Goal: Task Accomplishment & Management: Manage account settings

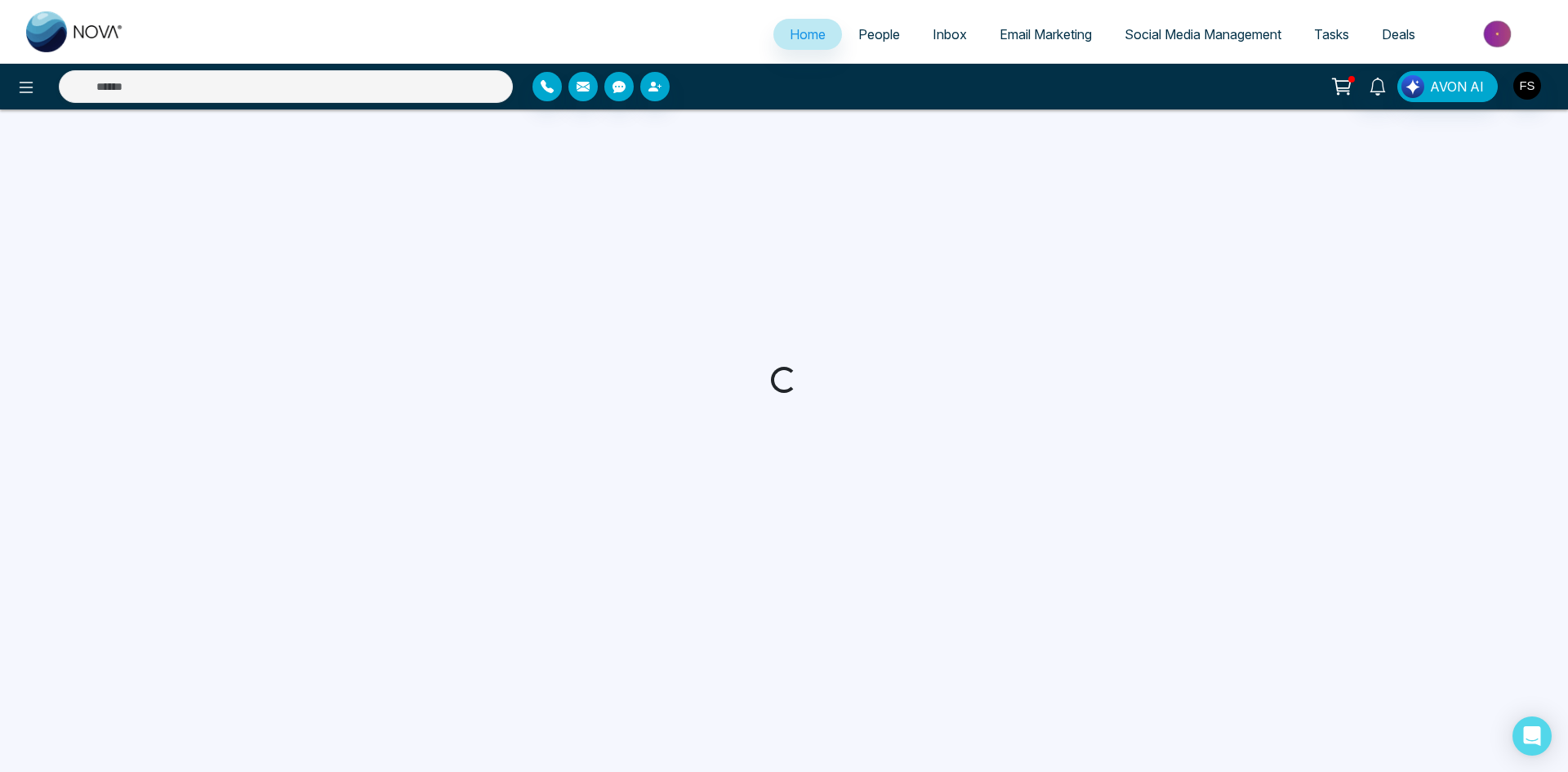
select select "*"
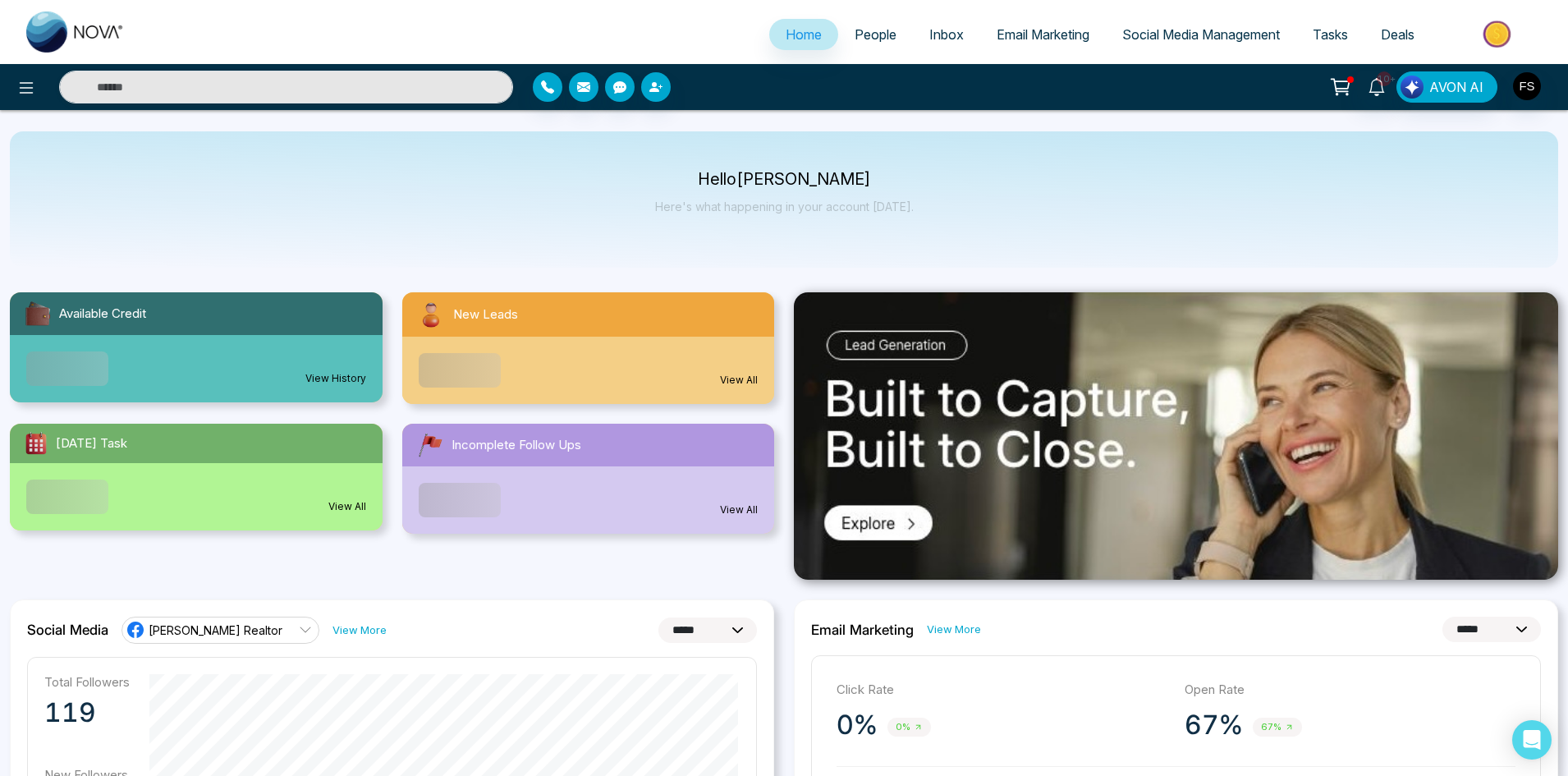
click at [864, 35] on span "People" at bounding box center [875, 34] width 42 height 16
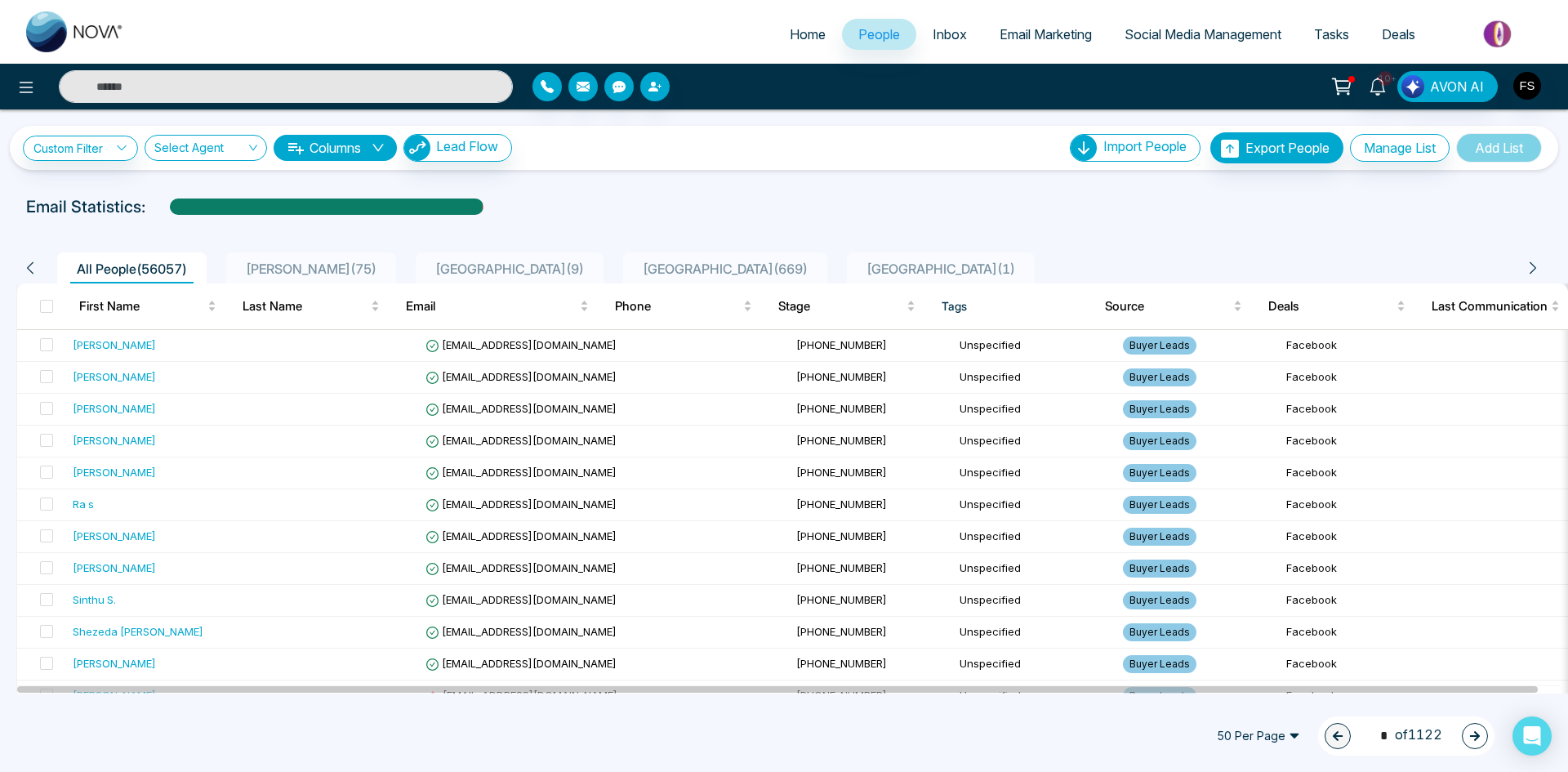
click at [1257, 746] on span "50 Per Page" at bounding box center [1259, 736] width 106 height 26
click at [1244, 702] on div "100 Per Page" at bounding box center [1258, 703] width 87 height 18
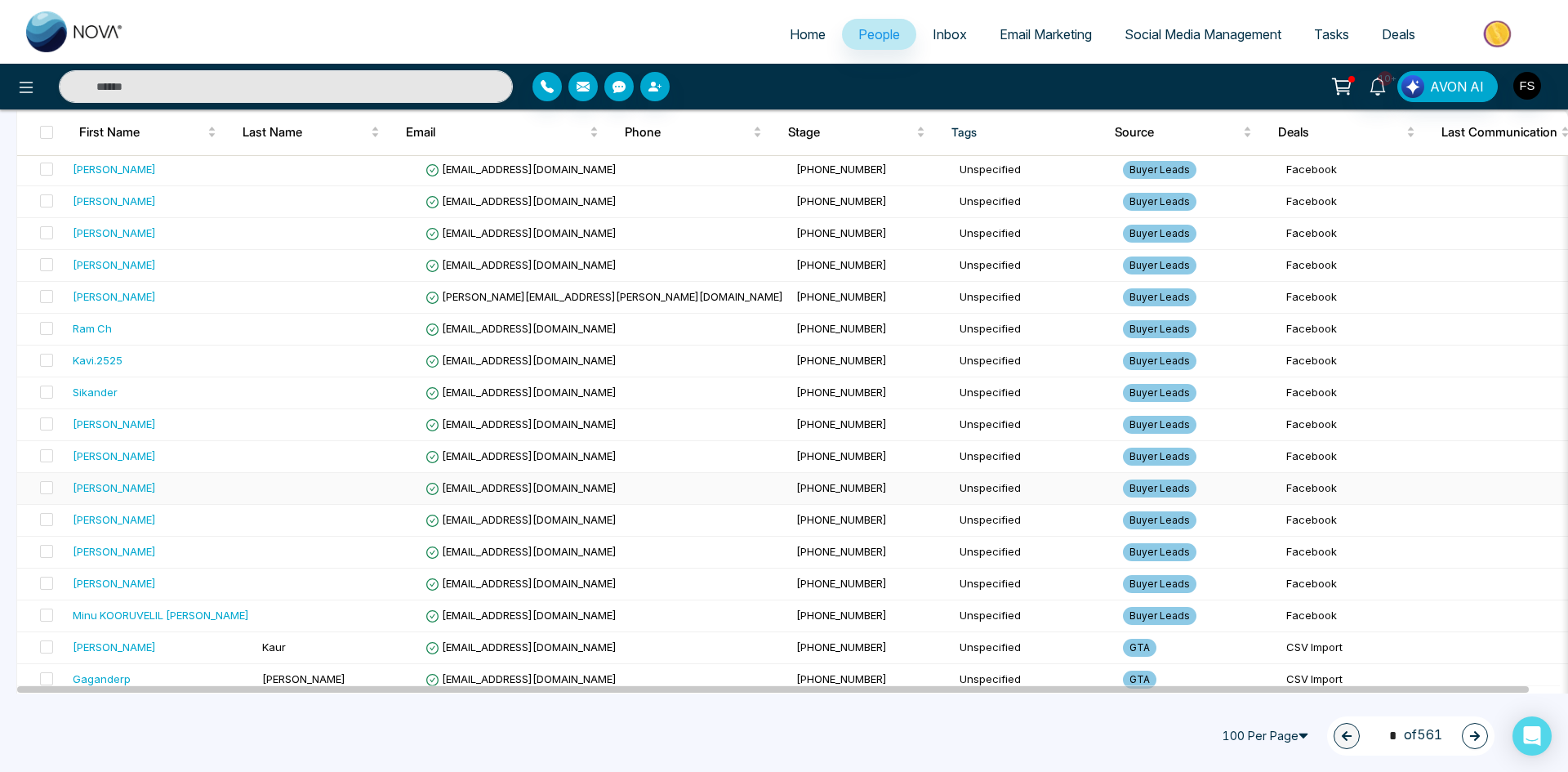
scroll to position [1062, 0]
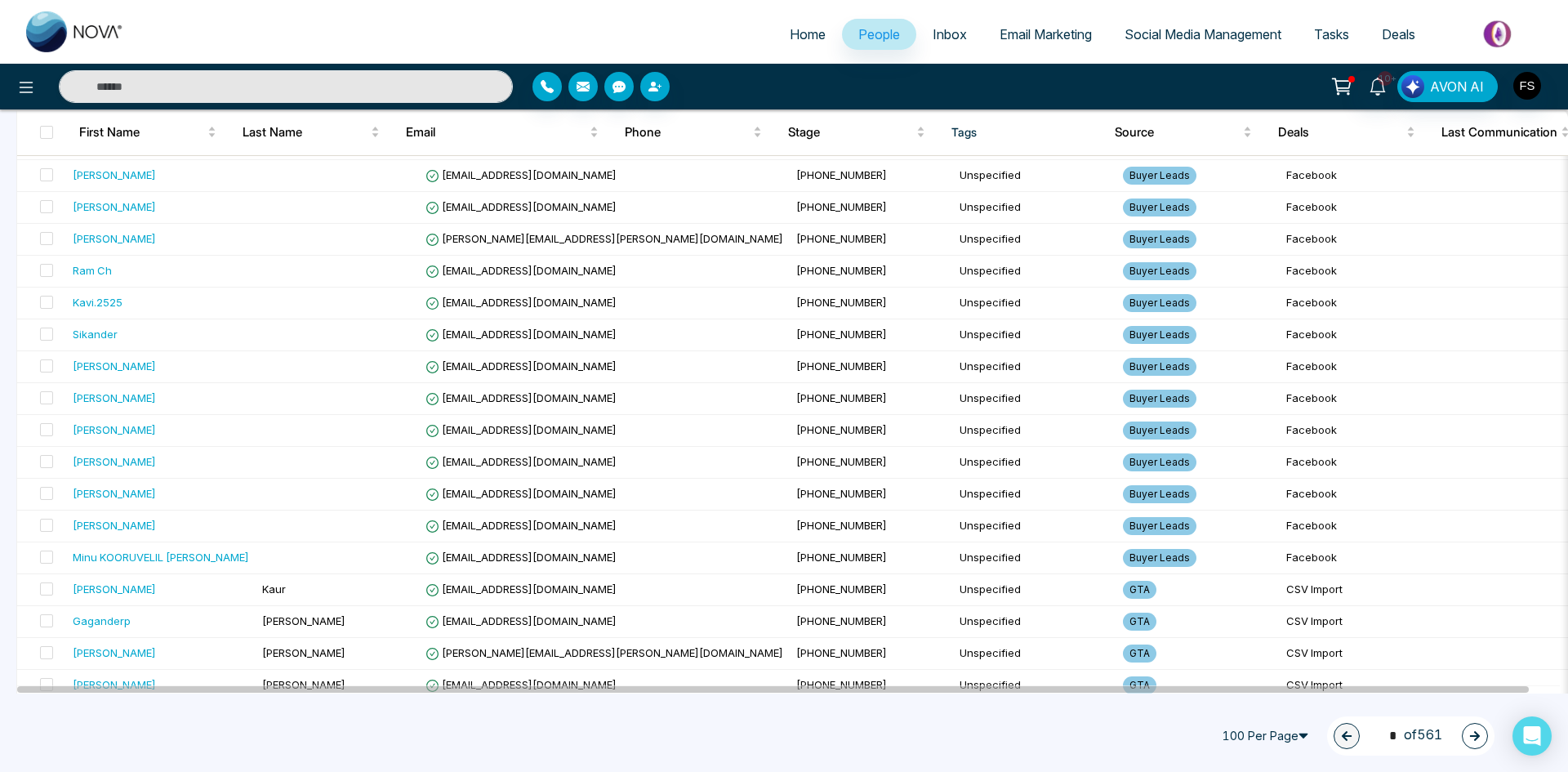
click at [1419, 734] on span "1 * of 561" at bounding box center [1411, 736] width 63 height 22
click at [1418, 734] on span "1 * of 561" at bounding box center [1411, 736] width 63 height 22
click at [1480, 733] on icon "button" at bounding box center [1474, 735] width 11 height 11
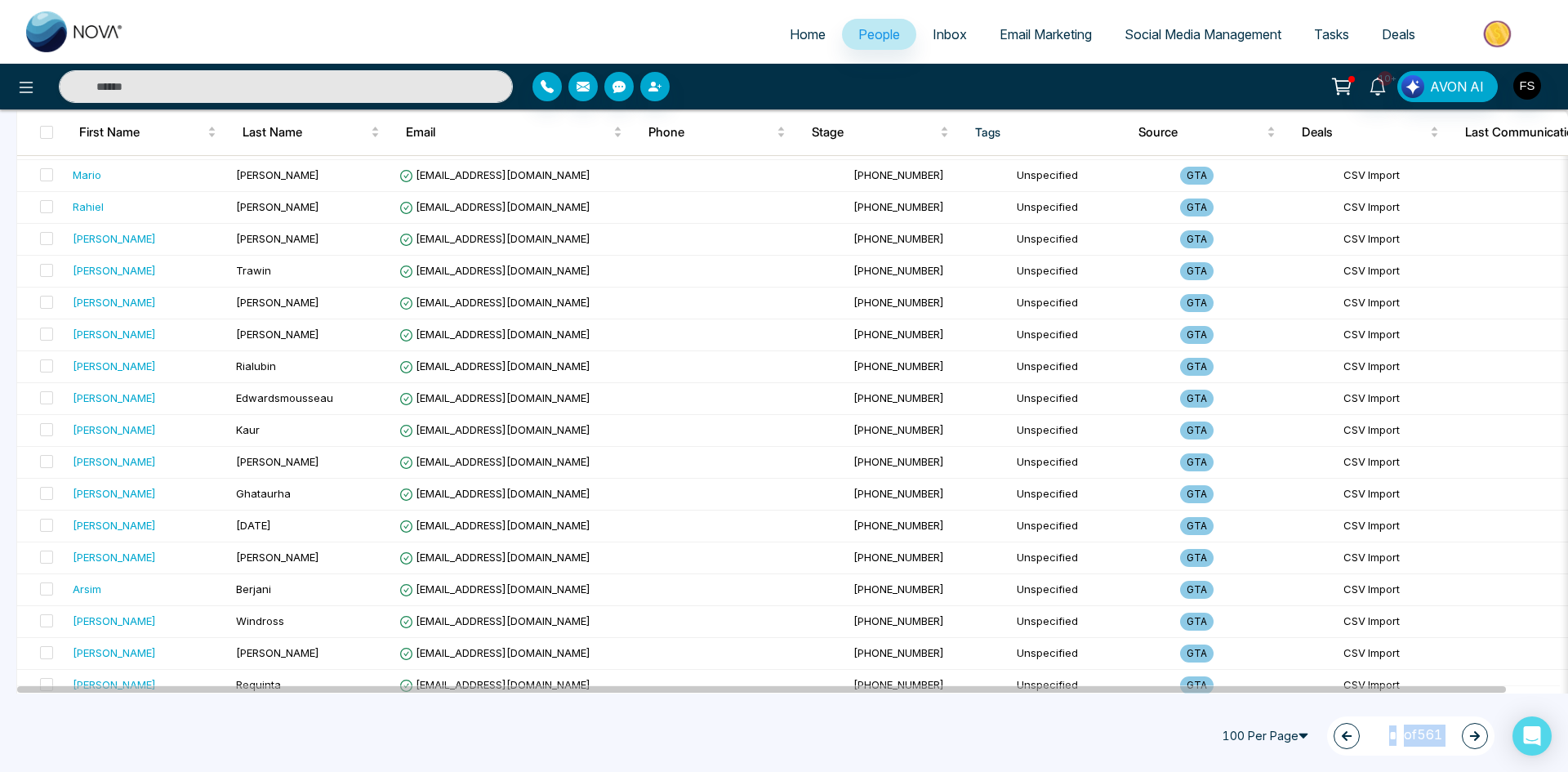
click at [1478, 739] on icon "button" at bounding box center [1474, 735] width 11 height 11
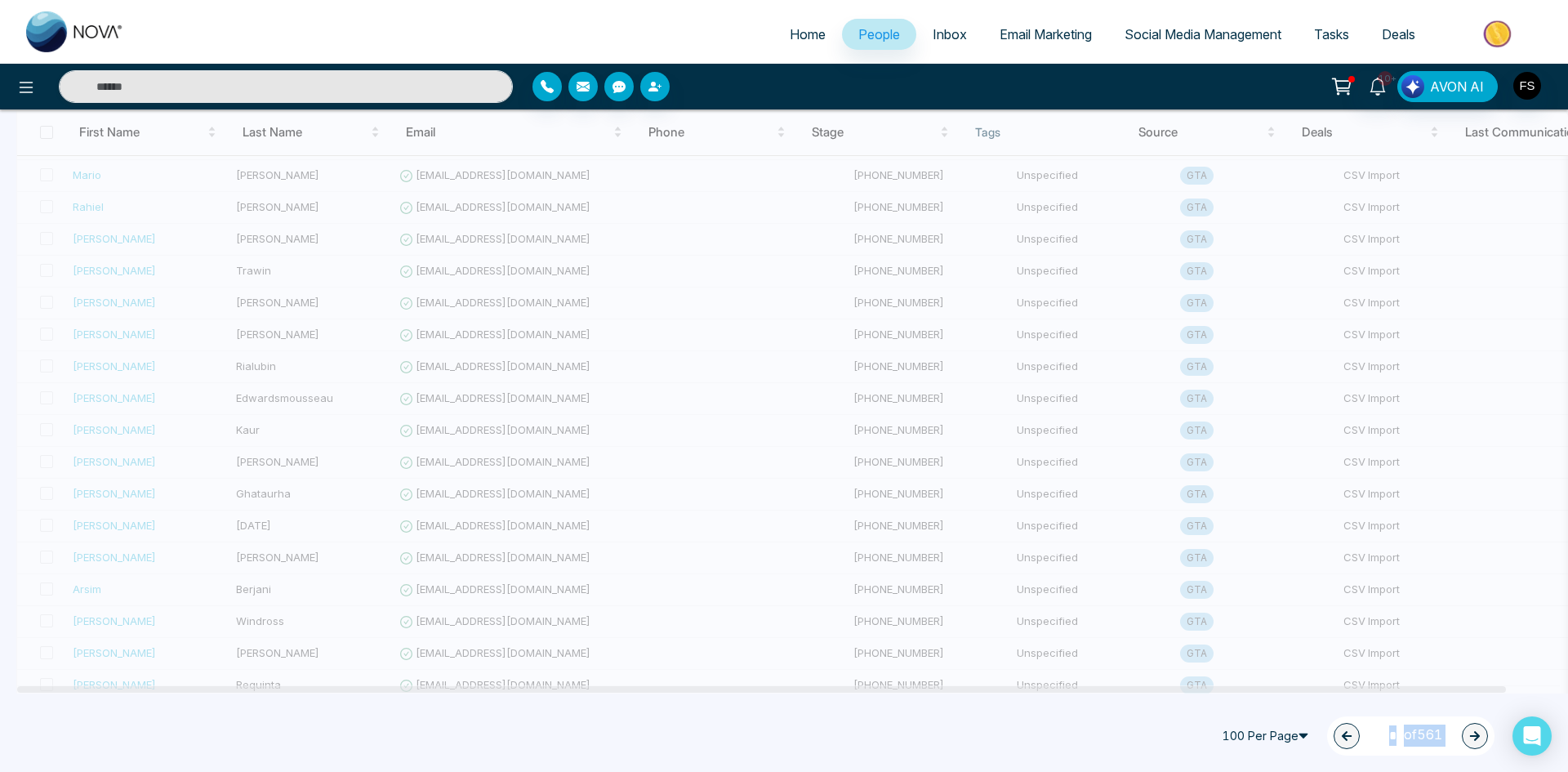
click at [1489, 747] on div "2 * of 561" at bounding box center [1411, 736] width 167 height 40
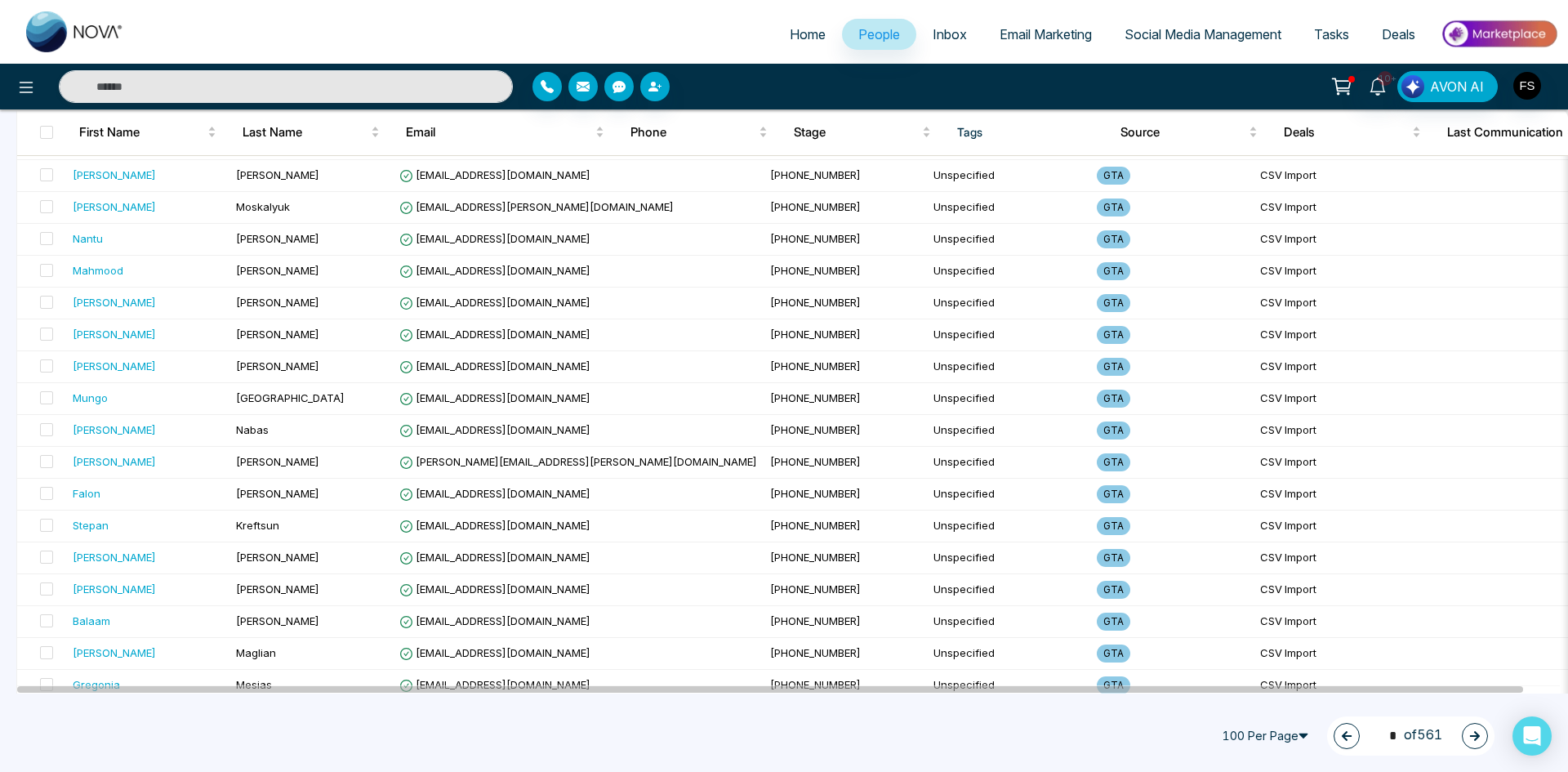
click at [1465, 738] on button "button" at bounding box center [1475, 736] width 26 height 26
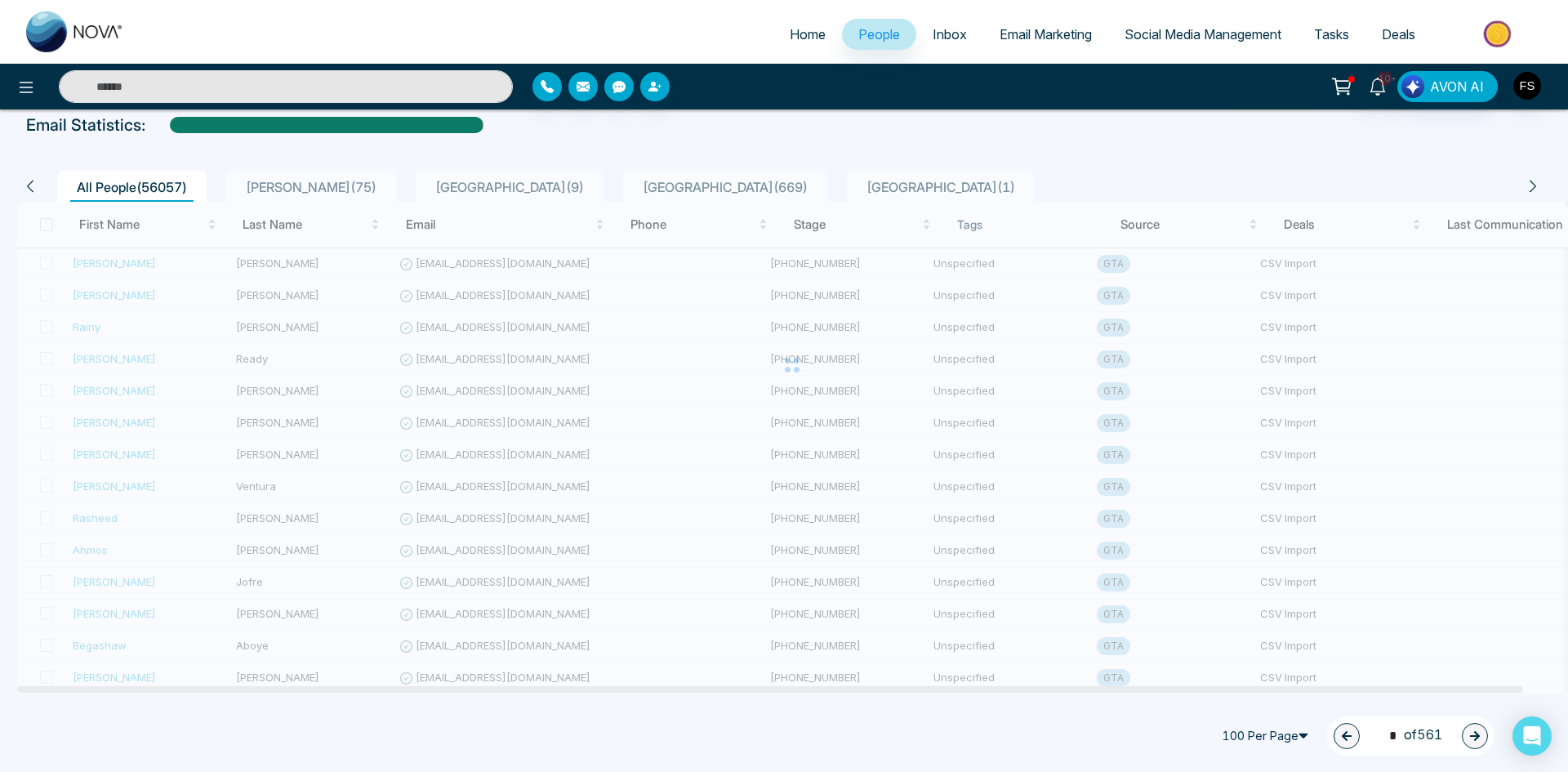
scroll to position [0, 0]
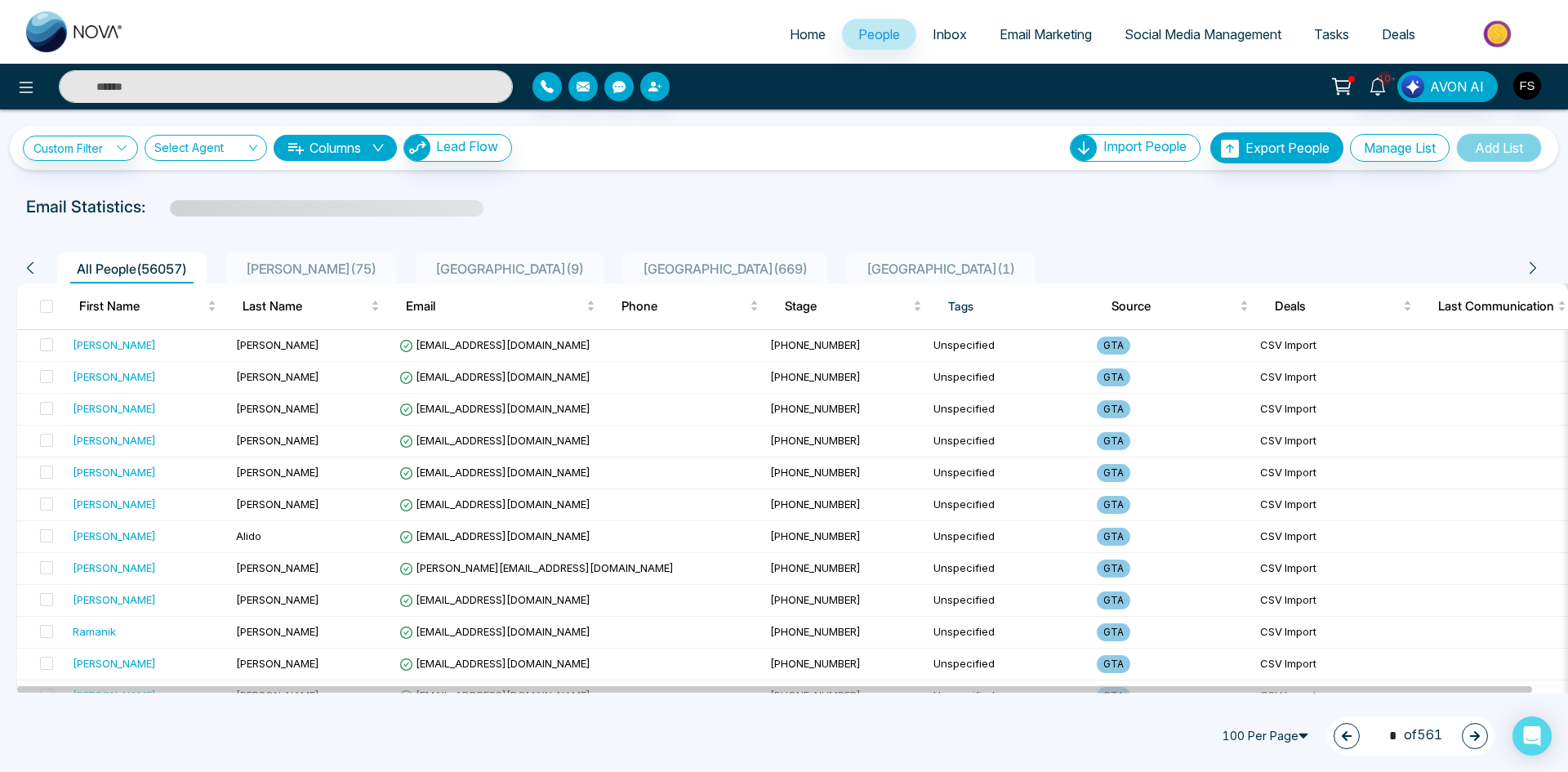
click at [428, 269] on span "oakville ( 9 )" at bounding box center [509, 268] width 161 height 16
type input "*"
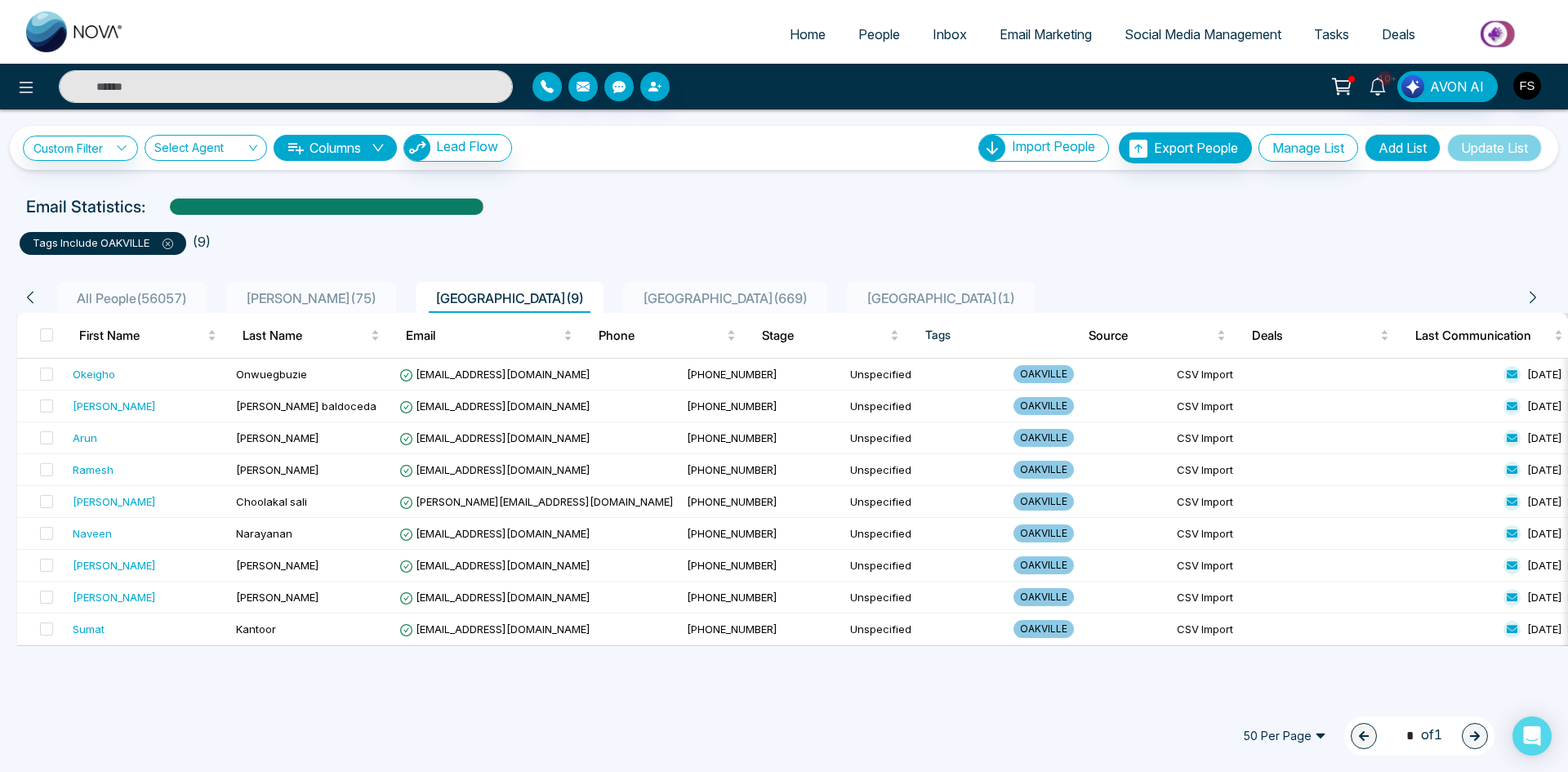
click at [1276, 730] on span "50 Per Page" at bounding box center [1285, 736] width 106 height 26
click at [1278, 703] on div "100 Per Page" at bounding box center [1285, 703] width 87 height 18
click at [300, 293] on span "Milton ( 75 )" at bounding box center [311, 298] width 143 height 16
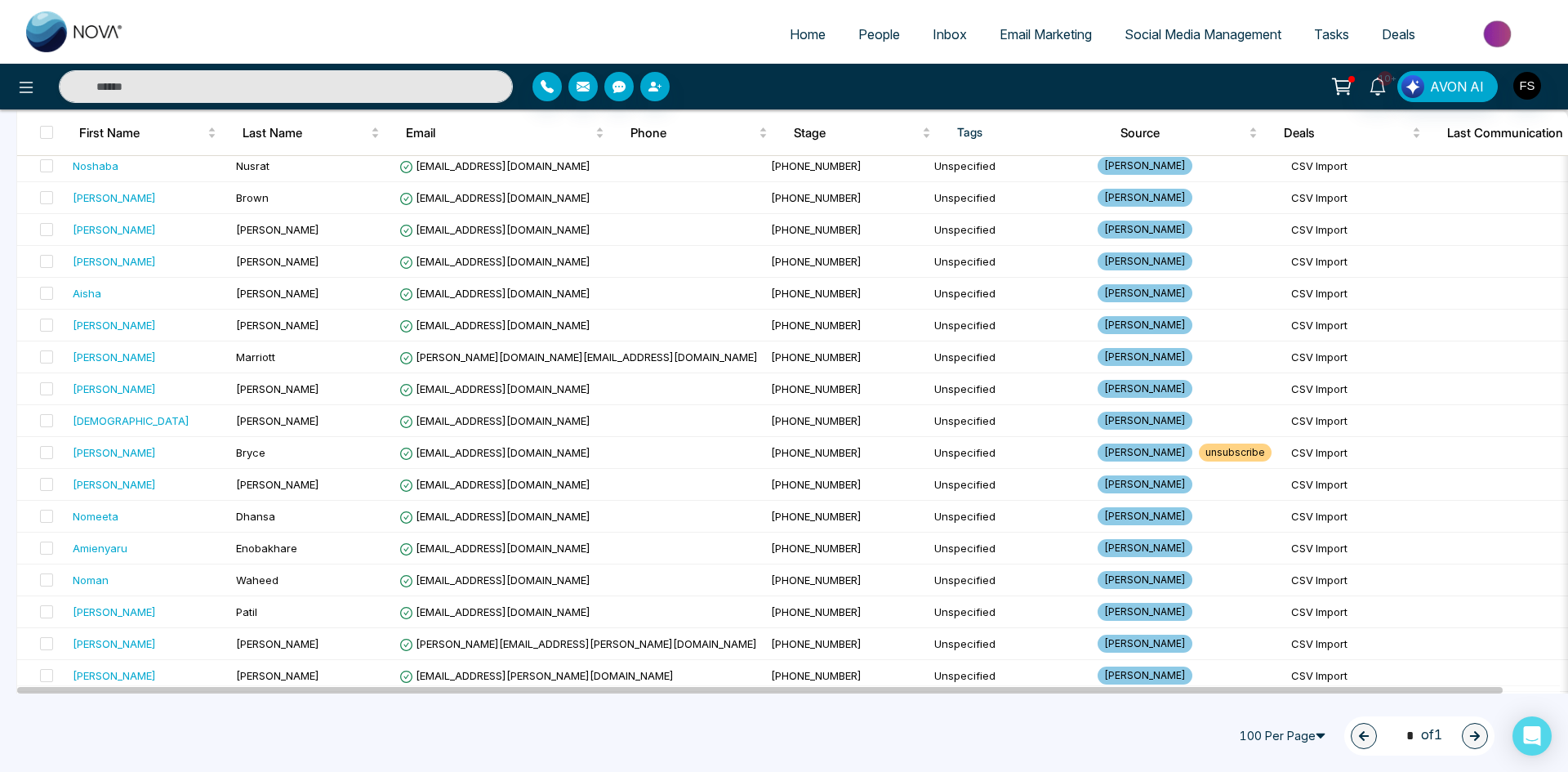
scroll to position [2064, 0]
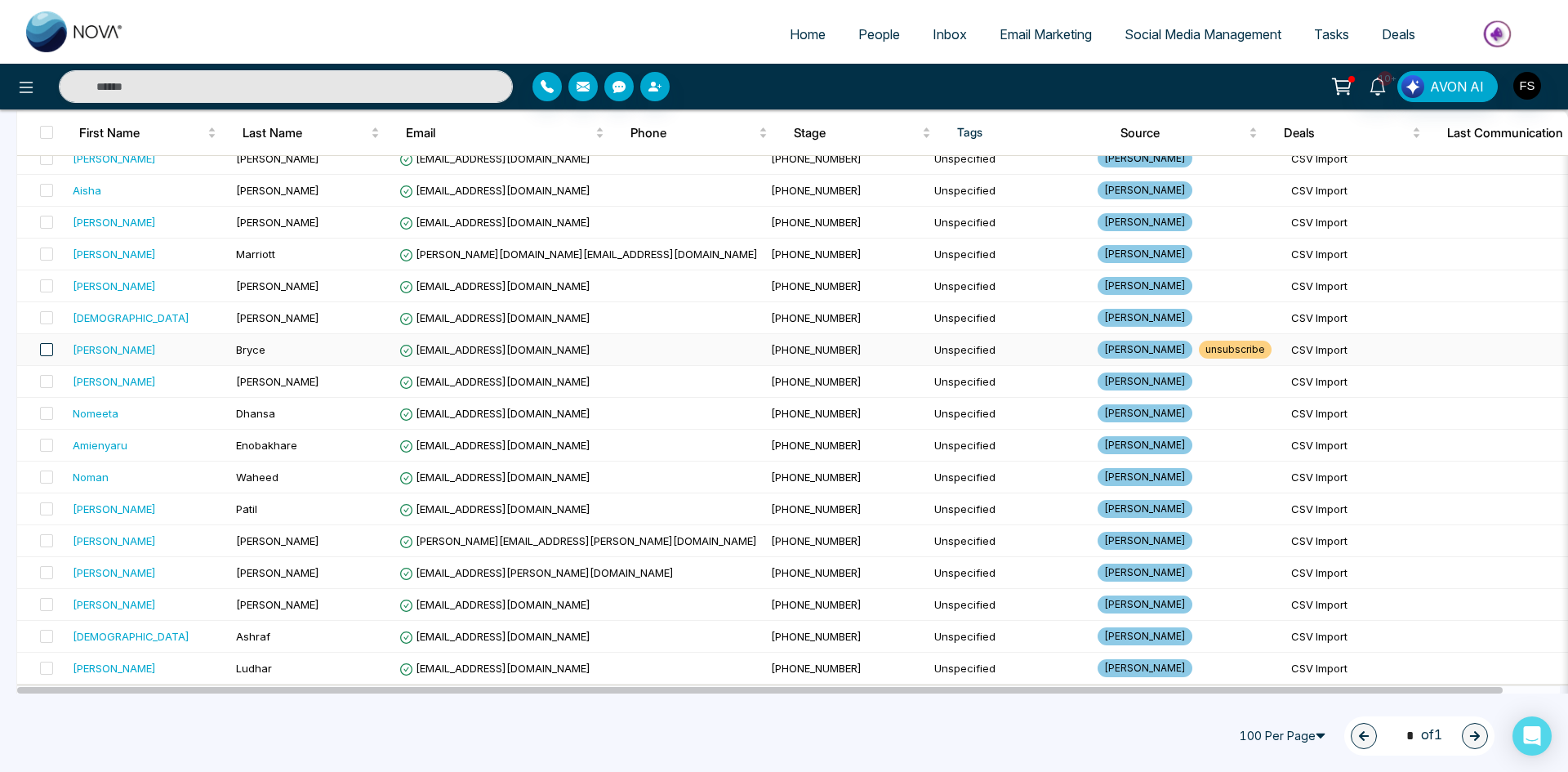
click at [45, 345] on span at bounding box center [46, 350] width 13 height 13
click at [212, 735] on icon at bounding box center [209, 735] width 12 height 14
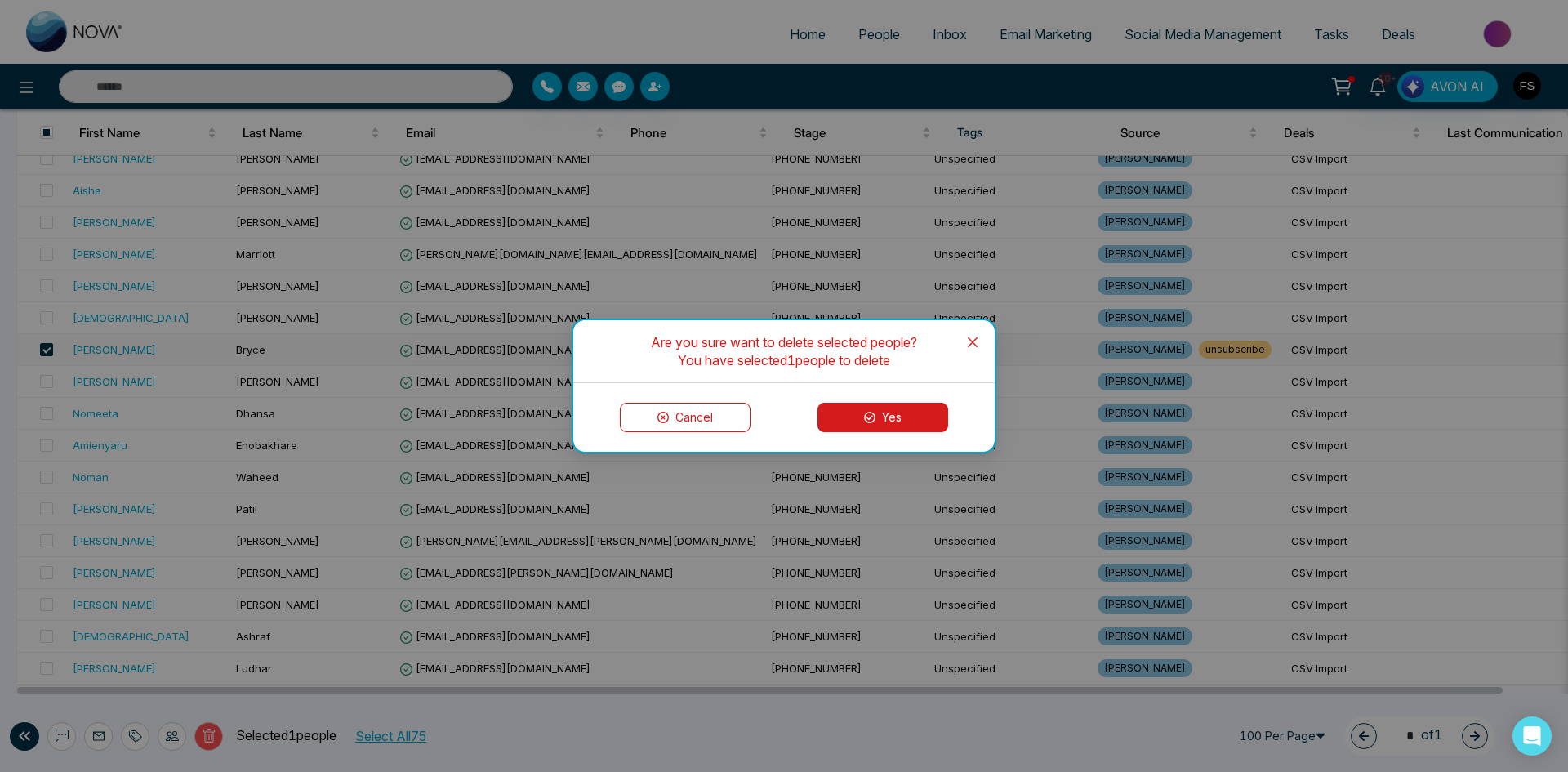
click at [901, 415] on button "Yes" at bounding box center [883, 417] width 131 height 29
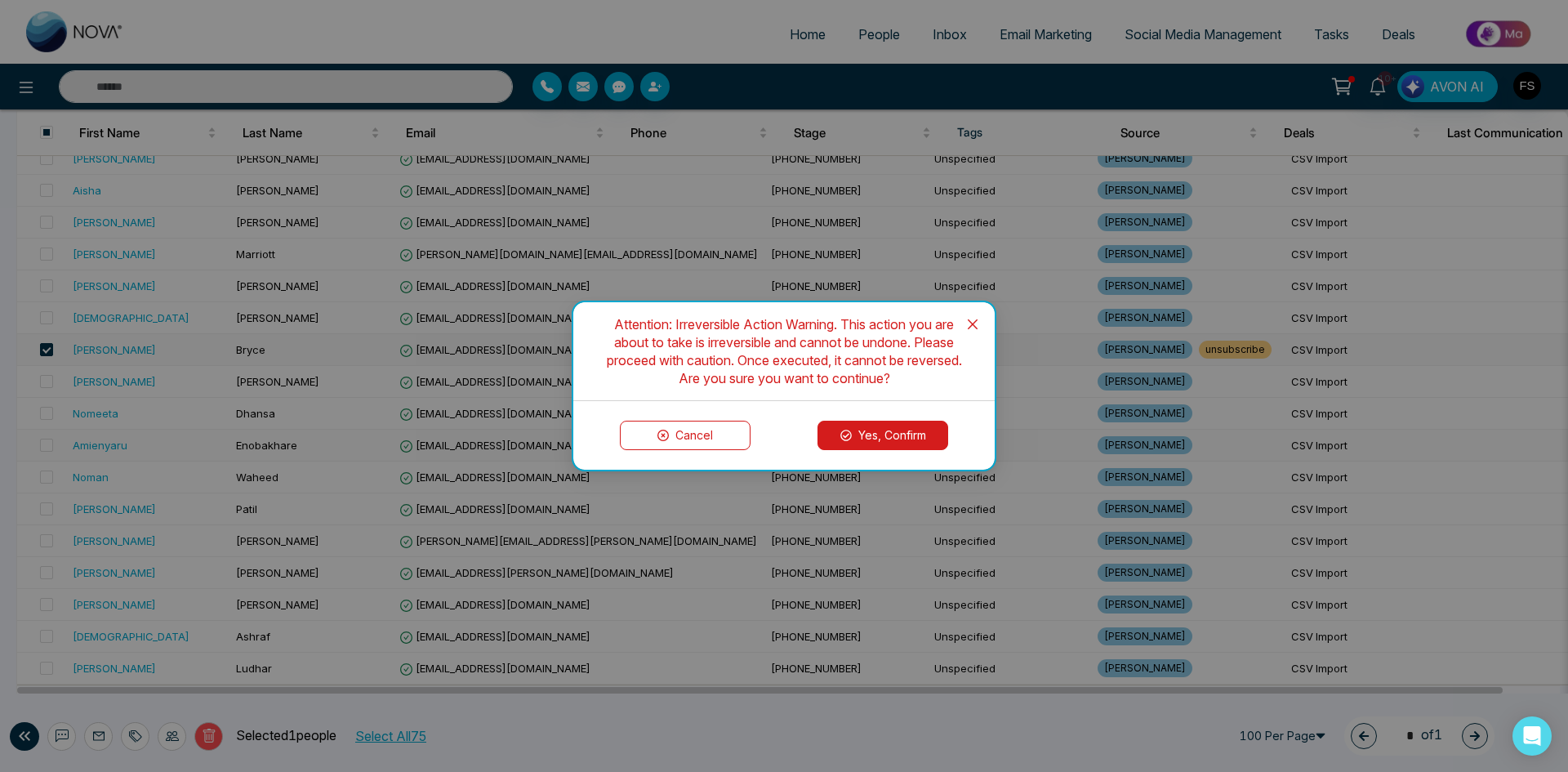
click at [871, 436] on button "Yes, Confirm" at bounding box center [883, 435] width 131 height 29
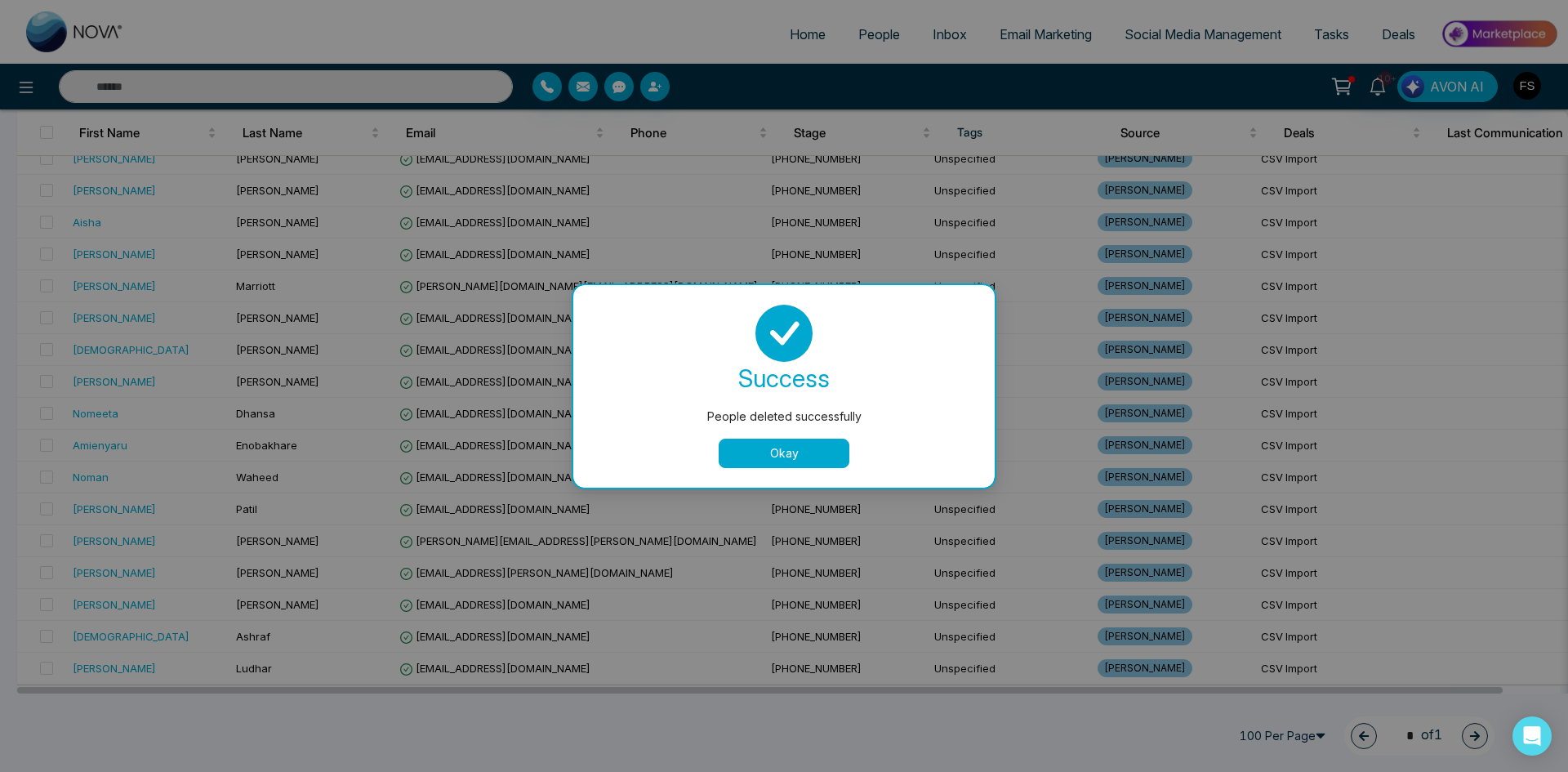
scroll to position [2032, 0]
click at [799, 458] on button "Okay" at bounding box center [784, 453] width 131 height 29
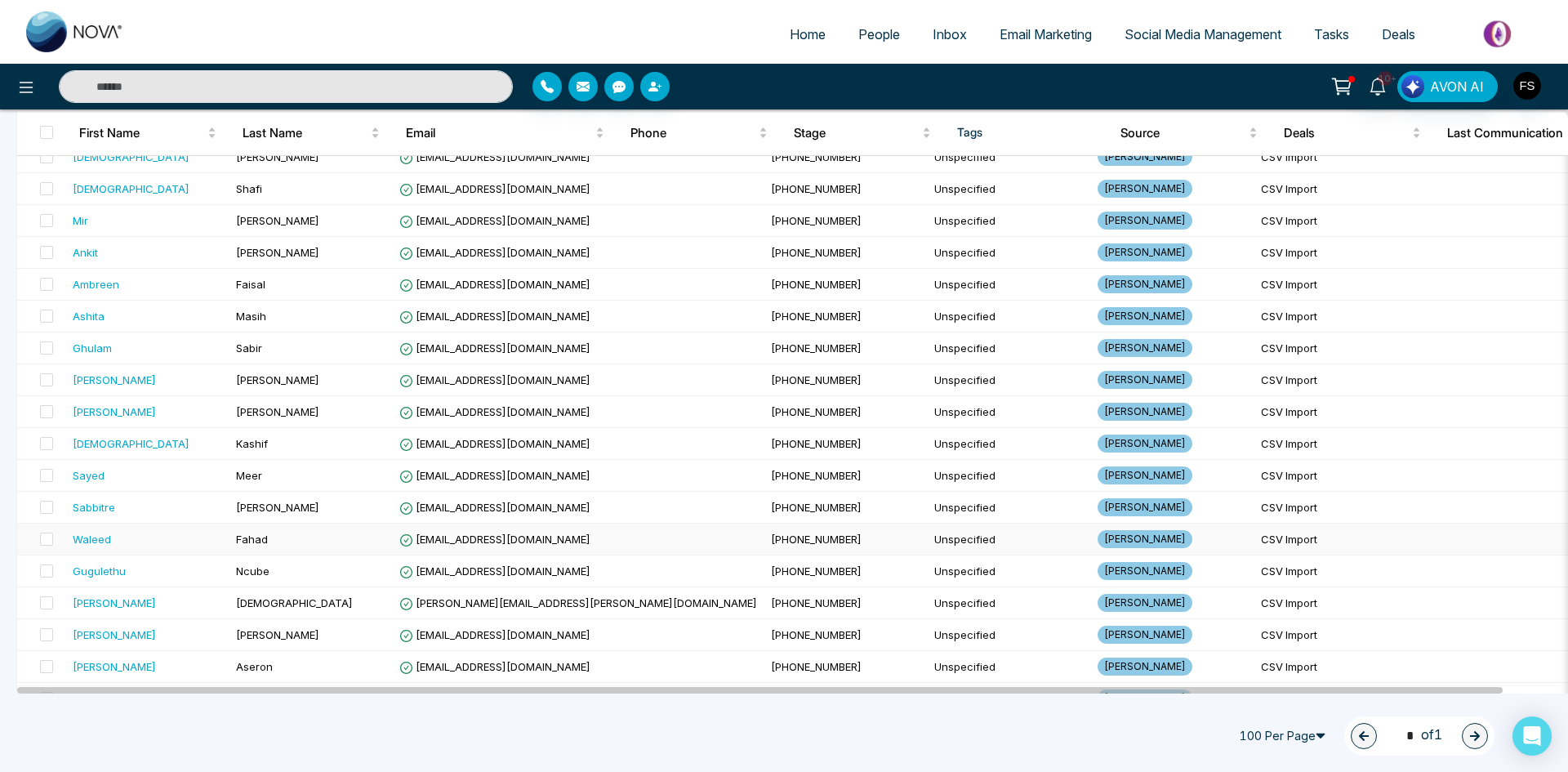
scroll to position [0, 0]
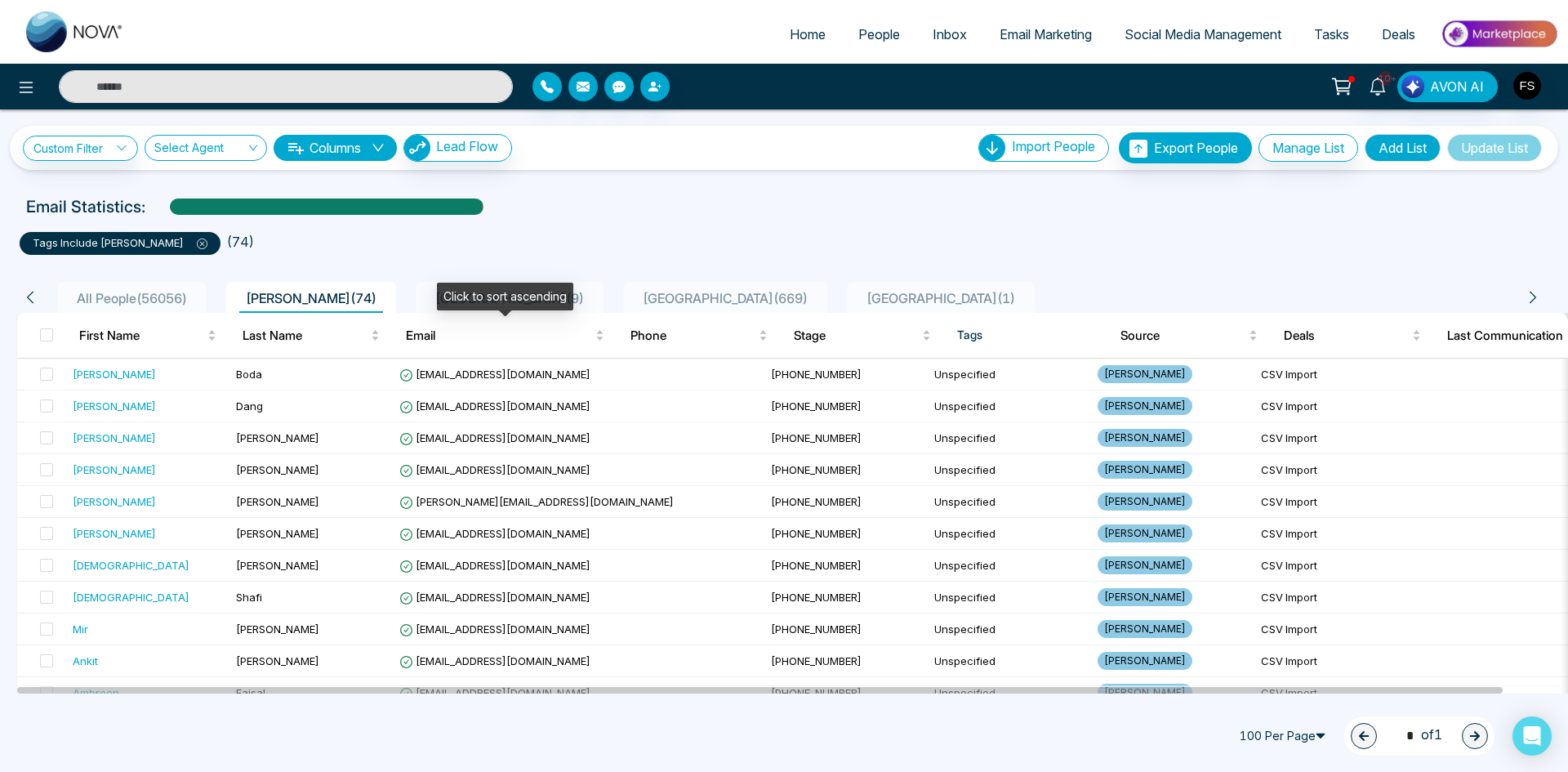
click at [636, 301] on span "Mississauga ( 669 )" at bounding box center [725, 298] width 178 height 16
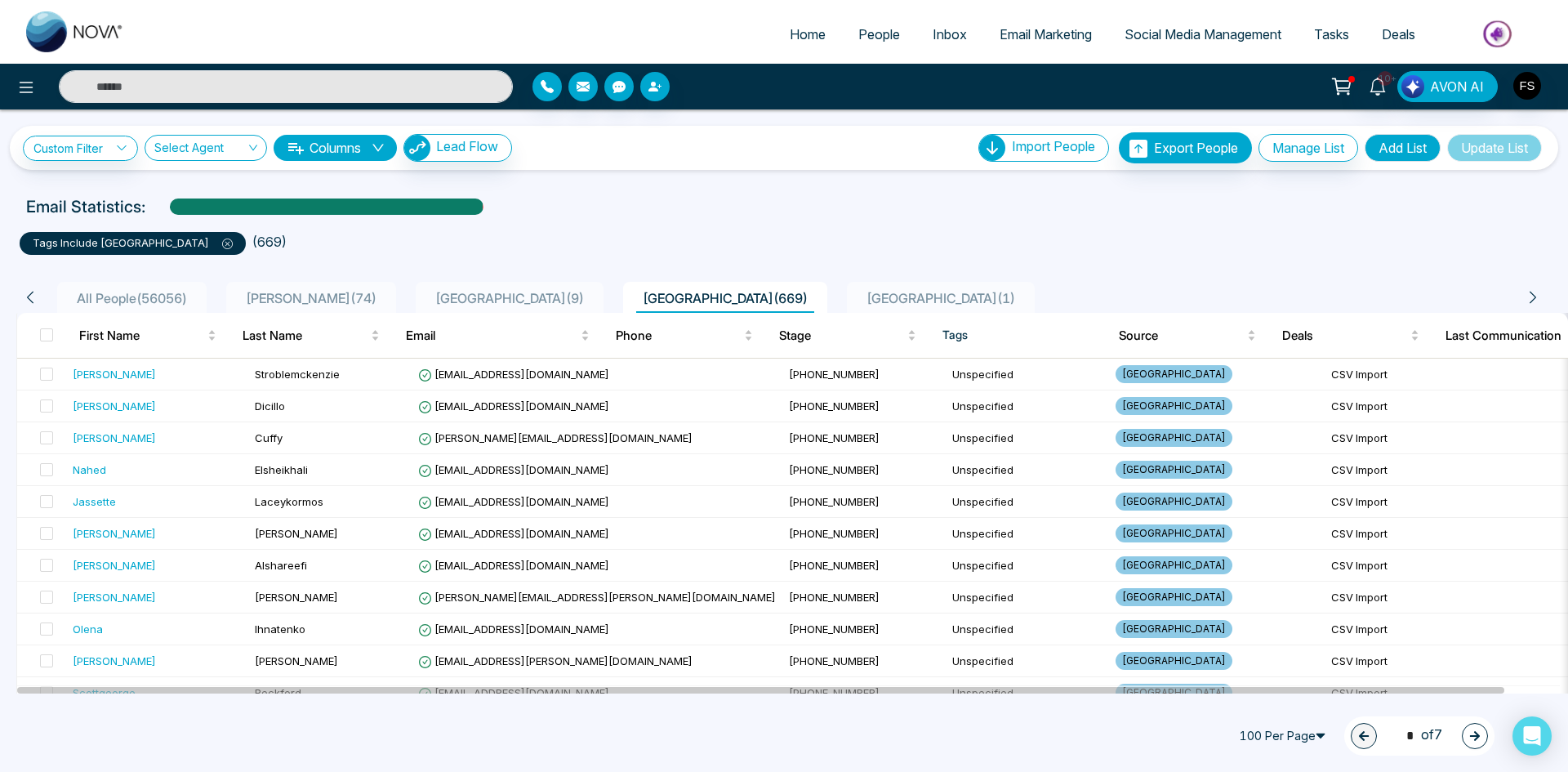
click at [1292, 735] on span "100 Per Page" at bounding box center [1285, 736] width 106 height 26
click at [1255, 702] on div "100 Per Page" at bounding box center [1285, 703] width 87 height 18
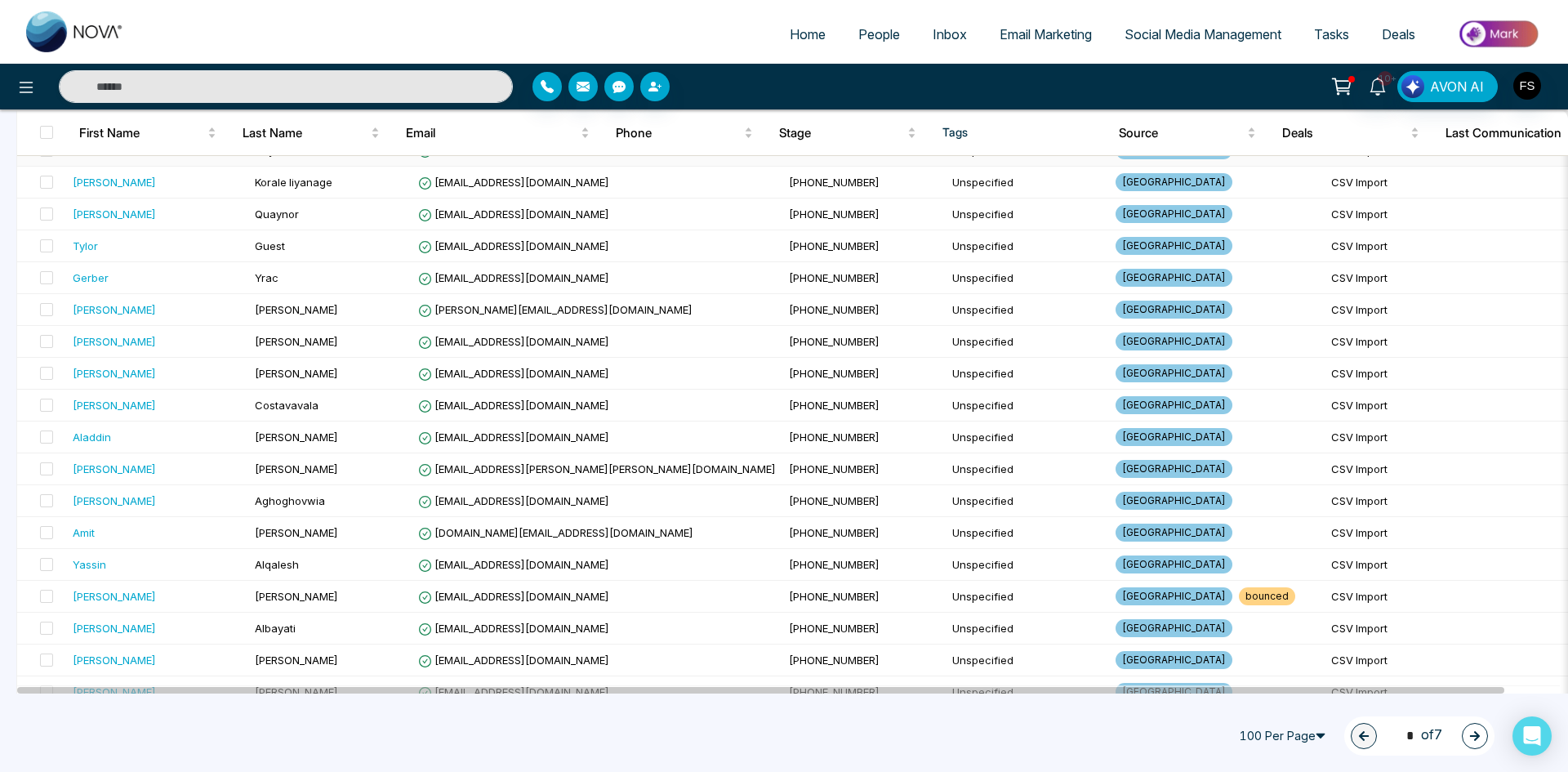
scroll to position [1389, 0]
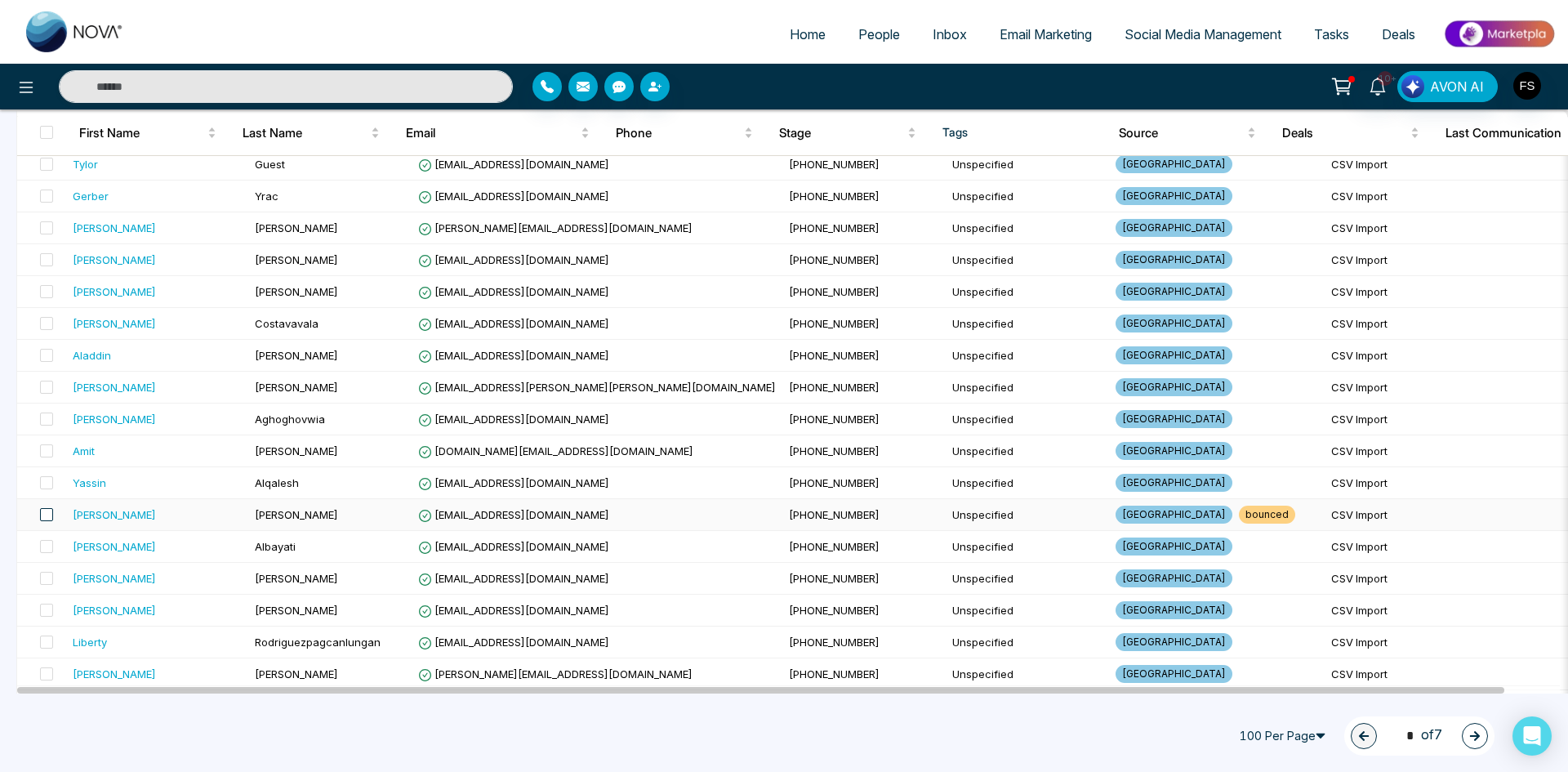
click at [52, 514] on span at bounding box center [46, 514] width 13 height 13
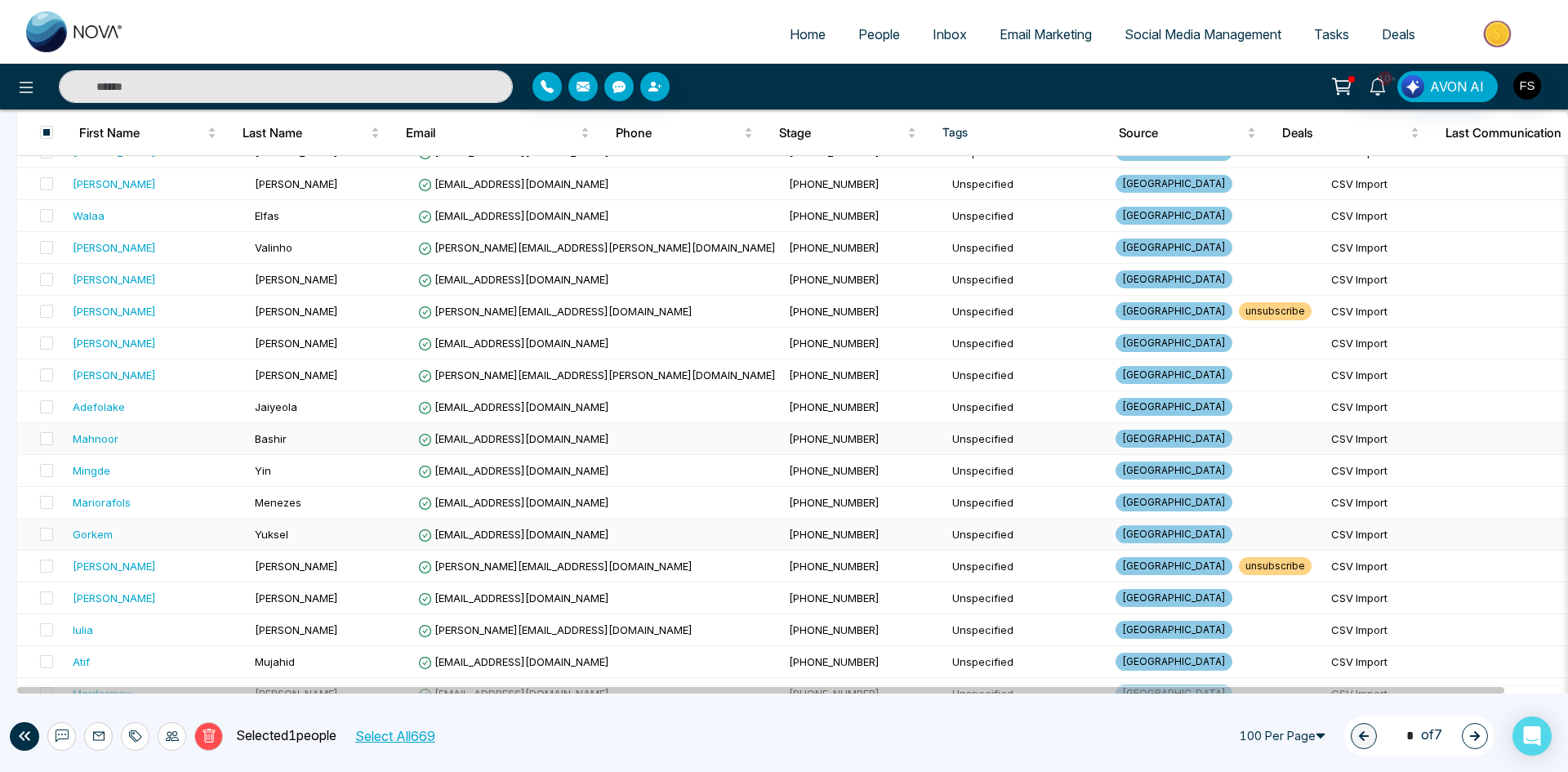
scroll to position [2205, 0]
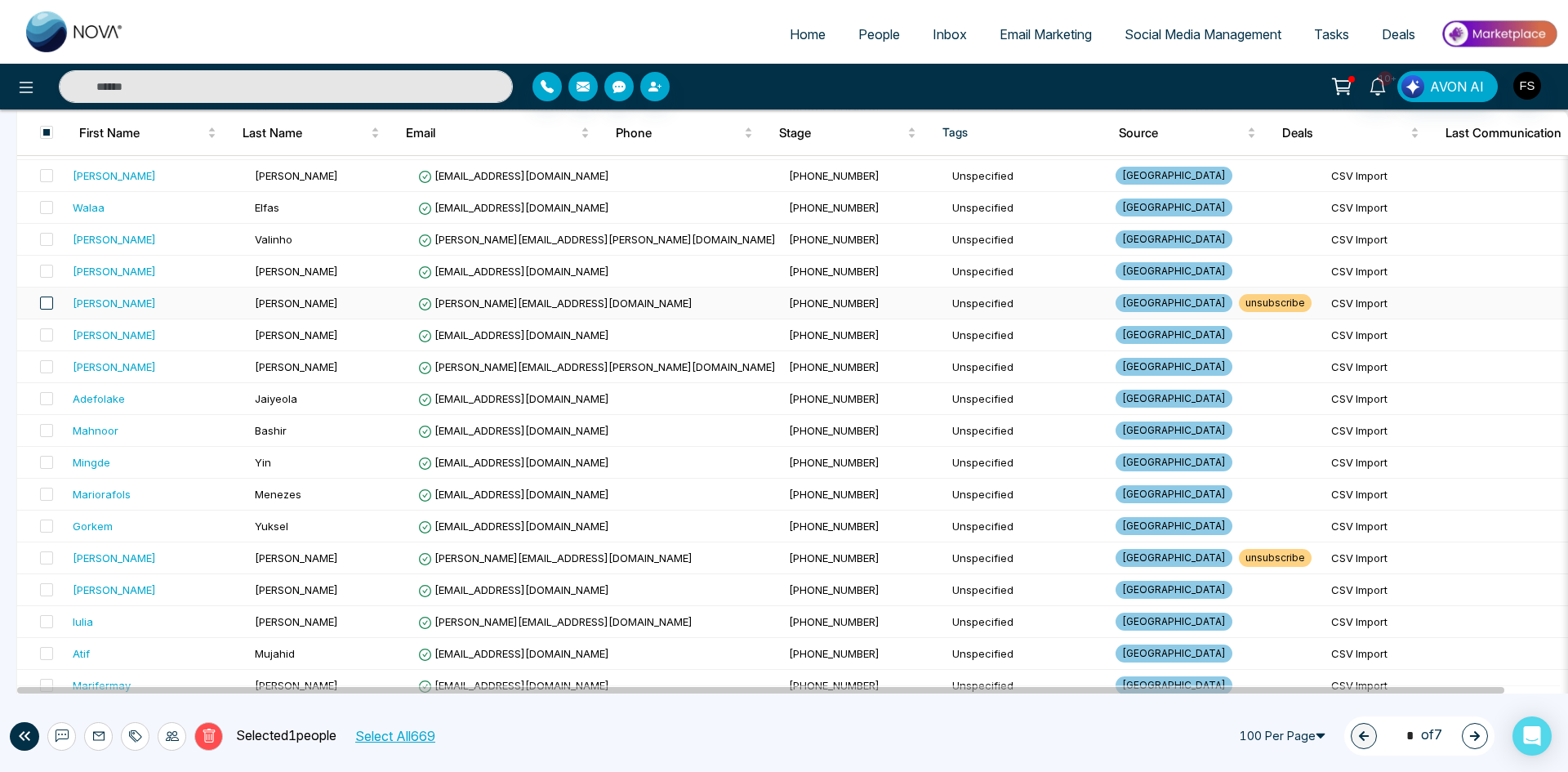
click at [43, 300] on span at bounding box center [46, 302] width 13 height 13
click at [46, 561] on span at bounding box center [46, 557] width 13 height 13
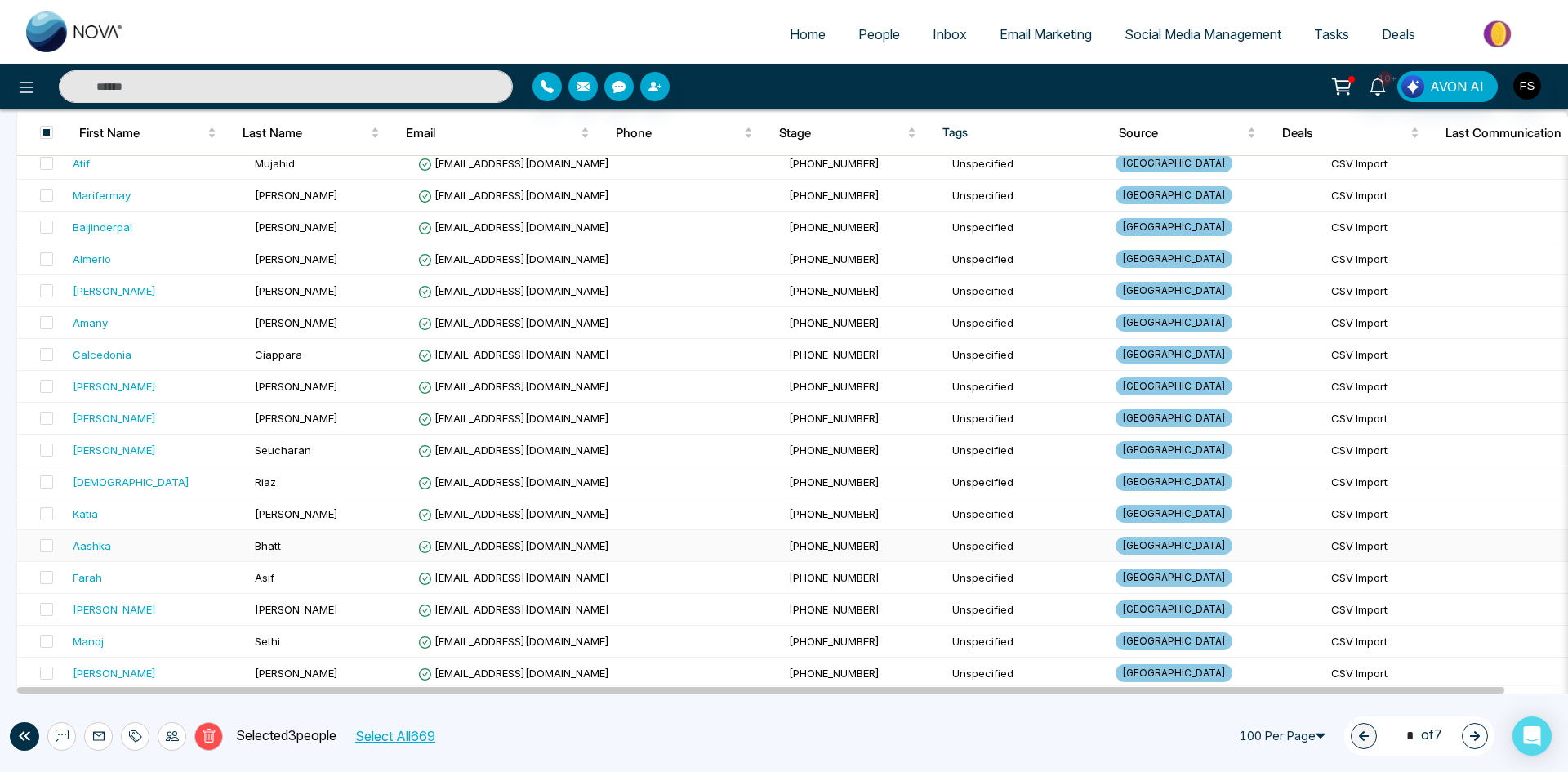
scroll to position [2860, 0]
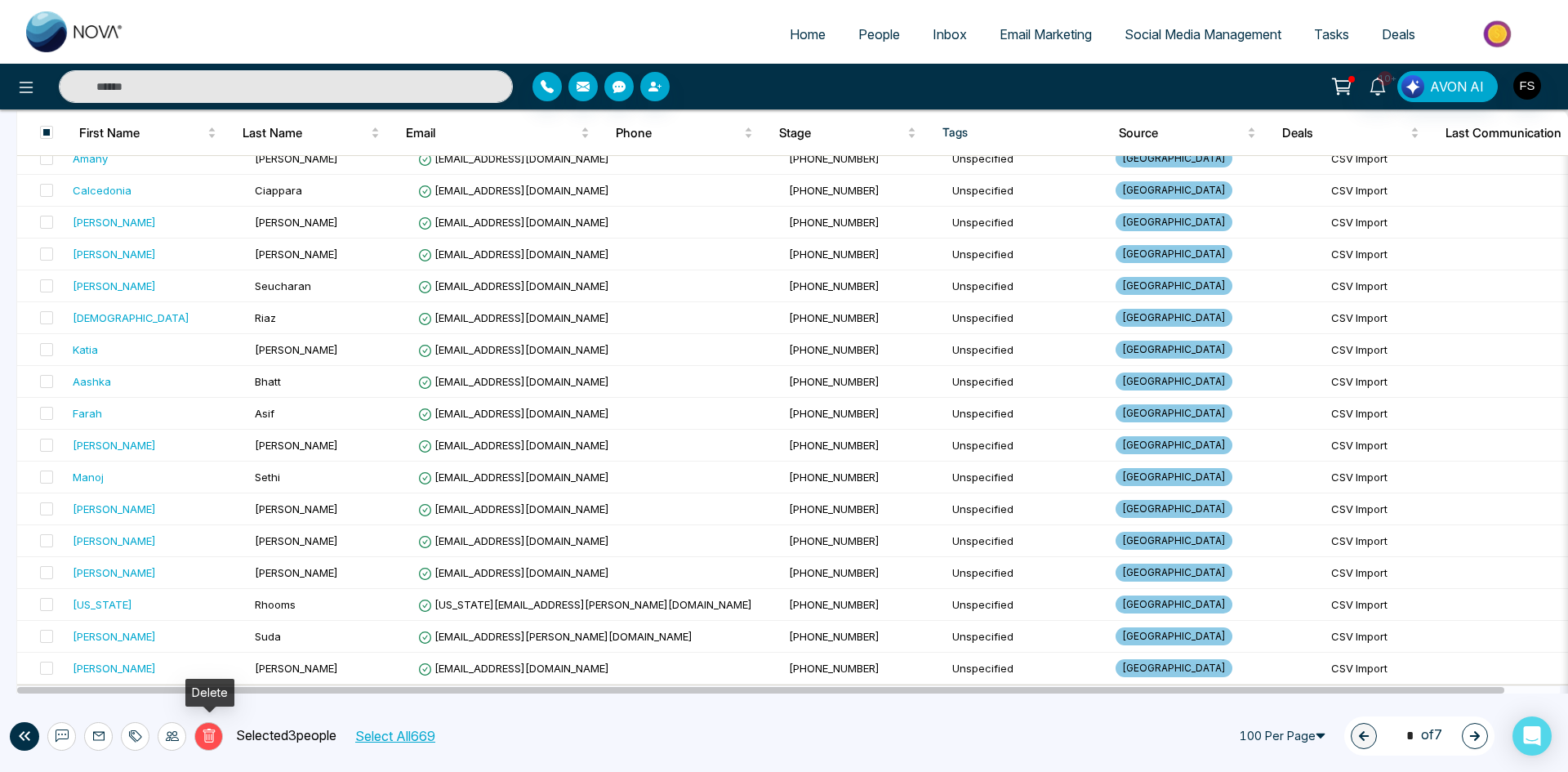
click at [216, 737] on icon at bounding box center [209, 735] width 15 height 15
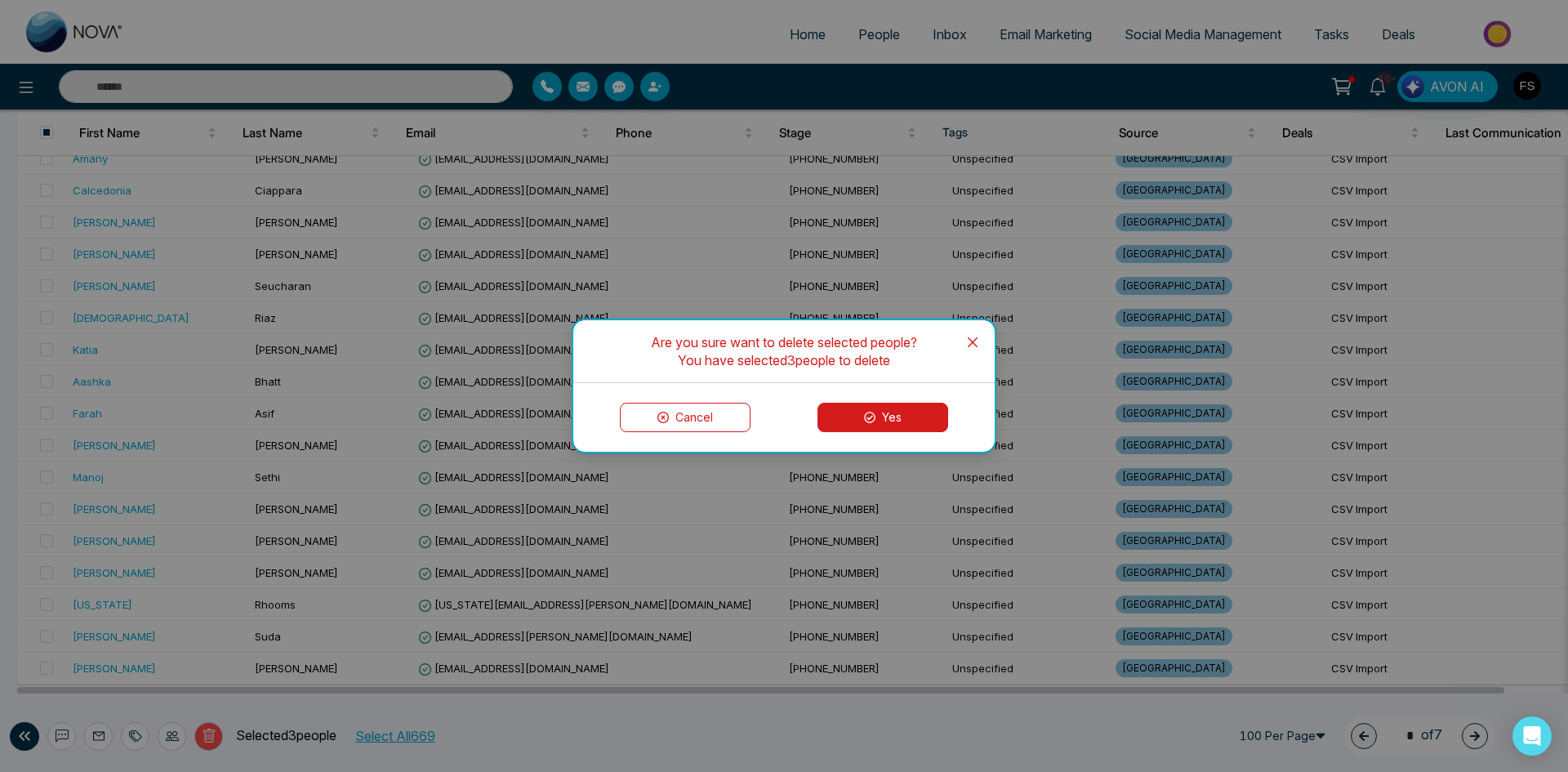
click at [900, 420] on button "Yes" at bounding box center [883, 417] width 131 height 29
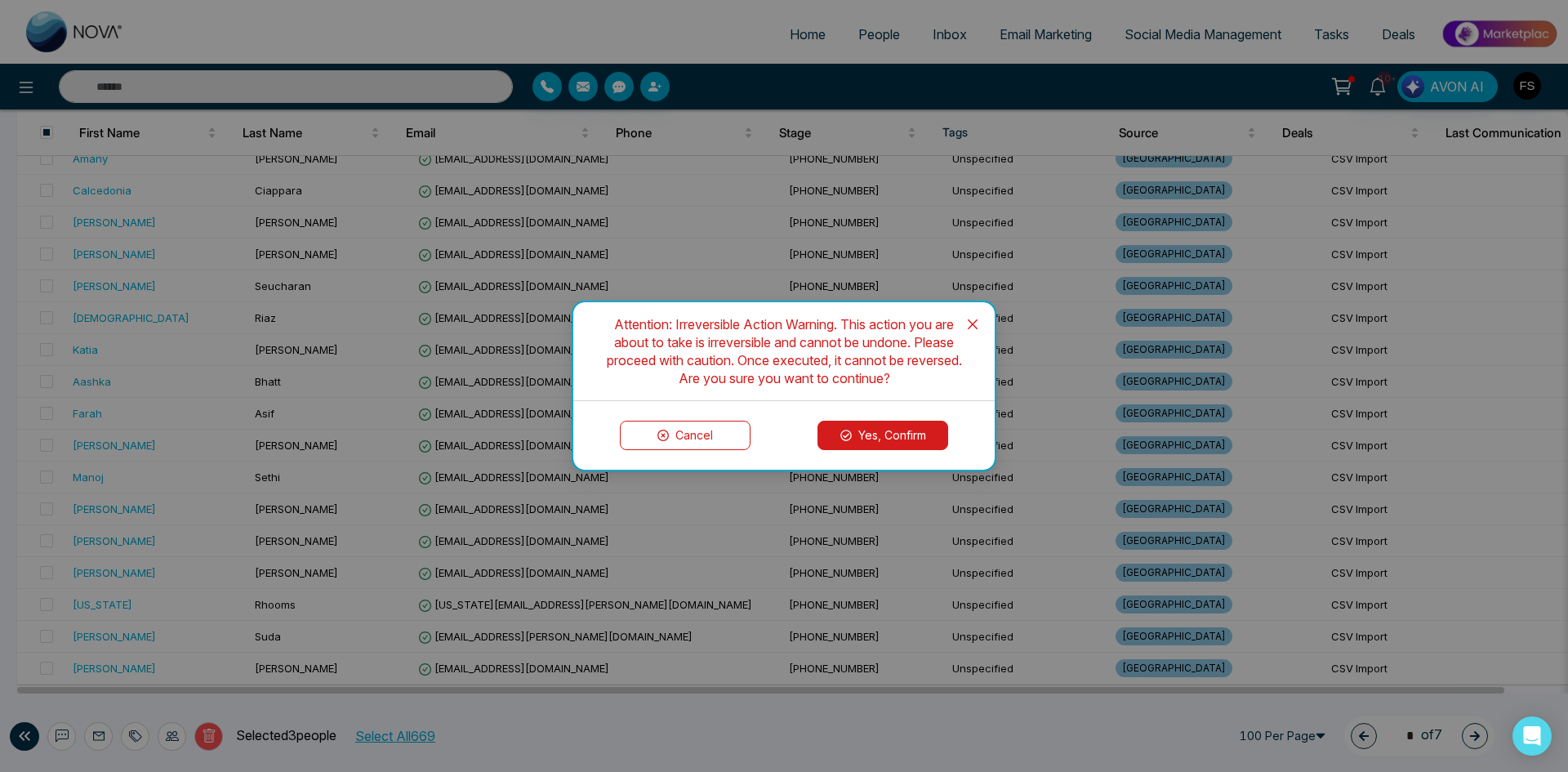
click at [910, 436] on button "Yes, Confirm" at bounding box center [883, 435] width 131 height 29
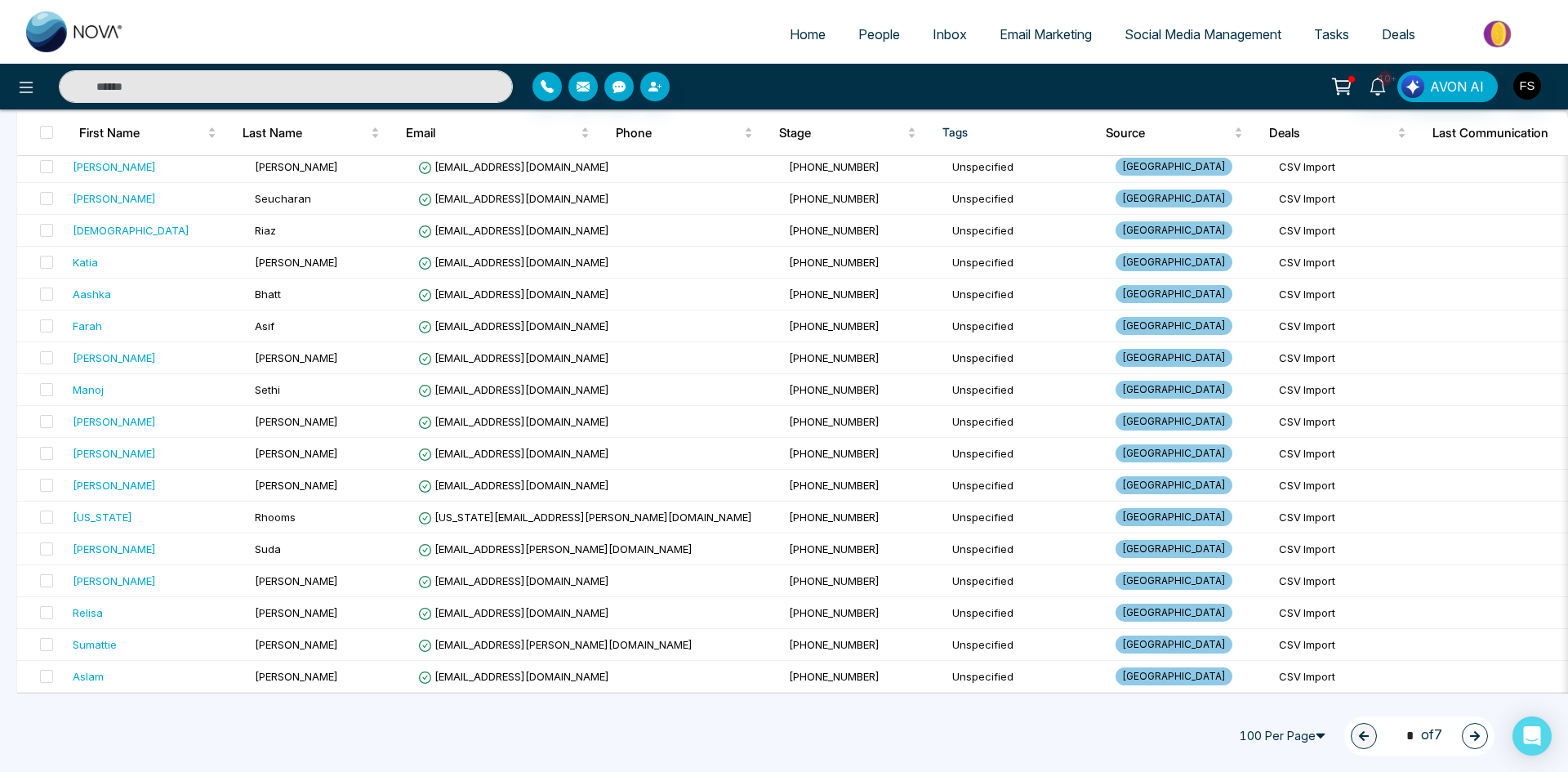
click at [1482, 739] on button "button" at bounding box center [1475, 736] width 26 height 26
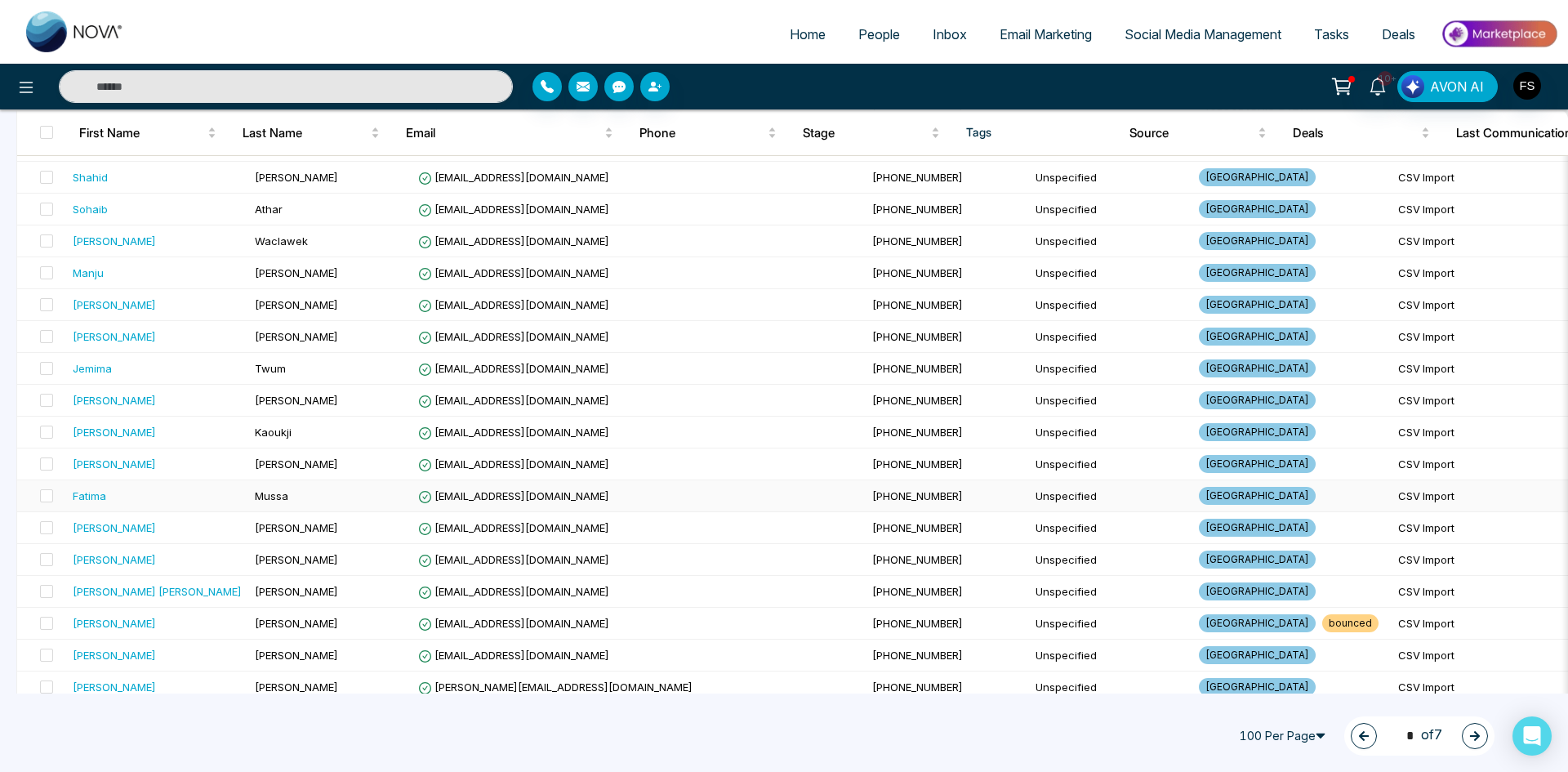
scroll to position [1798, 0]
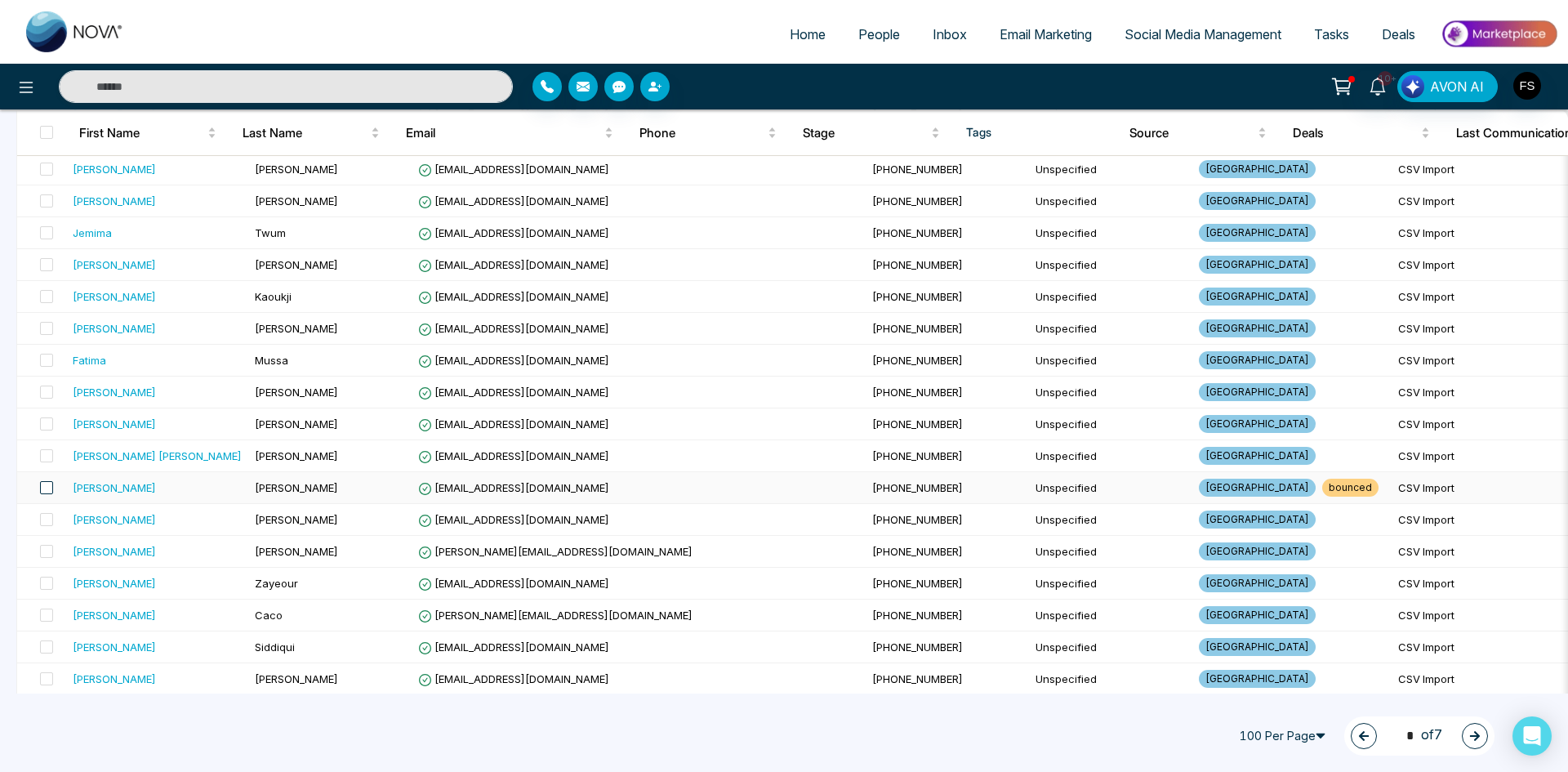
click at [46, 493] on span at bounding box center [46, 487] width 13 height 13
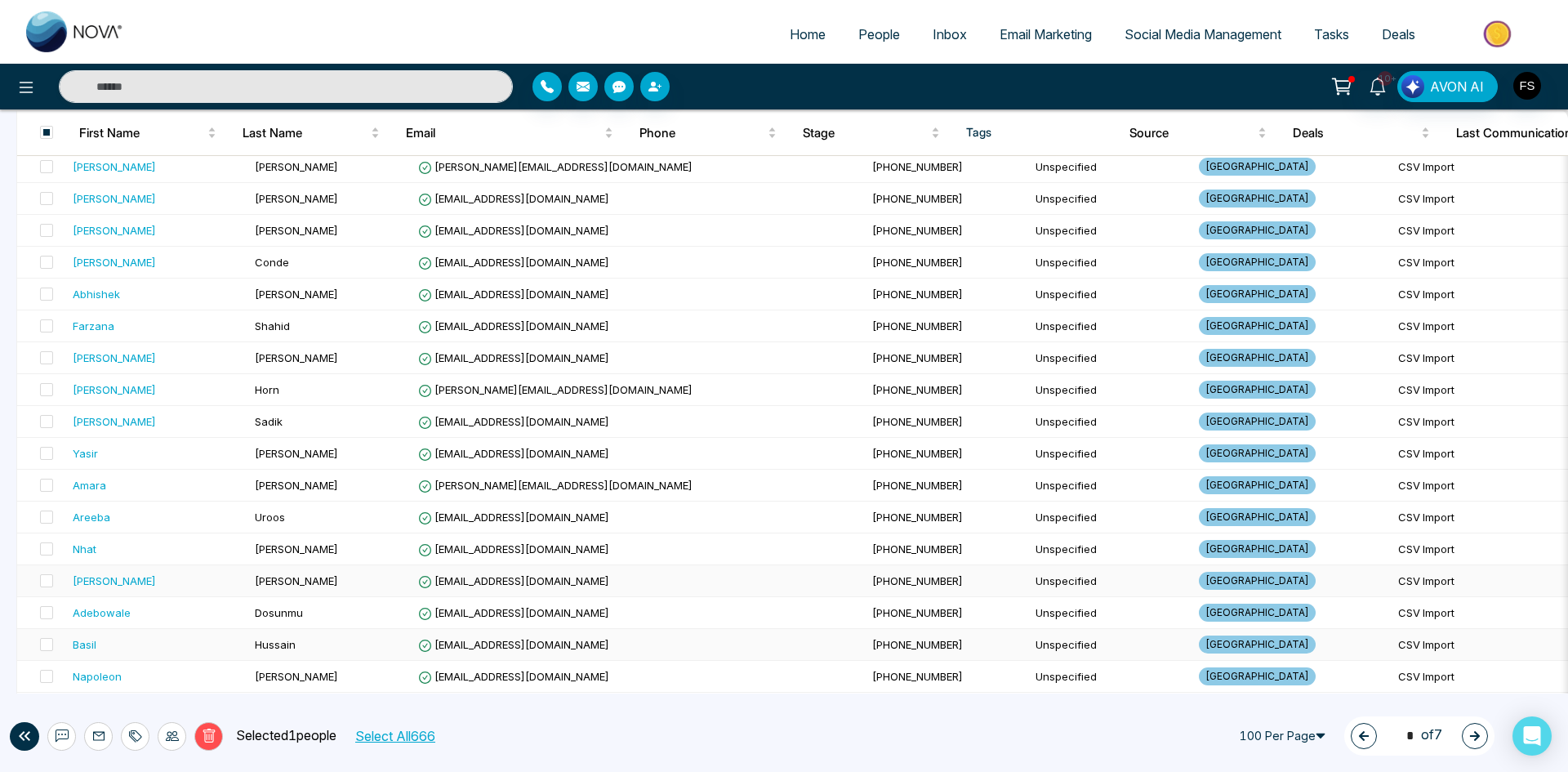
scroll to position [2860, 0]
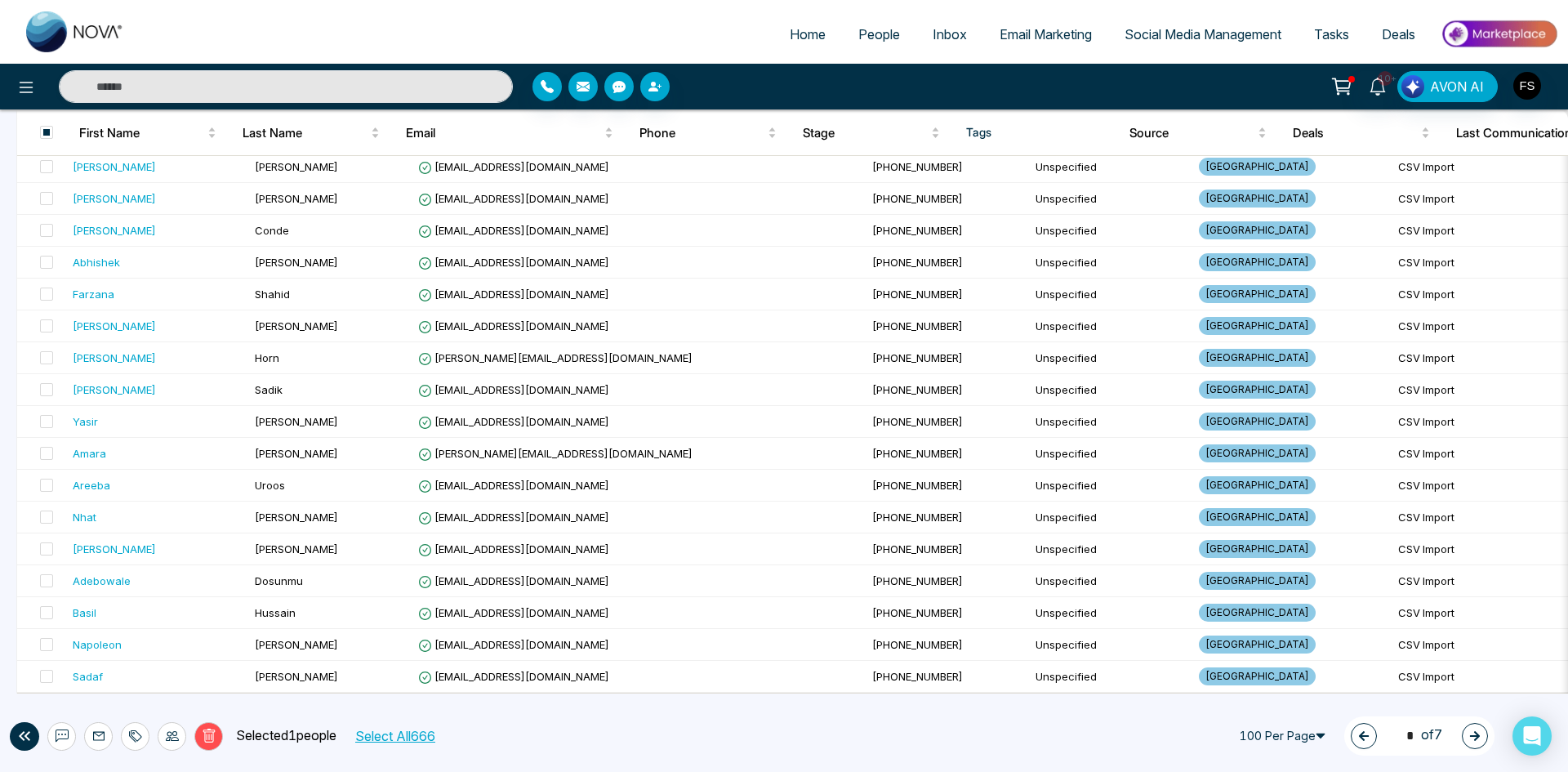
click at [209, 734] on icon at bounding box center [209, 737] width 6 height 7
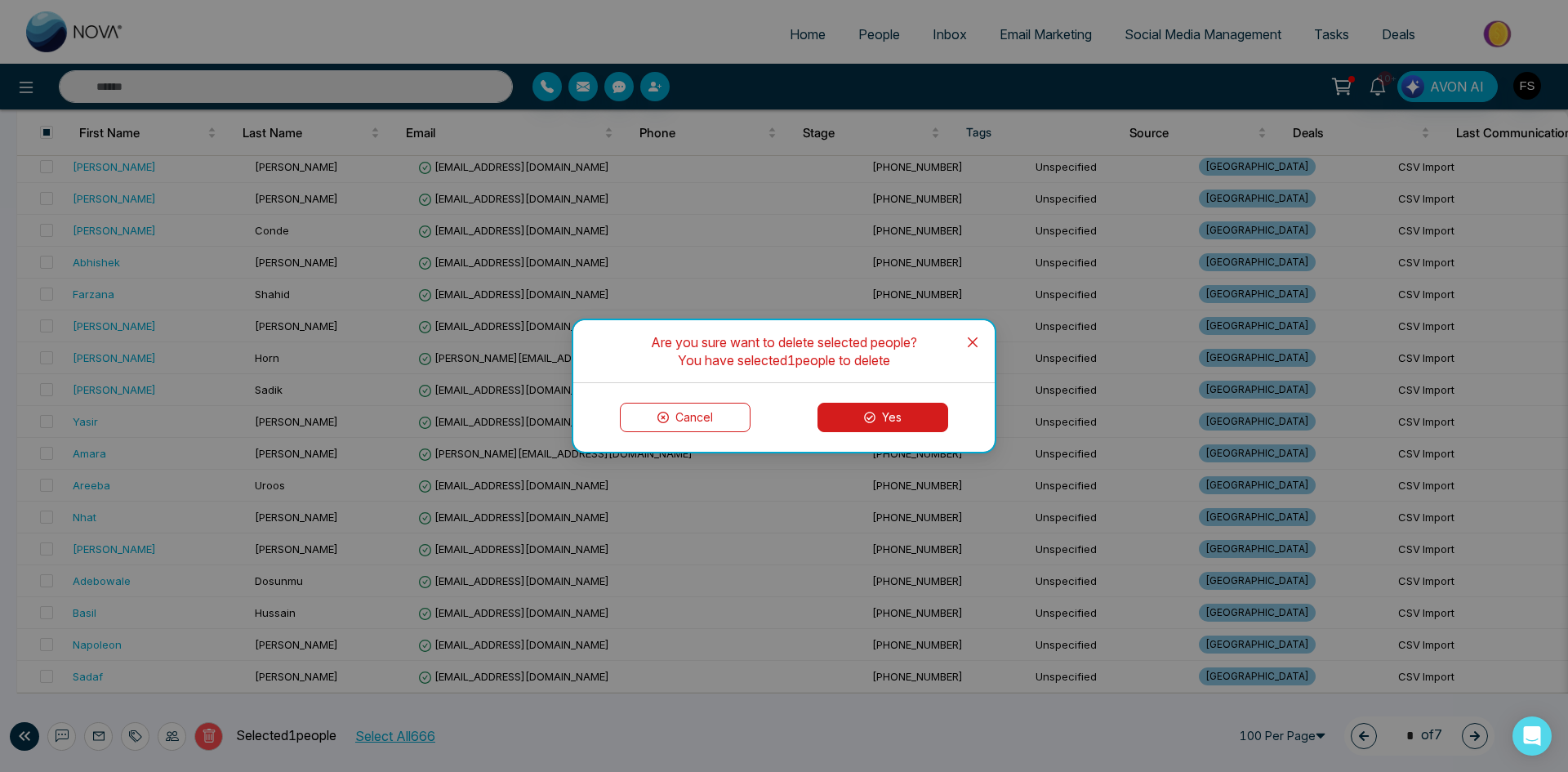
click at [867, 431] on button "Yes" at bounding box center [883, 417] width 131 height 29
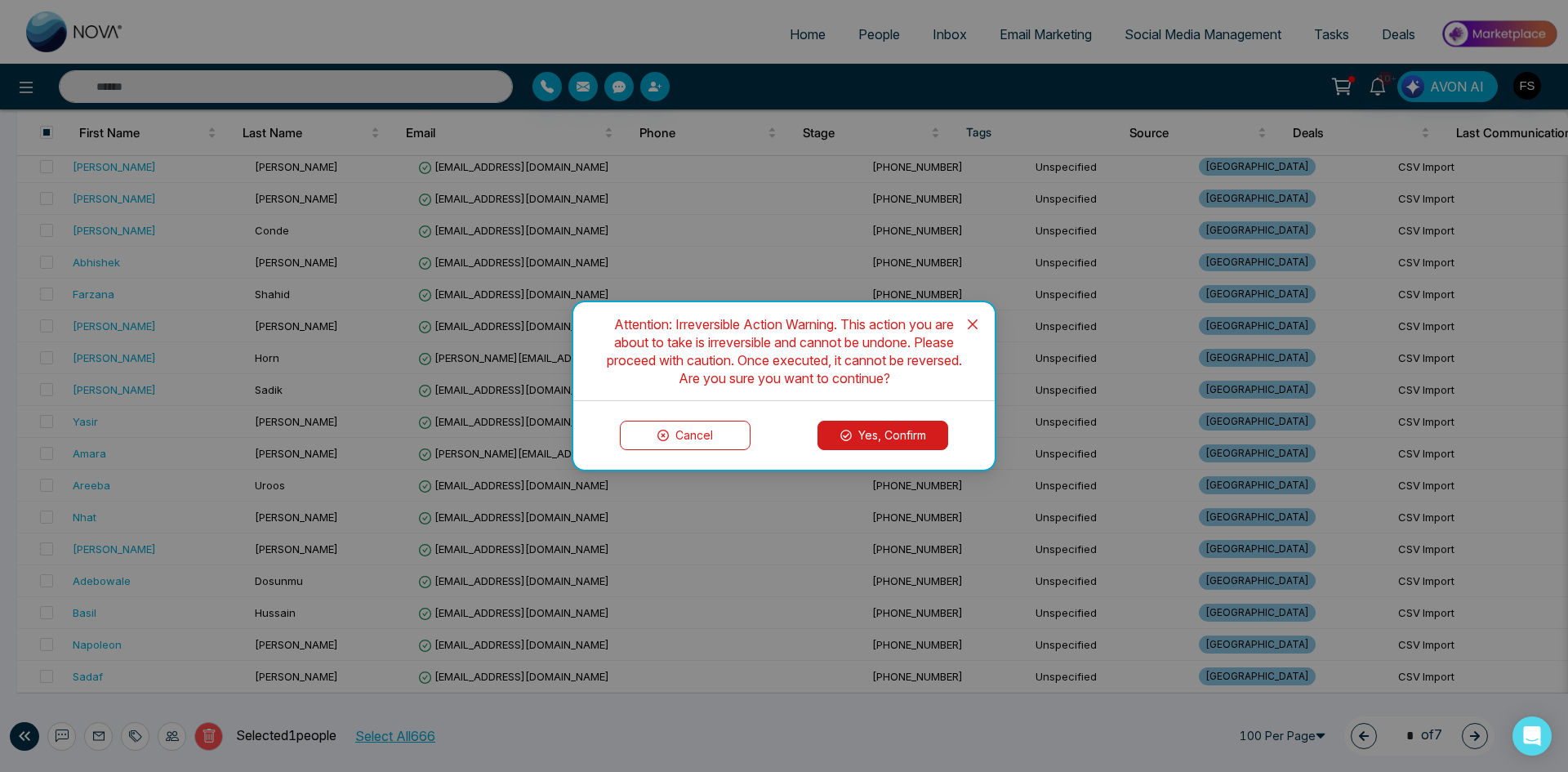
click at [865, 429] on button "Yes, Confirm" at bounding box center [883, 435] width 131 height 29
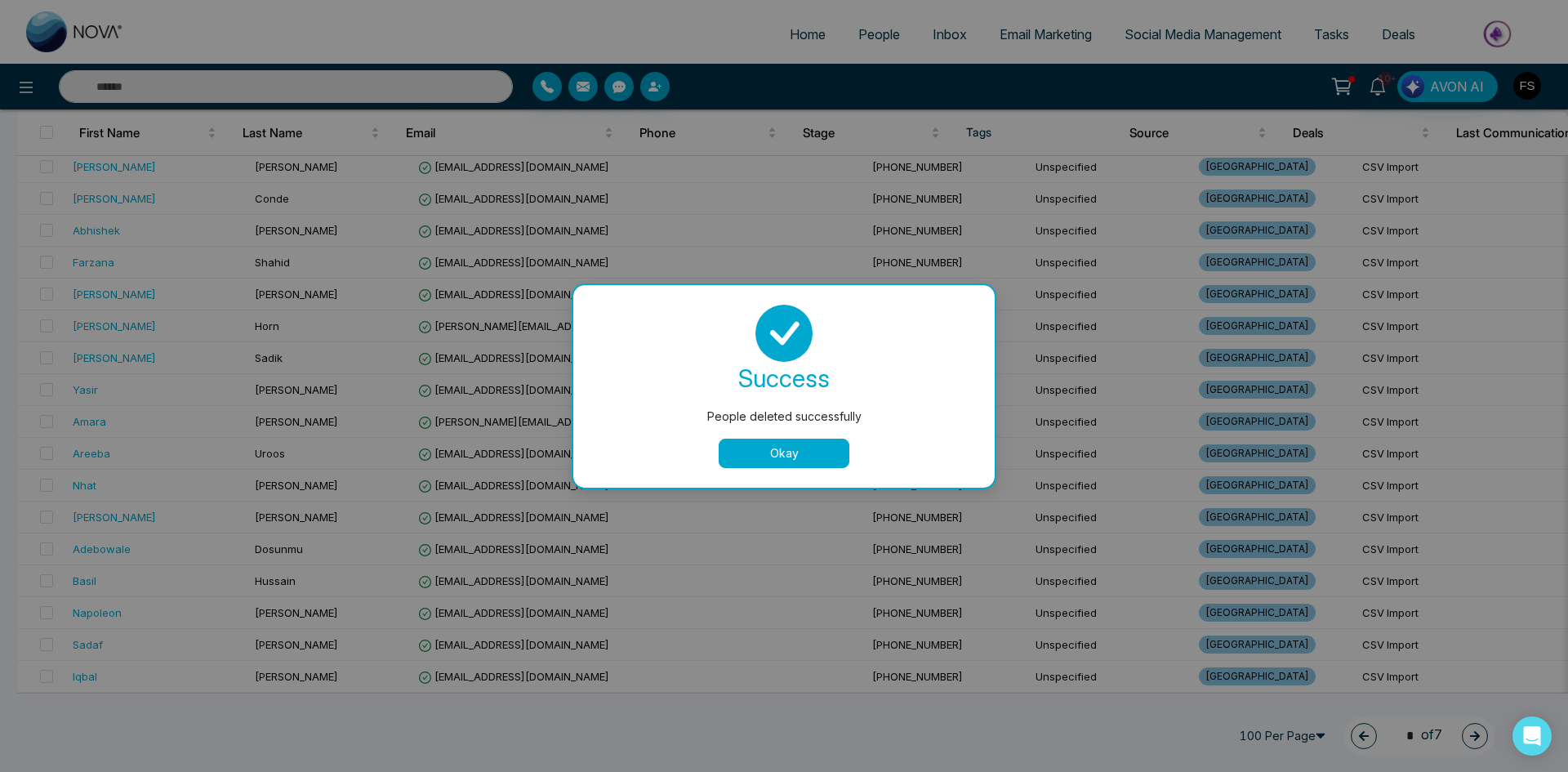
click at [797, 449] on button "Okay" at bounding box center [784, 453] width 131 height 29
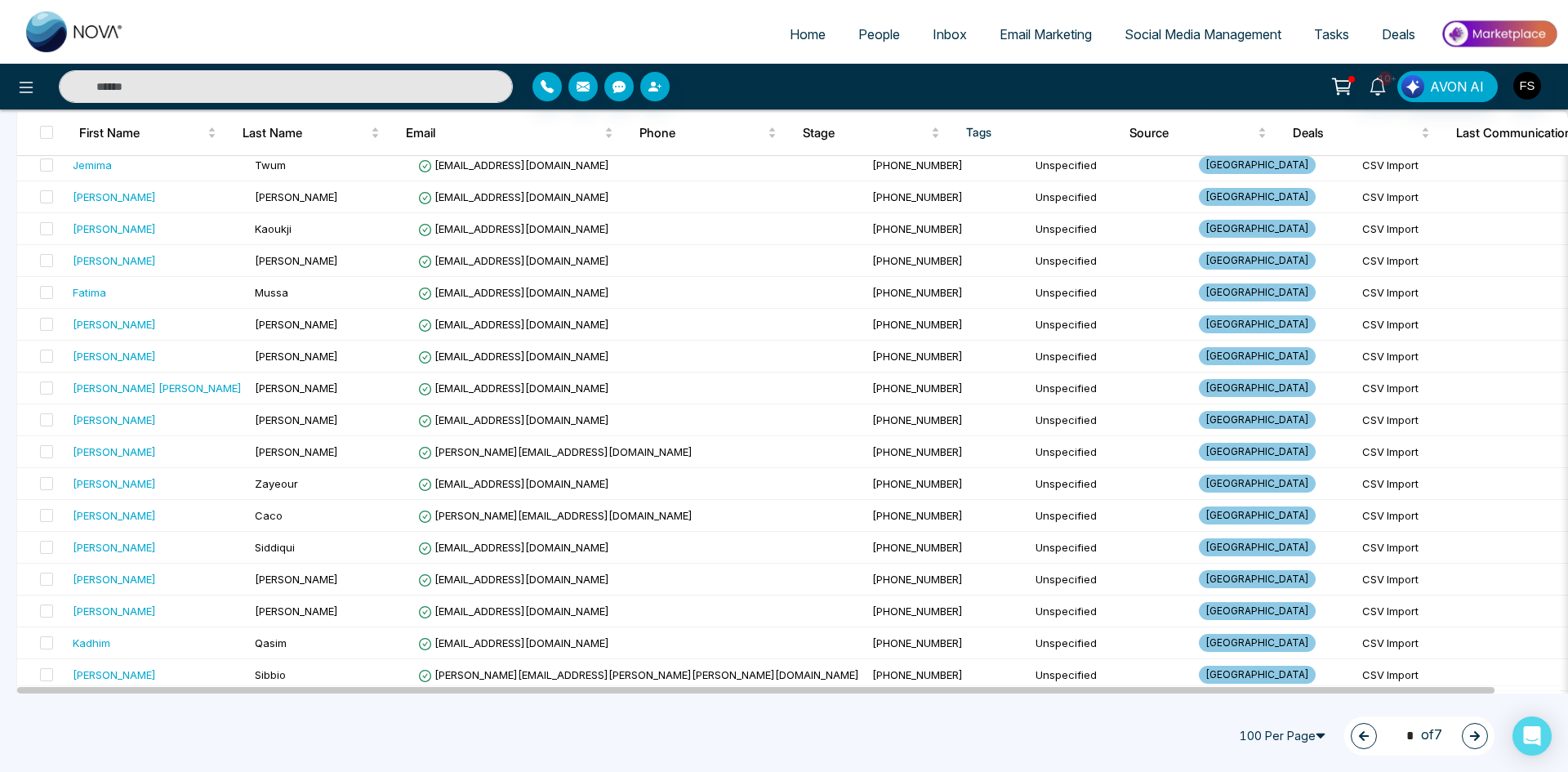
scroll to position [2042, 0]
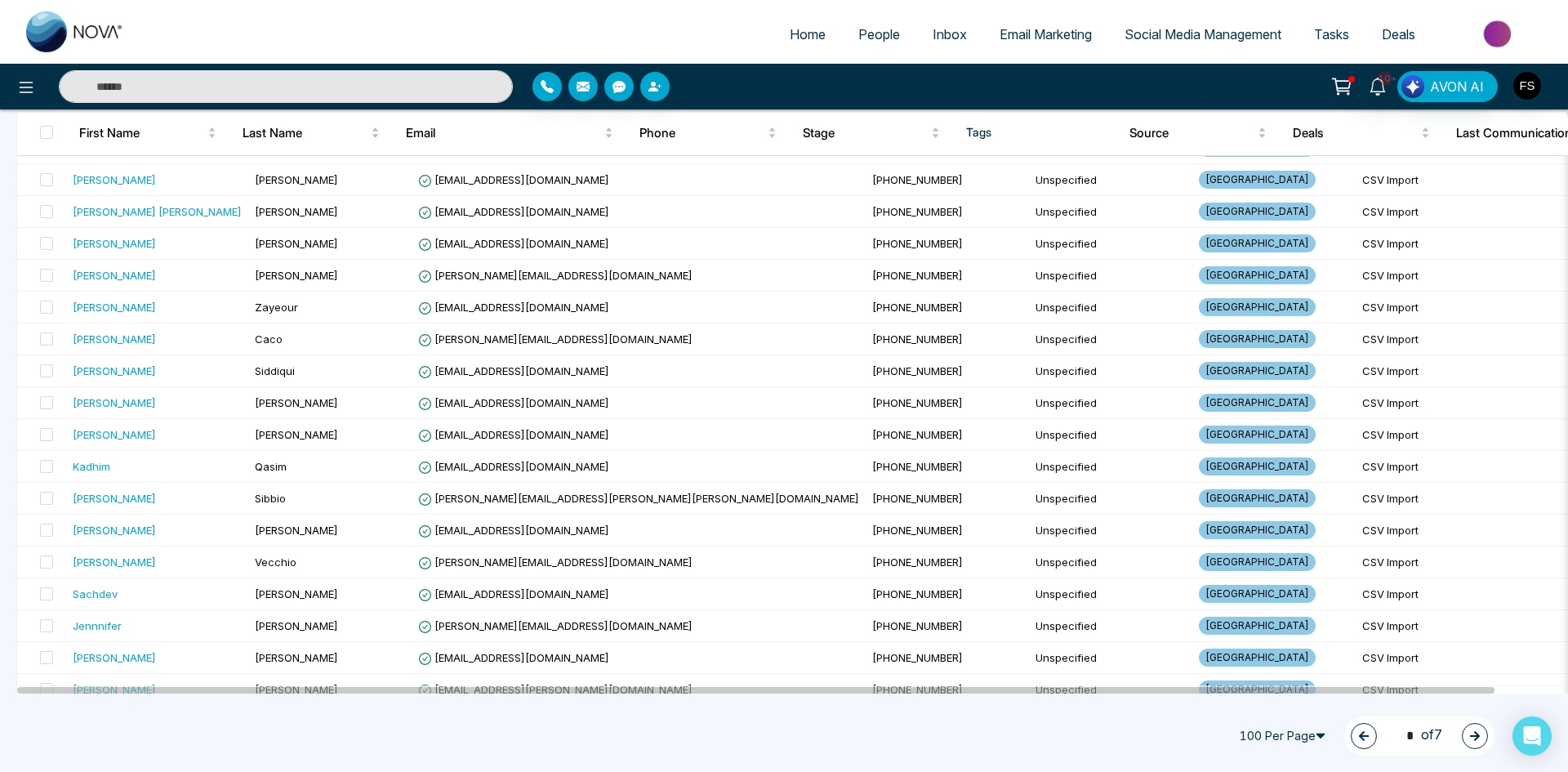
click at [1474, 733] on icon "button" at bounding box center [1474, 735] width 11 height 11
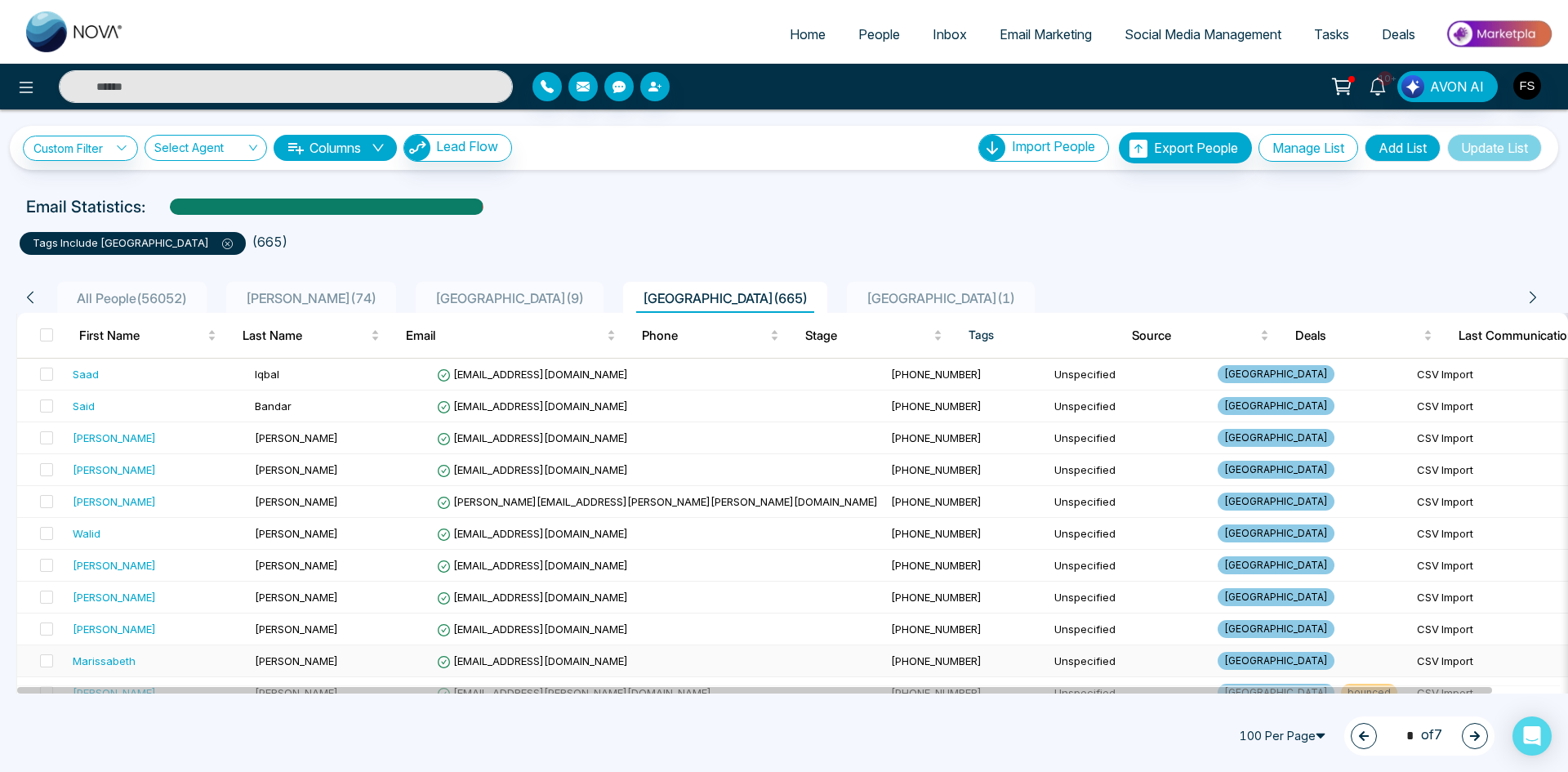
scroll to position [326, 0]
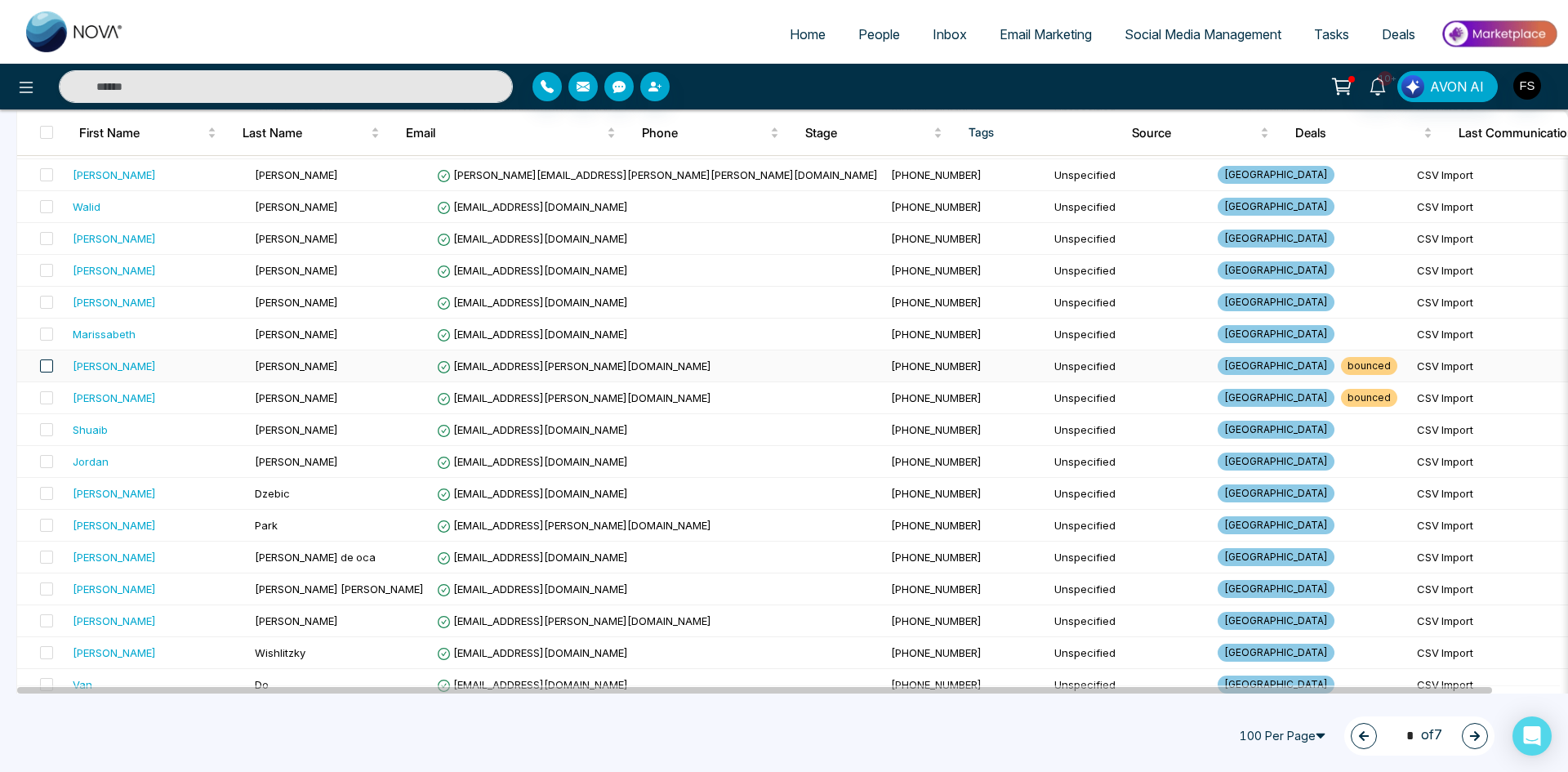
click at [48, 368] on span at bounding box center [46, 366] width 13 height 13
click at [42, 399] on span at bounding box center [46, 398] width 13 height 13
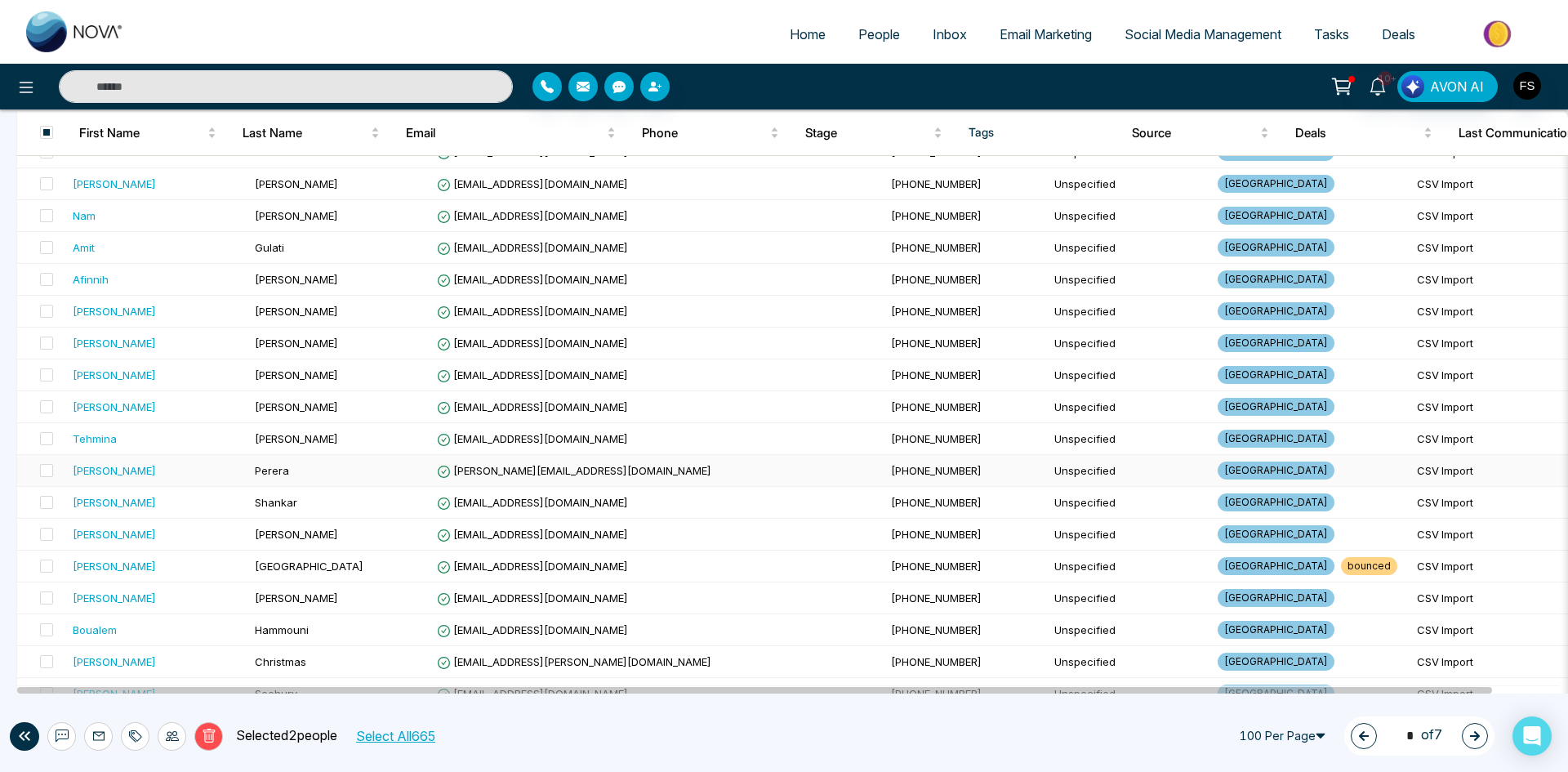
scroll to position [2859, 0]
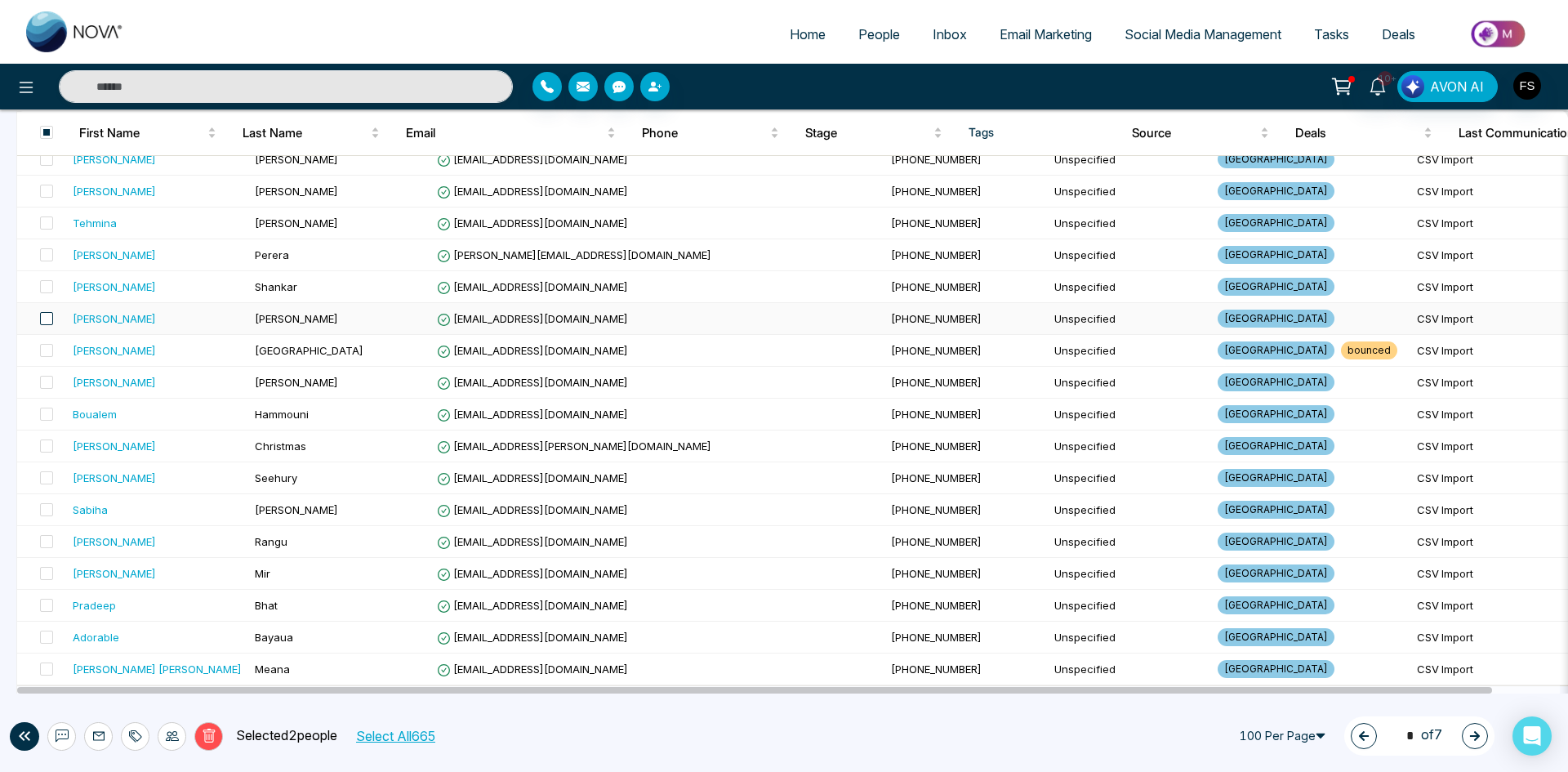
click at [50, 322] on span at bounding box center [46, 318] width 13 height 13
click at [48, 350] on span at bounding box center [46, 350] width 13 height 13
click at [52, 315] on span at bounding box center [46, 318] width 13 height 13
click at [198, 741] on button "Delete" at bounding box center [208, 736] width 28 height 28
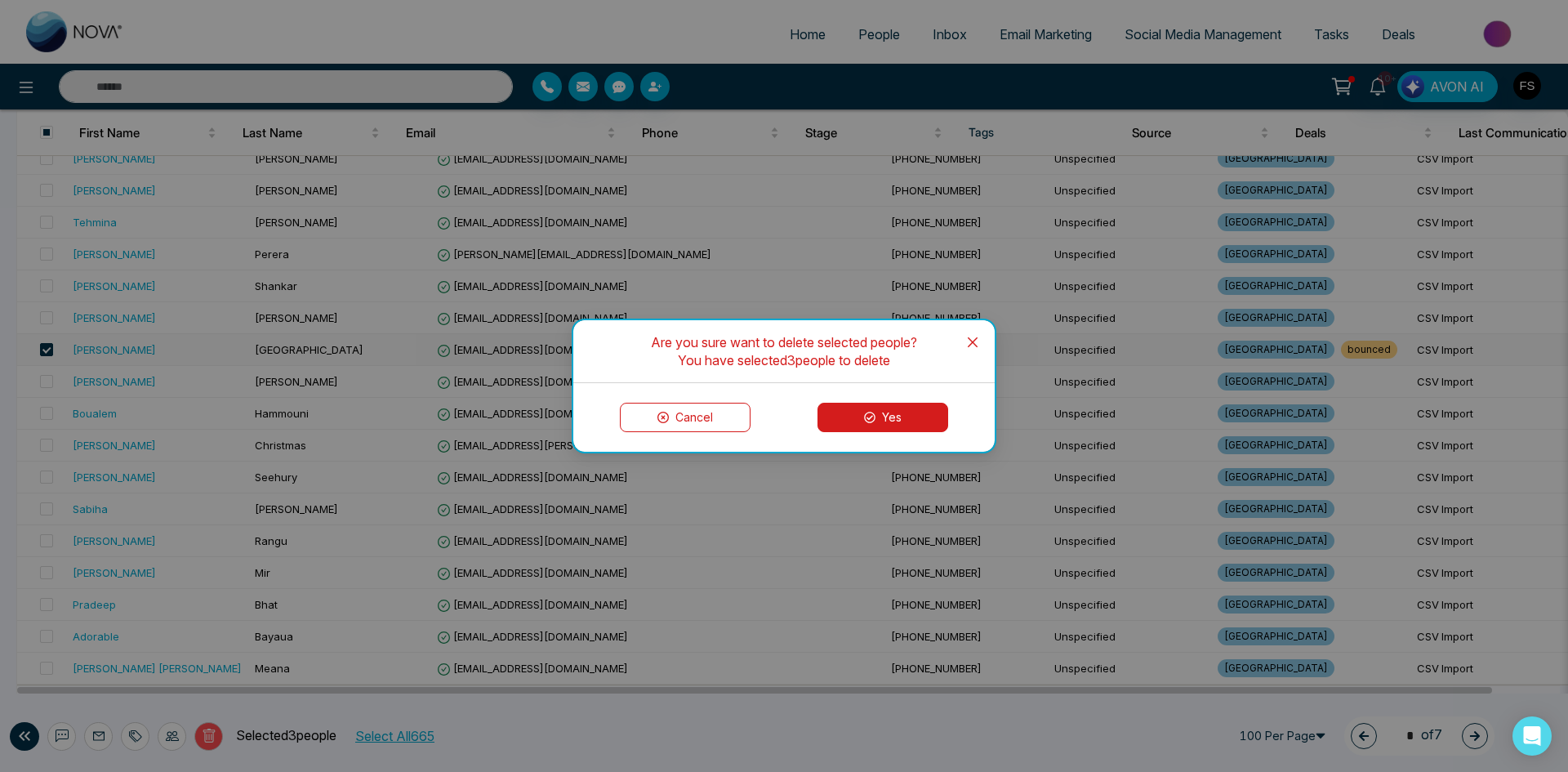
click at [915, 422] on button "Yes" at bounding box center [883, 417] width 131 height 29
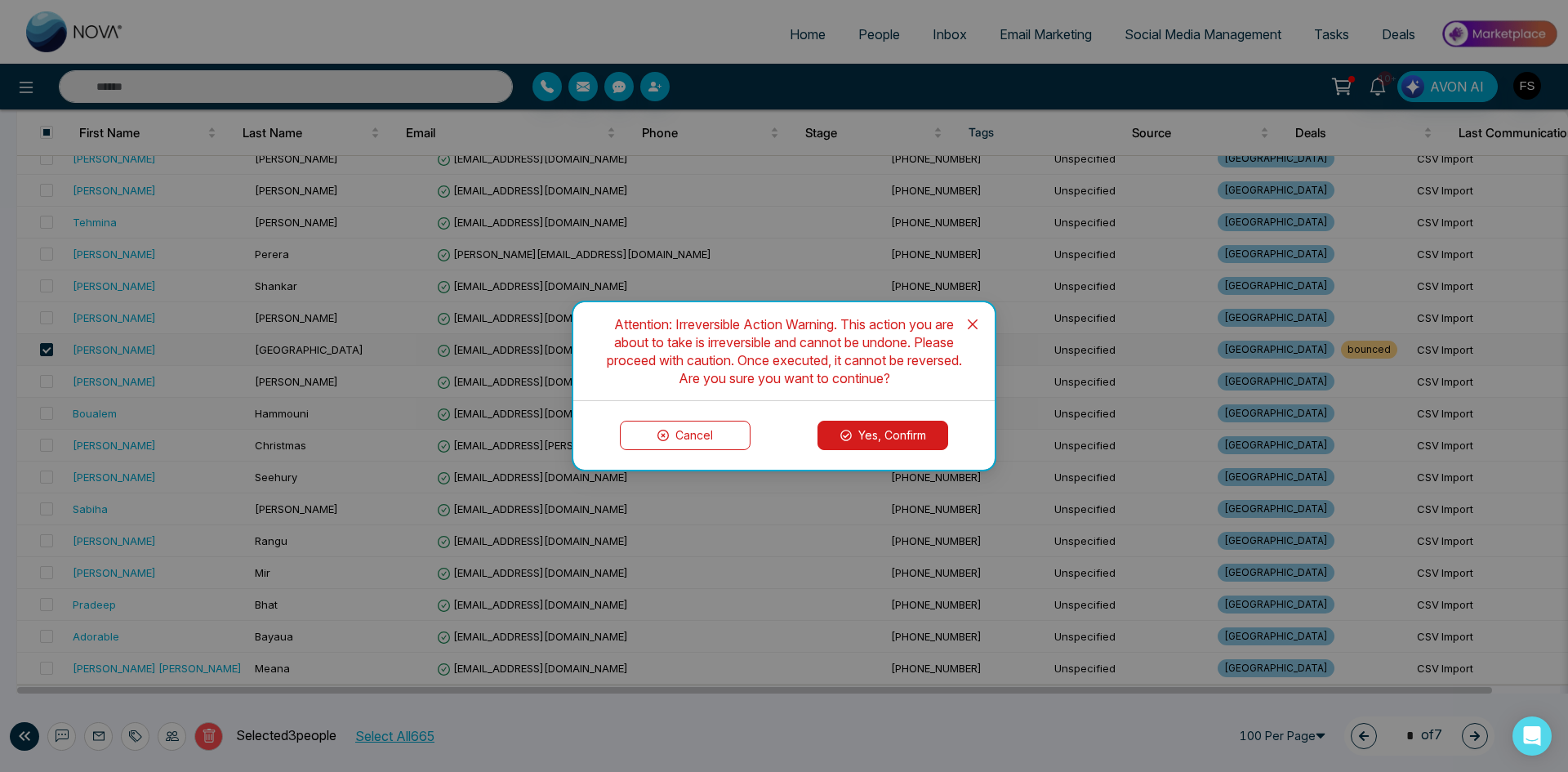
click at [919, 424] on button "Yes, Confirm" at bounding box center [883, 435] width 131 height 29
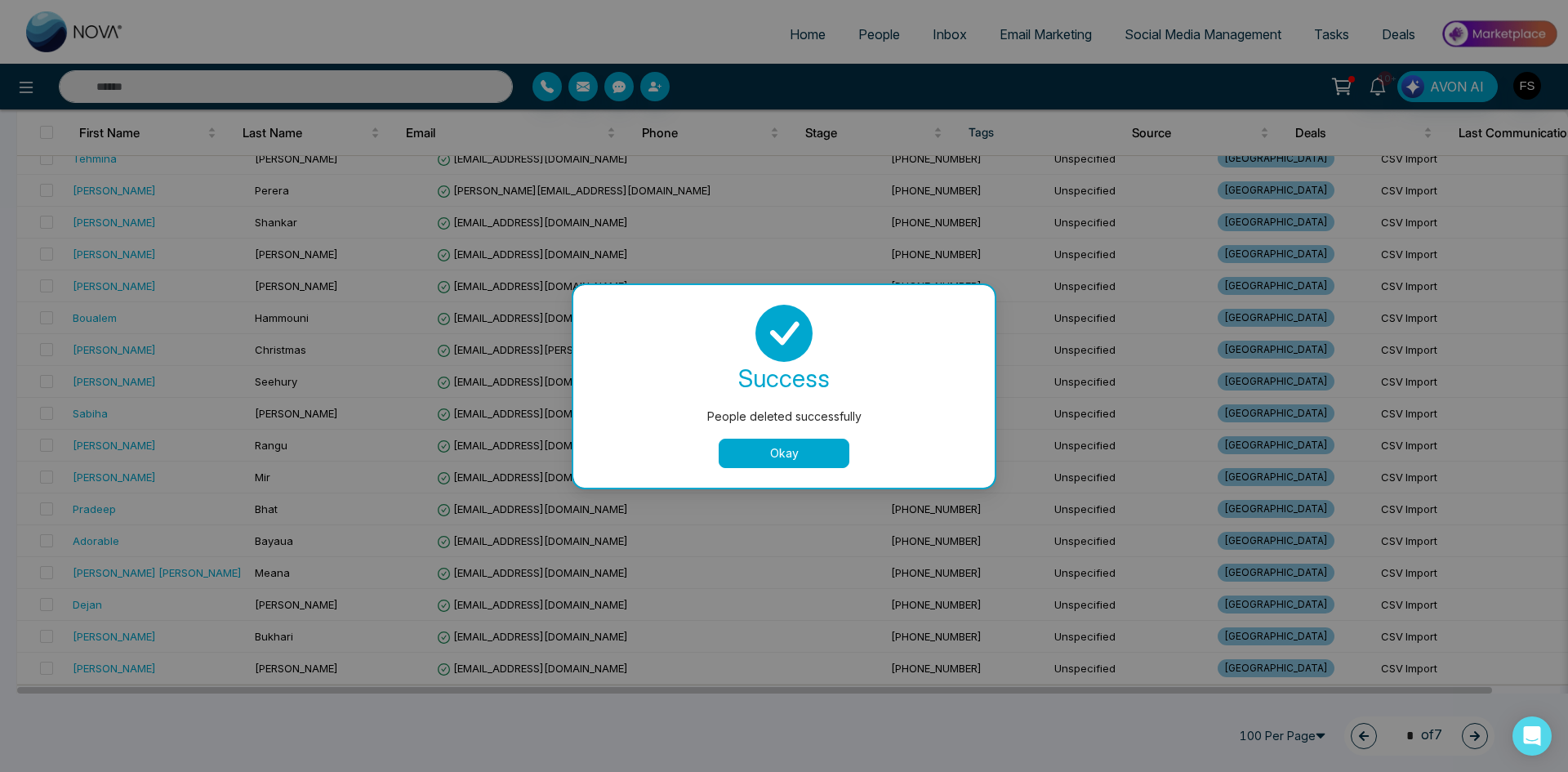
click at [790, 452] on button "Okay" at bounding box center [784, 453] width 131 height 29
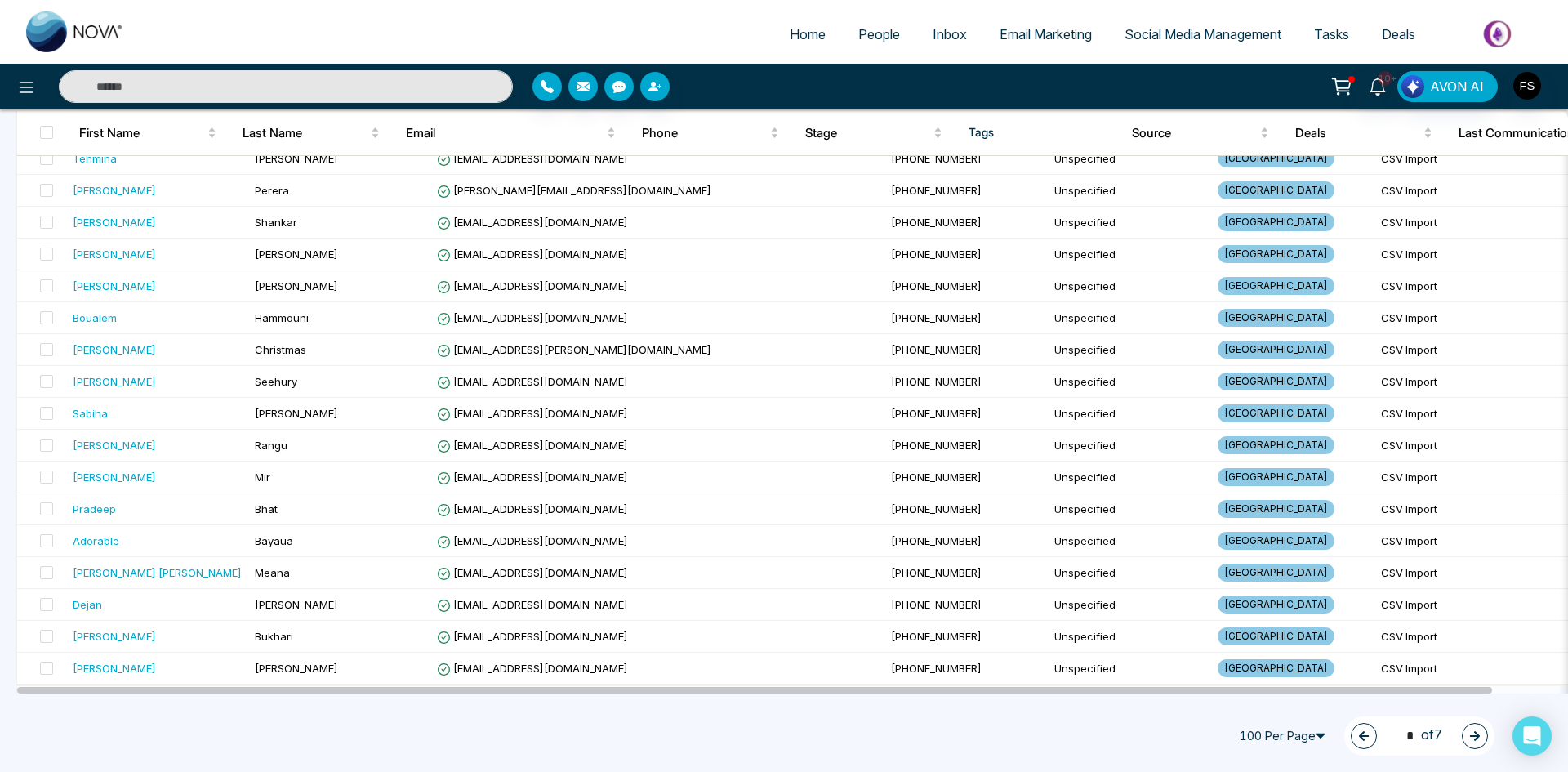
click at [1472, 738] on icon "button" at bounding box center [1474, 735] width 11 height 11
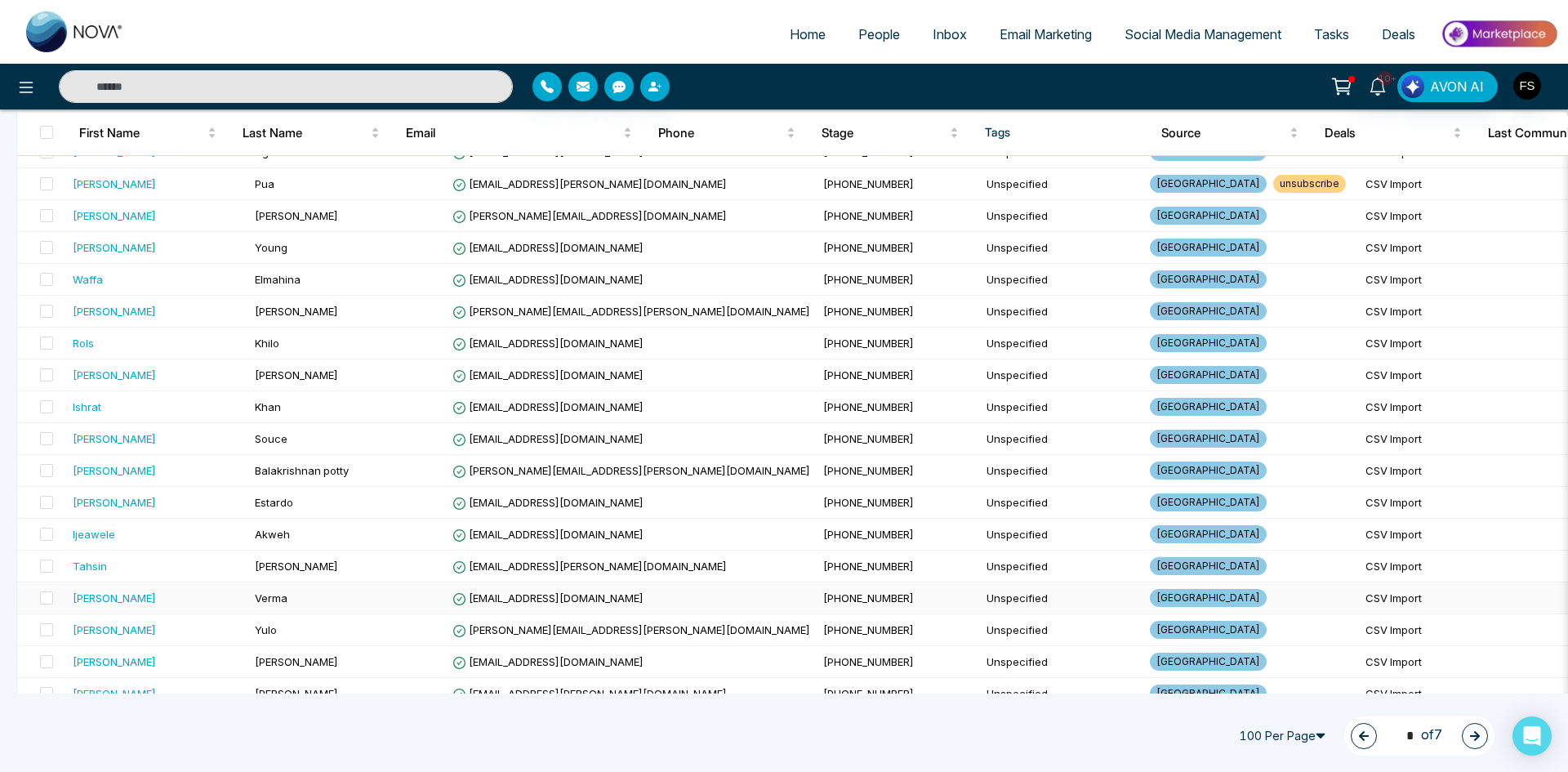
scroll to position [164, 0]
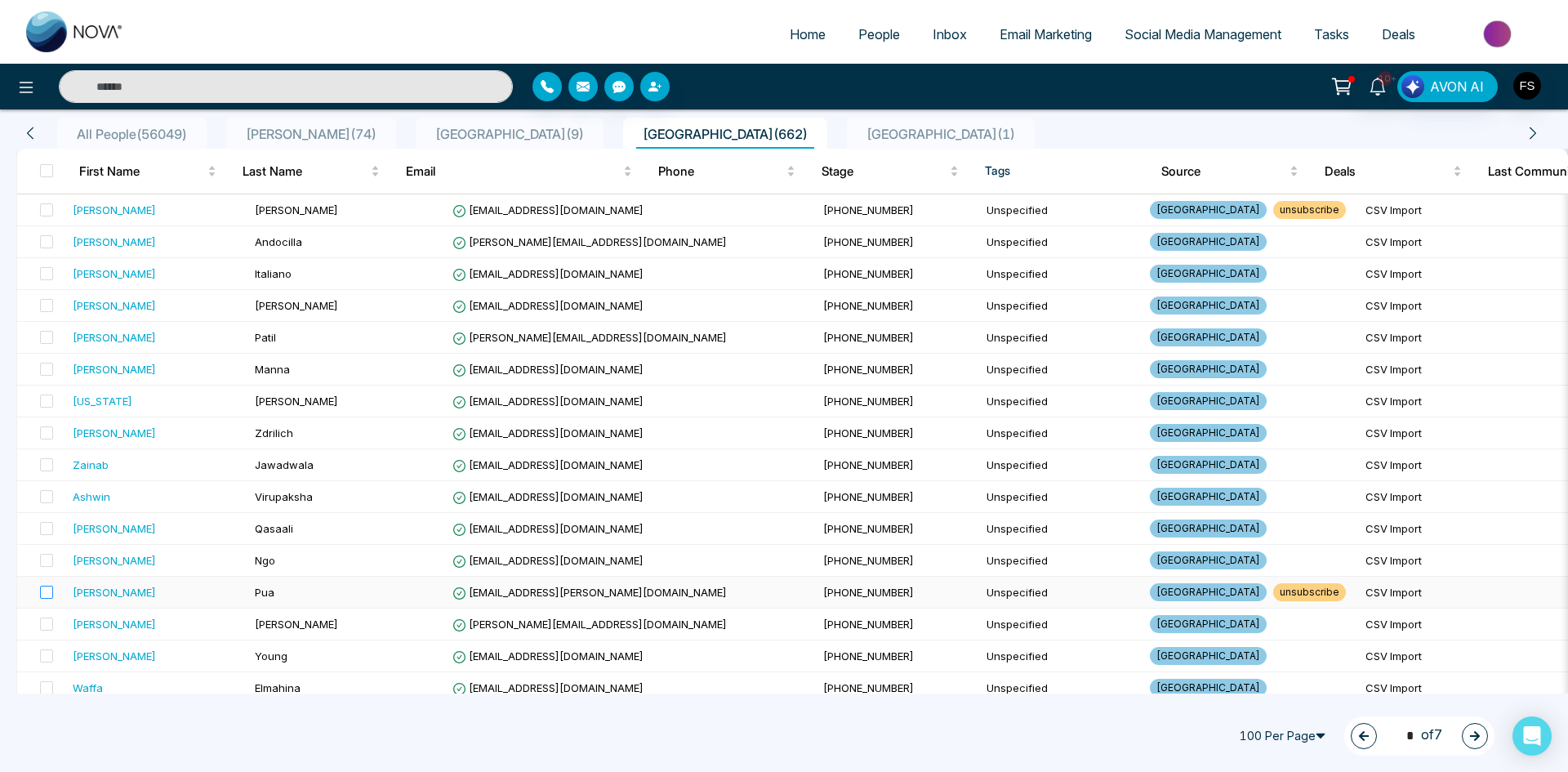
click at [37, 593] on label at bounding box center [41, 592] width 23 height 18
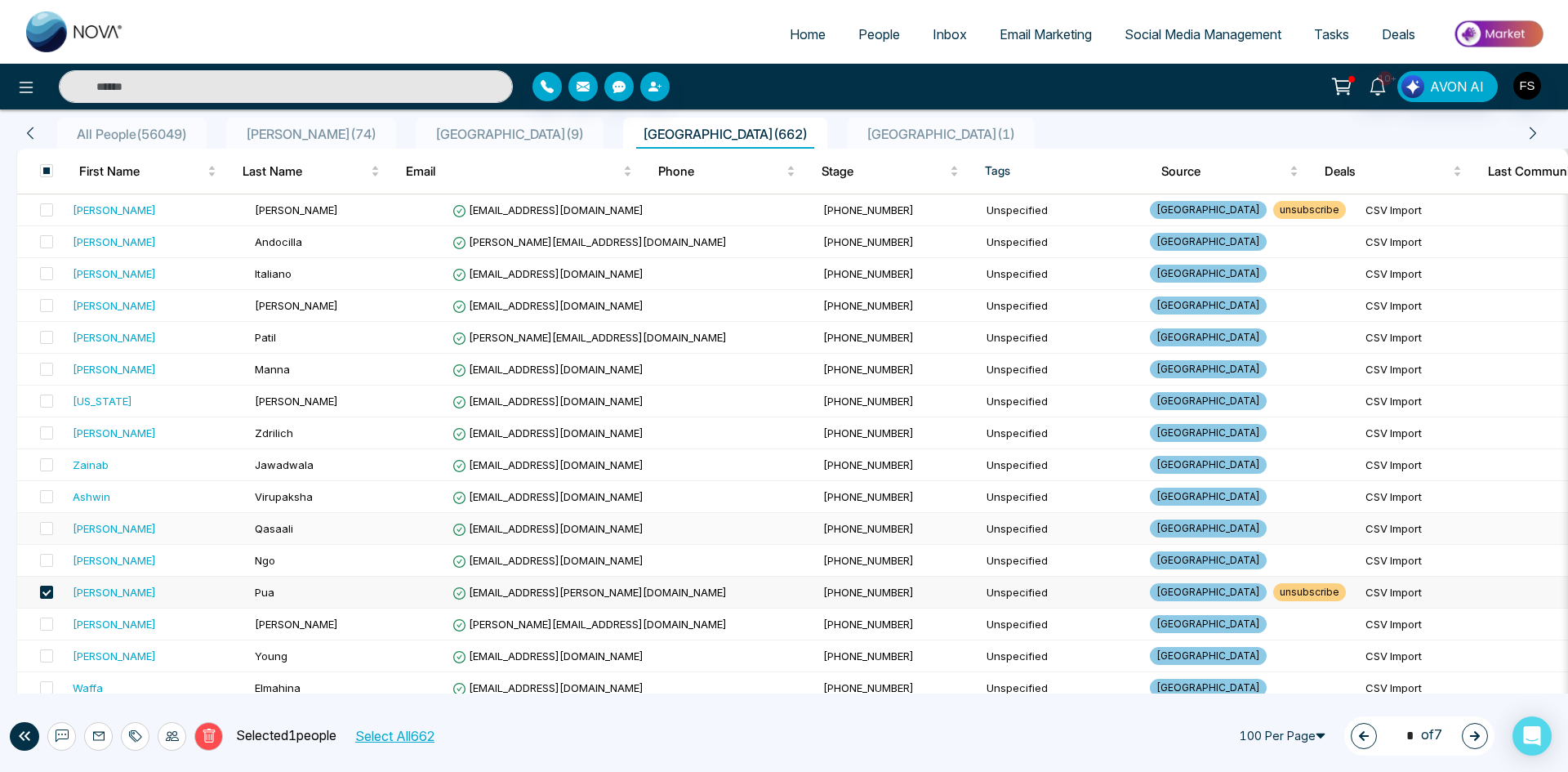
scroll to position [1, 0]
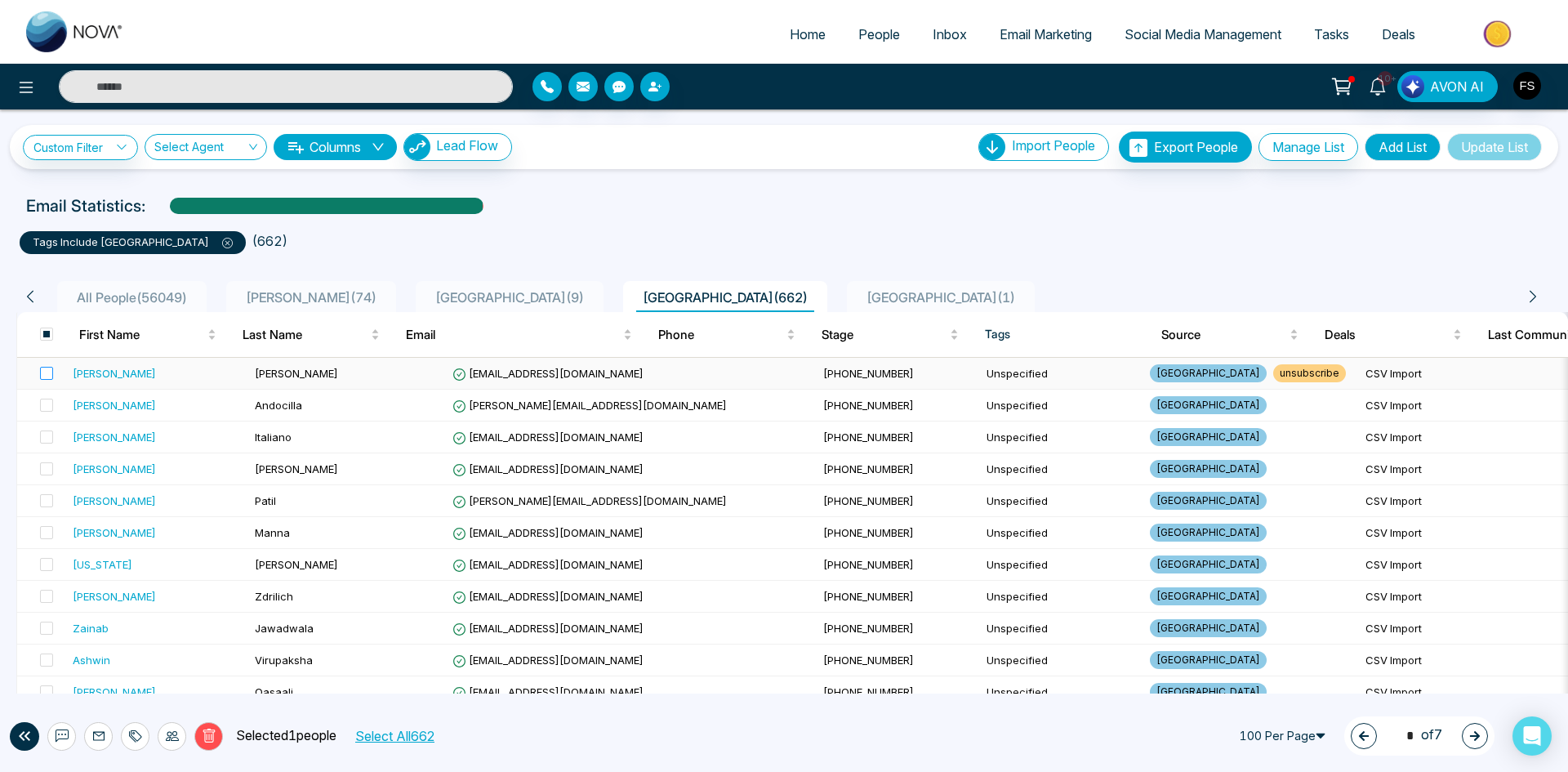
click at [51, 380] on label at bounding box center [41, 373] width 23 height 18
click at [210, 735] on icon at bounding box center [209, 735] width 15 height 15
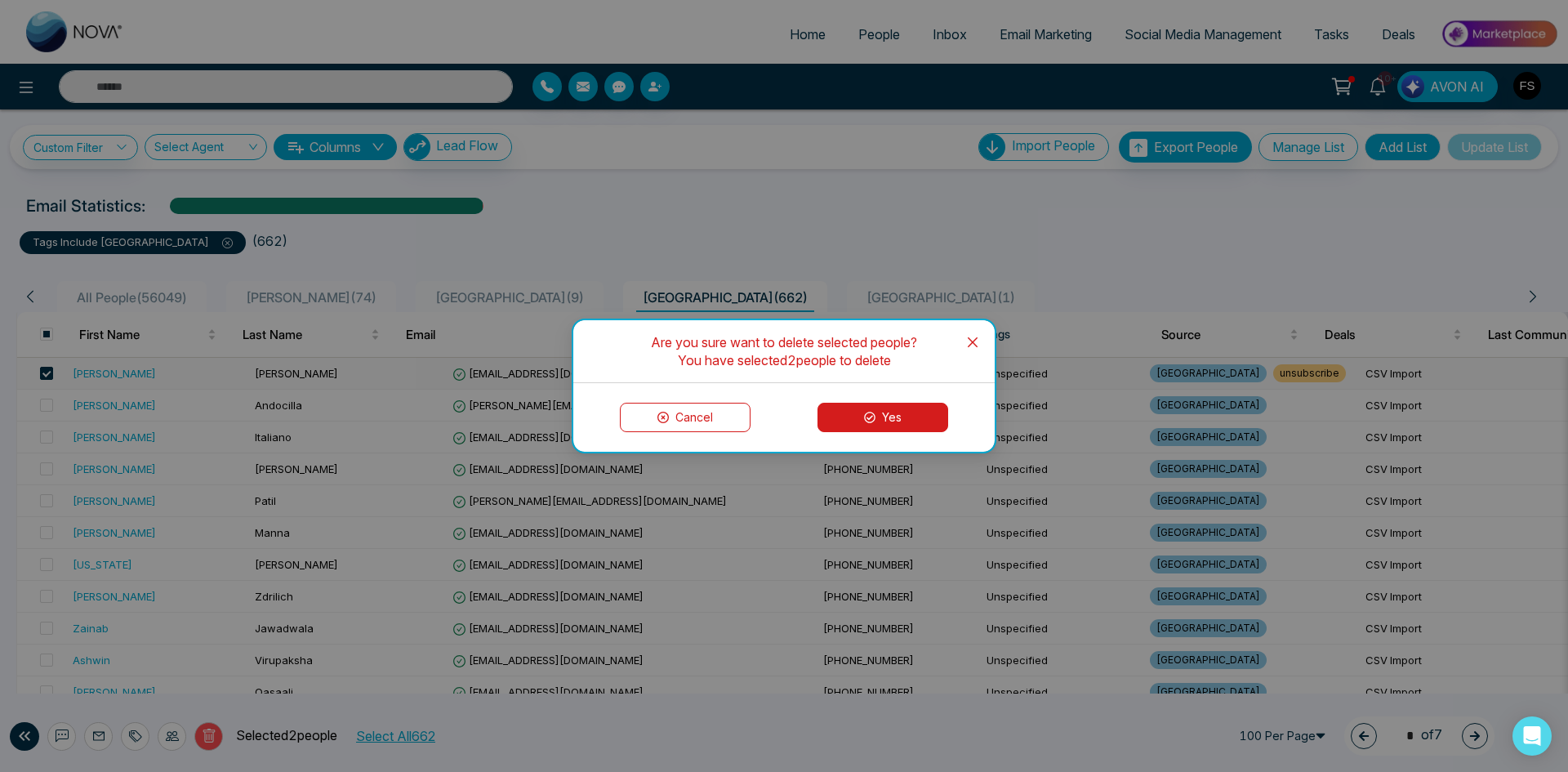
click at [890, 405] on button "Yes" at bounding box center [883, 417] width 131 height 29
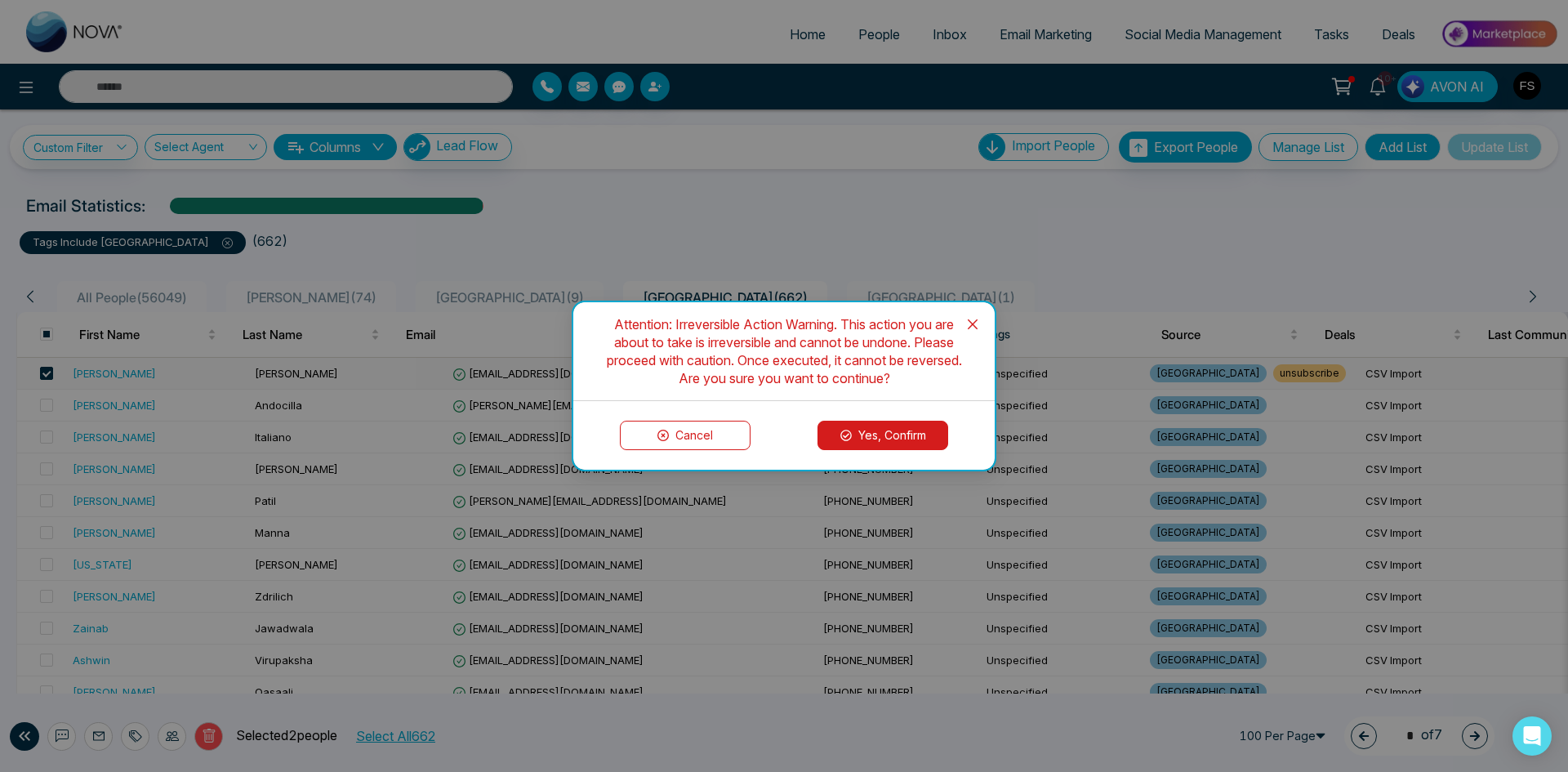
click at [896, 430] on button "Yes, Confirm" at bounding box center [883, 435] width 131 height 29
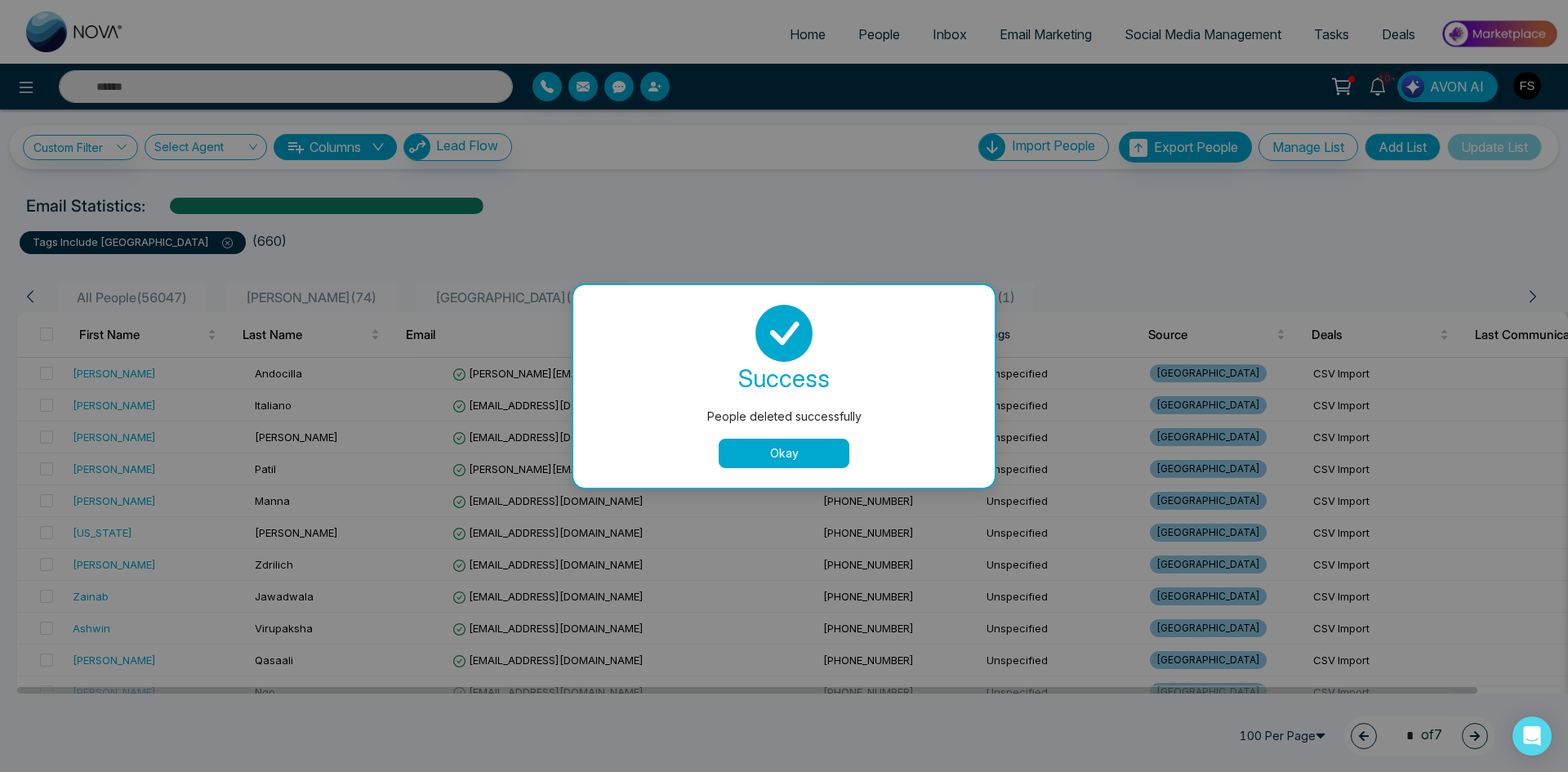
click at [785, 453] on button "Okay" at bounding box center [784, 453] width 131 height 29
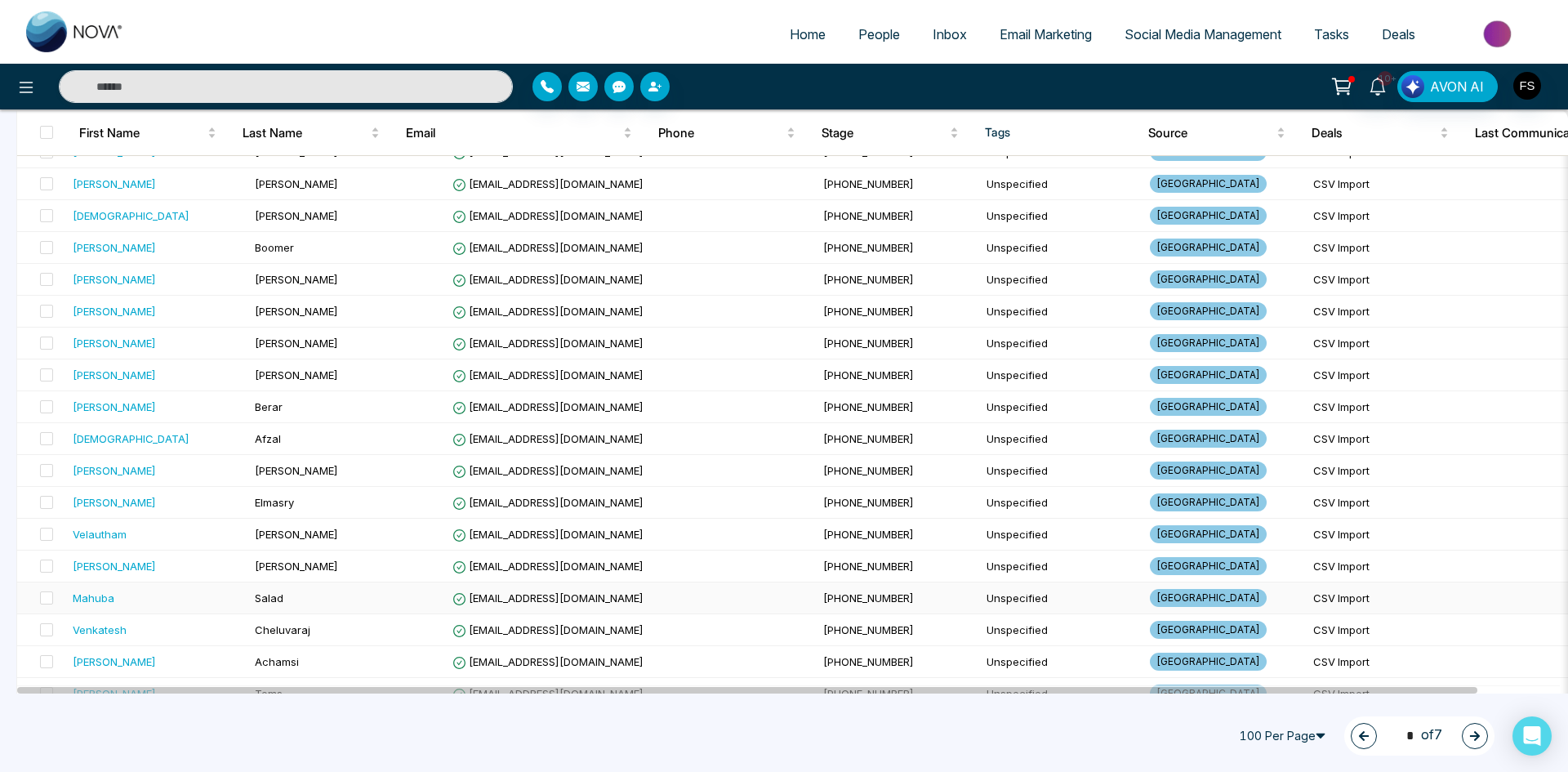
scroll to position [2860, 0]
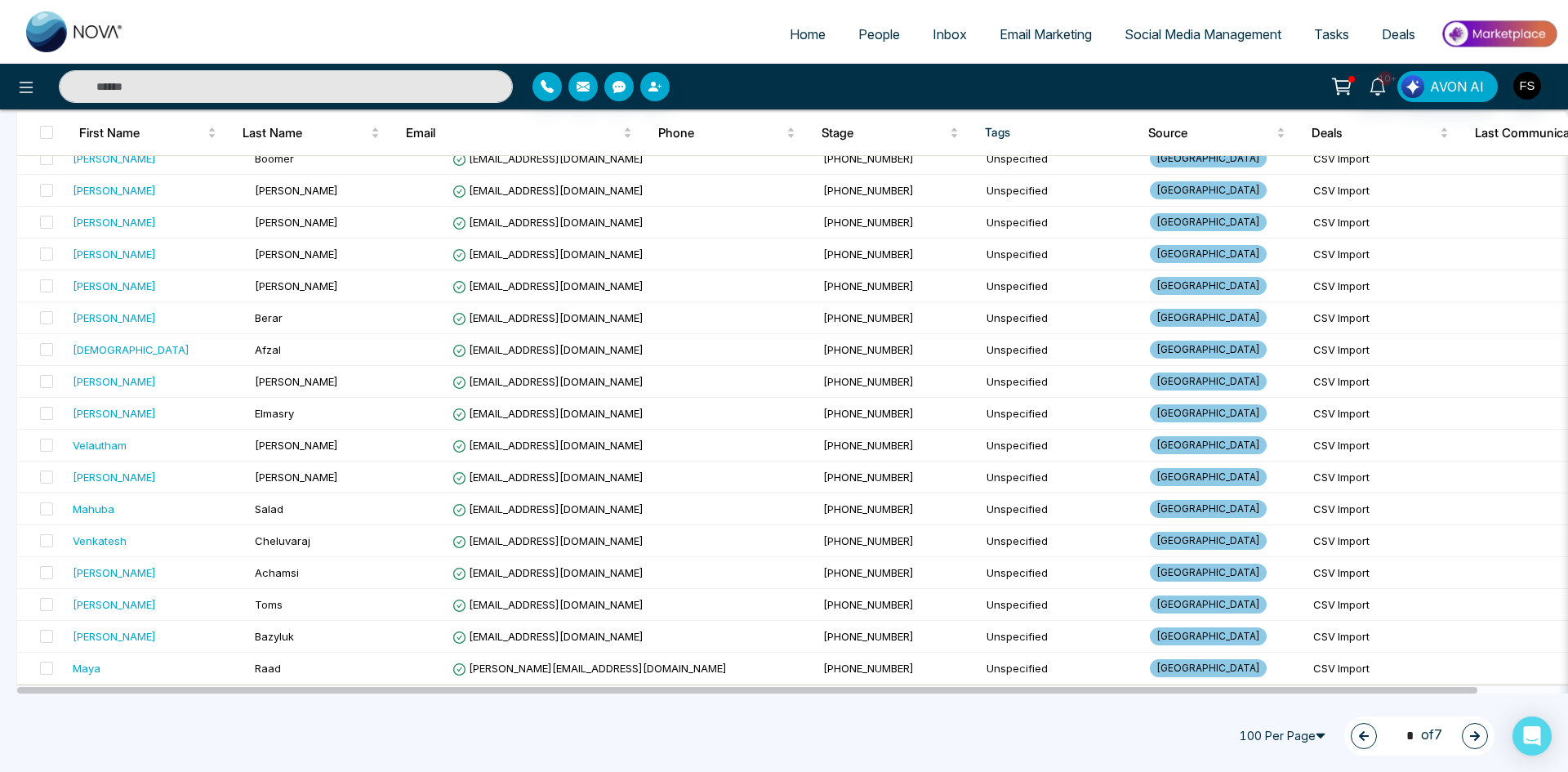
click at [1485, 737] on button "button" at bounding box center [1475, 736] width 26 height 26
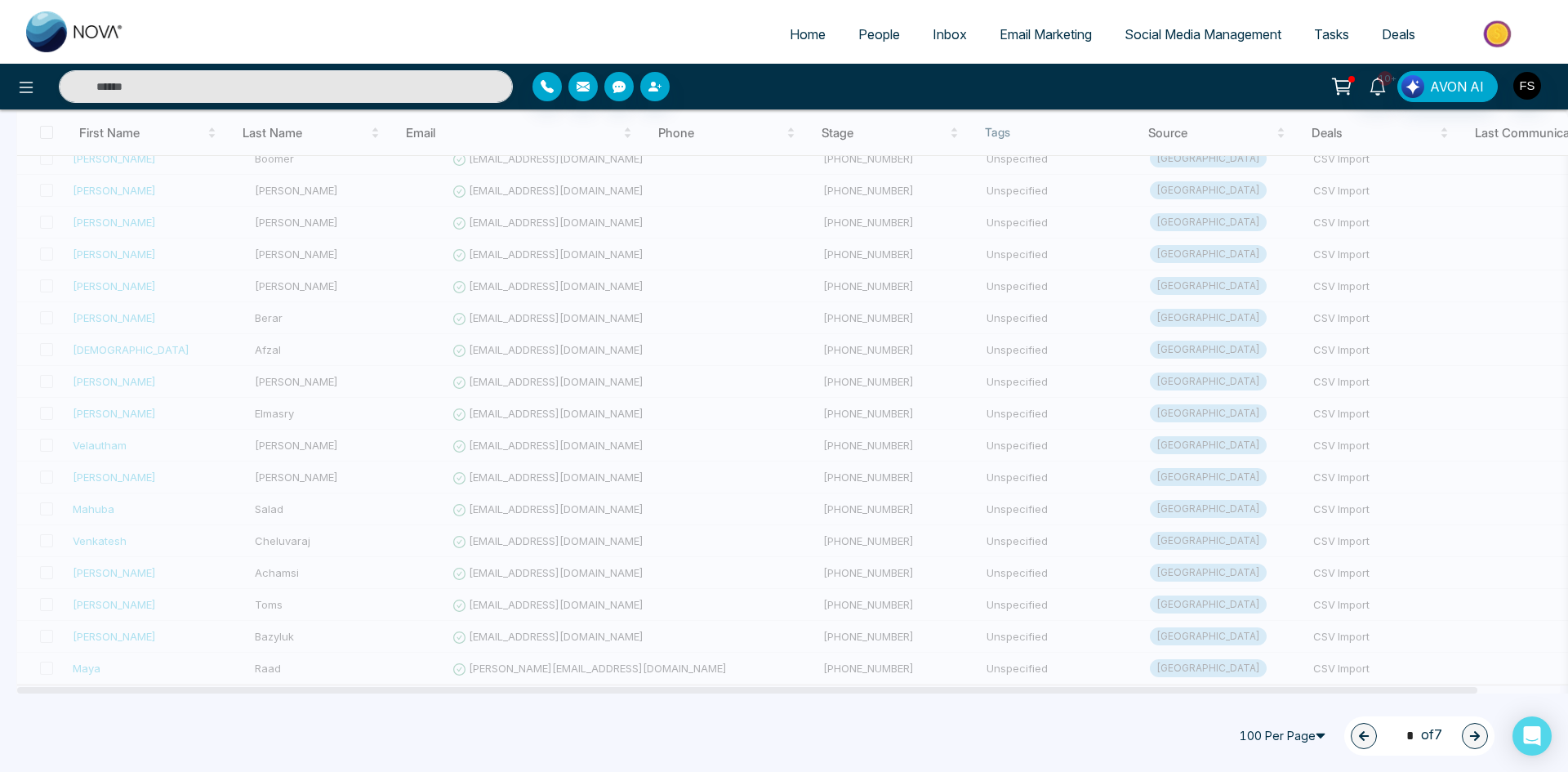
type input "*"
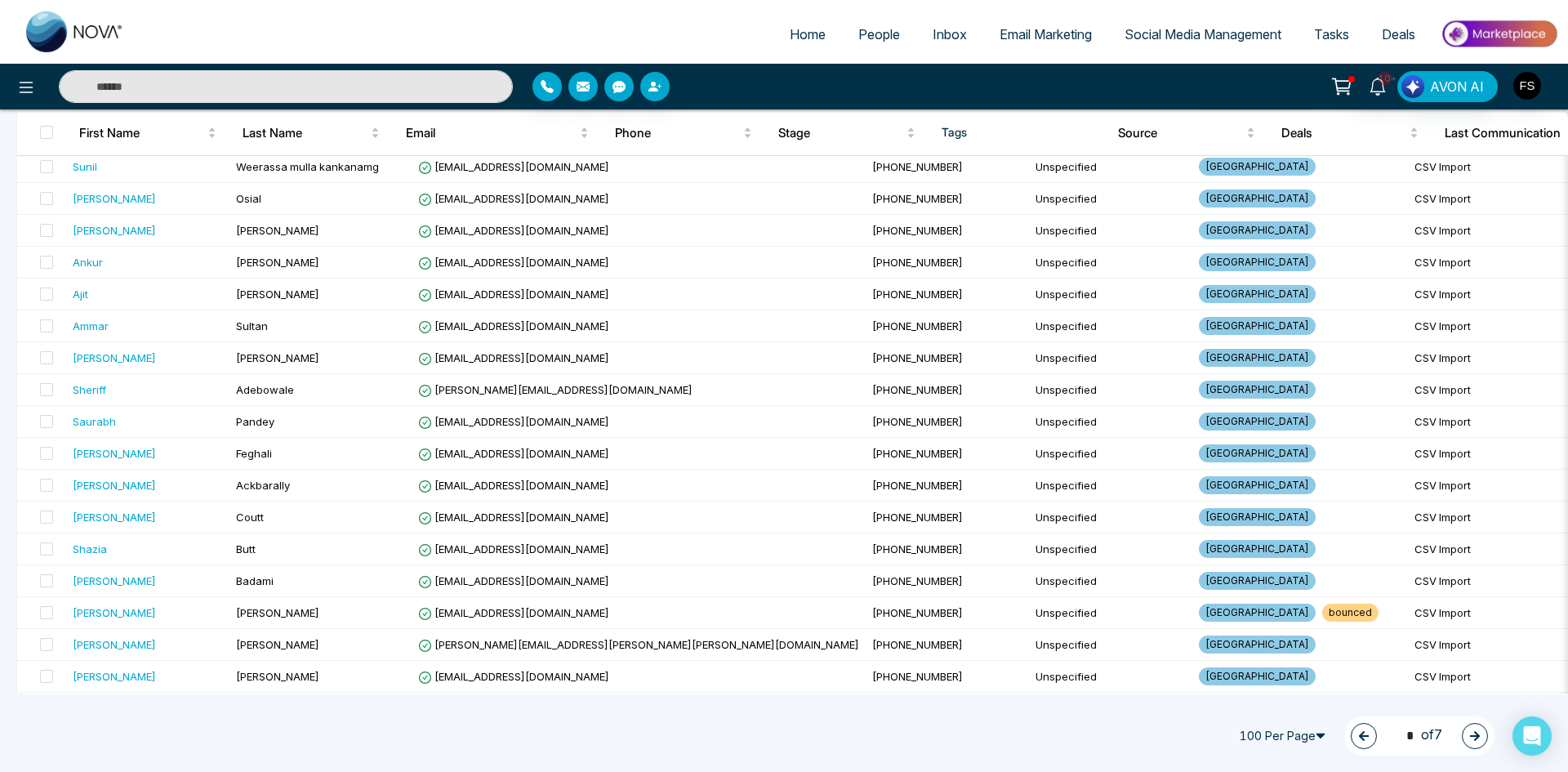
scroll to position [2125, 0]
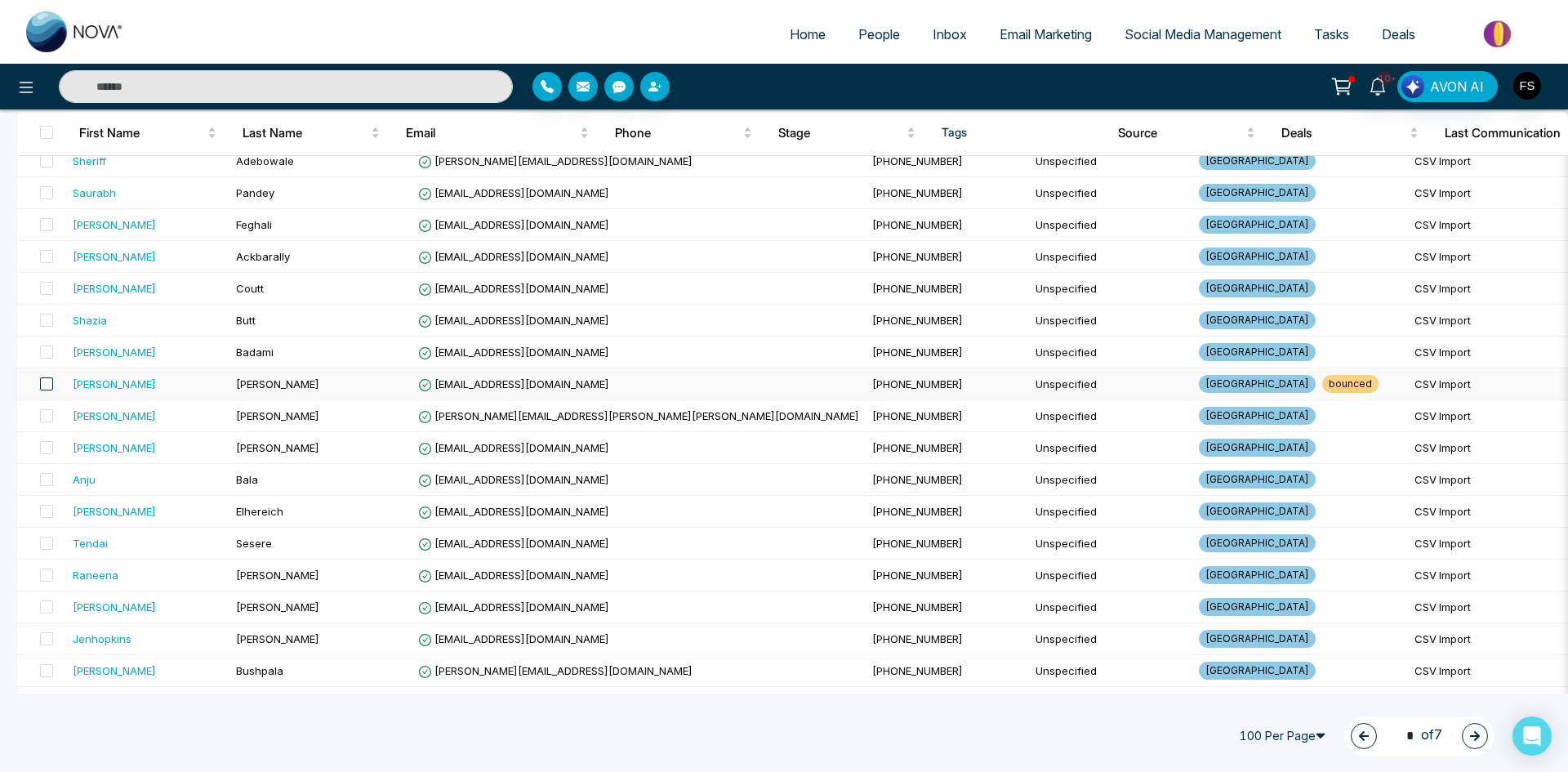
click at [46, 381] on span at bounding box center [46, 383] width 13 height 13
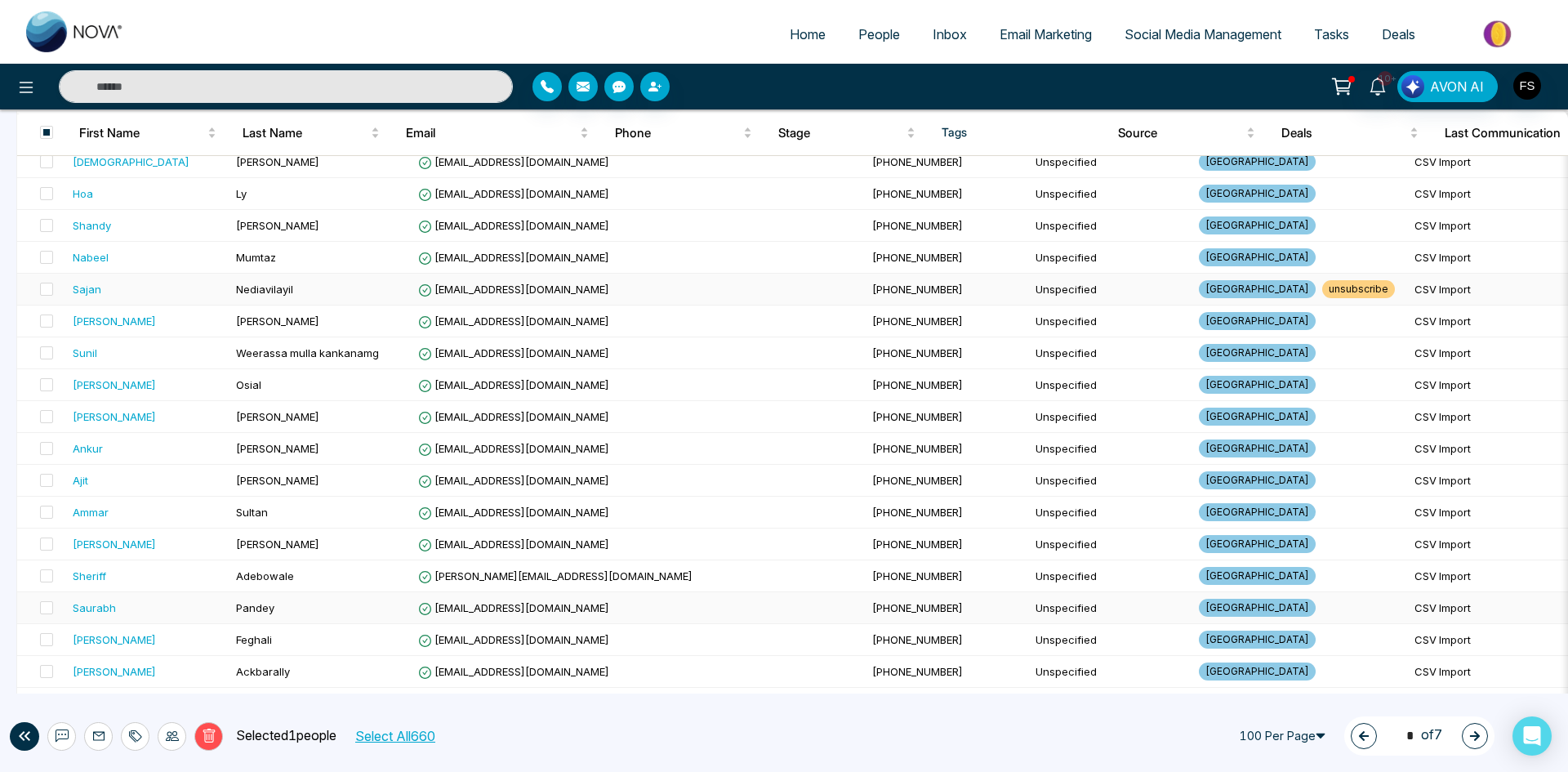
scroll to position [1553, 0]
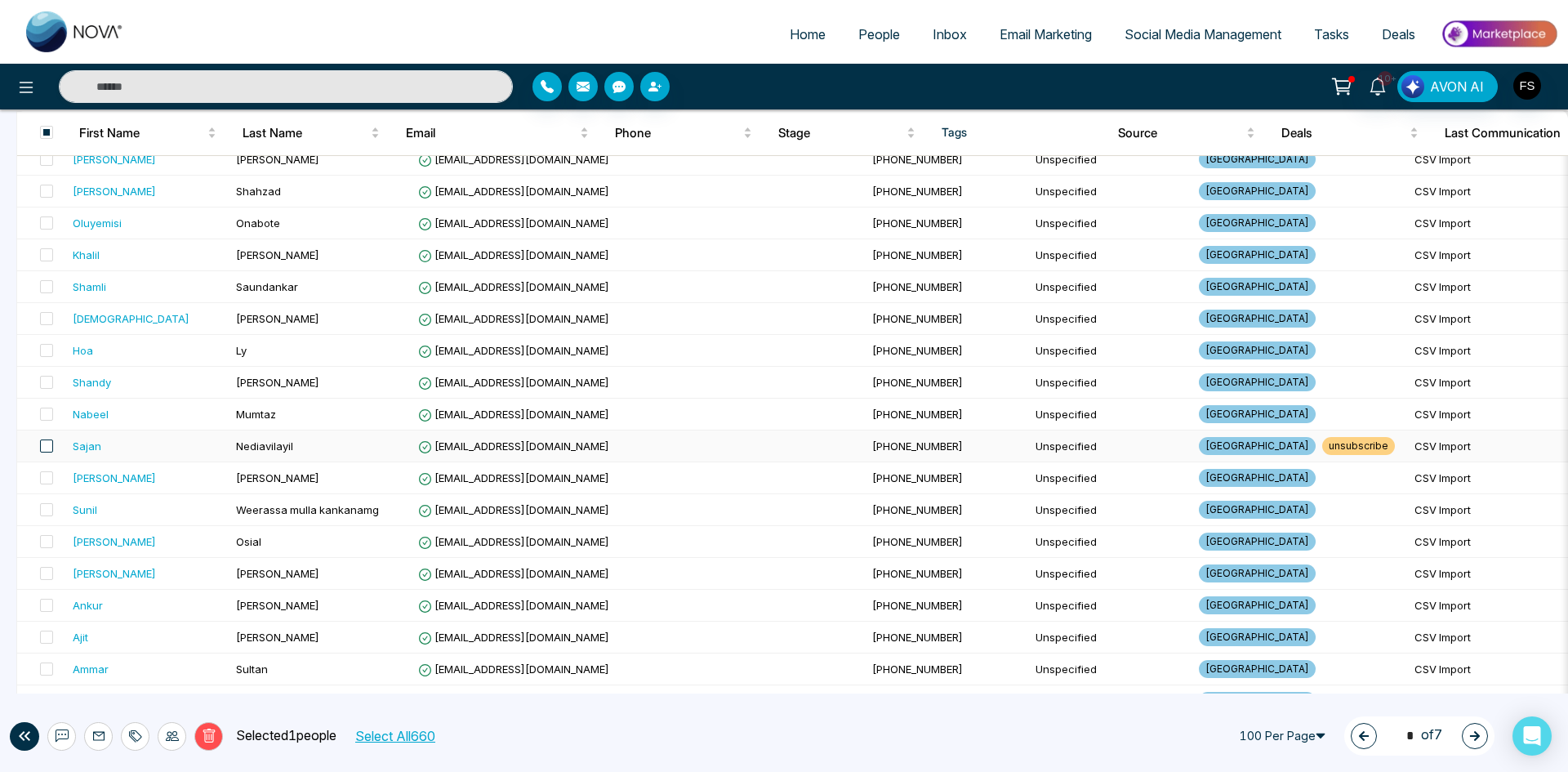
click at [49, 446] on span at bounding box center [46, 446] width 13 height 13
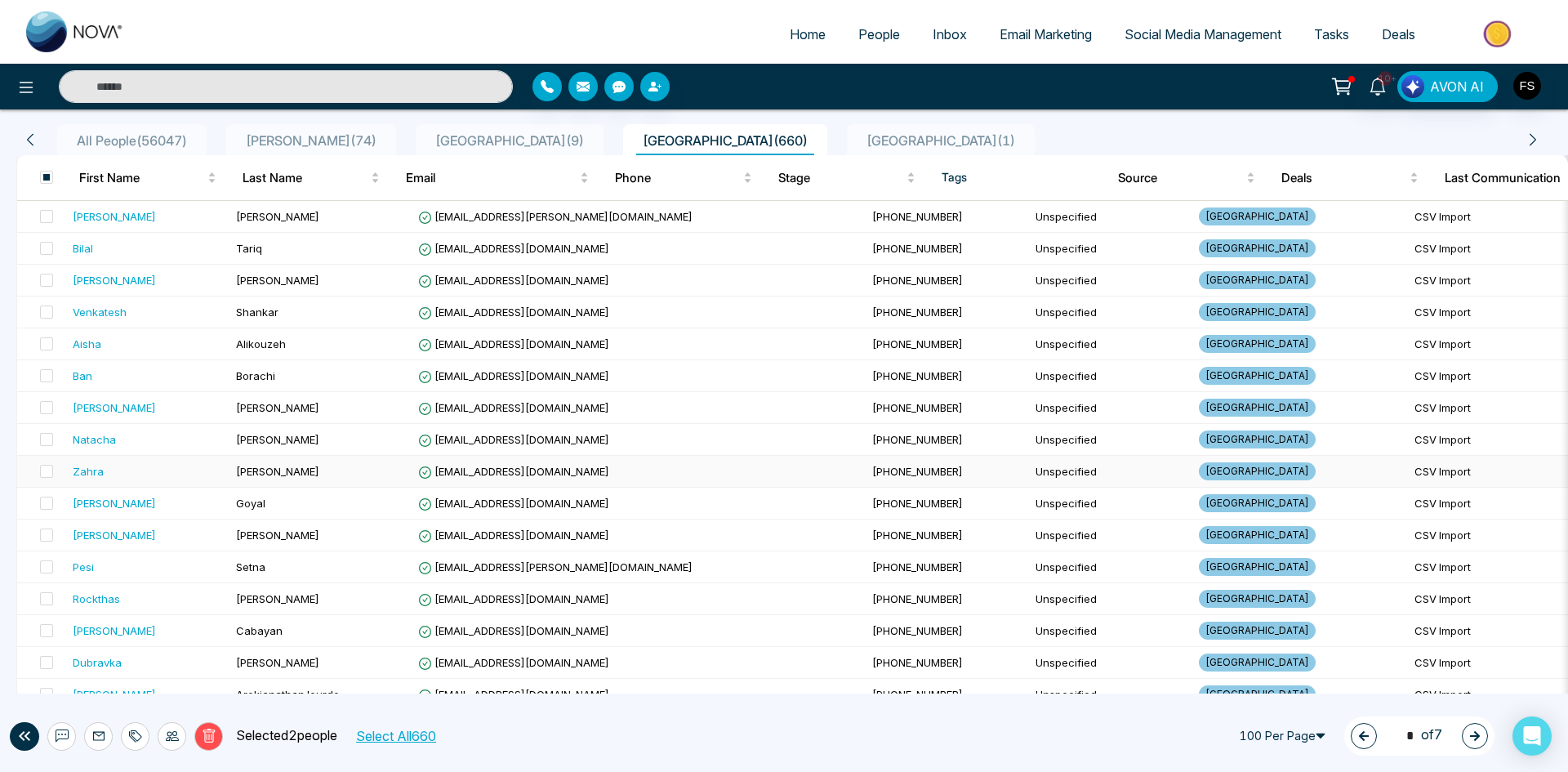
scroll to position [409, 0]
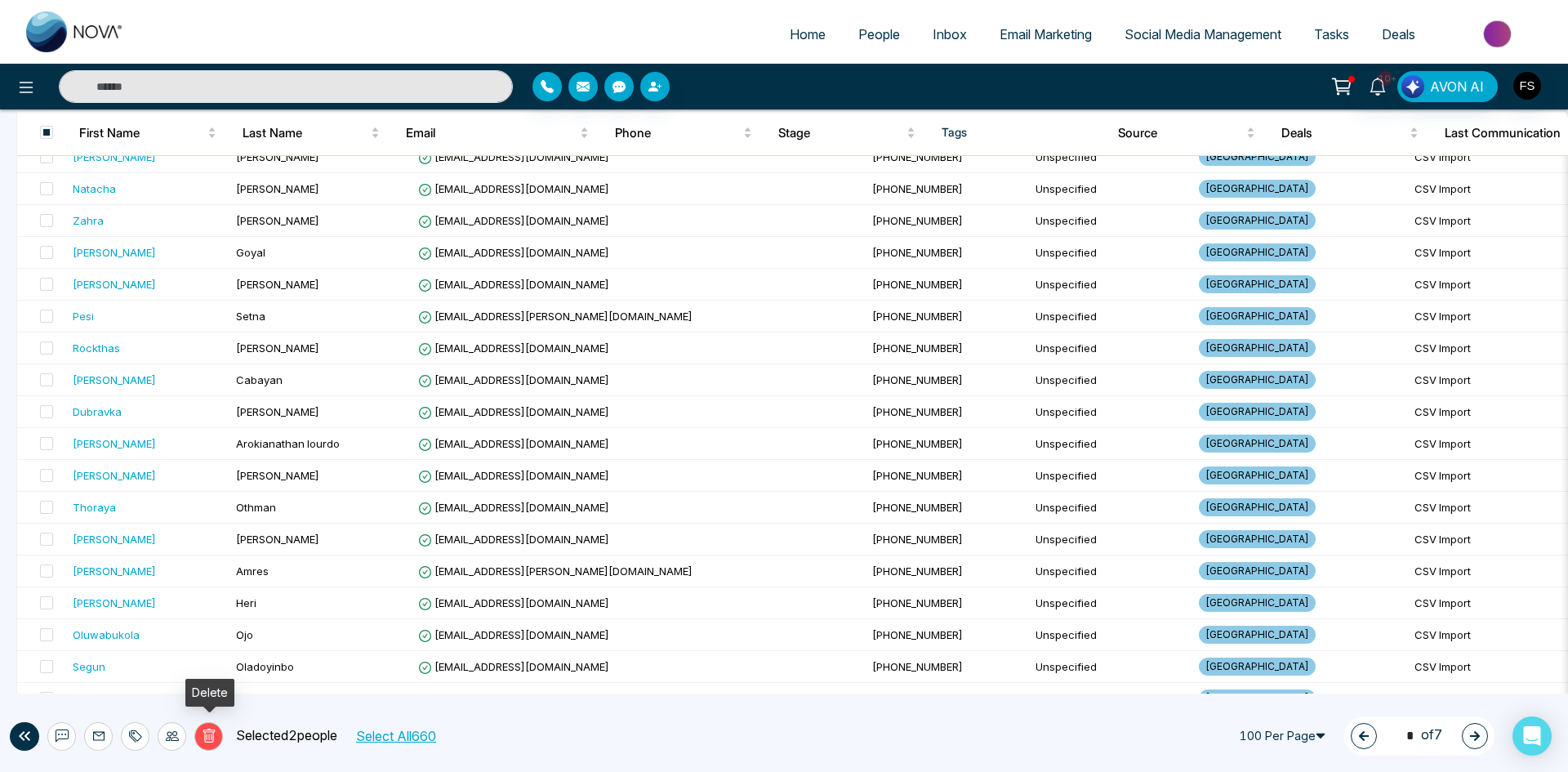
click at [211, 732] on icon at bounding box center [209, 735] width 12 height 14
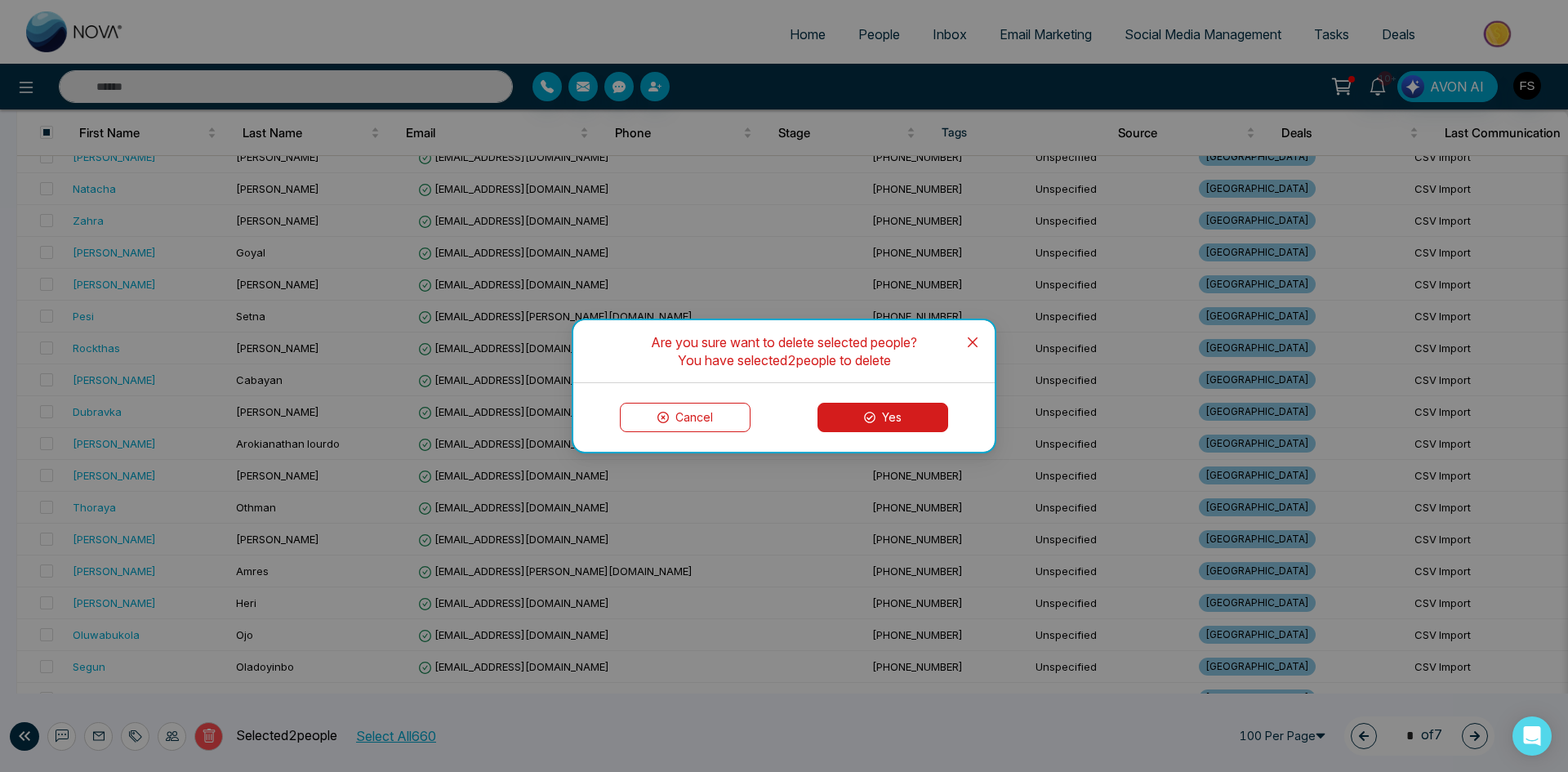
click at [863, 422] on button "Yes" at bounding box center [883, 417] width 131 height 29
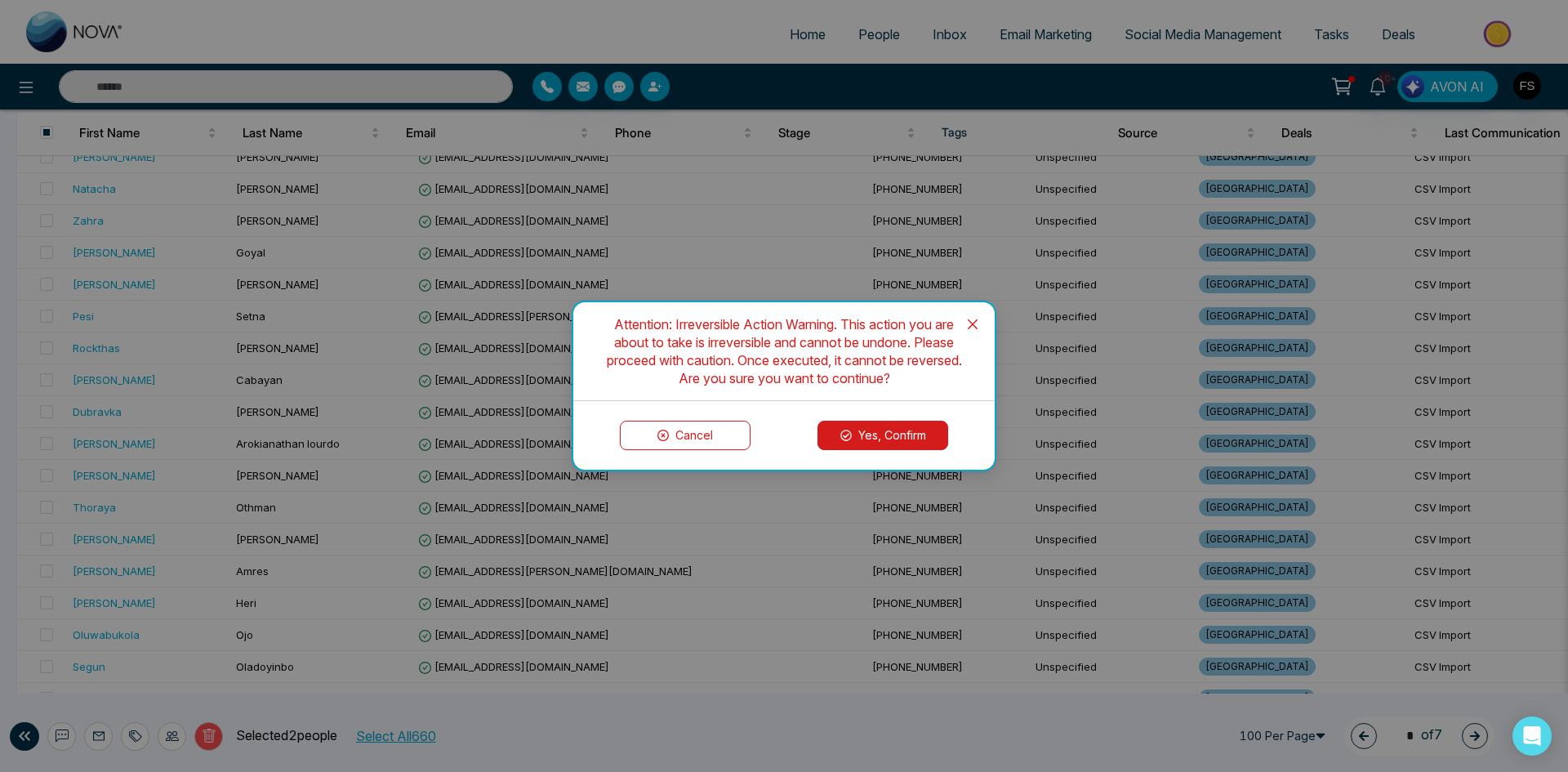
click at [866, 435] on button "Yes, Confirm" at bounding box center [883, 435] width 131 height 29
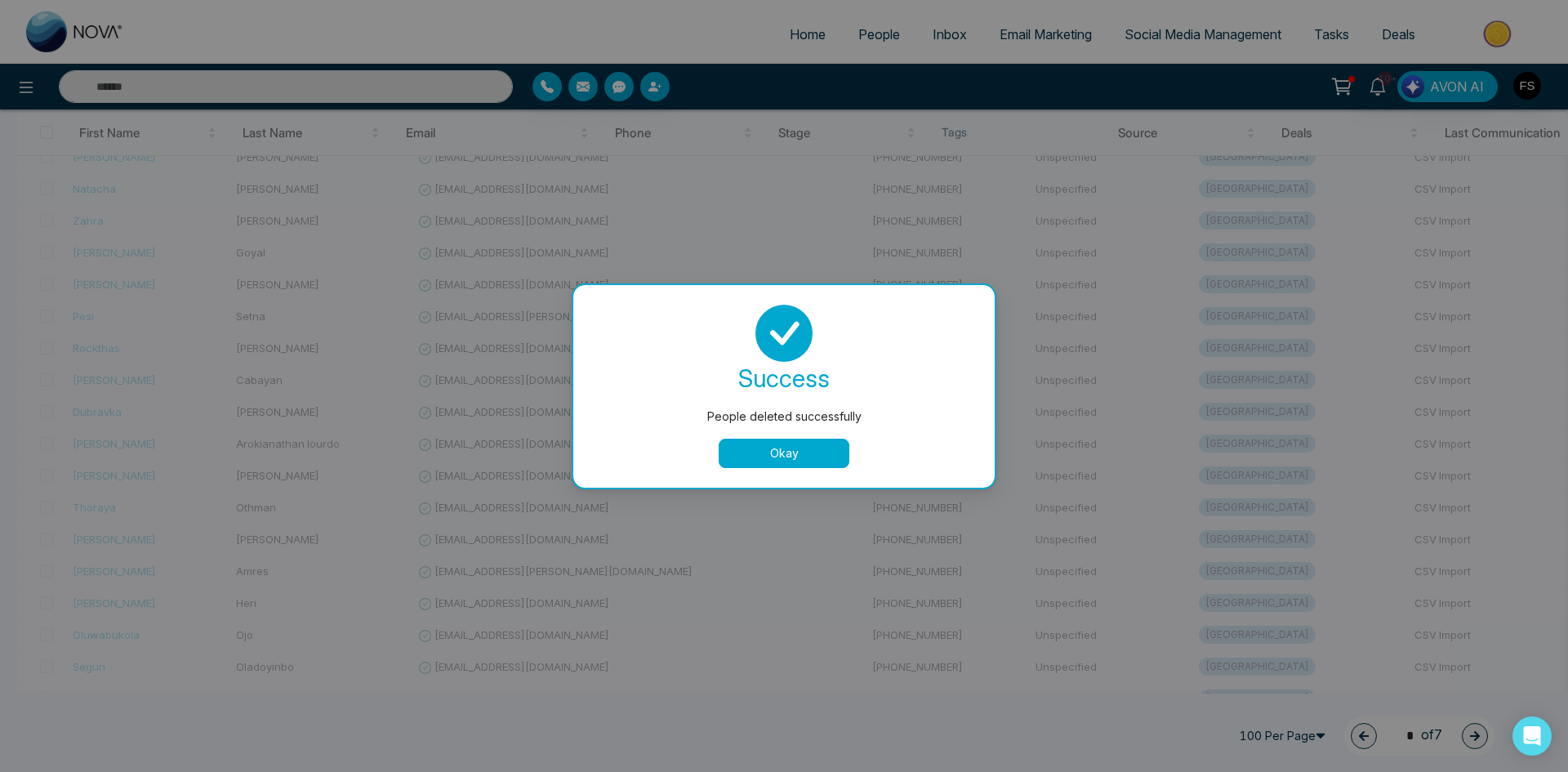
click at [796, 459] on button "Okay" at bounding box center [784, 453] width 131 height 29
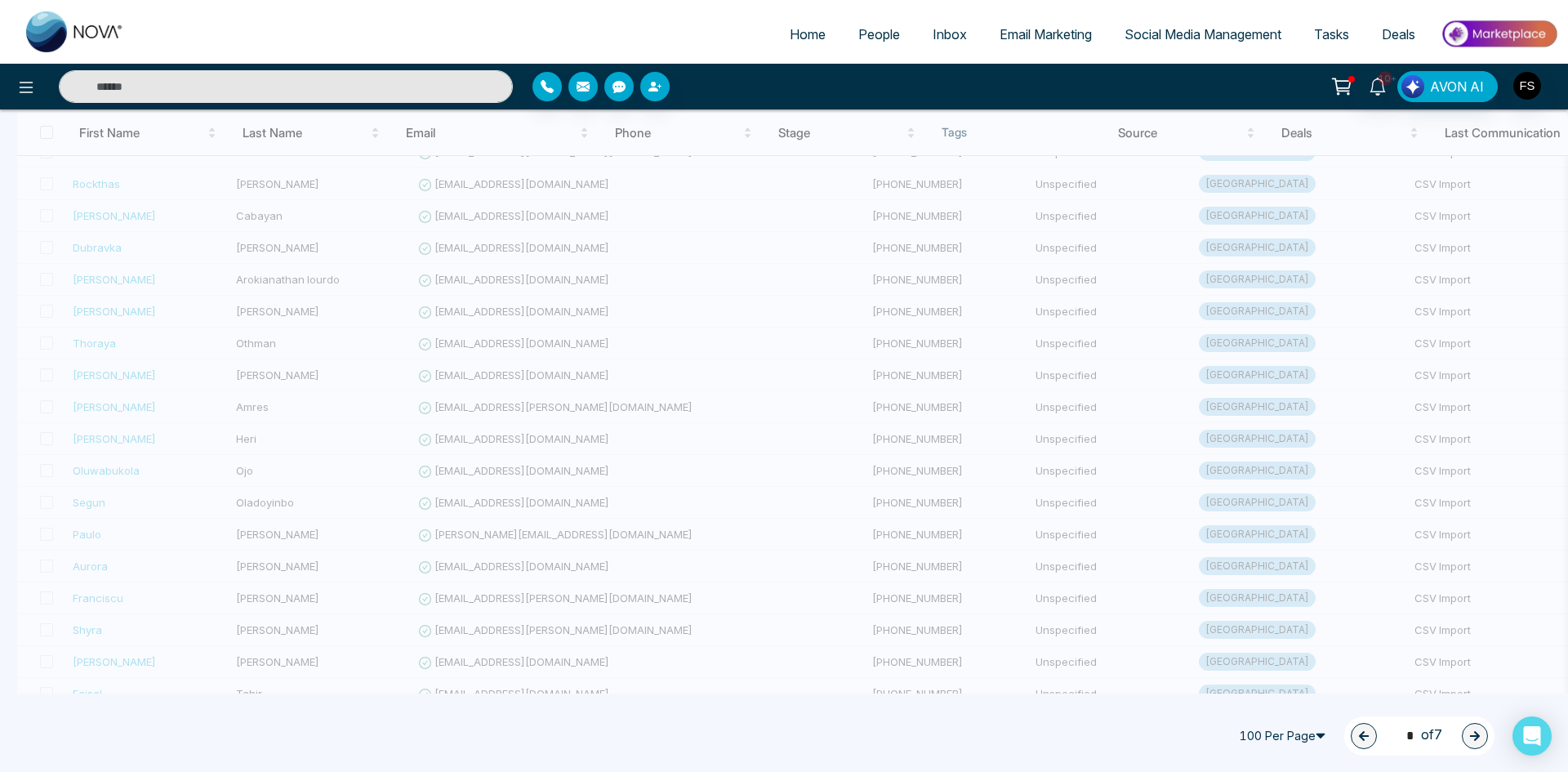
scroll to position [0, 0]
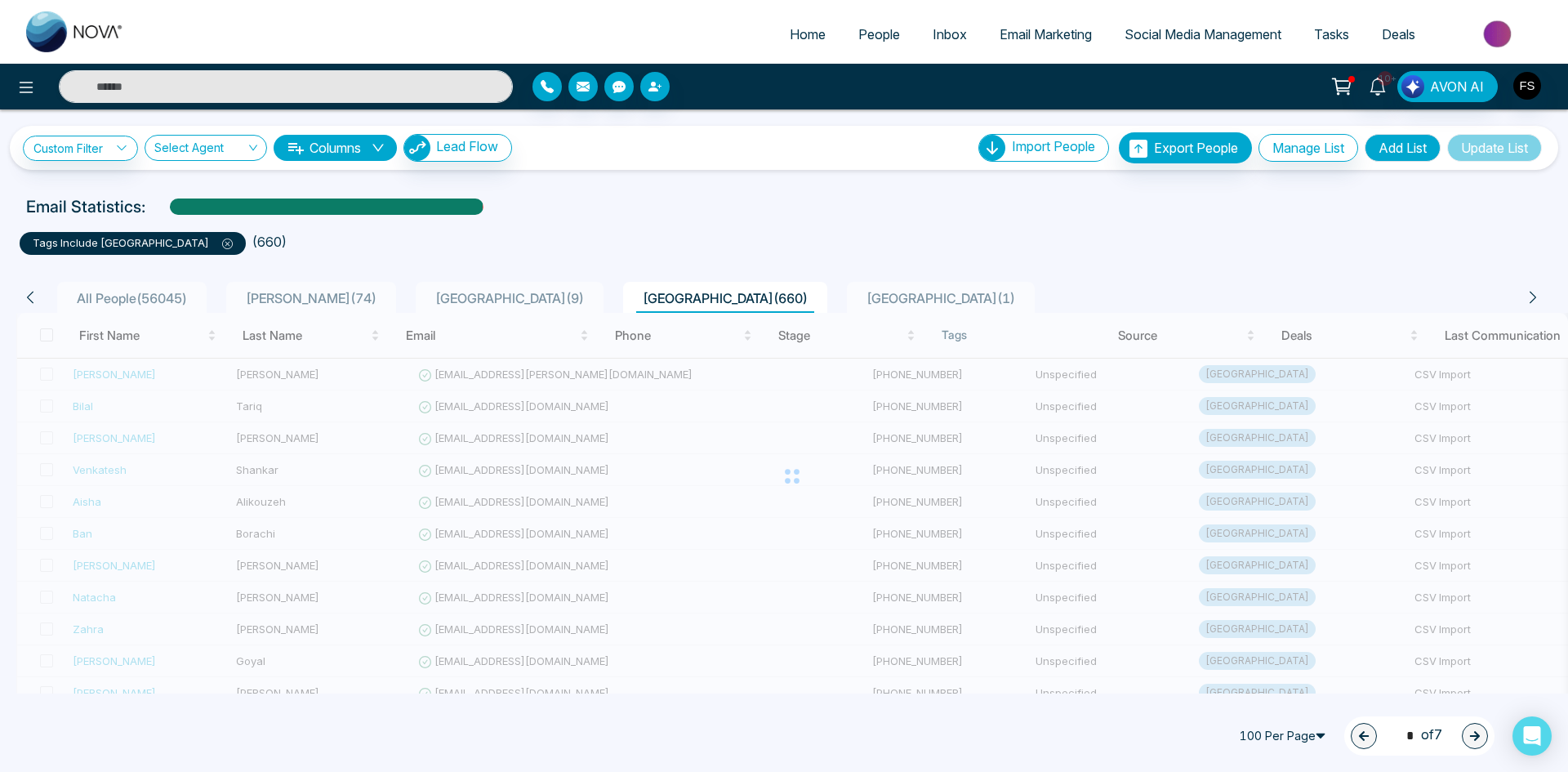
click at [859, 40] on span "People" at bounding box center [879, 33] width 42 height 16
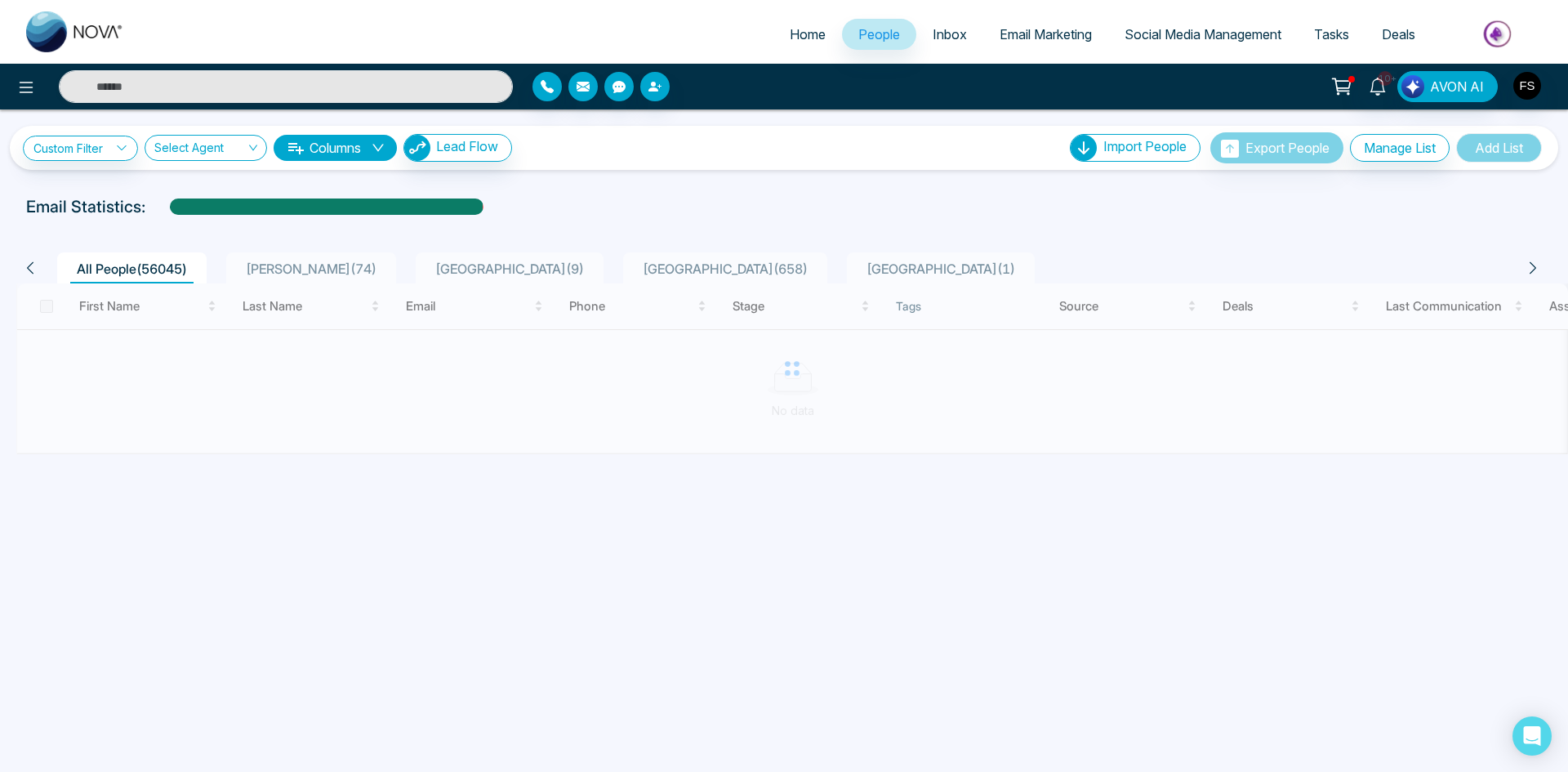
click at [636, 267] on span "Mississauga ( 658 )" at bounding box center [725, 268] width 178 height 16
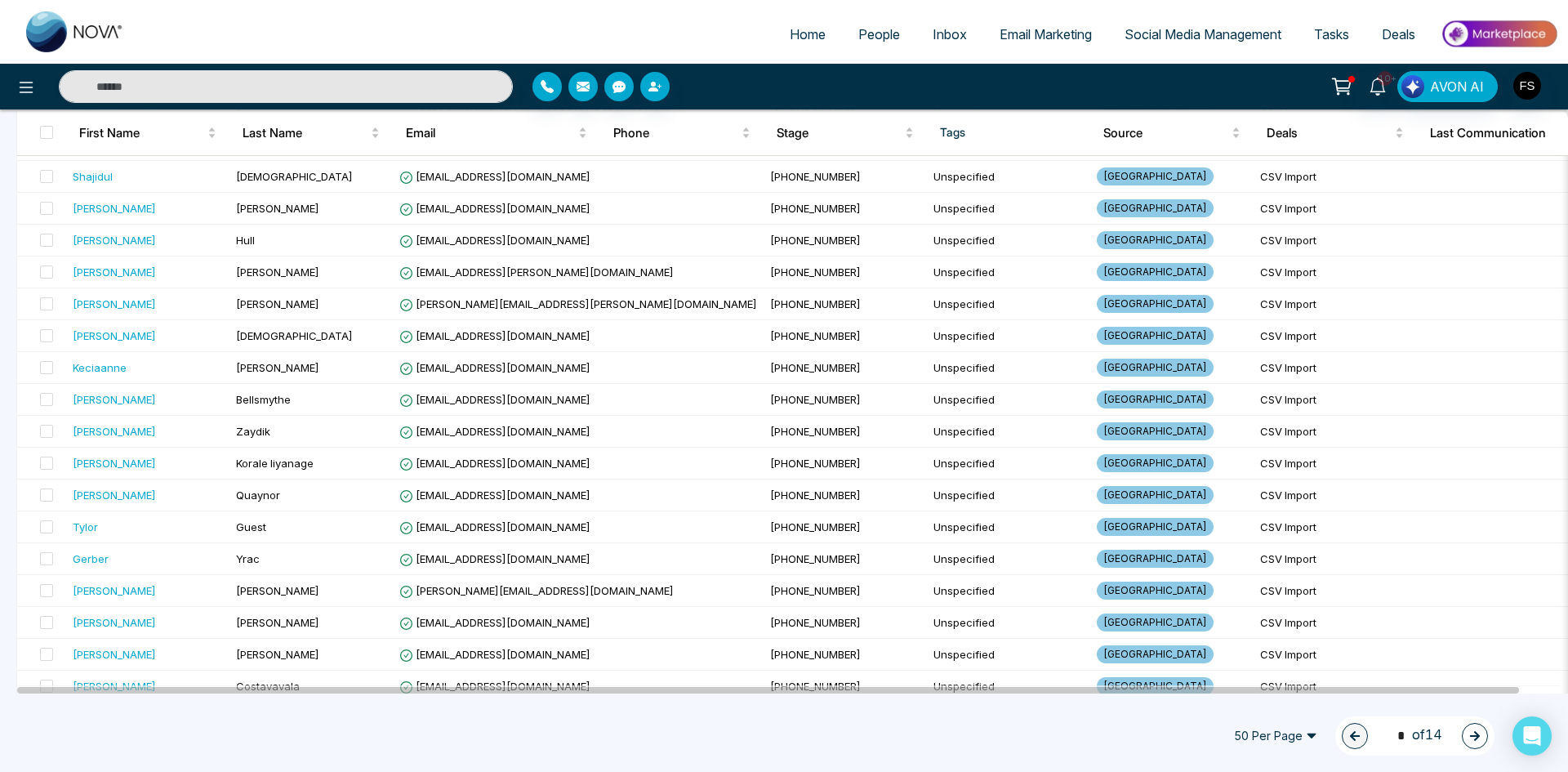
scroll to position [1144, 0]
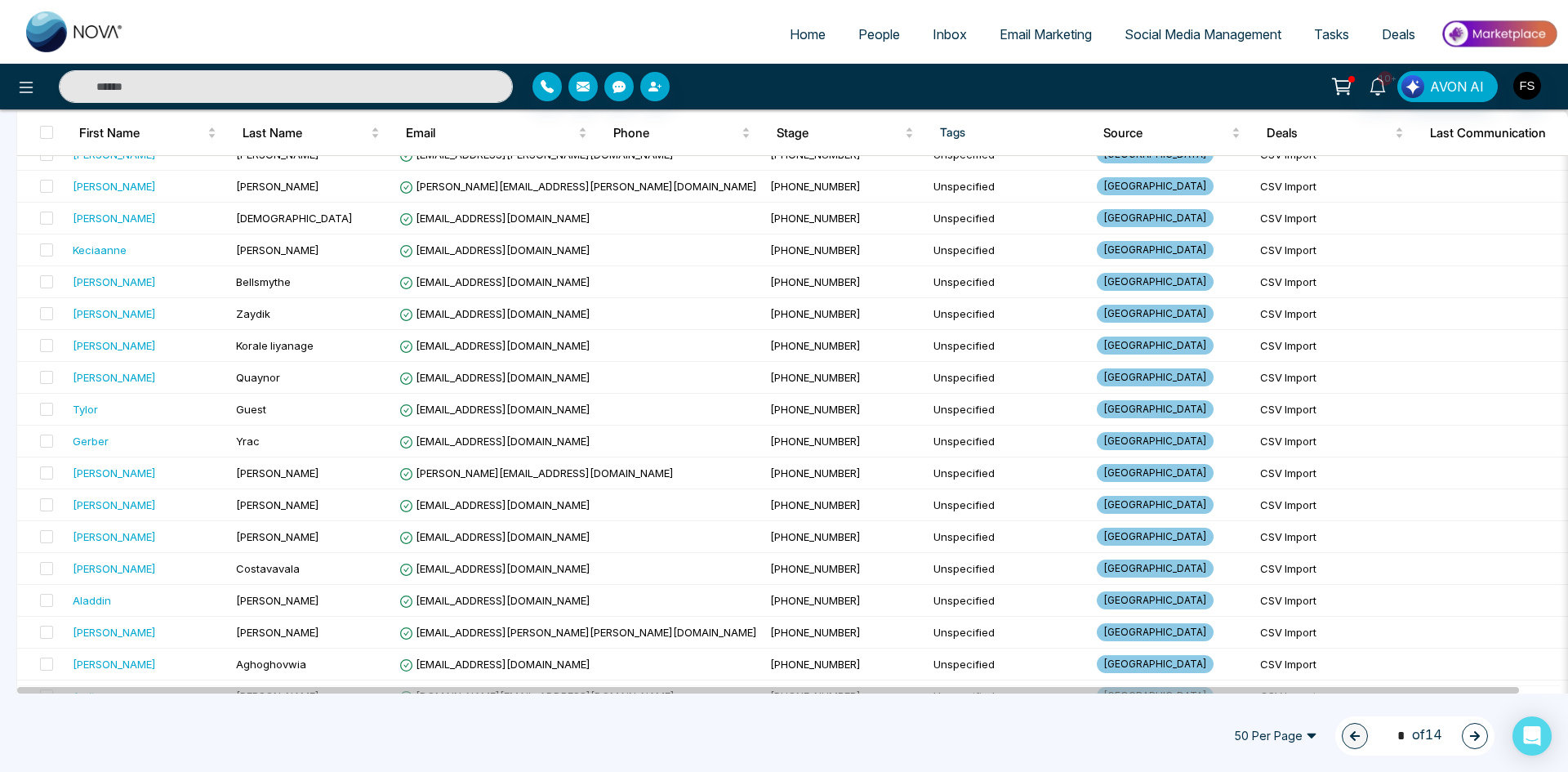
click at [1283, 742] on span "50 Per Page" at bounding box center [1276, 736] width 106 height 26
click at [1261, 705] on div "100 Per Page" at bounding box center [1275, 703] width 87 height 18
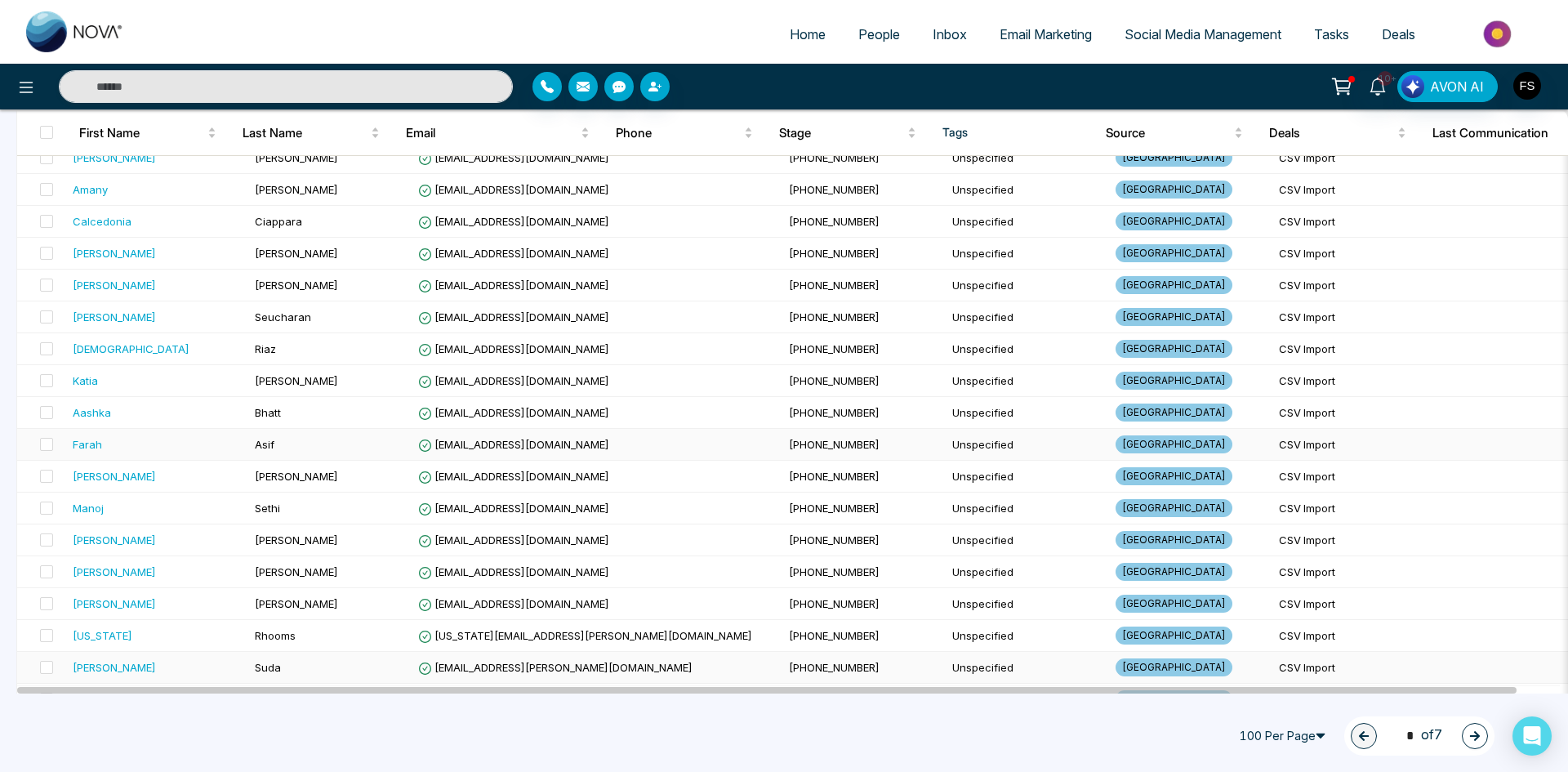
scroll to position [2860, 0]
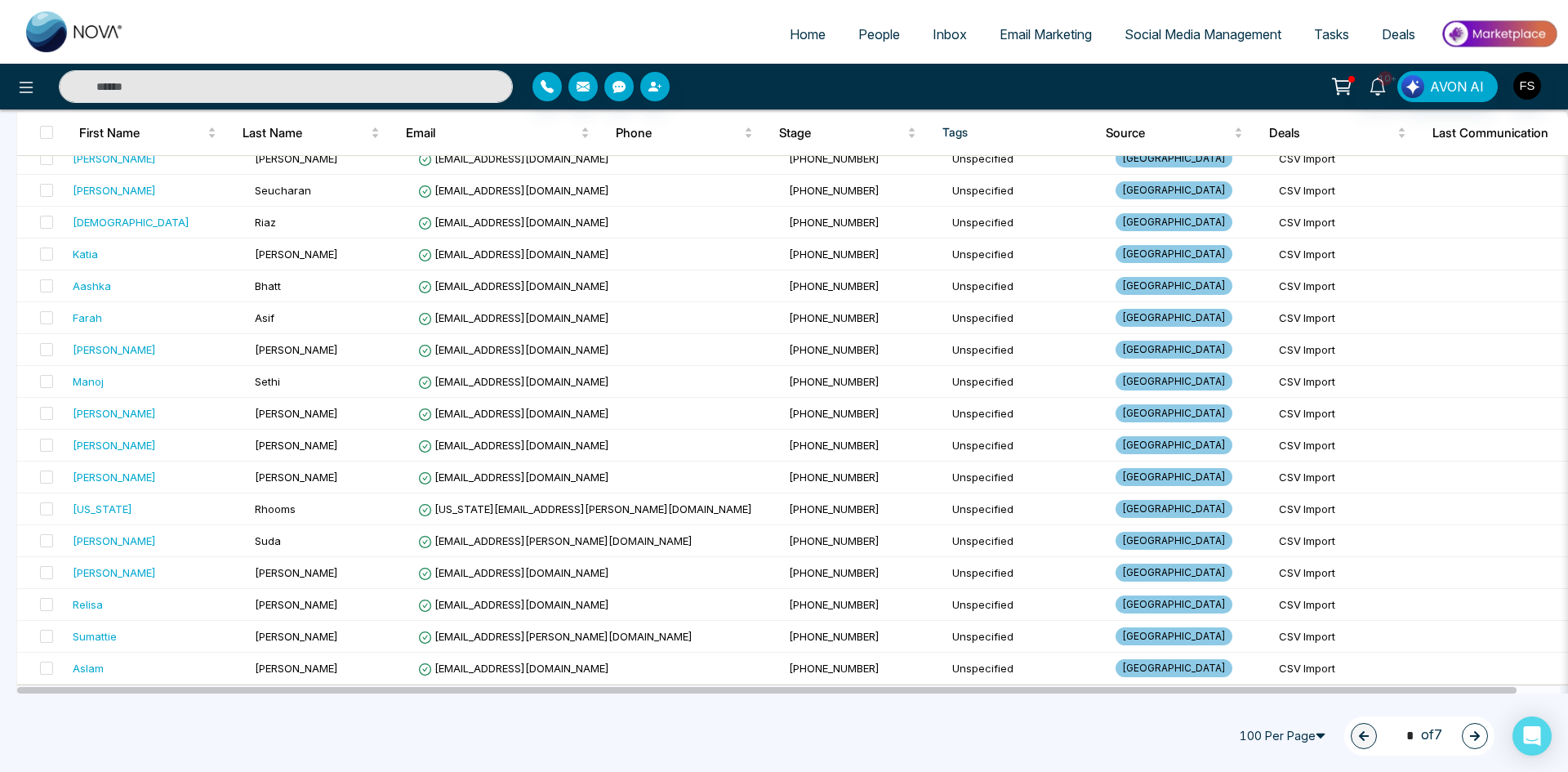
click at [1464, 731] on button "button" at bounding box center [1475, 736] width 26 height 26
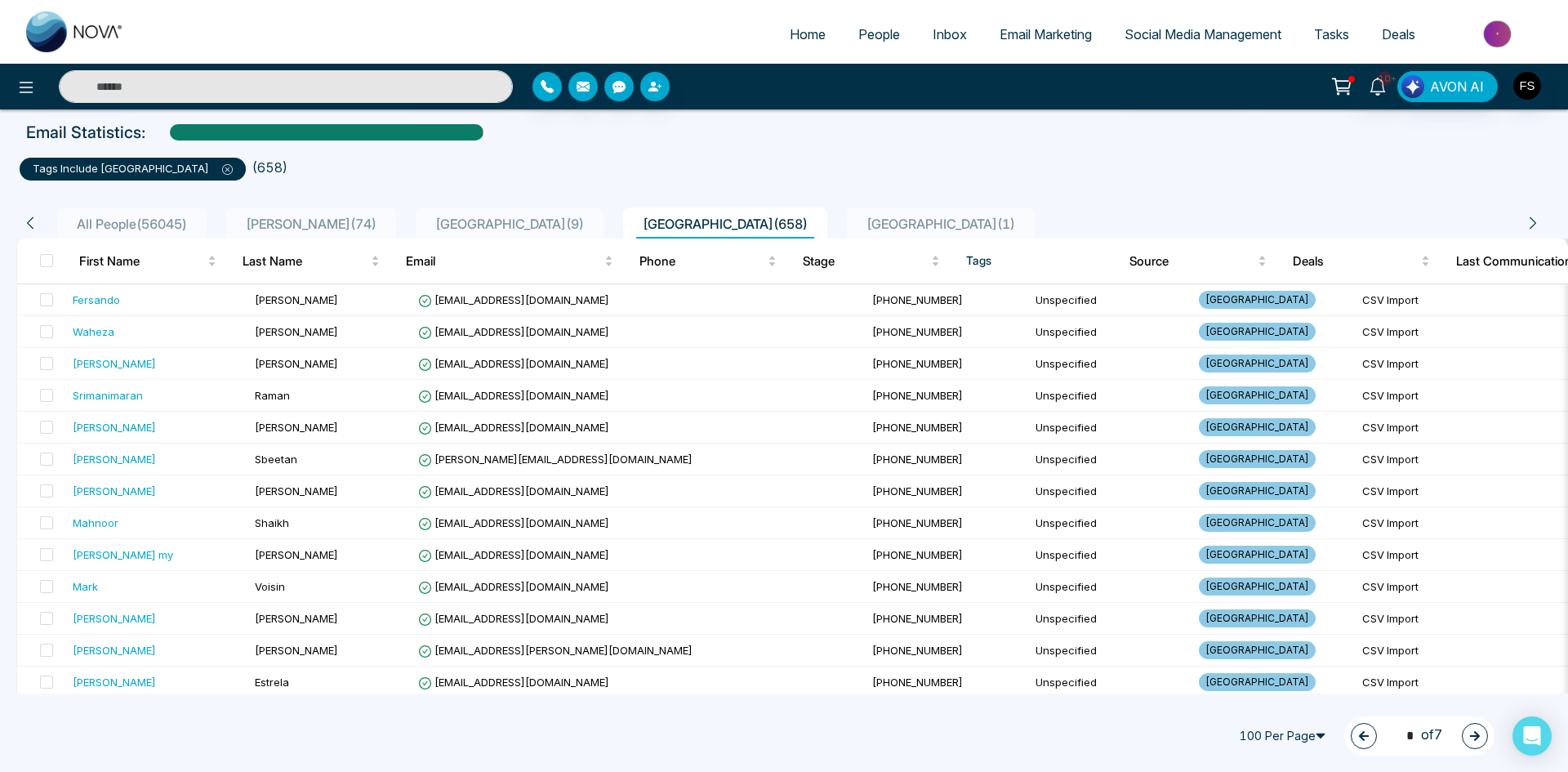
scroll to position [0, 0]
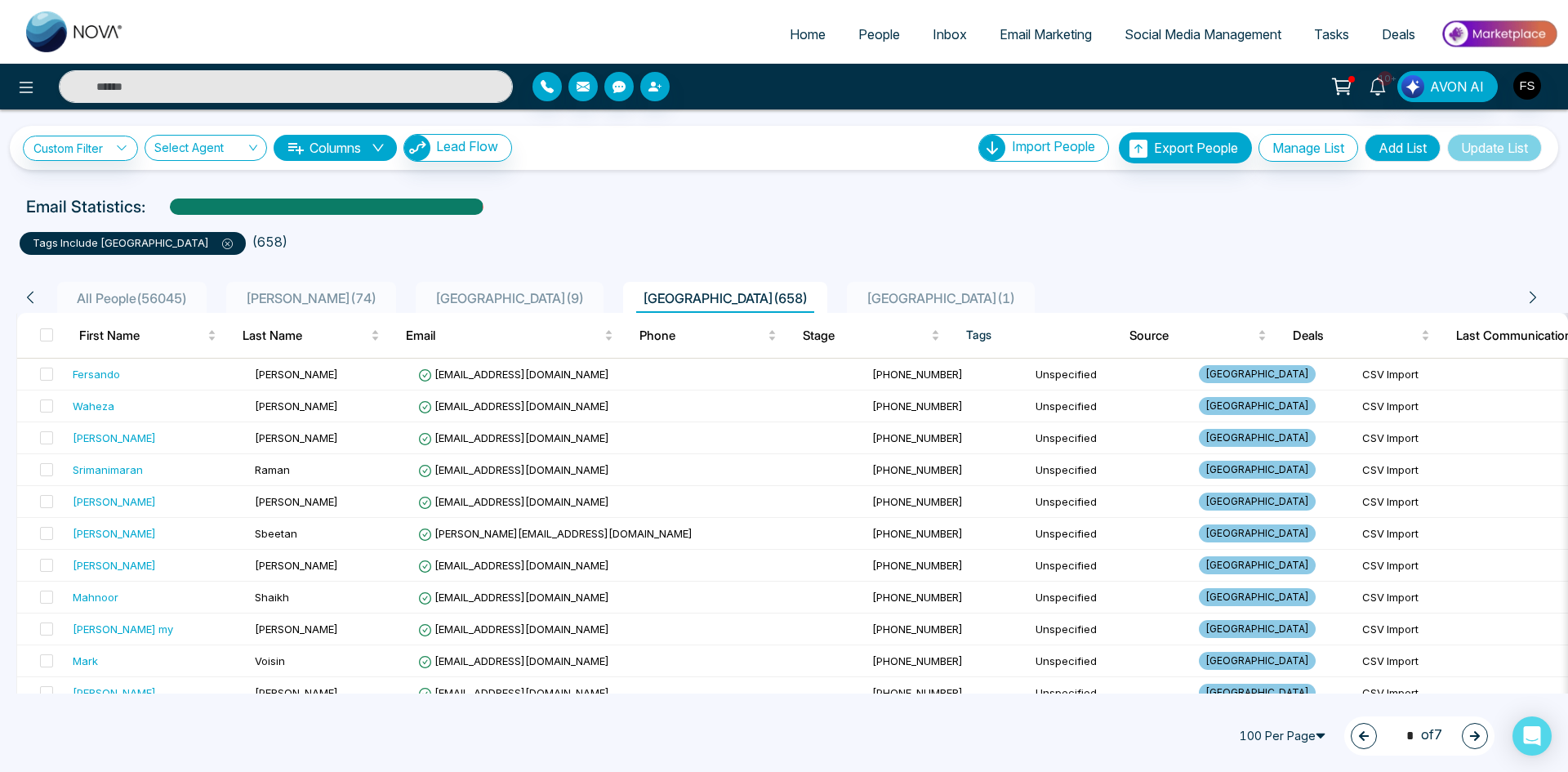
click at [1464, 739] on button "button" at bounding box center [1475, 736] width 26 height 26
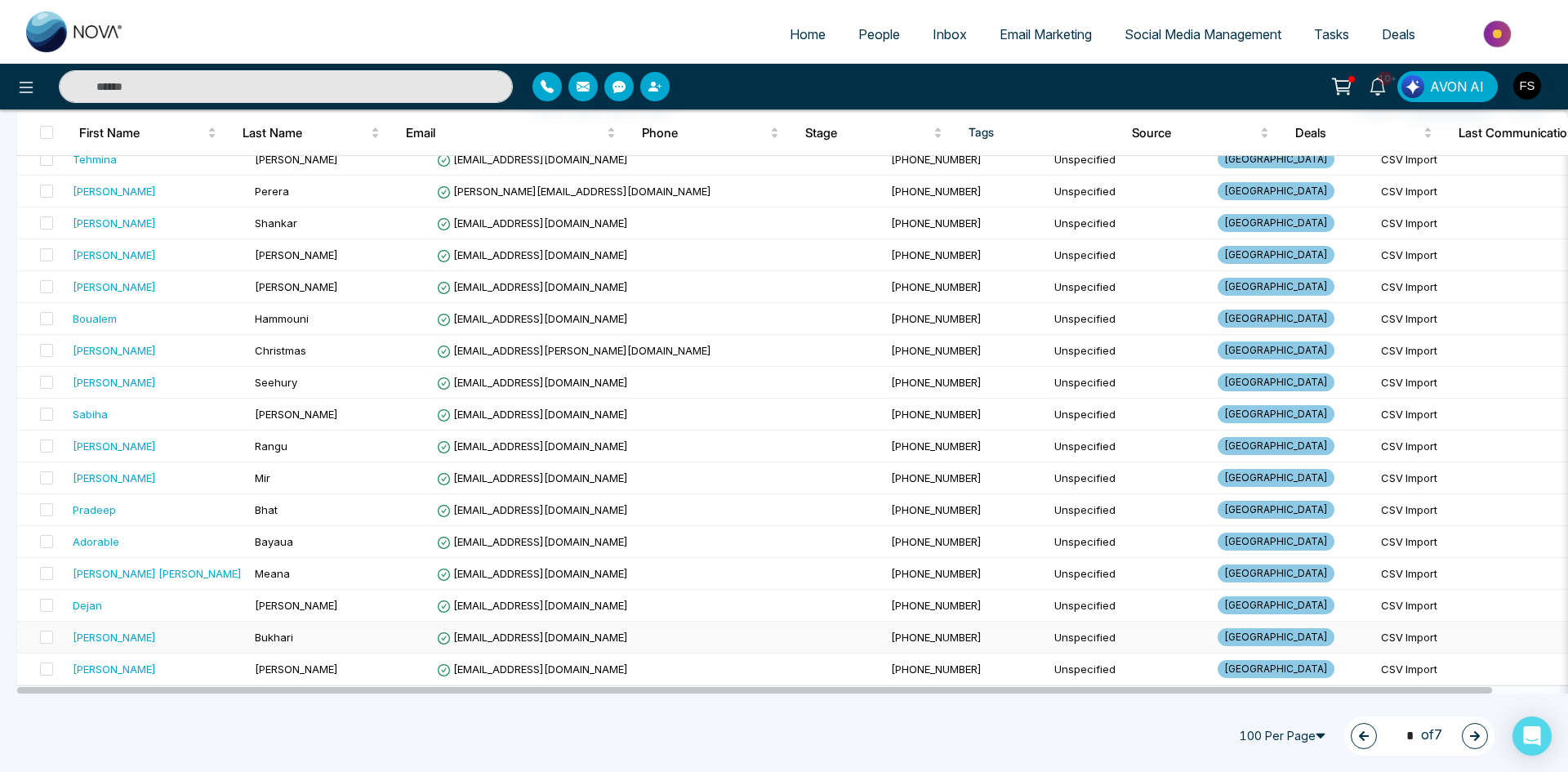
scroll to position [2860, 0]
click at [1477, 738] on icon "button" at bounding box center [1474, 735] width 9 height 9
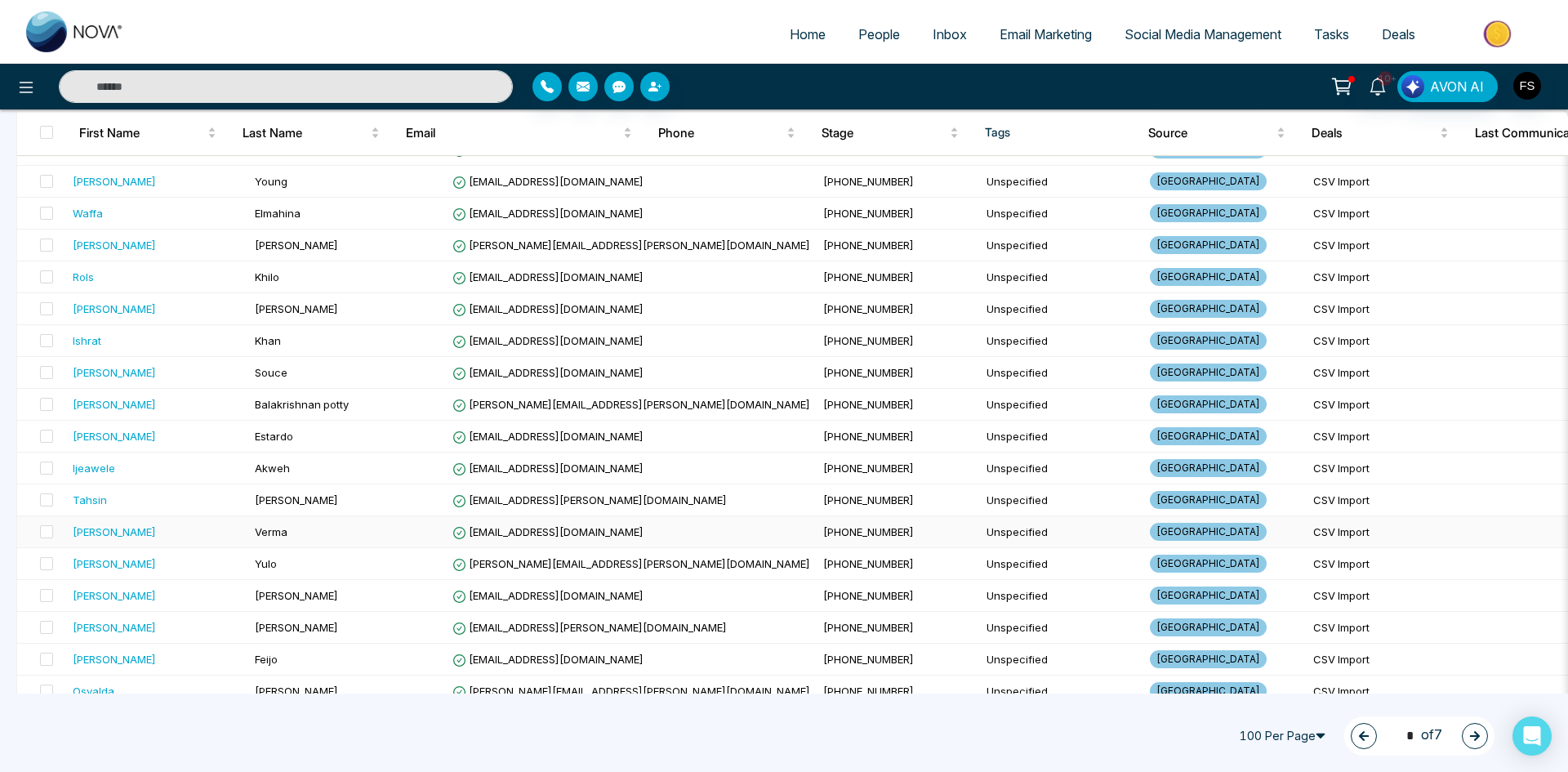
scroll to position [735, 0]
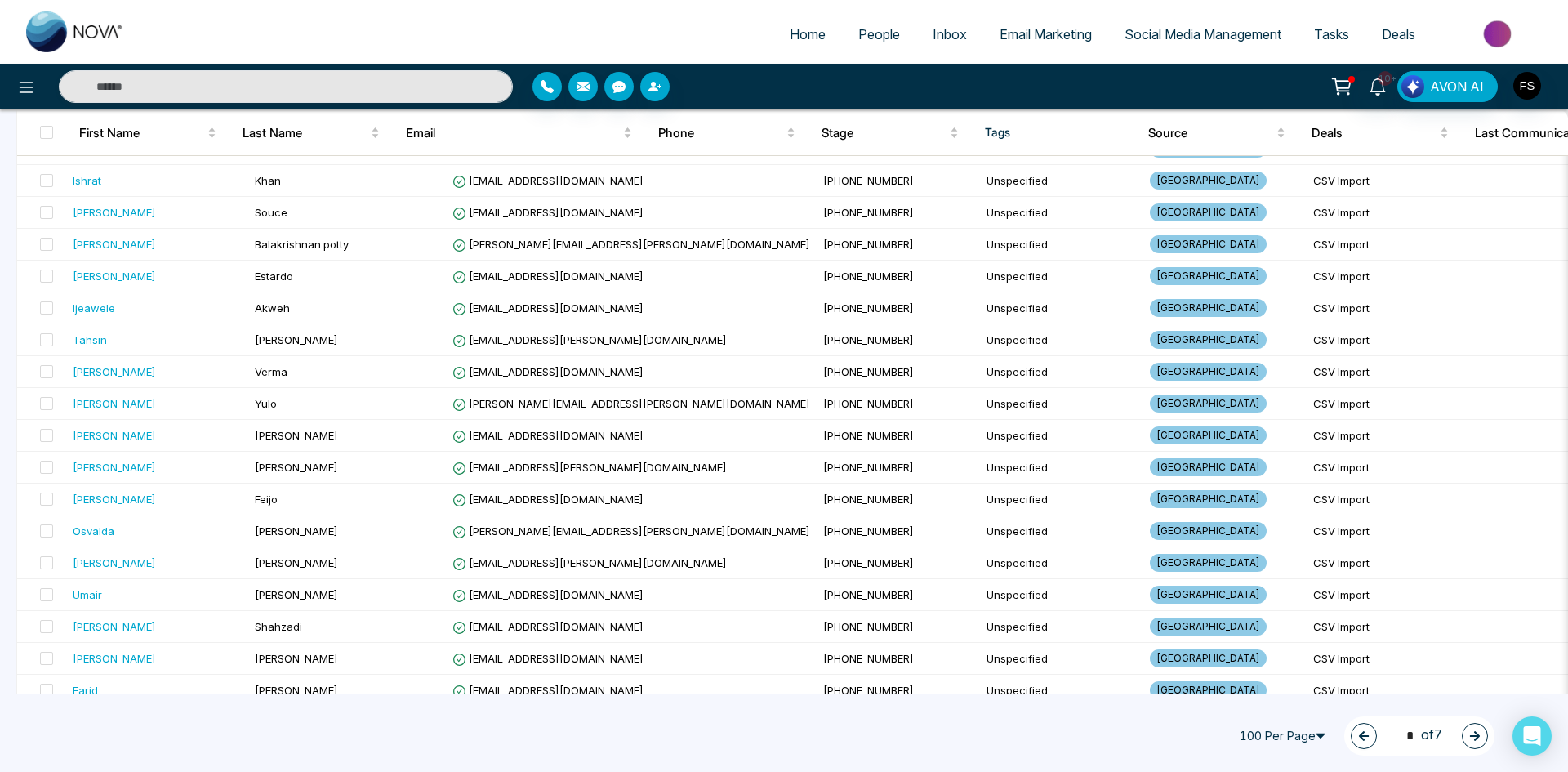
click at [1472, 739] on icon "button" at bounding box center [1474, 735] width 11 height 11
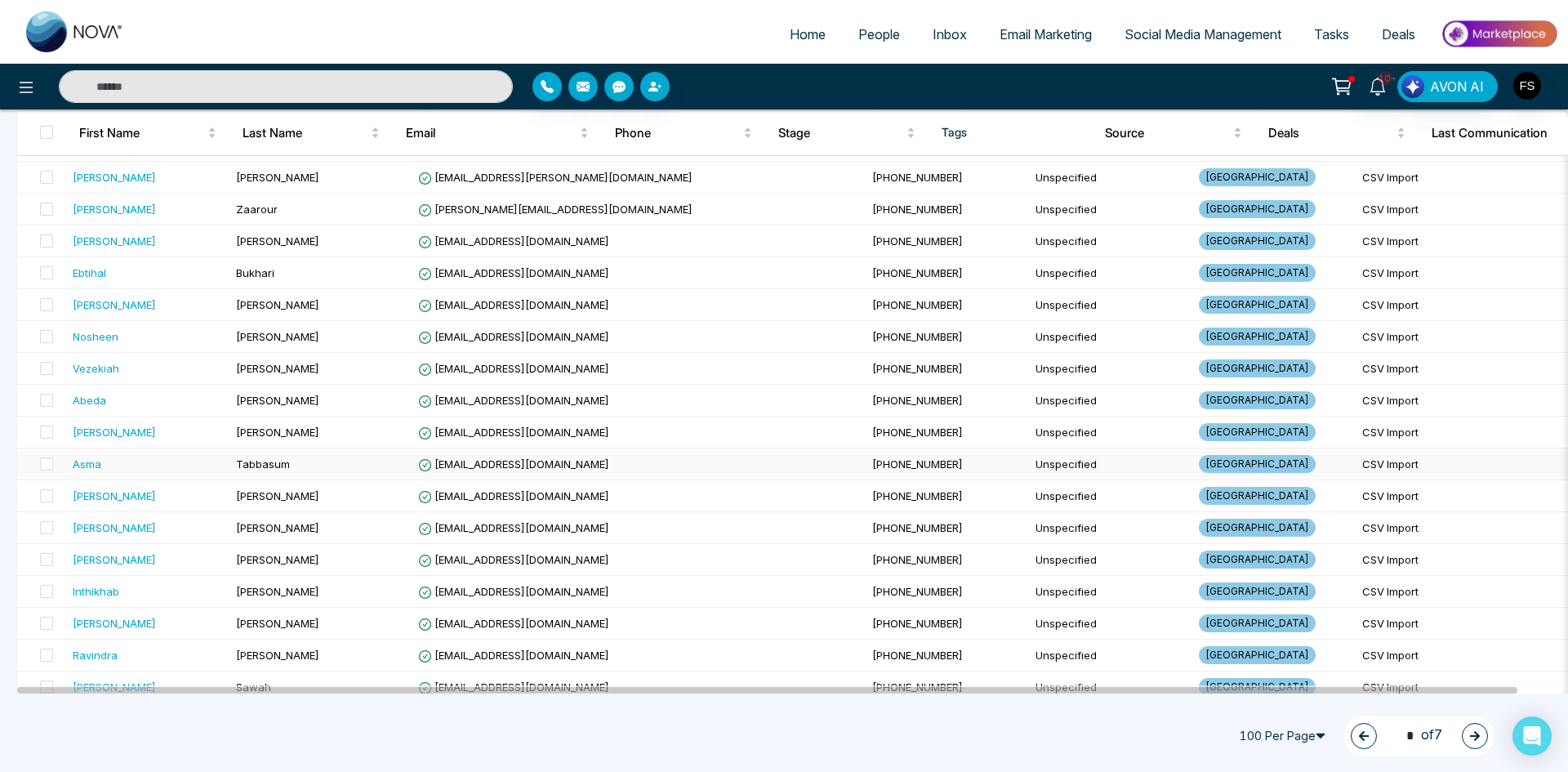
scroll to position [2860, 0]
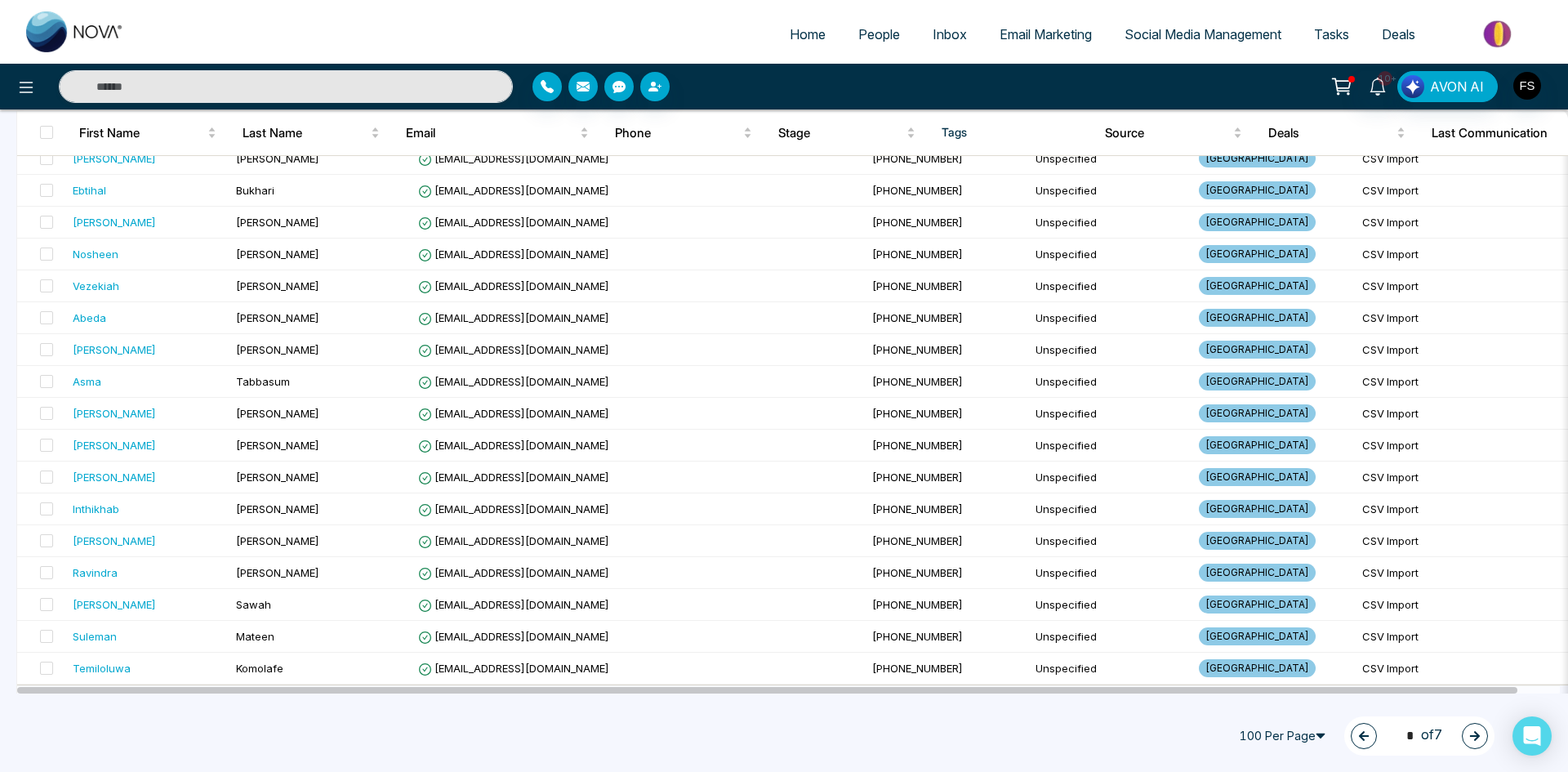
click at [1468, 732] on button "button" at bounding box center [1475, 736] width 26 height 26
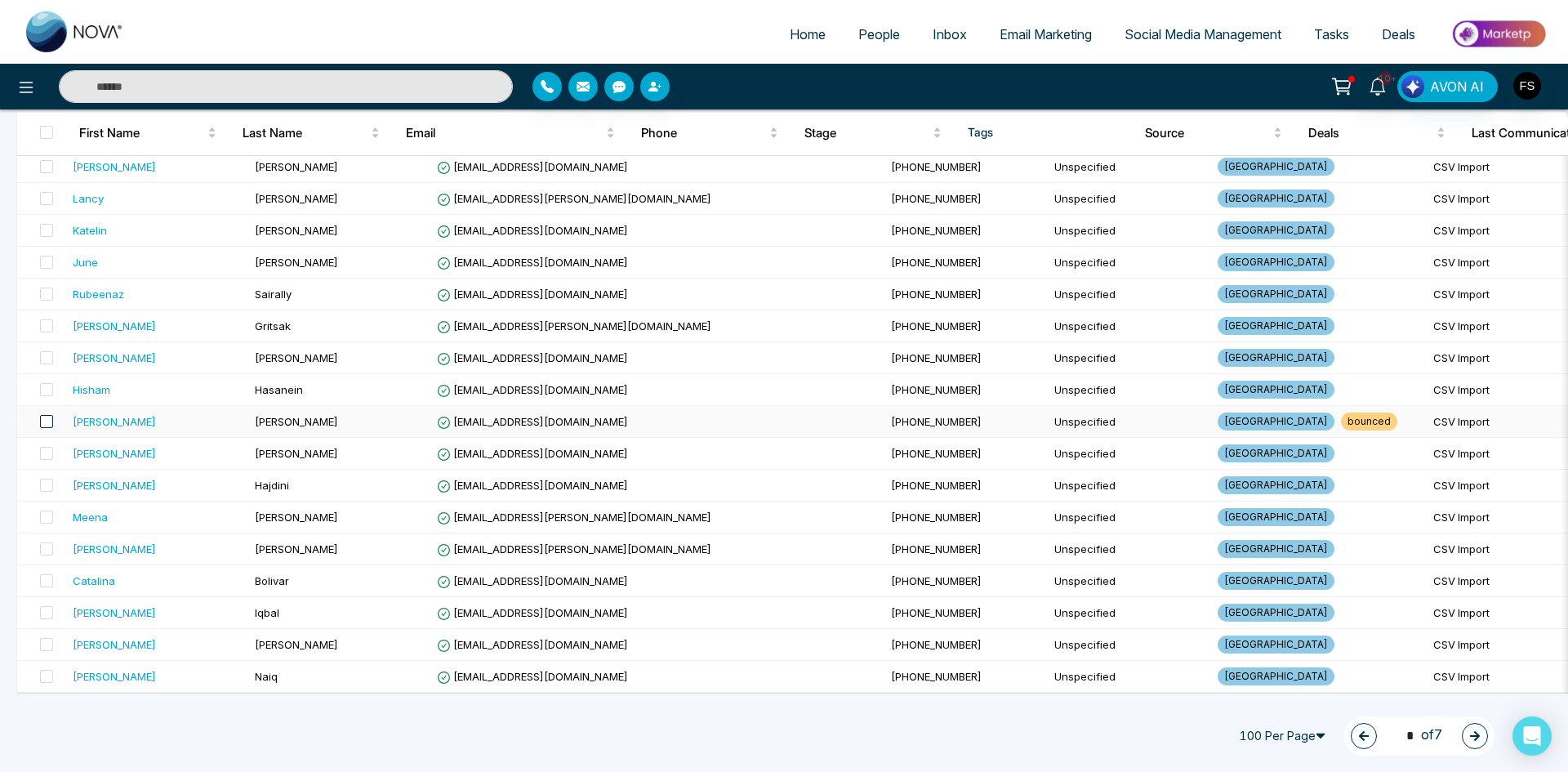
click at [46, 415] on span at bounding box center [46, 421] width 13 height 13
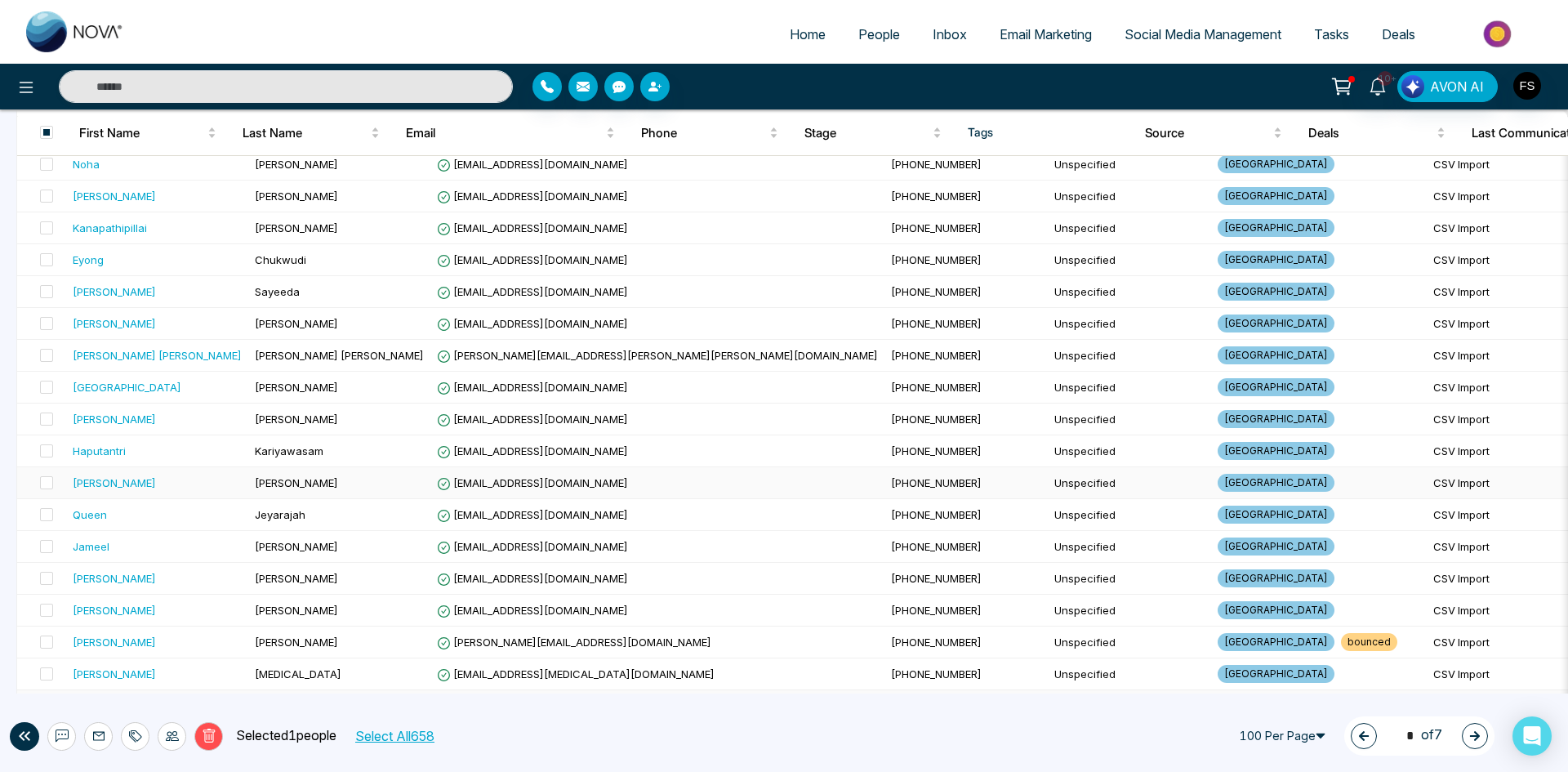
scroll to position [2043, 0]
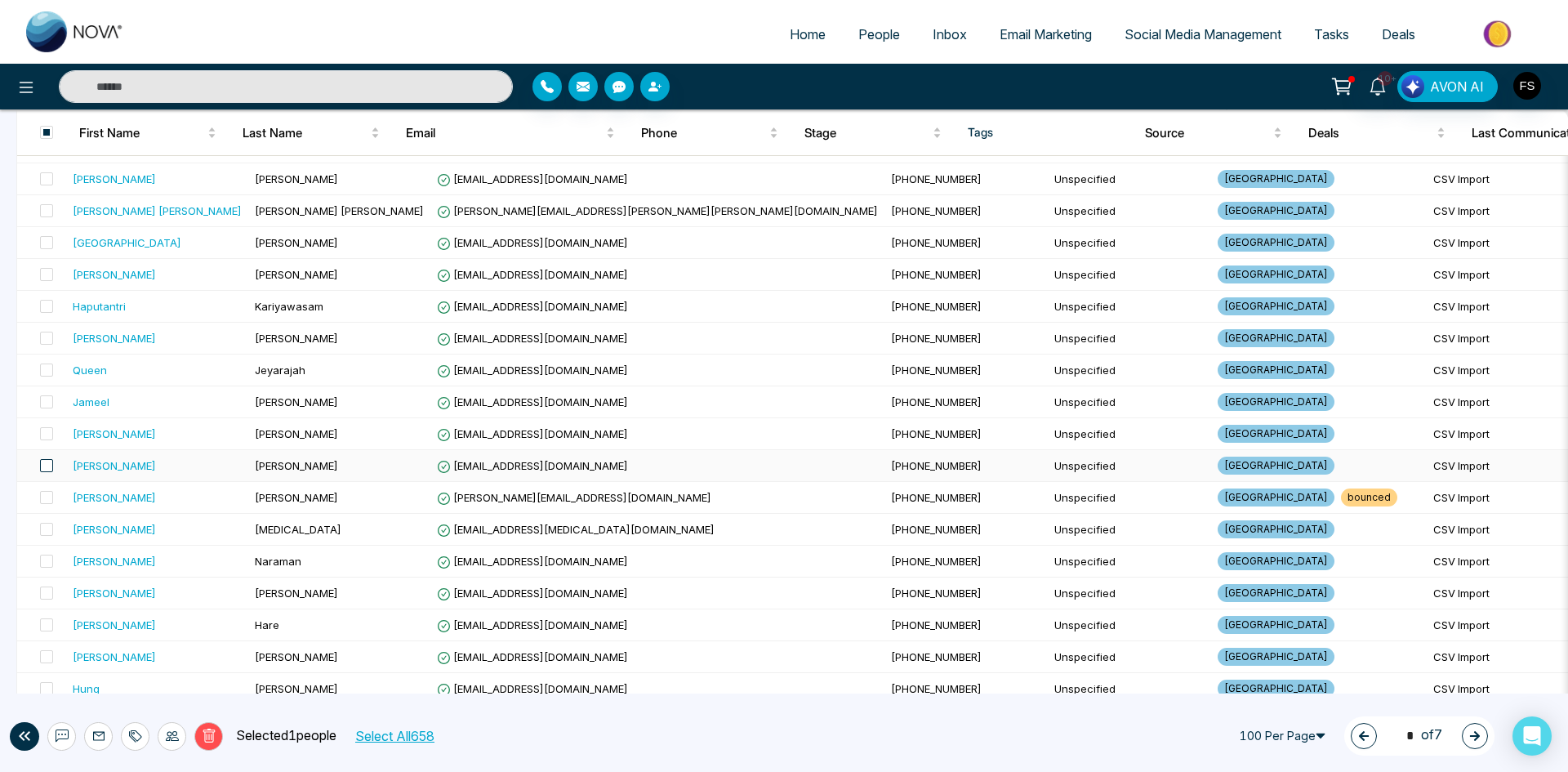
click at [45, 465] on span at bounding box center [46, 465] width 13 height 13
click at [44, 495] on span at bounding box center [46, 497] width 13 height 13
click at [46, 469] on span at bounding box center [46, 465] width 13 height 13
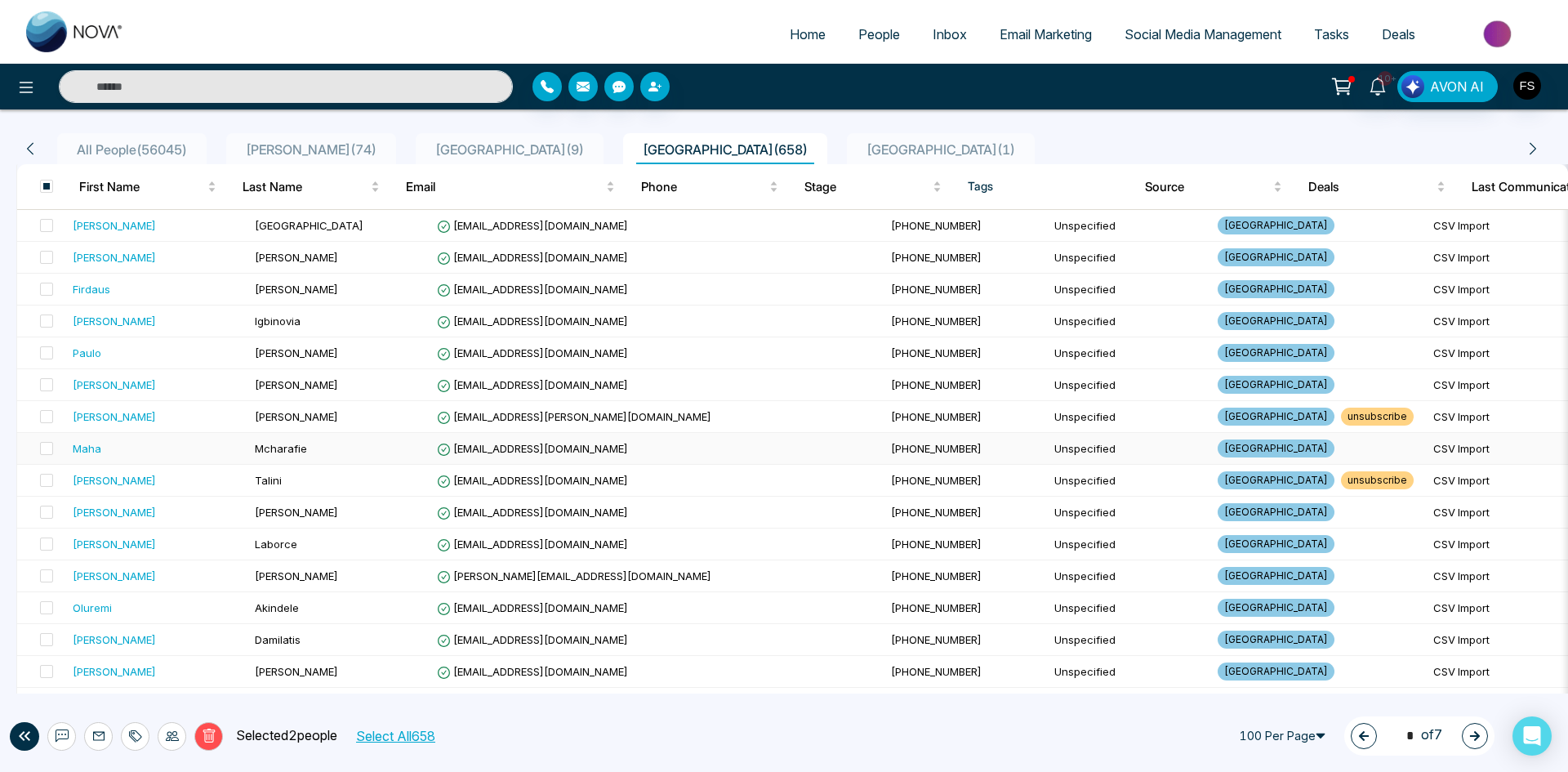
scroll to position [326, 0]
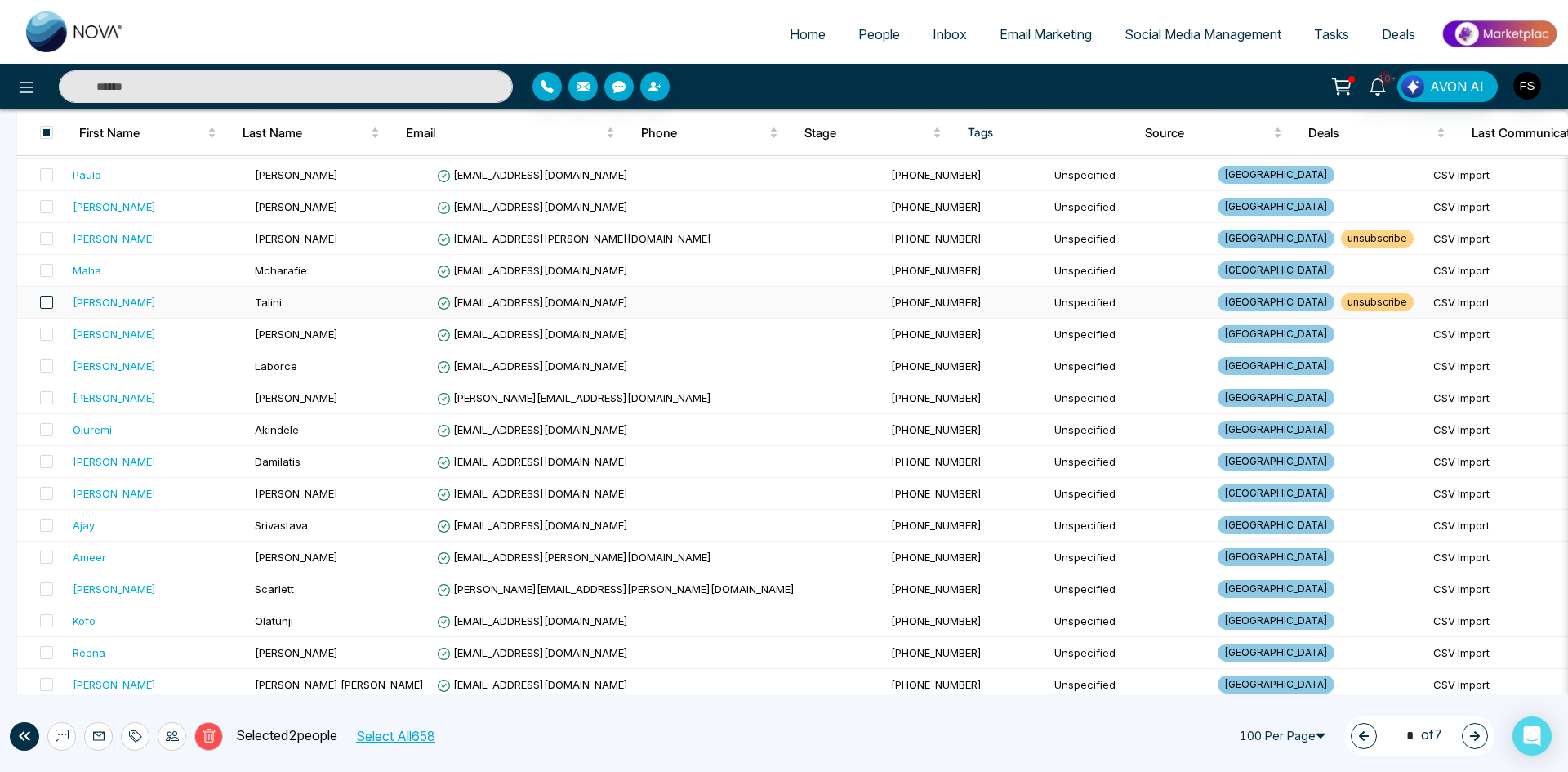
click at [49, 304] on span at bounding box center [46, 301] width 13 height 13
click at [43, 234] on span at bounding box center [46, 238] width 13 height 13
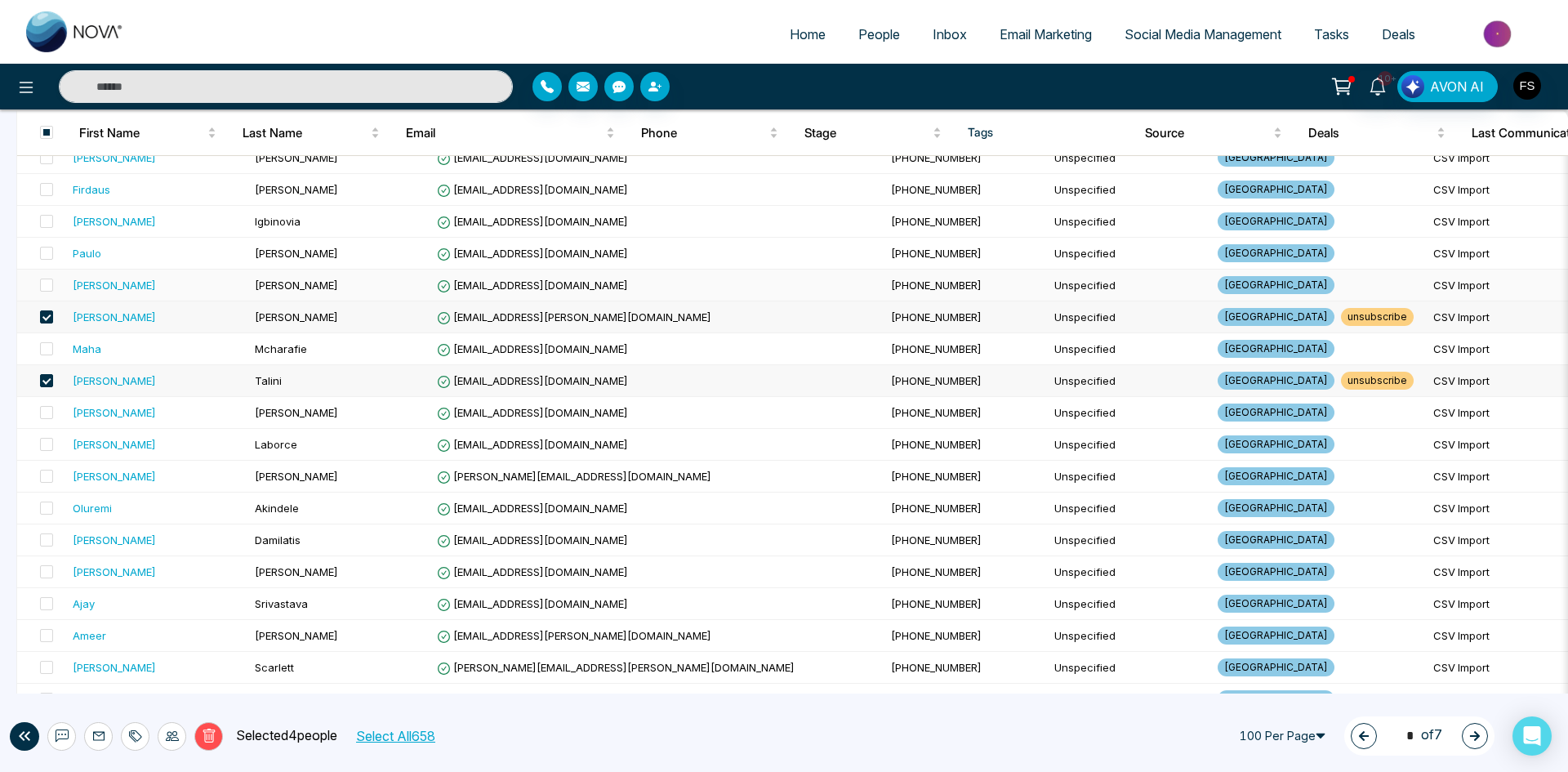
scroll to position [163, 0]
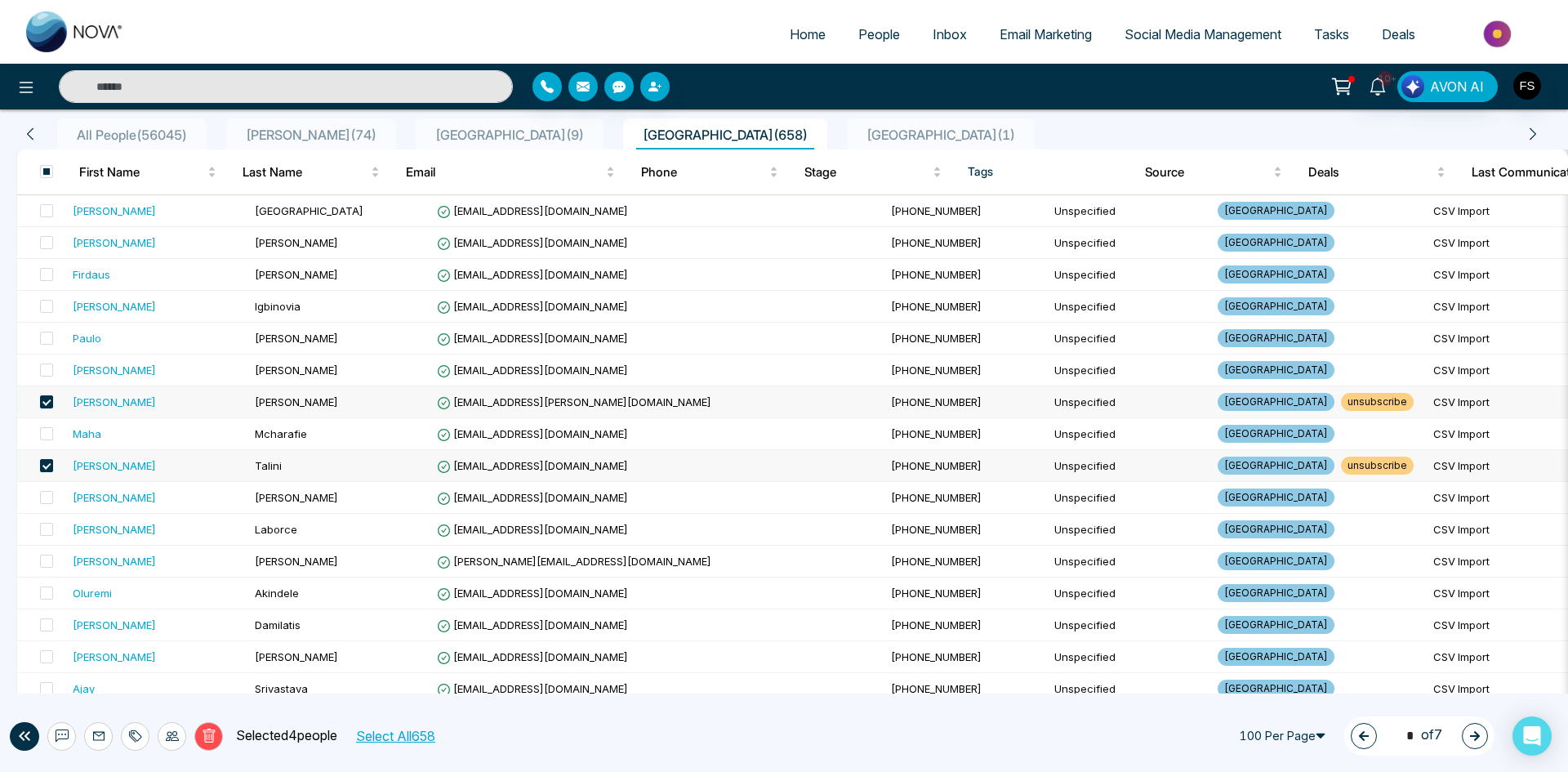
click at [214, 744] on button "Delete" at bounding box center [208, 736] width 28 height 28
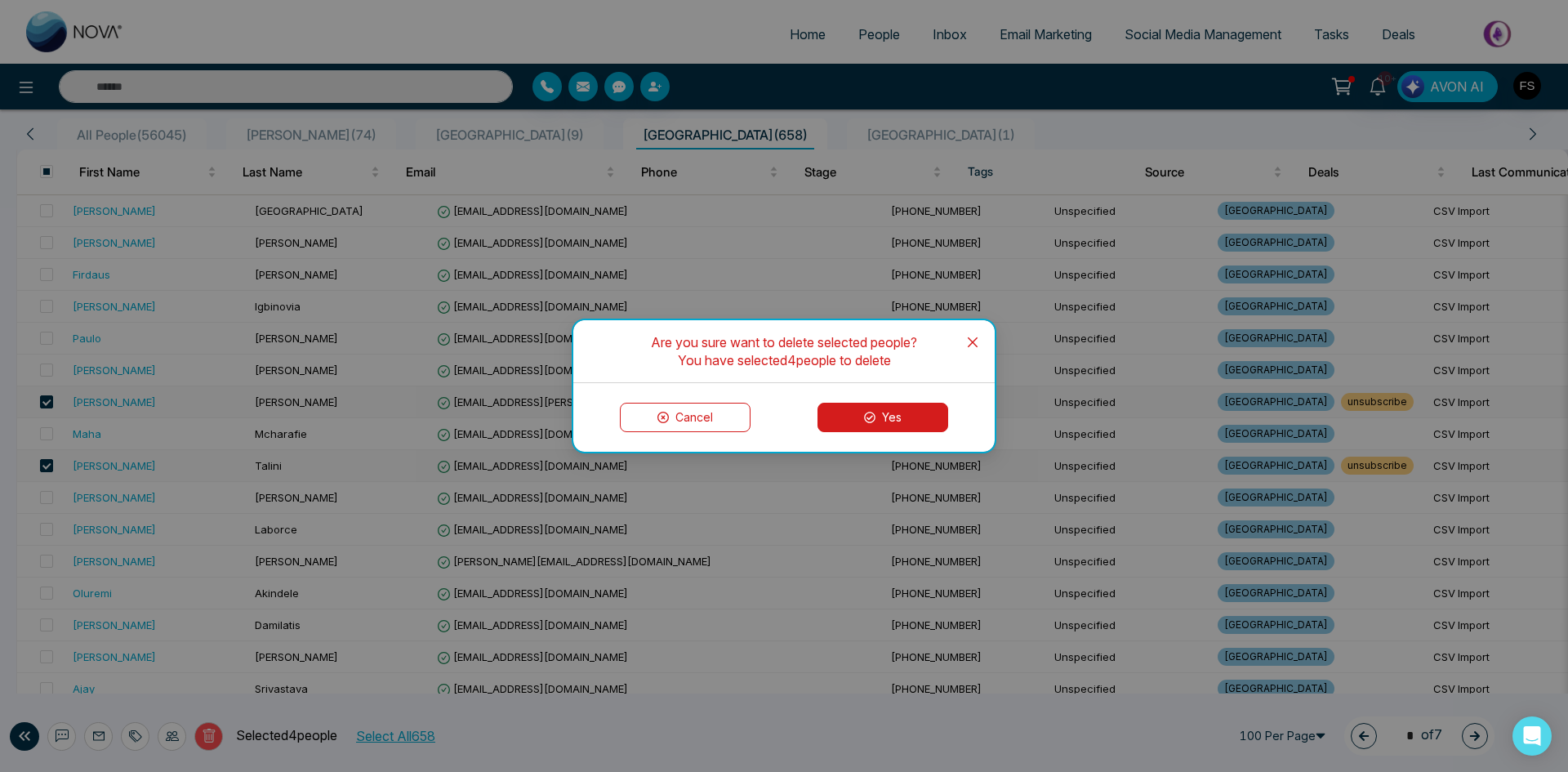
click at [878, 418] on button "Yes" at bounding box center [883, 417] width 131 height 29
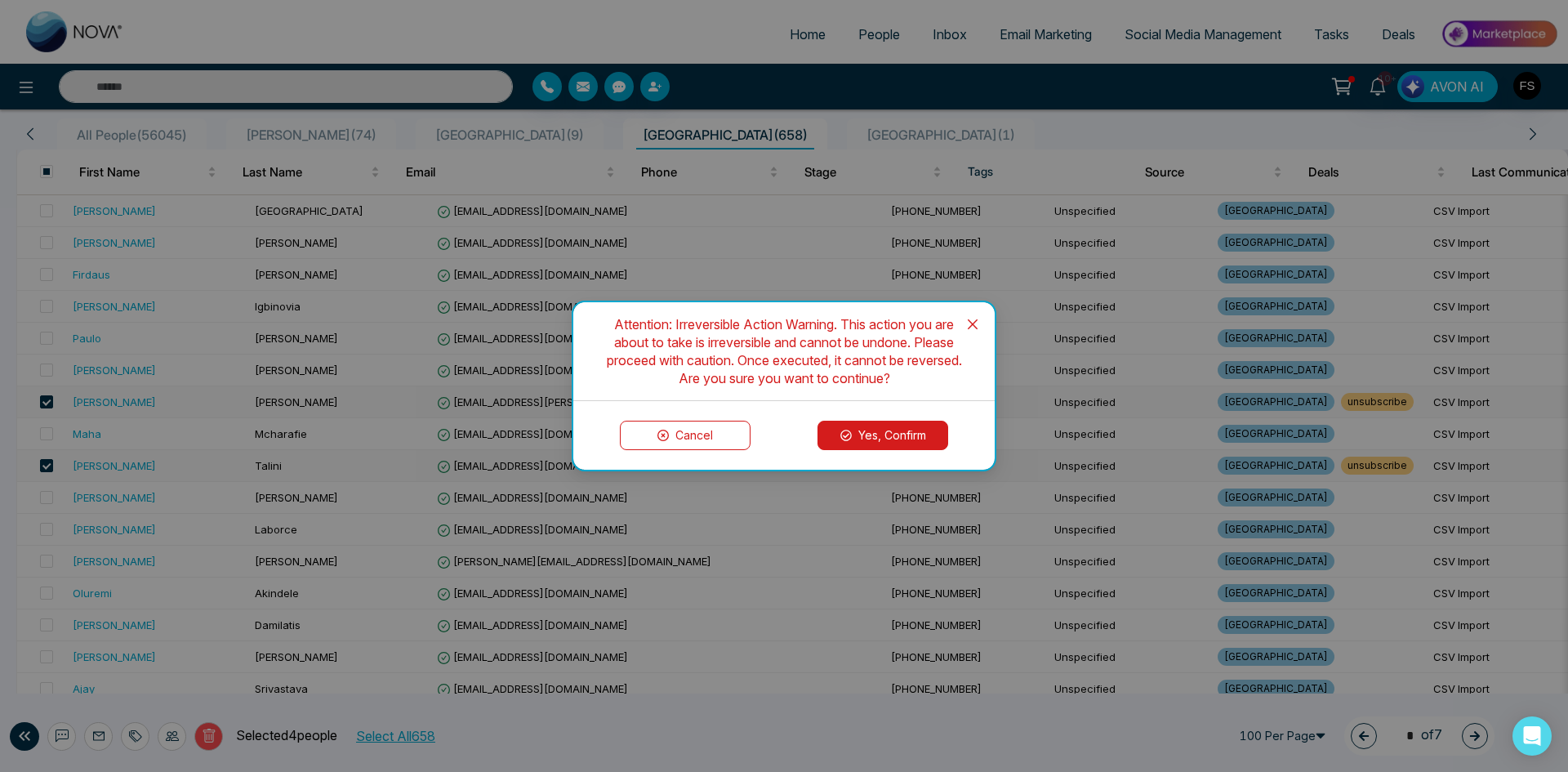
click at [890, 440] on button "Yes, Confirm" at bounding box center [883, 435] width 131 height 29
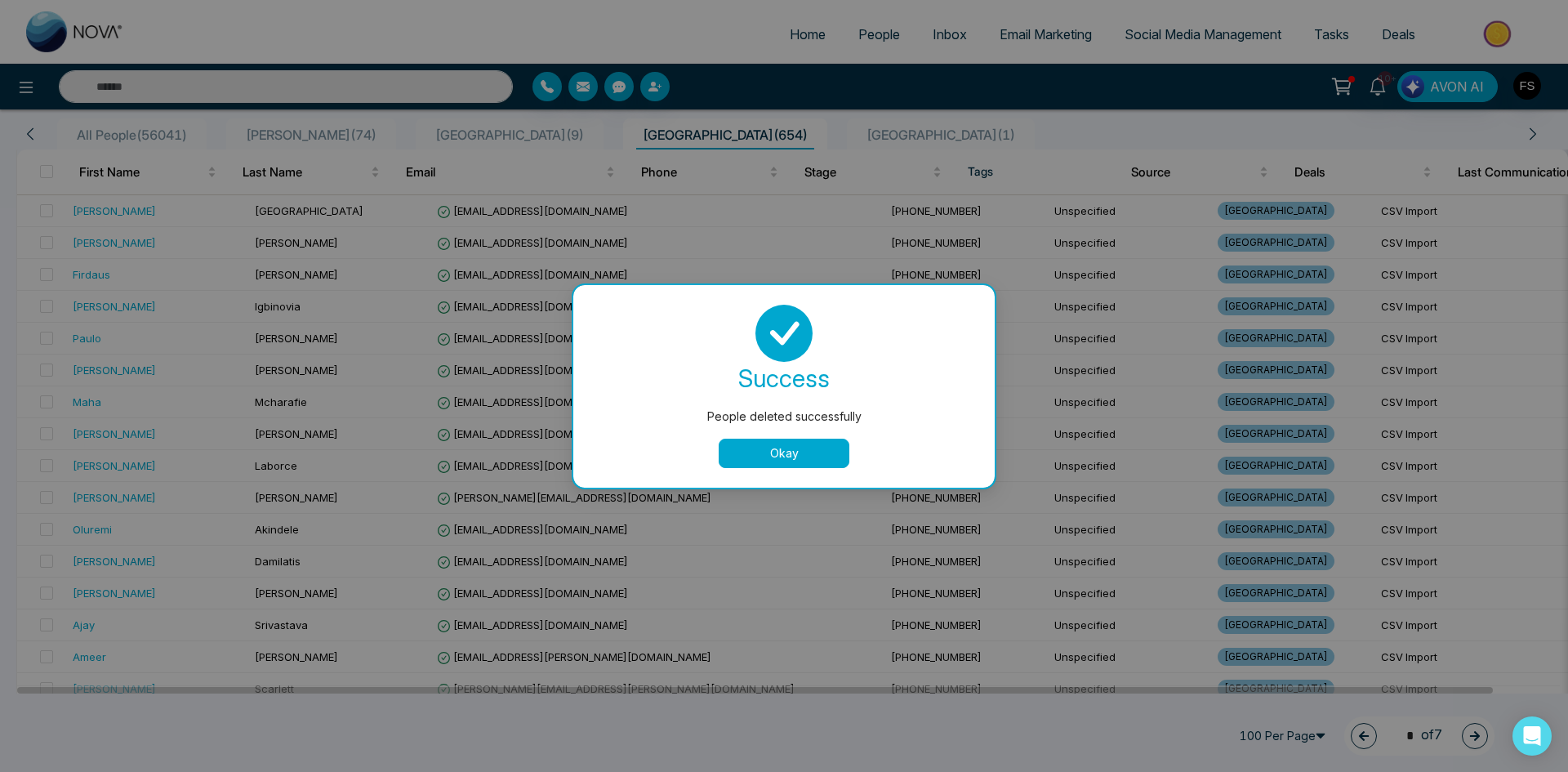
click at [772, 448] on button "Okay" at bounding box center [784, 453] width 131 height 29
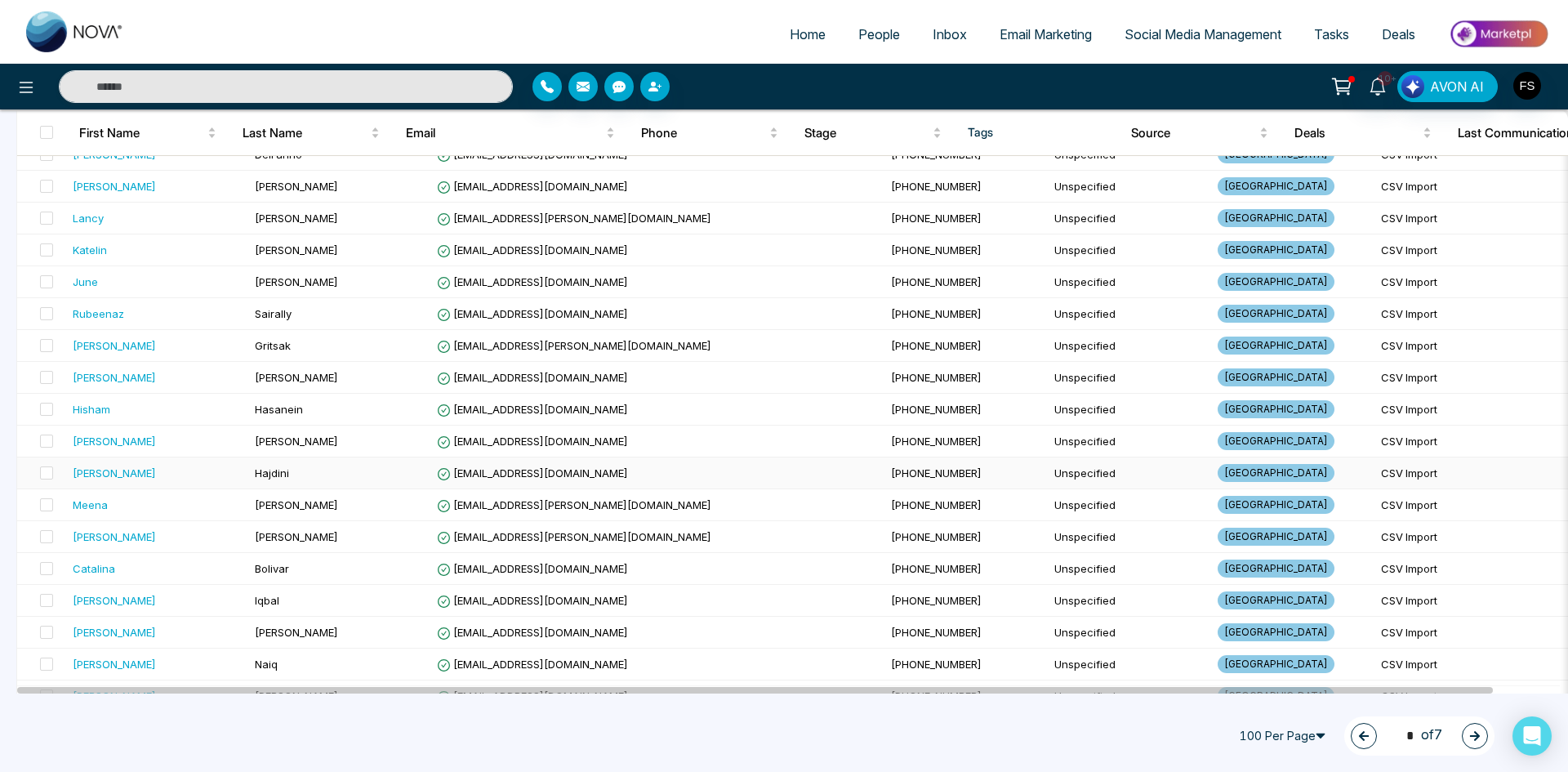
scroll to position [2860, 0]
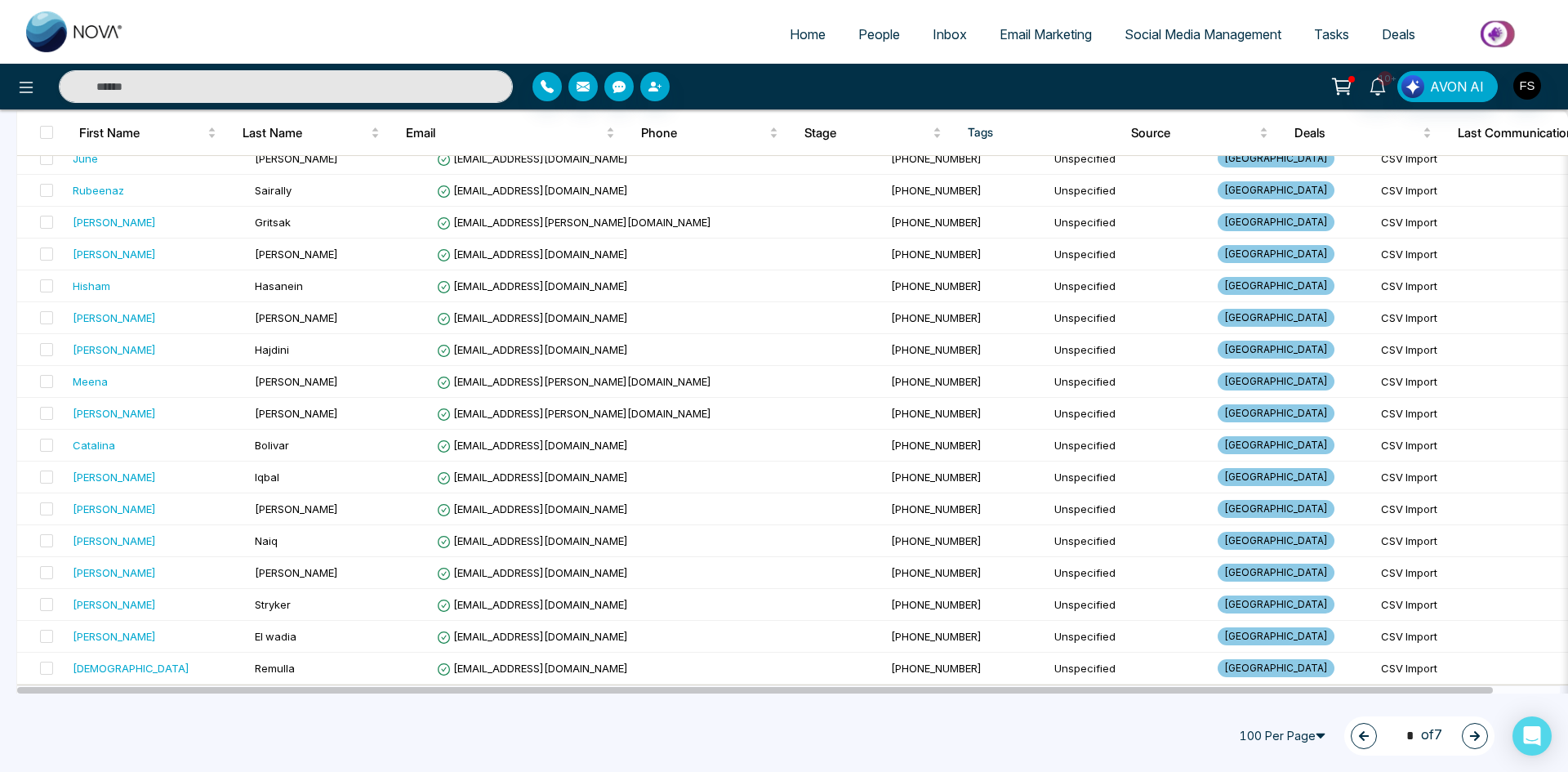
click at [1467, 734] on button "button" at bounding box center [1475, 736] width 26 height 26
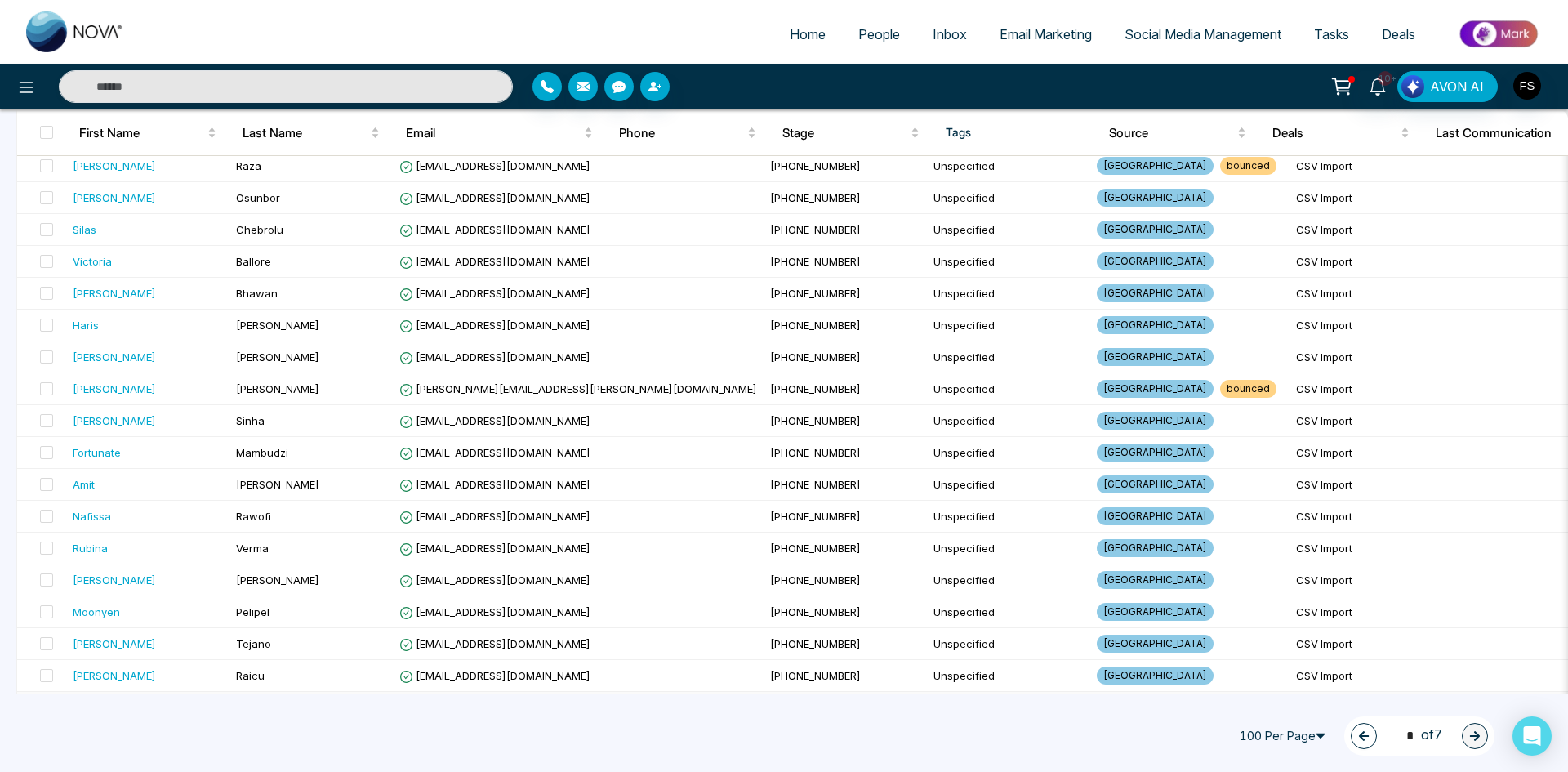
scroll to position [660, 0]
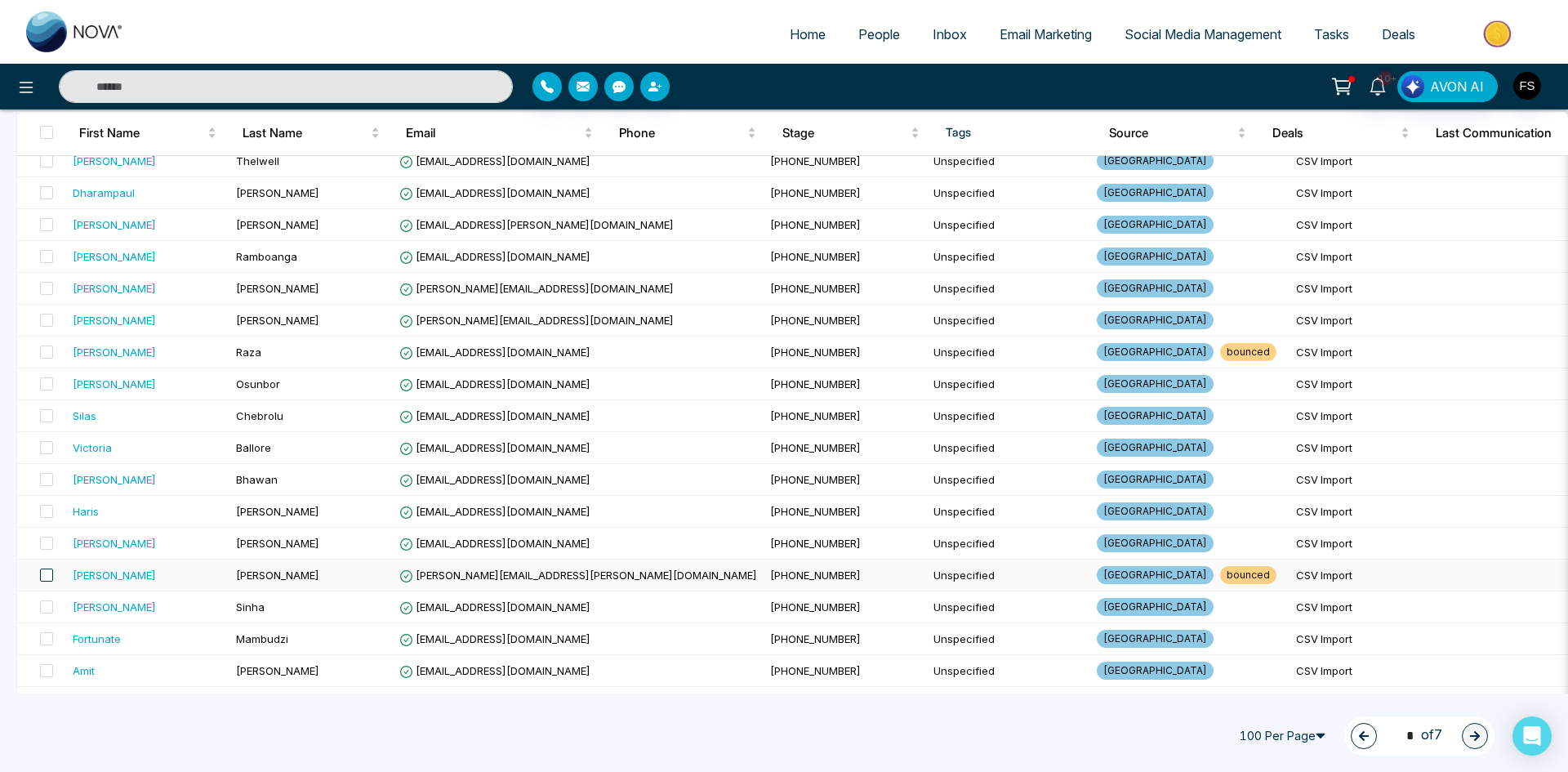
click at [41, 574] on span at bounding box center [46, 574] width 13 height 13
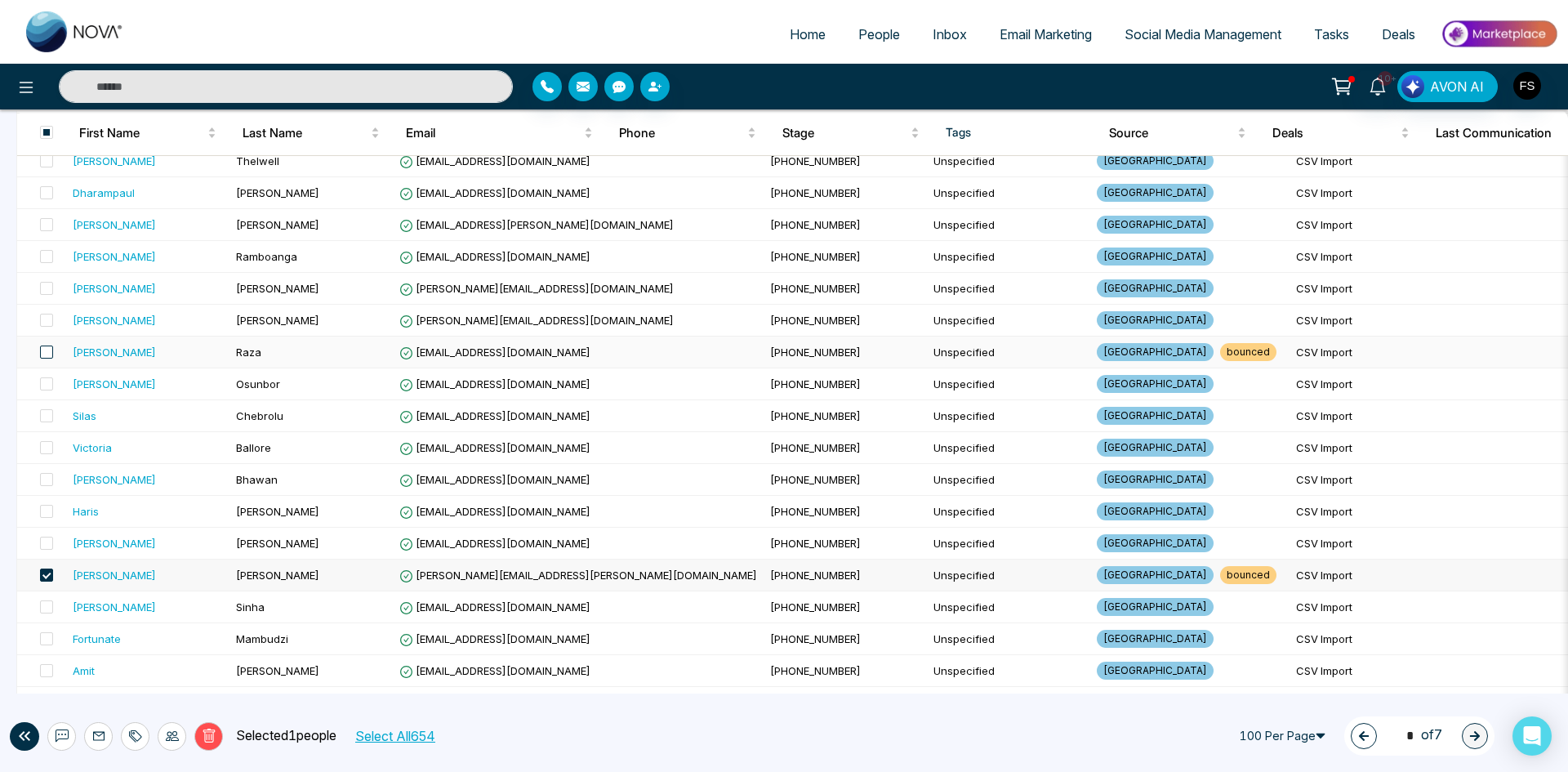
click at [49, 350] on span at bounding box center [46, 351] width 13 height 13
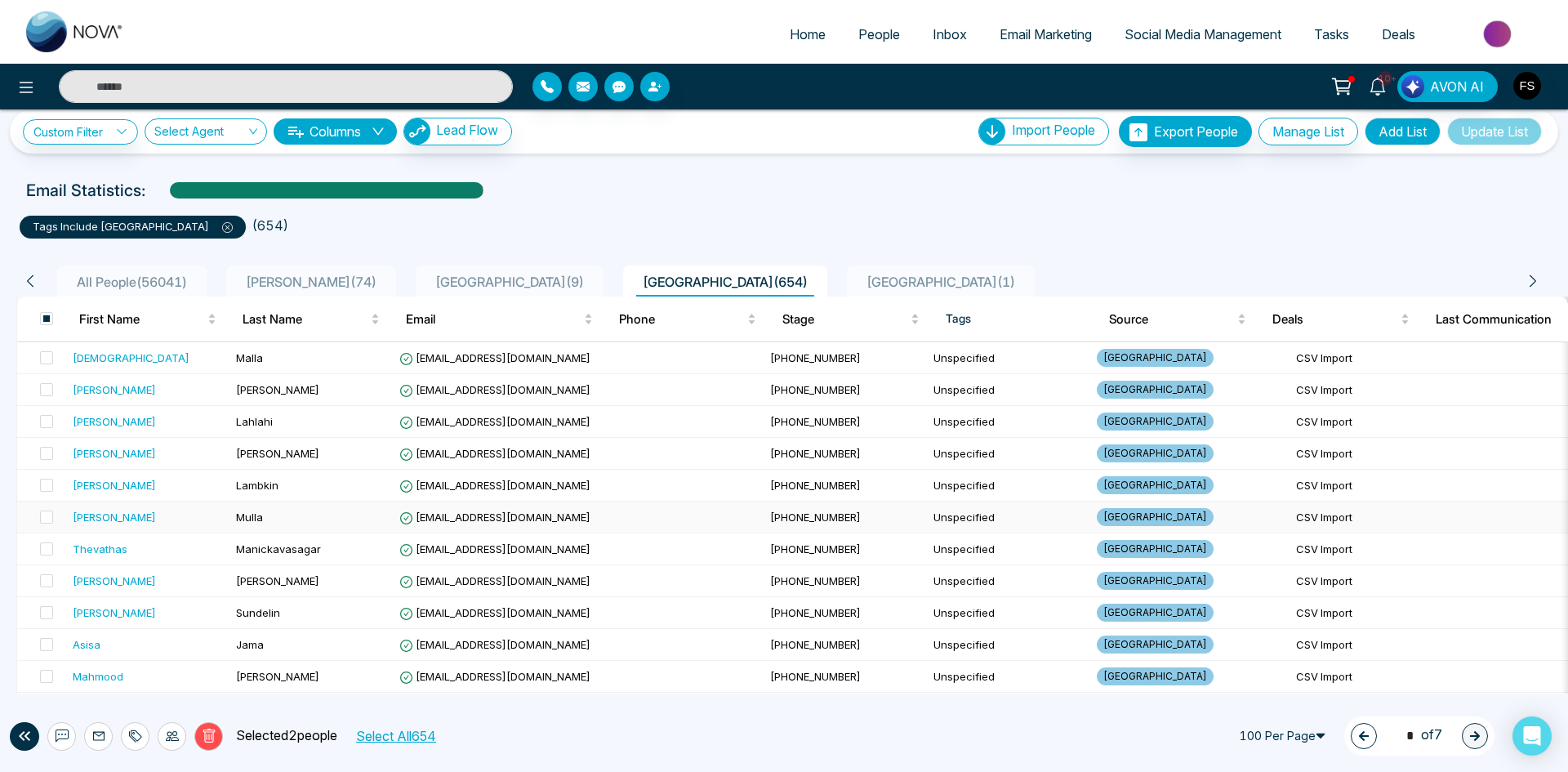
scroll to position [0, 0]
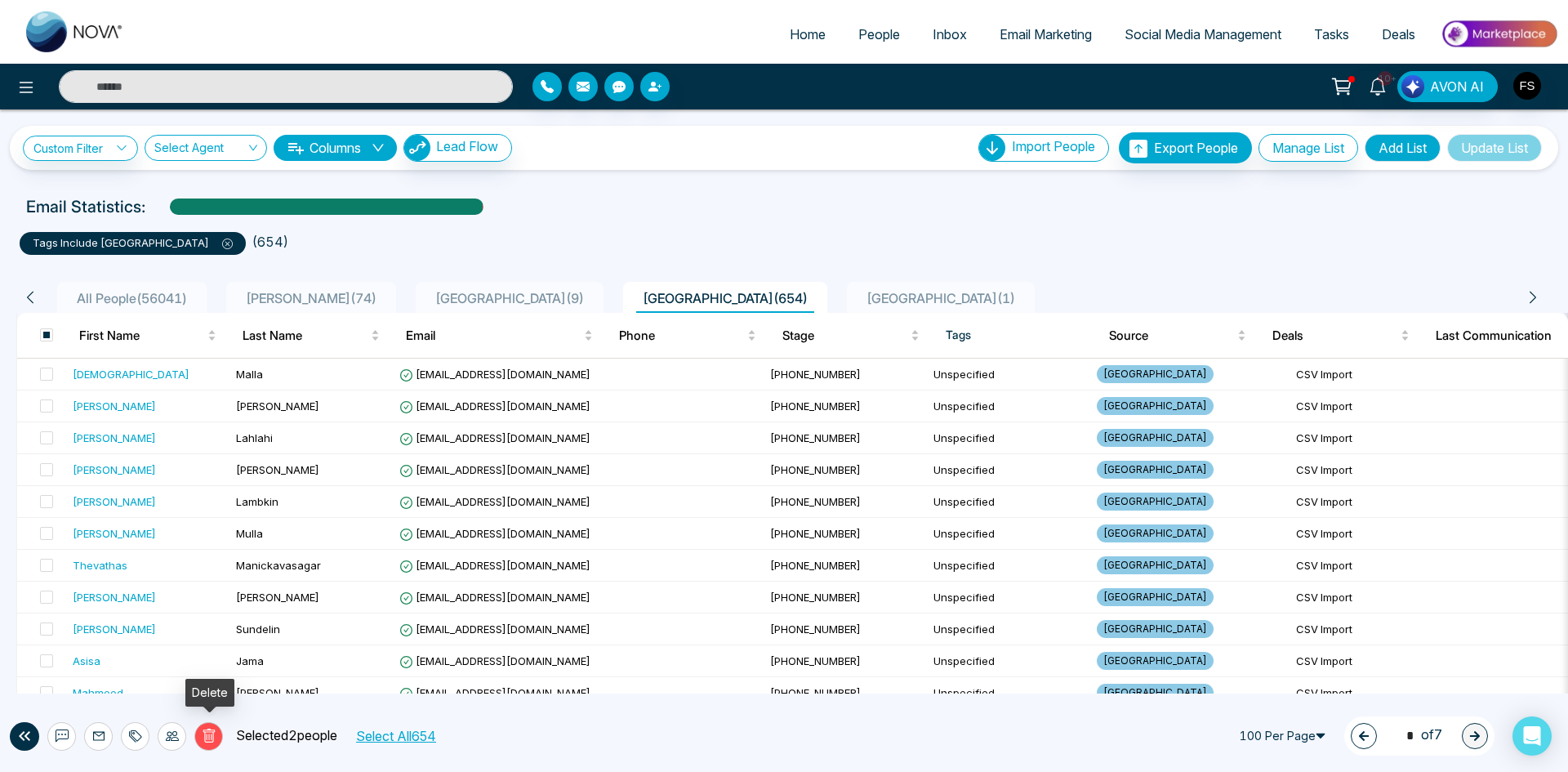
click at [214, 740] on icon at bounding box center [209, 735] width 15 height 15
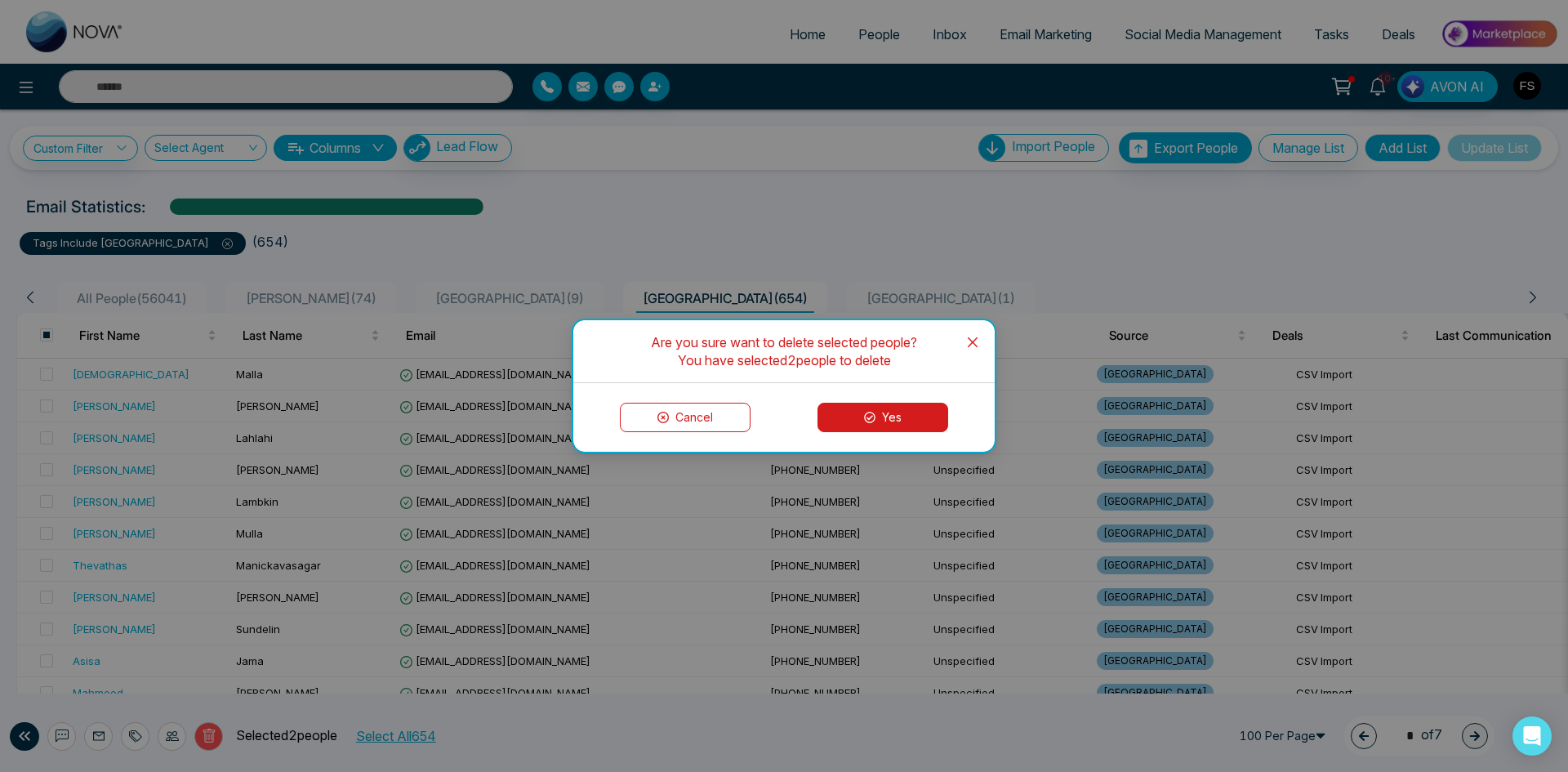
click at [877, 410] on button "Yes" at bounding box center [883, 417] width 131 height 29
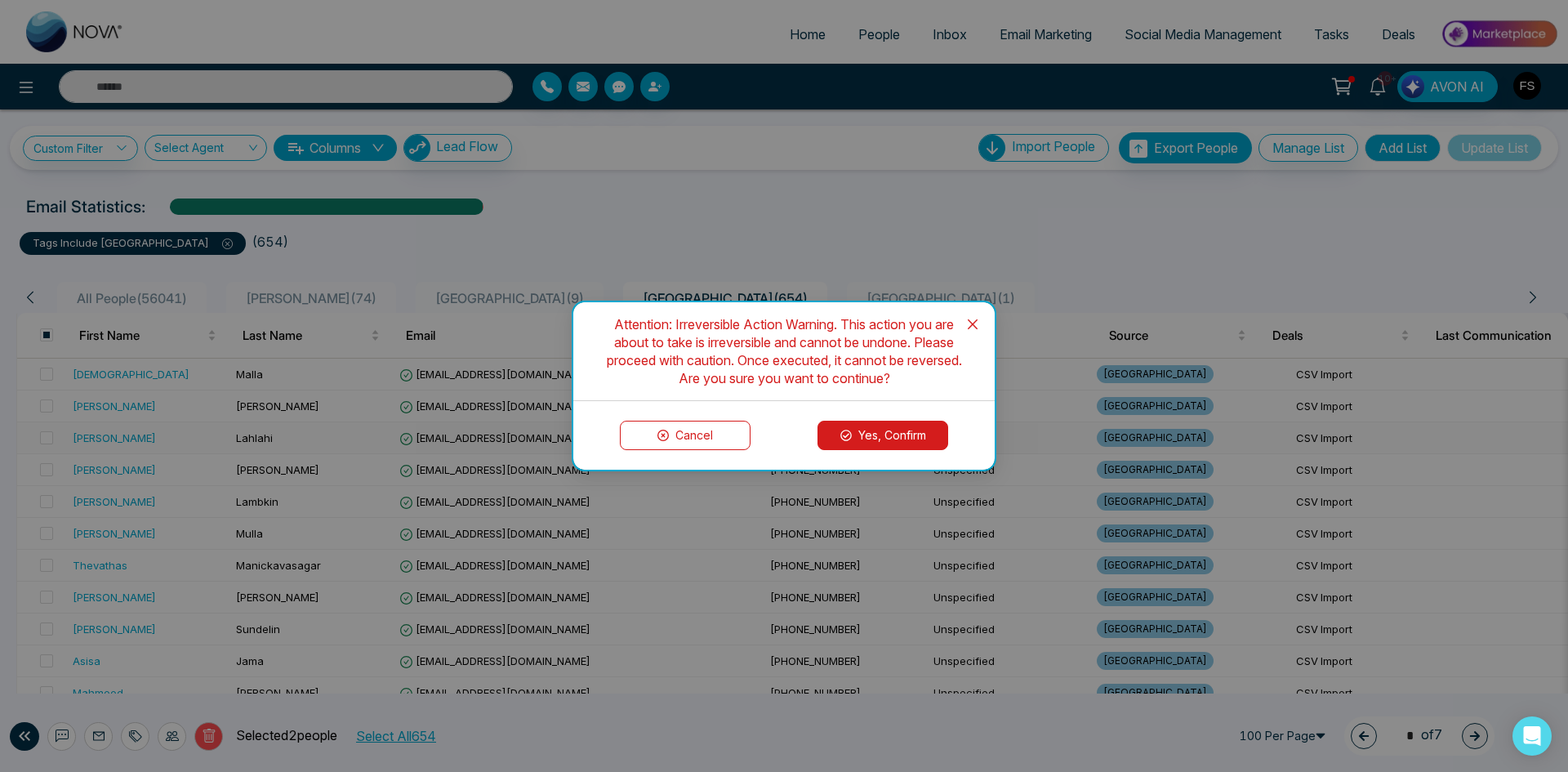
click at [913, 435] on button "Yes, Confirm" at bounding box center [883, 435] width 131 height 29
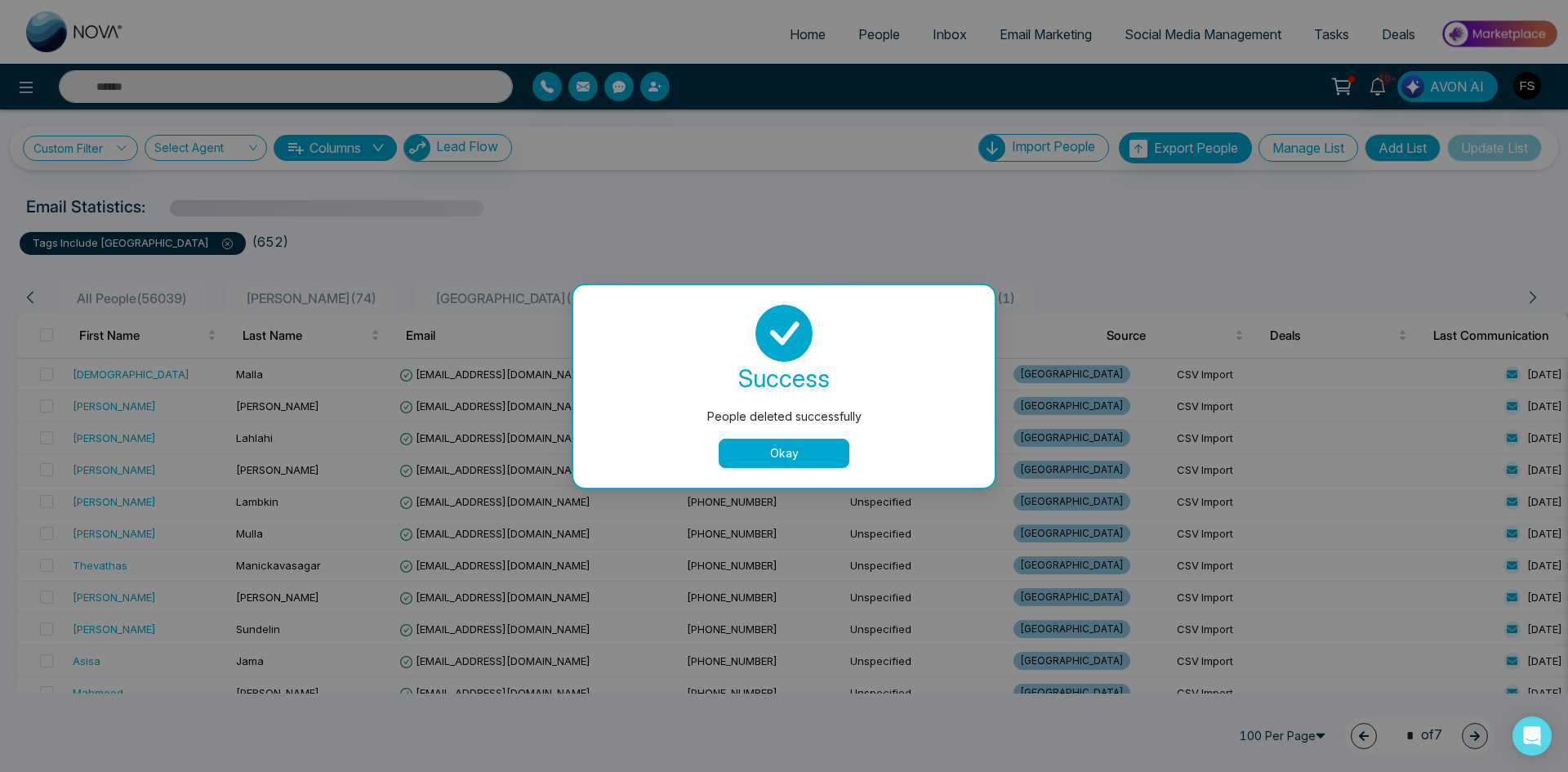
click at [815, 453] on button "Okay" at bounding box center [784, 453] width 131 height 29
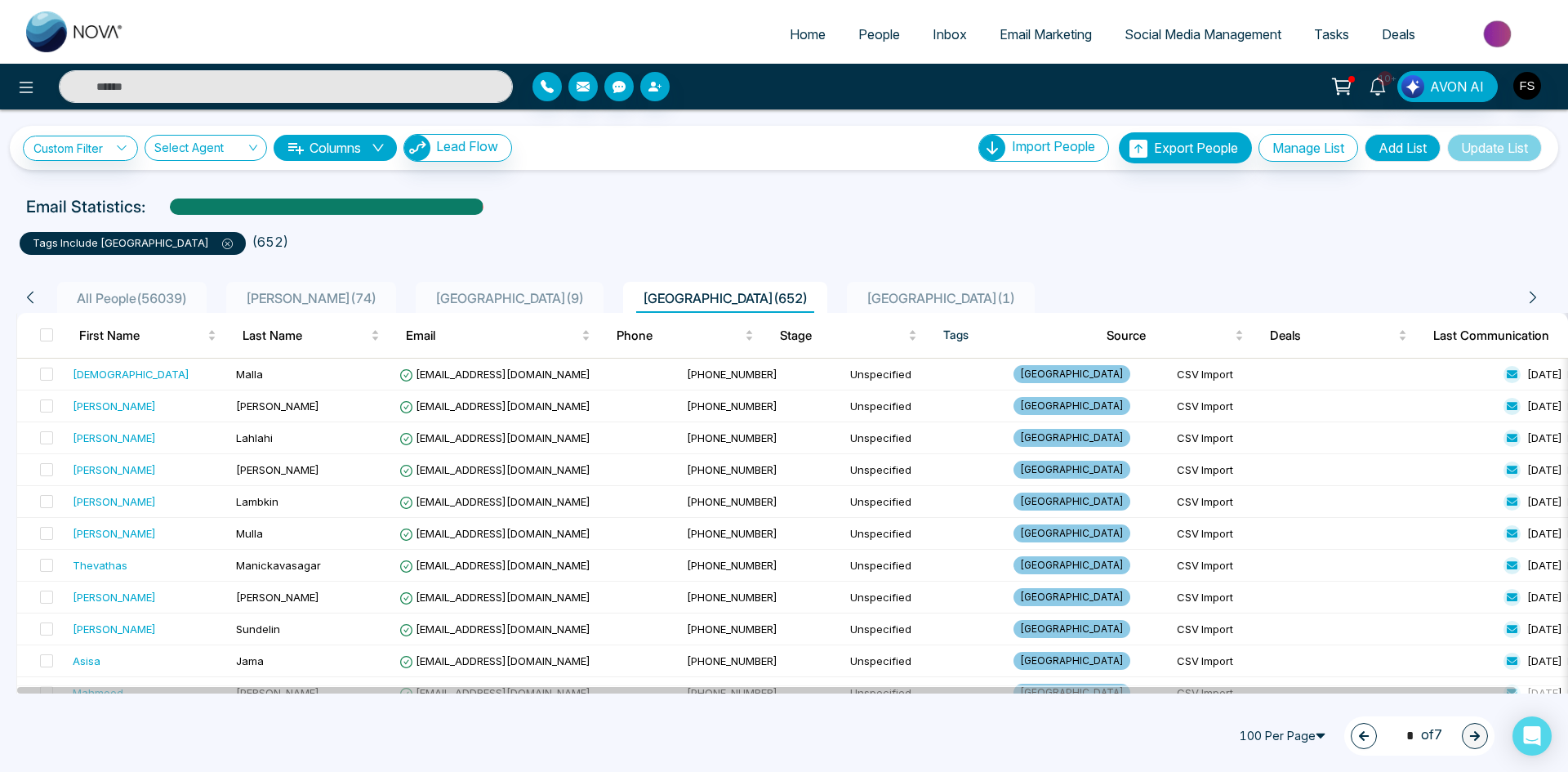
click at [132, 297] on span "All People ( 56039 )" at bounding box center [132, 298] width 124 height 16
type input "*"
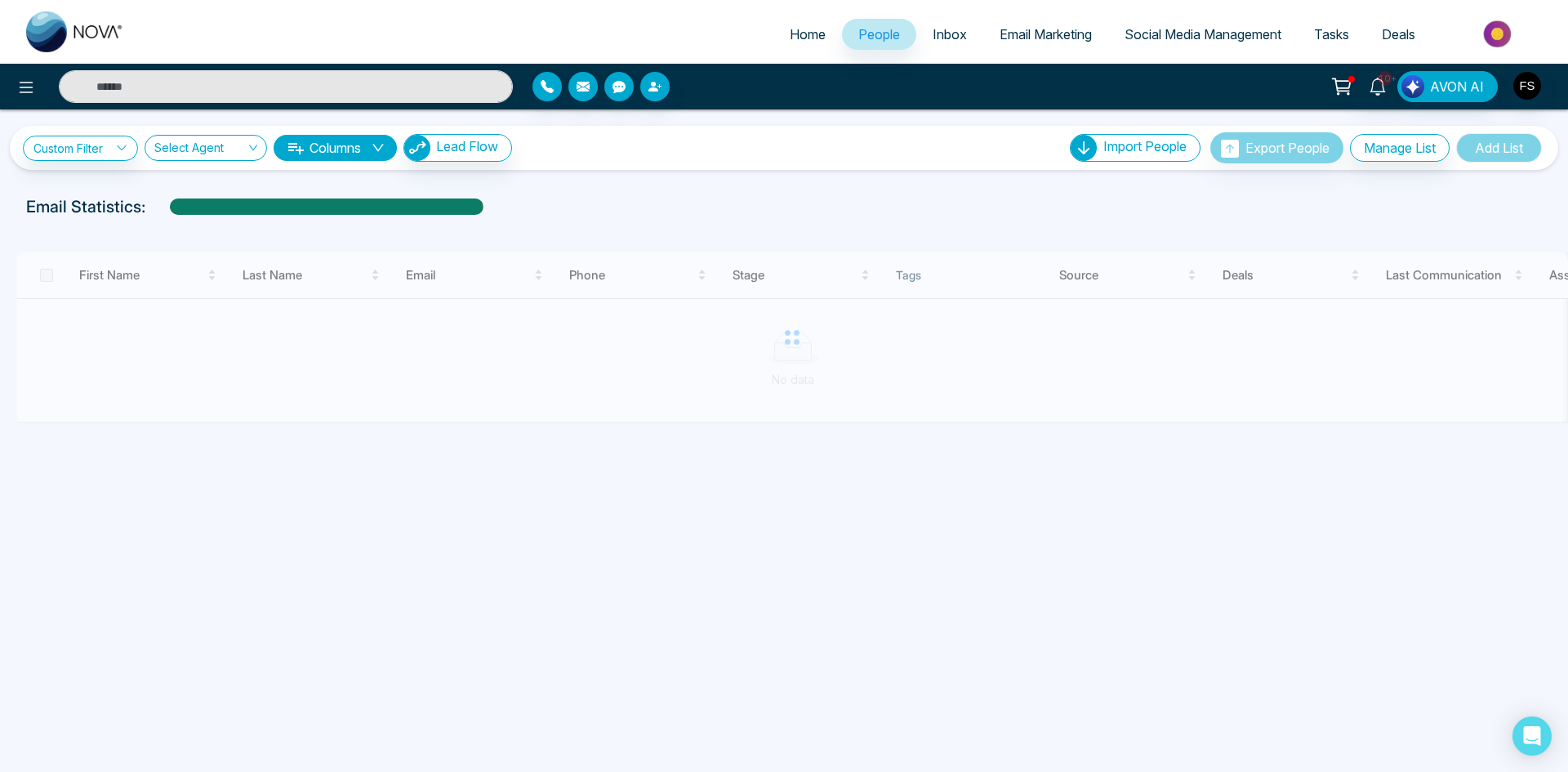
click at [308, 210] on div at bounding box center [326, 212] width 313 height 28
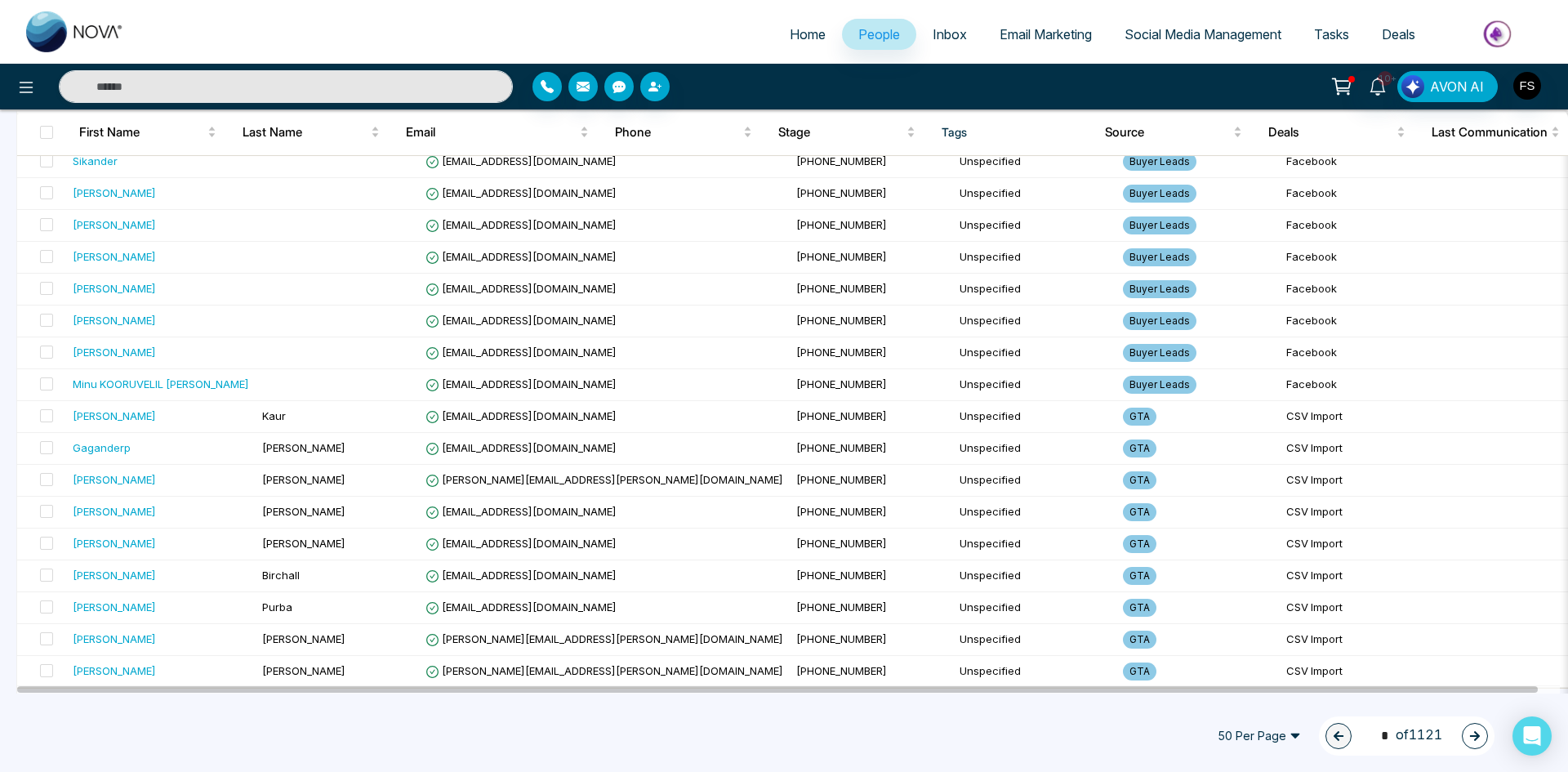
scroll to position [1238, 0]
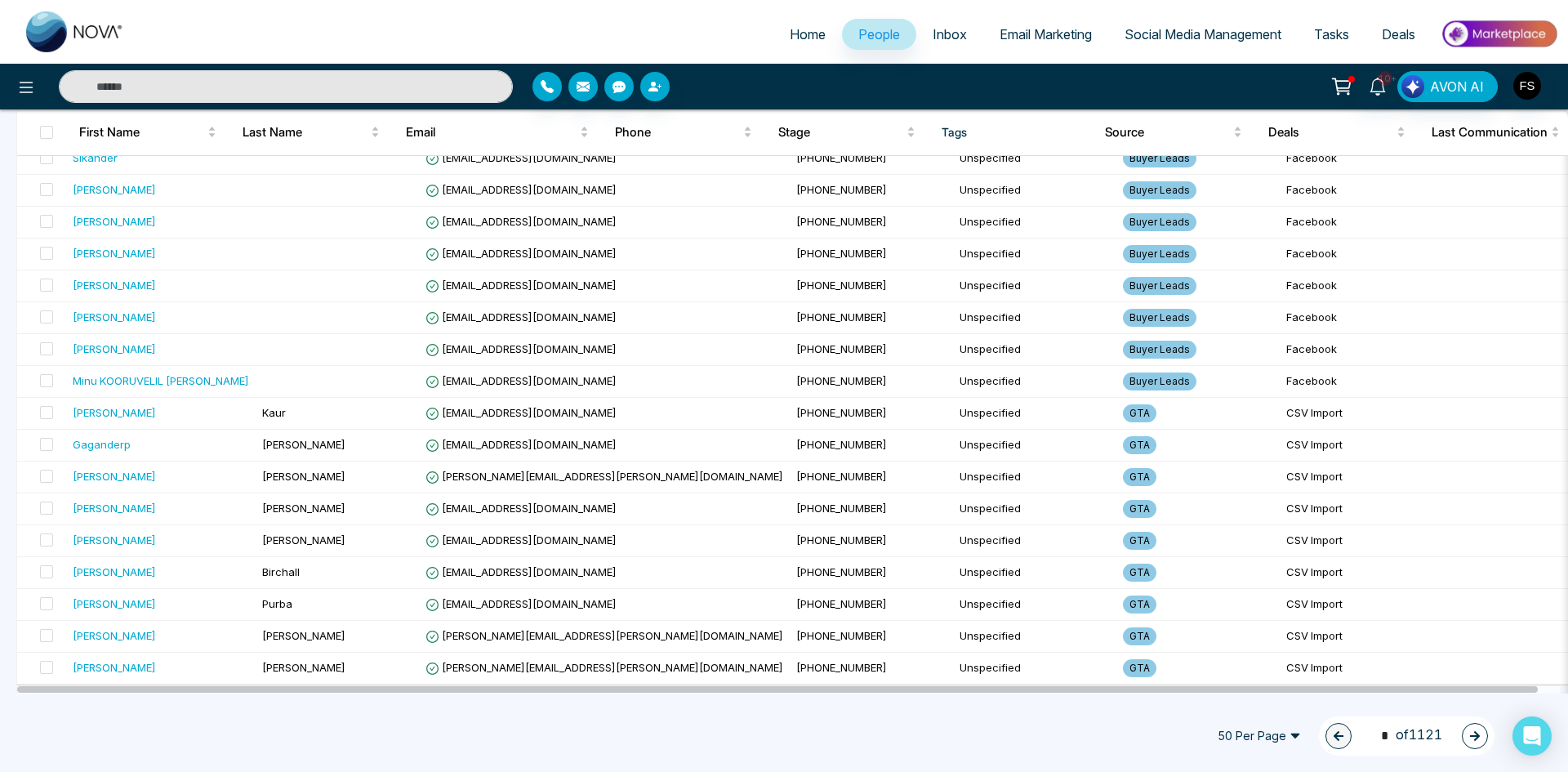
click at [1253, 733] on span "50 Per Page" at bounding box center [1260, 736] width 106 height 26
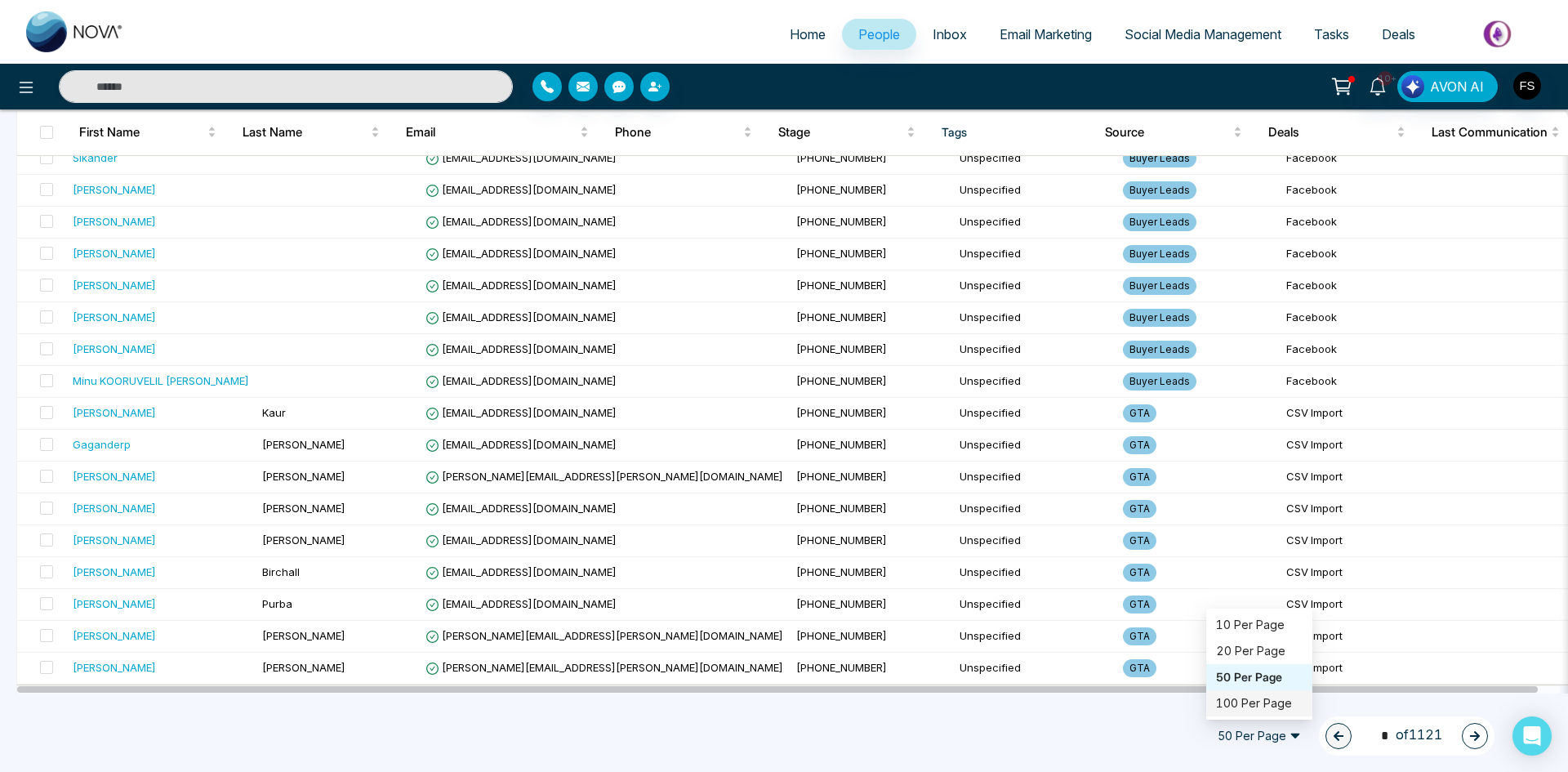
click at [1225, 706] on div "100 Per Page" at bounding box center [1259, 703] width 87 height 18
click at [1470, 738] on icon "button" at bounding box center [1474, 735] width 11 height 11
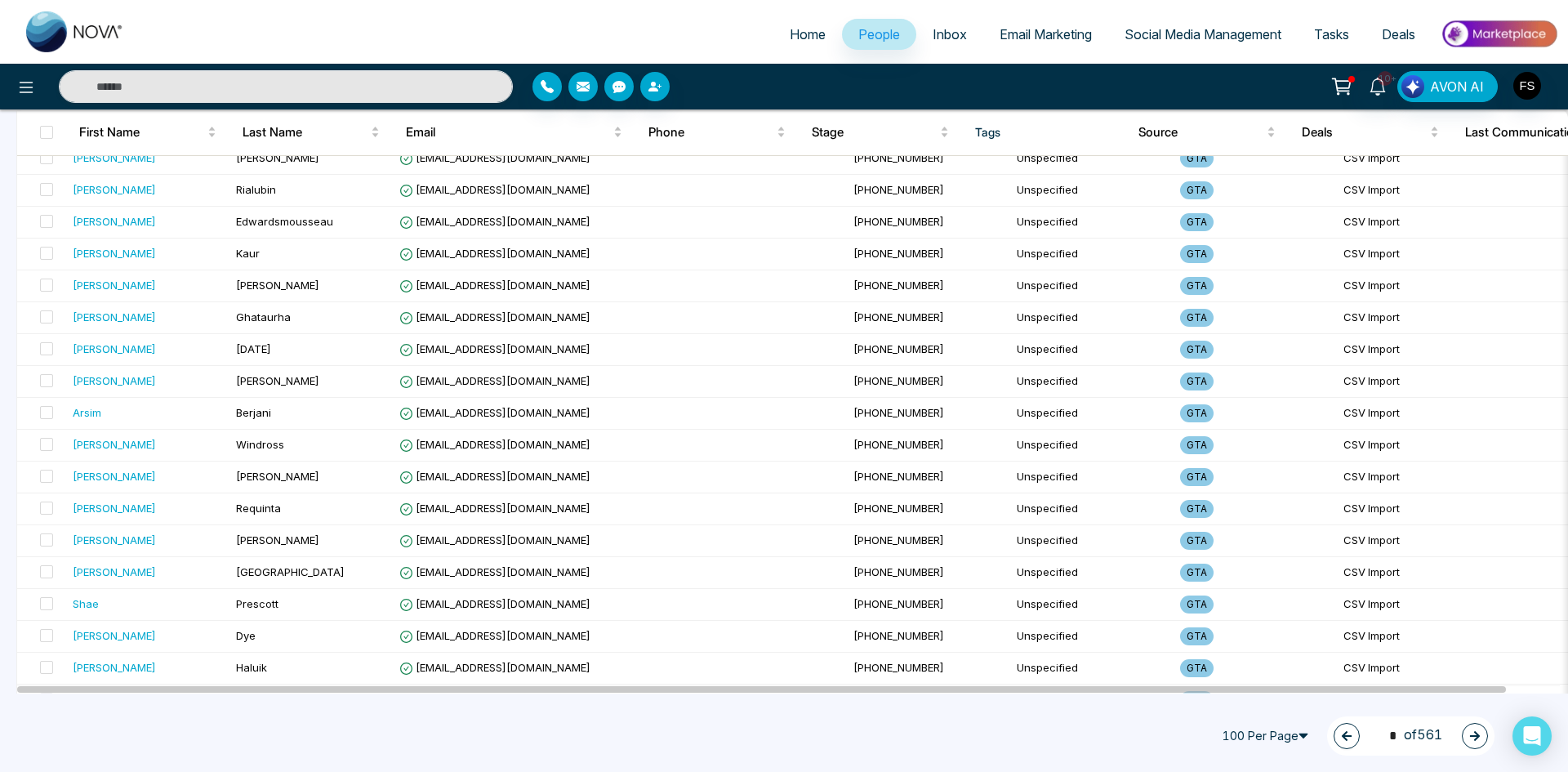
click at [1476, 739] on icon "button" at bounding box center [1474, 735] width 9 height 9
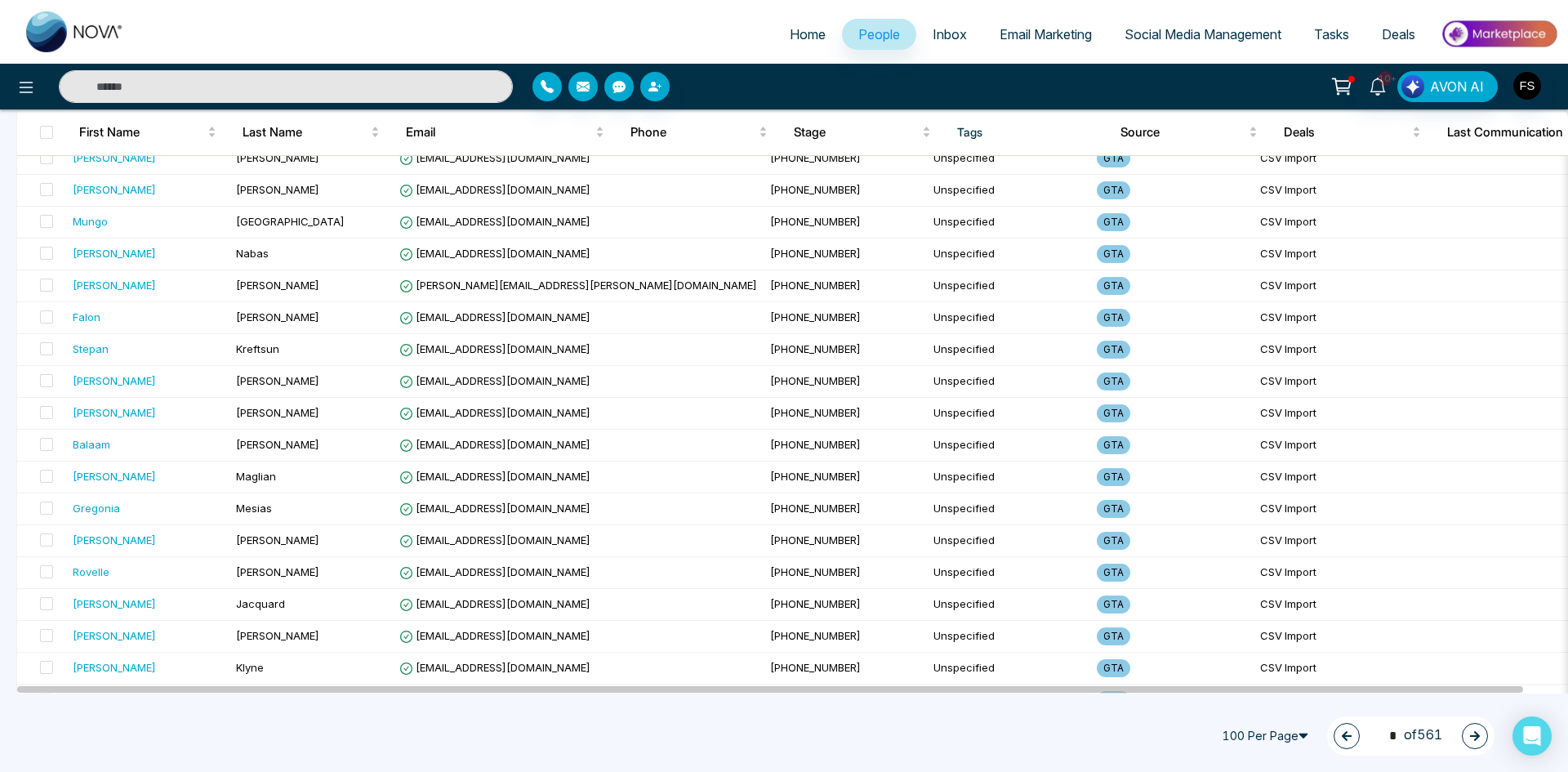
click at [1476, 739] on icon "button" at bounding box center [1474, 735] width 9 height 9
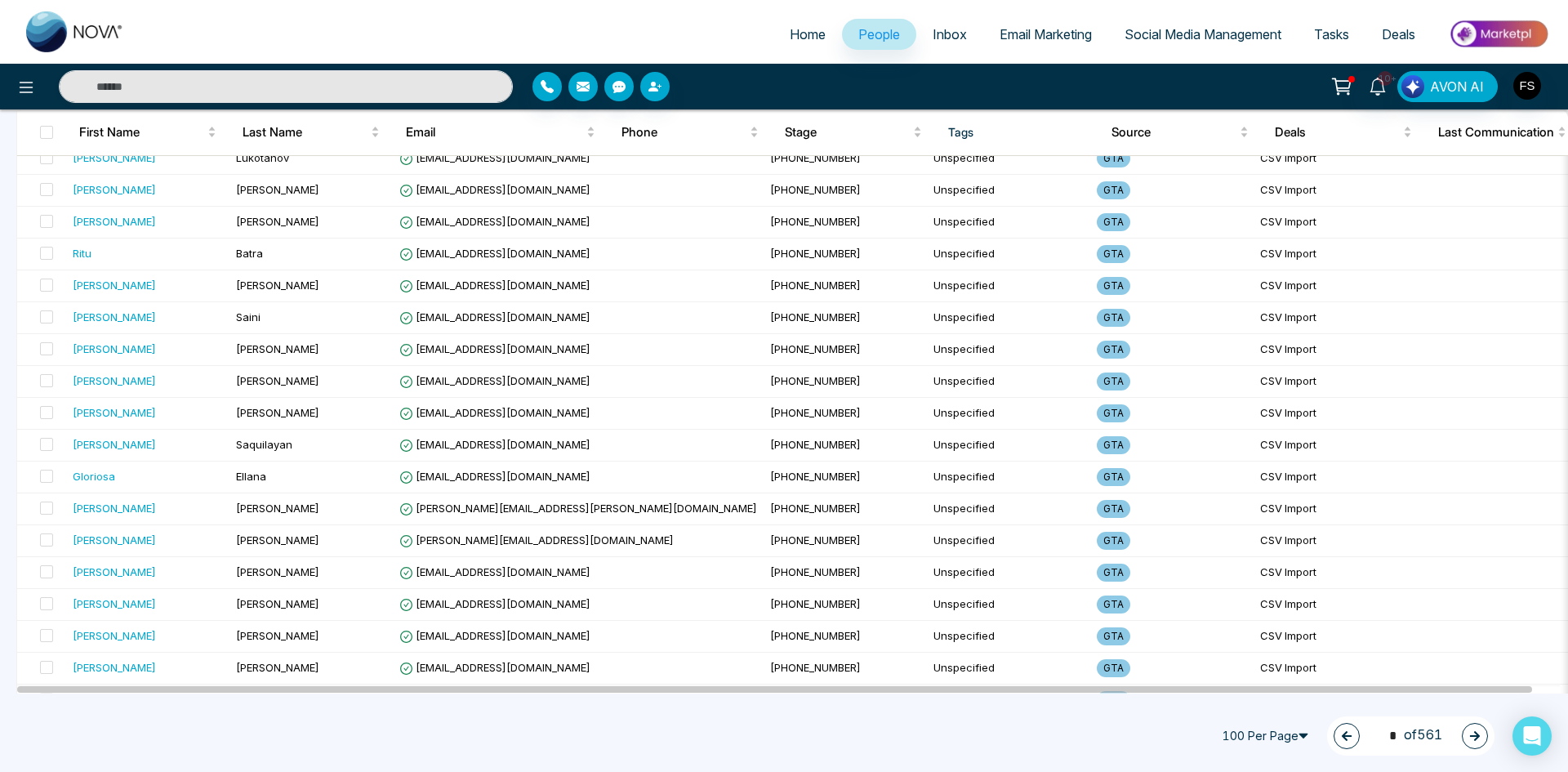
click at [1480, 744] on button "button" at bounding box center [1475, 736] width 26 height 26
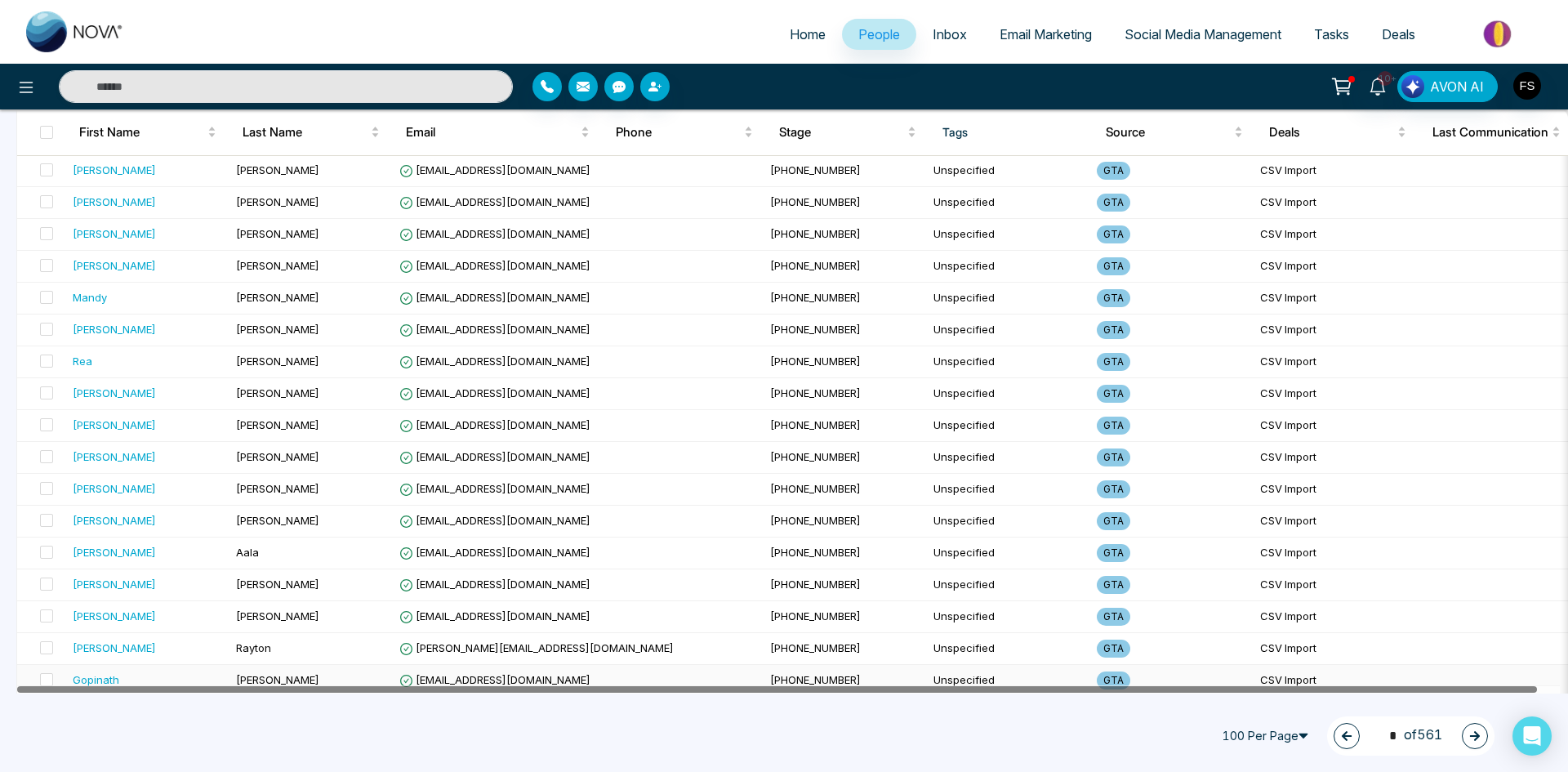
scroll to position [2831, 0]
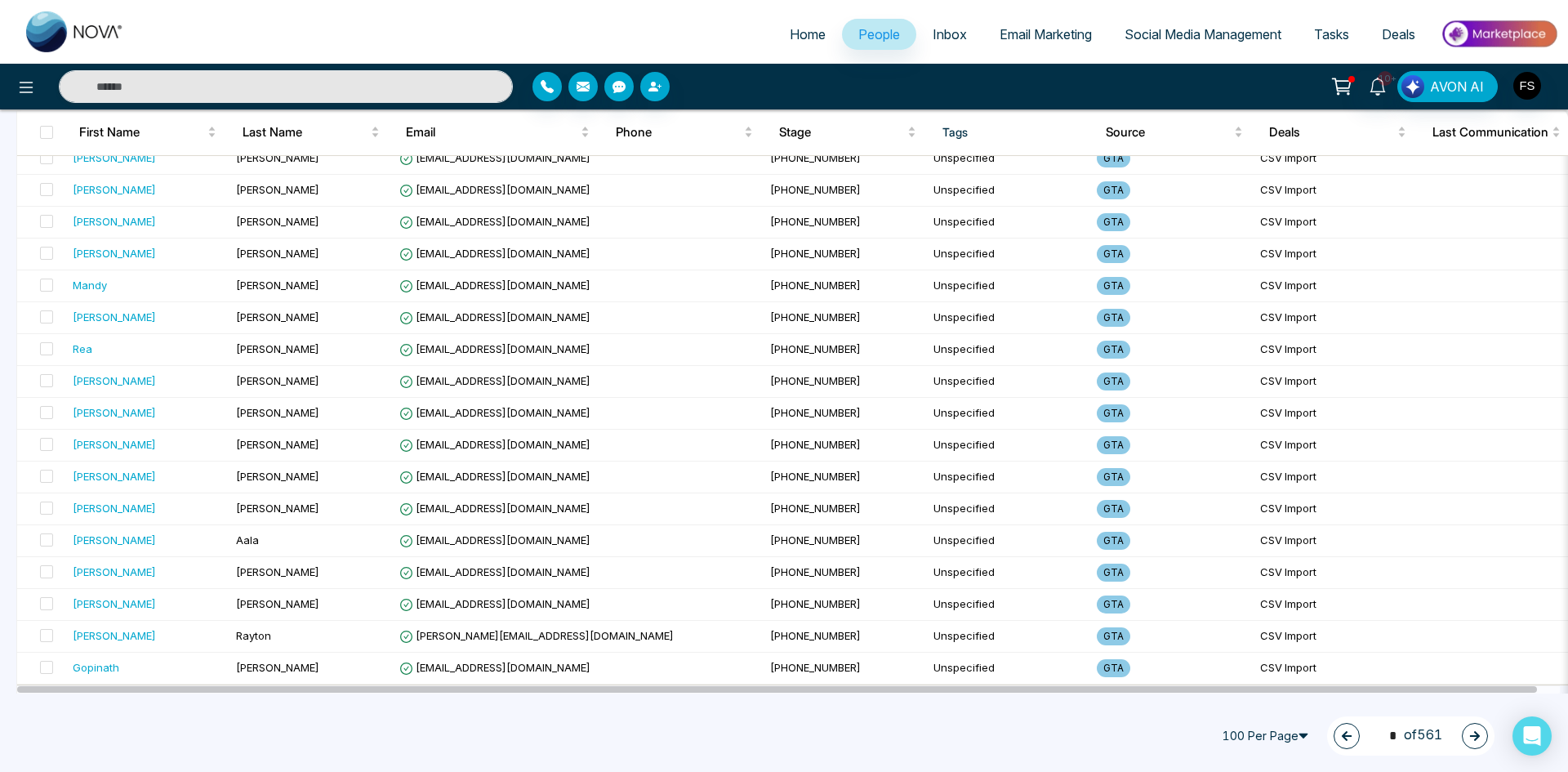
click at [1486, 733] on button "button" at bounding box center [1475, 736] width 26 height 26
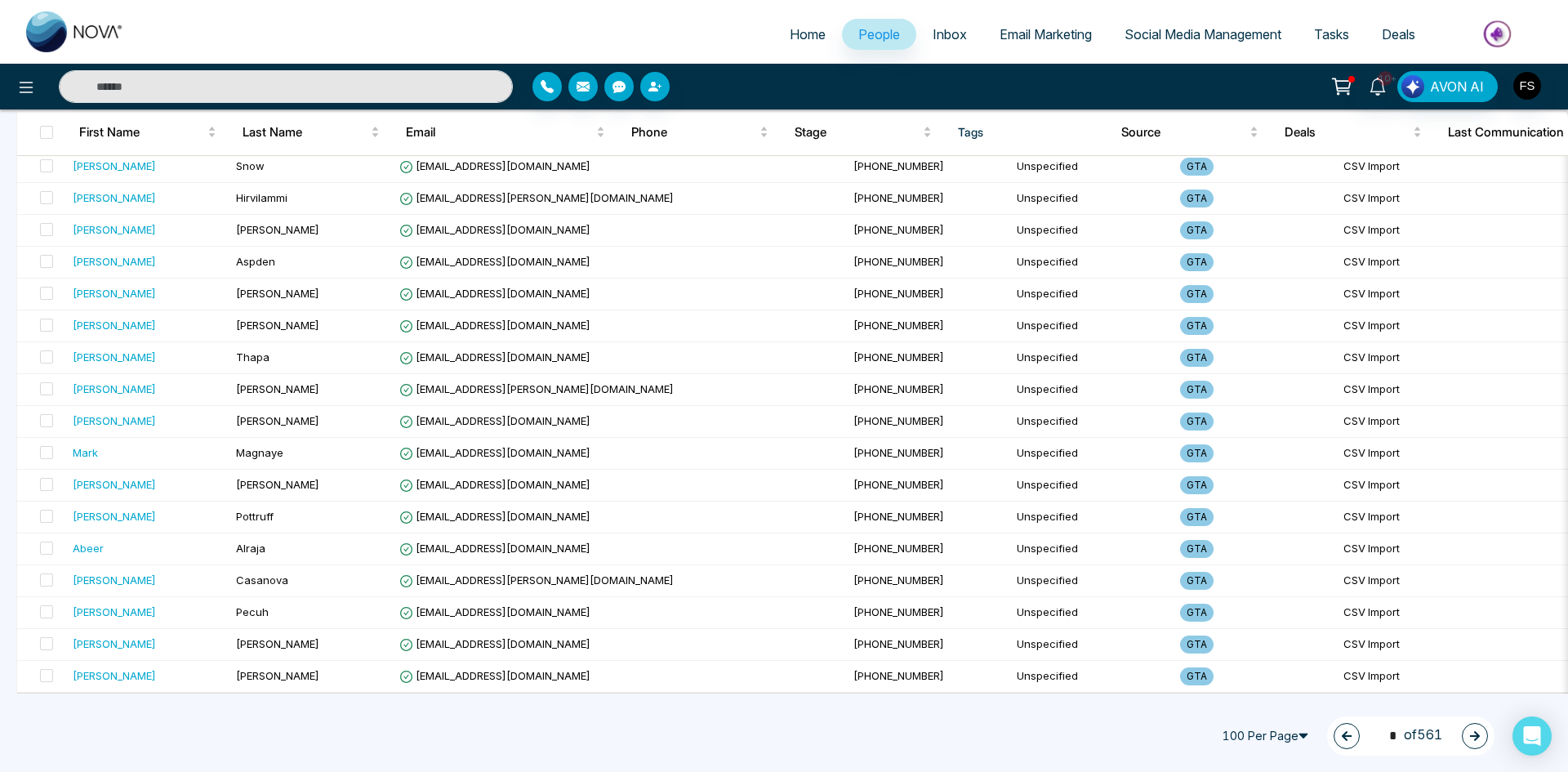
click at [1477, 738] on icon "button" at bounding box center [1474, 735] width 9 height 9
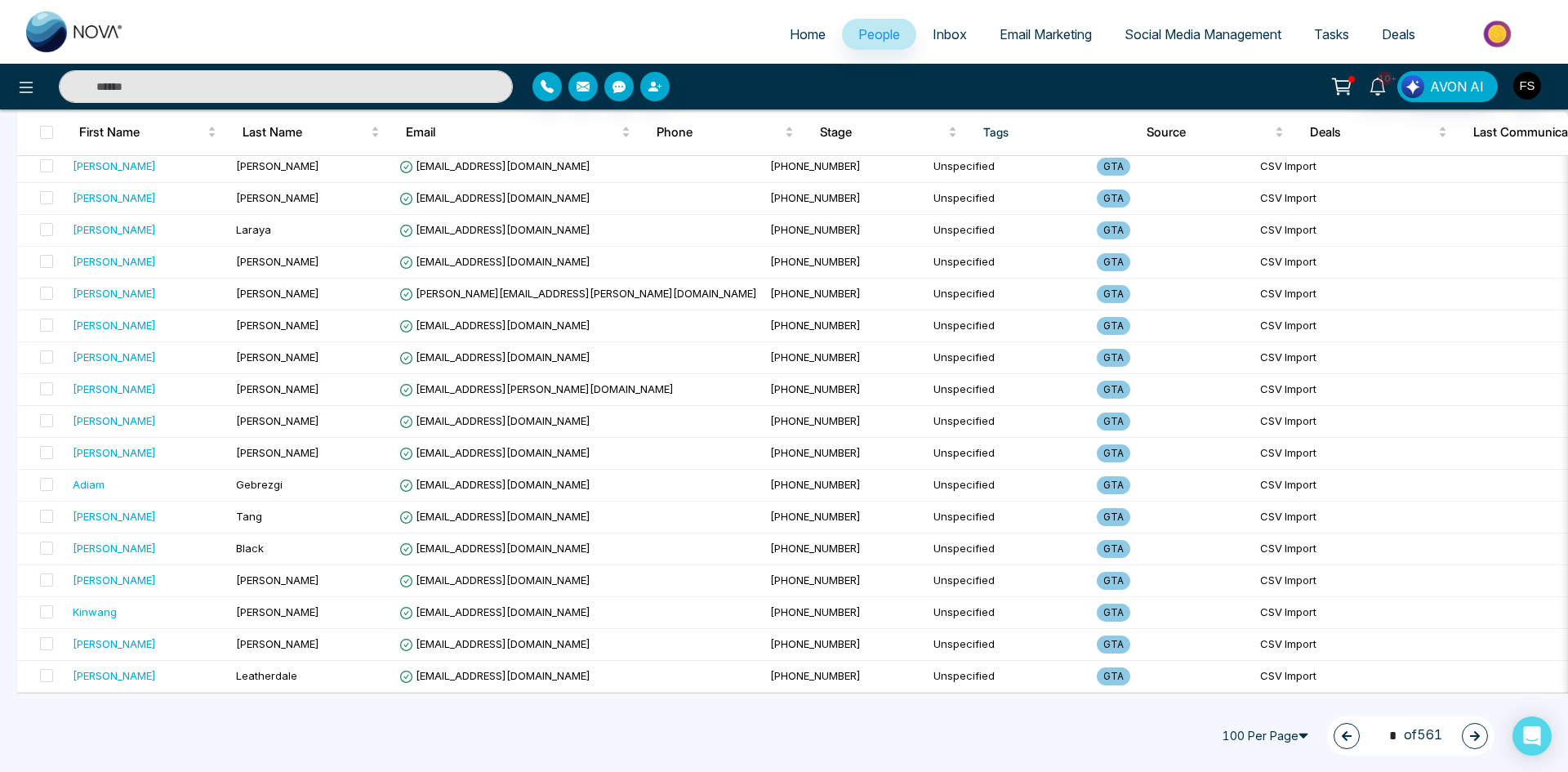
click at [1480, 742] on button "button" at bounding box center [1475, 736] width 26 height 26
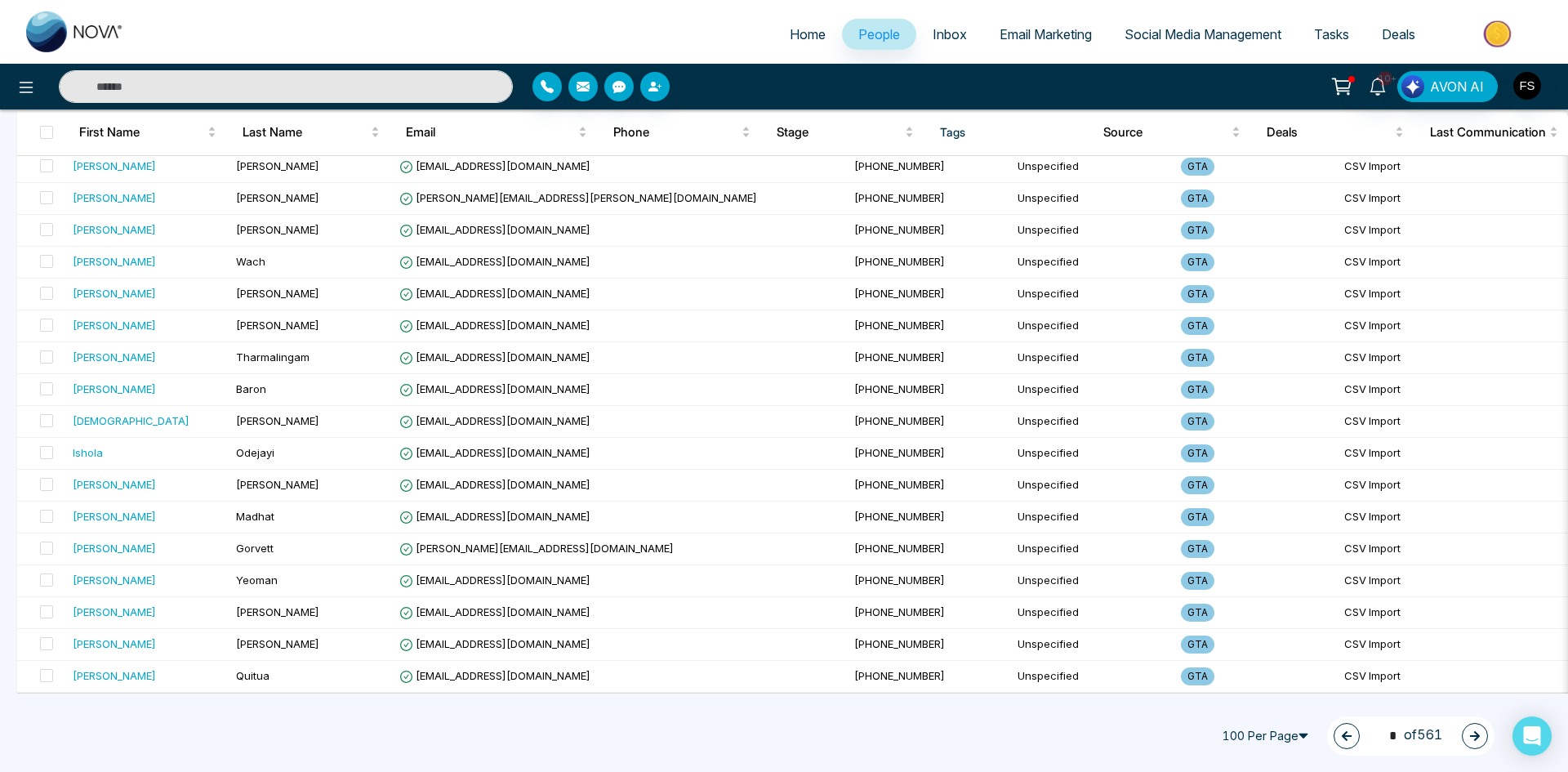
click at [1480, 737] on icon "button" at bounding box center [1474, 735] width 9 height 9
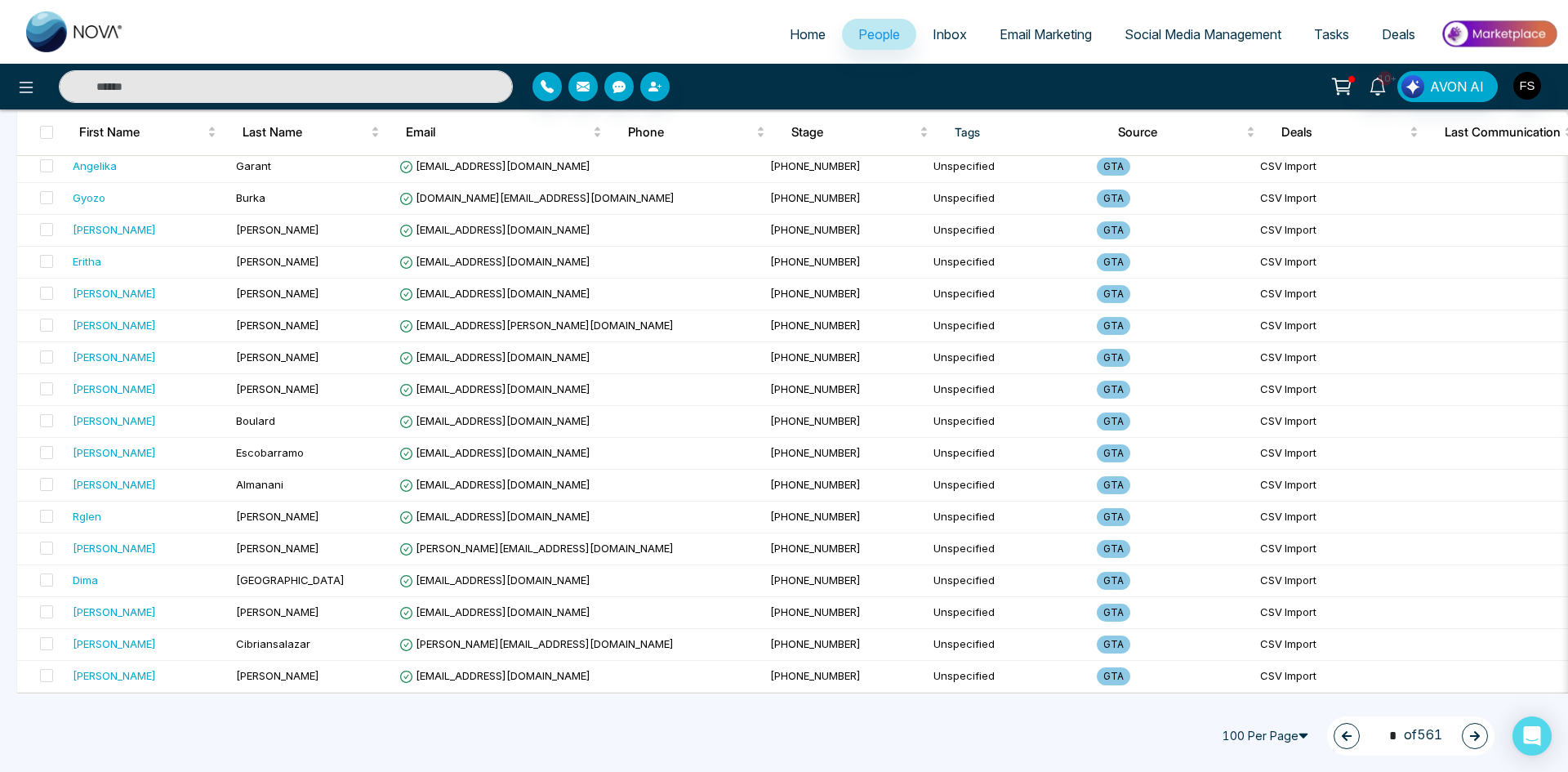
click at [1480, 737] on icon "button" at bounding box center [1474, 735] width 9 height 9
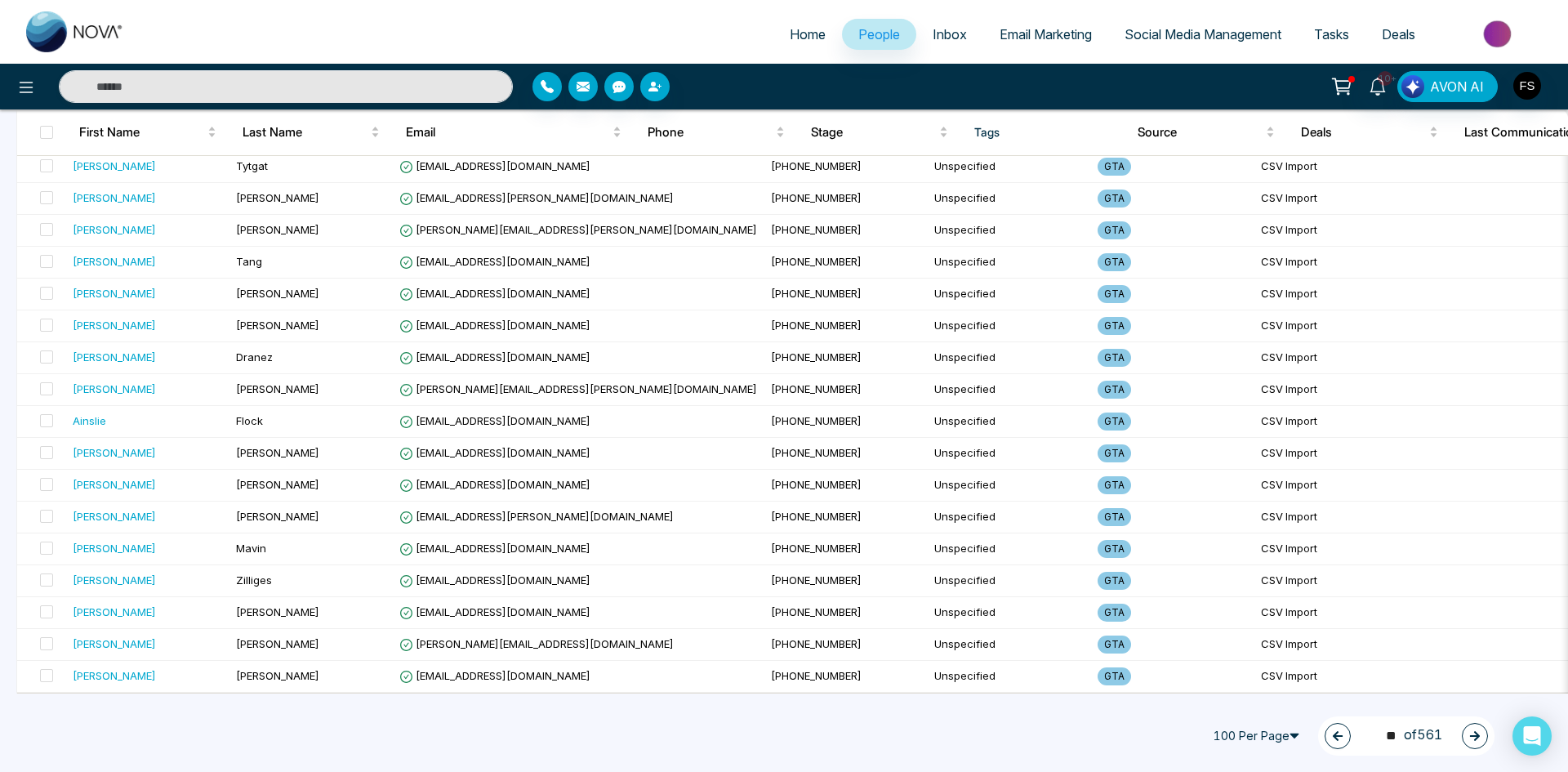
click at [1478, 739] on icon "button" at bounding box center [1474, 735] width 9 height 9
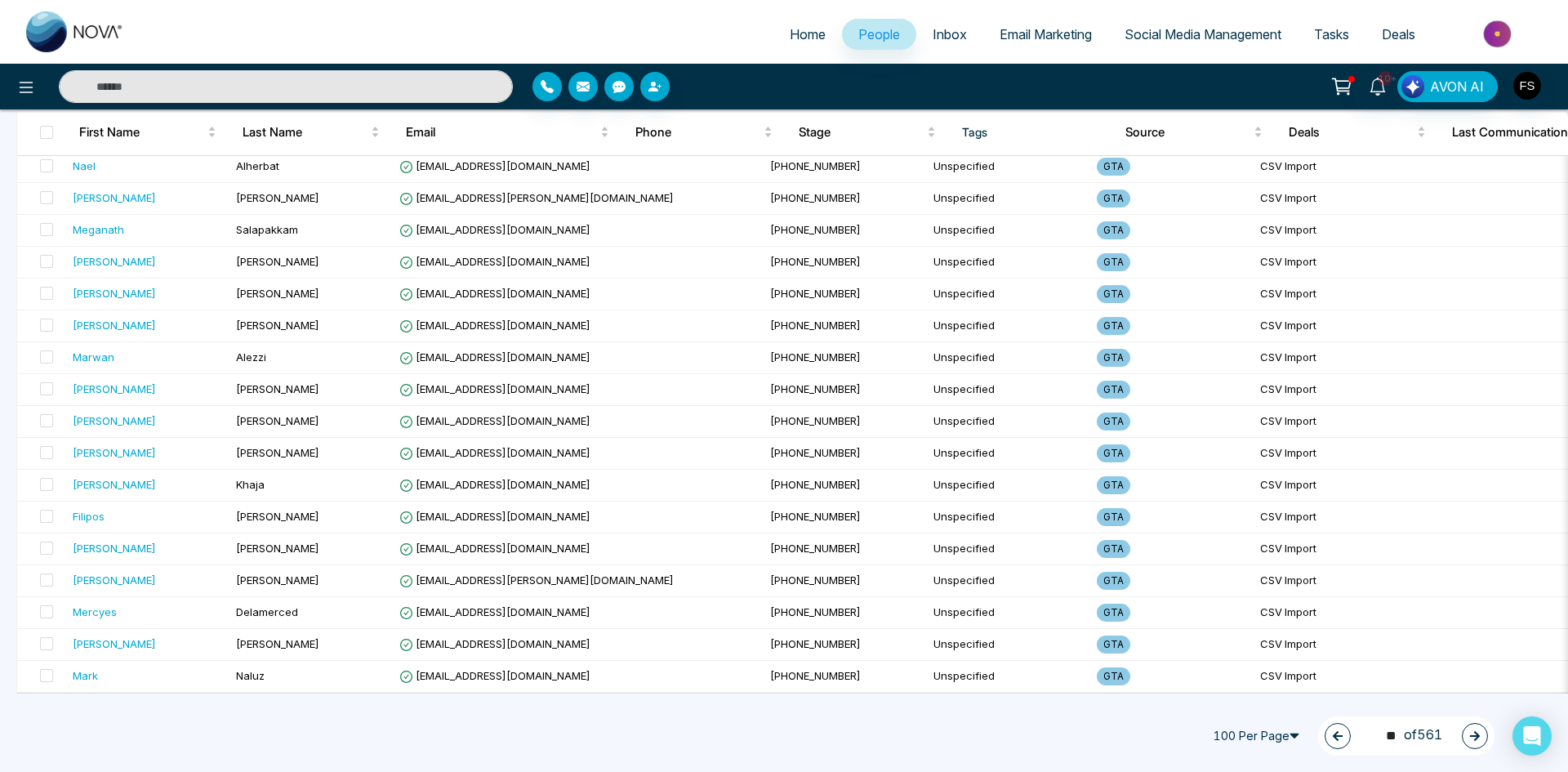
click at [1473, 733] on icon "button" at bounding box center [1474, 735] width 11 height 11
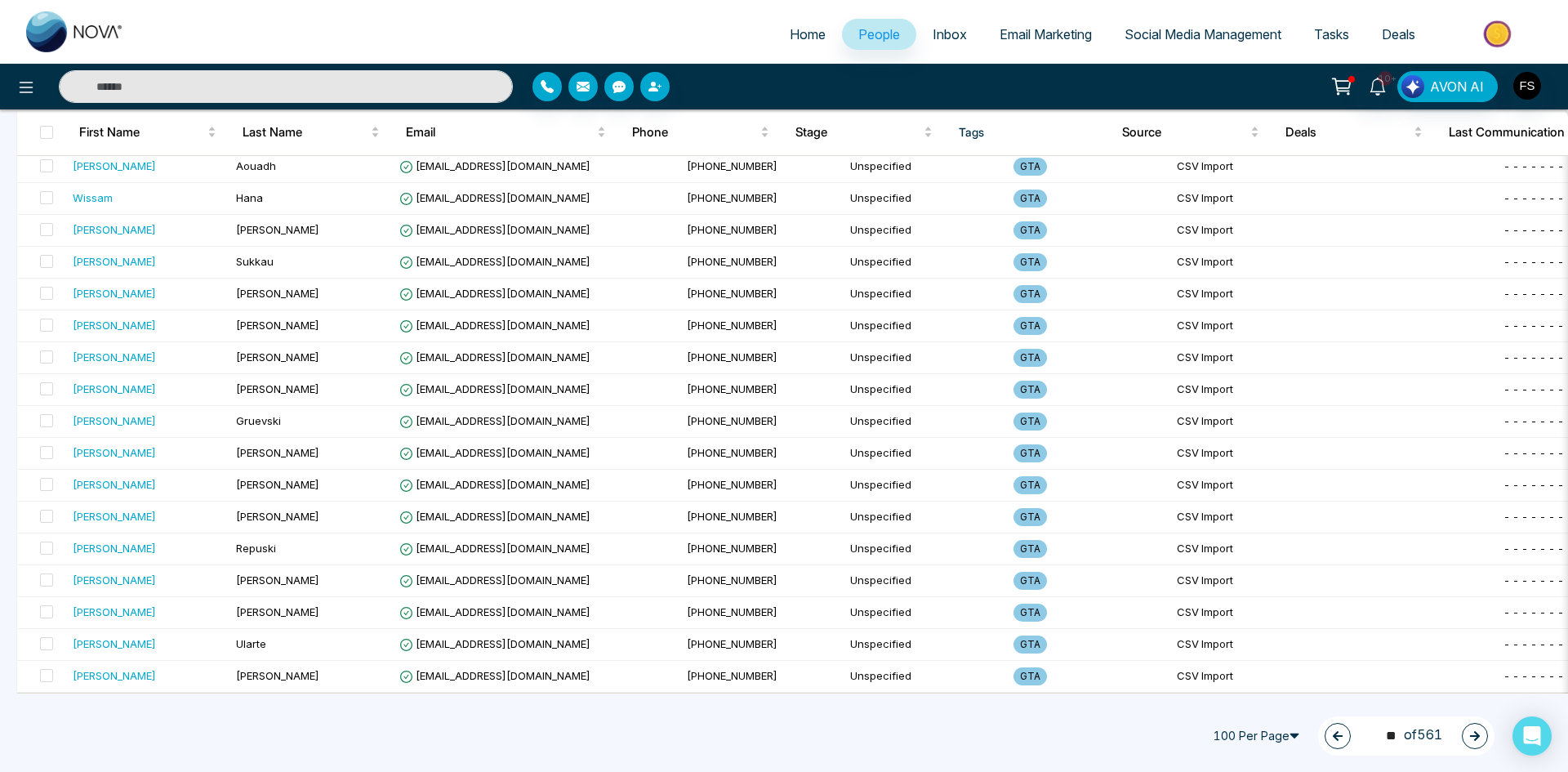
click at [1462, 738] on button "button" at bounding box center [1475, 736] width 26 height 26
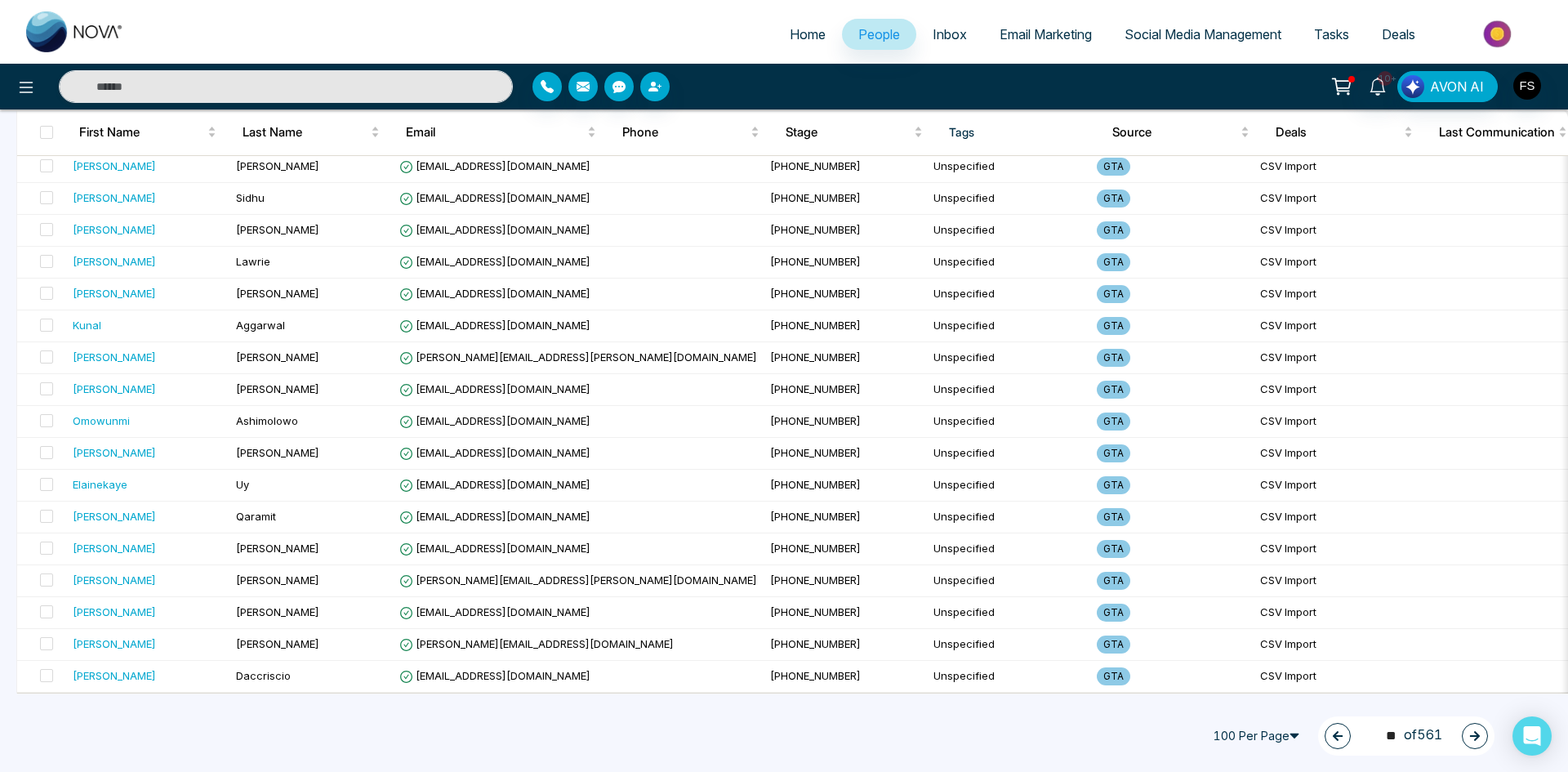
click at [1477, 740] on icon "button" at bounding box center [1474, 735] width 11 height 11
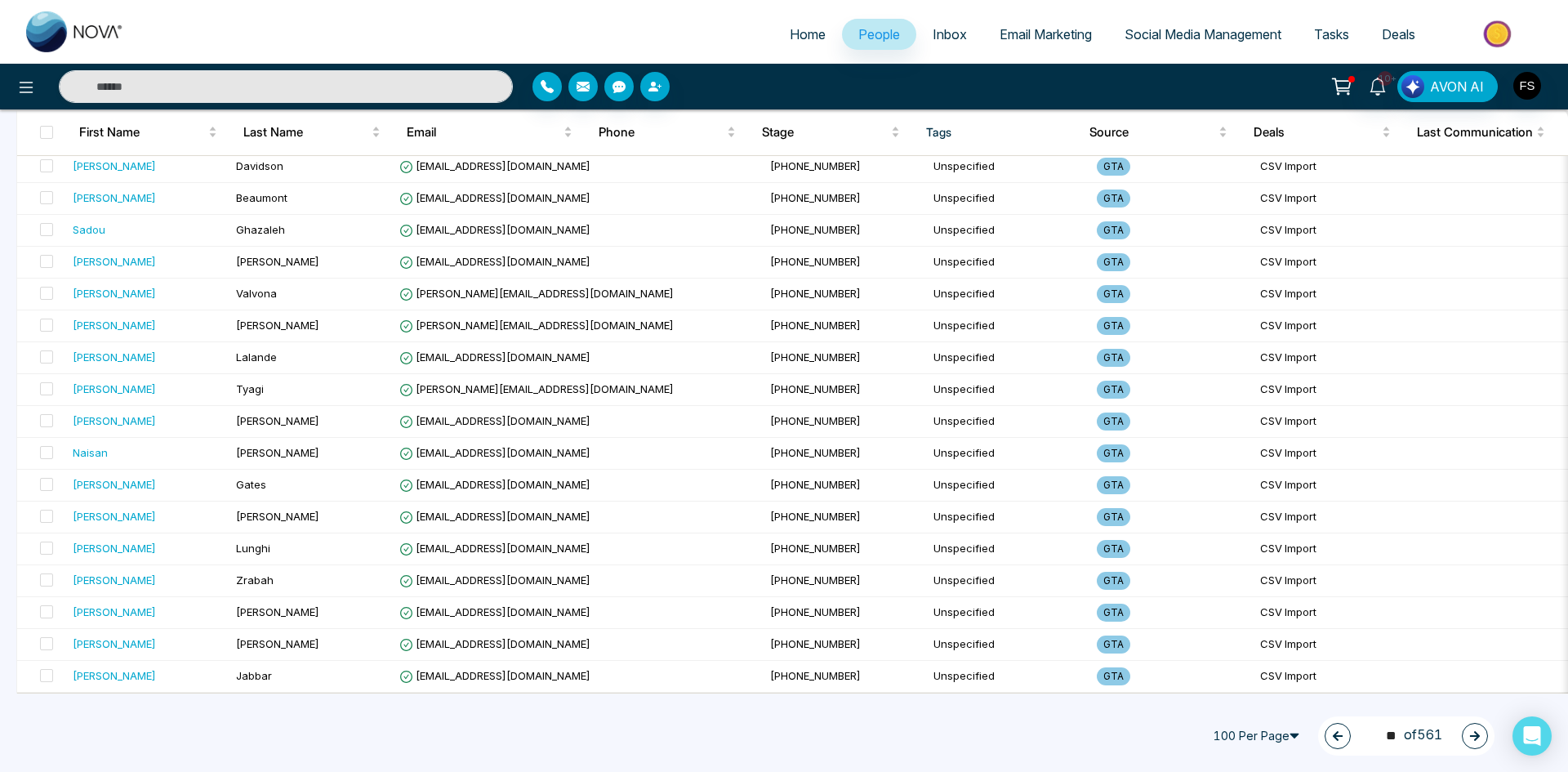
click at [1477, 740] on icon "button" at bounding box center [1474, 735] width 11 height 11
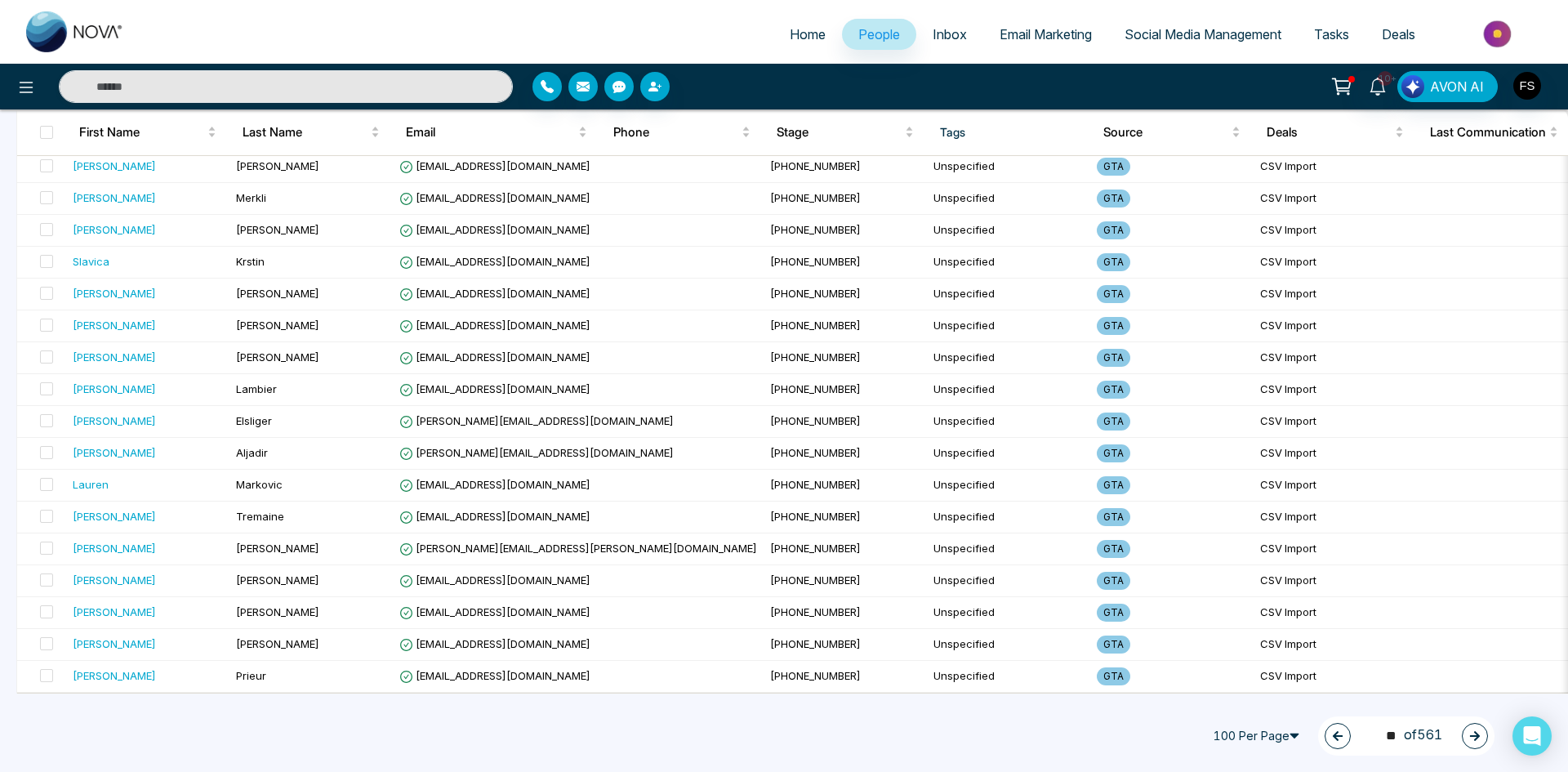
click at [1477, 740] on icon "button" at bounding box center [1474, 735] width 11 height 11
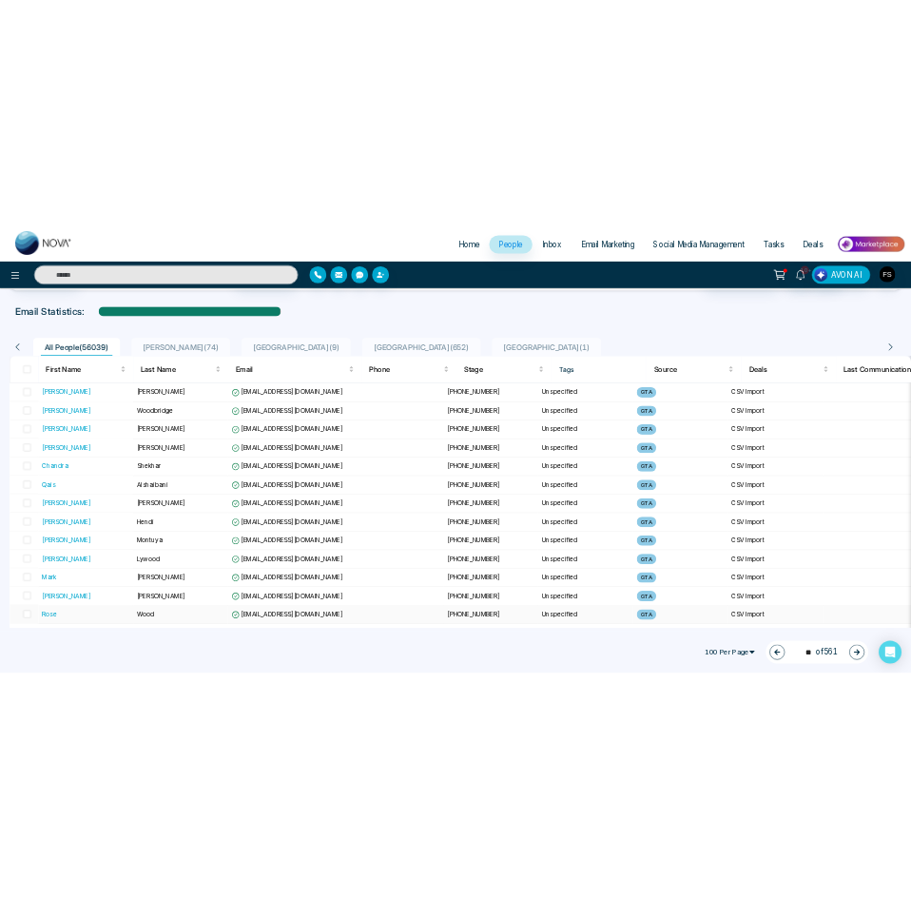
scroll to position [0, 0]
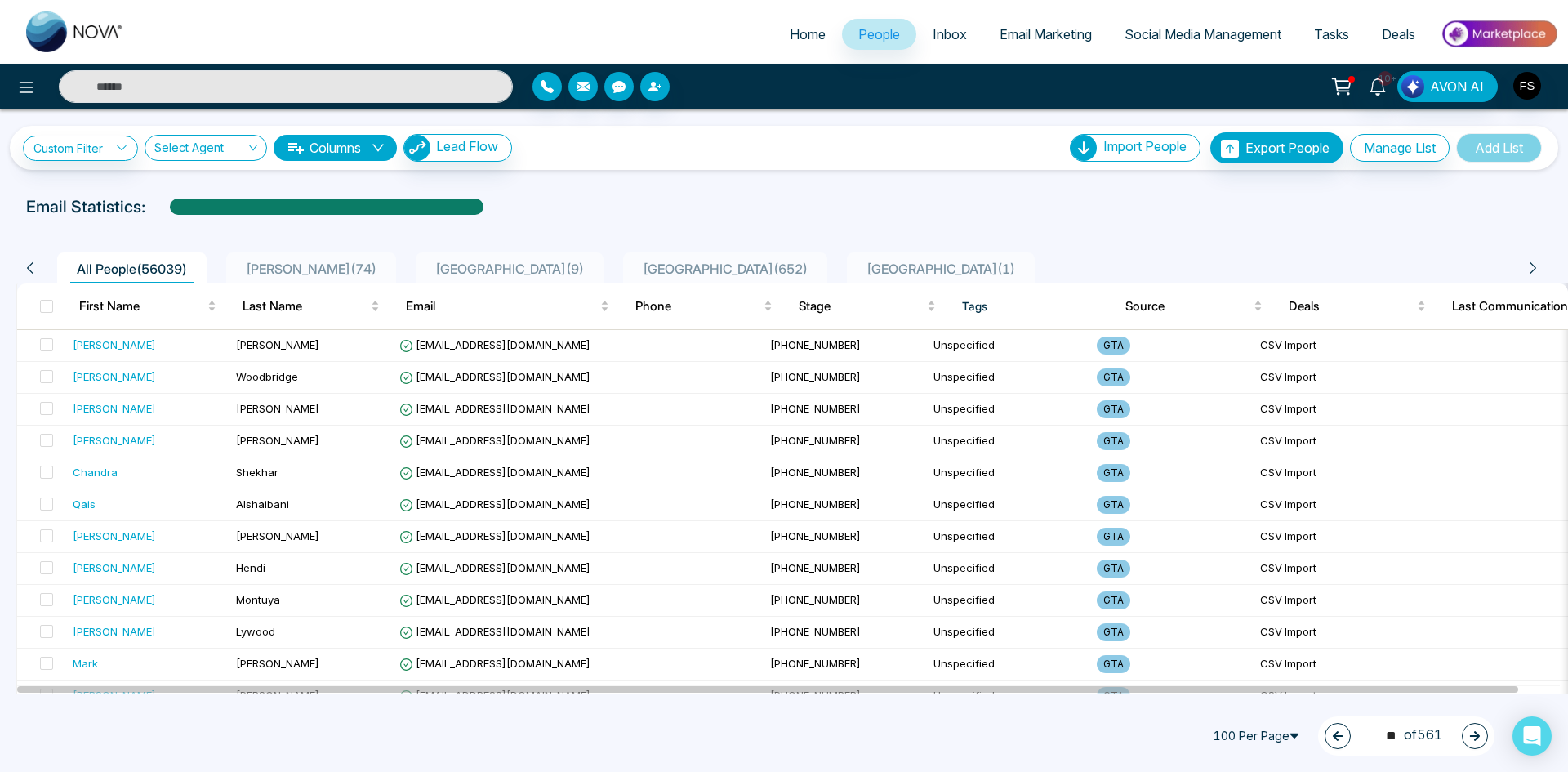
click at [885, 36] on span "People" at bounding box center [879, 33] width 42 height 16
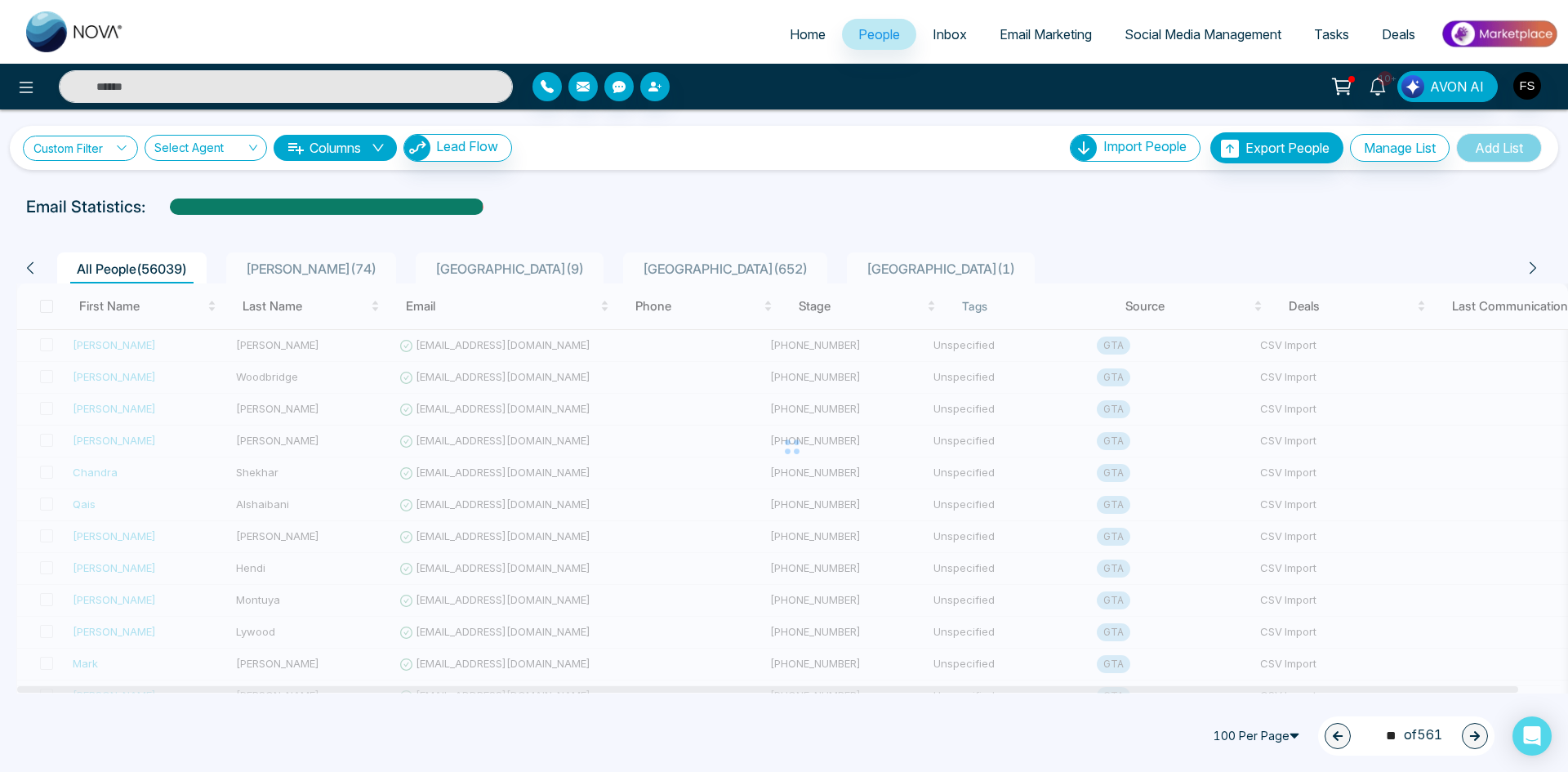
click at [96, 151] on link "Custom Filter" at bounding box center [81, 148] width 115 height 25
type input "*"
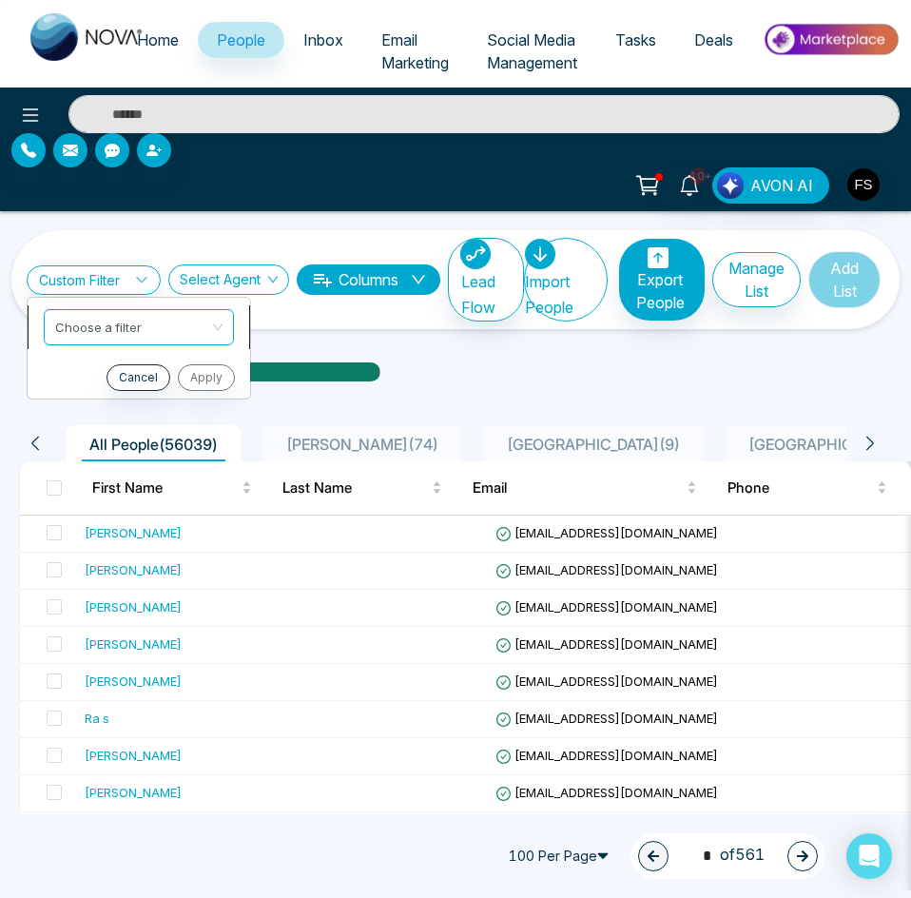
click at [138, 327] on input "search" at bounding box center [132, 324] width 154 height 29
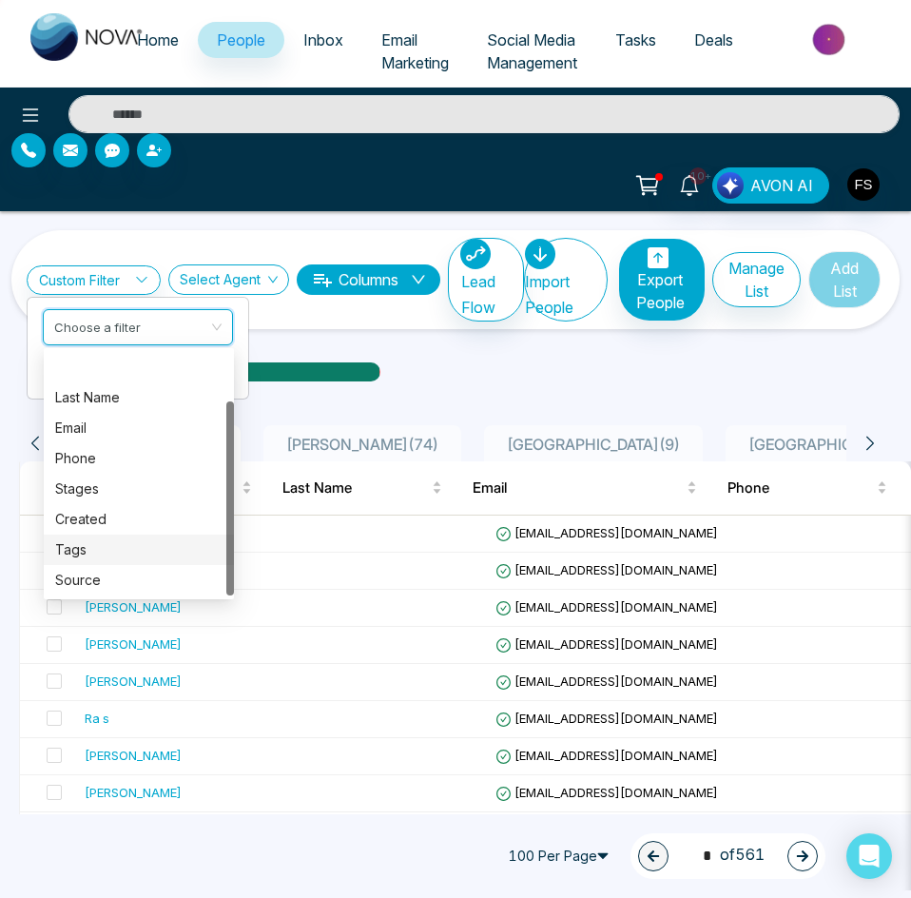
scroll to position [61, 0]
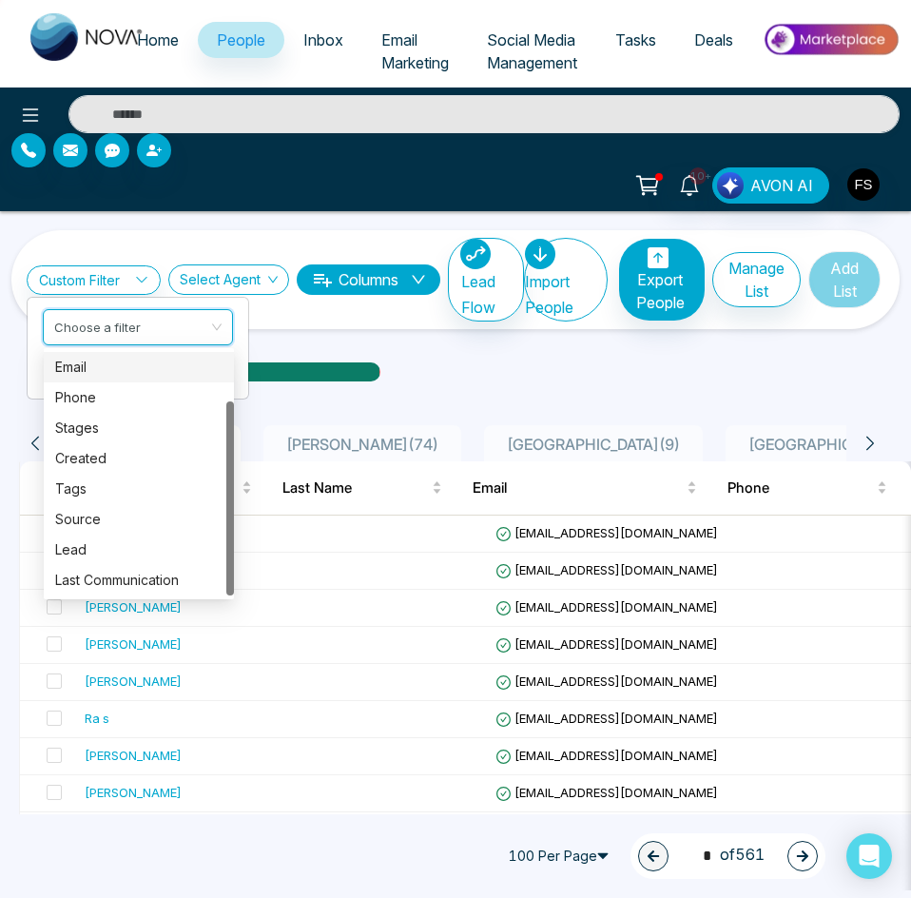
click at [107, 363] on div "Email" at bounding box center [138, 367] width 167 height 21
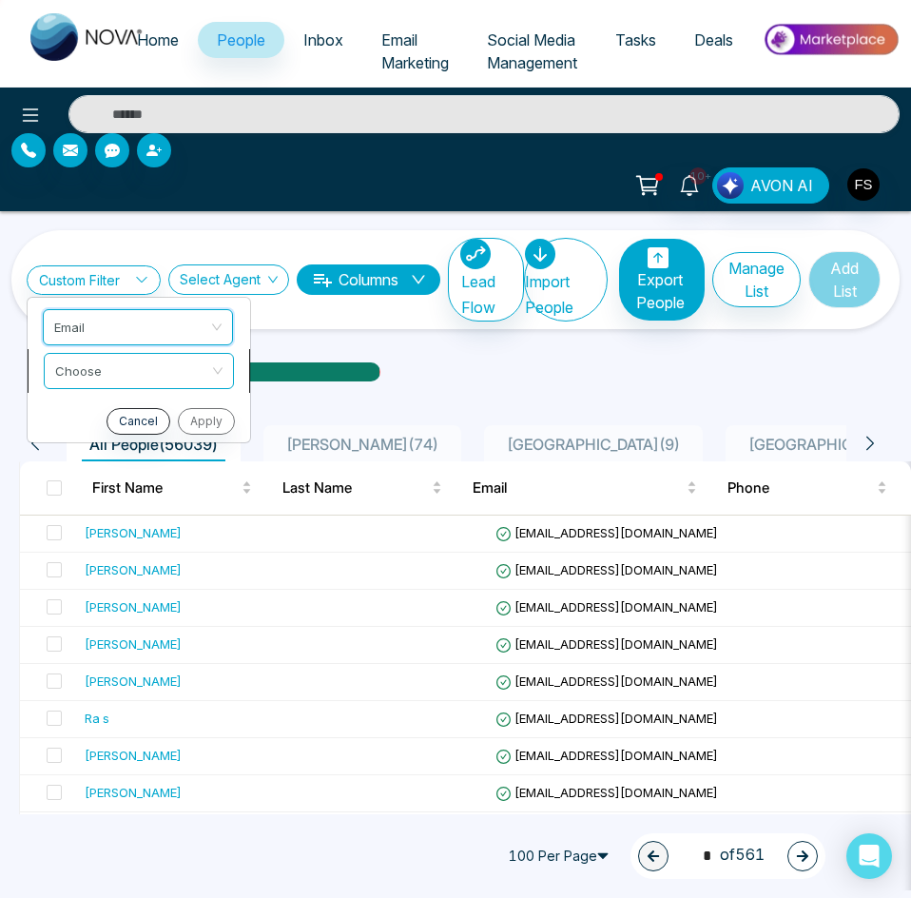
click at [140, 376] on input "search" at bounding box center [132, 368] width 154 height 29
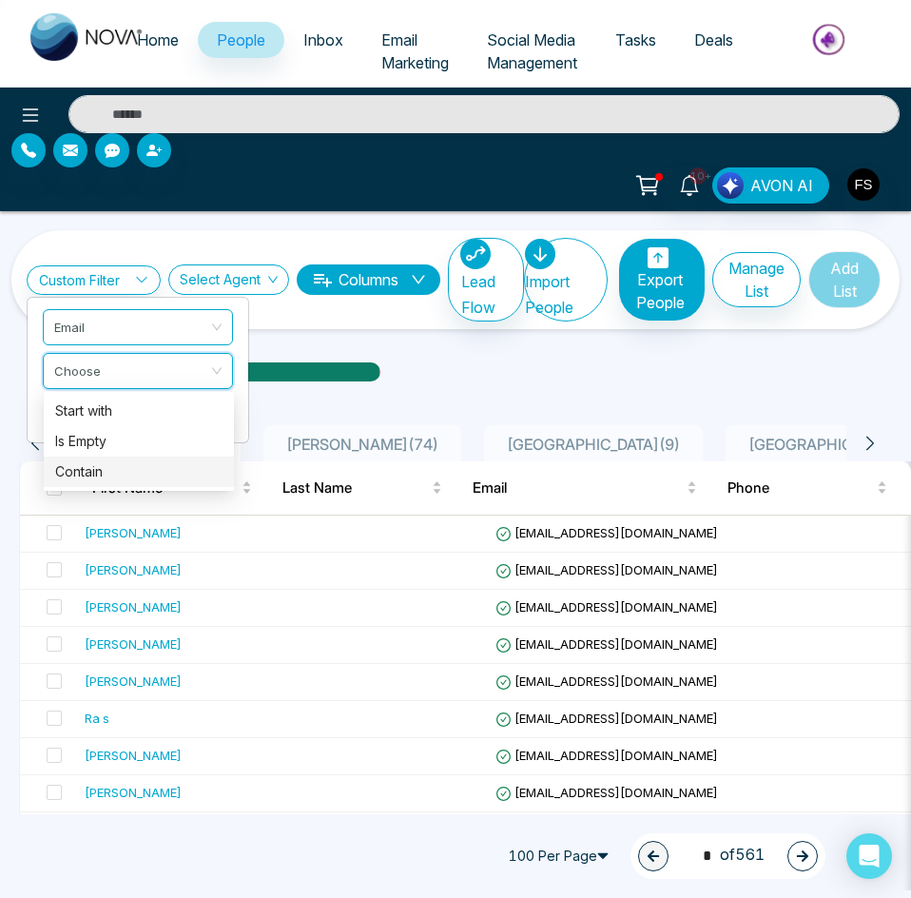
click at [101, 476] on div "Contain" at bounding box center [138, 471] width 167 height 21
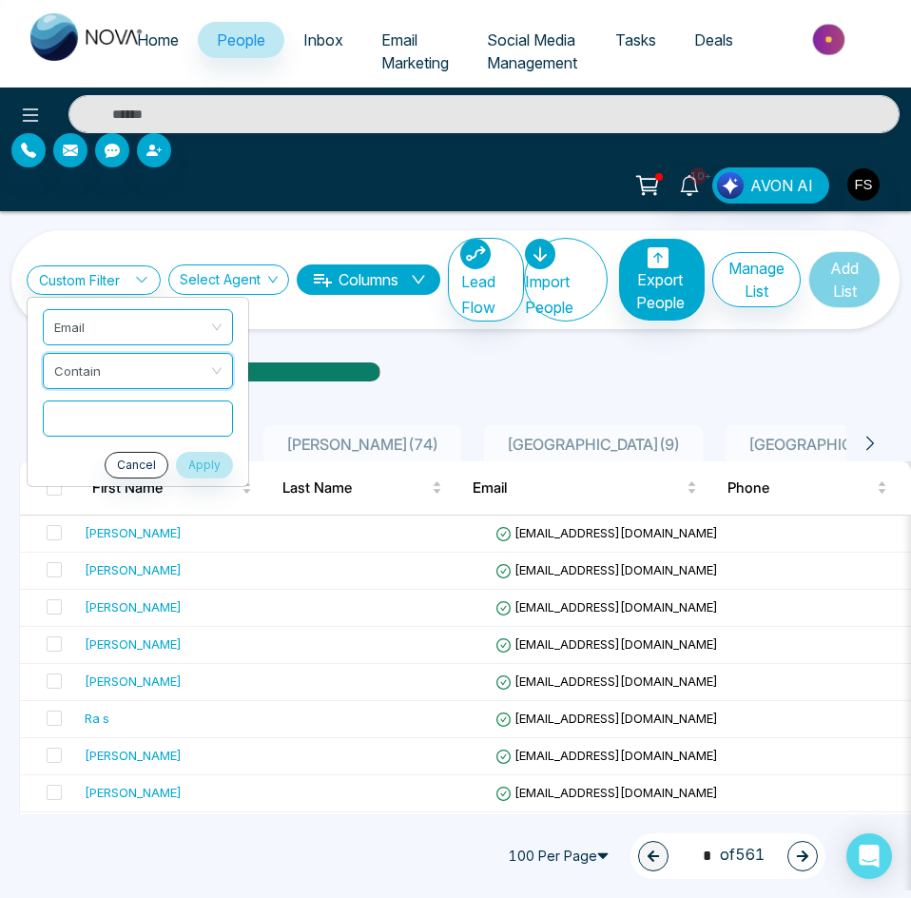
click at [111, 426] on input "text" at bounding box center [138, 418] width 190 height 36
click at [111, 424] on input "text" at bounding box center [138, 418] width 190 height 36
type input "*******"
click at [212, 467] on button "Apply" at bounding box center [204, 465] width 57 height 27
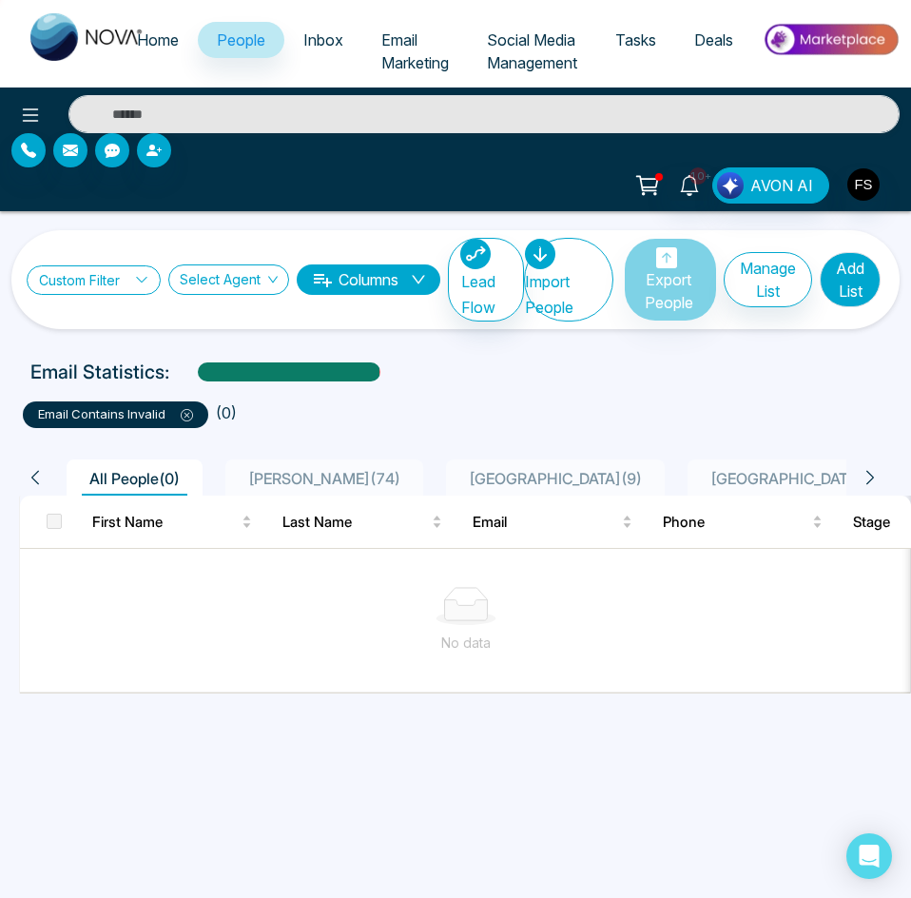
click at [126, 281] on link "Custom Filter" at bounding box center [94, 279] width 134 height 29
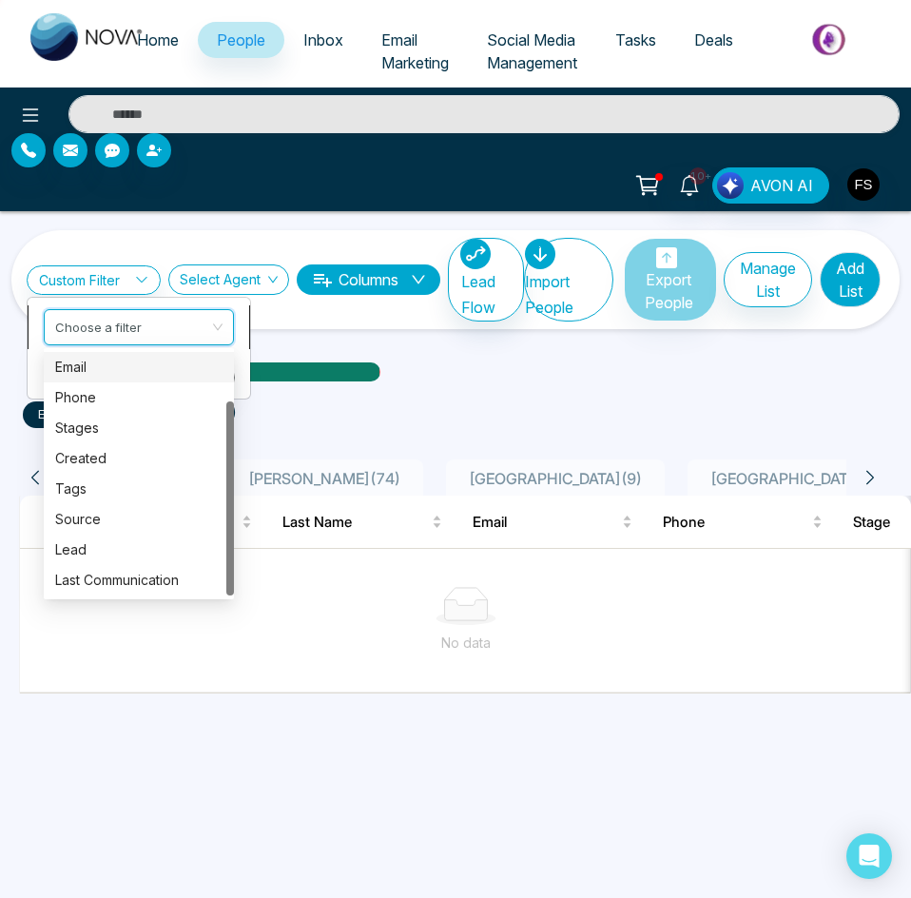
click at [140, 337] on input "search" at bounding box center [132, 324] width 154 height 29
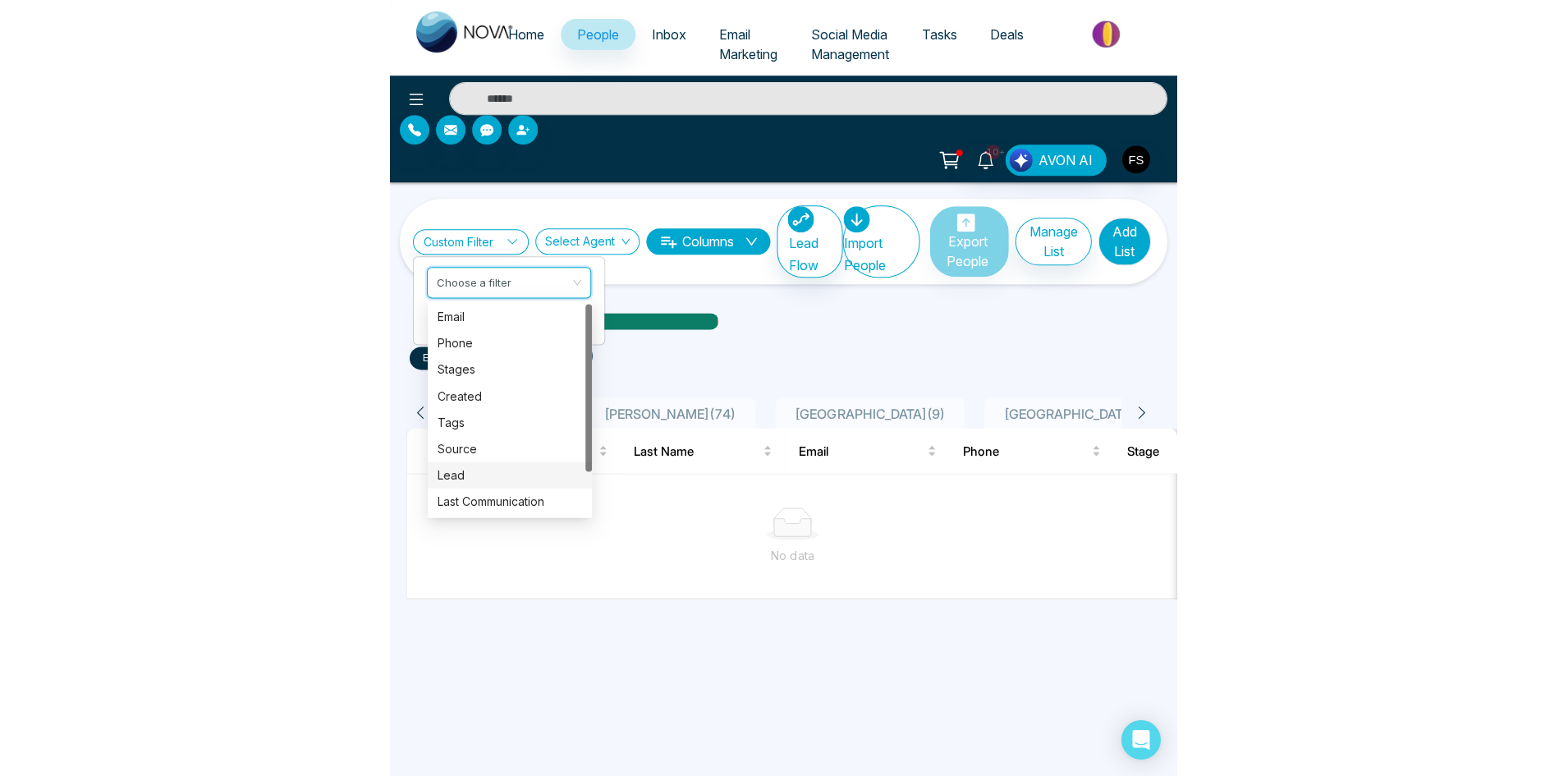
scroll to position [0, 0]
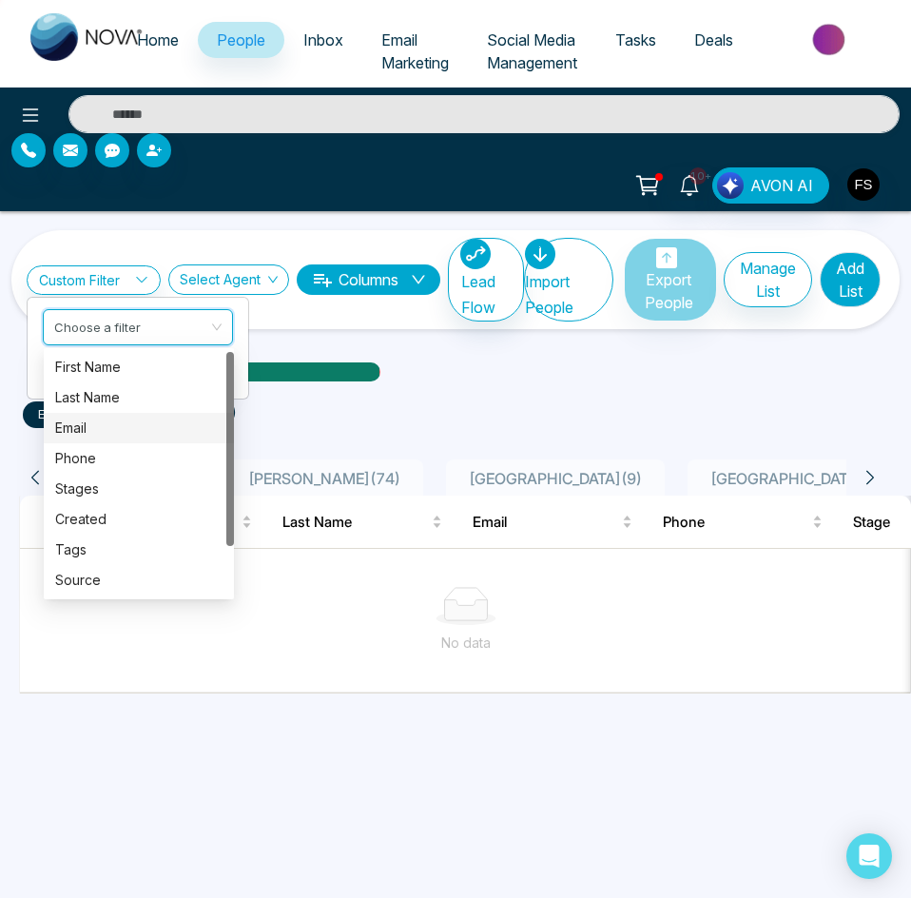
click at [104, 424] on div "Email" at bounding box center [138, 428] width 167 height 21
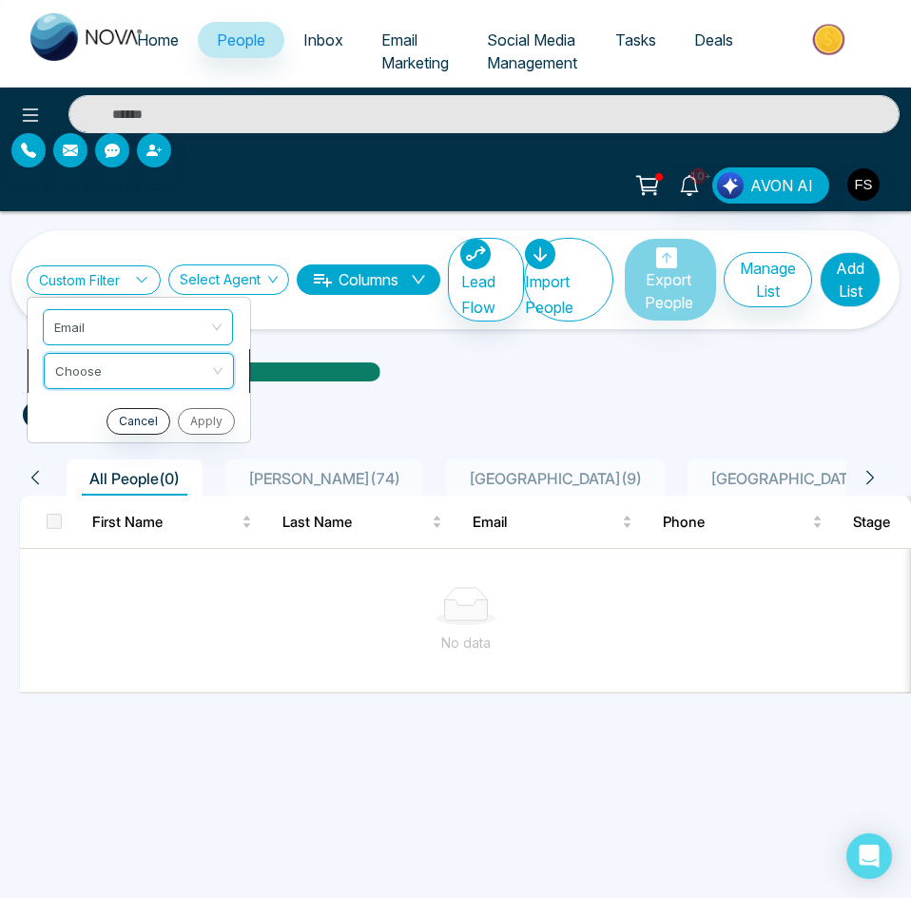
click at [149, 372] on input "search" at bounding box center [132, 368] width 154 height 29
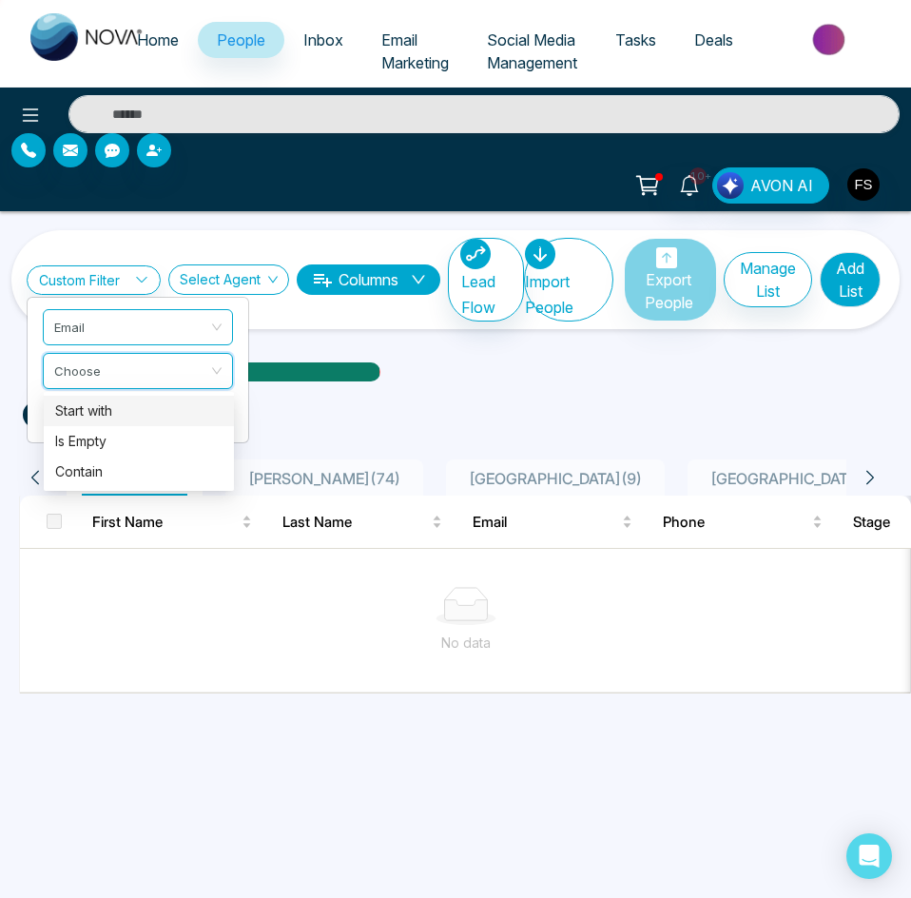
click at [358, 335] on div "Custom Filter Email Choose Cancel Apply Select Agent Columns Lead Flow Import P…" at bounding box center [455, 550] width 911 height 679
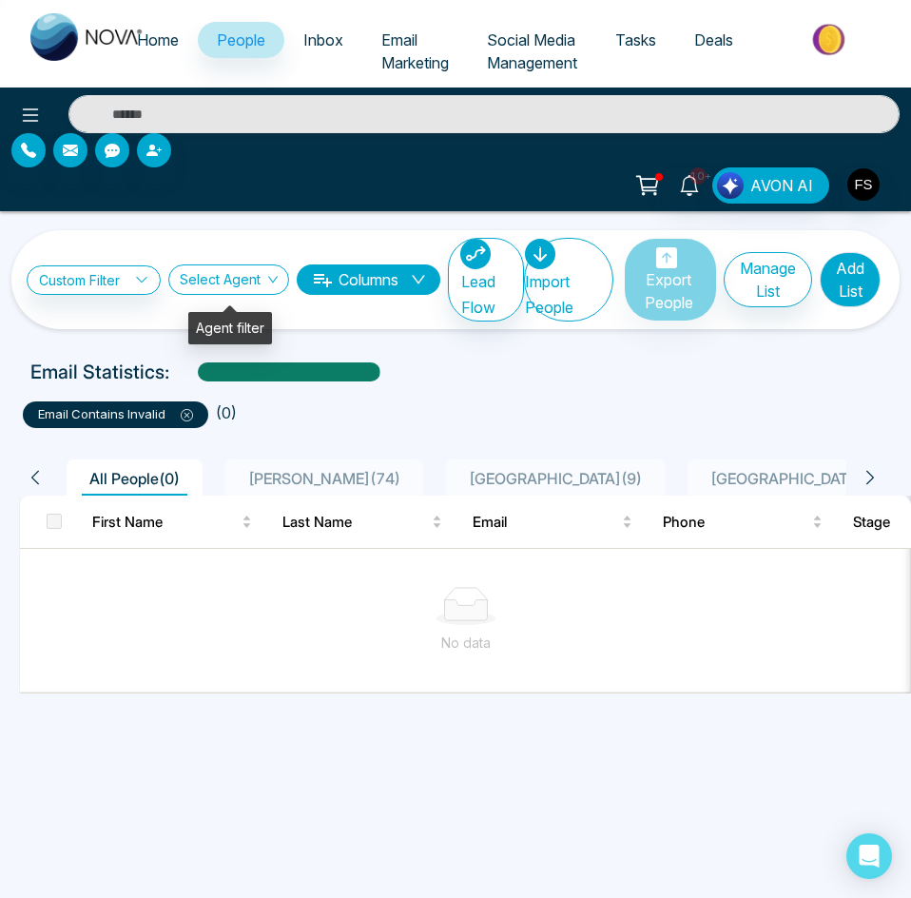
click at [259, 278] on input "search" at bounding box center [222, 283] width 85 height 36
click at [378, 272] on button "Columns" at bounding box center [369, 279] width 144 height 30
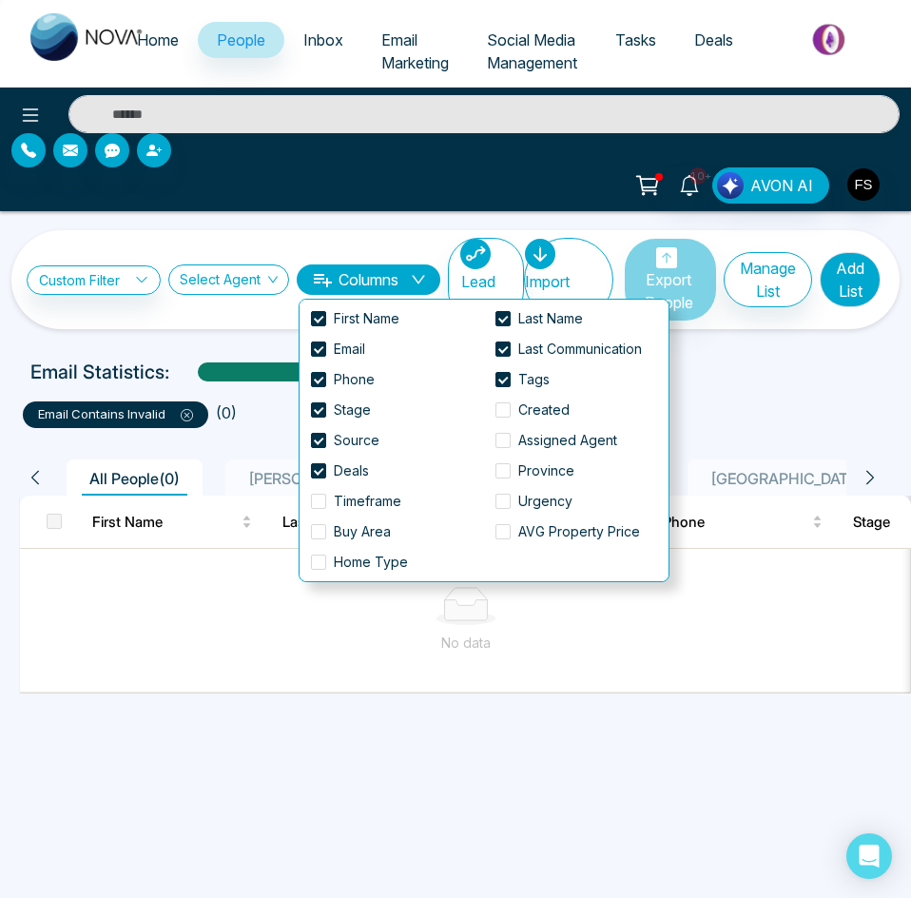
click at [248, 231] on div "Custom Filter Email Choose Cancel Apply Select Agent Columns Lead Flow Import P…" at bounding box center [455, 279] width 888 height 99
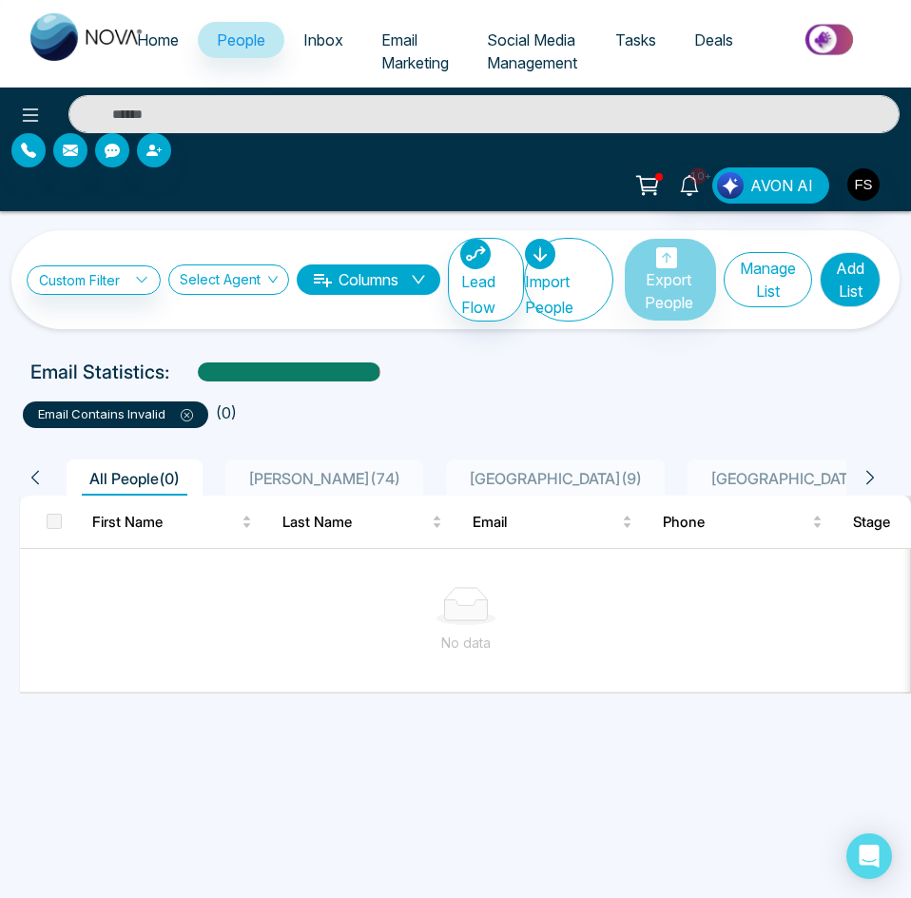
click at [774, 281] on button "Manage List" at bounding box center [768, 279] width 88 height 55
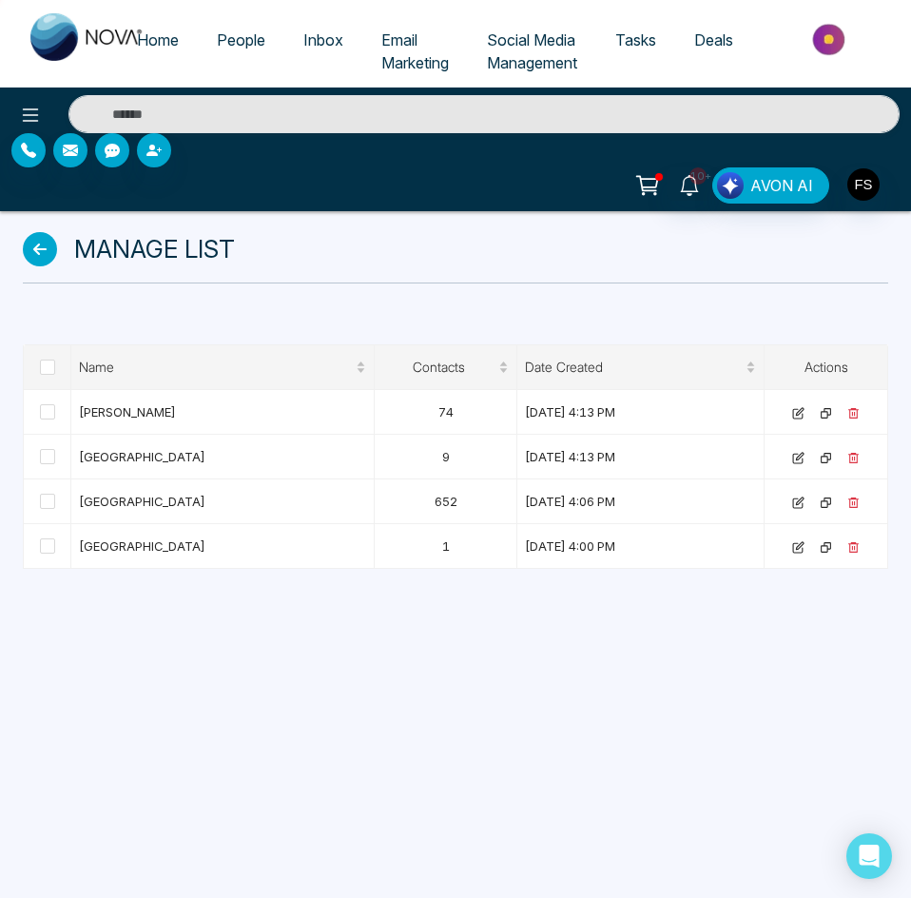
click at [45, 251] on icon at bounding box center [40, 249] width 34 height 34
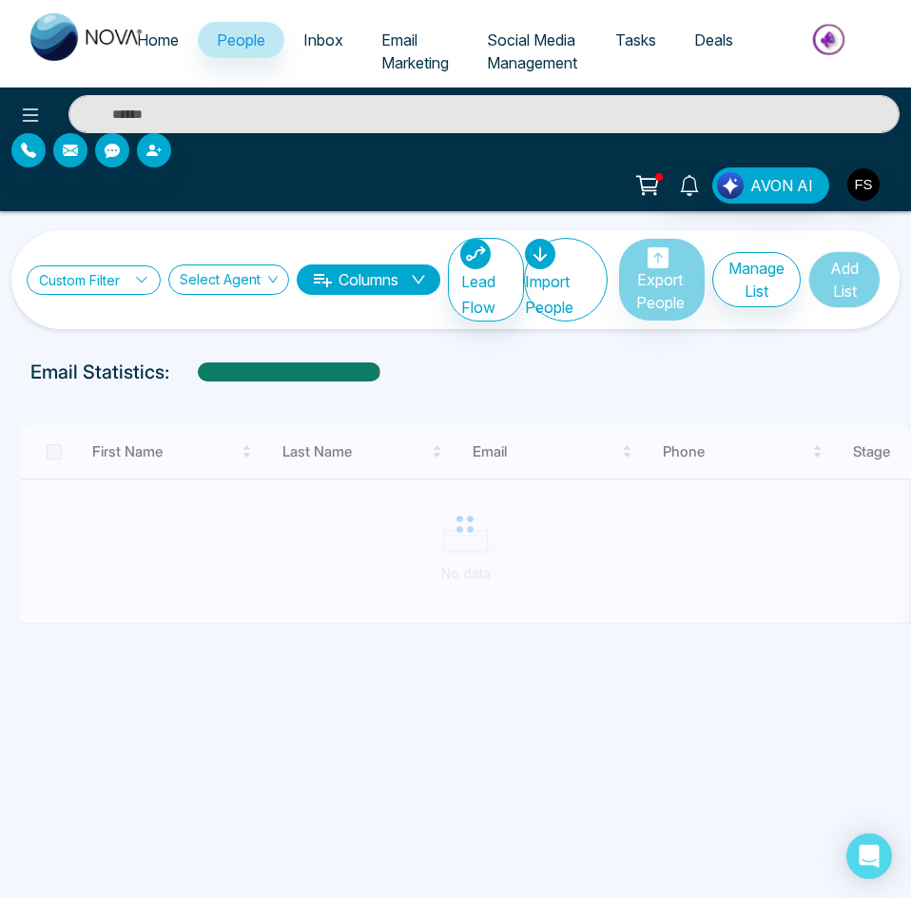
click at [95, 282] on link "Custom Filter" at bounding box center [94, 279] width 134 height 29
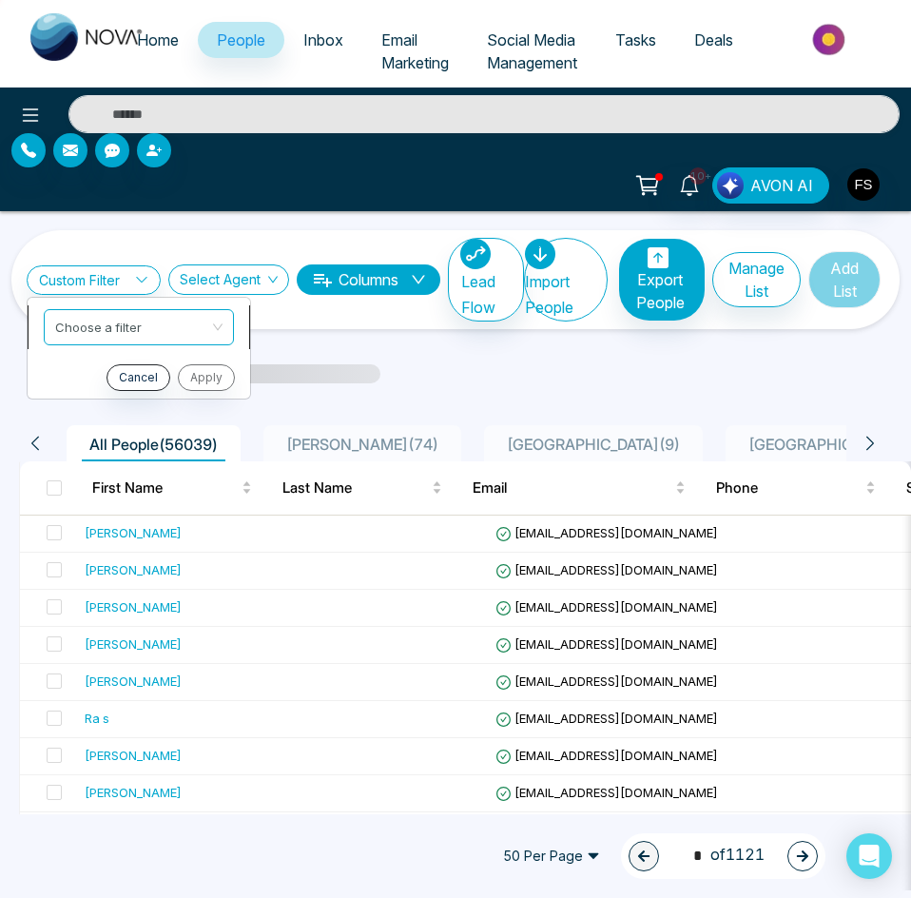
click at [94, 331] on input "search" at bounding box center [132, 324] width 154 height 29
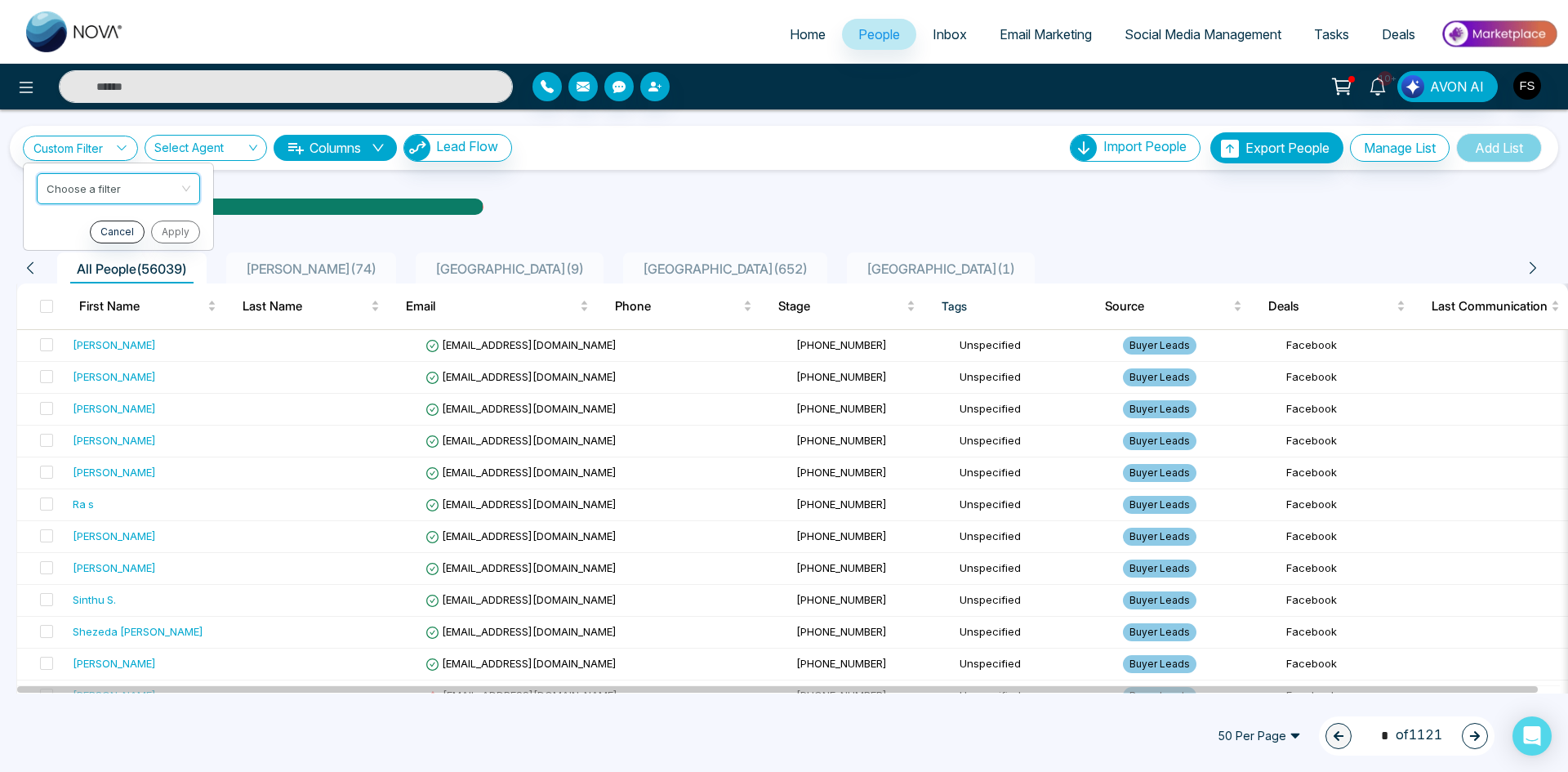
click at [1030, 34] on span "Email Marketing" at bounding box center [1045, 33] width 92 height 16
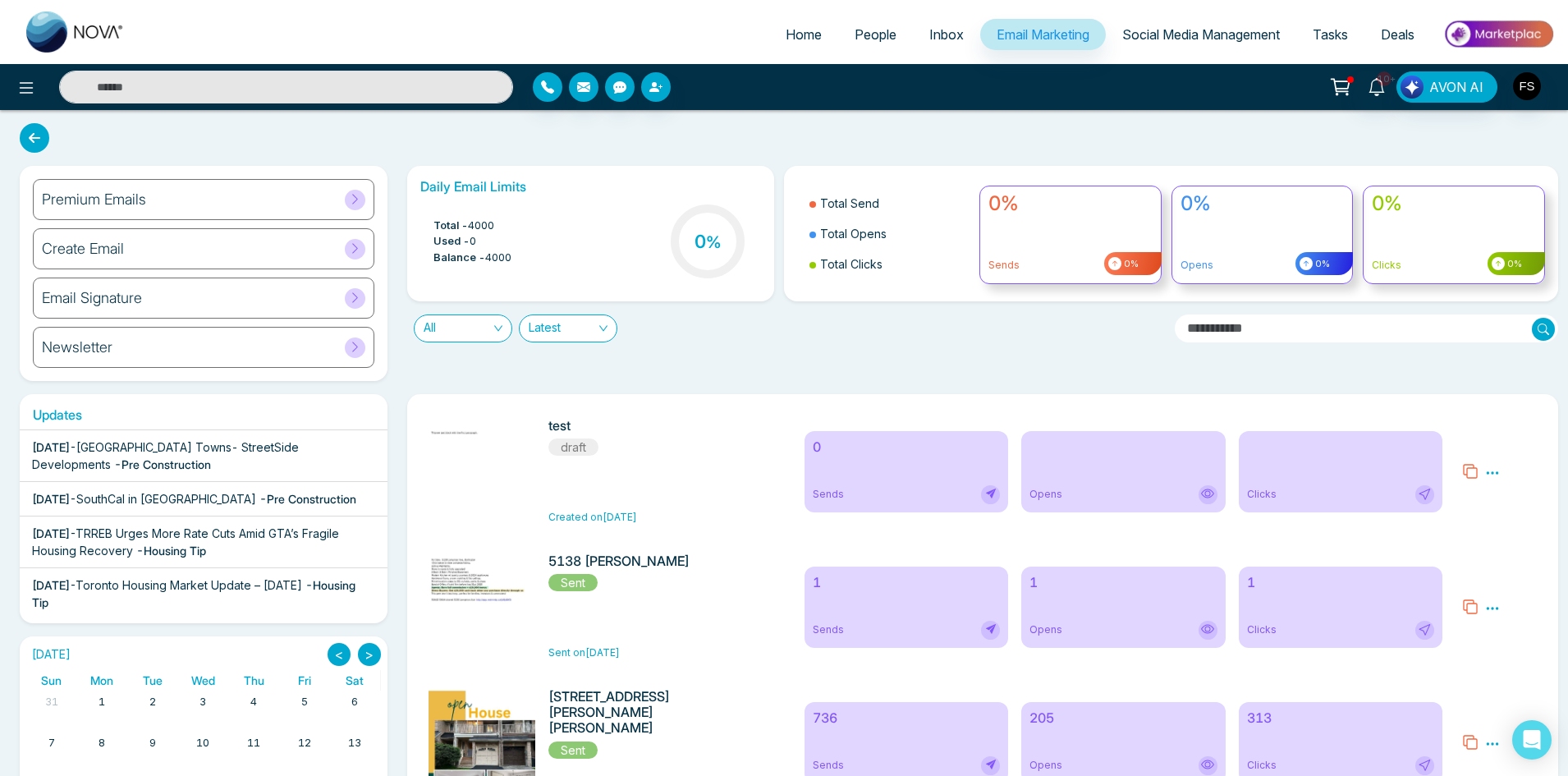
click at [871, 40] on span "People" at bounding box center [875, 34] width 42 height 16
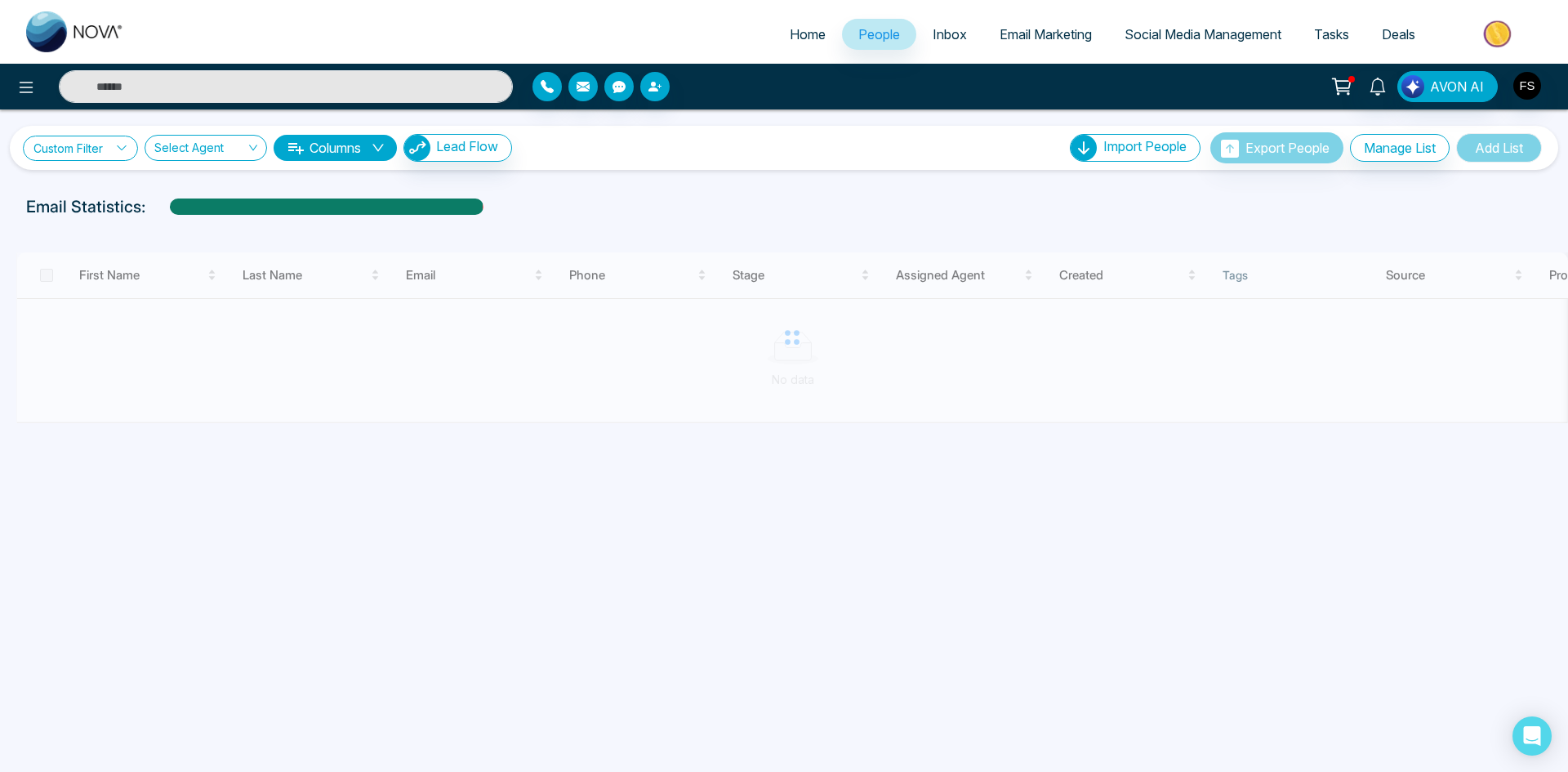
click at [82, 147] on link "Custom Filter" at bounding box center [81, 148] width 115 height 25
click at [118, 198] on span at bounding box center [113, 189] width 132 height 29
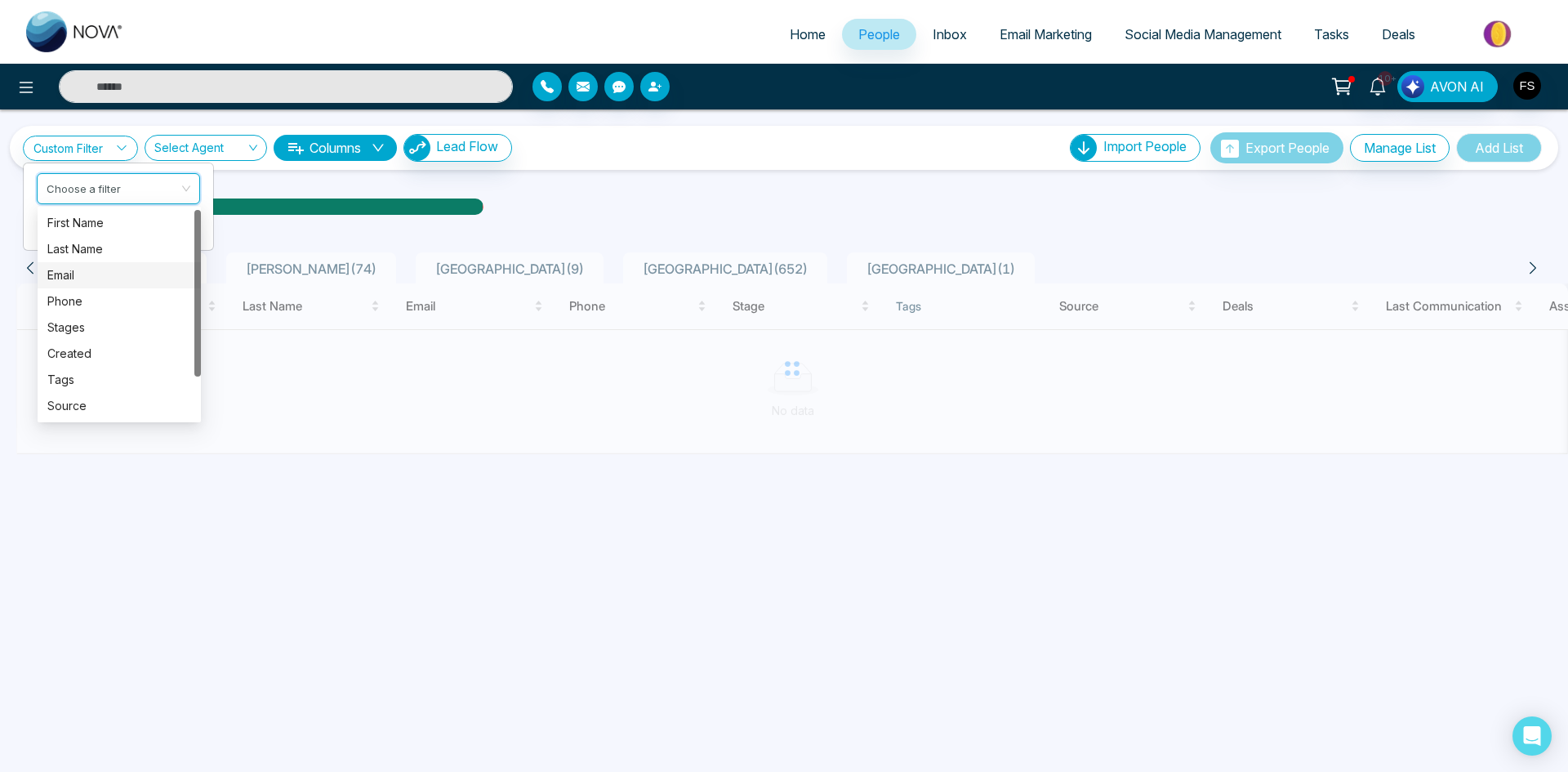
click at [113, 277] on div "Email" at bounding box center [119, 275] width 143 height 18
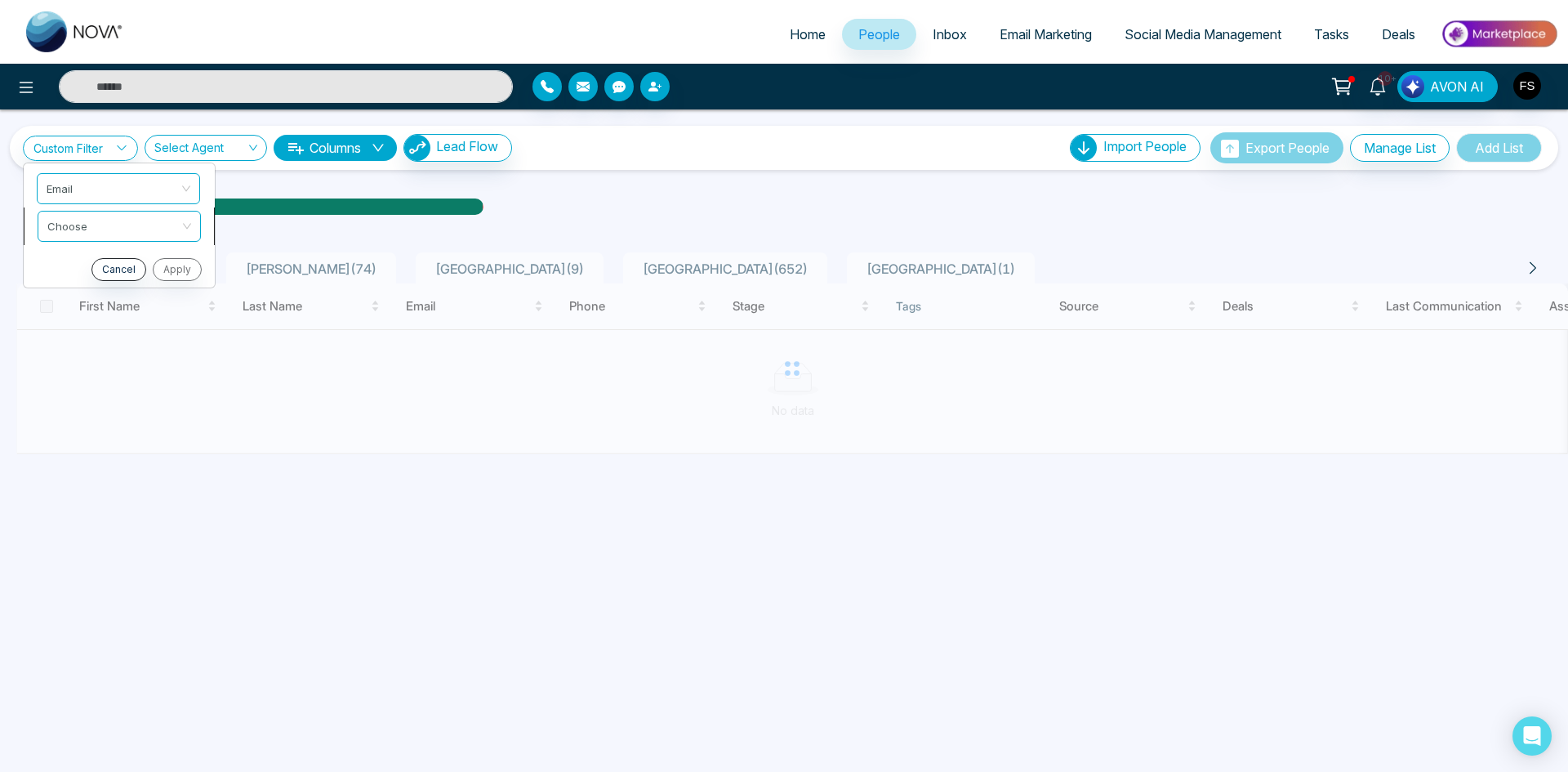
click at [137, 226] on input "search" at bounding box center [113, 223] width 132 height 25
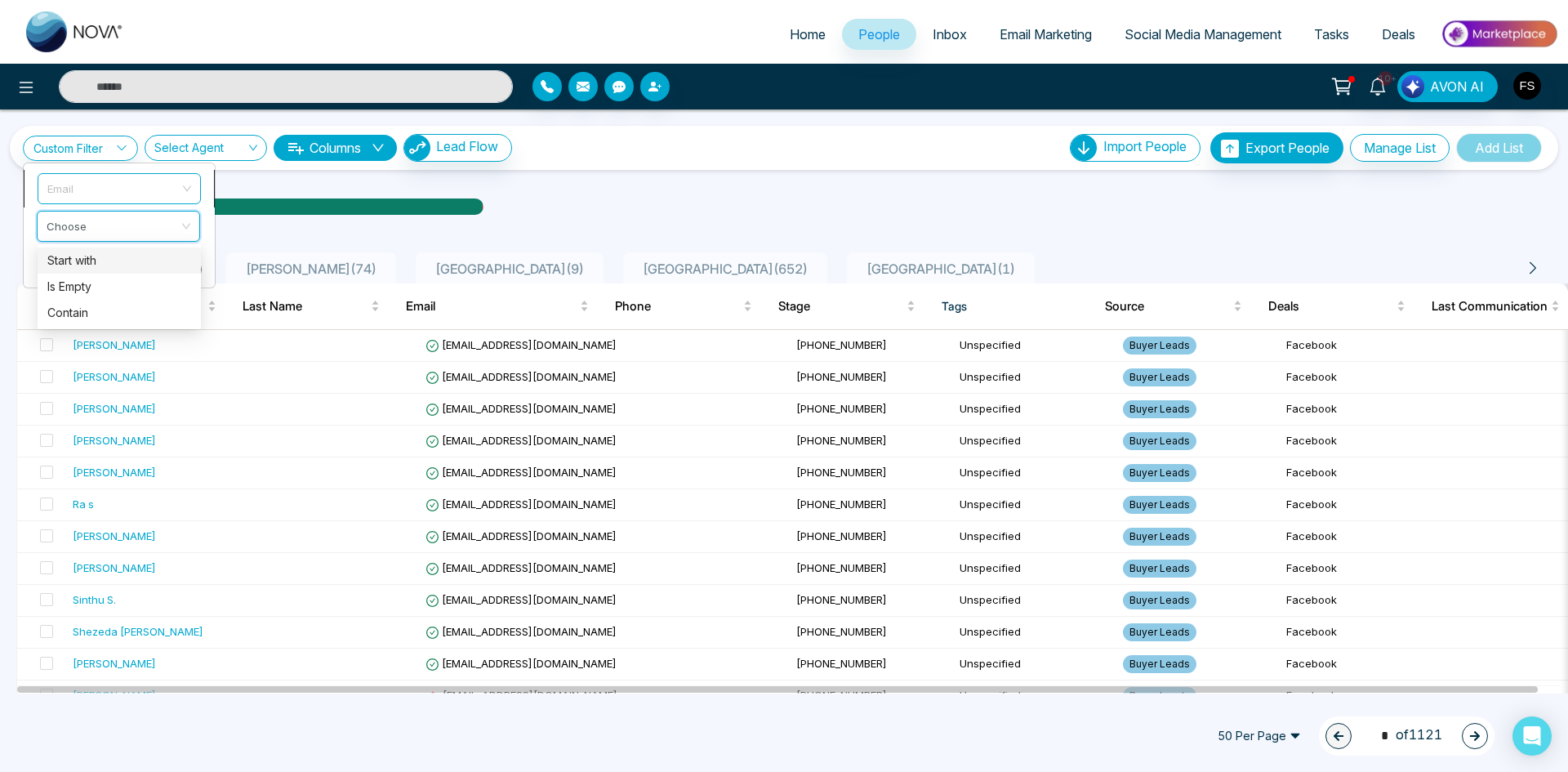
click at [174, 182] on span "Email" at bounding box center [119, 189] width 143 height 29
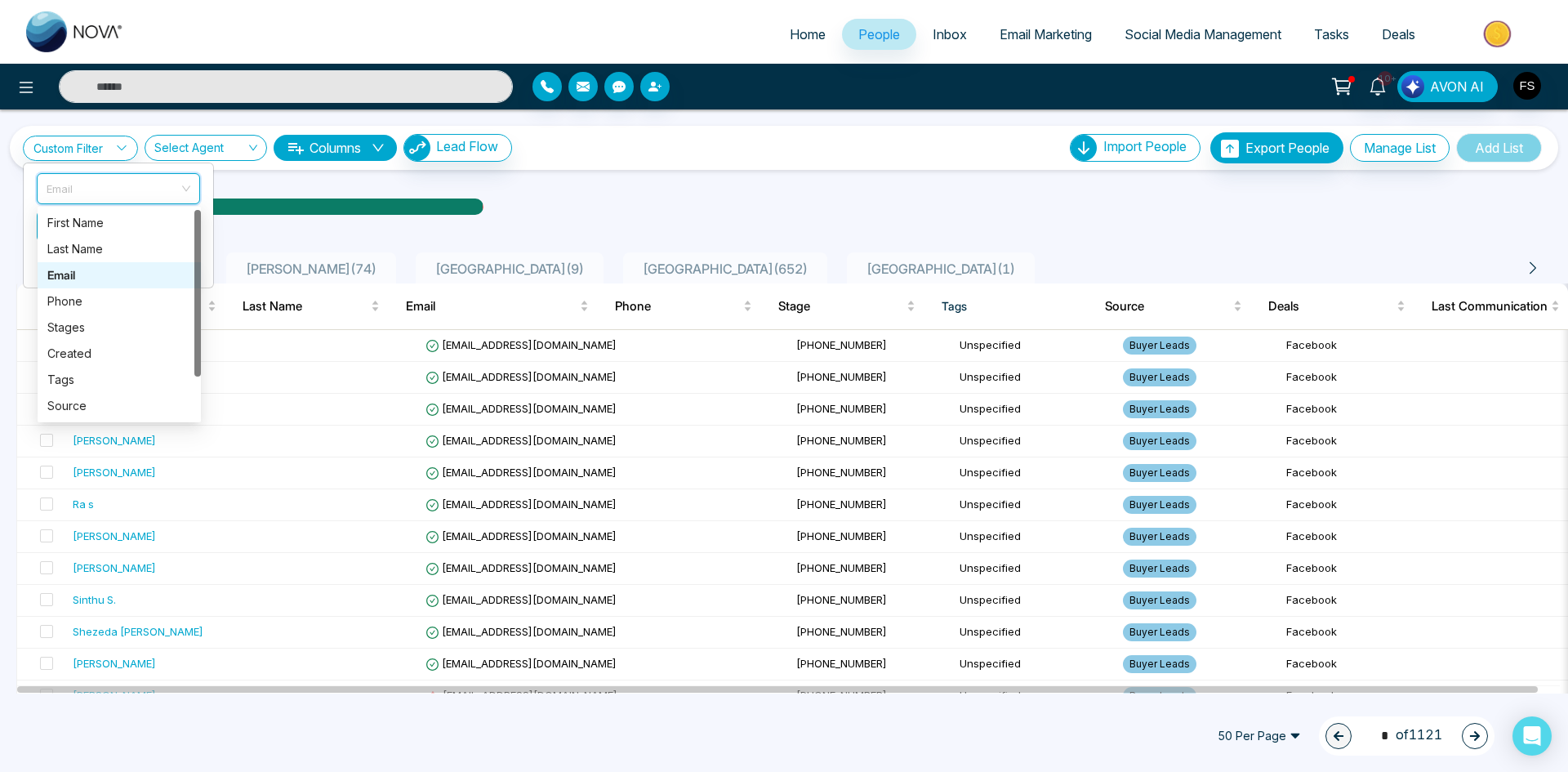
click at [584, 197] on div "Email Statistics:" at bounding box center [527, 206] width 1004 height 25
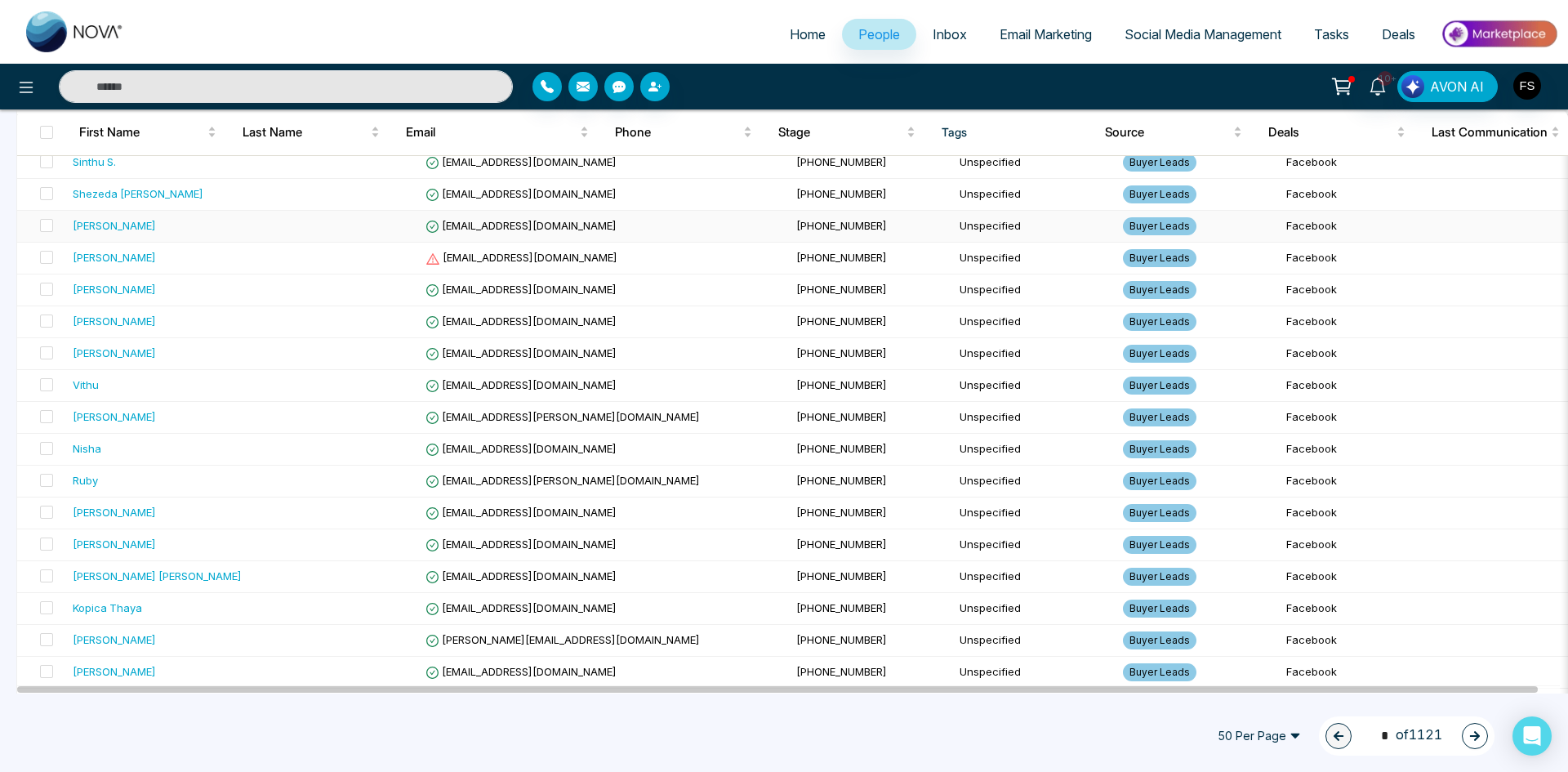
scroll to position [409, 0]
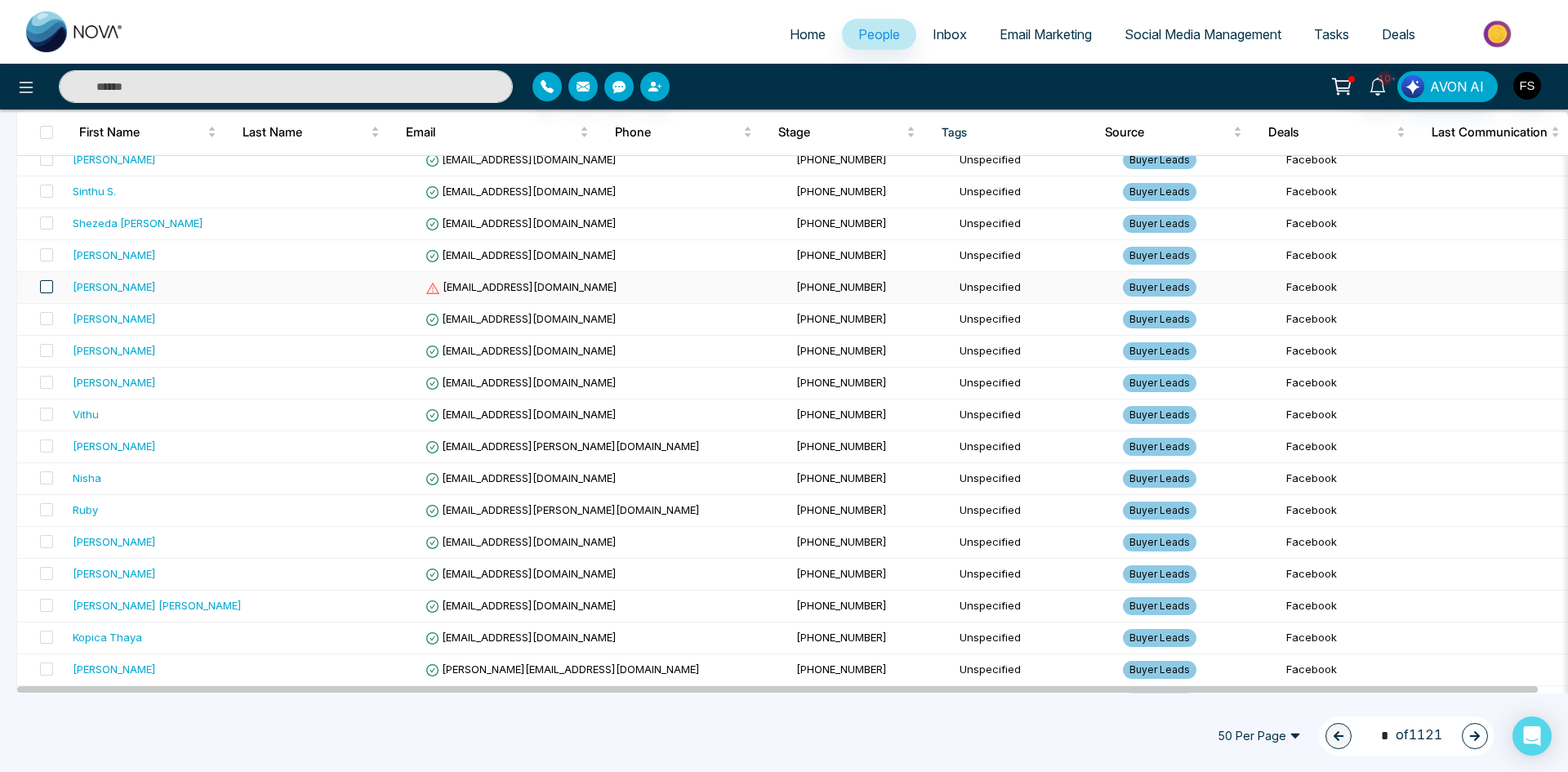
click at [49, 289] on span at bounding box center [46, 286] width 13 height 13
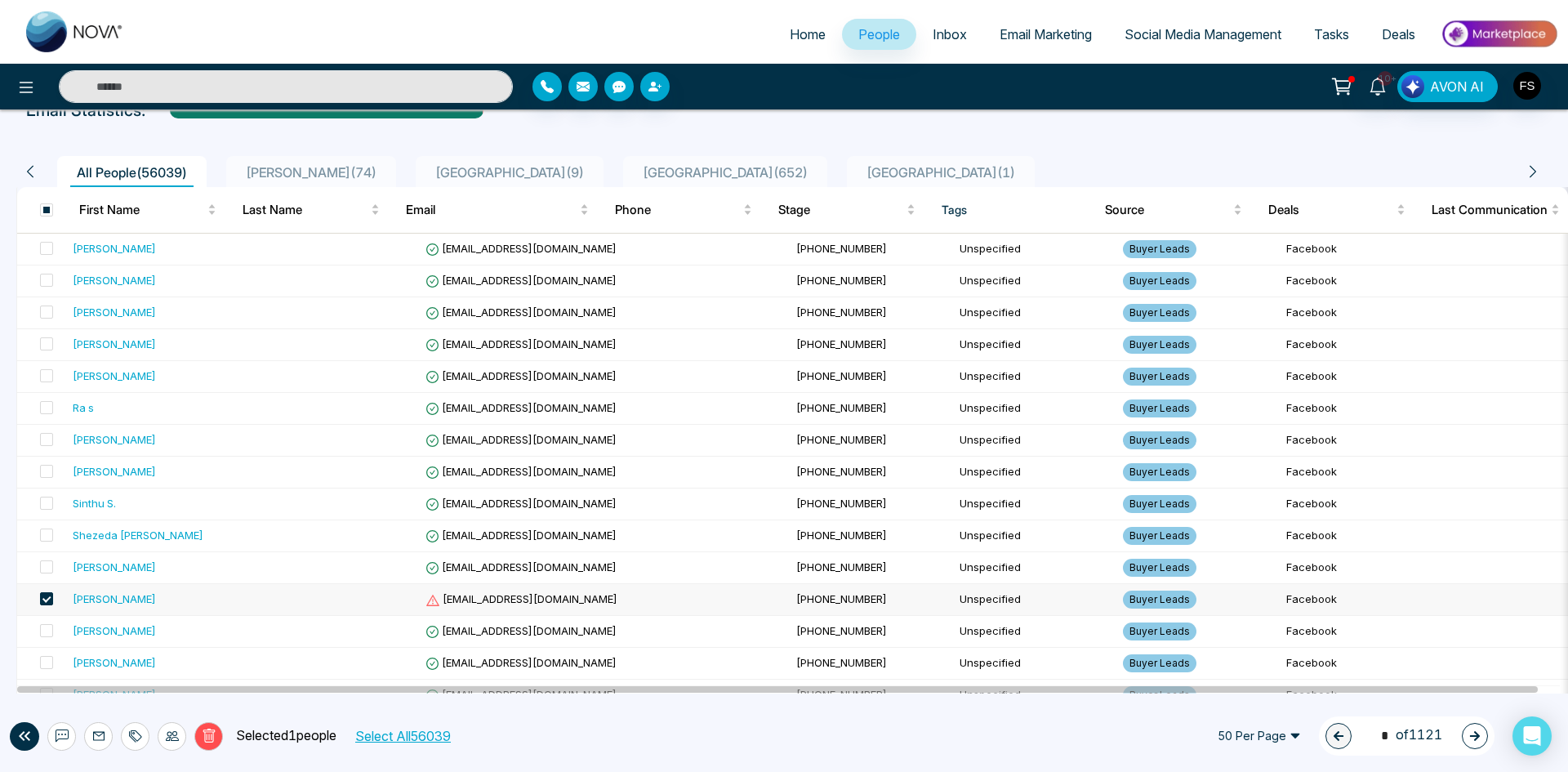
scroll to position [94, 0]
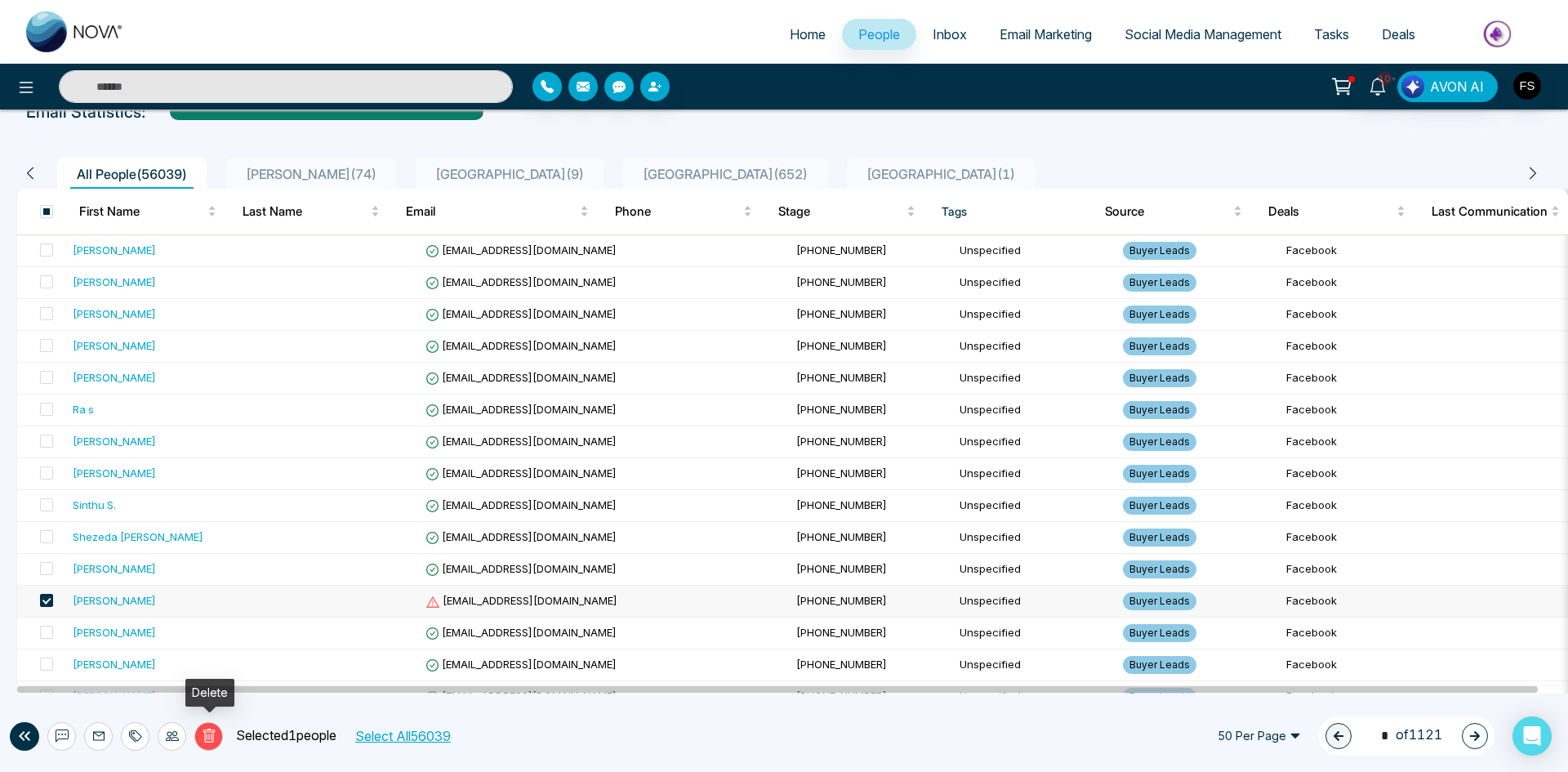
click at [211, 737] on icon at bounding box center [209, 735] width 15 height 15
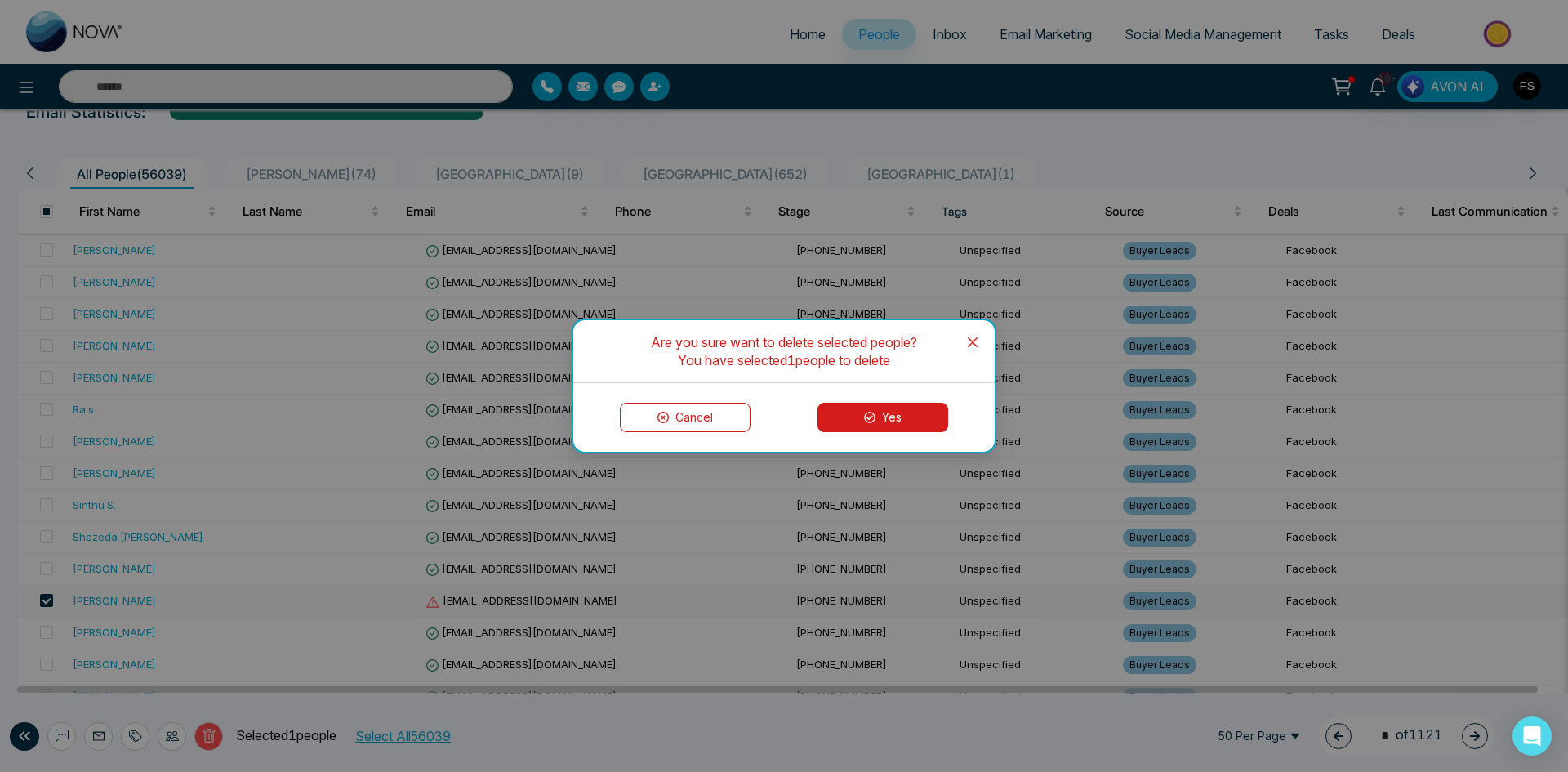
click at [905, 422] on button "Yes" at bounding box center [883, 417] width 131 height 29
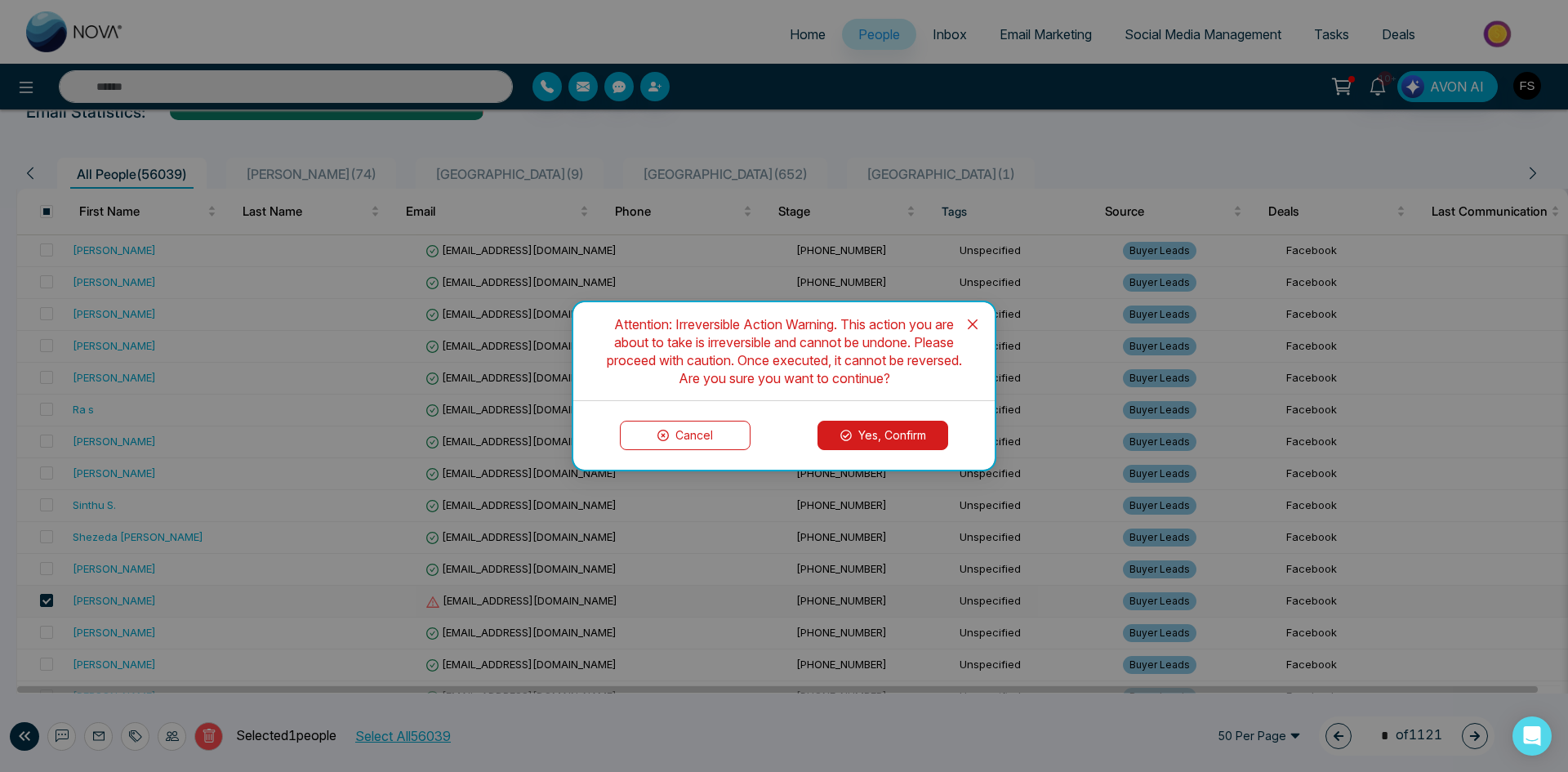
click at [913, 430] on button "Yes, Confirm" at bounding box center [883, 435] width 131 height 29
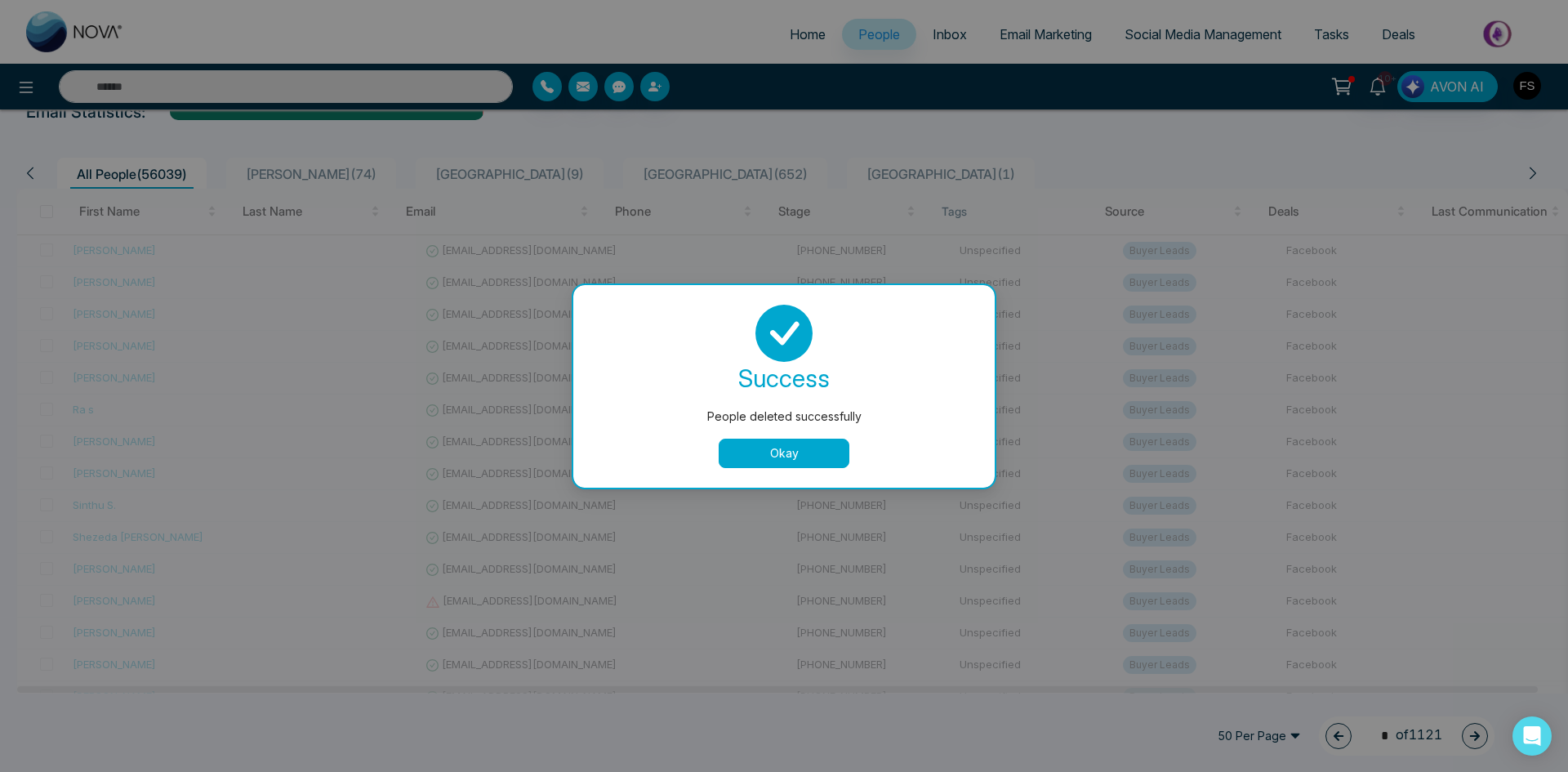
click at [759, 447] on button "Okay" at bounding box center [784, 453] width 131 height 29
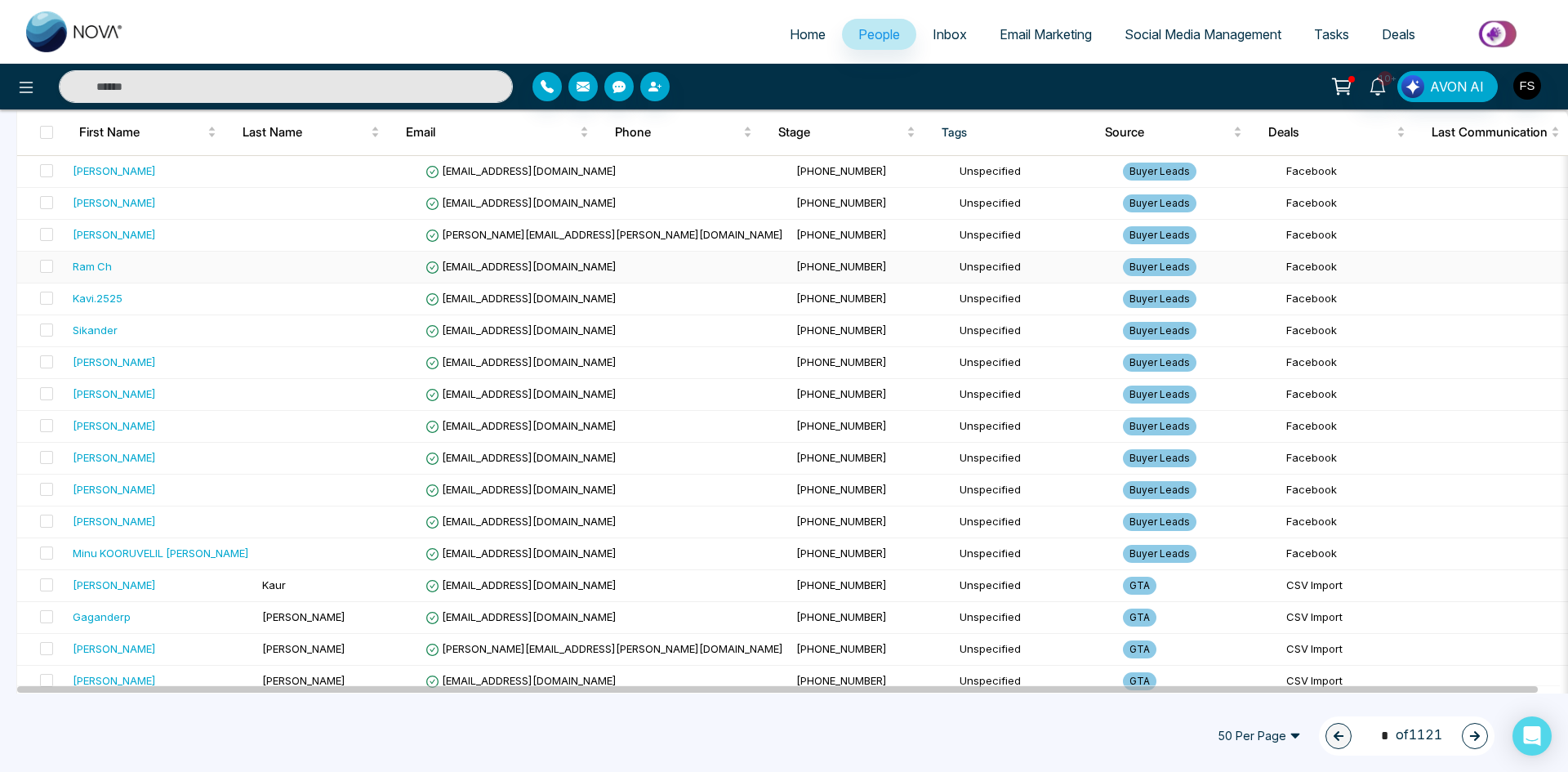
scroll to position [1238, 0]
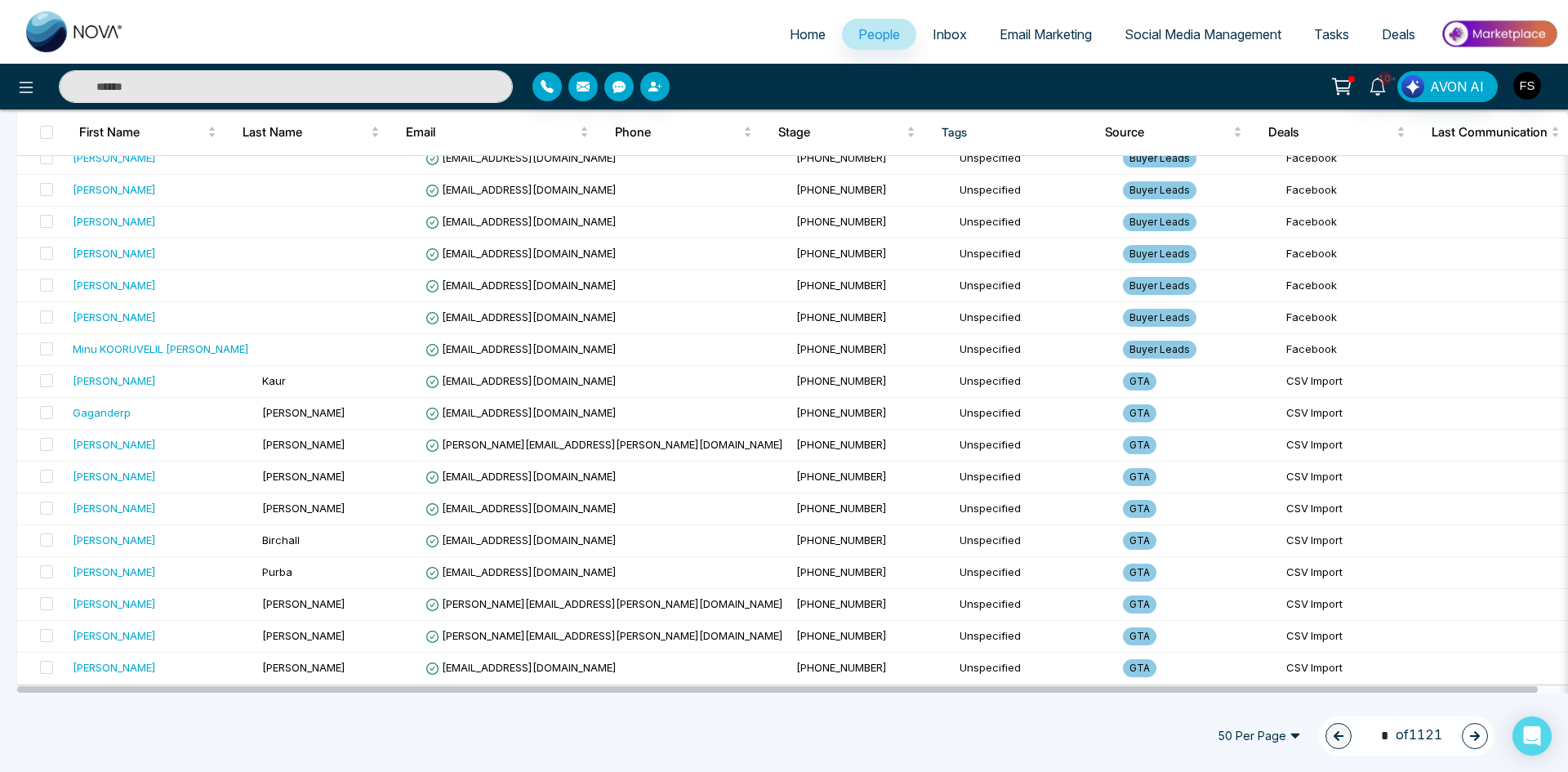
click at [1259, 728] on span "50 Per Page" at bounding box center [1260, 736] width 106 height 26
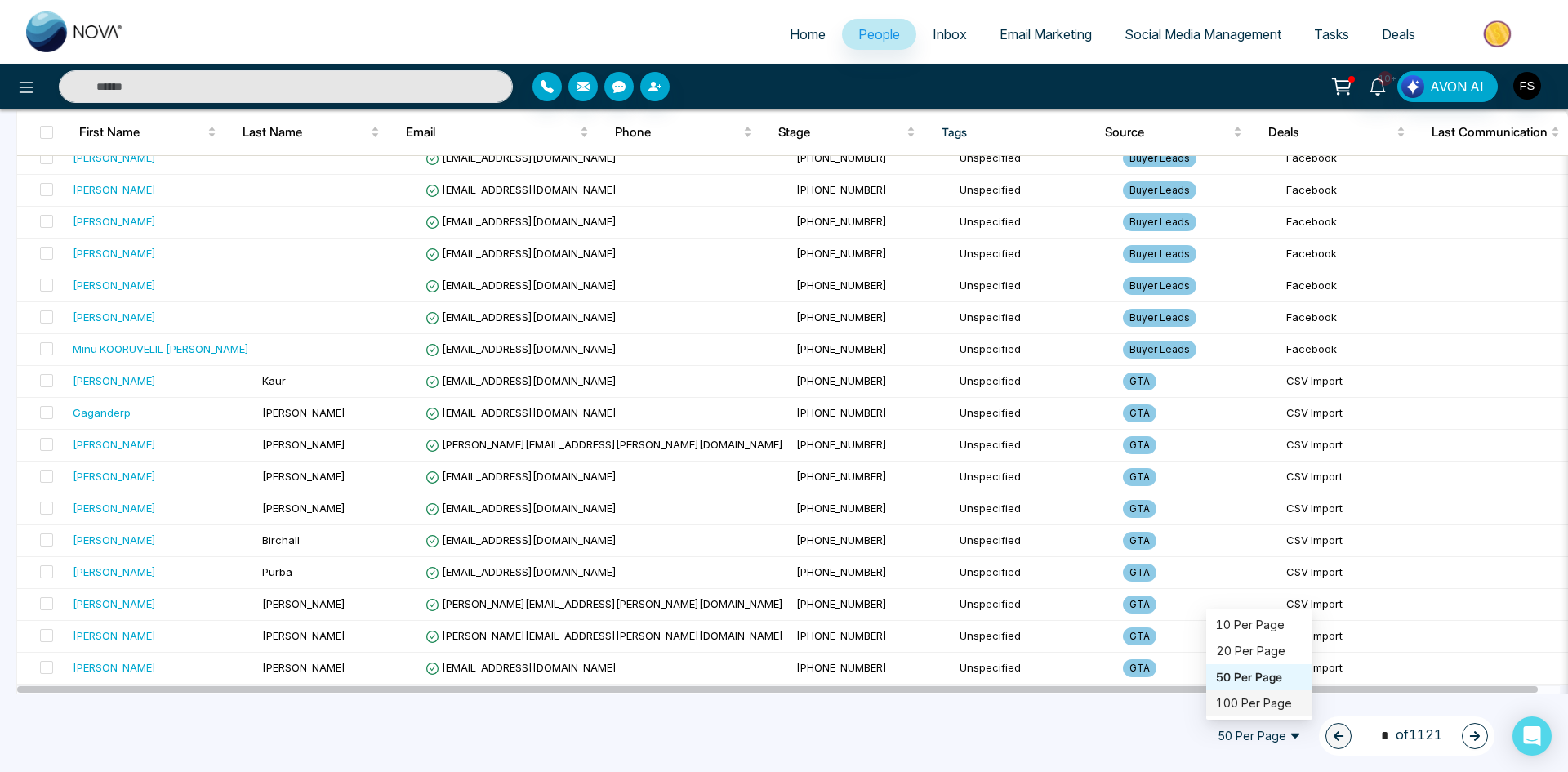
click at [1249, 695] on div "100 Per Page" at bounding box center [1259, 703] width 87 height 18
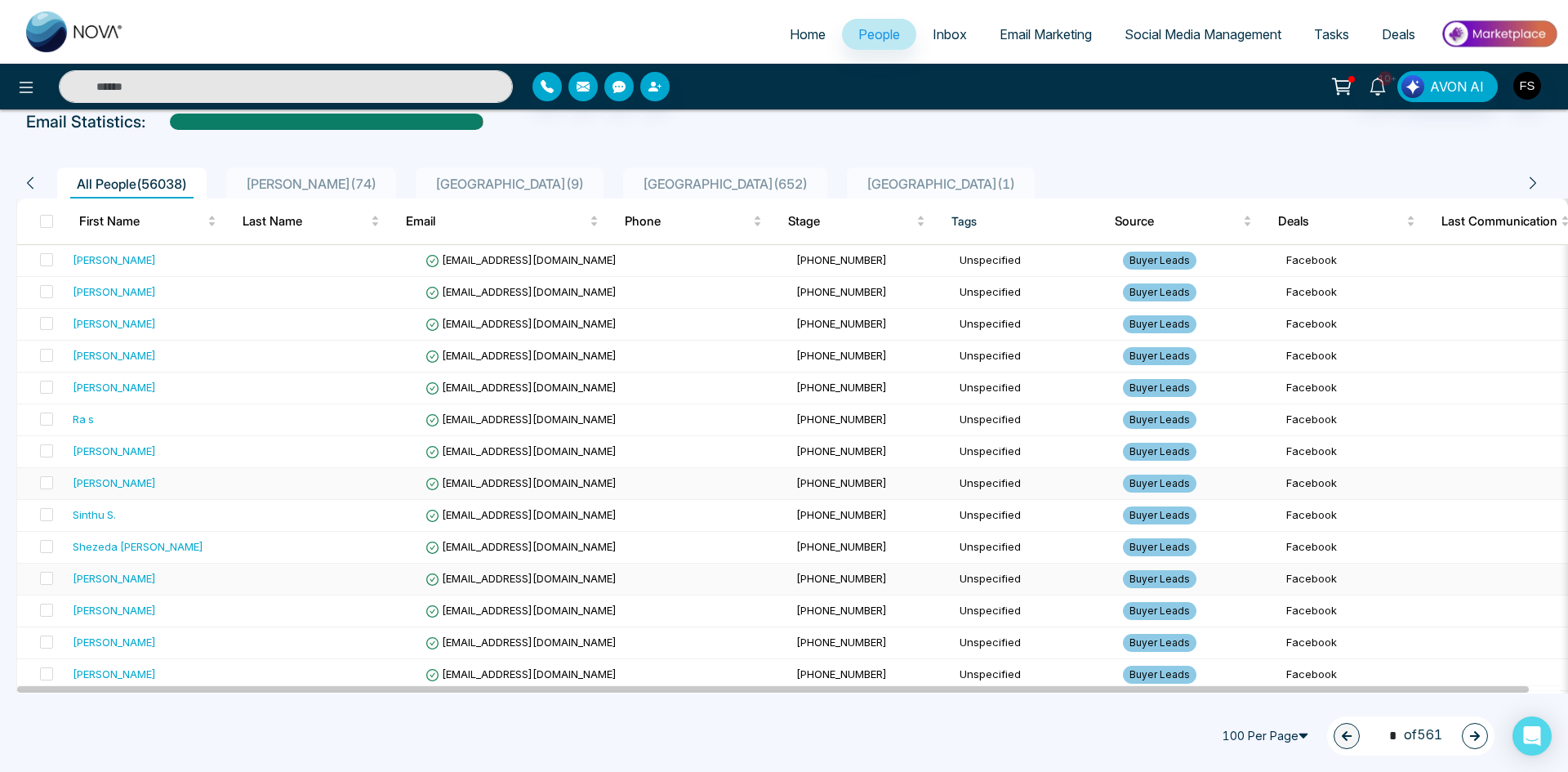
scroll to position [0, 0]
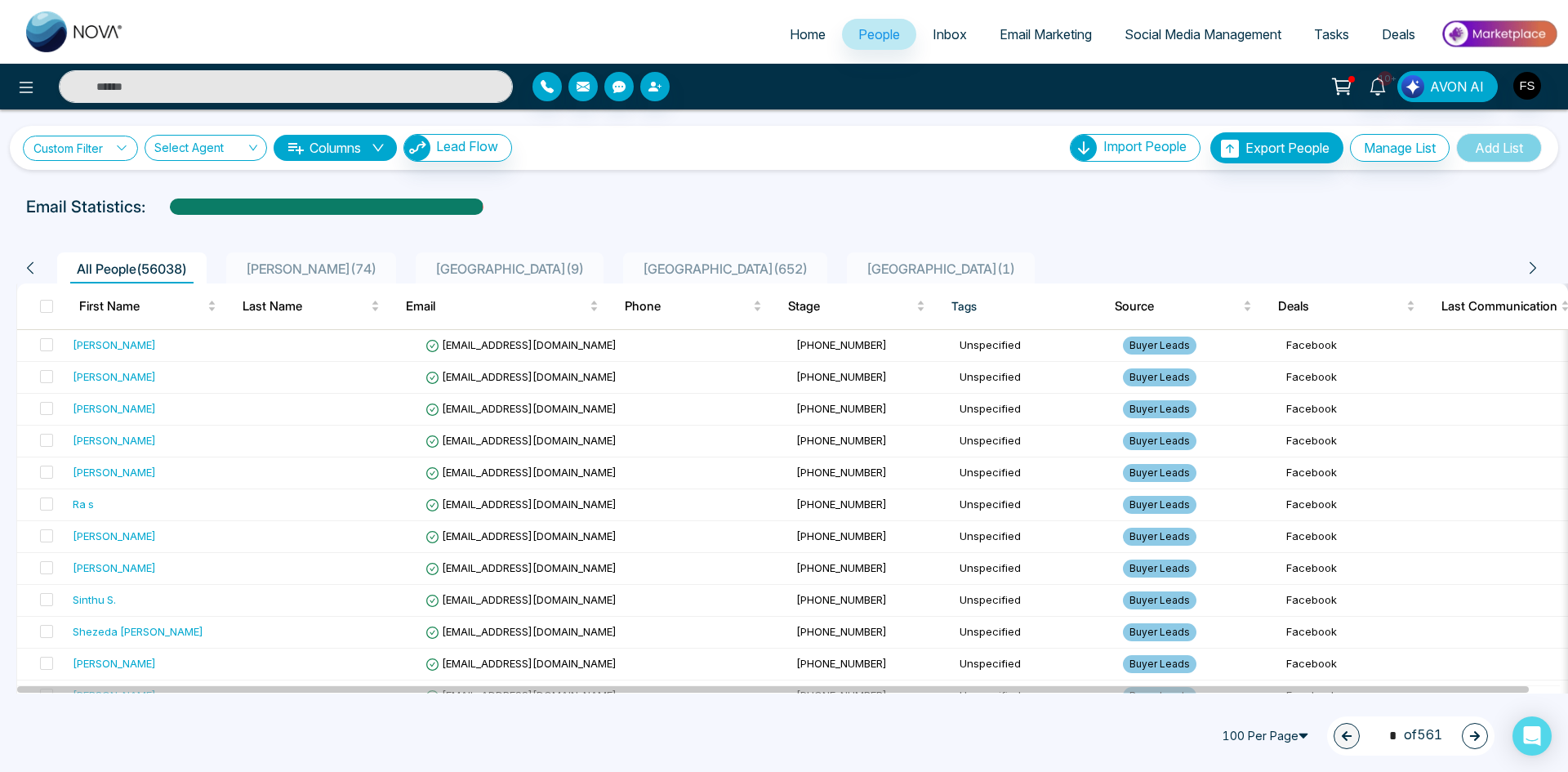
click at [107, 148] on link "Custom Filter" at bounding box center [81, 148] width 115 height 25
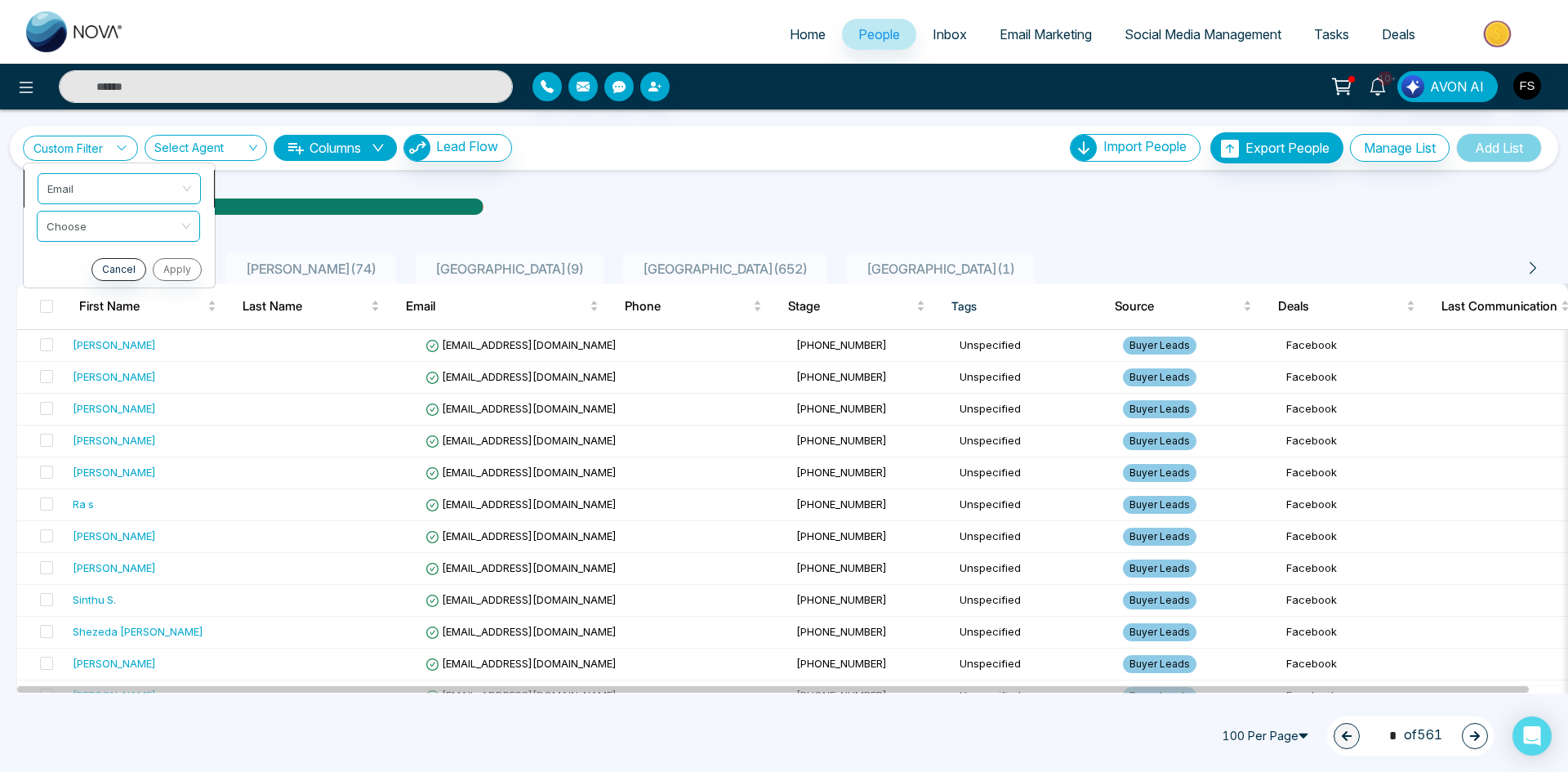
click at [156, 189] on span "Email" at bounding box center [119, 189] width 143 height 29
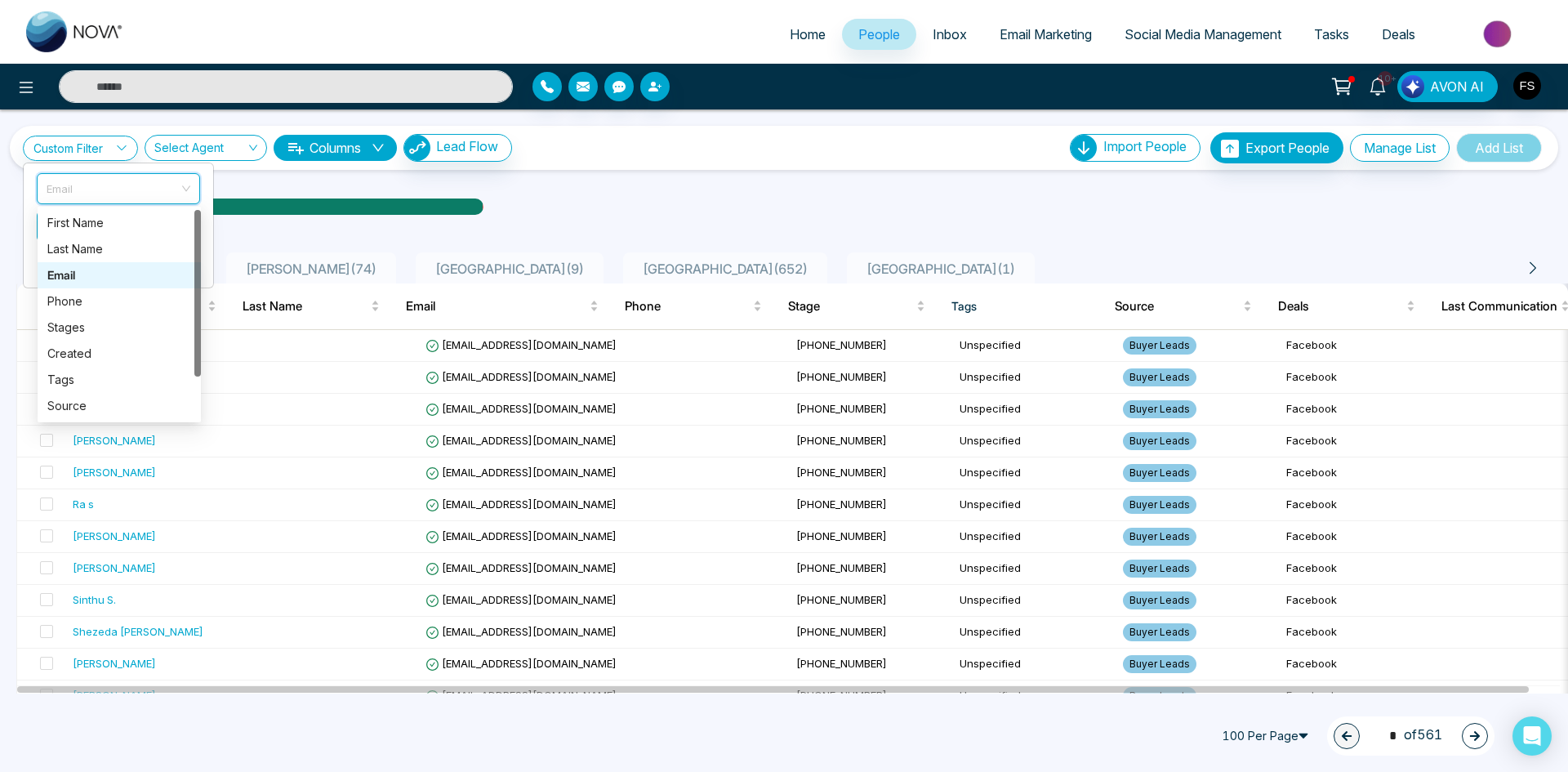
click at [95, 277] on div "Email" at bounding box center [119, 275] width 143 height 18
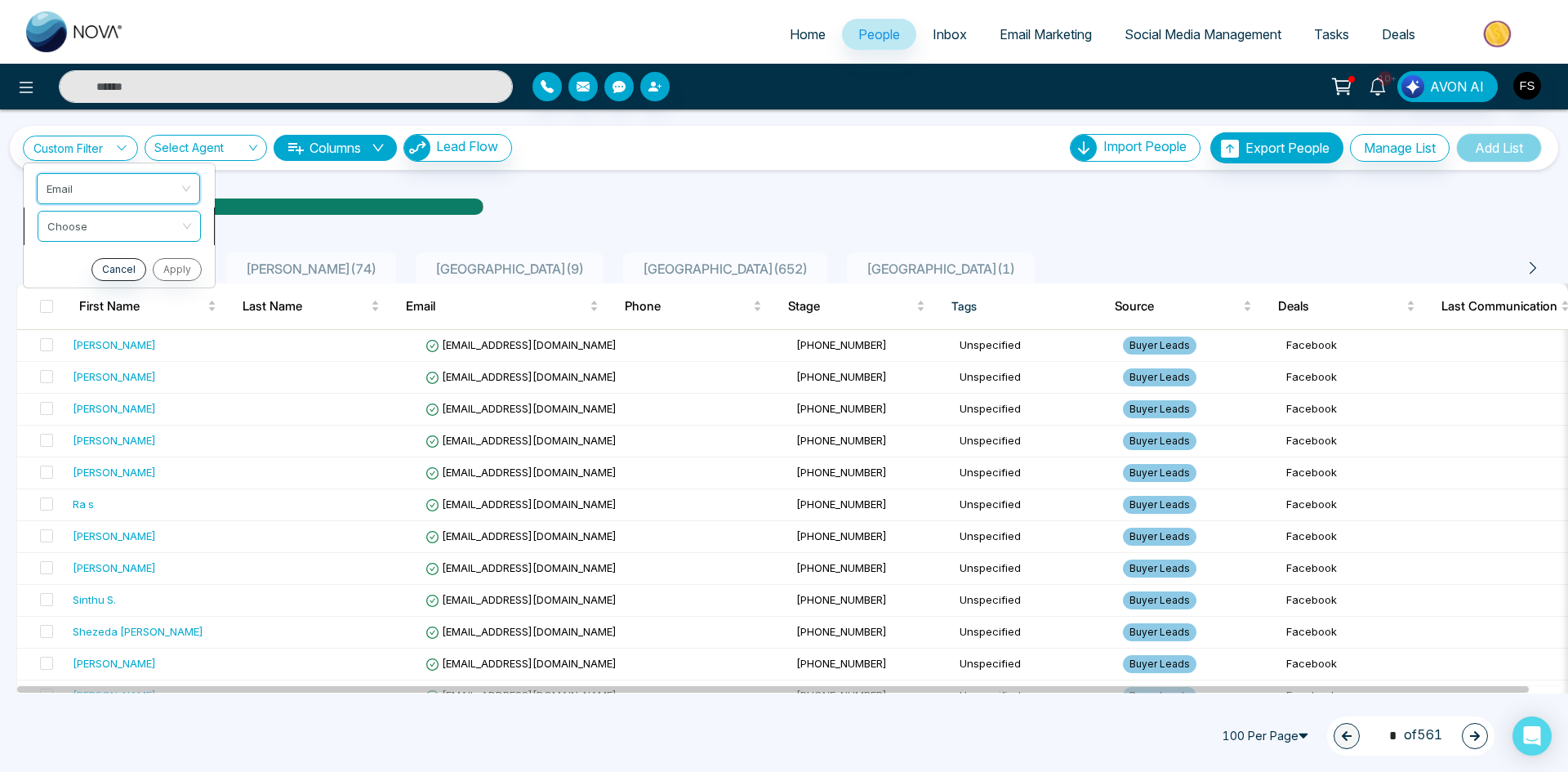
click at [146, 229] on input "search" at bounding box center [113, 223] width 132 height 25
click at [256, 178] on div "Custom Filter Email Choose Cancel Apply Select Agent Columns Lead Flow Import P…" at bounding box center [784, 401] width 1568 height 584
click at [93, 144] on link "Custom Filter" at bounding box center [81, 148] width 115 height 25
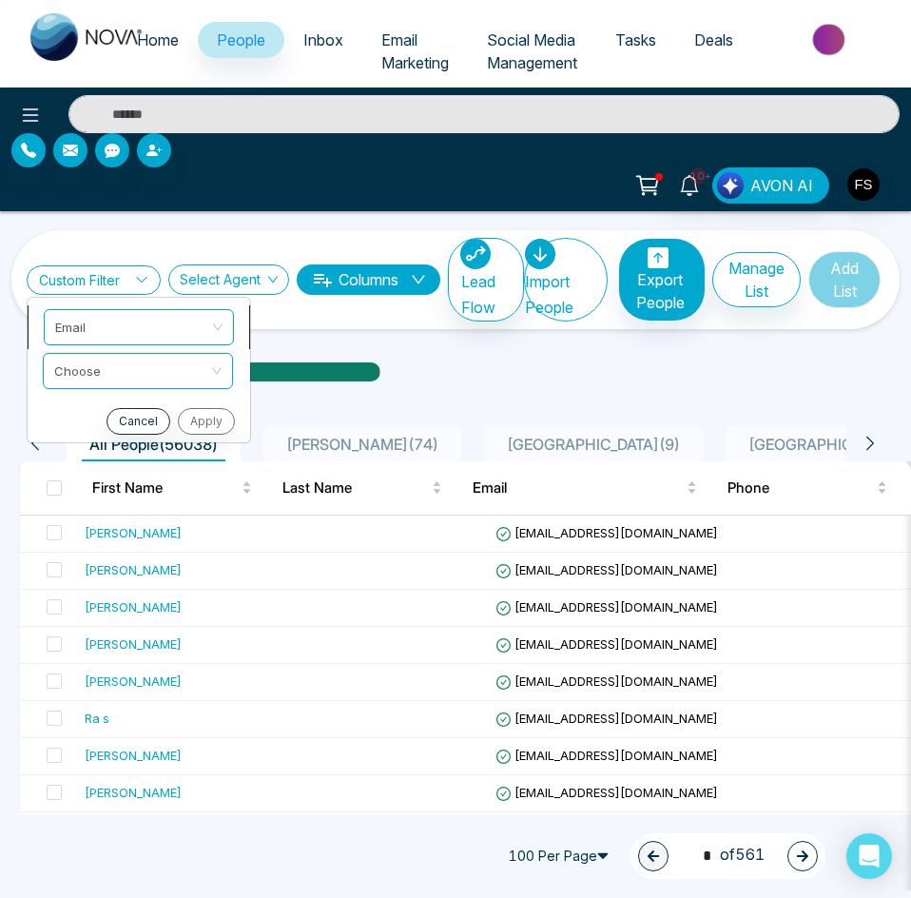
click at [212, 323] on span "Email" at bounding box center [138, 327] width 167 height 34
click at [423, 278] on icon "down" at bounding box center [418, 279] width 15 height 15
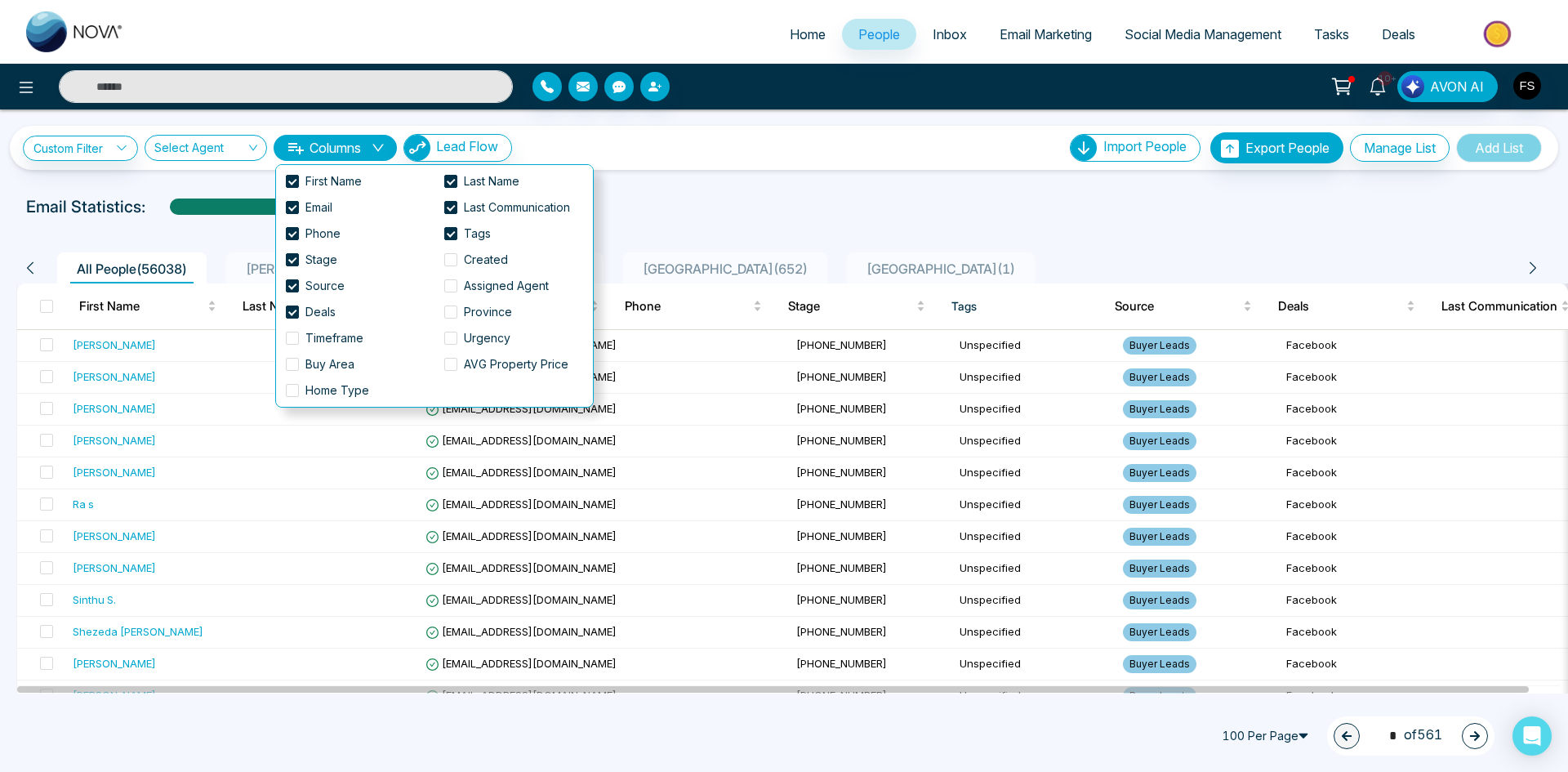
click at [762, 223] on div at bounding box center [783, 222] width 1548 height 7
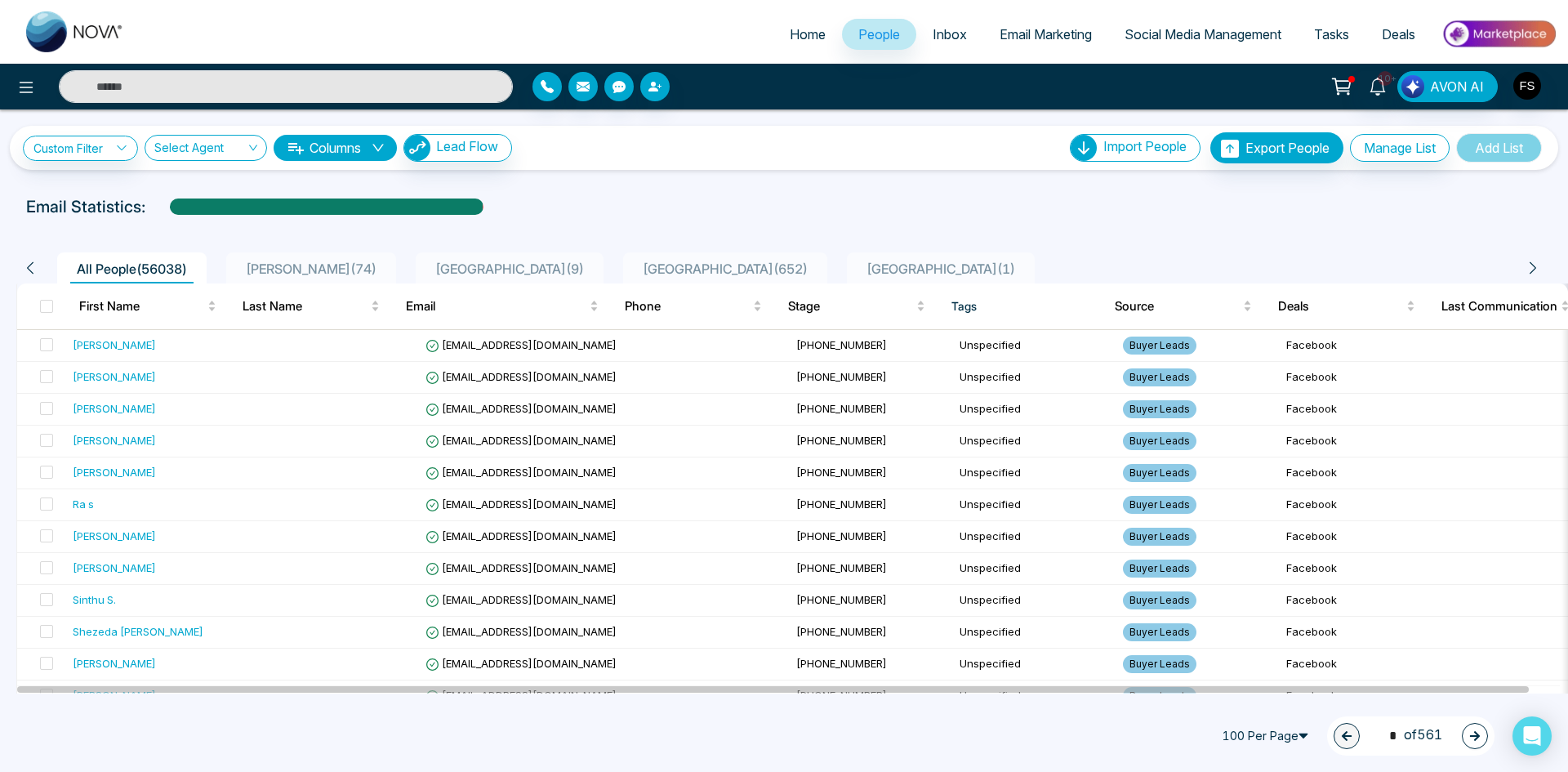
click at [790, 30] on span "Home" at bounding box center [808, 33] width 36 height 16
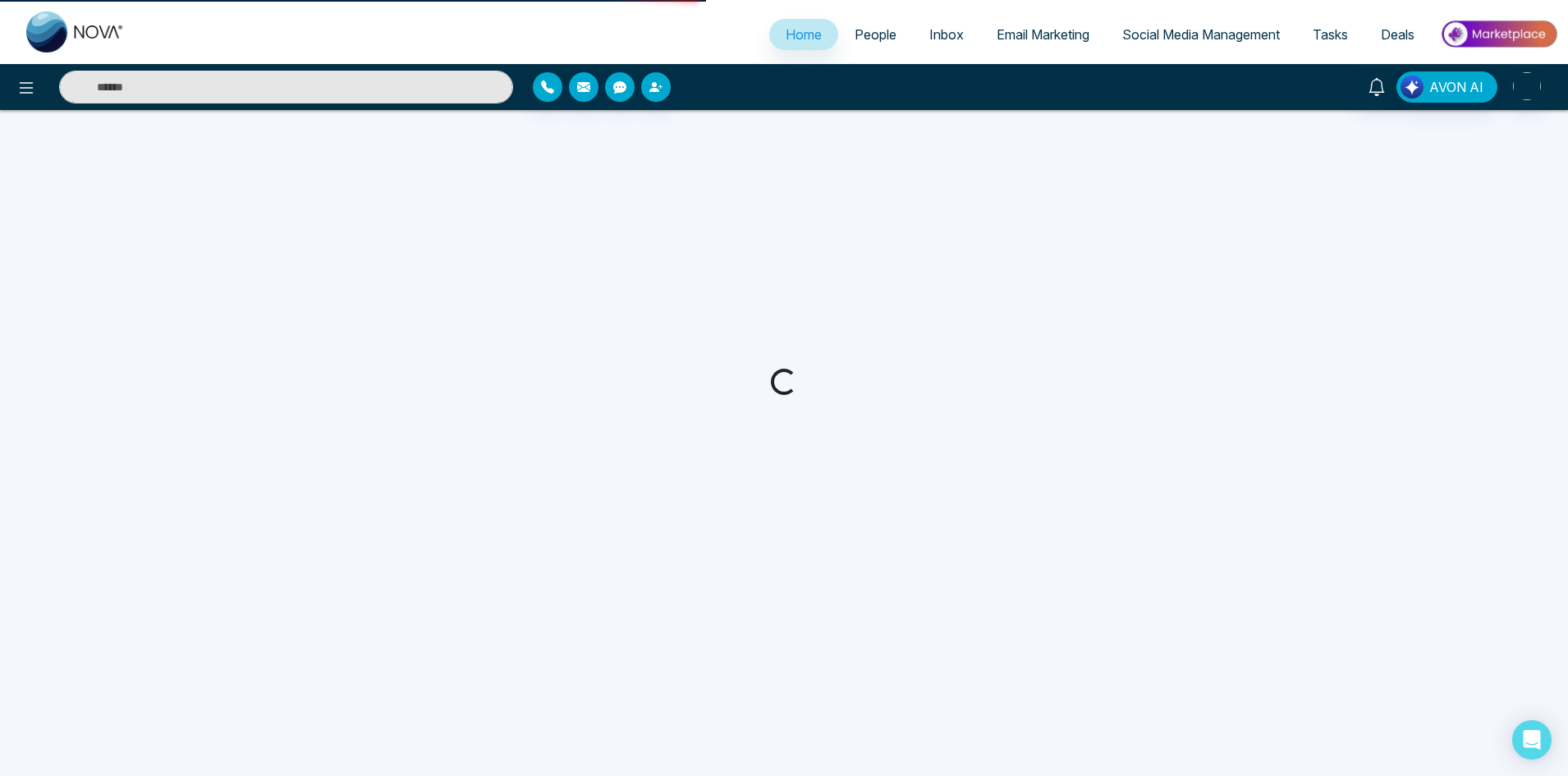
select select "*"
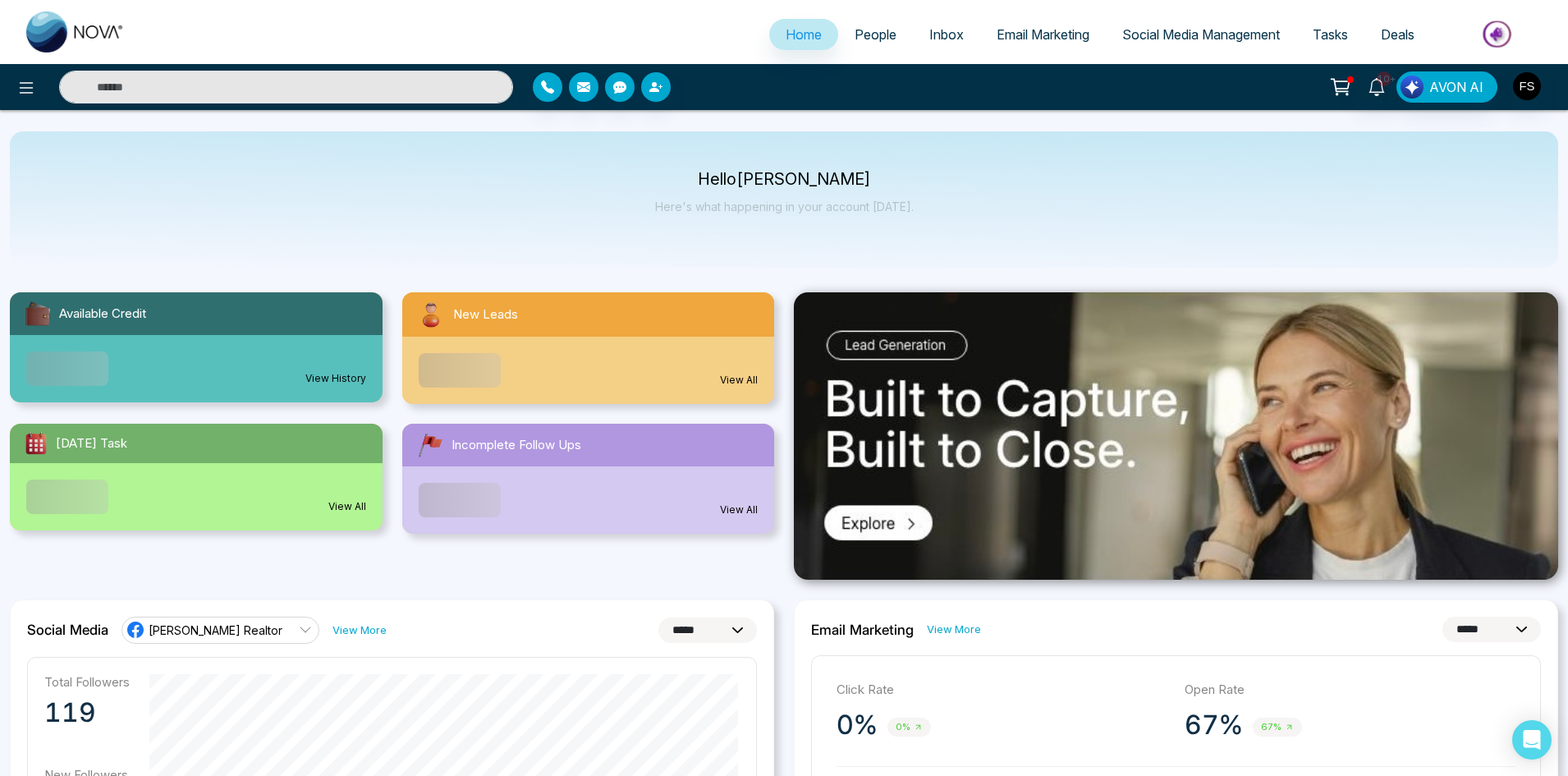
click at [746, 378] on link "View All" at bounding box center [739, 380] width 38 height 15
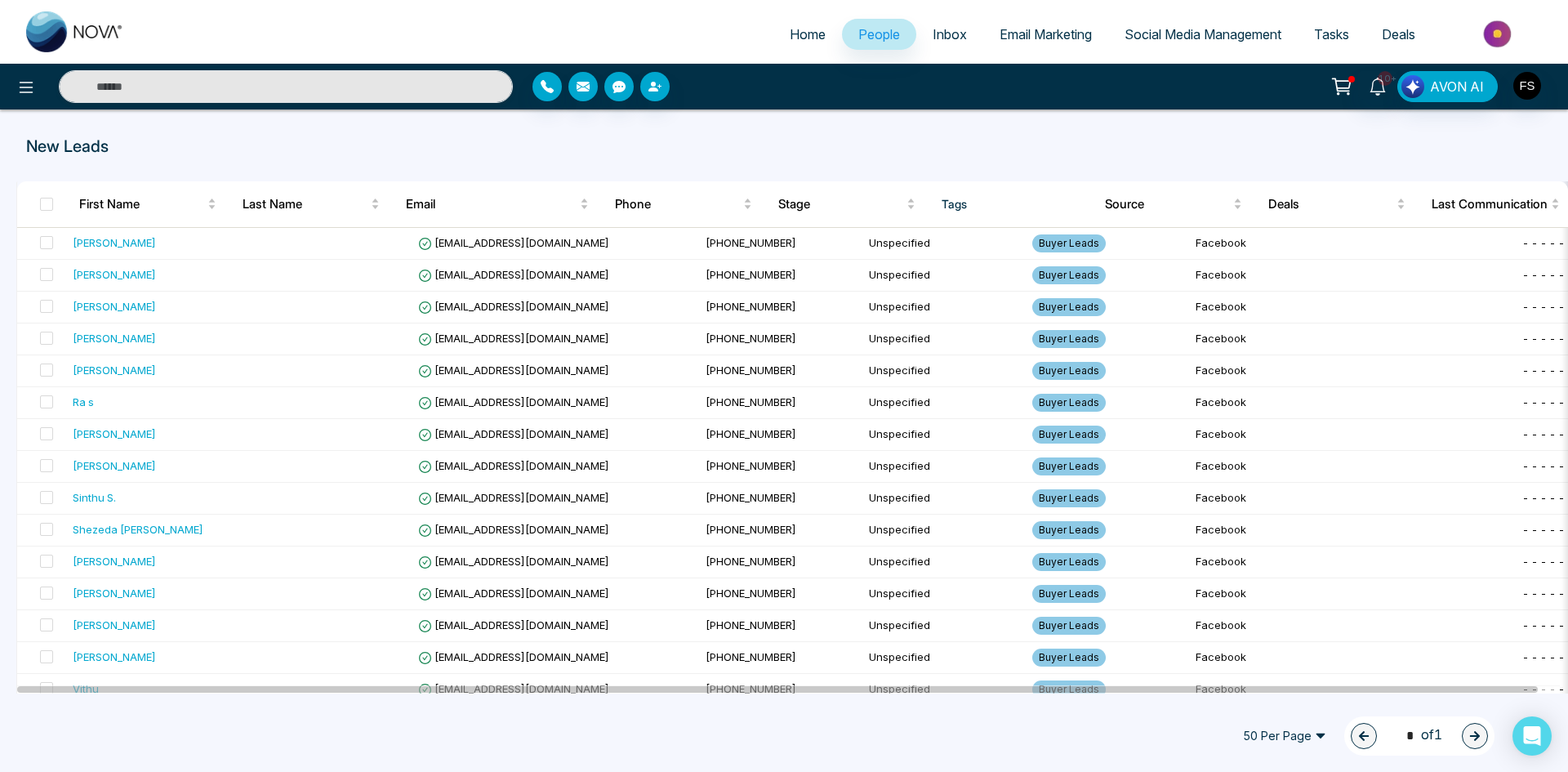
click at [1291, 734] on span "50 Per Page" at bounding box center [1285, 736] width 106 height 26
click at [1283, 710] on div "100 Per Page" at bounding box center [1285, 703] width 87 height 18
click at [46, 210] on span at bounding box center [46, 204] width 13 height 13
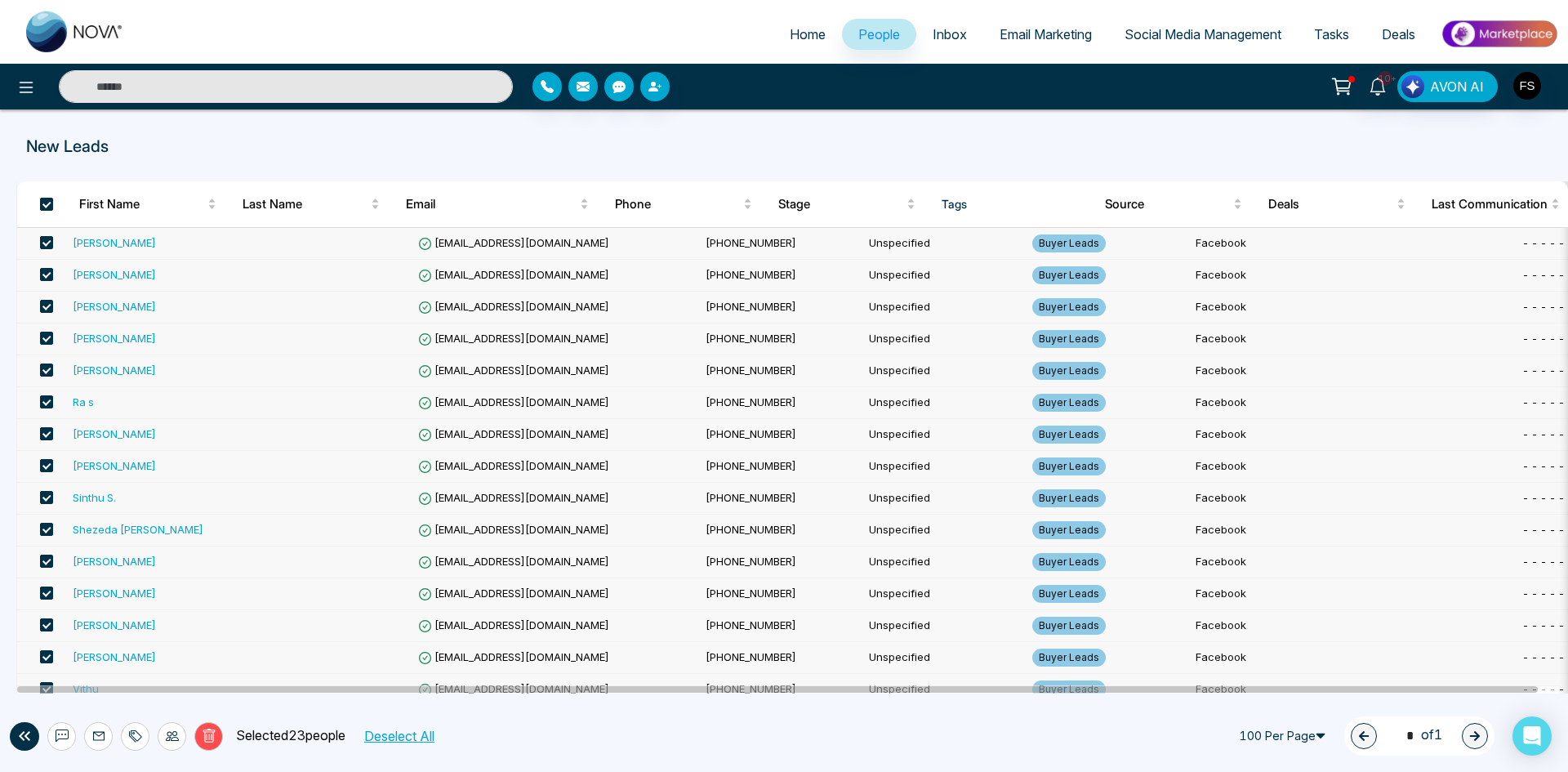
click at [53, 204] on th at bounding box center [41, 204] width 49 height 46
click at [41, 203] on span at bounding box center [46, 204] width 13 height 13
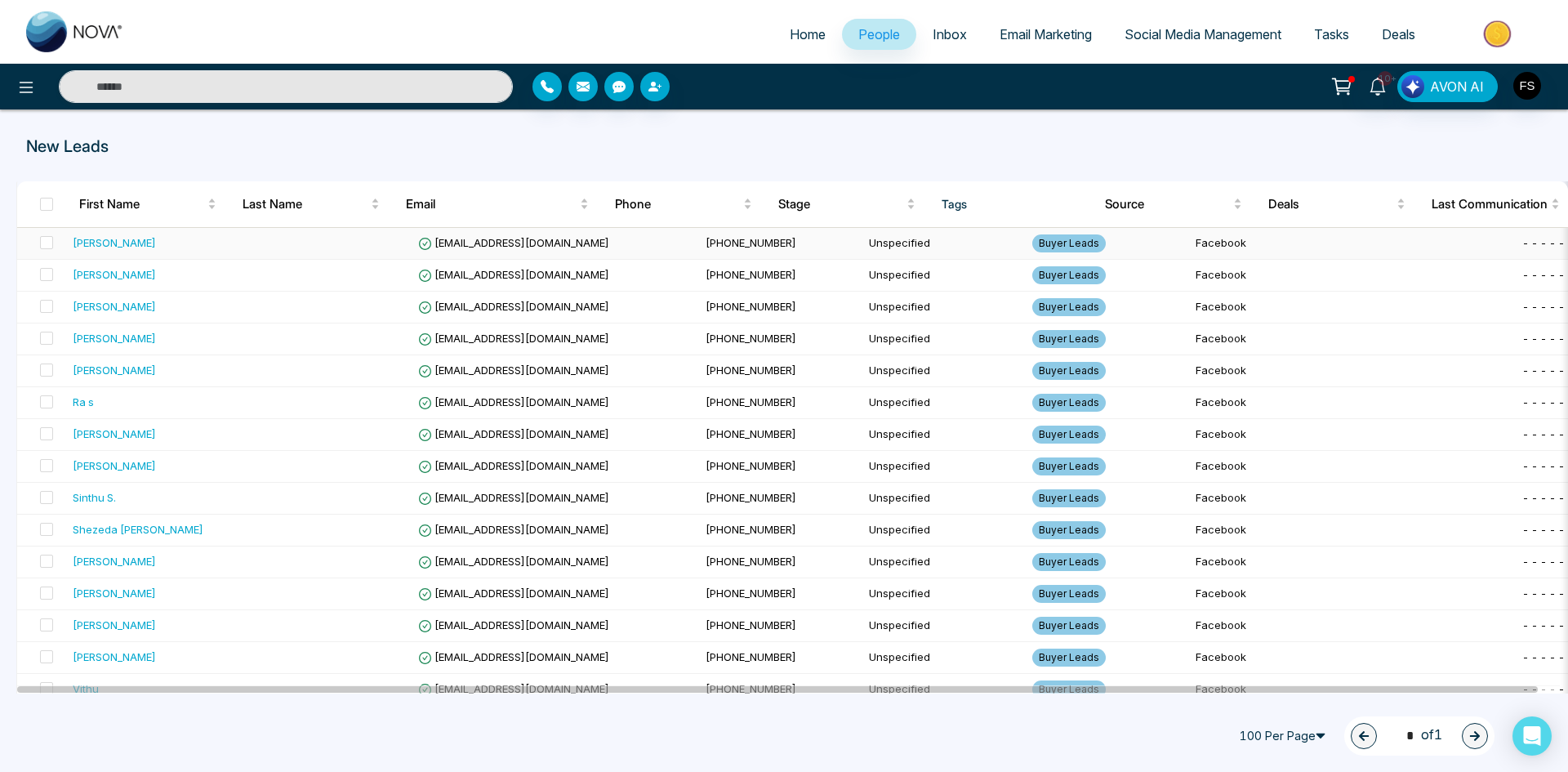
click at [1032, 244] on span "Buyer Leads" at bounding box center [1069, 243] width 74 height 18
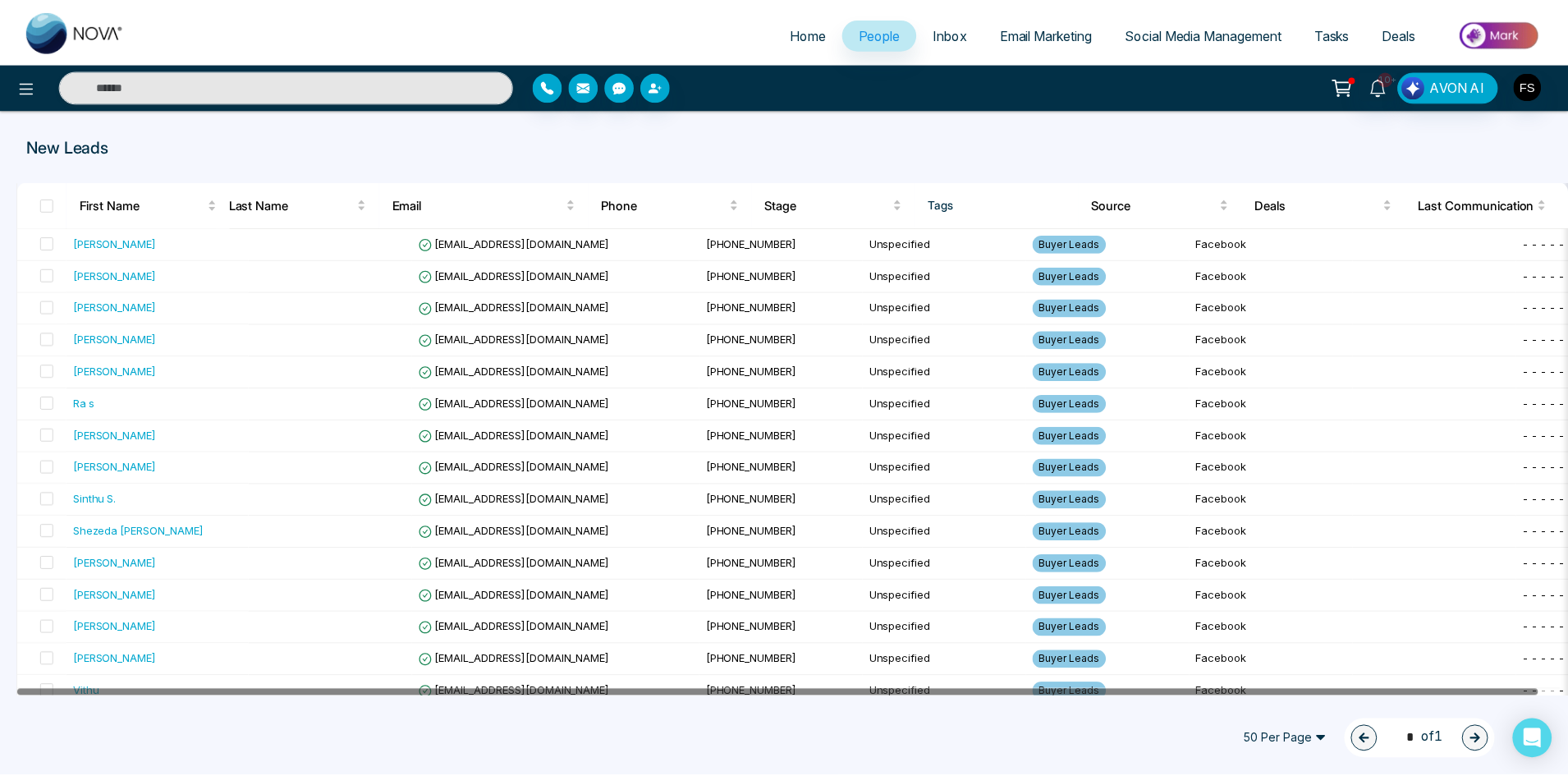
scroll to position [0, 22]
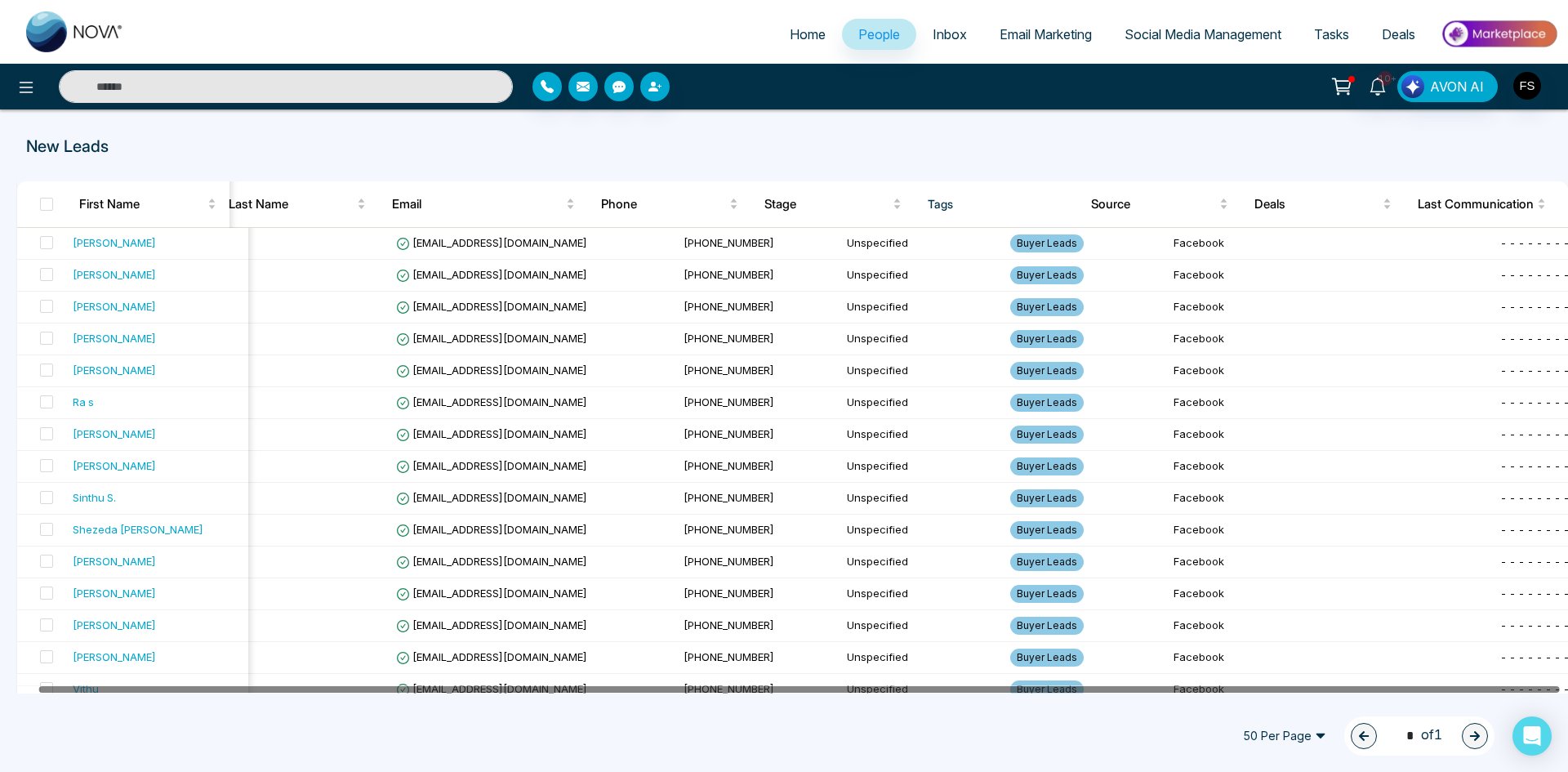
drag, startPoint x: 1351, startPoint y: 693, endPoint x: 1544, endPoint y: 688, distance: 193.1
click at [1546, 701] on div "First Name Last Name Email Phone Stage Tags Source Deals Last Communication Nit…" at bounding box center [783, 575] width 1548 height 788
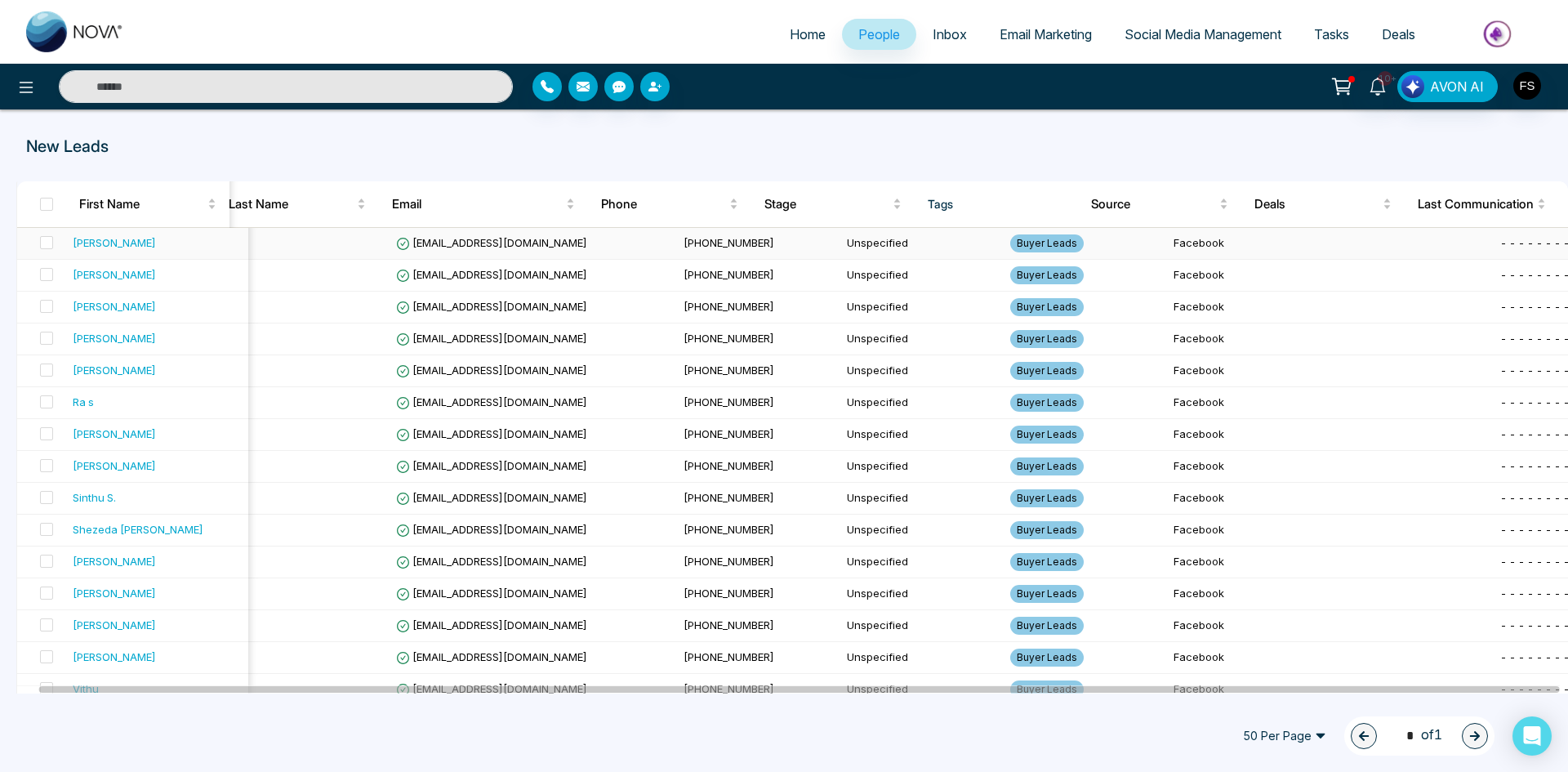
click at [1500, 235] on div "- - - - - - - -" at bounding box center [1575, 242] width 150 height 16
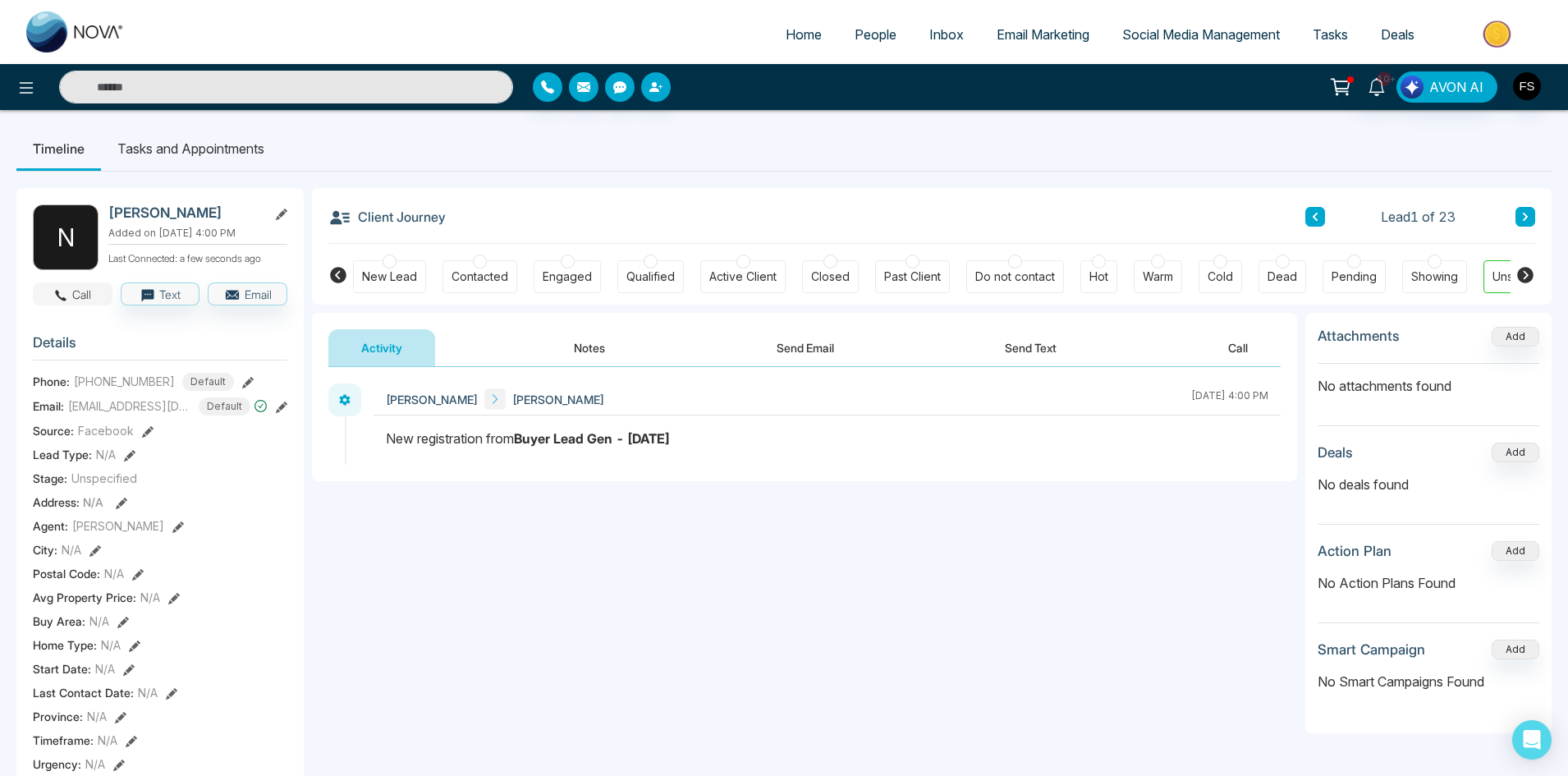
click at [80, 299] on button "Call" at bounding box center [72, 293] width 79 height 23
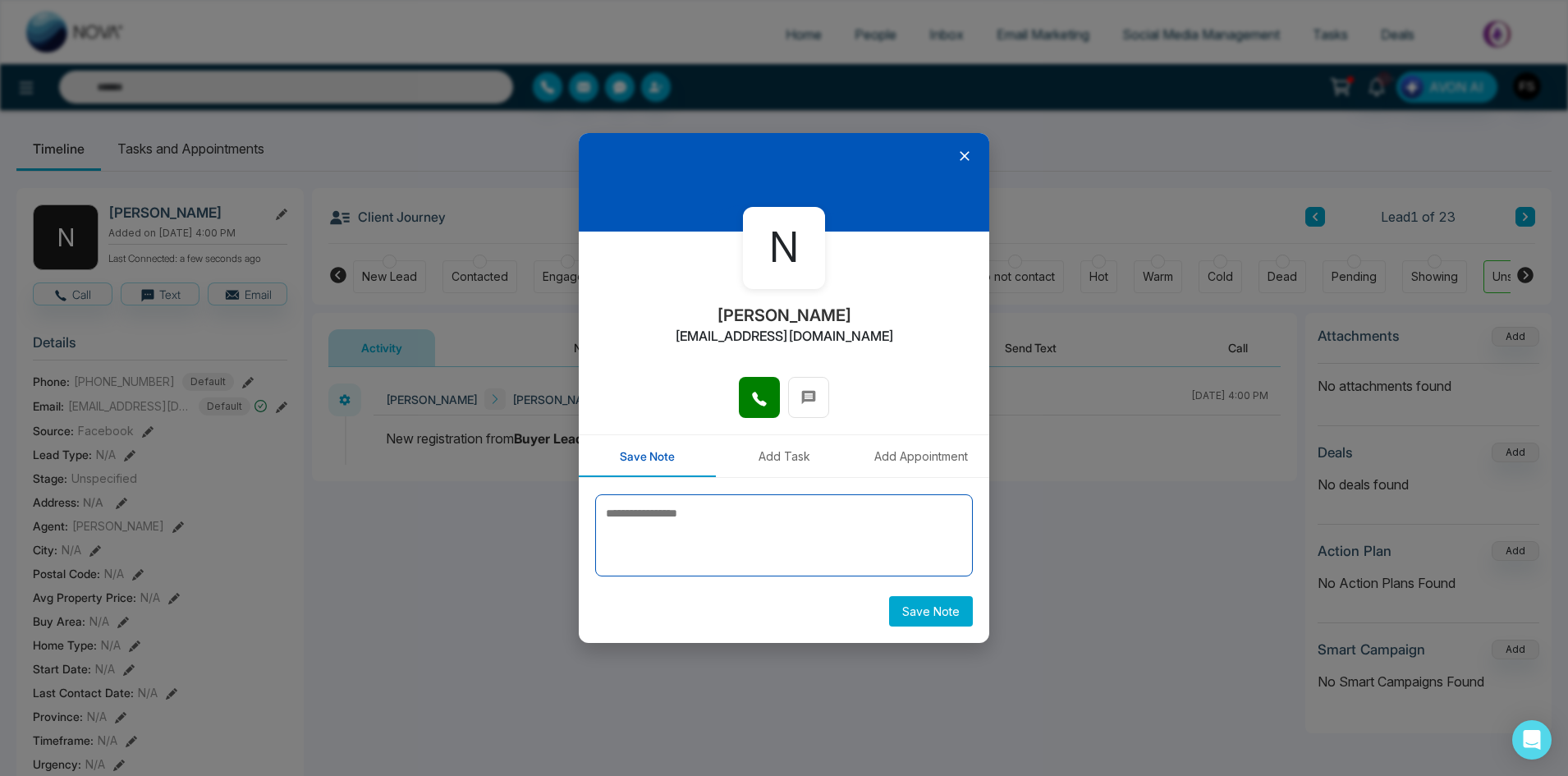
click at [719, 537] on textarea at bounding box center [784, 535] width 378 height 82
click at [965, 157] on icon at bounding box center [964, 155] width 9 height 9
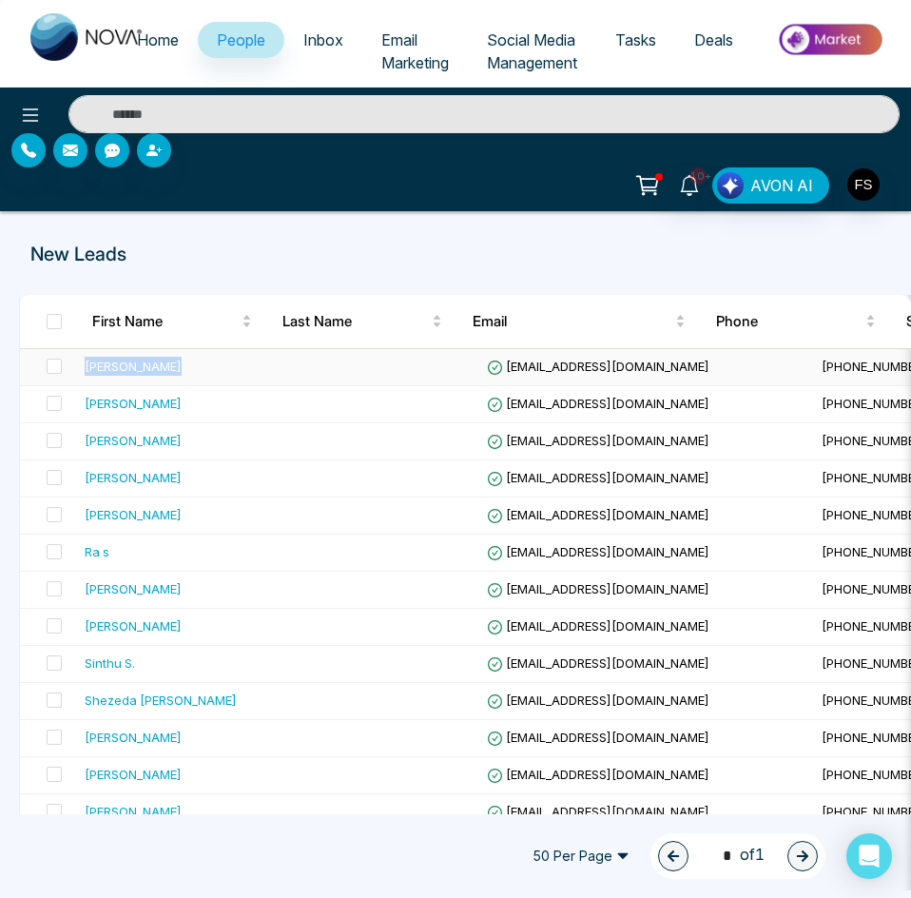
drag, startPoint x: 273, startPoint y: 369, endPoint x: 76, endPoint y: 368, distance: 196.9
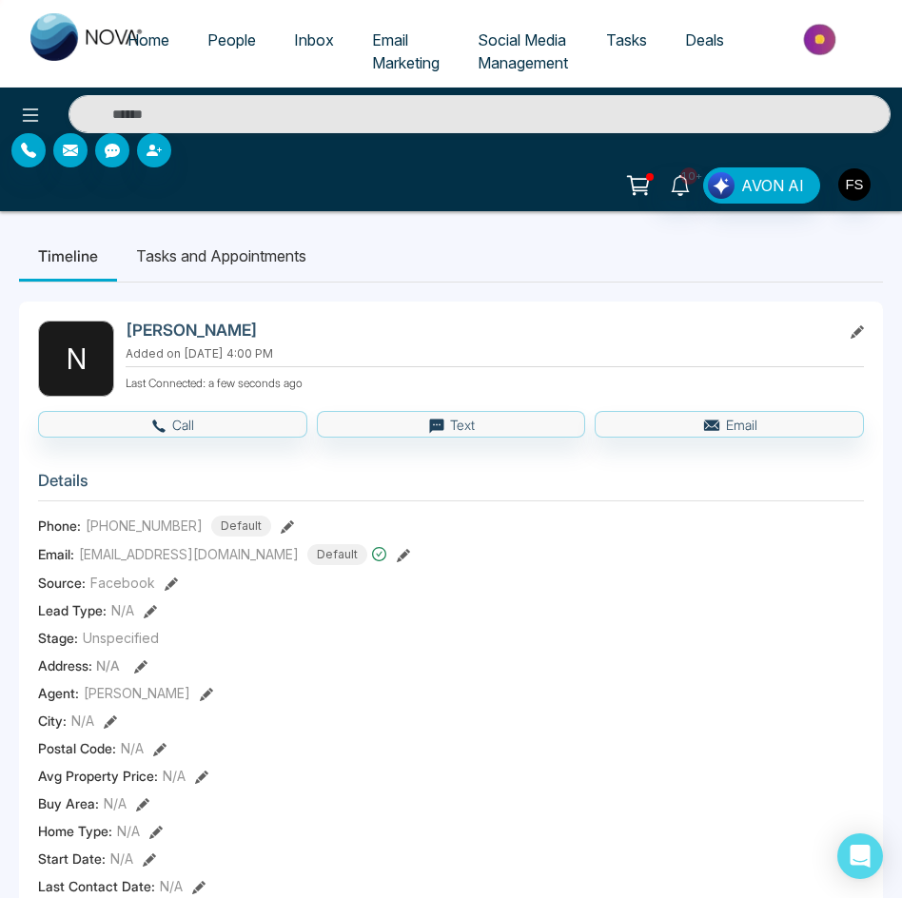
drag, startPoint x: 351, startPoint y: 329, endPoint x: 131, endPoint y: 324, distance: 219.8
click at [118, 322] on div "N Nithiananthan Sabapathipillai Added on September 11 2025 | 4:00 PM Last Conne…" at bounding box center [451, 359] width 826 height 76
copy div "[PERSON_NAME]"
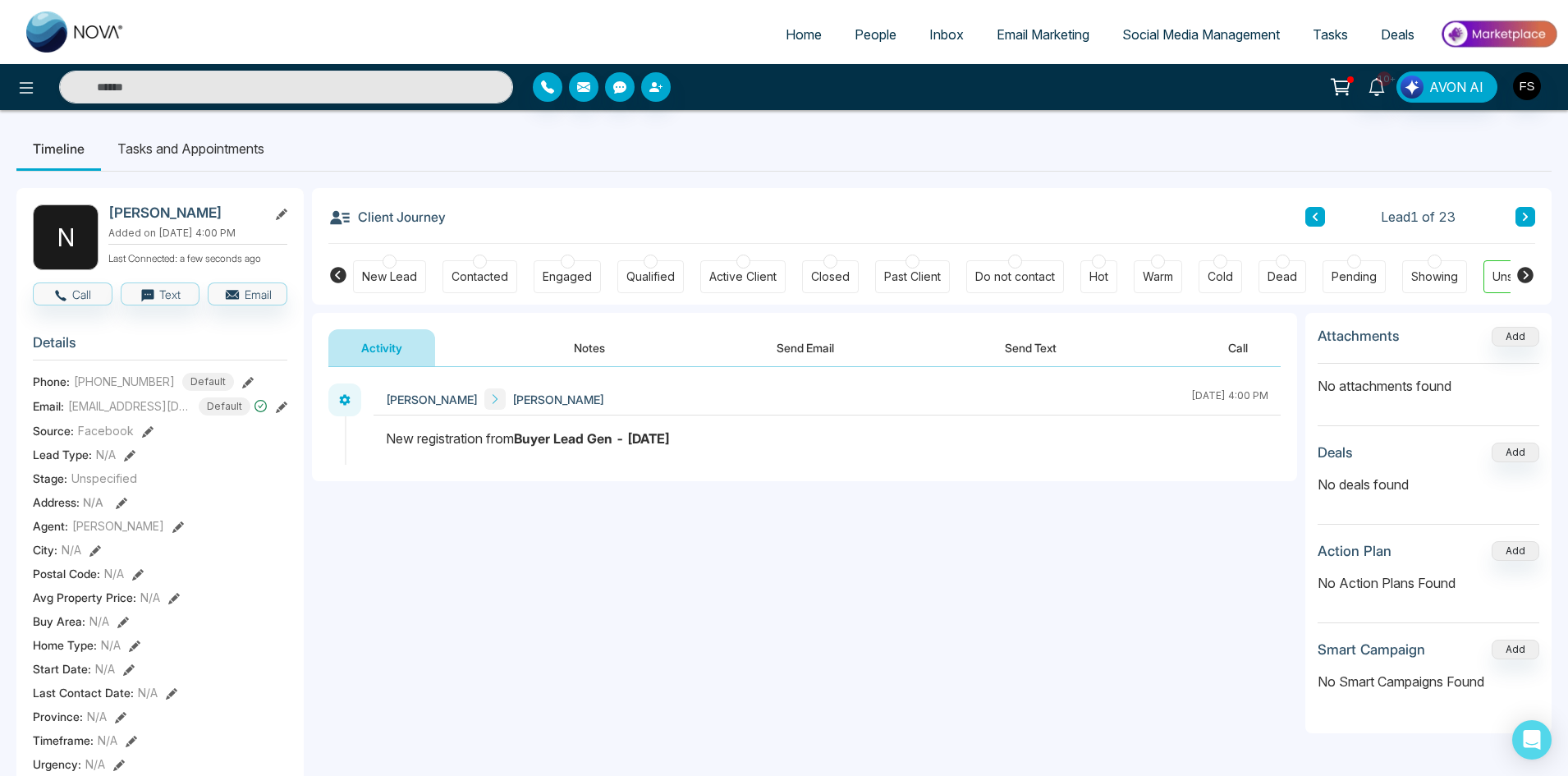
click at [154, 350] on h3 "Details" at bounding box center [160, 346] width 255 height 25
click at [90, 295] on button "Call" at bounding box center [72, 293] width 79 height 23
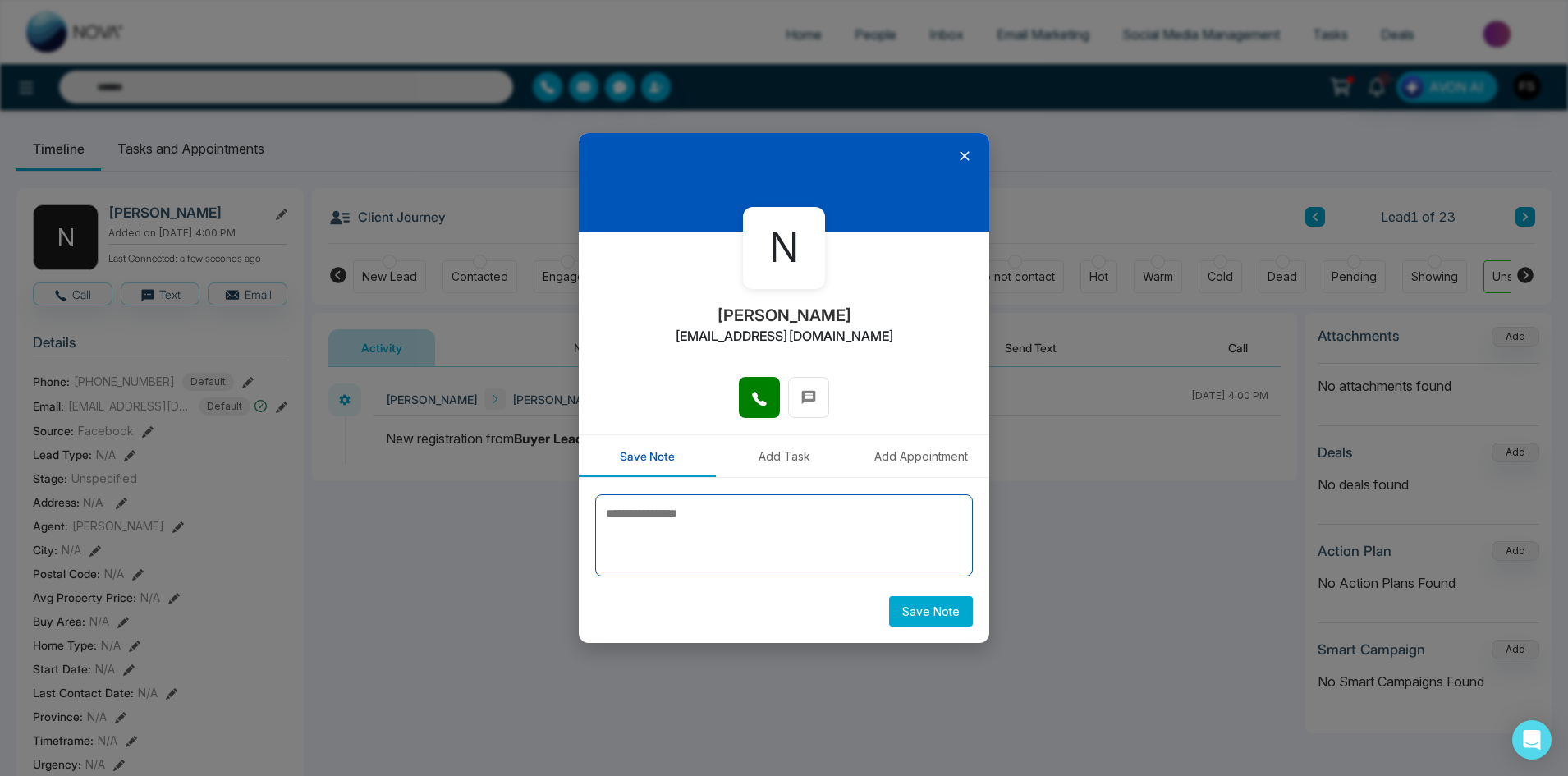
click at [750, 529] on textarea at bounding box center [784, 535] width 378 height 82
type textarea "**********"
drag, startPoint x: 933, startPoint y: 617, endPoint x: 923, endPoint y: 617, distance: 10.0
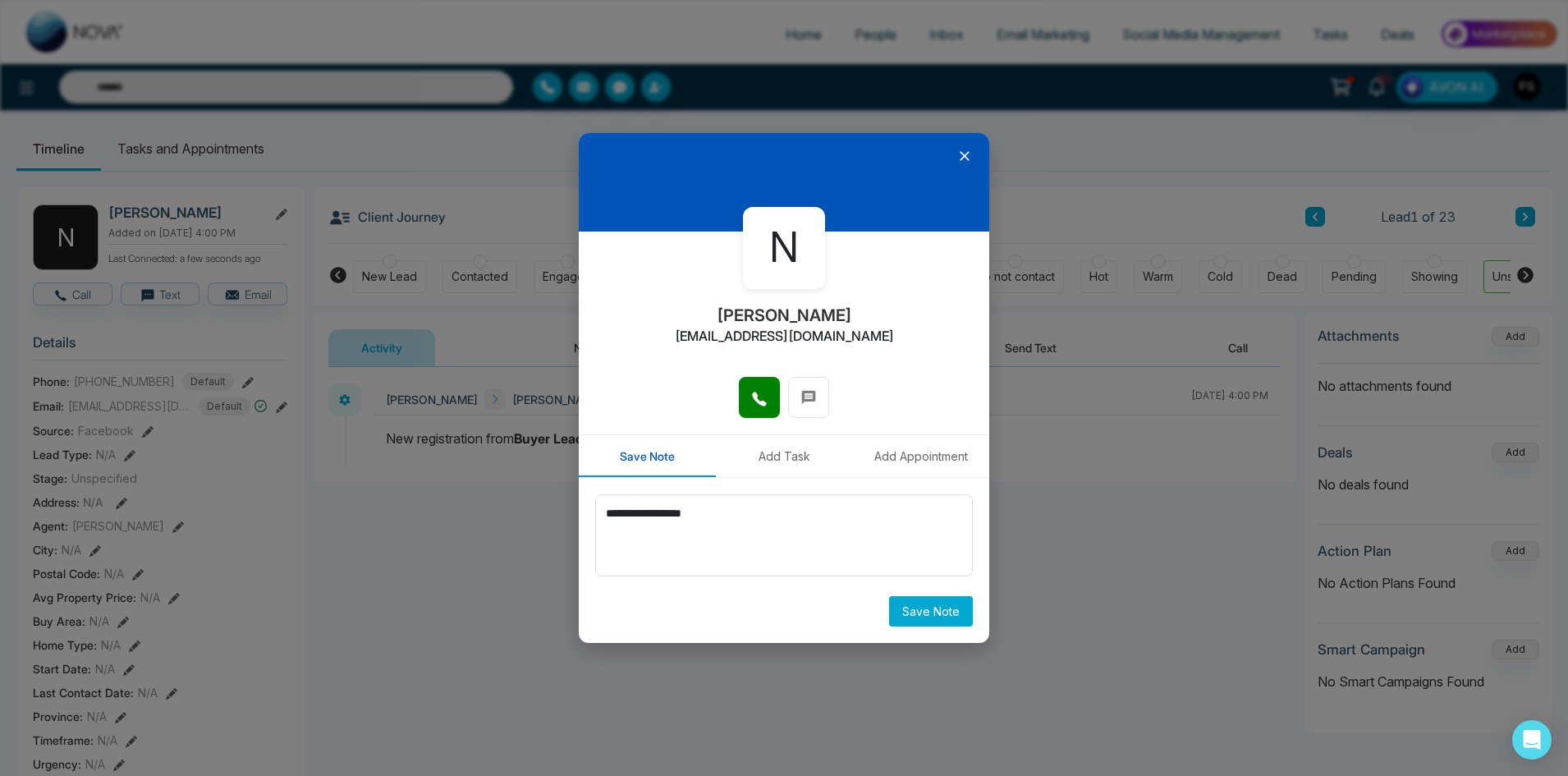
click at [932, 617] on button "Save Note" at bounding box center [930, 611] width 84 height 30
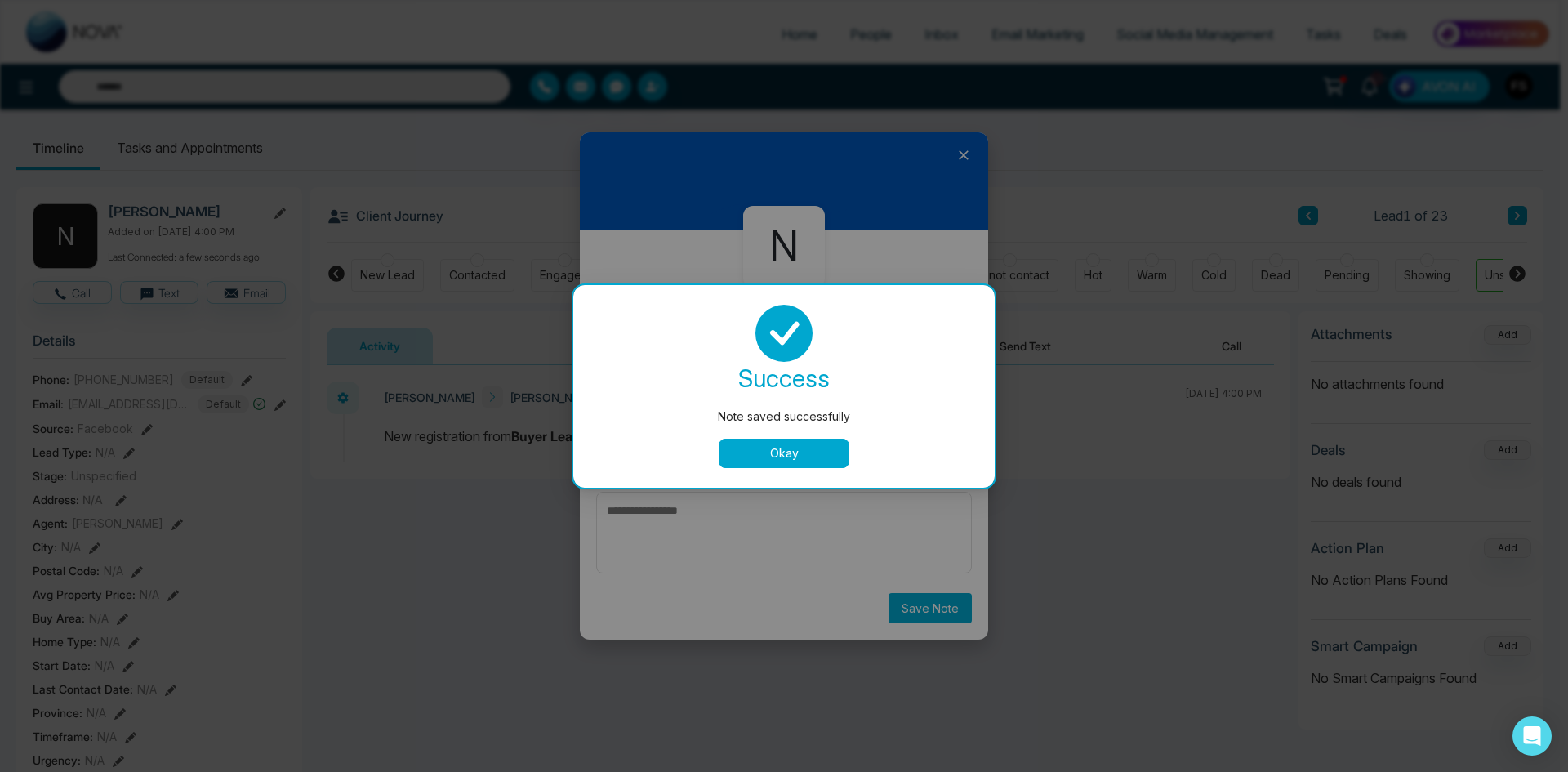
click at [787, 447] on button "Okay" at bounding box center [784, 453] width 131 height 29
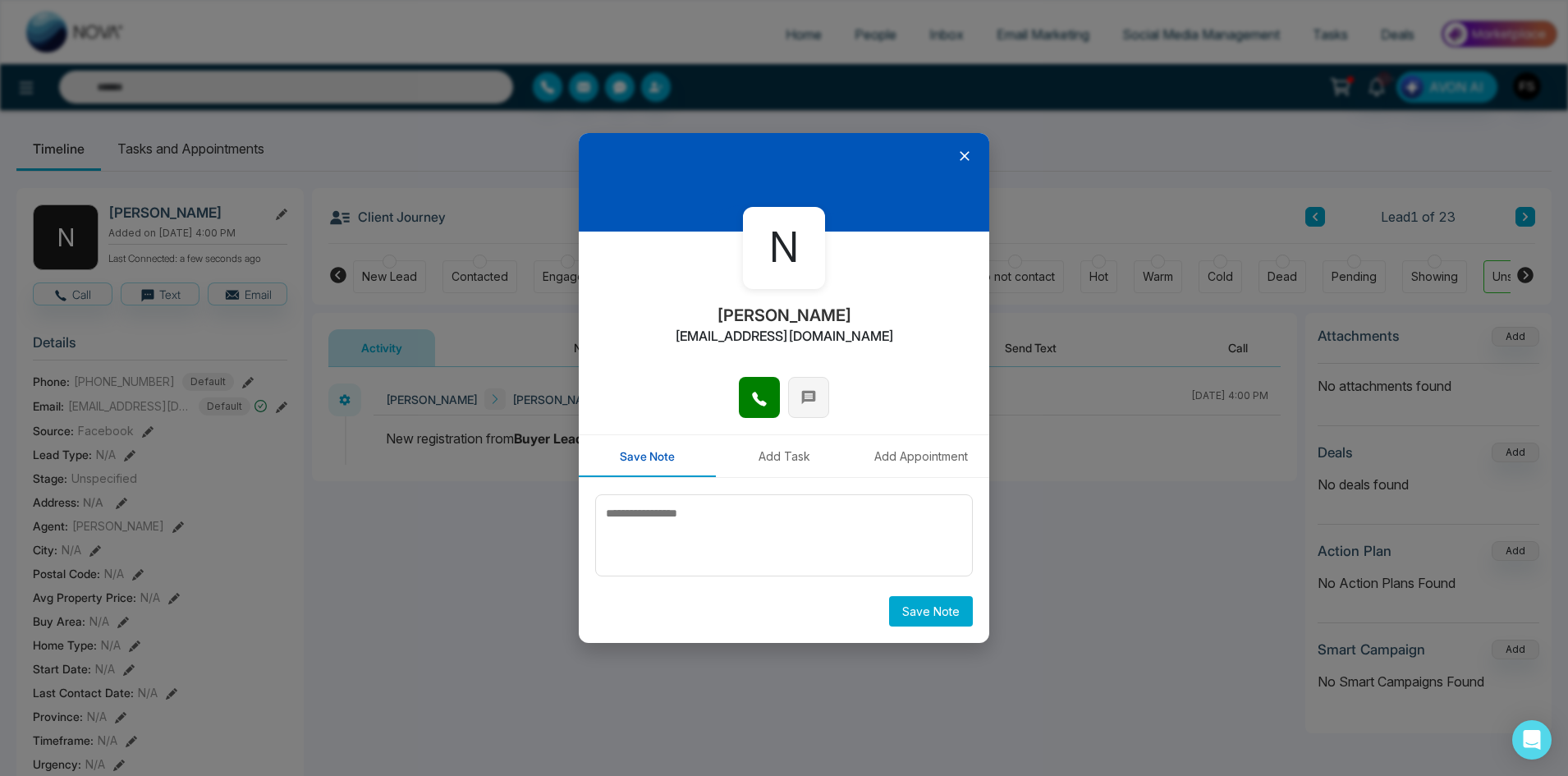
click at [809, 394] on icon at bounding box center [808, 397] width 16 height 16
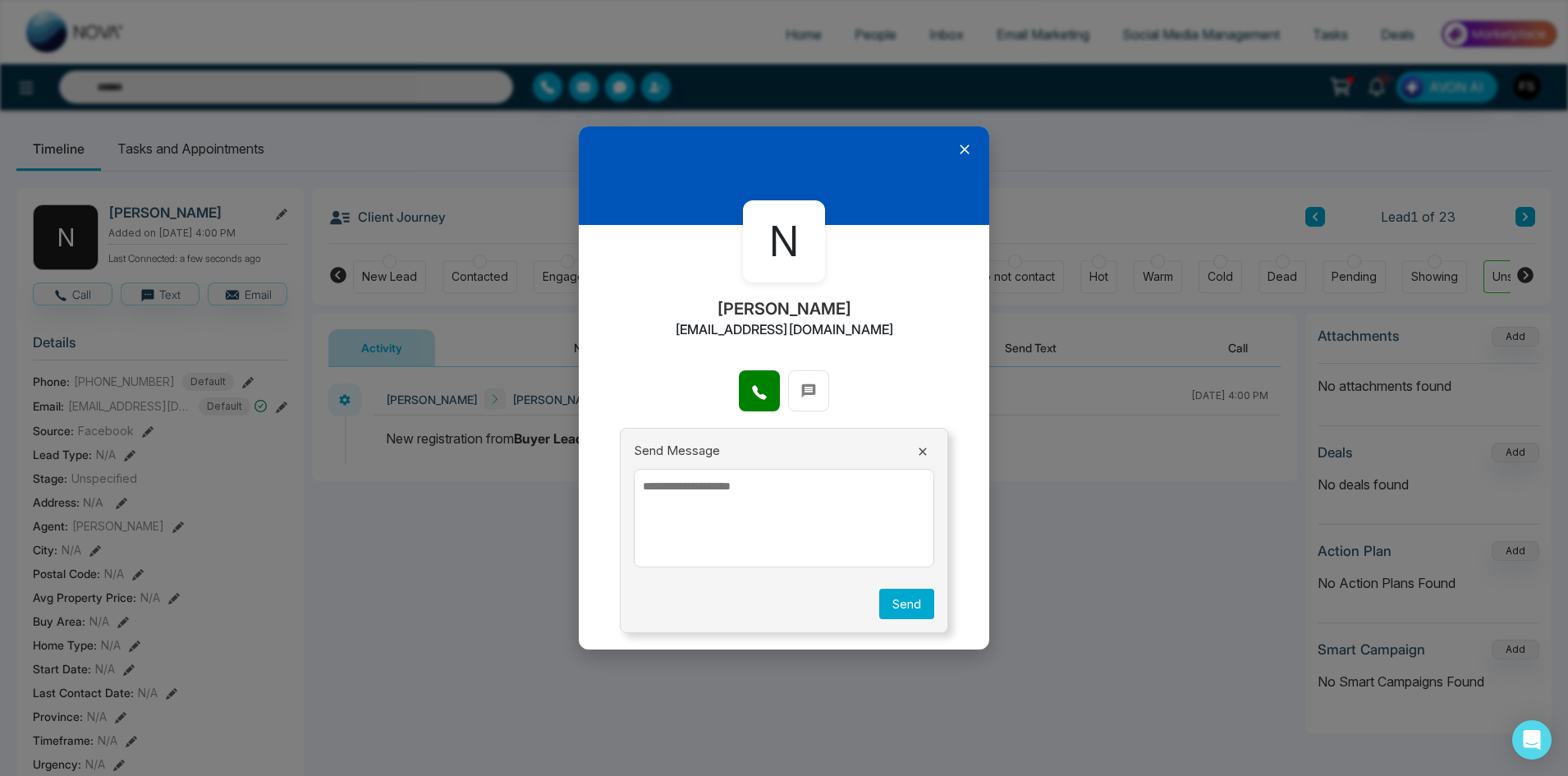
click at [759, 496] on textarea at bounding box center [784, 518] width 300 height 98
click at [963, 148] on icon at bounding box center [964, 149] width 16 height 16
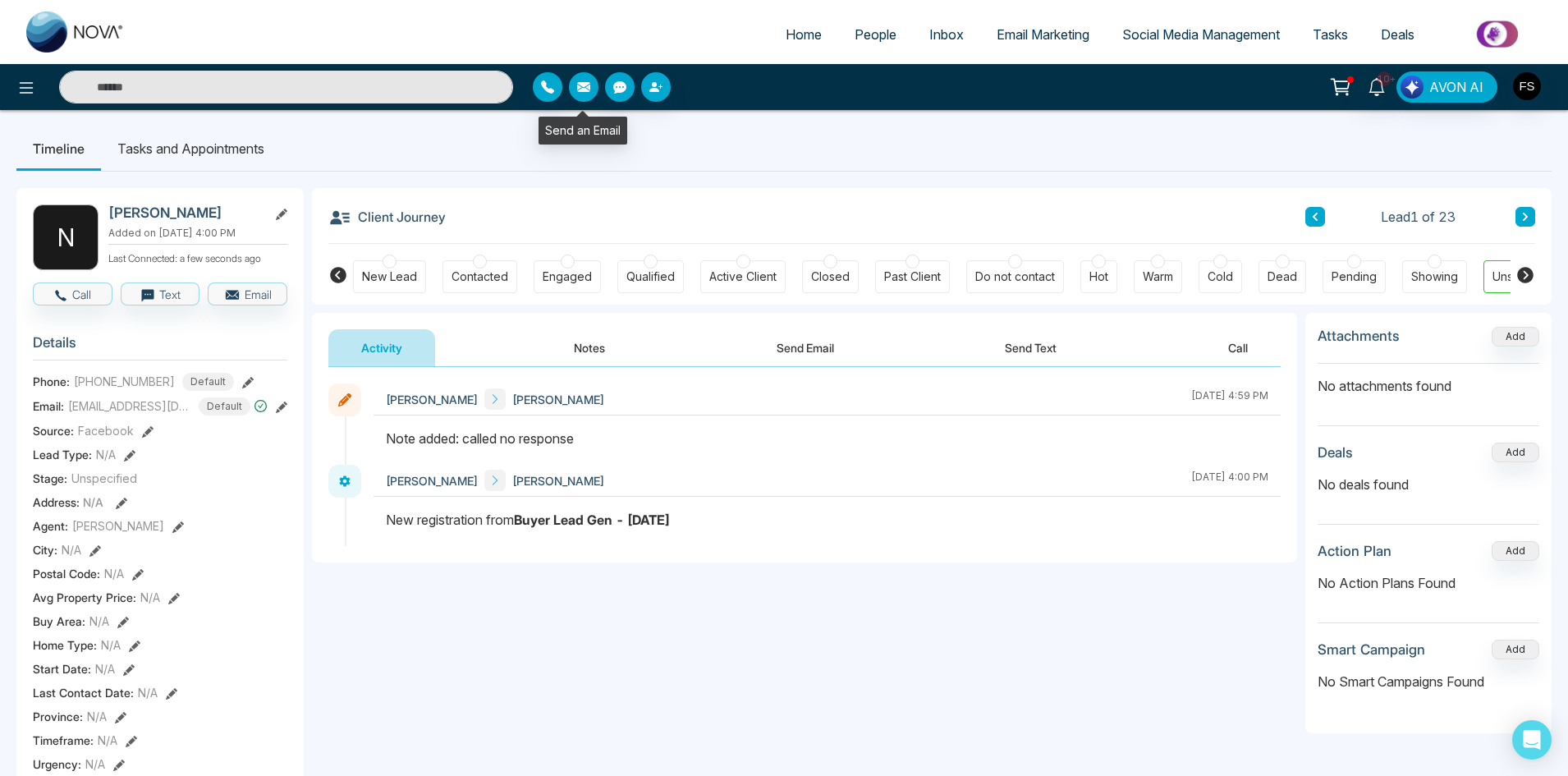
click at [585, 92] on icon "button" at bounding box center [583, 86] width 13 height 9
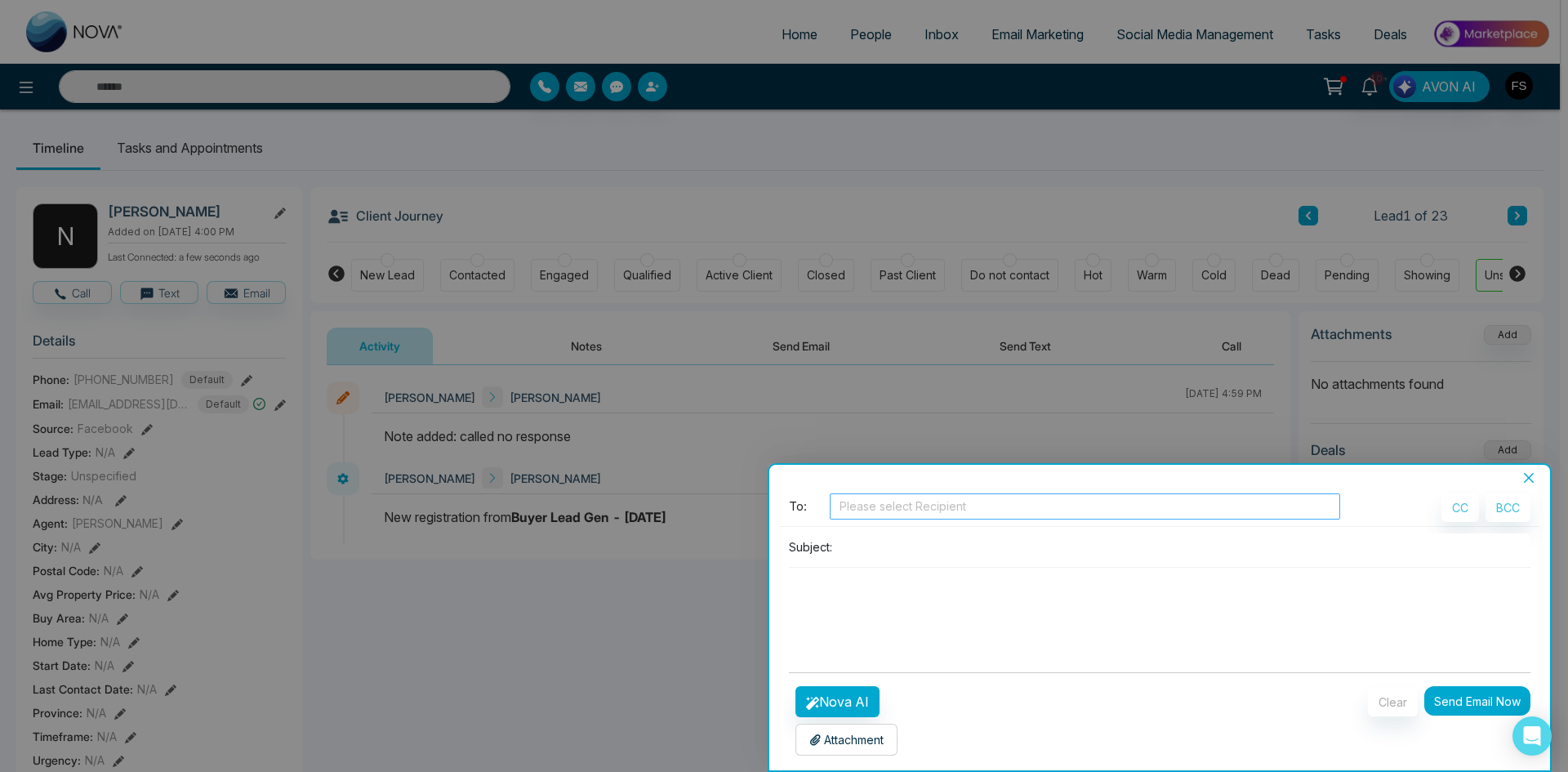
click at [1000, 508] on div at bounding box center [1085, 506] width 502 height 20
type input "**********"
click at [971, 485] on div "**********" at bounding box center [1159, 628] width 781 height 285
drag, startPoint x: 70, startPoint y: 414, endPoint x: 140, endPoint y: 419, distance: 70.2
click at [138, 419] on div at bounding box center [784, 386] width 1568 height 772
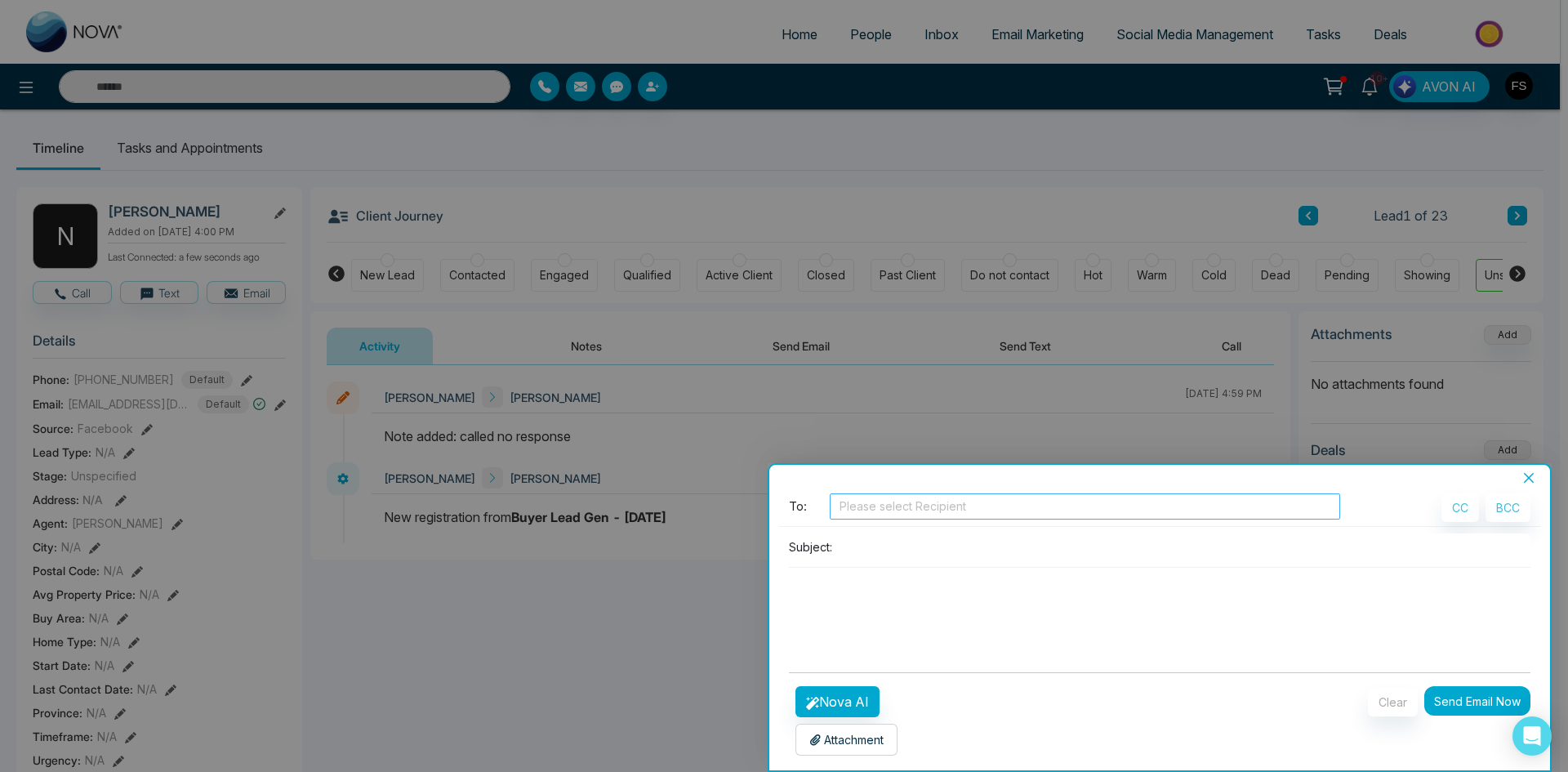
click at [951, 508] on div at bounding box center [1085, 506] width 502 height 20
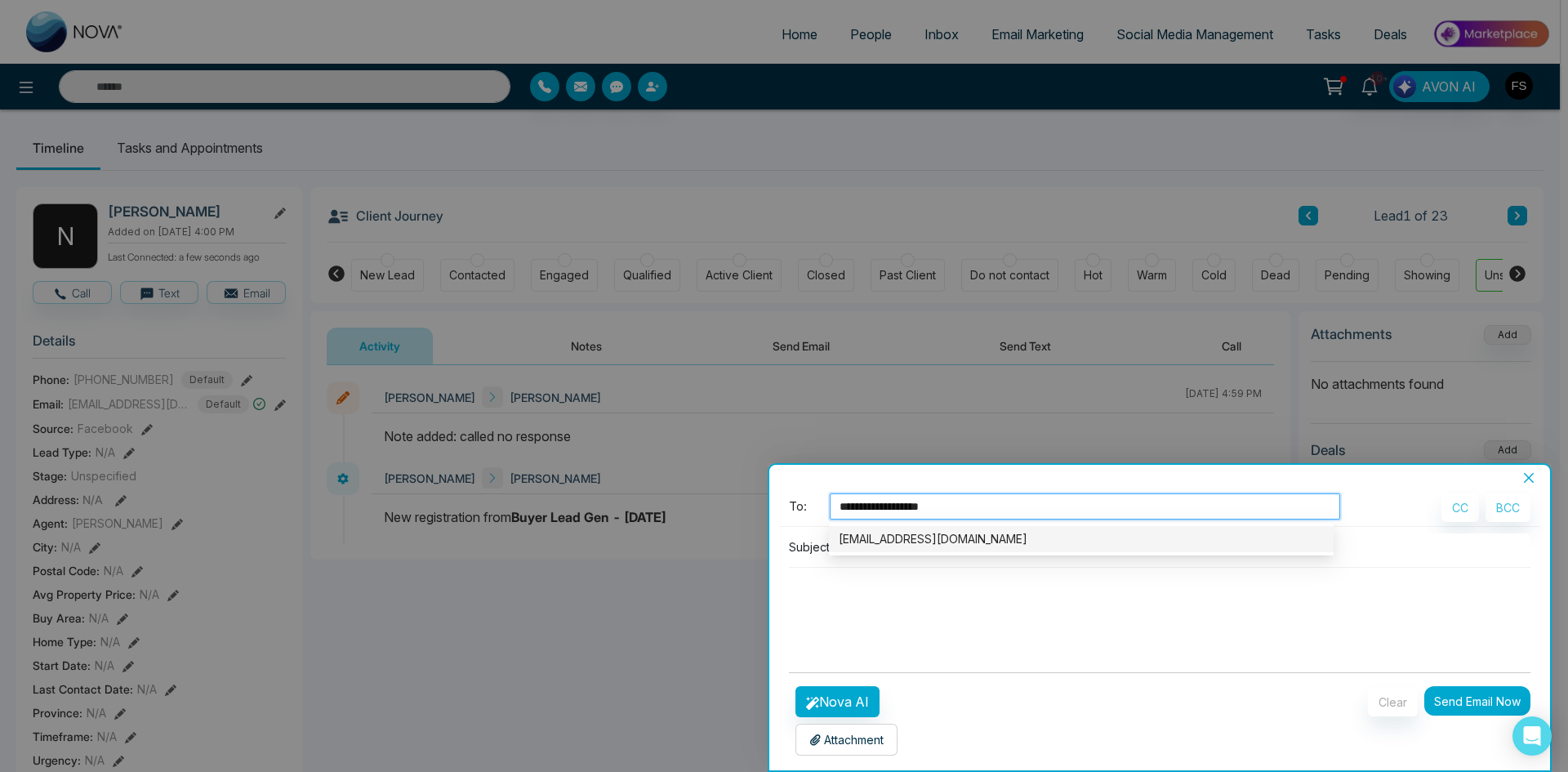
type input "**********"
click at [920, 537] on div "[EMAIL_ADDRESS][DOMAIN_NAME]" at bounding box center [1081, 538] width 485 height 18
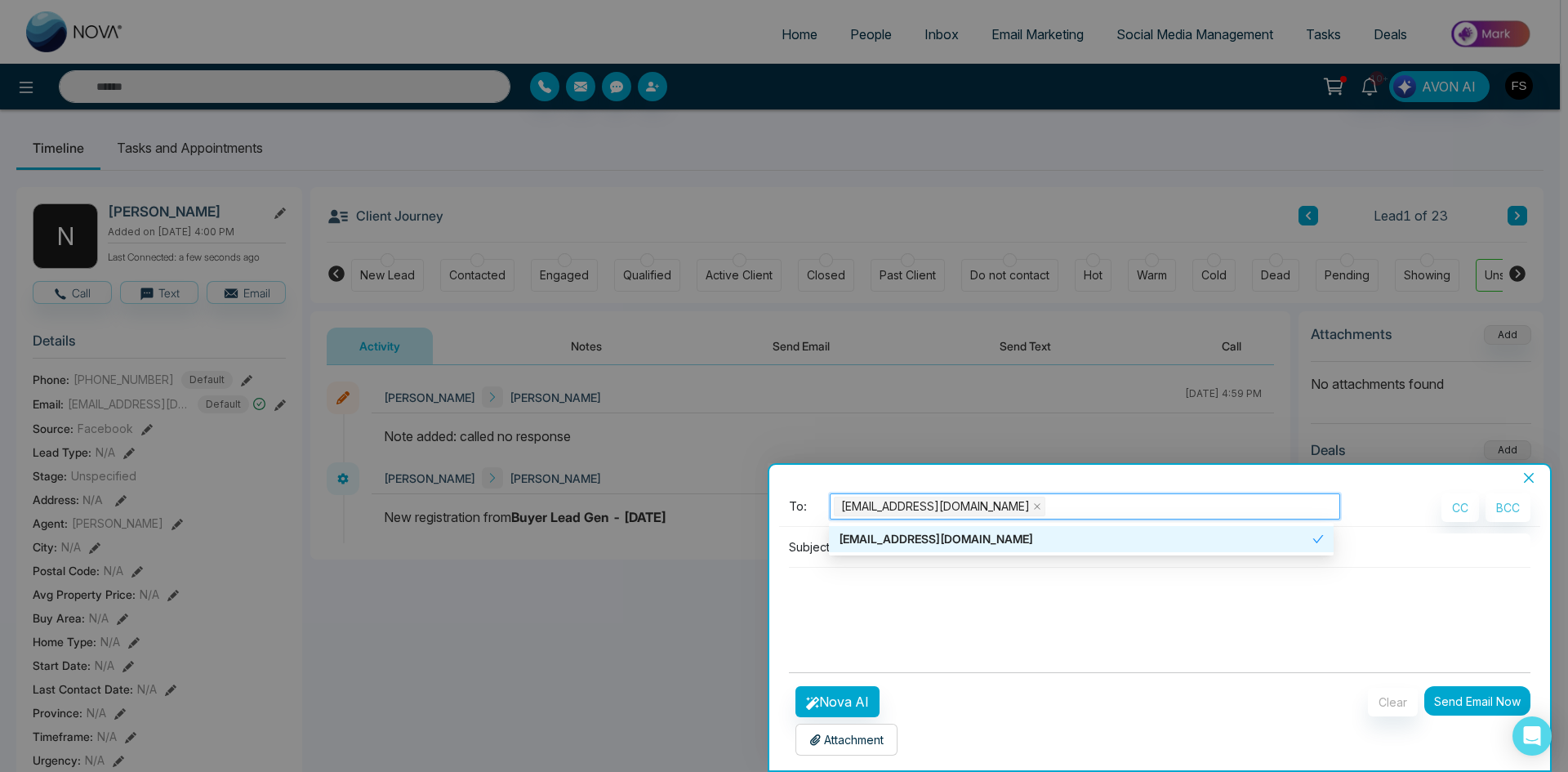
click at [815, 593] on textarea at bounding box center [1160, 606] width 742 height 78
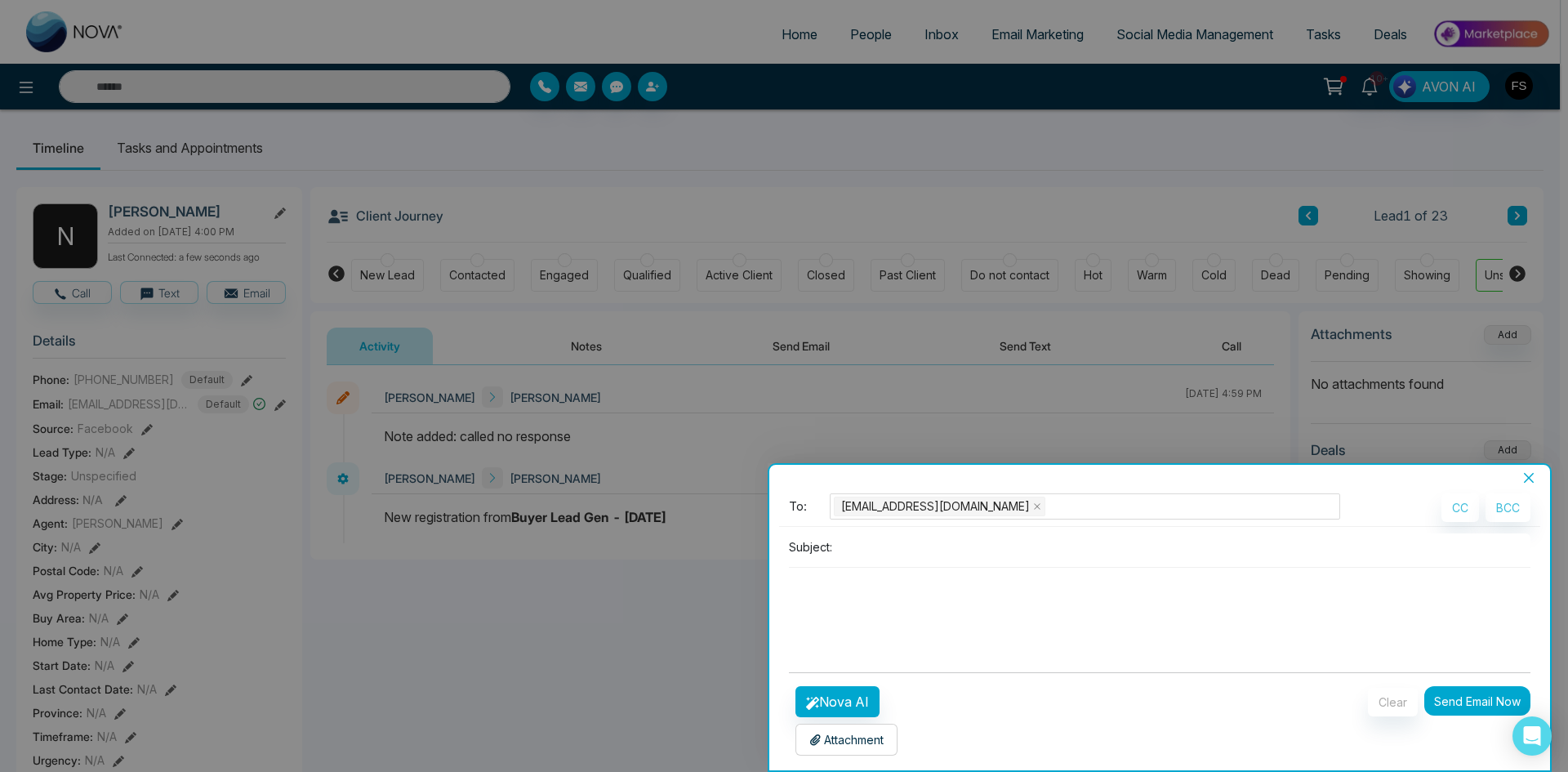
click at [907, 605] on textarea at bounding box center [1160, 606] width 742 height 78
paste textarea "**********"
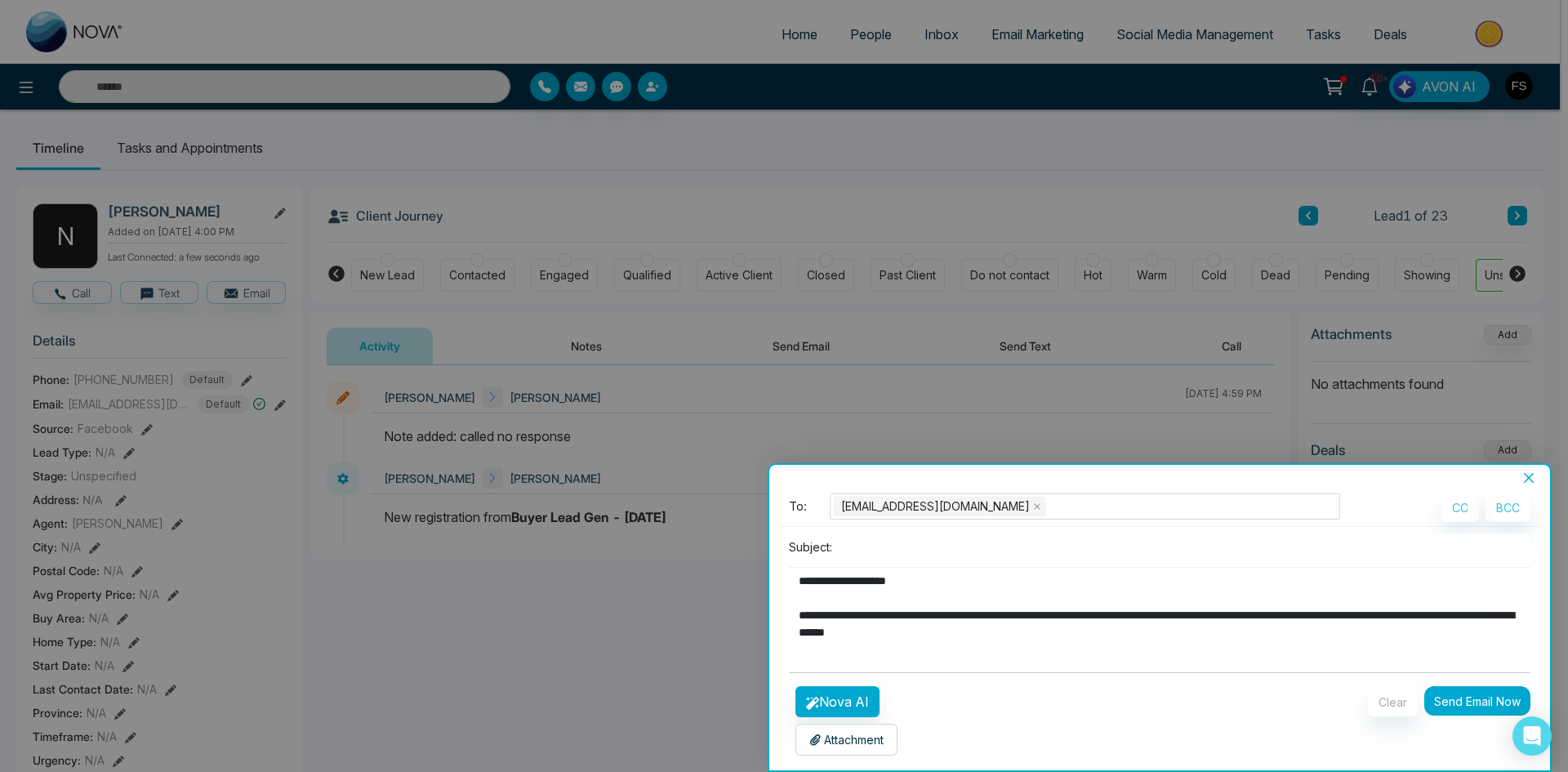
click at [949, 587] on textarea "**********" at bounding box center [1156, 606] width 733 height 78
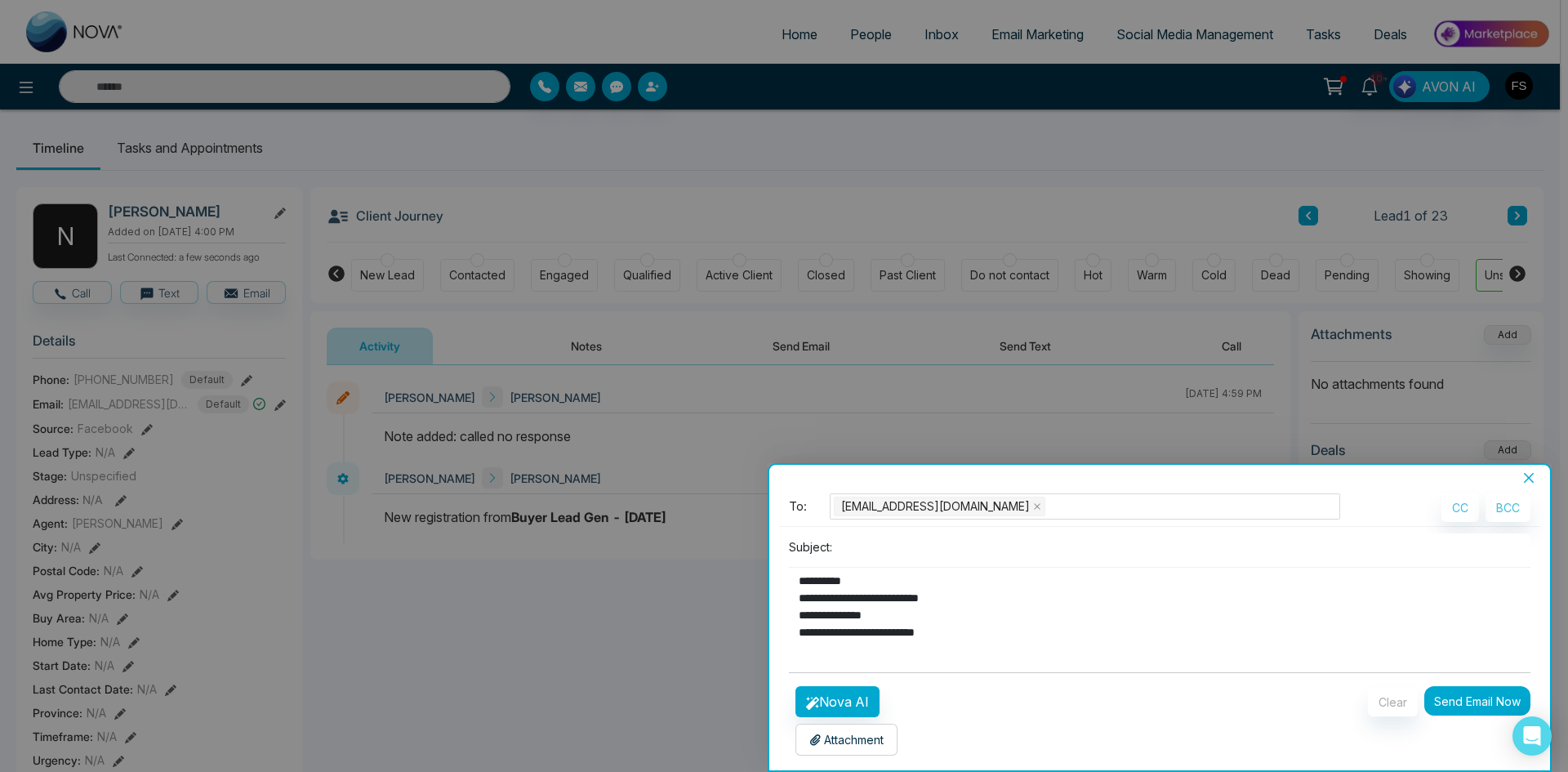
scroll to position [172, 0]
drag, startPoint x: 984, startPoint y: 639, endPoint x: 817, endPoint y: 638, distance: 167.0
click at [817, 638] on textarea "**********" at bounding box center [1156, 606] width 733 height 78
paste textarea "**********"
click at [1180, 633] on textarea "**********" at bounding box center [1156, 606] width 733 height 78
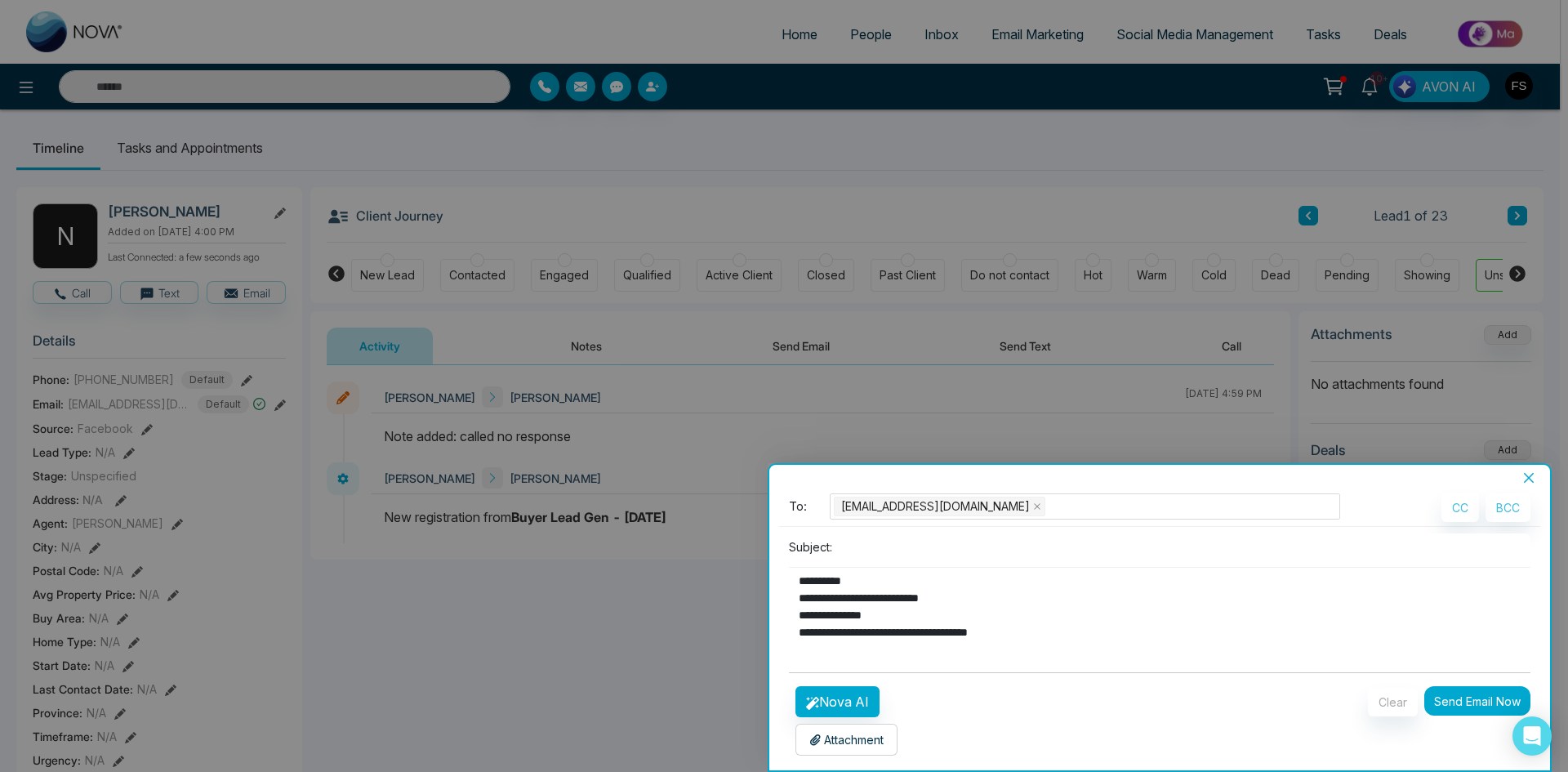
scroll to position [5, 0]
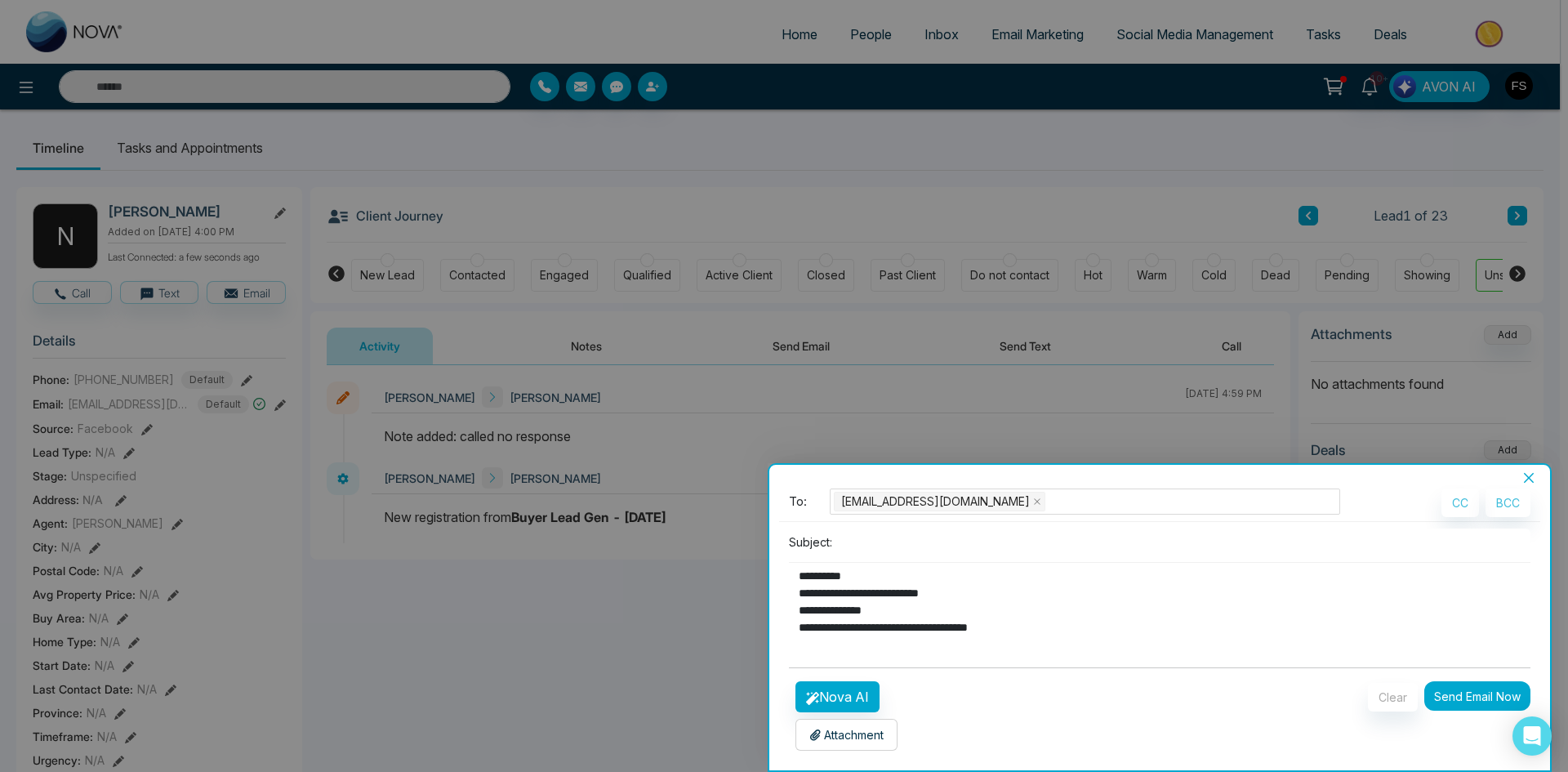
type textarea "**********"
click at [911, 547] on input at bounding box center [1185, 541] width 692 height 27
paste input "**********"
type input "**********"
click at [1170, 614] on textarea "**********" at bounding box center [1156, 601] width 733 height 78
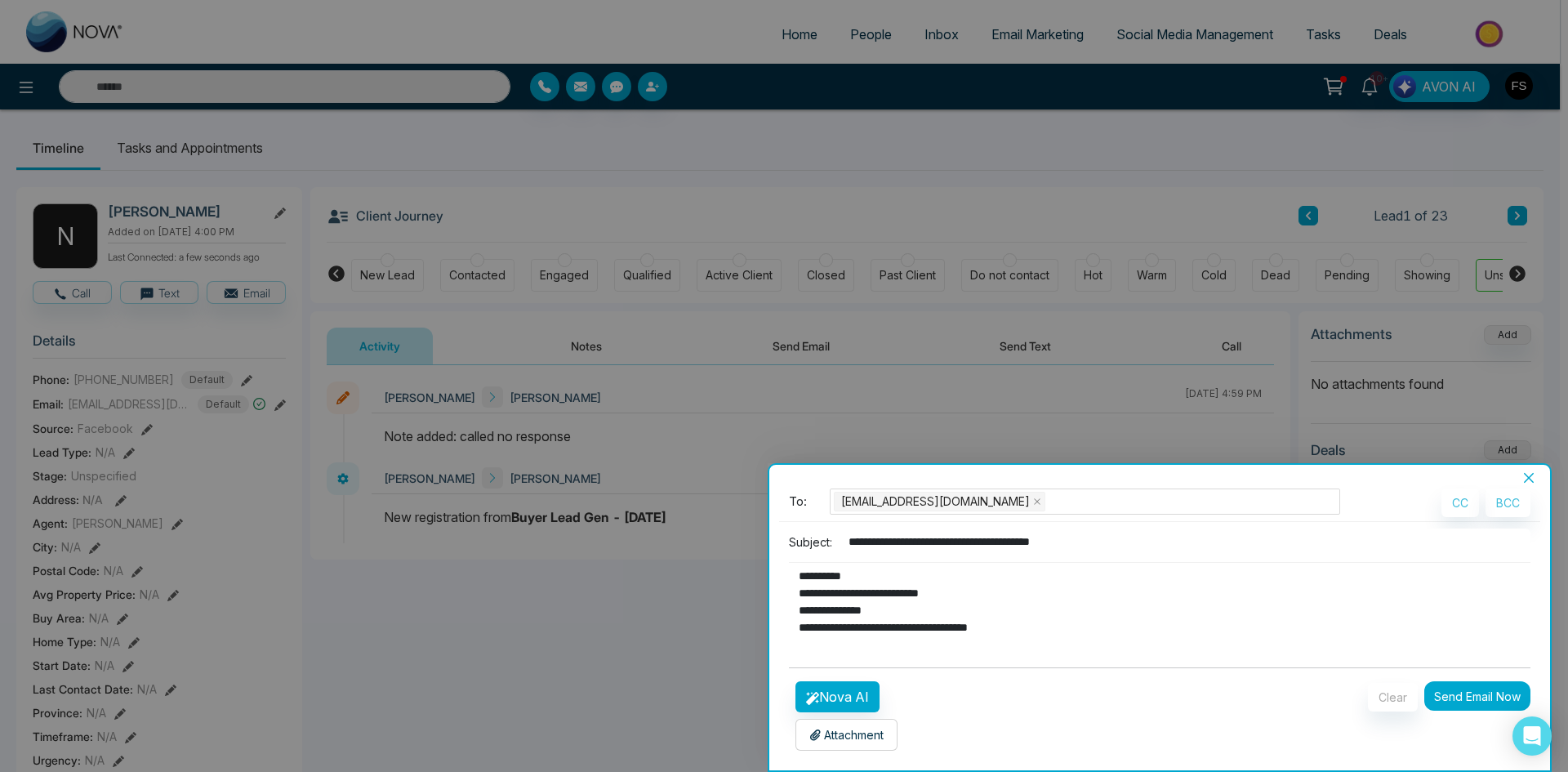
click at [1469, 697] on button "Send Email Now" at bounding box center [1478, 696] width 106 height 29
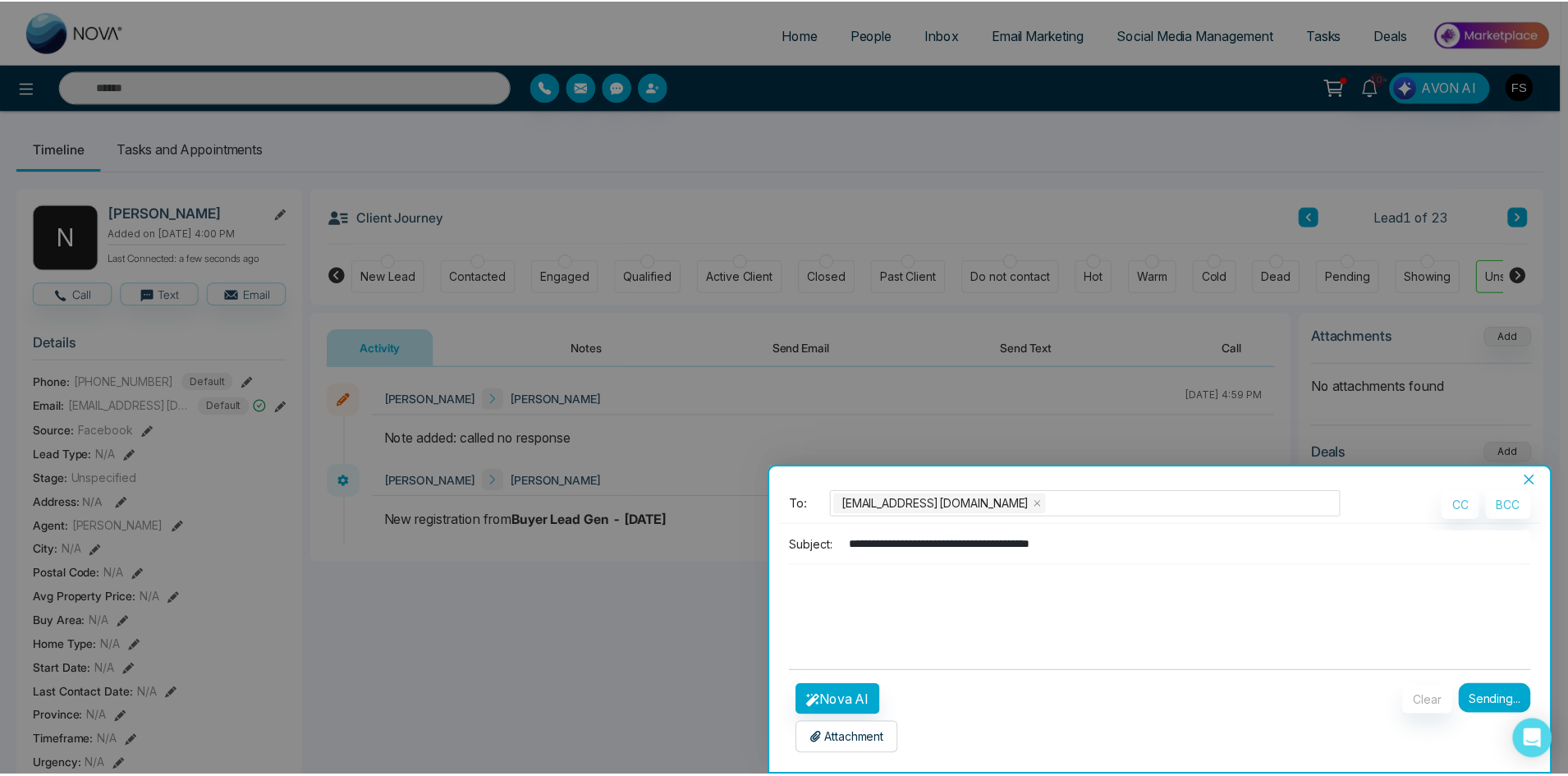
scroll to position [0, 0]
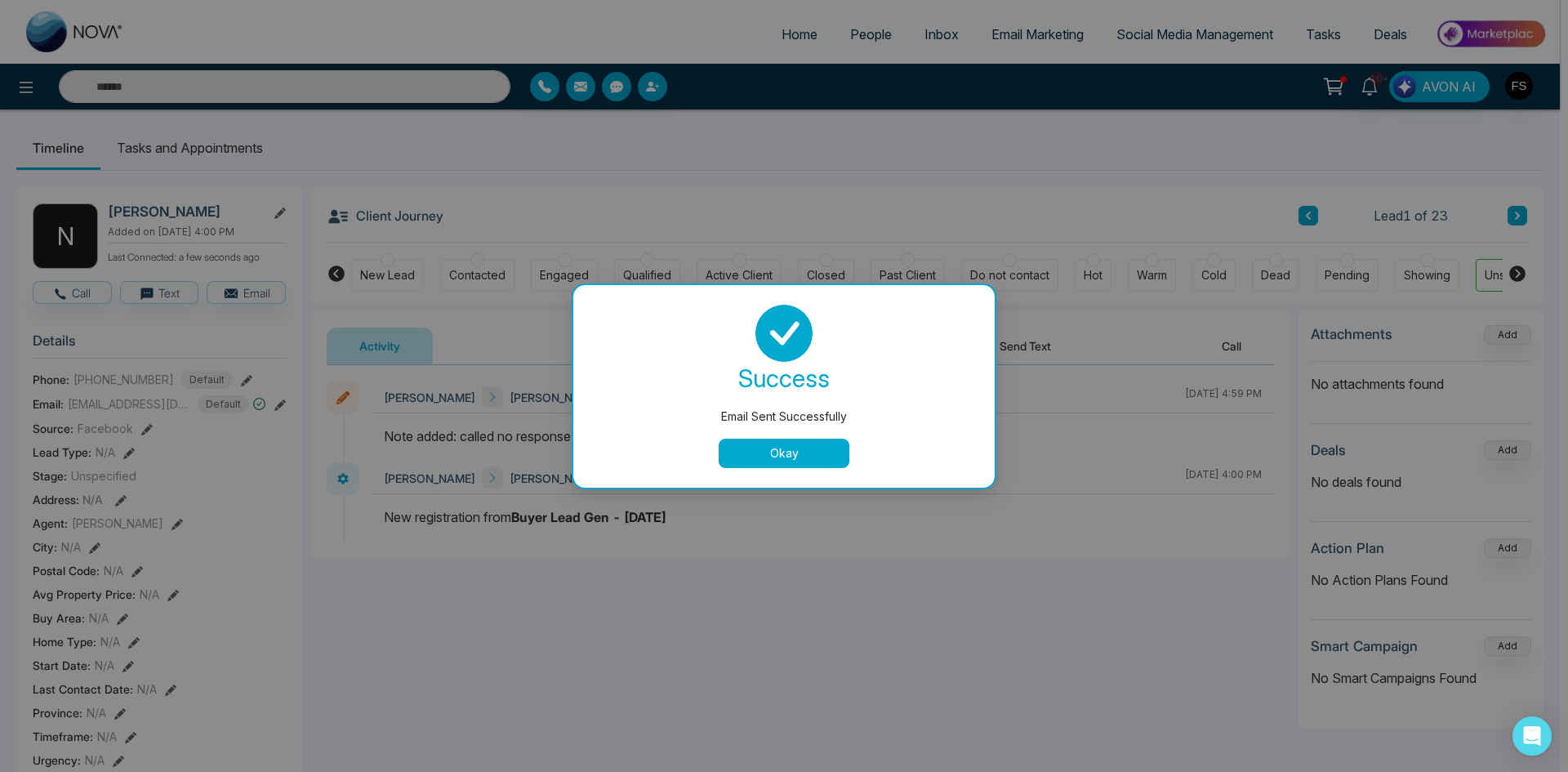
click at [788, 447] on button "Okay" at bounding box center [784, 453] width 131 height 29
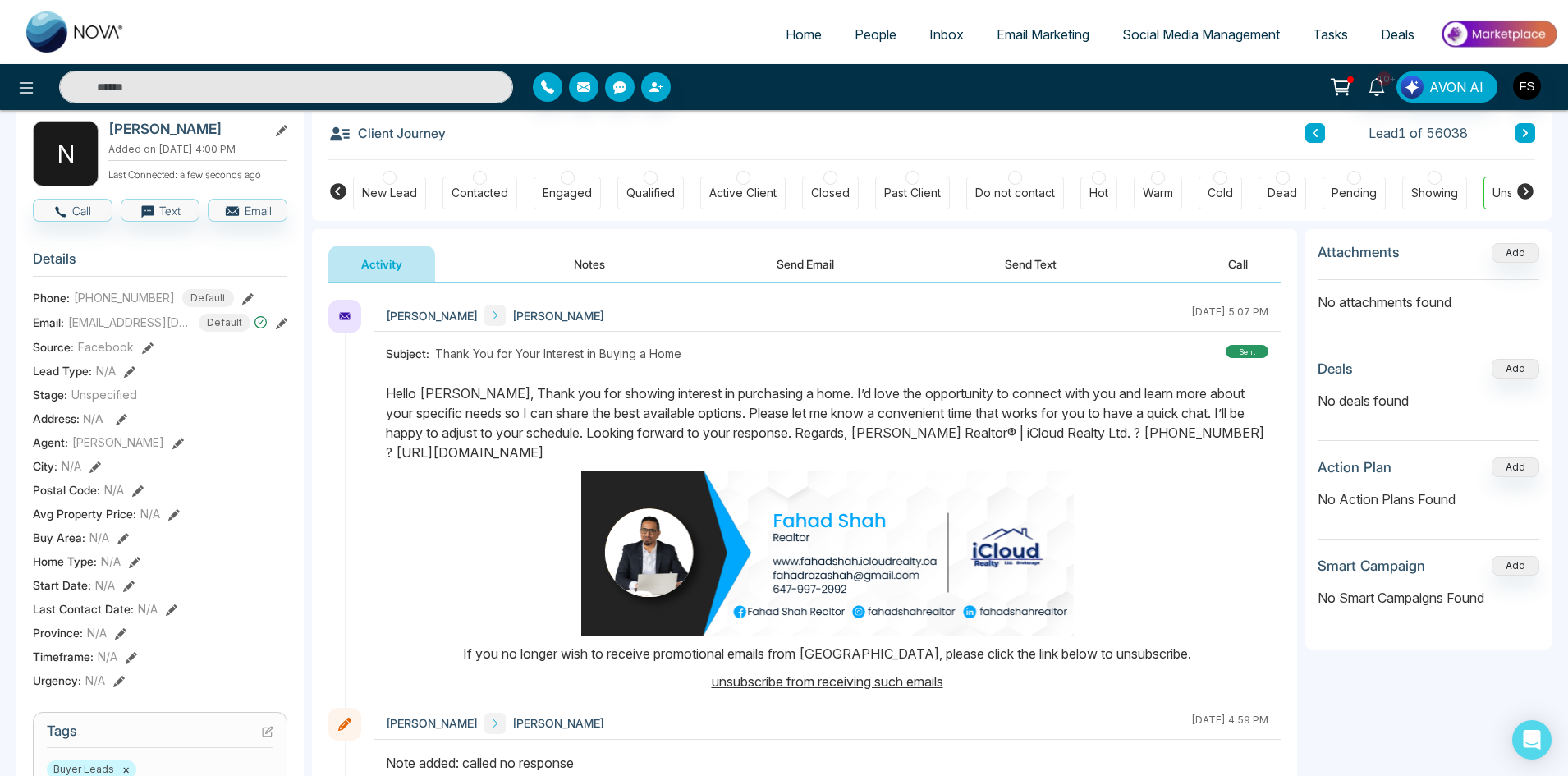
scroll to position [82, 0]
drag, startPoint x: 383, startPoint y: 394, endPoint x: 656, endPoint y: 456, distance: 280.0
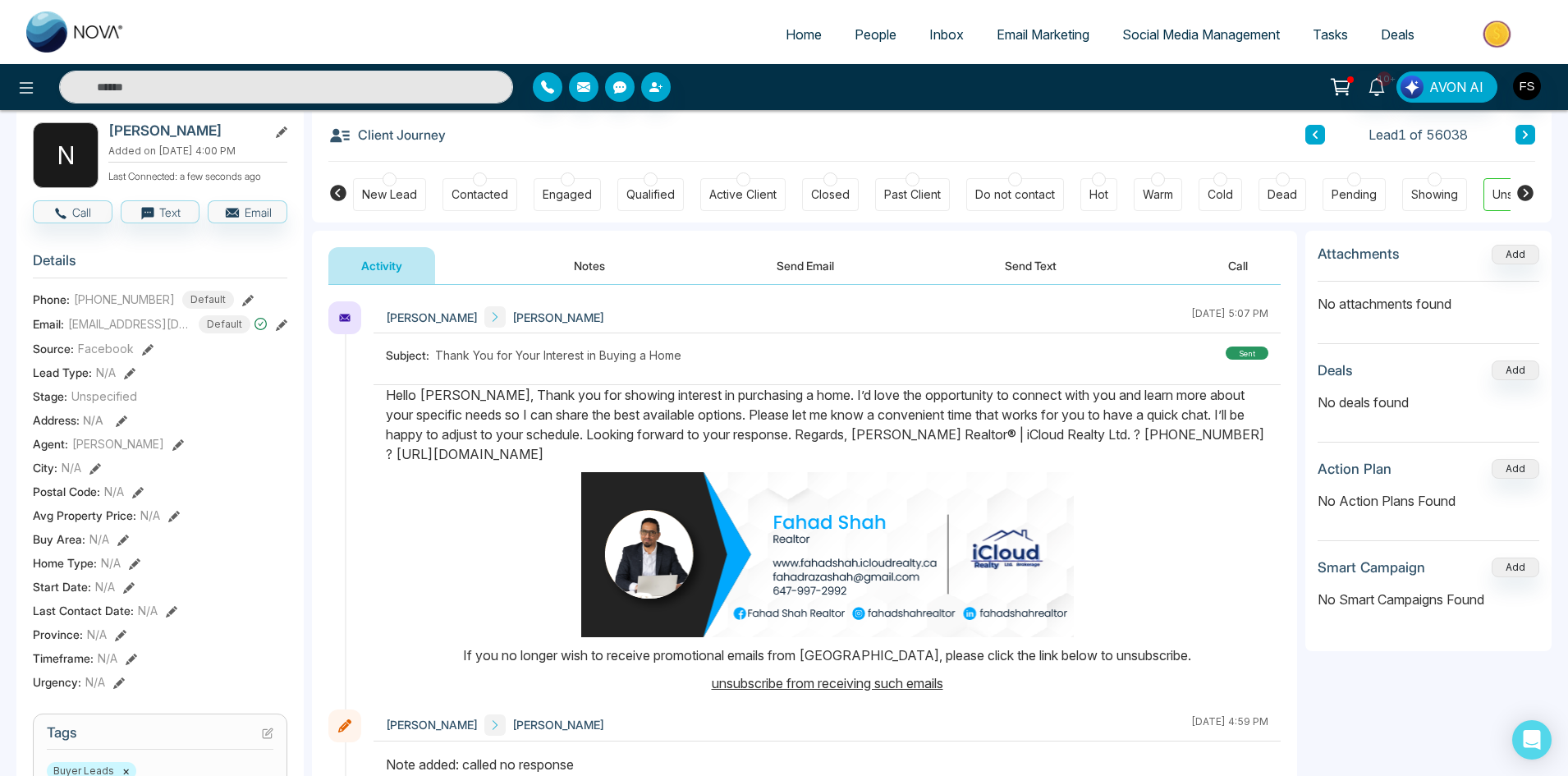
click at [656, 456] on div at bounding box center [827, 539] width 907 height 307
click at [279, 131] on icon at bounding box center [281, 131] width 11 height 11
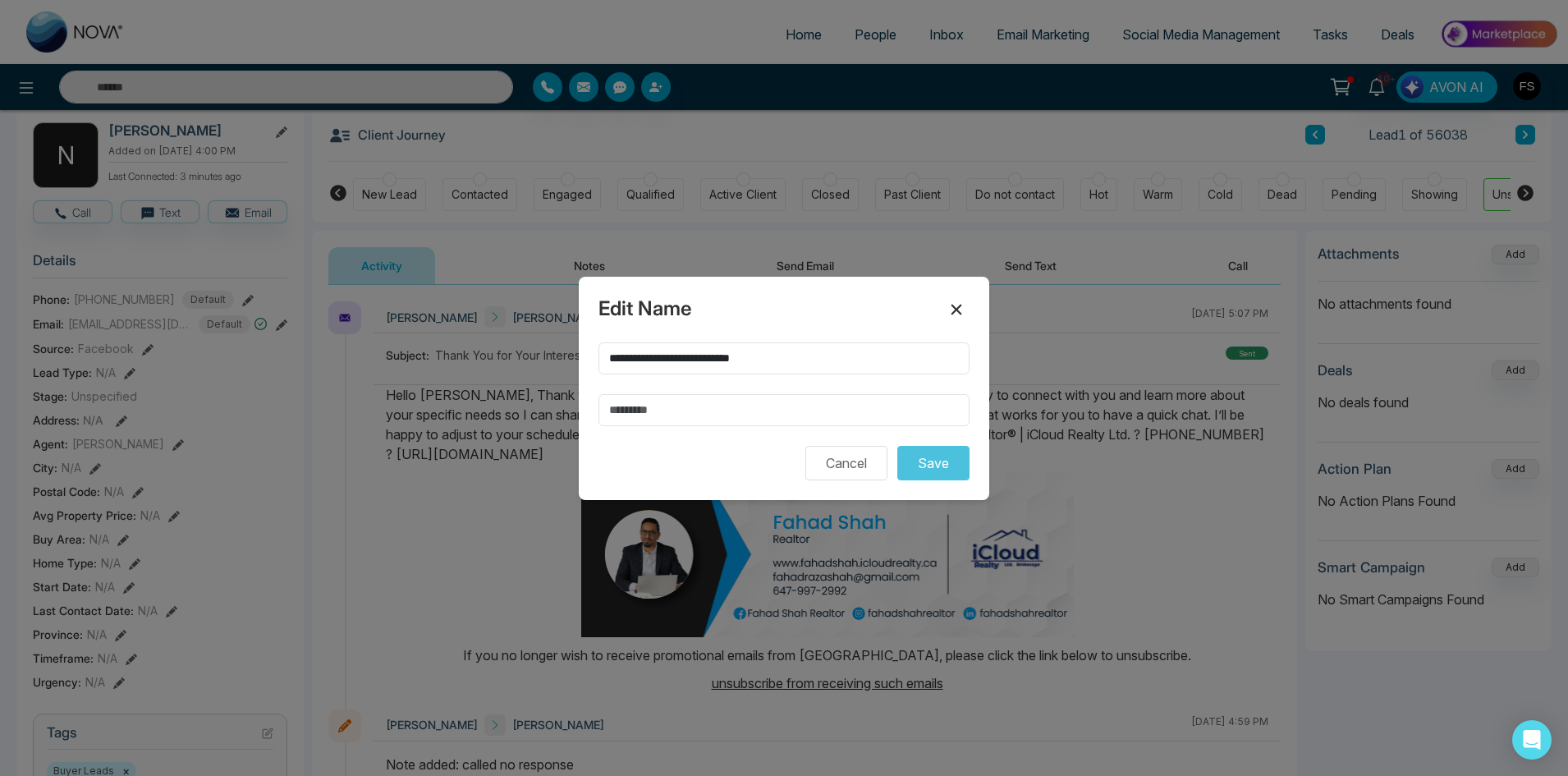
click at [956, 302] on icon at bounding box center [956, 309] width 20 height 20
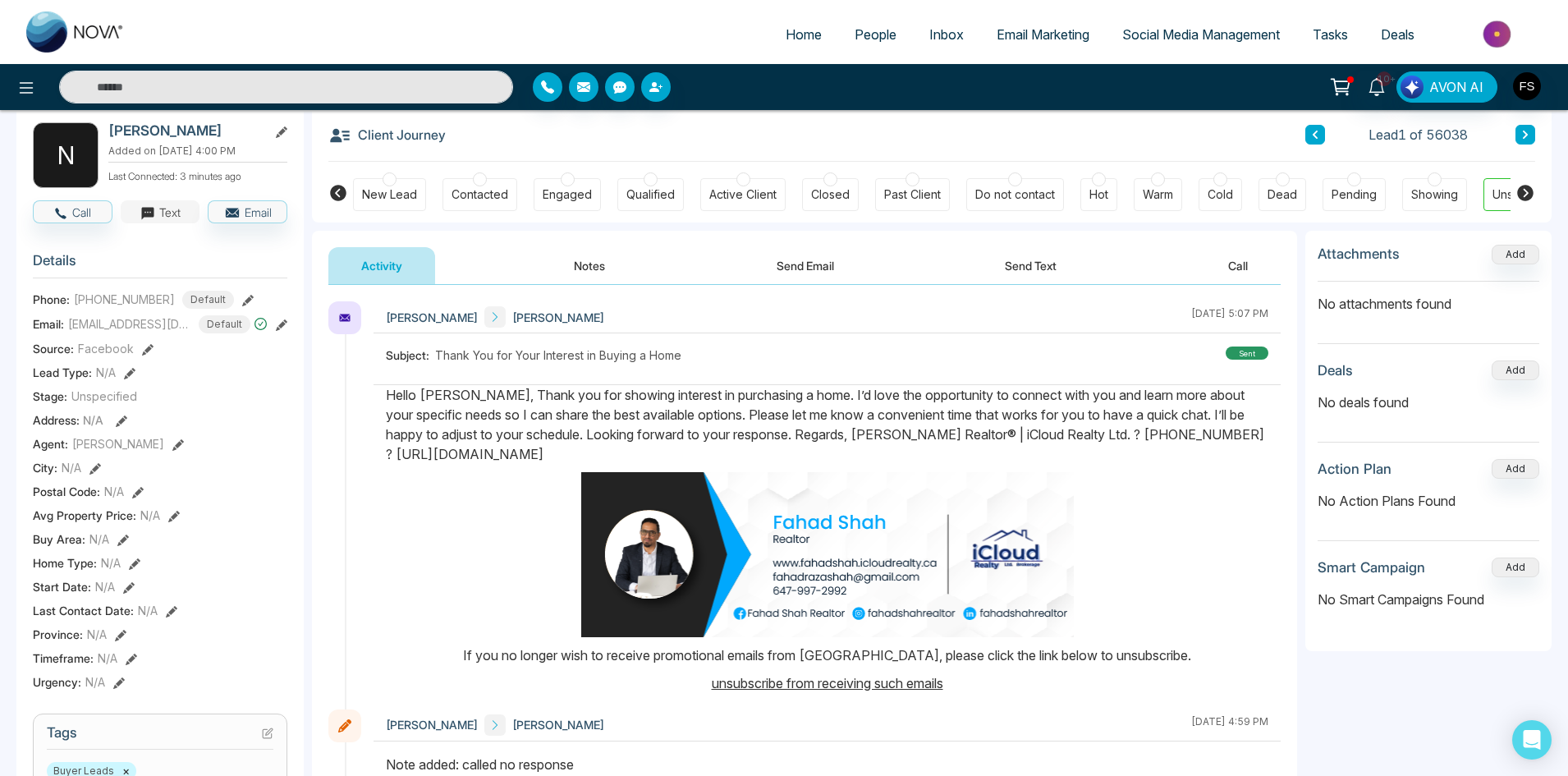
click at [167, 219] on button "Text" at bounding box center [161, 211] width 79 height 23
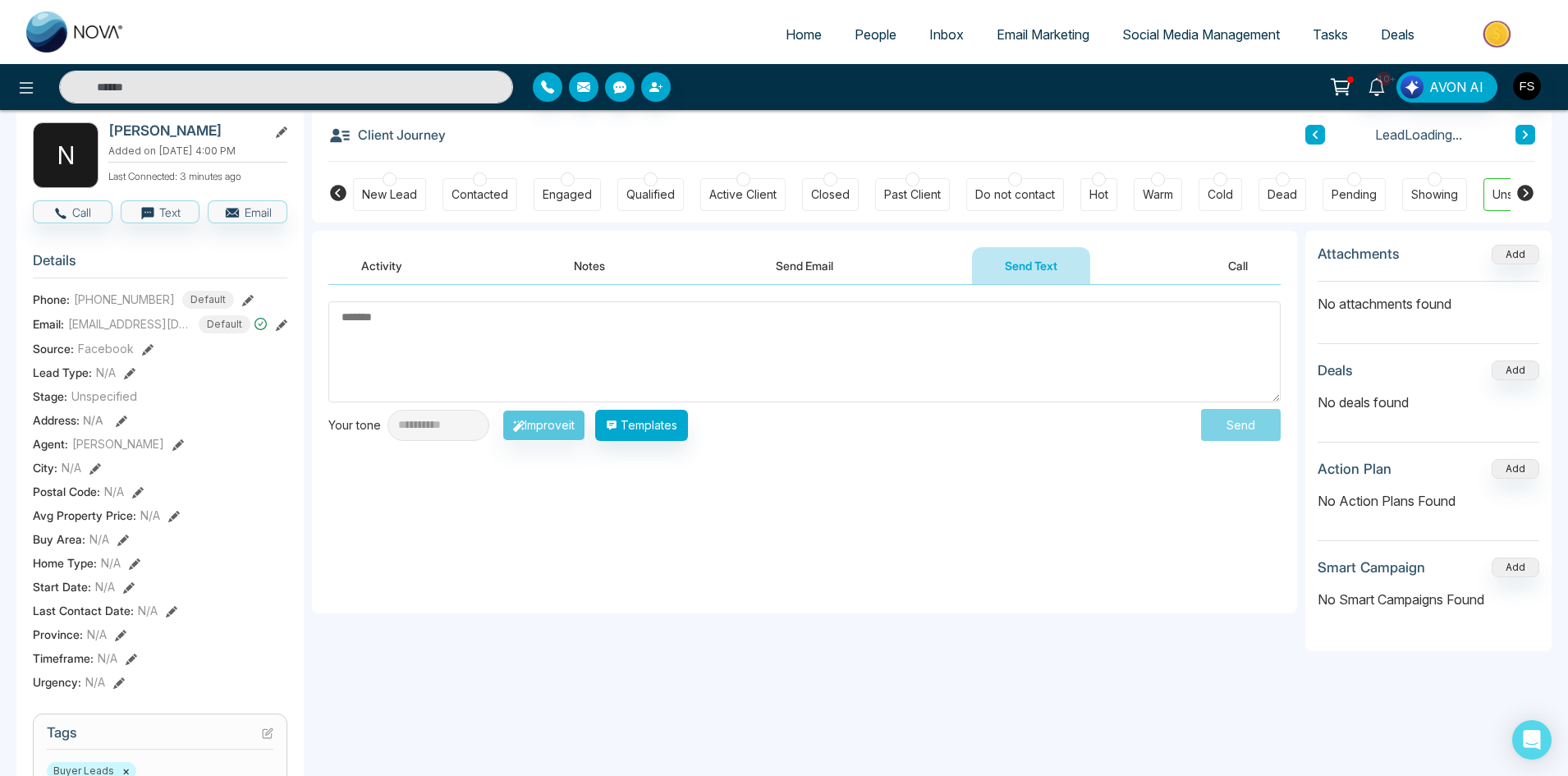
click at [526, 353] on textarea at bounding box center [803, 351] width 952 height 101
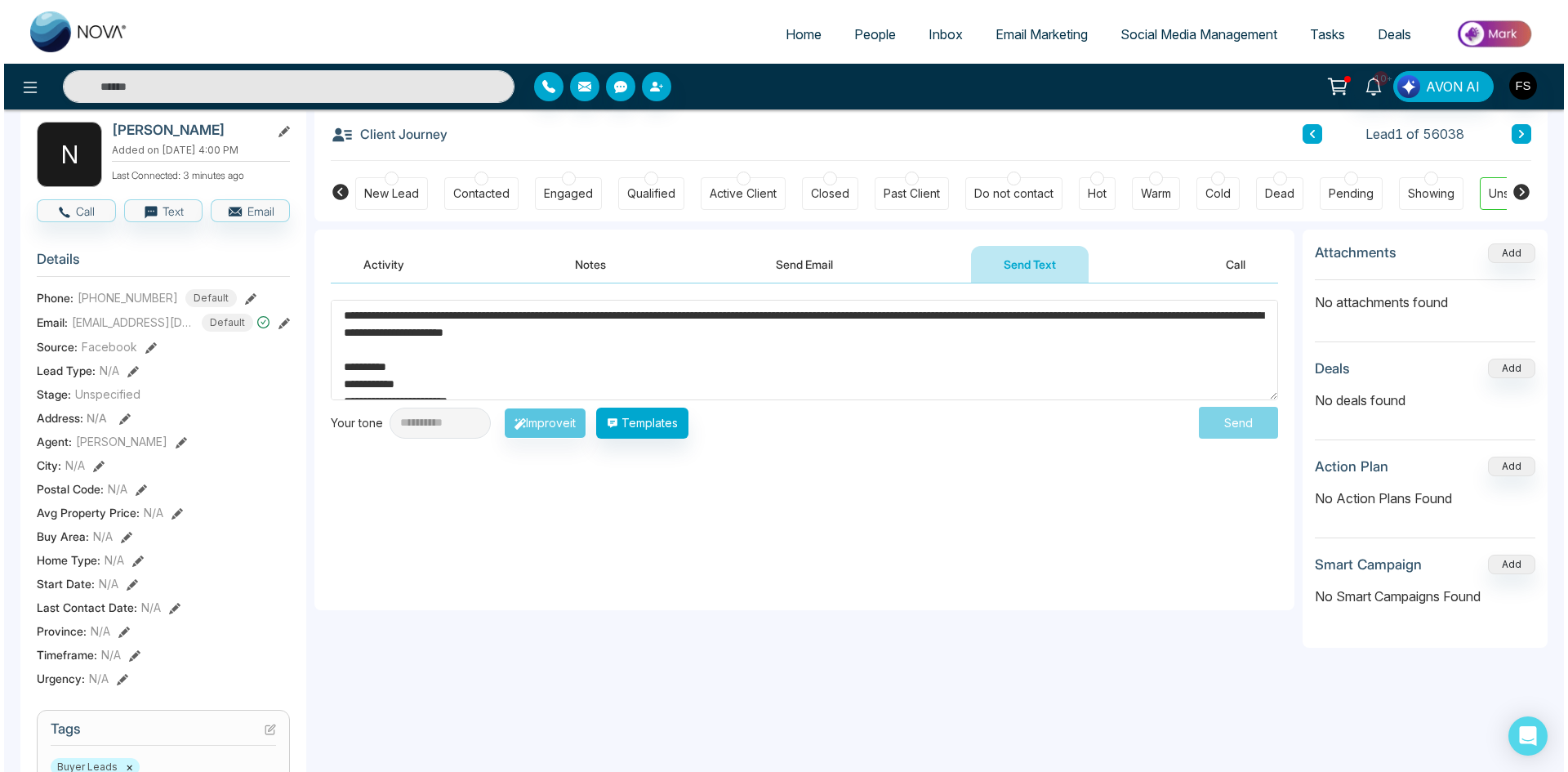
scroll to position [9, 0]
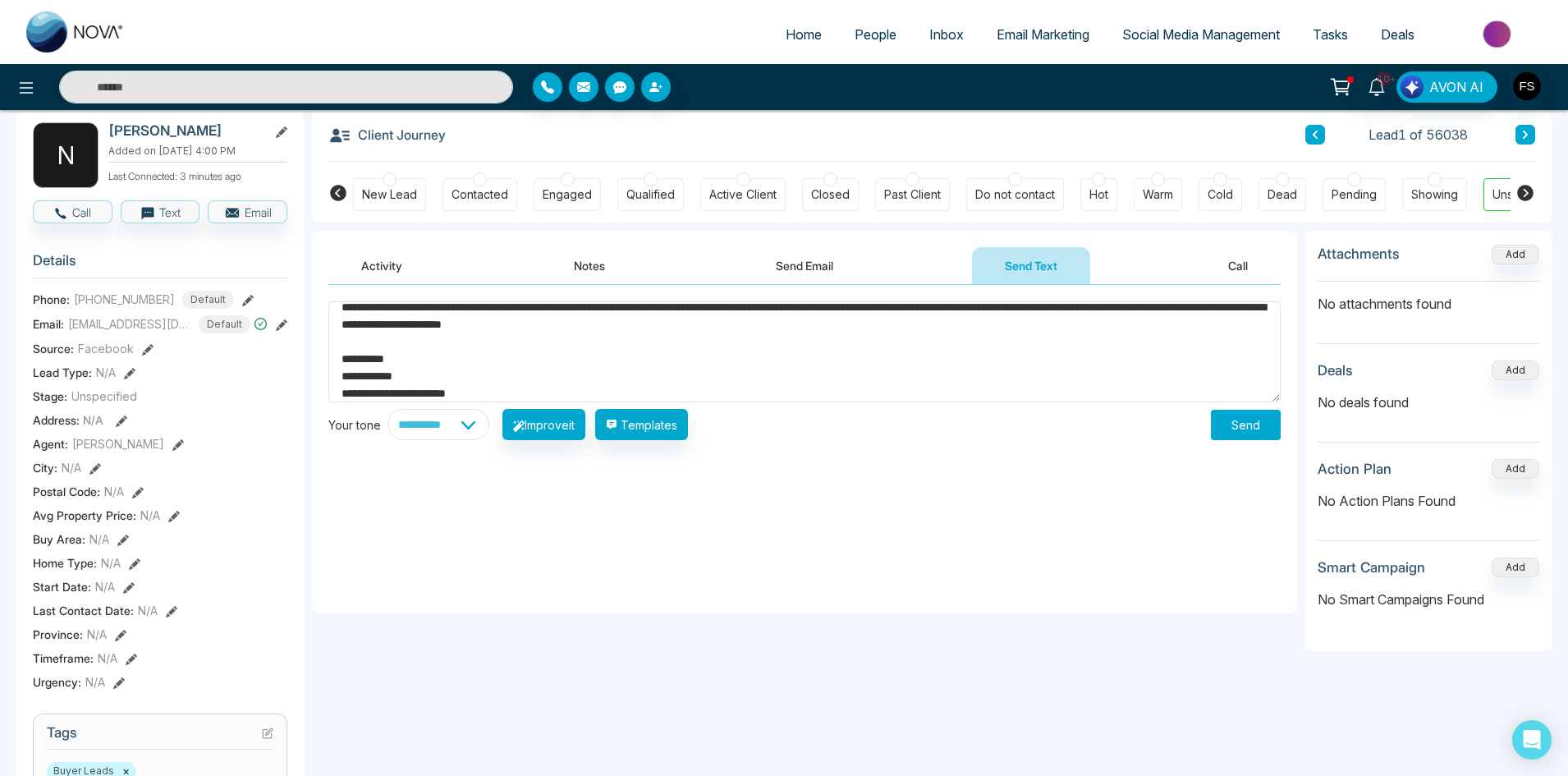
type textarea "**********"
click at [1251, 428] on button "Send" at bounding box center [1245, 425] width 70 height 30
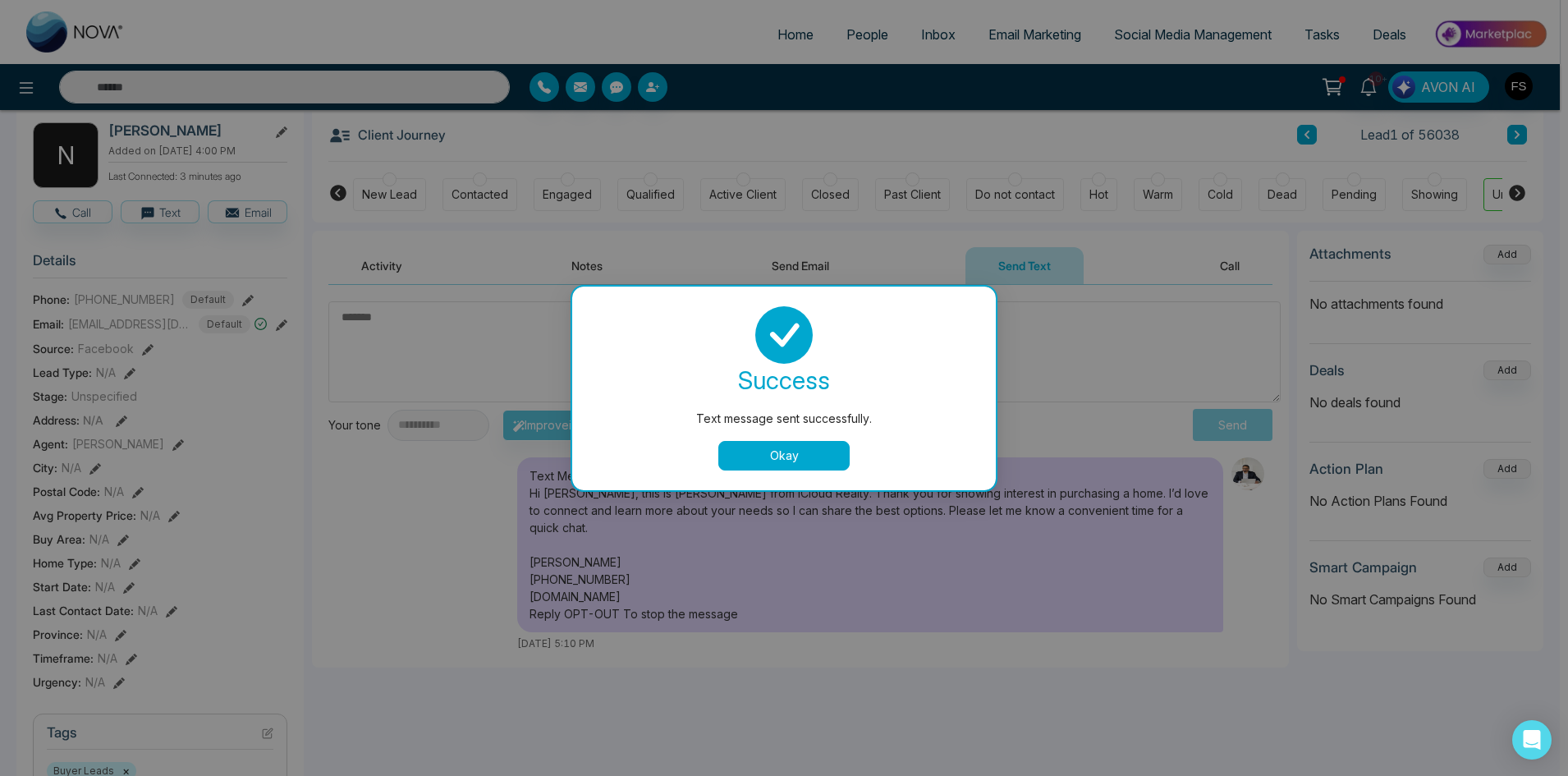
scroll to position [0, 0]
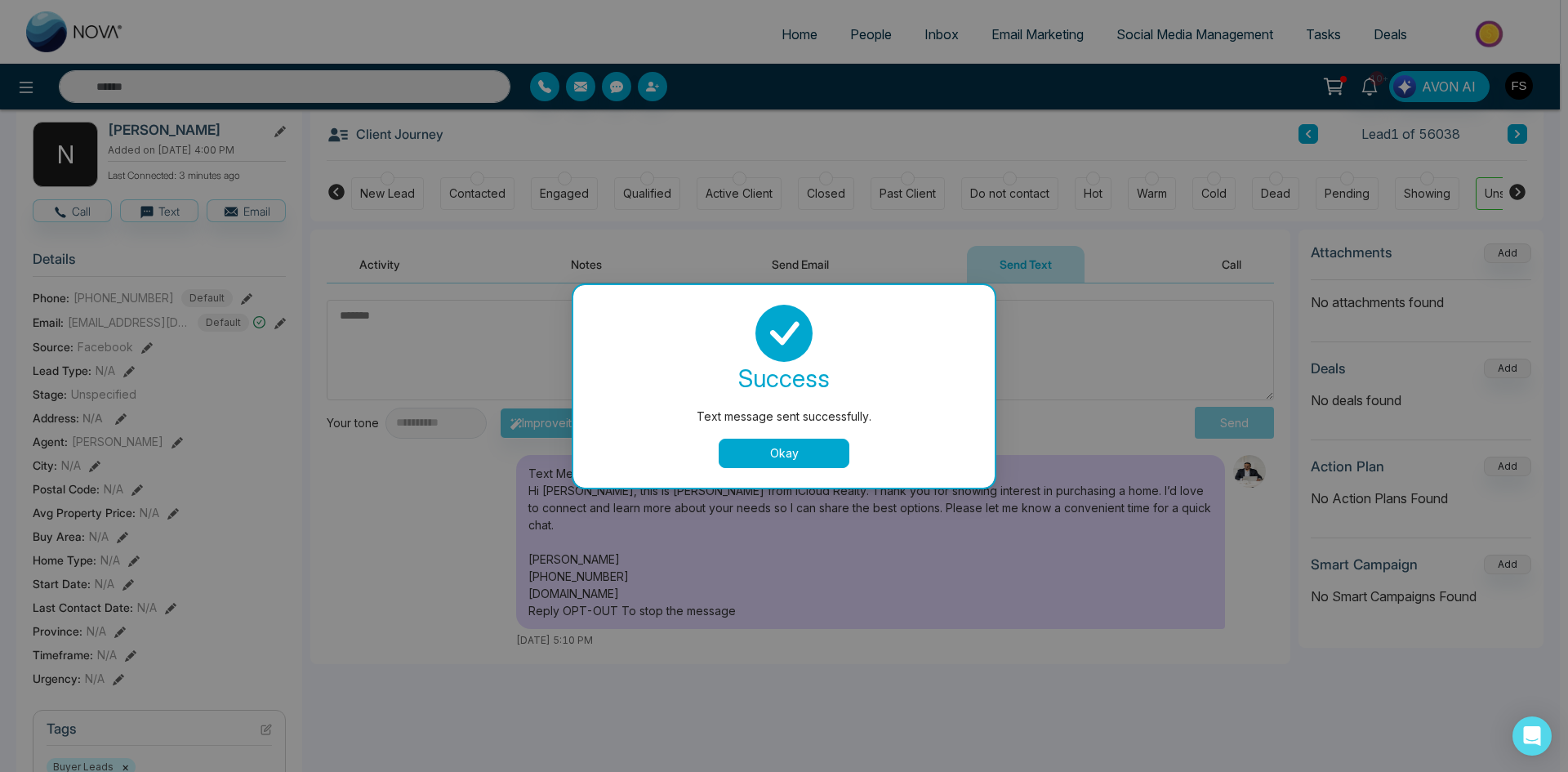
click at [799, 464] on button "Okay" at bounding box center [784, 453] width 131 height 29
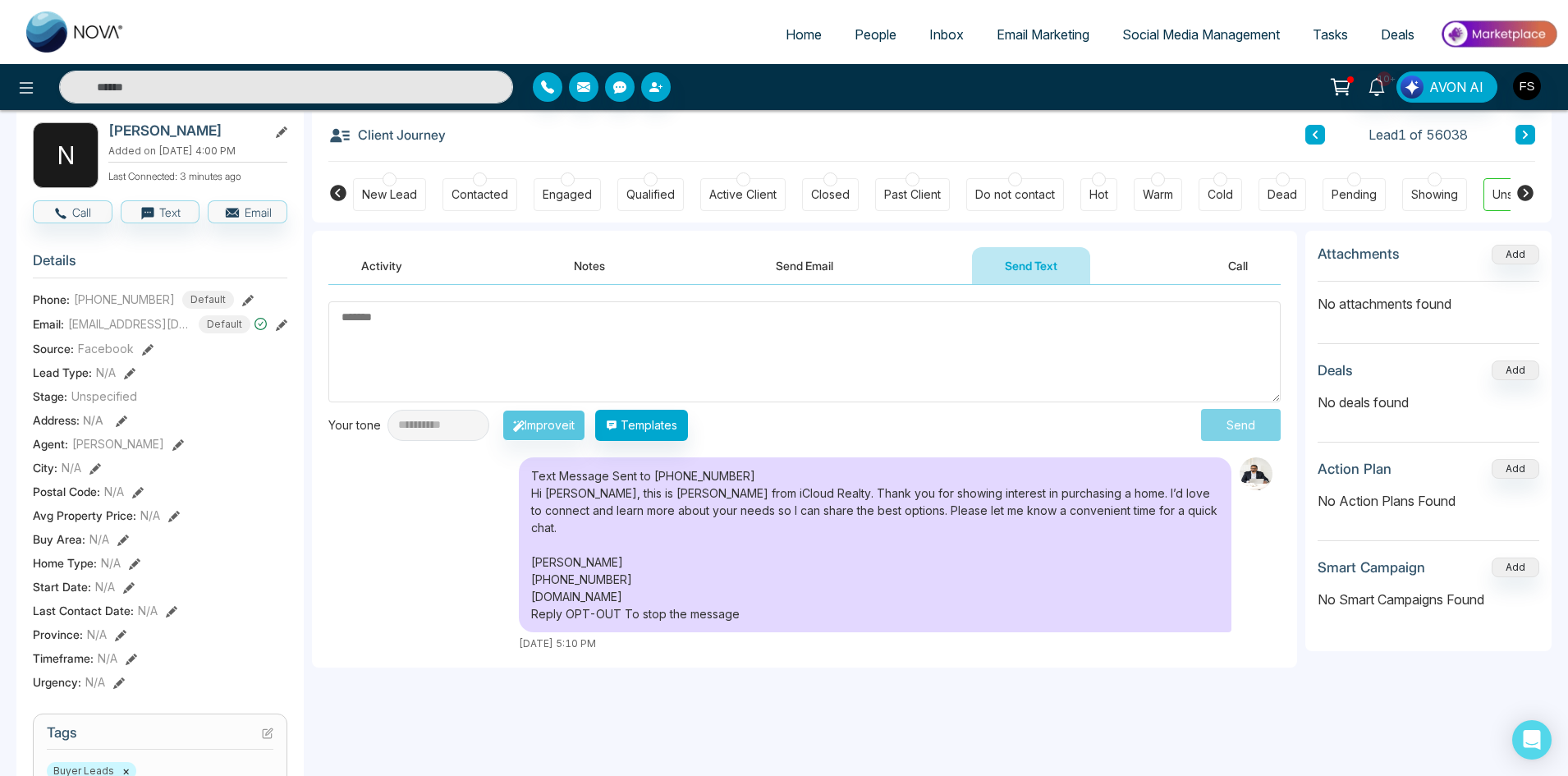
click at [341, 45] on ul "Home People Inbox Email Marketing Social Media Management Tasks Deals" at bounding box center [850, 35] width 1417 height 45
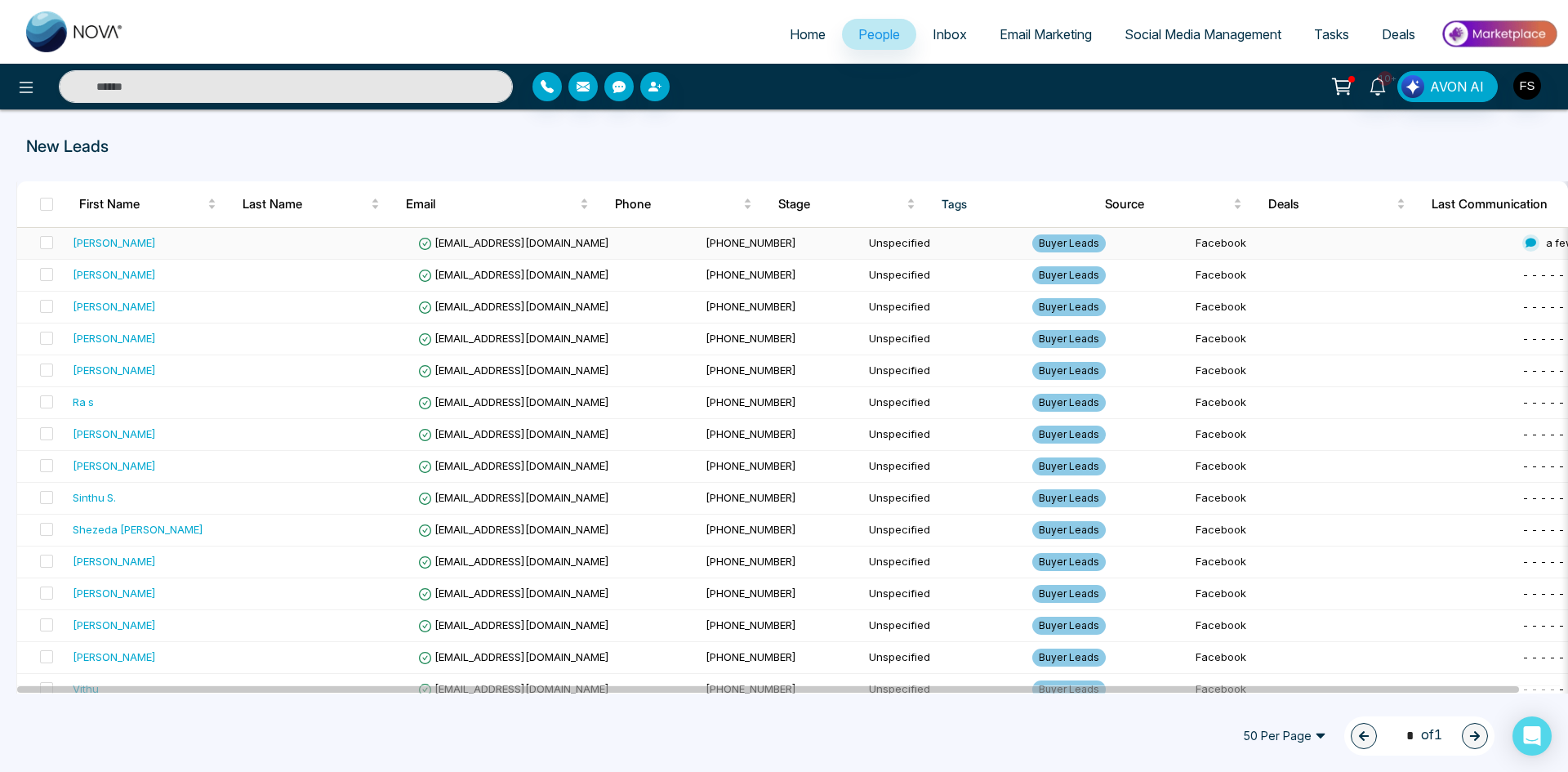
click at [1547, 240] on span "a few seconds ago" at bounding box center [1595, 242] width 97 height 13
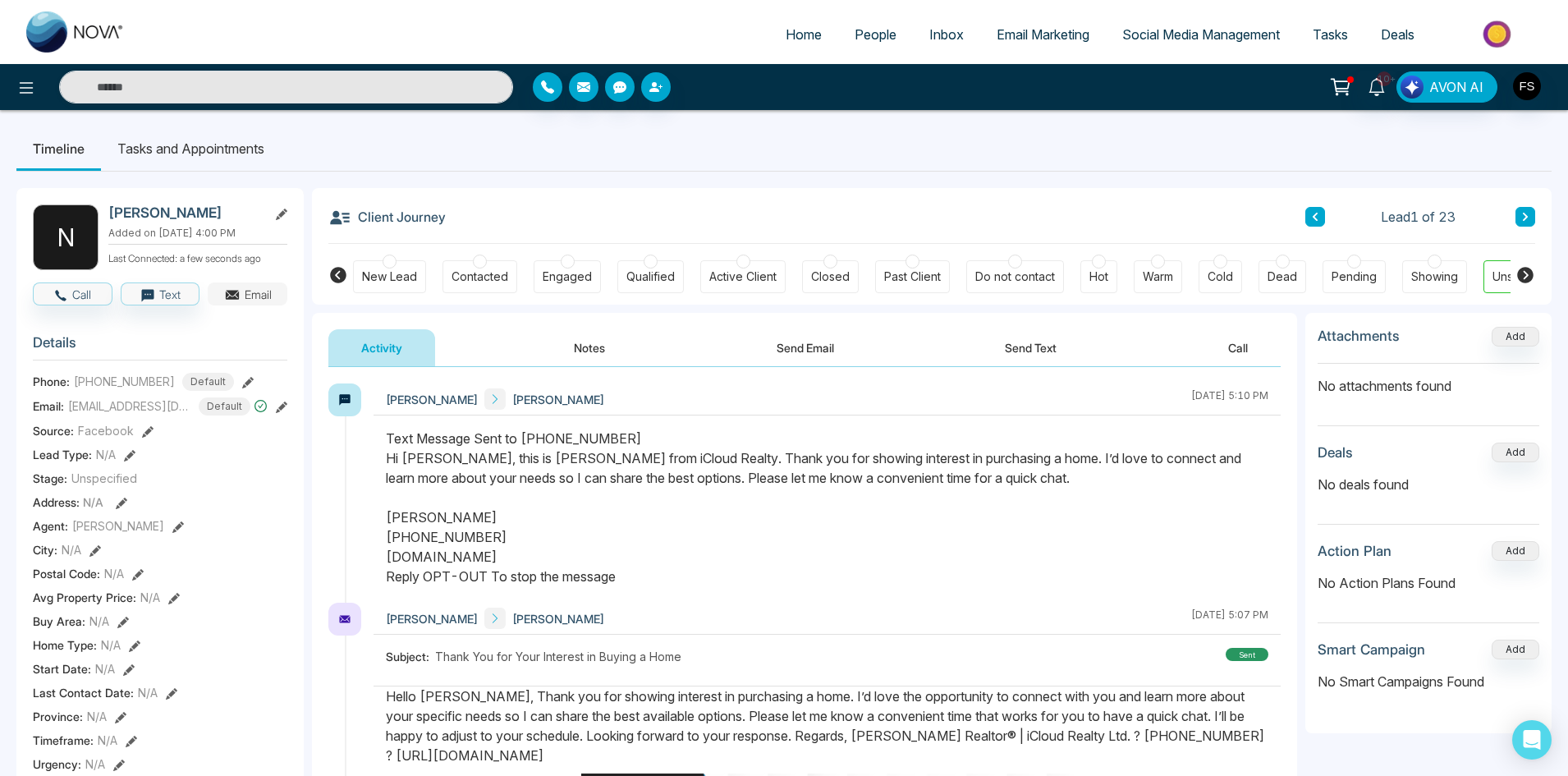
click at [256, 306] on button "Email" at bounding box center [248, 293] width 79 height 23
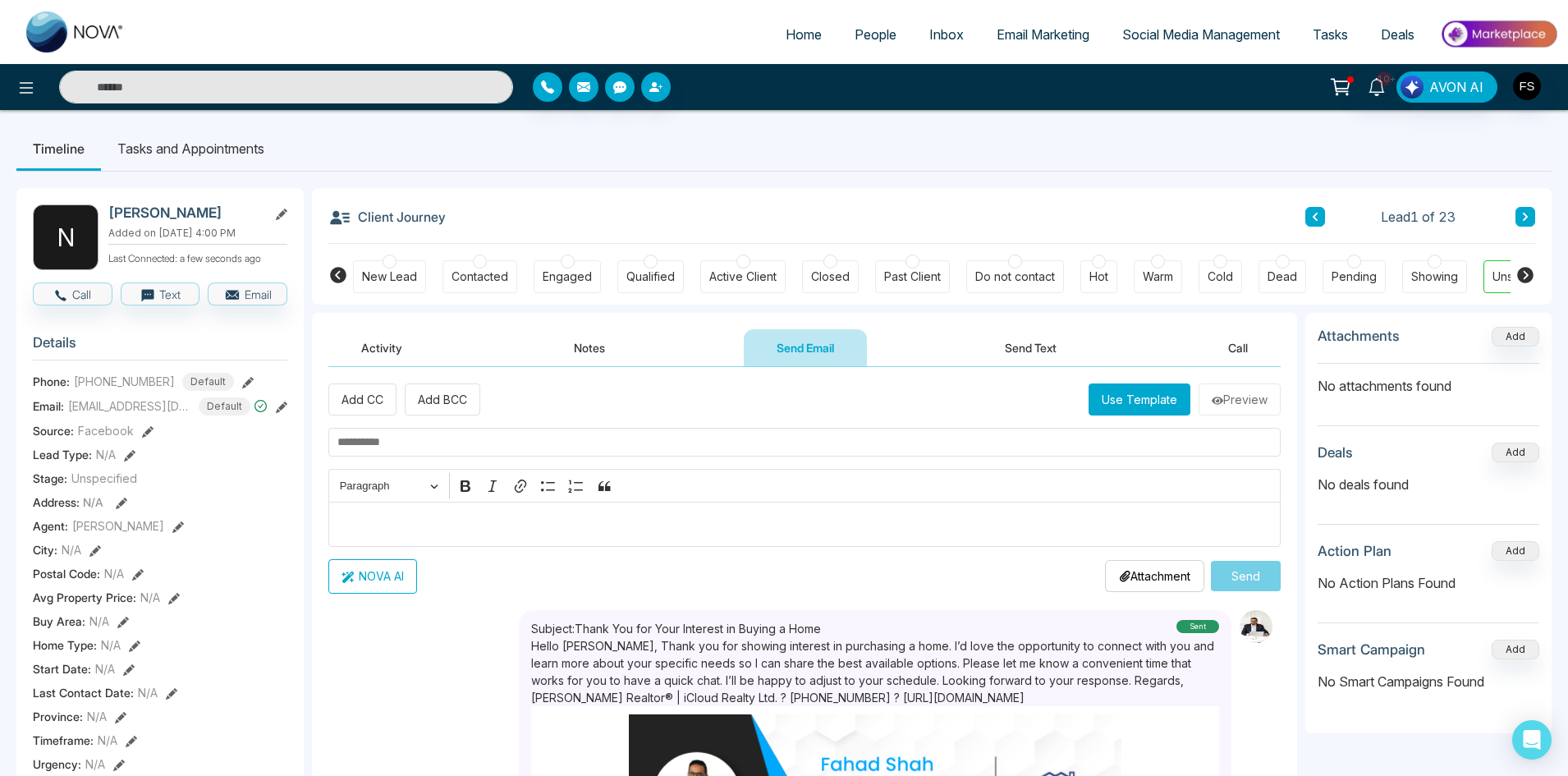
click at [924, 224] on div "Client Journey Lead 1 of 23" at bounding box center [931, 216] width 1206 height 56
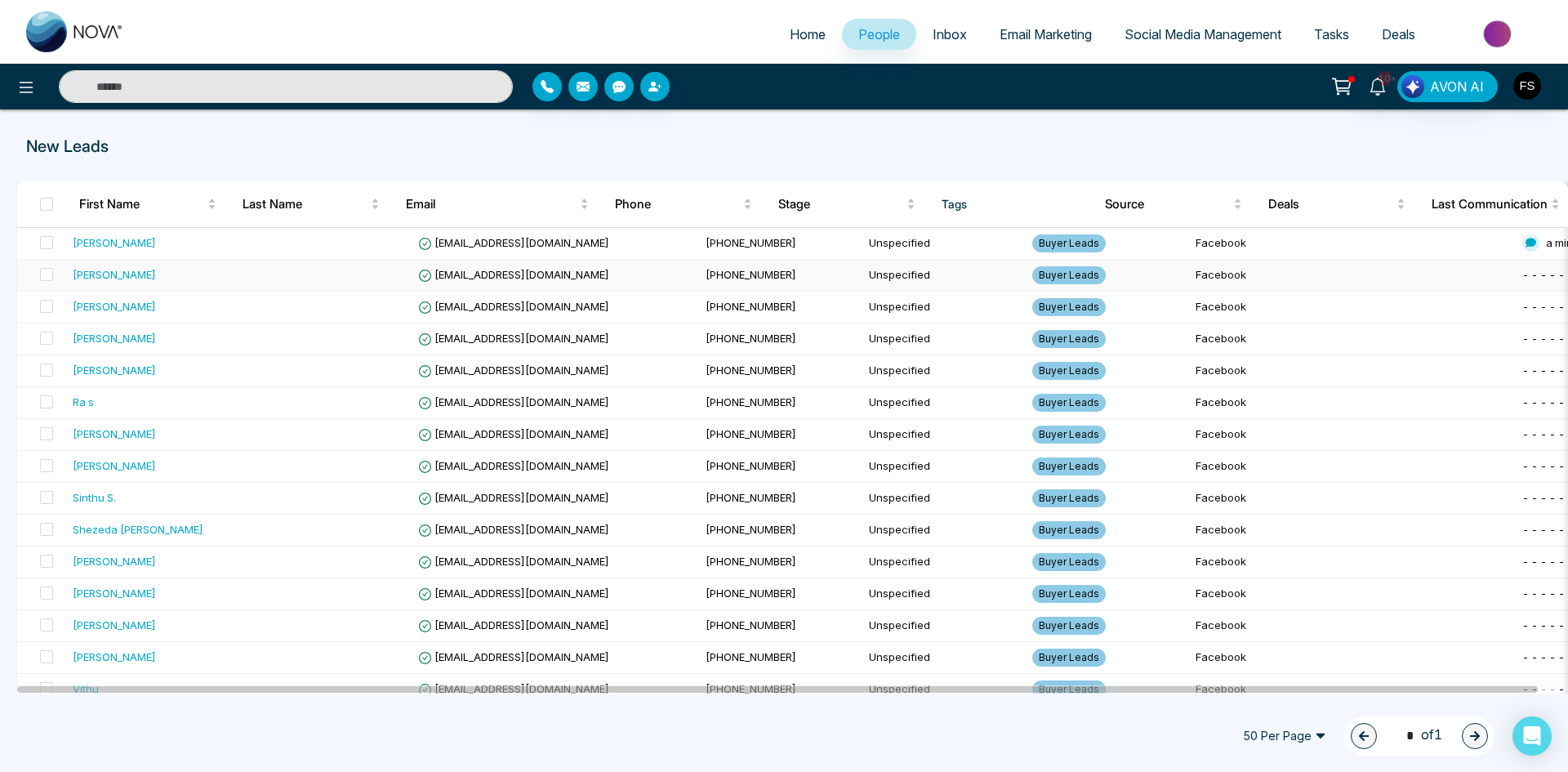
click at [1522, 272] on div "- - - - - - - -" at bounding box center [1597, 274] width 150 height 16
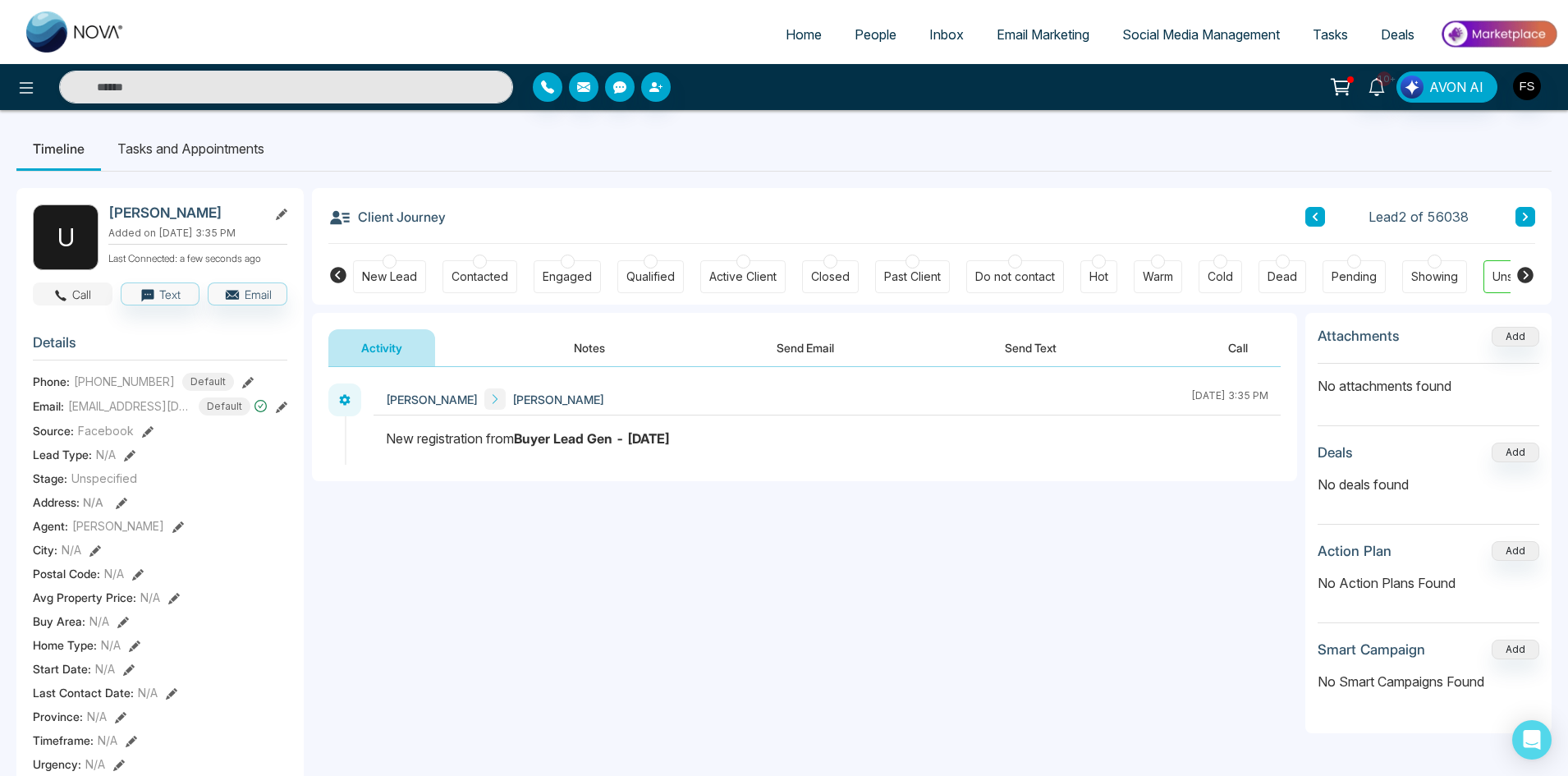
click at [88, 304] on button "Call" at bounding box center [72, 293] width 79 height 23
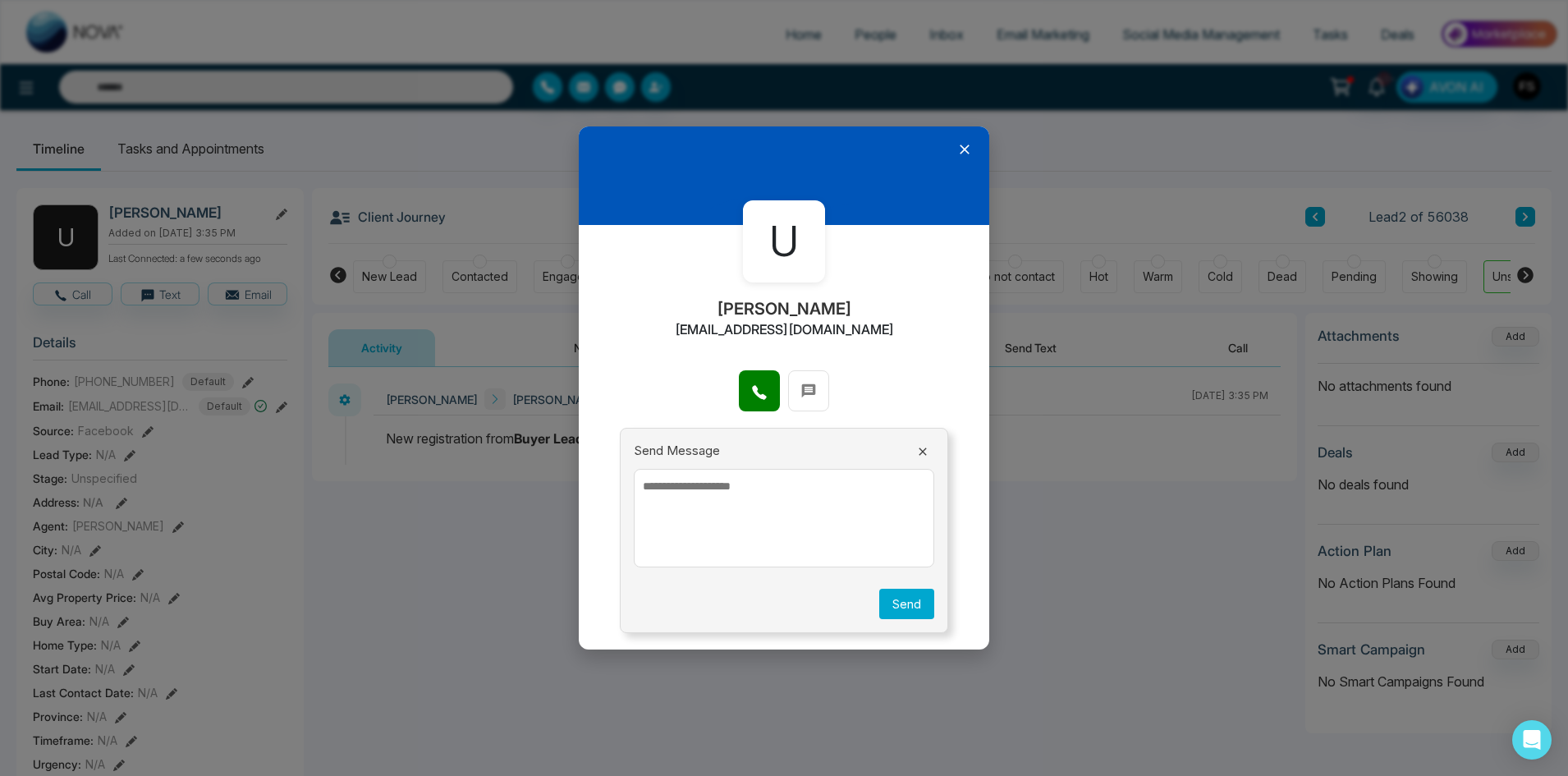
click at [766, 506] on textarea at bounding box center [784, 518] width 300 height 98
type textarea "**********"
click at [921, 608] on button "Send" at bounding box center [907, 603] width 55 height 30
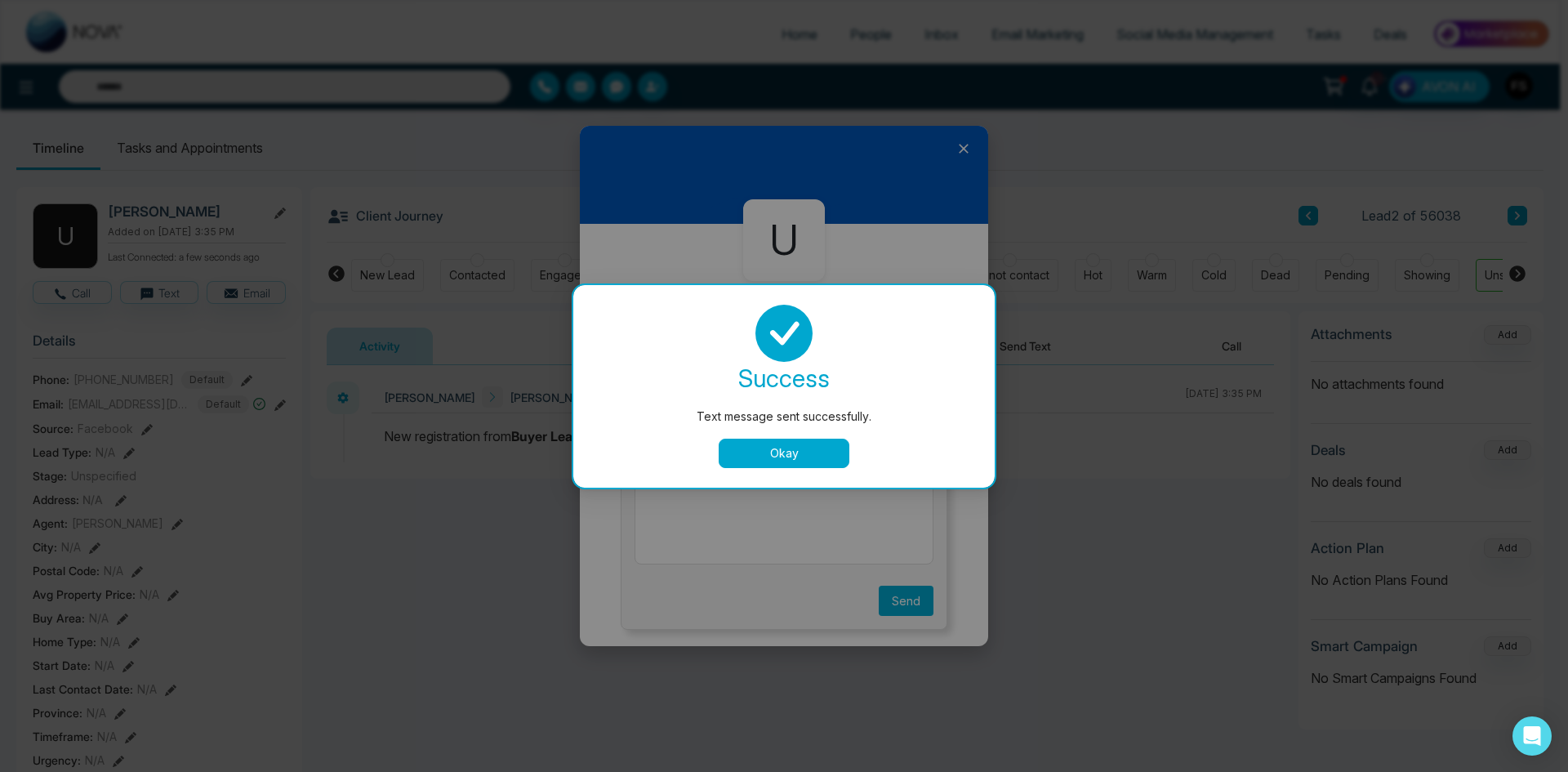
click at [761, 444] on button "Okay" at bounding box center [784, 453] width 131 height 29
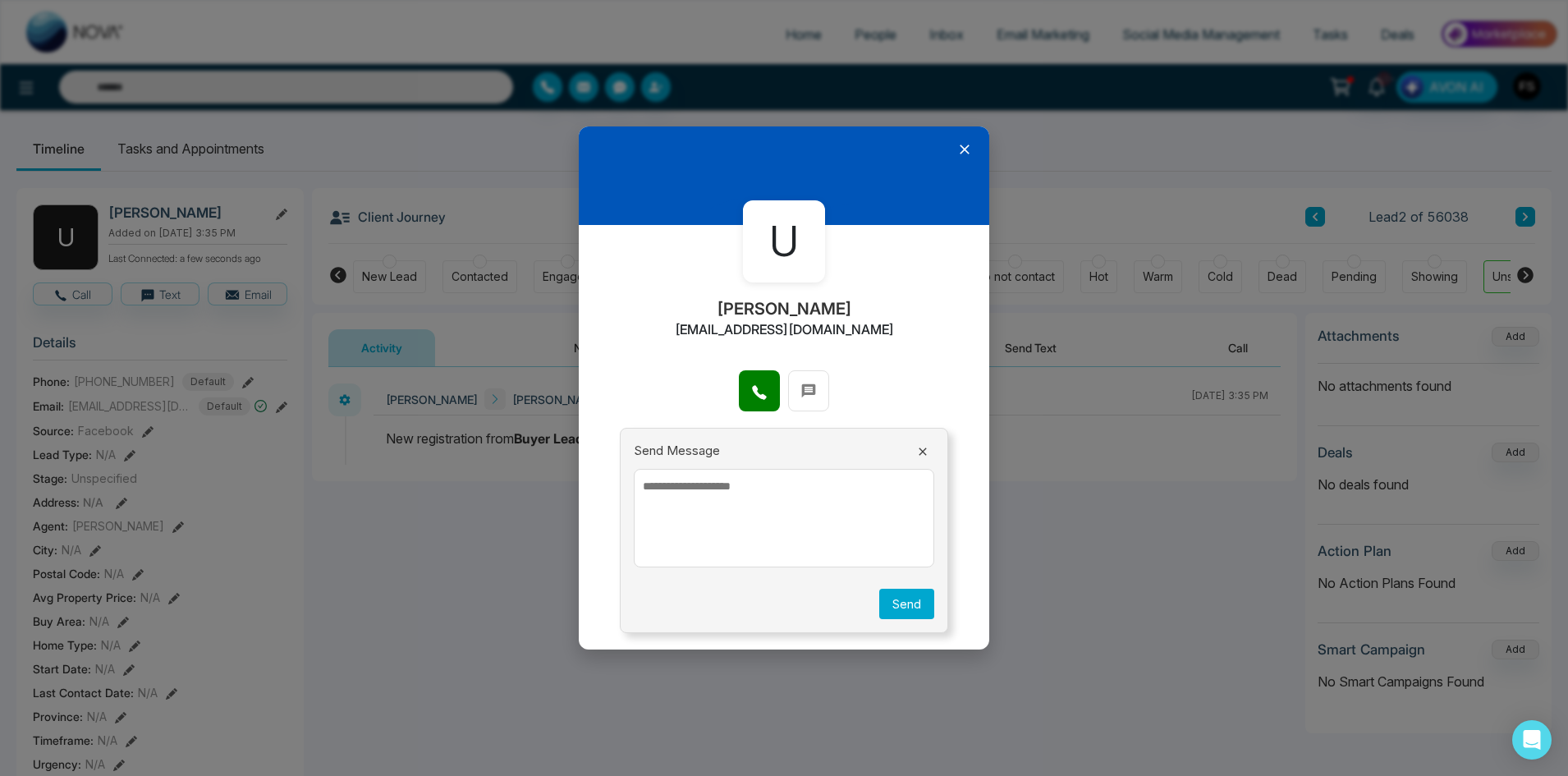
click at [169, 296] on div "U Uthaiyani Vasudevan uthaiyani@gmail.com Send Message Send" at bounding box center [784, 388] width 1568 height 776
click at [808, 388] on icon at bounding box center [809, 391] width 14 height 14
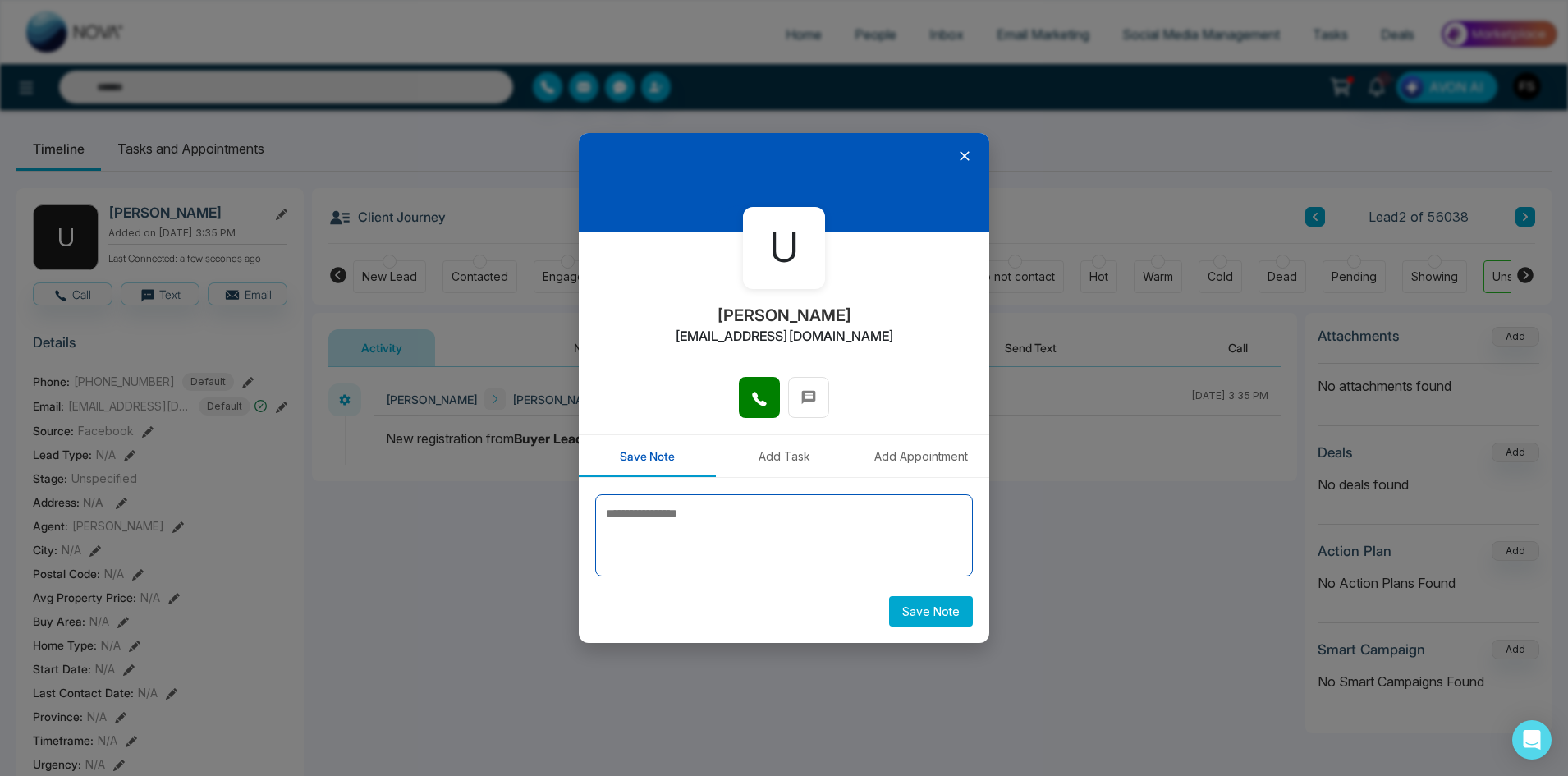
click at [658, 539] on textarea at bounding box center [784, 535] width 378 height 82
click at [734, 525] on textarea at bounding box center [784, 535] width 378 height 82
paste textarea "**********"
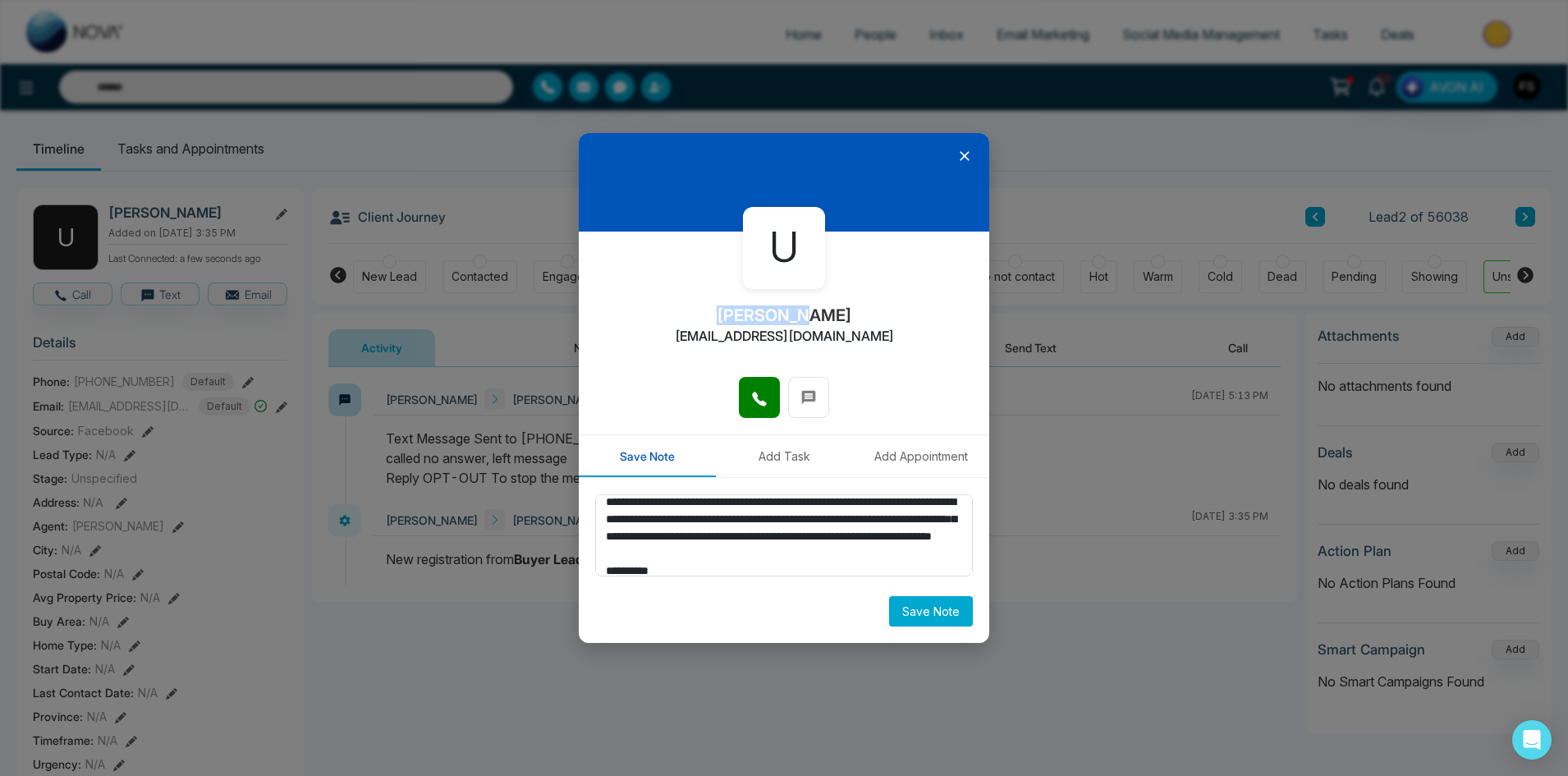
drag, startPoint x: 704, startPoint y: 314, endPoint x: 777, endPoint y: 314, distance: 73.0
click at [777, 314] on h2 "[PERSON_NAME]" at bounding box center [784, 315] width 135 height 20
copy h2 "Uthaiyani"
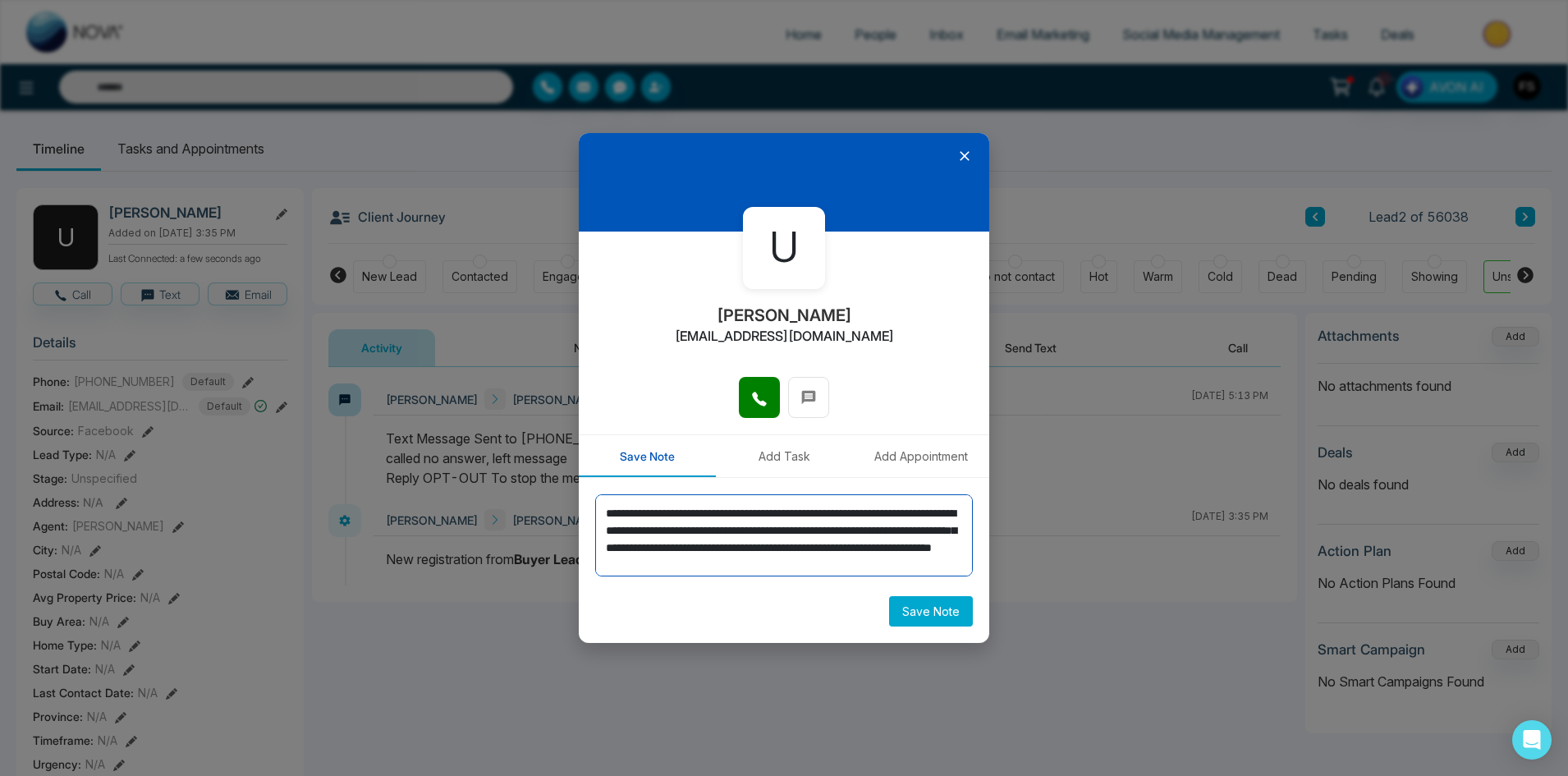
drag, startPoint x: 620, startPoint y: 502, endPoint x: 694, endPoint y: 511, distance: 74.5
click at [694, 511] on textarea "**********" at bounding box center [784, 535] width 378 height 82
paste textarea
type textarea "**********"
click at [942, 613] on button "Save Note" at bounding box center [930, 611] width 84 height 30
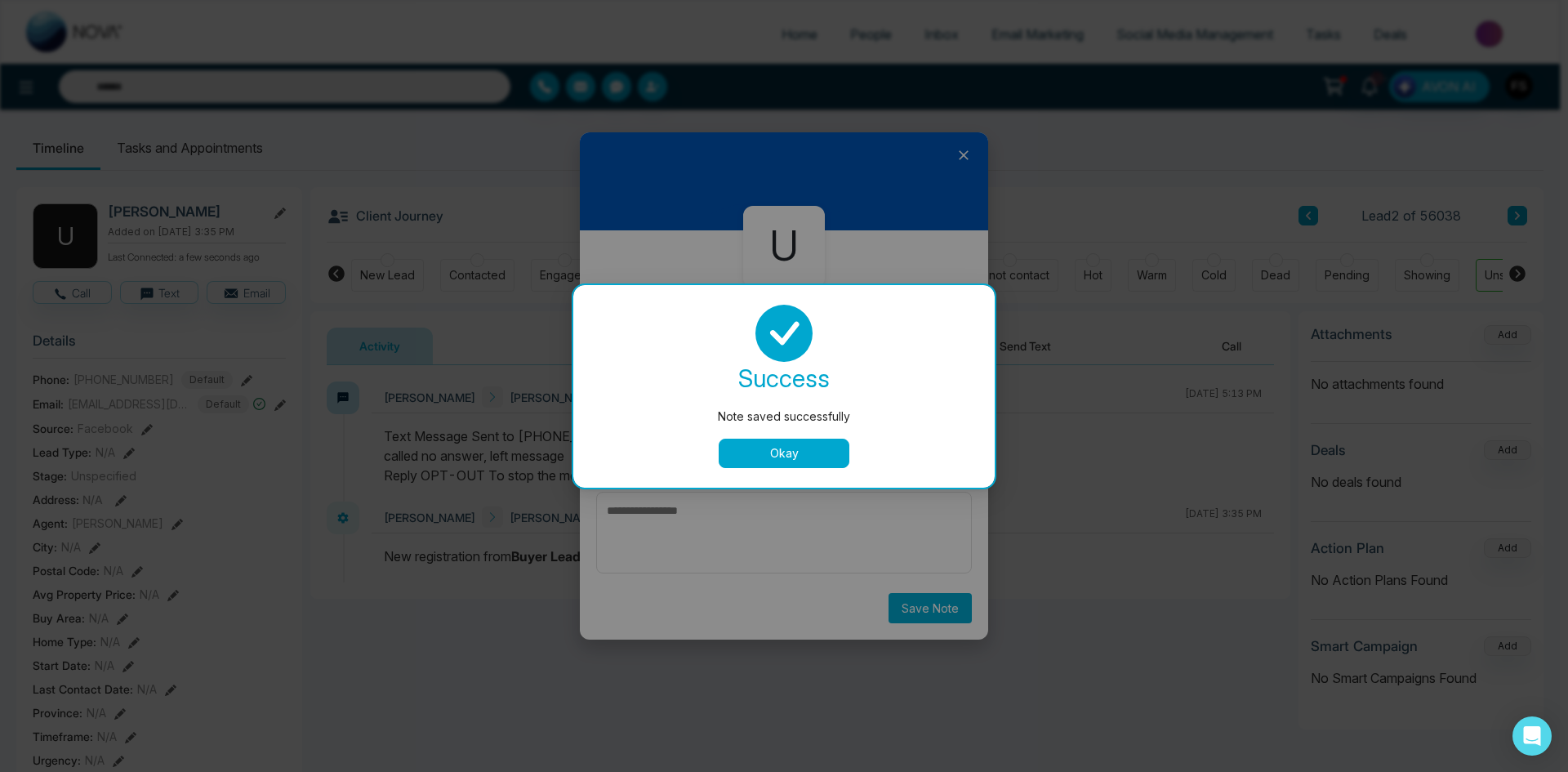
click at [781, 459] on button "Okay" at bounding box center [784, 453] width 131 height 29
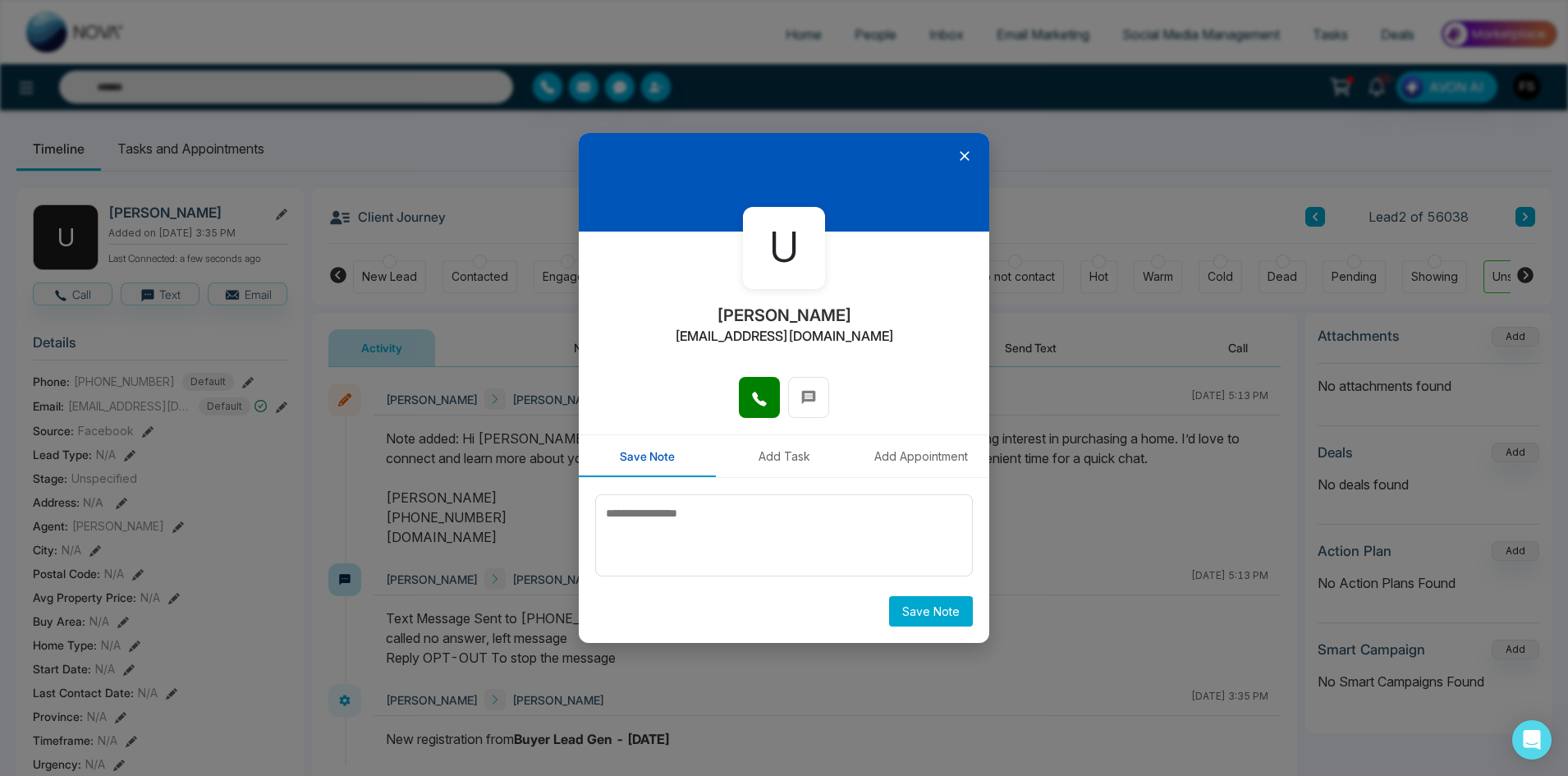
click at [967, 155] on icon at bounding box center [964, 155] width 9 height 9
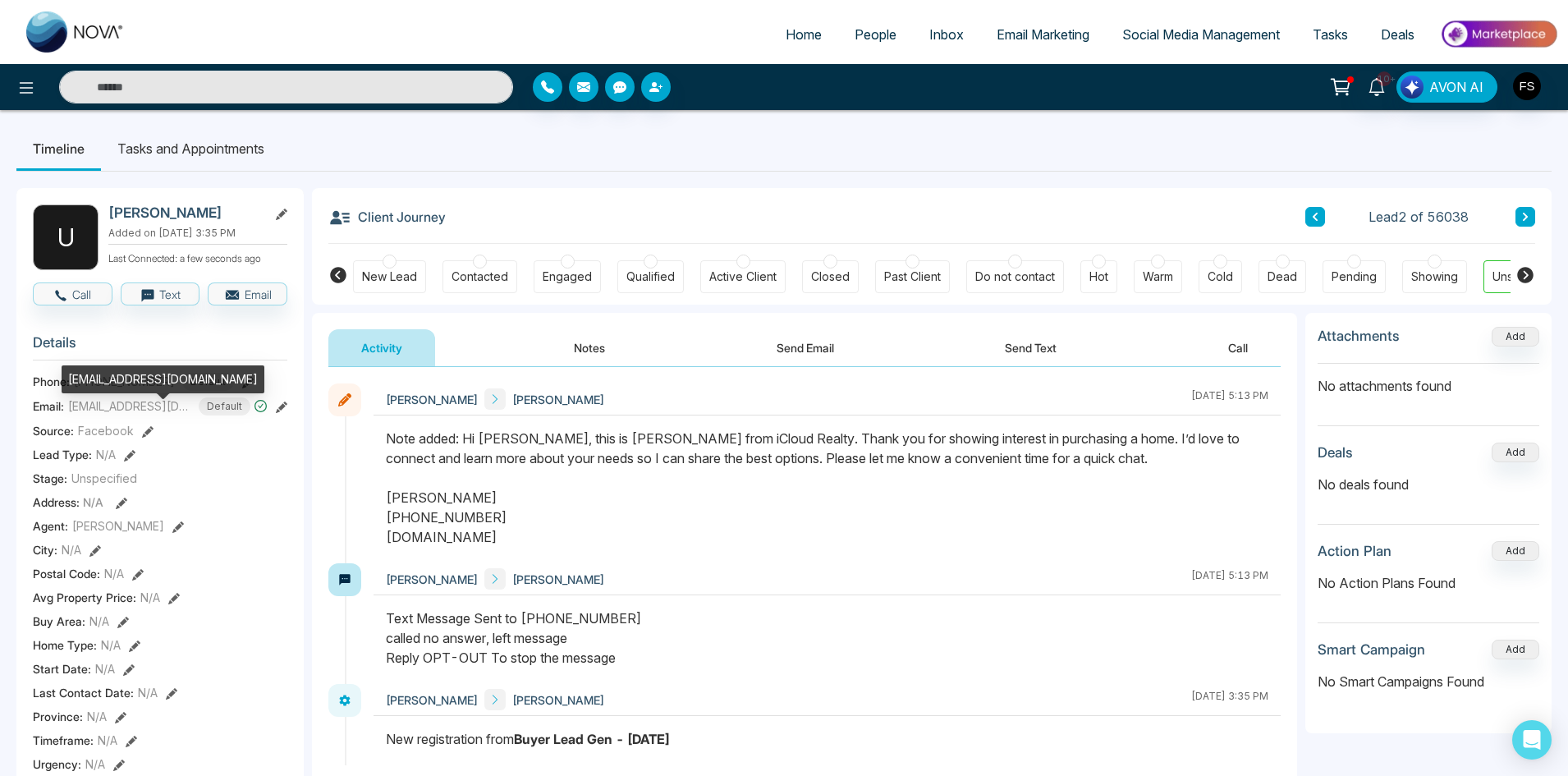
click at [134, 414] on span "[EMAIL_ADDRESS][DOMAIN_NAME]" at bounding box center [129, 406] width 123 height 17
copy span "[EMAIL_ADDRESS][DOMAIN_NAME]"
click at [261, 300] on button "Email" at bounding box center [248, 293] width 79 height 23
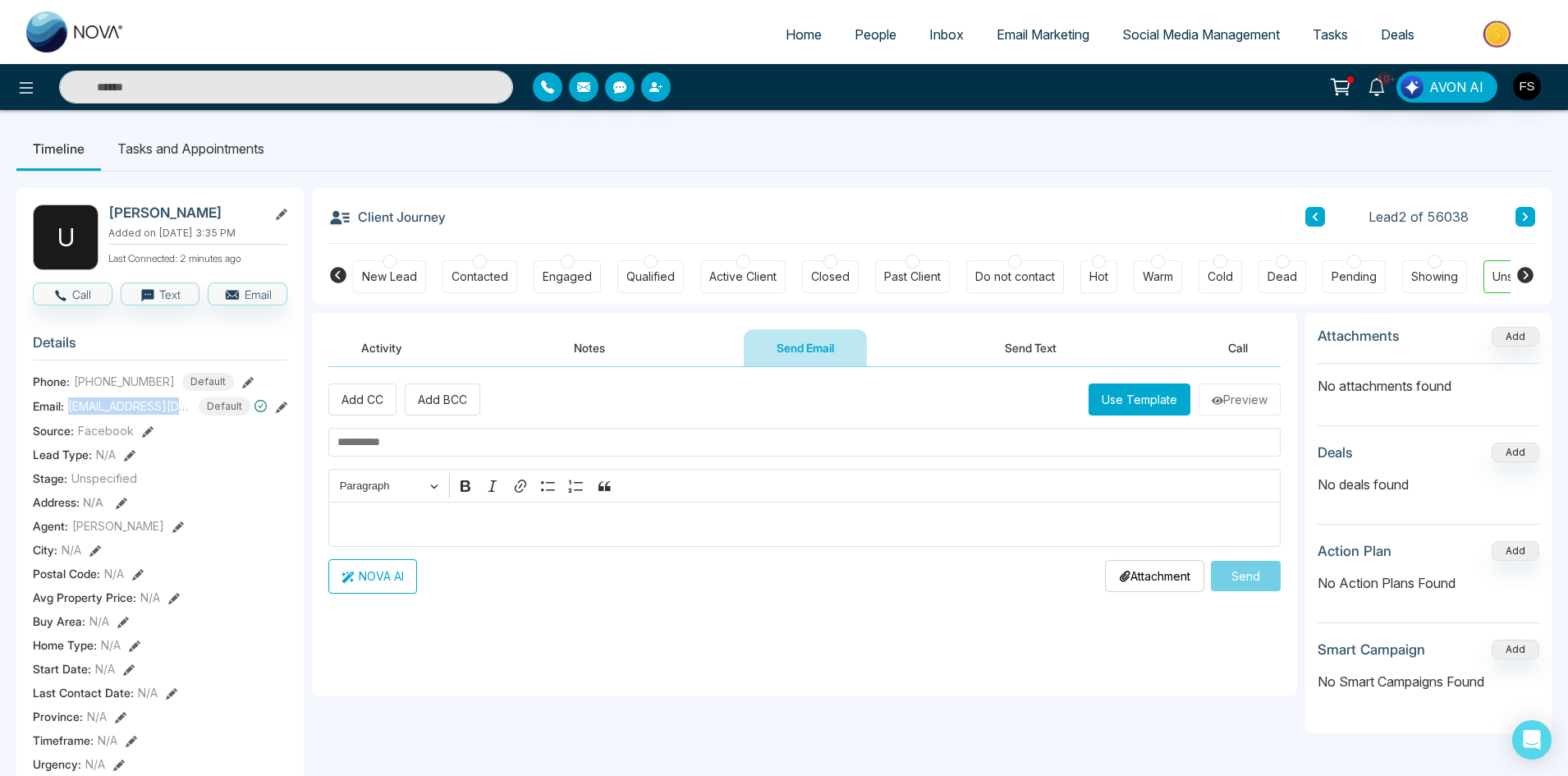
click at [533, 442] on input "text" at bounding box center [803, 442] width 952 height 28
click at [493, 538] on div "Editor editing area: main" at bounding box center [803, 524] width 952 height 45
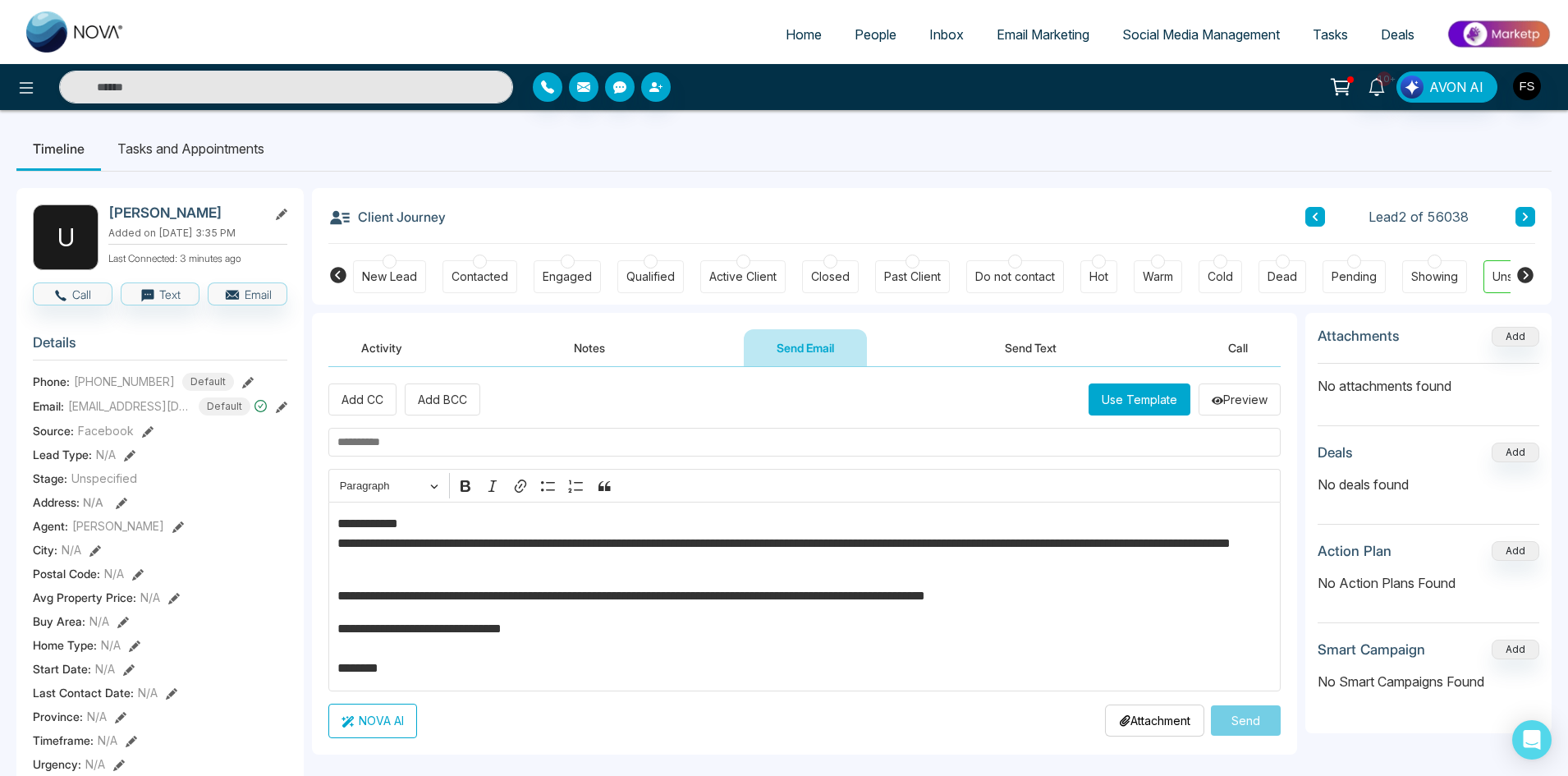
drag, startPoint x: 110, startPoint y: 211, endPoint x: 242, endPoint y: 212, distance: 132.0
click at [242, 212] on h2 "[PERSON_NAME]" at bounding box center [185, 212] width 153 height 16
copy h2 "[PERSON_NAME]"
click at [390, 533] on p "**********" at bounding box center [804, 543] width 935 height 59
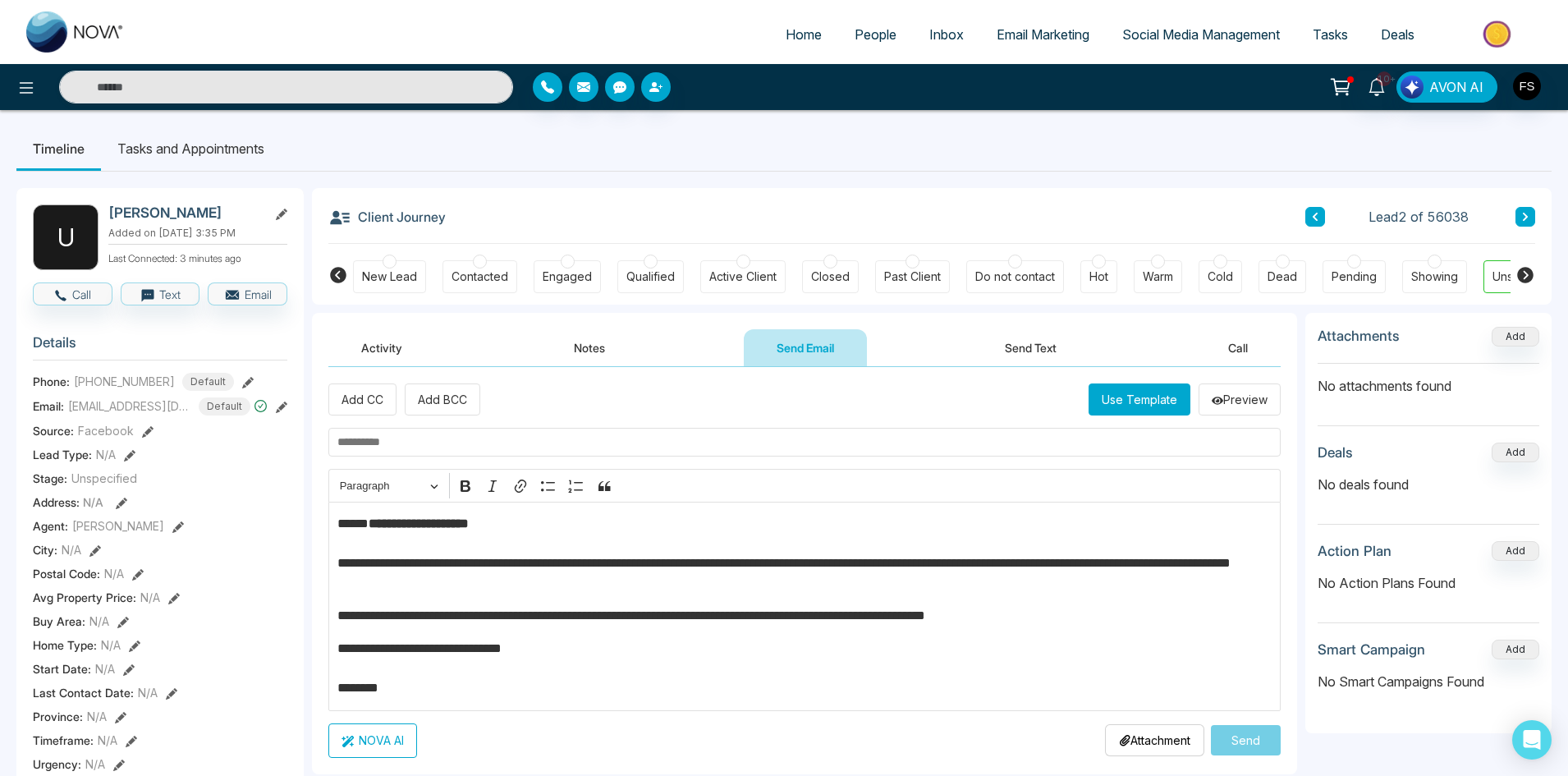
click at [498, 445] on input "text" at bounding box center [803, 442] width 952 height 28
paste input "**********"
type input "**********"
click at [602, 566] on p "**********" at bounding box center [804, 552] width 935 height 79
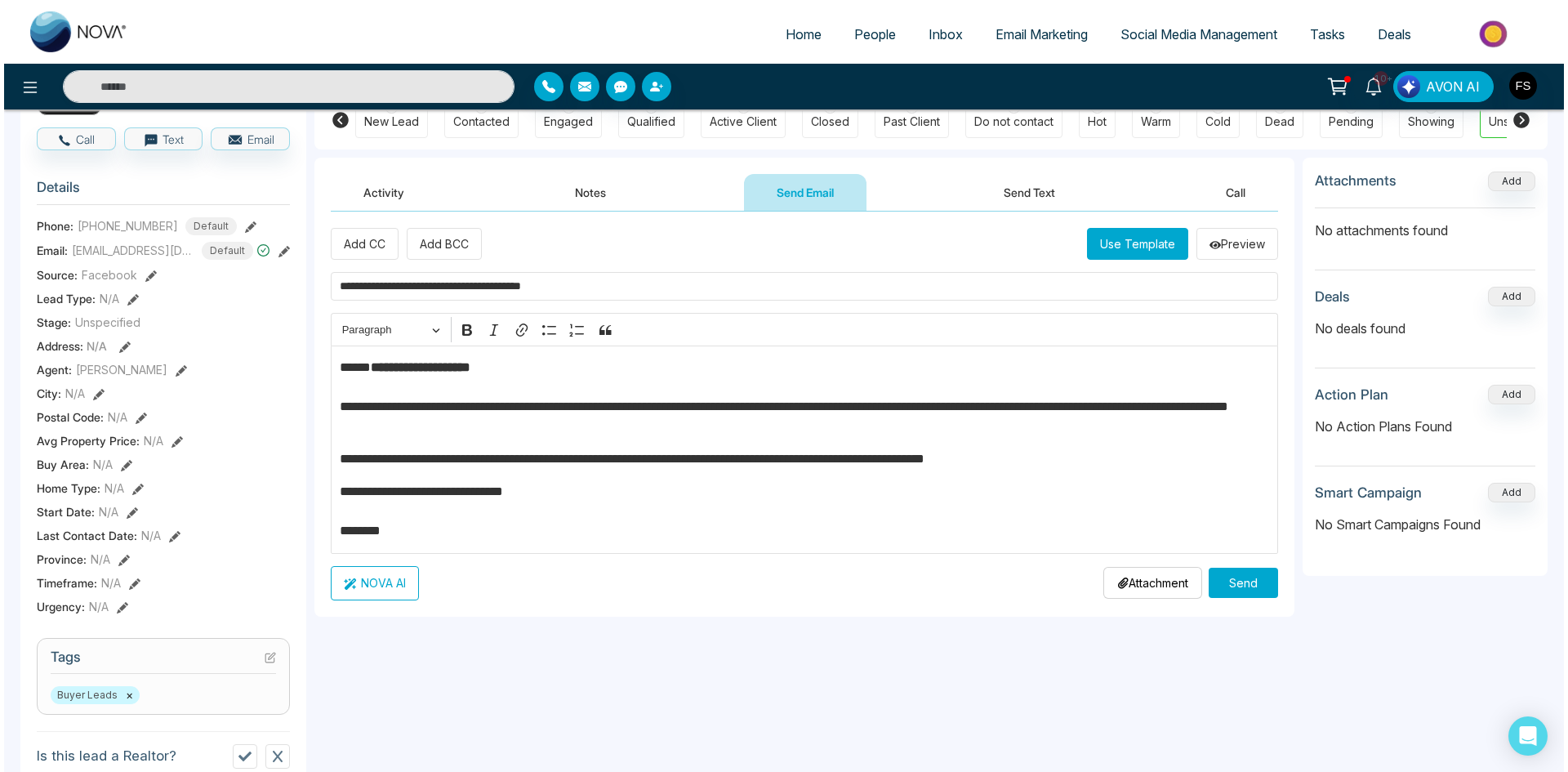
scroll to position [163, 0]
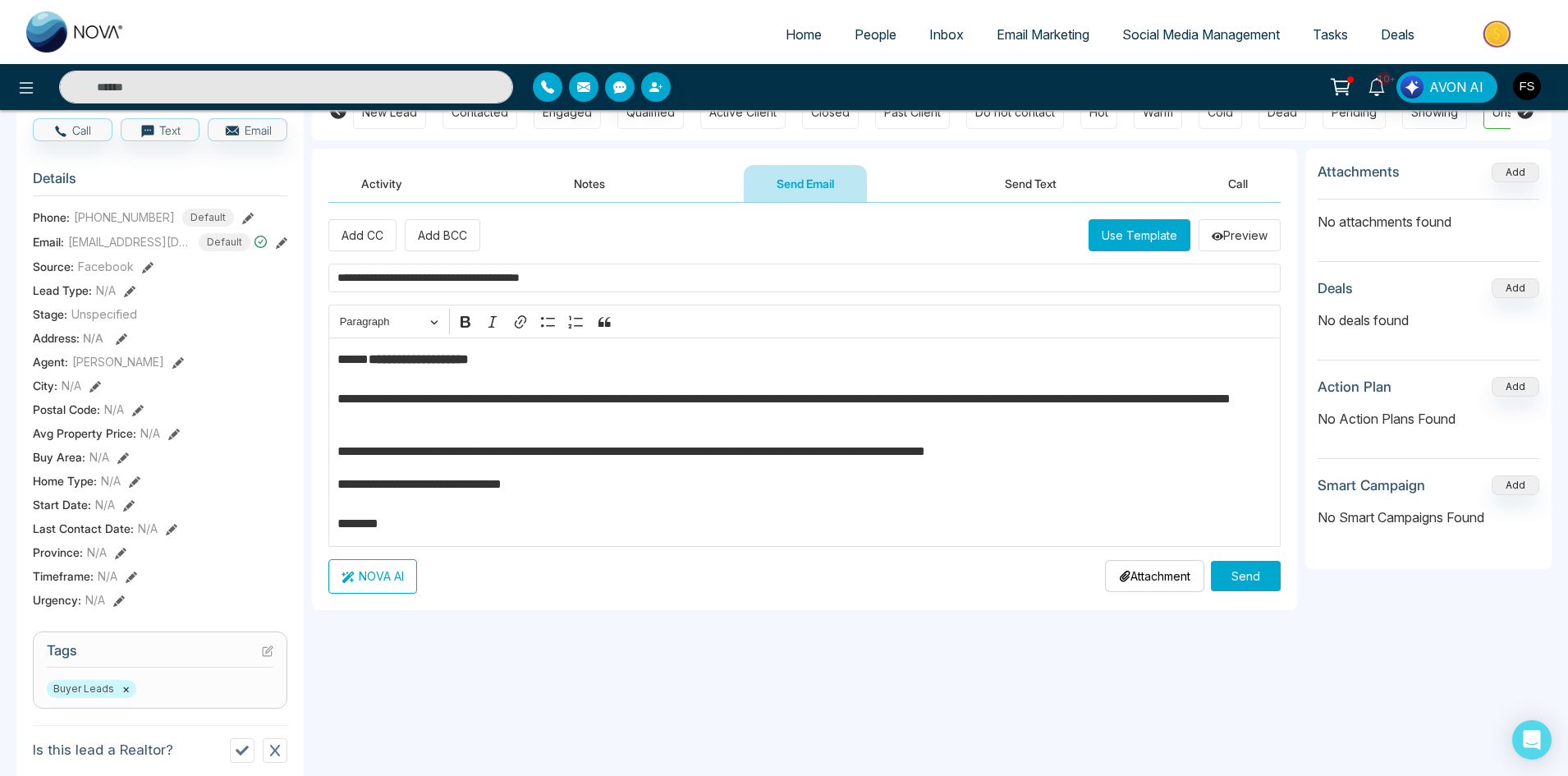
click at [381, 577] on button "NOVA AI" at bounding box center [372, 577] width 89 height 35
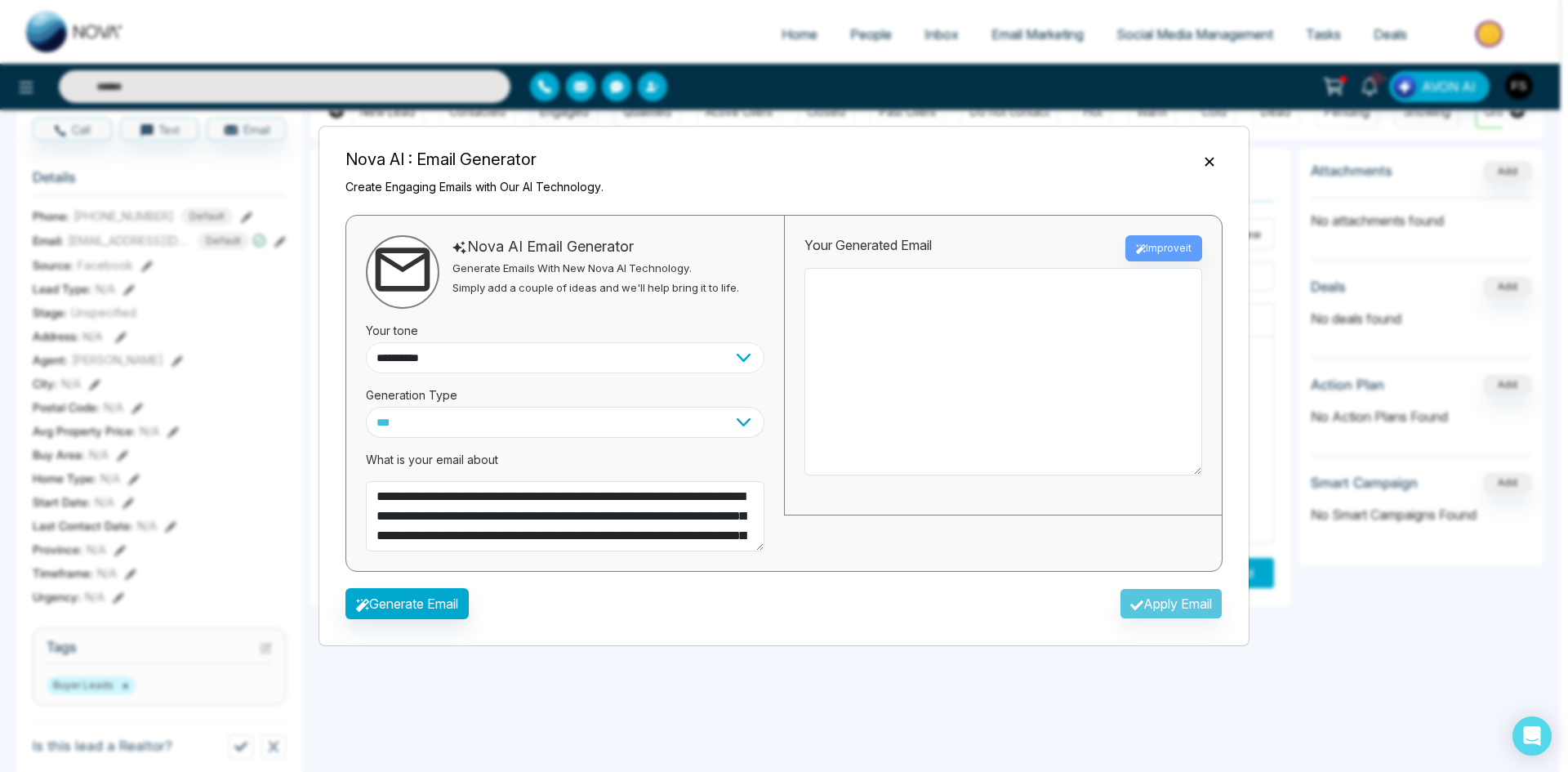
click at [570, 357] on select "**********" at bounding box center [565, 358] width 398 height 31
select select "**********"
click at [366, 343] on select "**********" at bounding box center [565, 358] width 398 height 31
click at [528, 432] on select "*** ***** ******* ******* ********" at bounding box center [565, 422] width 398 height 31
click at [544, 412] on select "*** ***** ******* ******* ********" at bounding box center [565, 422] width 398 height 31
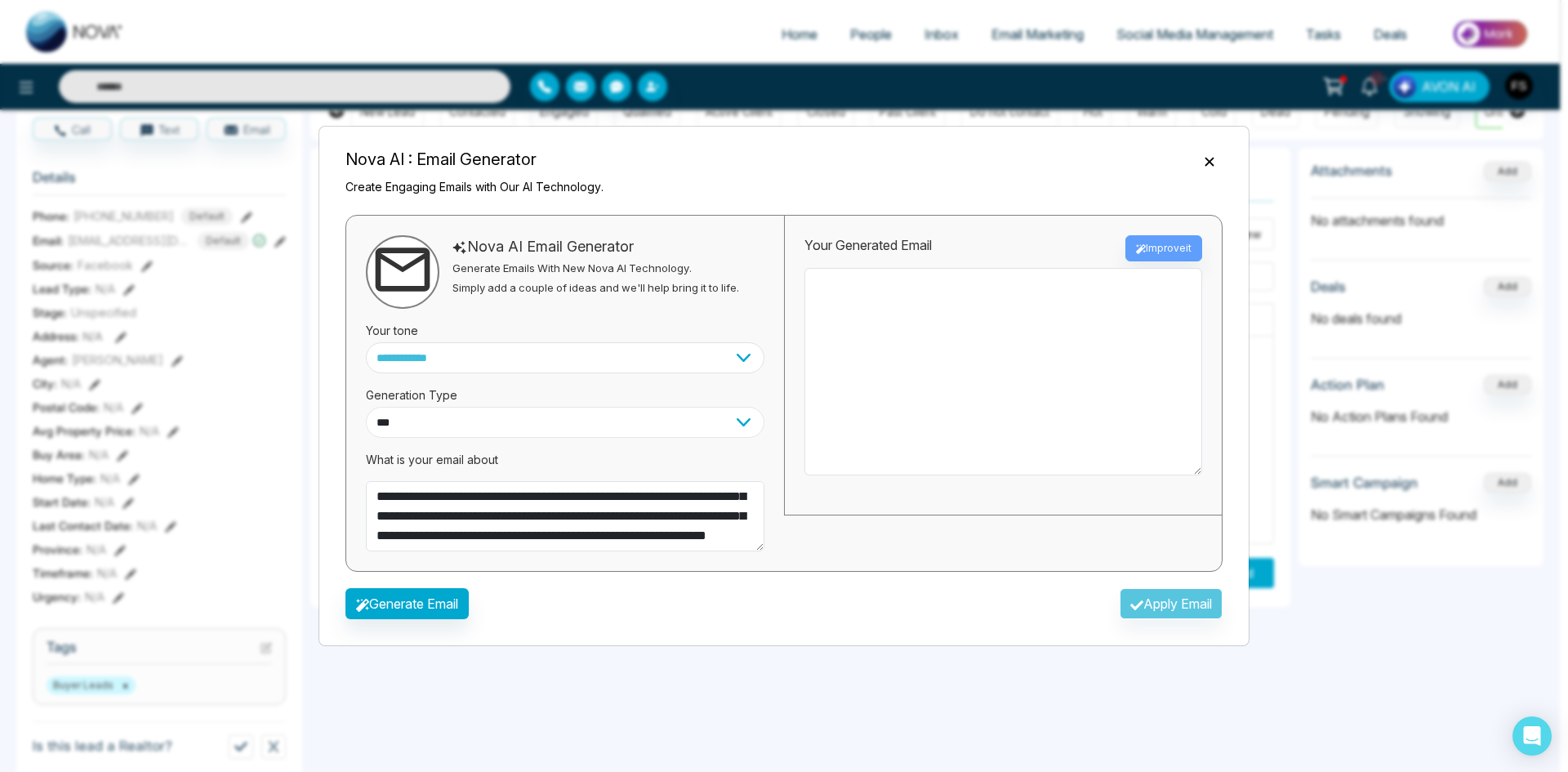
scroll to position [78, 0]
click at [428, 607] on button "Generate Email" at bounding box center [407, 604] width 124 height 31
type textarea "**********"
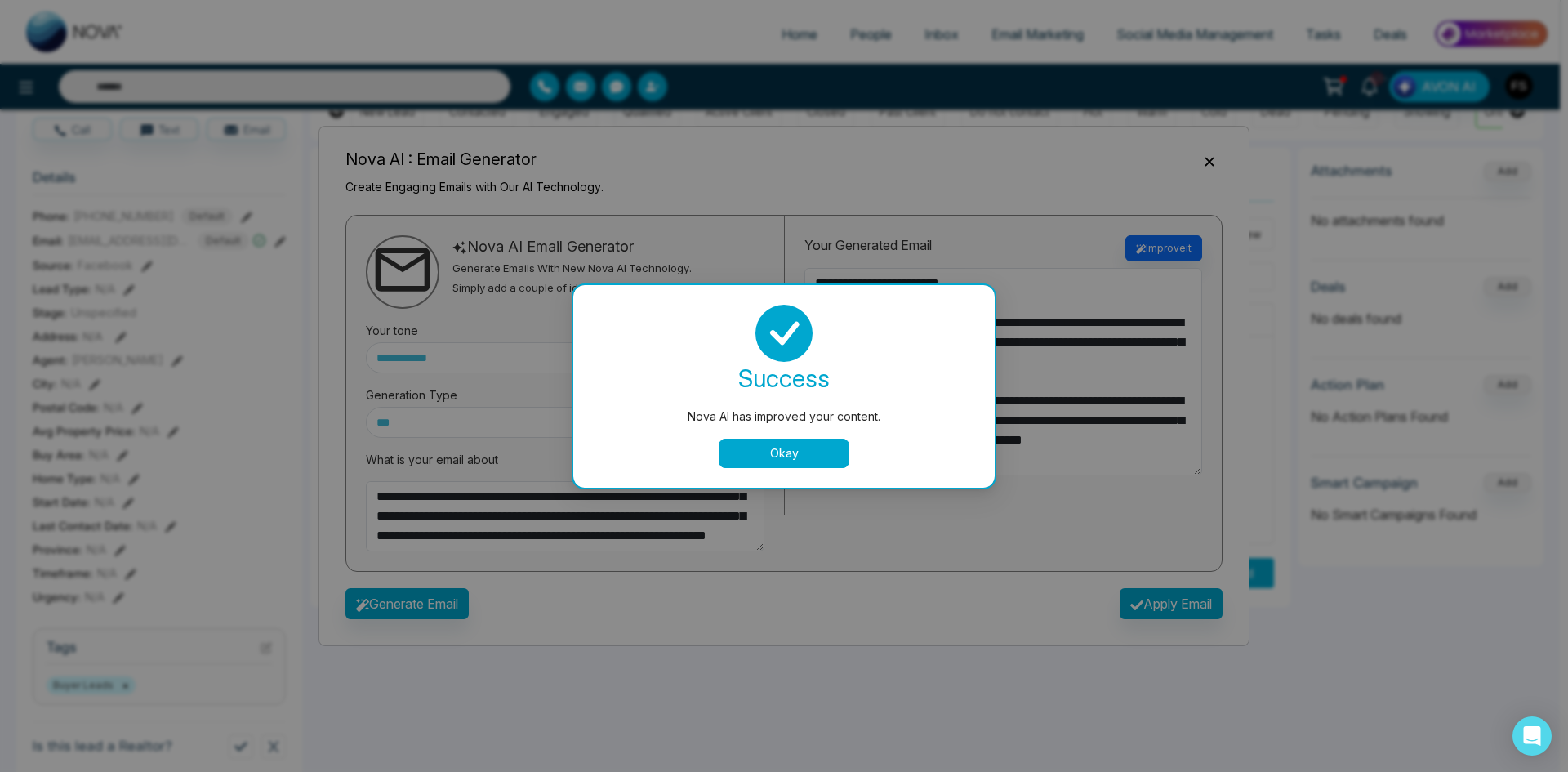
click at [798, 458] on button "Okay" at bounding box center [784, 453] width 131 height 29
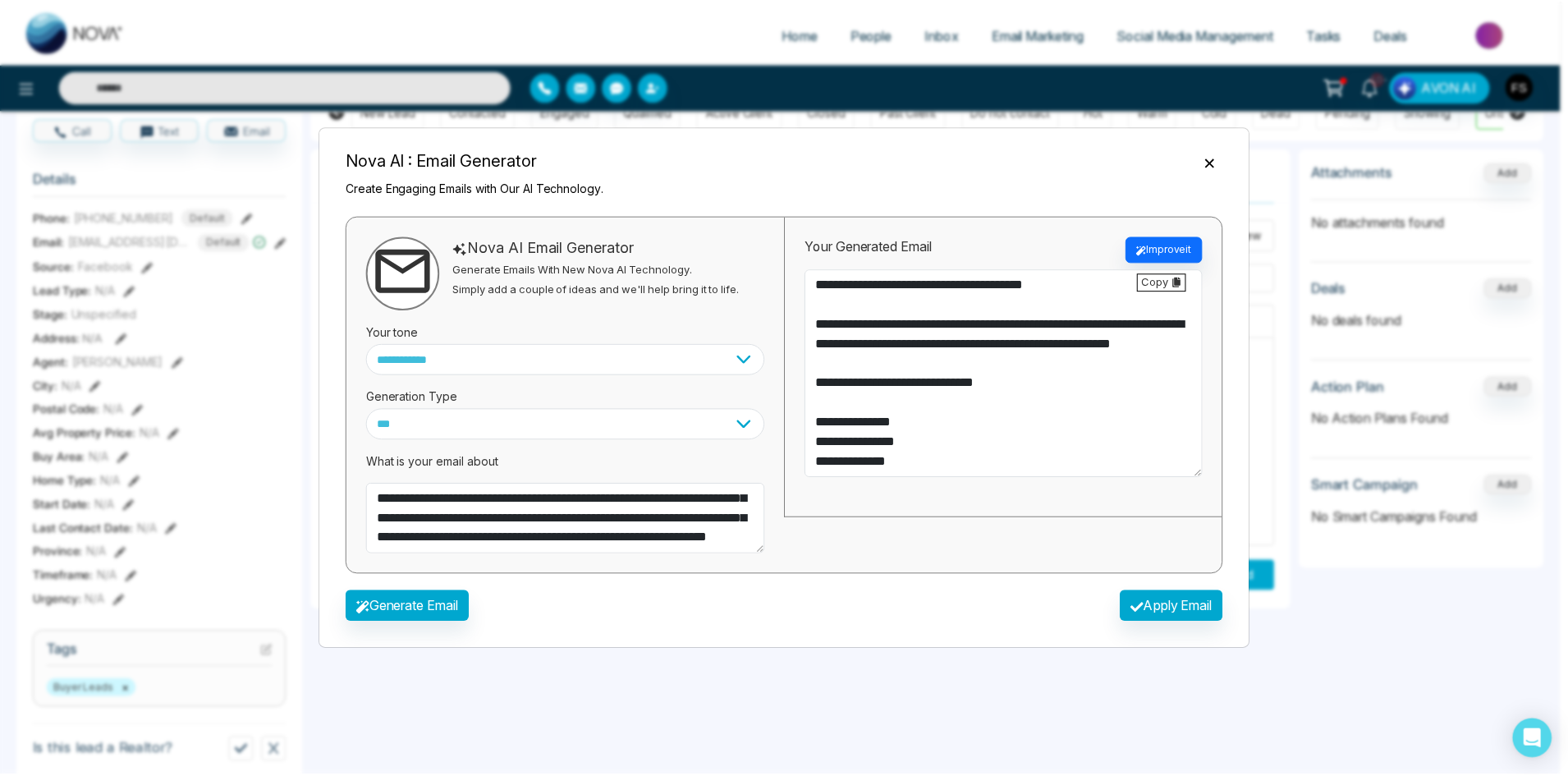
scroll to position [217, 0]
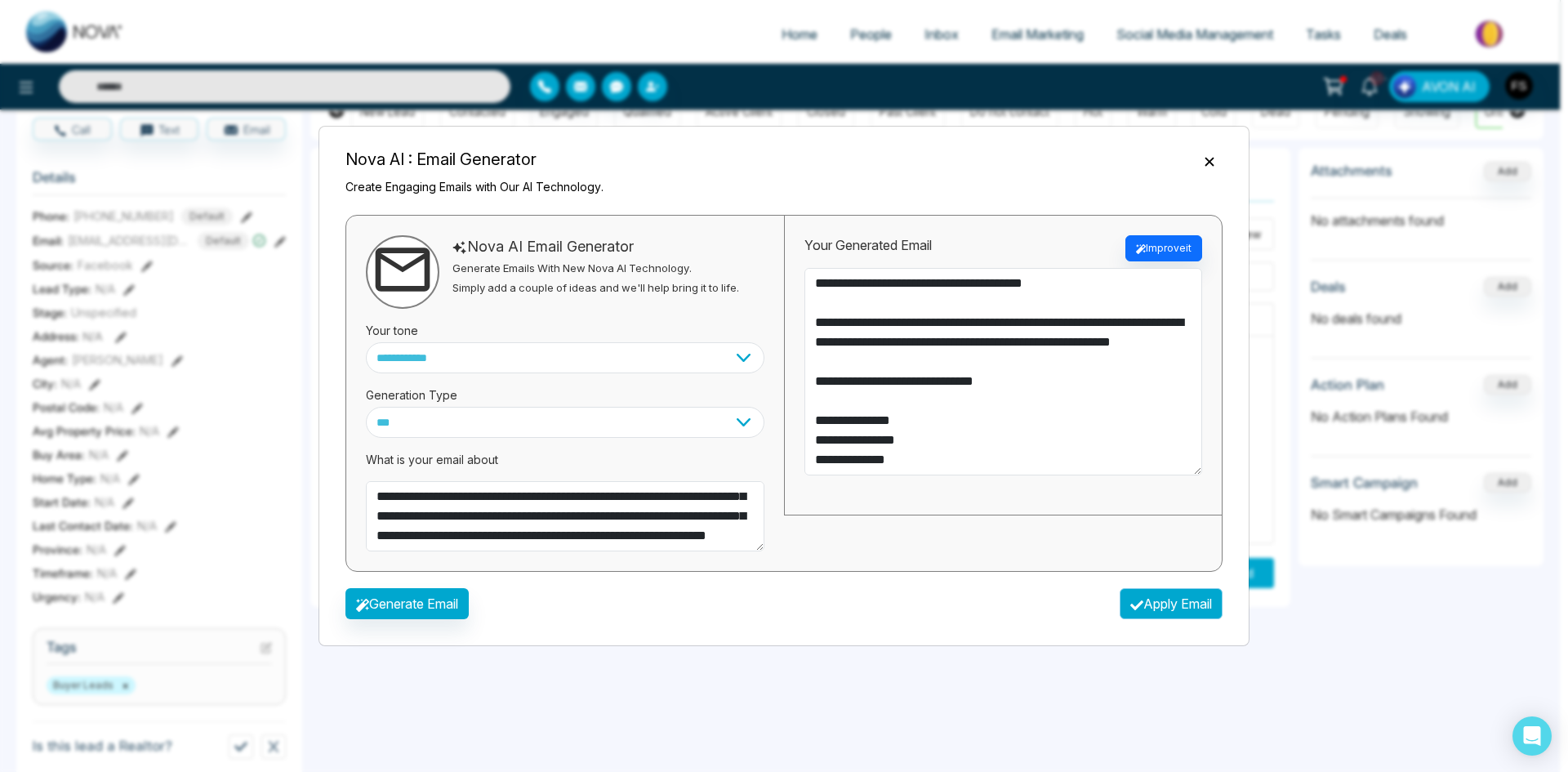
click at [1171, 605] on button "Apply Email" at bounding box center [1171, 604] width 103 height 31
type textarea "**********"
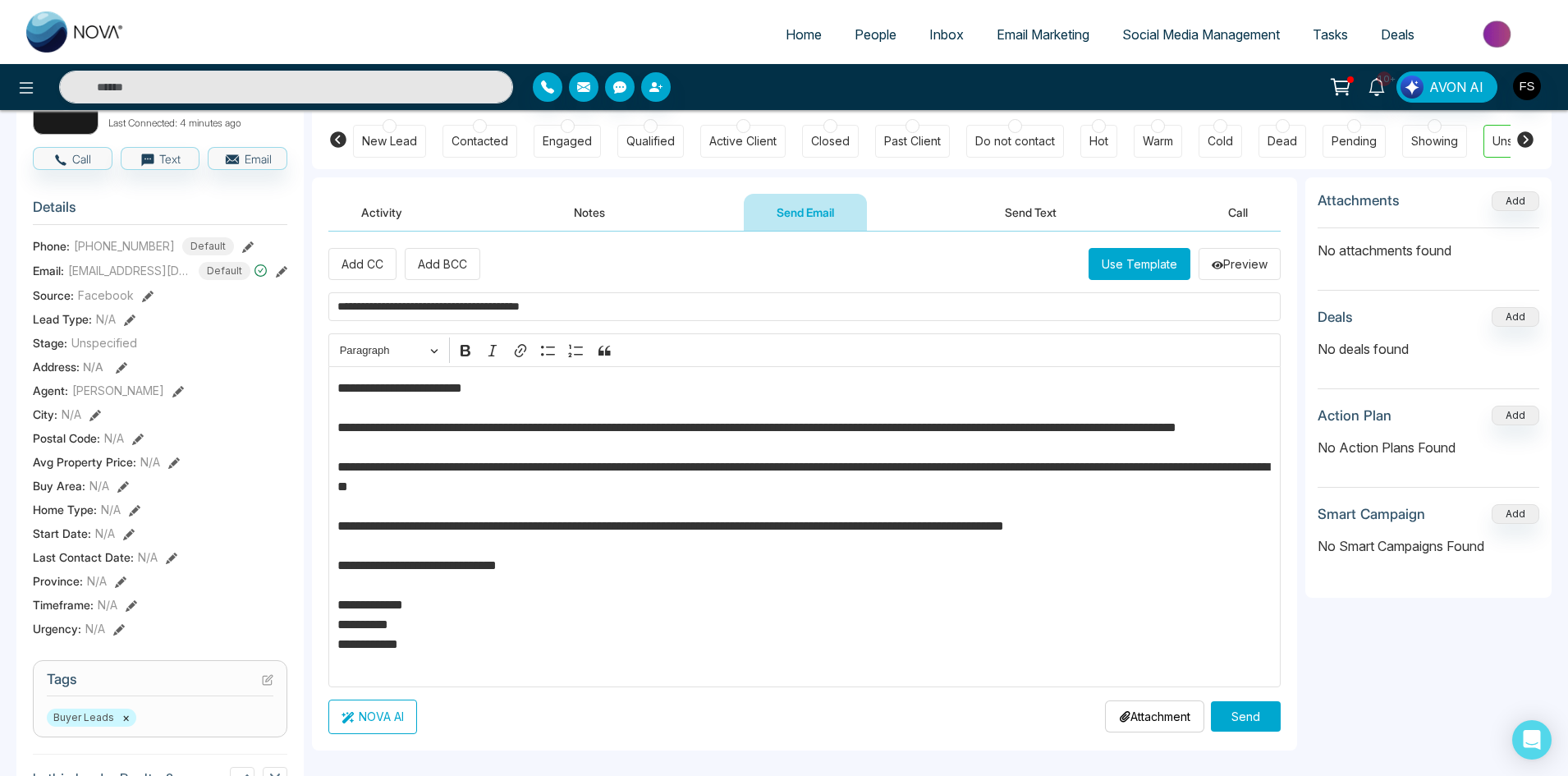
scroll to position [164, 0]
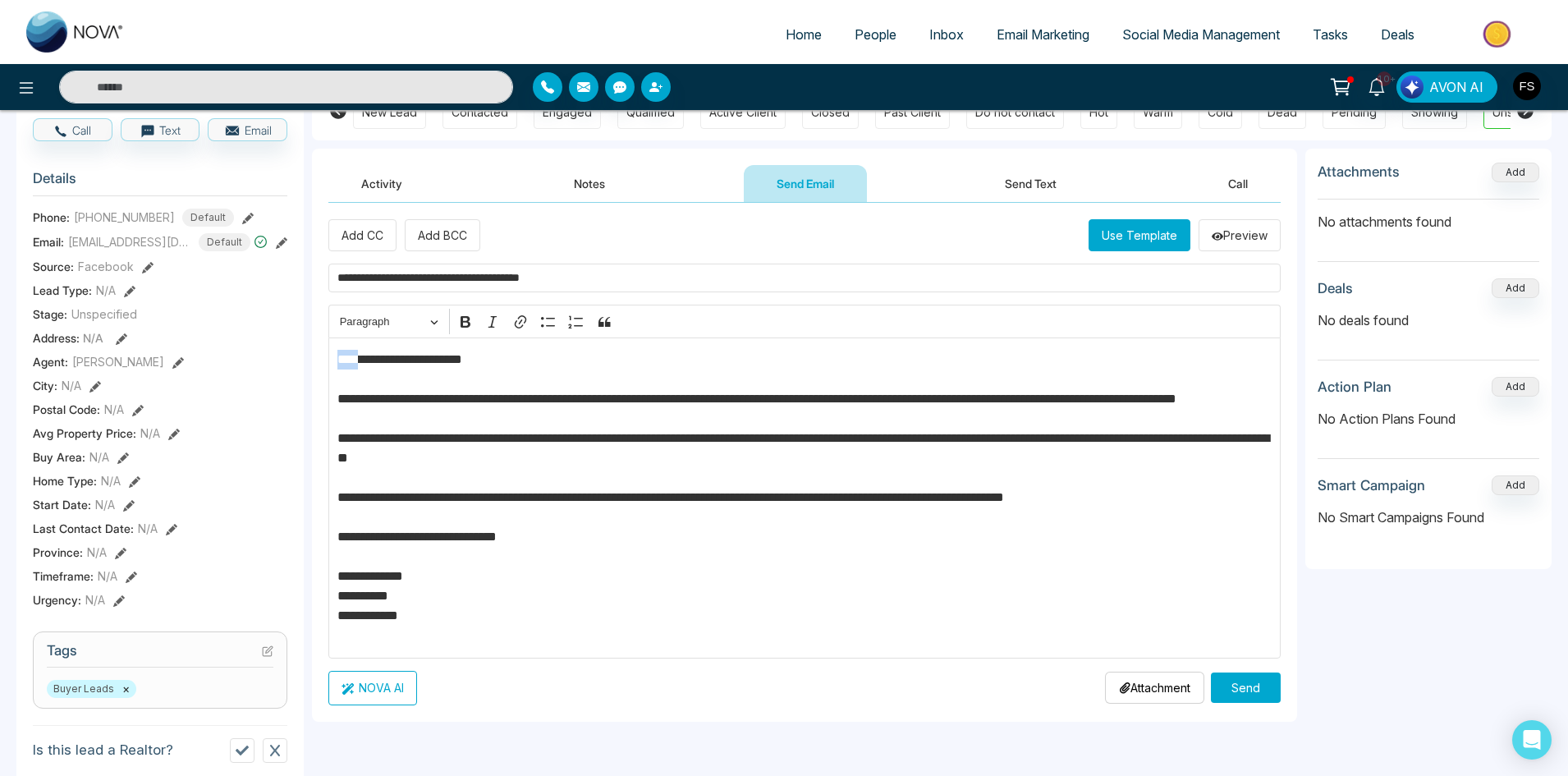
drag, startPoint x: 366, startPoint y: 360, endPoint x: 113, endPoint y: 363, distance: 253.0
click at [164, 363] on div "**********" at bounding box center [784, 615] width 1535 height 1215
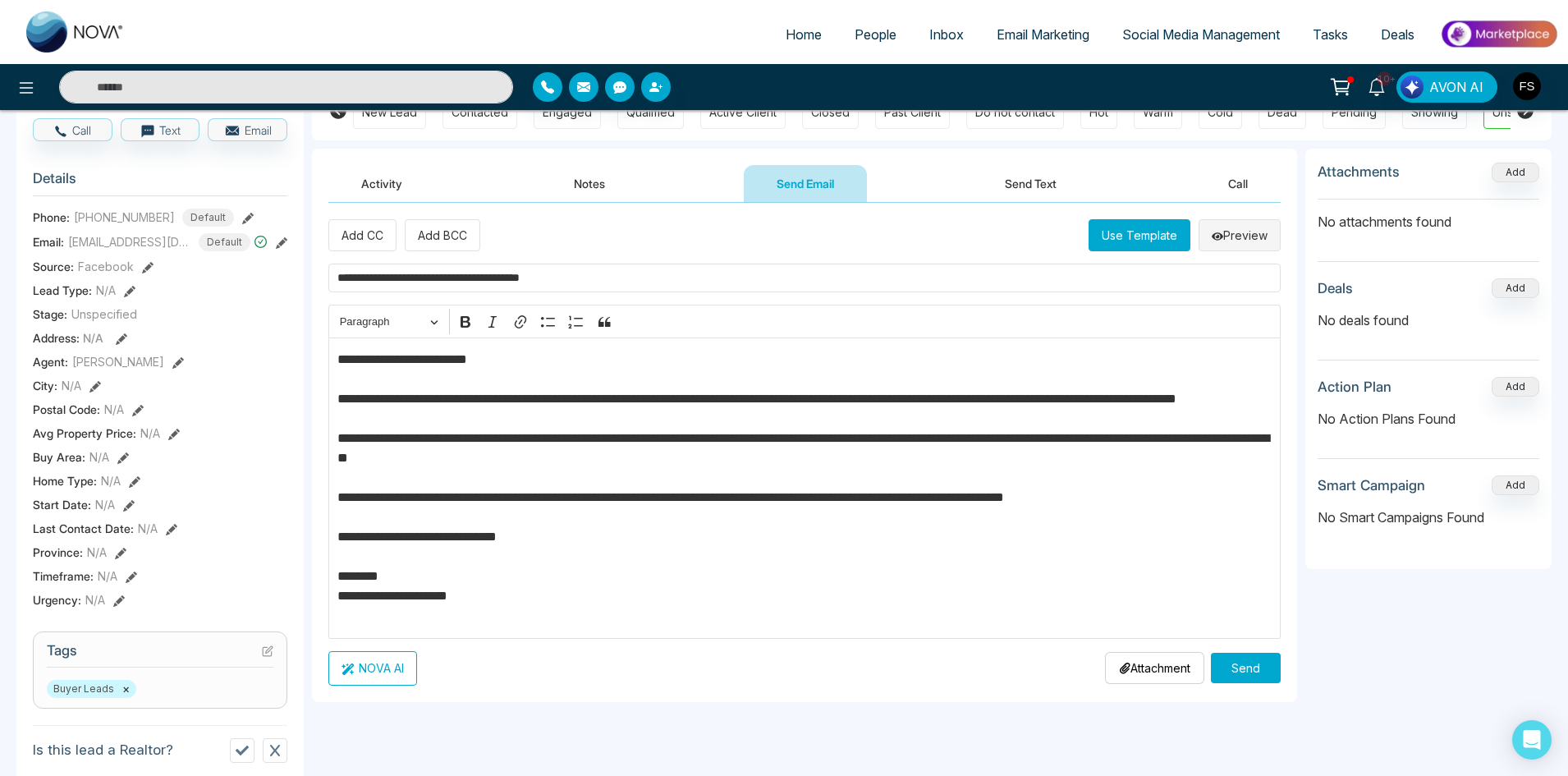
click at [1233, 237] on button "Preview" at bounding box center [1239, 235] width 82 height 32
drag, startPoint x: 542, startPoint y: 617, endPoint x: 288, endPoint y: 613, distance: 254.0
click at [288, 613] on div "**********" at bounding box center [784, 615] width 1535 height 1215
click at [1246, 235] on button "Preview" at bounding box center [1239, 235] width 82 height 32
click at [1246, 668] on button "Send" at bounding box center [1245, 667] width 70 height 30
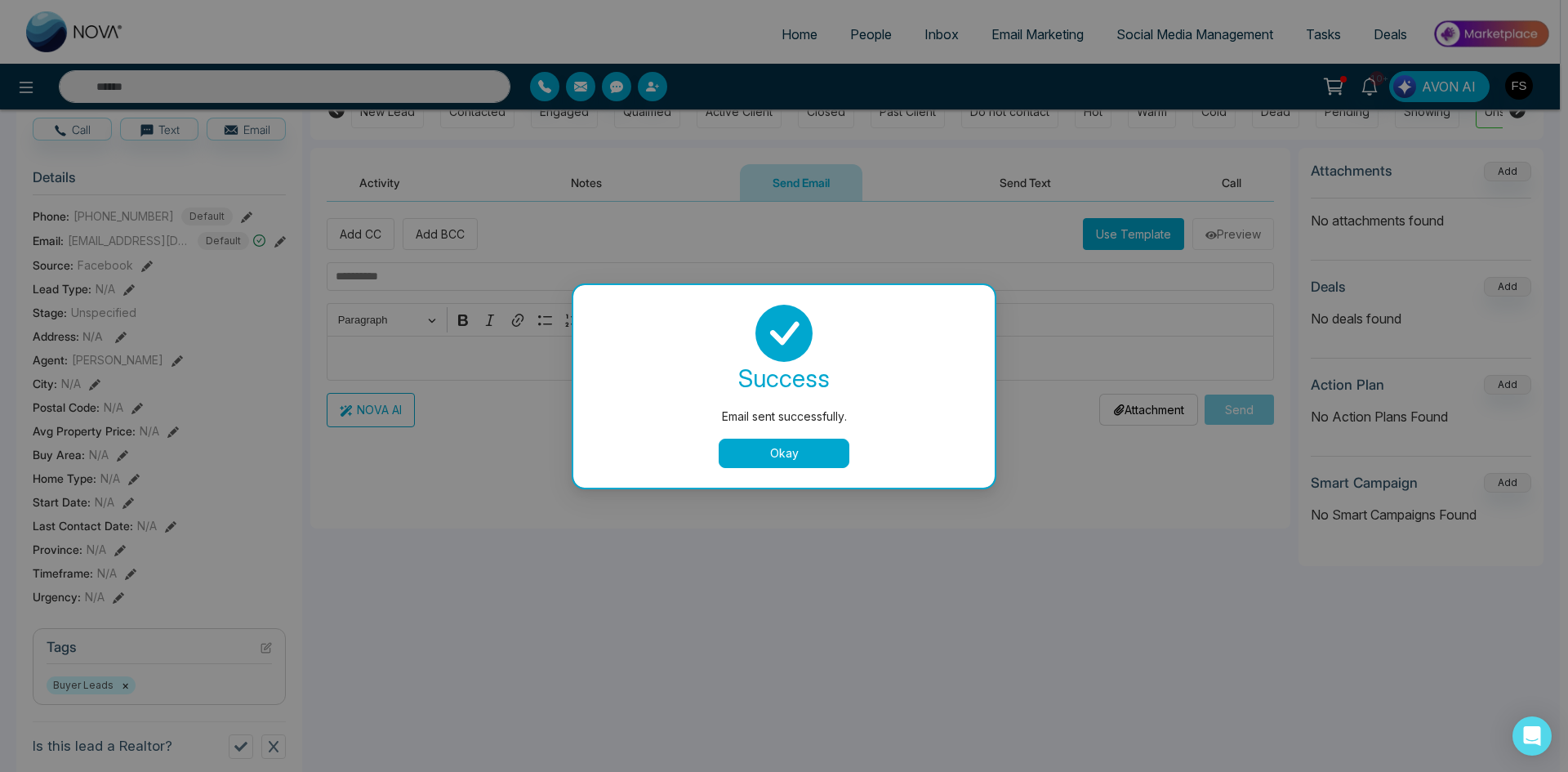
click at [778, 465] on button "Okay" at bounding box center [784, 453] width 131 height 29
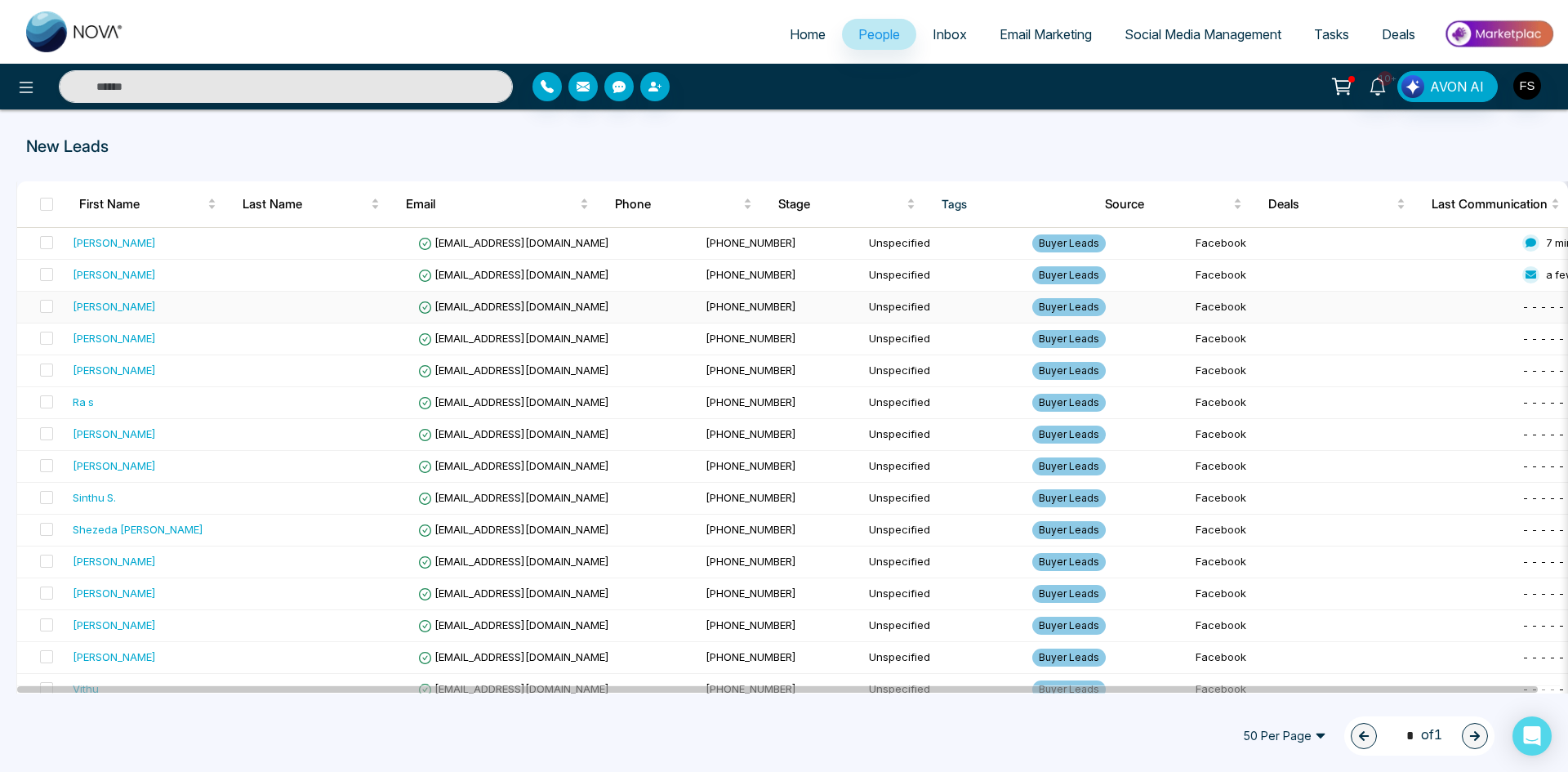
click at [134, 310] on div "[PERSON_NAME]" at bounding box center [114, 306] width 83 height 16
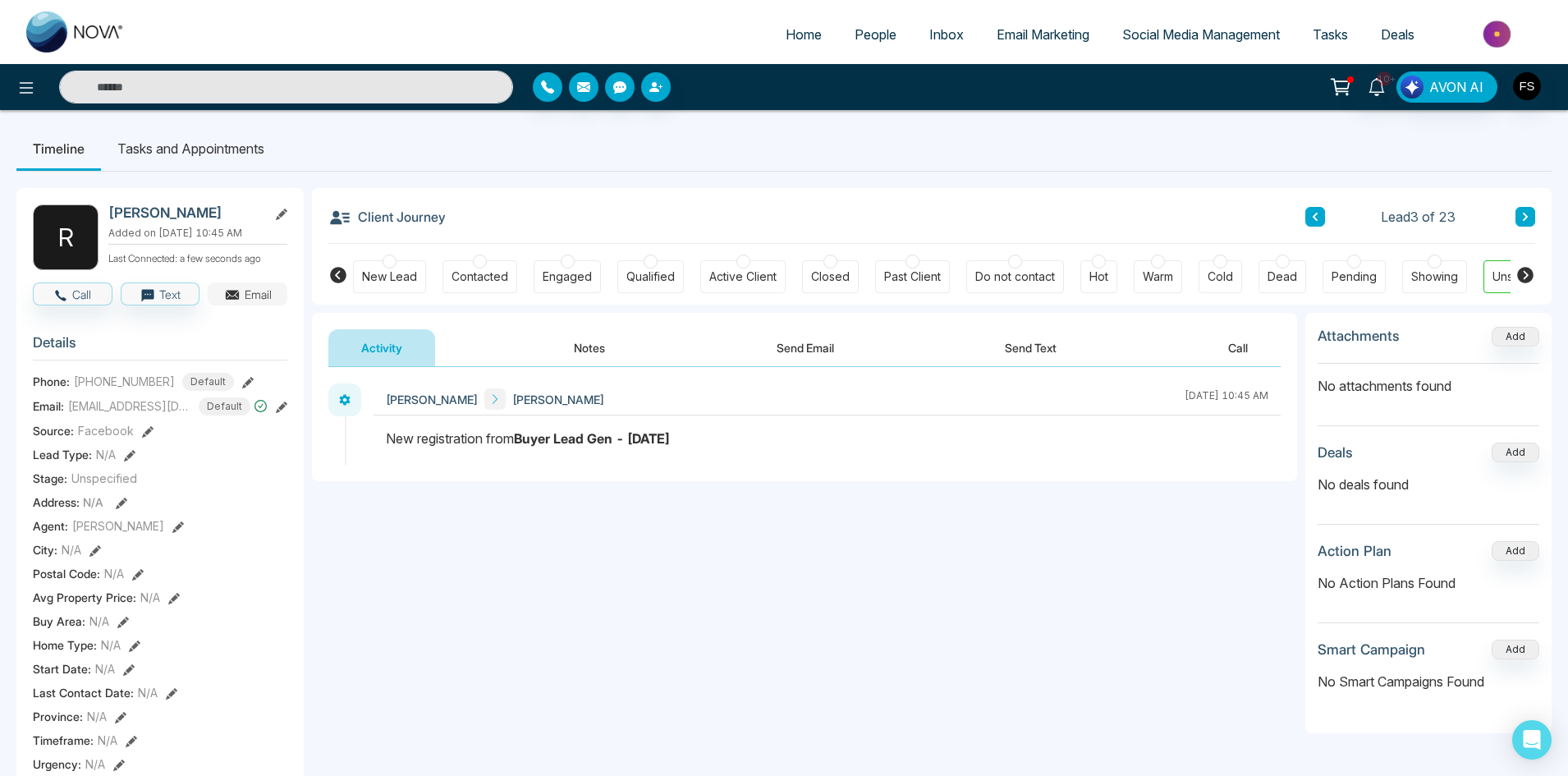
click at [257, 303] on button "Email" at bounding box center [248, 293] width 79 height 23
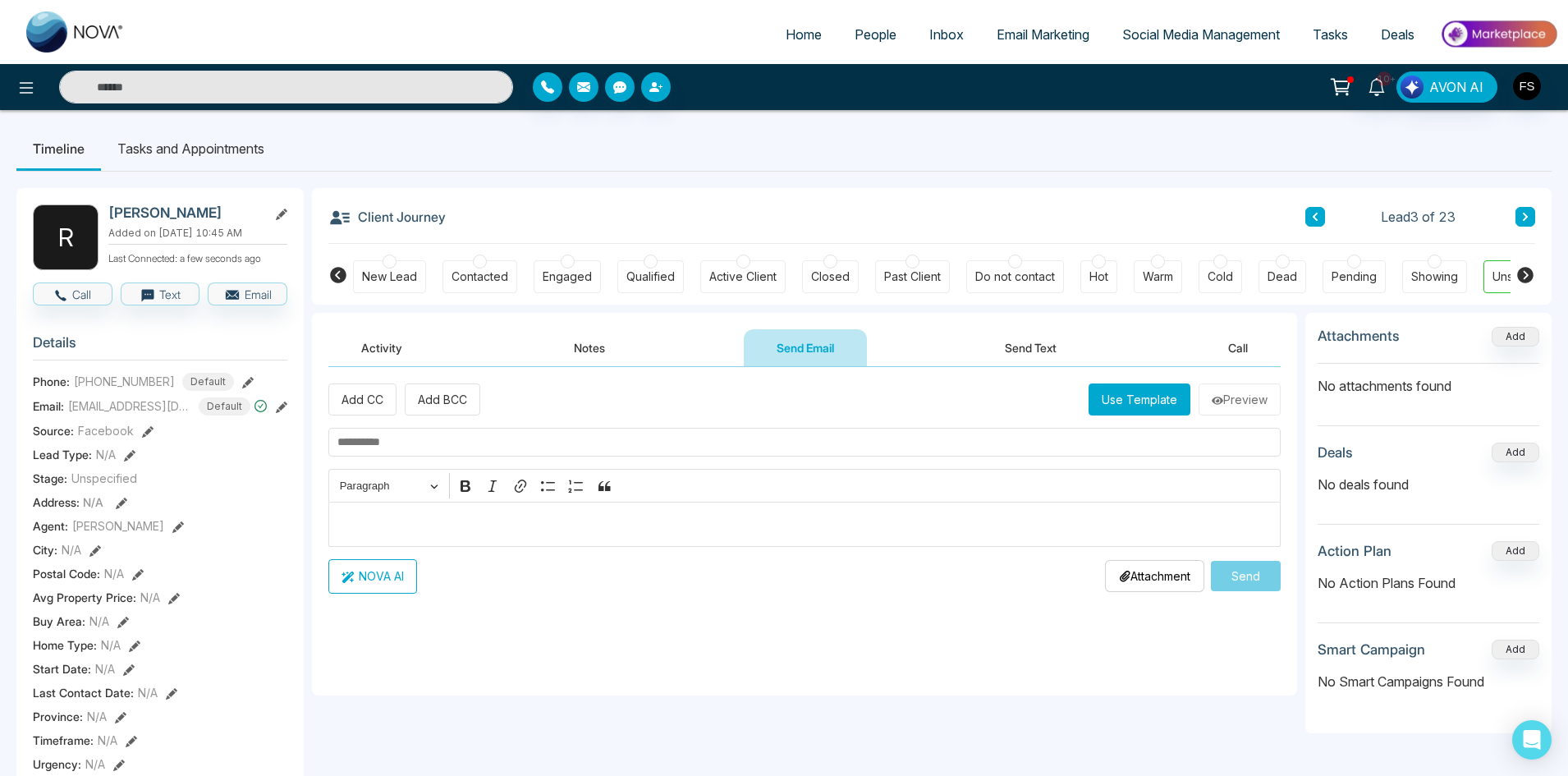
click at [501, 528] on p "Editor editing area: main" at bounding box center [804, 523] width 935 height 20
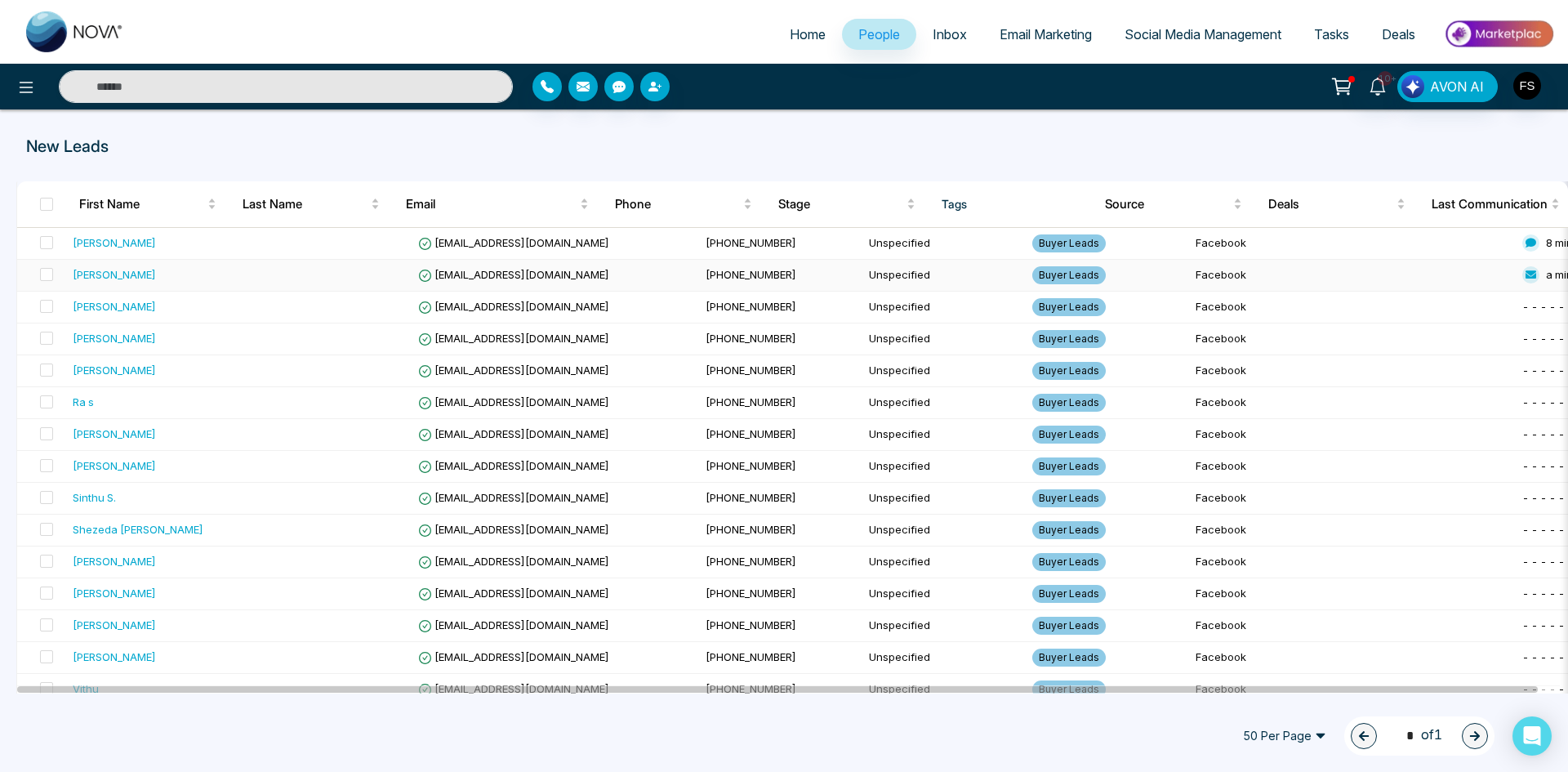
click at [156, 269] on div "[PERSON_NAME]" at bounding box center [114, 274] width 83 height 16
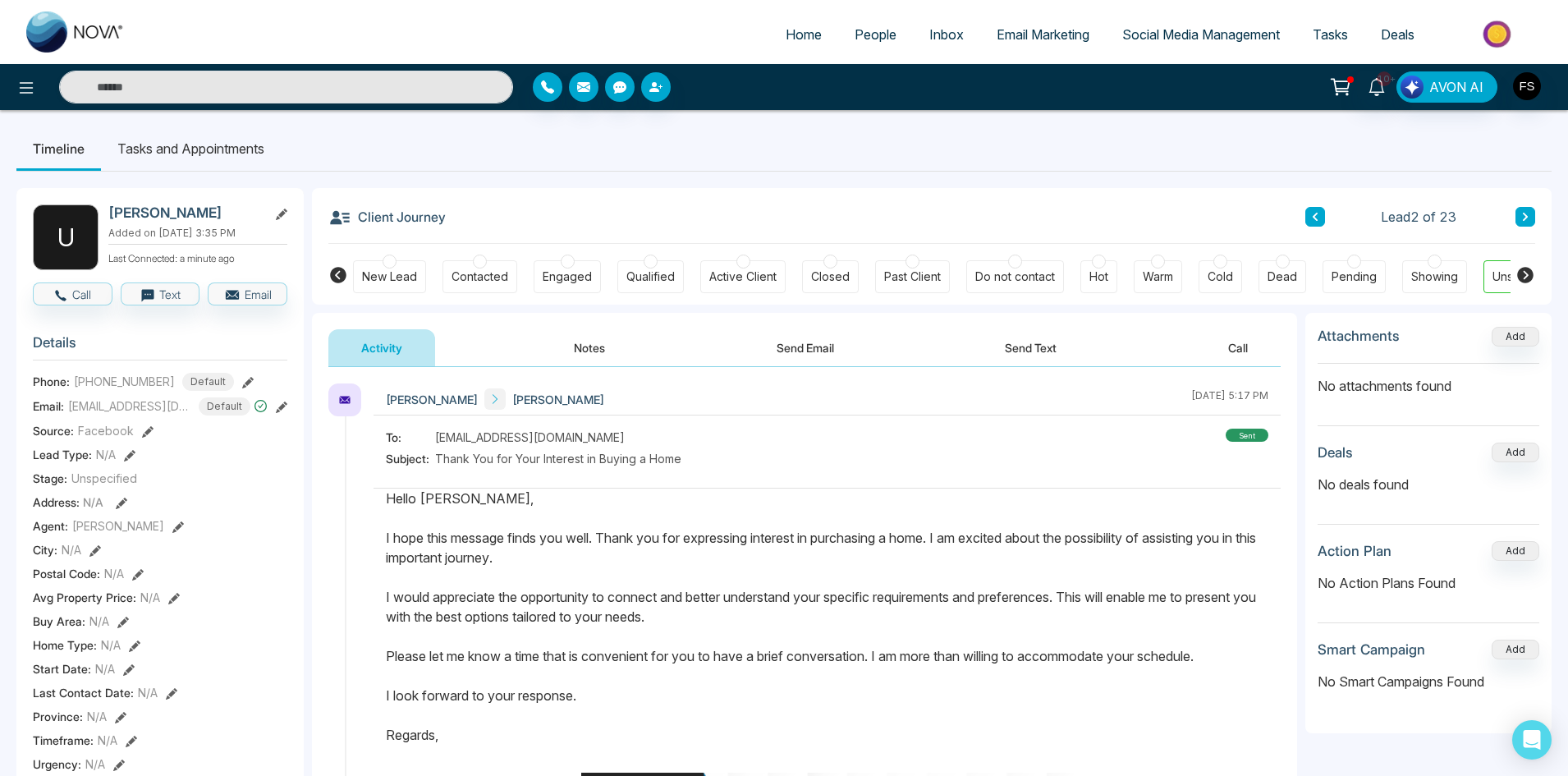
drag, startPoint x: 384, startPoint y: 496, endPoint x: 496, endPoint y: 735, distance: 263.9
click at [496, 735] on div at bounding box center [827, 653] width 907 height 328
click at [486, 329] on div "Activity Notes Send Email Send Text Call" at bounding box center [803, 348] width 952 height 38
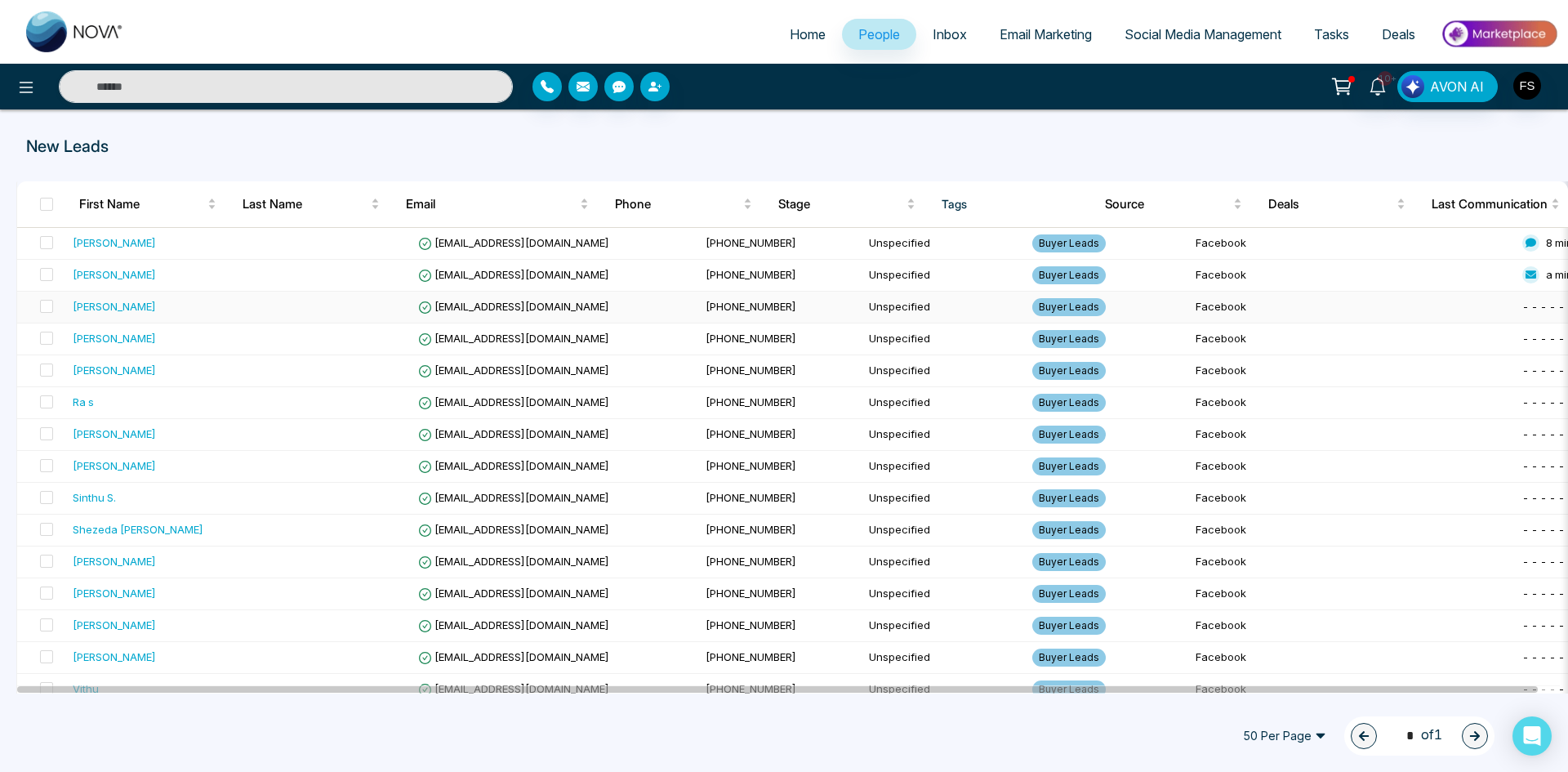
click at [142, 308] on div "[PERSON_NAME]" at bounding box center [157, 306] width 169 height 16
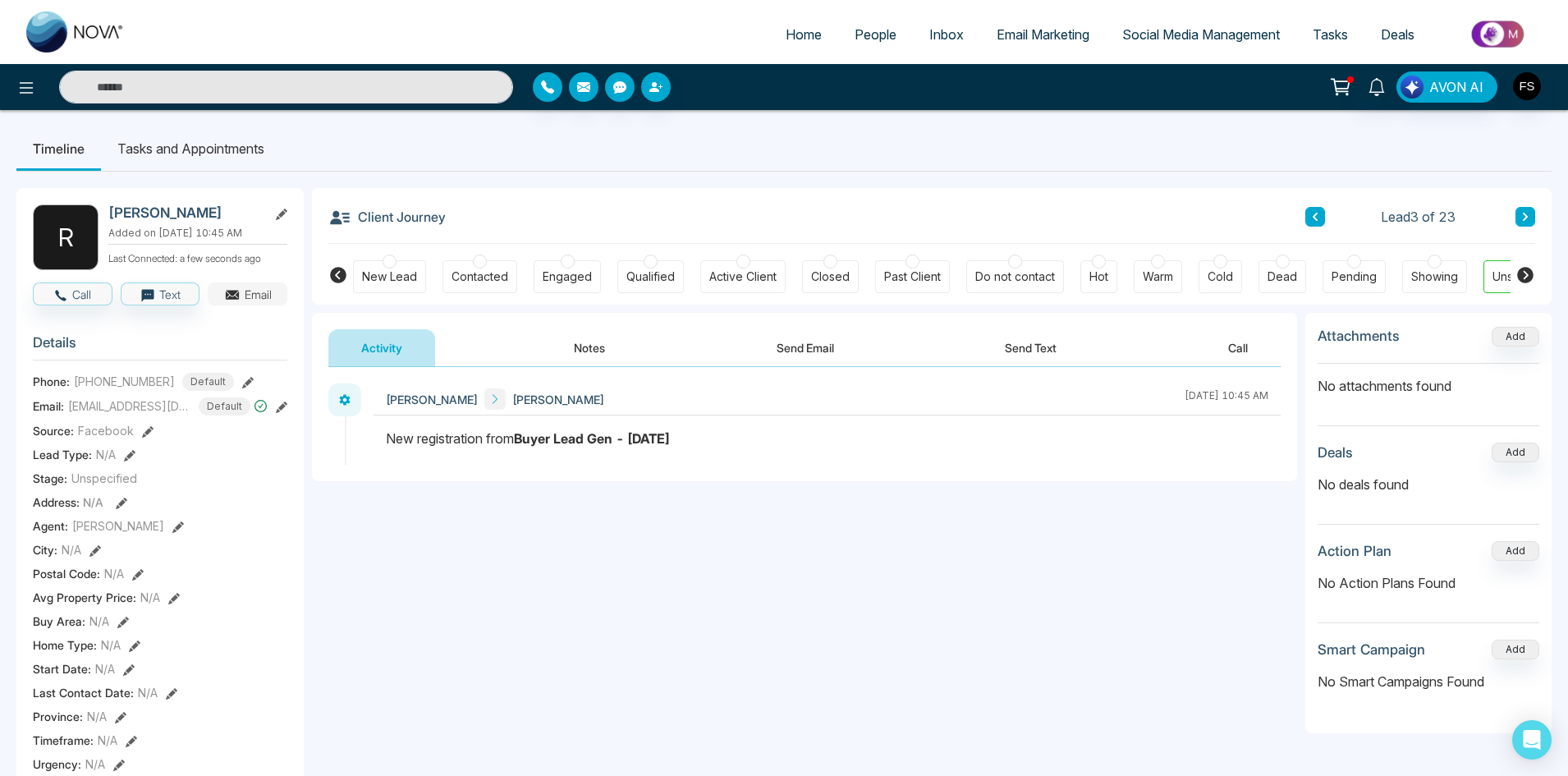
click at [264, 304] on button "Email" at bounding box center [248, 293] width 79 height 23
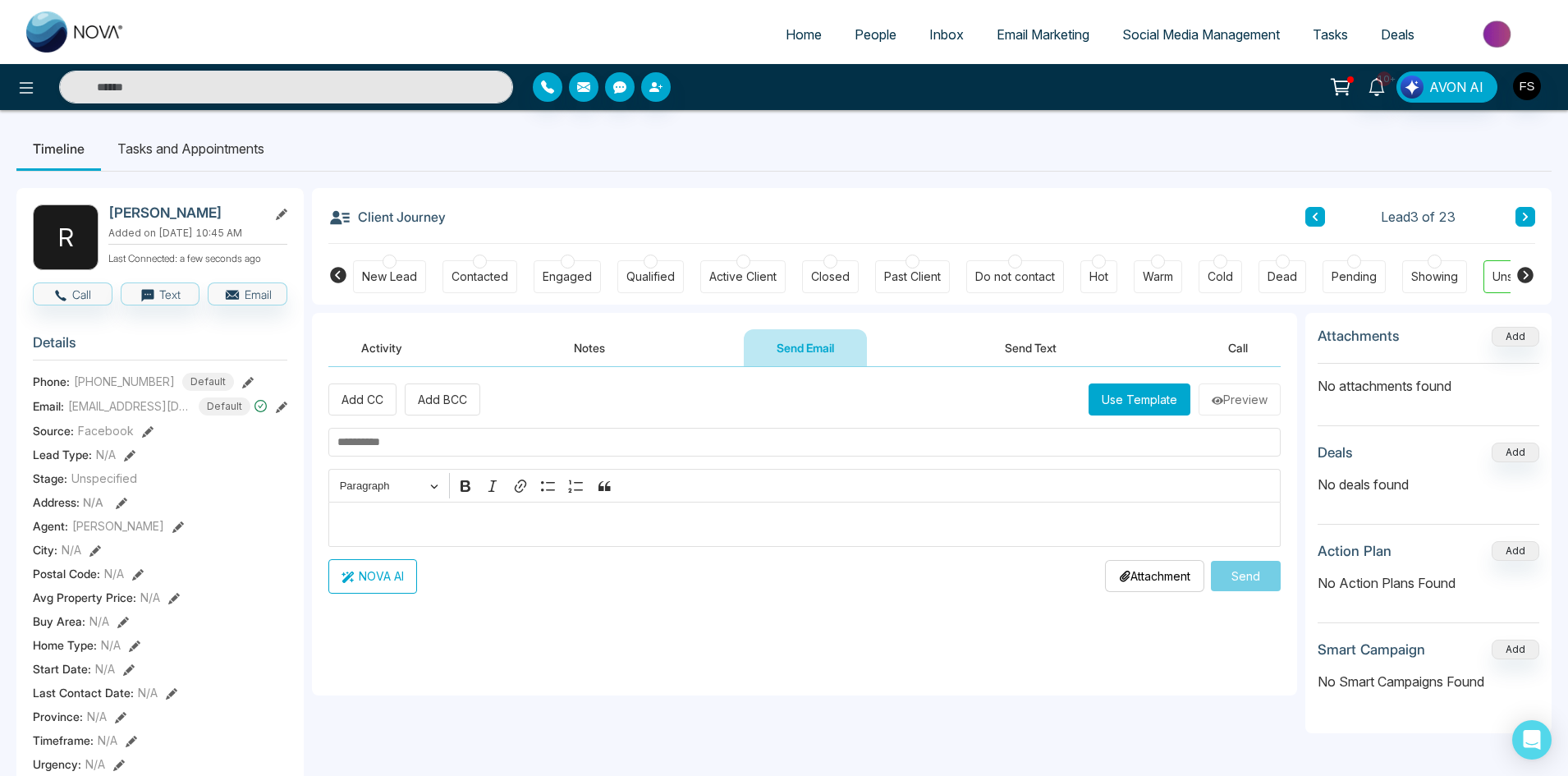
click at [504, 522] on p "Editor editing area: main" at bounding box center [804, 523] width 935 height 20
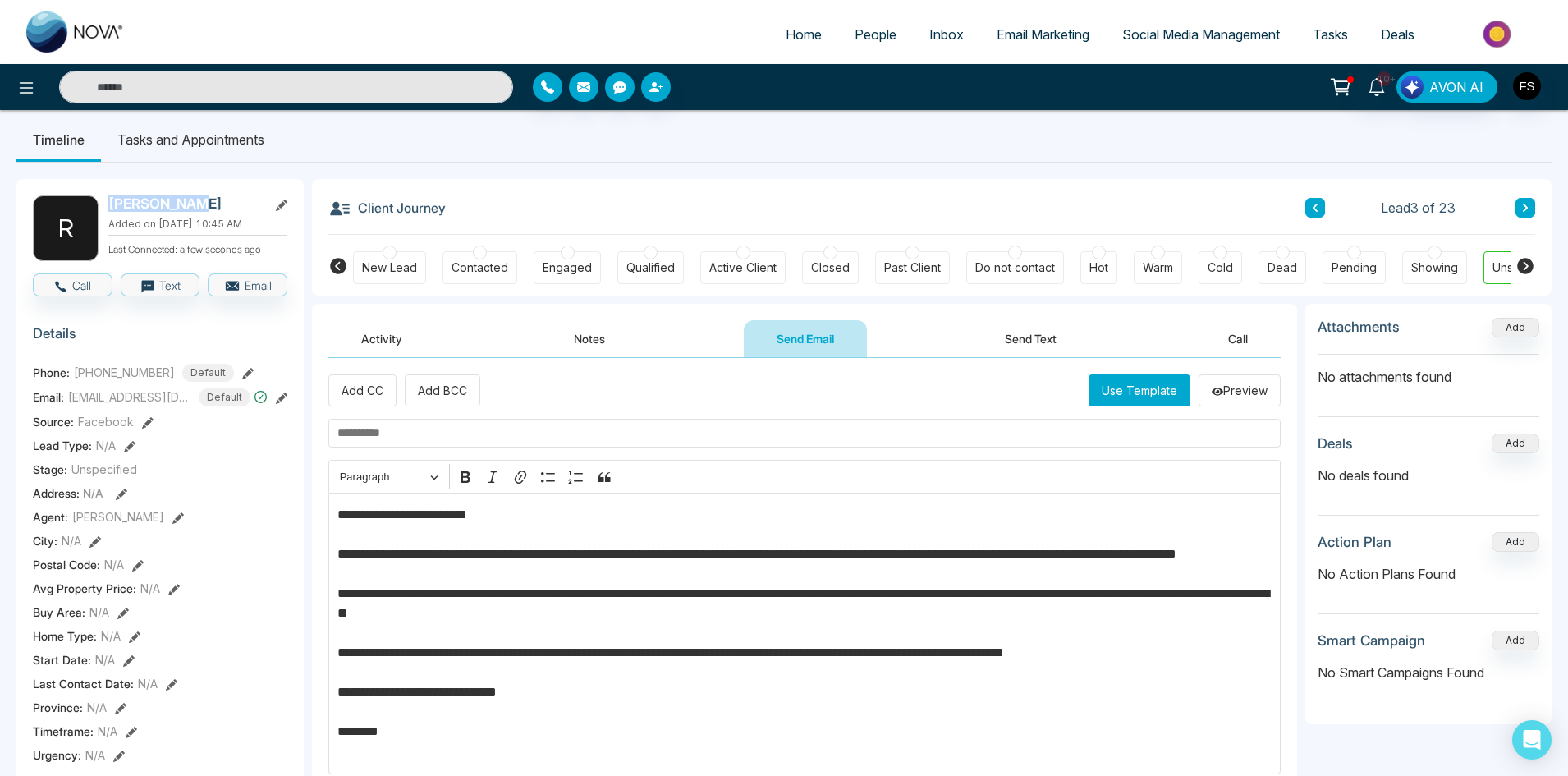
drag, startPoint x: 108, startPoint y: 203, endPoint x: 201, endPoint y: 206, distance: 93.0
click at [201, 206] on div "R Rajesh Meka Added on September 11 2025 | 10:45 AM Last Connected: a few secon…" at bounding box center [160, 228] width 255 height 66
copy h2 "[PERSON_NAME]"
drag, startPoint x: 512, startPoint y: 518, endPoint x: 370, endPoint y: 515, distance: 142.0
click at [370, 515] on p "**********" at bounding box center [804, 633] width 935 height 256
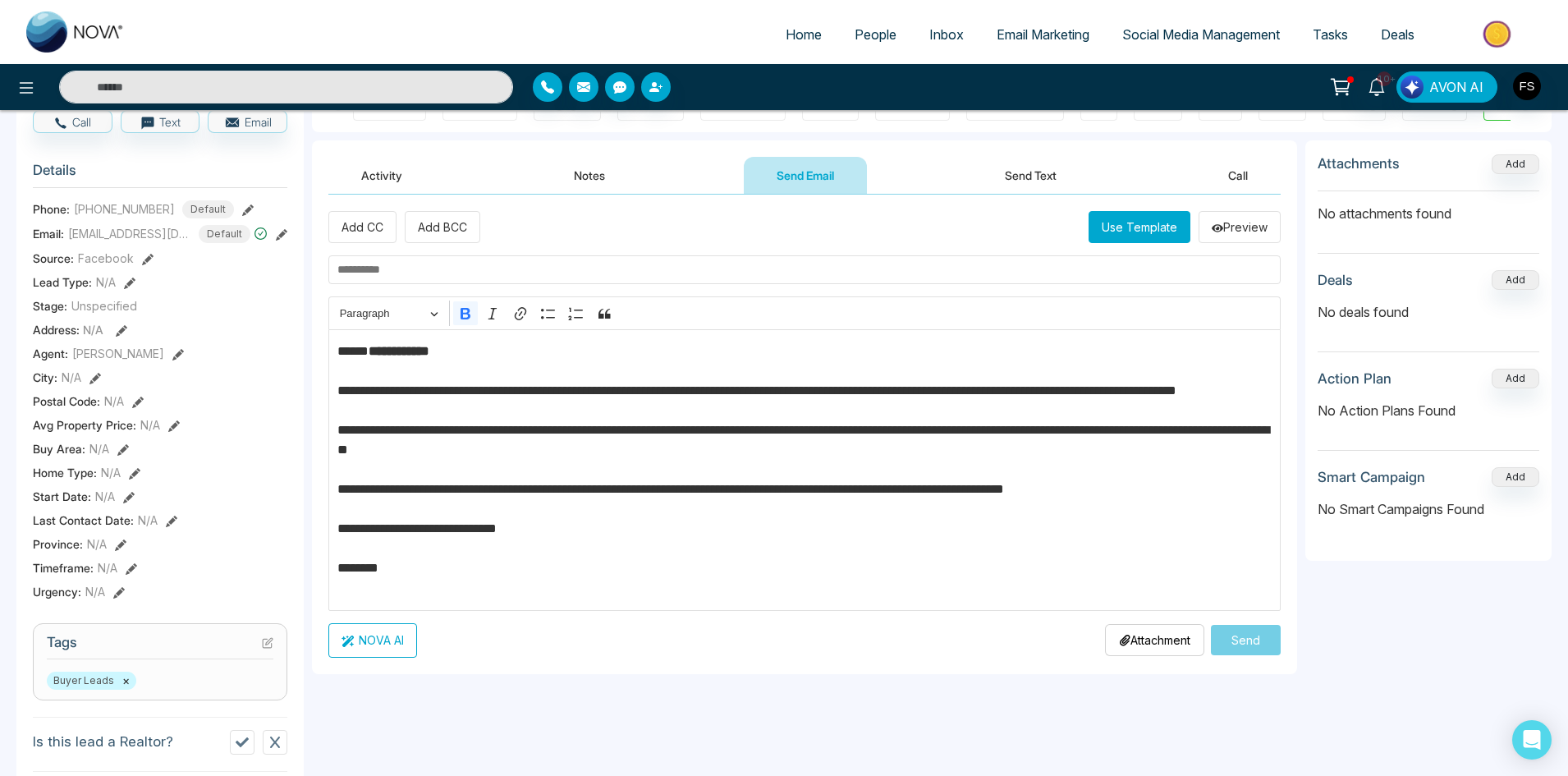
scroll to position [173, 0]
click at [546, 553] on p "**********" at bounding box center [804, 469] width 935 height 256
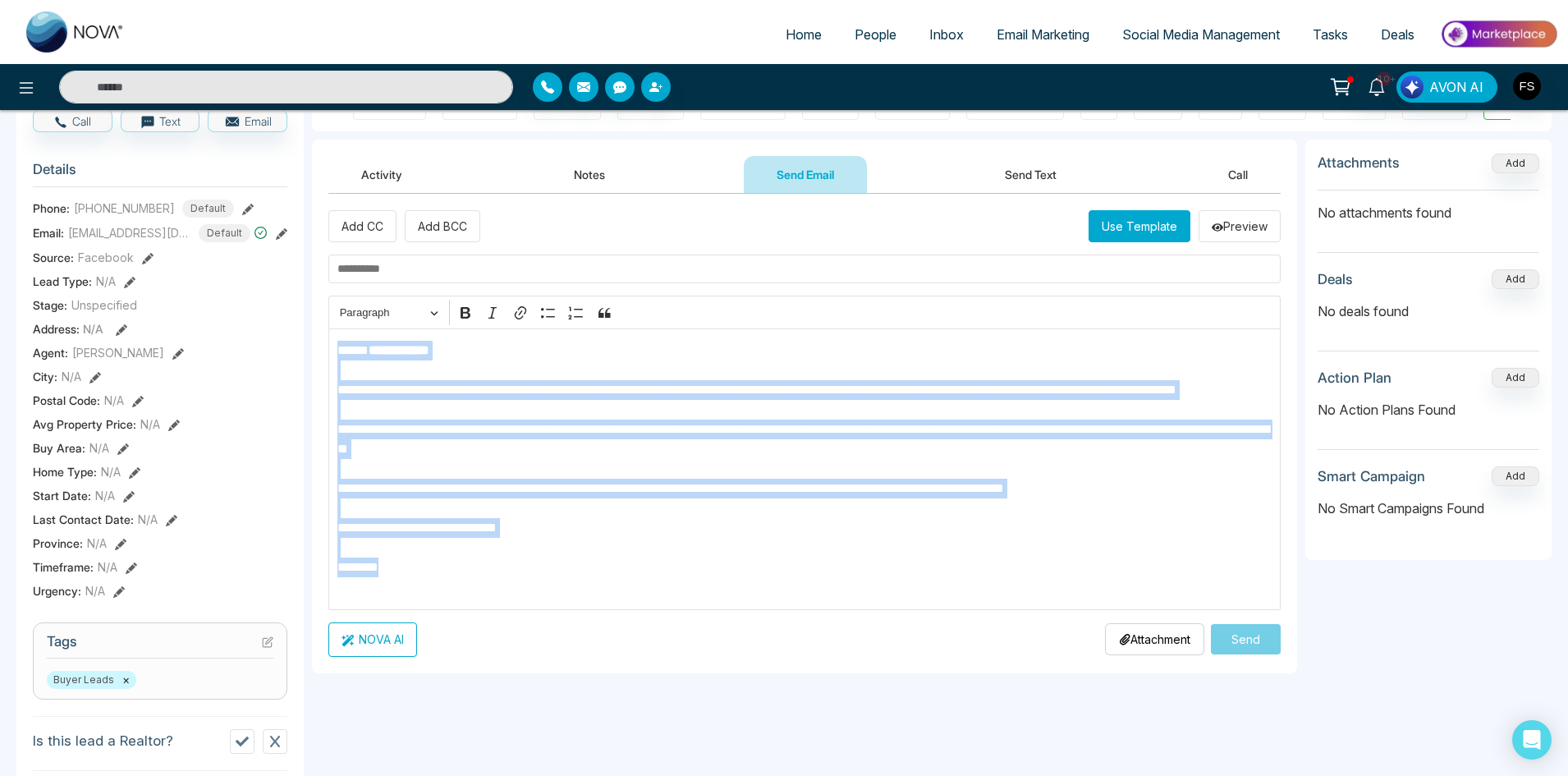
drag, startPoint x: 420, startPoint y: 592, endPoint x: 335, endPoint y: 361, distance: 246.1
click at [283, 352] on div "**********" at bounding box center [784, 606] width 1535 height 1215
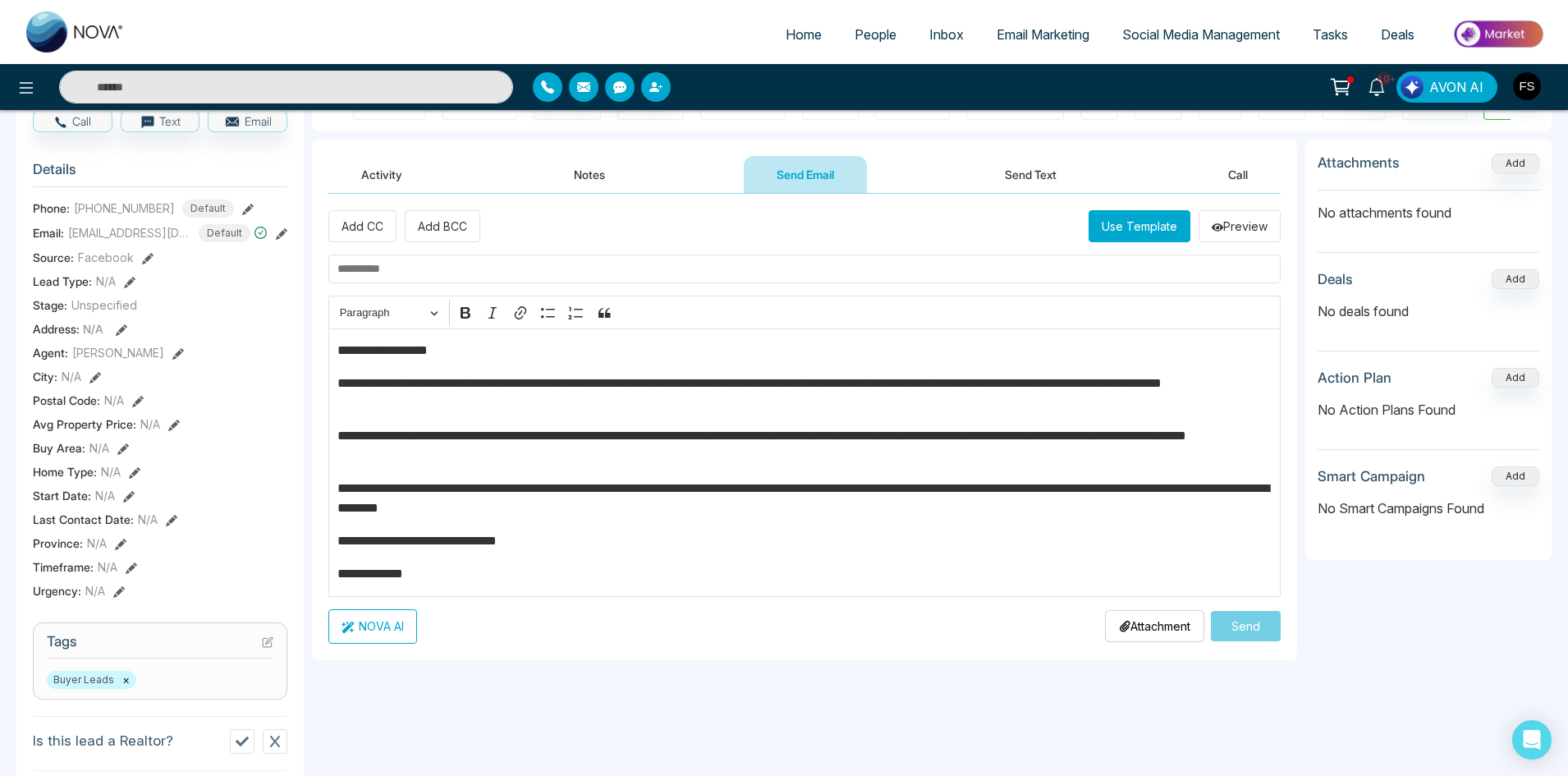
click at [378, 575] on p "**********" at bounding box center [804, 573] width 935 height 20
drag, startPoint x: 552, startPoint y: 281, endPoint x: 555, endPoint y: 272, distance: 9.5
click at [551, 279] on input "text" at bounding box center [803, 268] width 952 height 28
paste input "**********"
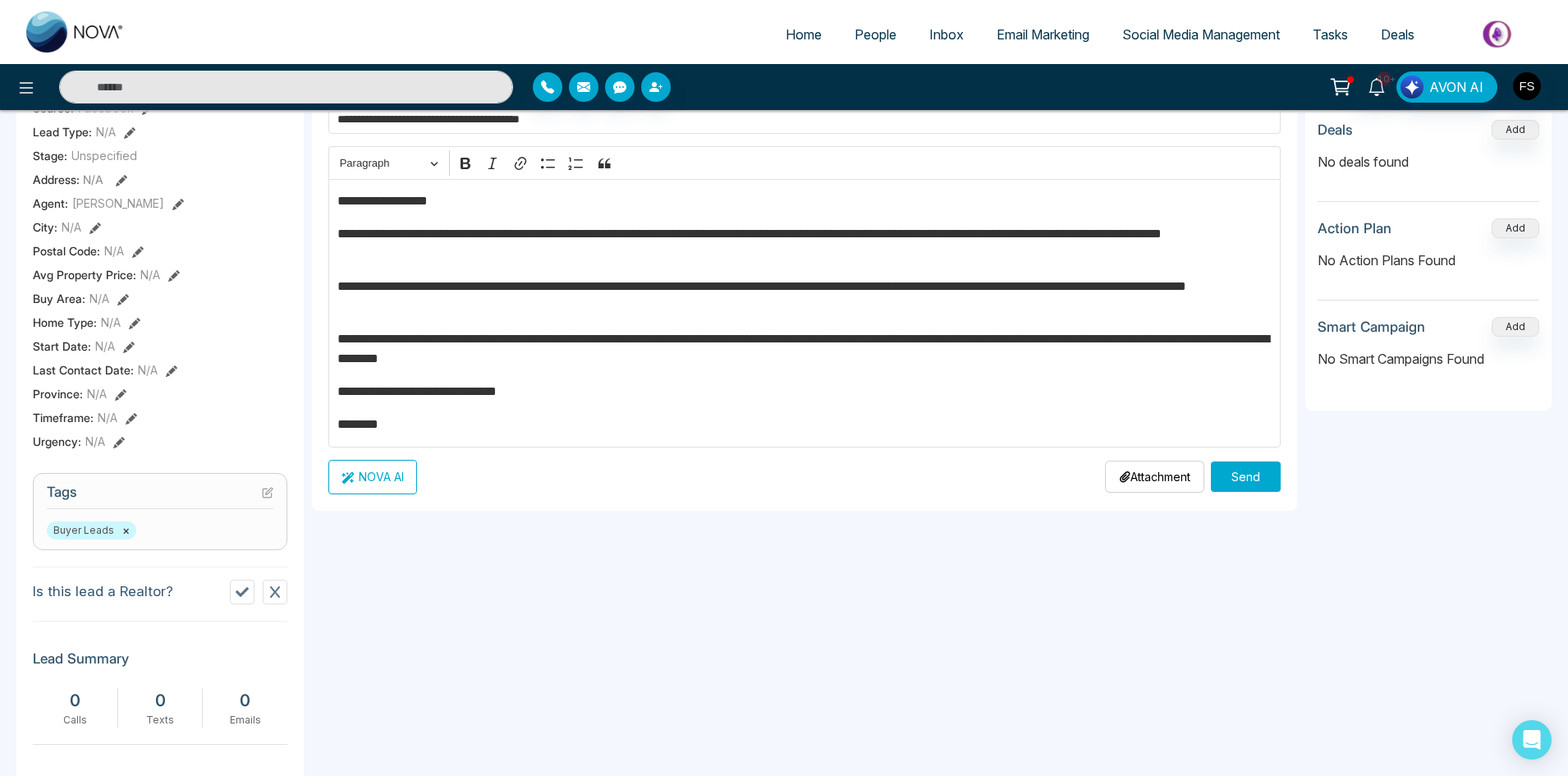
scroll to position [91, 0]
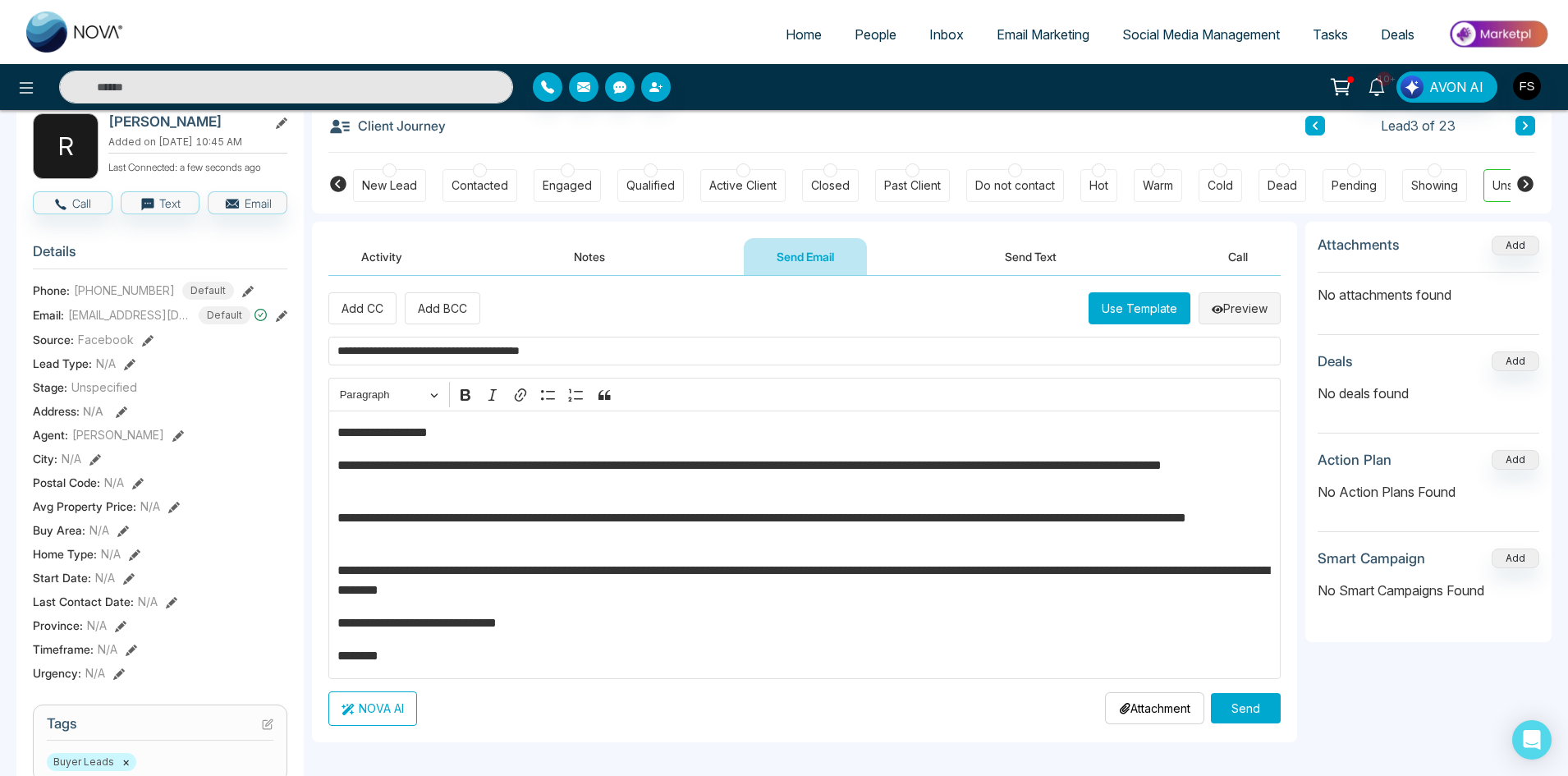
type input "**********"
click at [1242, 312] on button "Preview" at bounding box center [1239, 308] width 82 height 32
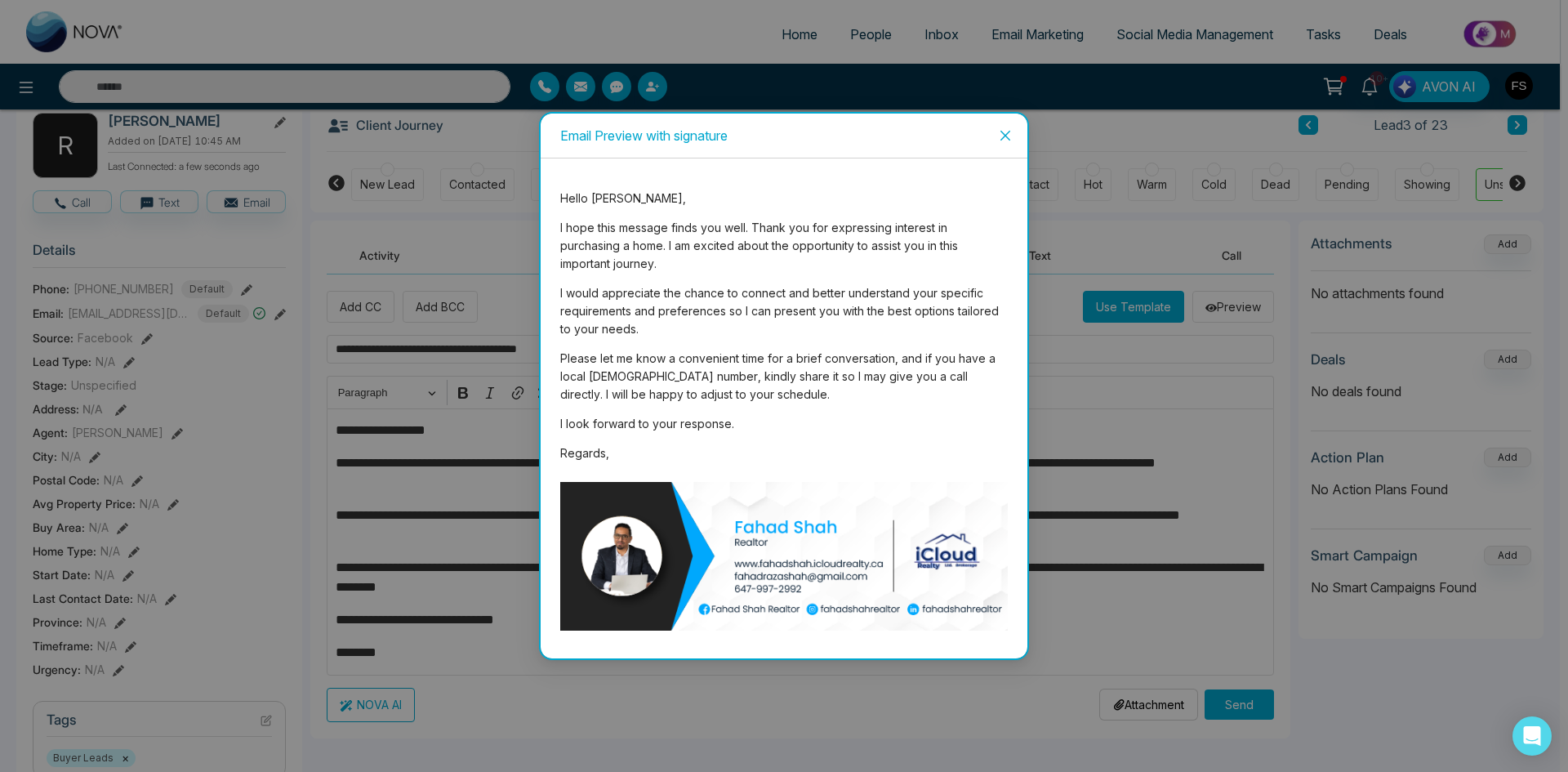
click at [1003, 140] on icon "close" at bounding box center [1005, 134] width 9 height 9
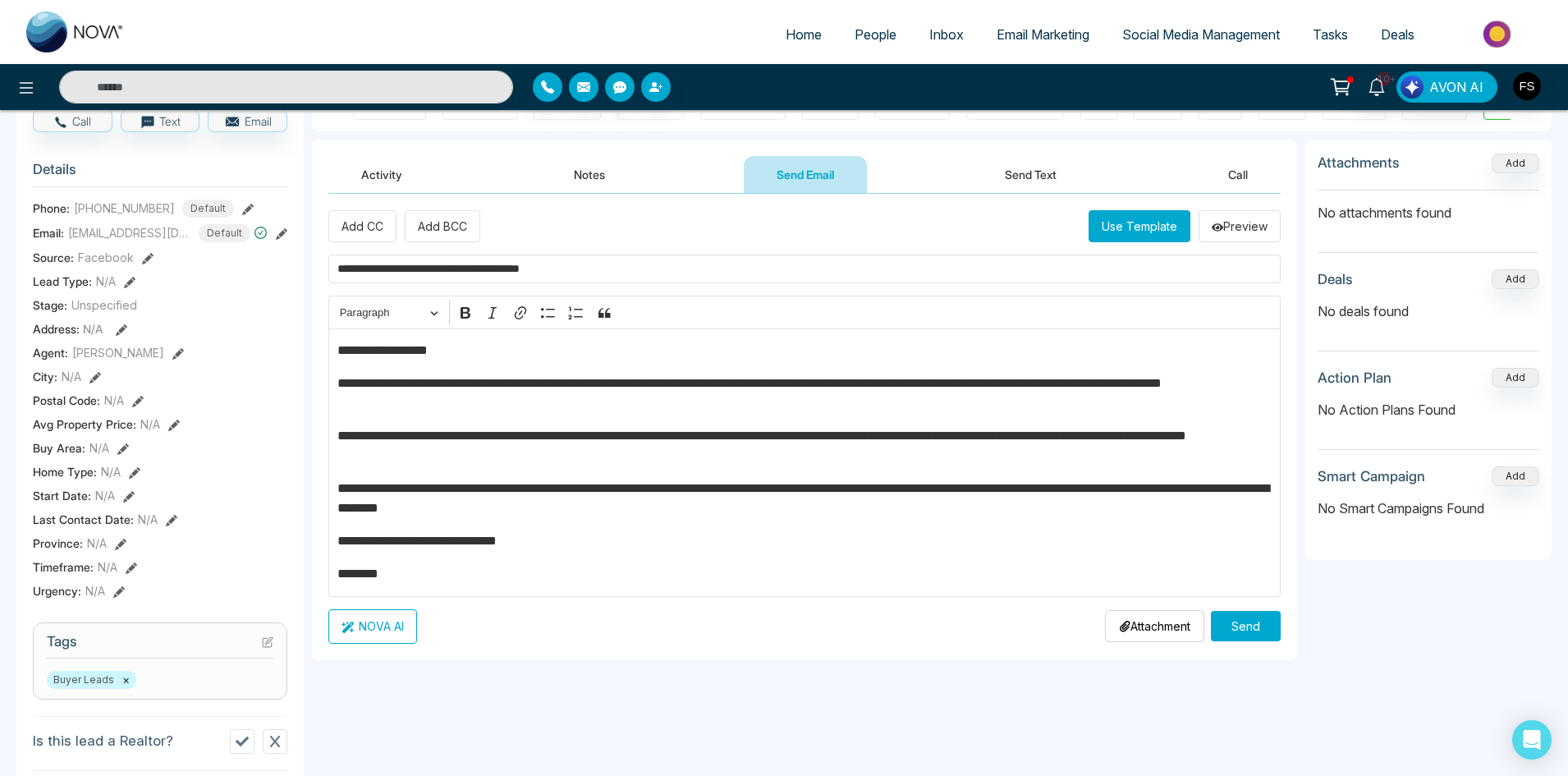
scroll to position [256, 0]
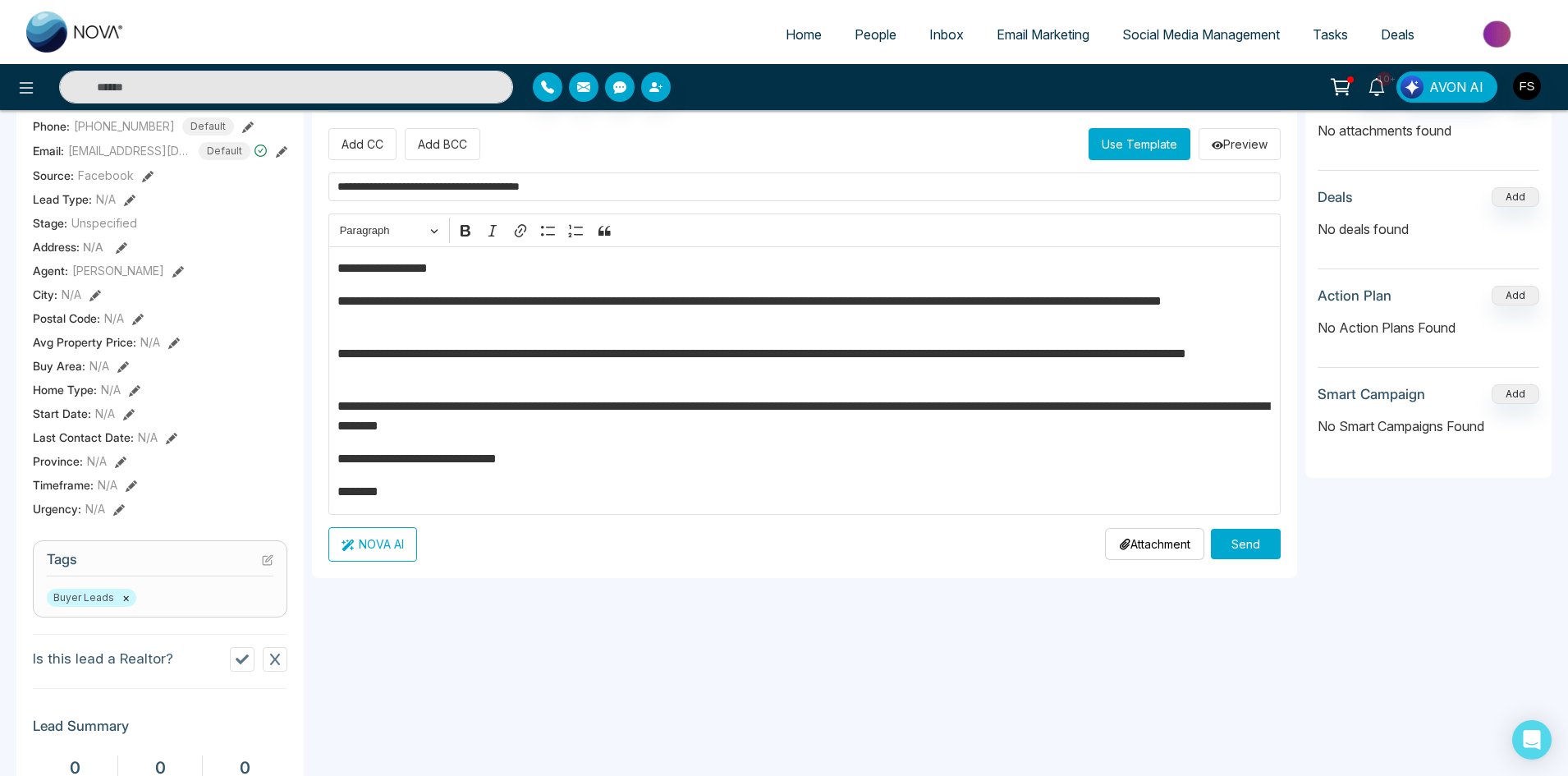
click at [1237, 540] on button "Send" at bounding box center [1245, 544] width 70 height 30
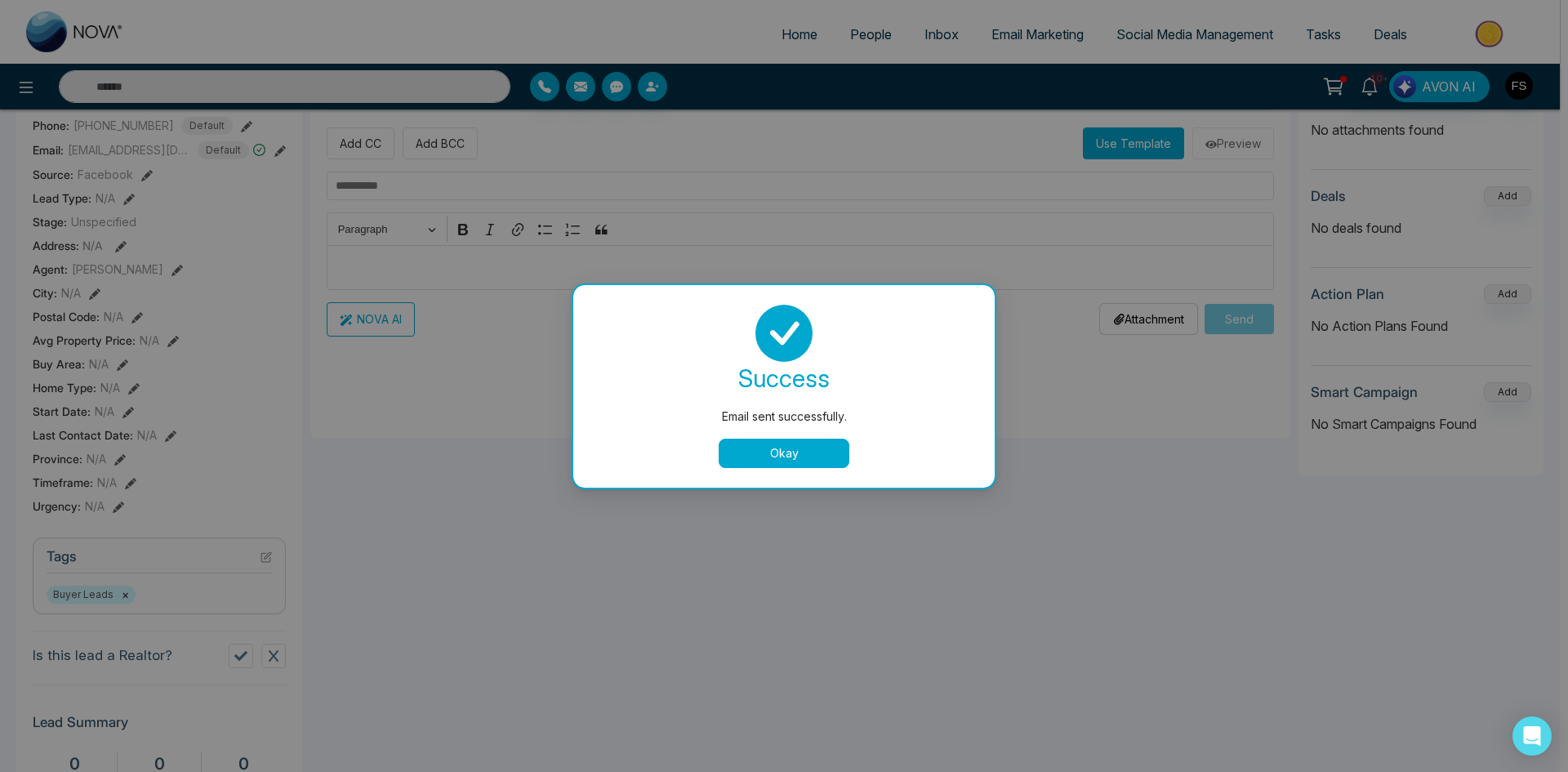
click at [800, 456] on button "Okay" at bounding box center [784, 453] width 131 height 29
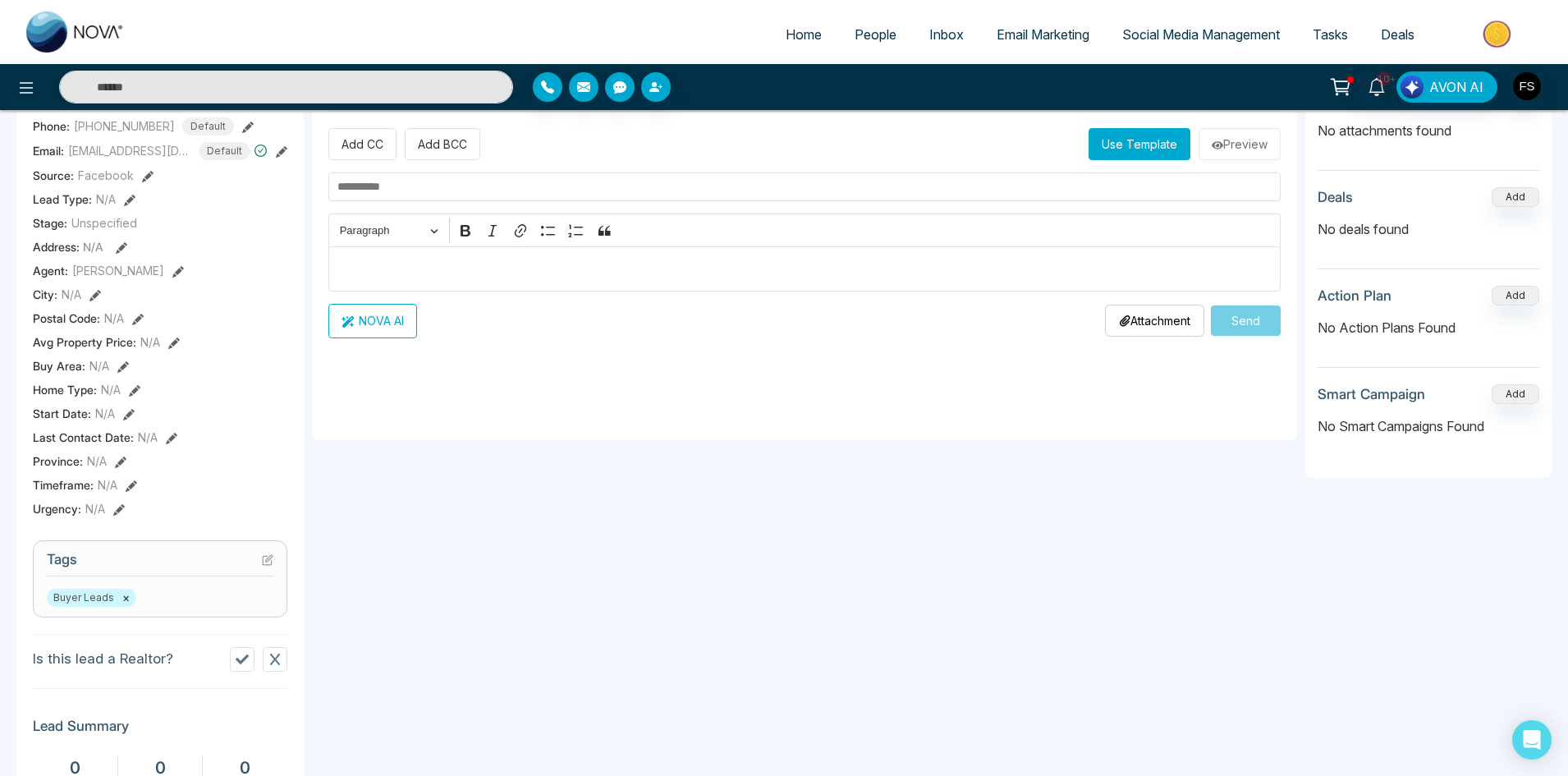
scroll to position [0, 0]
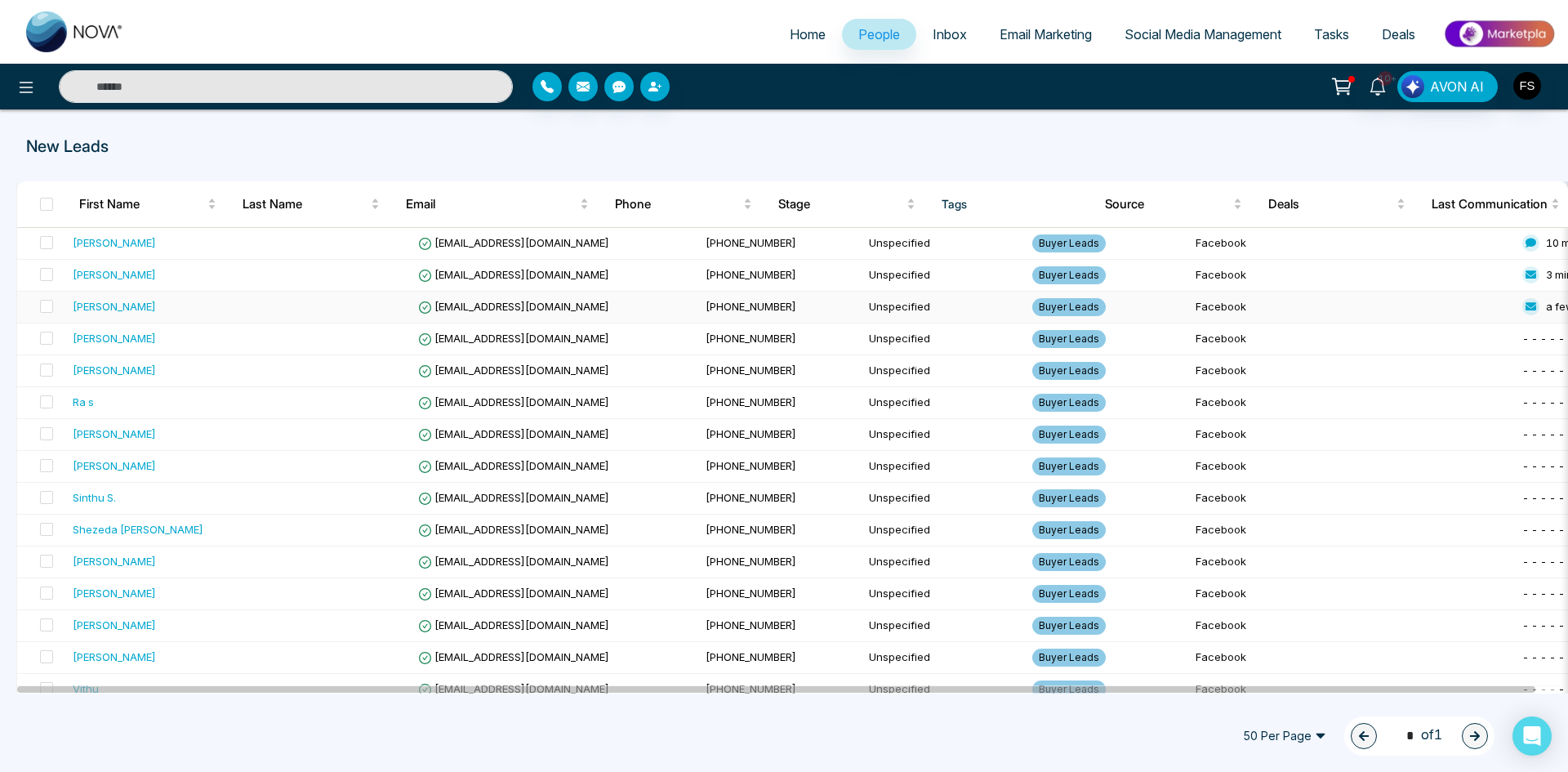
click at [1547, 303] on span "a few seconds ago" at bounding box center [1595, 306] width 97 height 13
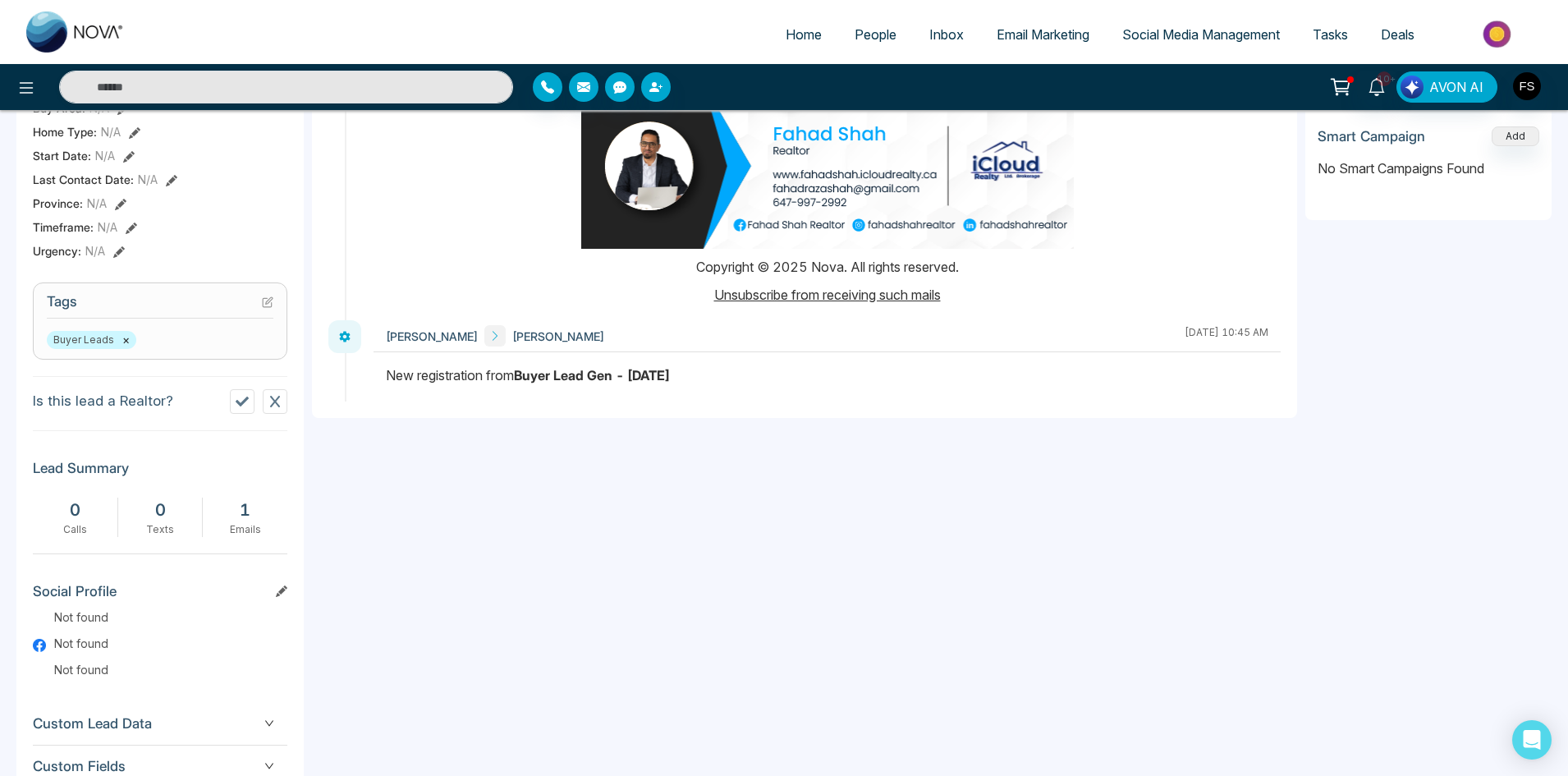
scroll to position [638, 0]
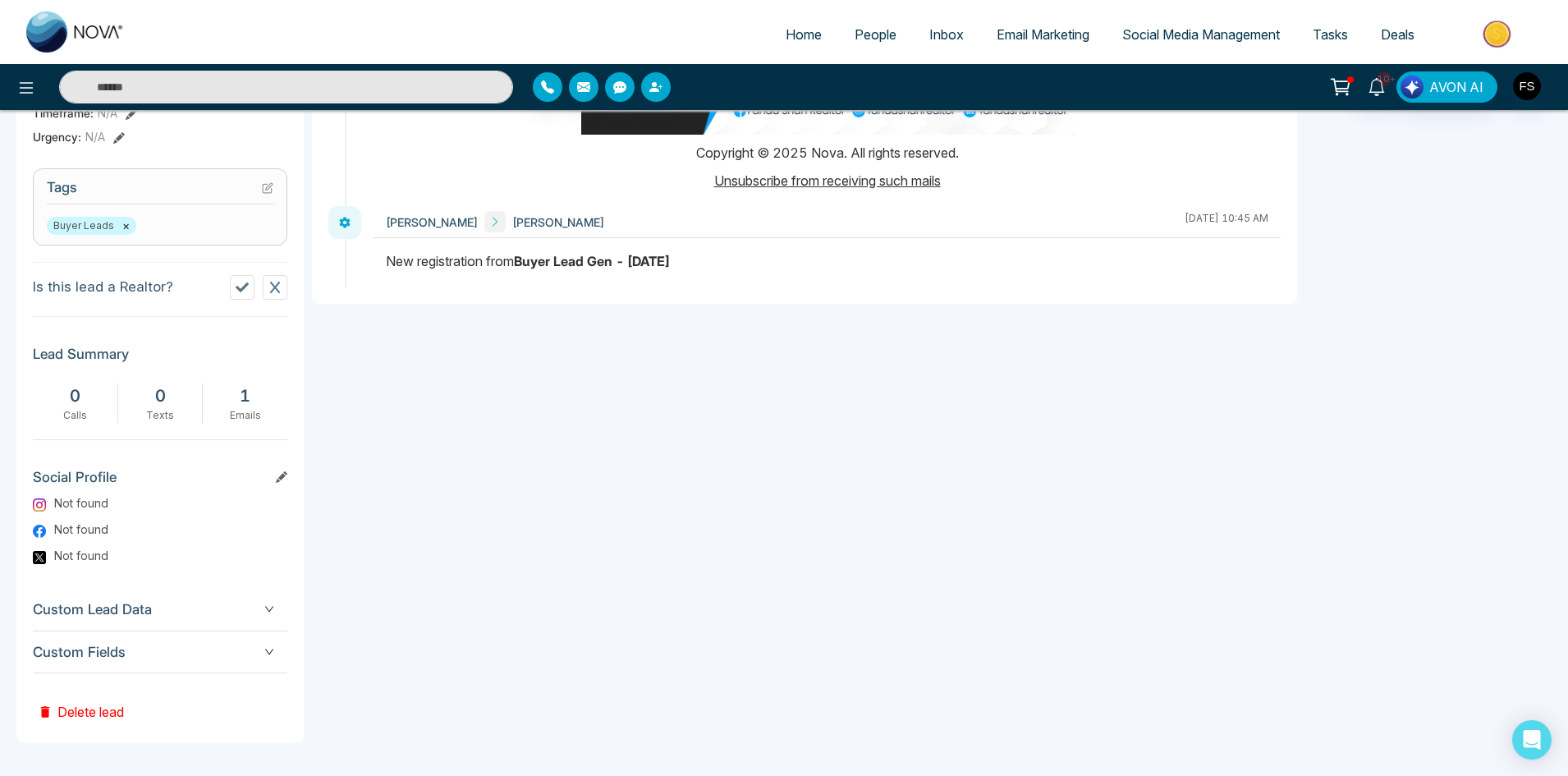
click at [257, 647] on span "Custom Fields" at bounding box center [160, 653] width 255 height 22
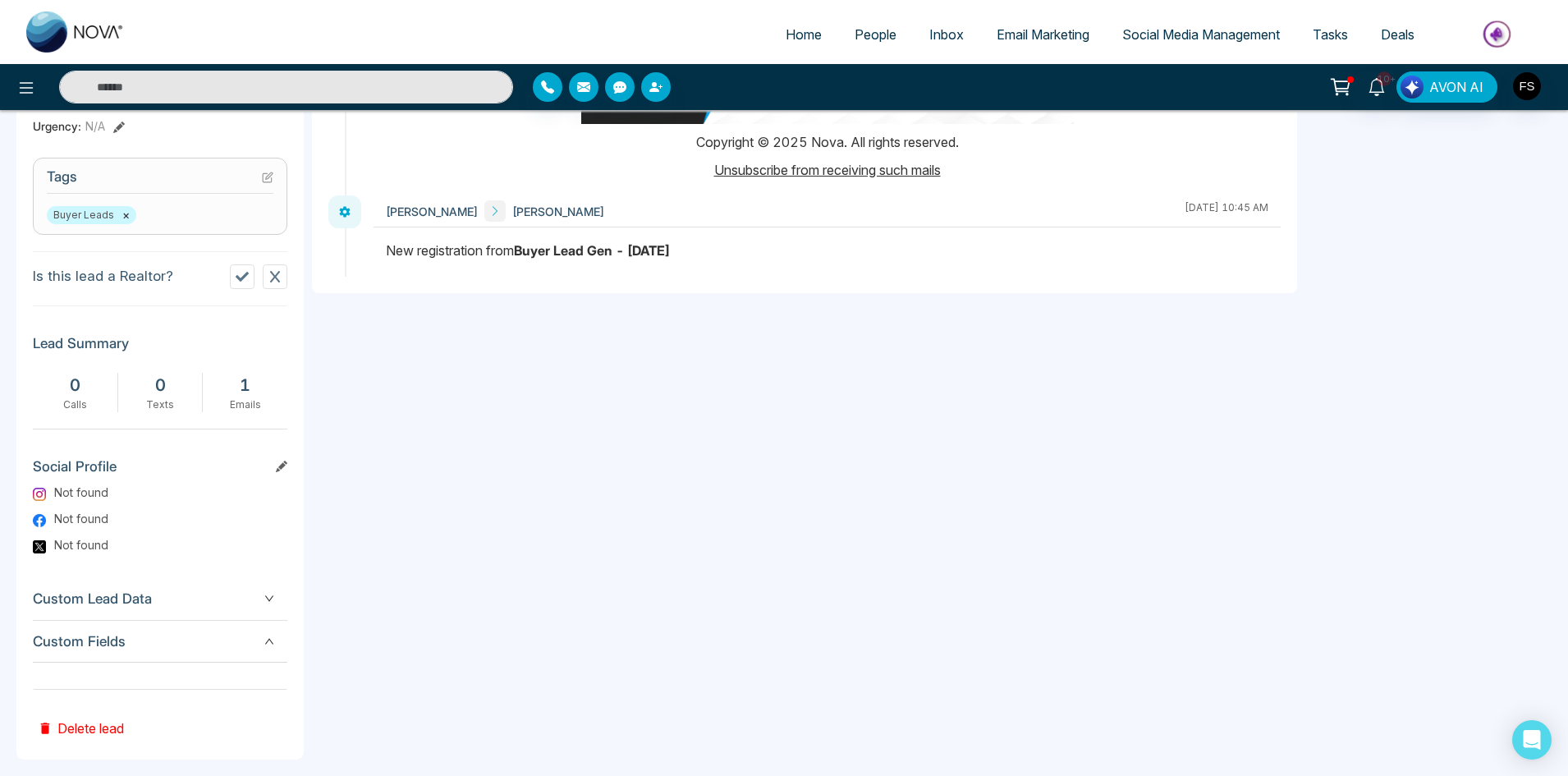
click at [274, 610] on span "Custom Lead Data" at bounding box center [160, 599] width 255 height 22
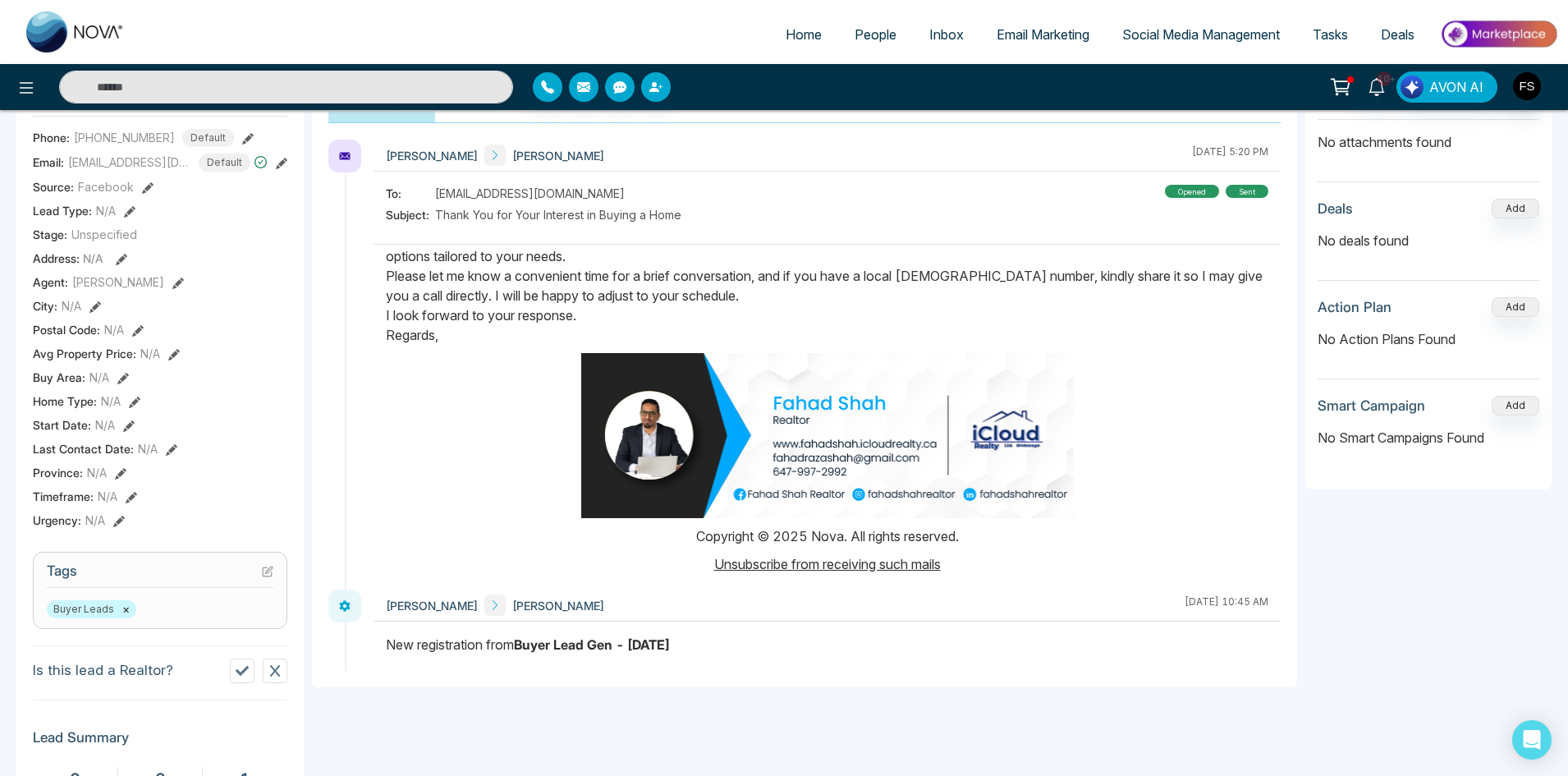
scroll to position [0, 0]
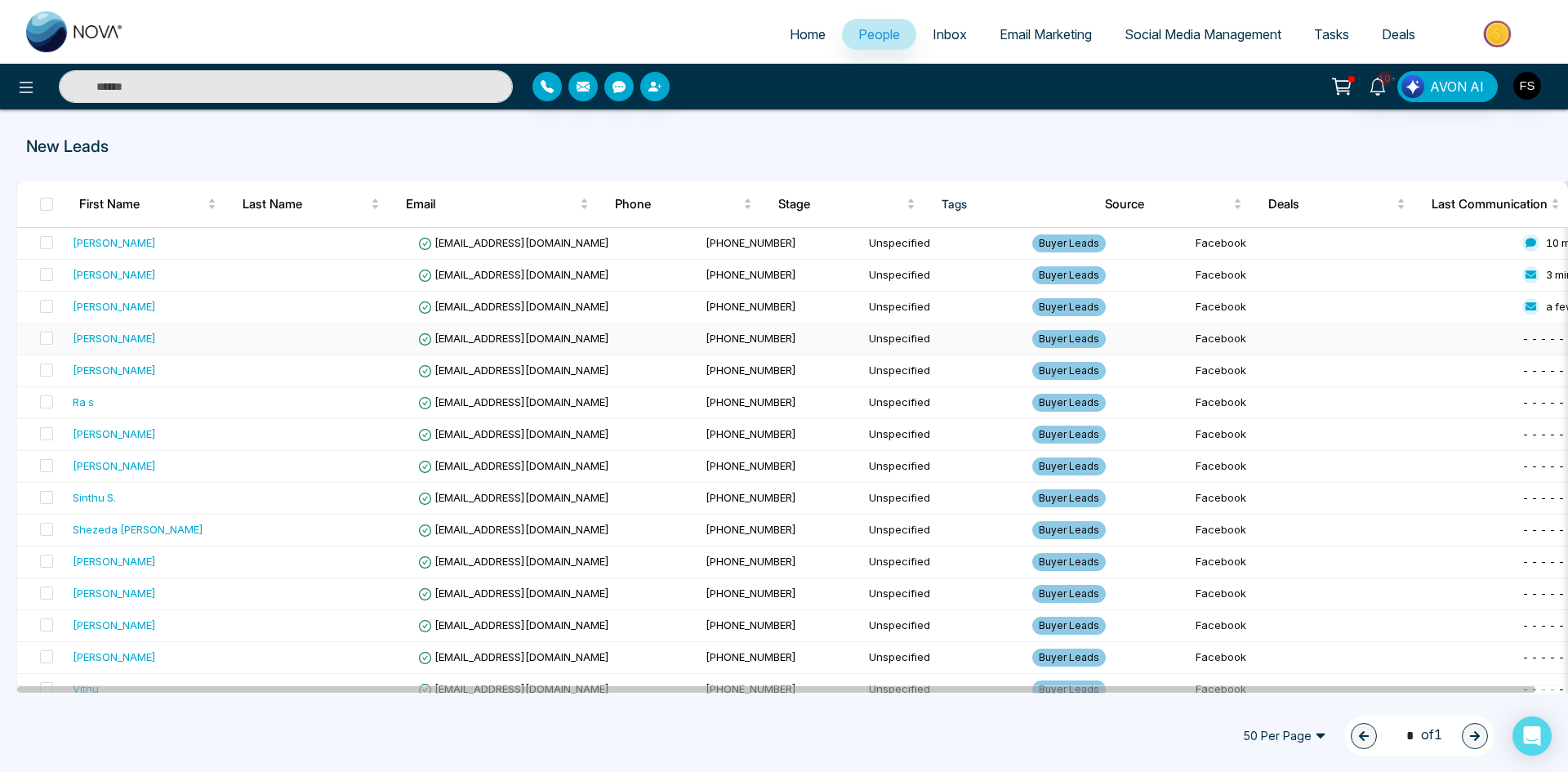
click at [113, 337] on div "[PERSON_NAME]" at bounding box center [114, 337] width 83 height 16
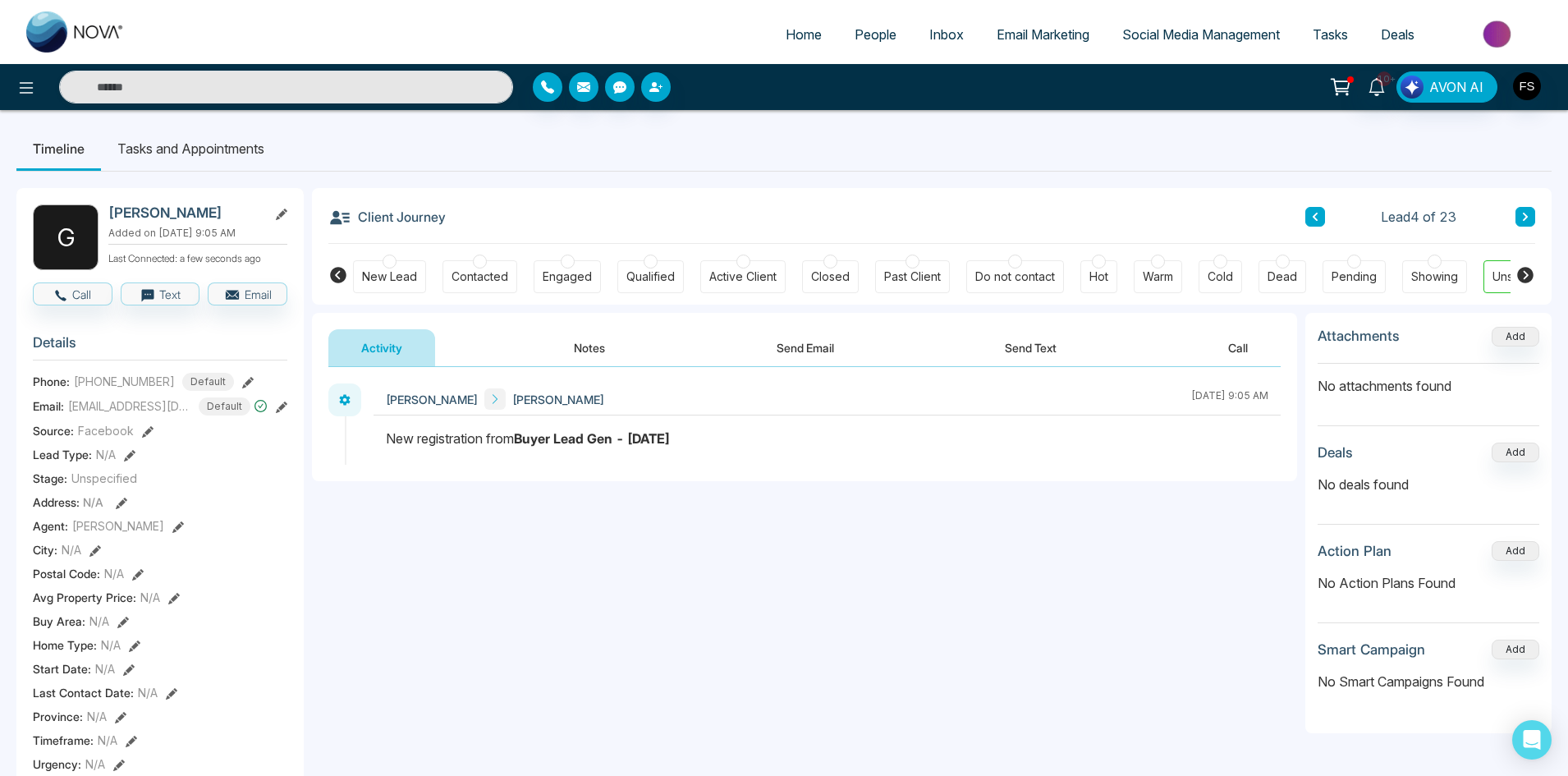
click at [563, 195] on div "Client Journey Lead 4 of 23" at bounding box center [931, 216] width 1206 height 56
drag, startPoint x: 160, startPoint y: 306, endPoint x: 162, endPoint y: 316, distance: 10.2
click at [160, 306] on button "Text" at bounding box center [161, 293] width 79 height 23
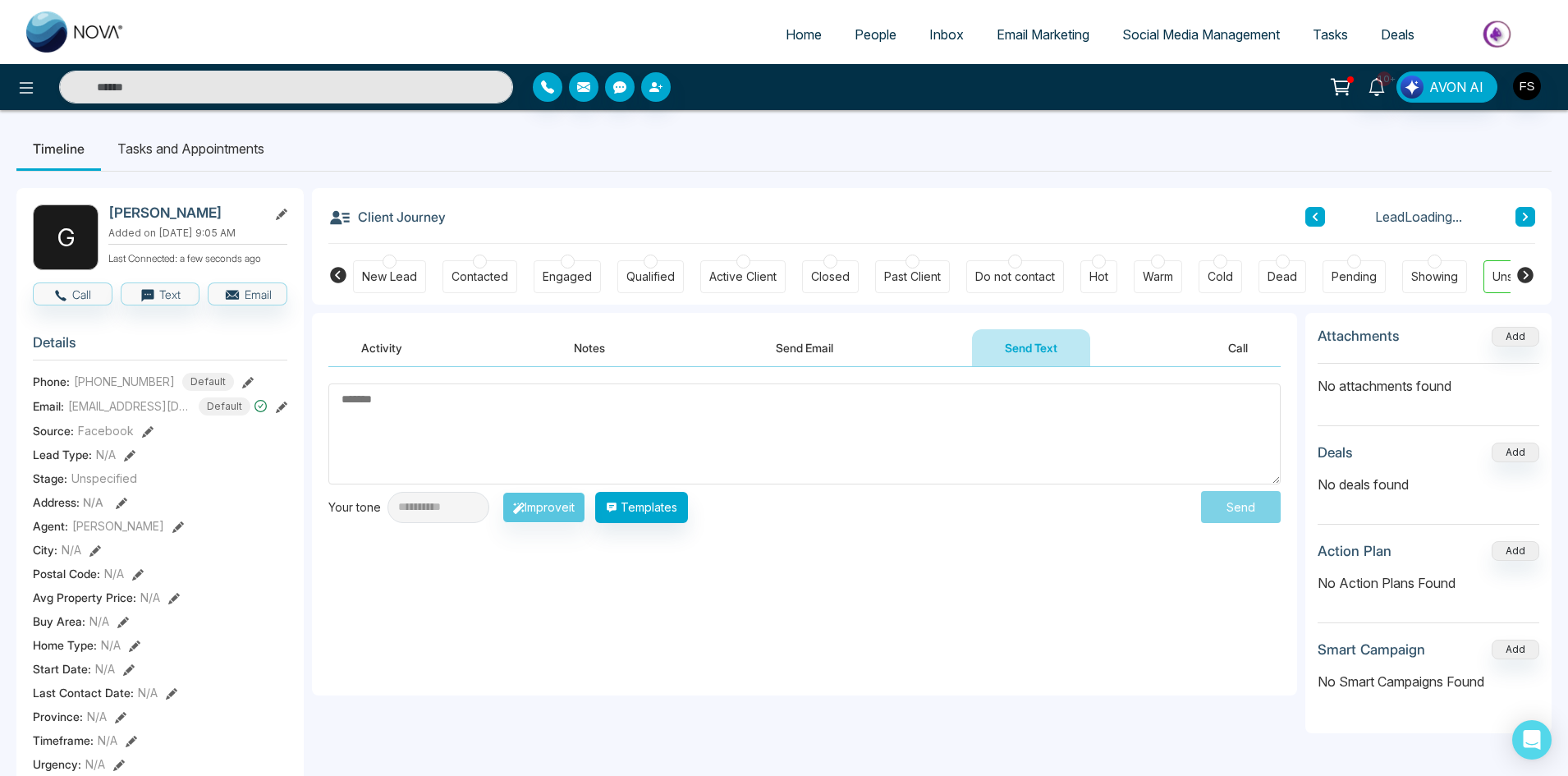
click at [486, 429] on textarea at bounding box center [803, 433] width 952 height 101
click at [545, 438] on textarea at bounding box center [803, 433] width 952 height 101
paste textarea "**********"
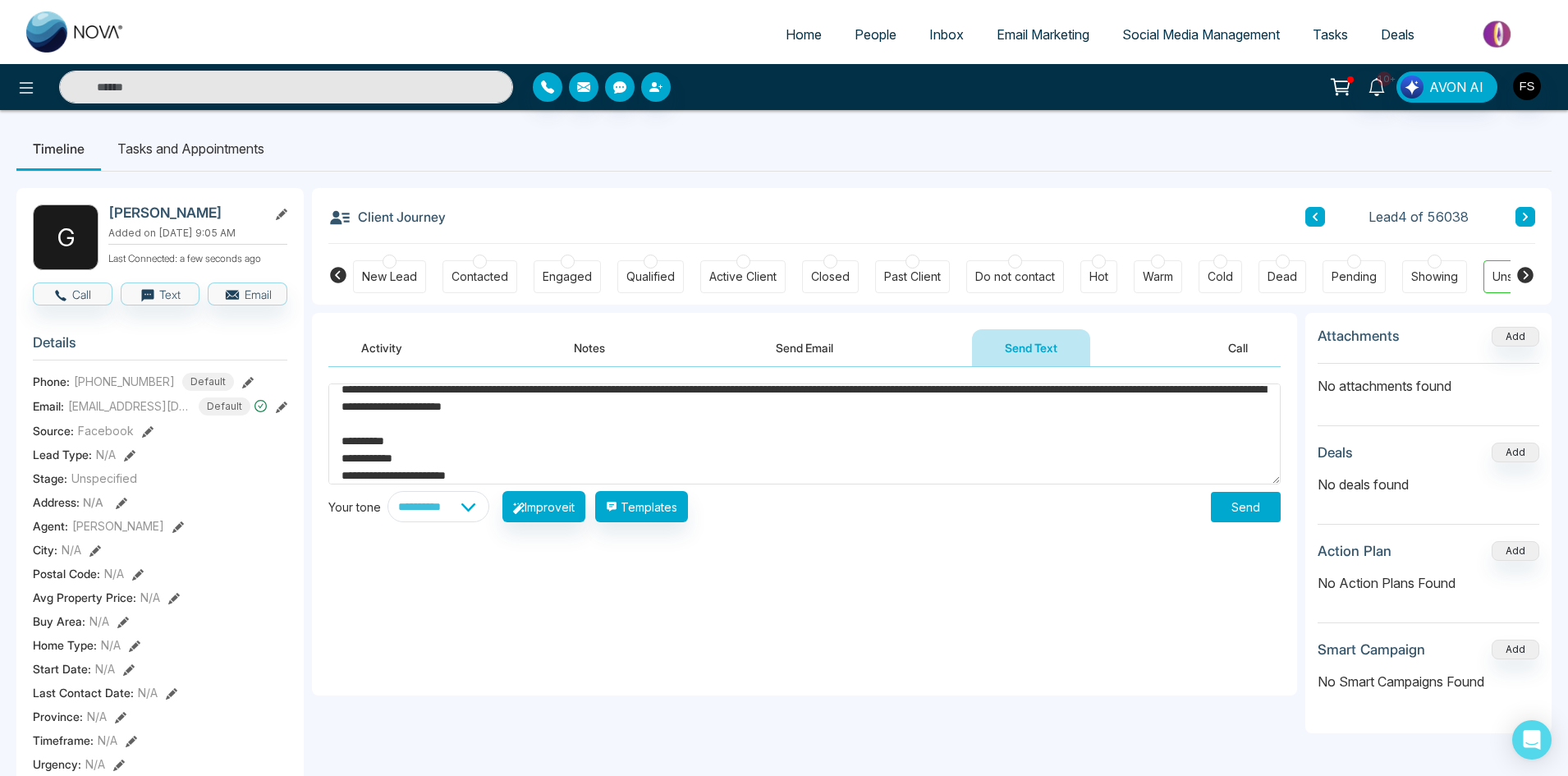
scroll to position [9, 0]
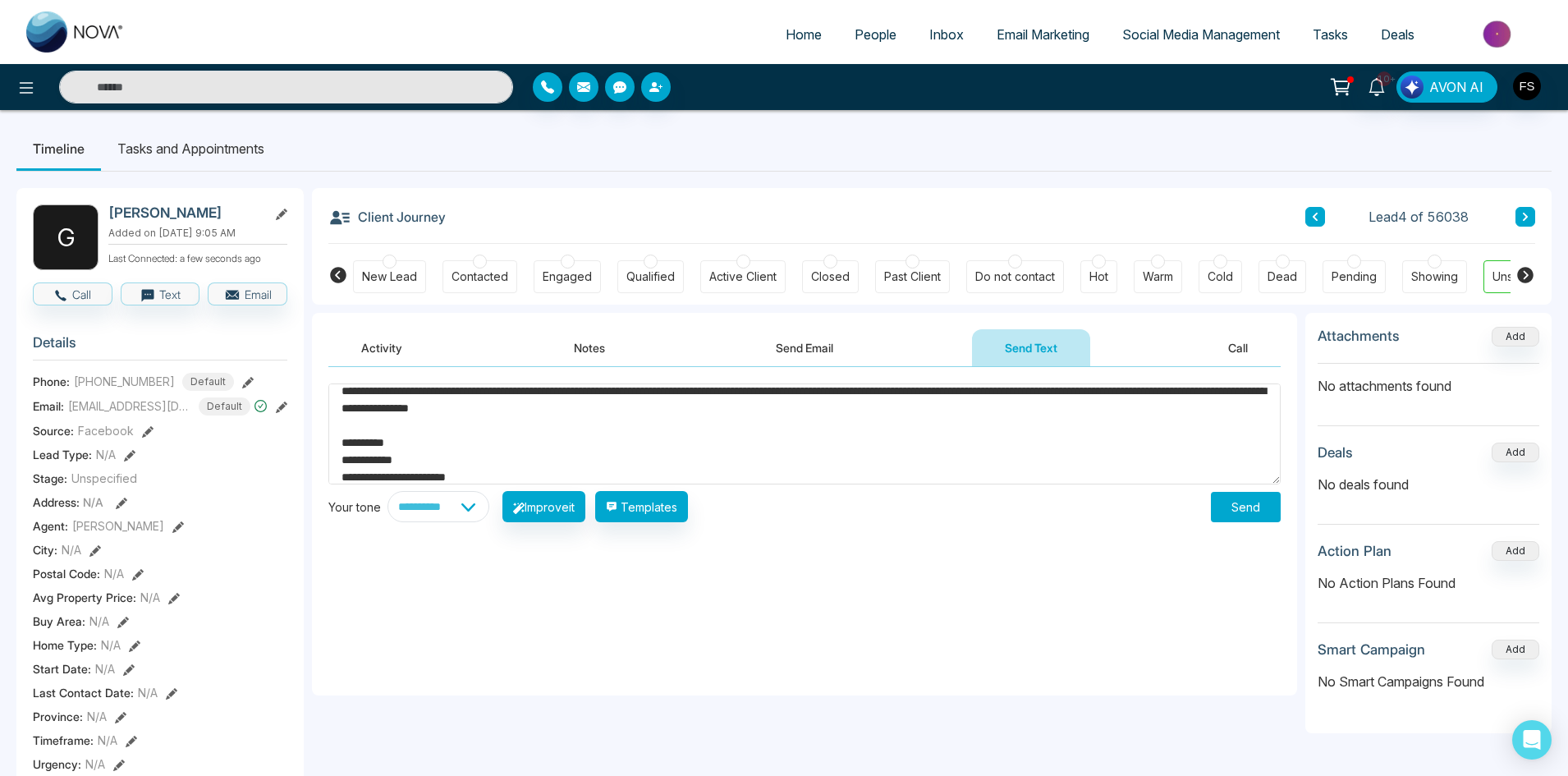
type textarea "**********"
click at [580, 340] on button "Notes" at bounding box center [589, 347] width 97 height 37
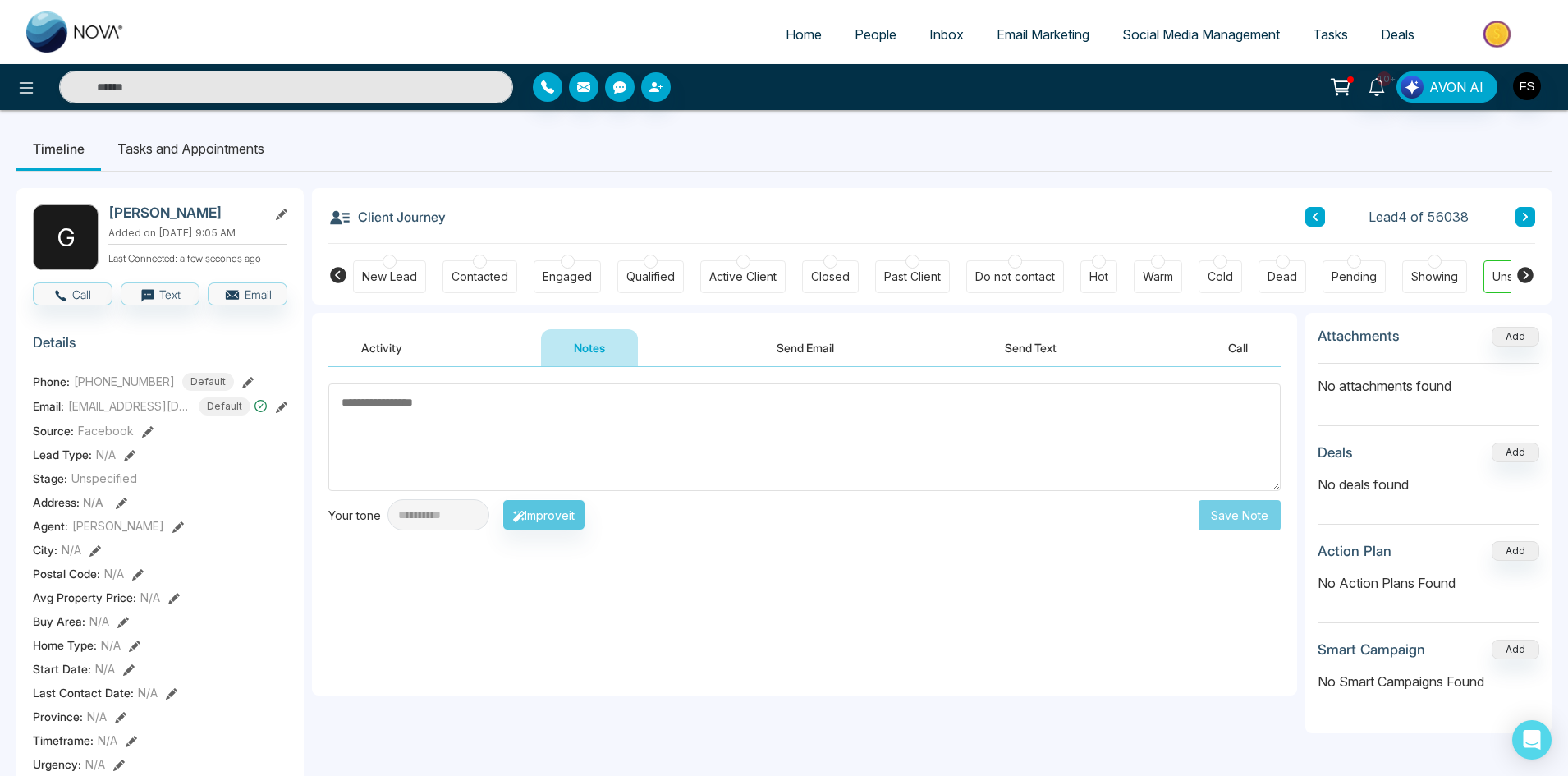
click at [403, 341] on button "Activity" at bounding box center [381, 347] width 107 height 37
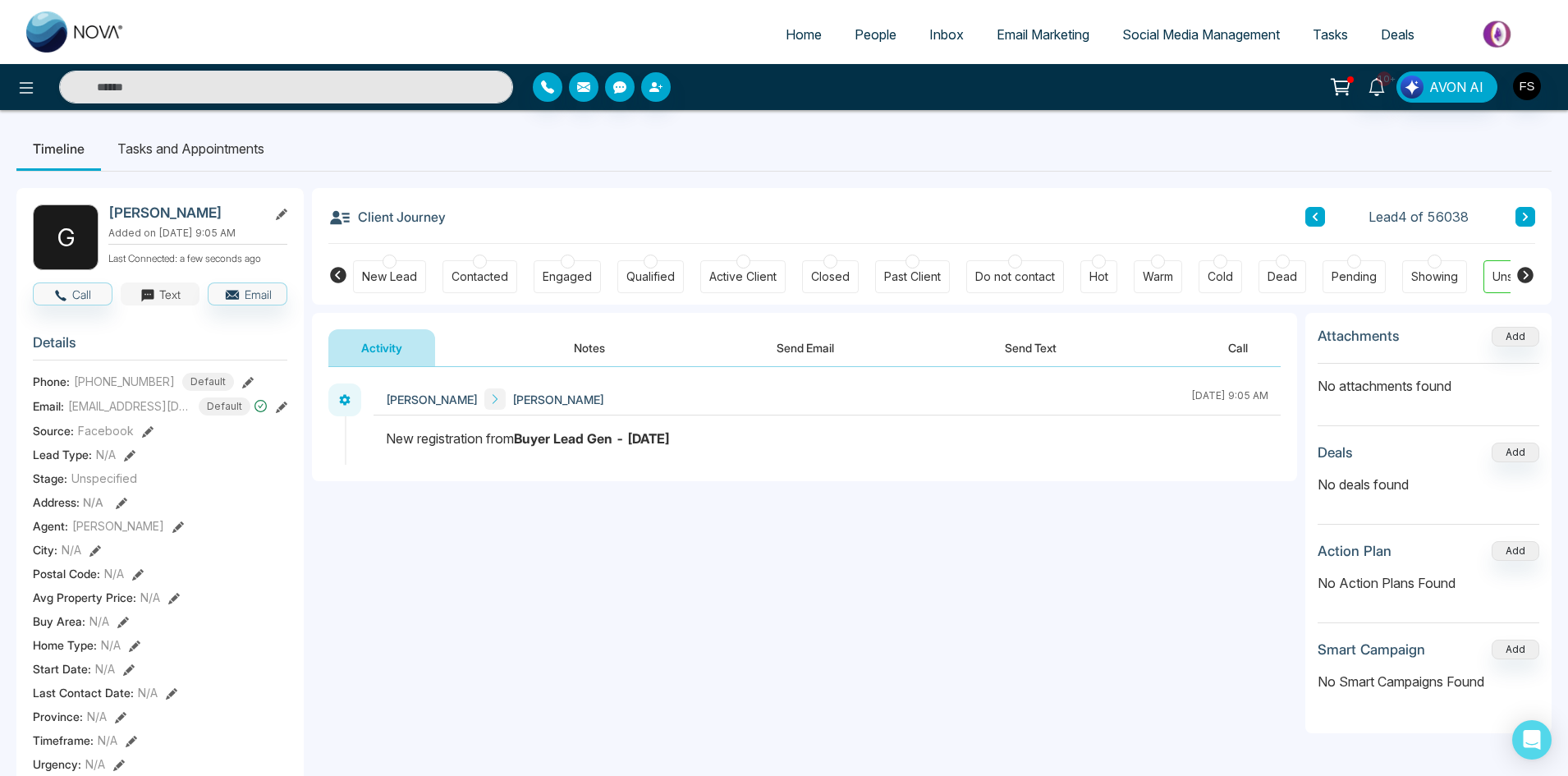
click at [172, 306] on button "Text" at bounding box center [161, 293] width 79 height 23
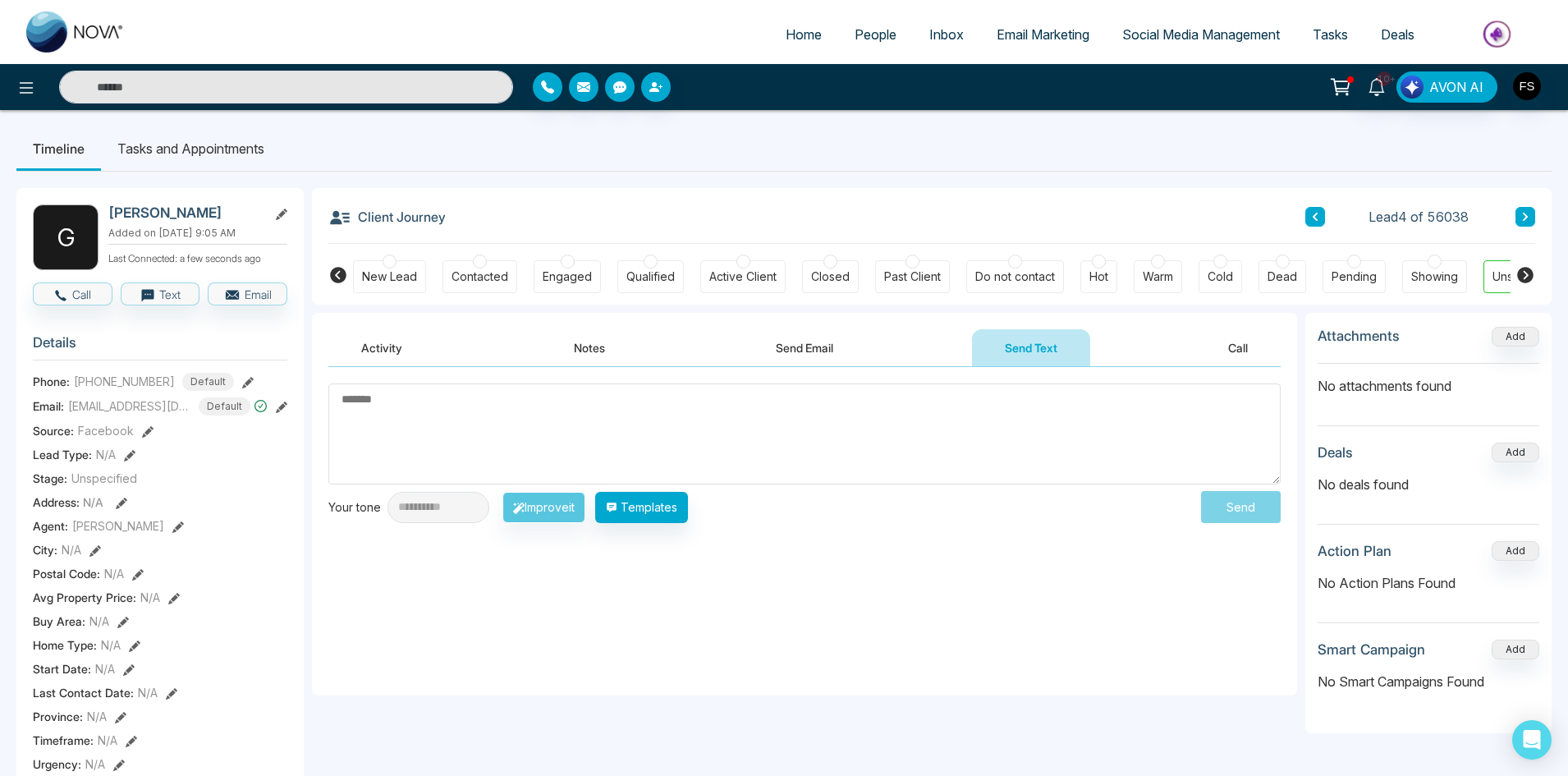
click at [592, 437] on textarea at bounding box center [803, 433] width 952 height 101
click at [1229, 347] on button "Call" at bounding box center [1237, 347] width 85 height 37
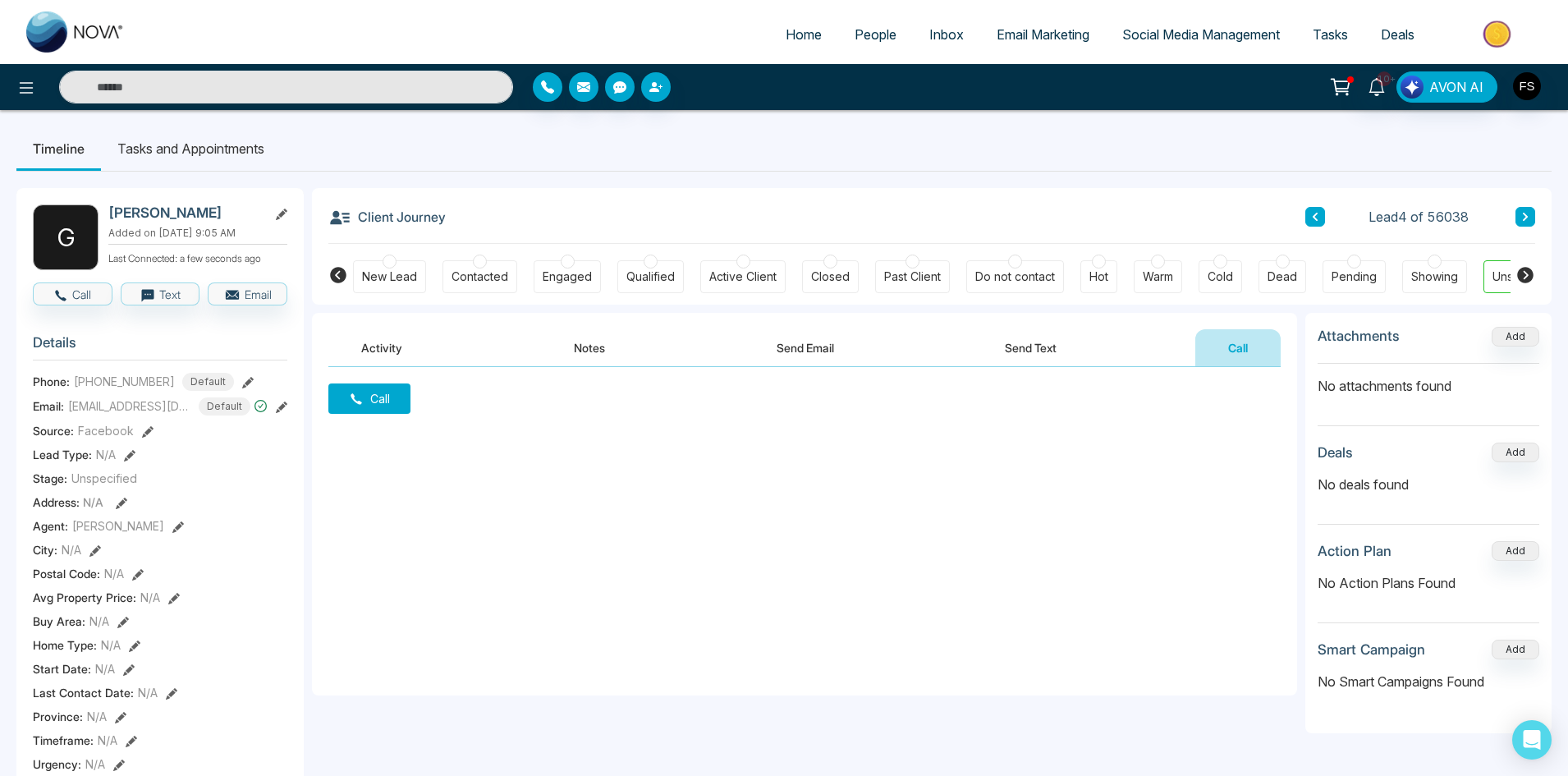
click at [908, 235] on div "Client Journey Lead 4 of 56038" at bounding box center [931, 216] width 1206 height 56
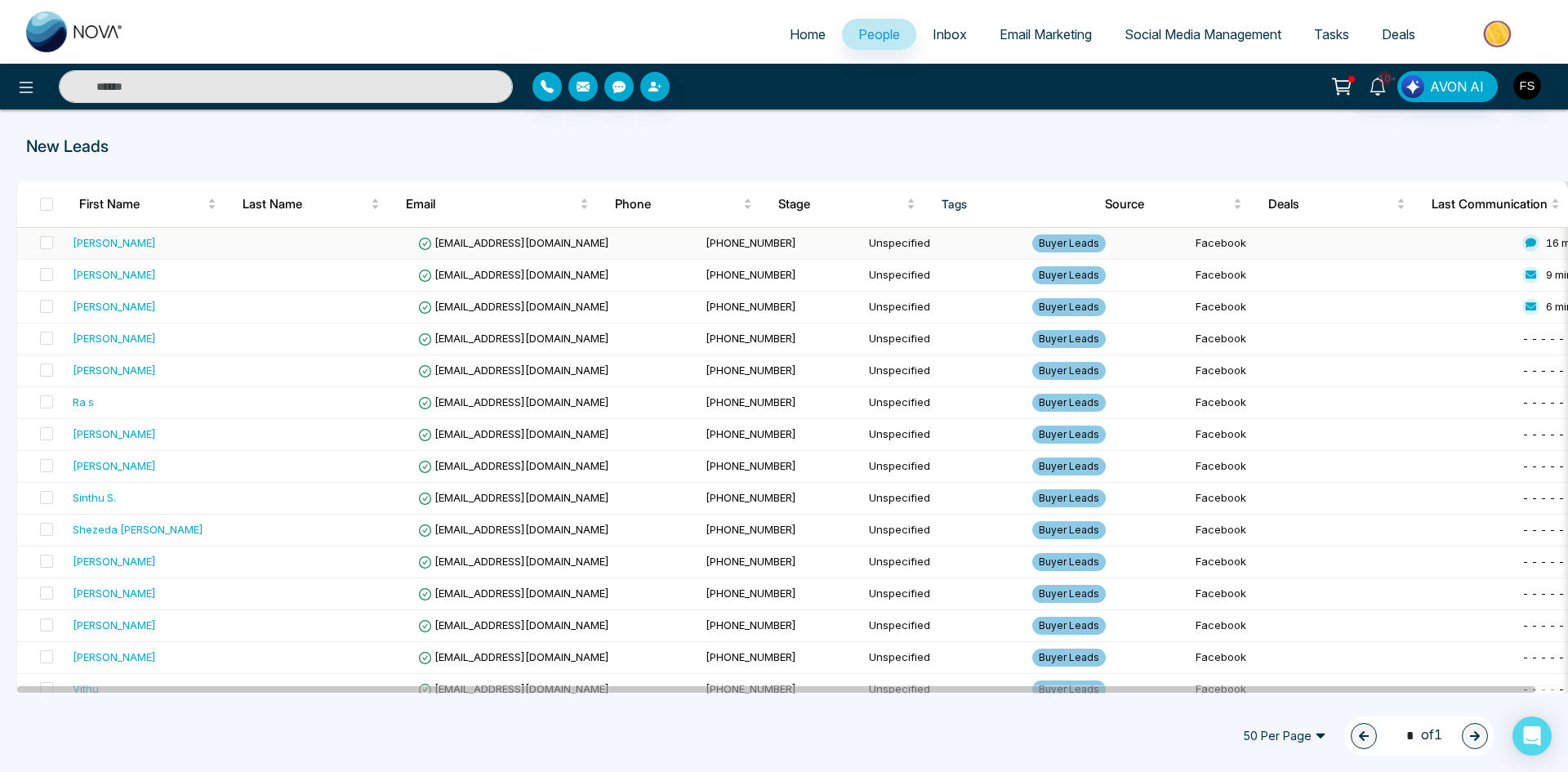
click at [156, 240] on div "[PERSON_NAME]" at bounding box center [114, 242] width 83 height 16
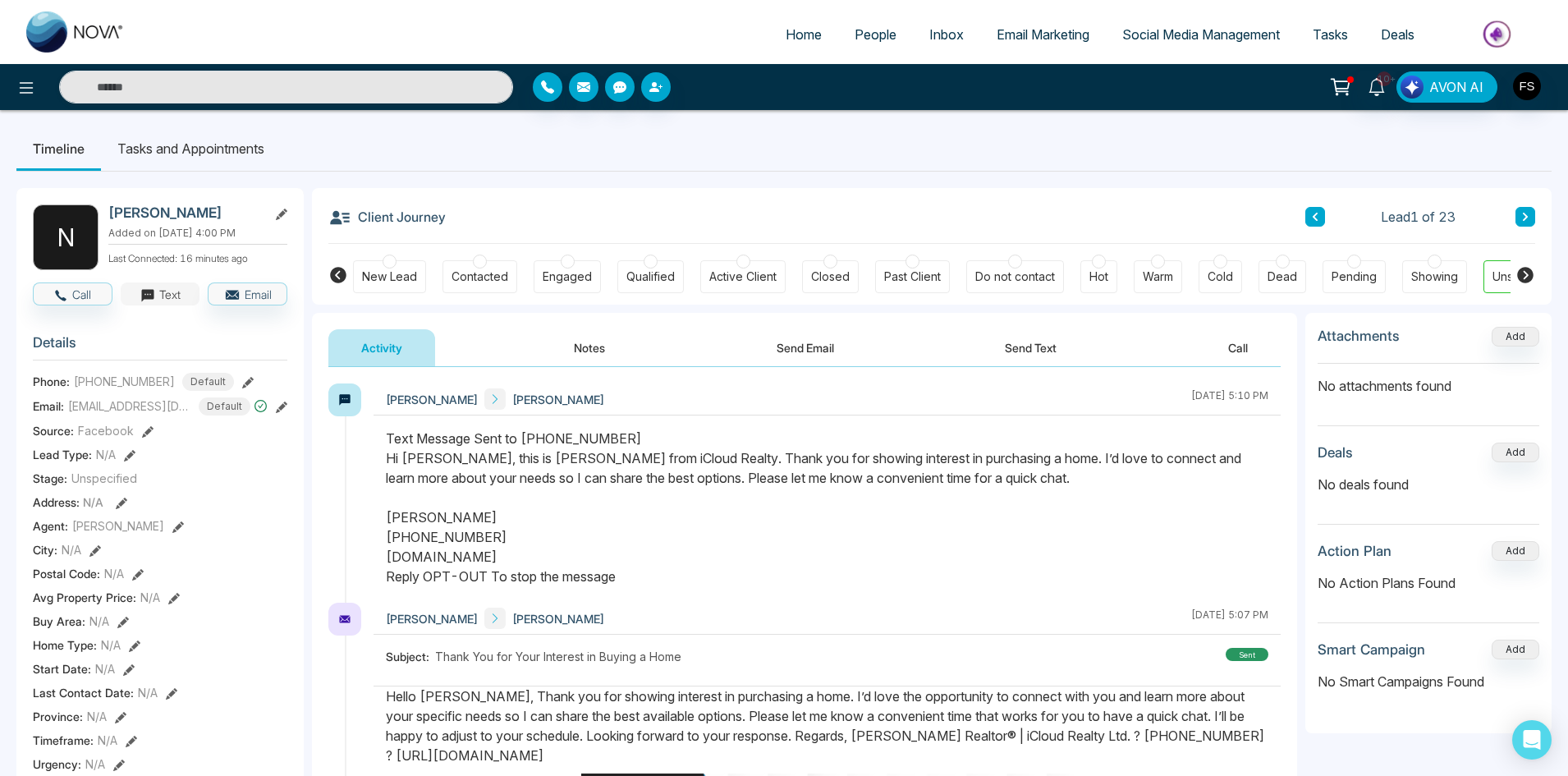
click at [156, 306] on button "Text" at bounding box center [161, 293] width 79 height 23
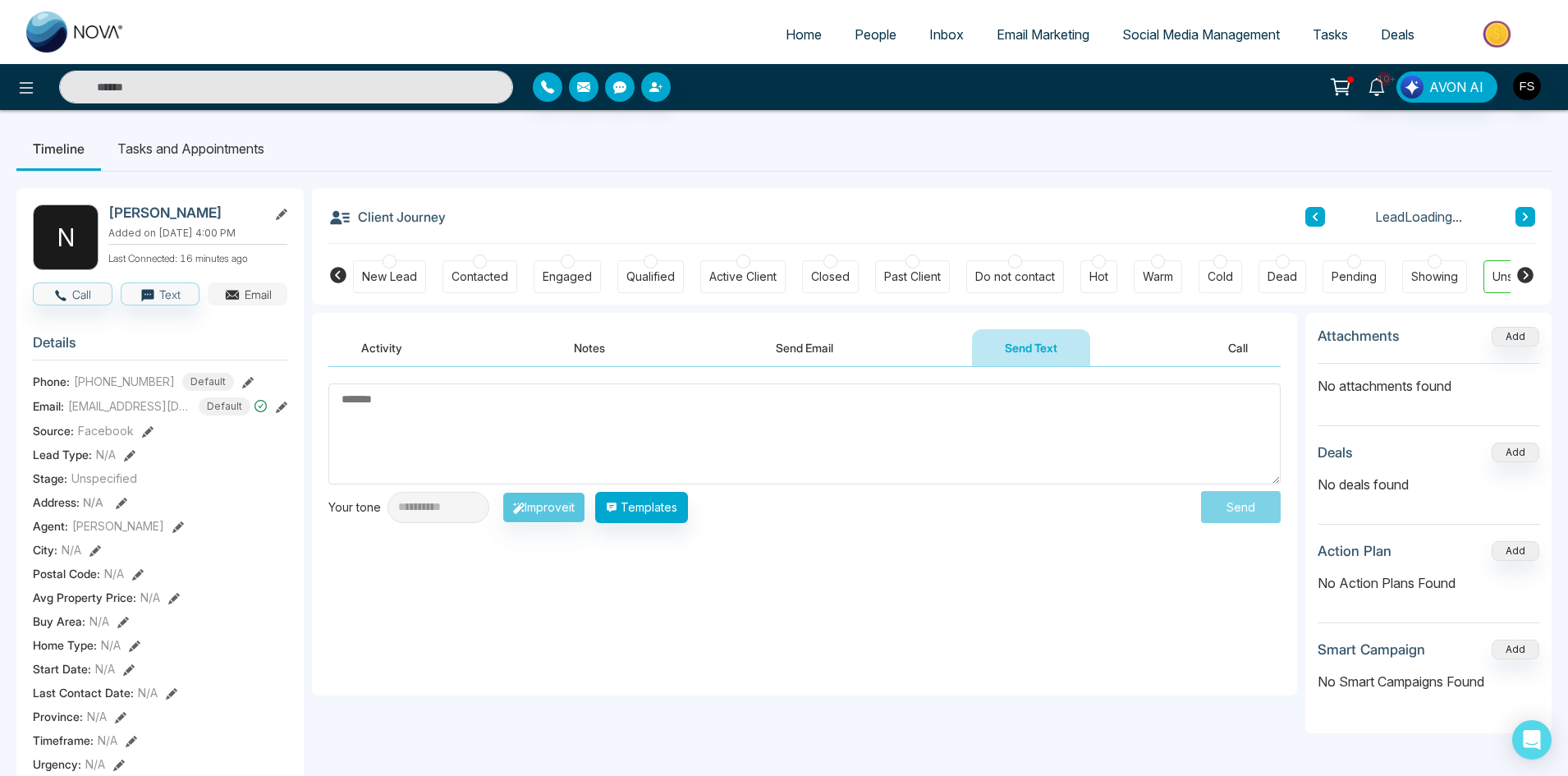
click at [265, 306] on button "Email" at bounding box center [248, 293] width 79 height 23
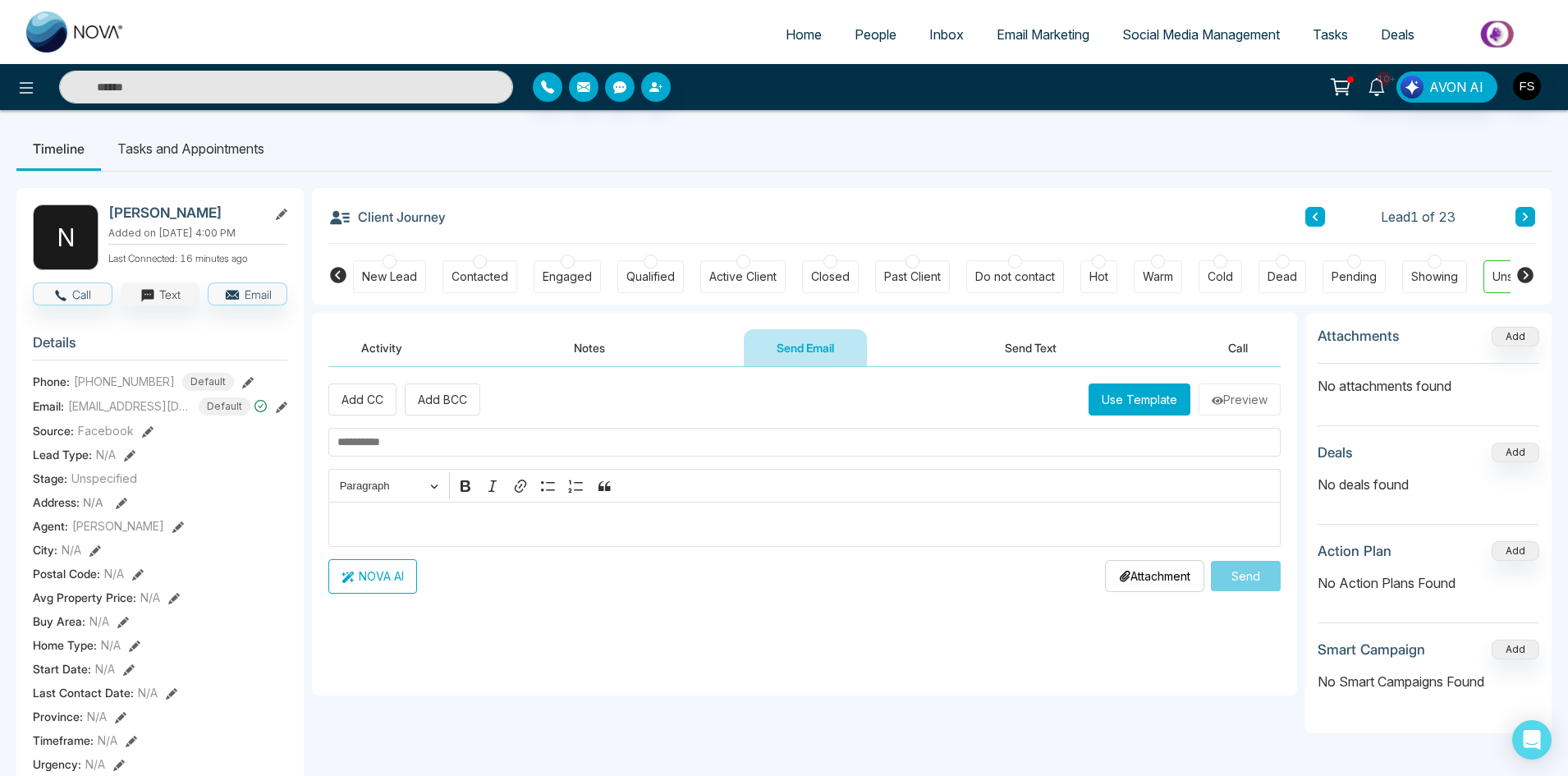
drag, startPoint x: 160, startPoint y: 292, endPoint x: 151, endPoint y: 312, distance: 21.9
click at [155, 292] on div "N Nithiananthan Sabapathipillai Added on September 11 2025 | 4:00 PM Last Conne…" at bounding box center [160, 779] width 287 height 1183
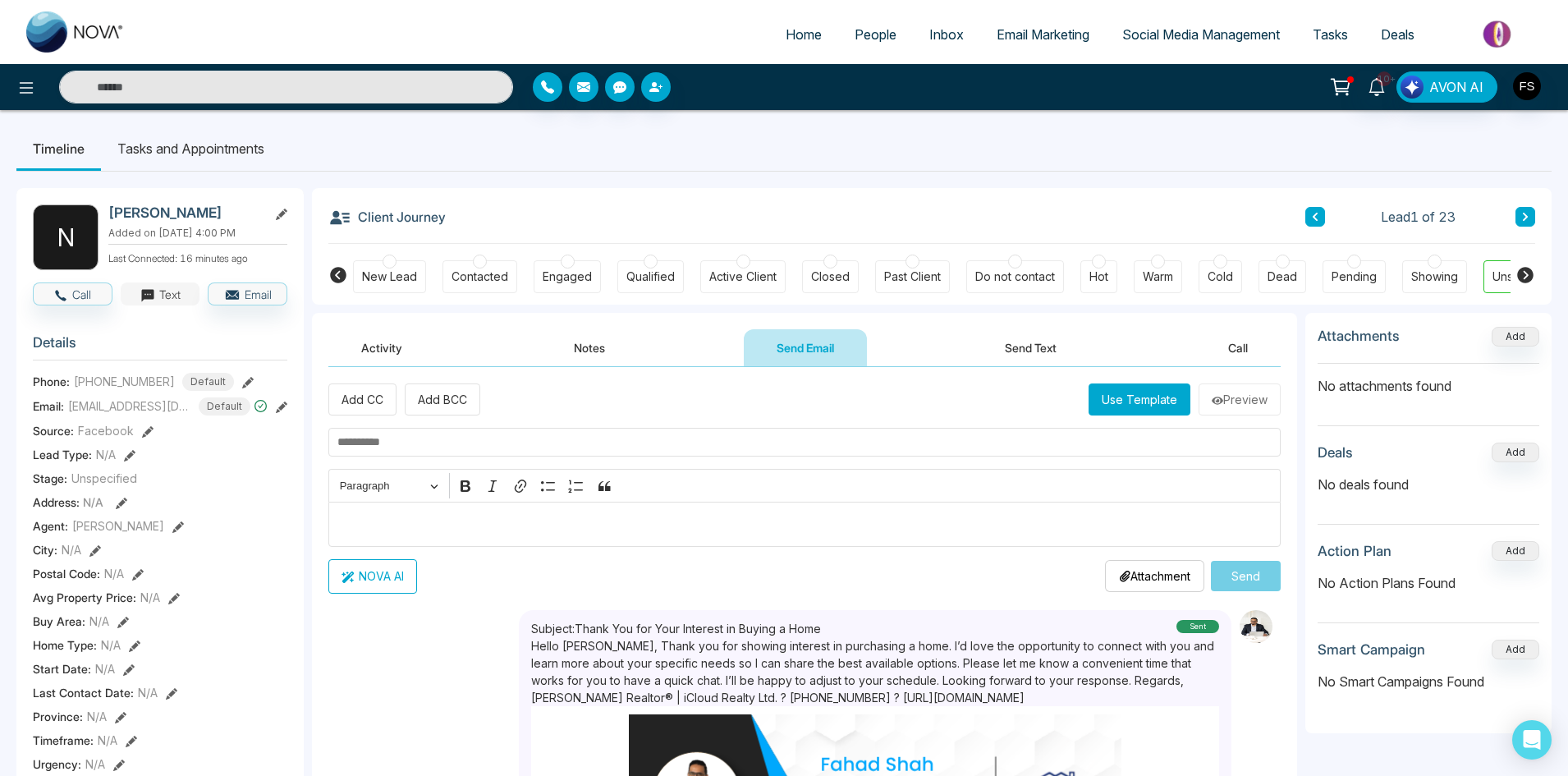
click at [160, 306] on button "Text" at bounding box center [161, 293] width 79 height 23
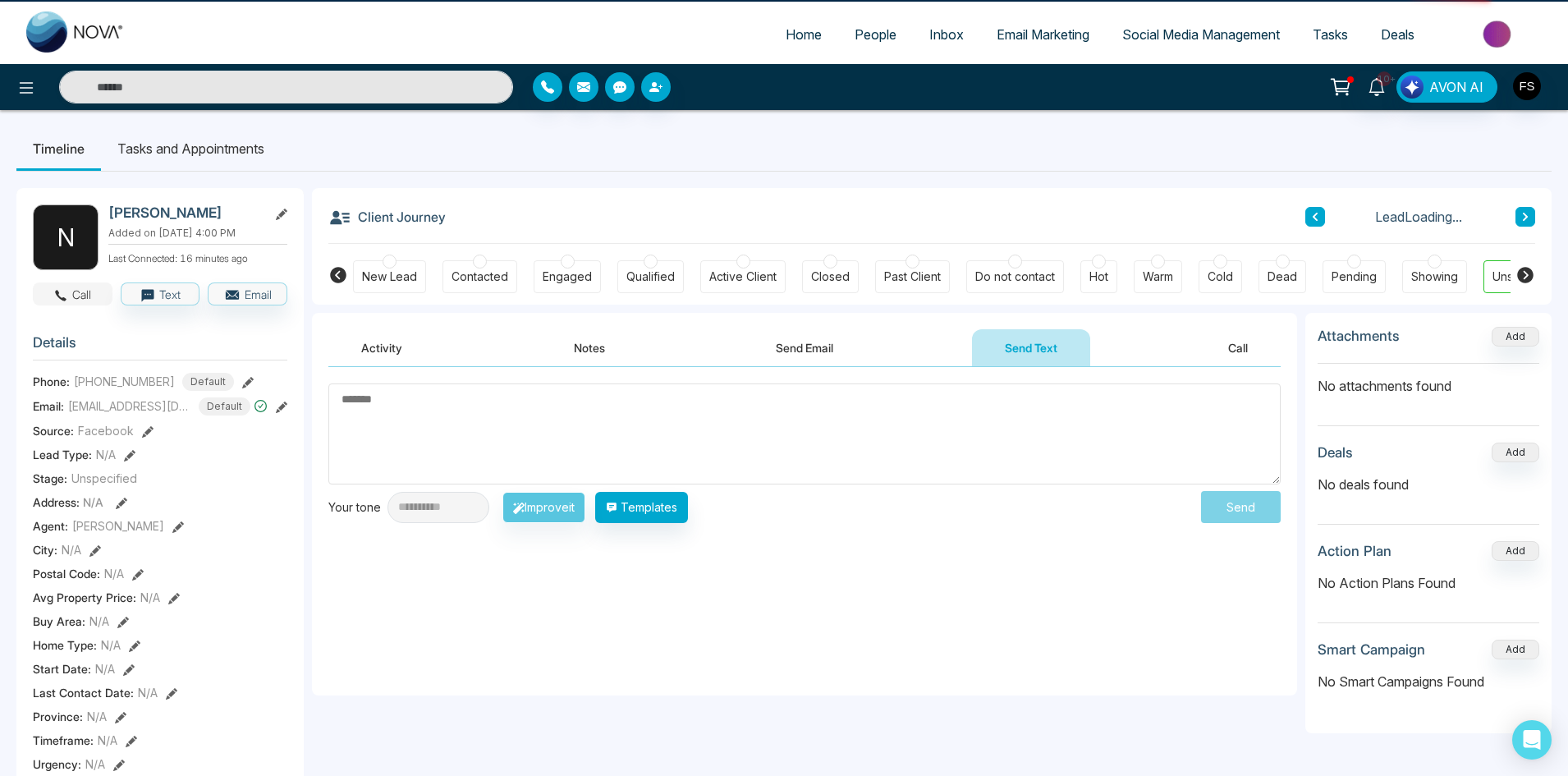
click at [58, 294] on button "Call" at bounding box center [72, 293] width 79 height 23
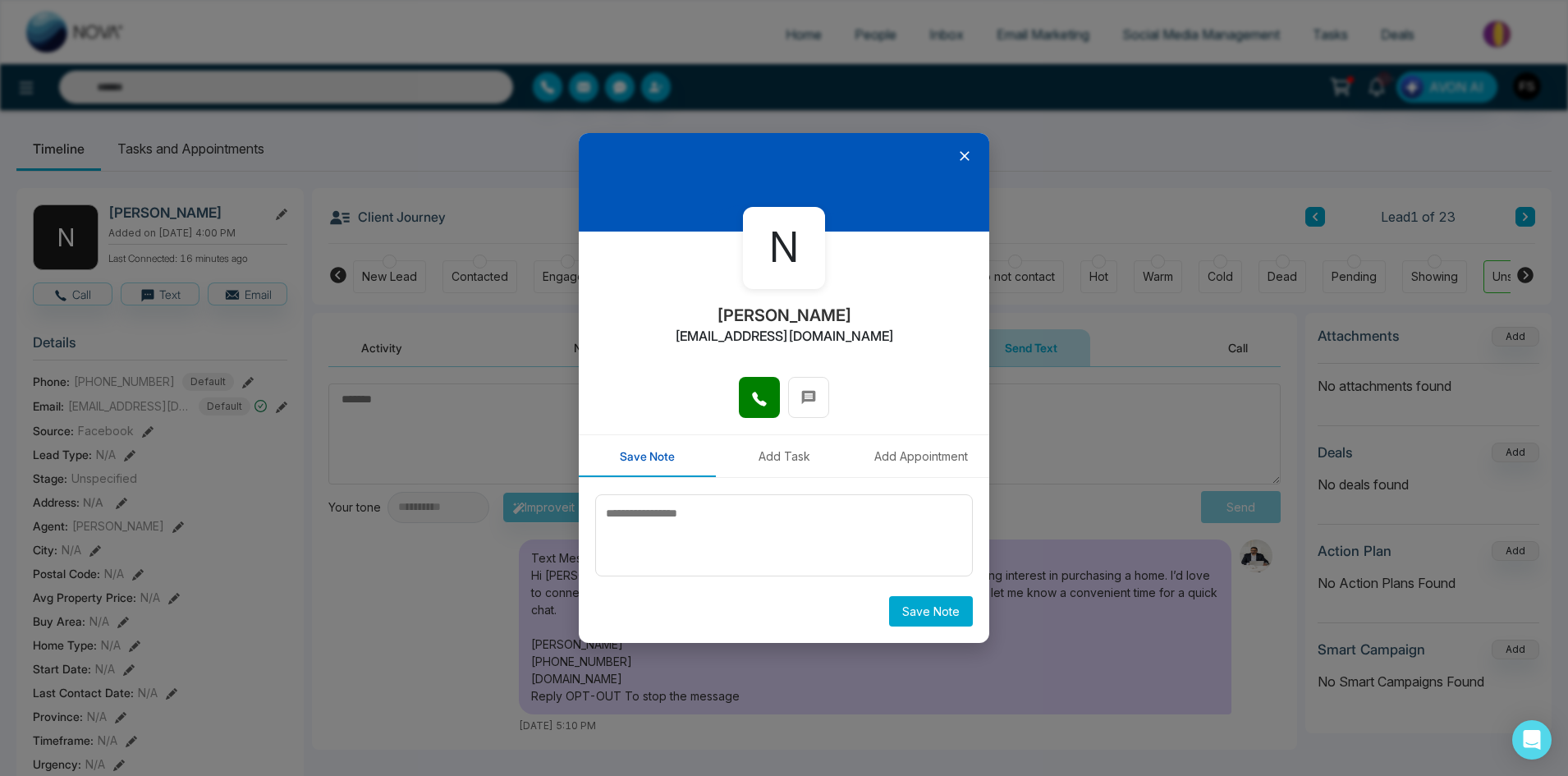
drag, startPoint x: 960, startPoint y: 154, endPoint x: 888, endPoint y: 154, distance: 72.0
click at [961, 154] on icon at bounding box center [964, 155] width 16 height 16
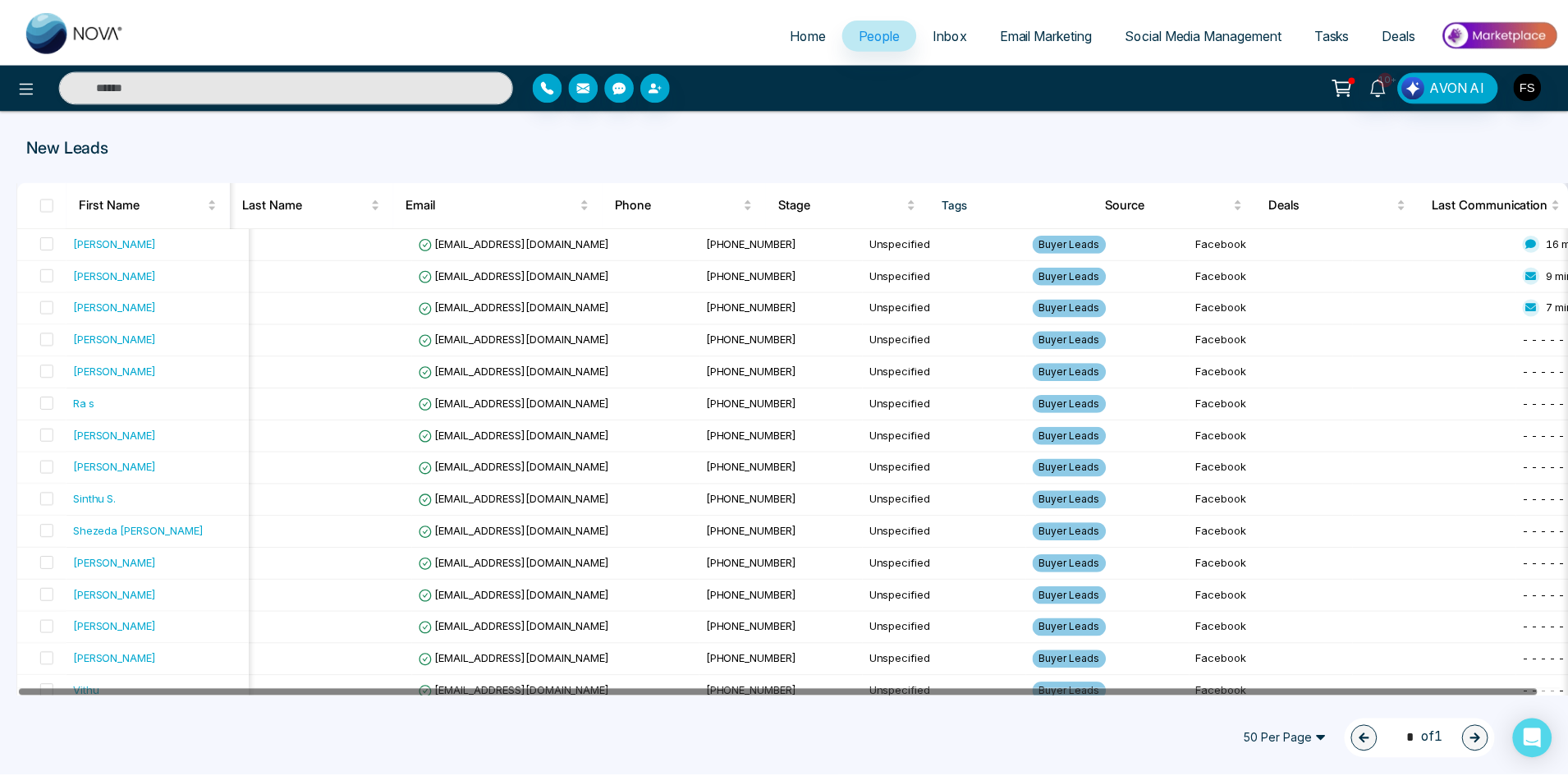
scroll to position [0, 25]
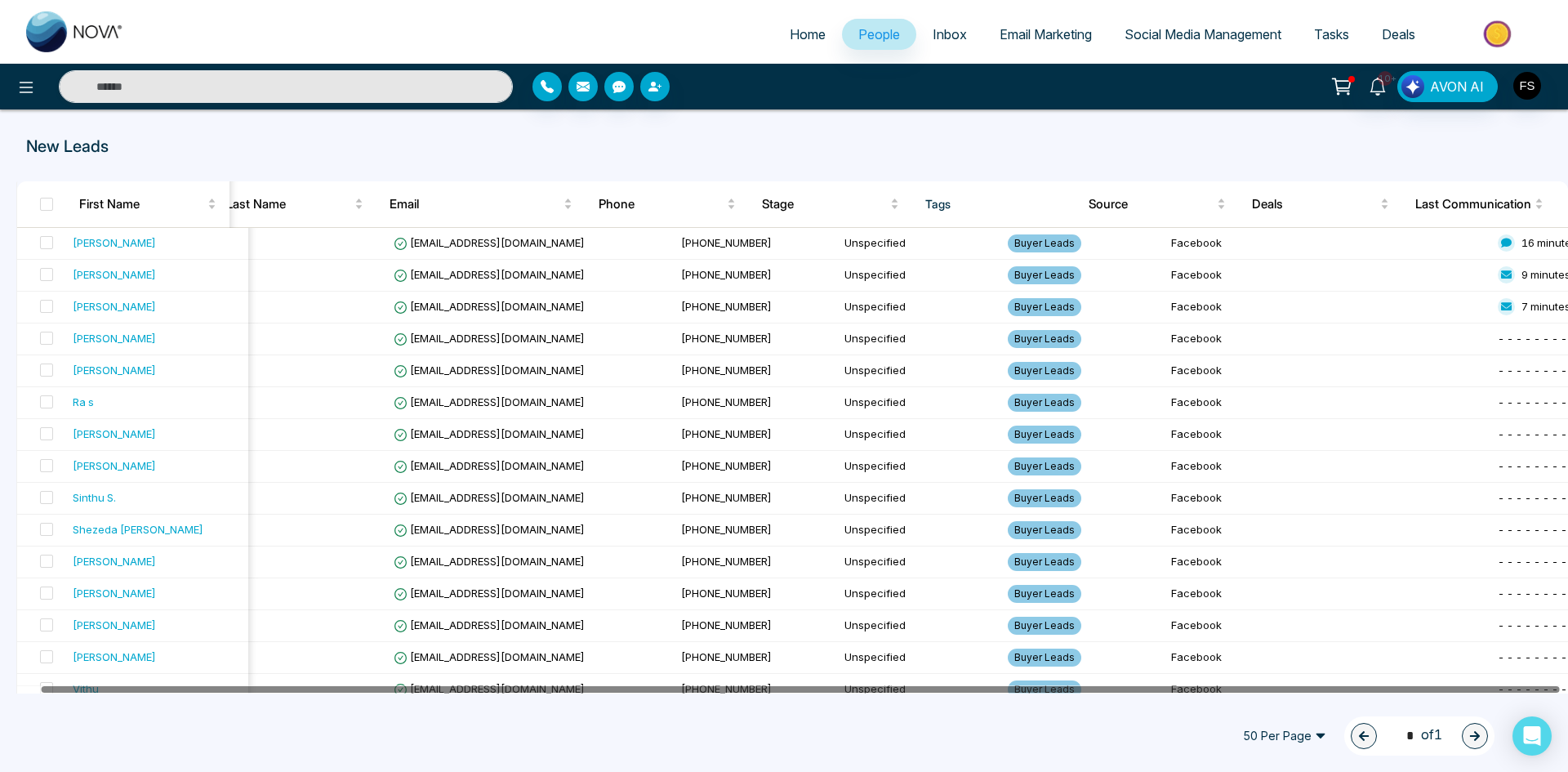
drag, startPoint x: 1312, startPoint y: 688, endPoint x: 1531, endPoint y: 696, distance: 219.1
click at [1531, 696] on div "Home People Inbox Email Marketing Social Media Management Tasks Deals 10+ AVON …" at bounding box center [784, 386] width 1568 height 772
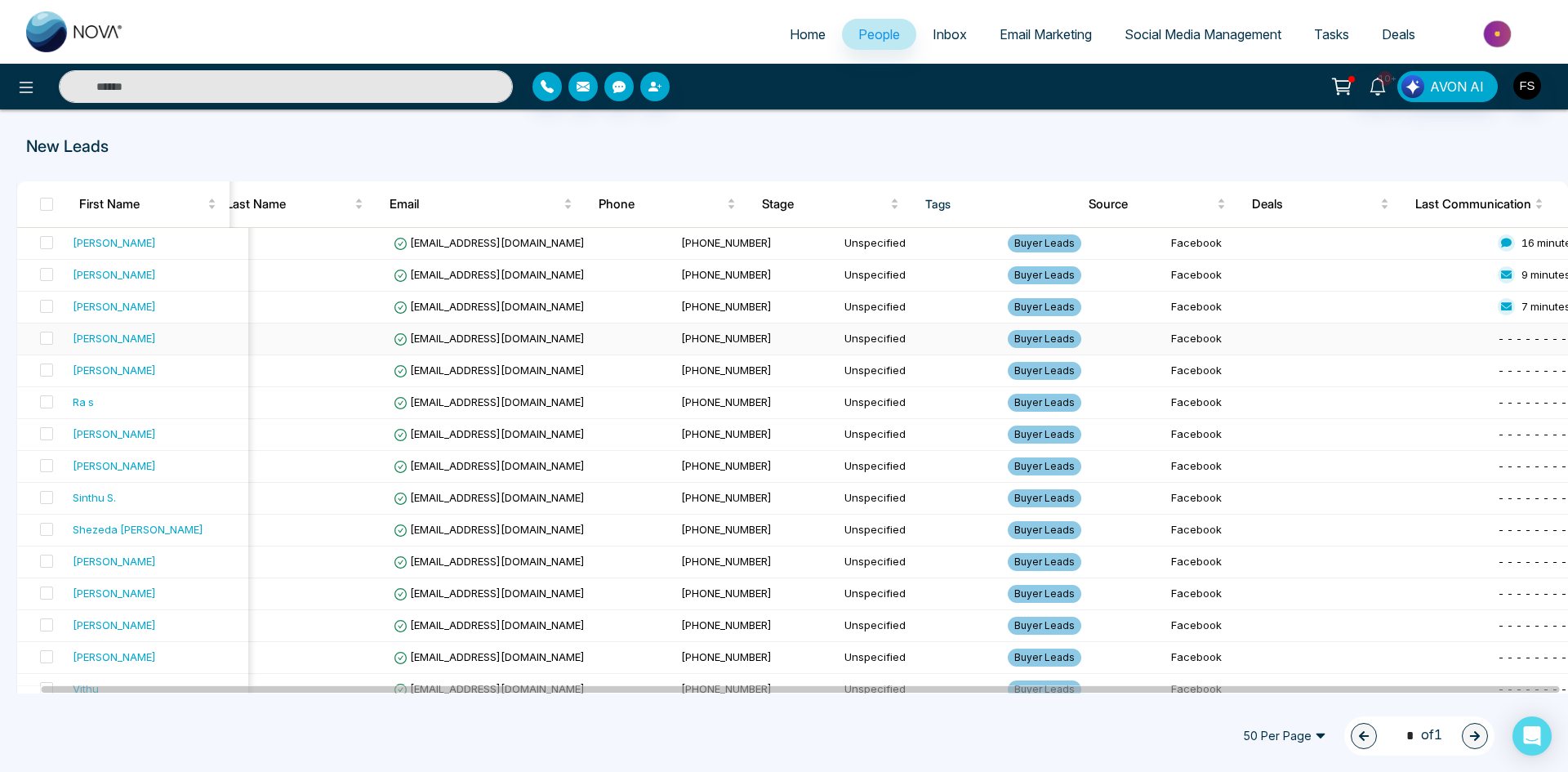
click at [460, 342] on span "[EMAIL_ADDRESS][DOMAIN_NAME]" at bounding box center [489, 337] width 191 height 13
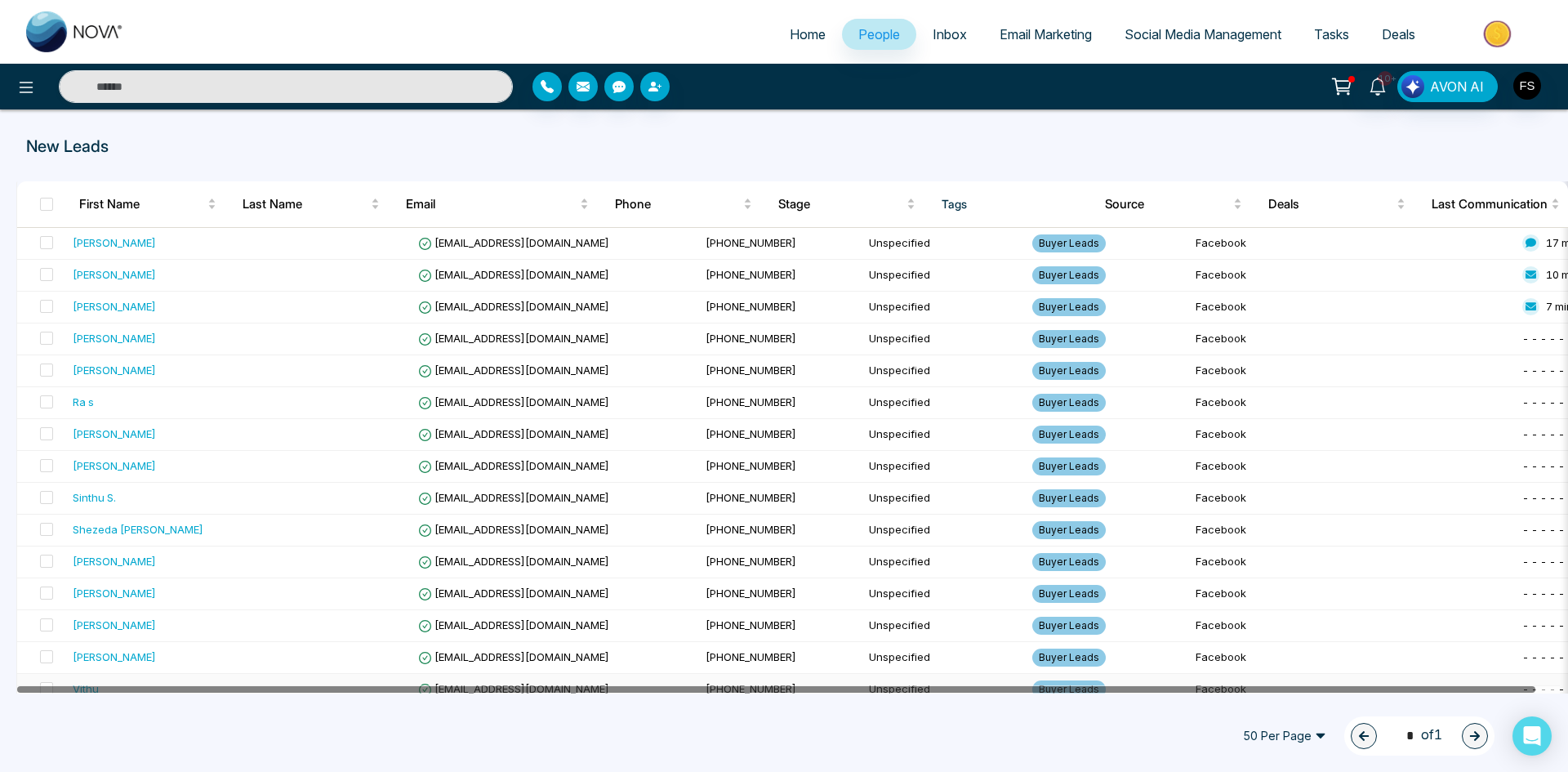
drag, startPoint x: 534, startPoint y: 688, endPoint x: 364, endPoint y: 681, distance: 170.1
click at [373, 685] on div at bounding box center [788, 690] width 1543 height 9
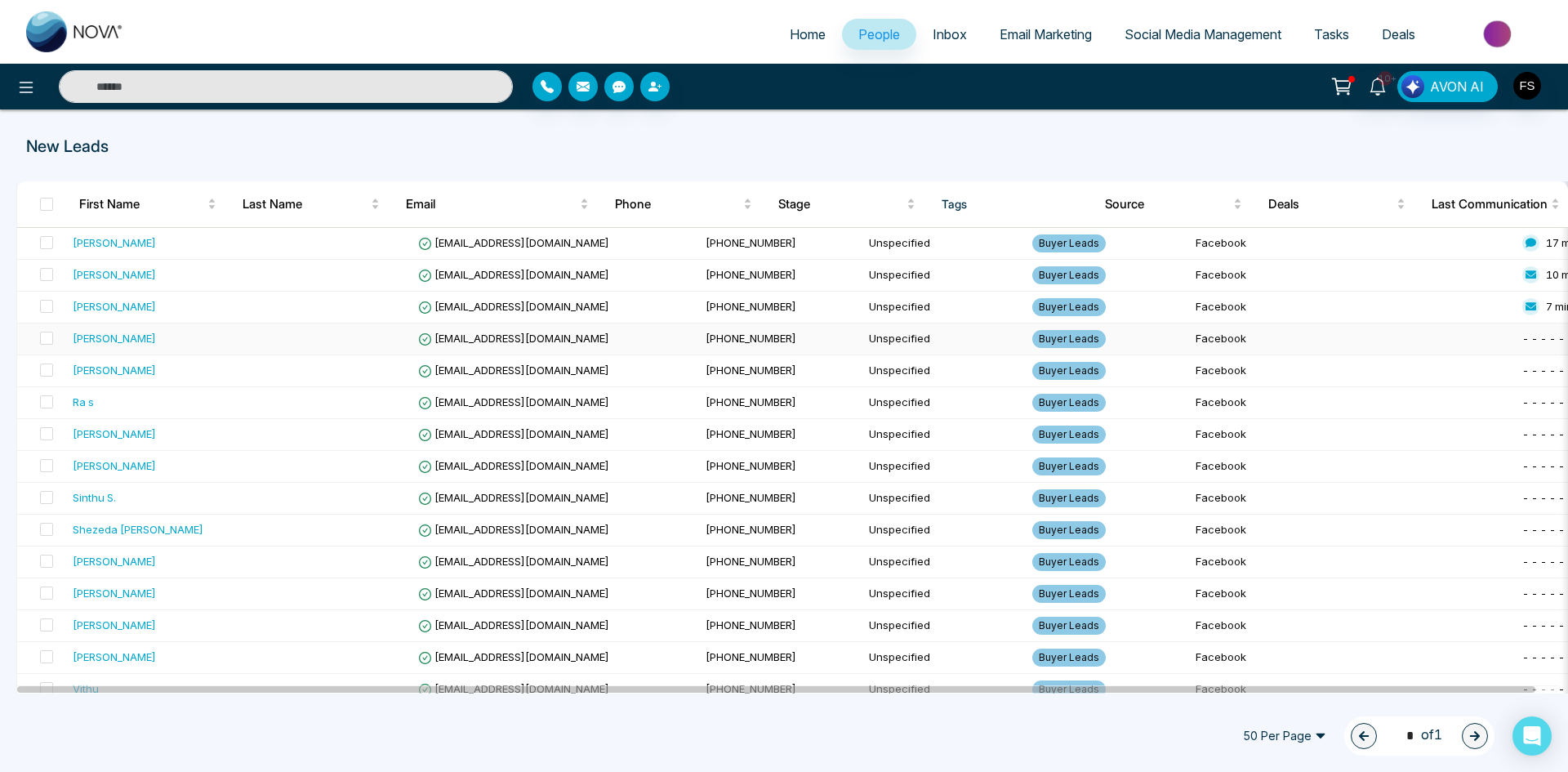
click at [143, 343] on div "[PERSON_NAME]" at bounding box center [114, 337] width 83 height 16
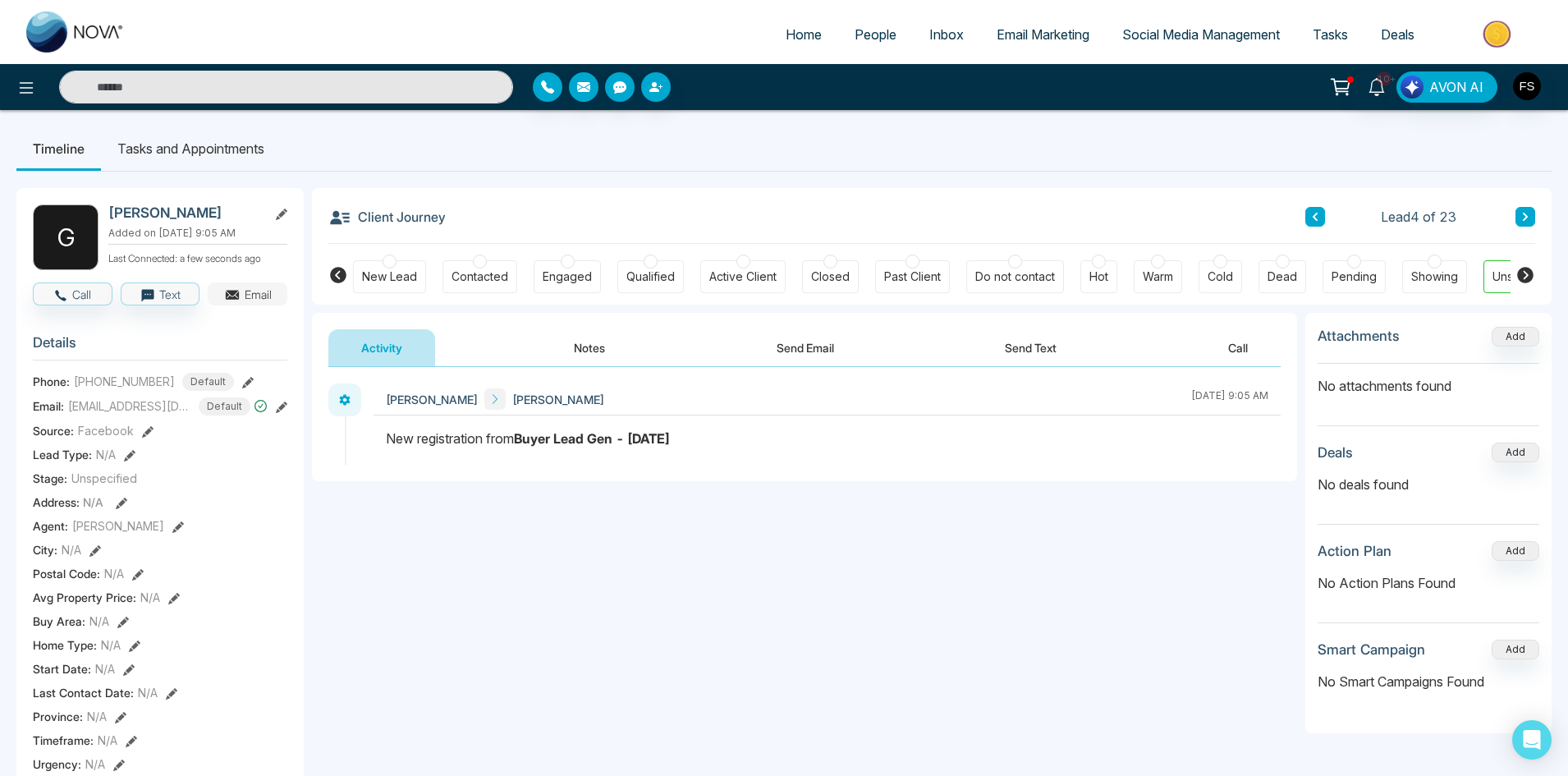
click at [257, 306] on button "Email" at bounding box center [248, 293] width 79 height 23
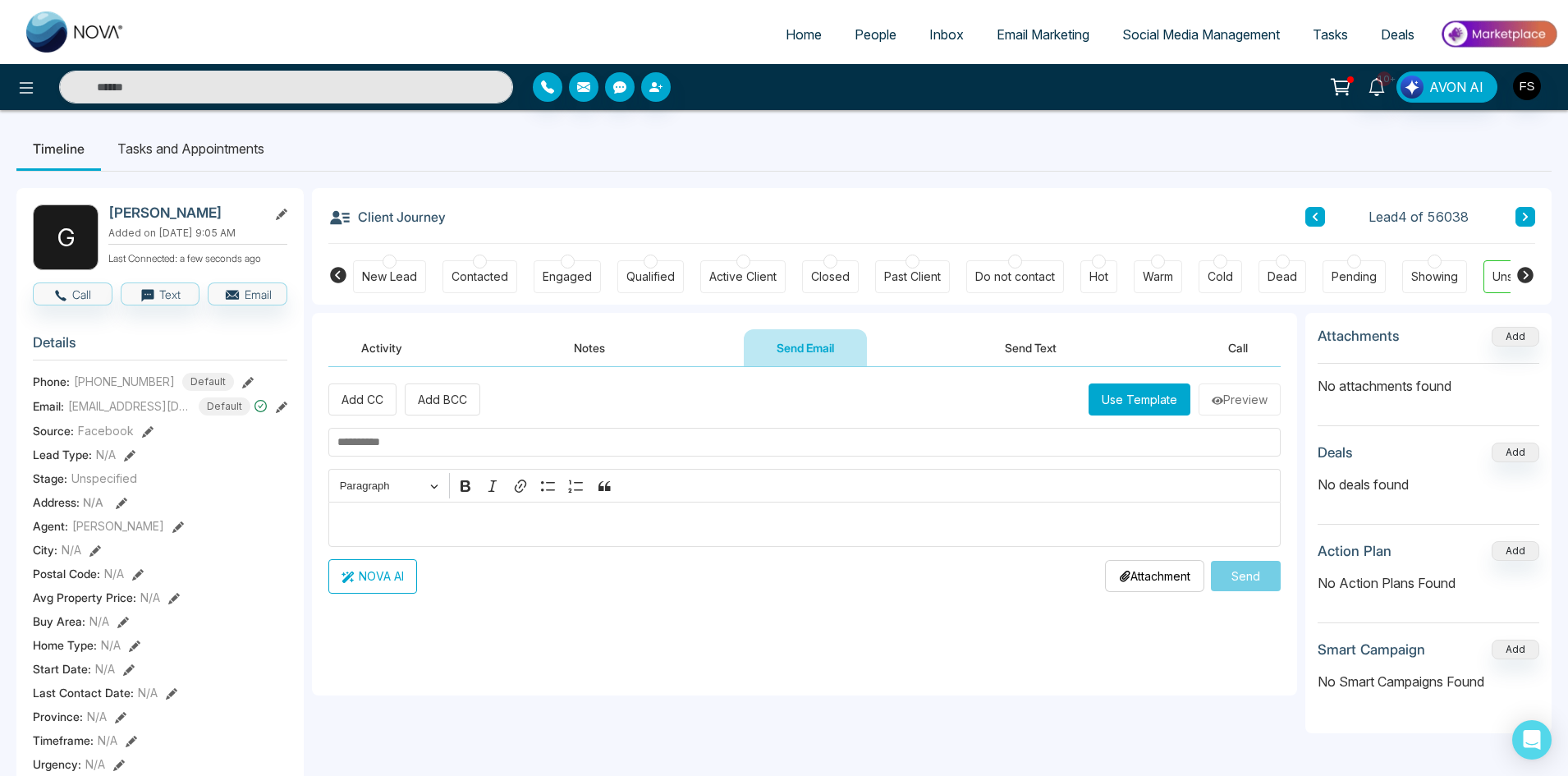
click at [454, 529] on p "Editor editing area: main" at bounding box center [804, 523] width 935 height 20
click at [224, 148] on li "Tasks and Appointments" at bounding box center [191, 148] width 179 height 44
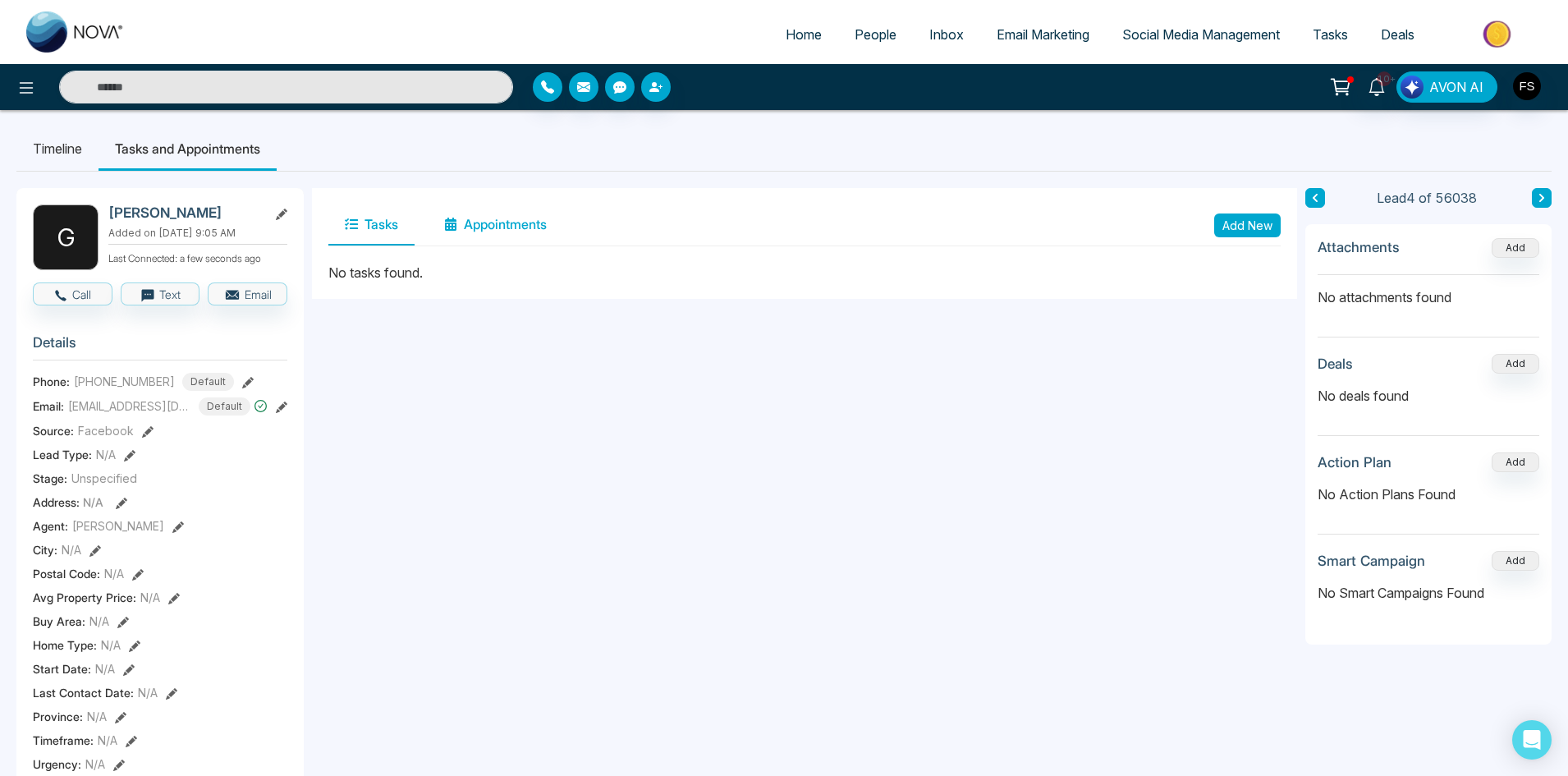
click at [497, 223] on button "Appointments" at bounding box center [495, 225] width 135 height 41
click at [375, 219] on button "Tasks" at bounding box center [371, 225] width 86 height 41
click at [63, 144] on li "Timeline" at bounding box center [57, 148] width 82 height 44
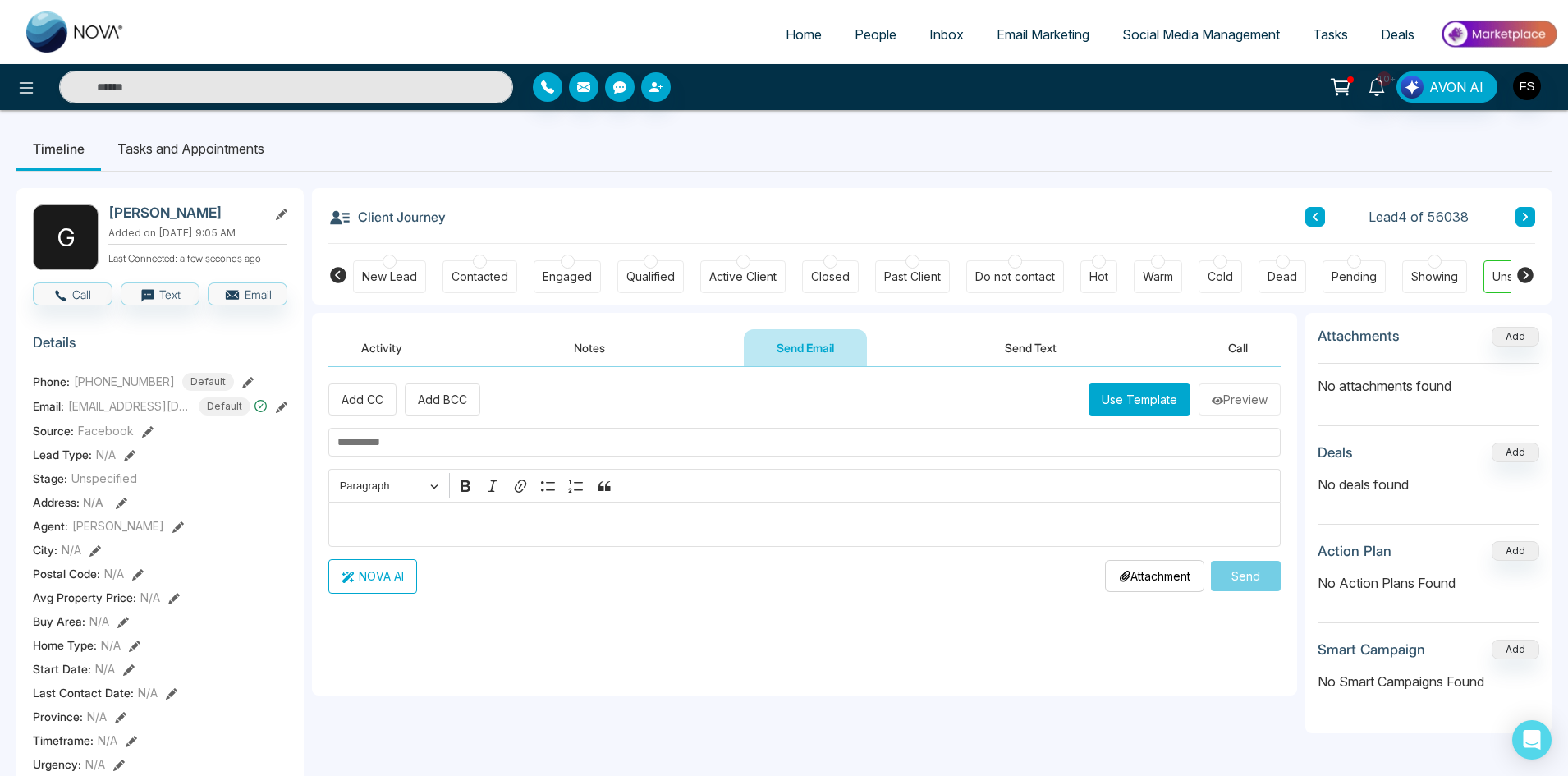
click at [438, 520] on p "Editor editing area: main" at bounding box center [804, 523] width 935 height 20
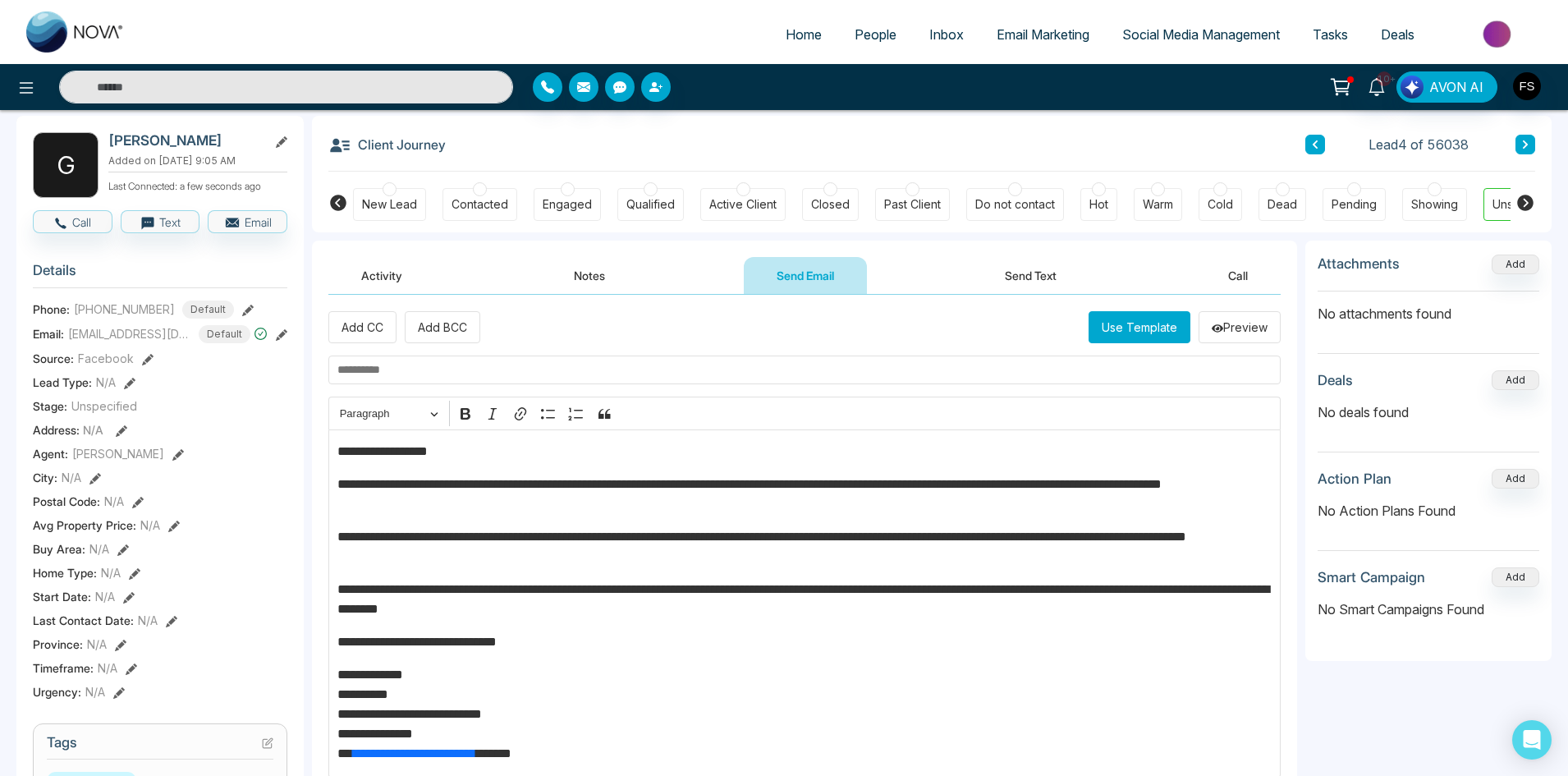
scroll to position [75, 0]
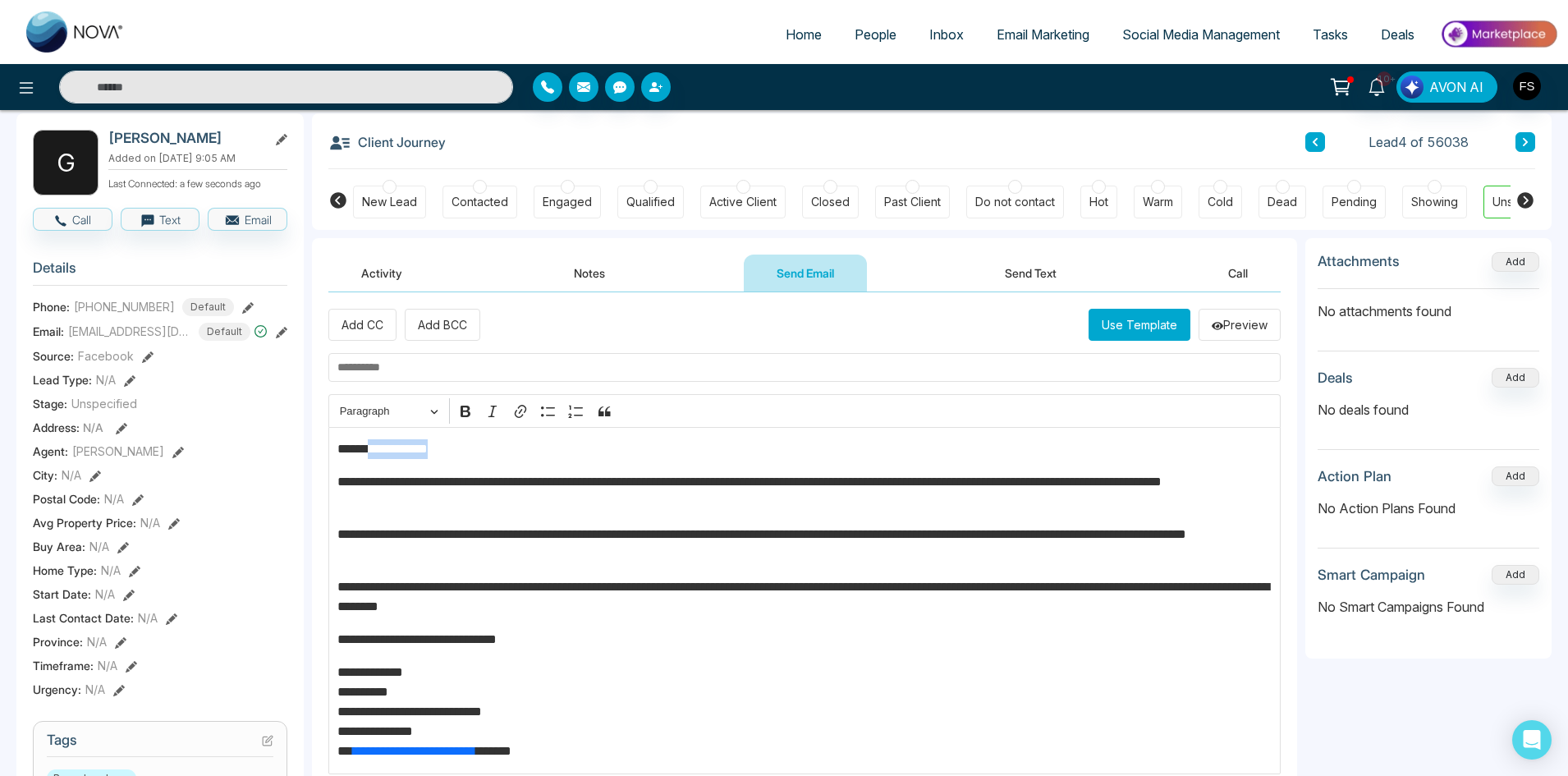
drag, startPoint x: 464, startPoint y: 449, endPoint x: 495, endPoint y: 470, distance: 37.4
click at [370, 449] on p "**********" at bounding box center [804, 449] width 935 height 20
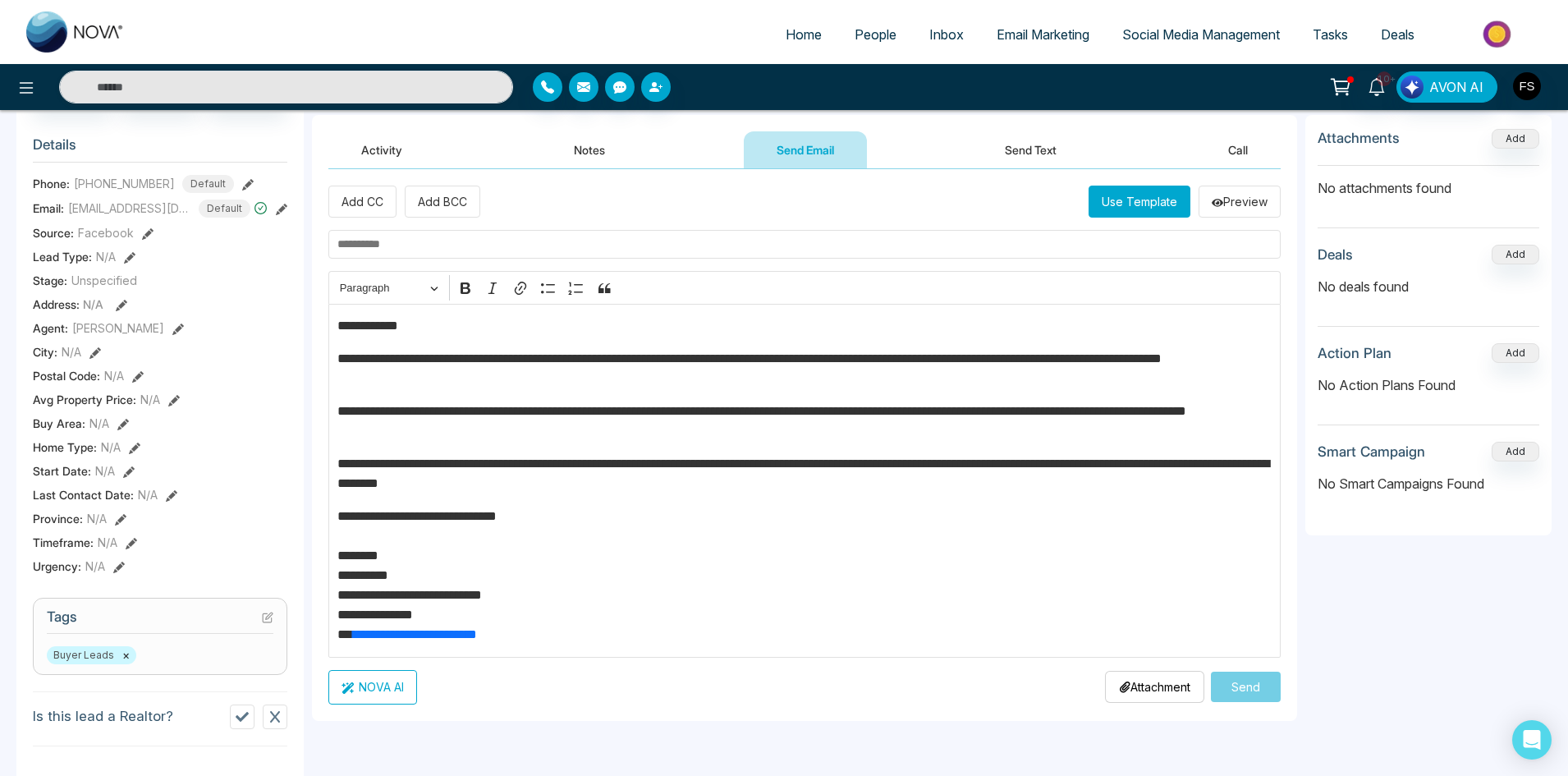
scroll to position [321, 0]
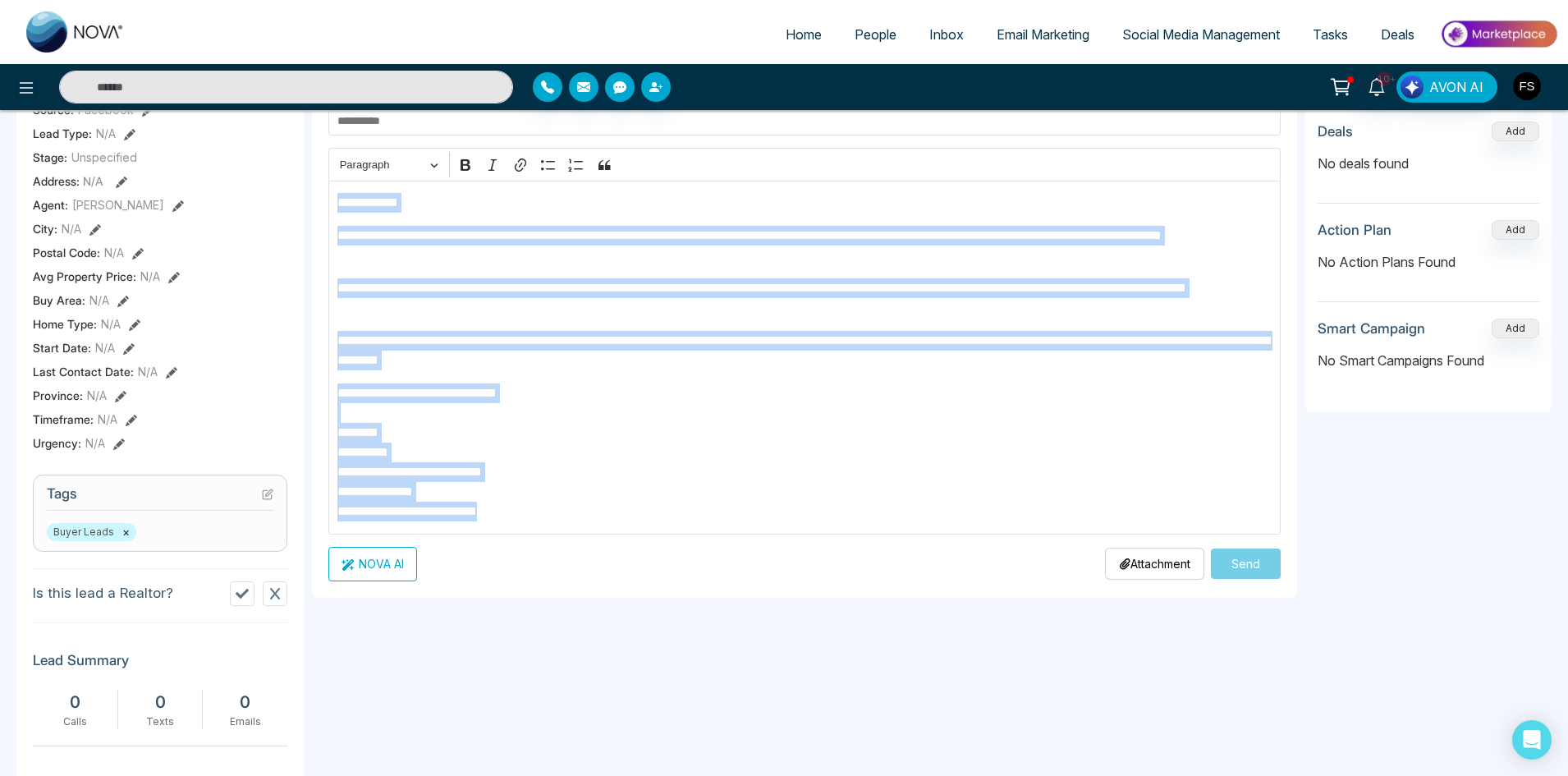
drag, startPoint x: 447, startPoint y: 502, endPoint x: 232, endPoint y: 124, distance: 434.9
click at [232, 124] on div "**********" at bounding box center [784, 458] width 1535 height 1215
click at [487, 282] on p "**********" at bounding box center [804, 298] width 935 height 40
drag, startPoint x: 334, startPoint y: 233, endPoint x: 714, endPoint y: 536, distance: 486.0
click at [714, 536] on div "**********" at bounding box center [803, 321] width 952 height 518
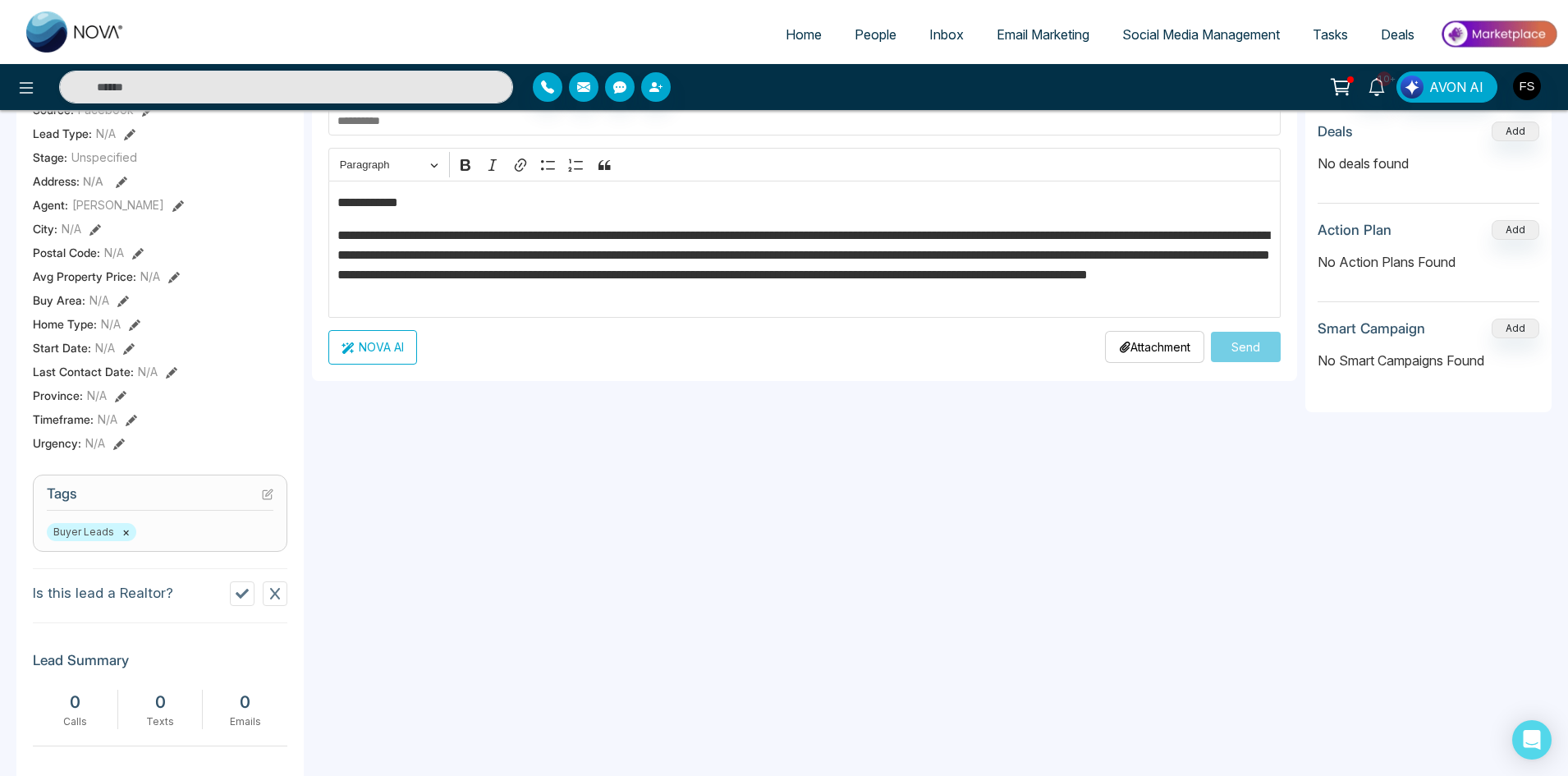
click at [866, 307] on div "**********" at bounding box center [803, 249] width 952 height 137
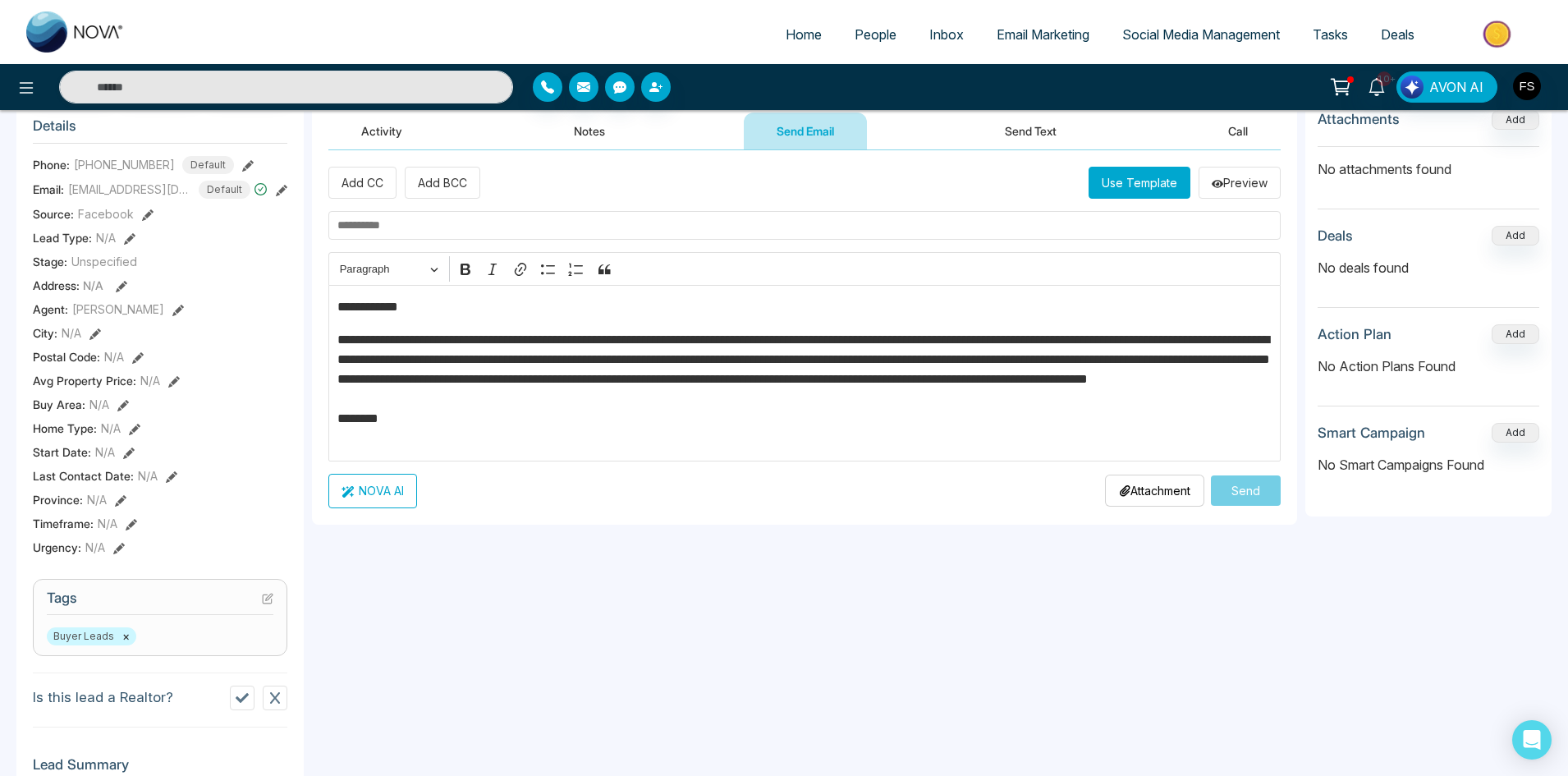
scroll to position [0, 0]
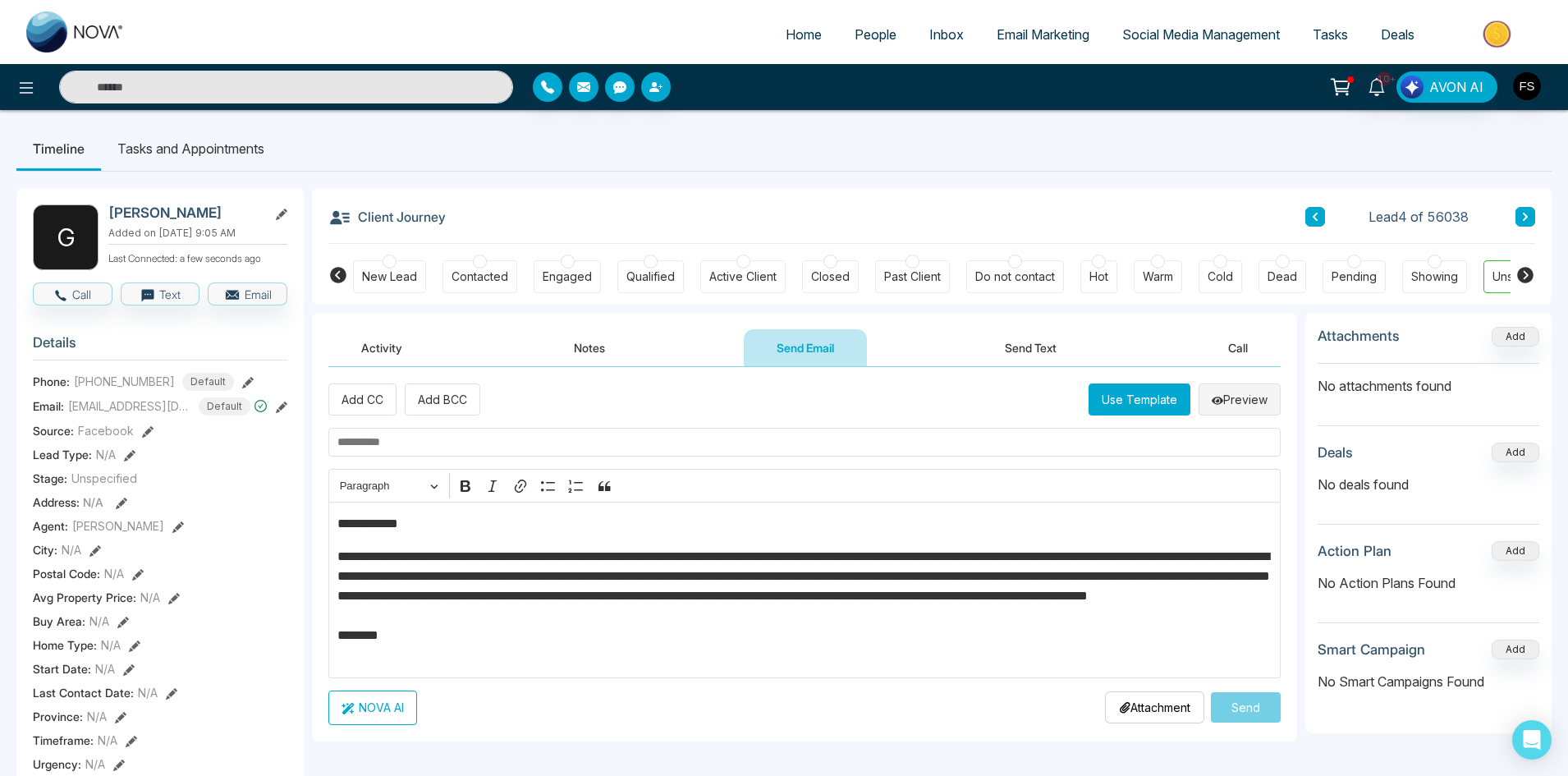
click at [1239, 393] on button "Preview" at bounding box center [1239, 399] width 82 height 32
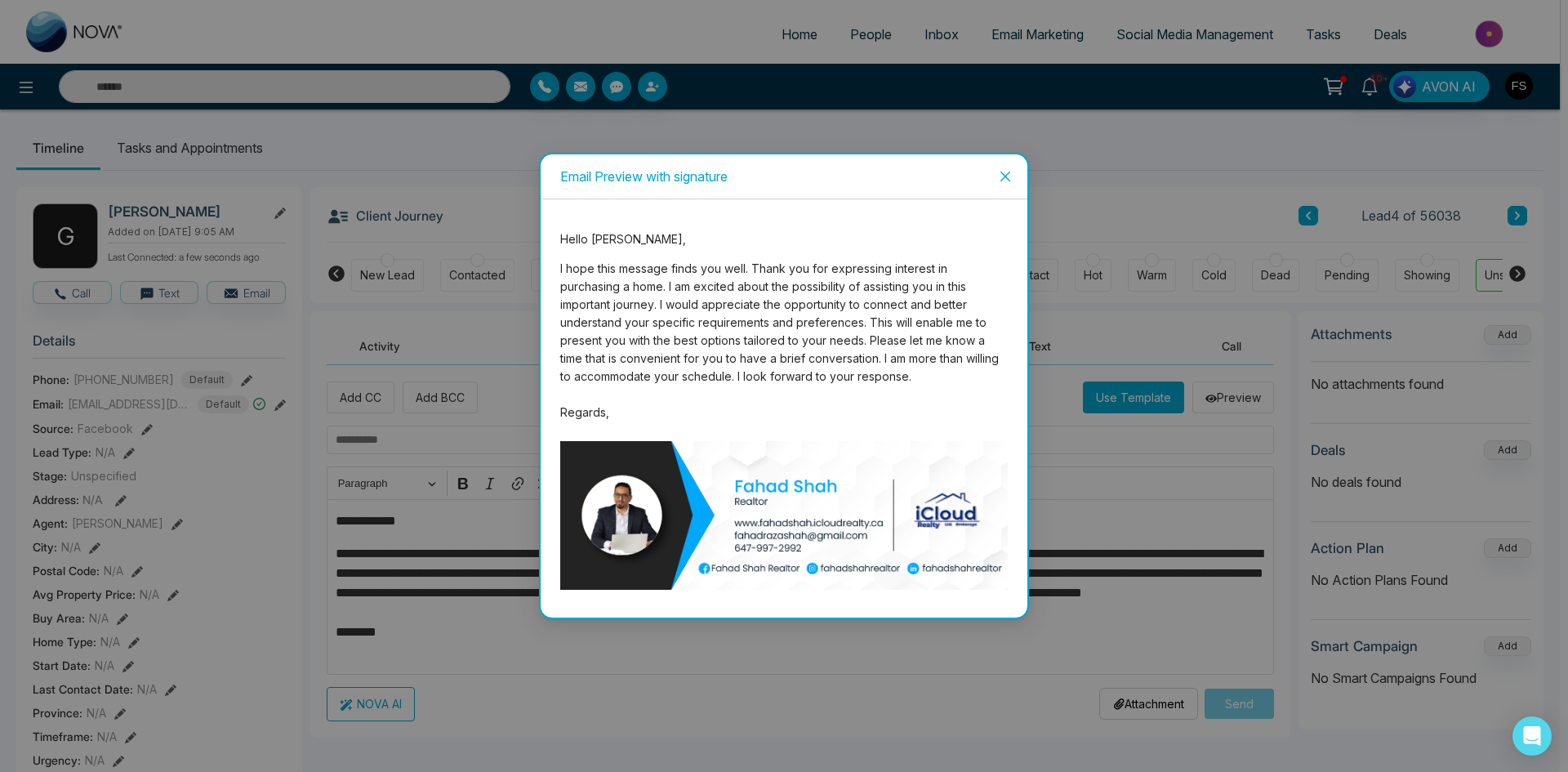
click at [1095, 445] on div "Email Preview with signature" at bounding box center [784, 386] width 1568 height 772
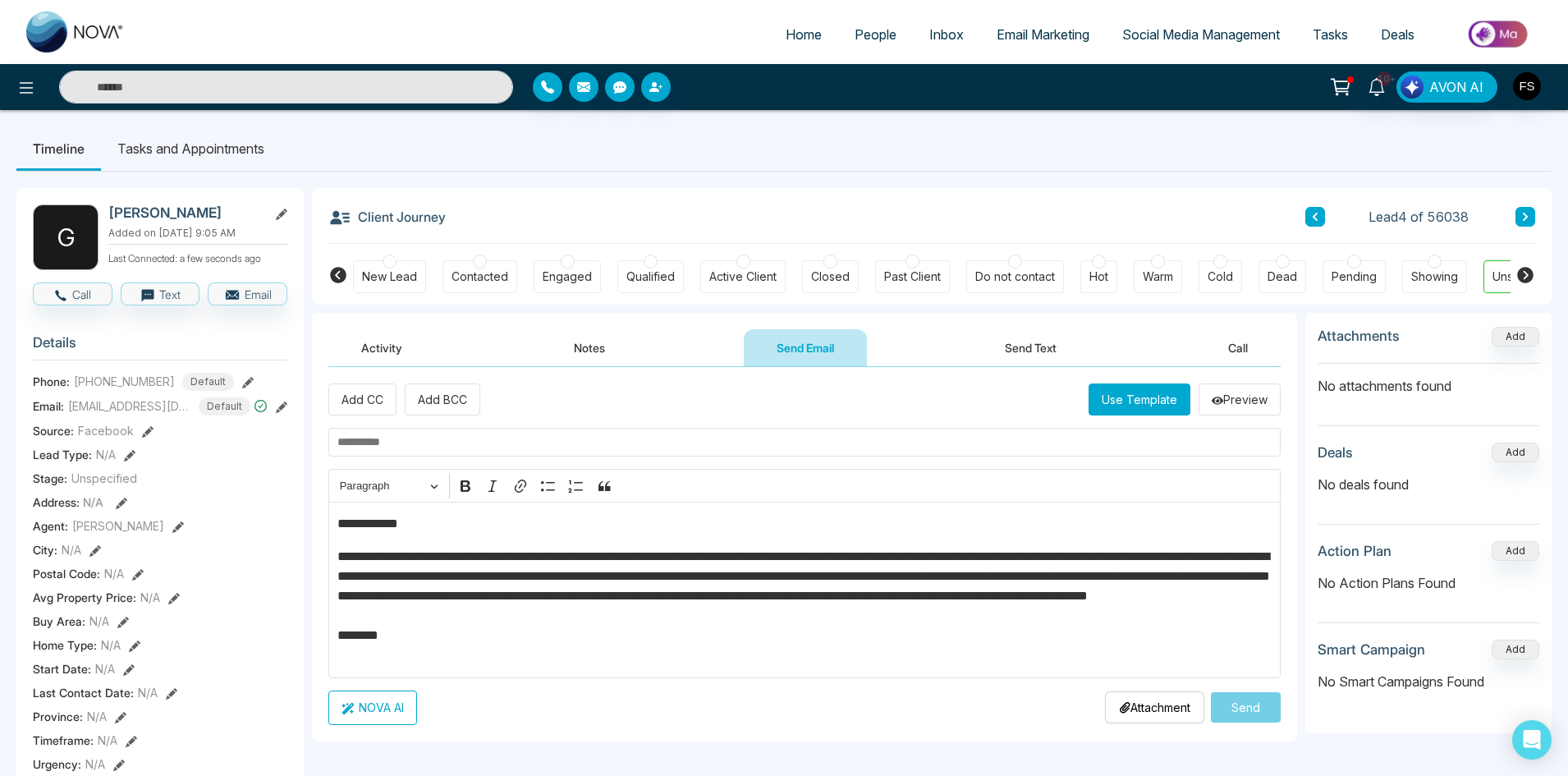
click at [551, 444] on input "text" at bounding box center [803, 442] width 952 height 28
click at [465, 445] on input "text" at bounding box center [803, 442] width 952 height 28
paste input "**********"
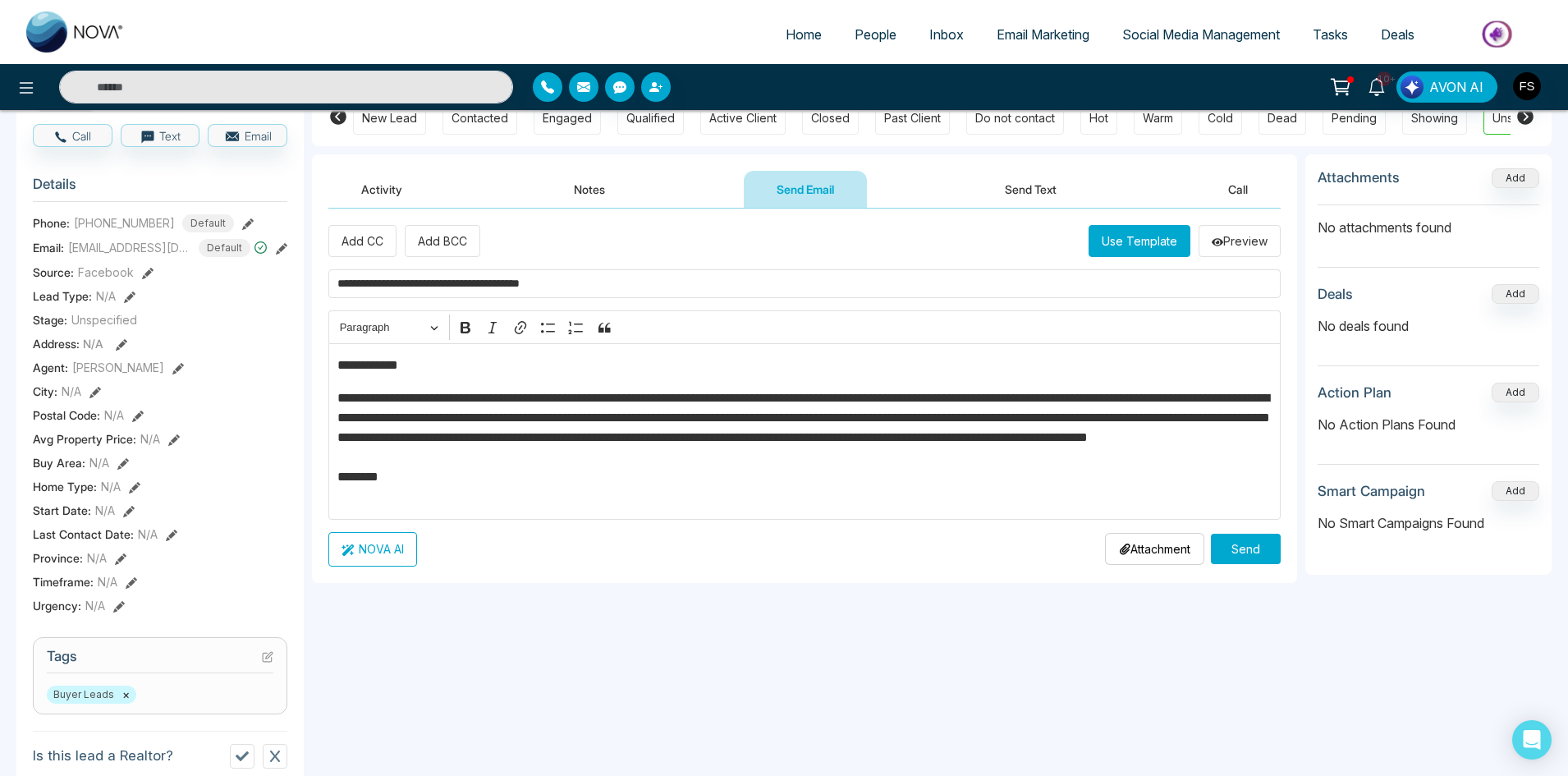
scroll to position [164, 0]
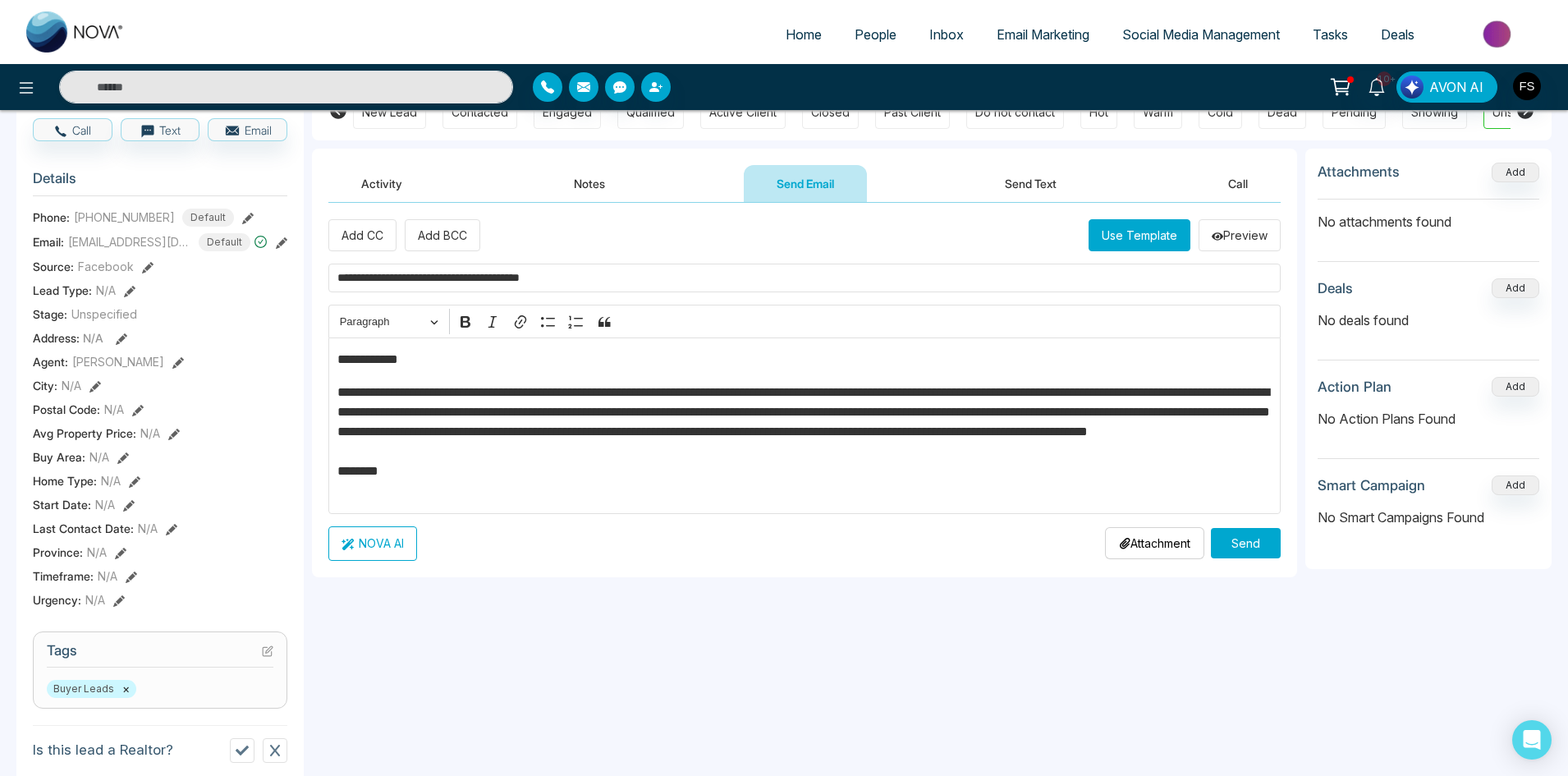
type input "**********"
click at [387, 538] on button "NOVA AI" at bounding box center [372, 544] width 89 height 35
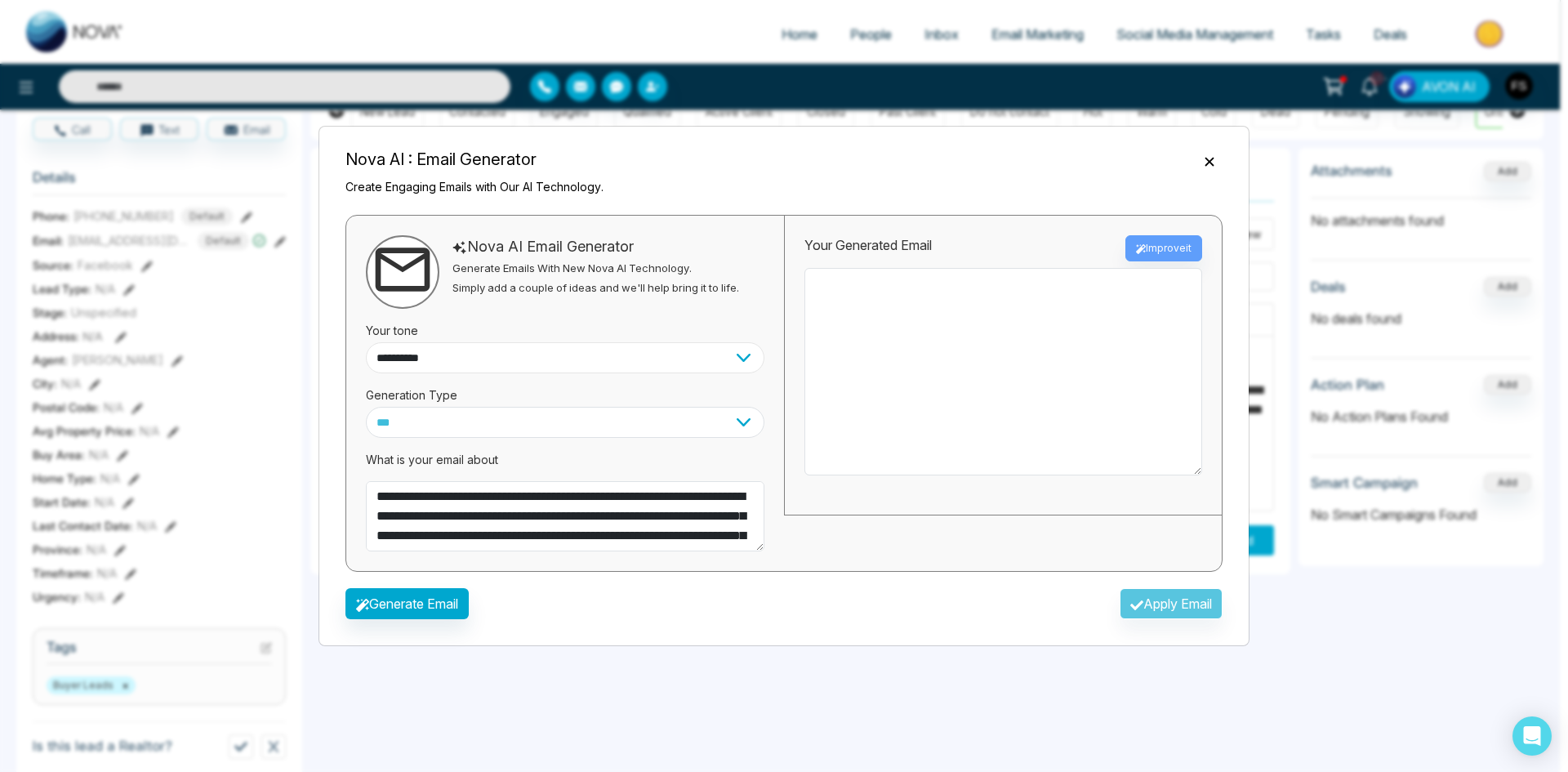
click at [582, 360] on select "**********" at bounding box center [565, 358] width 398 height 31
select select "**********"
click at [366, 343] on select "**********" at bounding box center [565, 358] width 398 height 31
click at [1176, 243] on div "Your Generated Email Improve it" at bounding box center [1003, 248] width 398 height 26
click at [389, 605] on button "Generate Email" at bounding box center [407, 604] width 124 height 31
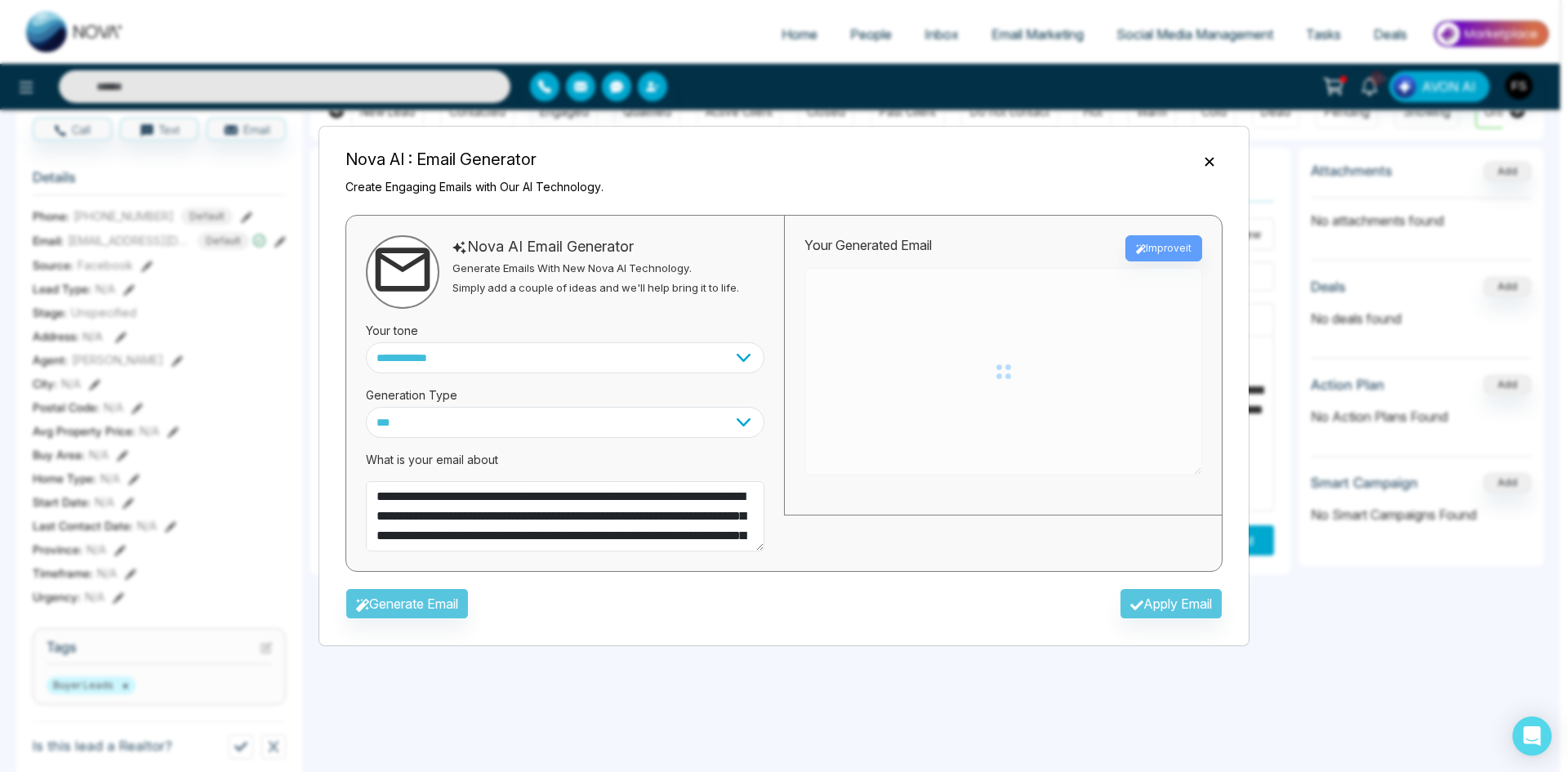
type textarea "**********"
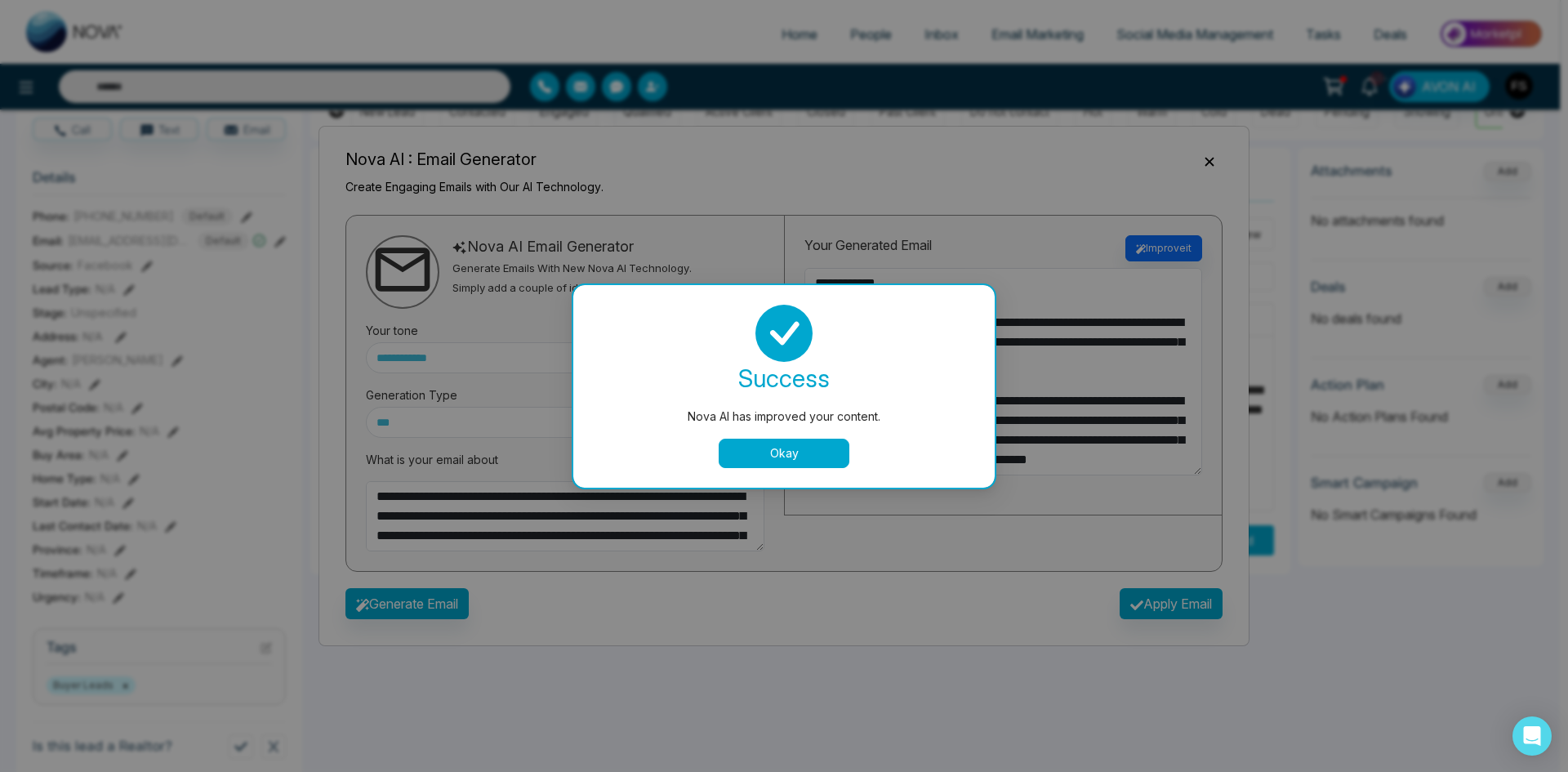
click at [817, 453] on button "Okay" at bounding box center [784, 453] width 131 height 29
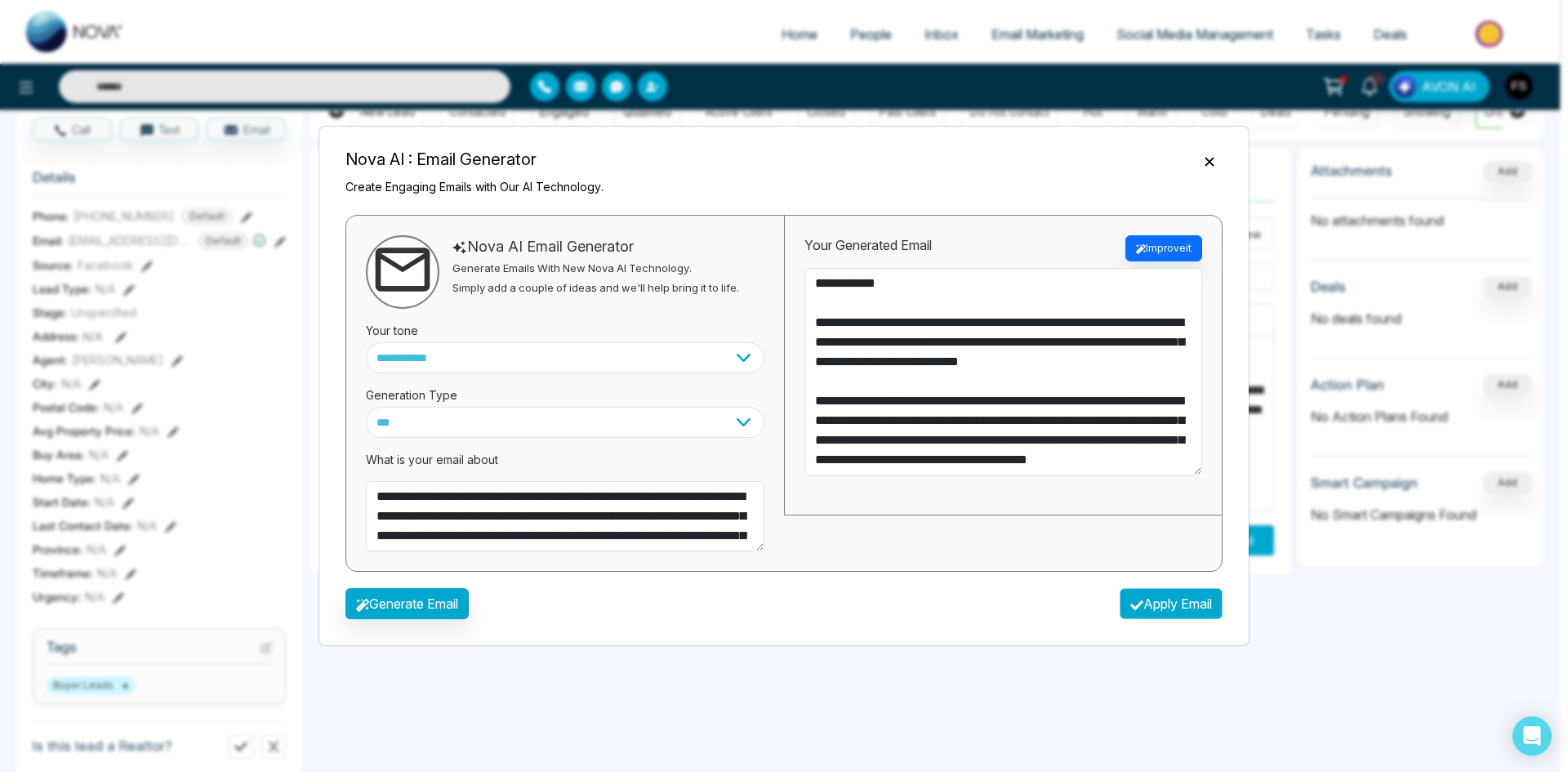
click at [1165, 603] on button "Apply Email" at bounding box center [1171, 604] width 103 height 31
type textarea "**********"
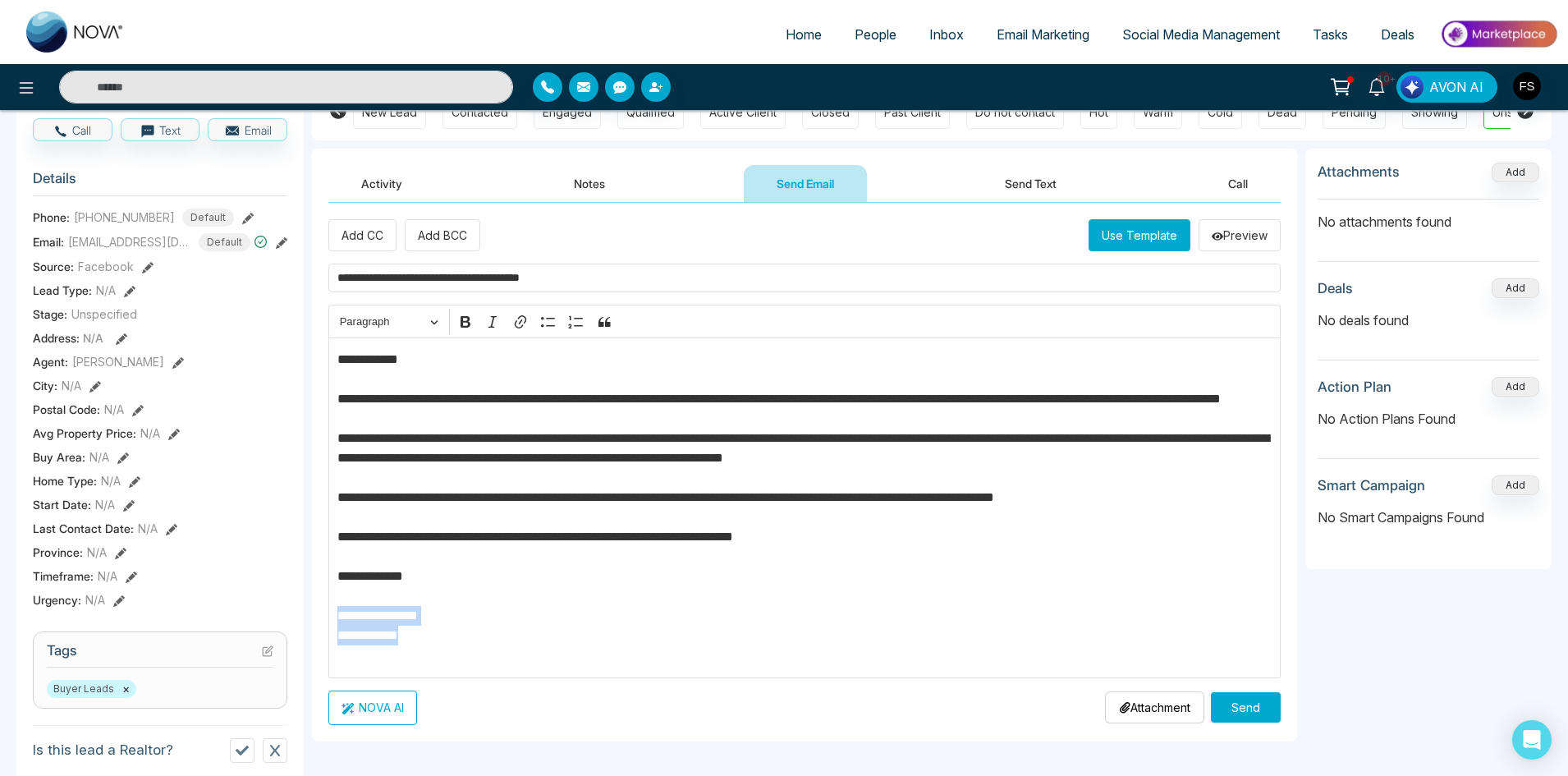
drag, startPoint x: 449, startPoint y: 654, endPoint x: 313, endPoint y: 635, distance: 137.3
click at [313, 635] on div "**********" at bounding box center [803, 471] width 985 height 538
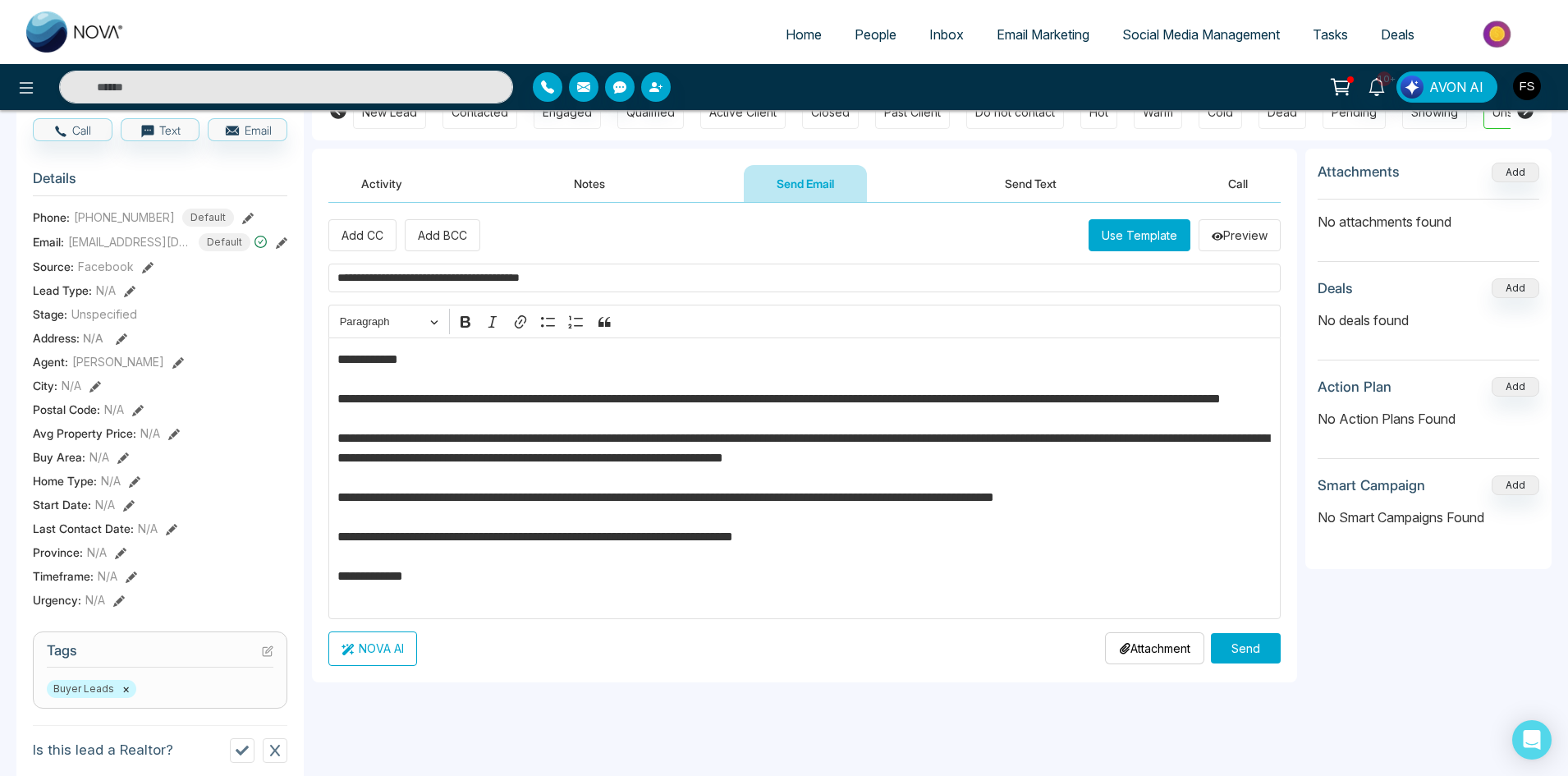
click at [1244, 647] on button "Send" at bounding box center [1245, 647] width 70 height 30
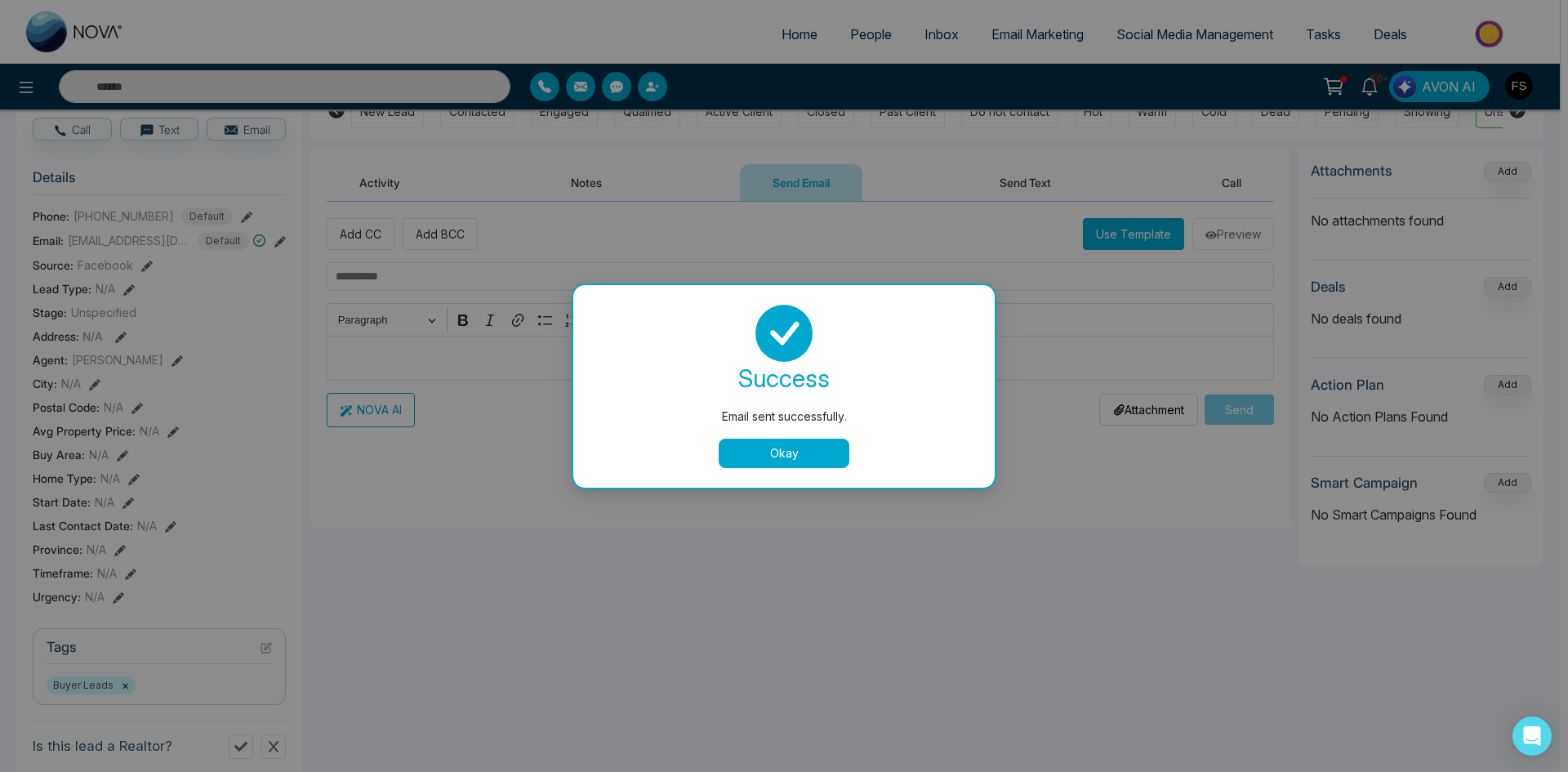
click at [780, 447] on button "Okay" at bounding box center [784, 453] width 131 height 29
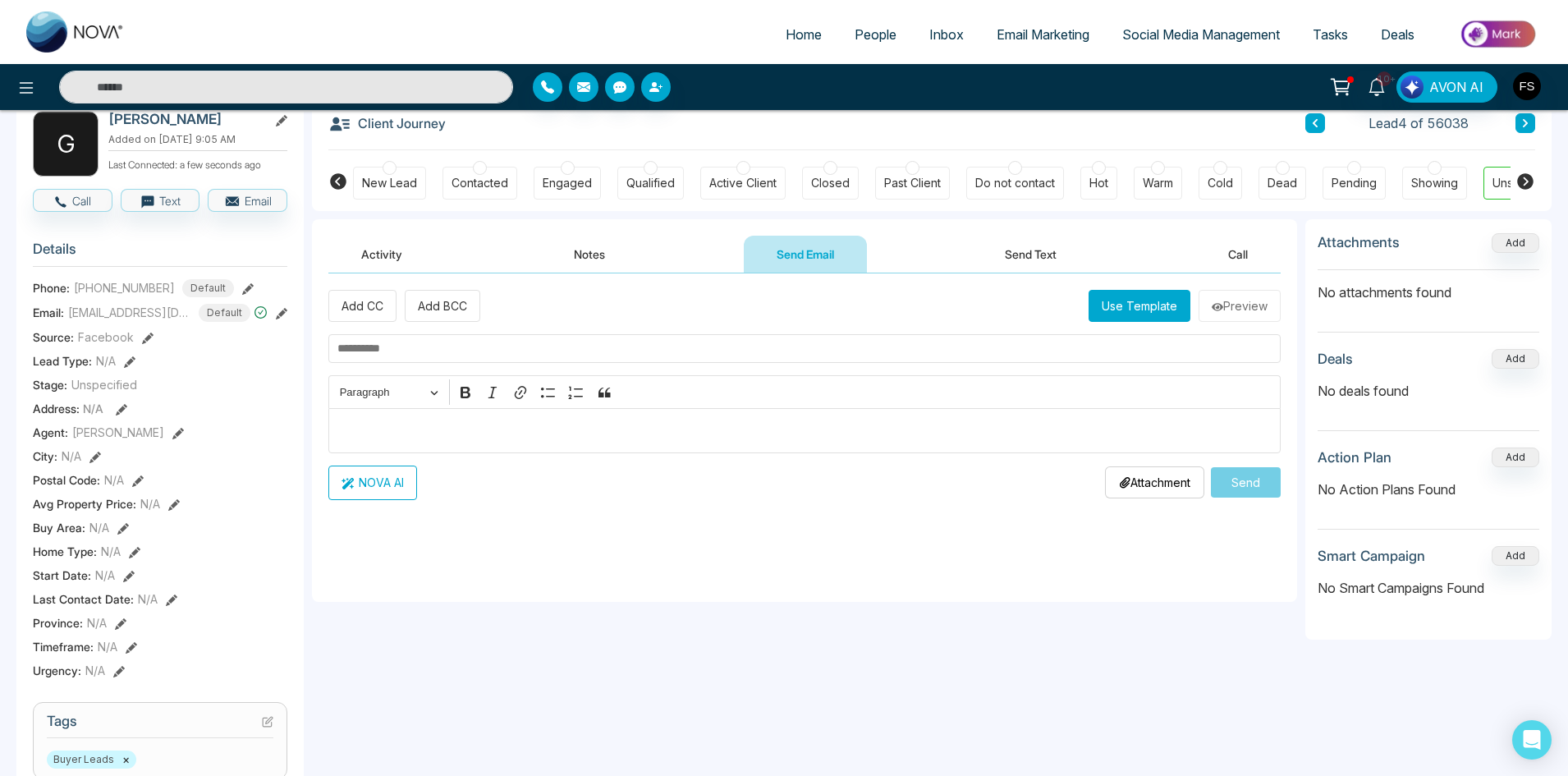
scroll to position [0, 0]
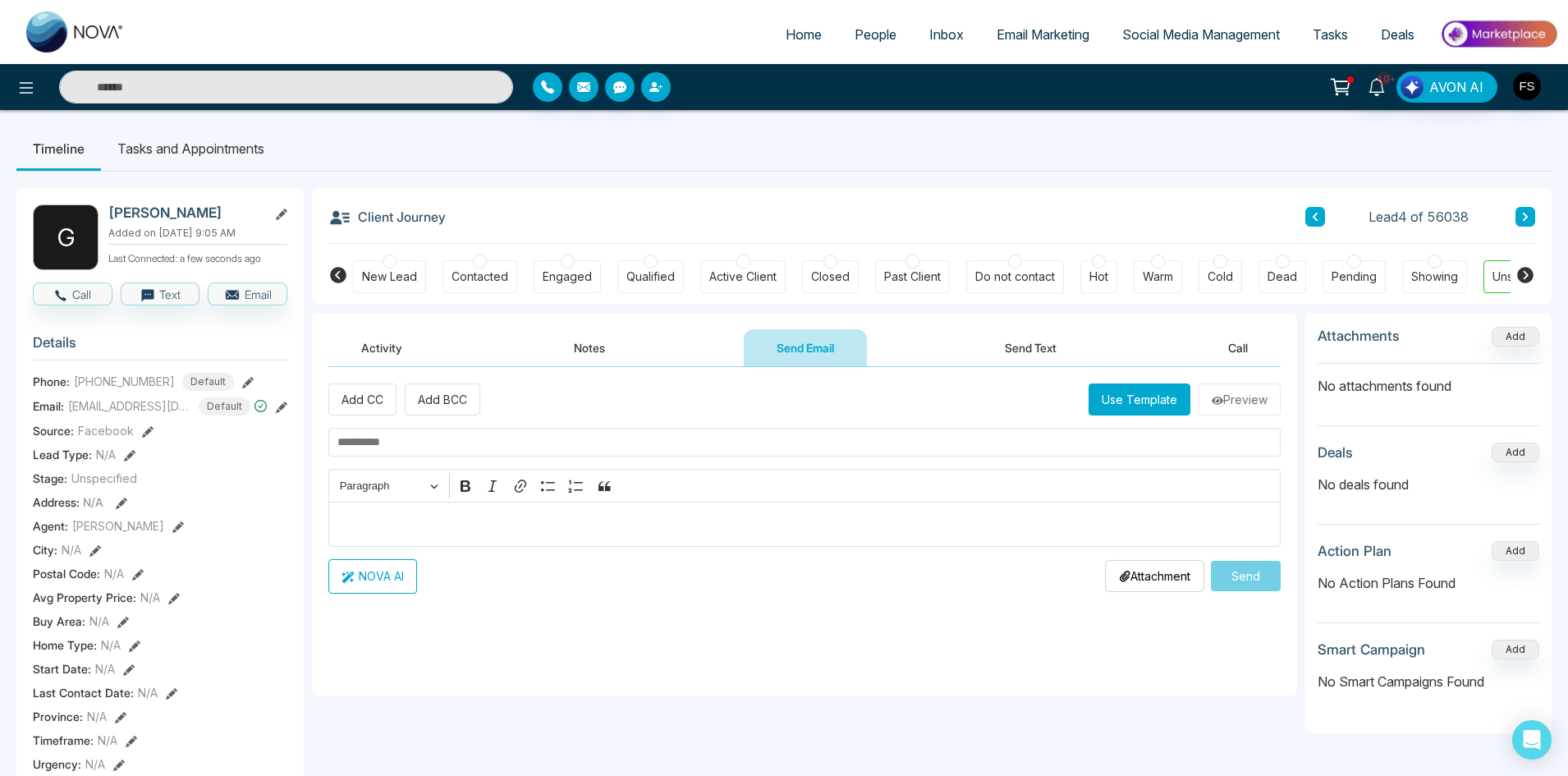
click at [593, 345] on button "Notes" at bounding box center [589, 347] width 97 height 37
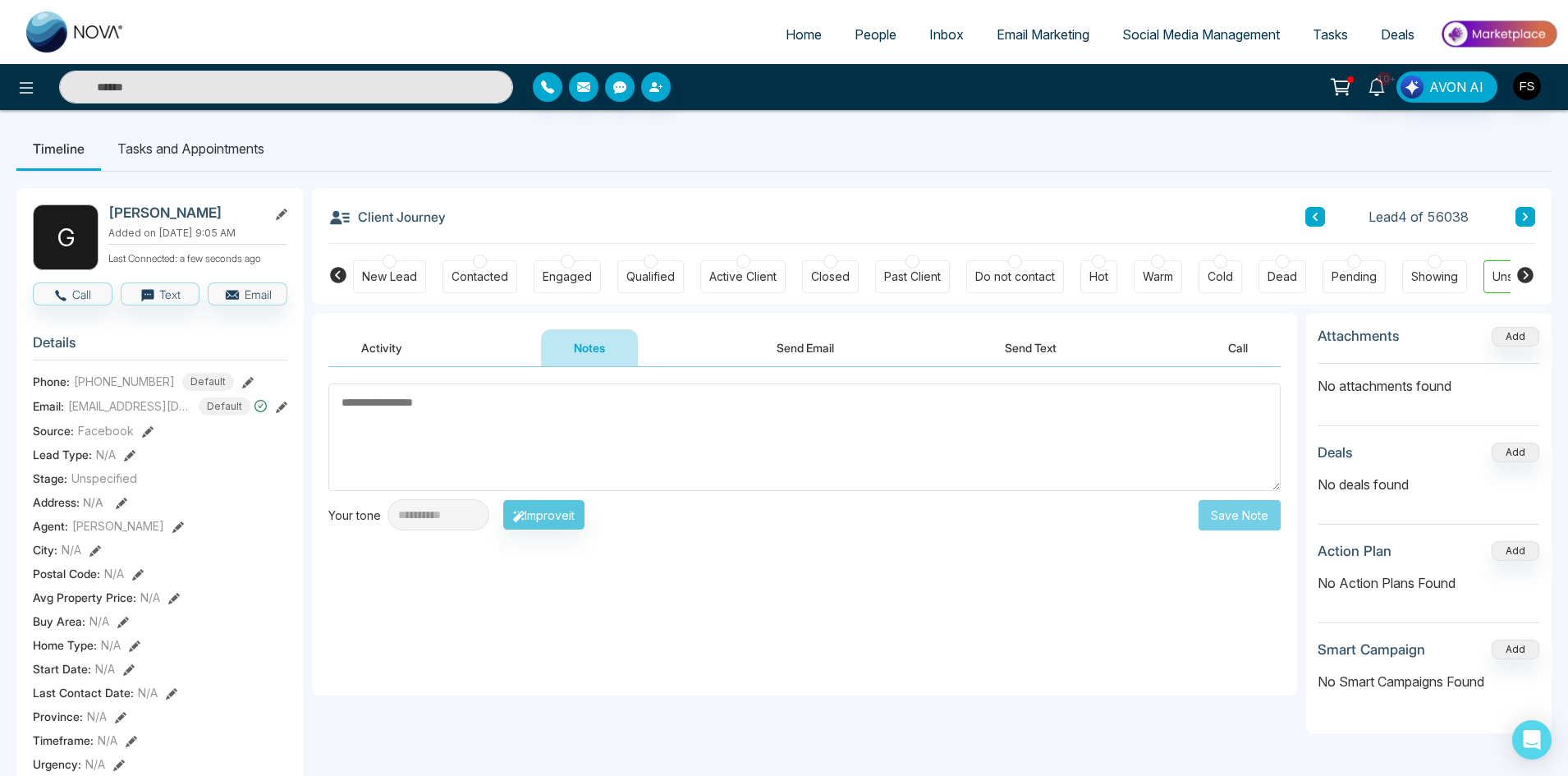
click at [566, 424] on textarea at bounding box center [803, 437] width 952 height 108
click at [575, 419] on textarea at bounding box center [803, 437] width 952 height 108
type textarea "**********"
click at [1238, 510] on button "Save Note" at bounding box center [1239, 514] width 82 height 30
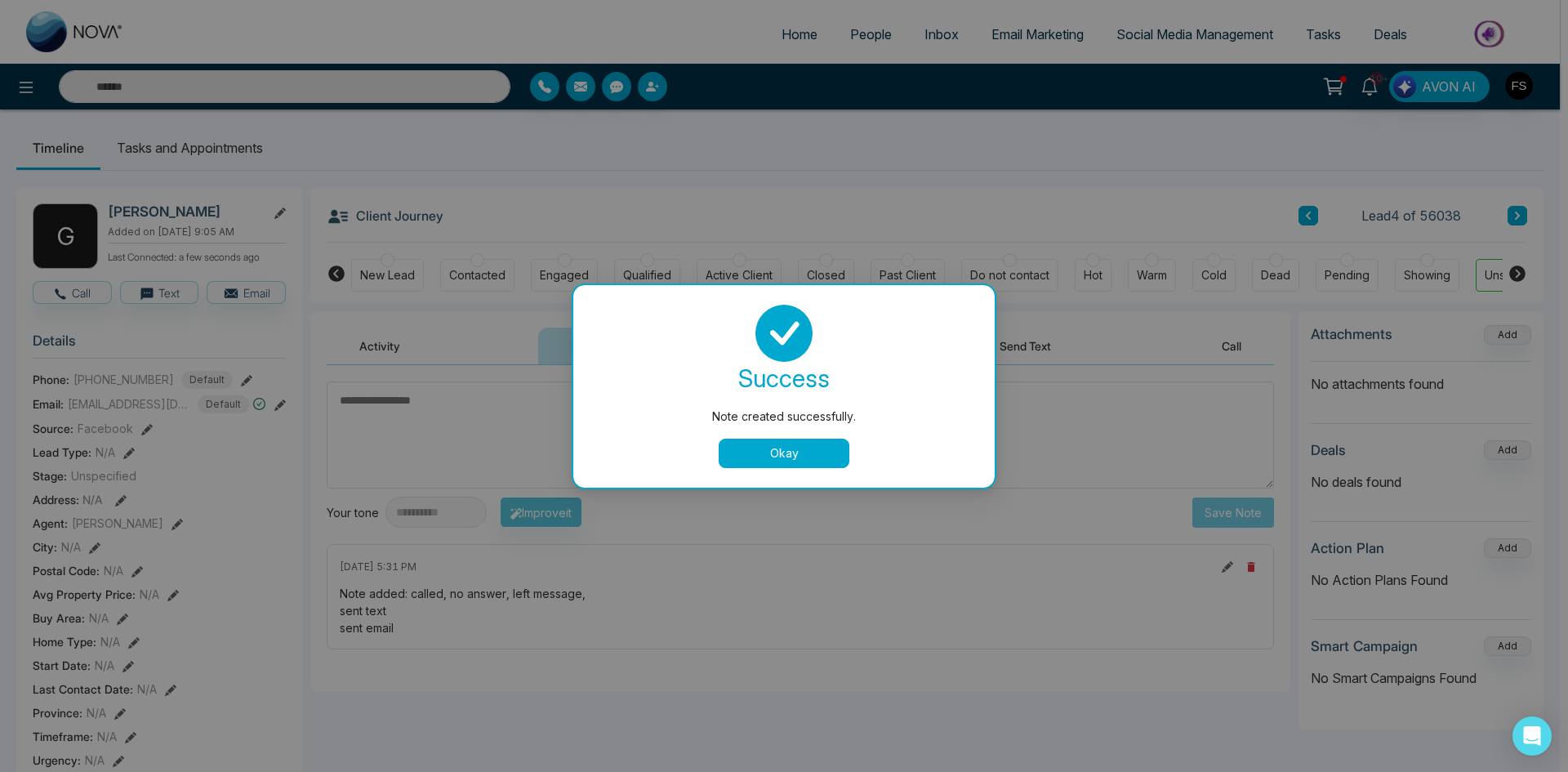
click at [766, 451] on button "Okay" at bounding box center [784, 453] width 131 height 29
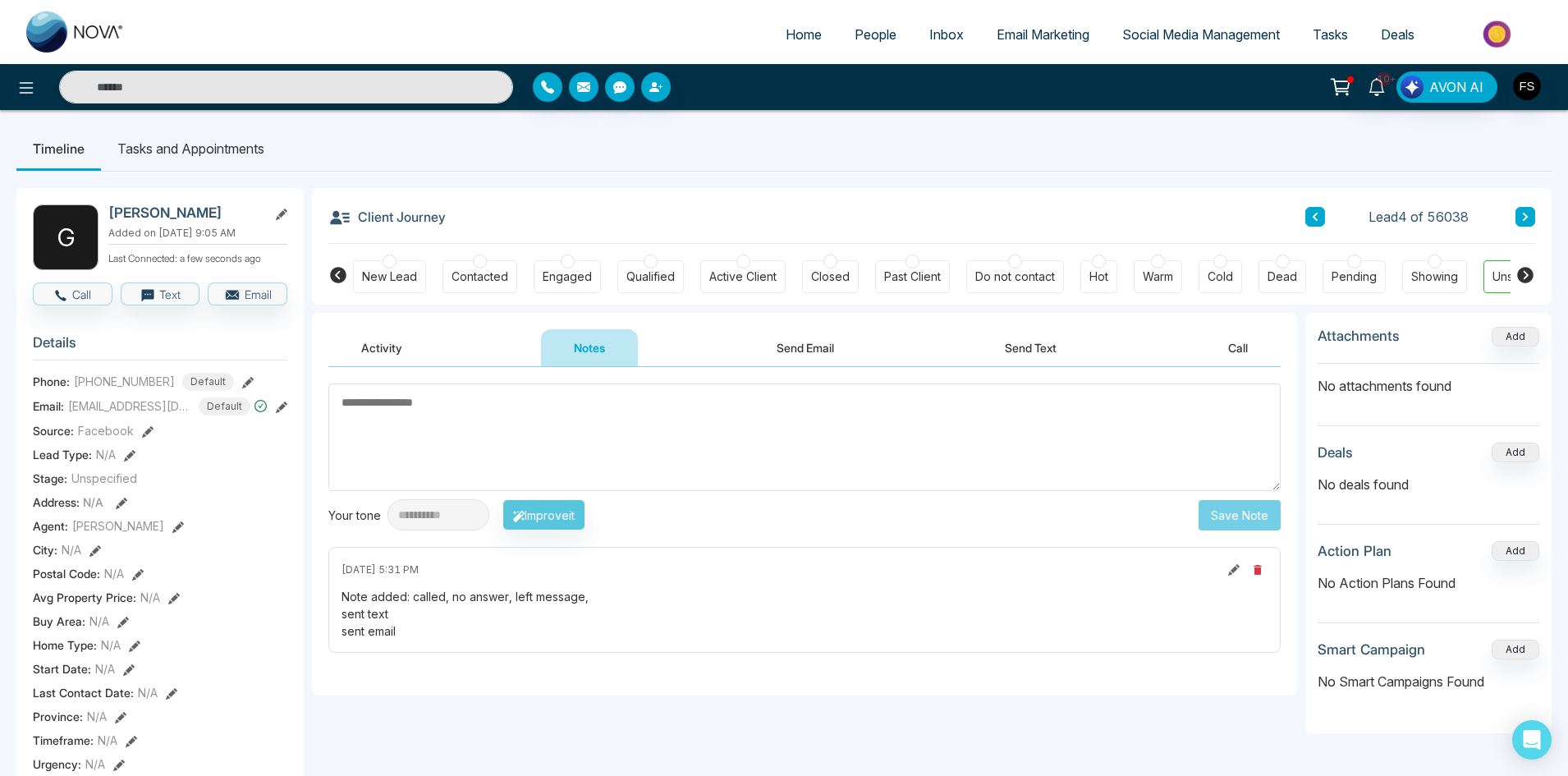
drag, startPoint x: 410, startPoint y: 630, endPoint x: 324, endPoint y: 597, distance: 92.1
click at [324, 597] on div "**********" at bounding box center [803, 531] width 985 height 328
copy div "Note added: called, no answer, left message, sent text sent email"
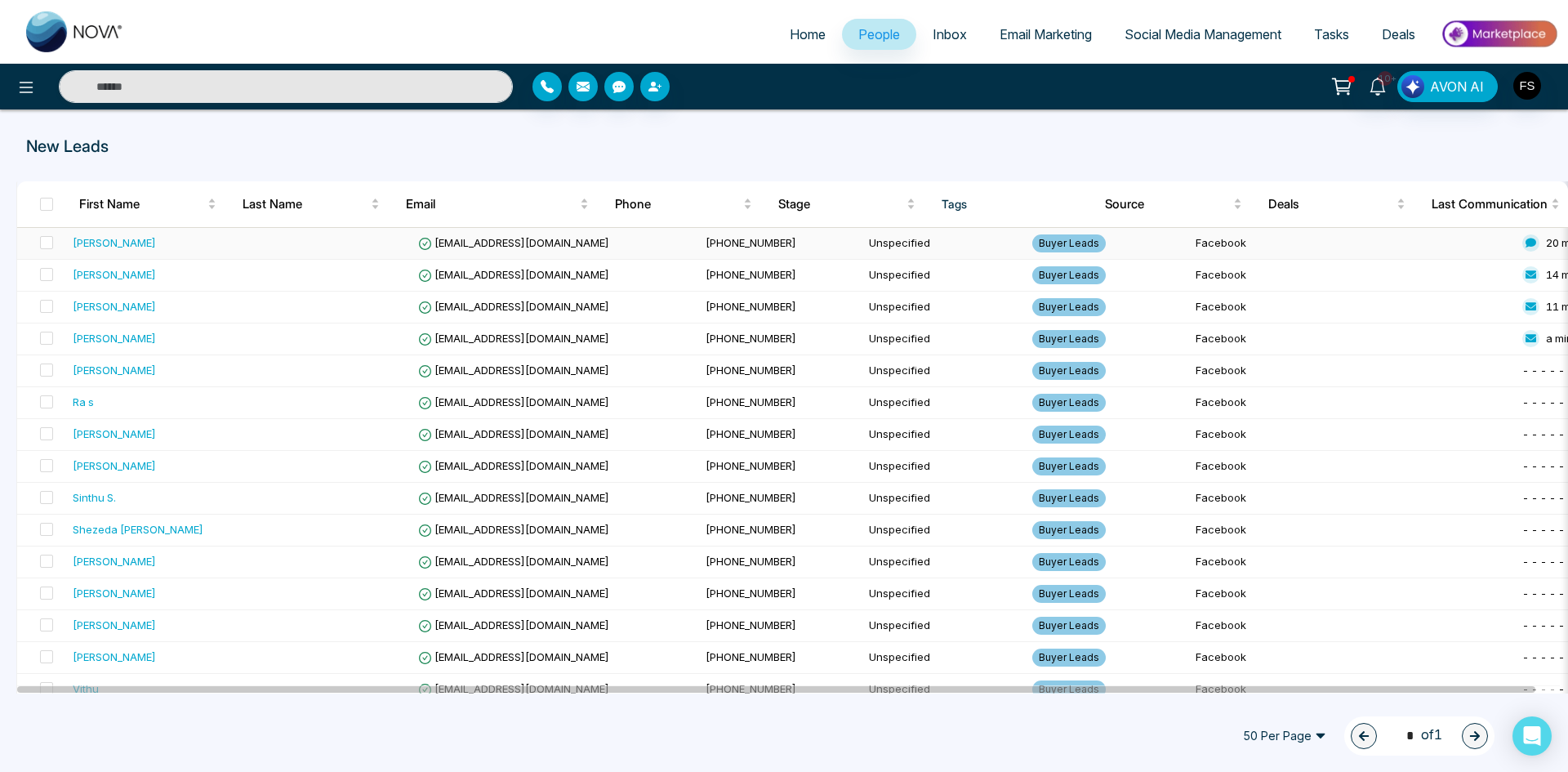
click at [156, 236] on div "[PERSON_NAME]" at bounding box center [114, 242] width 83 height 16
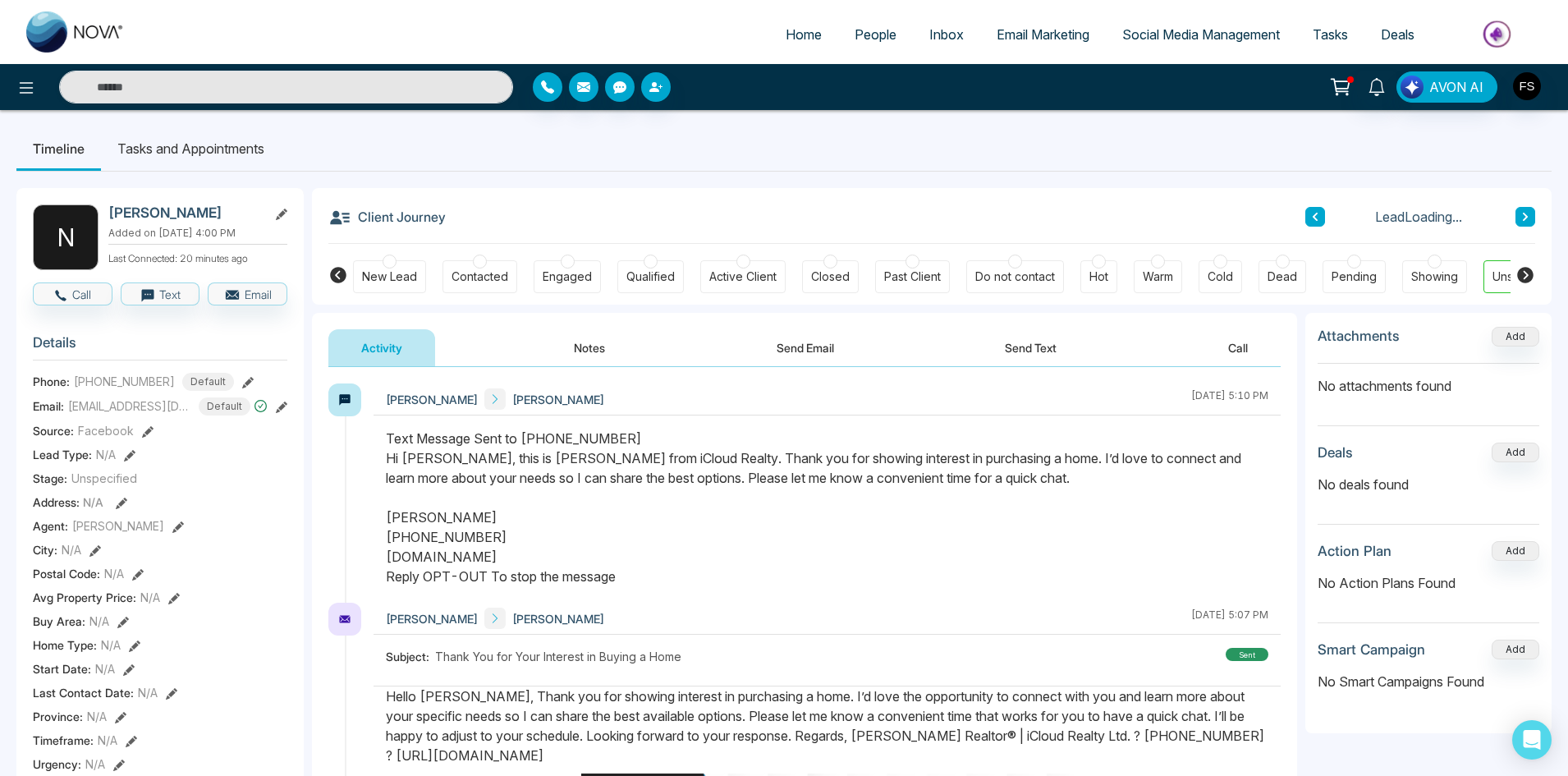
click at [597, 342] on button "Notes" at bounding box center [589, 347] width 97 height 37
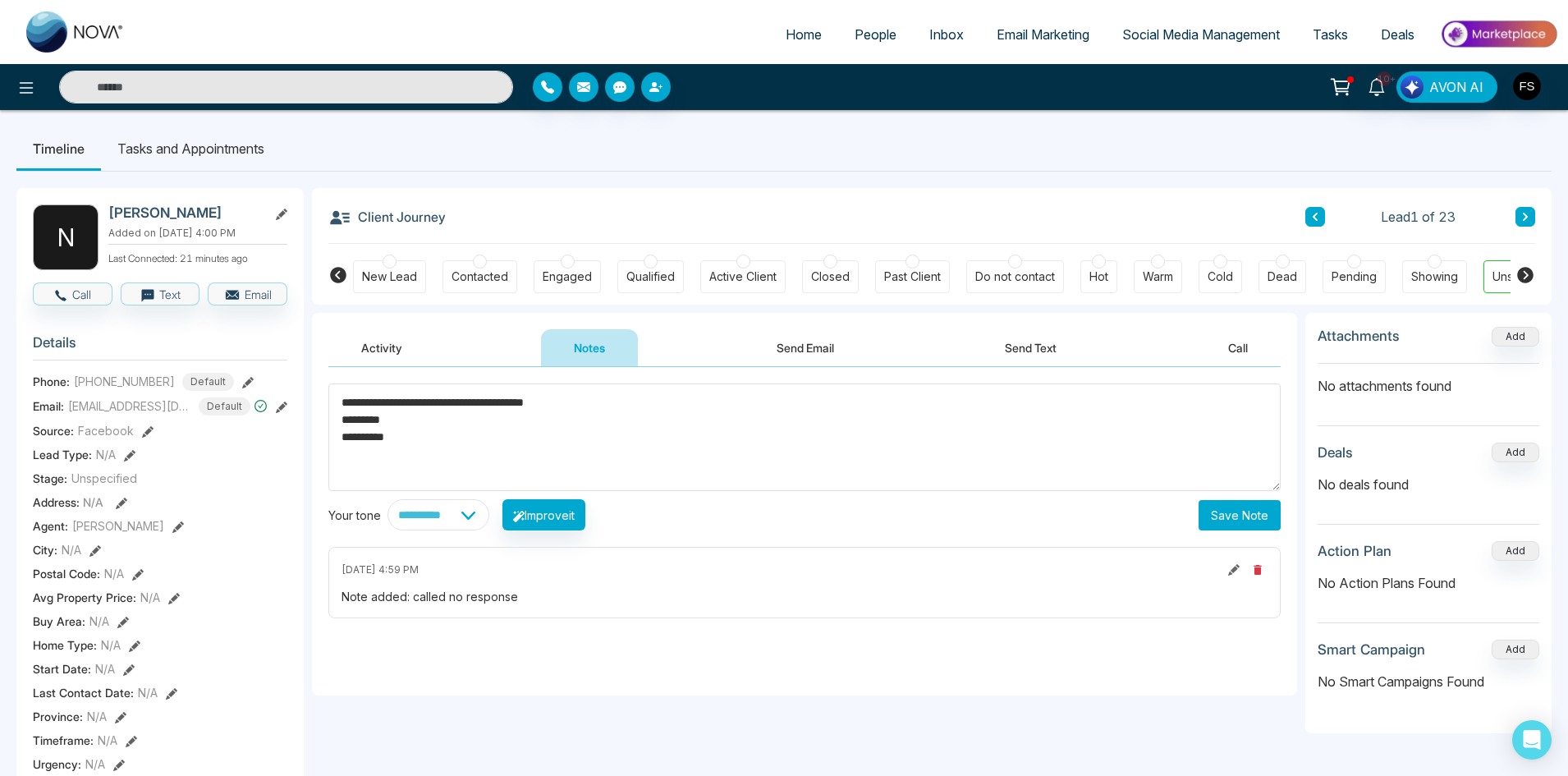
type textarea "**********"
click at [1246, 521] on button "Save Note" at bounding box center [1239, 514] width 82 height 30
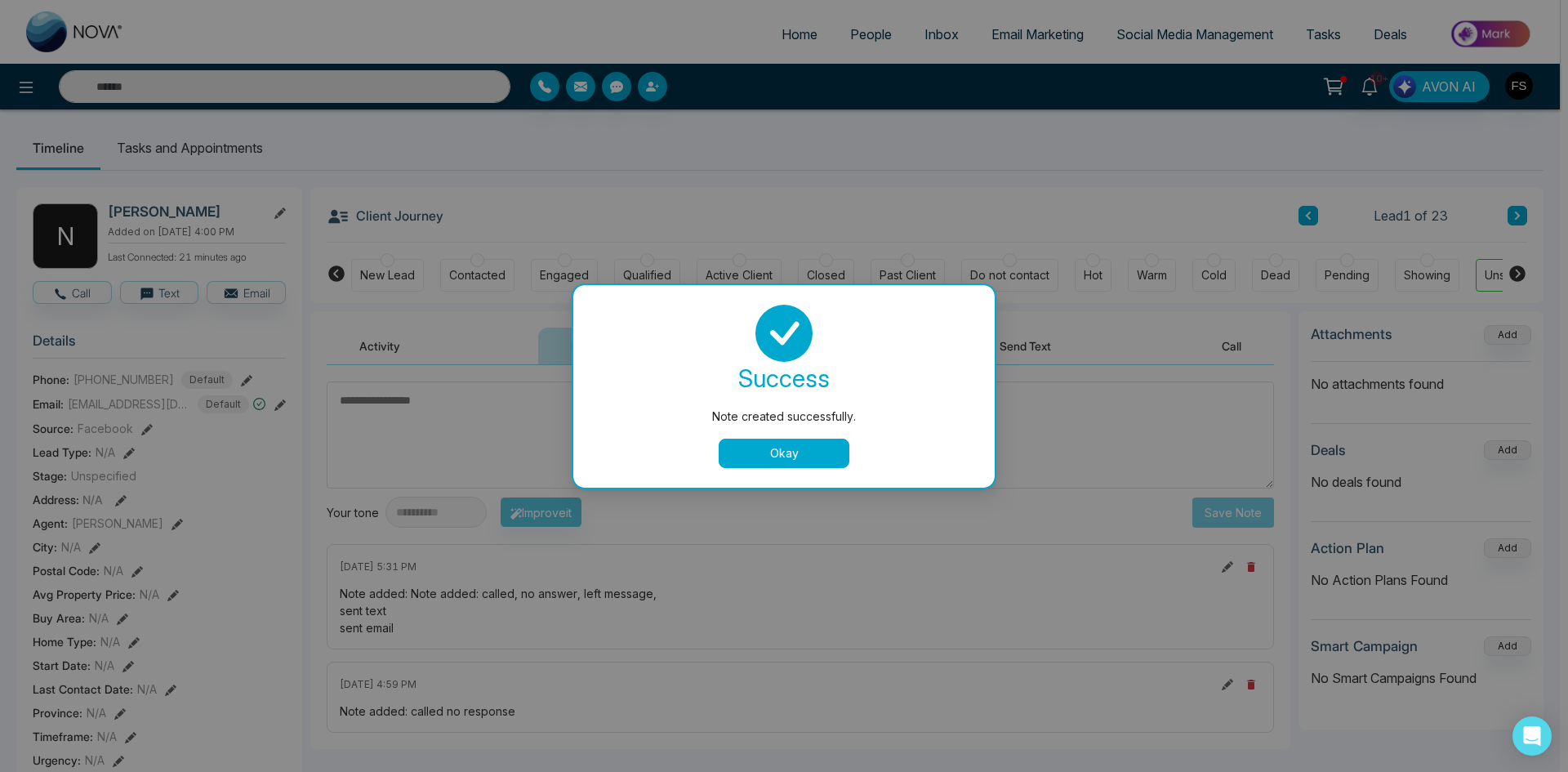
click at [810, 447] on button "Okay" at bounding box center [784, 453] width 131 height 29
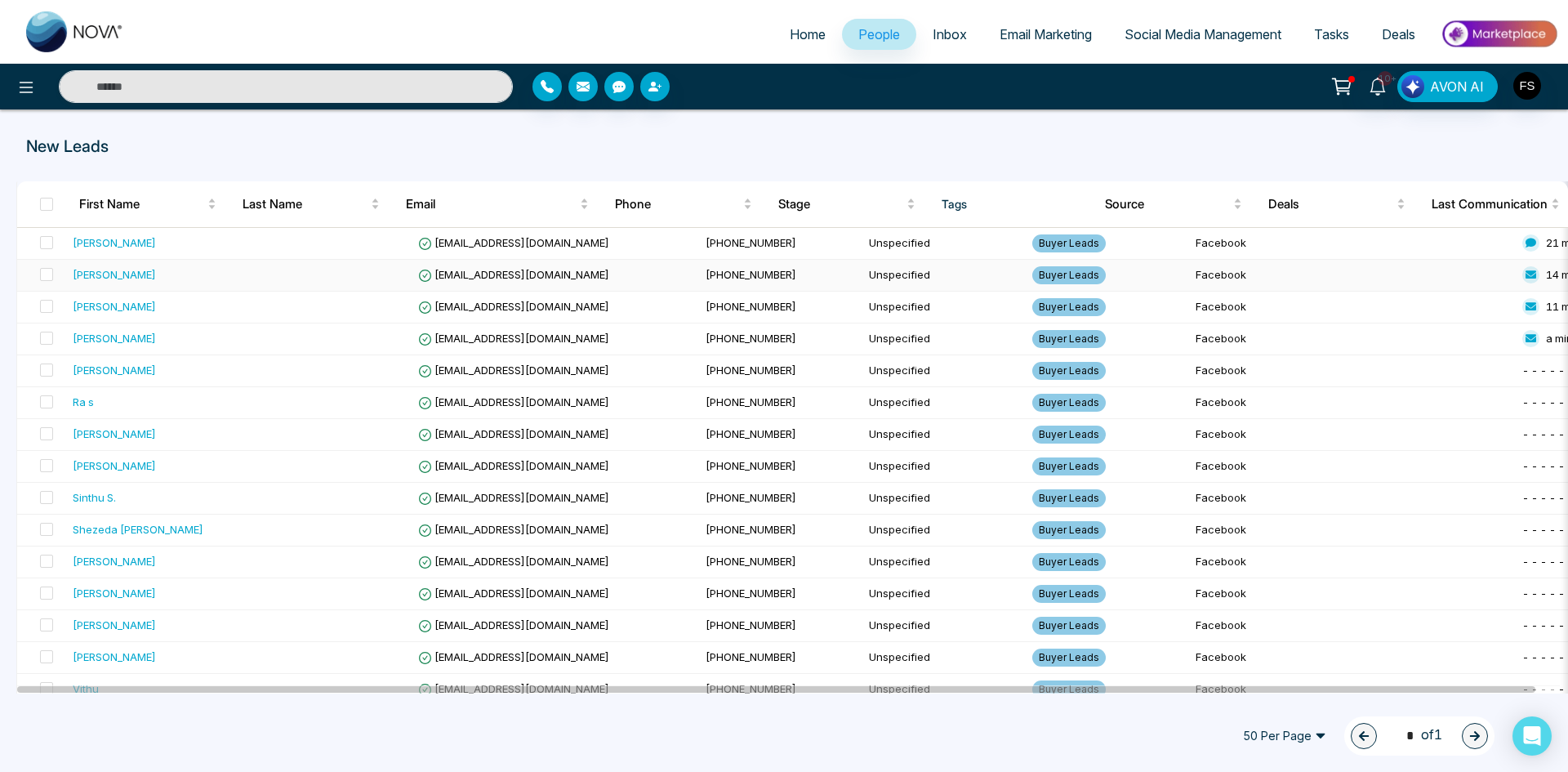
click at [139, 275] on div "[PERSON_NAME]" at bounding box center [114, 274] width 83 height 16
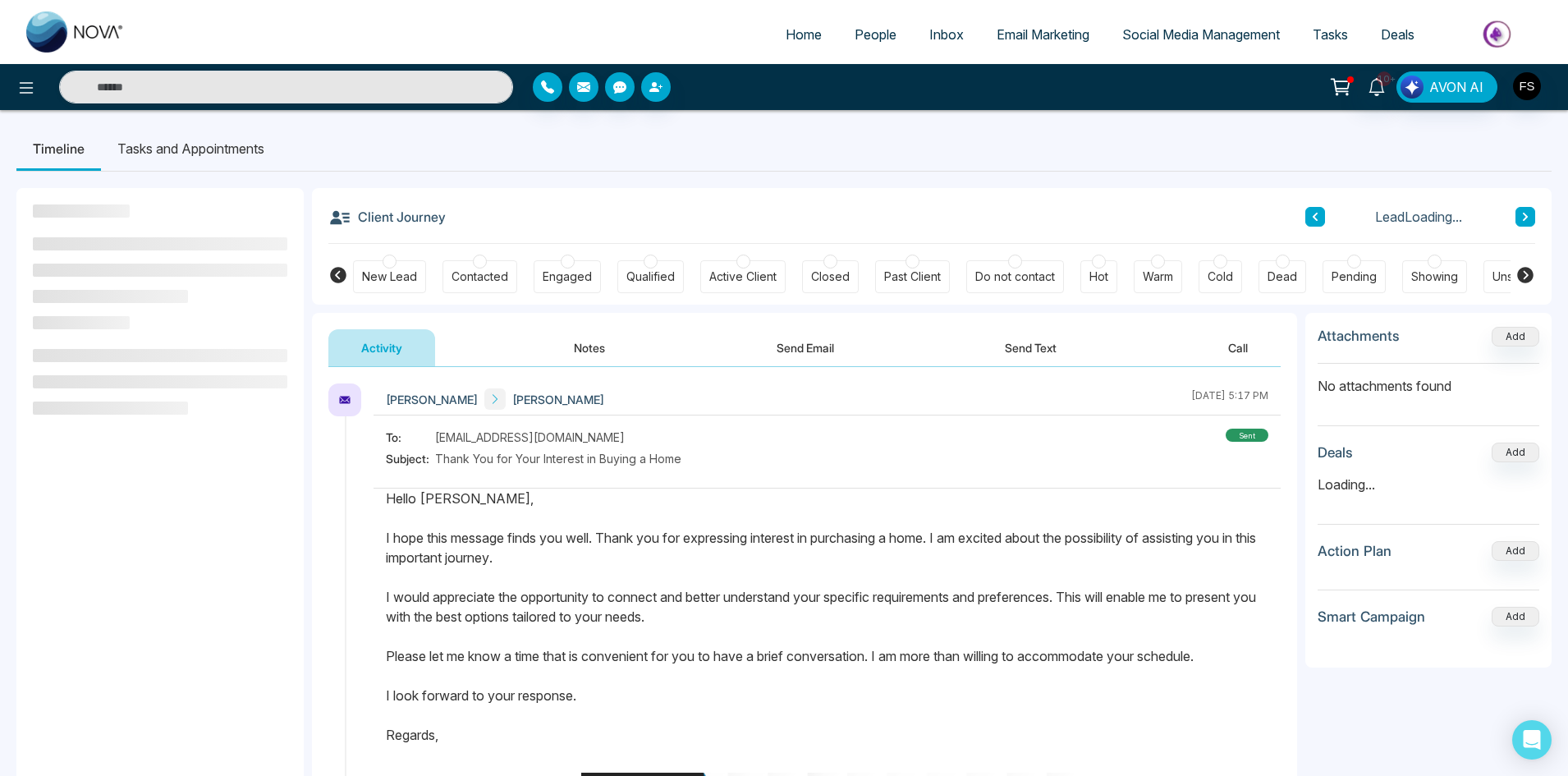
click at [605, 355] on button "Notes" at bounding box center [589, 347] width 97 height 37
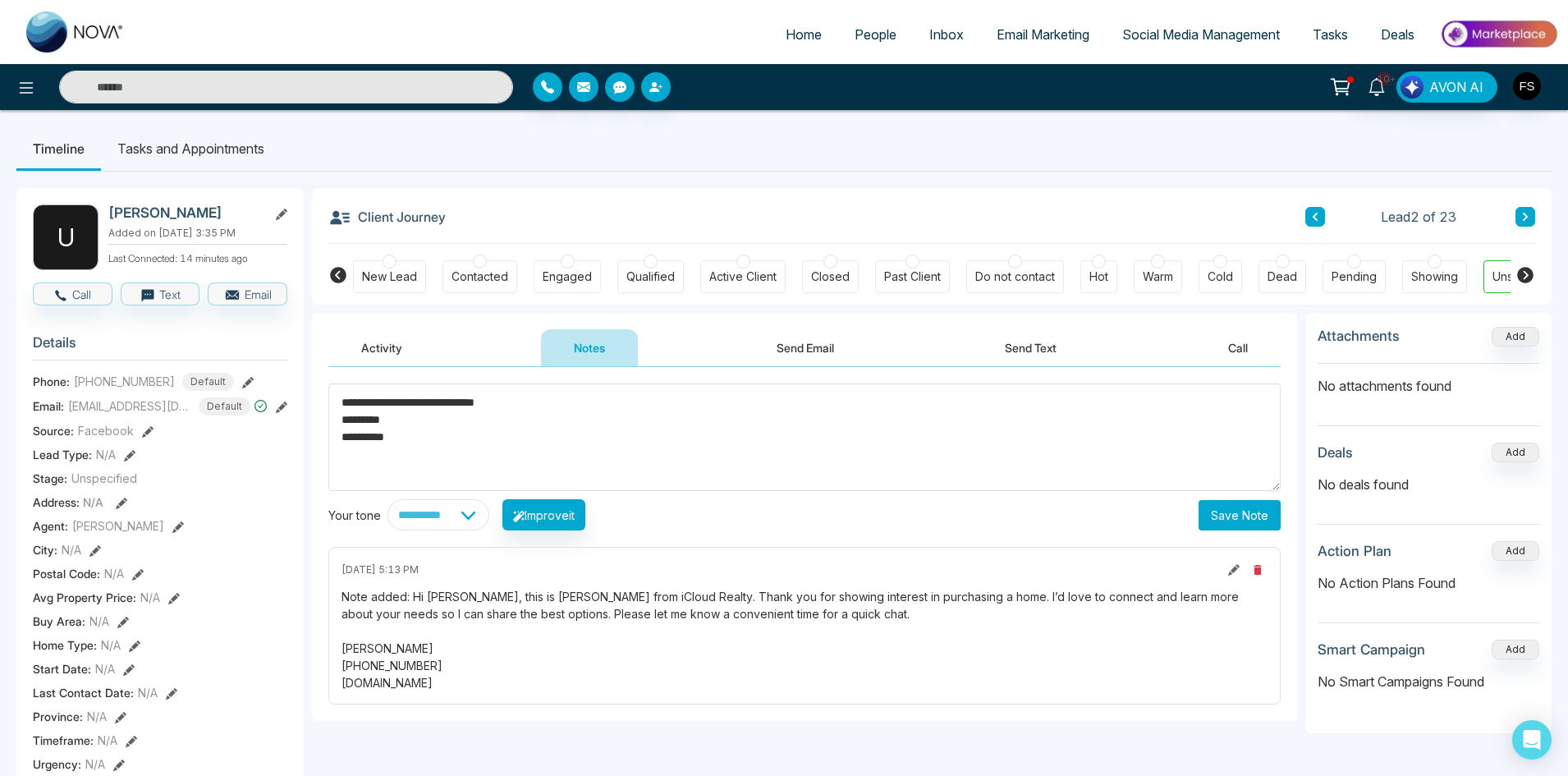
type textarea "**********"
click at [1249, 513] on button "Save Note" at bounding box center [1239, 514] width 82 height 30
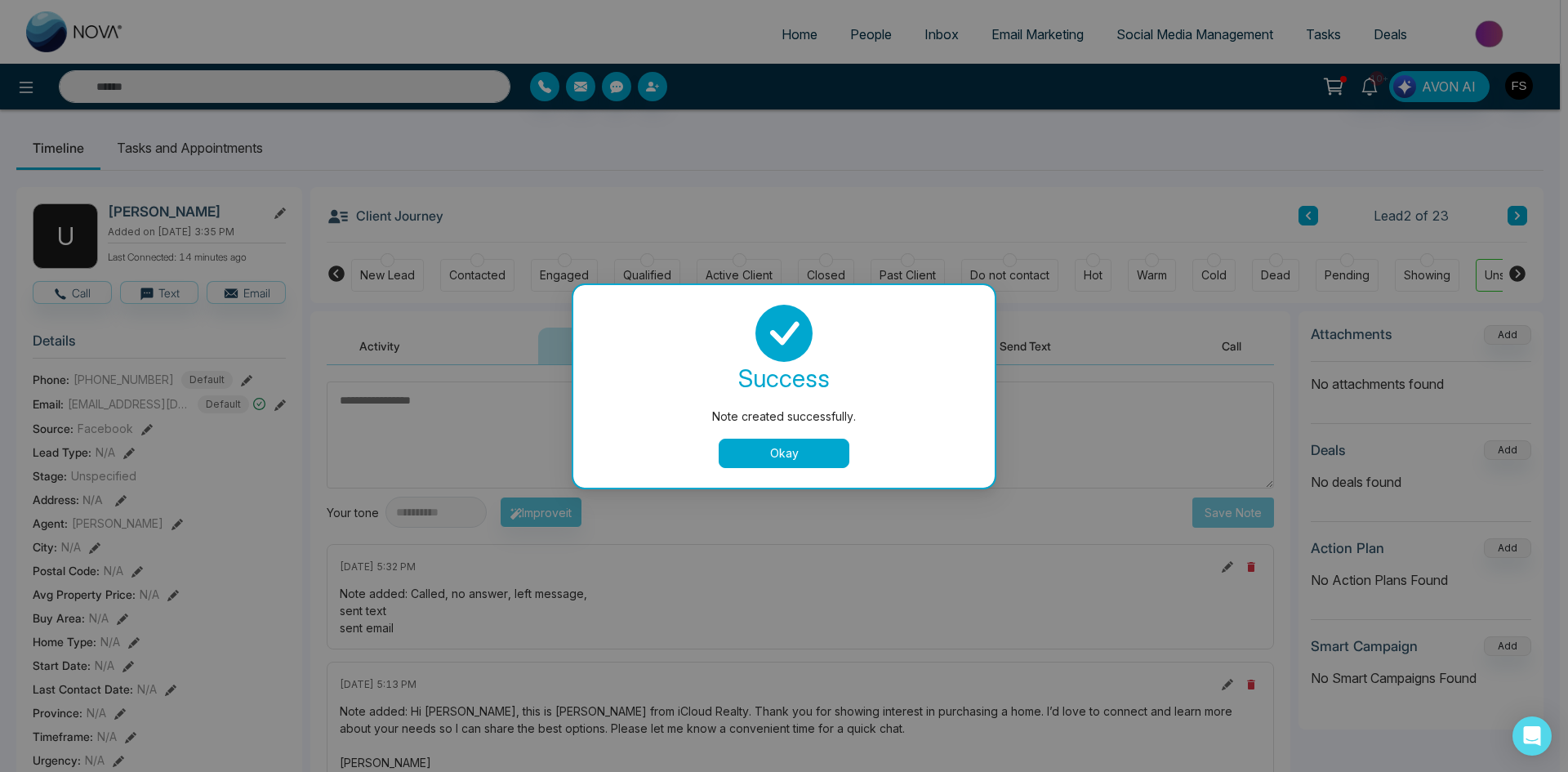
click at [805, 458] on button "Okay" at bounding box center [784, 453] width 131 height 29
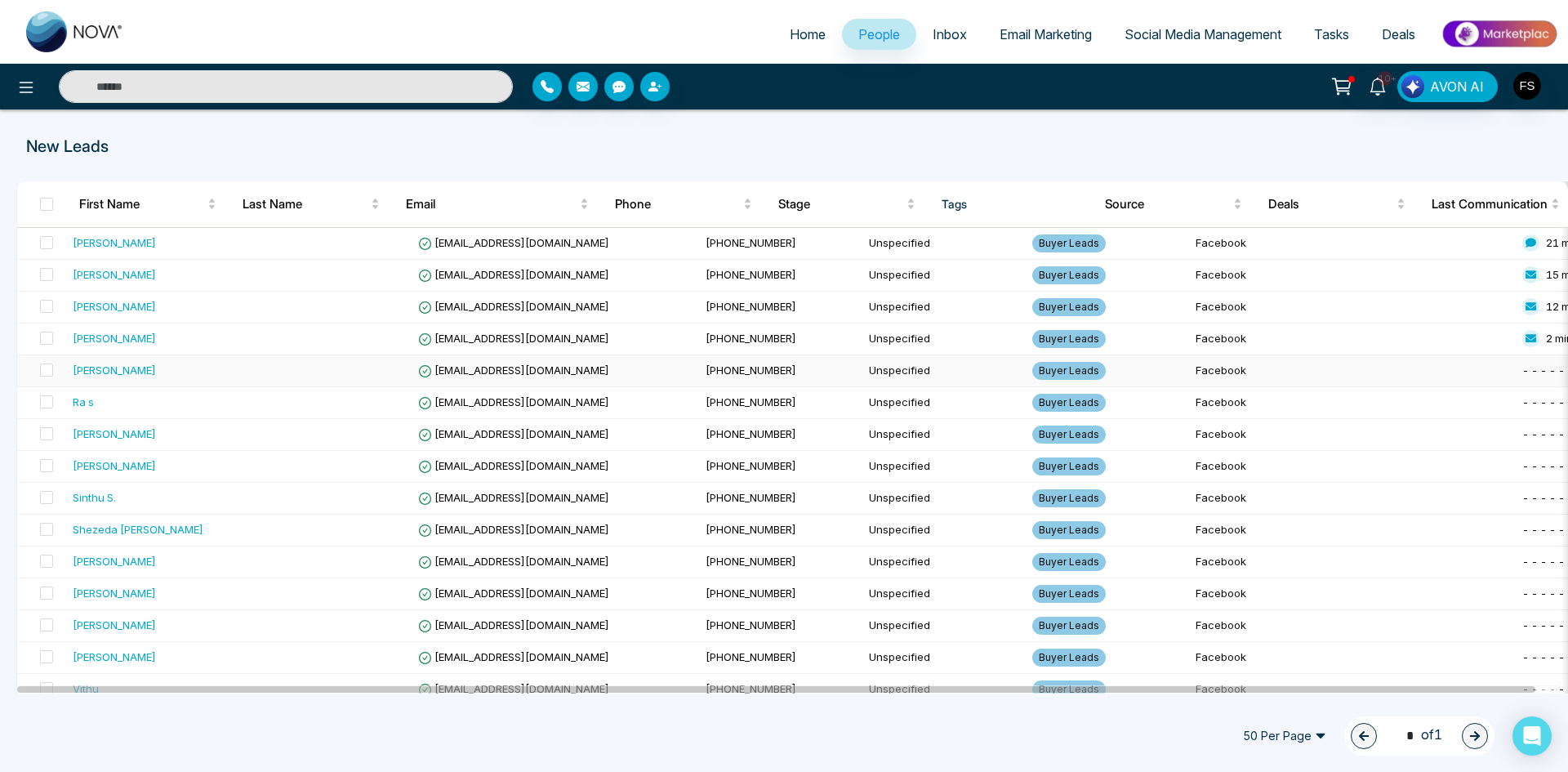
click at [148, 368] on div "[PERSON_NAME]" at bounding box center [157, 369] width 169 height 16
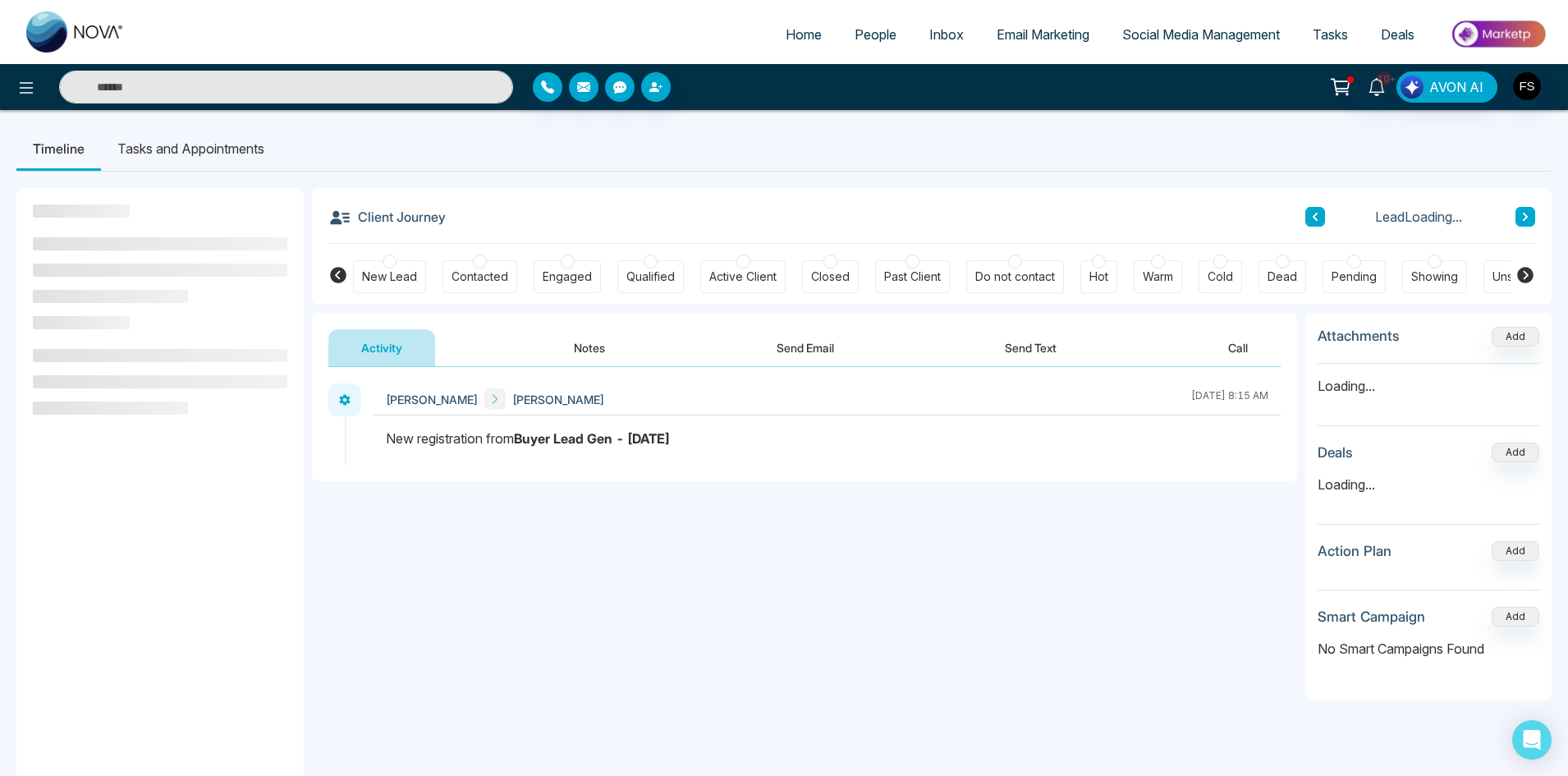
click at [599, 344] on button "Notes" at bounding box center [589, 347] width 97 height 37
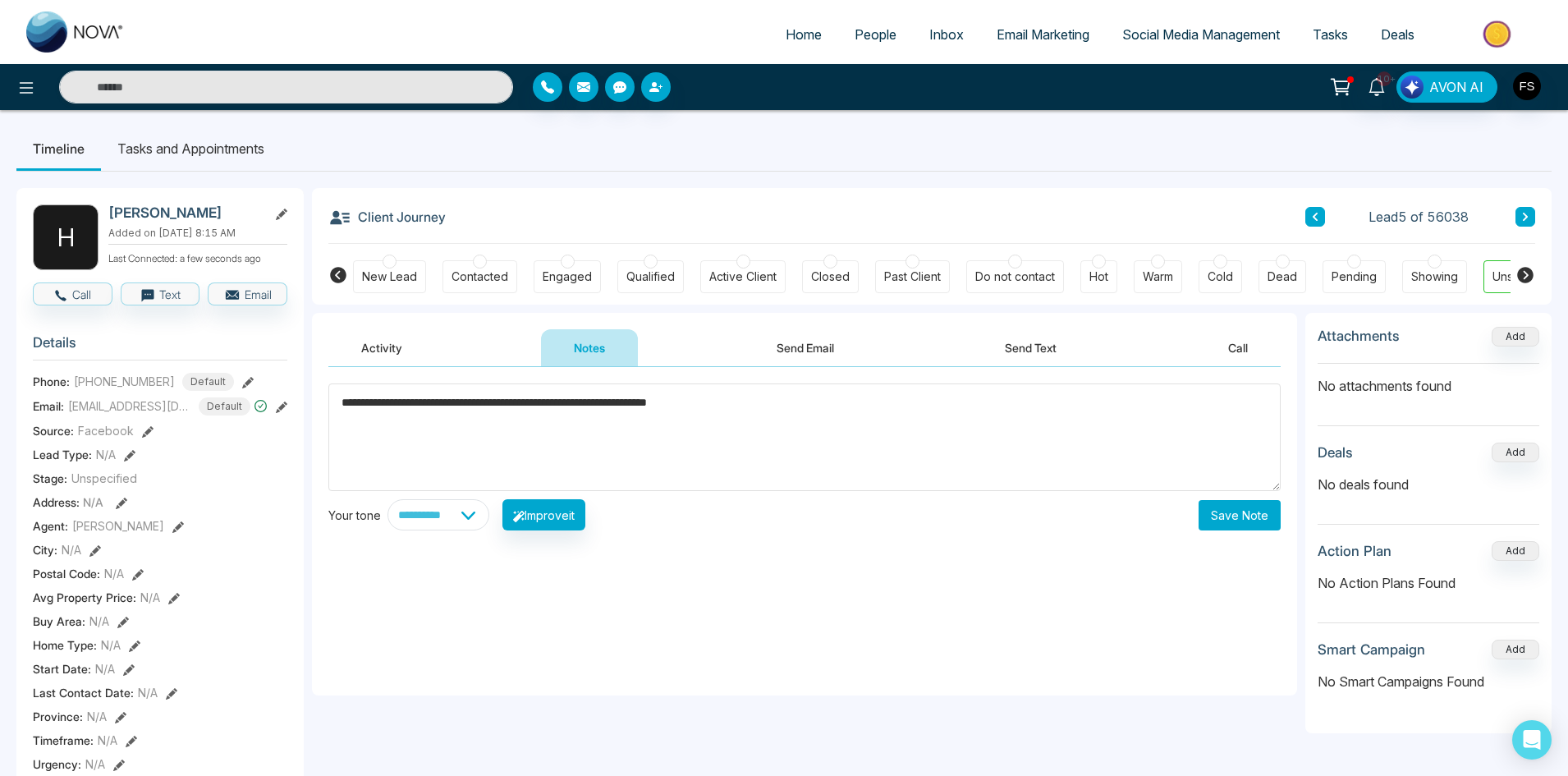
type textarea "**********"
click at [1243, 520] on button "Save Note" at bounding box center [1239, 514] width 82 height 30
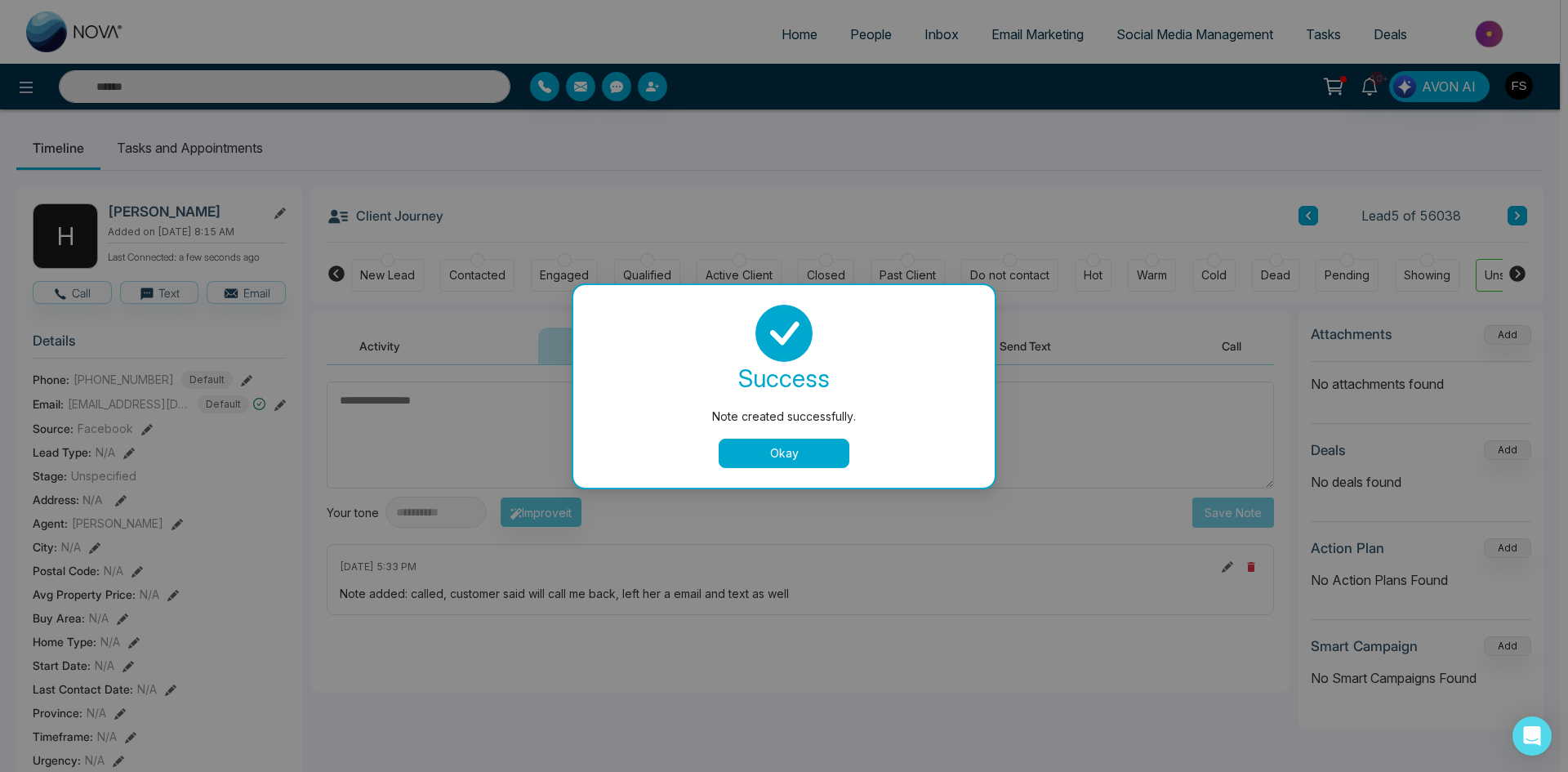
click at [810, 456] on button "Okay" at bounding box center [784, 453] width 131 height 29
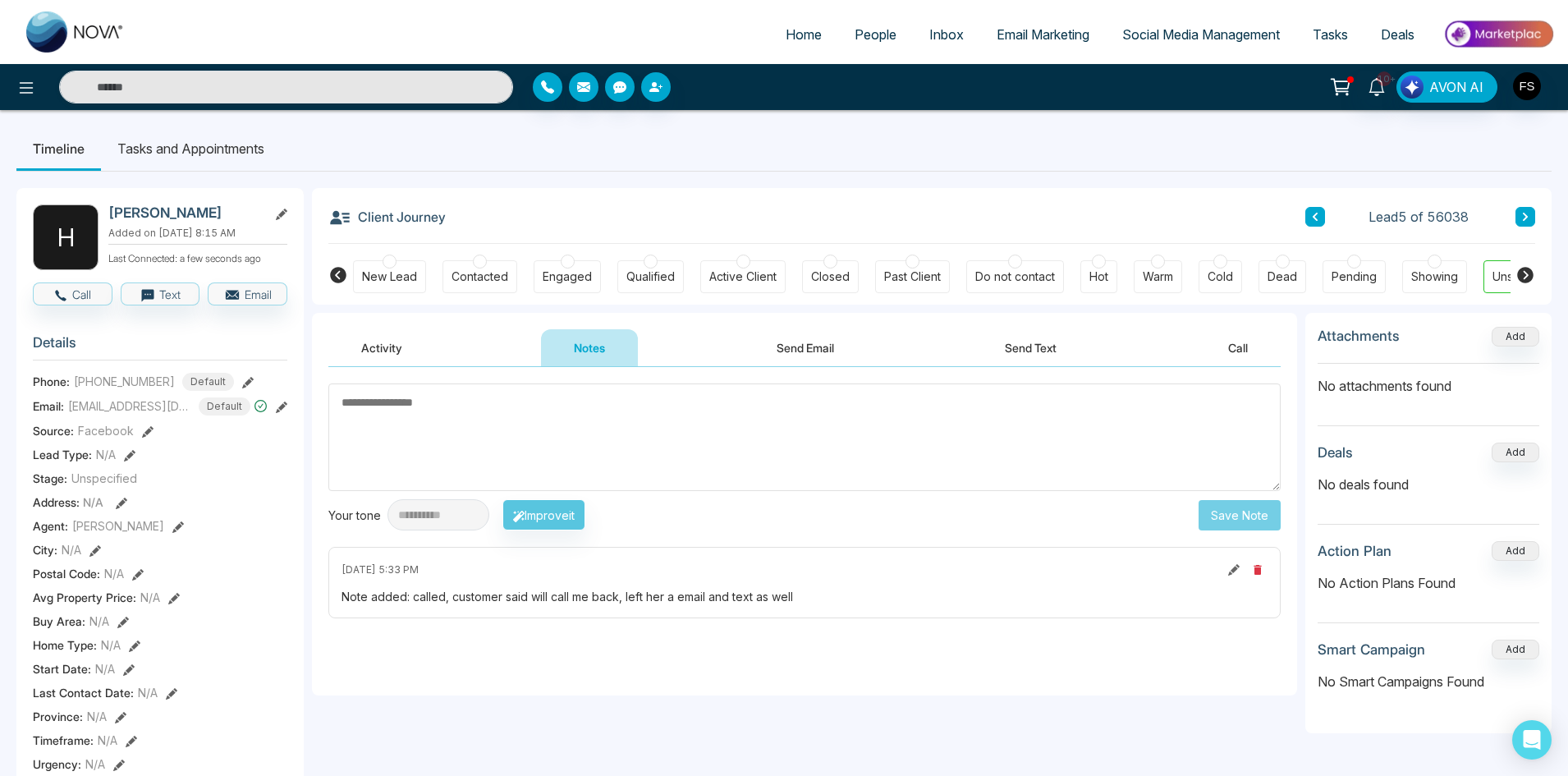
click at [809, 348] on button "Send Email" at bounding box center [805, 347] width 123 height 37
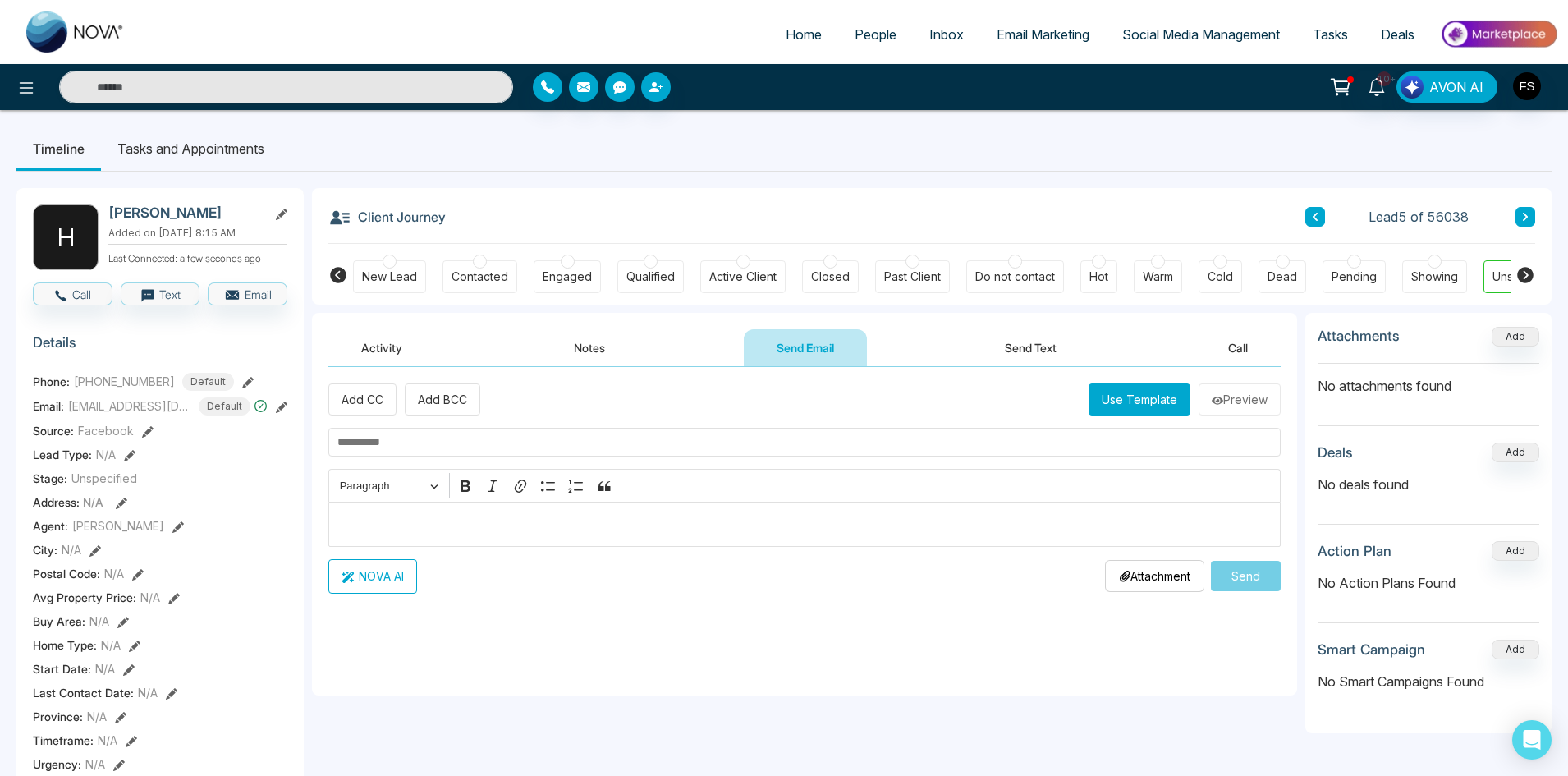
click at [428, 533] on p "Editor editing area: main" at bounding box center [804, 523] width 935 height 20
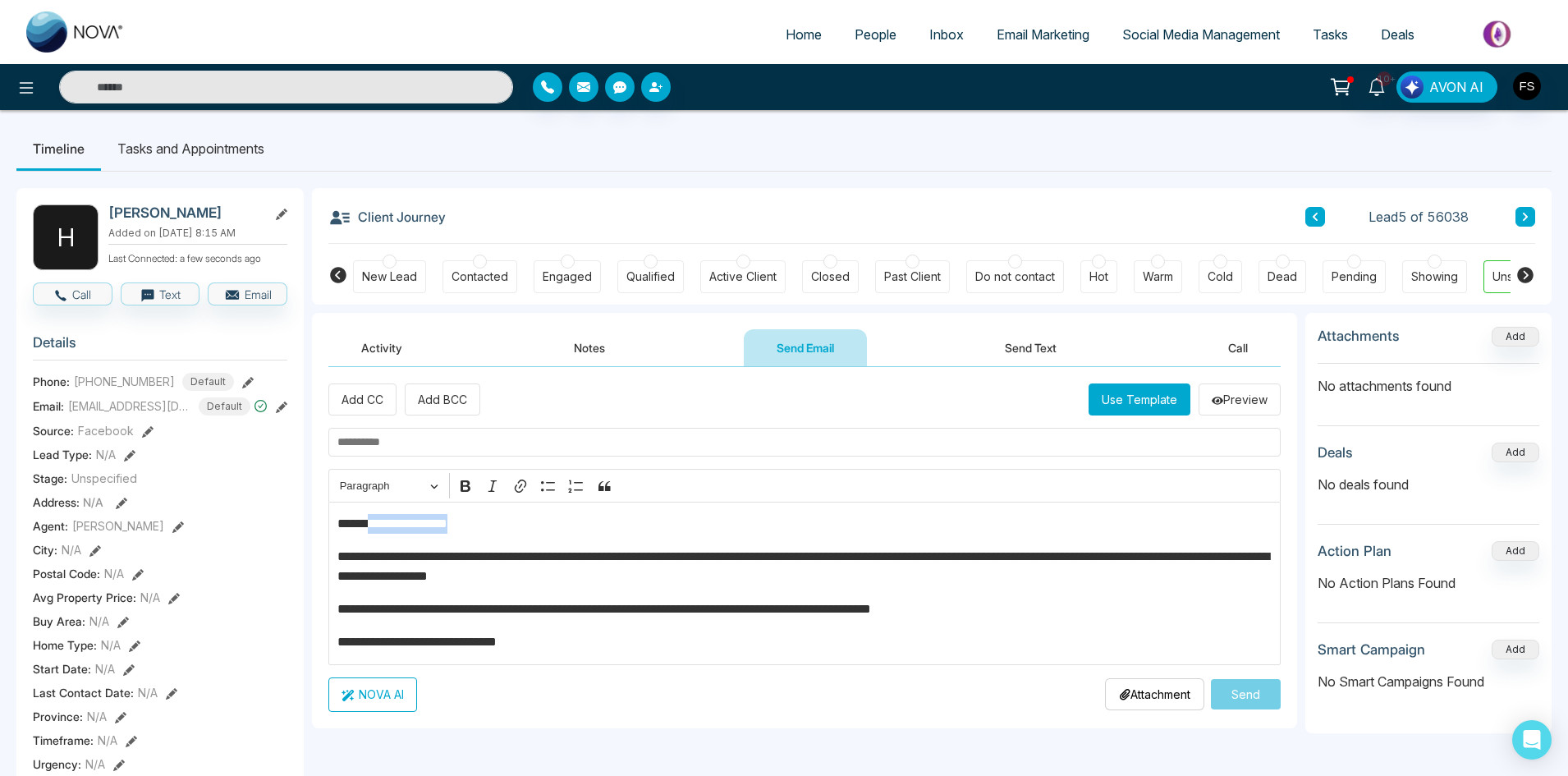
drag, startPoint x: 503, startPoint y: 527, endPoint x: 372, endPoint y: 525, distance: 131.0
click at [372, 525] on p "**********" at bounding box center [804, 523] width 935 height 20
click at [644, 647] on p "**********" at bounding box center [804, 641] width 935 height 20
click at [488, 444] on input "text" at bounding box center [803, 442] width 952 height 28
paste input "**********"
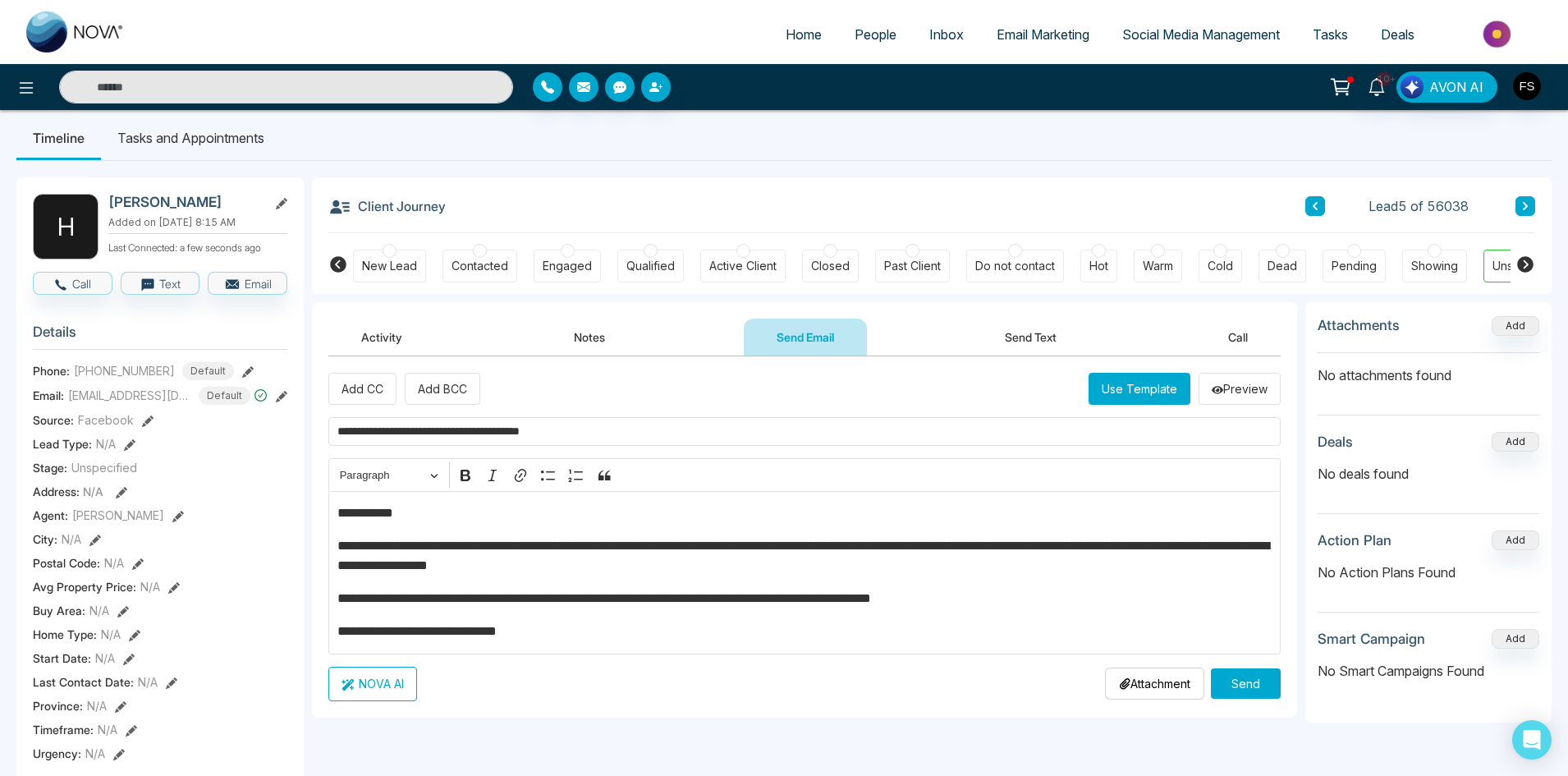
scroll to position [82, 0]
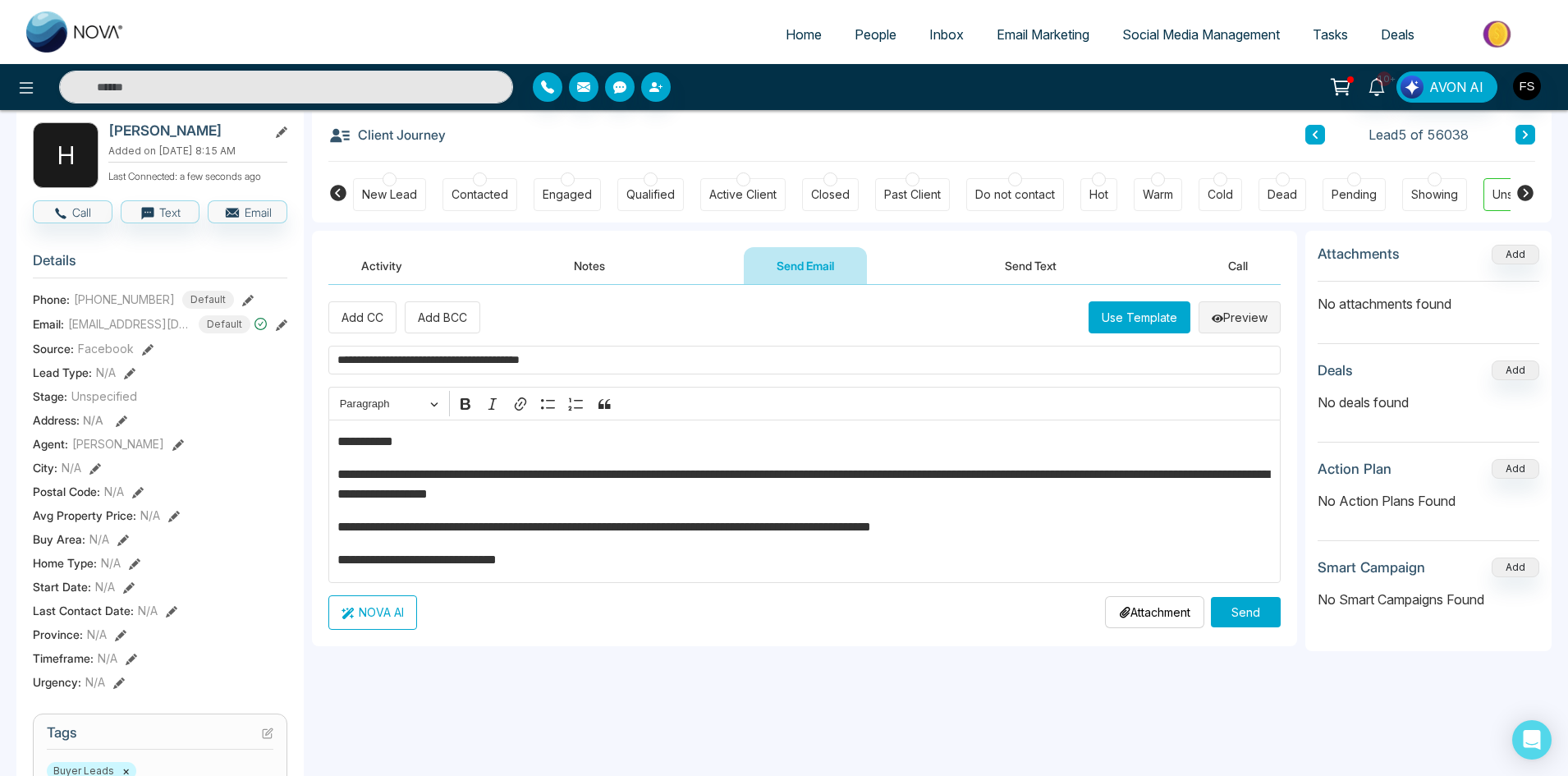
type input "**********"
click at [1240, 313] on button "Preview" at bounding box center [1239, 317] width 82 height 32
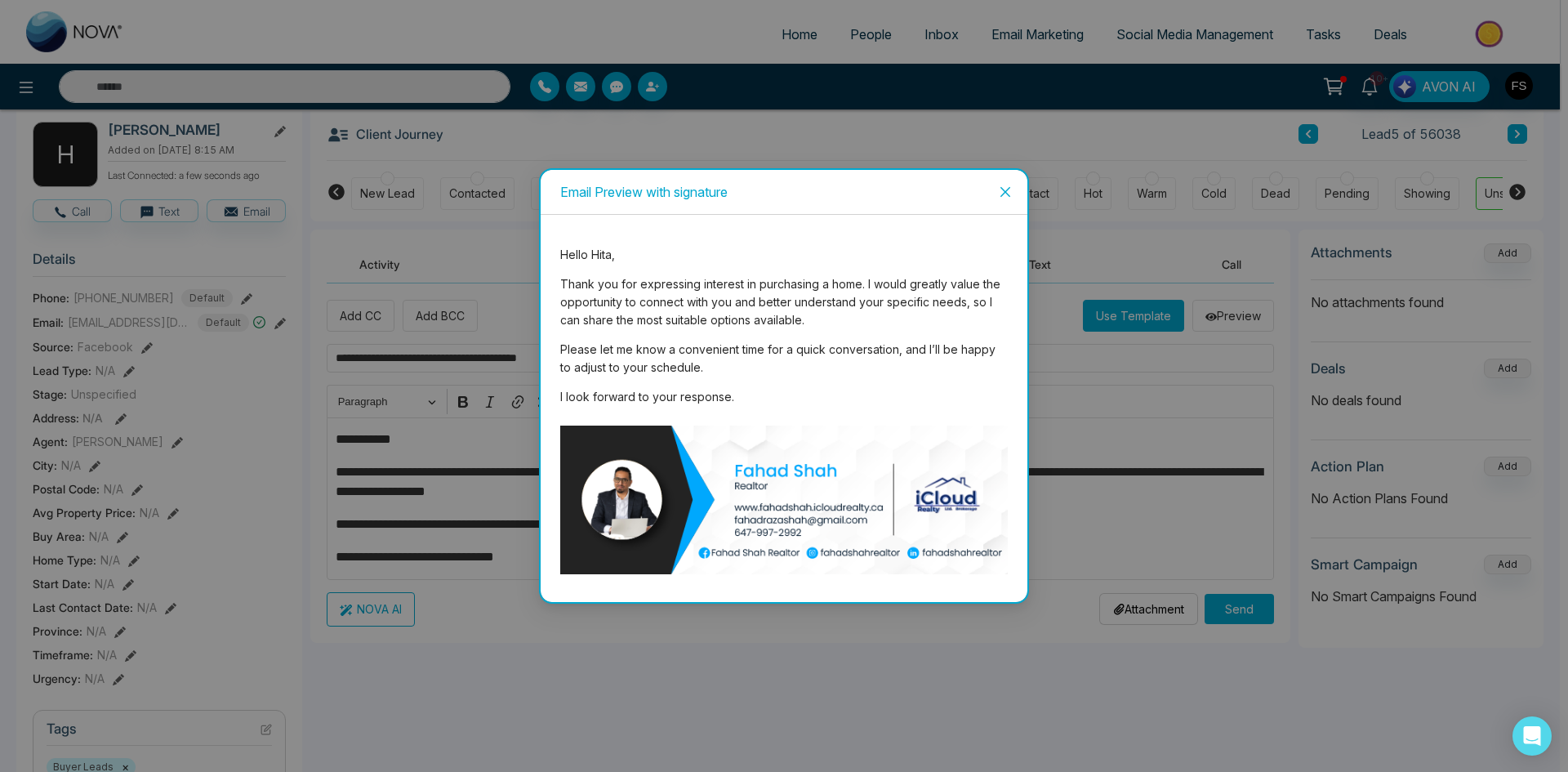
click at [1010, 190] on icon "close" at bounding box center [1005, 191] width 13 height 13
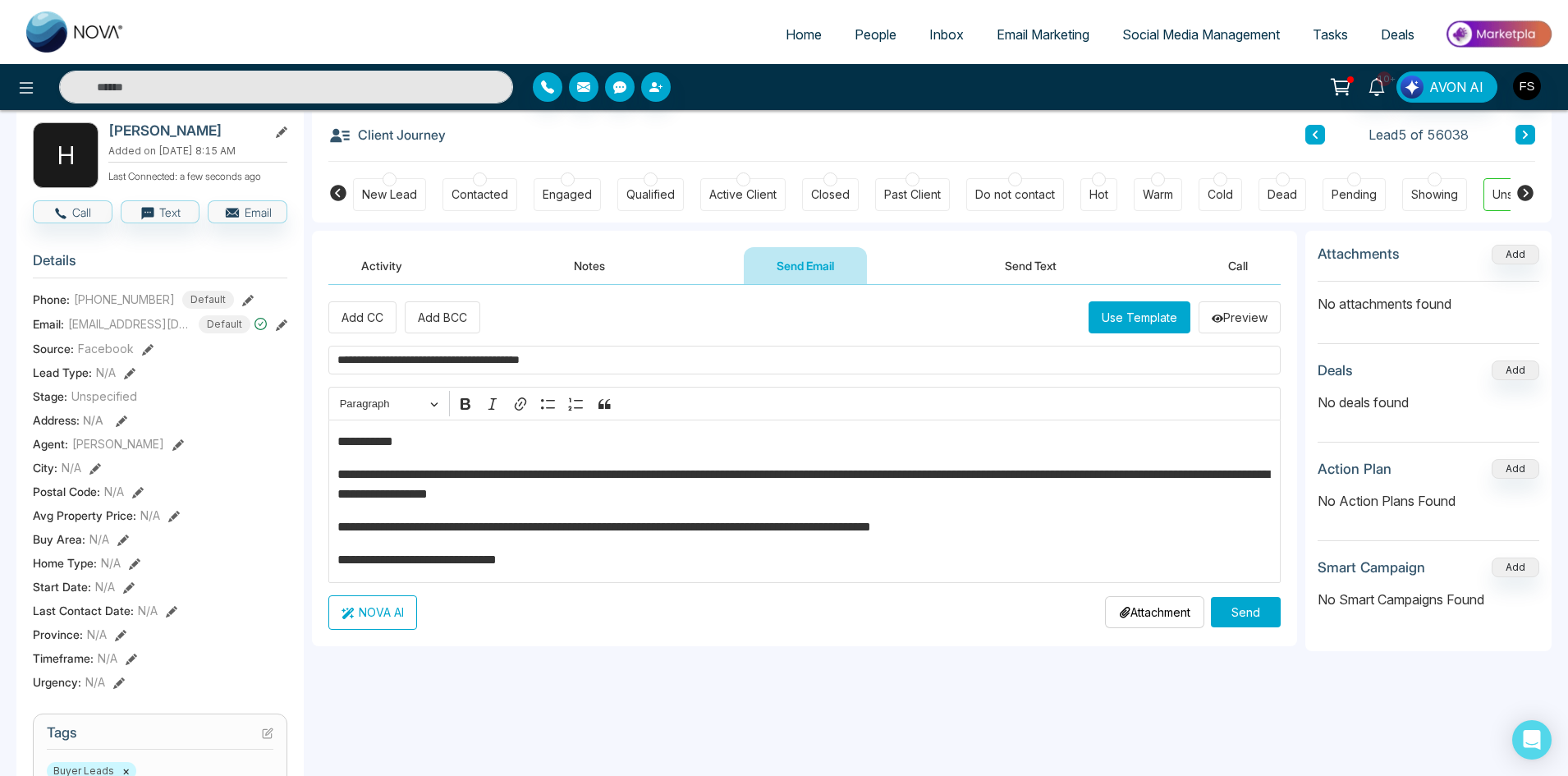
click at [580, 553] on p "**********" at bounding box center [804, 559] width 935 height 20
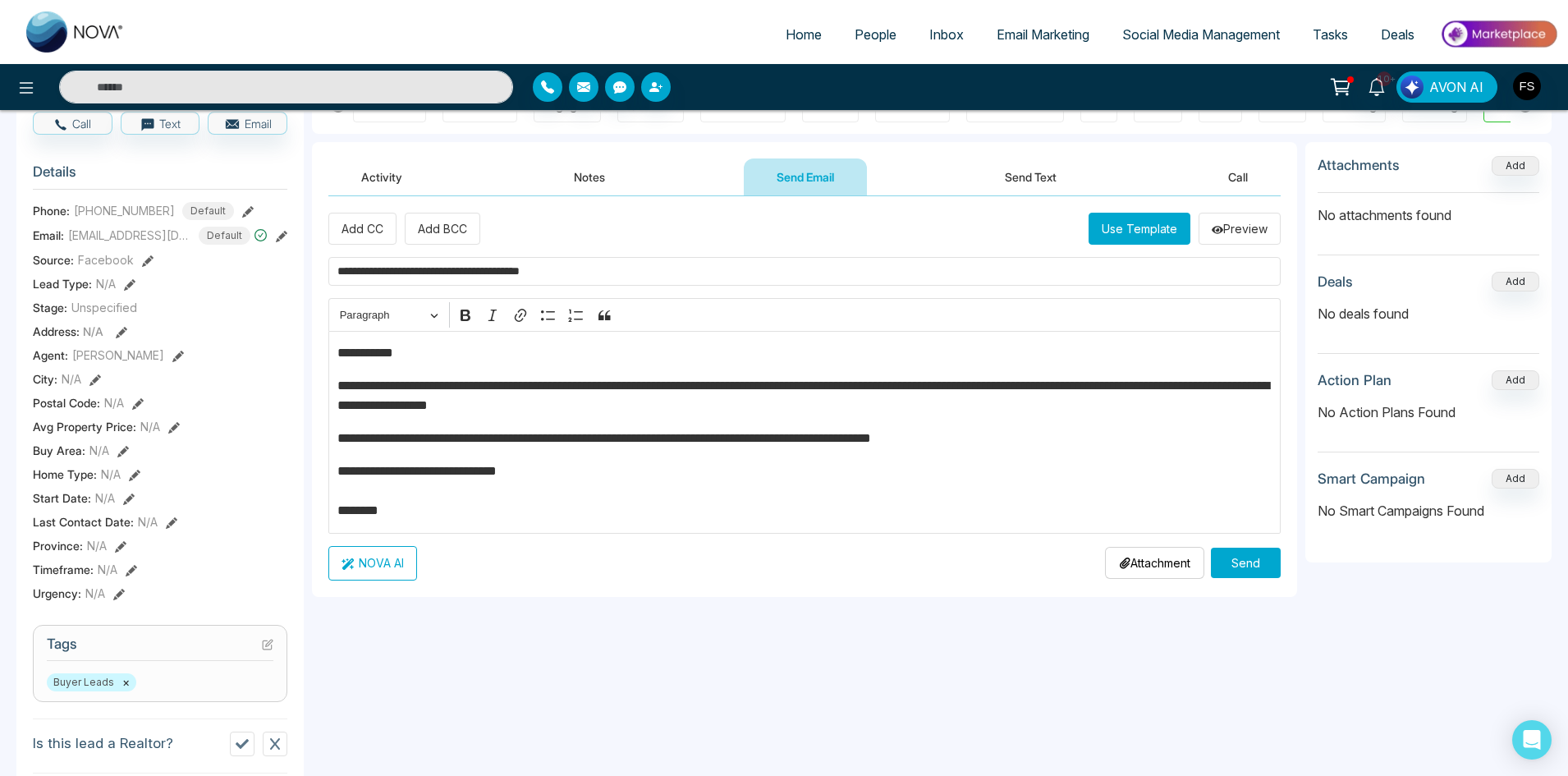
scroll to position [164, 0]
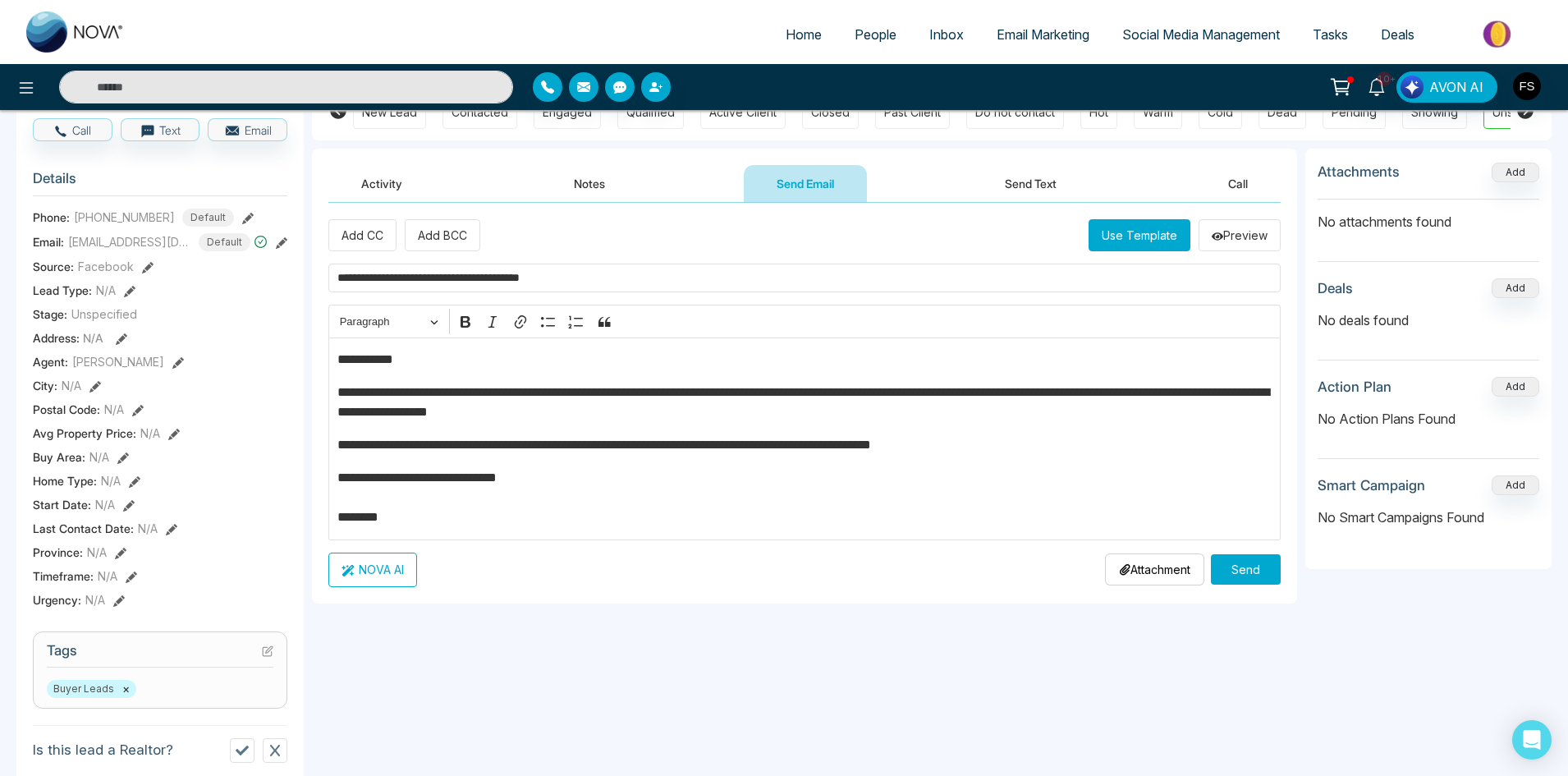
click at [1257, 564] on button "Send" at bounding box center [1245, 569] width 70 height 30
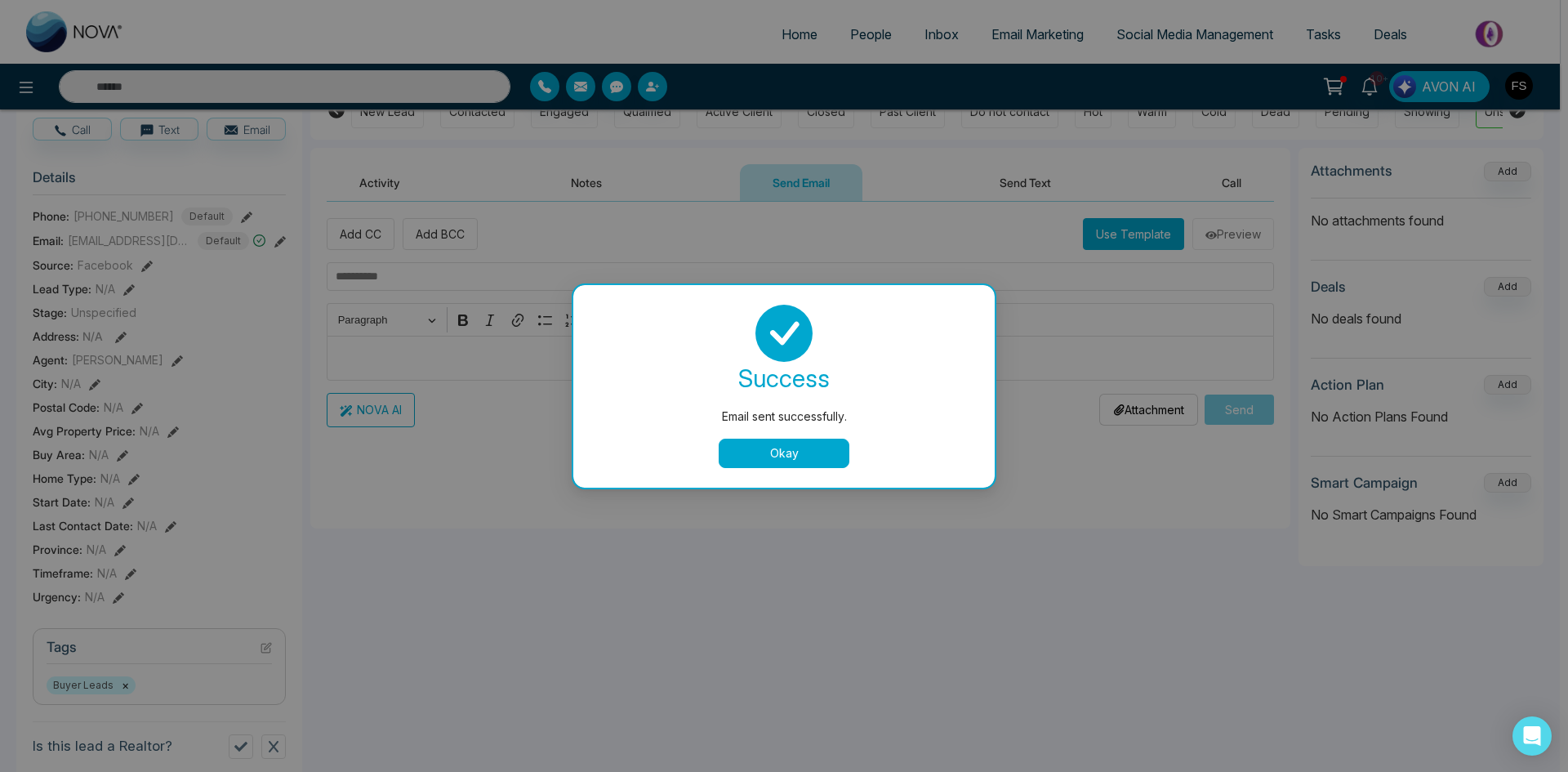
click at [780, 451] on button "Okay" at bounding box center [784, 453] width 131 height 29
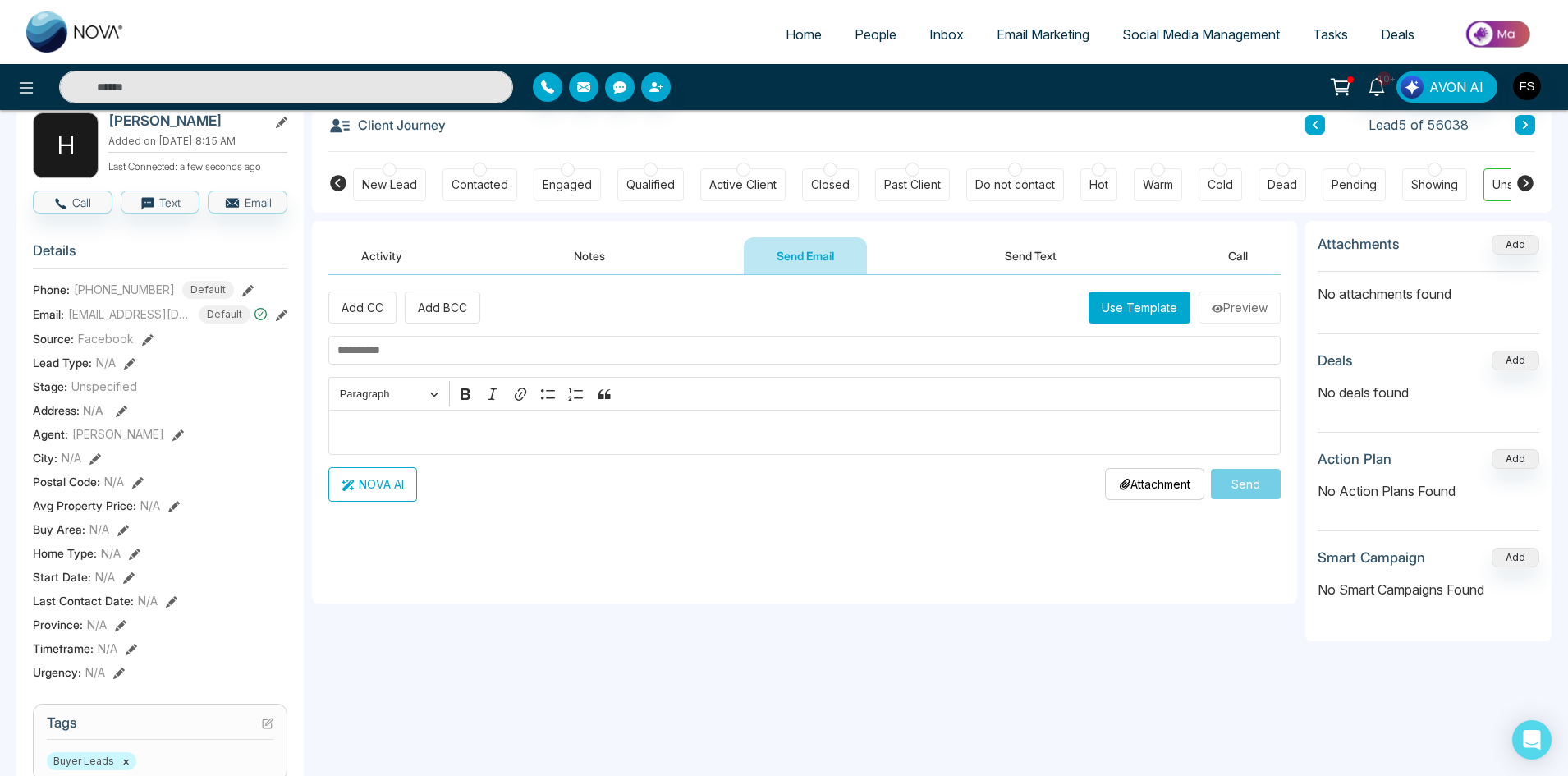
scroll to position [0, 0]
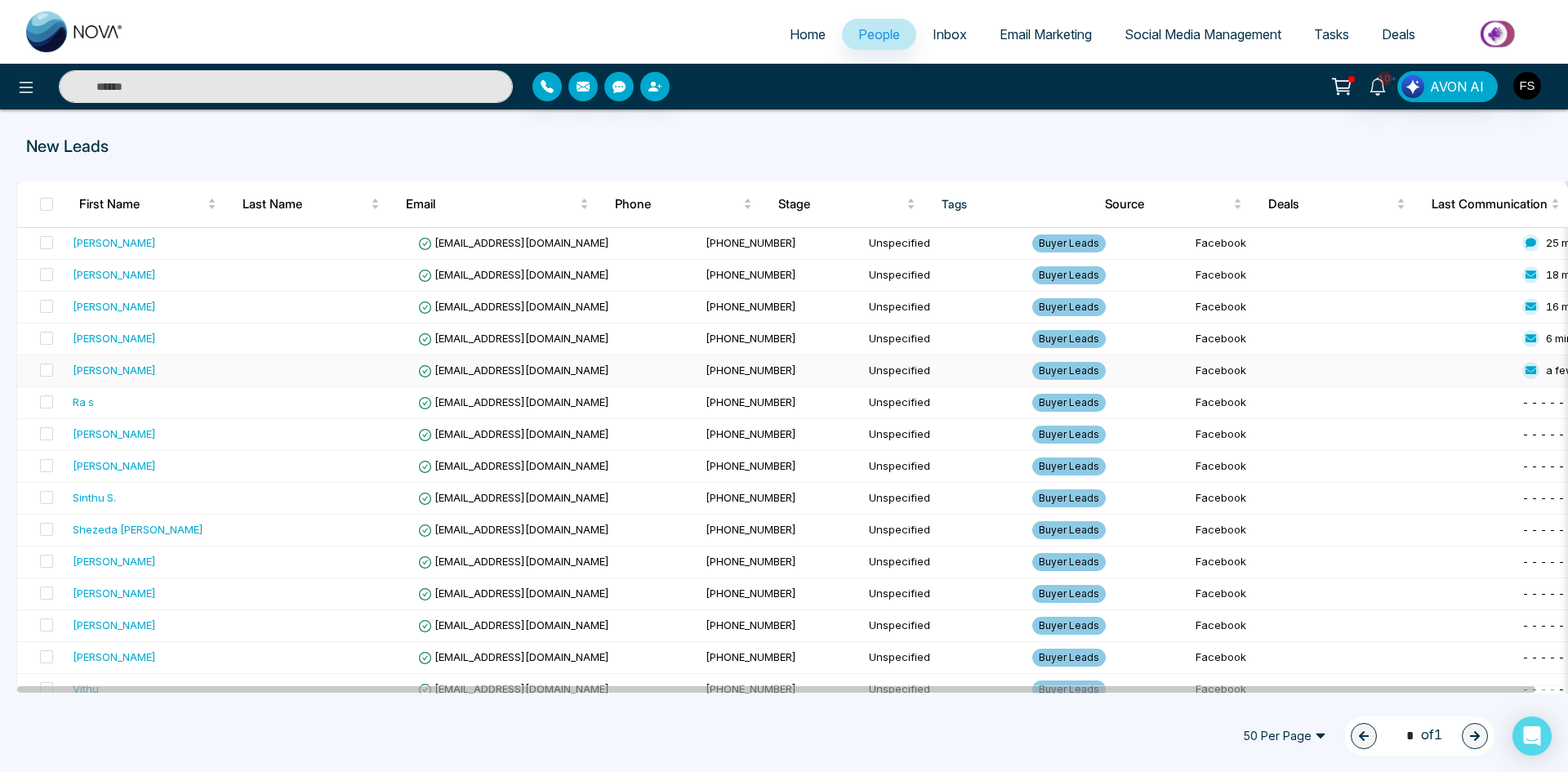
click at [119, 373] on div "[PERSON_NAME]" at bounding box center [114, 369] width 83 height 16
click at [106, 377] on div "[PERSON_NAME]" at bounding box center [114, 369] width 83 height 16
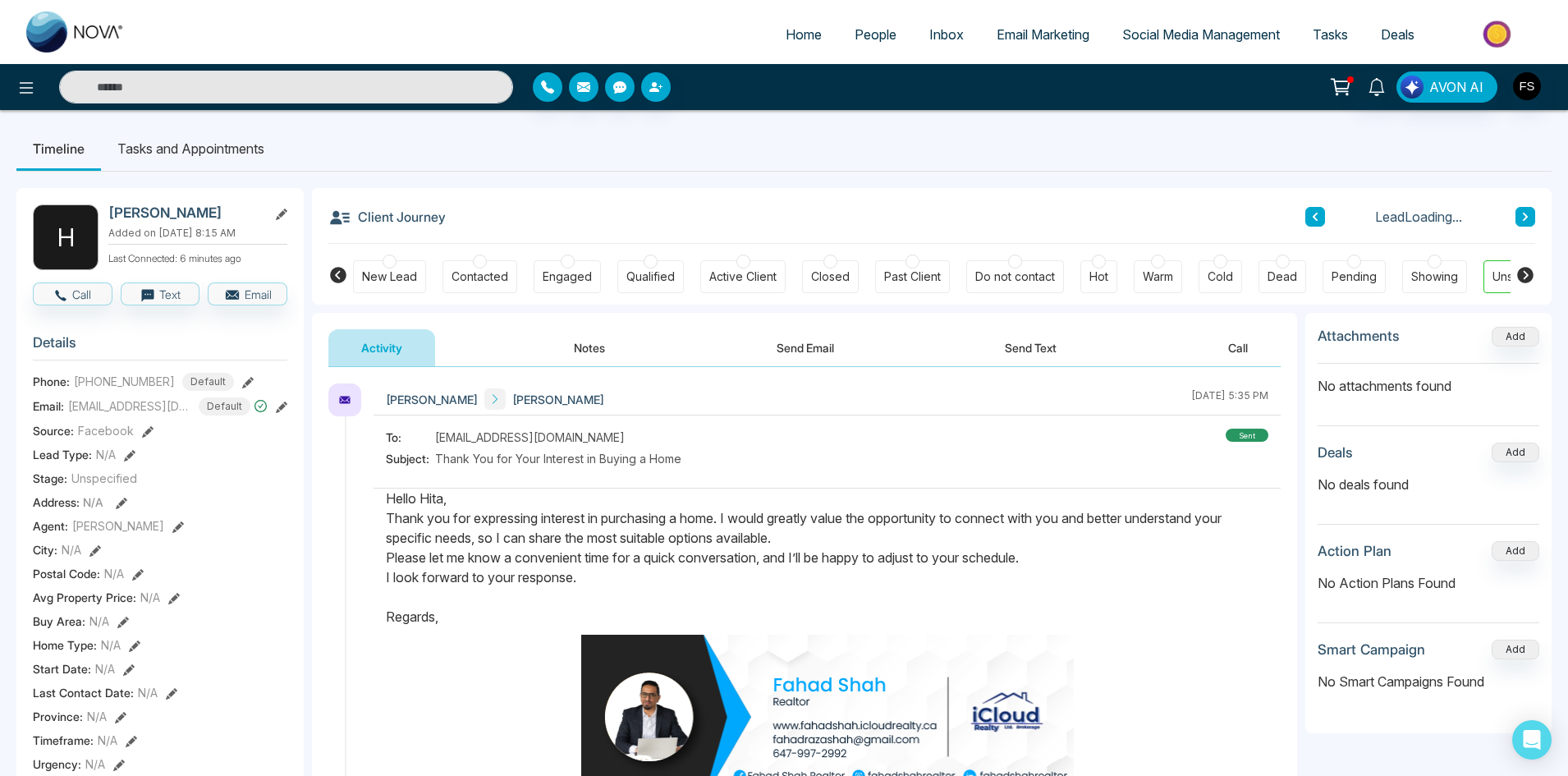
click at [556, 344] on button "Notes" at bounding box center [589, 347] width 97 height 37
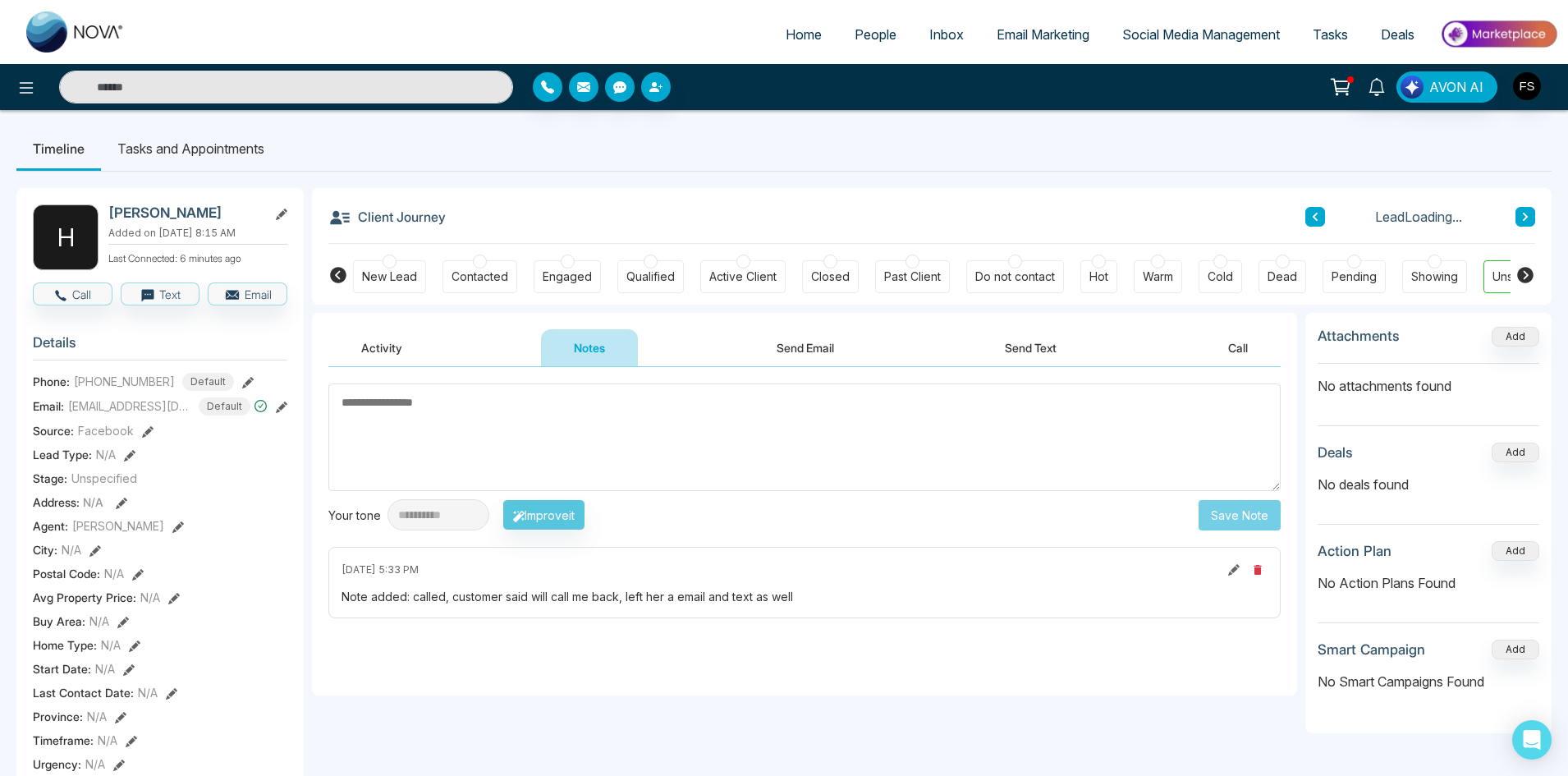
click at [501, 445] on textarea at bounding box center [803, 437] width 952 height 108
click at [1225, 569] on button at bounding box center [1233, 570] width 18 height 18
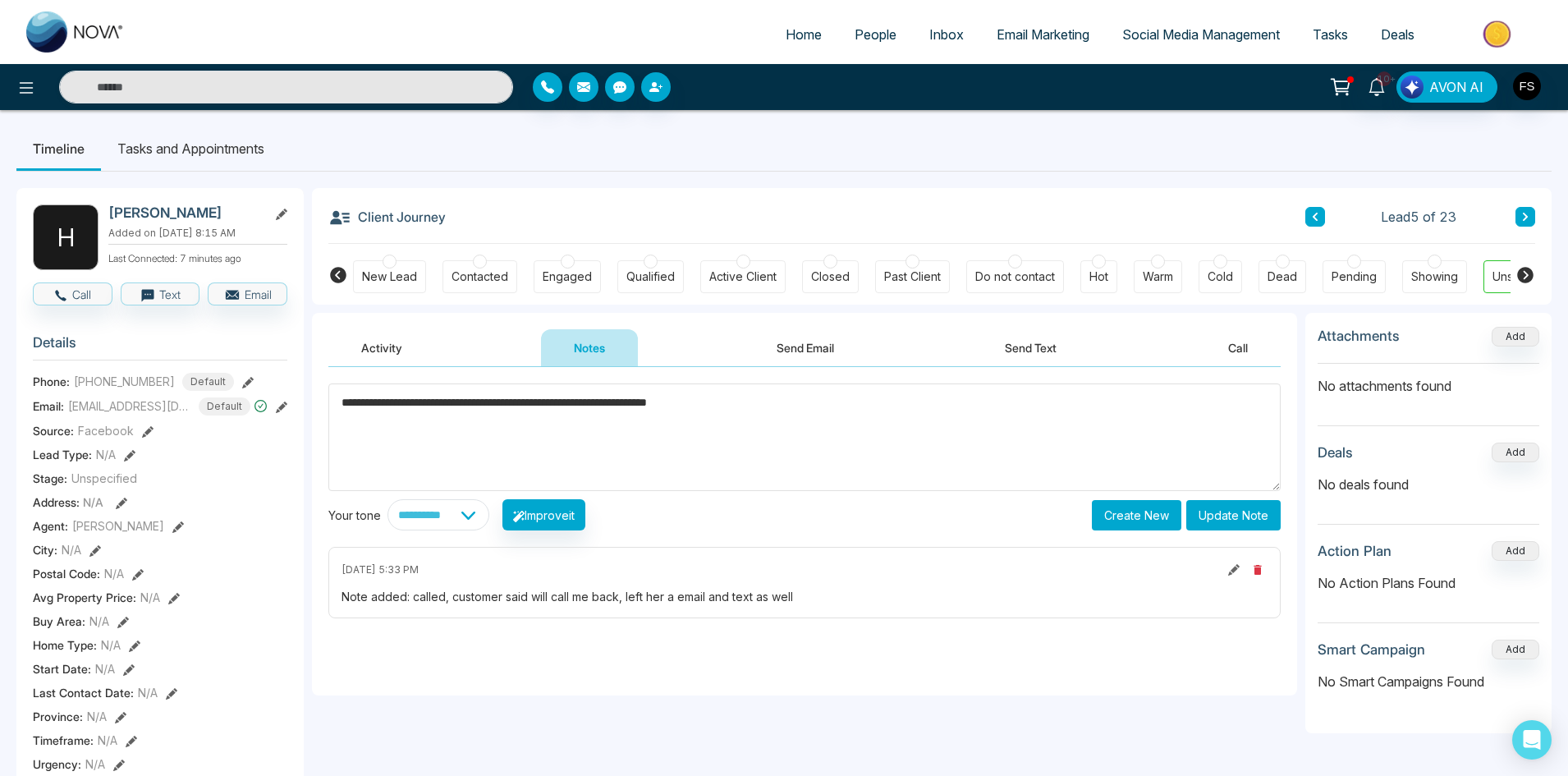
click at [636, 597] on div "Note added: called, customer said will call me back, left her a email and text …" at bounding box center [804, 596] width 926 height 17
click at [639, 597] on div "Note added: called, customer said will call me back, left her a email and text …" at bounding box center [804, 596] width 926 height 17
click at [1234, 568] on icon at bounding box center [1233, 569] width 11 height 11
drag, startPoint x: 639, startPoint y: 597, endPoint x: 626, endPoint y: 597, distance: 13.0
click at [626, 597] on div "Note added: called, customer said will call me back, left her a email and text …" at bounding box center [804, 596] width 926 height 17
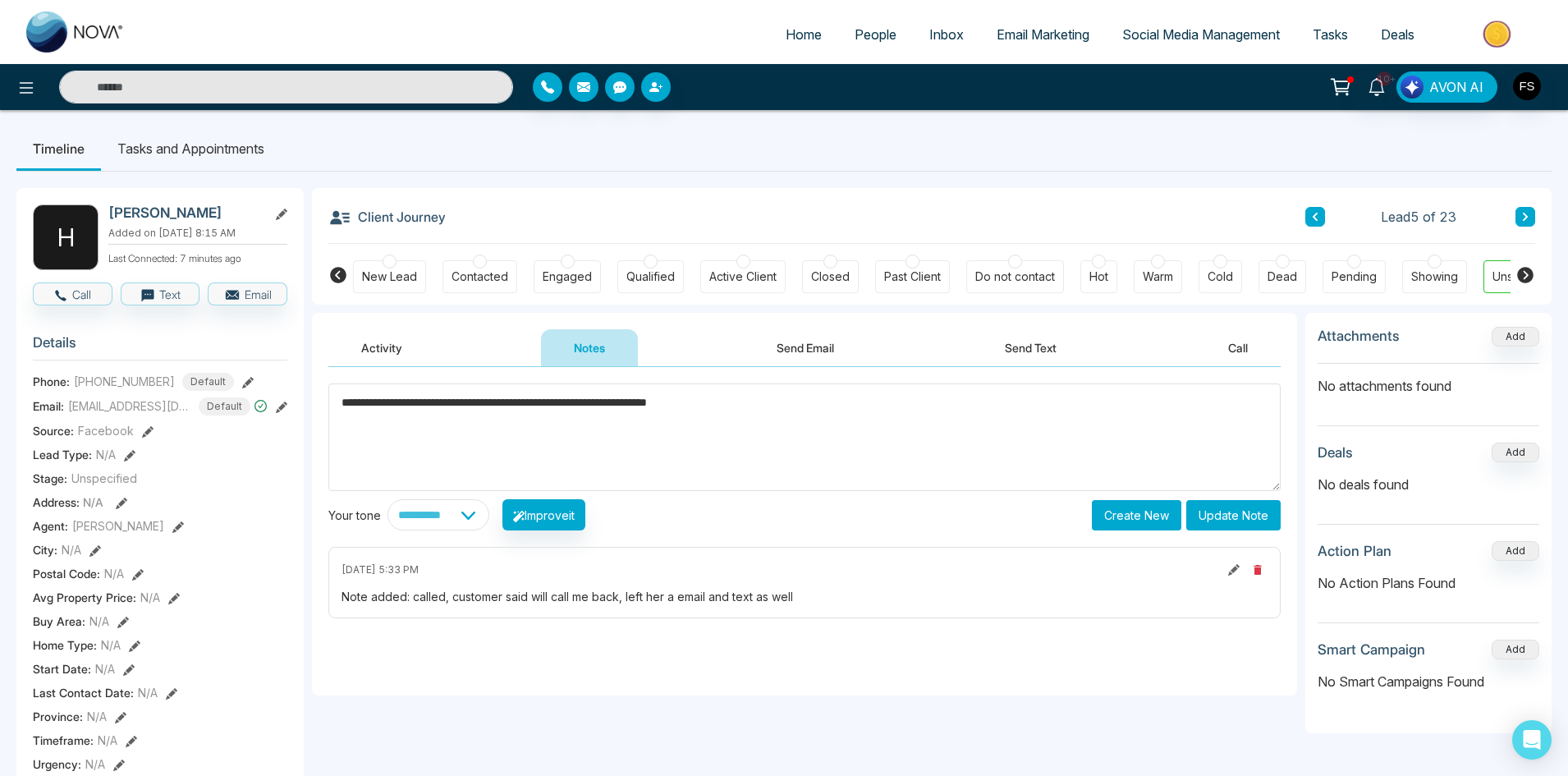
drag, startPoint x: 570, startPoint y: 405, endPoint x: 553, endPoint y: 406, distance: 17.0
click at [553, 406] on textarea "**********" at bounding box center [803, 437] width 952 height 108
type textarea "**********"
click at [1227, 515] on button "Update Note" at bounding box center [1232, 514] width 94 height 30
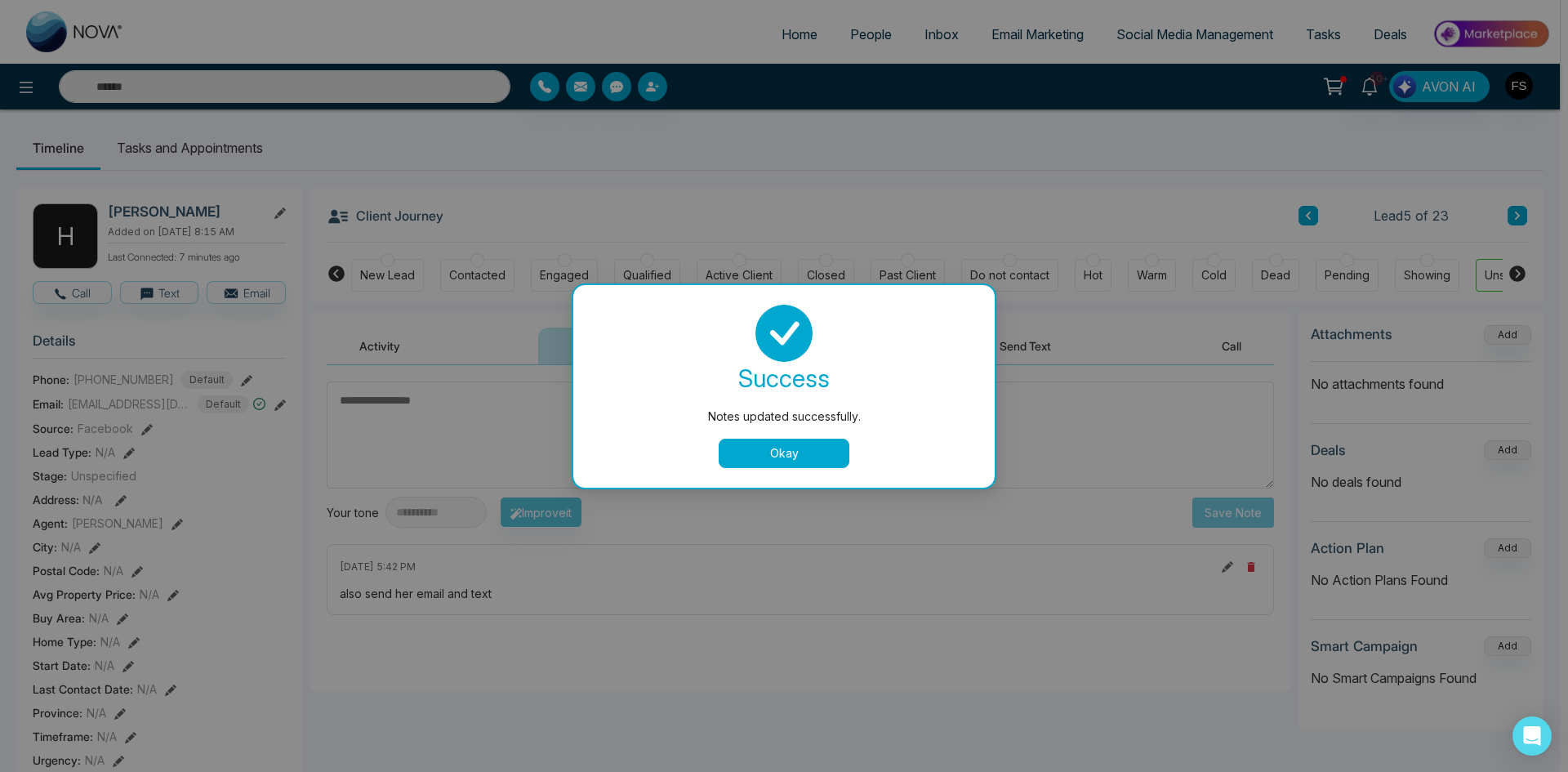
click at [805, 452] on button "Okay" at bounding box center [784, 453] width 131 height 29
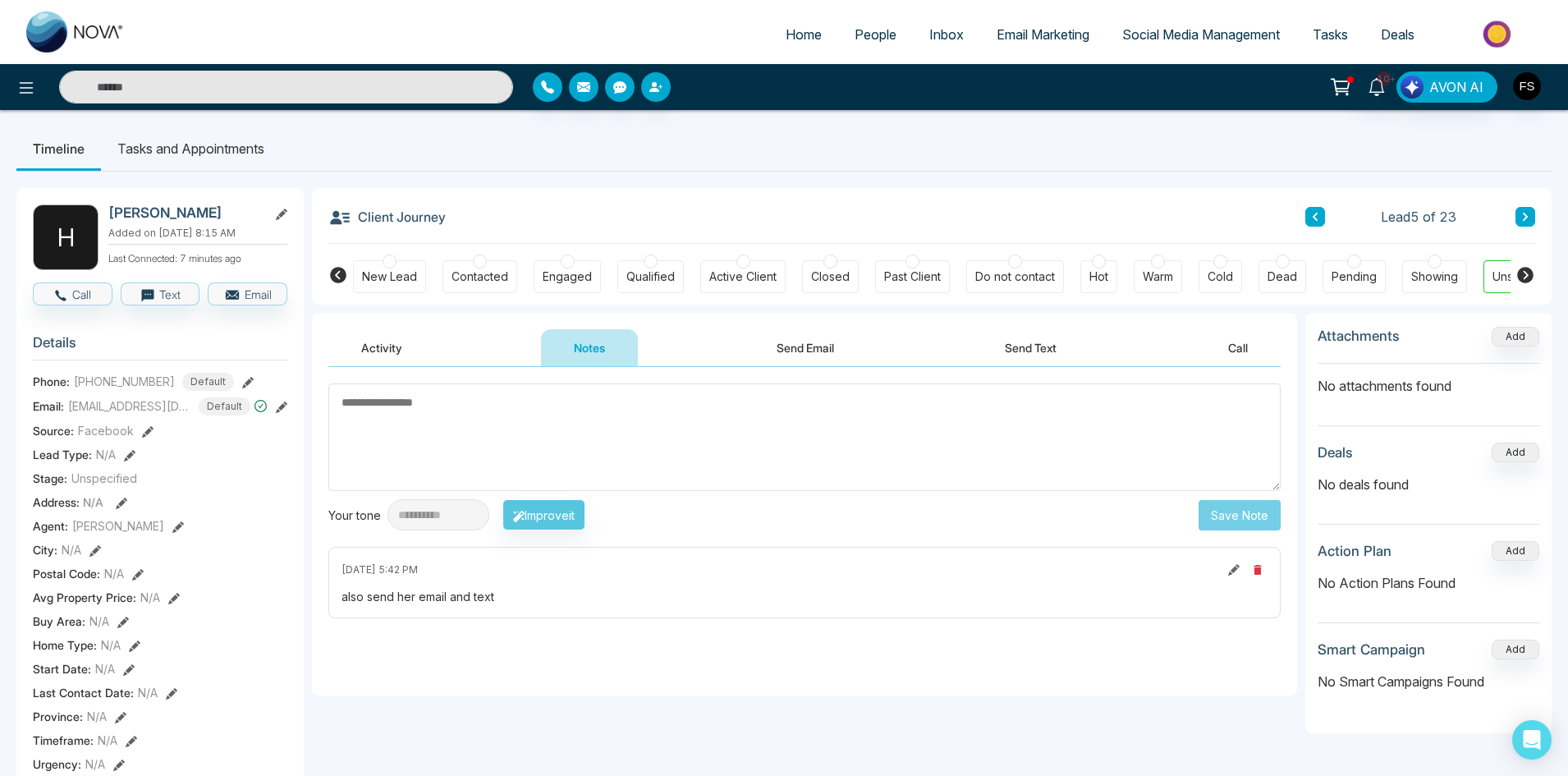
click at [698, 445] on textarea at bounding box center [803, 437] width 952 height 108
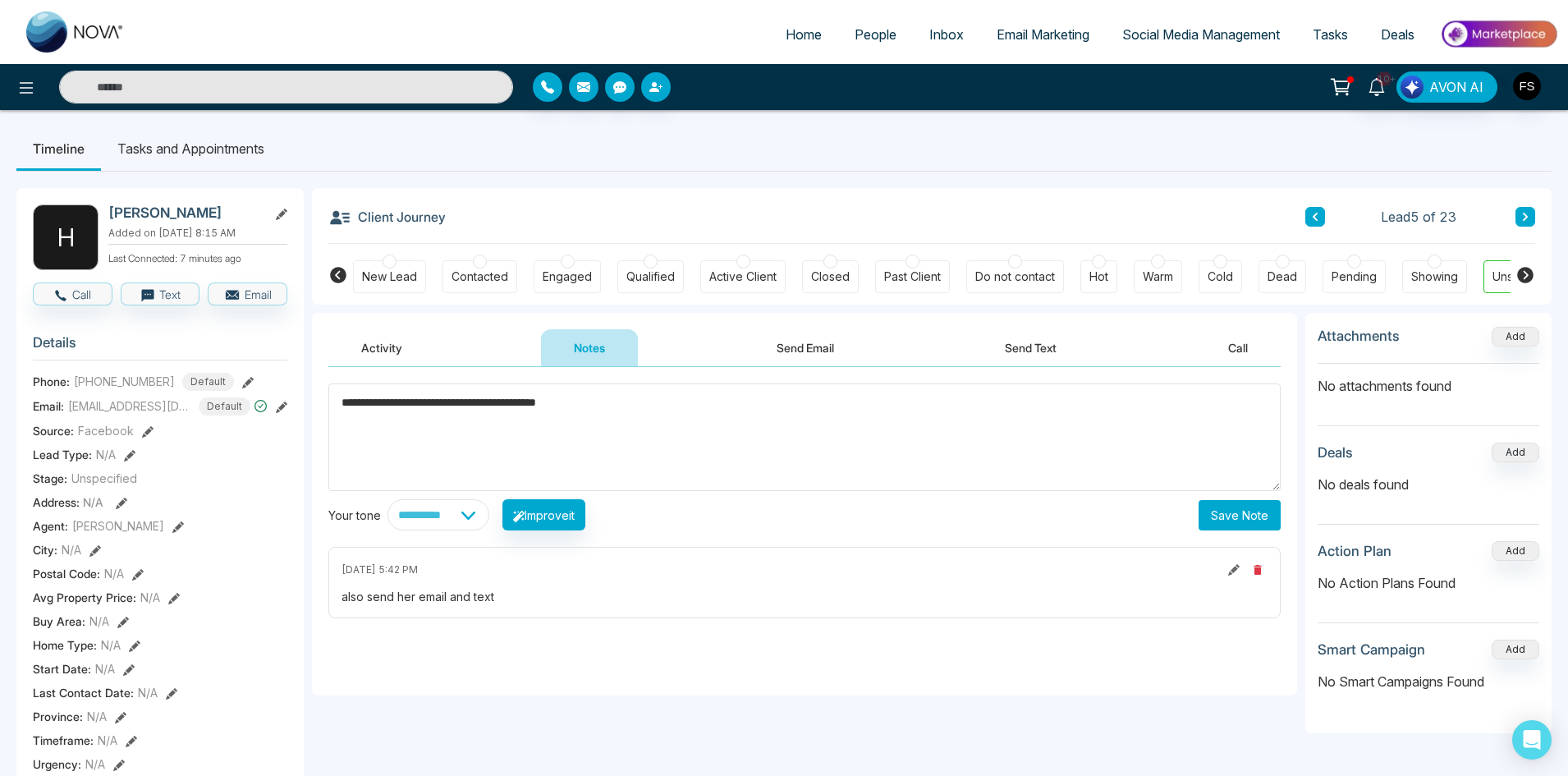
type textarea "**********"
click at [1247, 515] on button "Save Note" at bounding box center [1239, 514] width 82 height 30
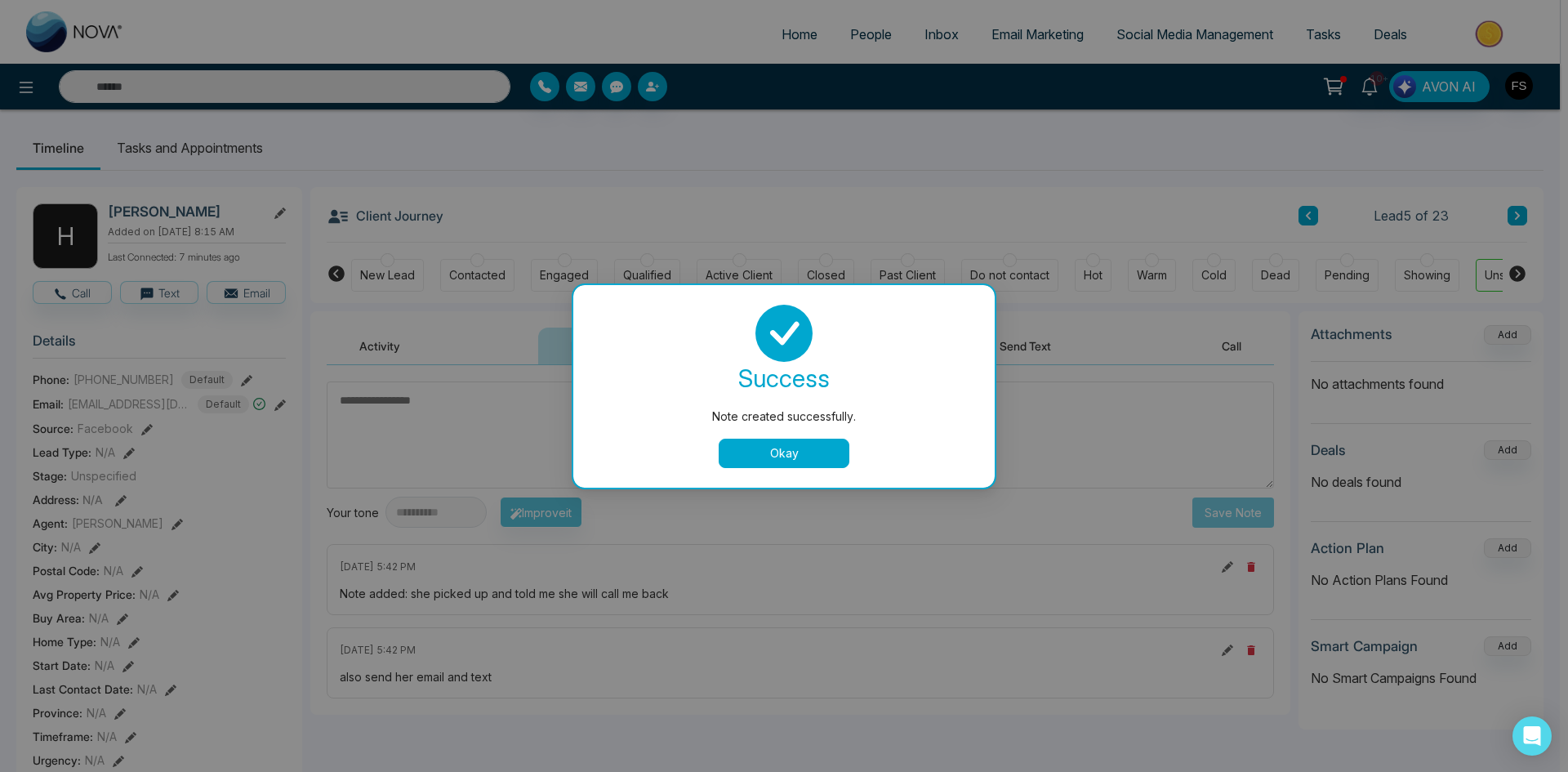
click at [769, 450] on button "Okay" at bounding box center [784, 453] width 131 height 29
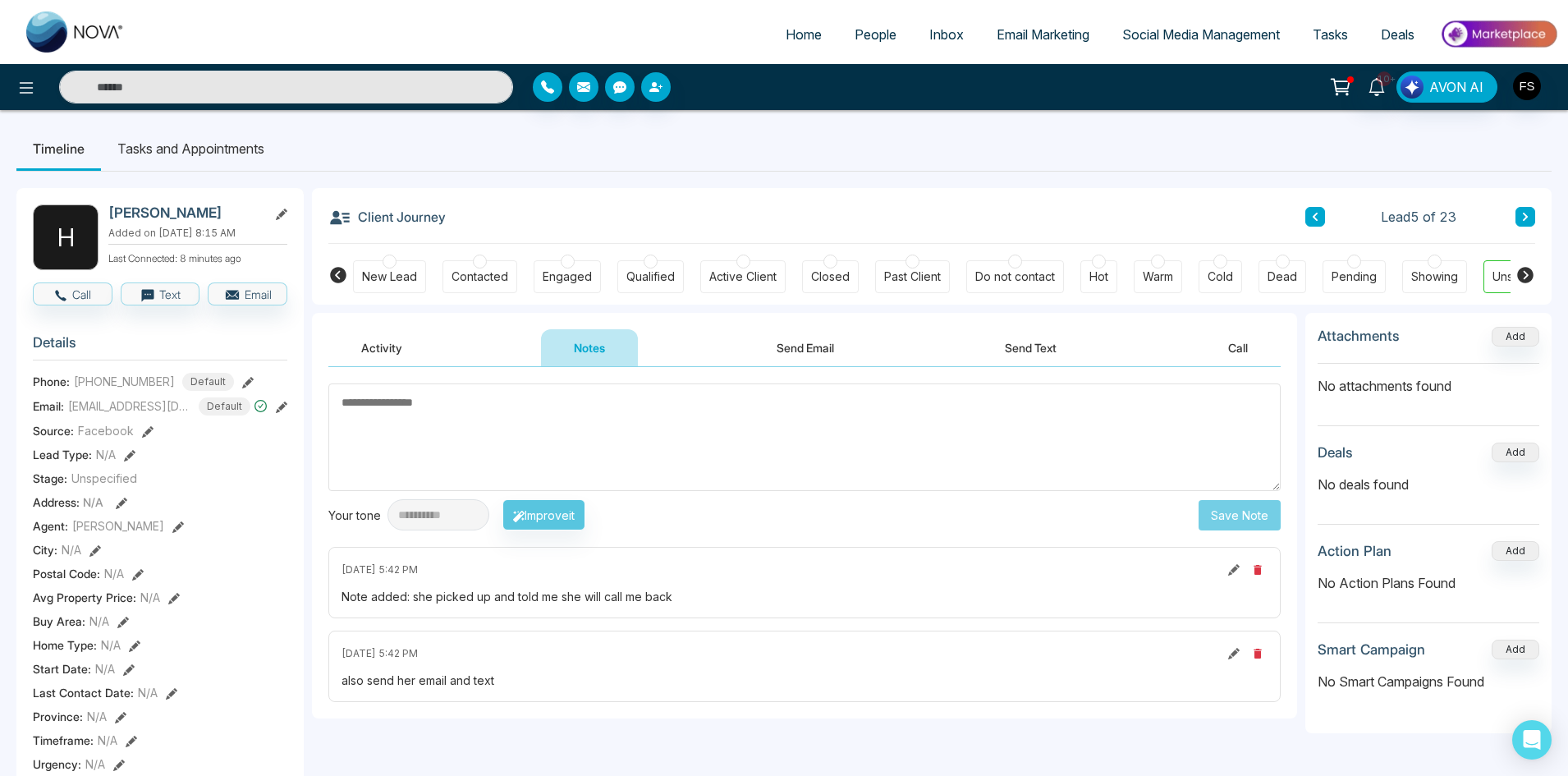
click at [522, 437] on textarea at bounding box center [803, 437] width 952 height 108
paste textarea "**********"
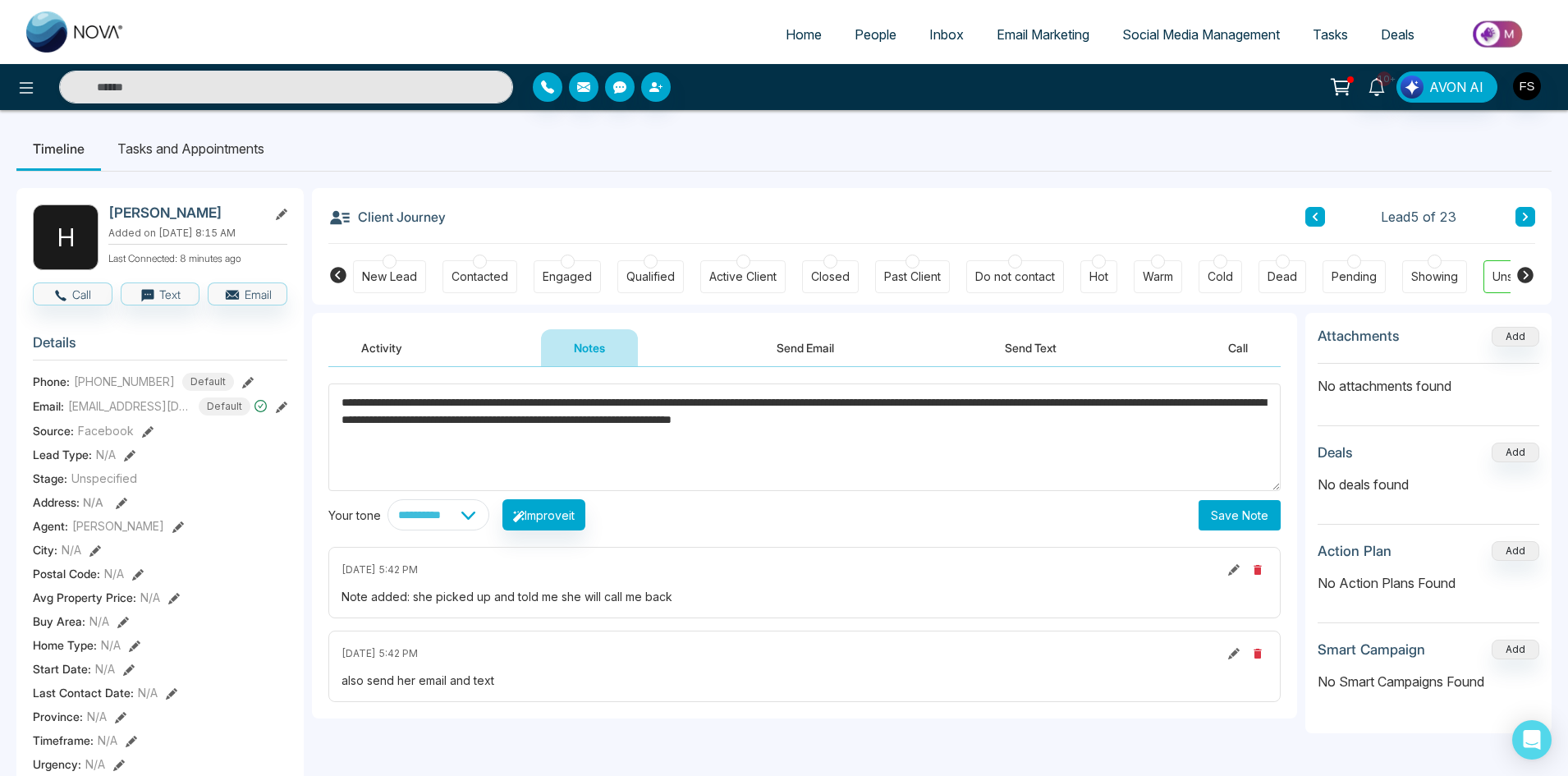
type textarea "**********"
click at [1239, 516] on button "Save Note" at bounding box center [1239, 514] width 82 height 30
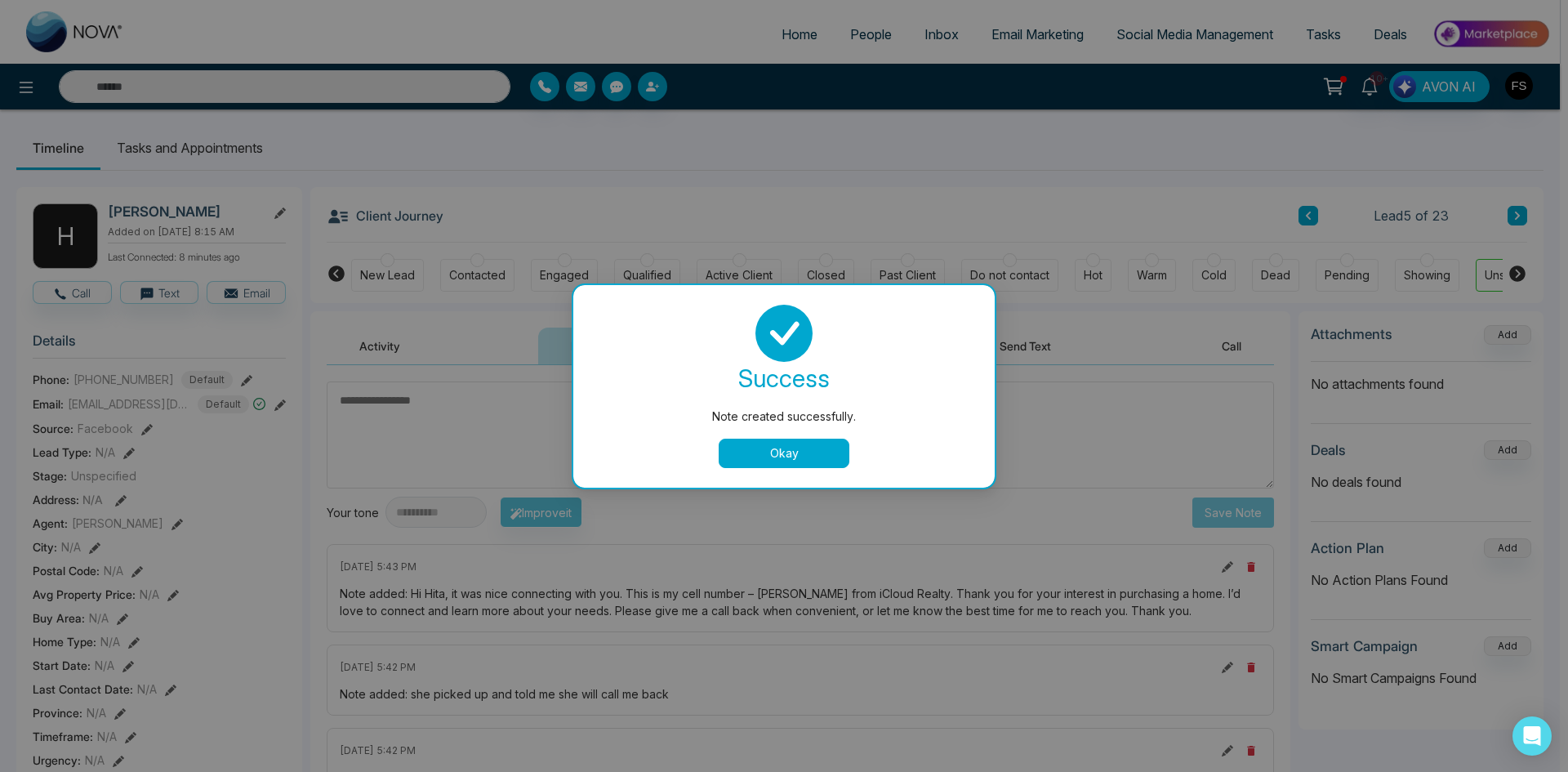
click at [779, 449] on button "Okay" at bounding box center [784, 453] width 131 height 29
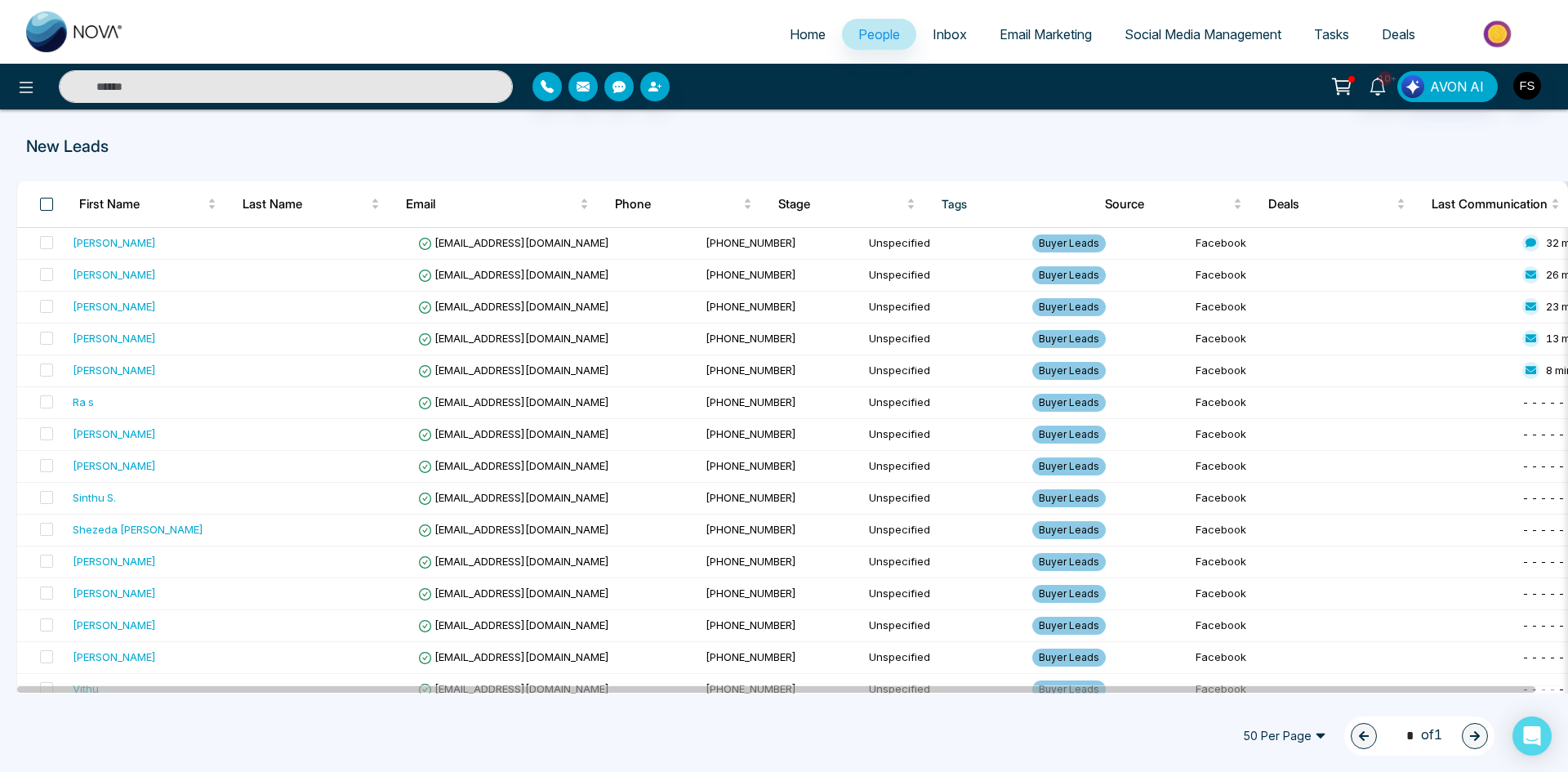
click at [47, 207] on span at bounding box center [46, 204] width 13 height 13
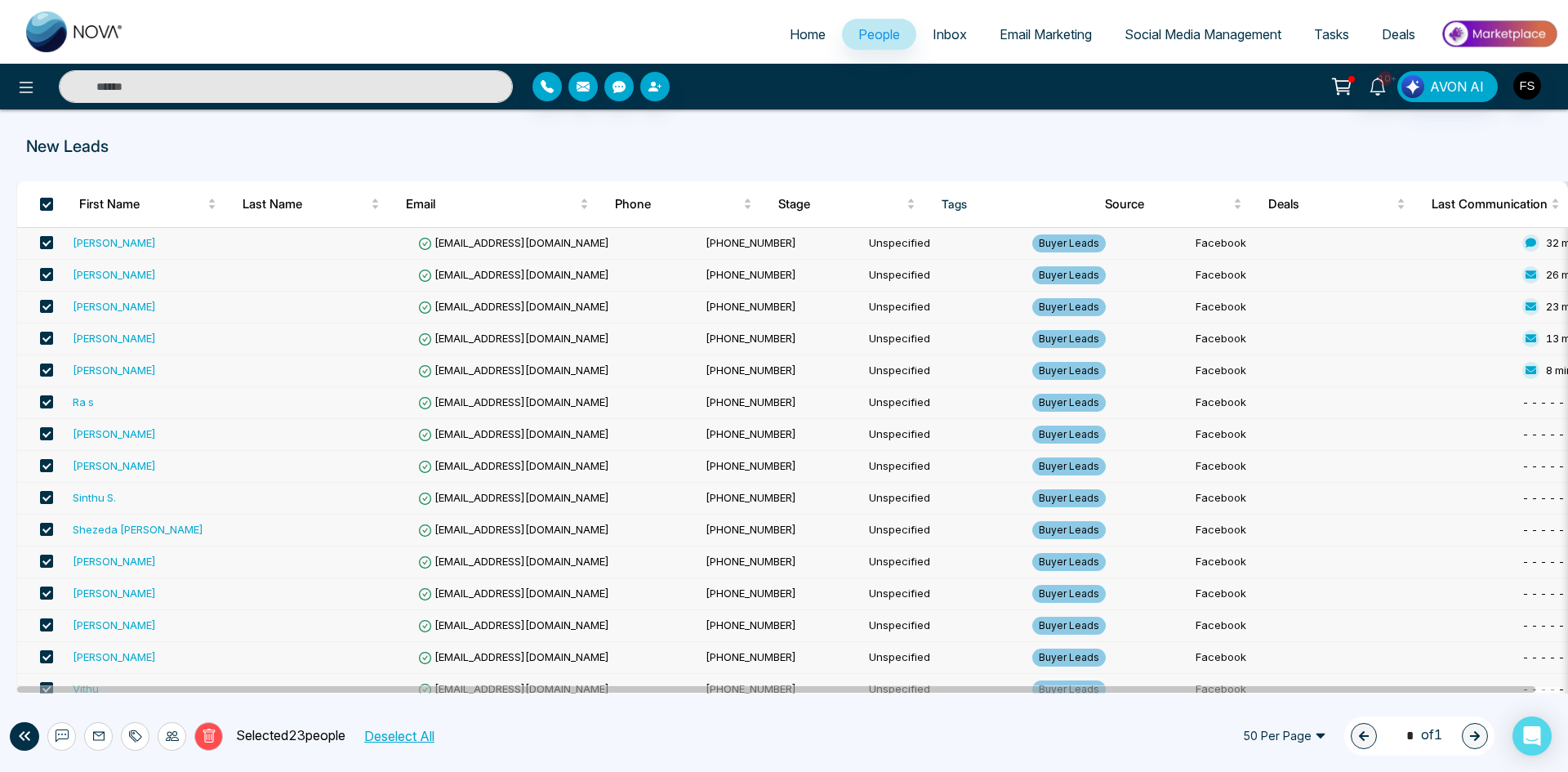
click at [47, 246] on span at bounding box center [46, 242] width 13 height 13
click at [52, 279] on span at bounding box center [46, 274] width 13 height 13
click at [46, 310] on span at bounding box center [46, 306] width 13 height 13
click at [43, 337] on span at bounding box center [46, 337] width 13 height 13
click at [42, 374] on span at bounding box center [46, 369] width 13 height 13
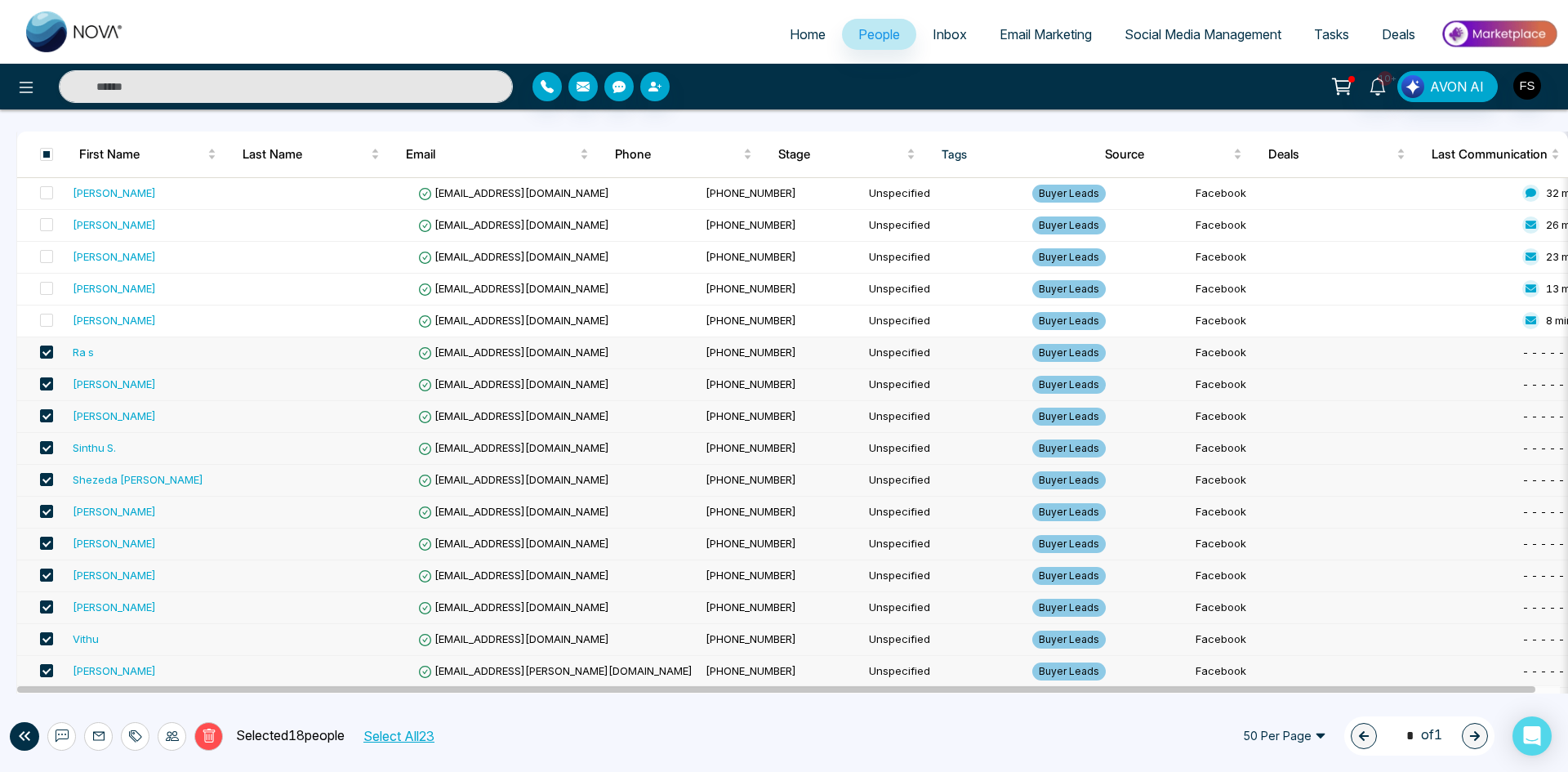
scroll to position [31, 0]
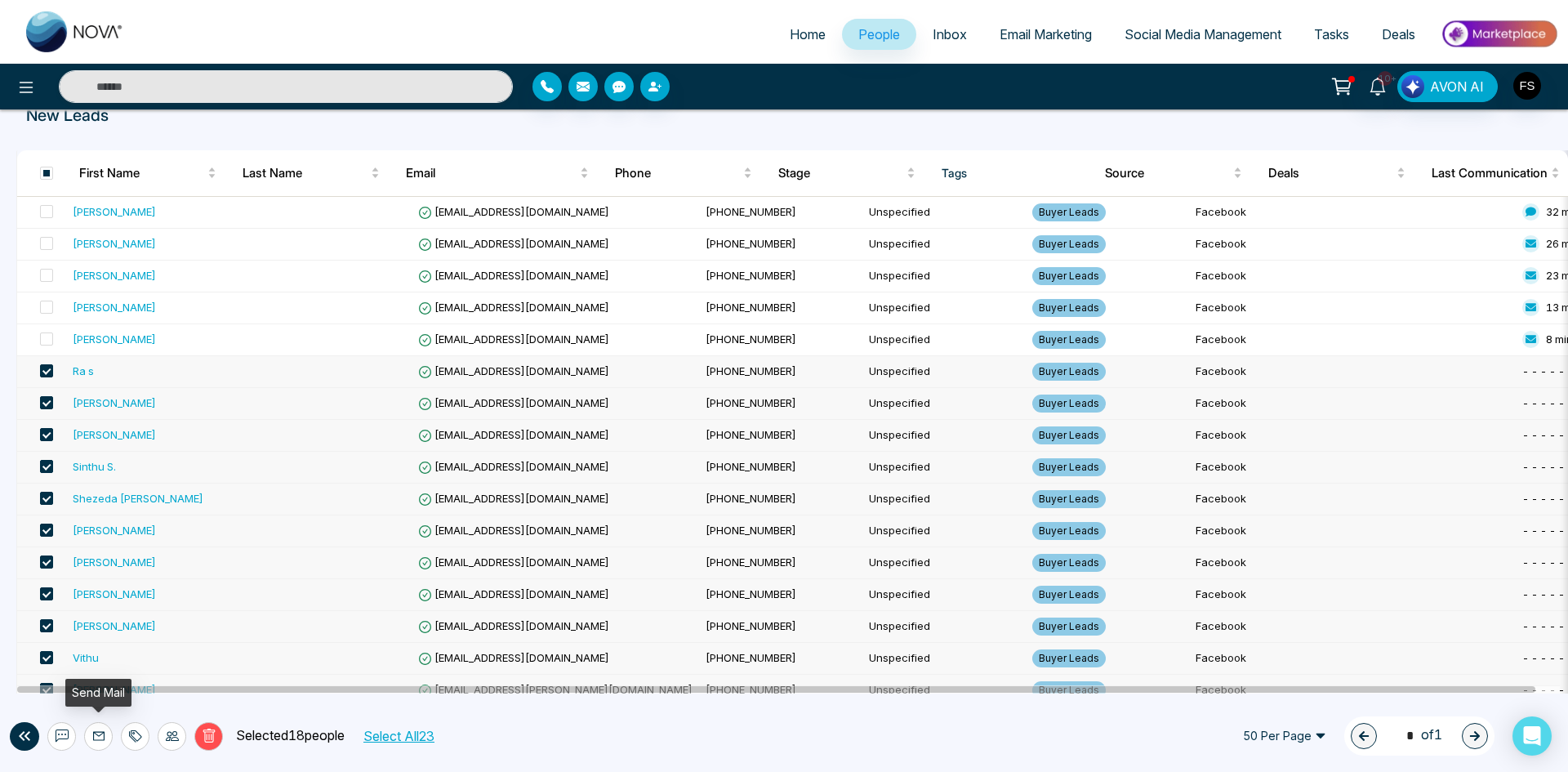
click at [100, 739] on icon at bounding box center [98, 735] width 13 height 13
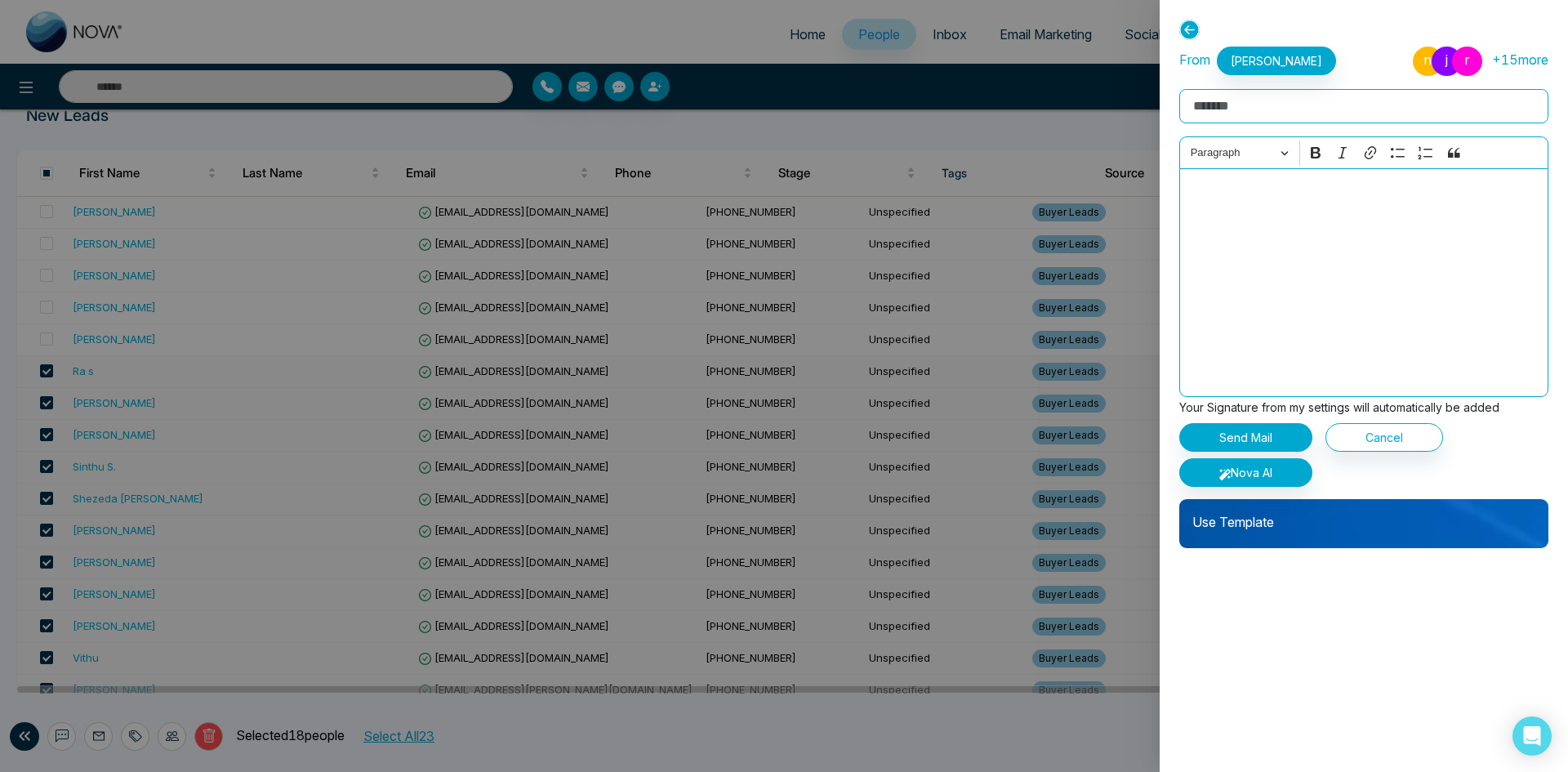
click at [1248, 234] on div "Editor editing area: main" at bounding box center [1364, 283] width 369 height 228
click at [1279, 110] on input "Rich Text Editor" at bounding box center [1364, 106] width 369 height 34
click at [1268, 244] on div "Editor editing area: main" at bounding box center [1364, 283] width 369 height 228
click at [1236, 106] on input "Rich Text Editor" at bounding box center [1364, 106] width 369 height 34
click at [1255, 102] on input "Rich Text Editor" at bounding box center [1364, 106] width 369 height 34
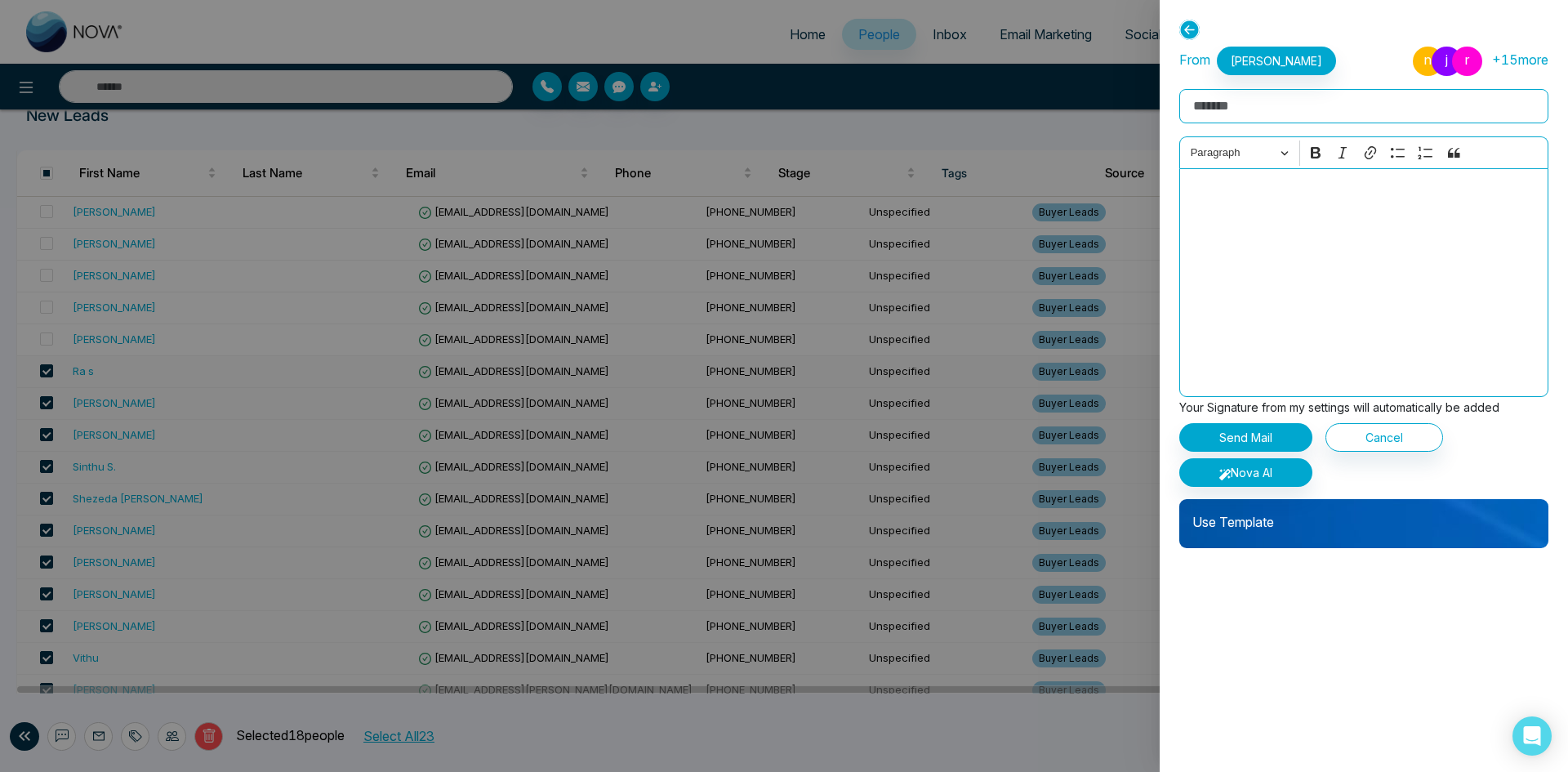
paste input "**********"
type input "**********"
click at [1308, 246] on div "Editor editing area: main" at bounding box center [1364, 283] width 369 height 228
click at [1345, 227] on div "Editor editing area: main" at bounding box center [1364, 283] width 369 height 228
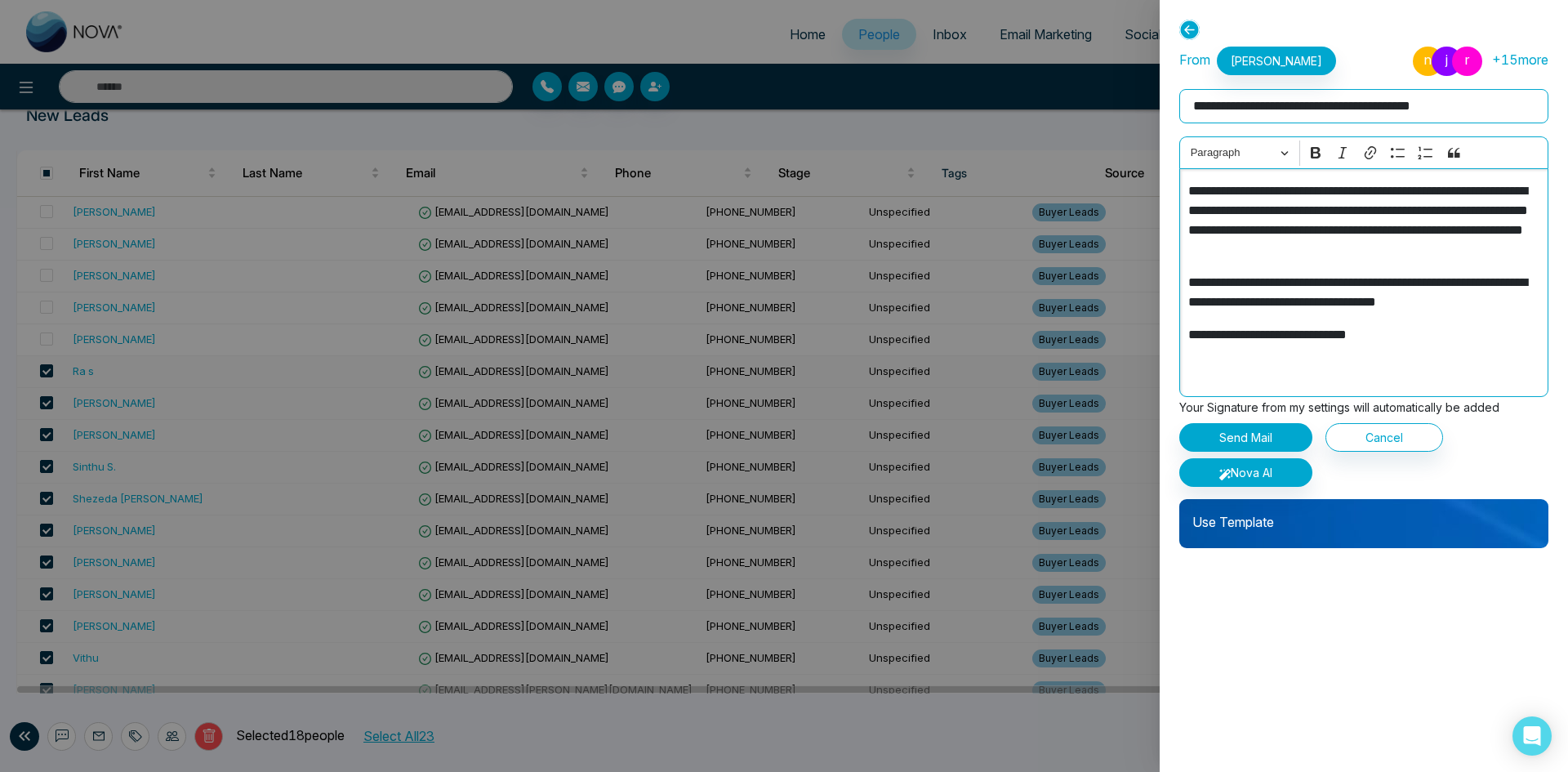
click at [1188, 190] on p "**********" at bounding box center [1364, 220] width 352 height 78
click at [1412, 343] on p "**********" at bounding box center [1364, 335] width 352 height 20
click at [1521, 62] on li "+ 15 more" at bounding box center [1521, 59] width 57 height 20
click at [1296, 362] on div "**********" at bounding box center [1364, 283] width 369 height 228
click at [1401, 339] on p "**********" at bounding box center [1364, 335] width 352 height 20
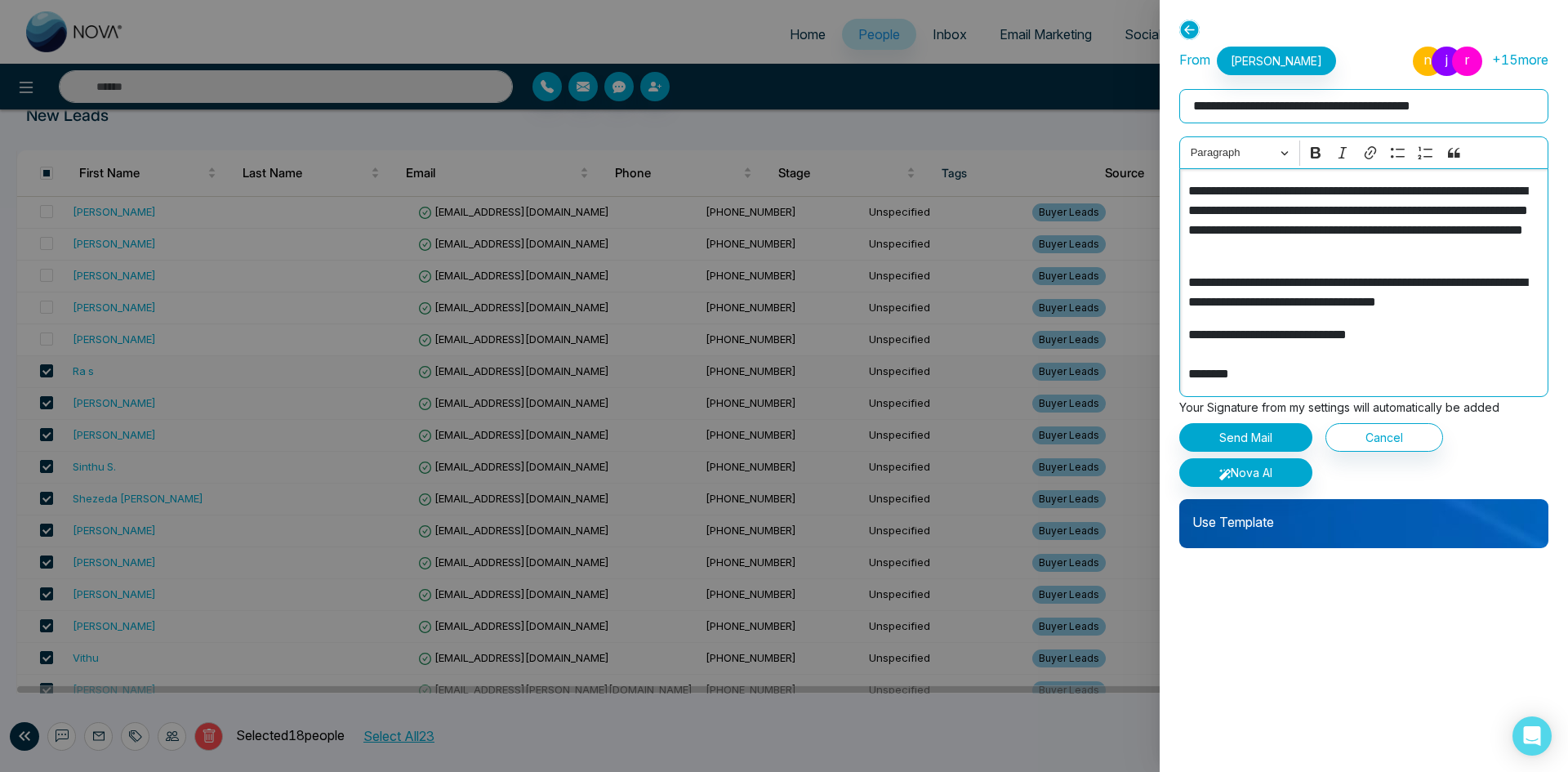
click at [1283, 521] on p "Use Template" at bounding box center [1364, 515] width 369 height 33
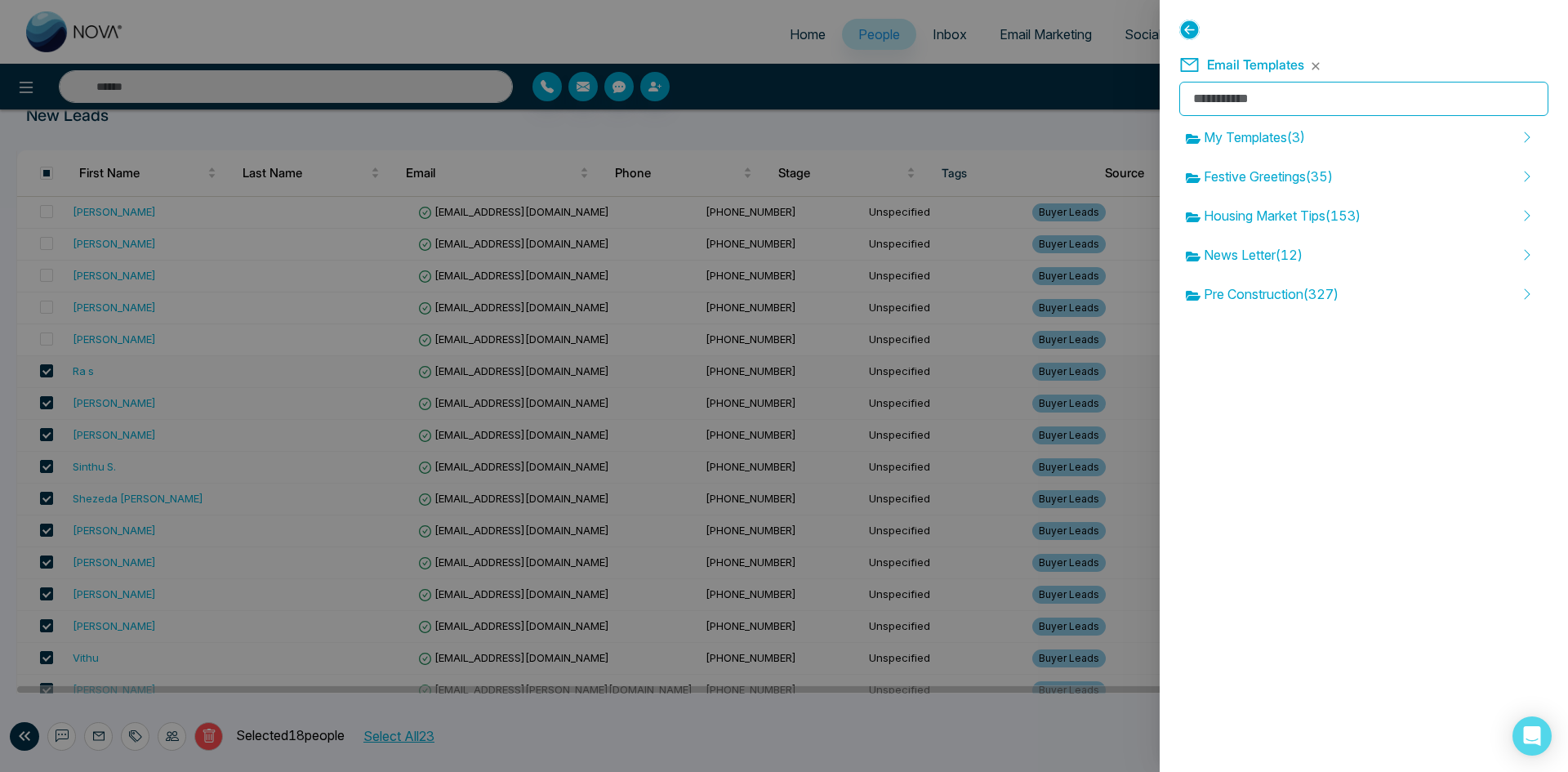
click at [1187, 26] on icon at bounding box center [1190, 30] width 21 height 21
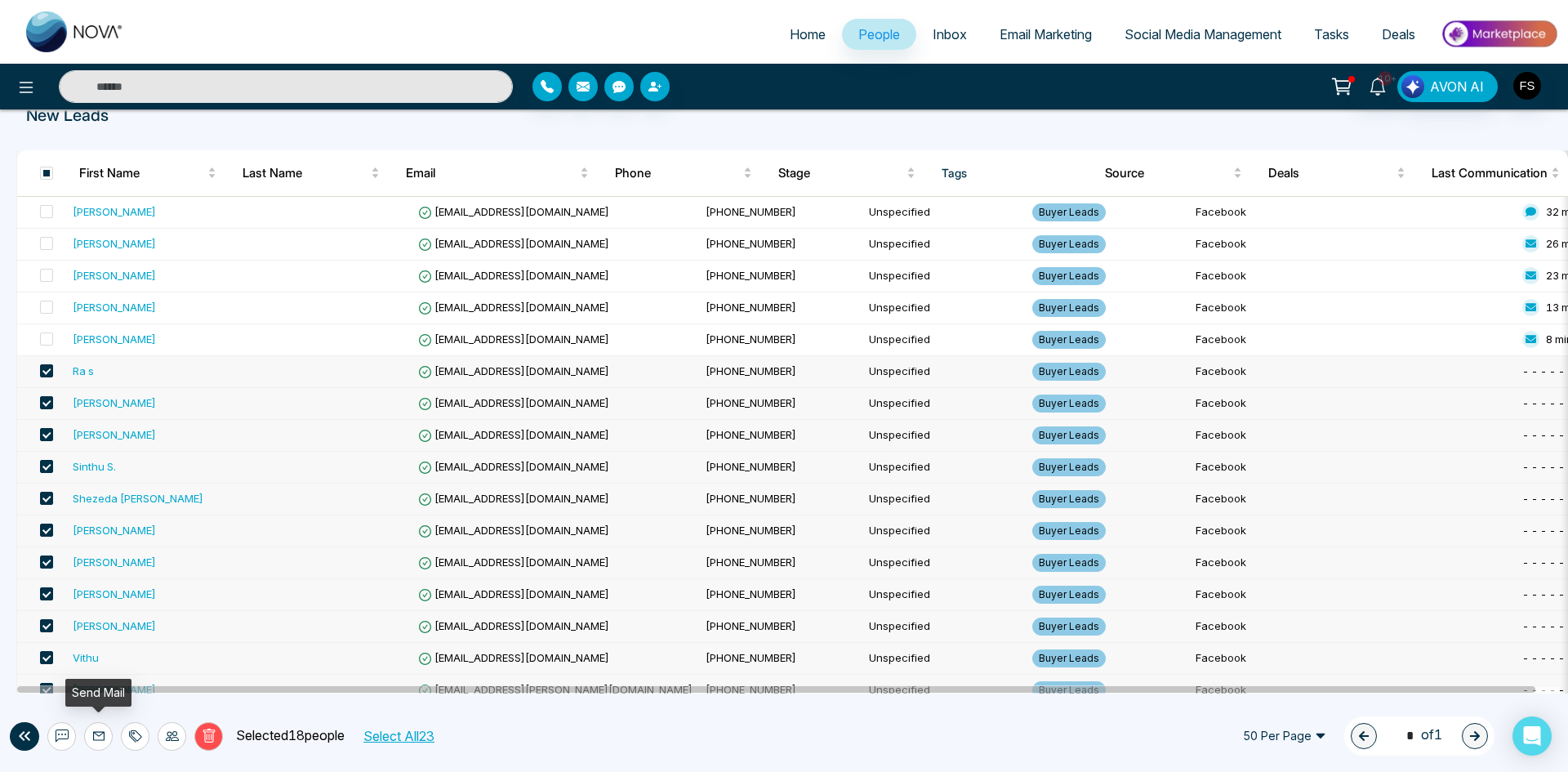
click at [101, 737] on icon at bounding box center [98, 735] width 13 height 13
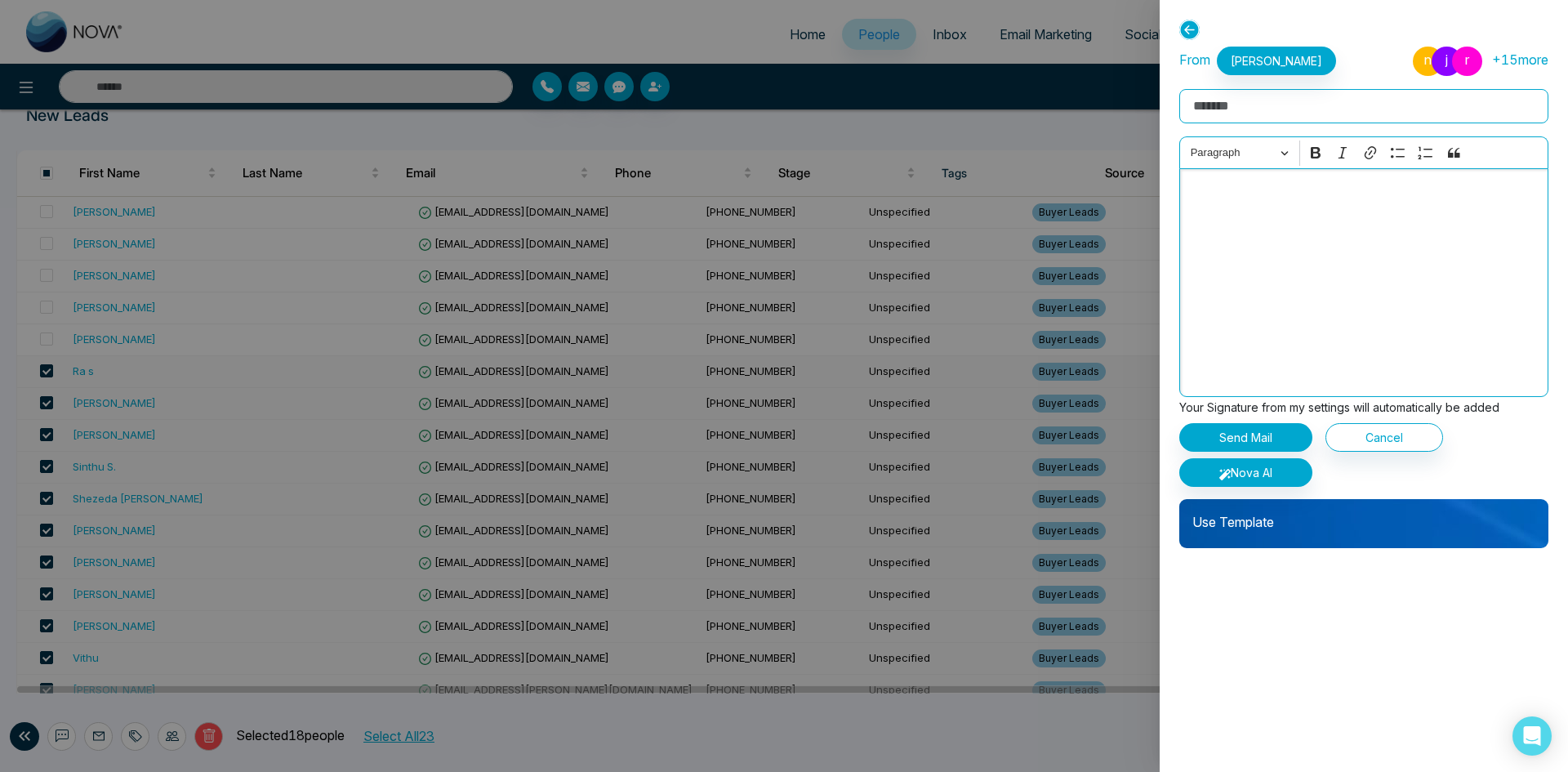
click at [1267, 246] on div "Editor editing area: main" at bounding box center [1364, 283] width 369 height 228
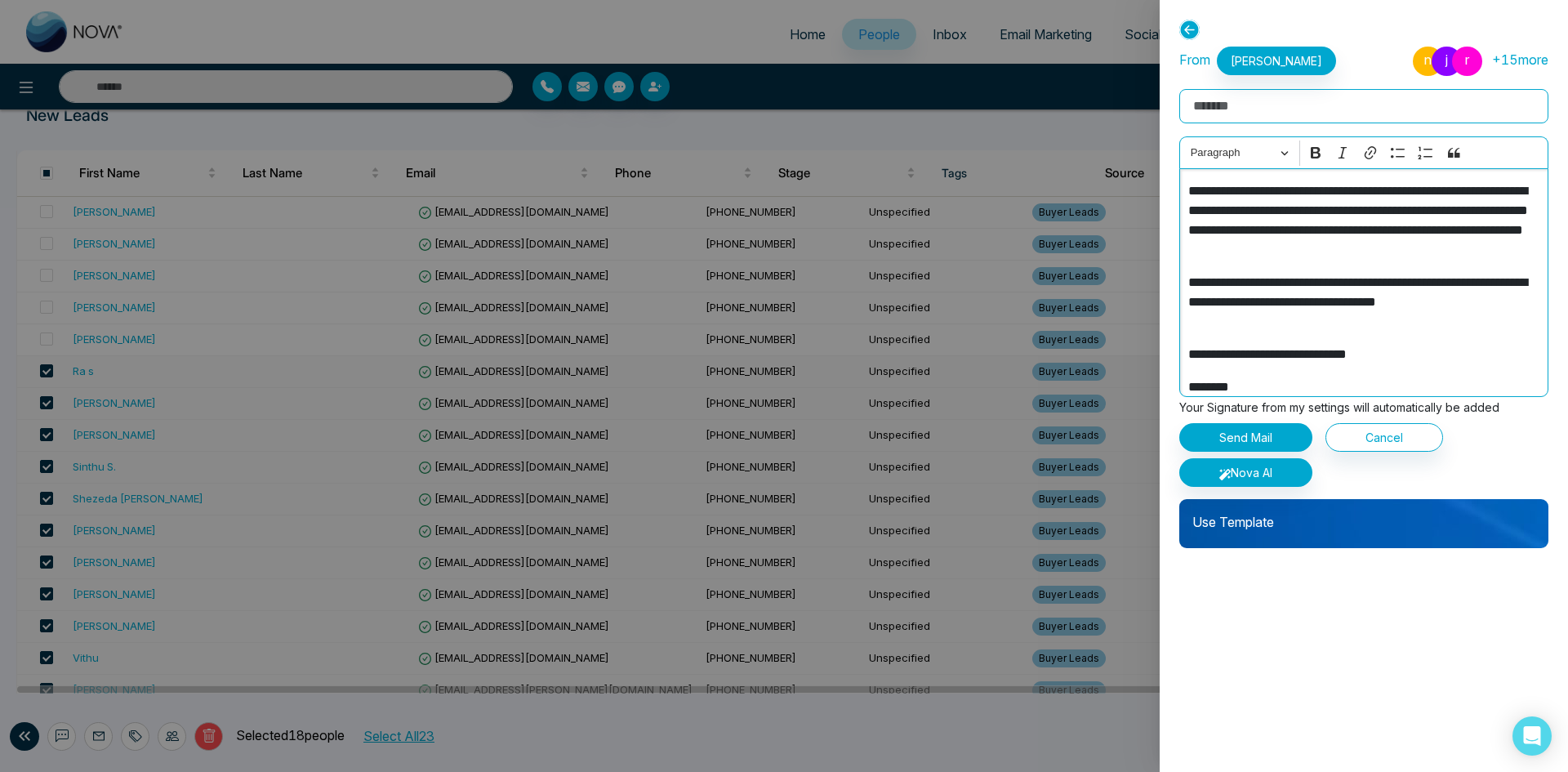
scroll to position [32, 0]
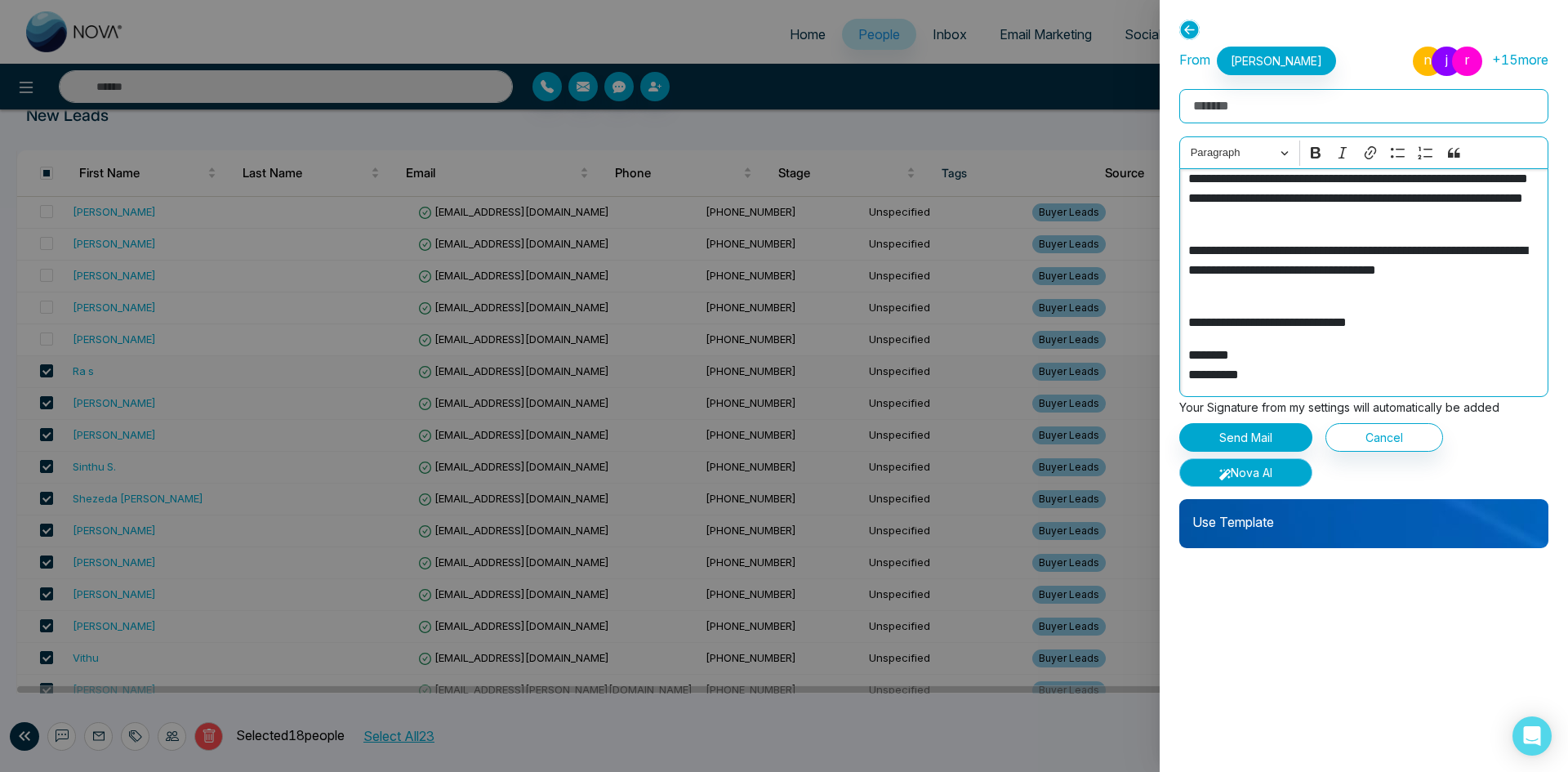
click at [1281, 472] on button "Nova AI" at bounding box center [1246, 472] width 133 height 28
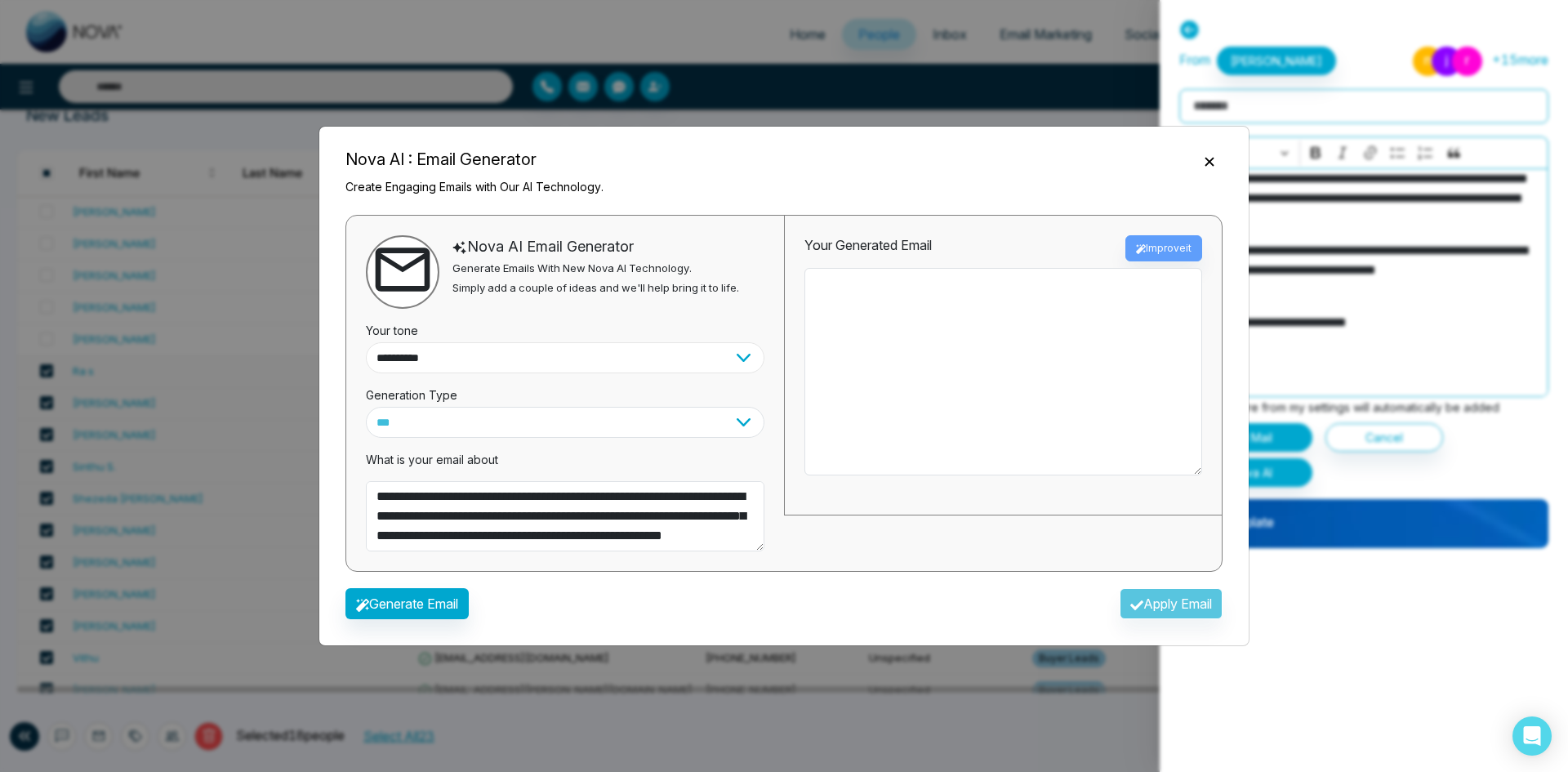
click at [546, 362] on select "**********" at bounding box center [565, 358] width 398 height 31
select select "**********"
click at [366, 343] on select "**********" at bounding box center [565, 358] width 398 height 31
click at [426, 605] on button "Generate Email" at bounding box center [407, 604] width 124 height 31
type textarea "**********"
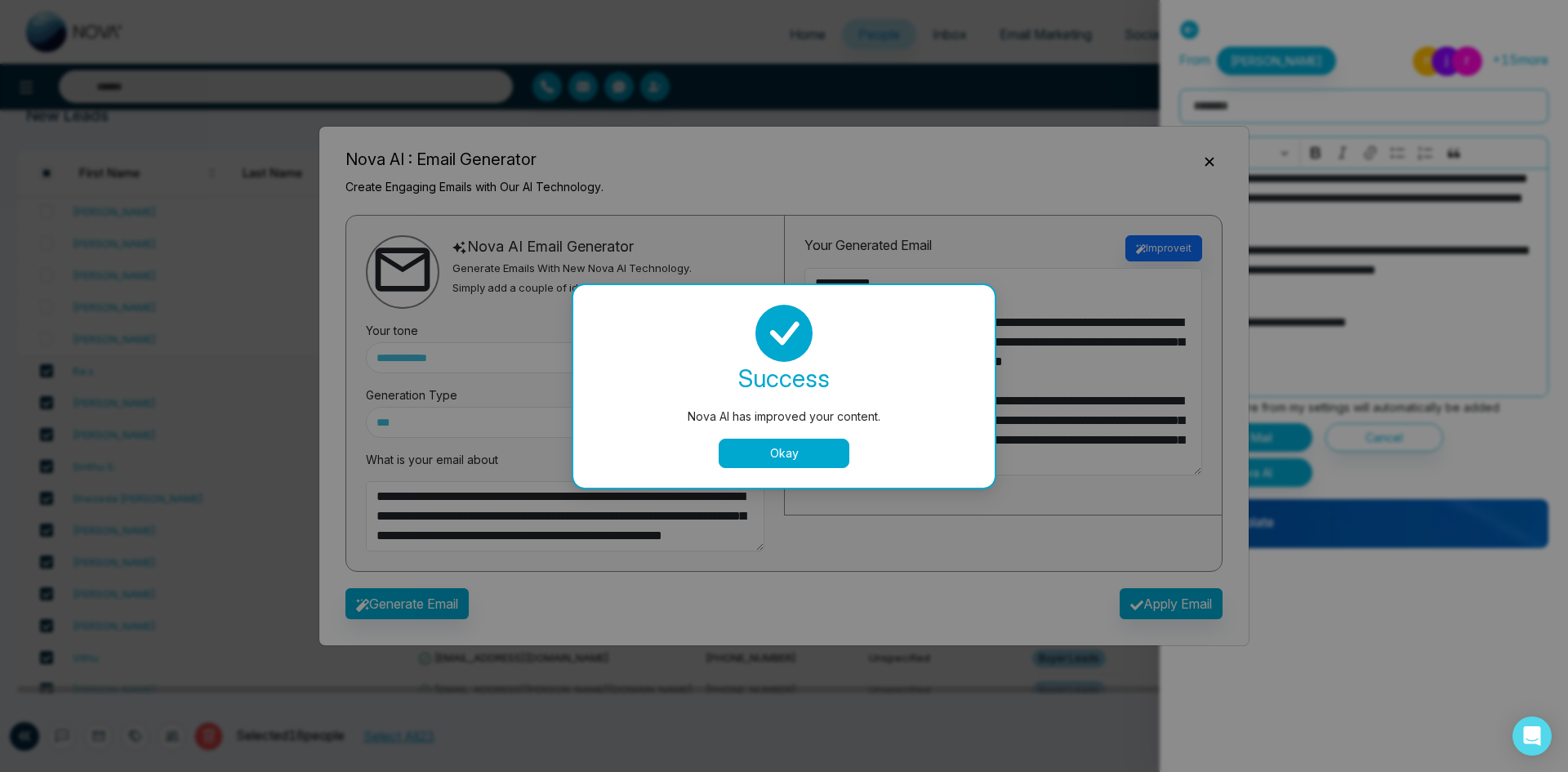
click at [787, 455] on button "Okay" at bounding box center [784, 453] width 131 height 29
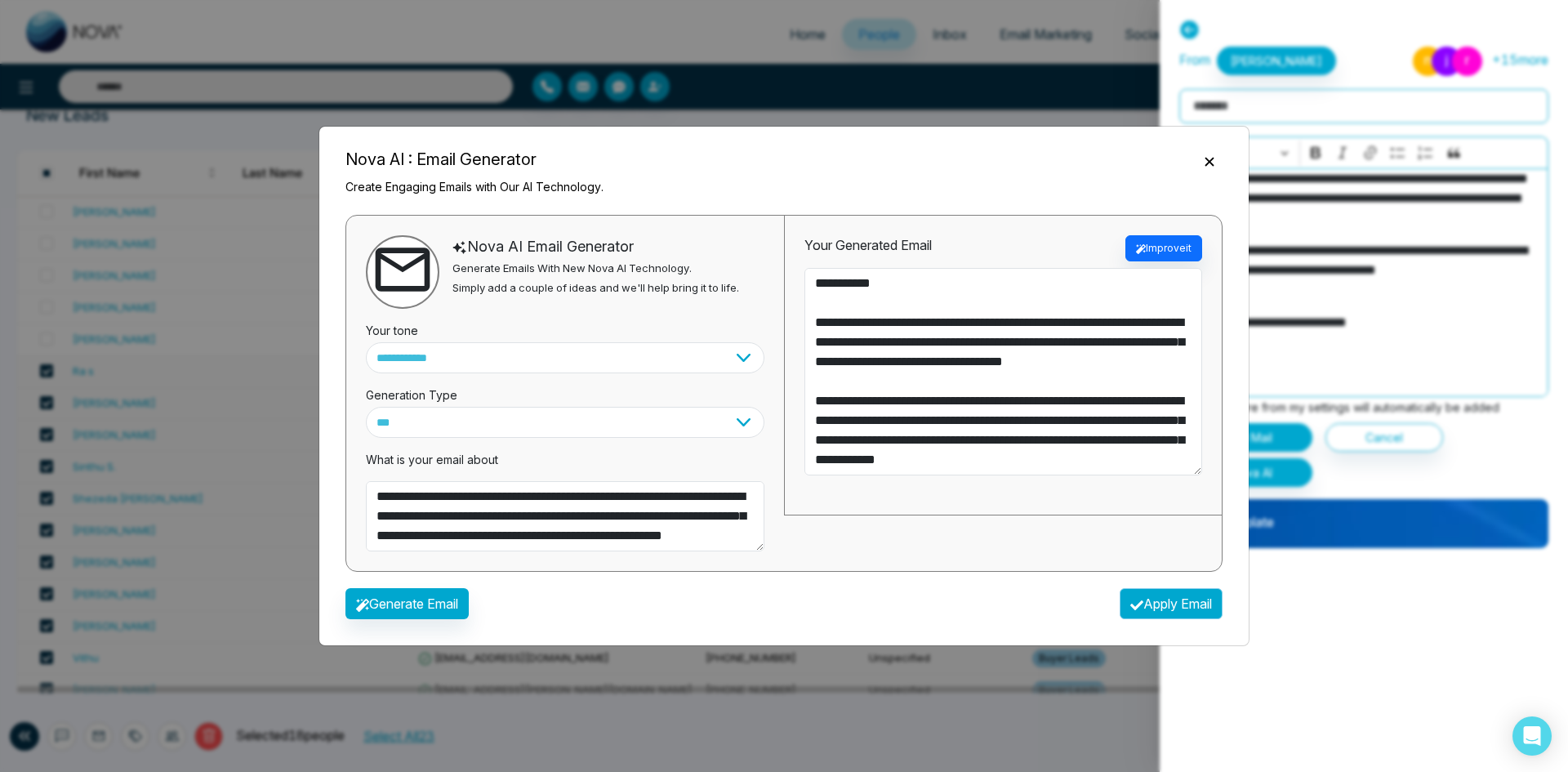
click at [1161, 601] on button "Apply Email" at bounding box center [1171, 604] width 103 height 31
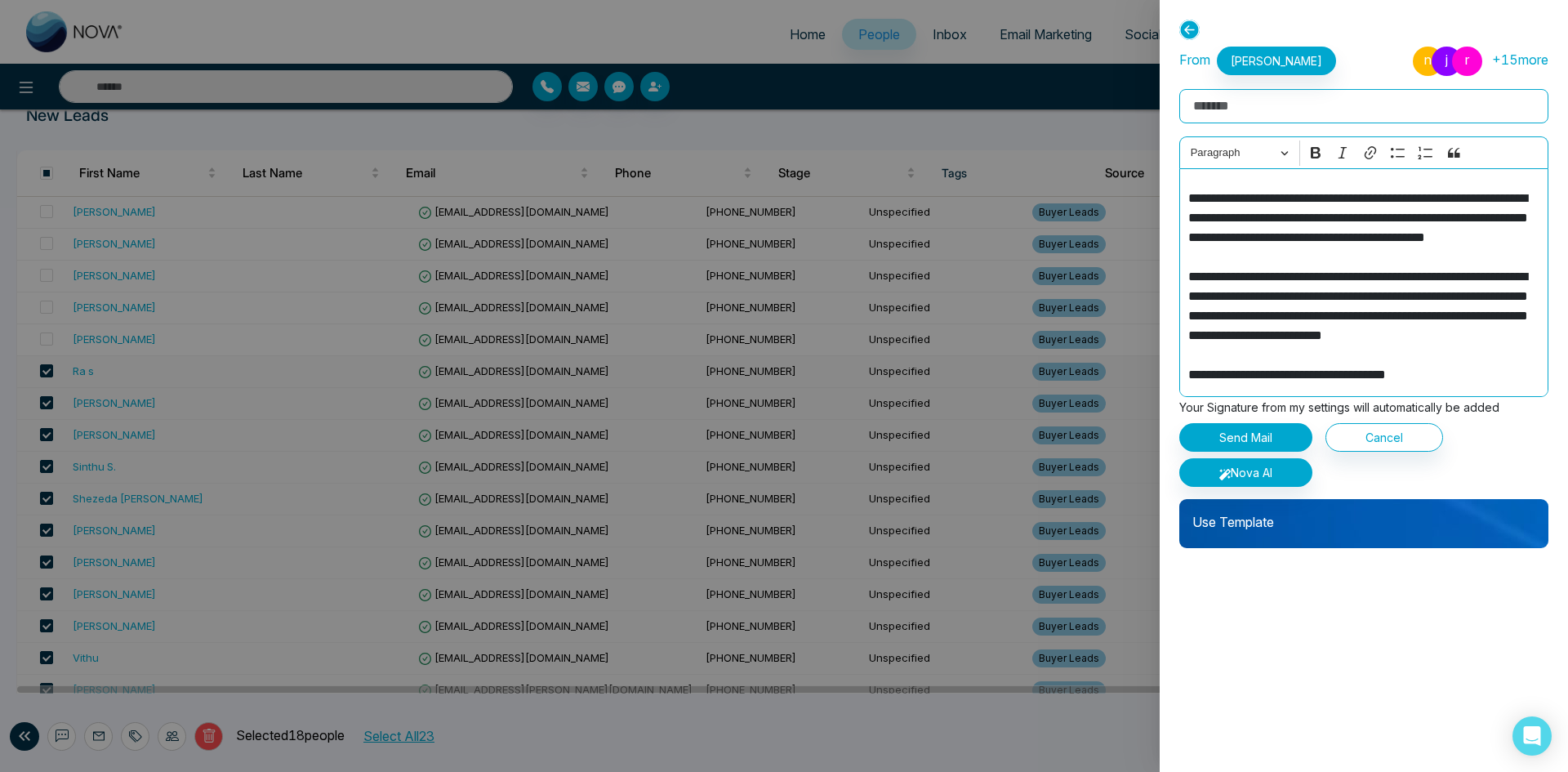
type textarea "**********"
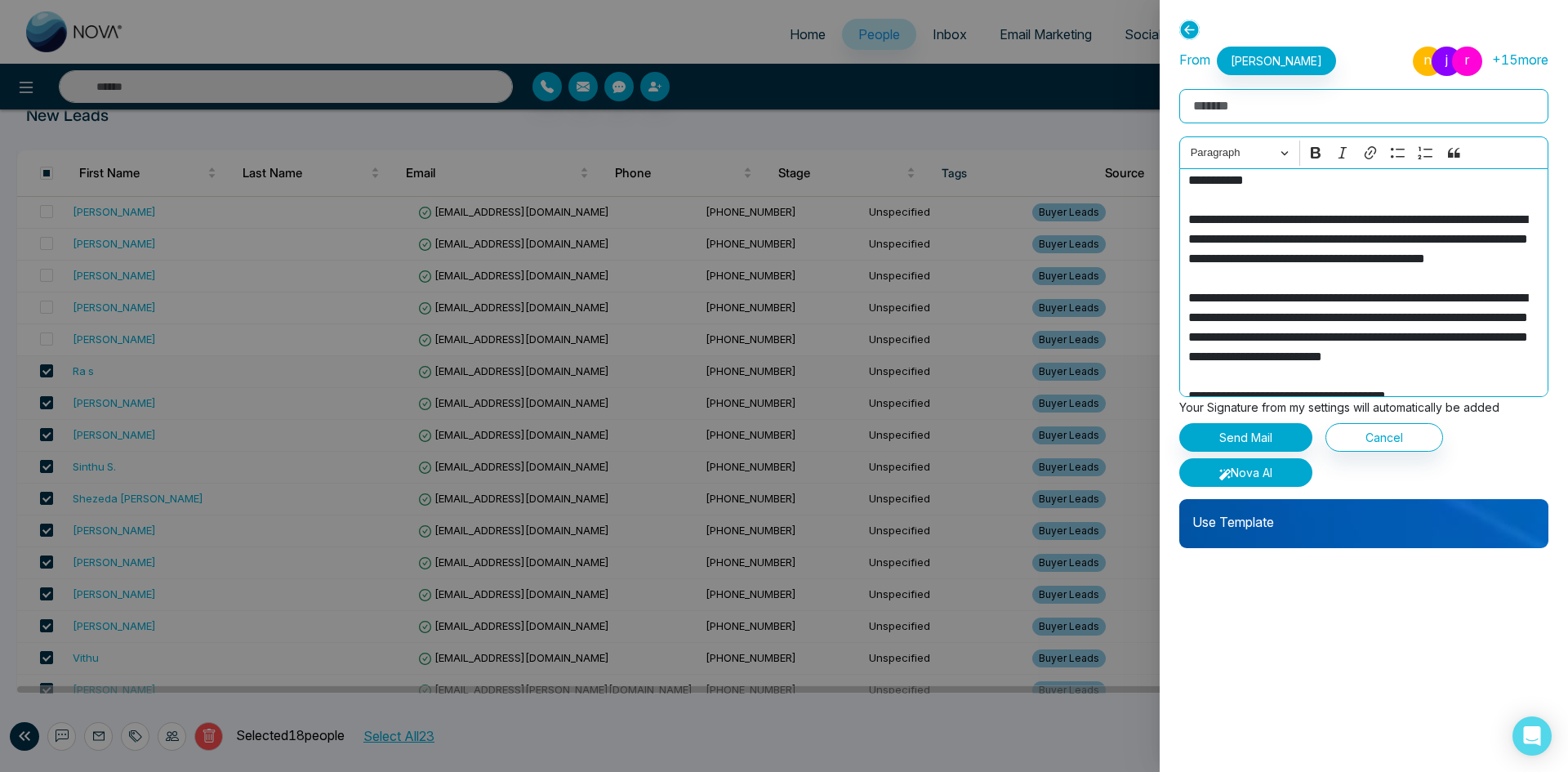
scroll to position [0, 0]
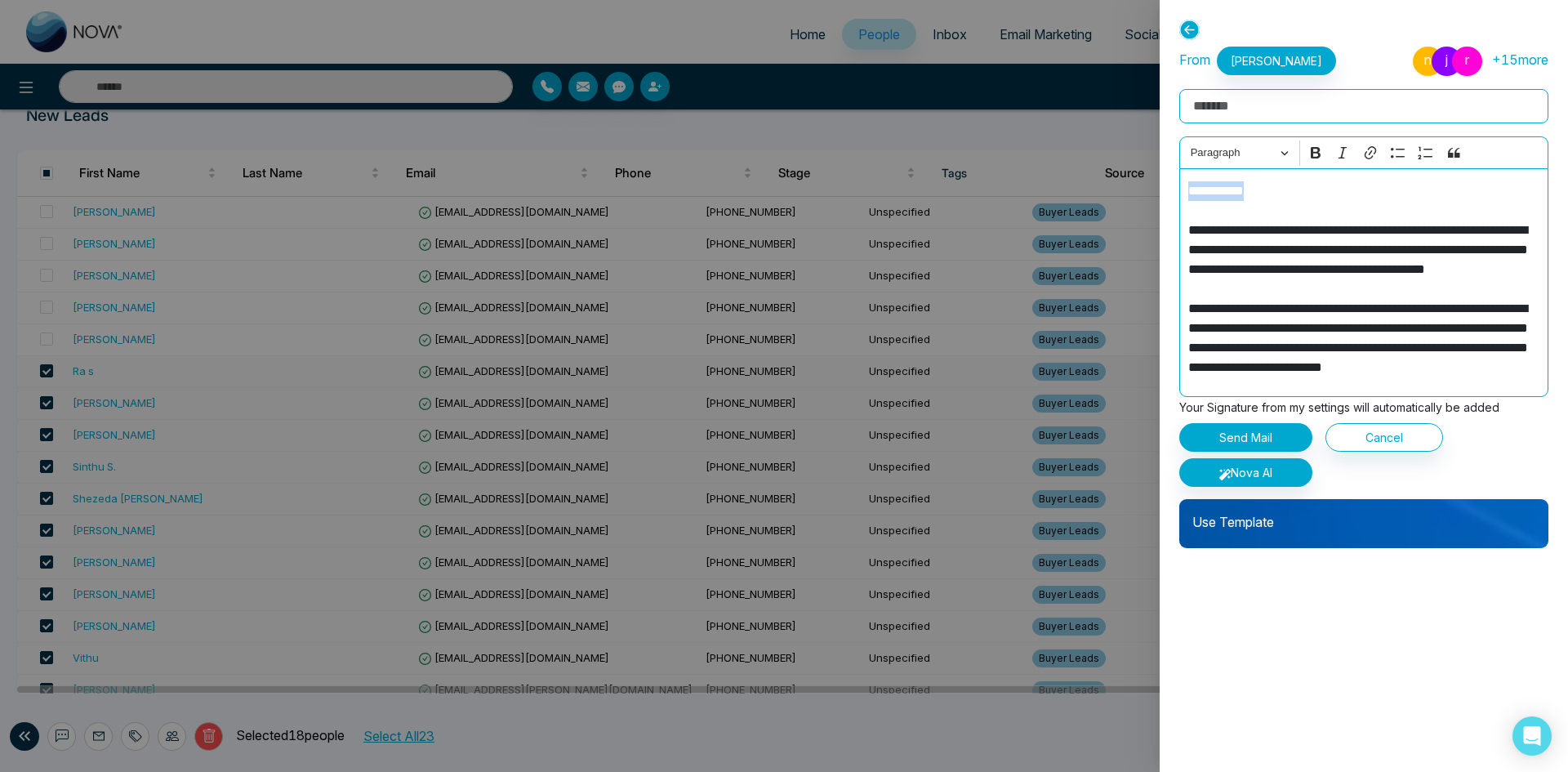
drag, startPoint x: 1284, startPoint y: 199, endPoint x: 1158, endPoint y: 194, distance: 126.1
click at [1158, 194] on div "**********" at bounding box center [784, 386] width 1568 height 772
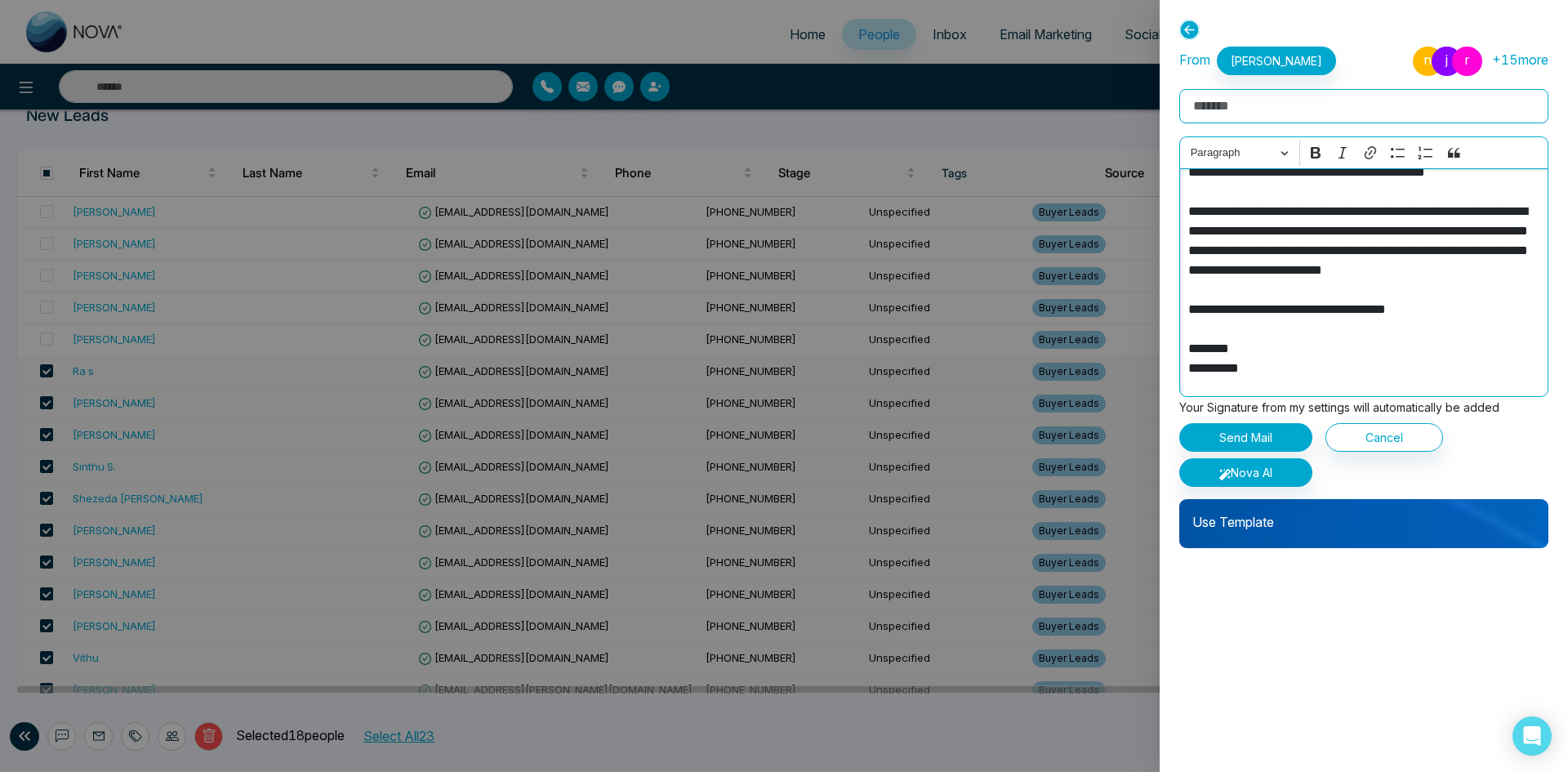
scroll to position [117, 0]
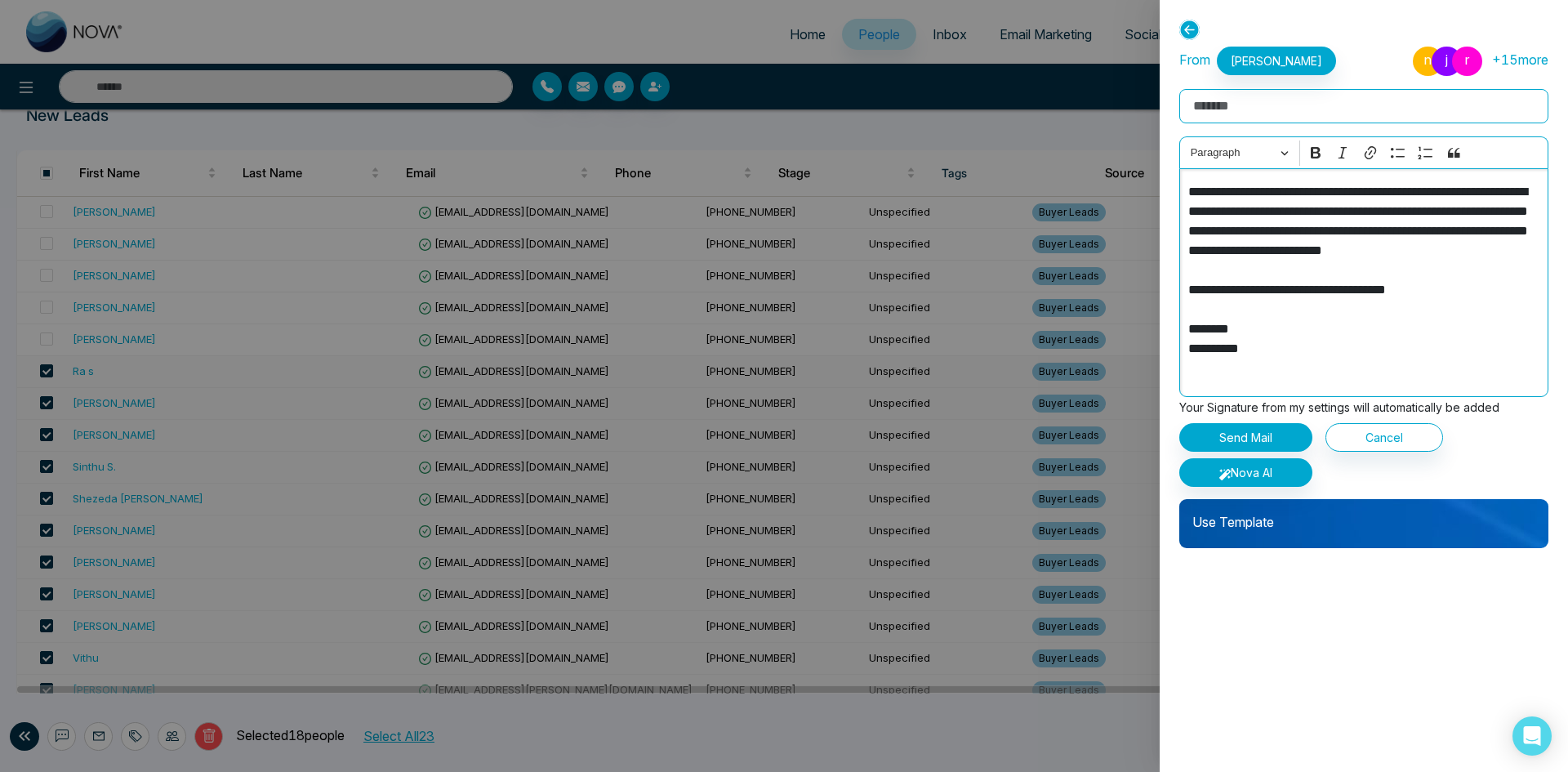
click at [1254, 104] on input "Rich Text Editor" at bounding box center [1364, 106] width 369 height 34
click at [1262, 98] on input "Rich Text Editor" at bounding box center [1364, 106] width 369 height 34
paste input "**********"
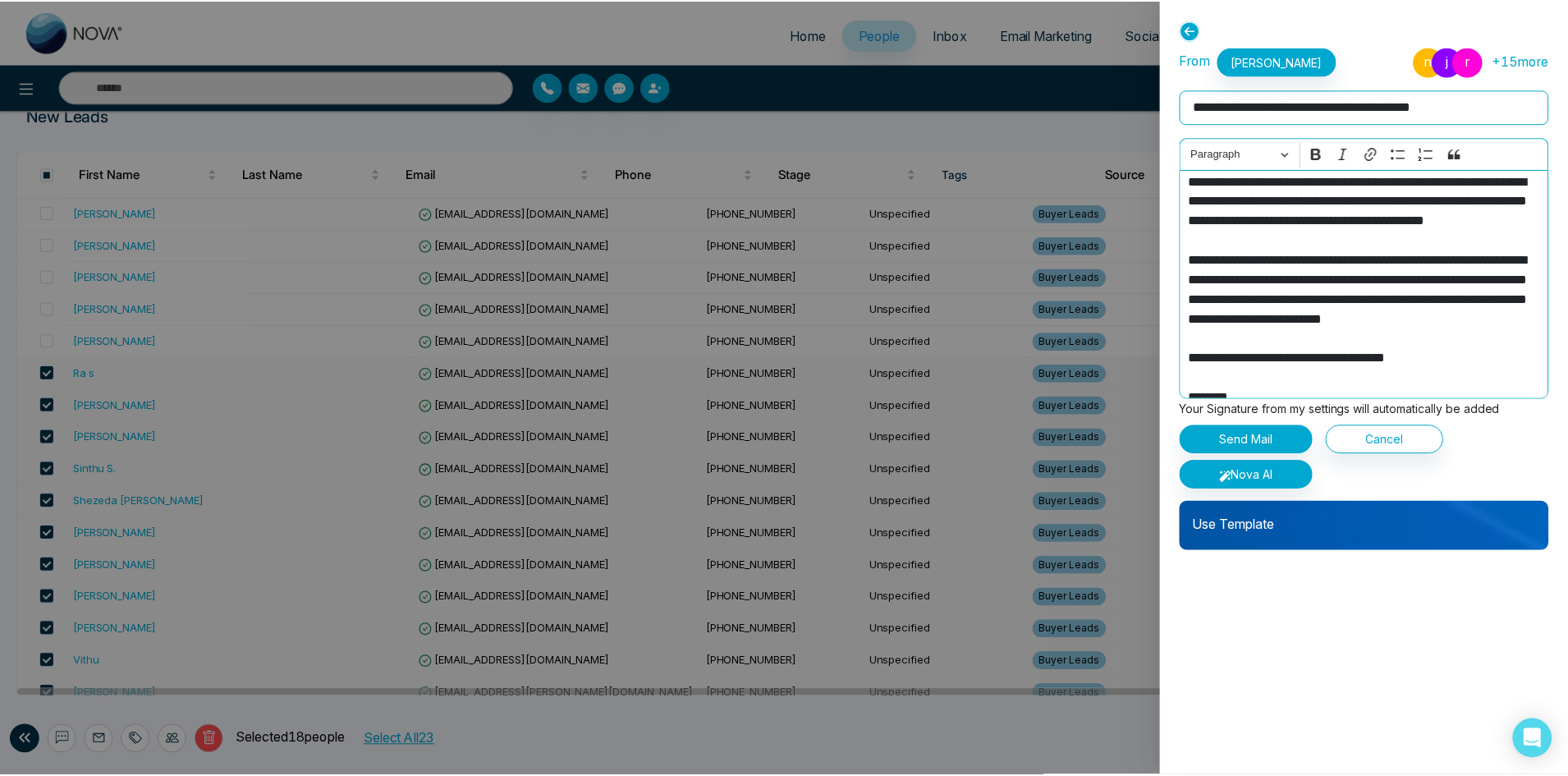
scroll to position [130, 0]
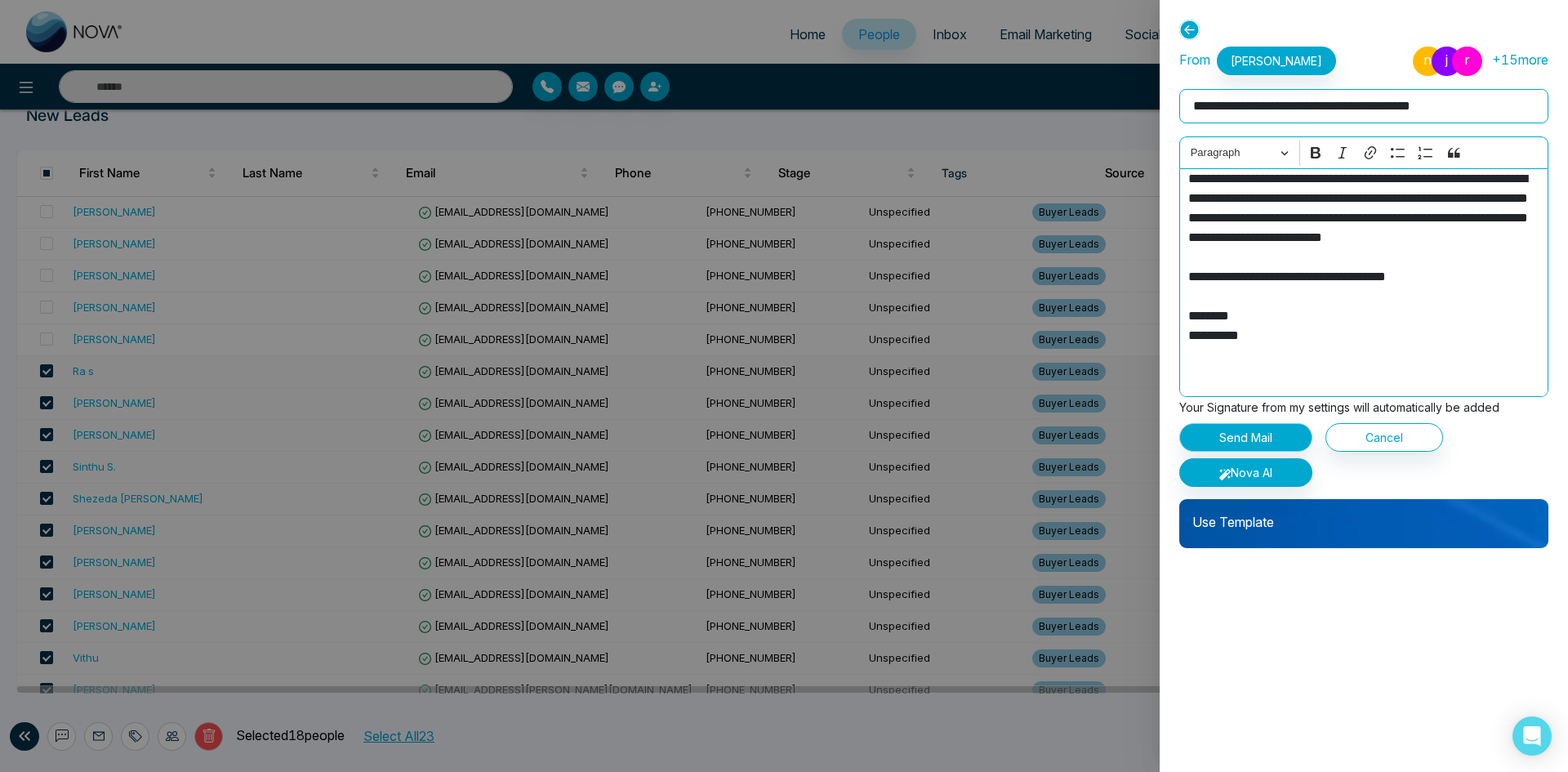
type input "**********"
click at [1269, 436] on button "Send Mail" at bounding box center [1246, 437] width 133 height 28
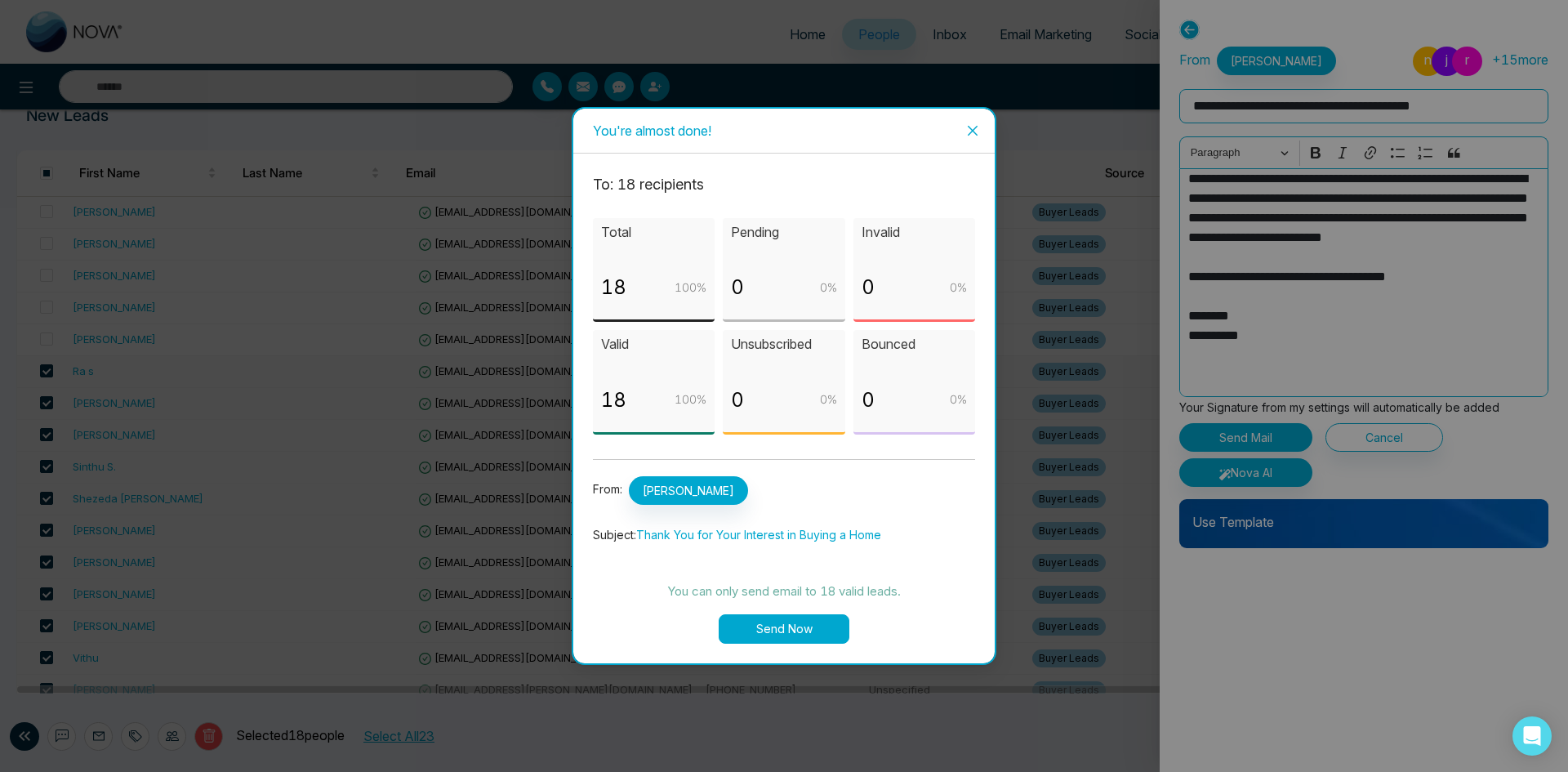
click at [800, 629] on button "Send Now" at bounding box center [784, 629] width 131 height 29
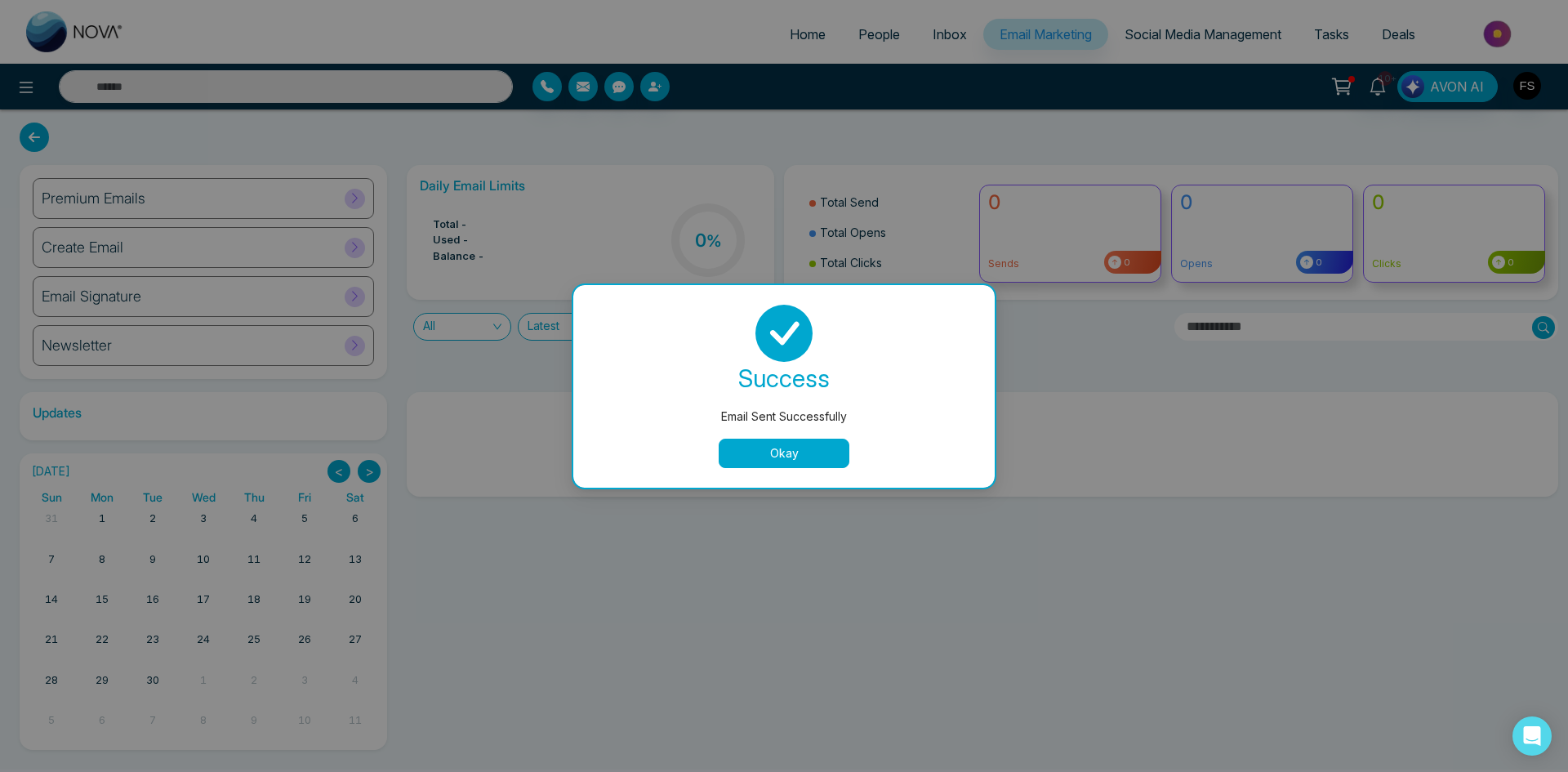
click at [787, 456] on button "Okay" at bounding box center [784, 453] width 131 height 29
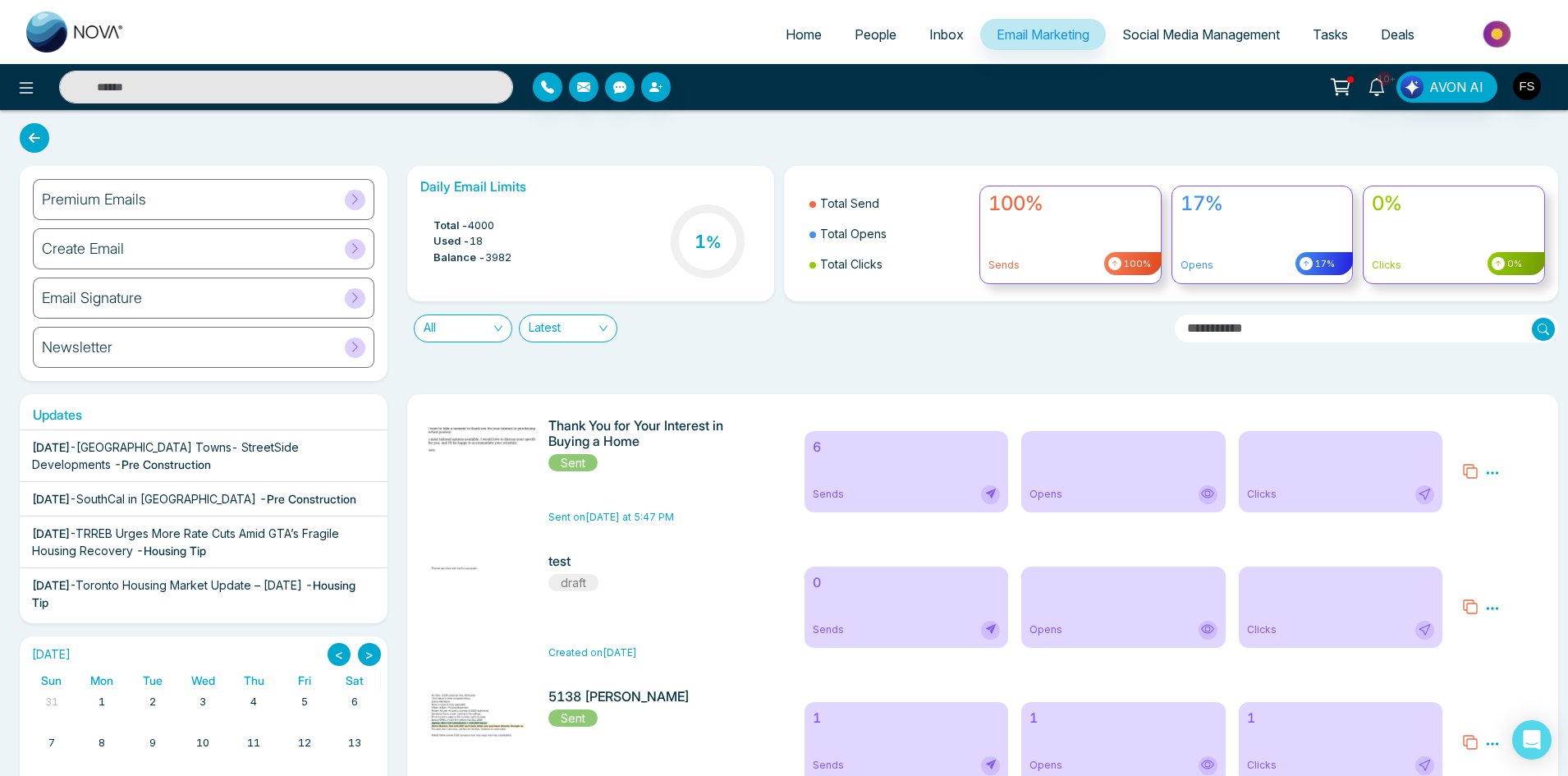
click at [792, 41] on span "Home" at bounding box center [803, 34] width 36 height 16
select select "*"
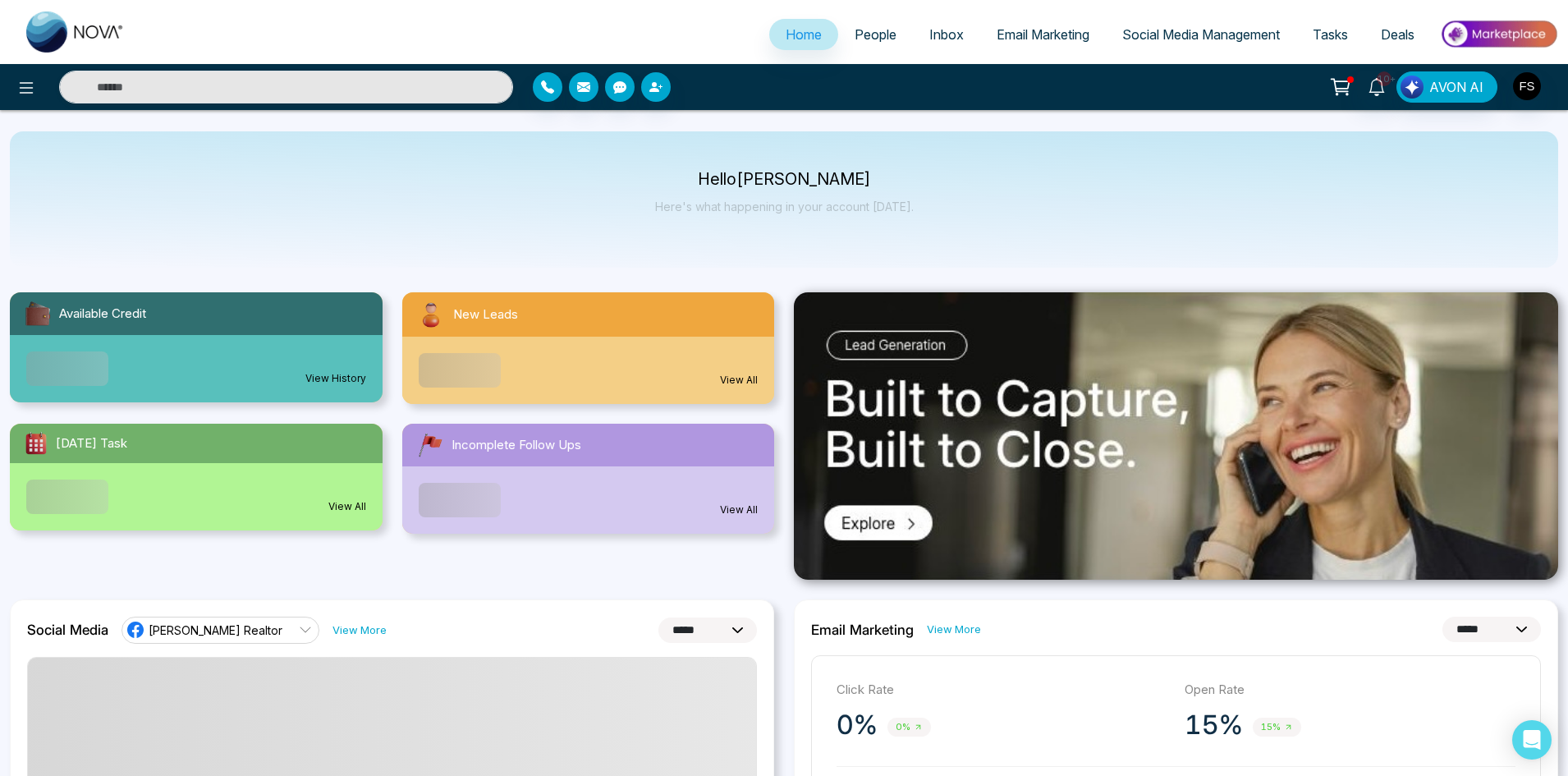
click at [746, 379] on link "View All" at bounding box center [739, 380] width 38 height 15
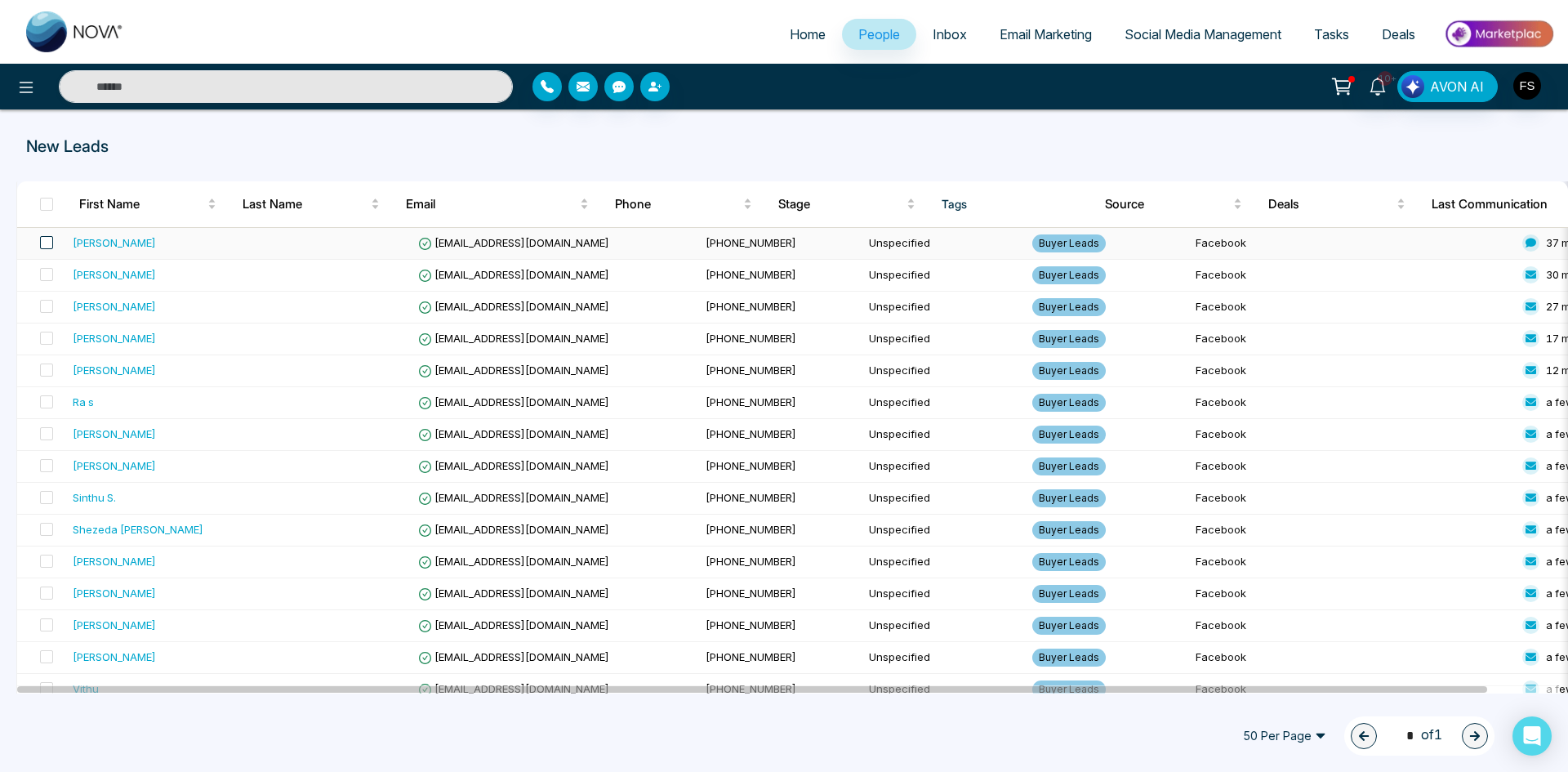
click at [45, 246] on span at bounding box center [46, 242] width 13 height 13
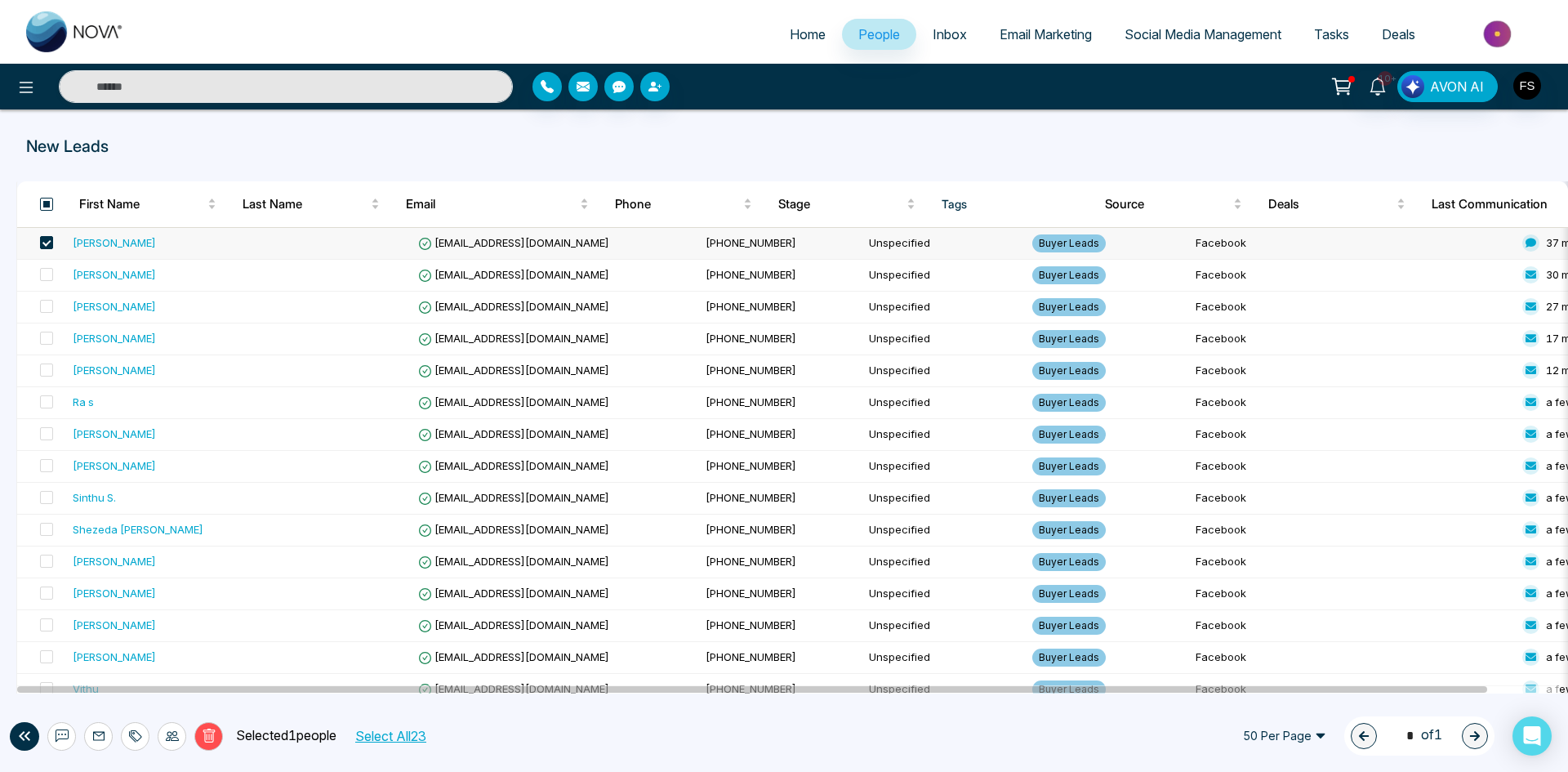
click at [48, 200] on span at bounding box center [46, 204] width 13 height 13
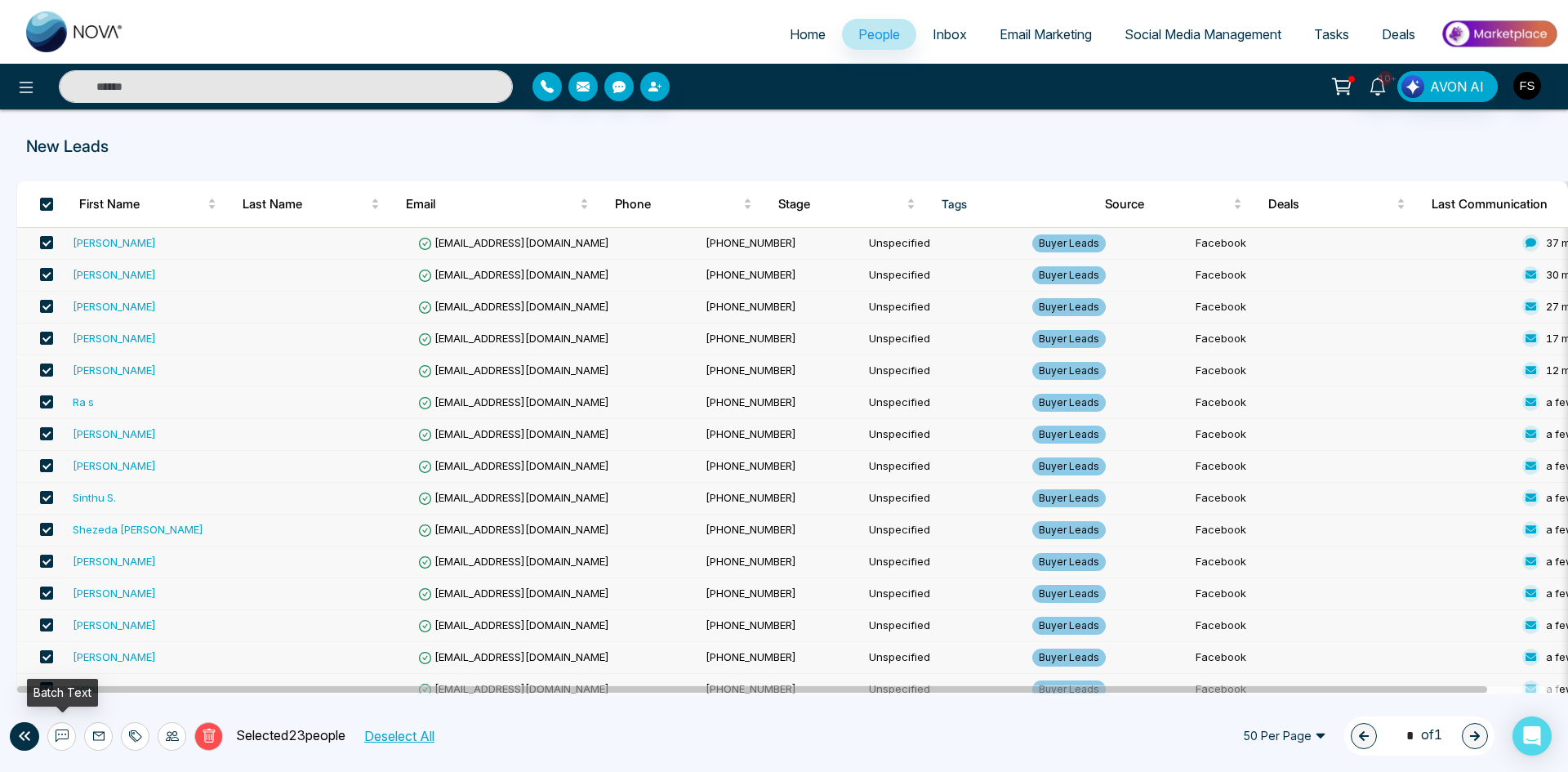
click at [58, 737] on icon at bounding box center [62, 735] width 13 height 13
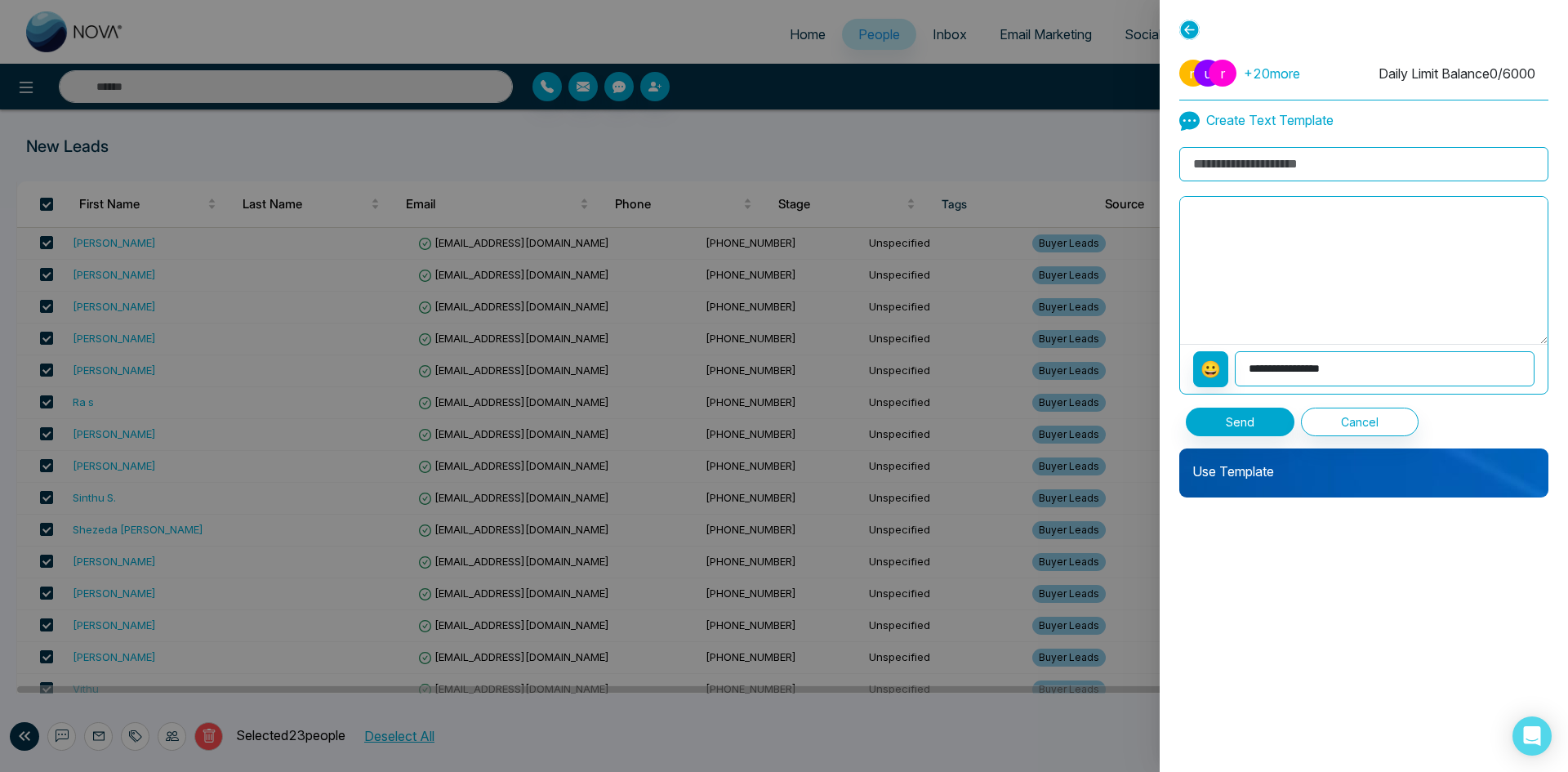
click at [1280, 166] on input at bounding box center [1364, 164] width 369 height 34
click at [1251, 224] on textarea at bounding box center [1364, 270] width 368 height 147
paste textarea "**********"
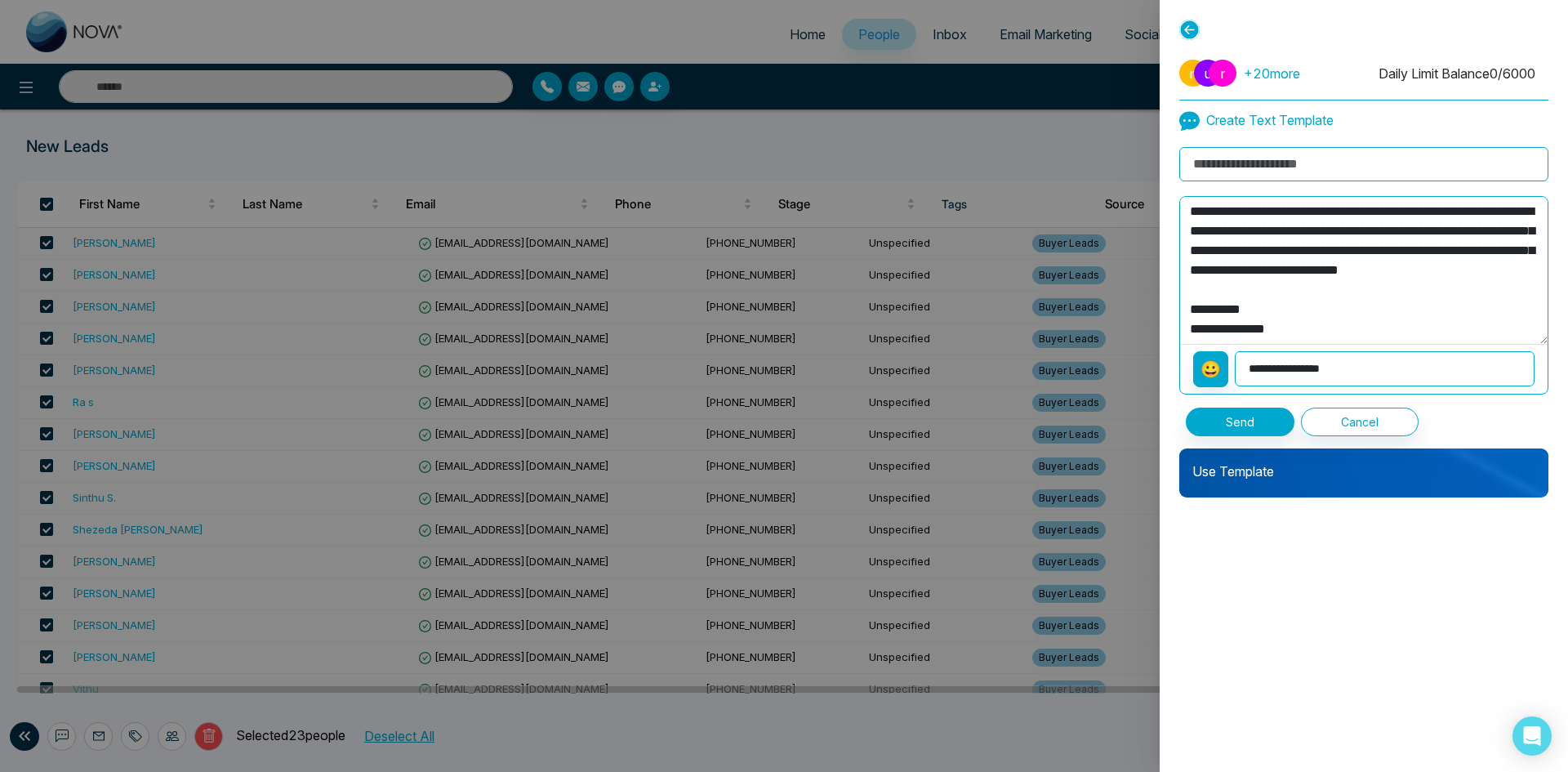
scroll to position [13, 0]
click at [1240, 290] on textarea "**********" at bounding box center [1364, 270] width 368 height 147
type textarea "**********"
click at [1276, 164] on input at bounding box center [1364, 164] width 369 height 34
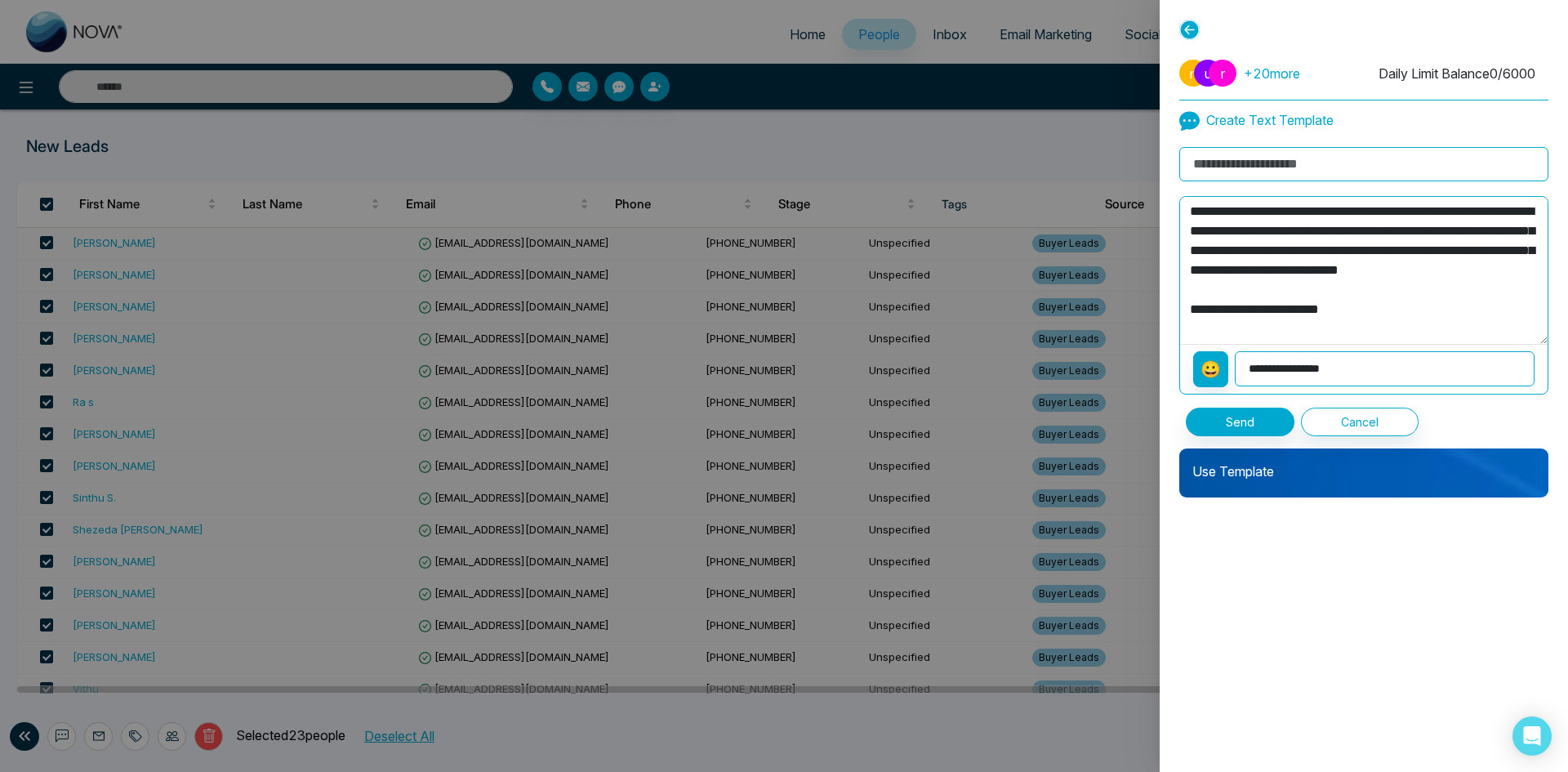
click at [1307, 154] on input at bounding box center [1364, 164] width 369 height 34
paste input "**********"
type input "**********"
click at [1376, 376] on select "**********" at bounding box center [1384, 368] width 300 height 35
select select "**********"
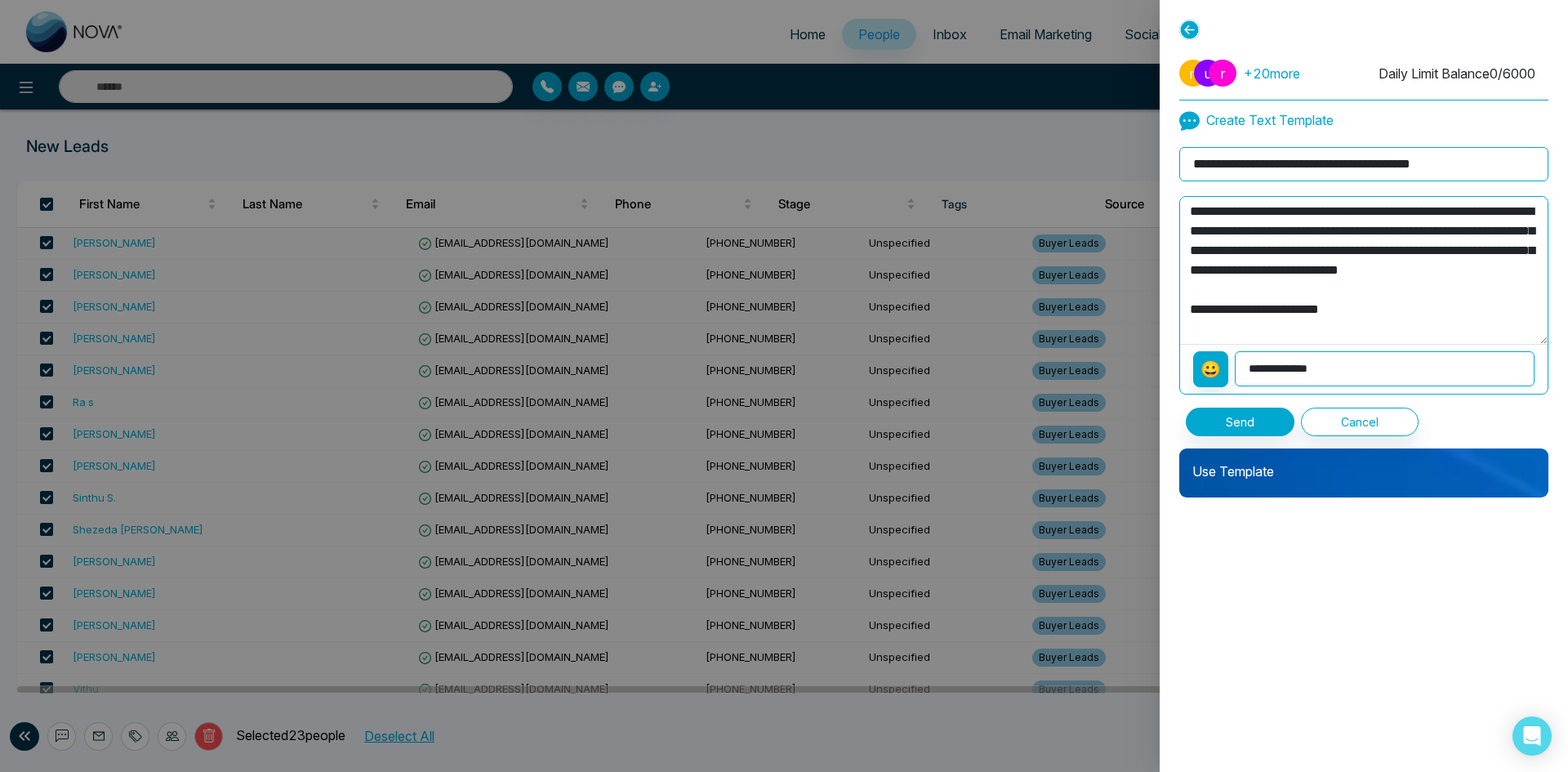
click at [1237, 351] on select "**********" at bounding box center [1384, 368] width 300 height 35
click at [1339, 326] on textarea "**********" at bounding box center [1364, 270] width 368 height 147
click at [1205, 214] on textarea "**********" at bounding box center [1364, 270] width 368 height 147
type textarea "**********"
click at [1324, 377] on select "**********" at bounding box center [1384, 368] width 300 height 35
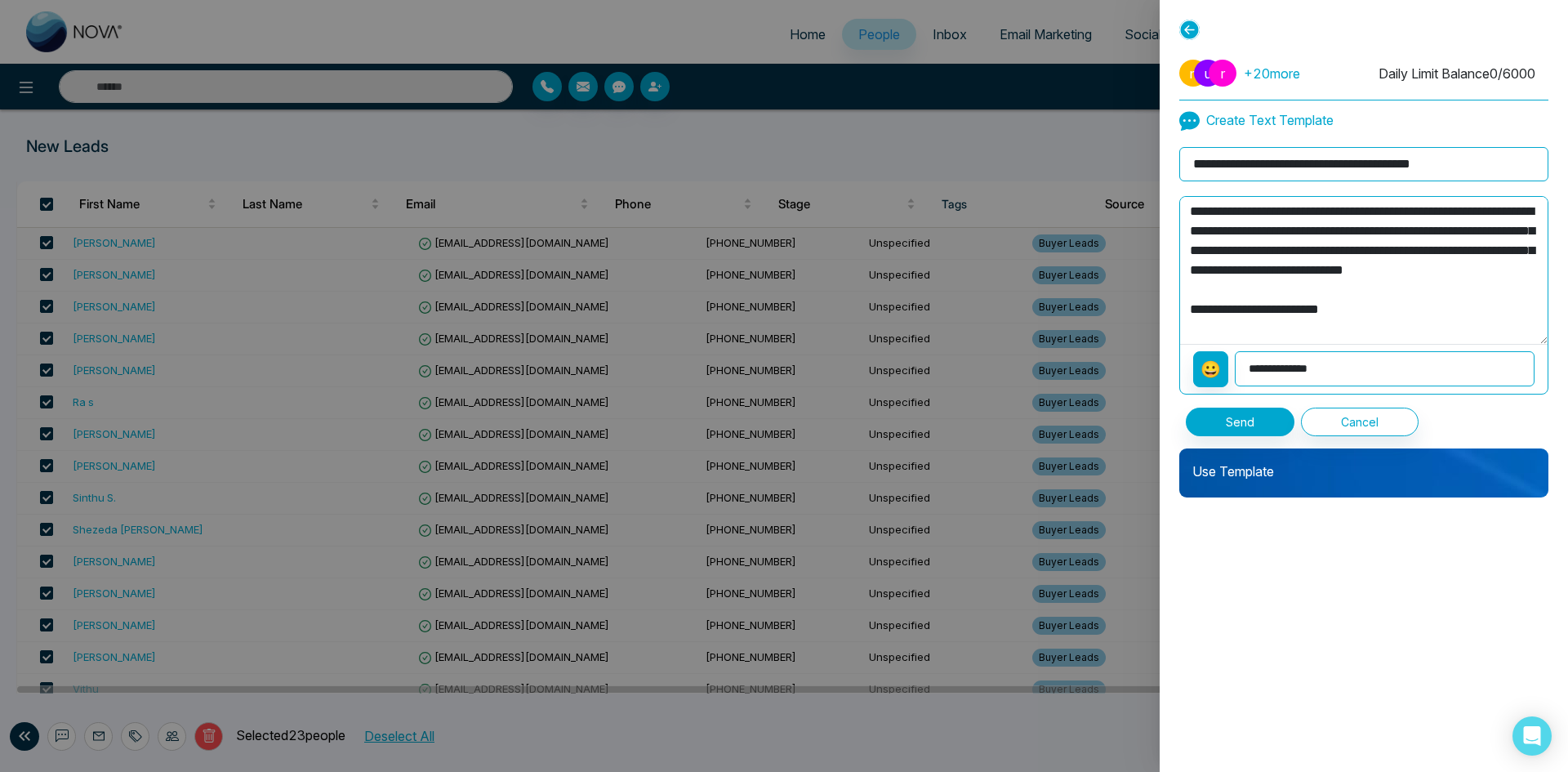
click at [1237, 351] on select "**********" at bounding box center [1384, 368] width 300 height 35
click at [1209, 210] on textarea "**********" at bounding box center [1364, 270] width 368 height 147
click at [1206, 212] on textarea "**********" at bounding box center [1364, 270] width 368 height 147
click at [1327, 368] on select "**********" at bounding box center [1384, 368] width 300 height 35
select select "**********"
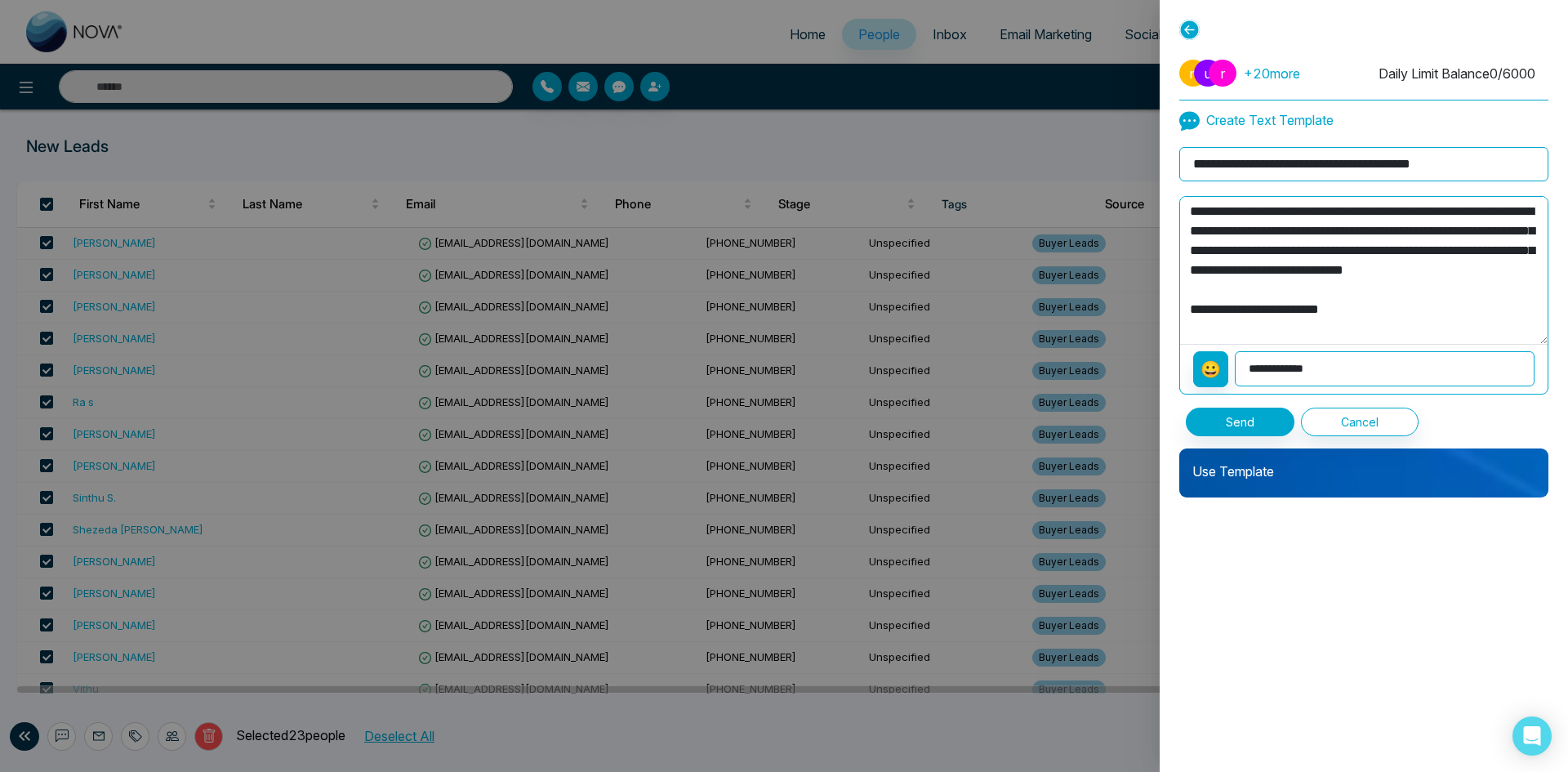
click at [1237, 351] on select "**********" at bounding box center [1384, 368] width 300 height 35
click at [1273, 210] on textarea "**********" at bounding box center [1364, 270] width 368 height 147
type textarea "**********"
click at [1364, 370] on select "**********" at bounding box center [1384, 368] width 300 height 35
select select "**********"
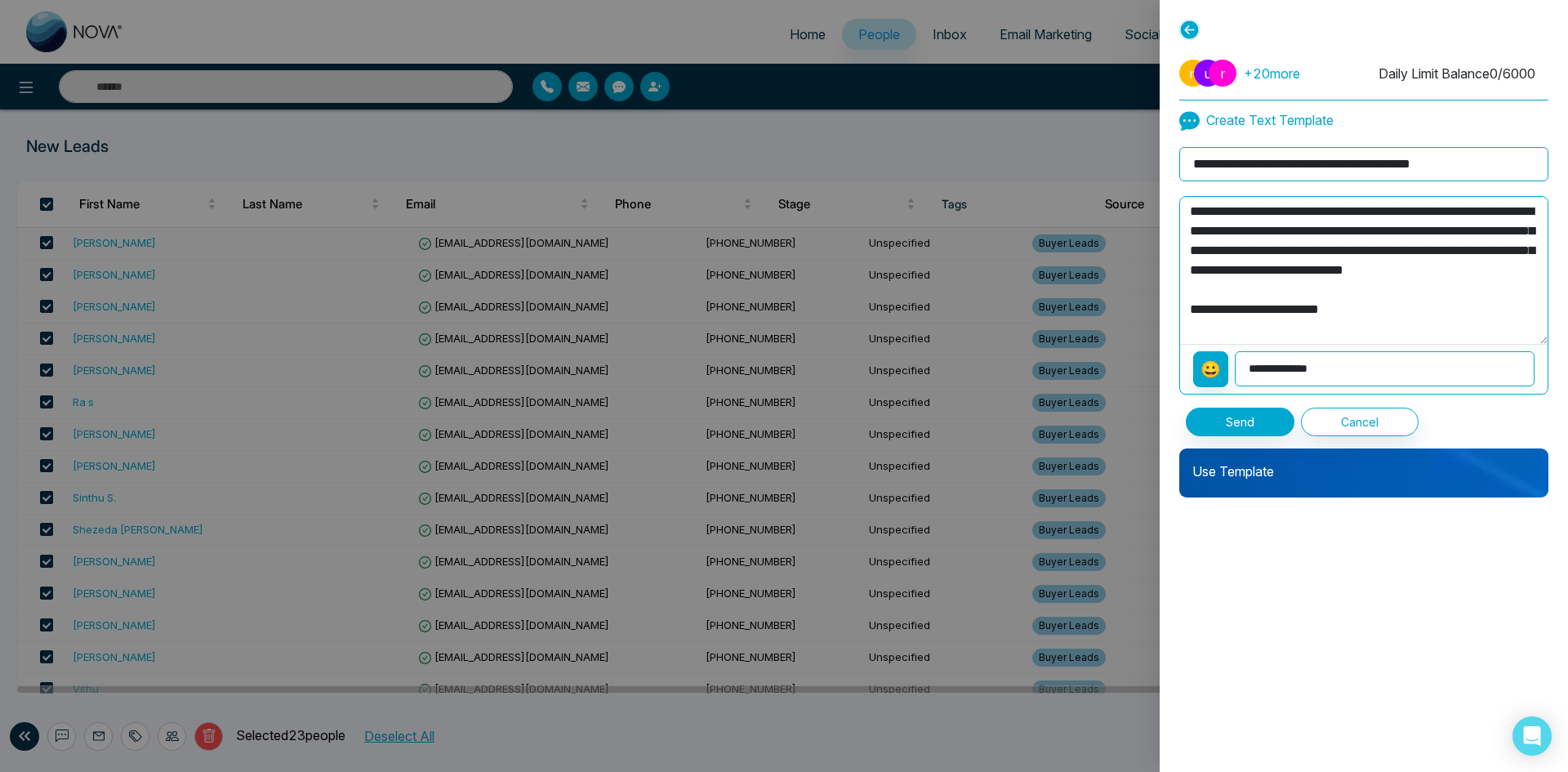
click at [1237, 351] on select "**********" at bounding box center [1384, 368] width 300 height 35
click at [1282, 210] on textarea "**********" at bounding box center [1364, 270] width 368 height 147
type textarea "**********"
click at [1243, 423] on button "Send" at bounding box center [1240, 422] width 109 height 28
click at [1181, 25] on icon at bounding box center [1190, 30] width 21 height 21
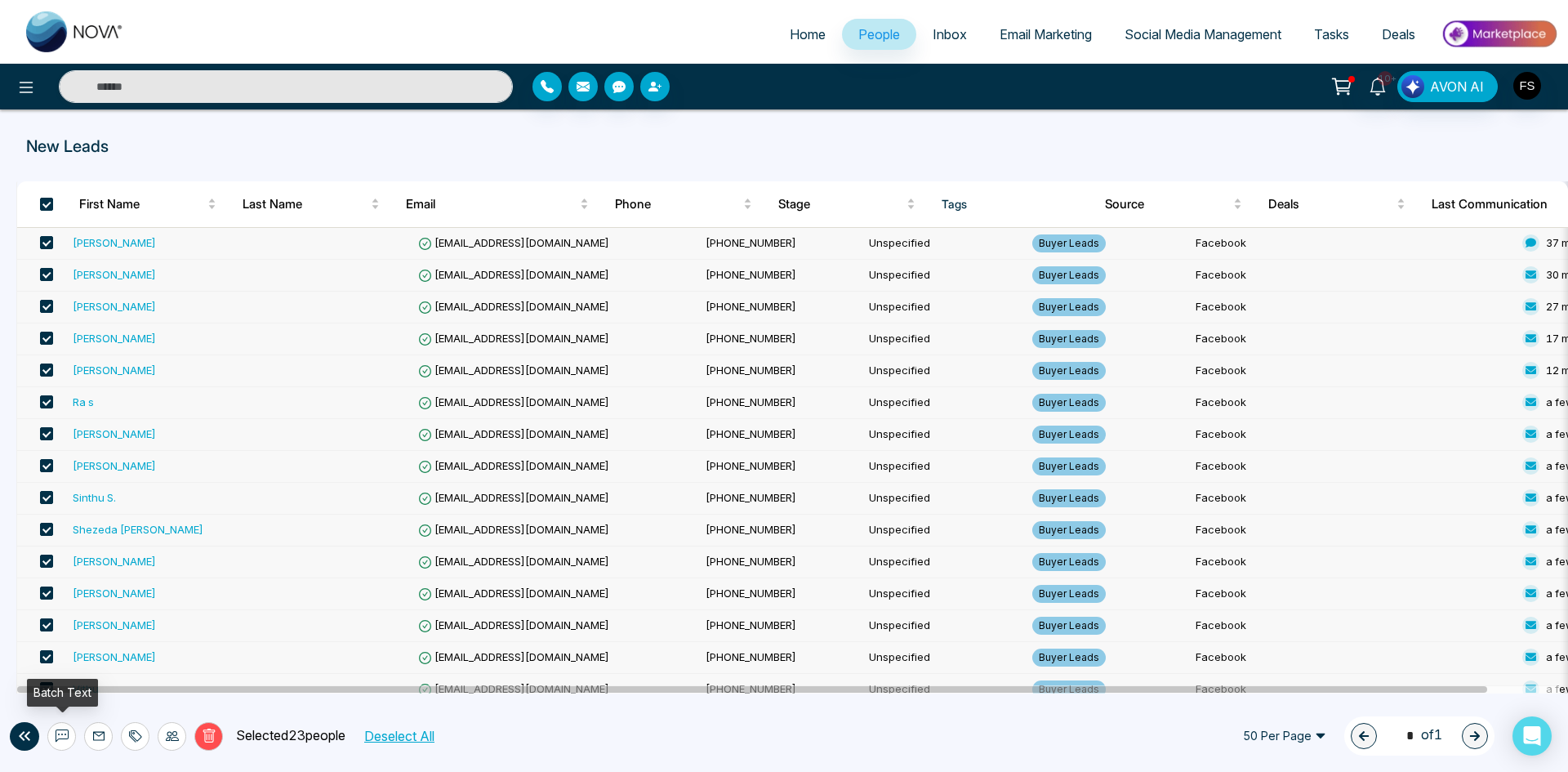
click at [57, 737] on icon at bounding box center [62, 735] width 13 height 13
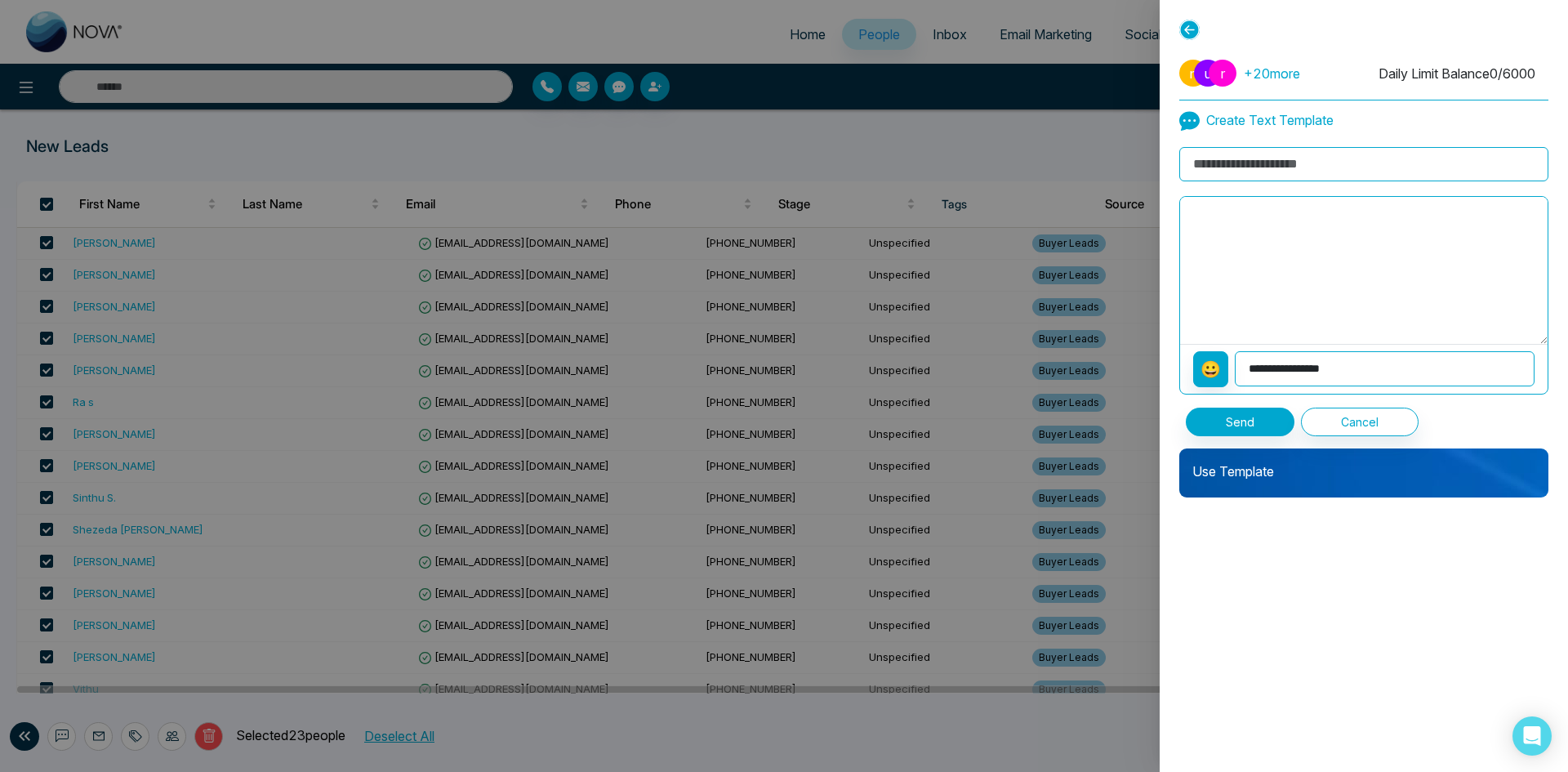
click at [846, 152] on div at bounding box center [784, 386] width 1568 height 772
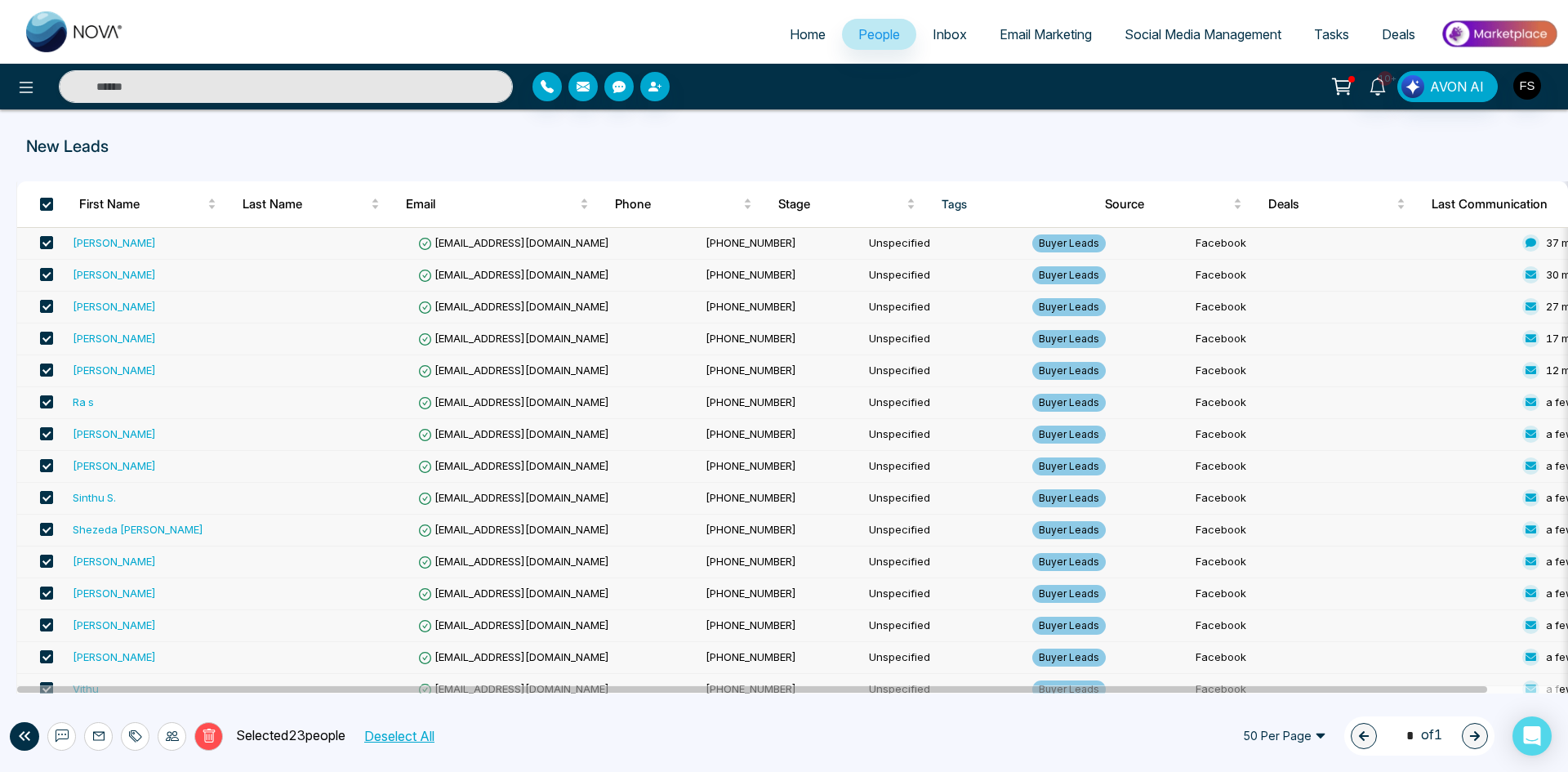
drag, startPoint x: 1340, startPoint y: 81, endPoint x: 1330, endPoint y: 79, distance: 10.2
click at [1340, 80] on icon at bounding box center [1341, 87] width 23 height 23
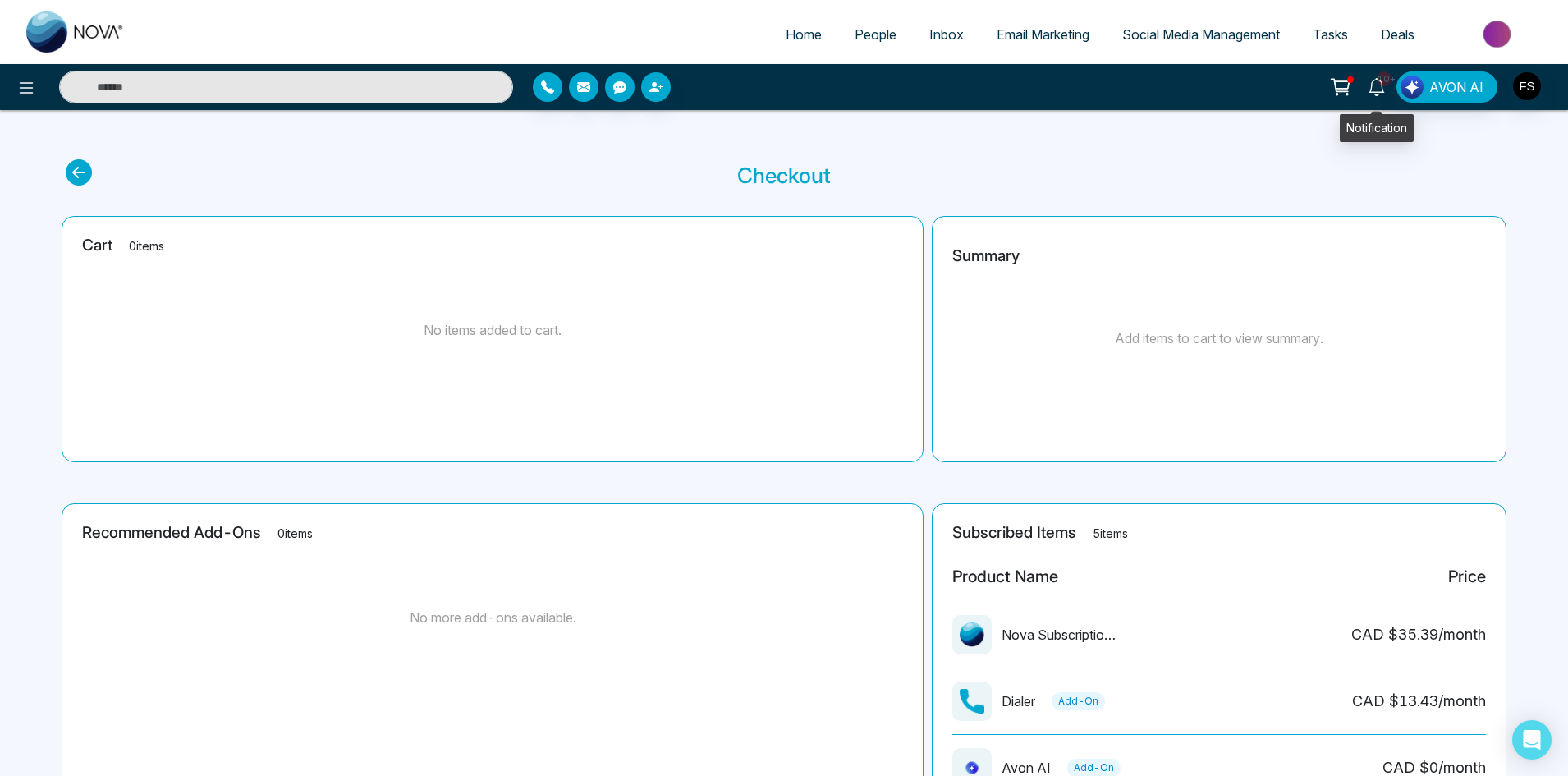
click at [1382, 79] on span "10+" at bounding box center [1383, 79] width 15 height 15
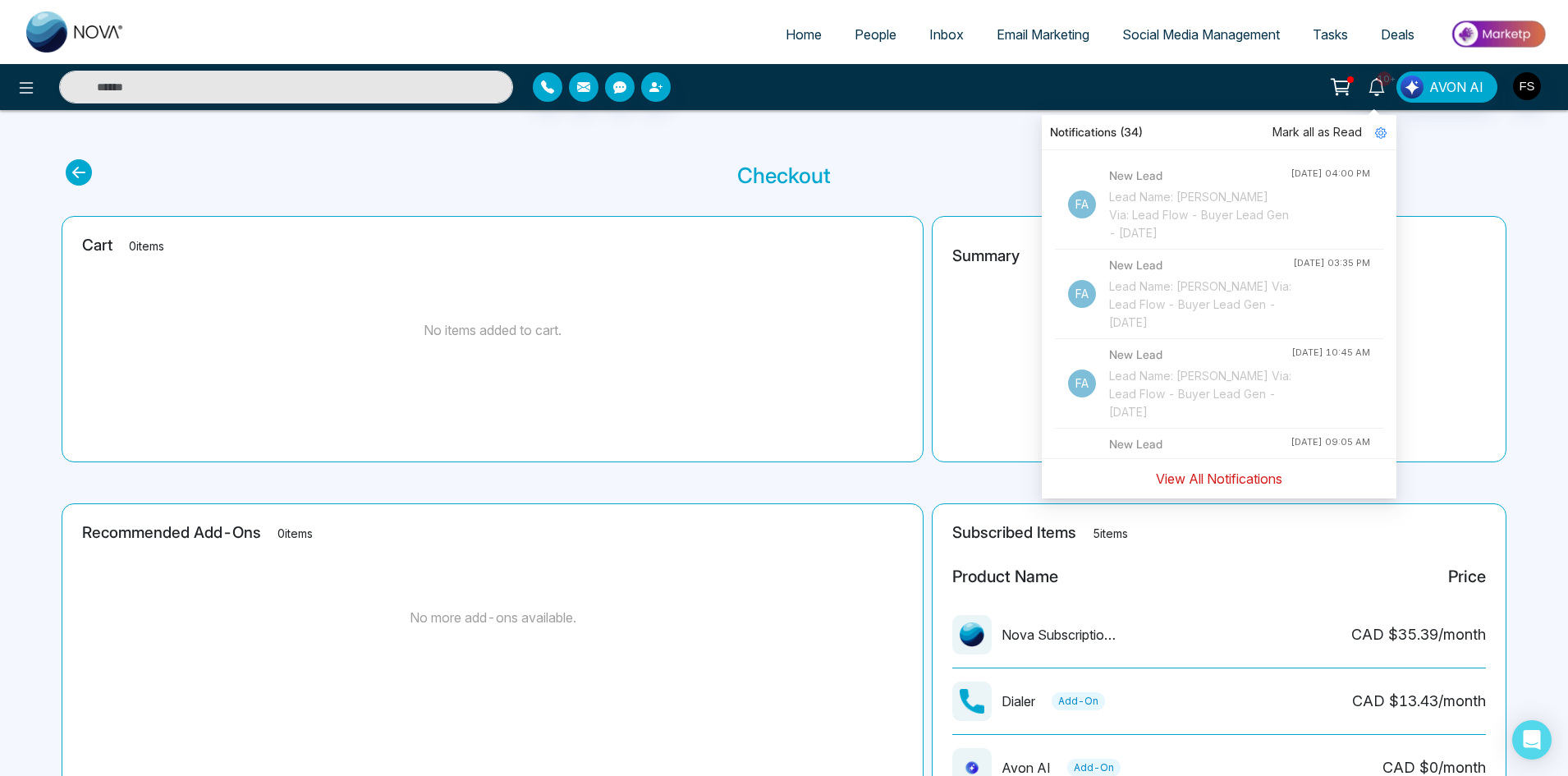
click at [1219, 482] on button "View All Notifications" at bounding box center [1219, 478] width 148 height 31
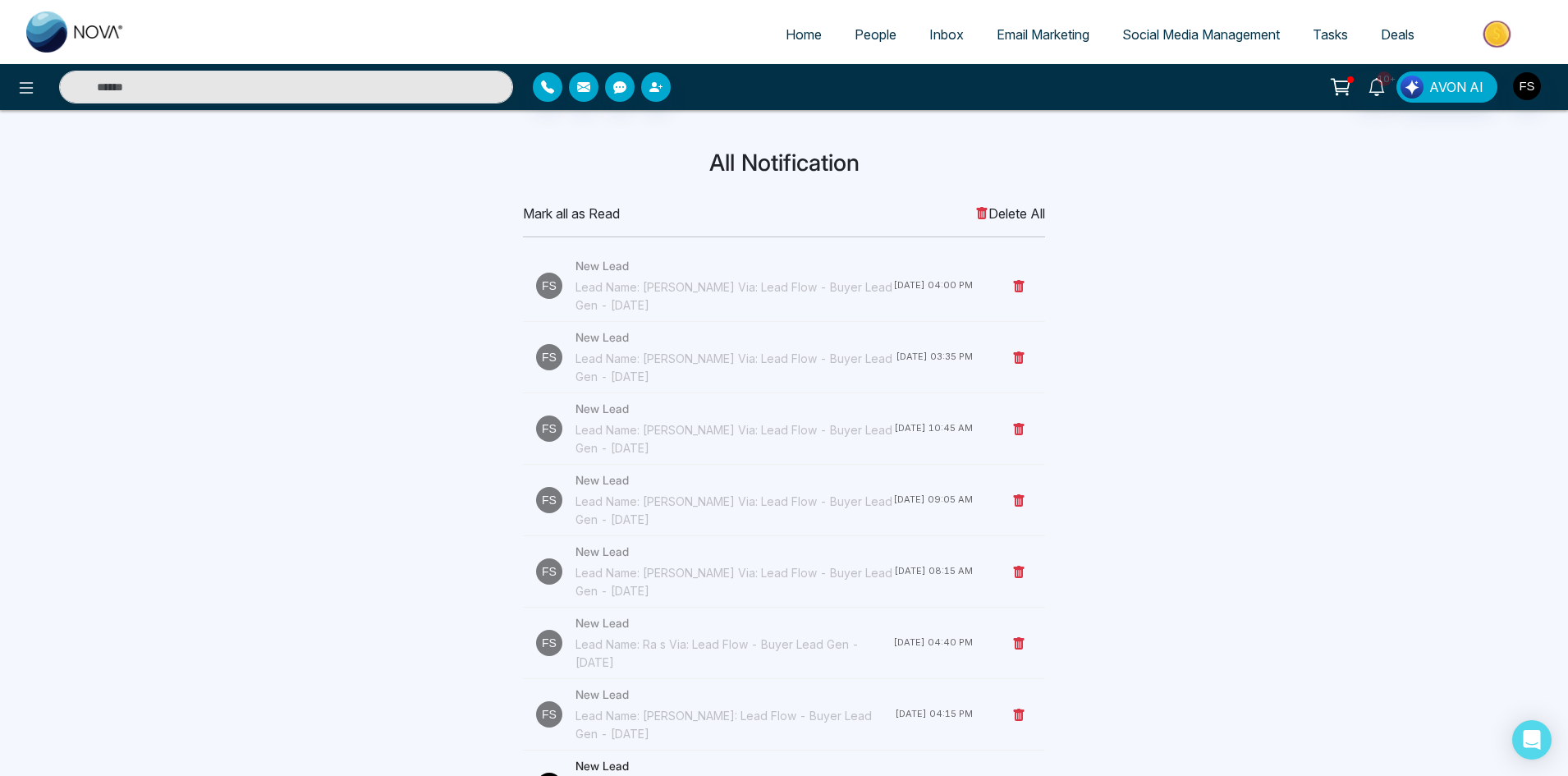
click at [868, 38] on span "People" at bounding box center [875, 34] width 42 height 16
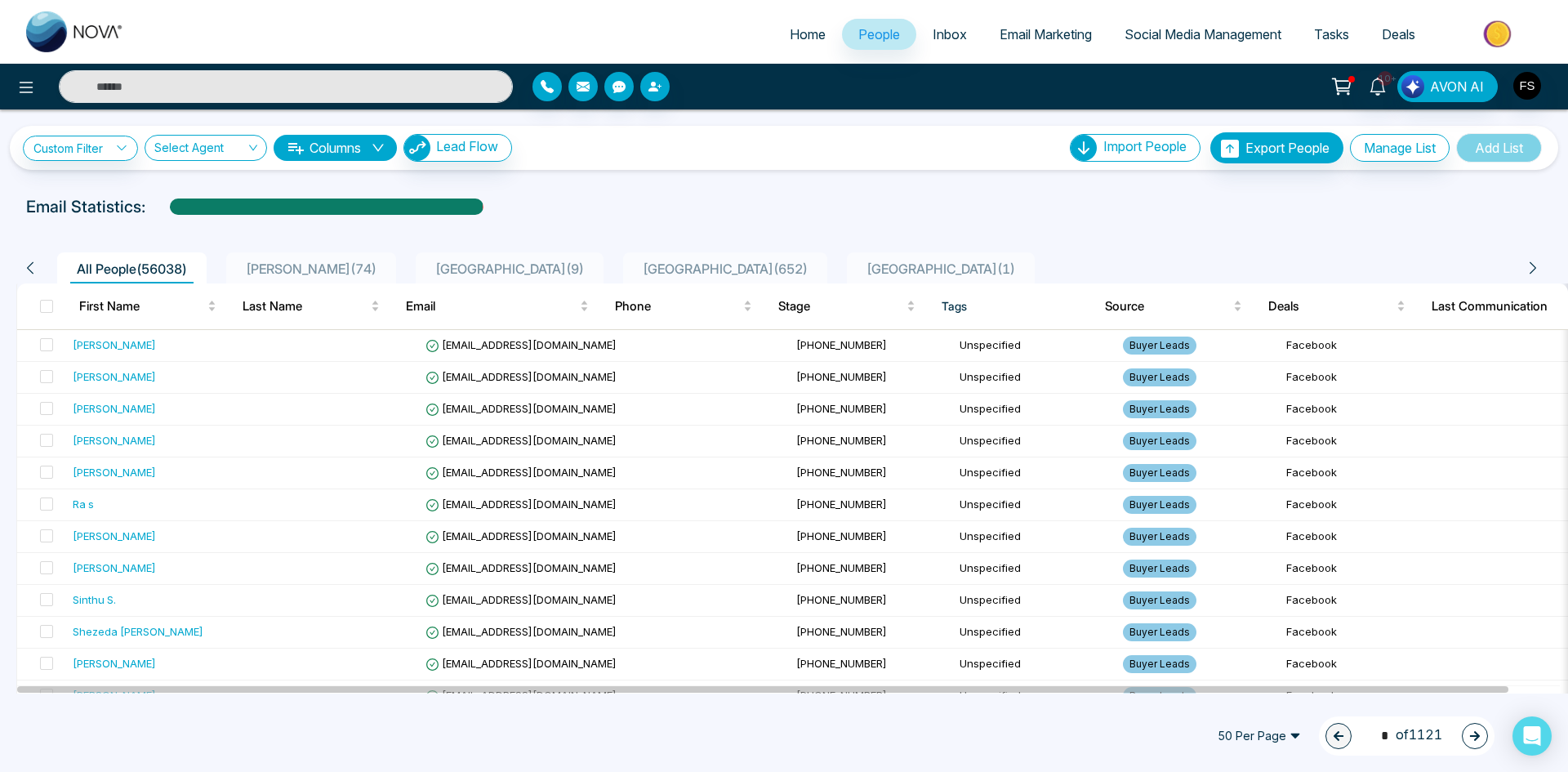
click at [1239, 732] on span "50 Per Page" at bounding box center [1260, 736] width 106 height 26
click at [1234, 708] on div "100 Per Page" at bounding box center [1259, 703] width 87 height 18
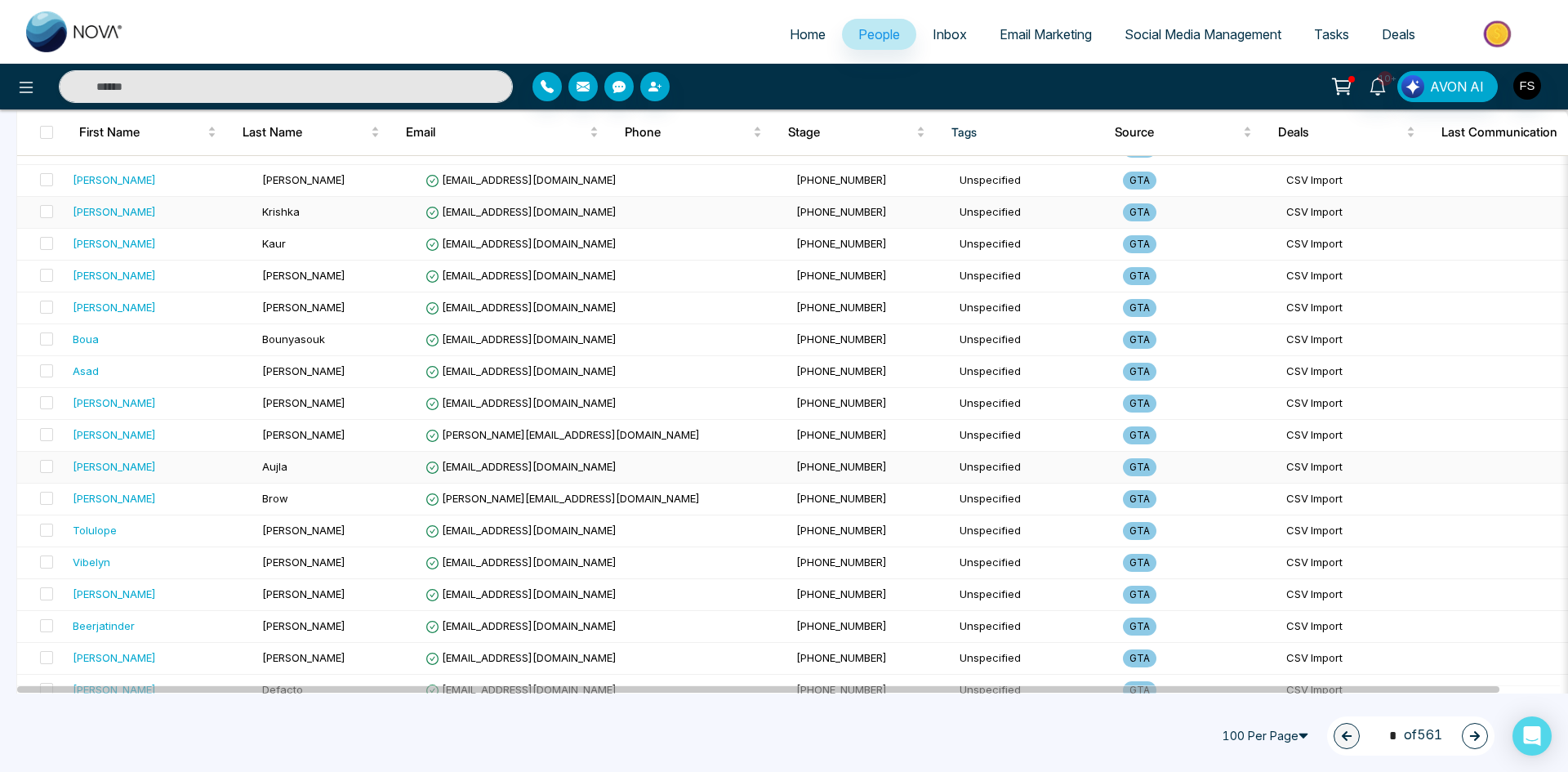
scroll to position [2831, 0]
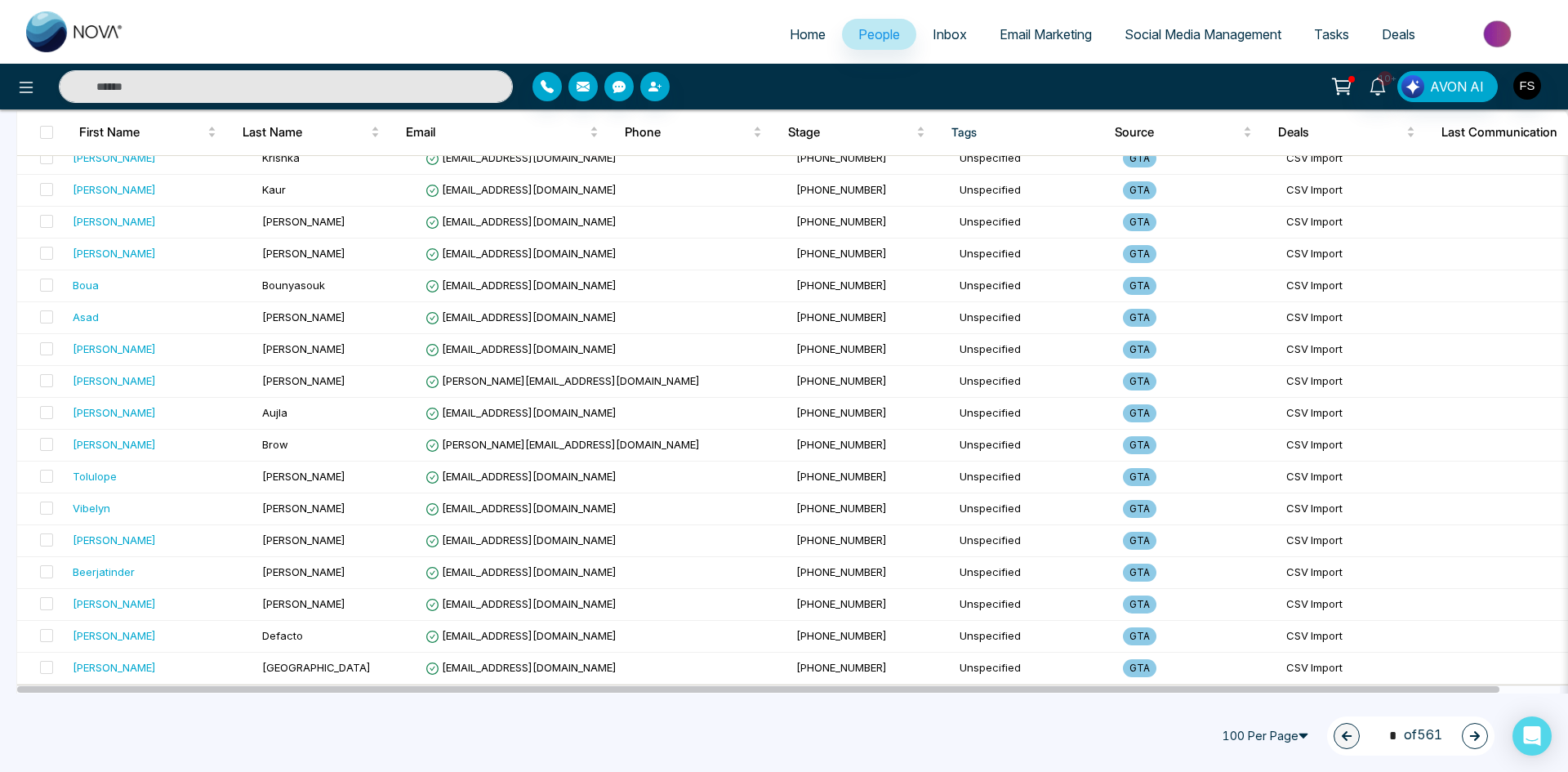
click at [1472, 736] on icon "button" at bounding box center [1474, 735] width 9 height 9
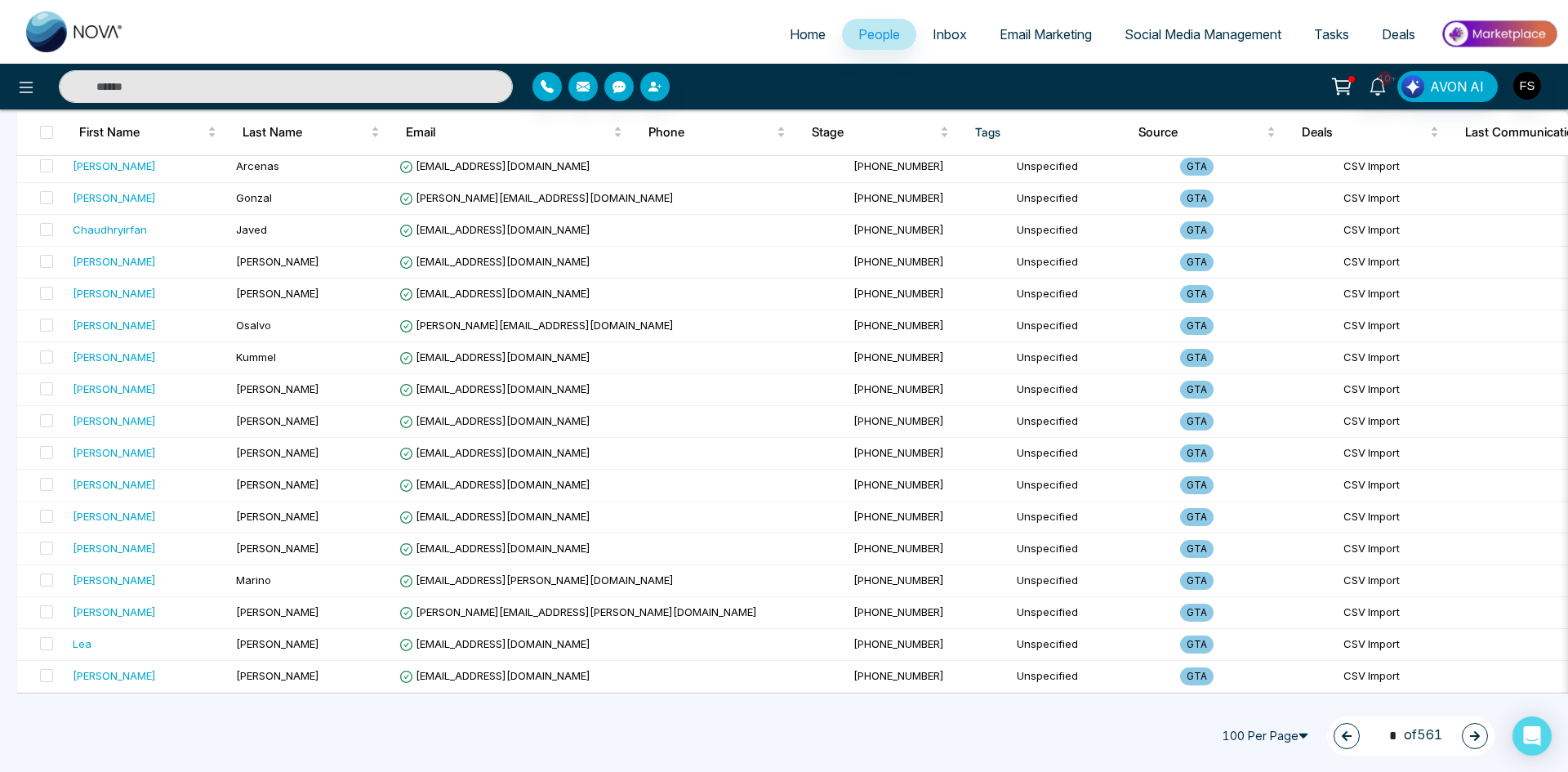
click at [1474, 738] on icon "button" at bounding box center [1474, 735] width 11 height 11
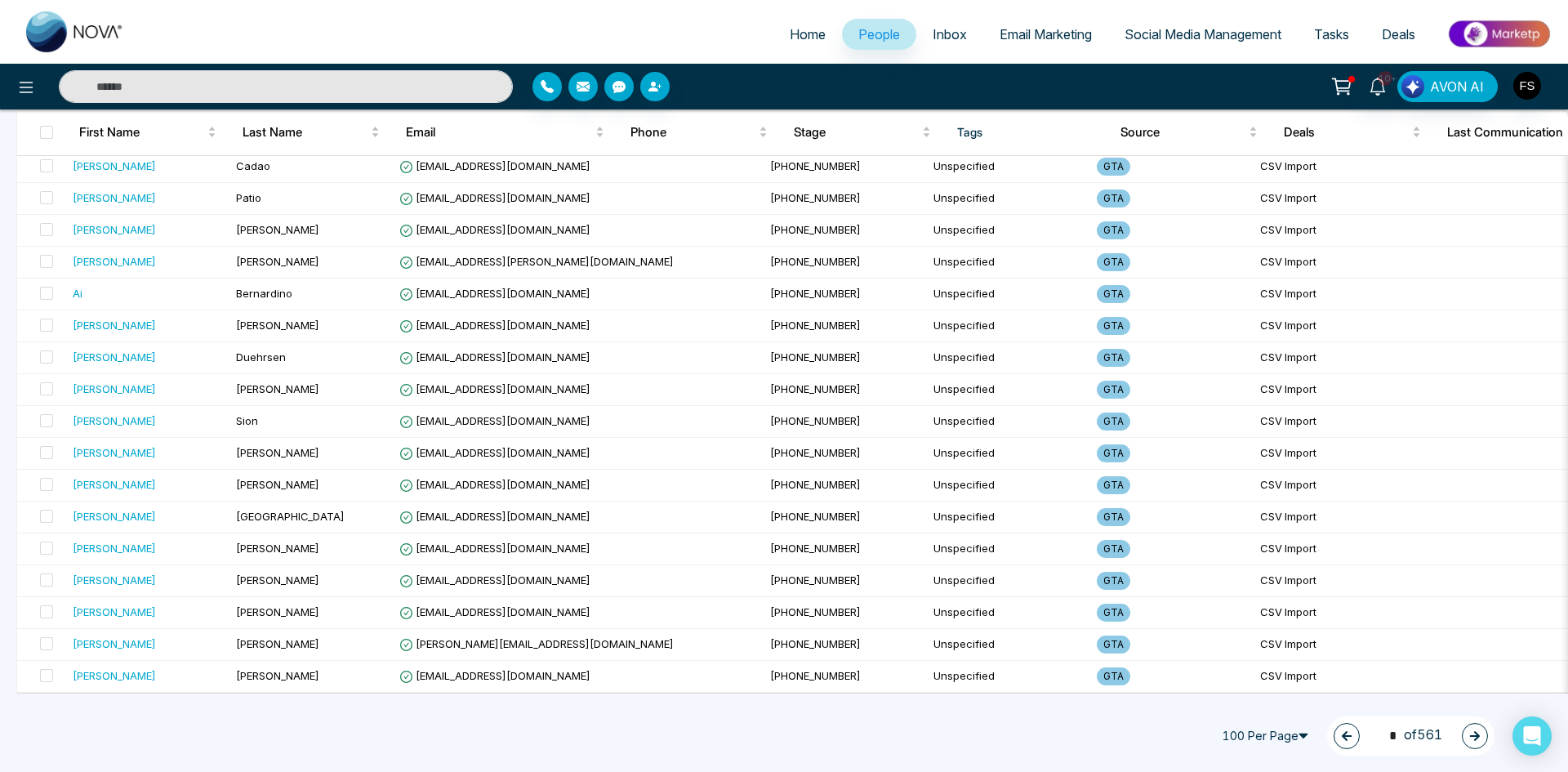
click at [1474, 738] on icon "button" at bounding box center [1474, 735] width 11 height 11
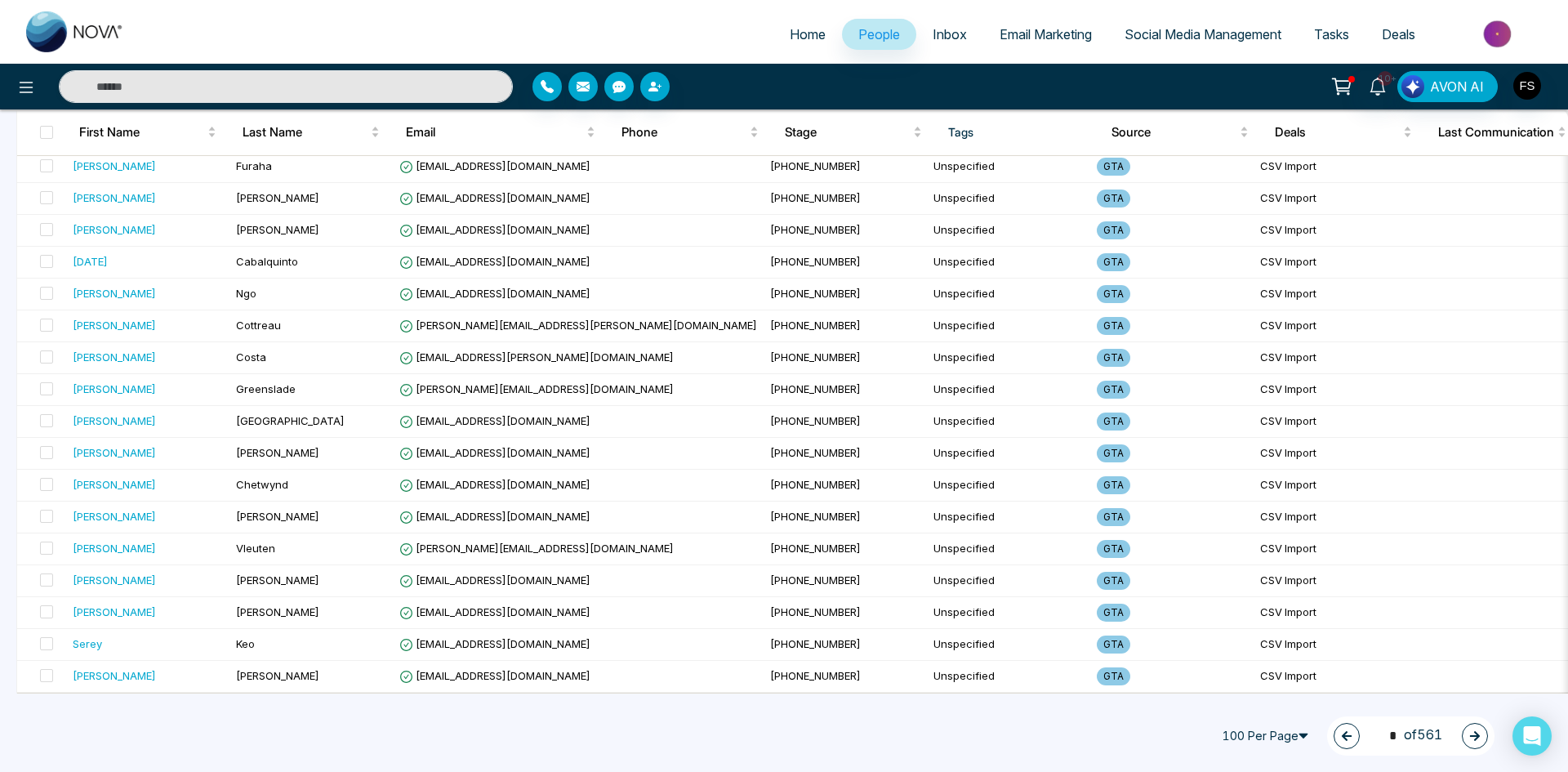
click at [1474, 740] on icon "button" at bounding box center [1474, 735] width 9 height 9
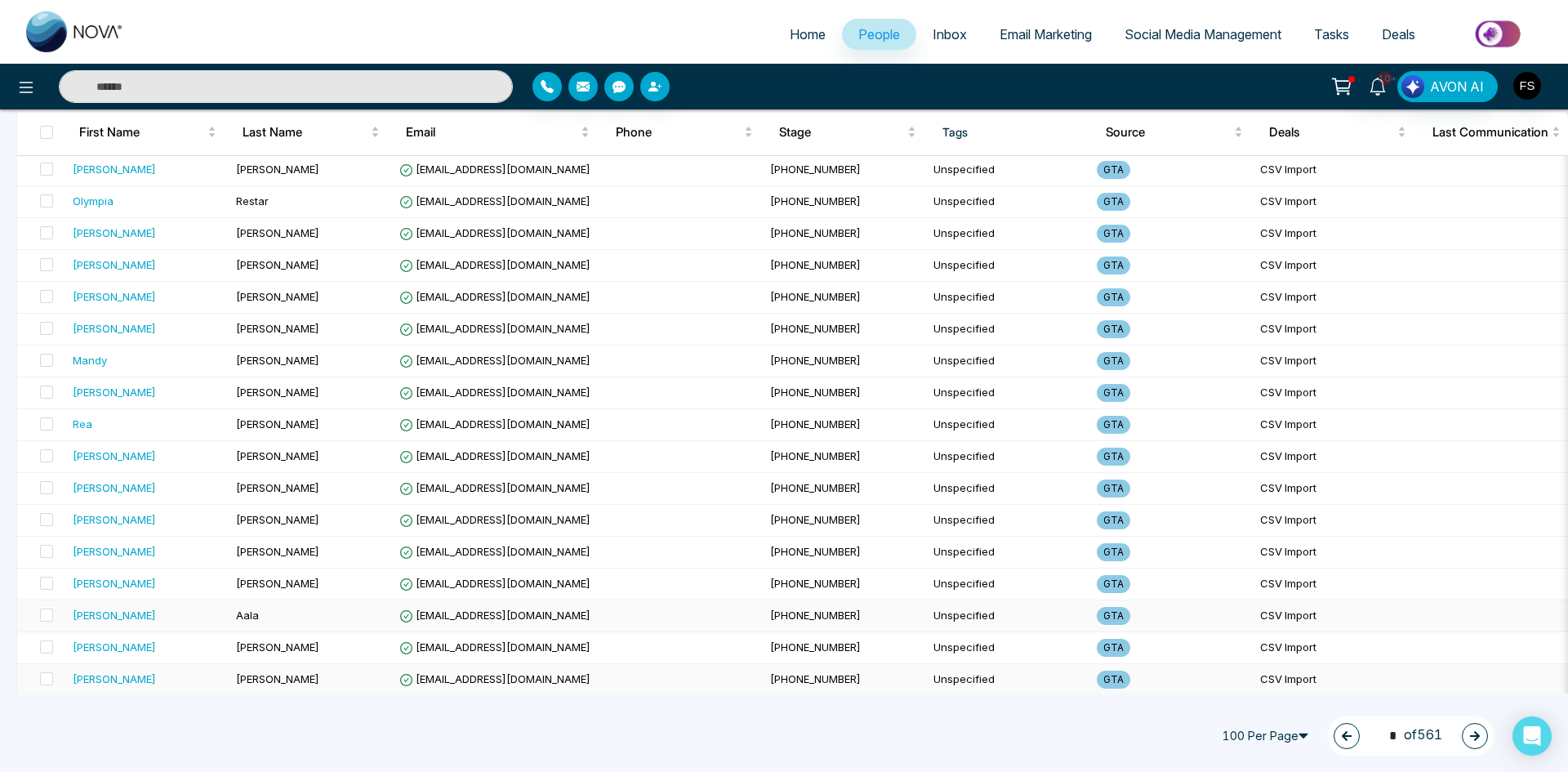
scroll to position [2668, 0]
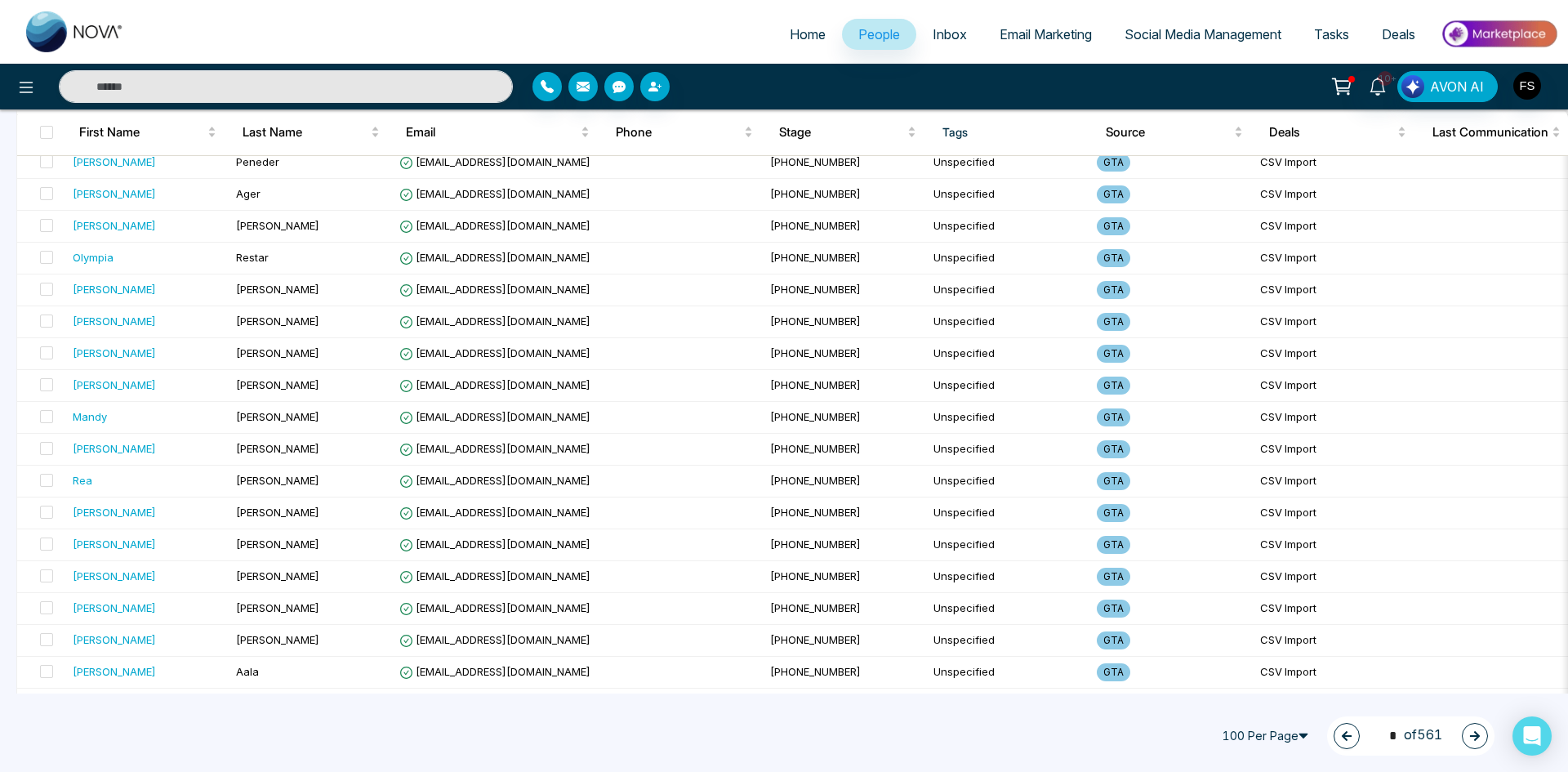
click at [1482, 736] on button "button" at bounding box center [1475, 736] width 26 height 26
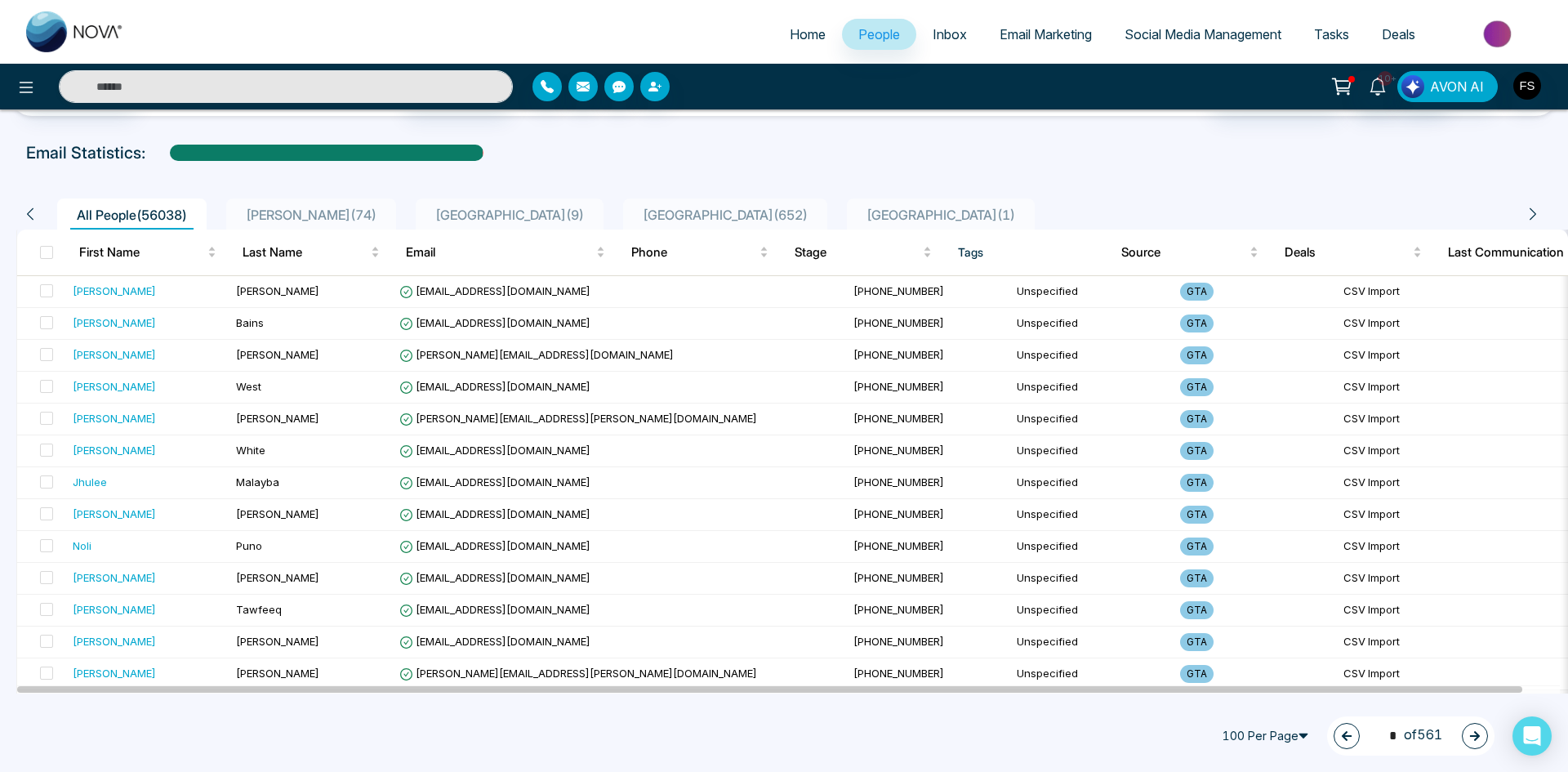
scroll to position [544, 0]
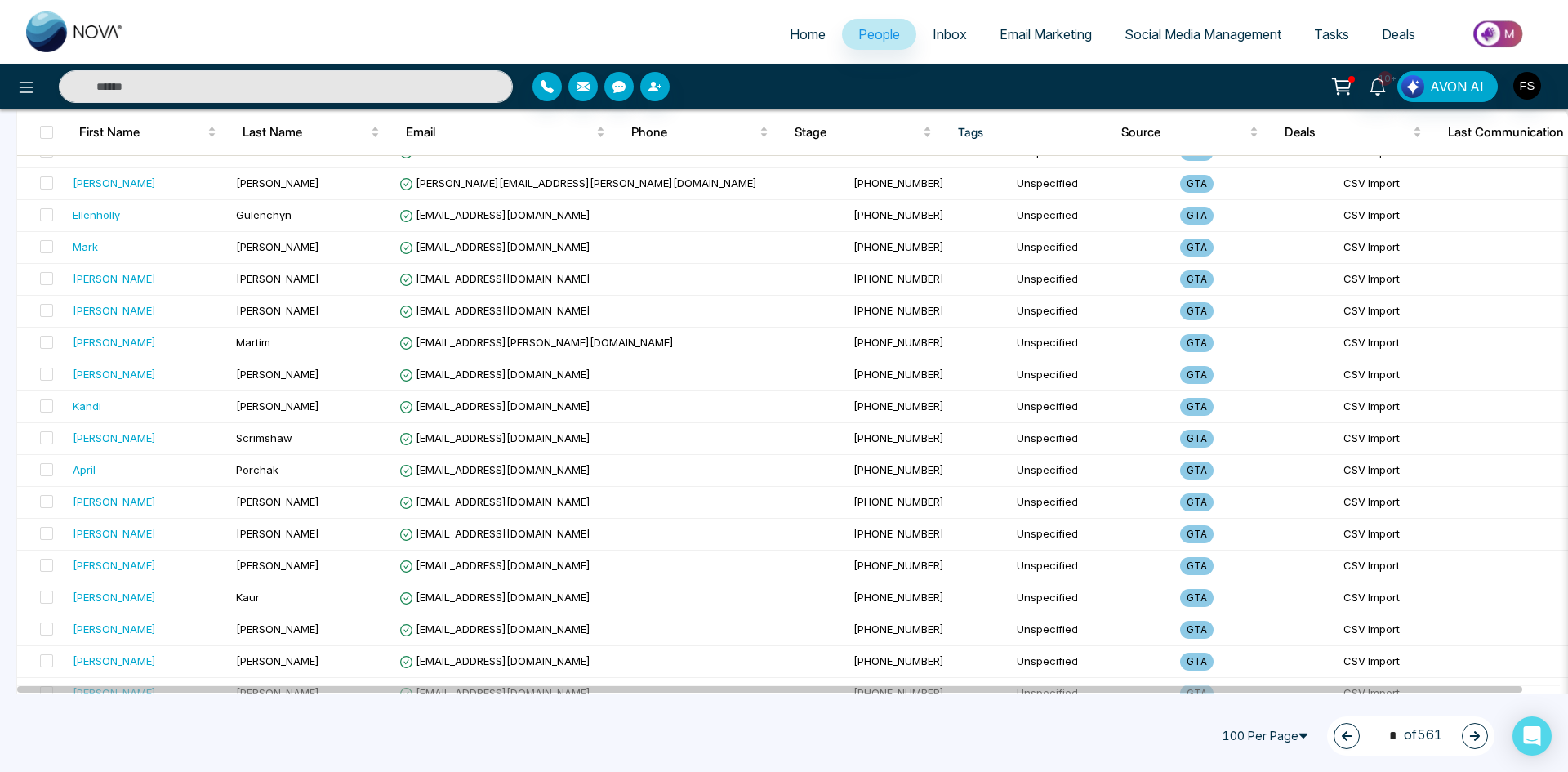
click at [1474, 735] on icon "button" at bounding box center [1474, 735] width 9 height 9
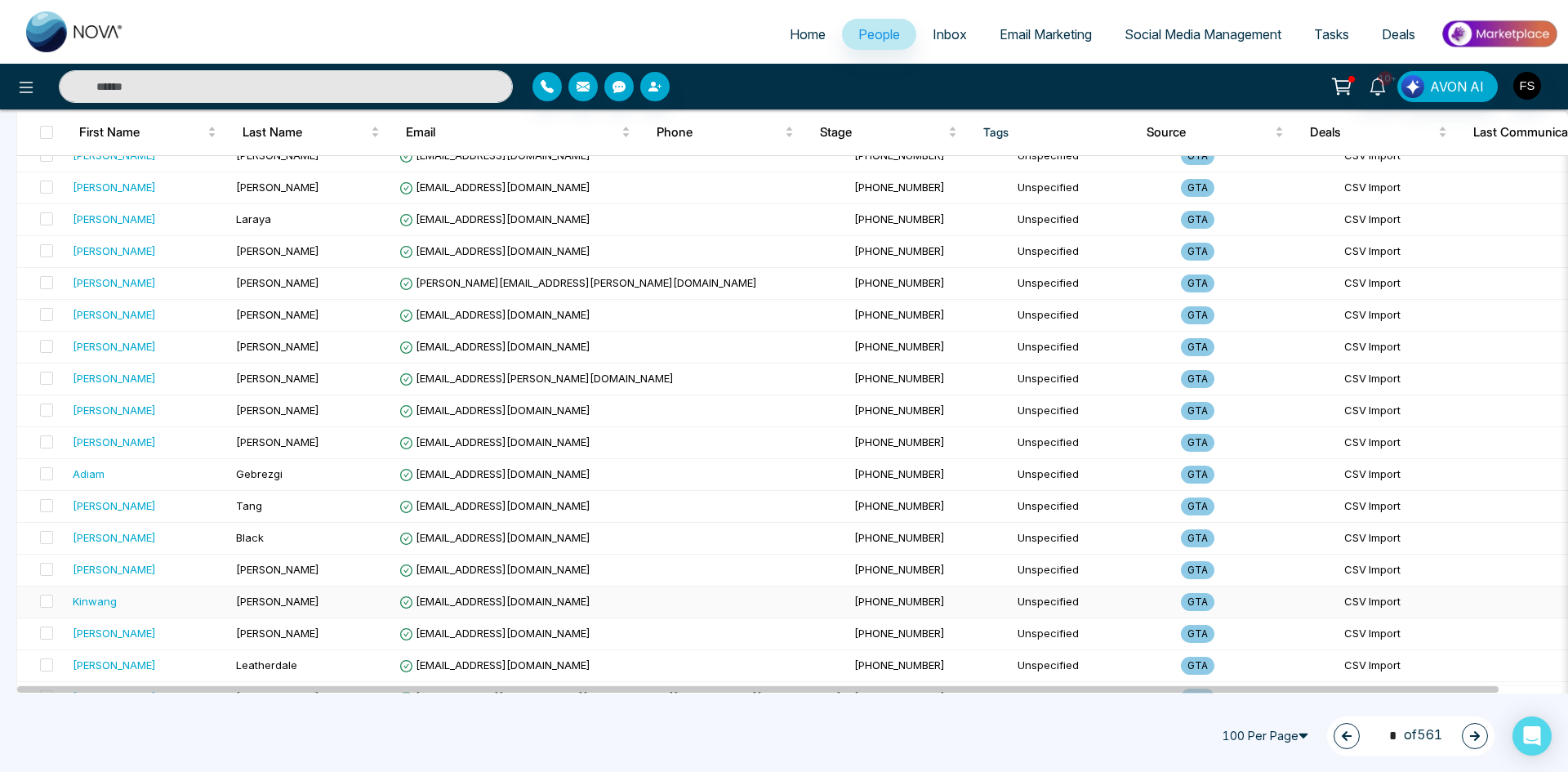
scroll to position [2831, 0]
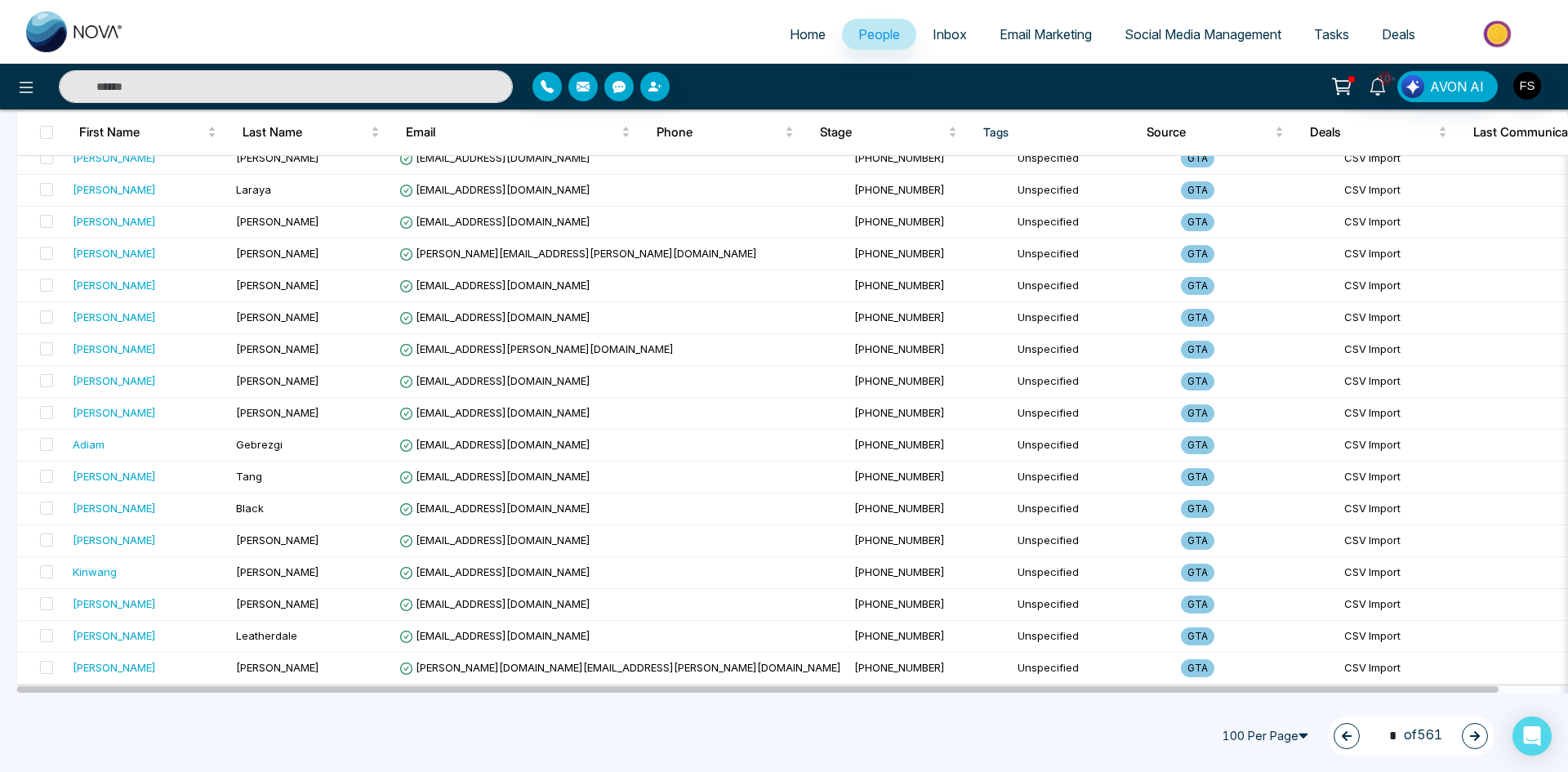
click at [1481, 728] on button "button" at bounding box center [1475, 736] width 26 height 26
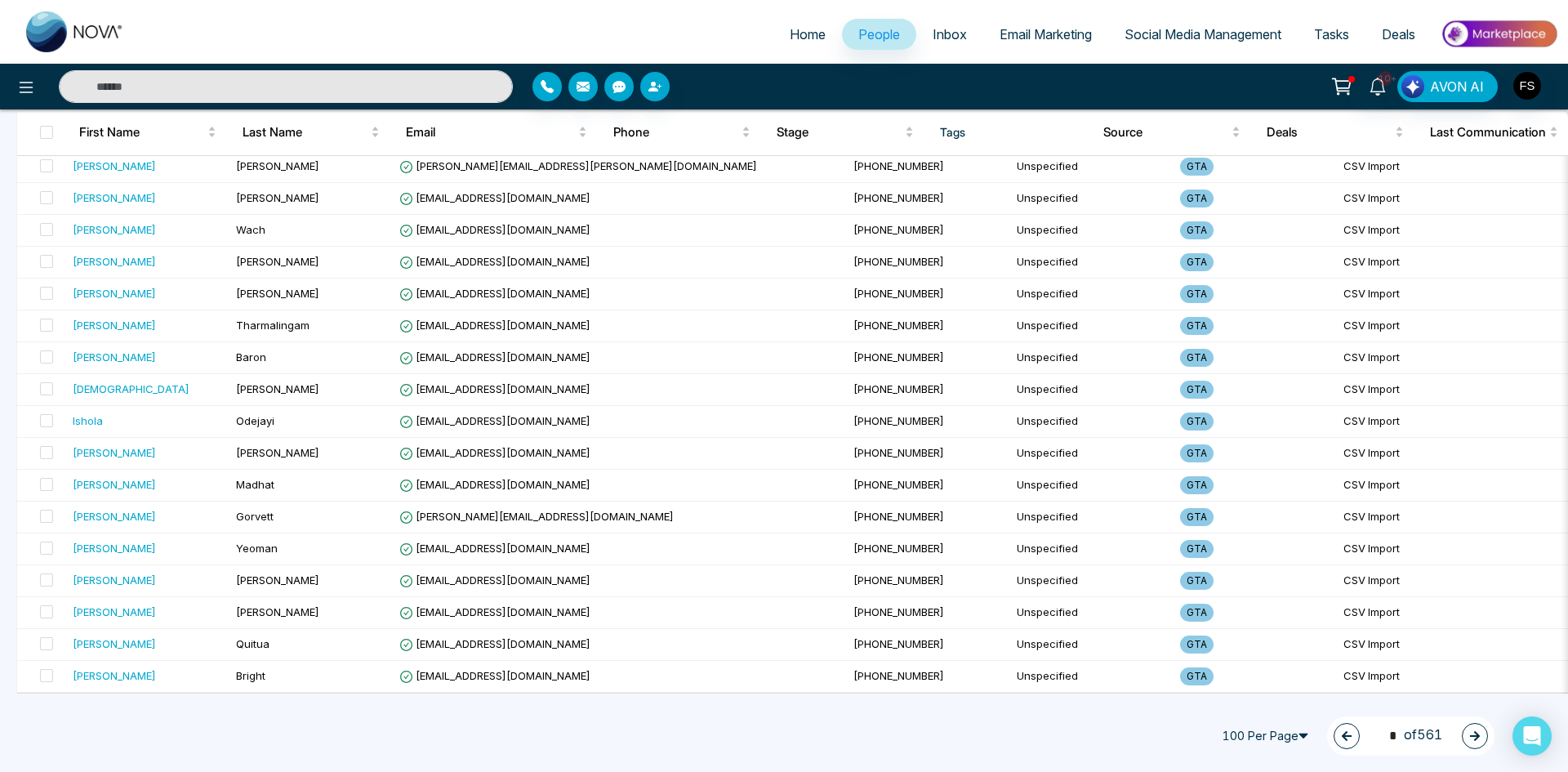
click at [1480, 736] on icon "button" at bounding box center [1474, 735] width 9 height 9
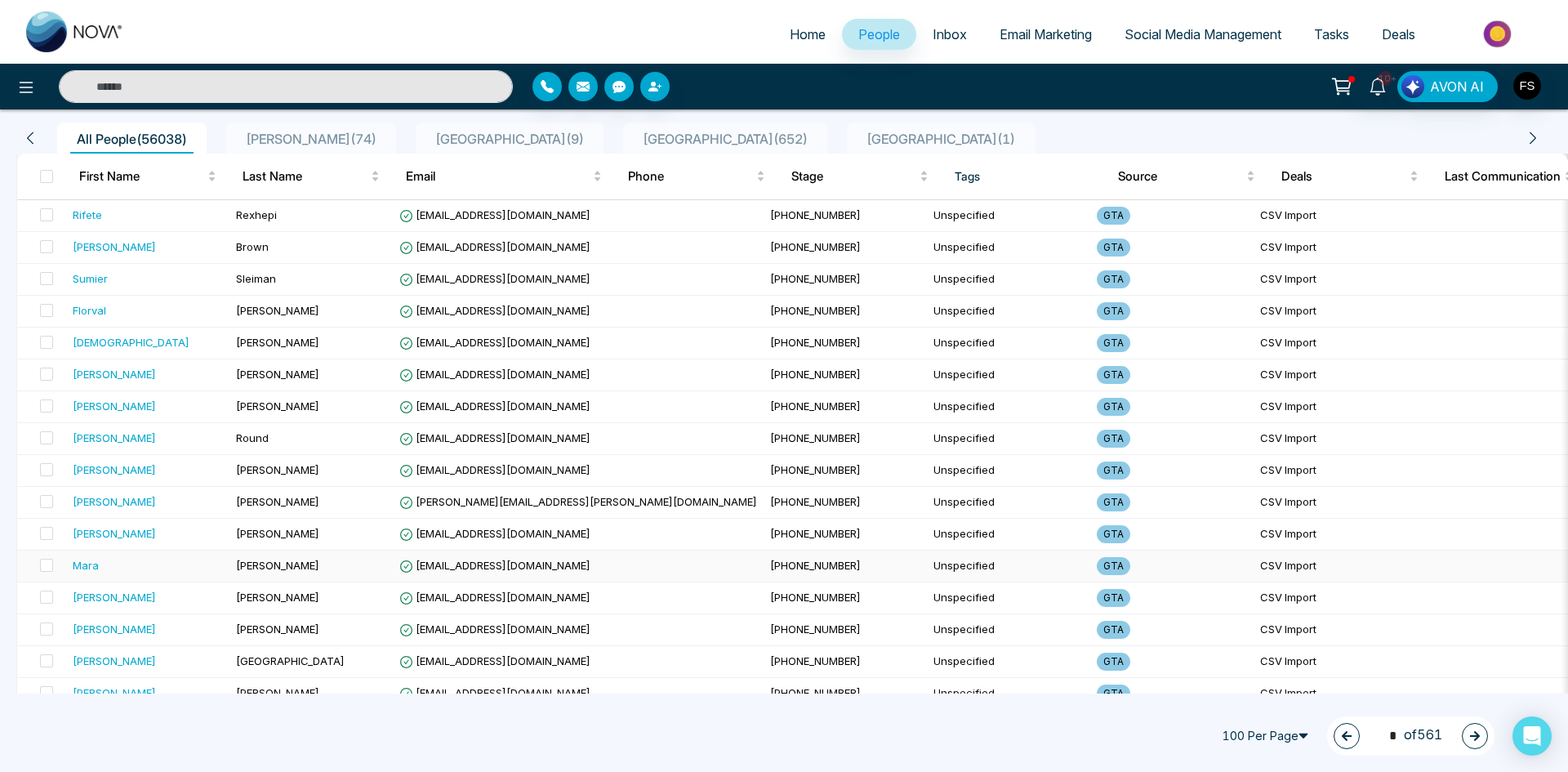
scroll to position [0, 0]
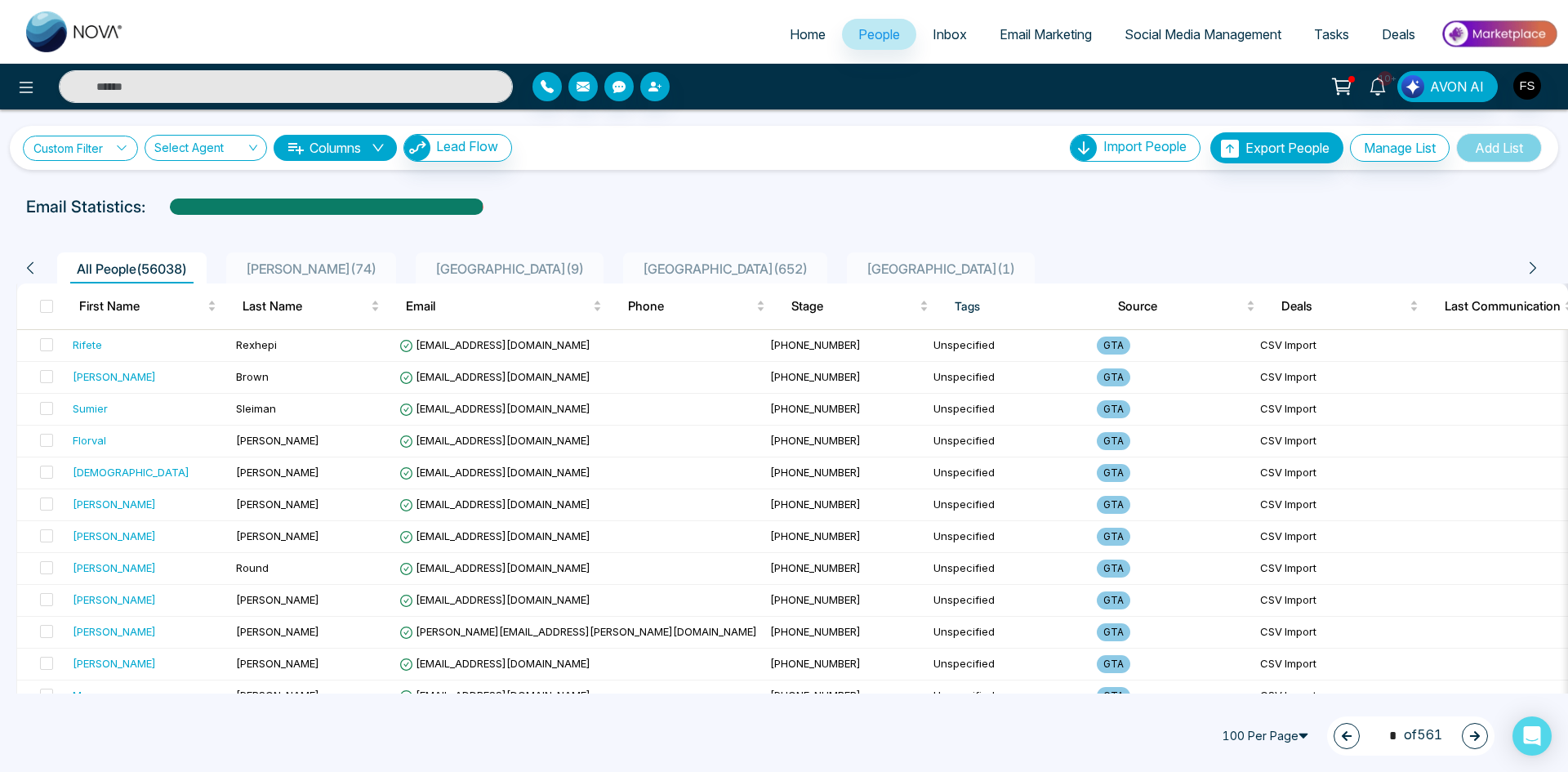
click at [116, 146] on link "Custom Filter" at bounding box center [81, 148] width 115 height 25
click at [151, 191] on input "search" at bounding box center [113, 186] width 132 height 25
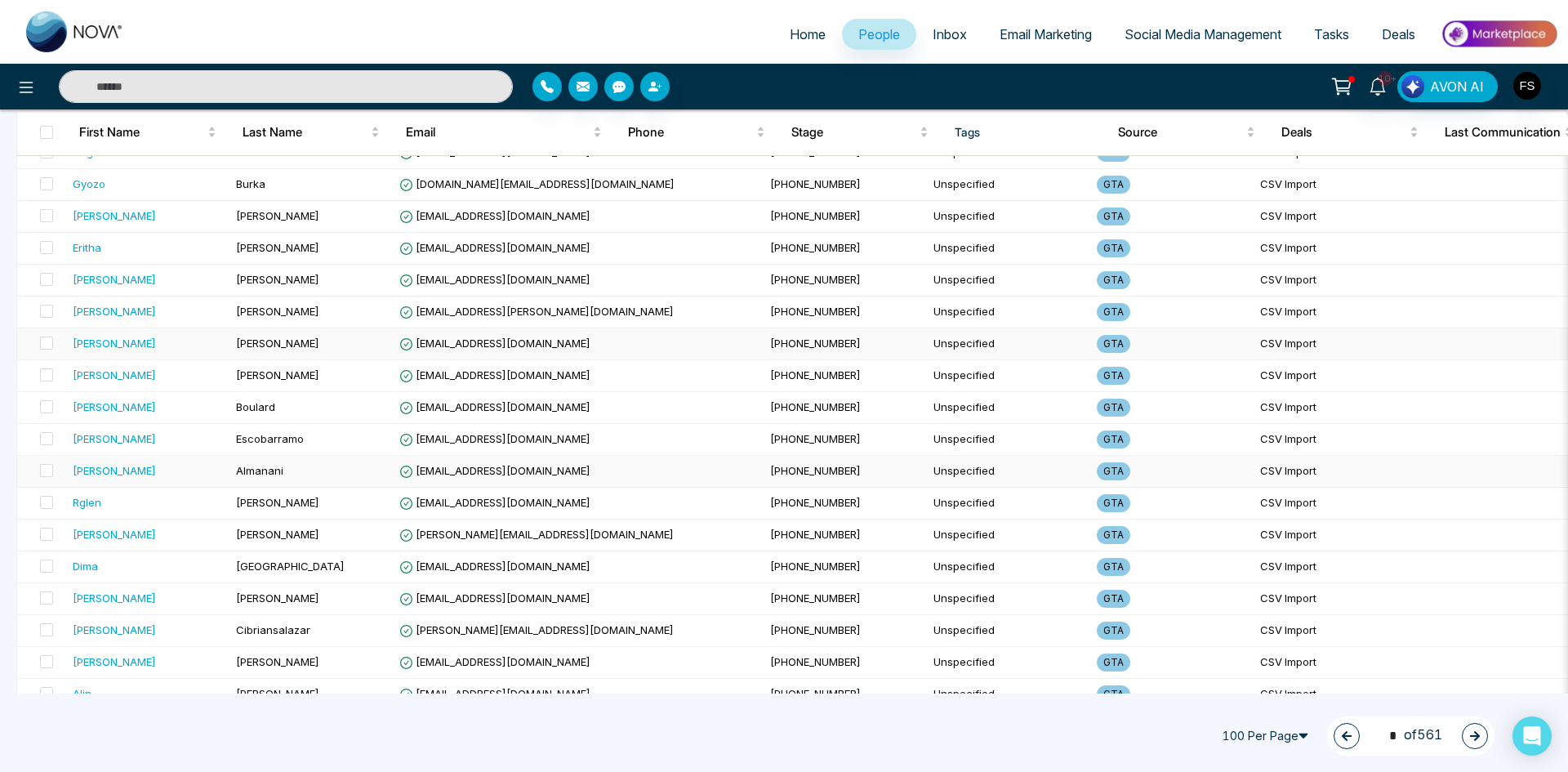
scroll to position [2831, 0]
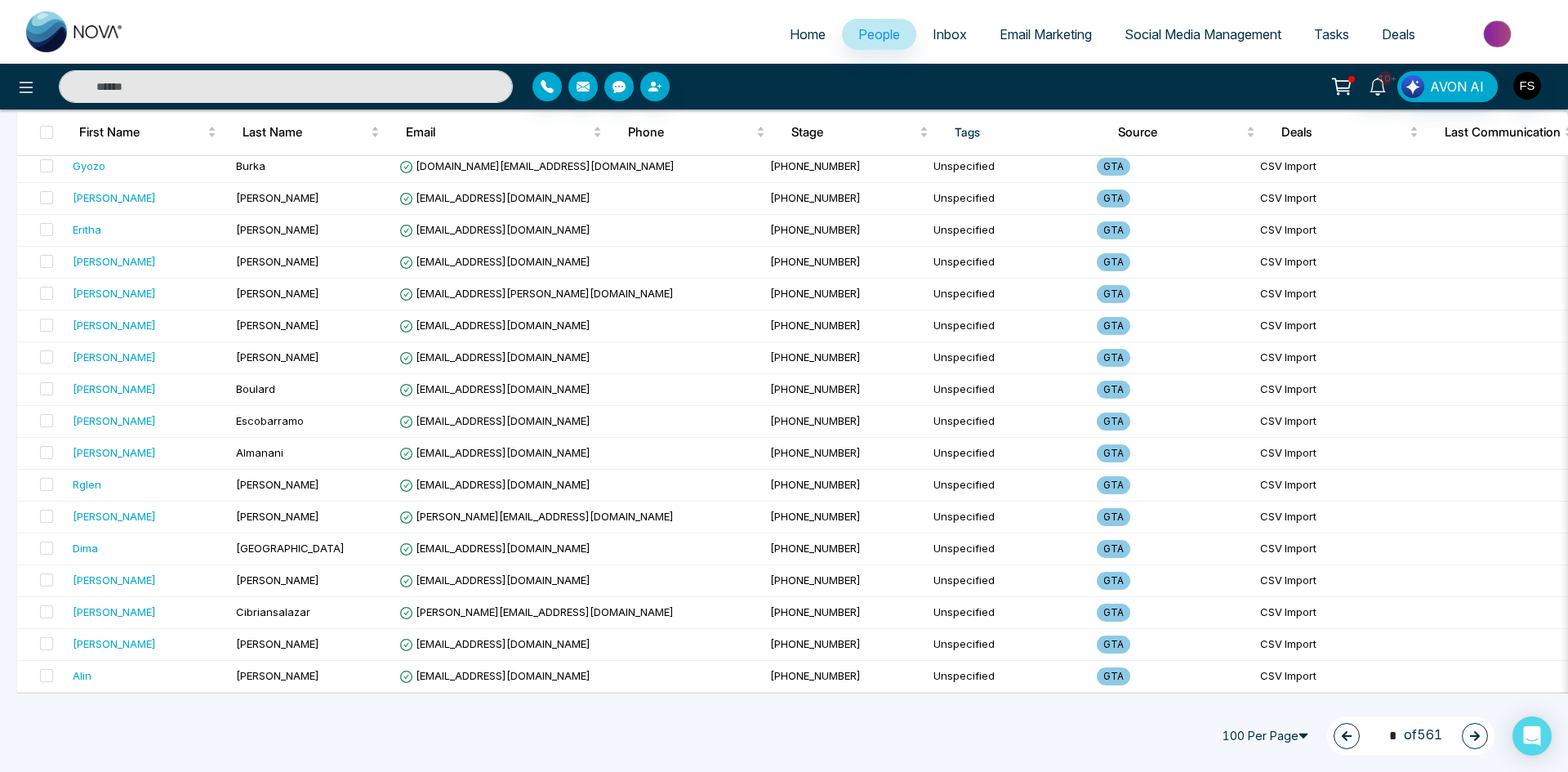
click at [1484, 736] on button "button" at bounding box center [1475, 736] width 26 height 26
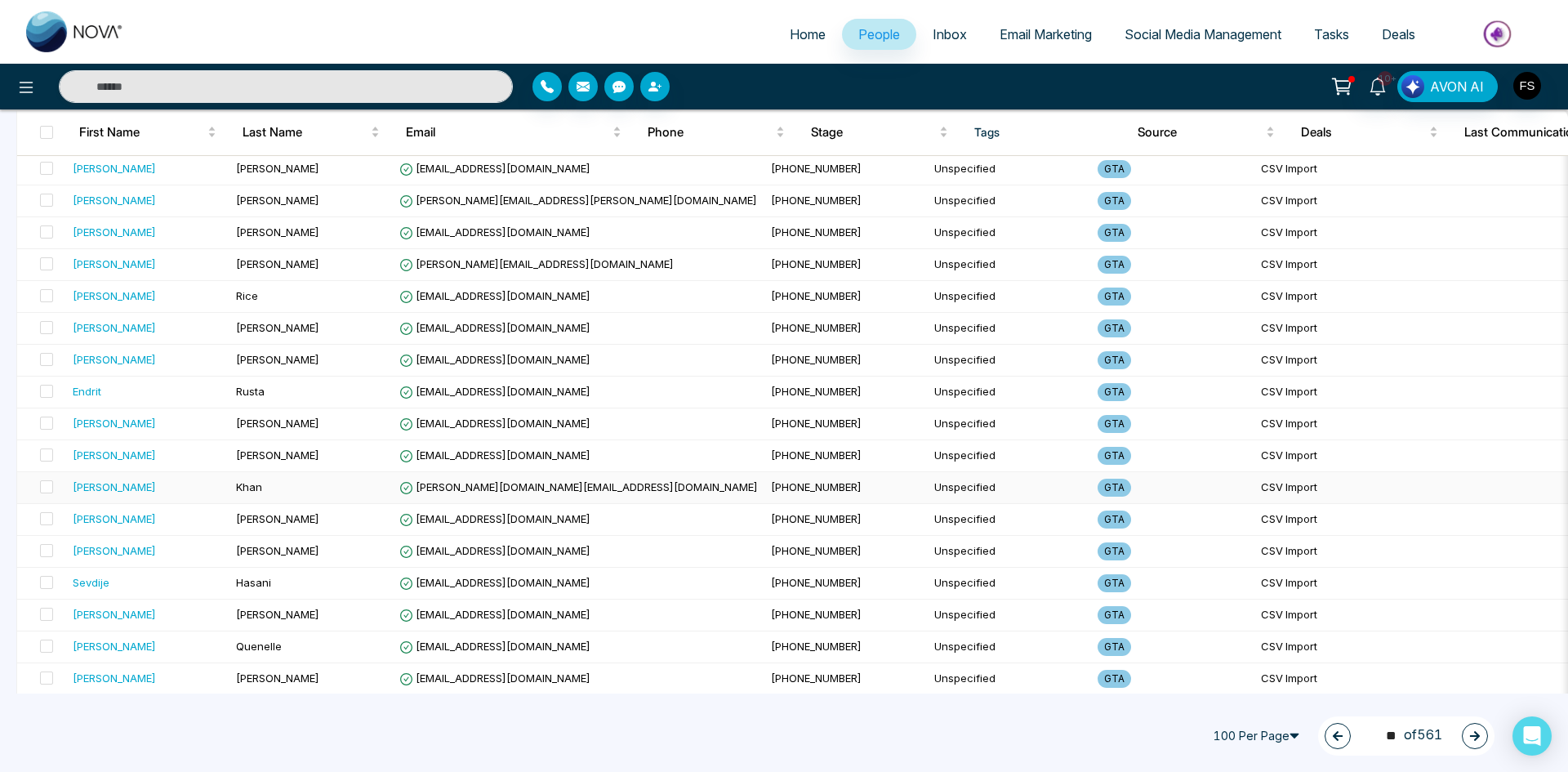
scroll to position [1716, 0]
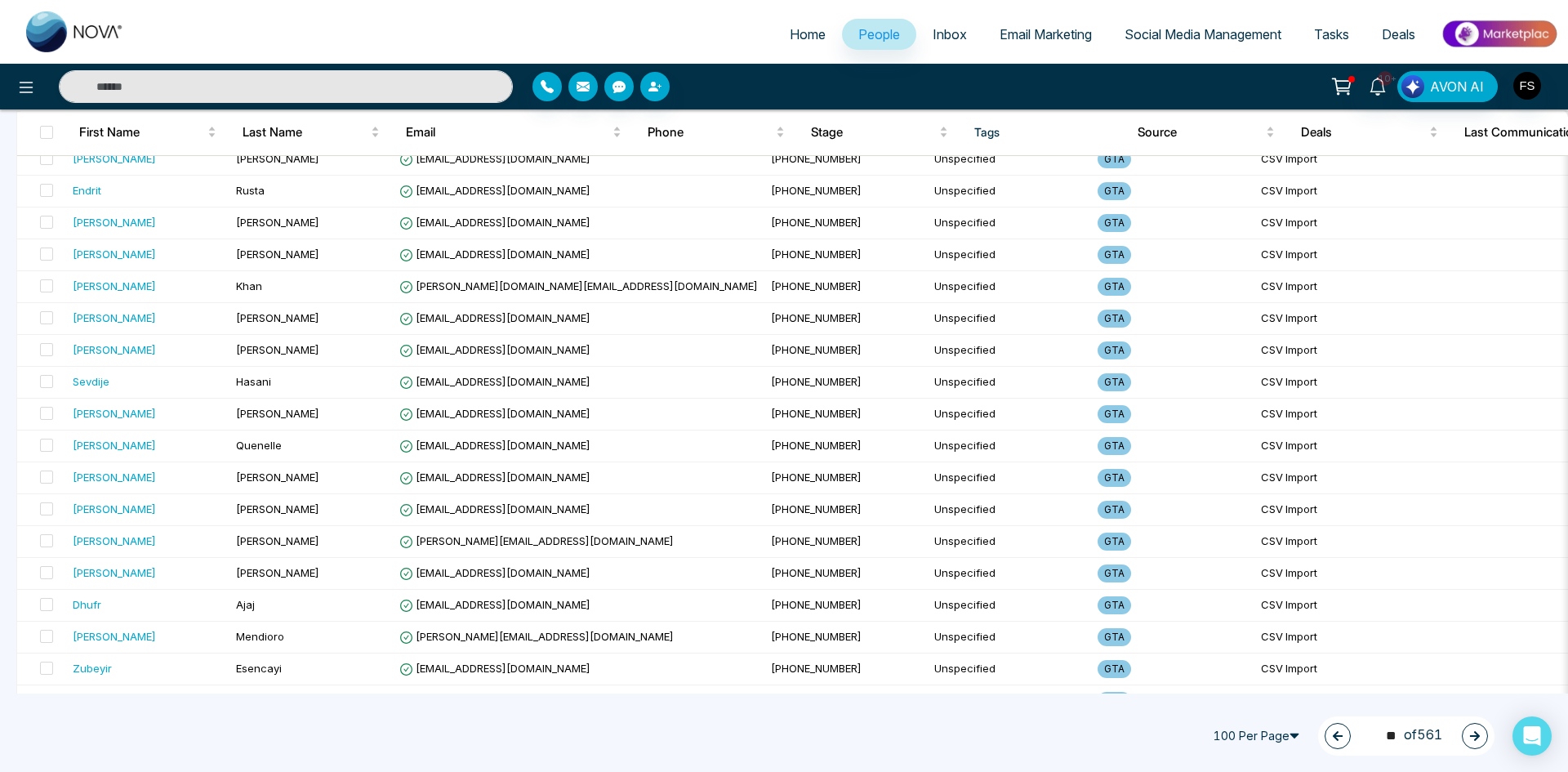
click at [1481, 731] on button "button" at bounding box center [1475, 736] width 26 height 26
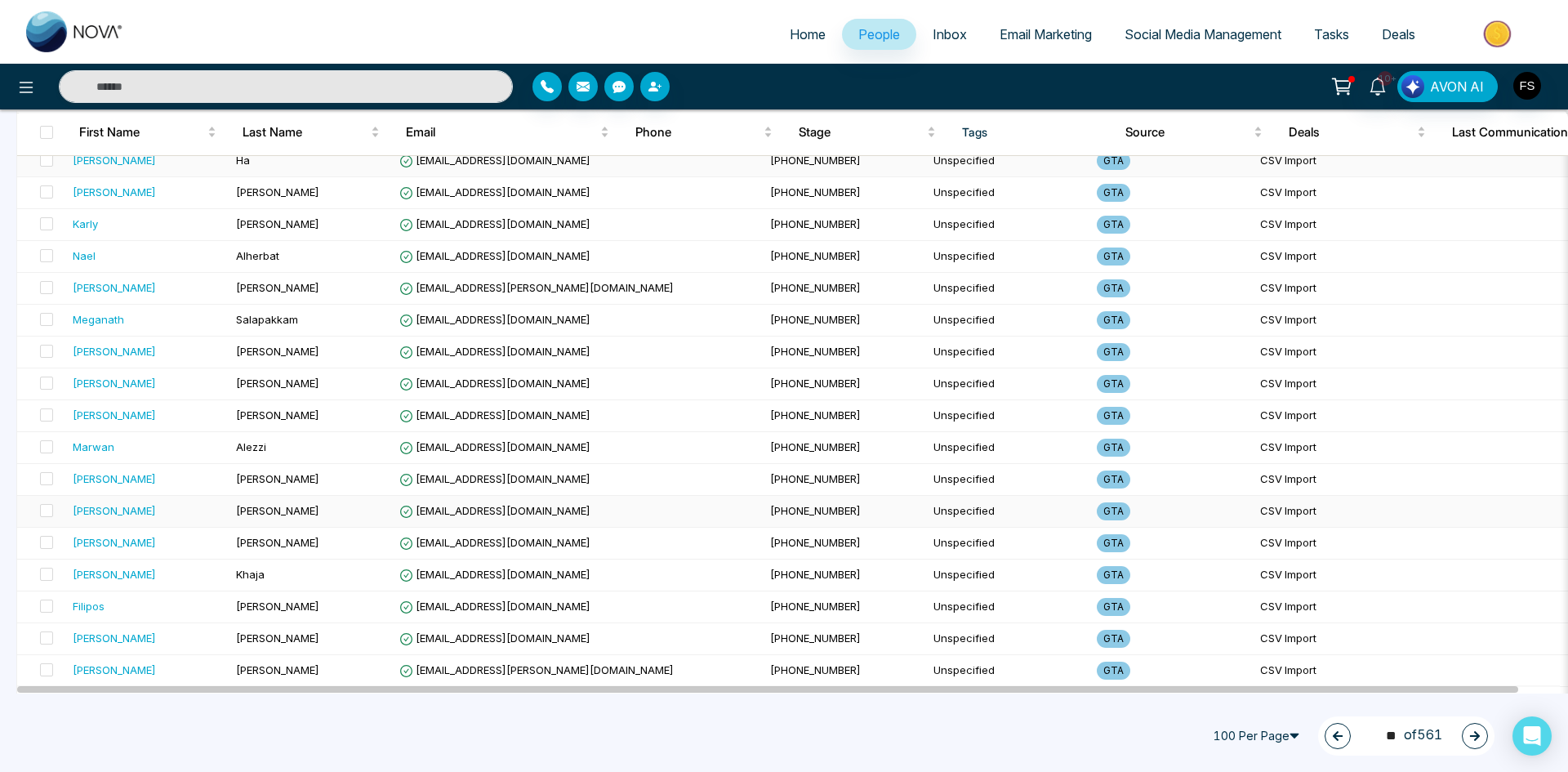
scroll to position [2831, 0]
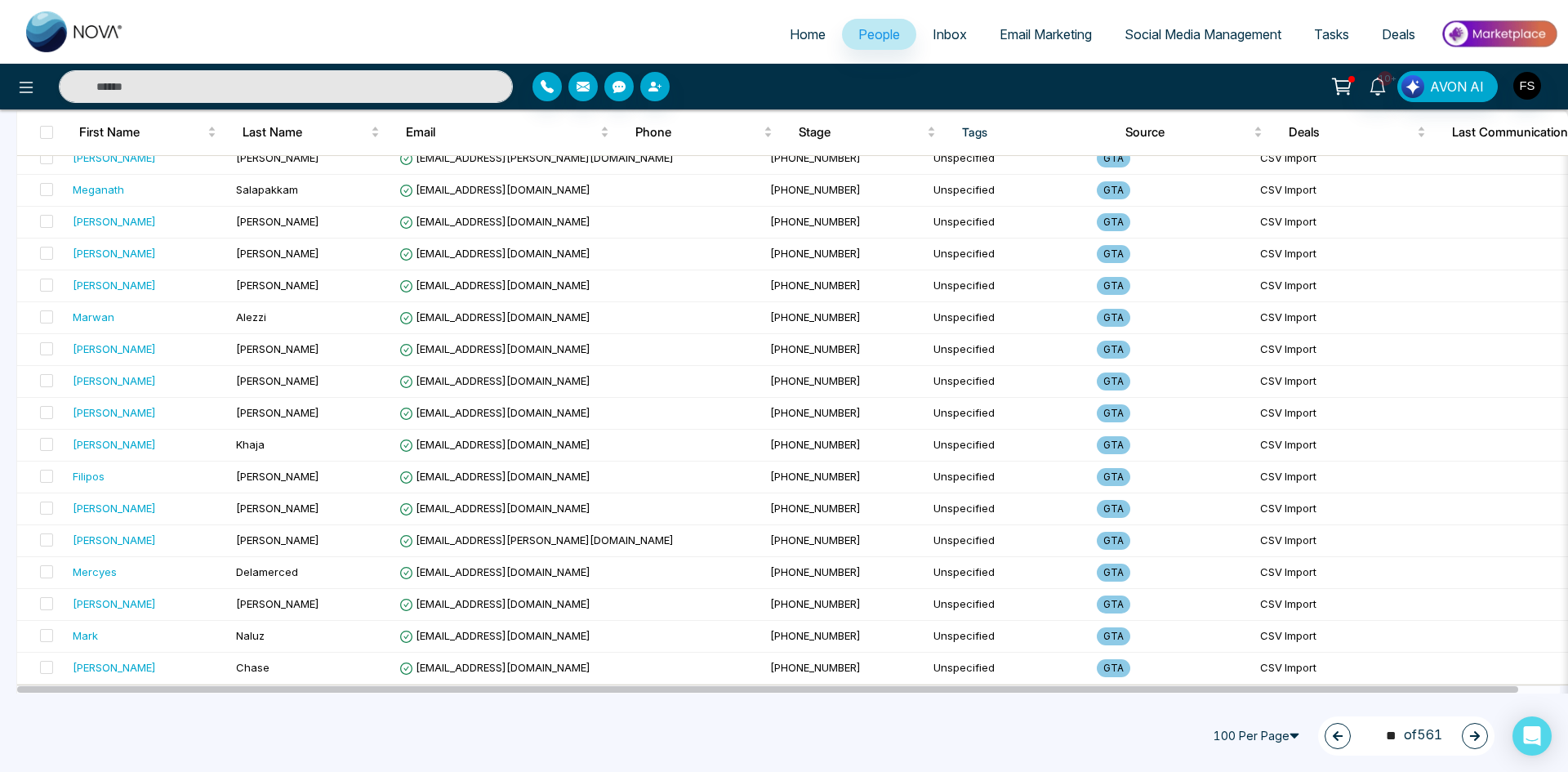
click at [1473, 738] on icon "button" at bounding box center [1474, 735] width 11 height 11
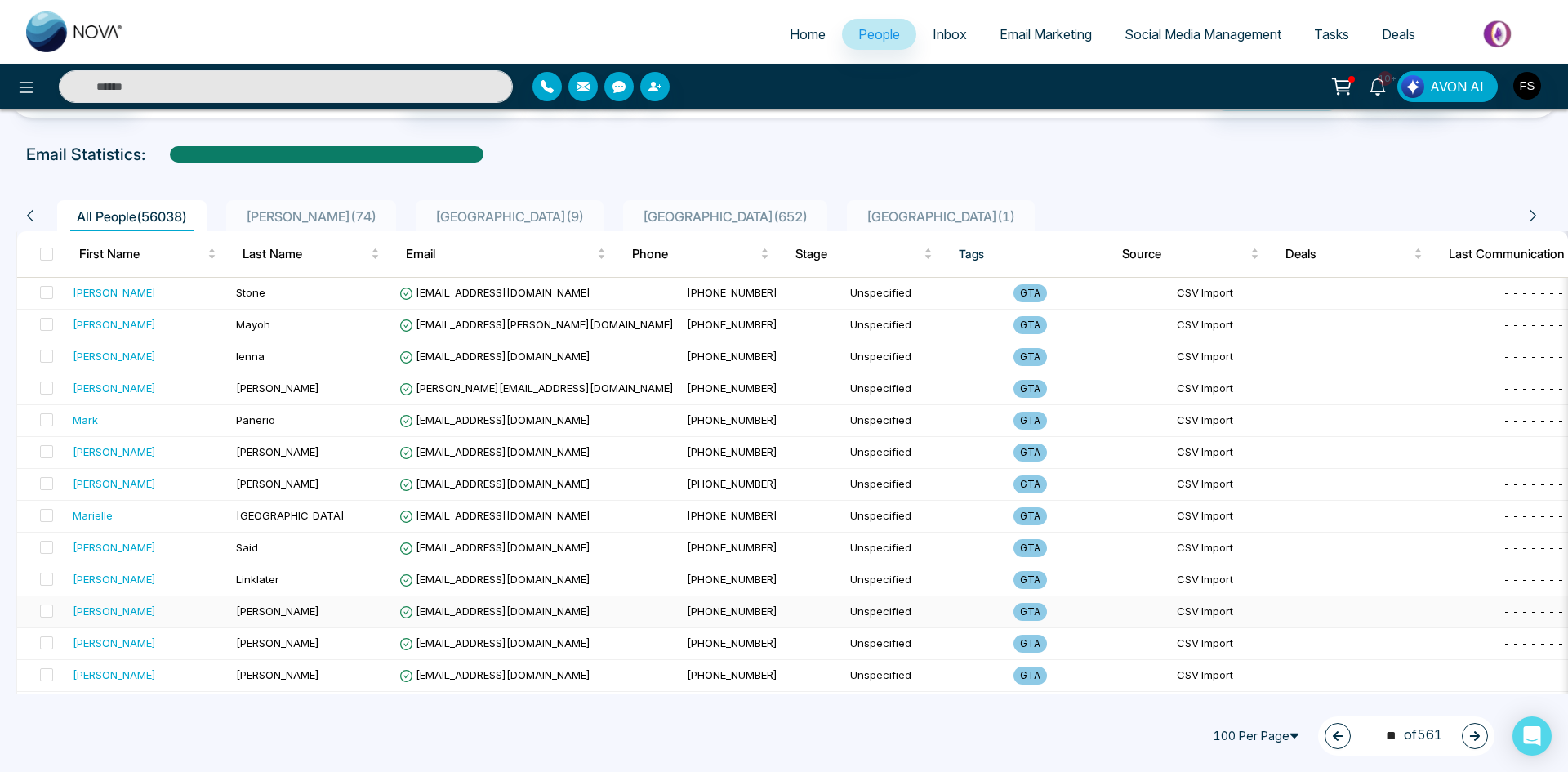
scroll to position [82, 0]
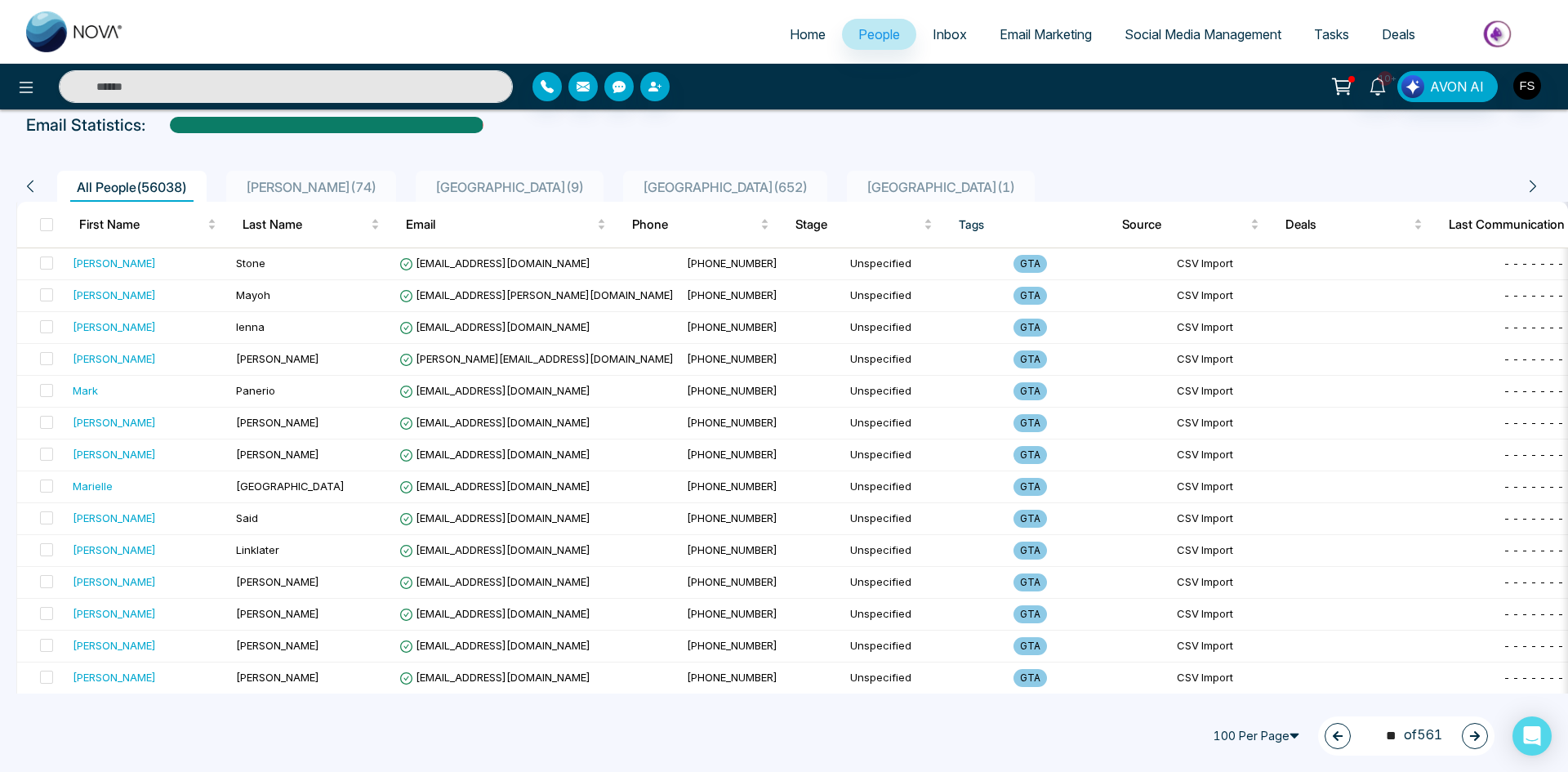
click at [1468, 734] on button "button" at bounding box center [1475, 736] width 26 height 26
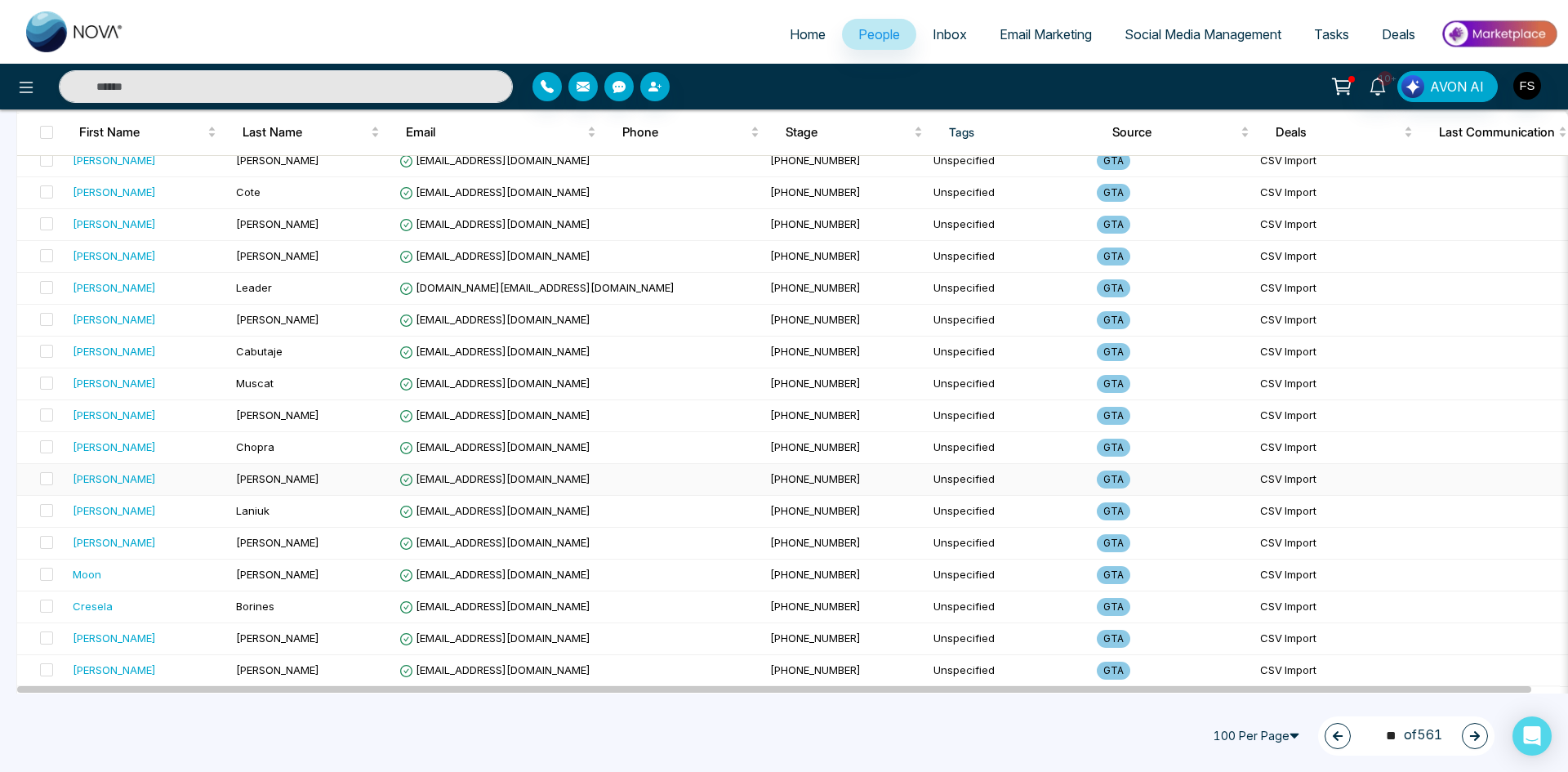
scroll to position [2831, 0]
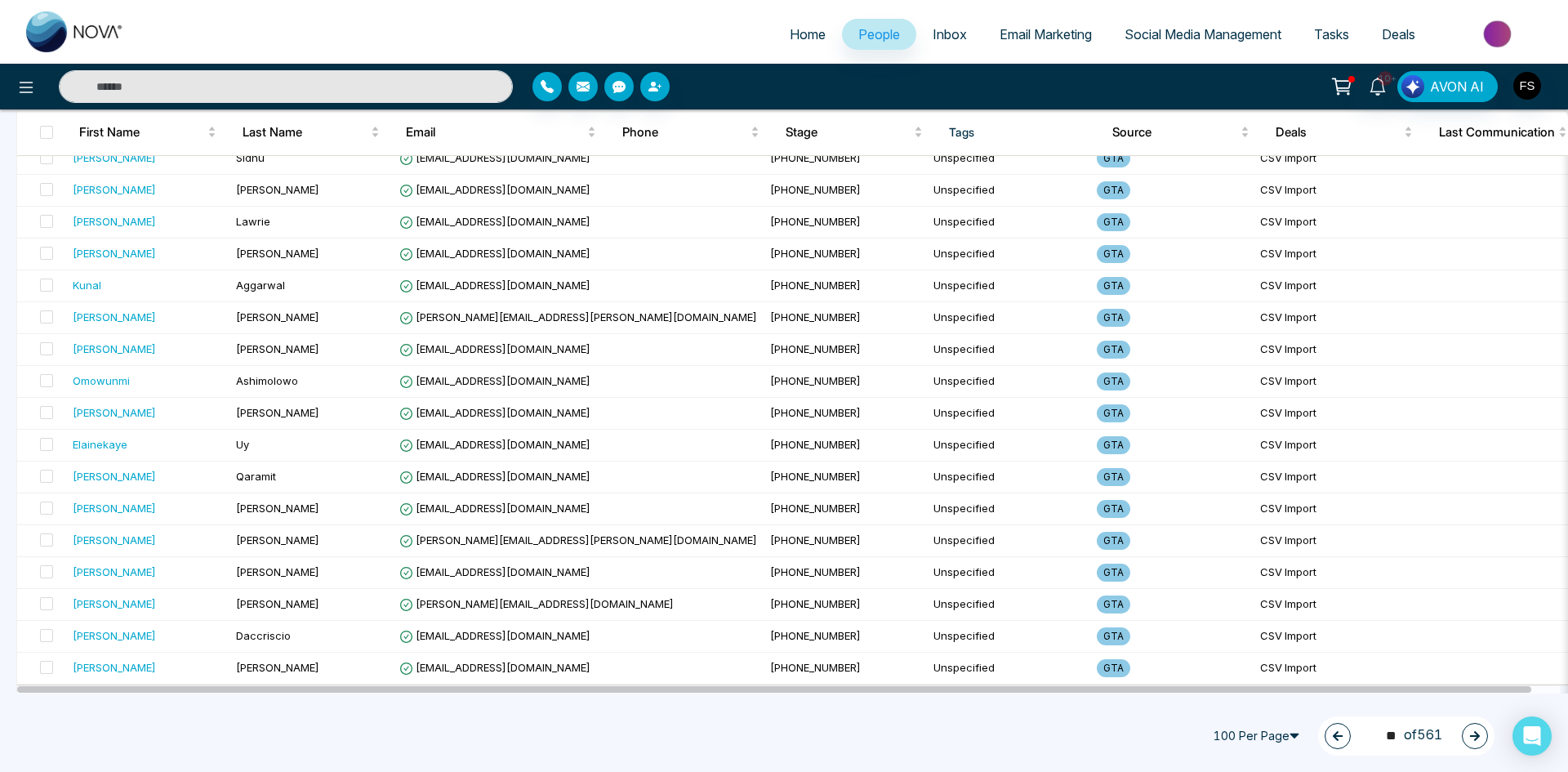
click at [1477, 732] on icon "button" at bounding box center [1474, 735] width 9 height 9
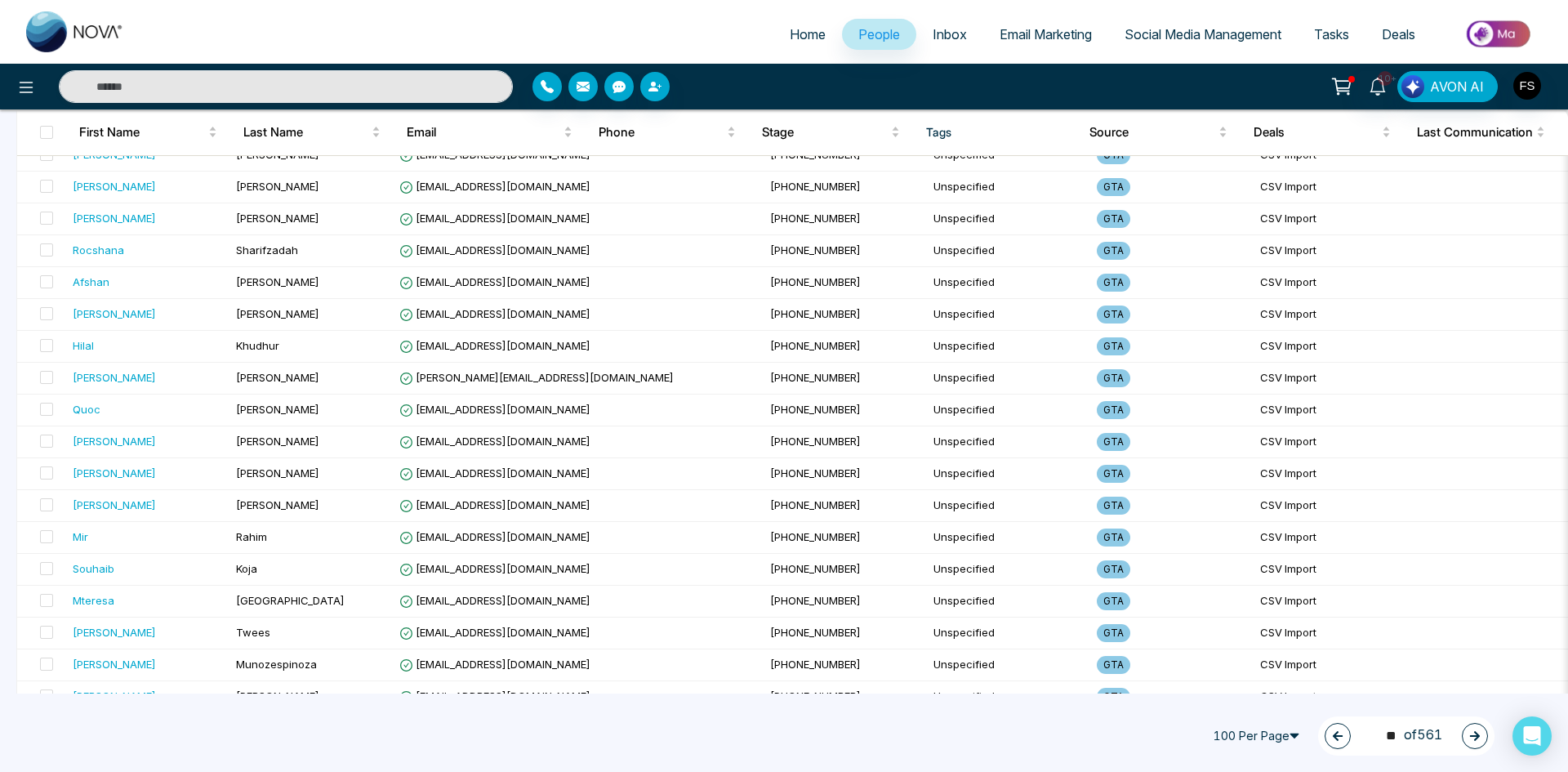
scroll to position [980, 0]
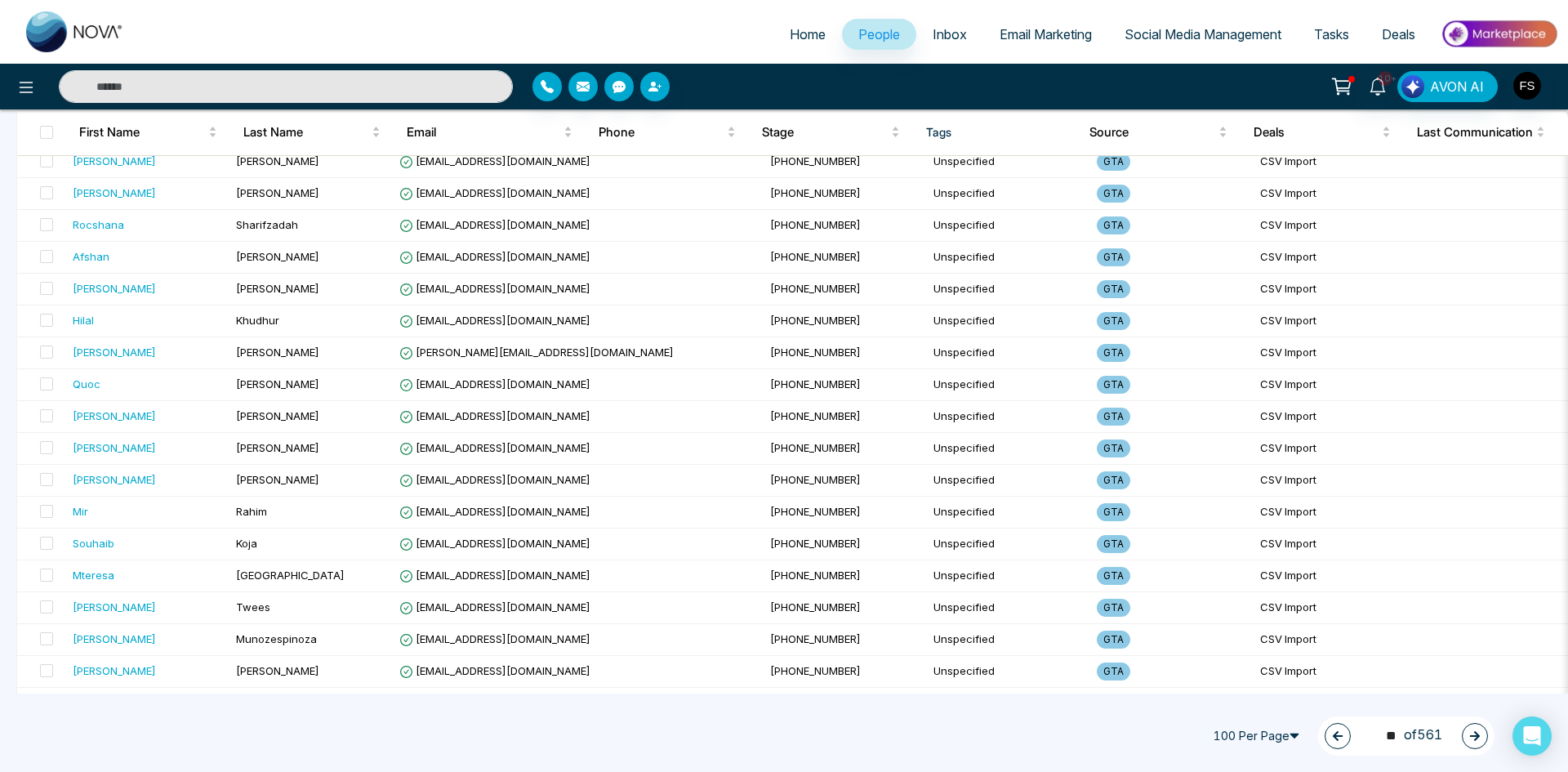
click at [1497, 739] on div "100 Per Page 50 100 10 Per Page 20 Per Page 50 Per Page 100 Per Page 14 ** of 5…" at bounding box center [784, 736] width 1568 height 72
click at [1486, 741] on button "button" at bounding box center [1475, 736] width 26 height 26
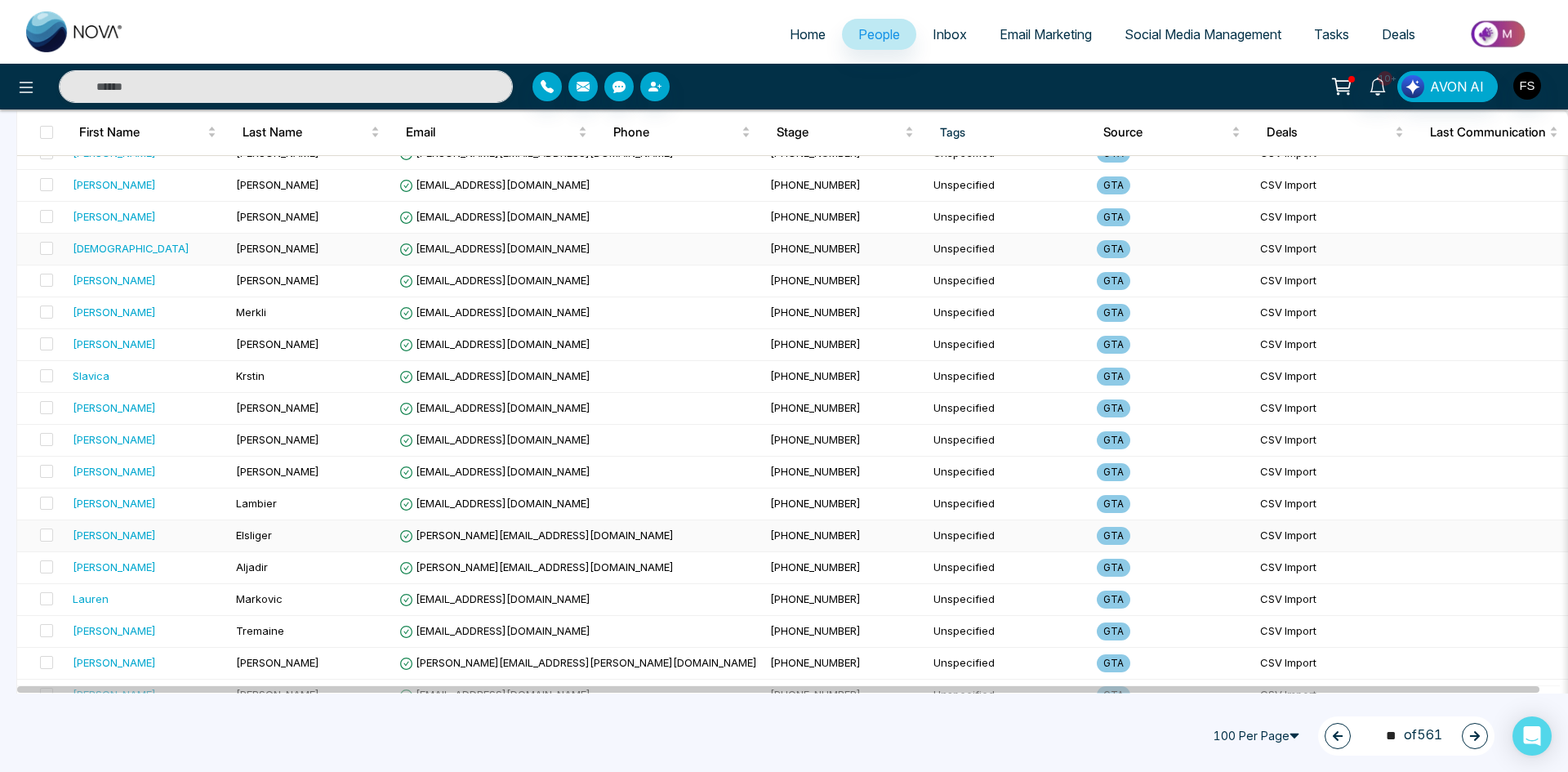
scroll to position [2831, 0]
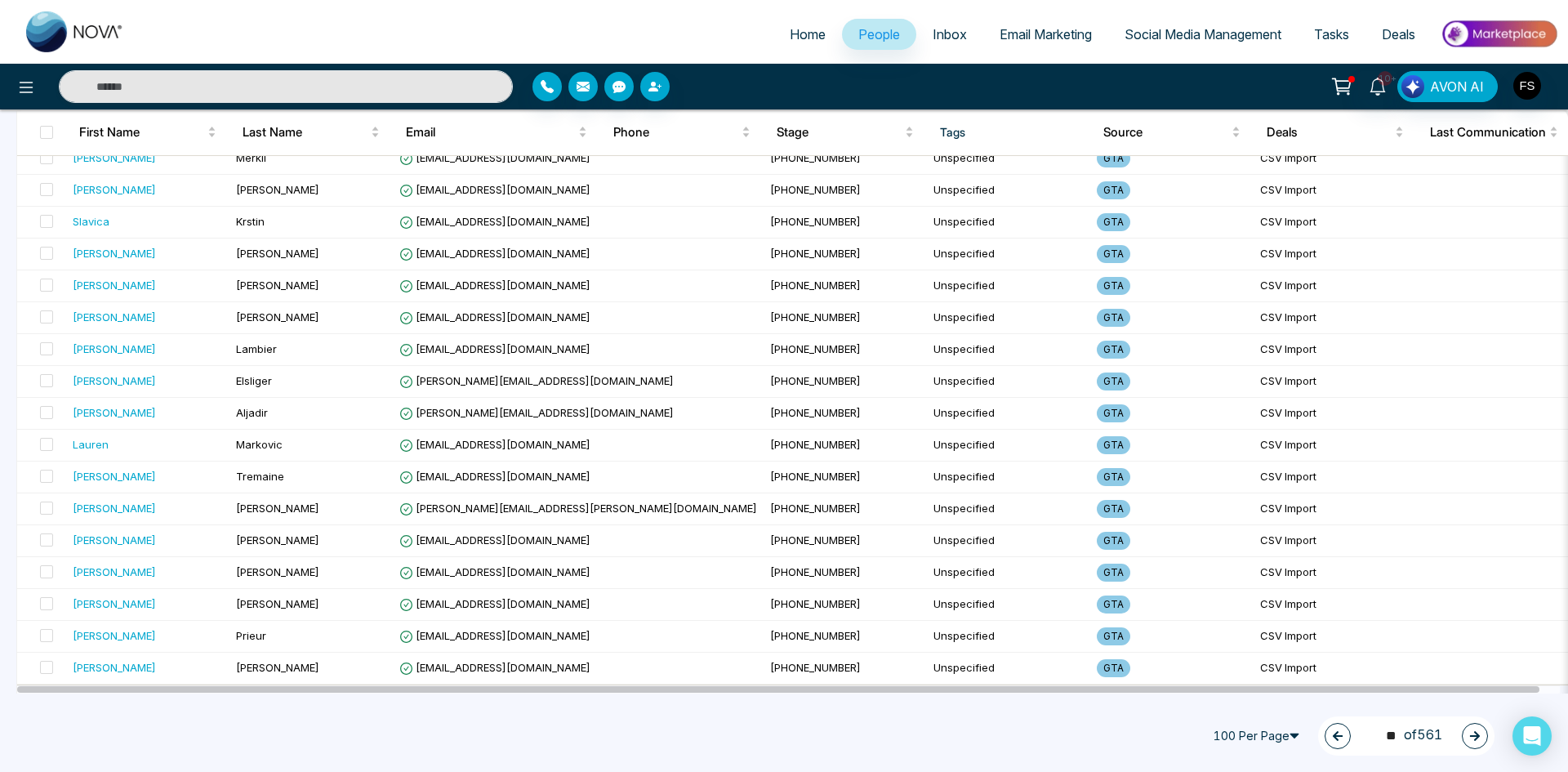
click at [1482, 740] on button "button" at bounding box center [1475, 736] width 26 height 26
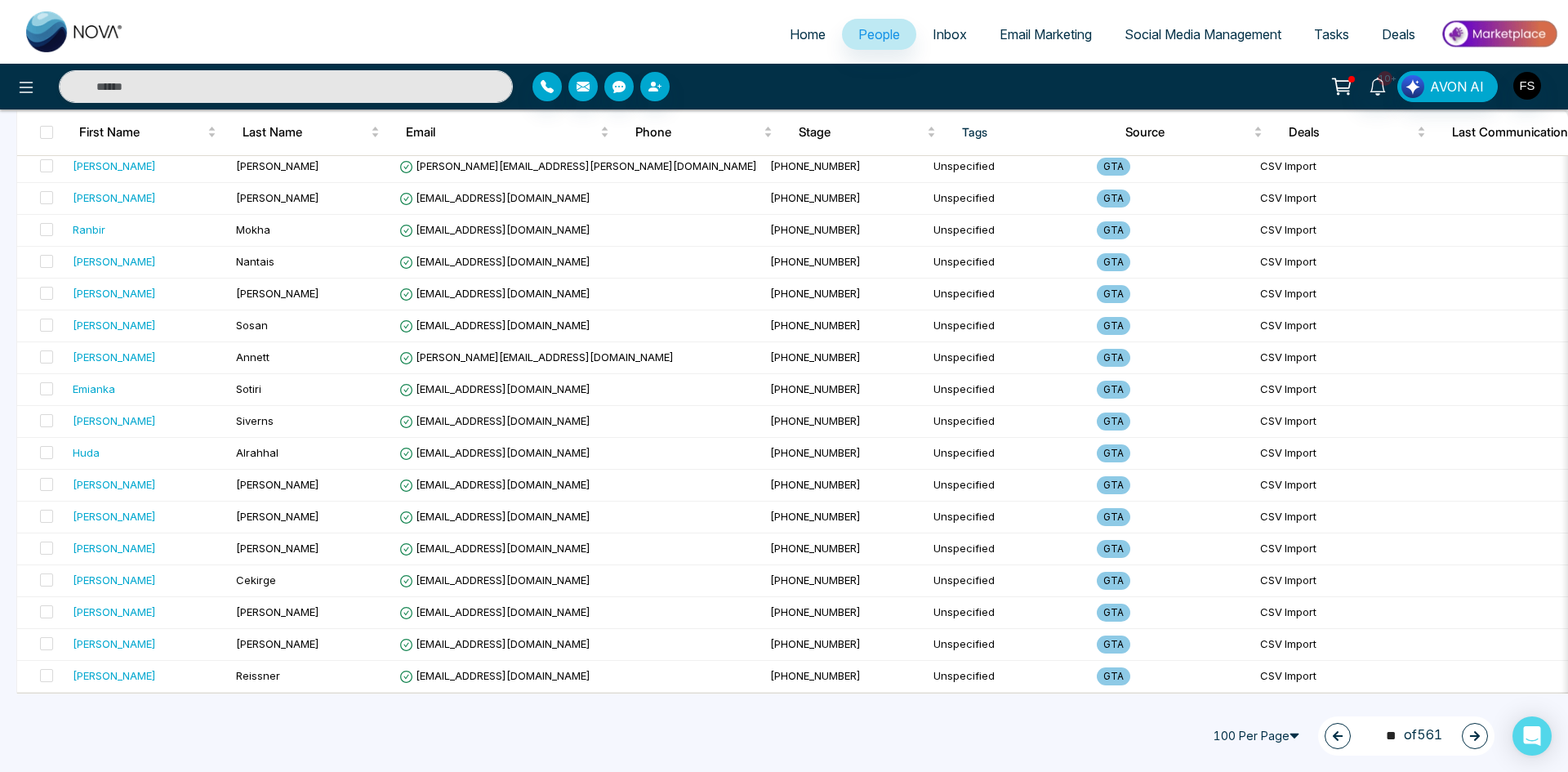
click at [1480, 741] on icon "button" at bounding box center [1474, 735] width 11 height 11
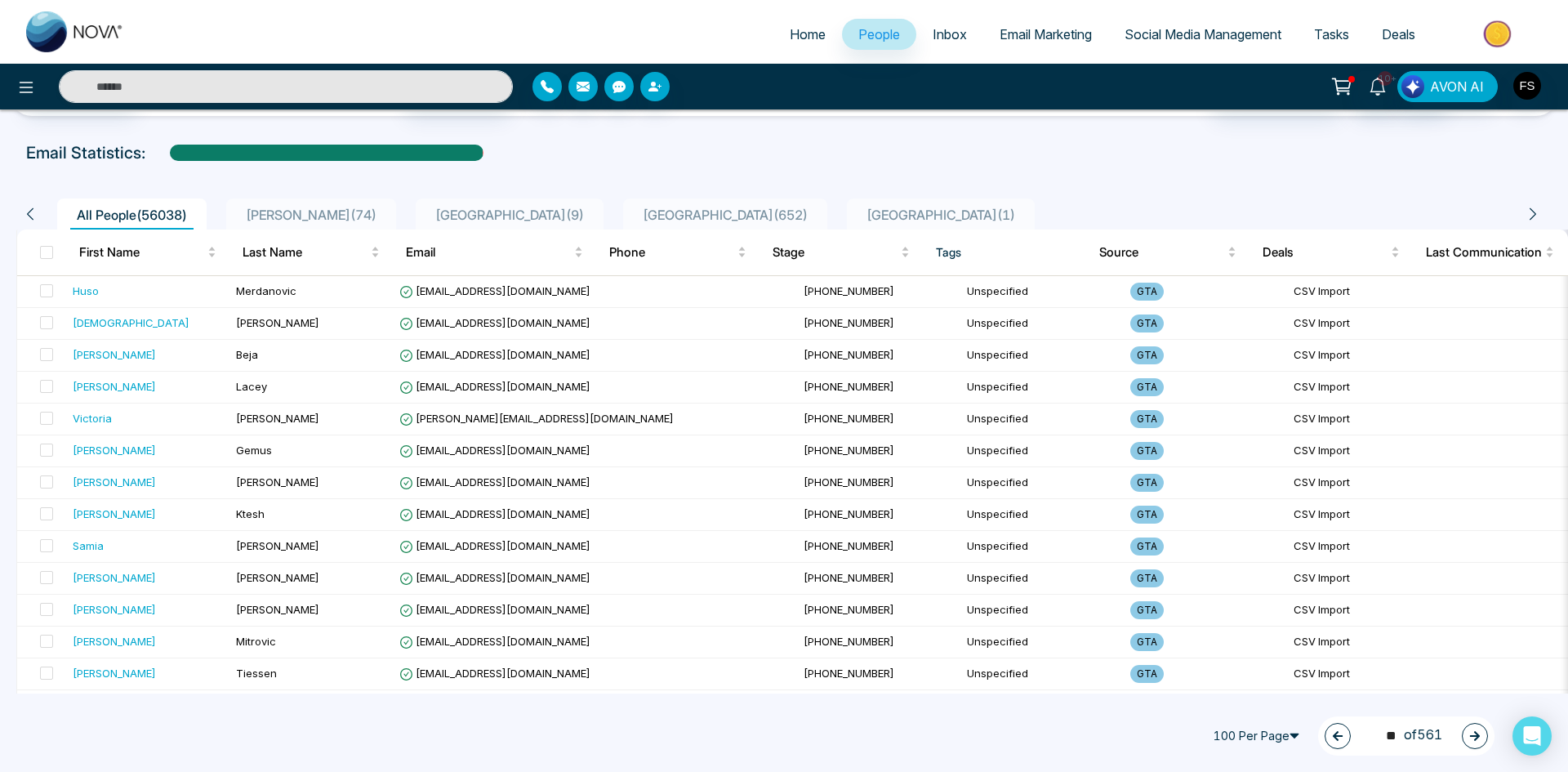
scroll to position [0, 0]
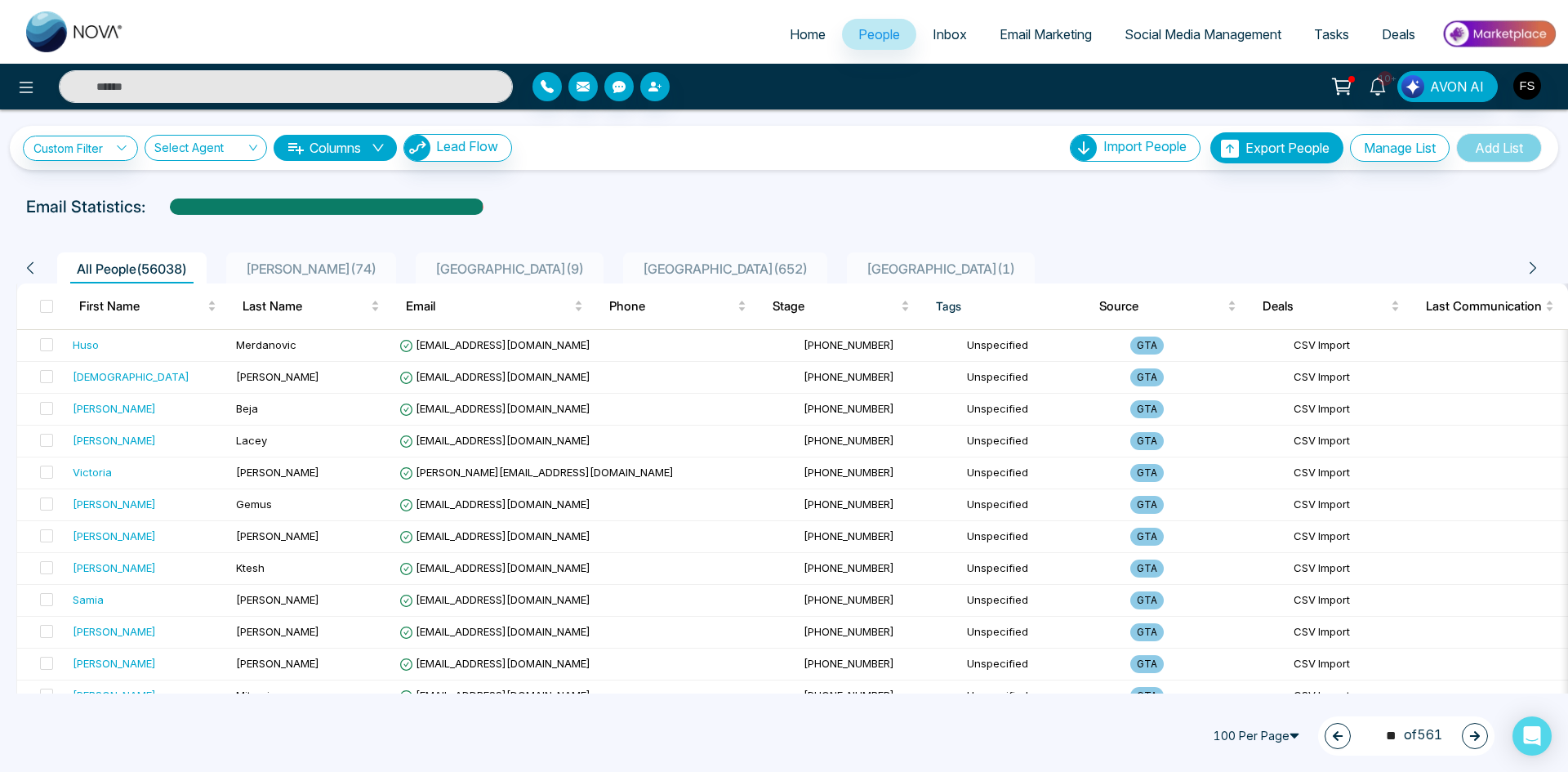
click at [1477, 745] on button "button" at bounding box center [1475, 736] width 26 height 26
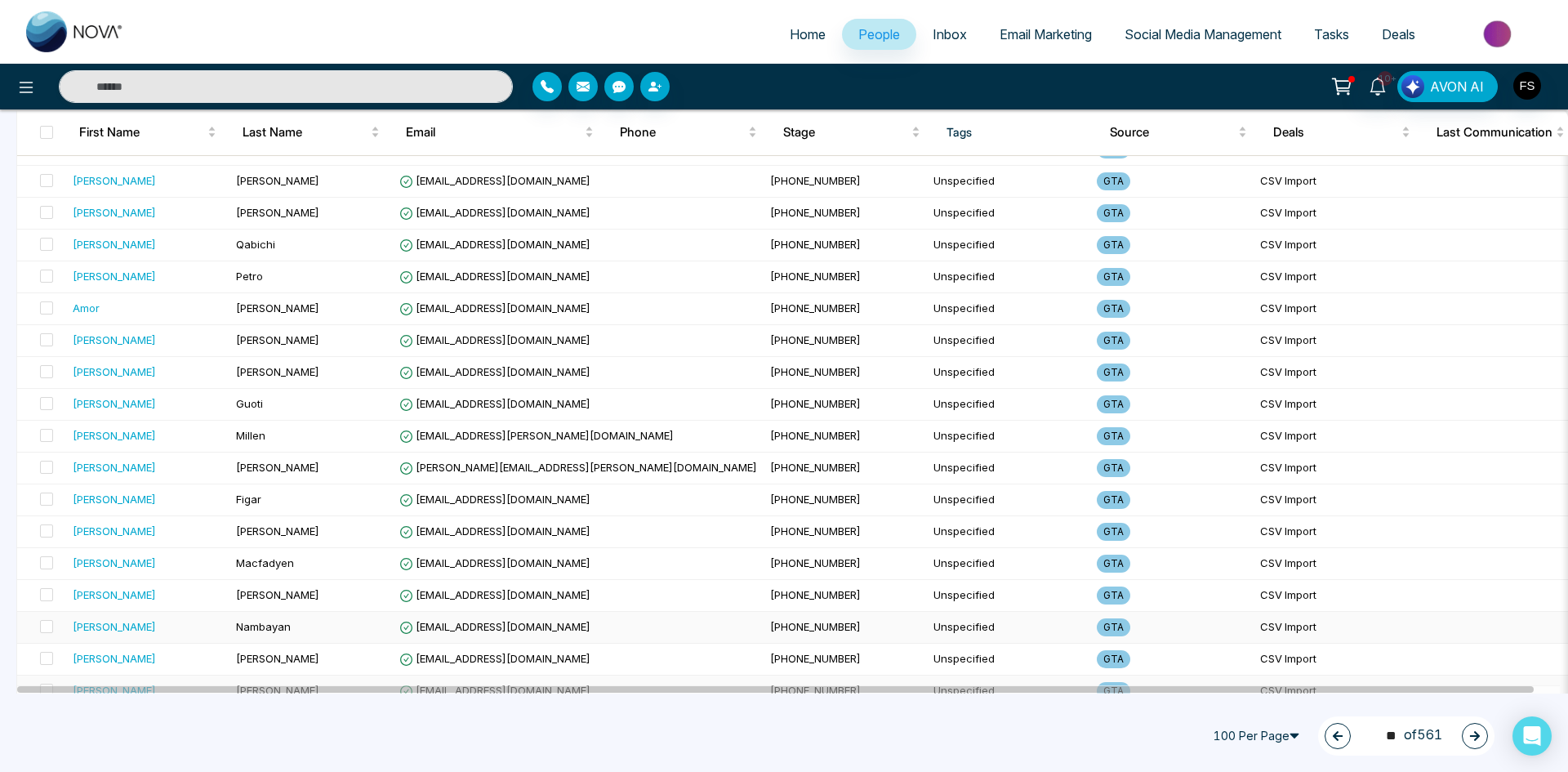
scroll to position [2831, 0]
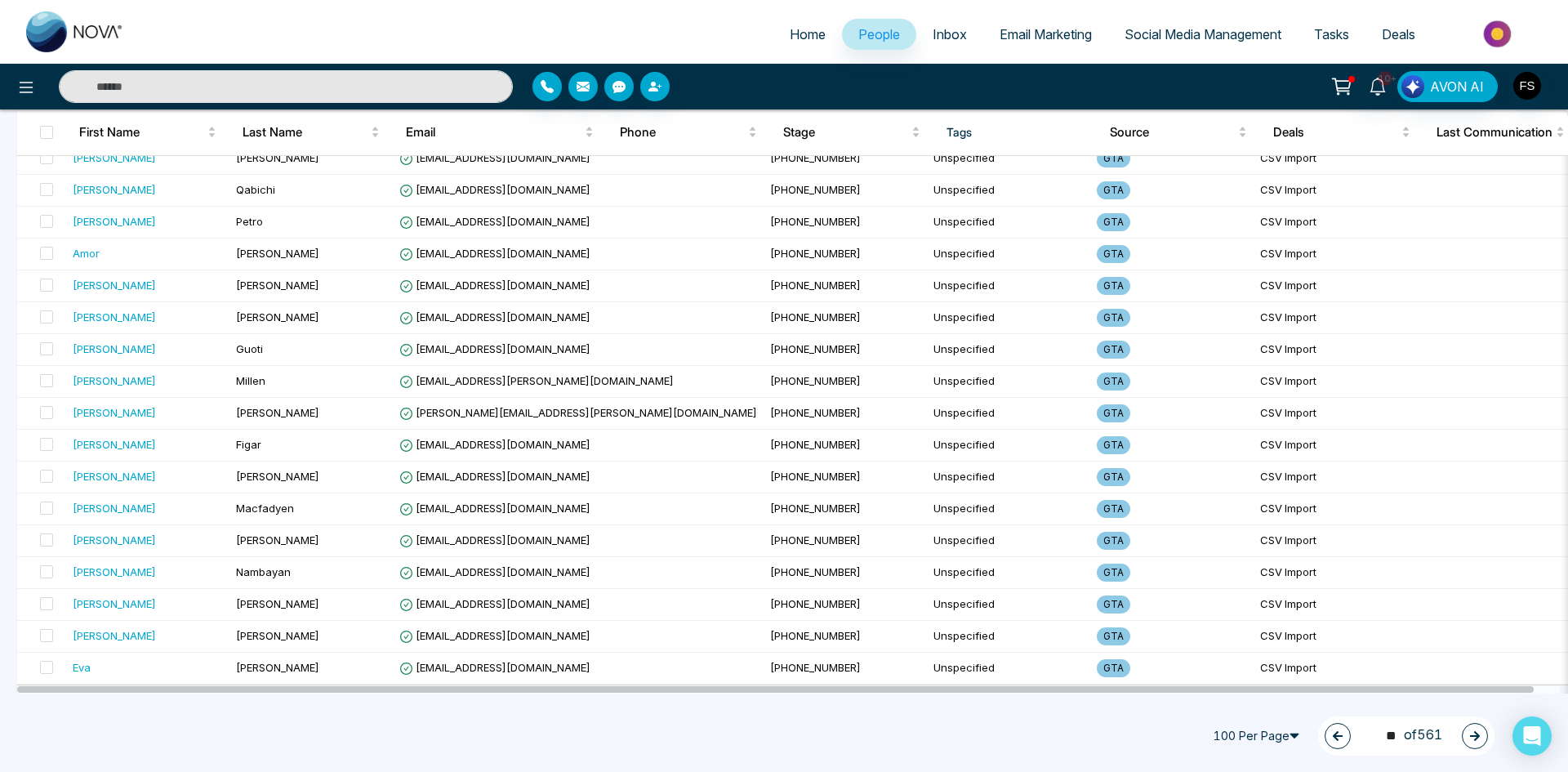
click at [1486, 745] on div "18 ** of 561" at bounding box center [1406, 736] width 176 height 40
click at [1481, 737] on button "button" at bounding box center [1475, 736] width 26 height 26
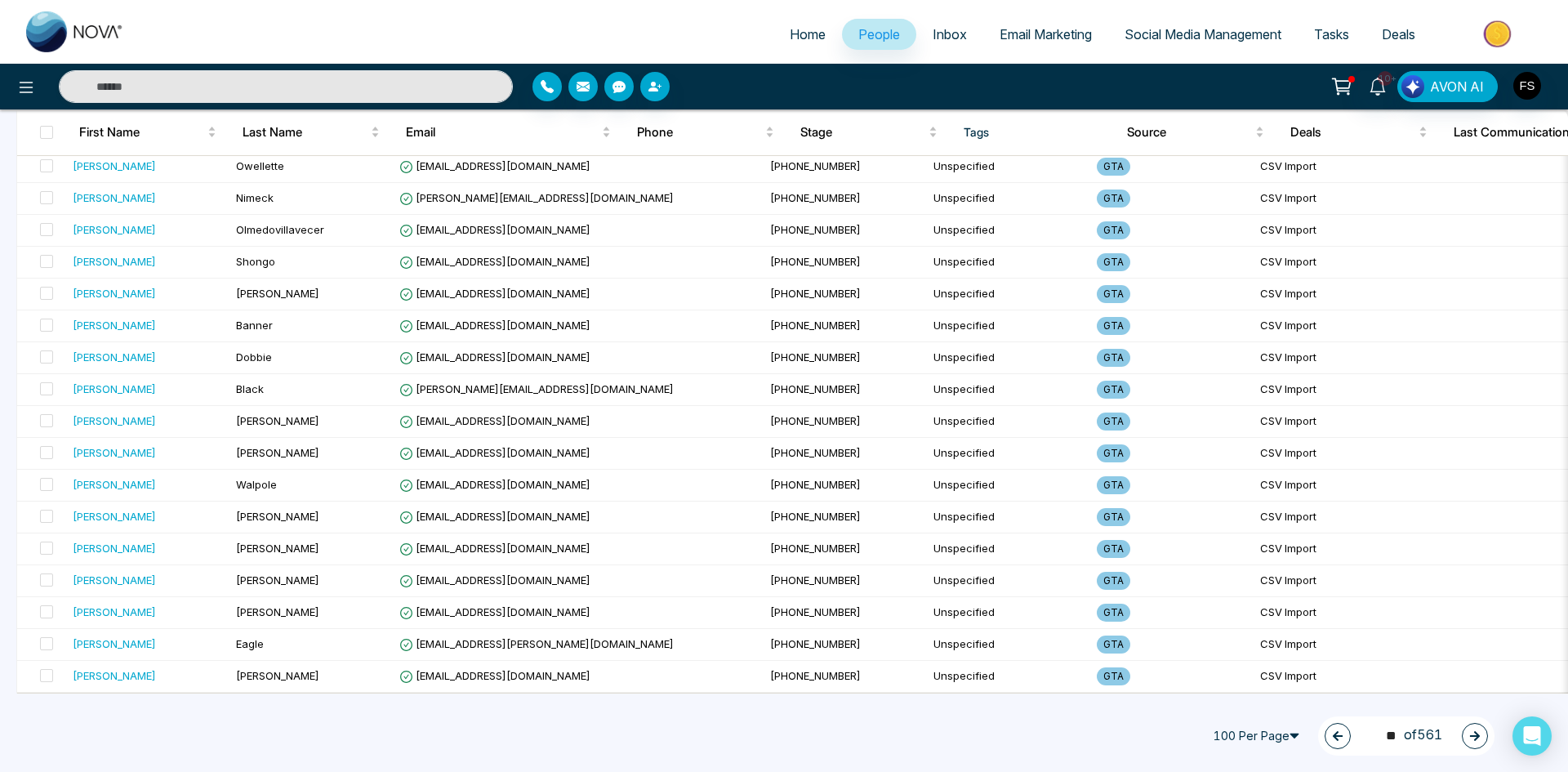
click at [1482, 739] on button "button" at bounding box center [1475, 736] width 26 height 26
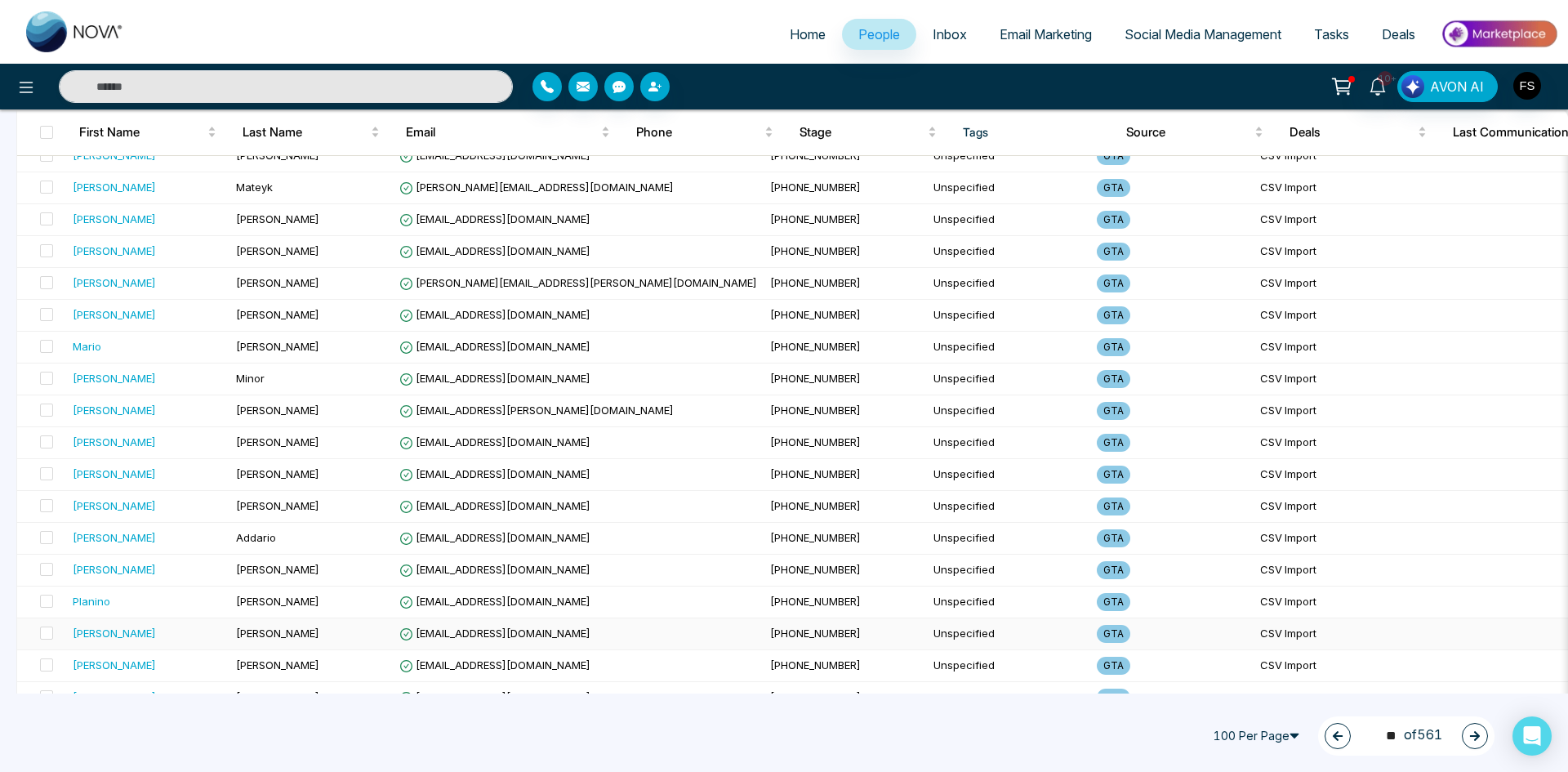
scroll to position [2532, 0]
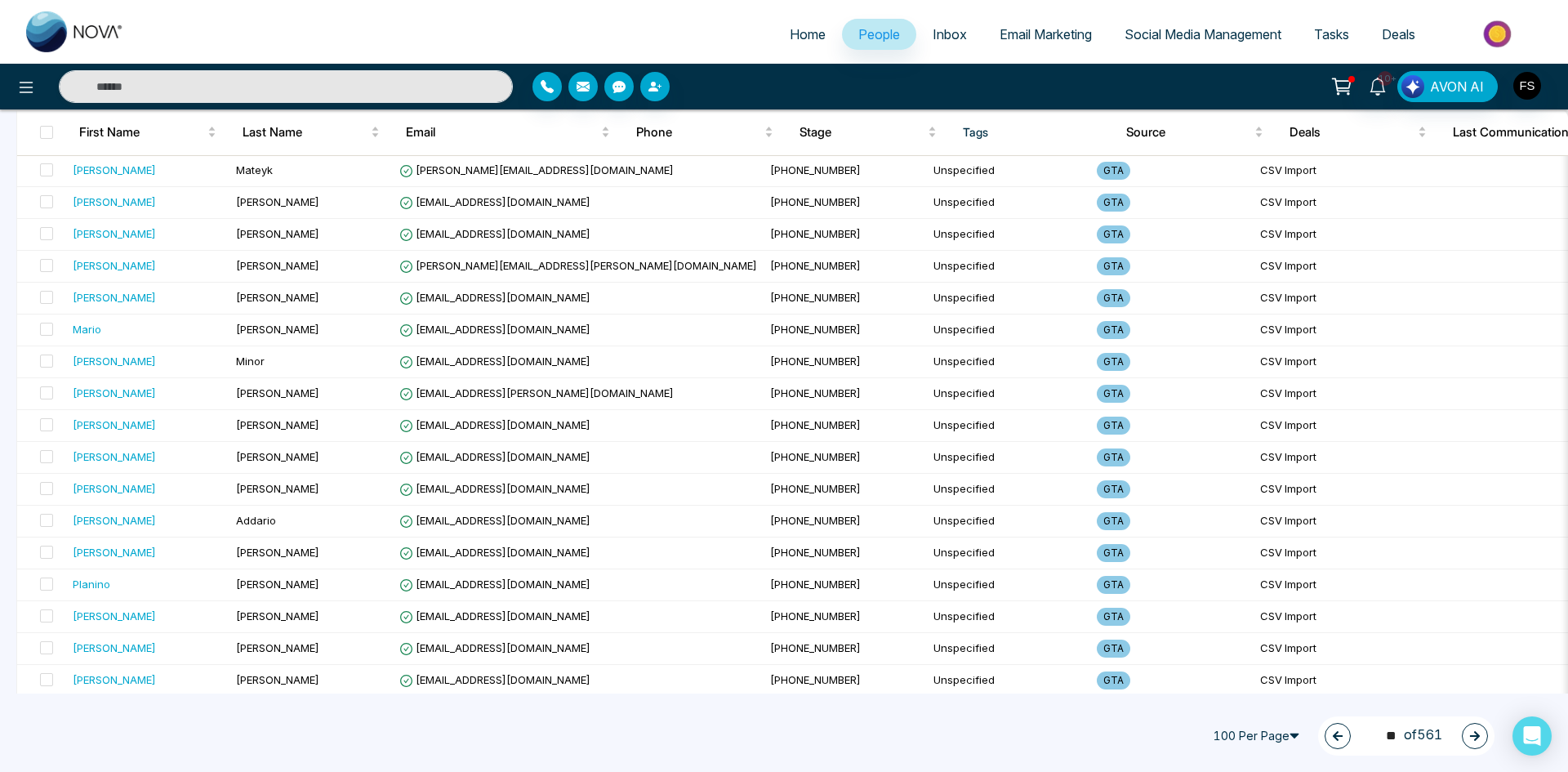
click at [1476, 739] on icon "button" at bounding box center [1474, 735] width 9 height 9
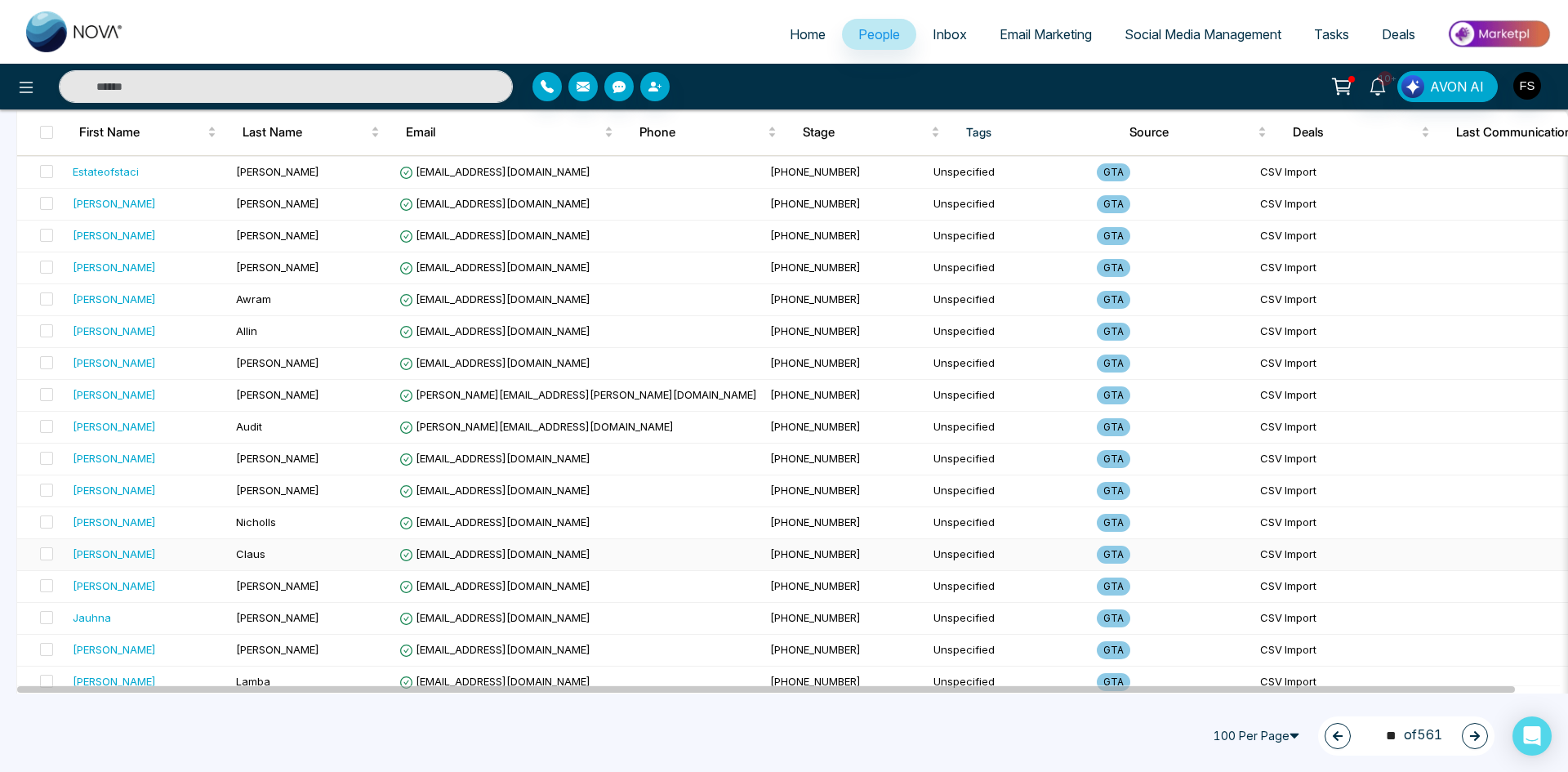
scroll to position [2831, 0]
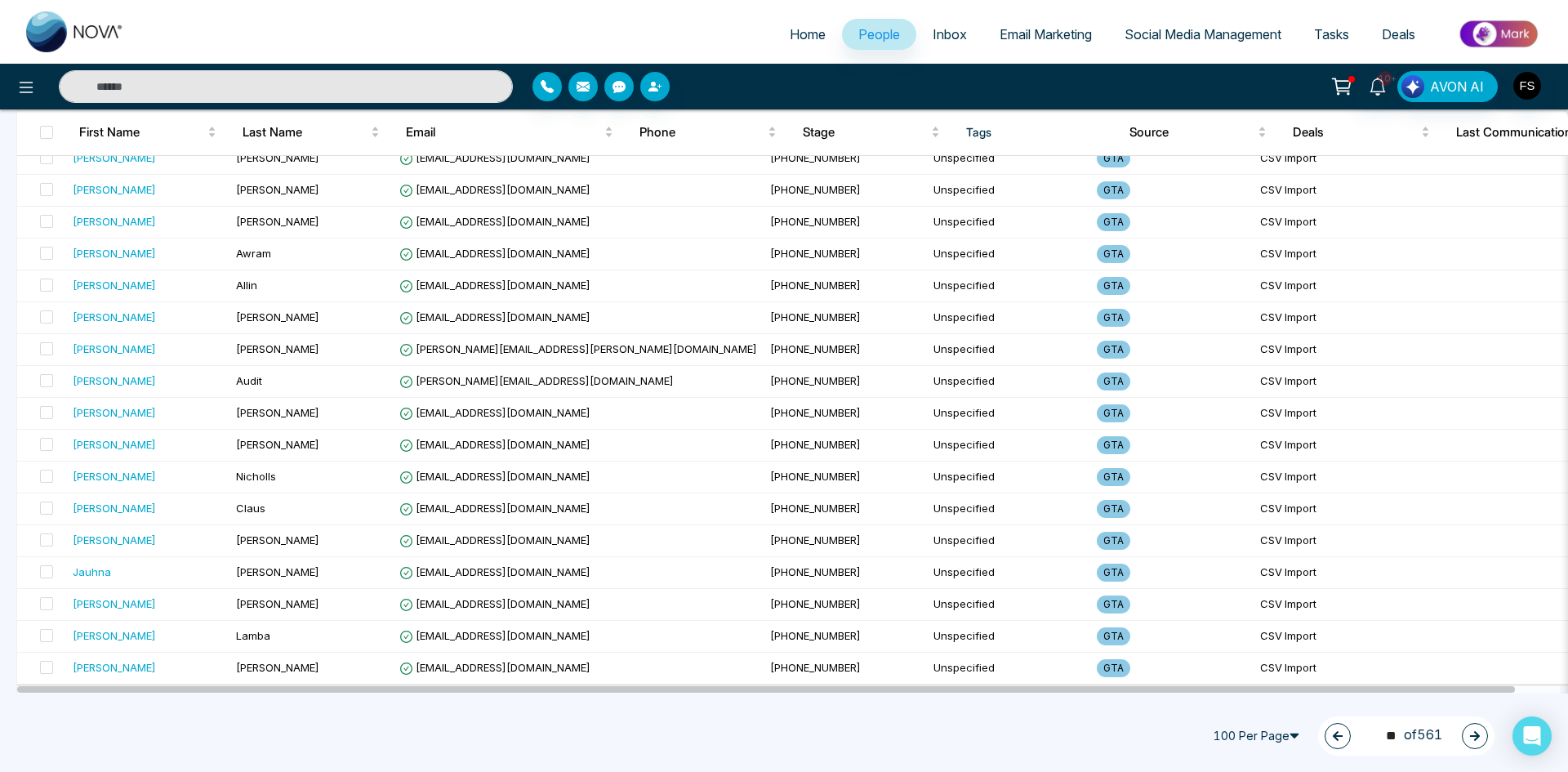
click at [1463, 735] on button "button" at bounding box center [1475, 736] width 26 height 26
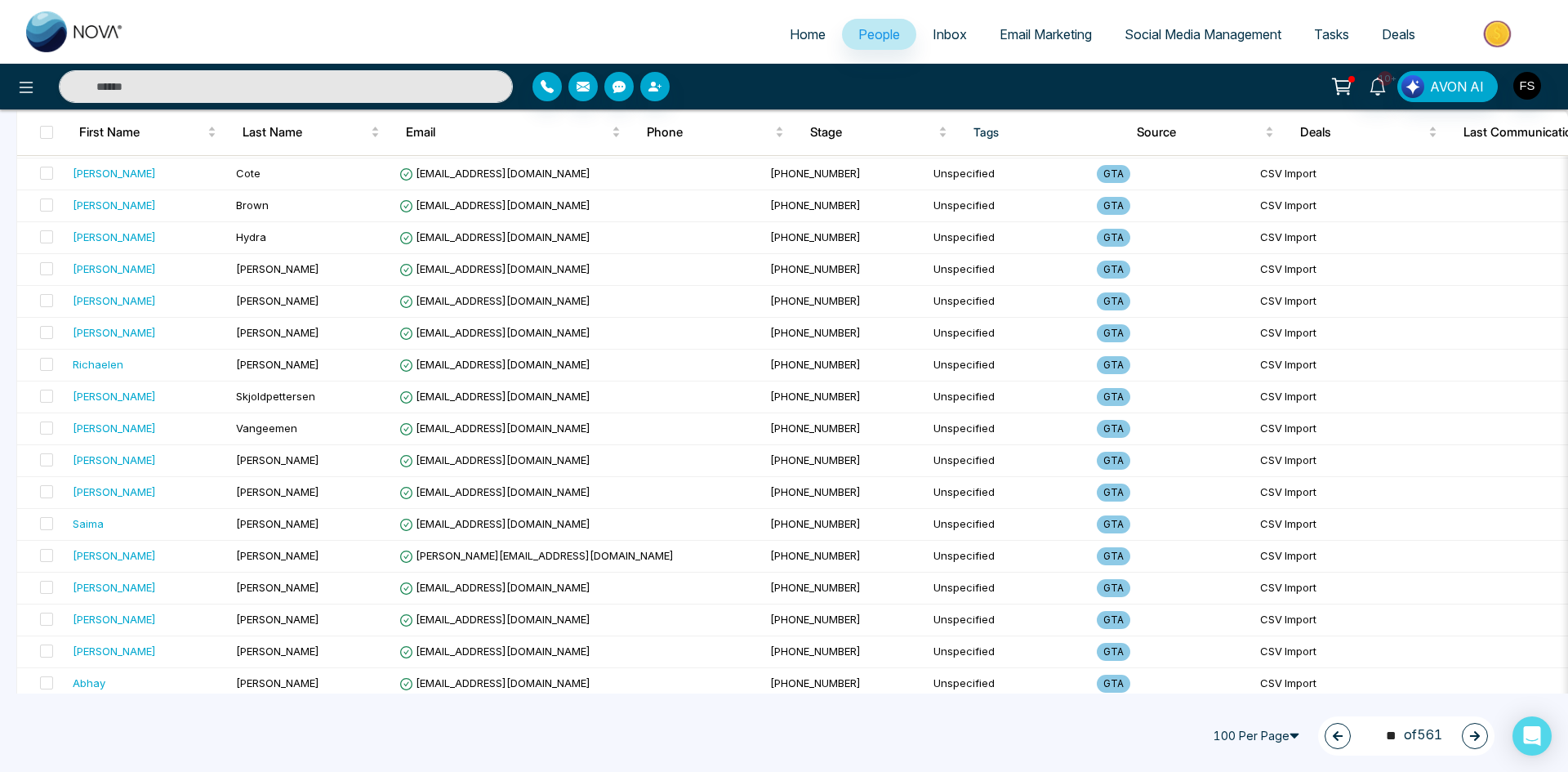
scroll to position [0, 0]
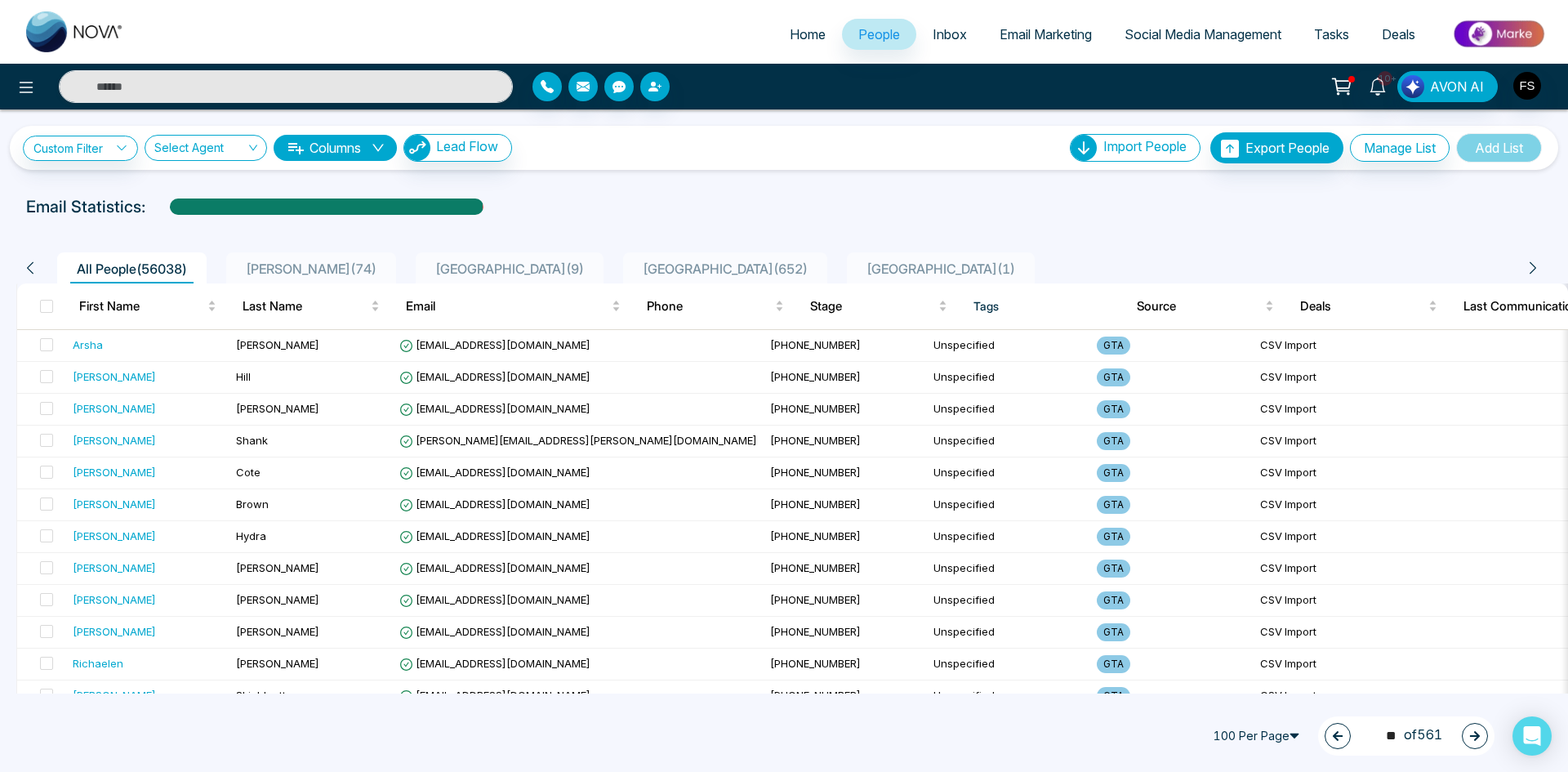
click at [1469, 747] on button "button" at bounding box center [1475, 736] width 26 height 26
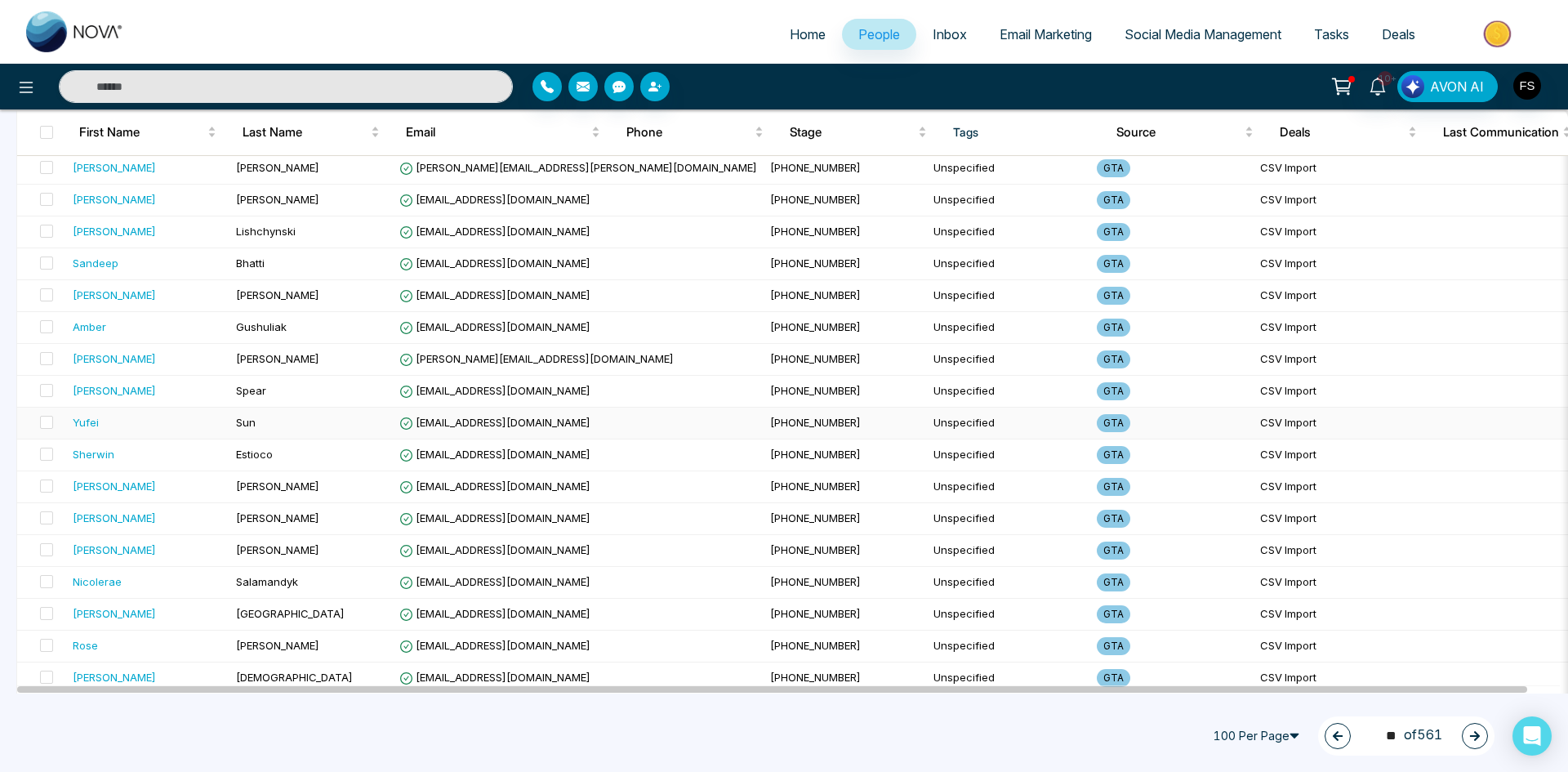
scroll to position [2831, 0]
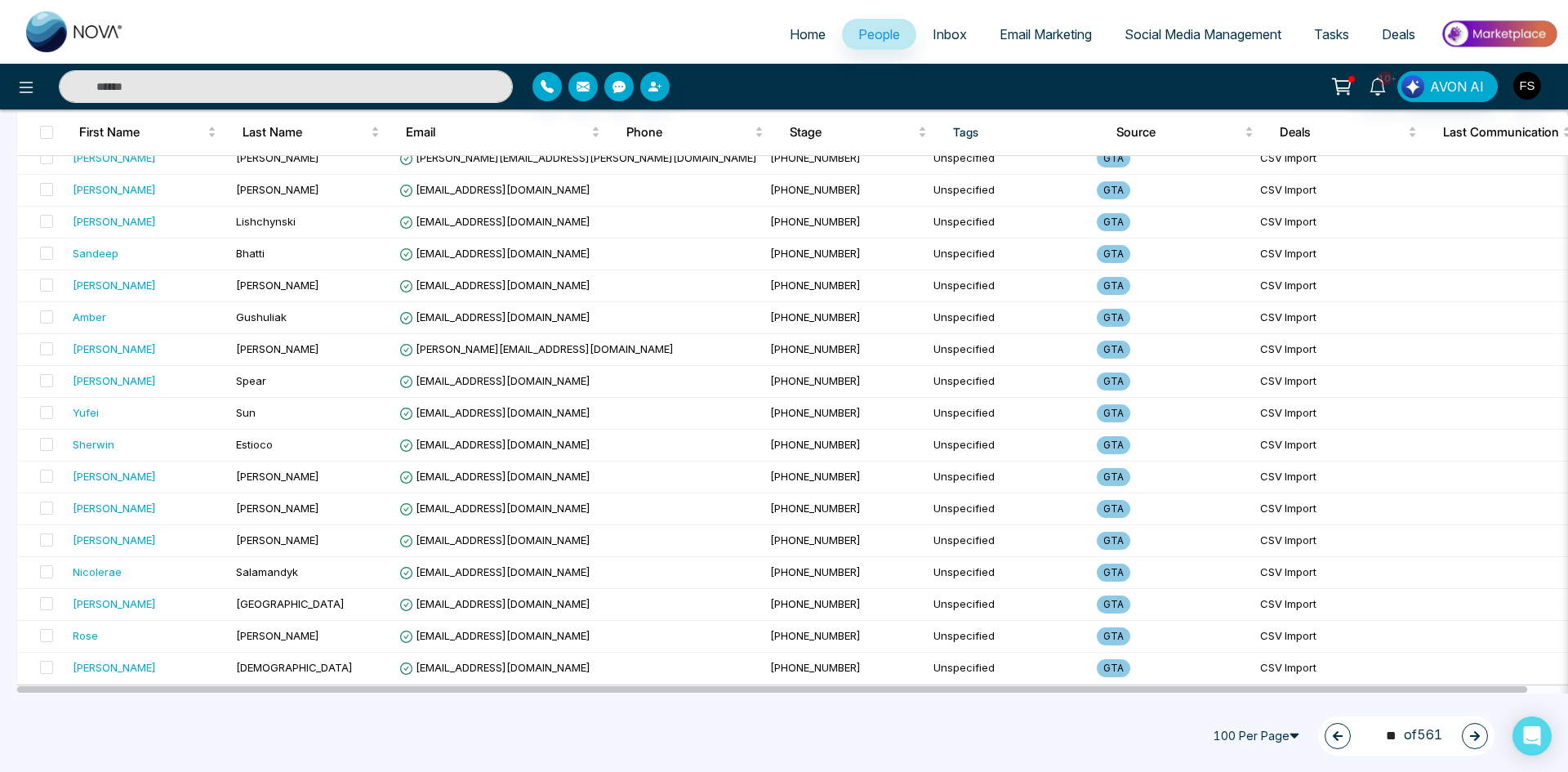
click at [1481, 732] on button "button" at bounding box center [1475, 736] width 26 height 26
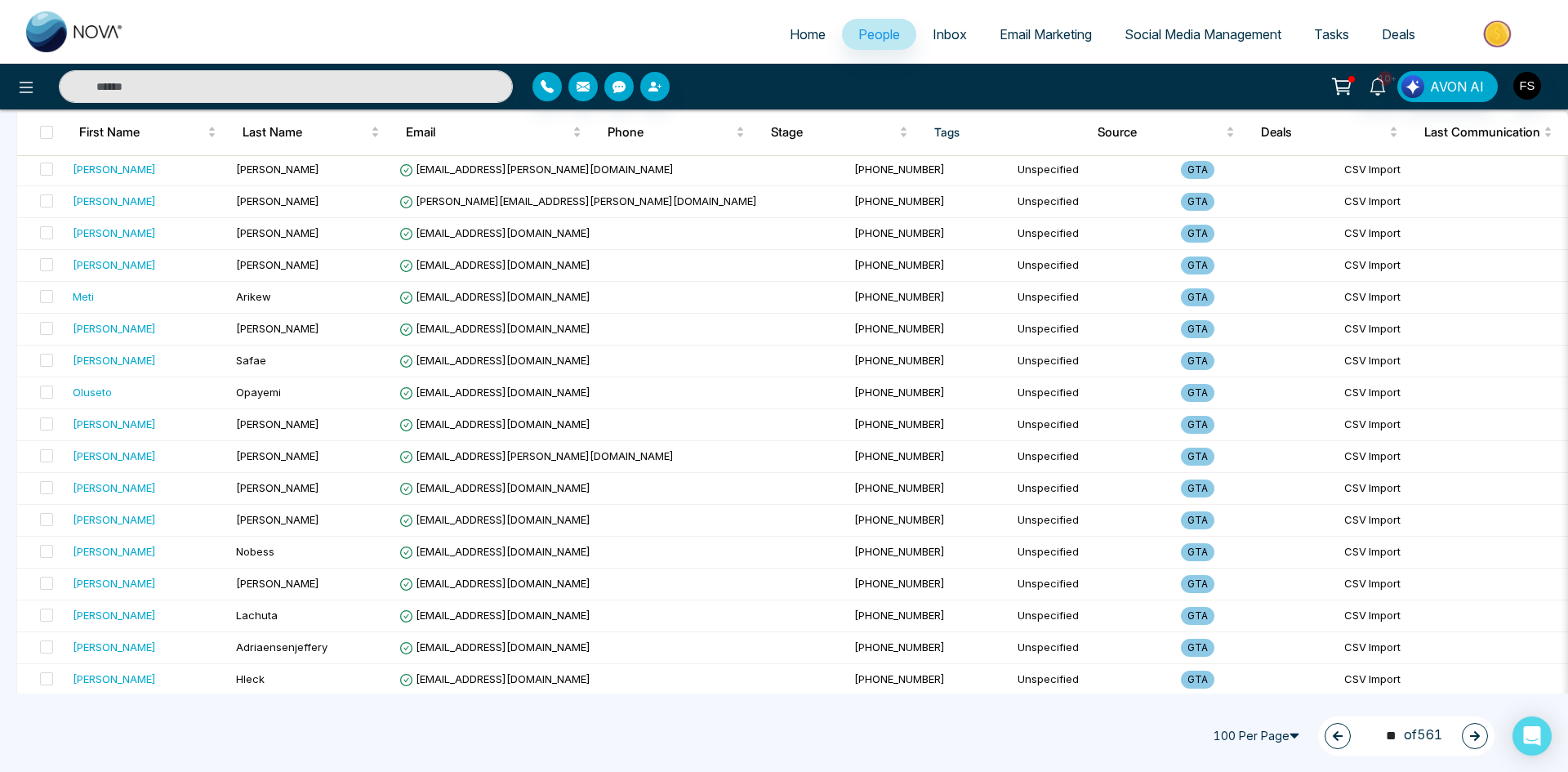
scroll to position [1144, 0]
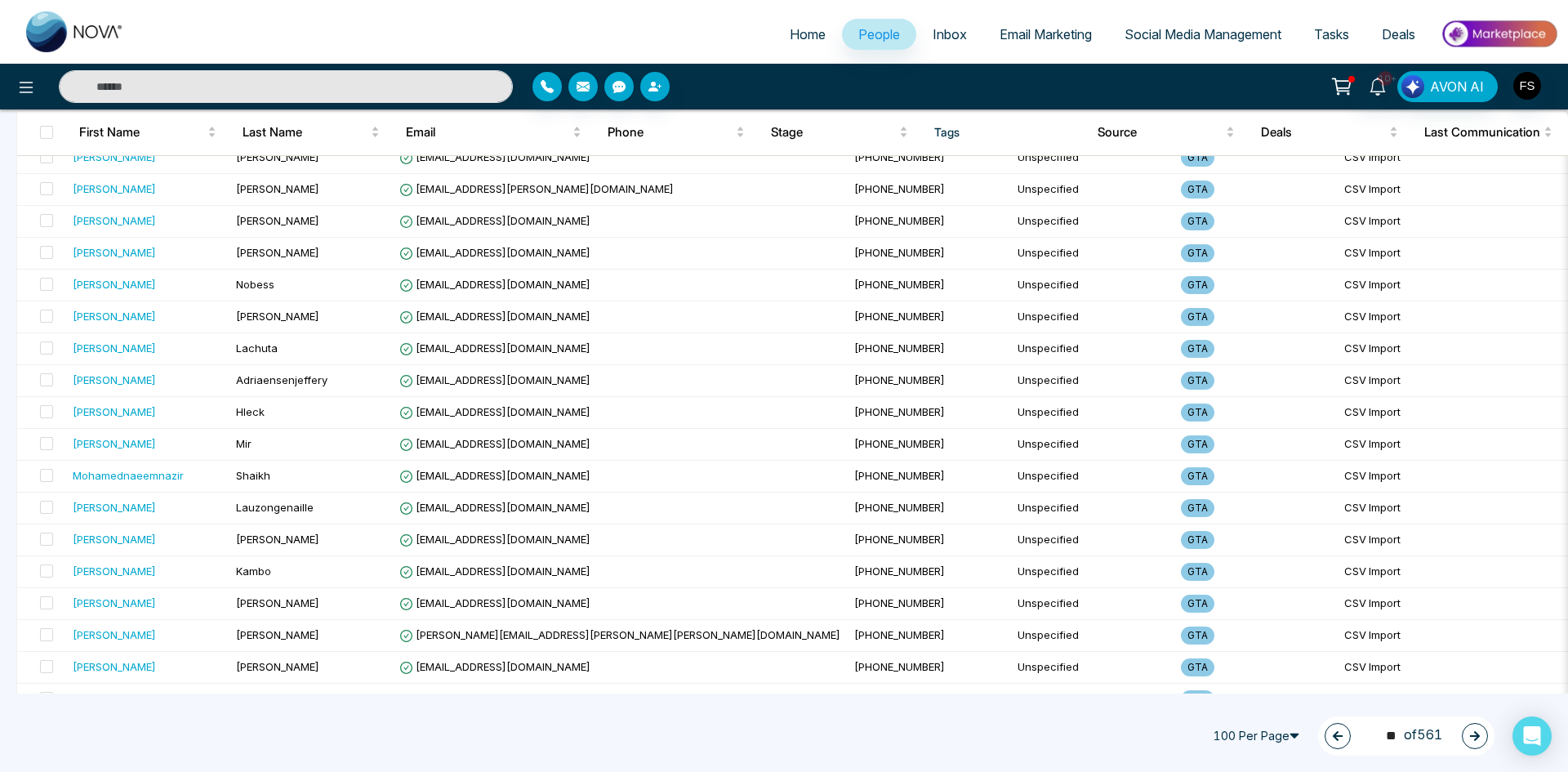
click at [1483, 739] on button "button" at bounding box center [1475, 736] width 26 height 26
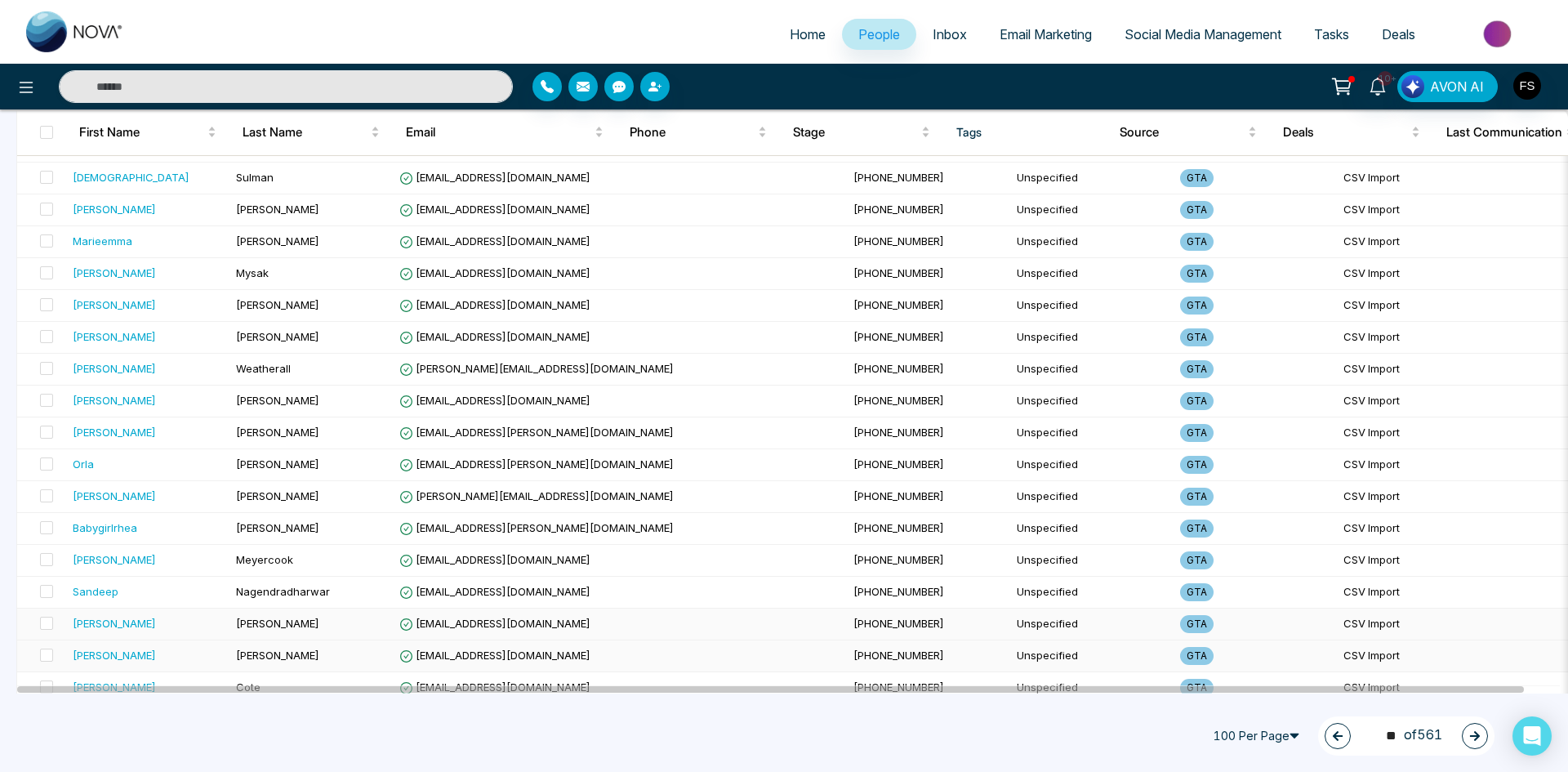
scroll to position [2831, 0]
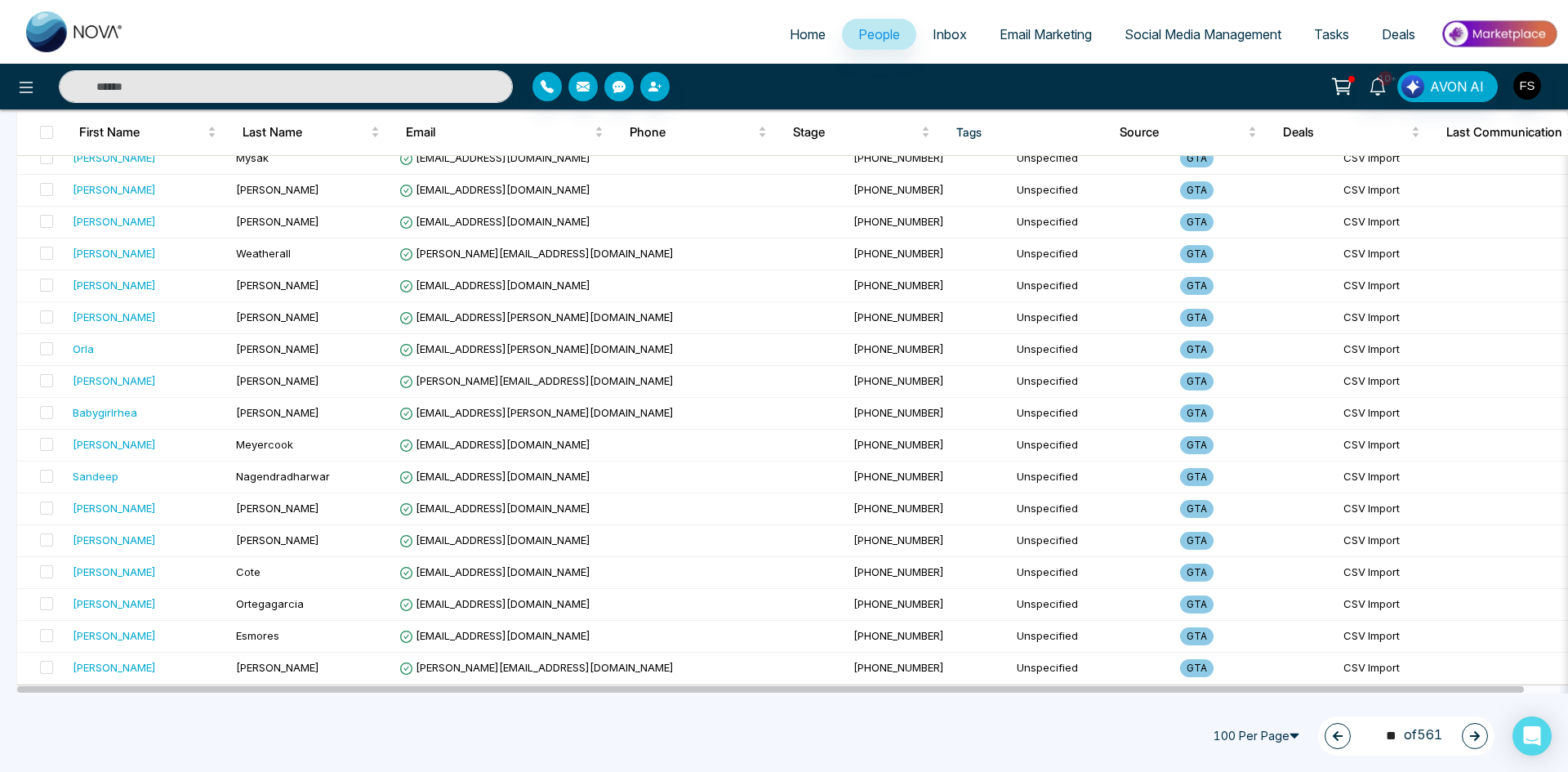
click at [1474, 742] on button "button" at bounding box center [1475, 736] width 26 height 26
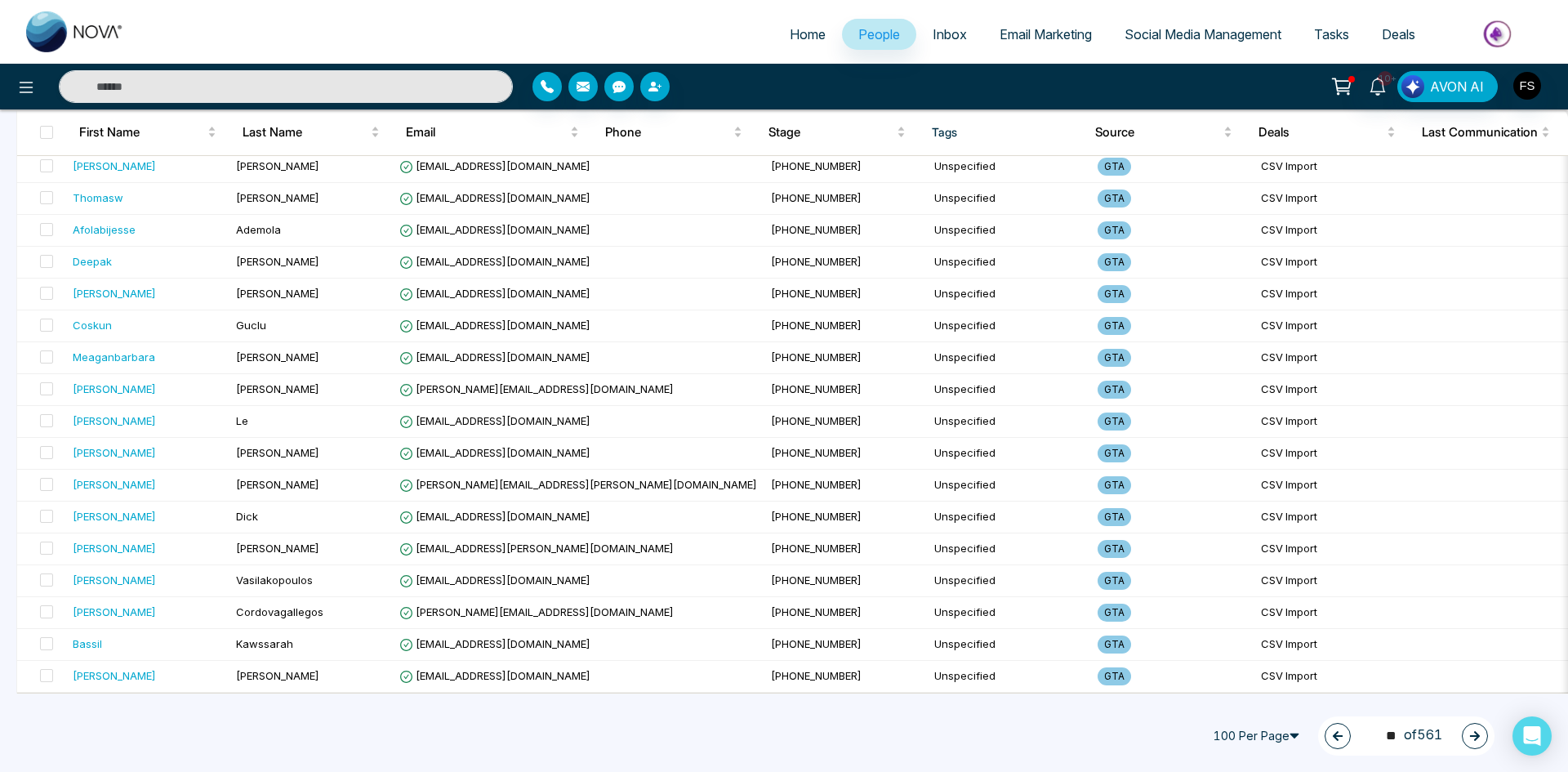
click at [1476, 744] on button "button" at bounding box center [1475, 736] width 26 height 26
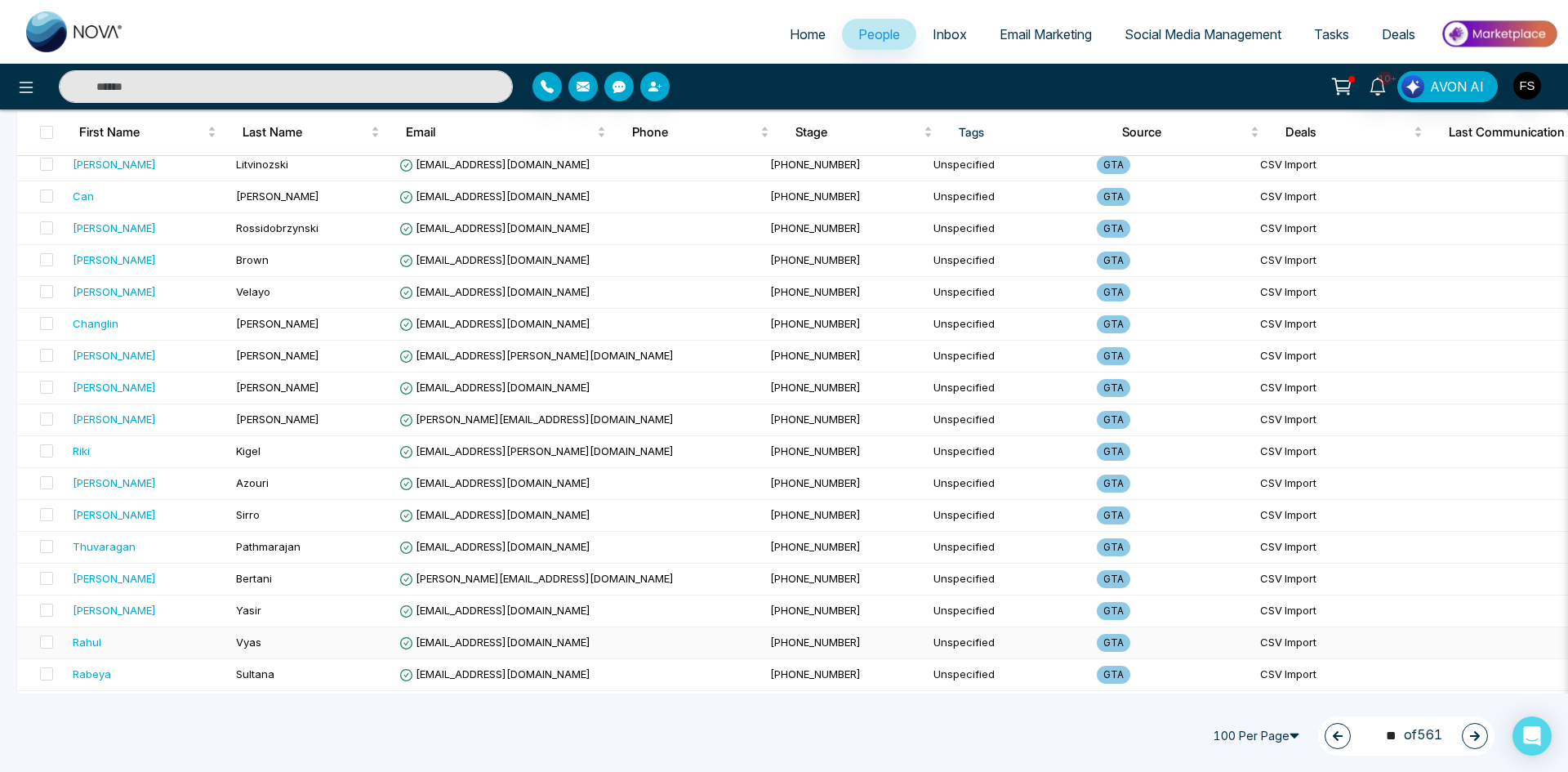
scroll to position [2614, 0]
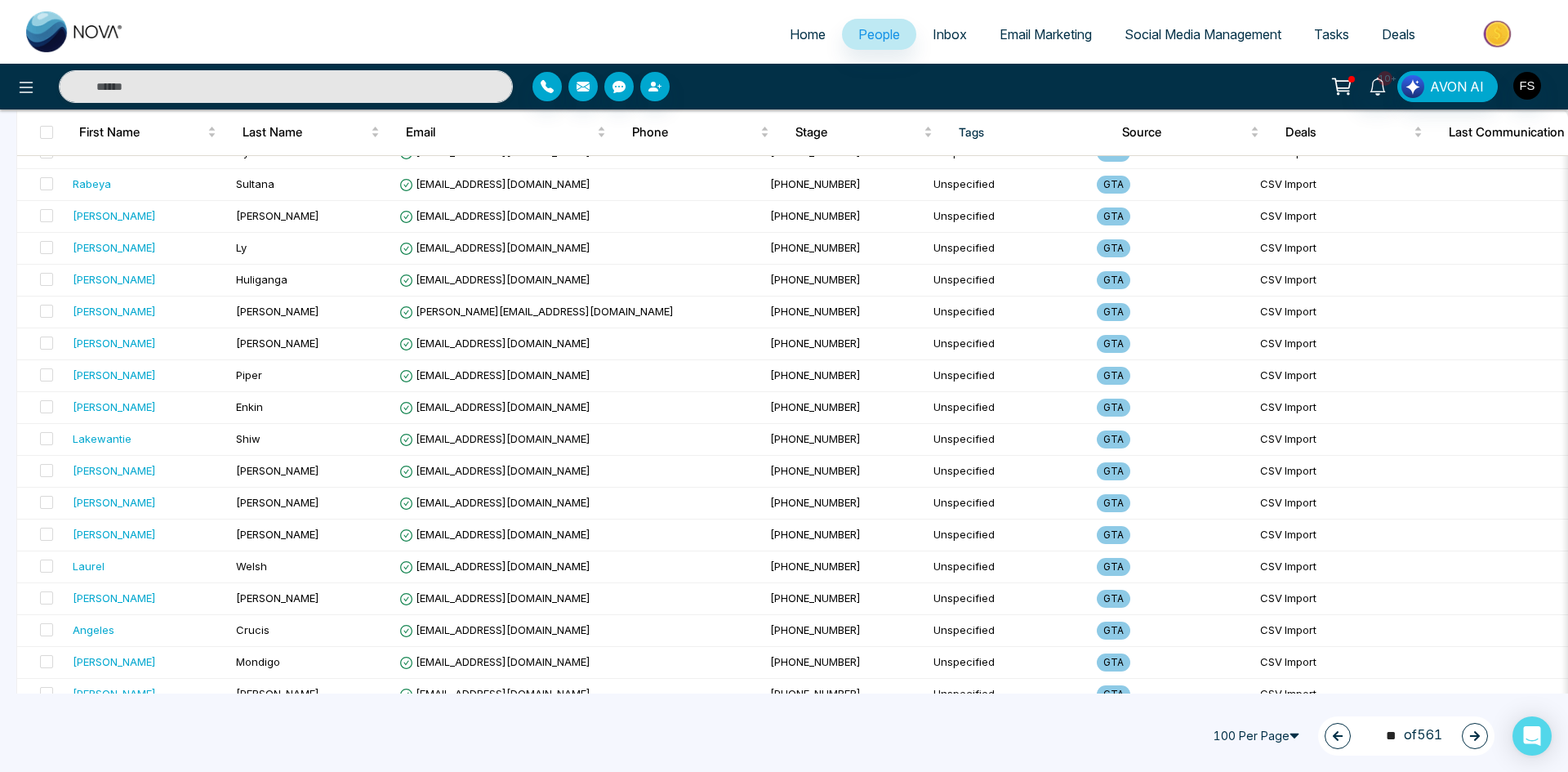
click at [1467, 733] on button "button" at bounding box center [1475, 736] width 26 height 26
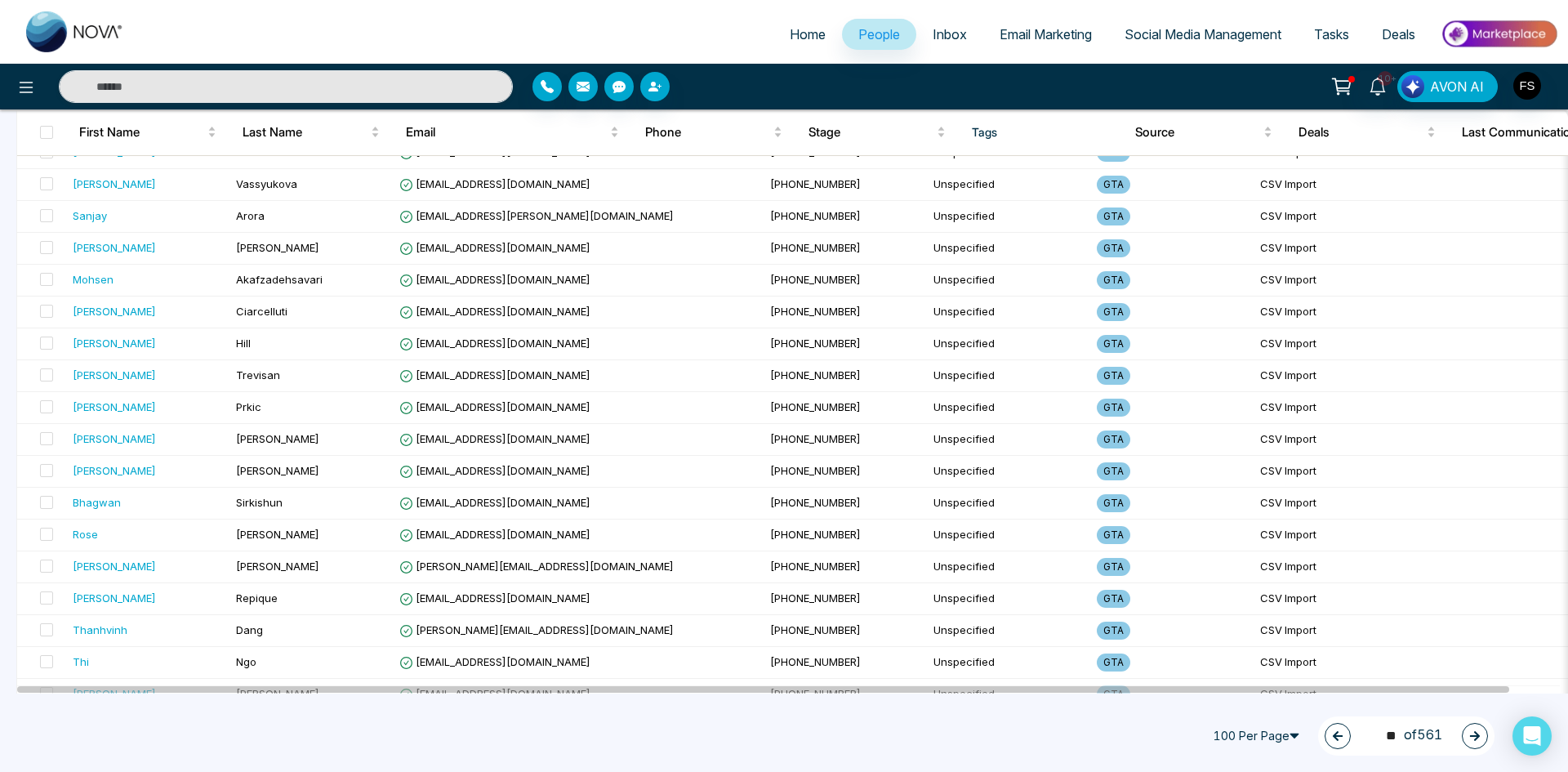
click at [1480, 739] on icon "button" at bounding box center [1474, 735] width 11 height 11
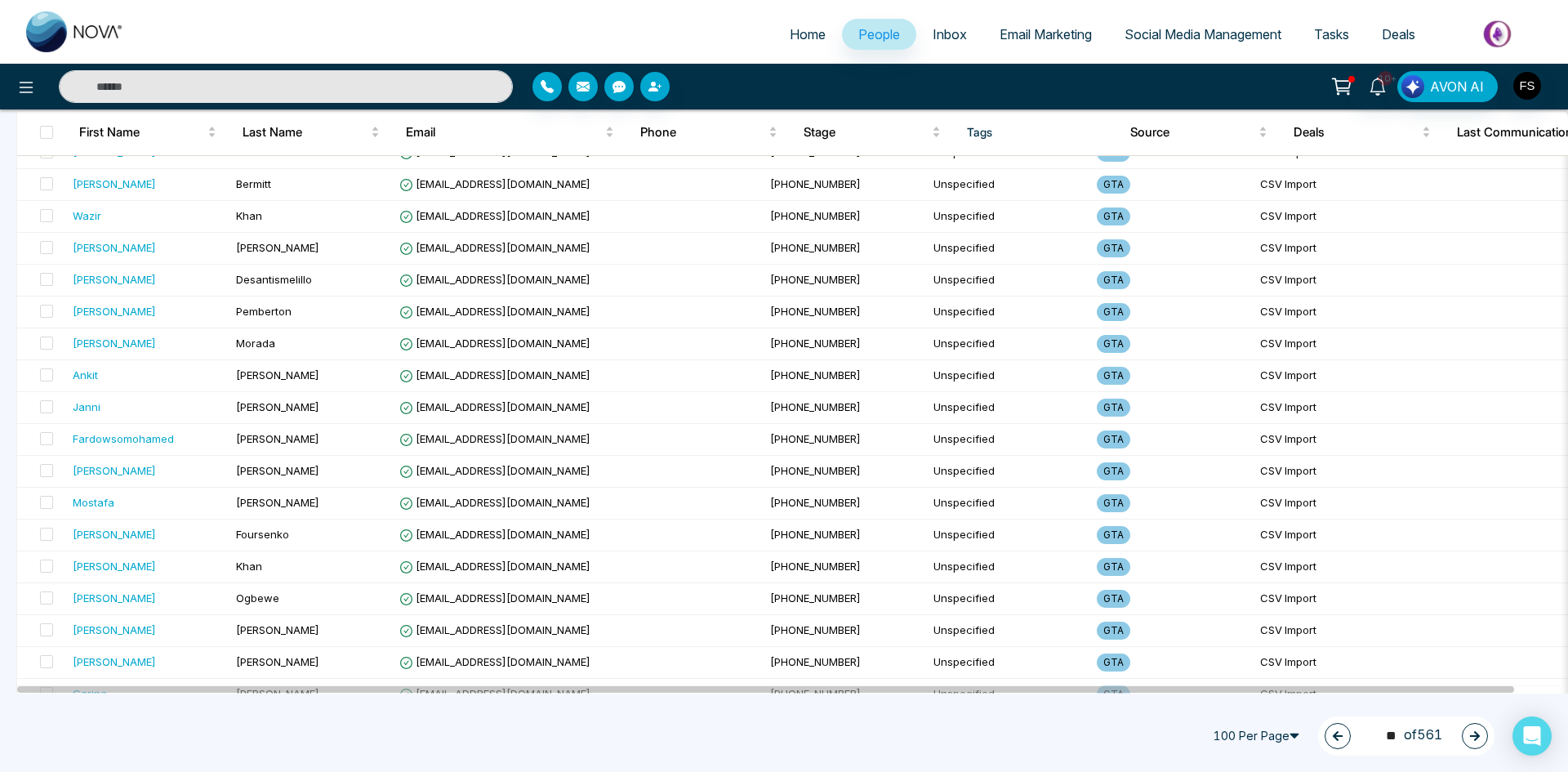
click at [1480, 739] on icon "button" at bounding box center [1474, 735] width 11 height 11
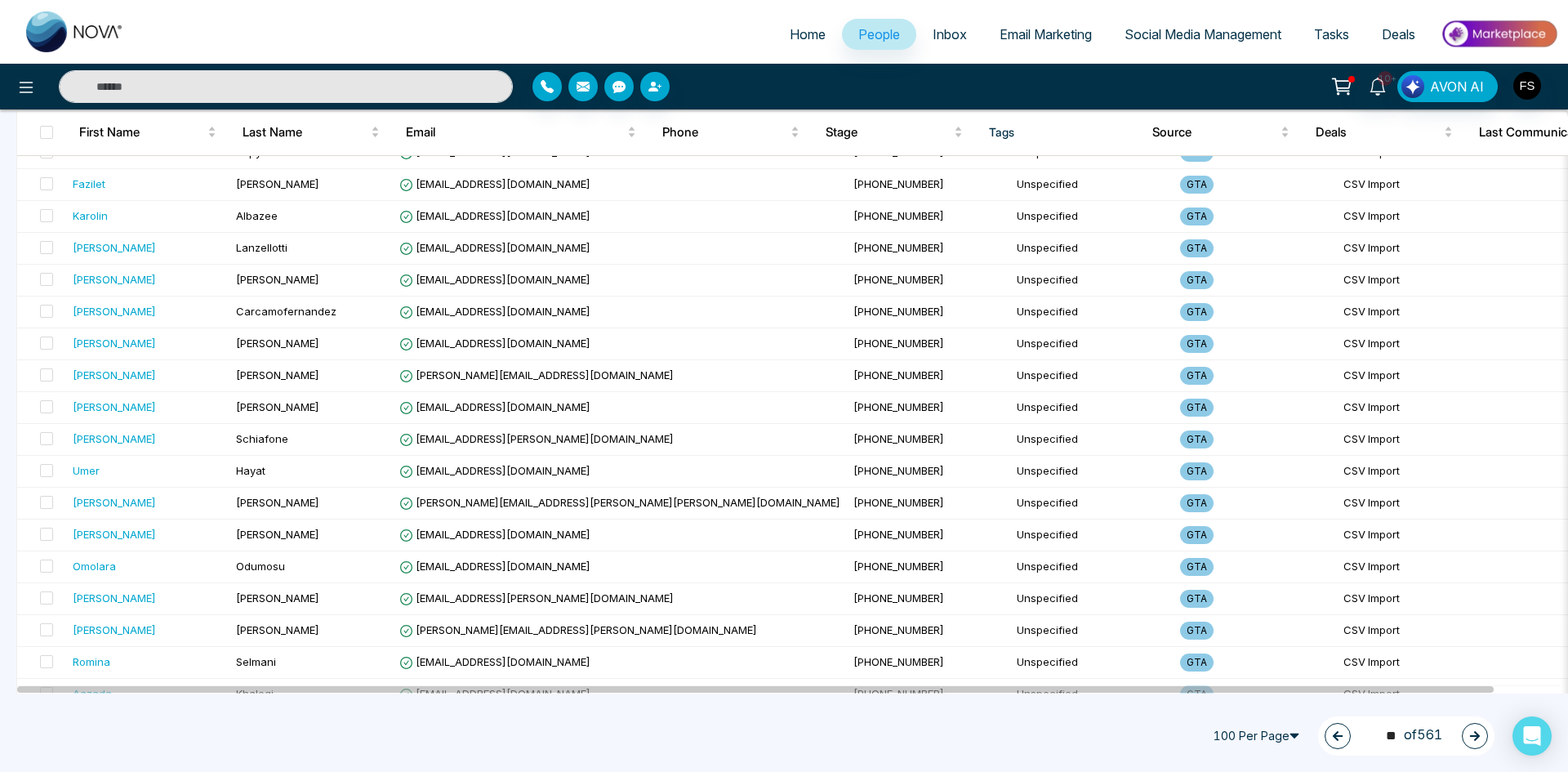
click at [1480, 740] on icon "button" at bounding box center [1474, 735] width 11 height 11
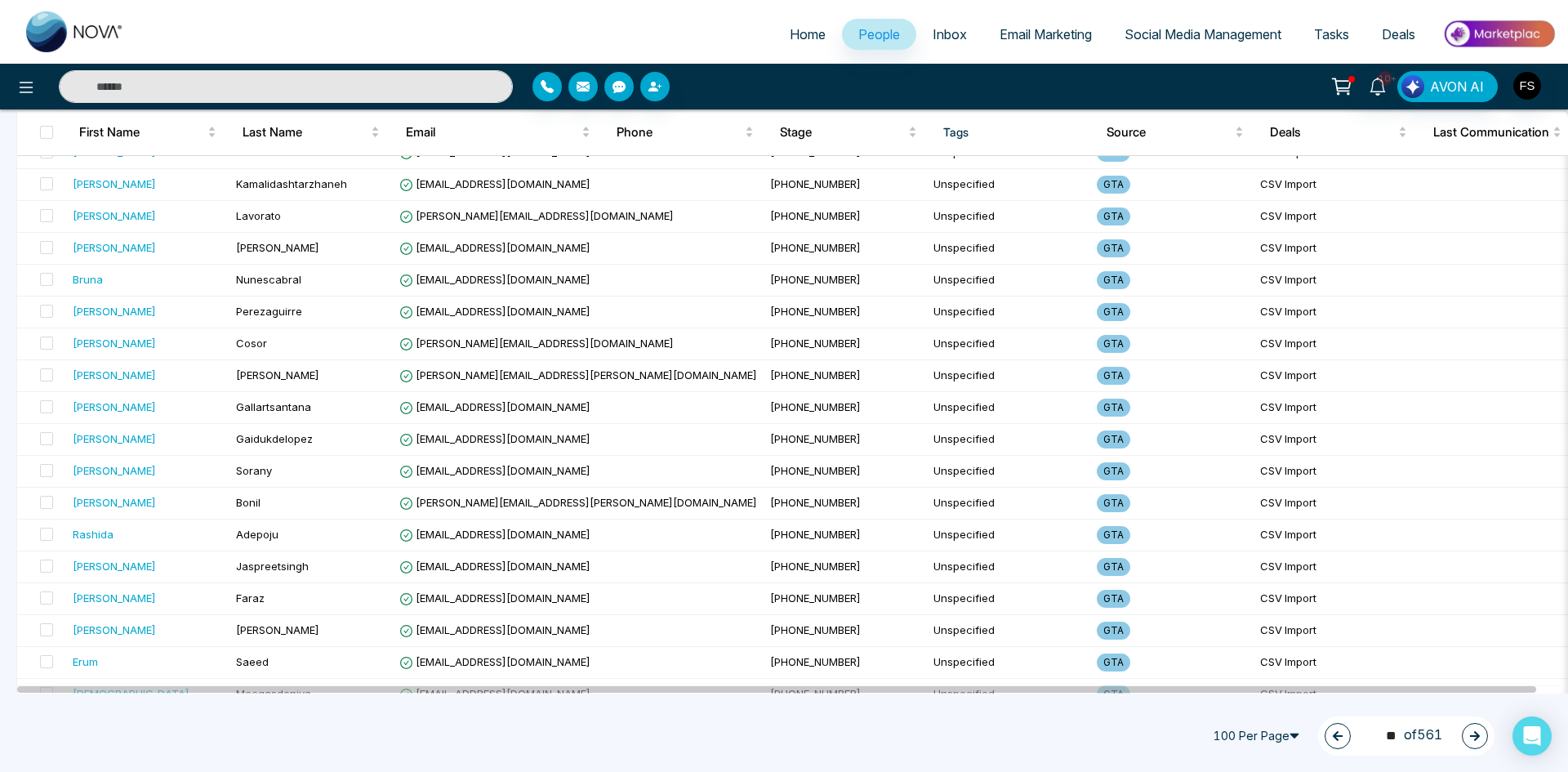
click at [1474, 737] on icon "button" at bounding box center [1474, 735] width 9 height 9
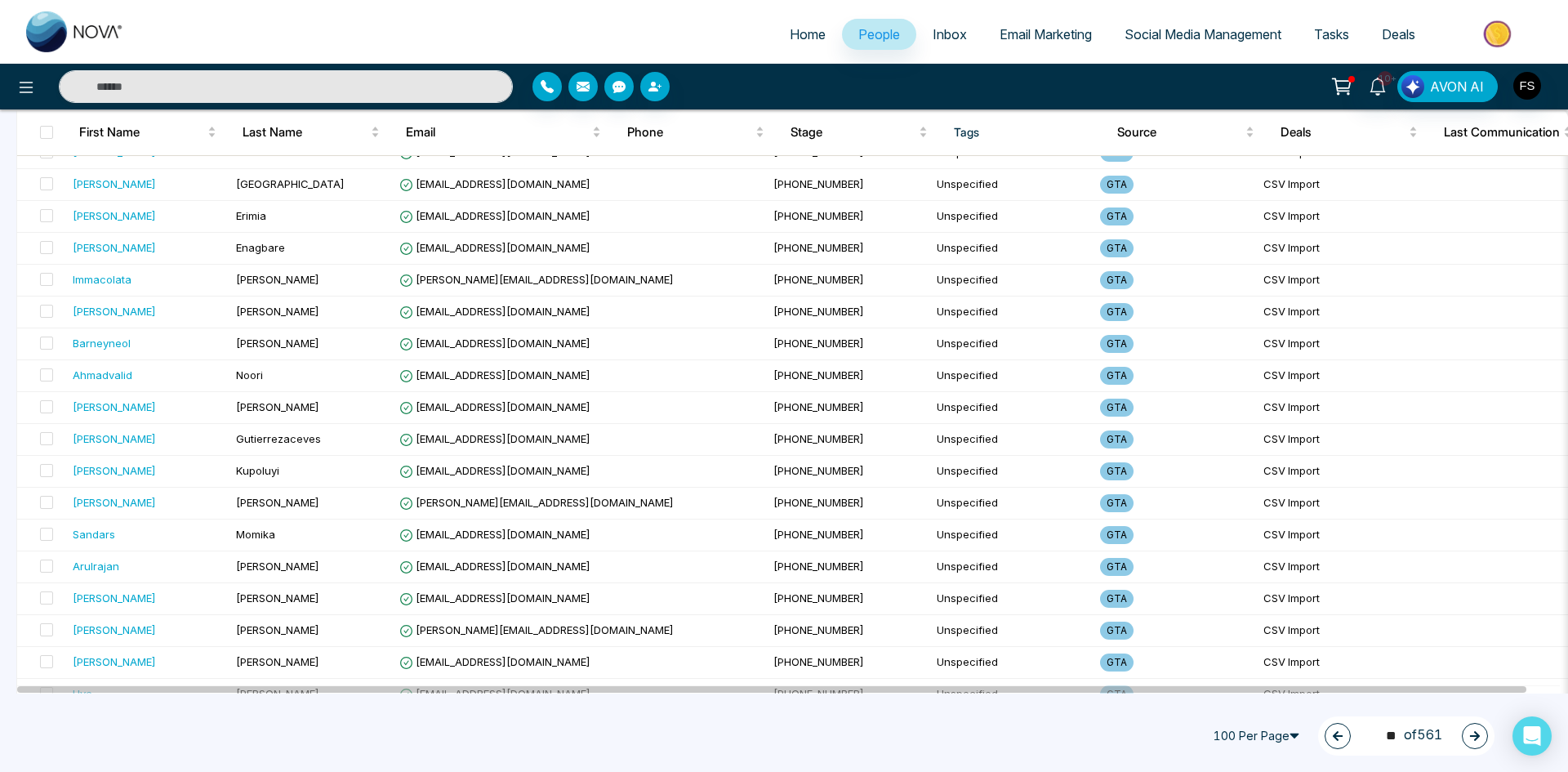
click at [1474, 733] on icon "button" at bounding box center [1474, 735] width 11 height 11
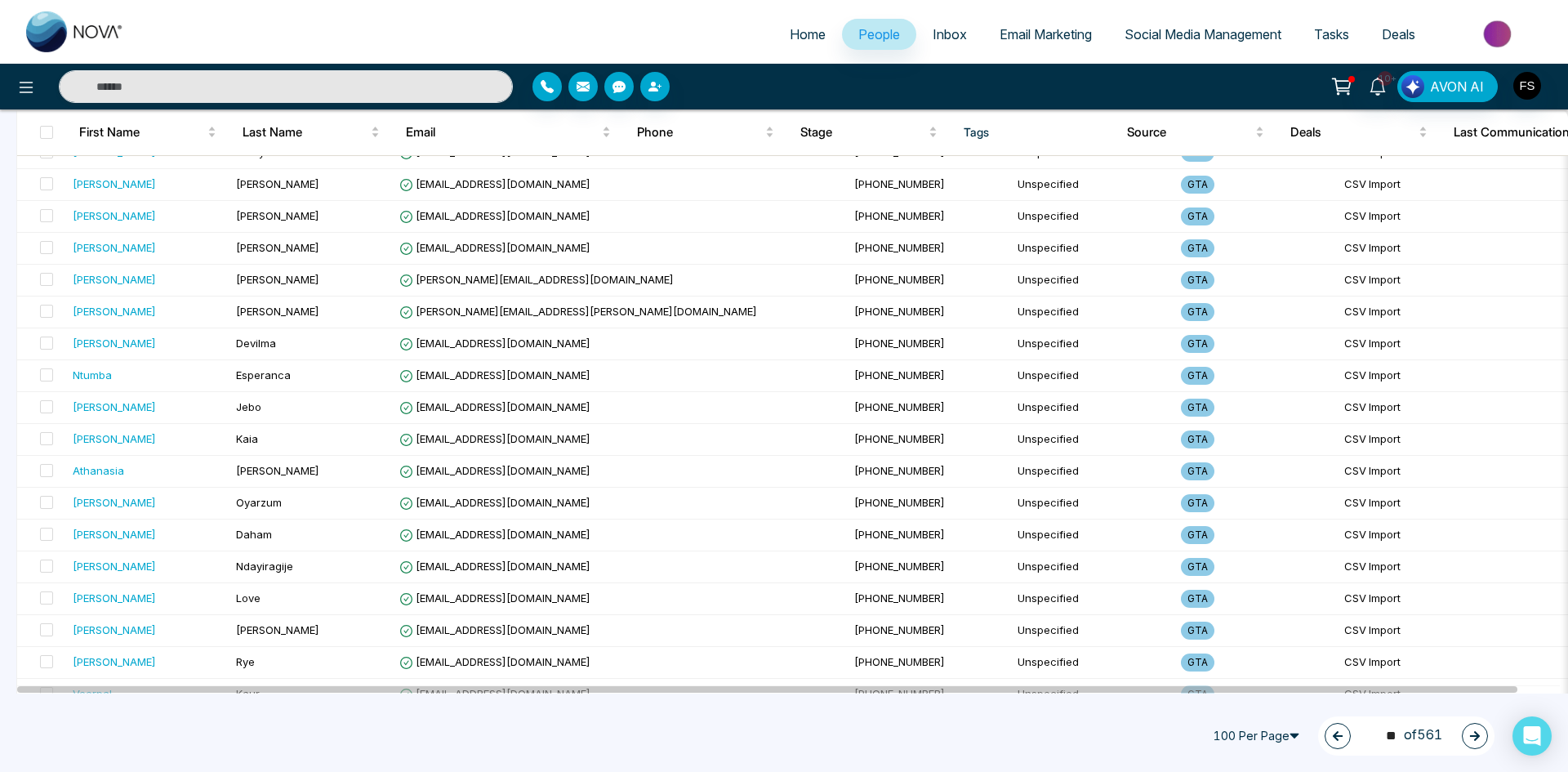
click at [1474, 733] on icon "button" at bounding box center [1474, 735] width 11 height 11
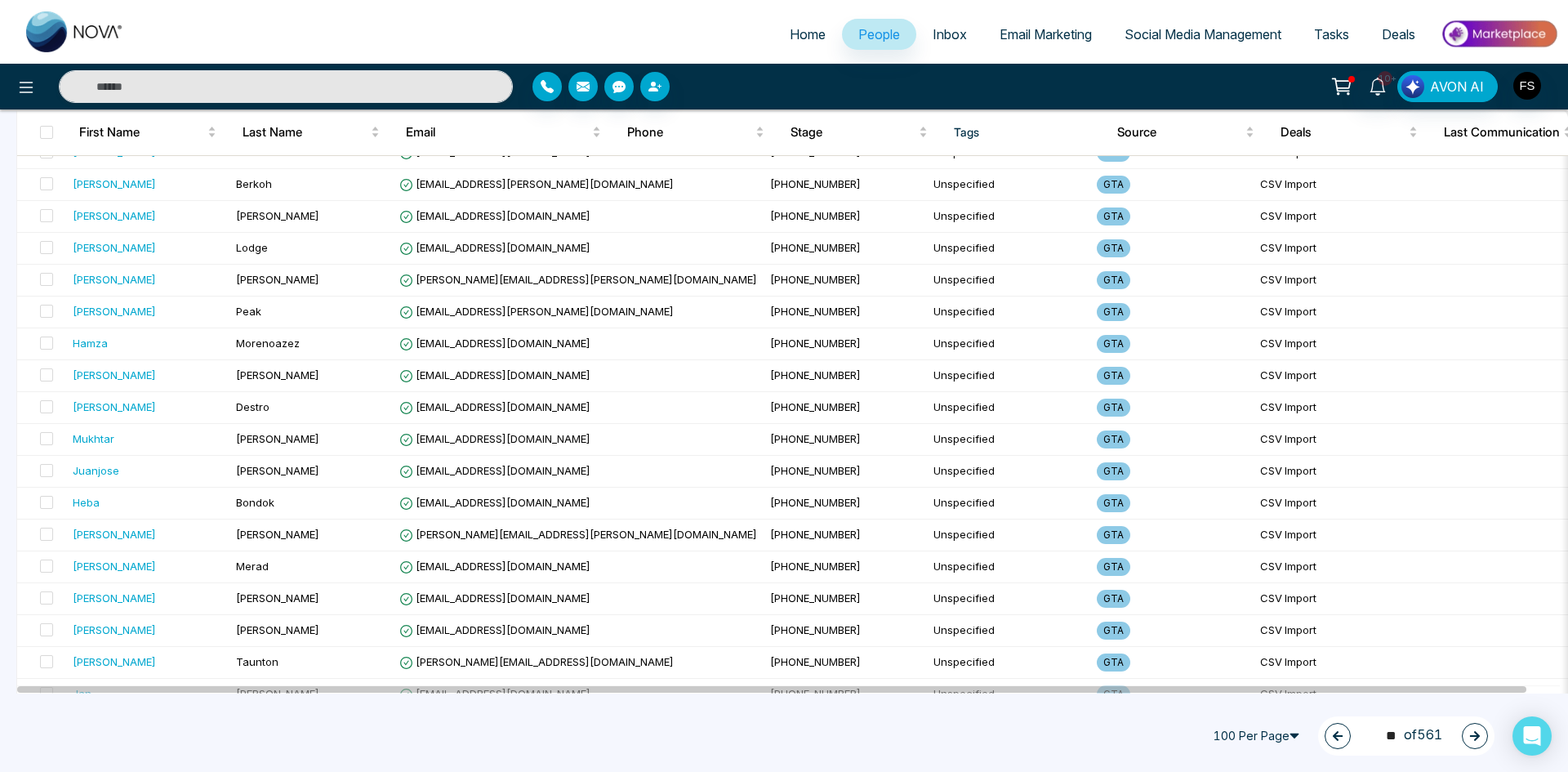
click at [1478, 729] on button "button" at bounding box center [1475, 736] width 26 height 26
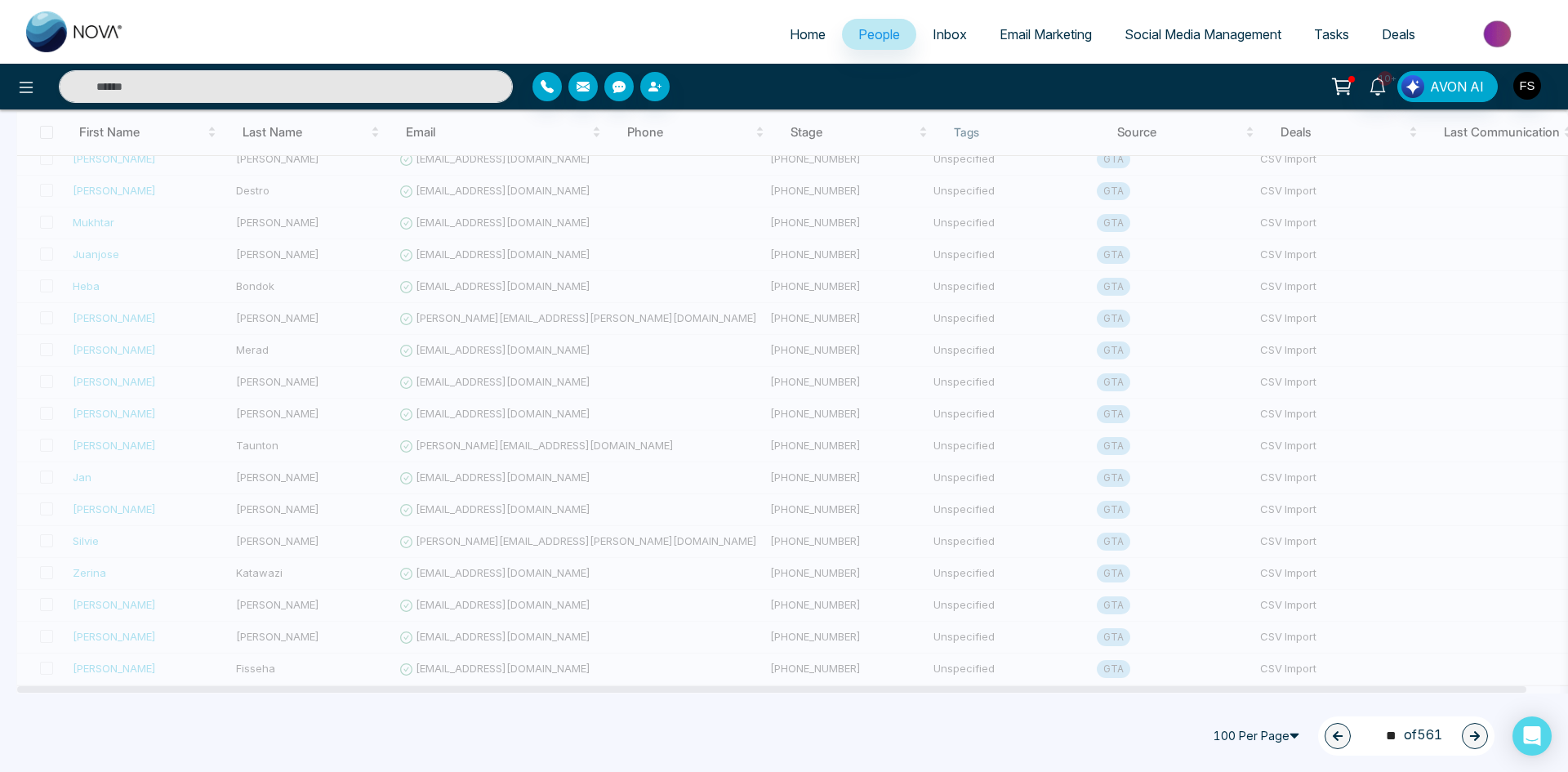
scroll to position [2831, 0]
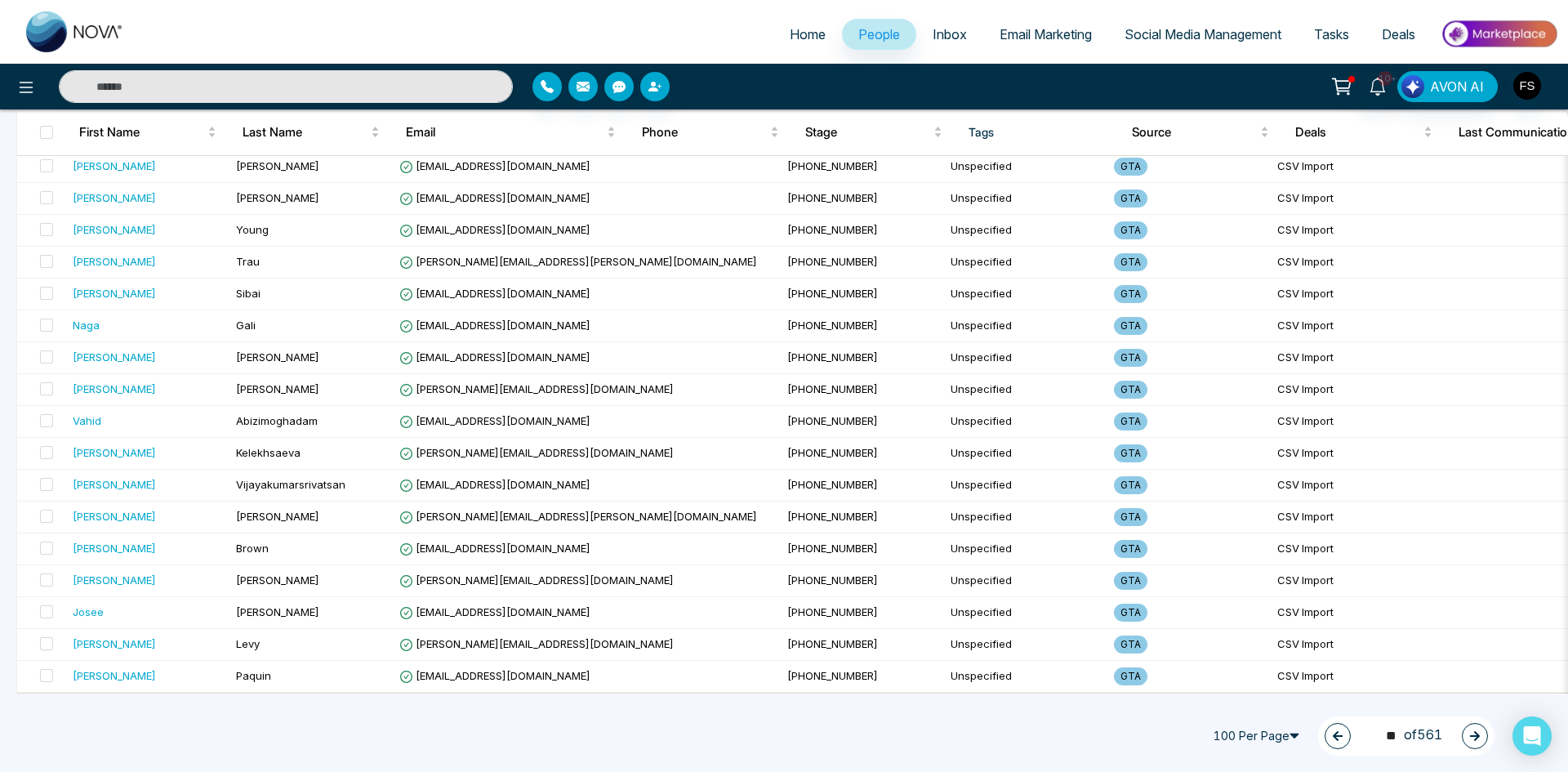
click at [1480, 732] on icon "button" at bounding box center [1474, 735] width 11 height 11
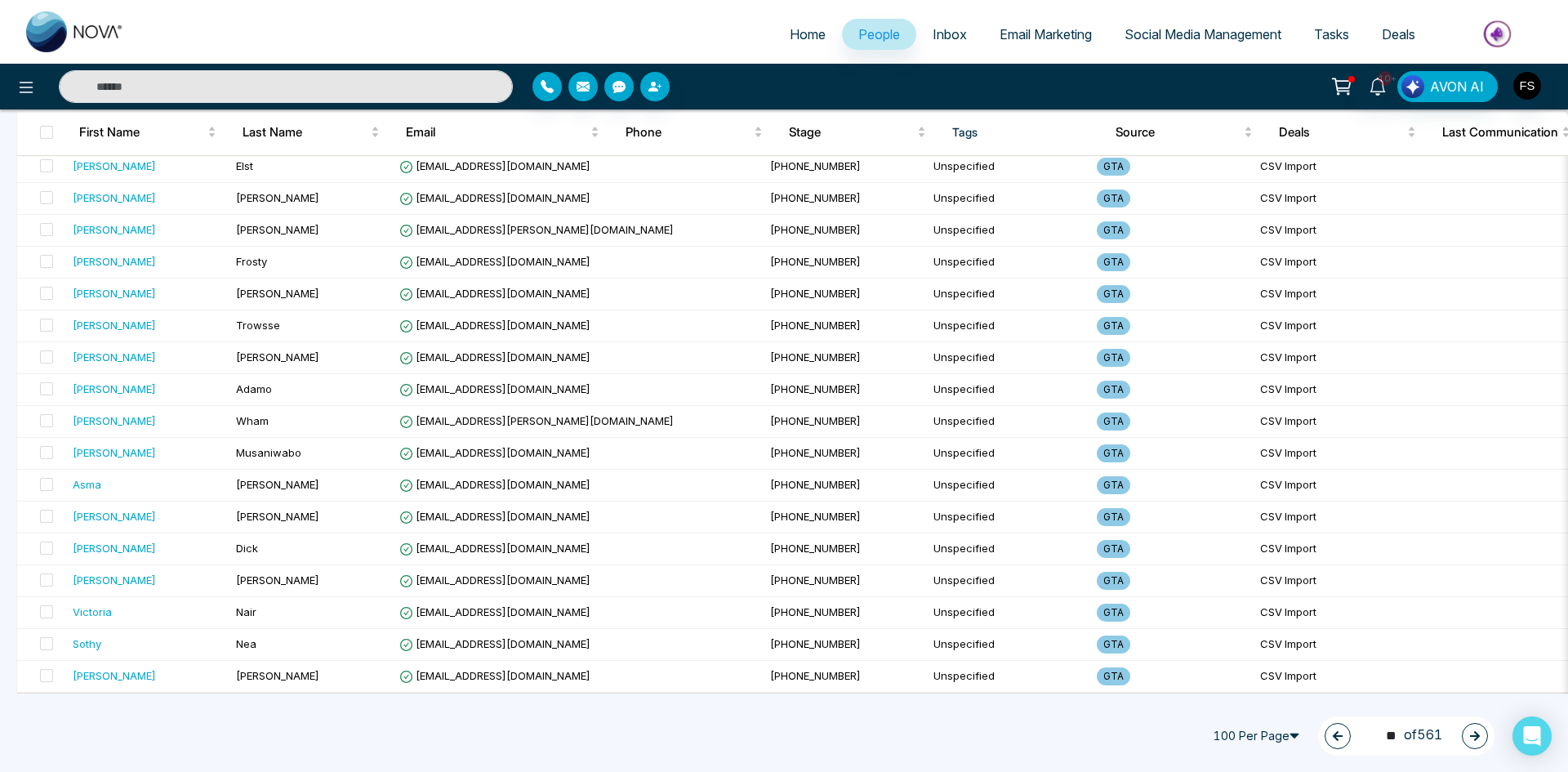
click at [1469, 740] on icon "button" at bounding box center [1474, 735] width 11 height 11
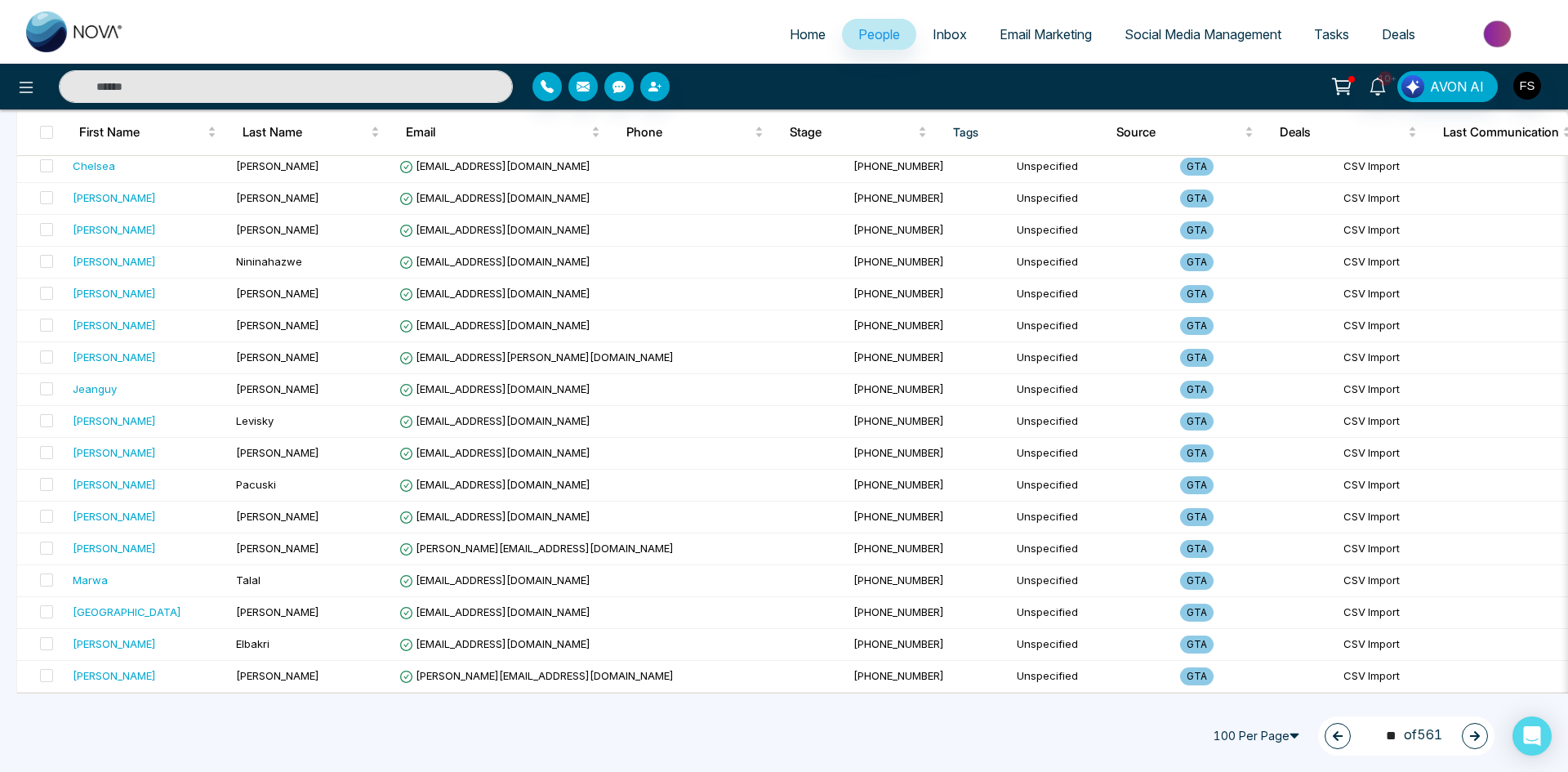
click at [1483, 730] on button "button" at bounding box center [1475, 736] width 26 height 26
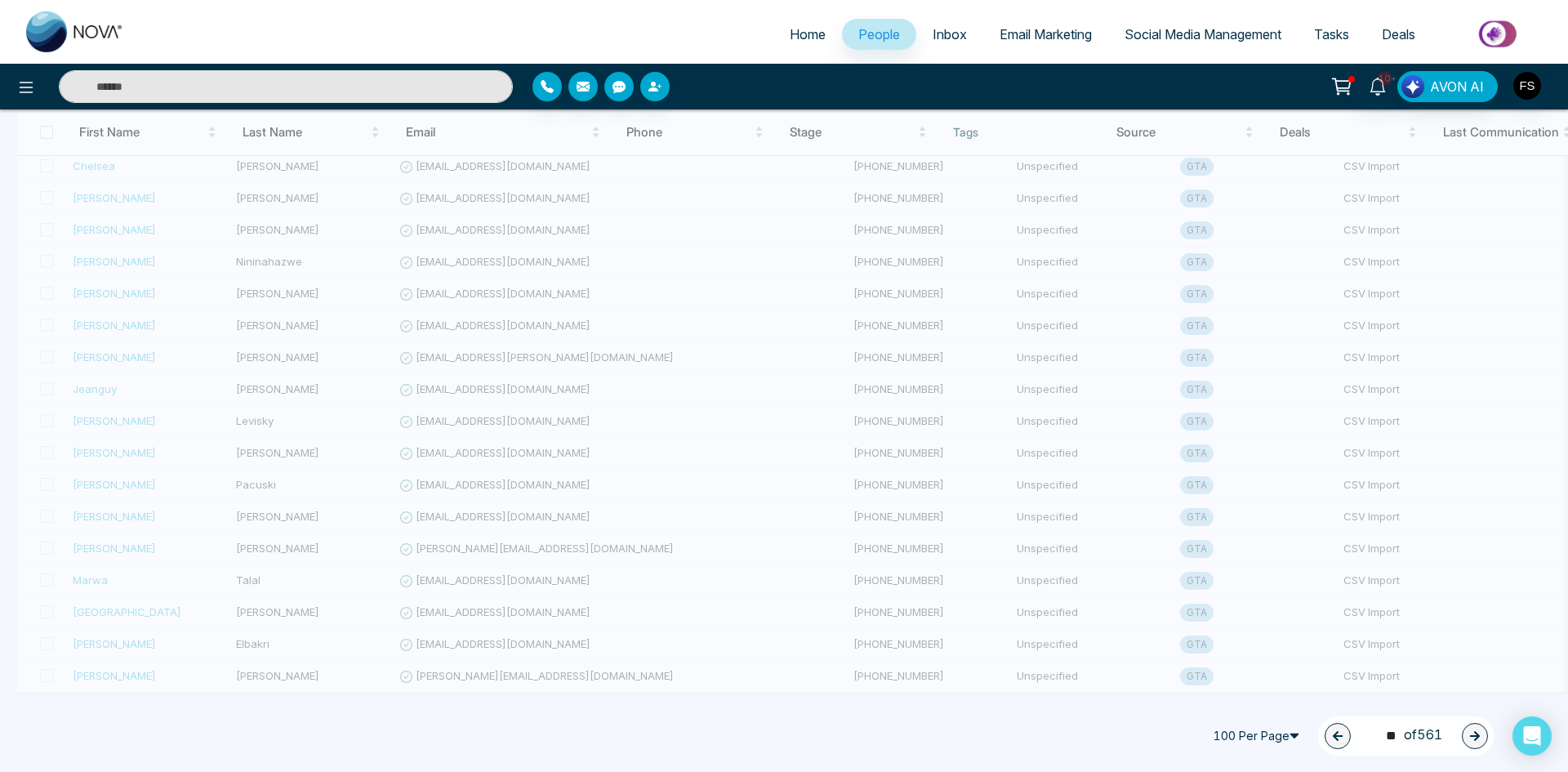
click at [1431, 736] on span "37 ** of 561" at bounding box center [1407, 736] width 72 height 22
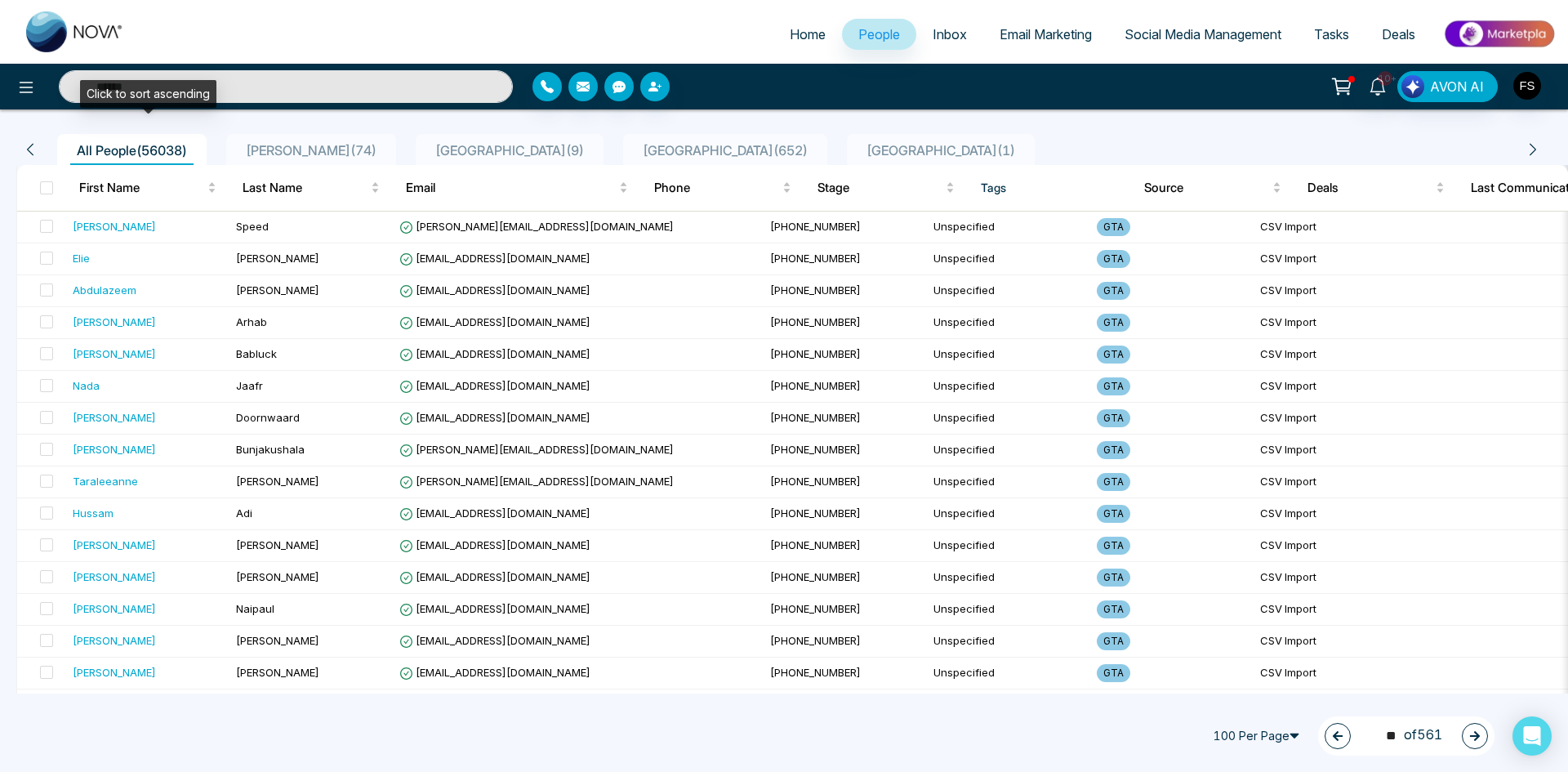
scroll to position [0, 0]
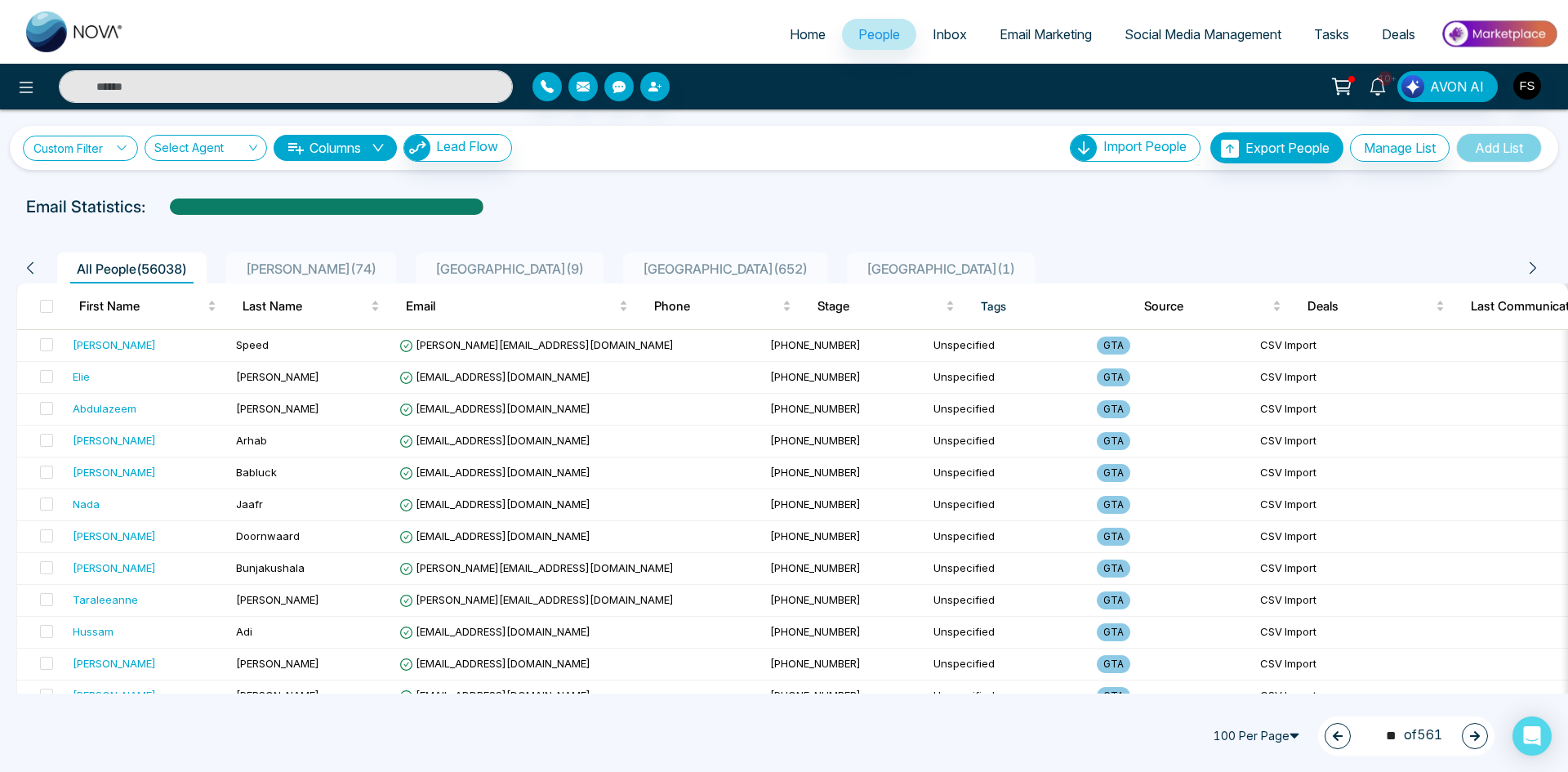
click at [120, 144] on icon at bounding box center [121, 148] width 11 height 11
click at [143, 186] on input "search" at bounding box center [113, 186] width 132 height 25
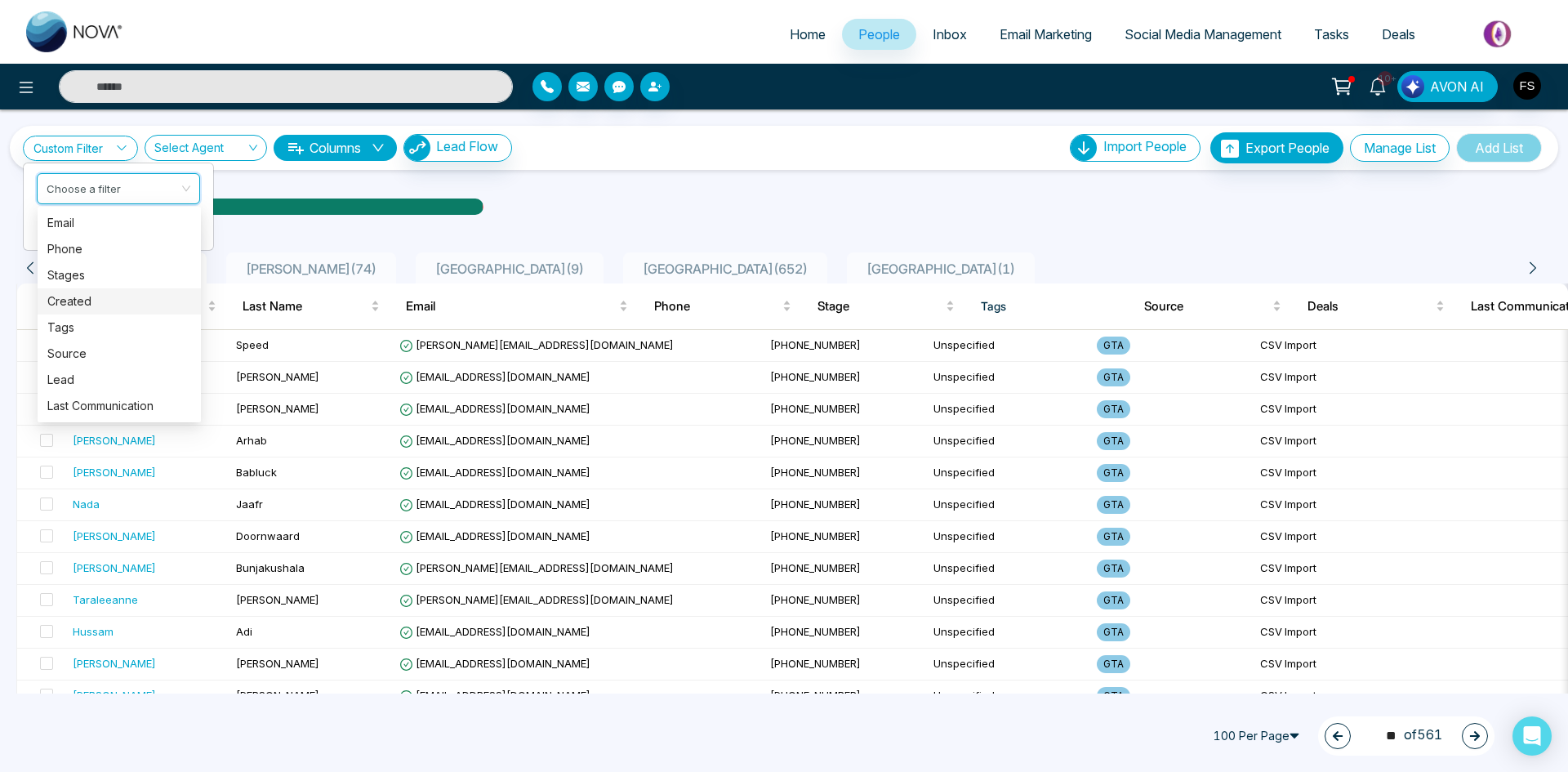
click at [90, 297] on div "Created" at bounding box center [119, 301] width 143 height 18
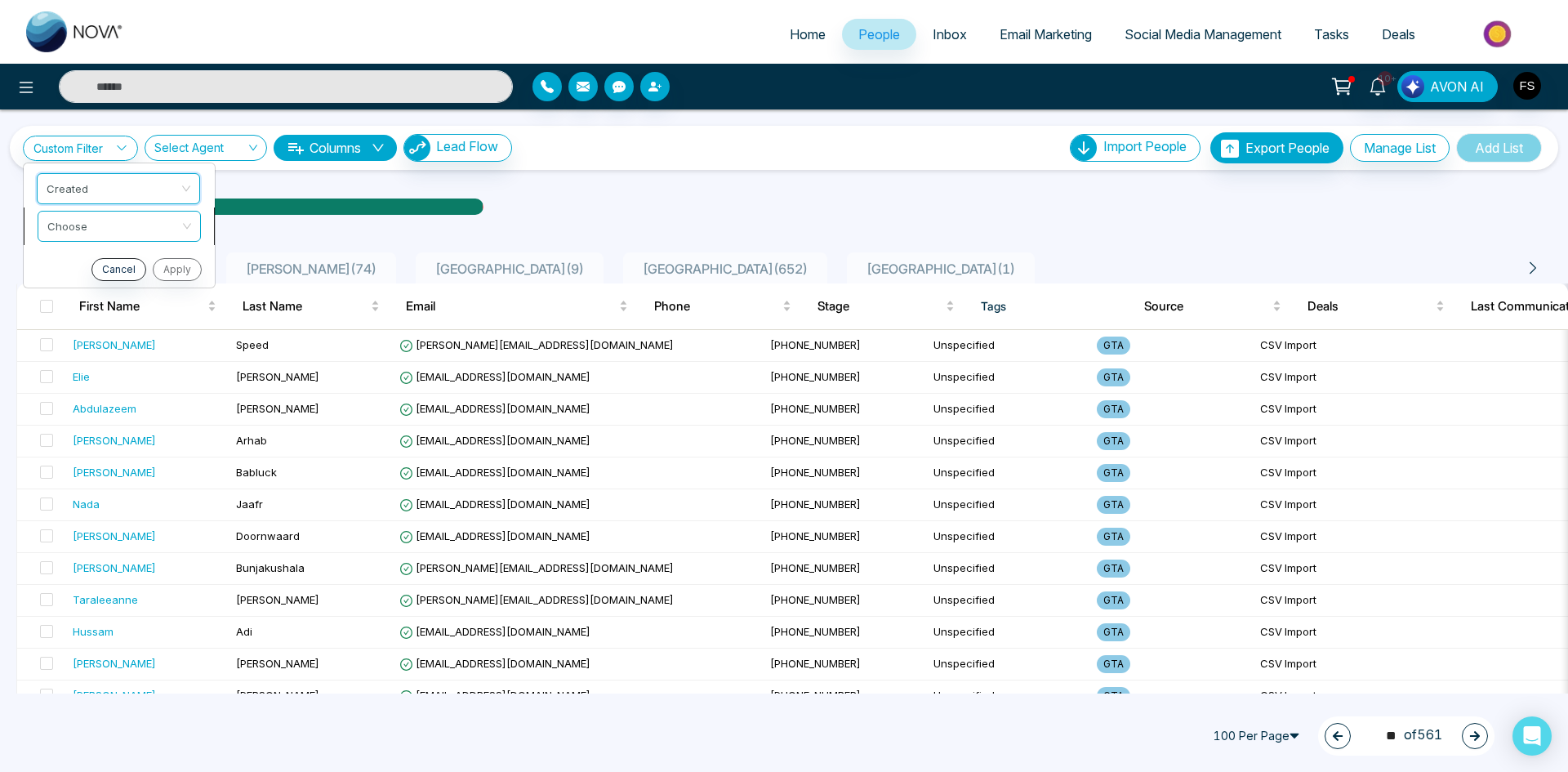
click at [122, 234] on input "search" at bounding box center [113, 223] width 132 height 25
click at [109, 192] on span "Created" at bounding box center [119, 189] width 143 height 29
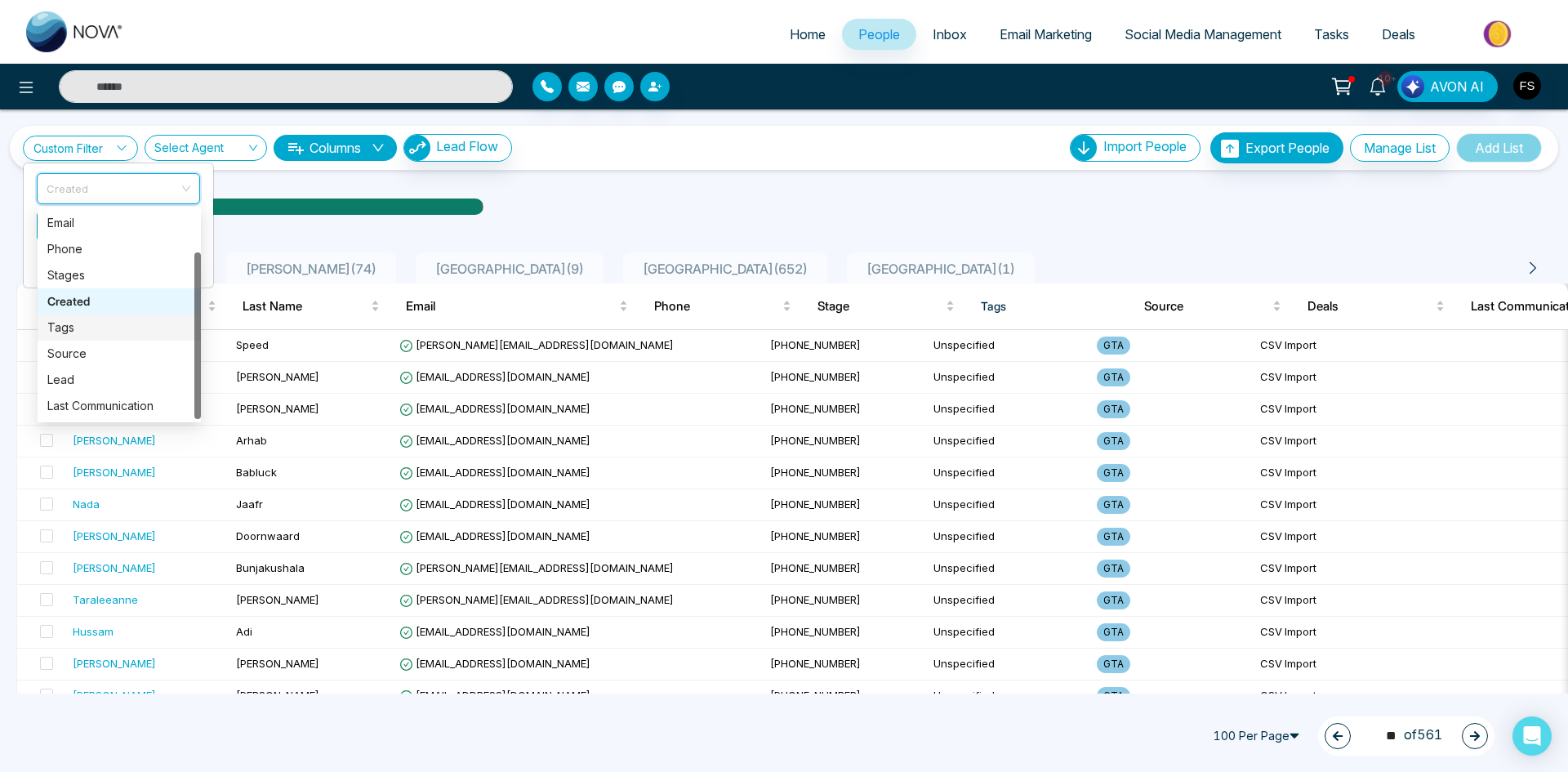
click at [82, 327] on div "Tags" at bounding box center [119, 327] width 143 height 18
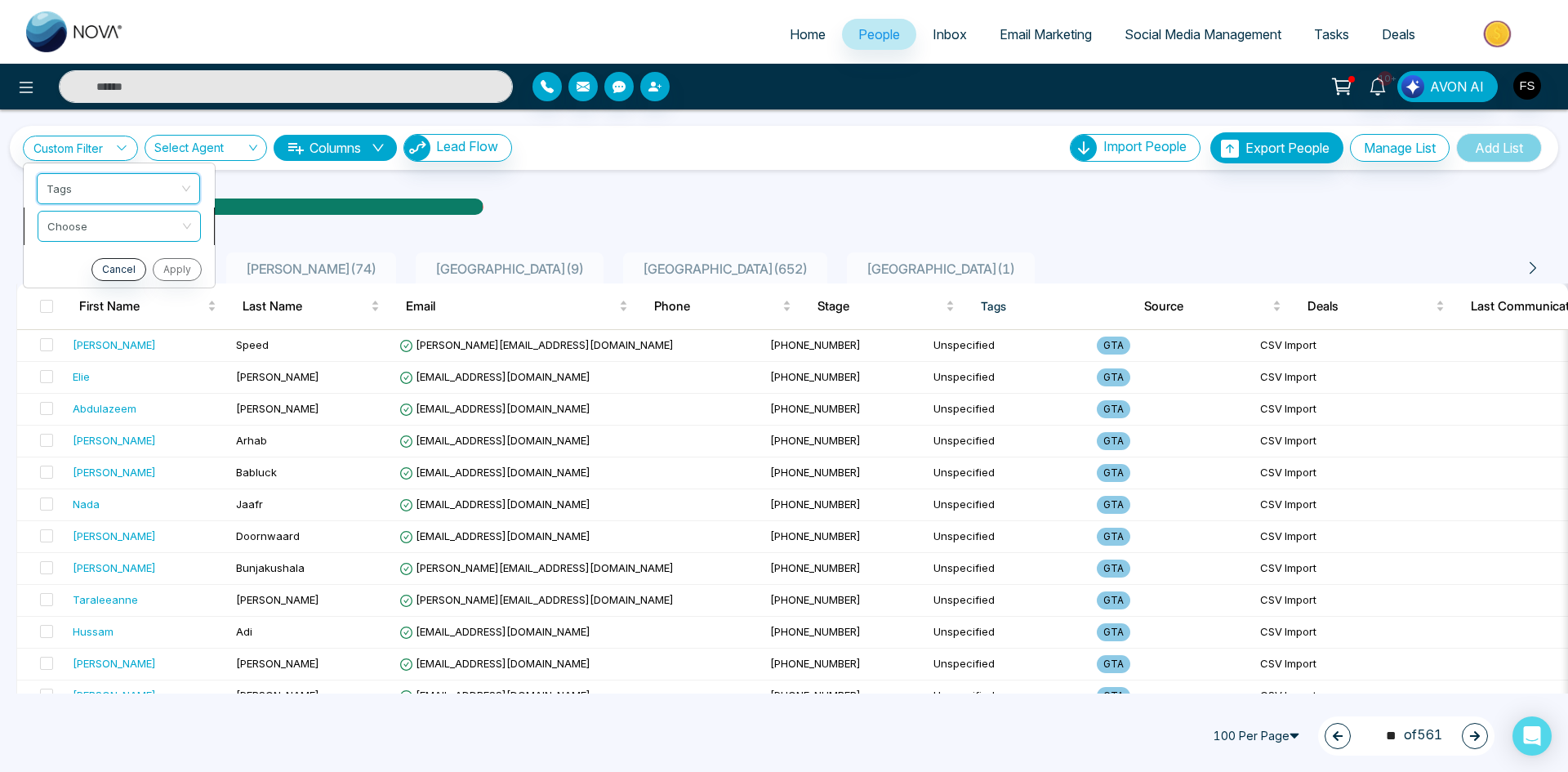
click at [130, 226] on input "search" at bounding box center [113, 223] width 132 height 25
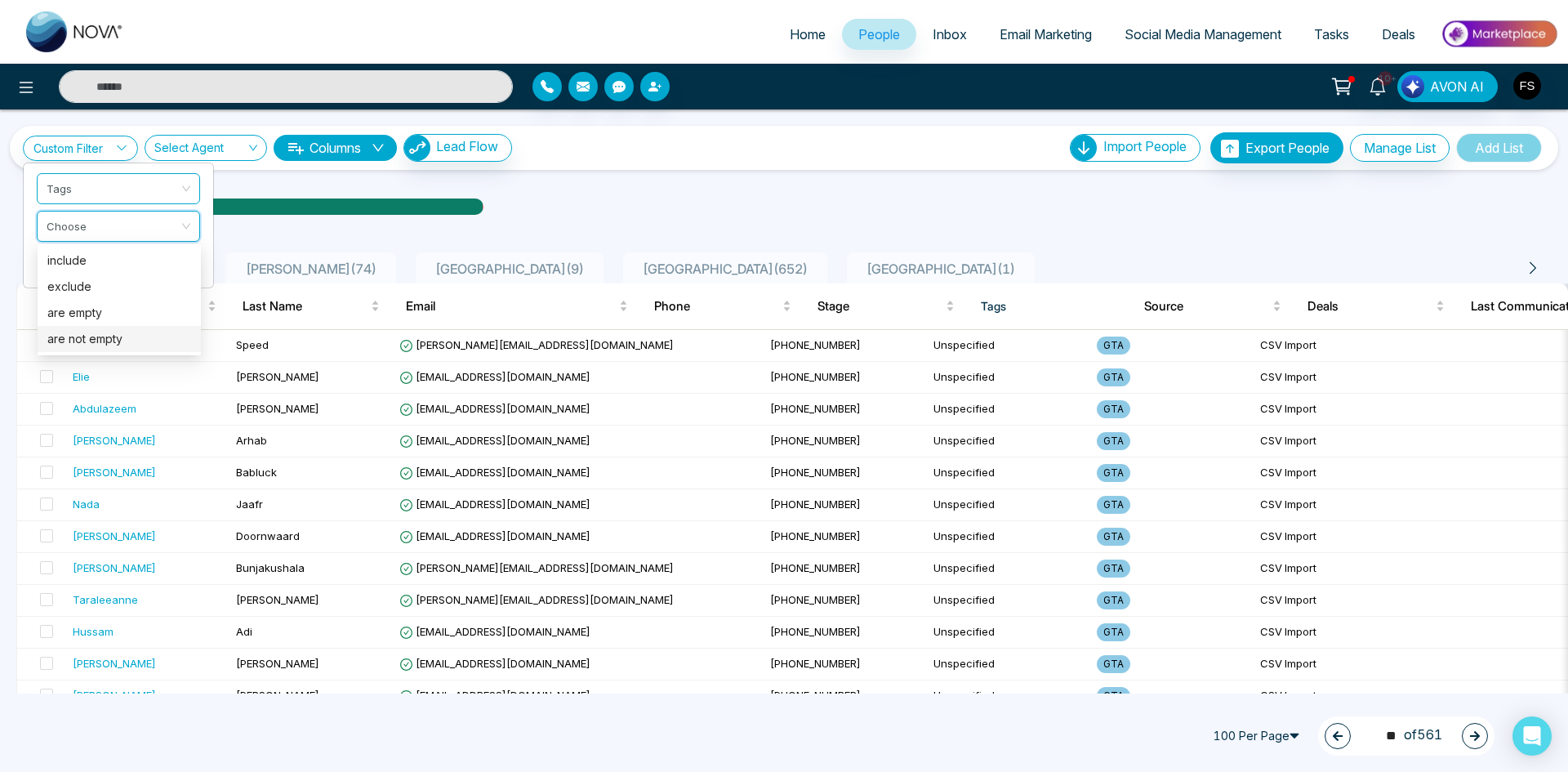
click at [104, 339] on div "are not empty" at bounding box center [119, 338] width 143 height 18
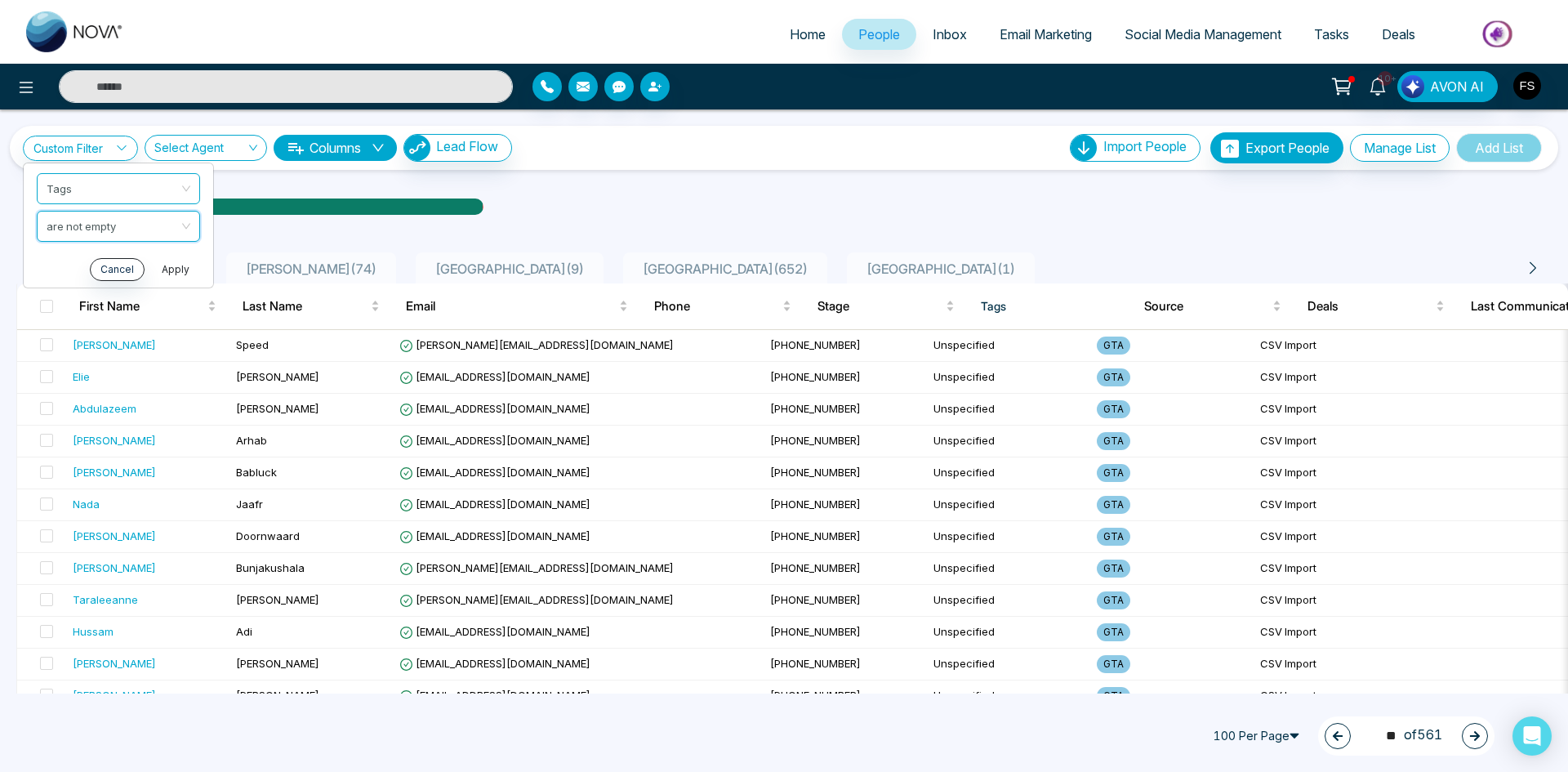
click at [175, 271] on button "Apply" at bounding box center [175, 270] width 49 height 23
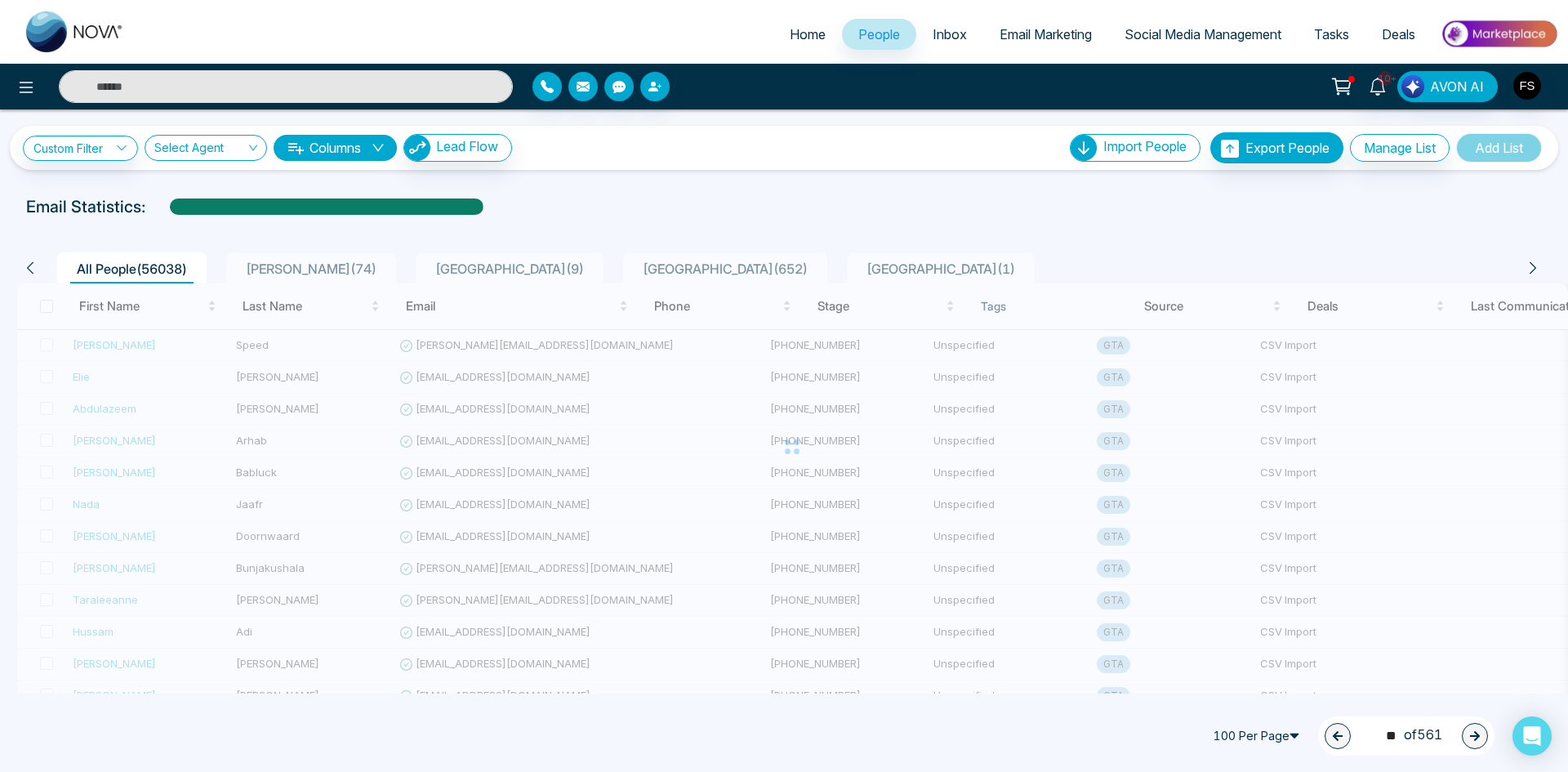
type input "*"
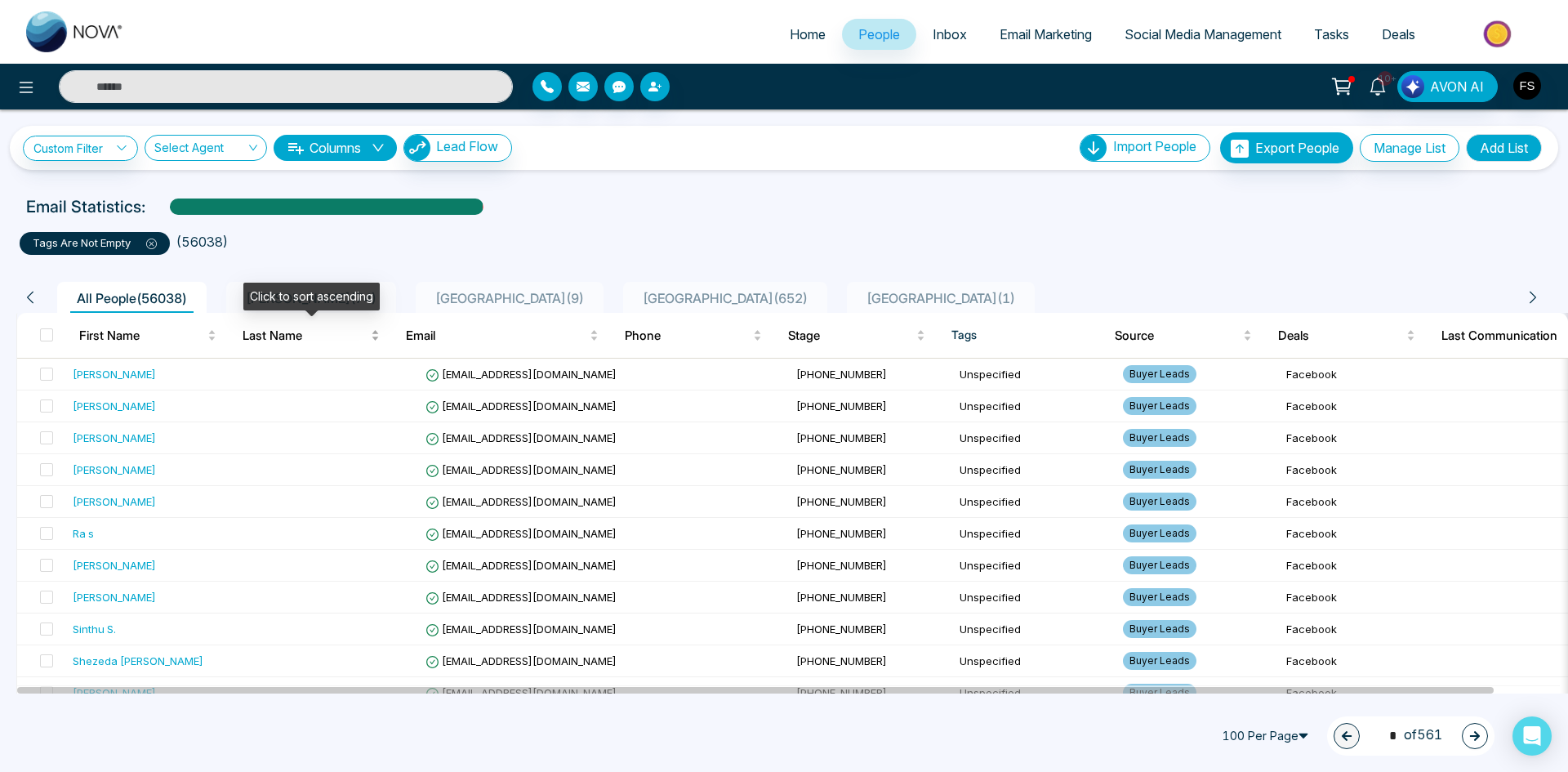
click at [374, 337] on div "Last Name" at bounding box center [312, 336] width 137 height 20
click at [375, 331] on div "Last Name" at bounding box center [312, 336] width 137 height 20
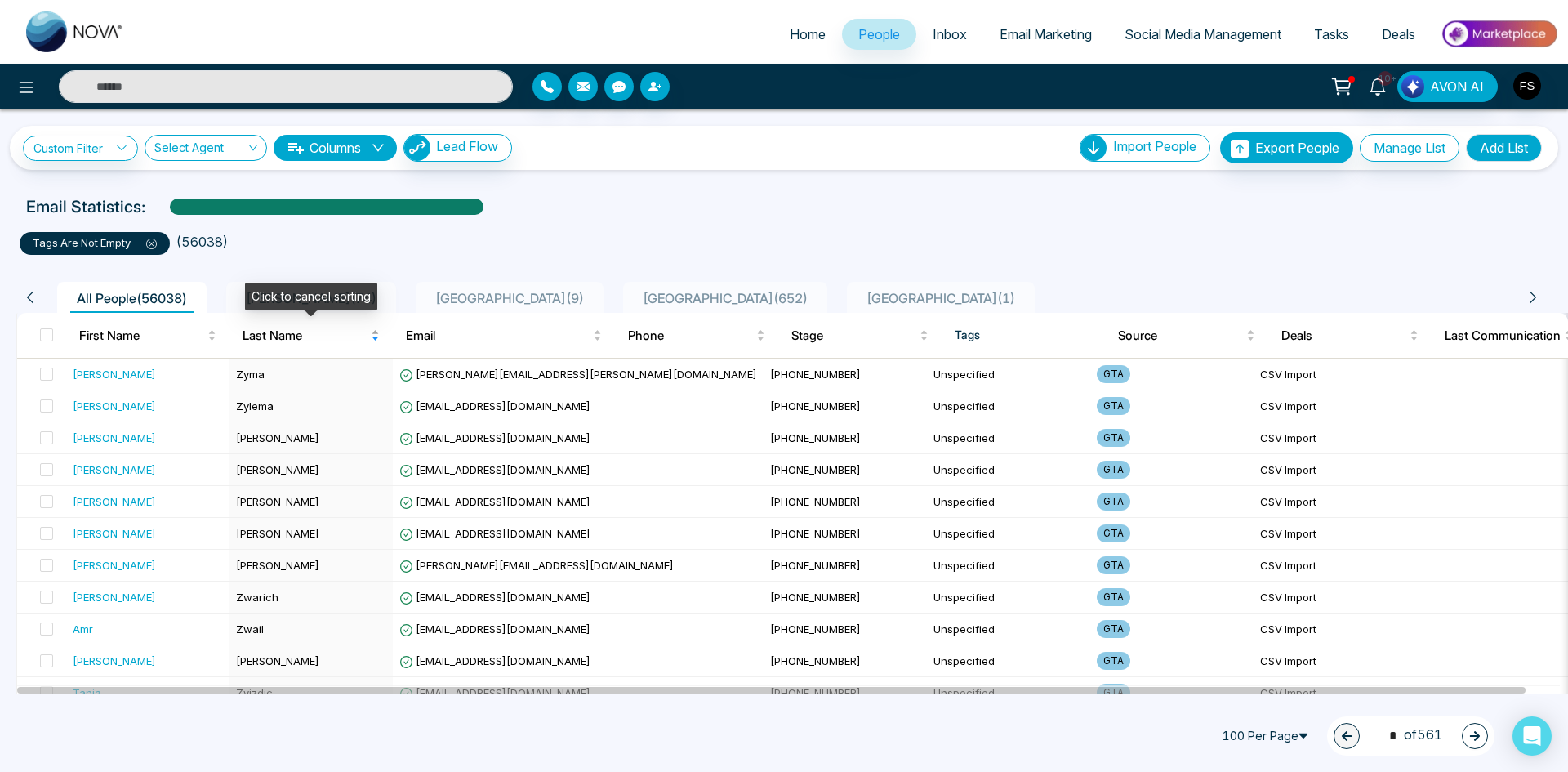
click at [377, 337] on div "Last Name" at bounding box center [312, 336] width 137 height 20
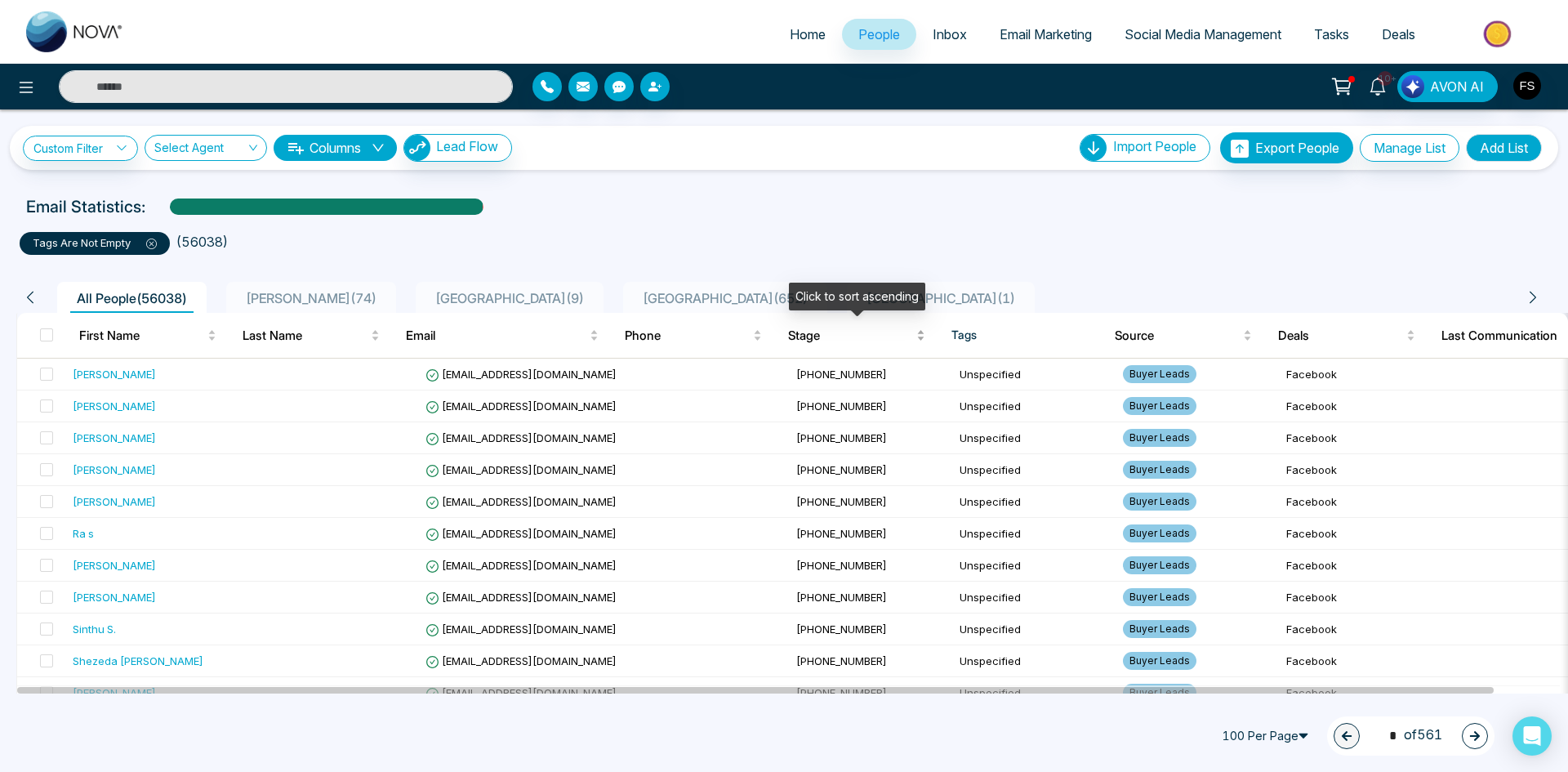
click at [811, 336] on span "Stage" at bounding box center [851, 336] width 125 height 20
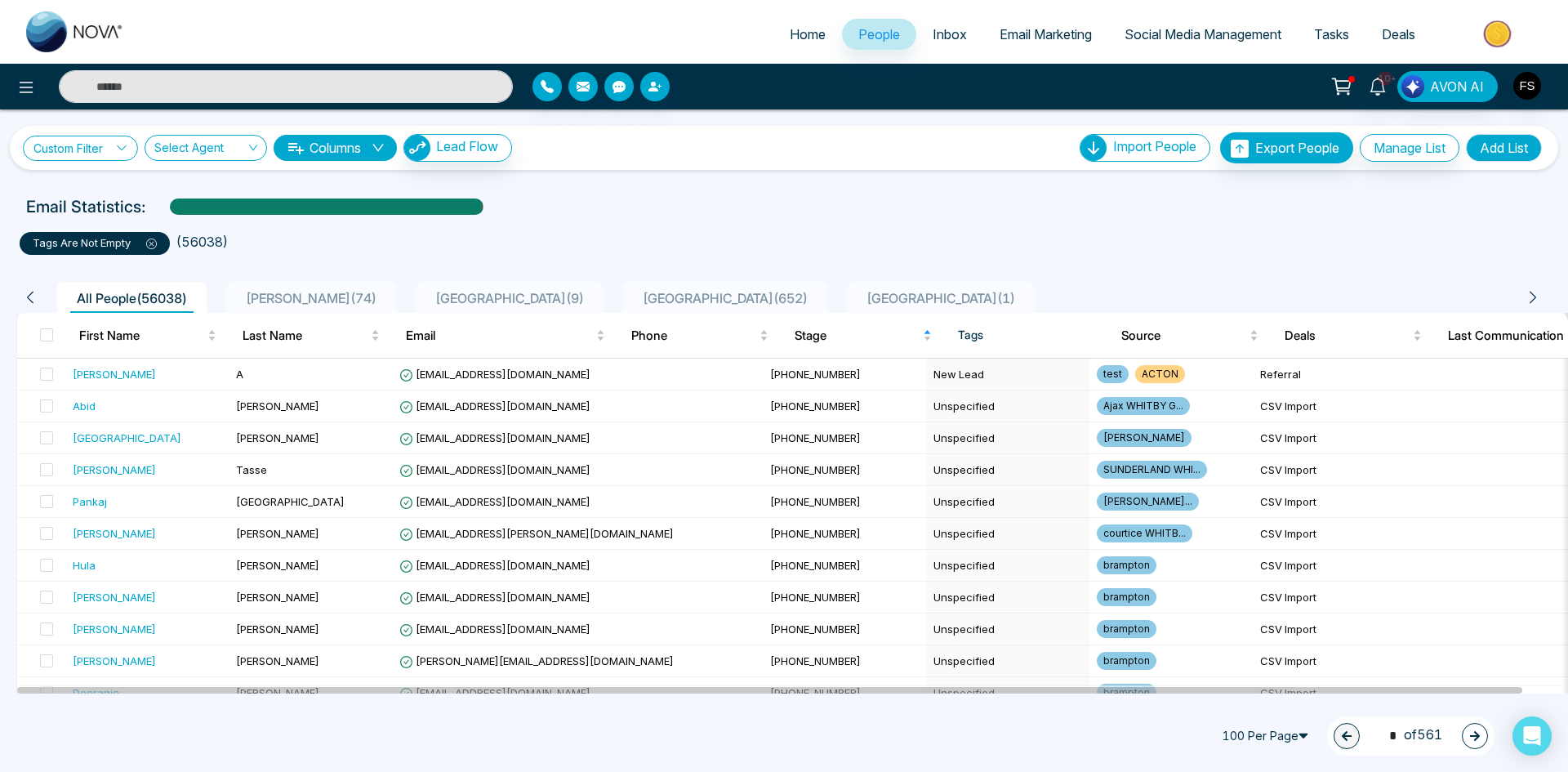
click at [109, 150] on link "Custom Filter" at bounding box center [81, 148] width 115 height 25
click at [125, 186] on input "search" at bounding box center [113, 186] width 132 height 25
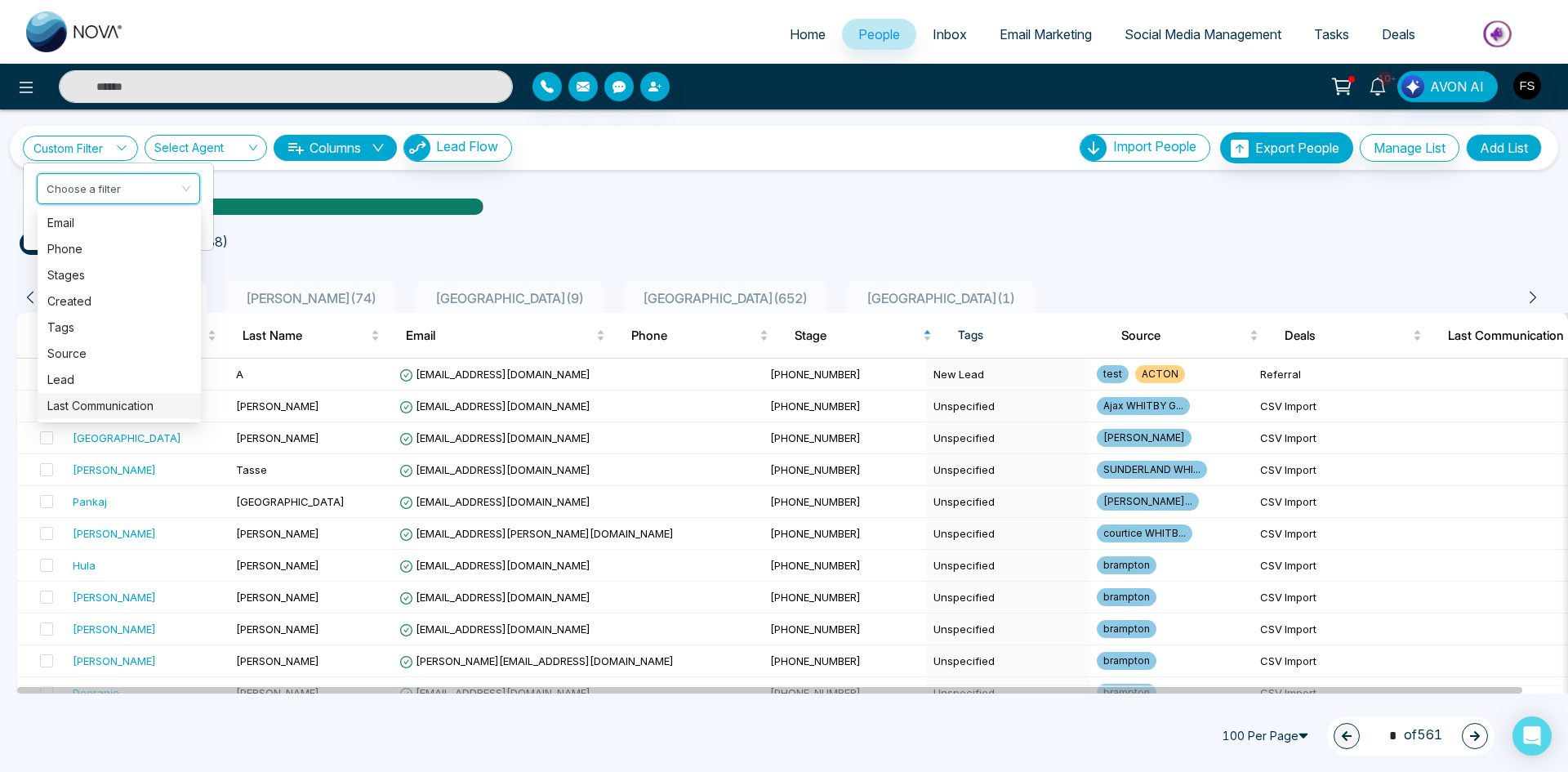
click at [95, 410] on div "Last Communication" at bounding box center [119, 405] width 143 height 18
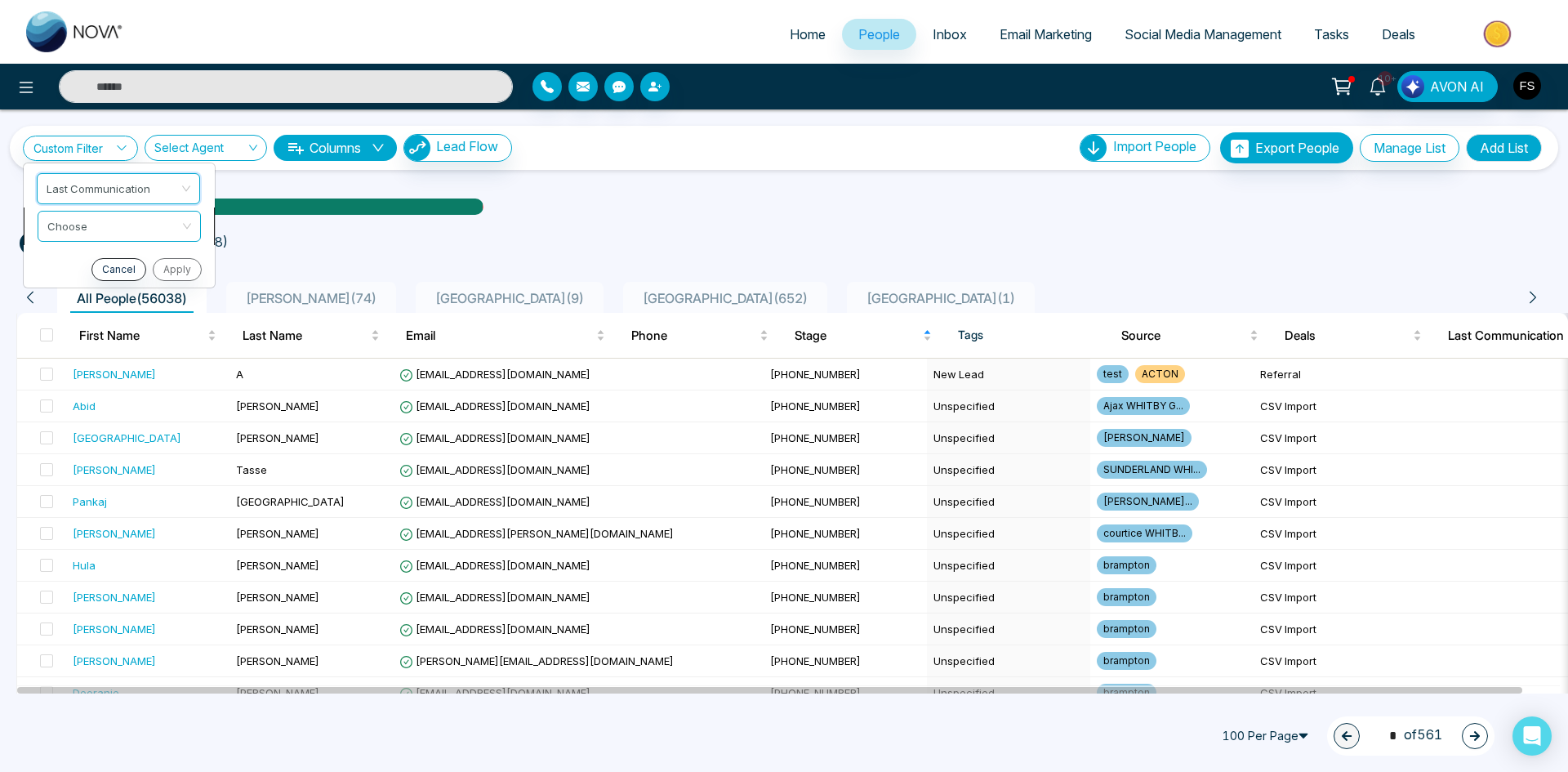
click at [143, 226] on input "search" at bounding box center [113, 223] width 132 height 25
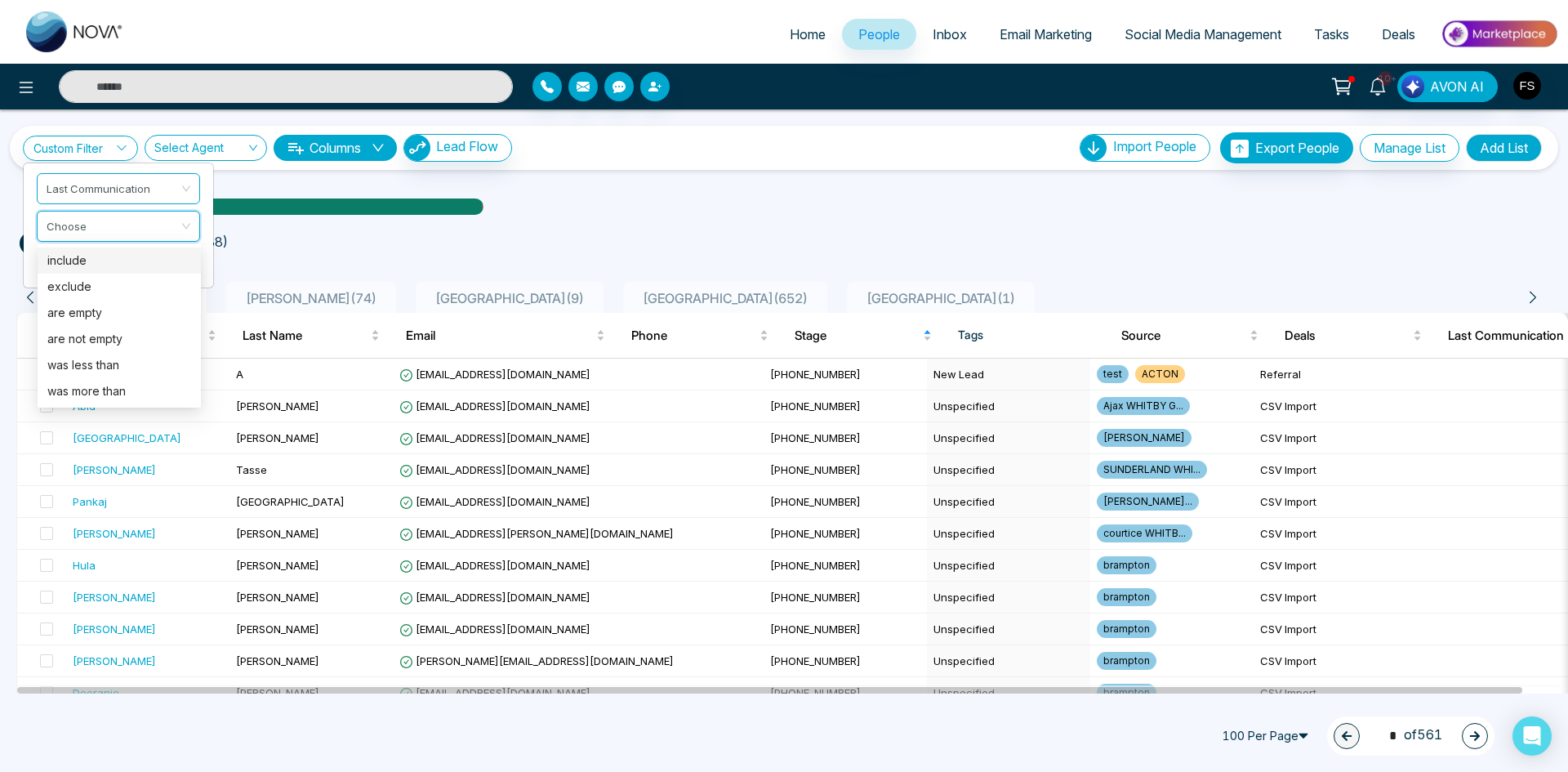
click at [128, 261] on div "include" at bounding box center [119, 260] width 143 height 18
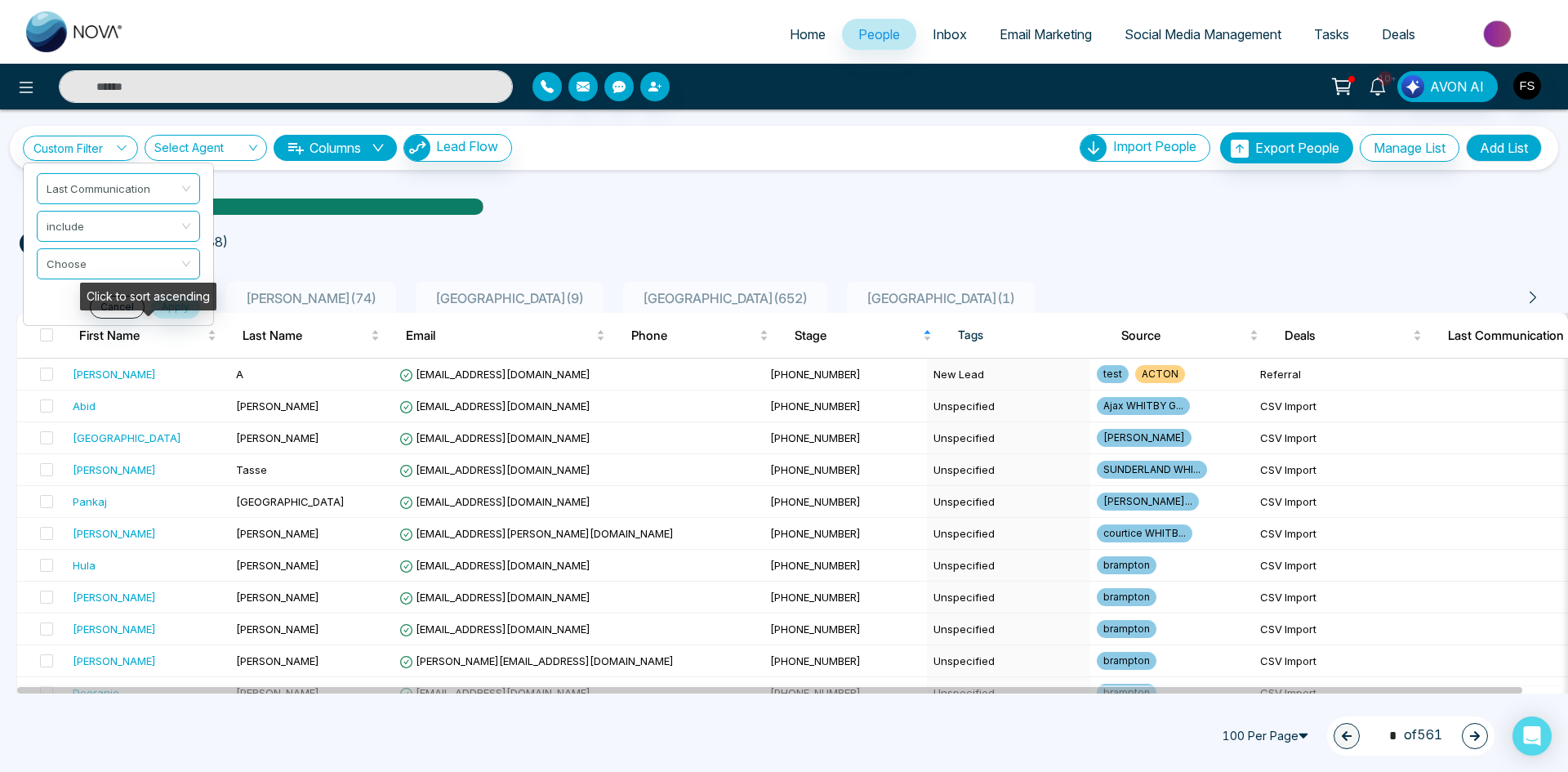
click at [182, 310] on div "Click to sort ascending" at bounding box center [148, 296] width 137 height 27
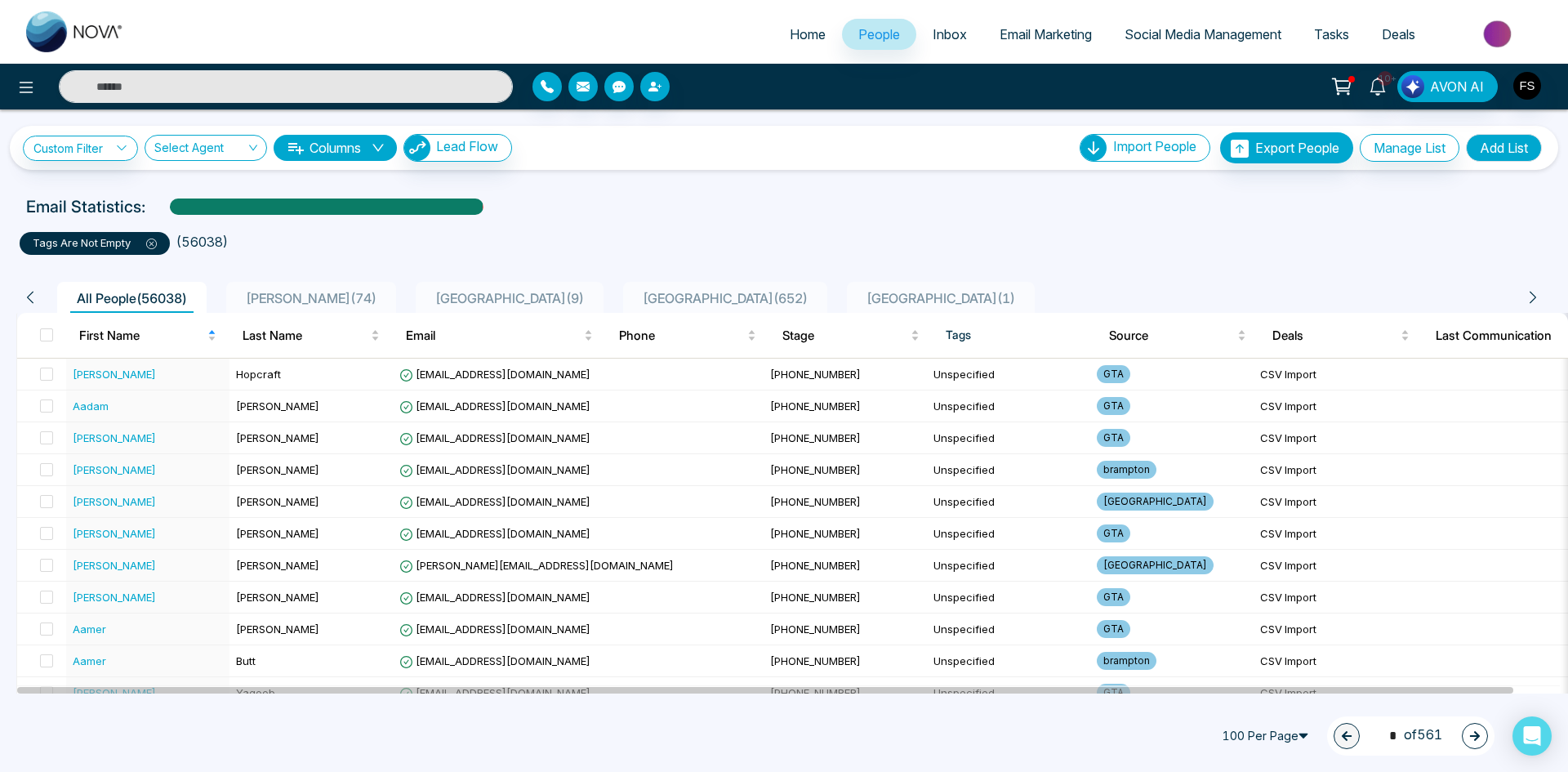
click at [200, 239] on li "( 56038 )" at bounding box center [202, 241] width 52 height 20
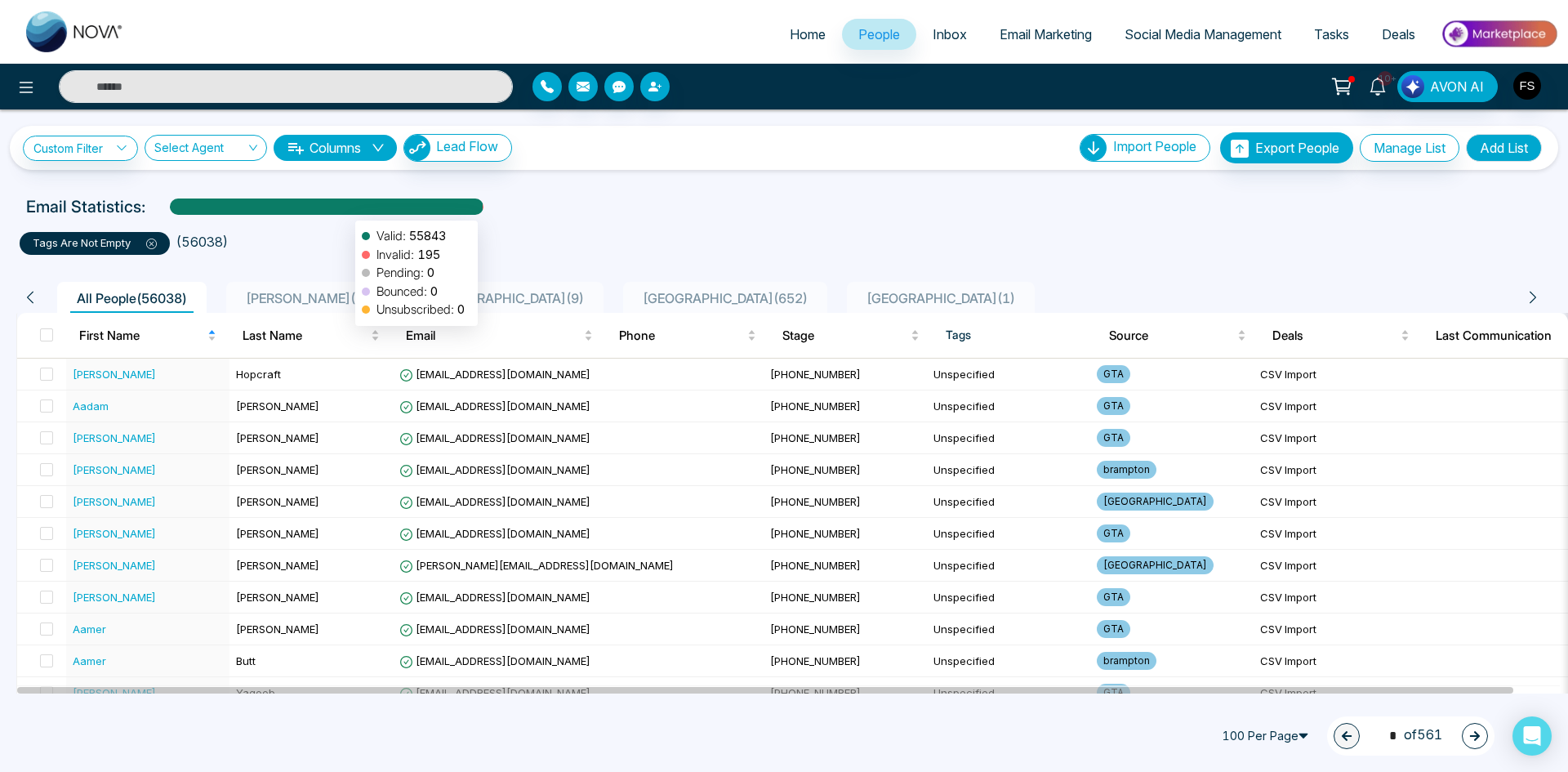
click at [347, 212] on div at bounding box center [326, 212] width 313 height 28
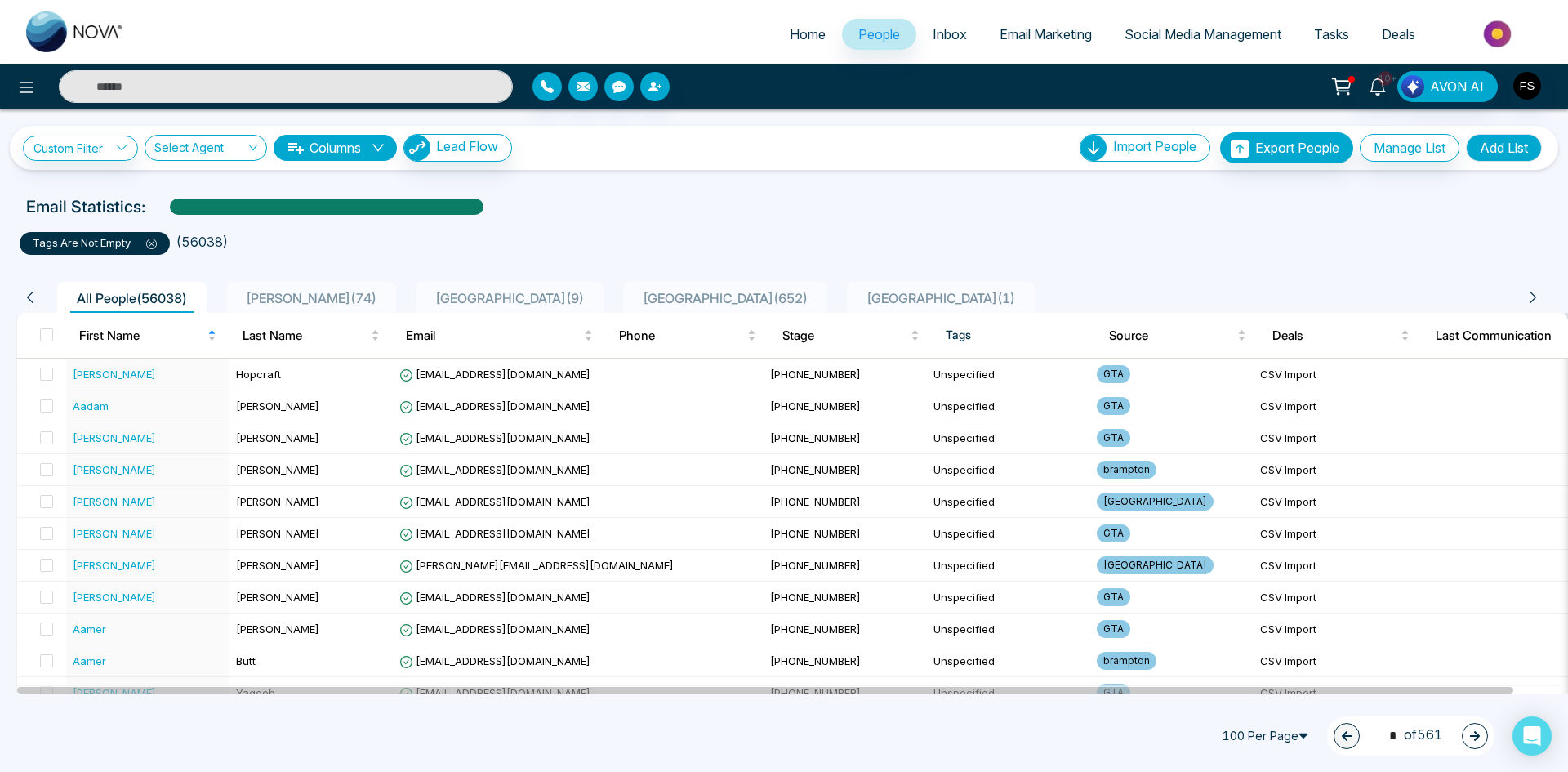
click at [131, 289] on div "All People ( 56038 )" at bounding box center [132, 301] width 124 height 25
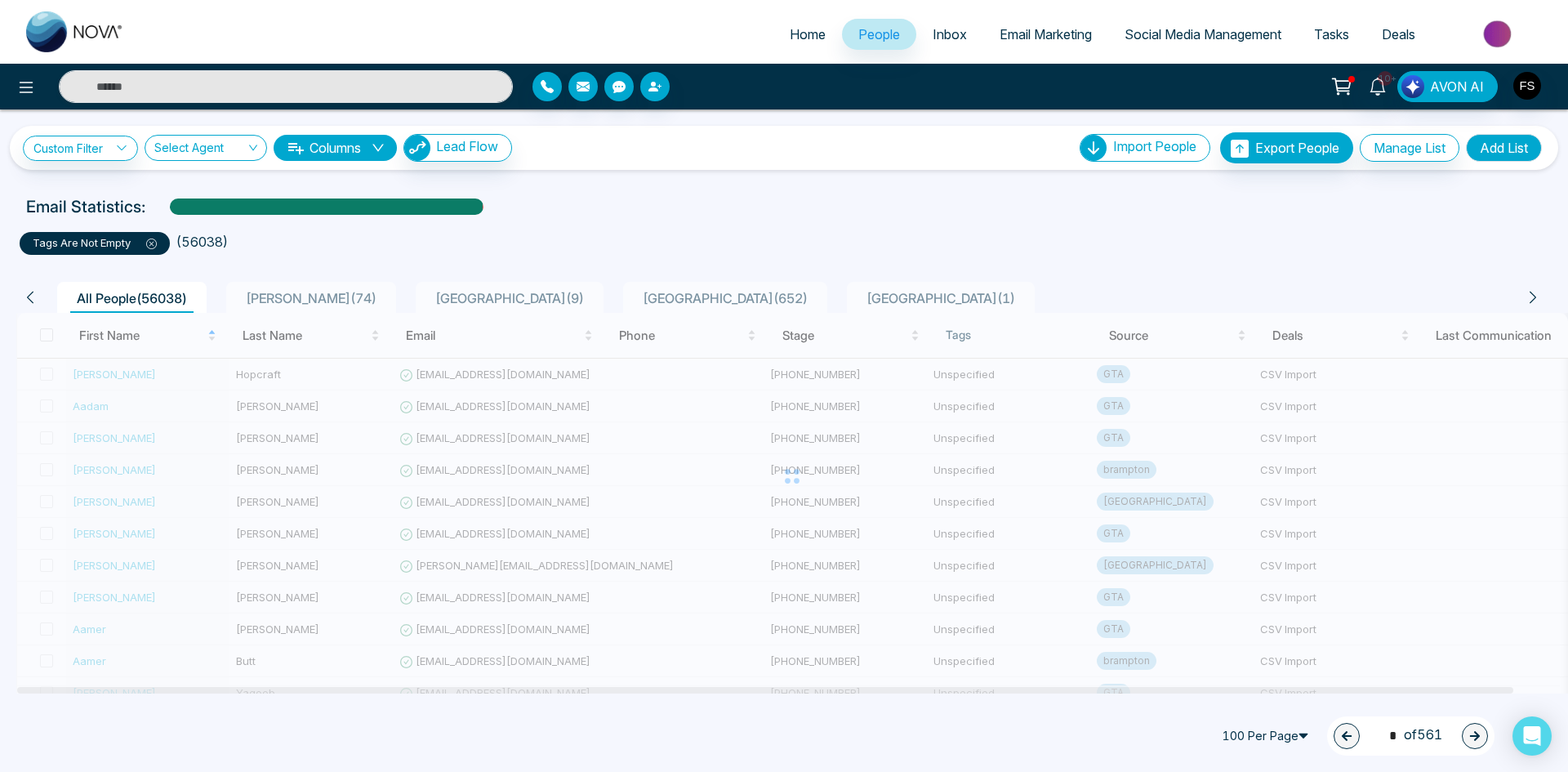
click at [383, 147] on icon "down" at bounding box center [378, 148] width 13 height 13
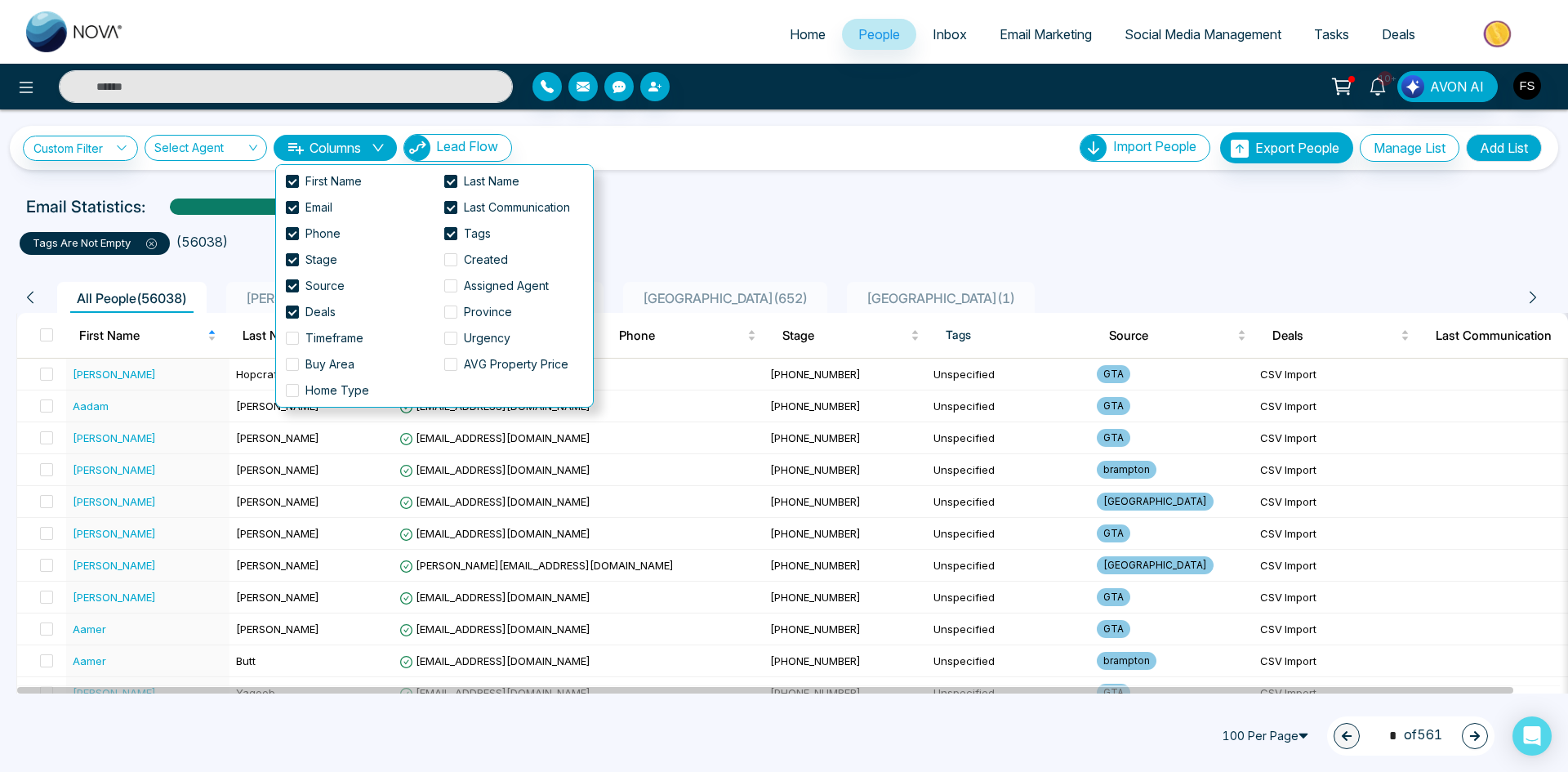
click at [204, 137] on input "search" at bounding box center [200, 151] width 92 height 31
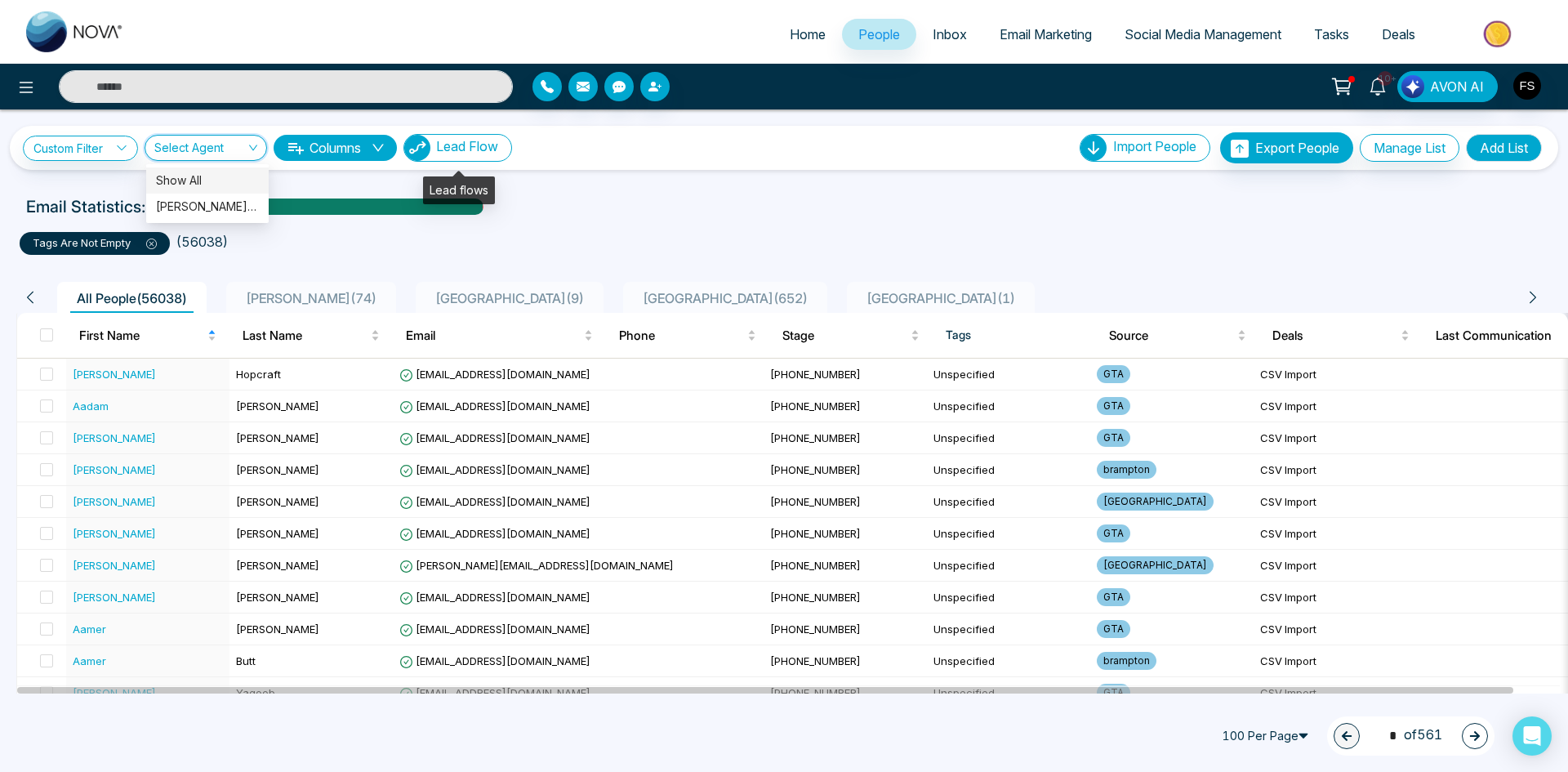
click at [489, 134] on button "Lead Flow" at bounding box center [458, 148] width 109 height 27
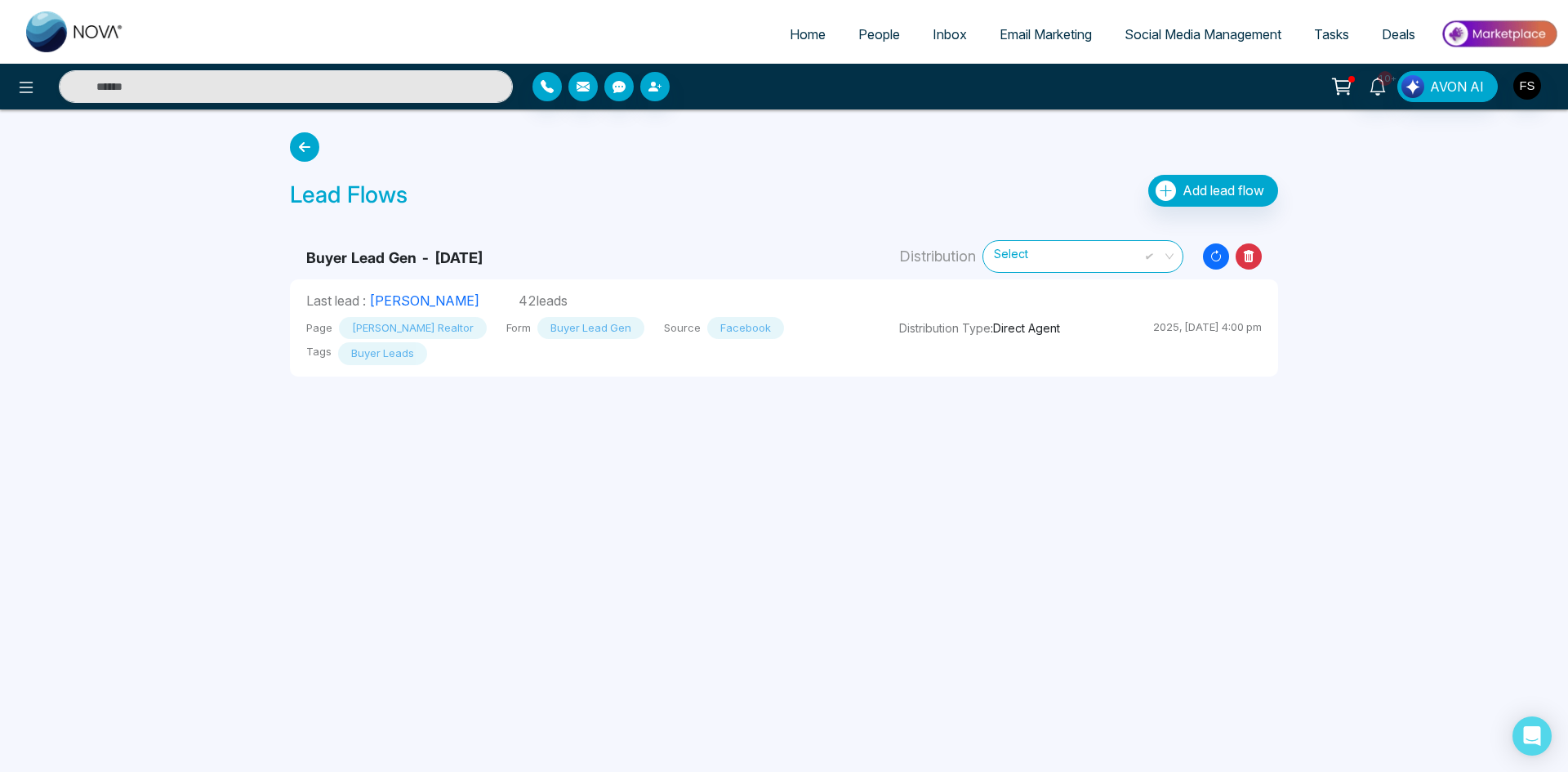
click at [299, 144] on icon at bounding box center [305, 147] width 29 height 29
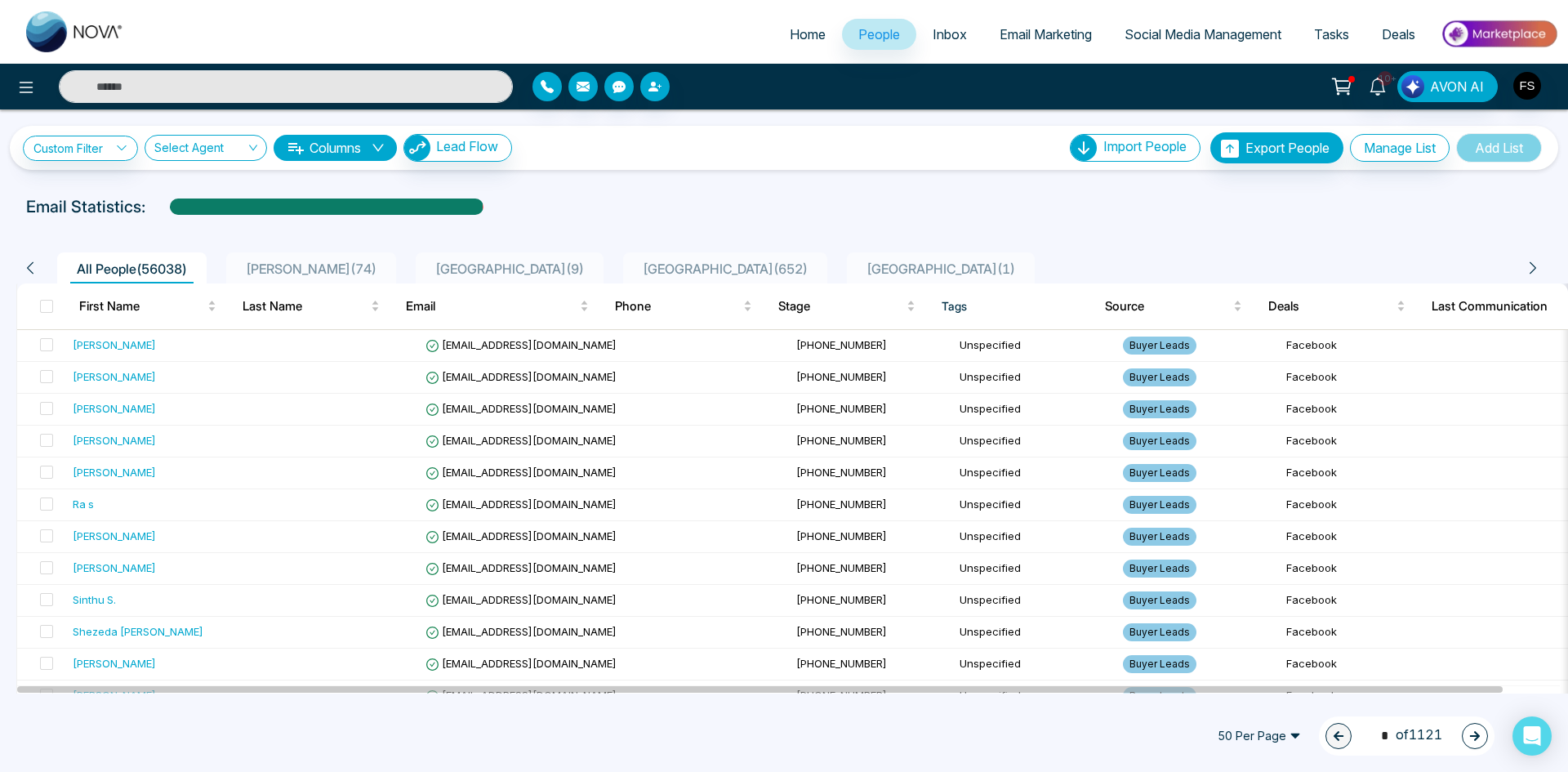
click at [1276, 740] on span "50 Per Page" at bounding box center [1260, 736] width 106 height 26
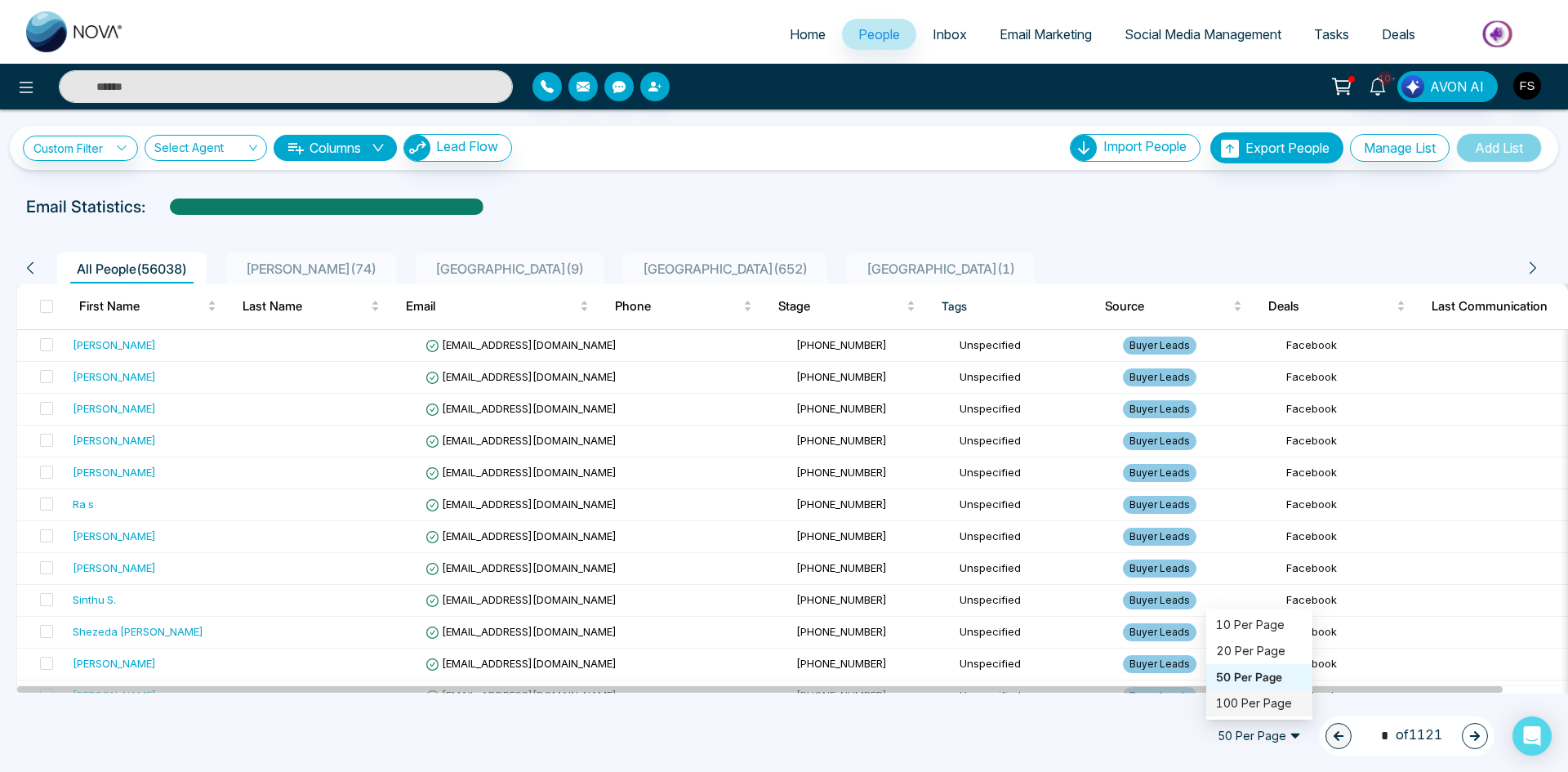
click at [1250, 706] on div "100 Per Page" at bounding box center [1259, 703] width 87 height 18
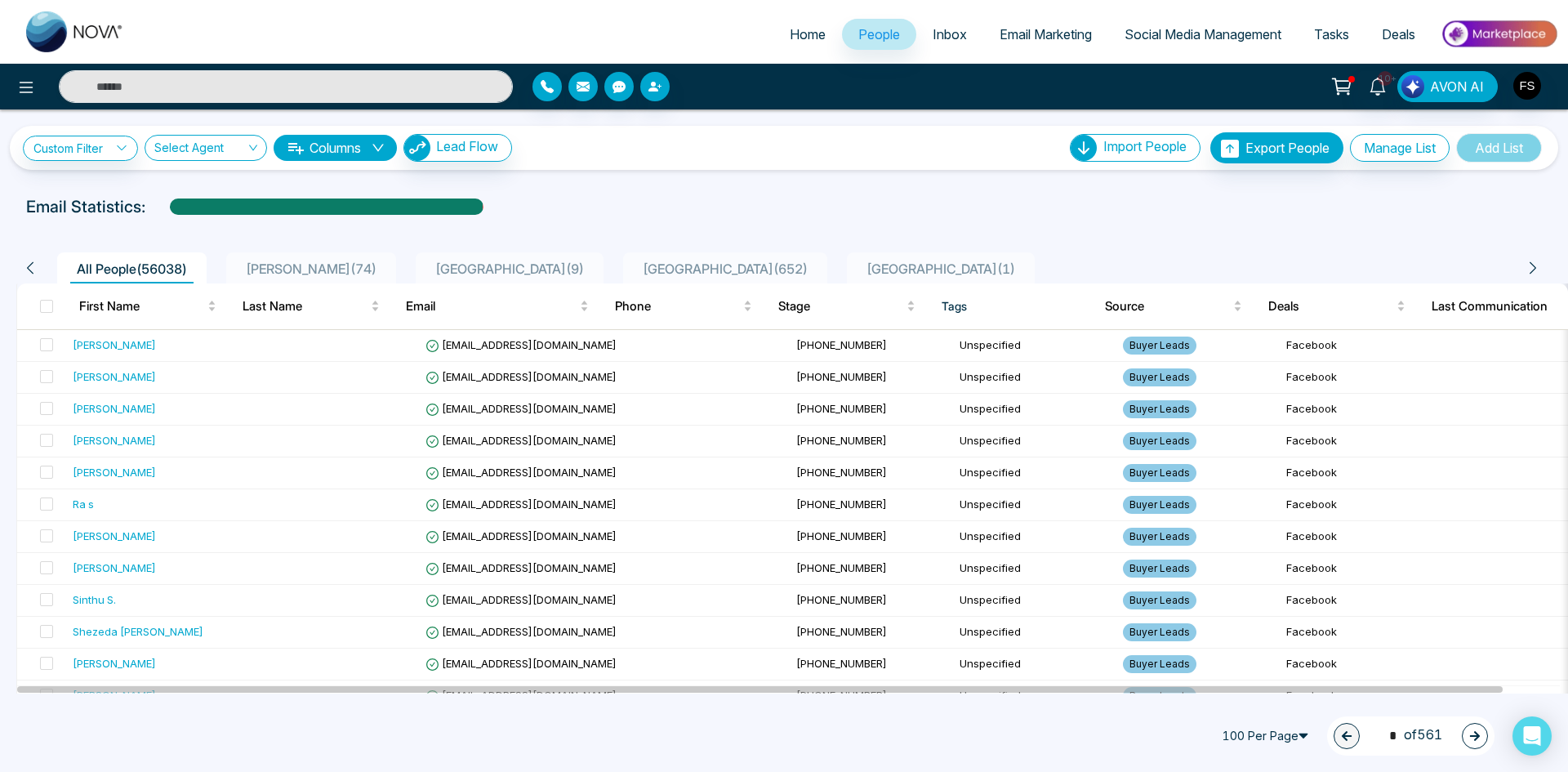
click at [1404, 732] on span "1 * of 561" at bounding box center [1411, 736] width 63 height 22
click at [1541, 267] on div "All People ( 56038 ) [PERSON_NAME] ( 74 ) [GEOGRAPHIC_DATA] ( 9 ) [GEOGRAPHIC_D…" at bounding box center [784, 268] width 1535 height 31
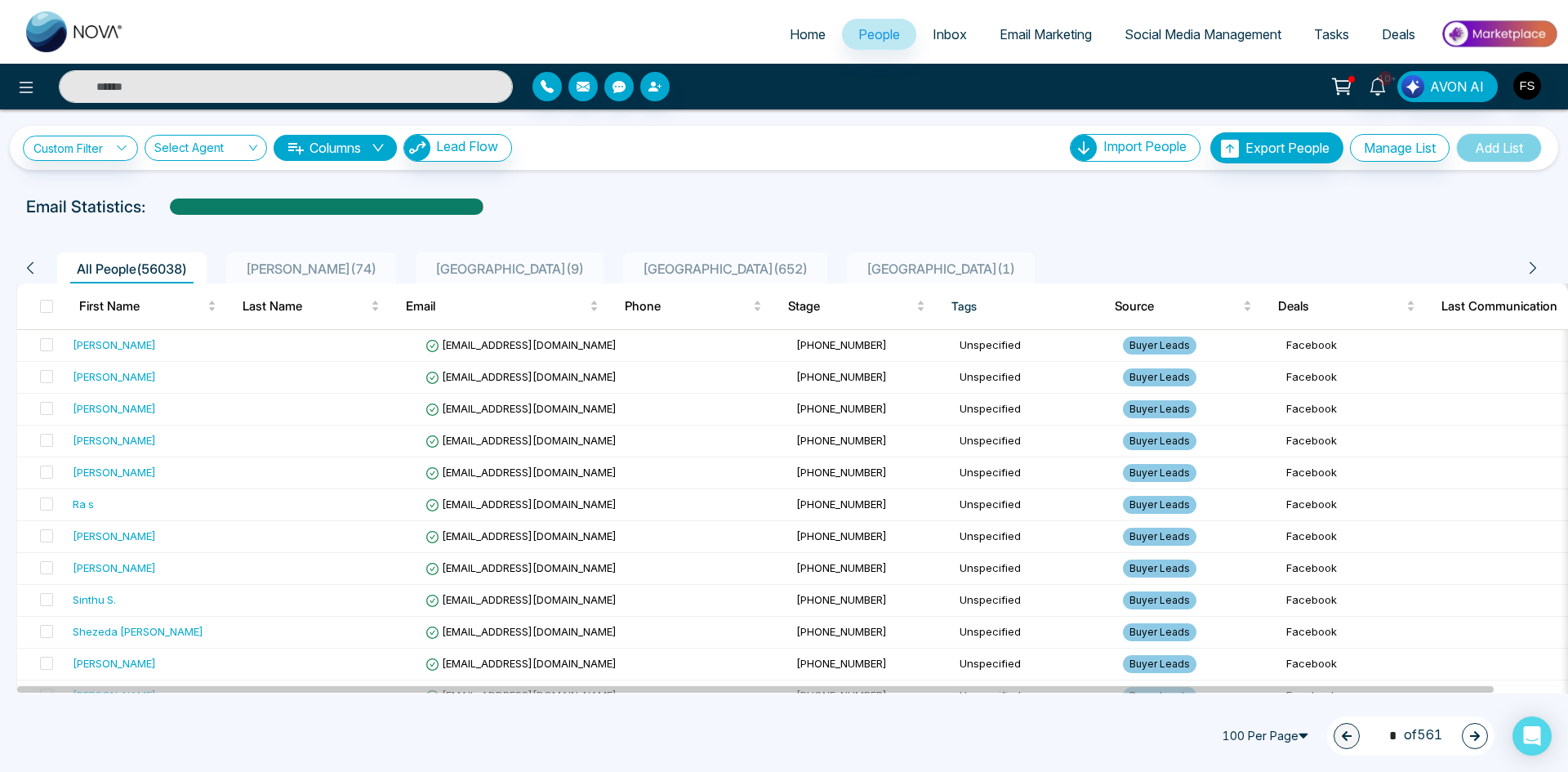
click at [1535, 270] on icon at bounding box center [1534, 268] width 7 height 12
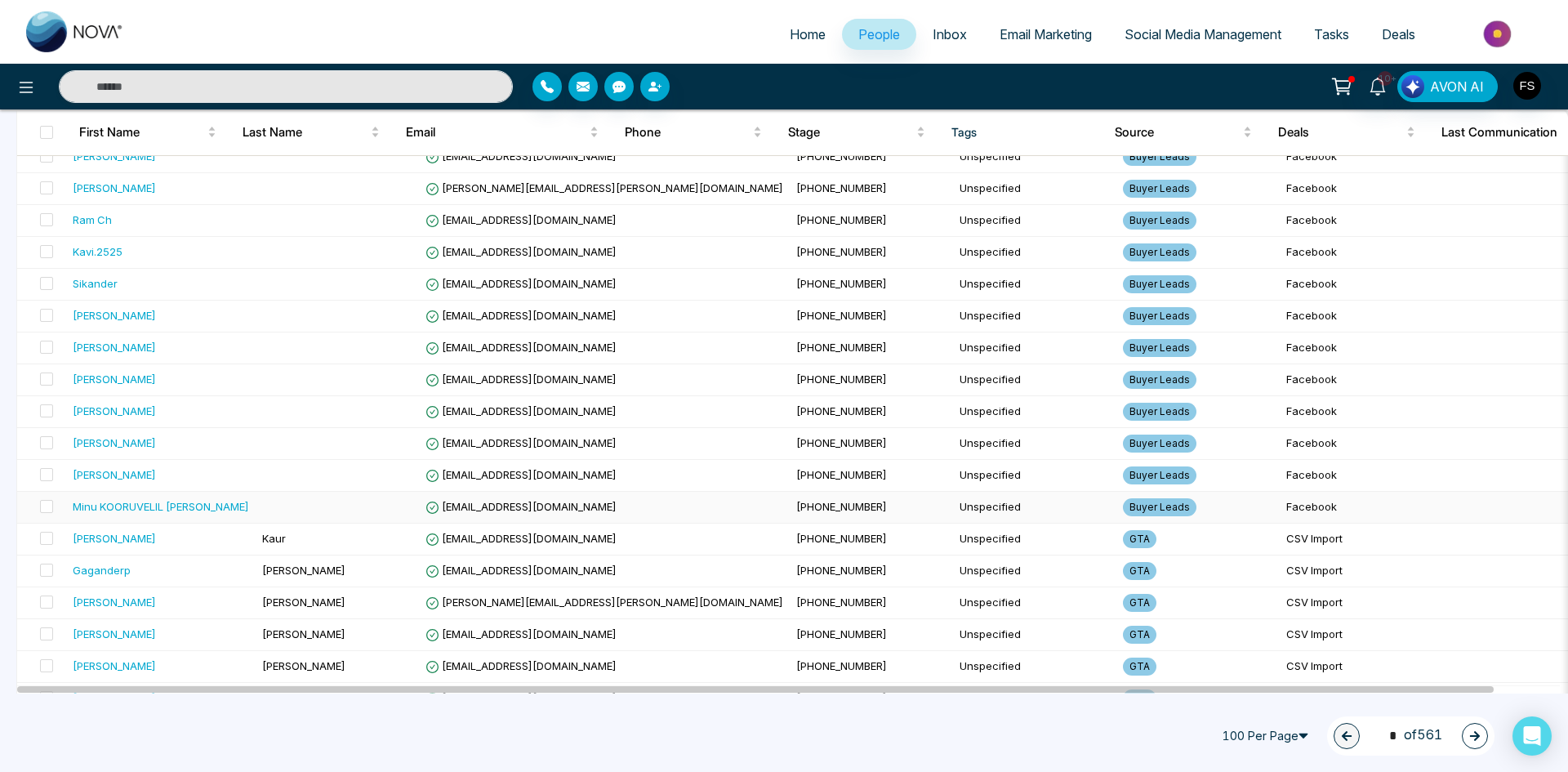
scroll to position [1389, 0]
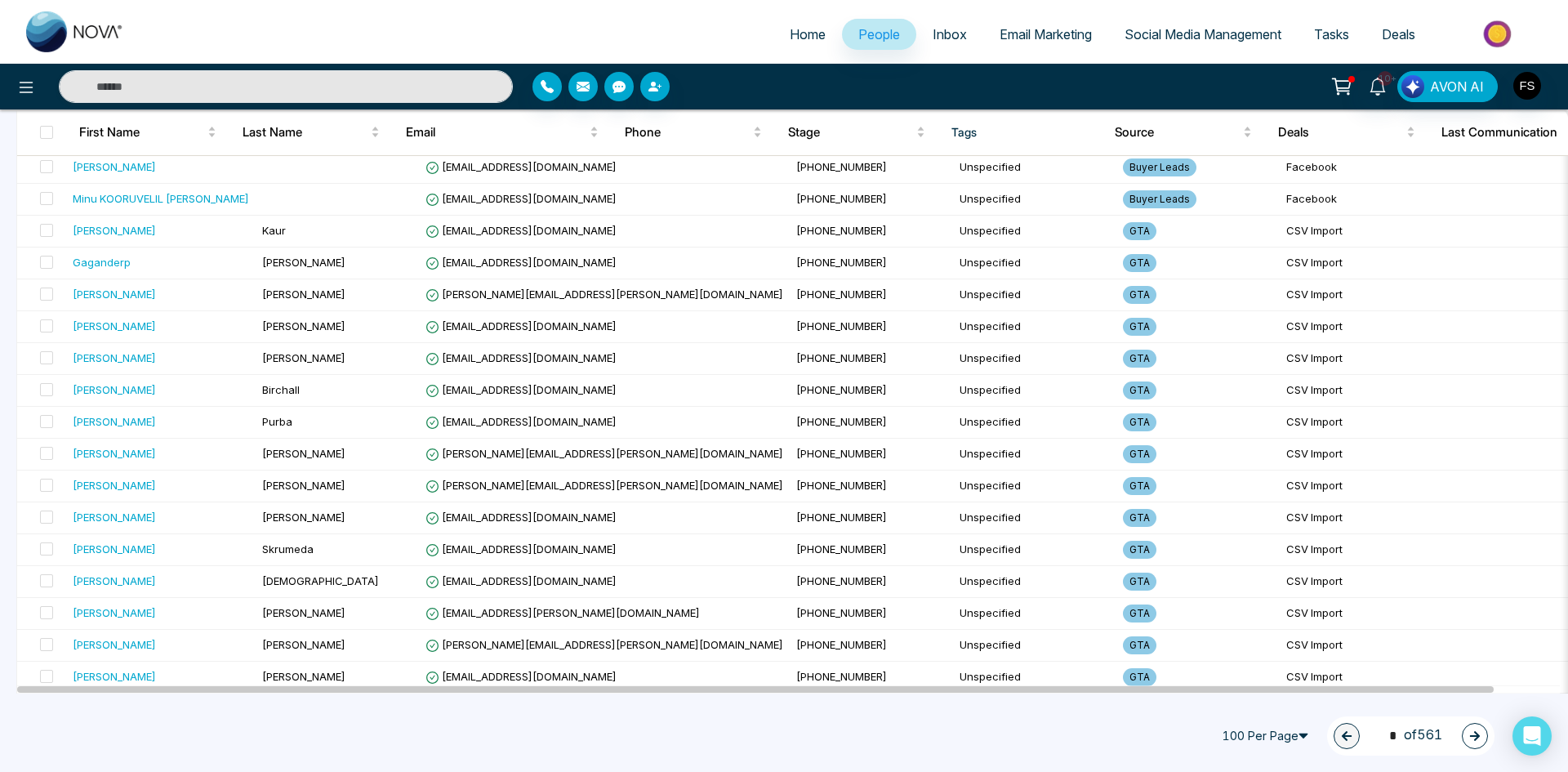
click at [1475, 735] on icon "button" at bounding box center [1474, 735] width 9 height 9
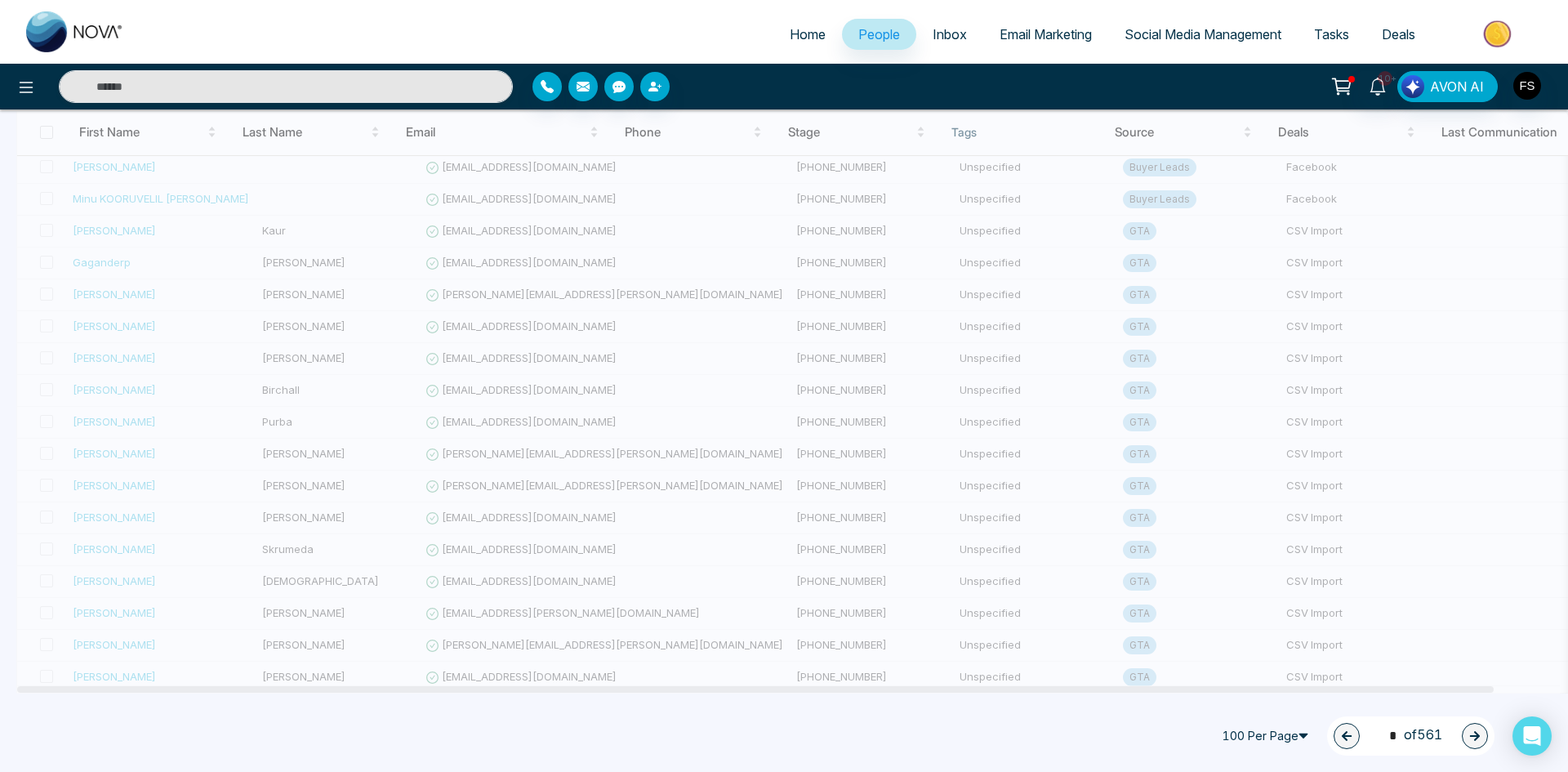
click at [1474, 736] on icon "button" at bounding box center [1474, 735] width 9 height 9
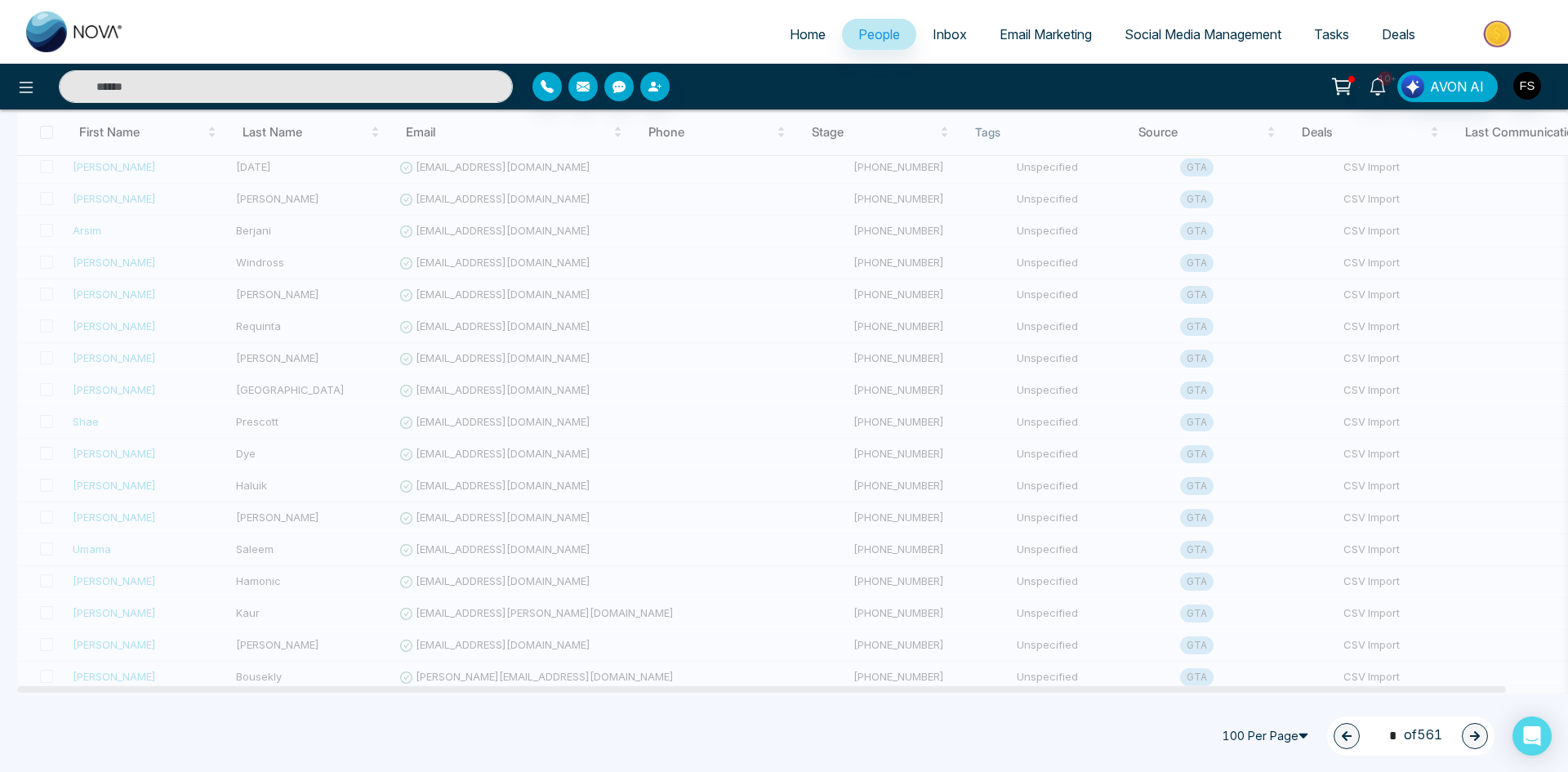
click at [1472, 739] on icon "button" at bounding box center [1474, 735] width 11 height 11
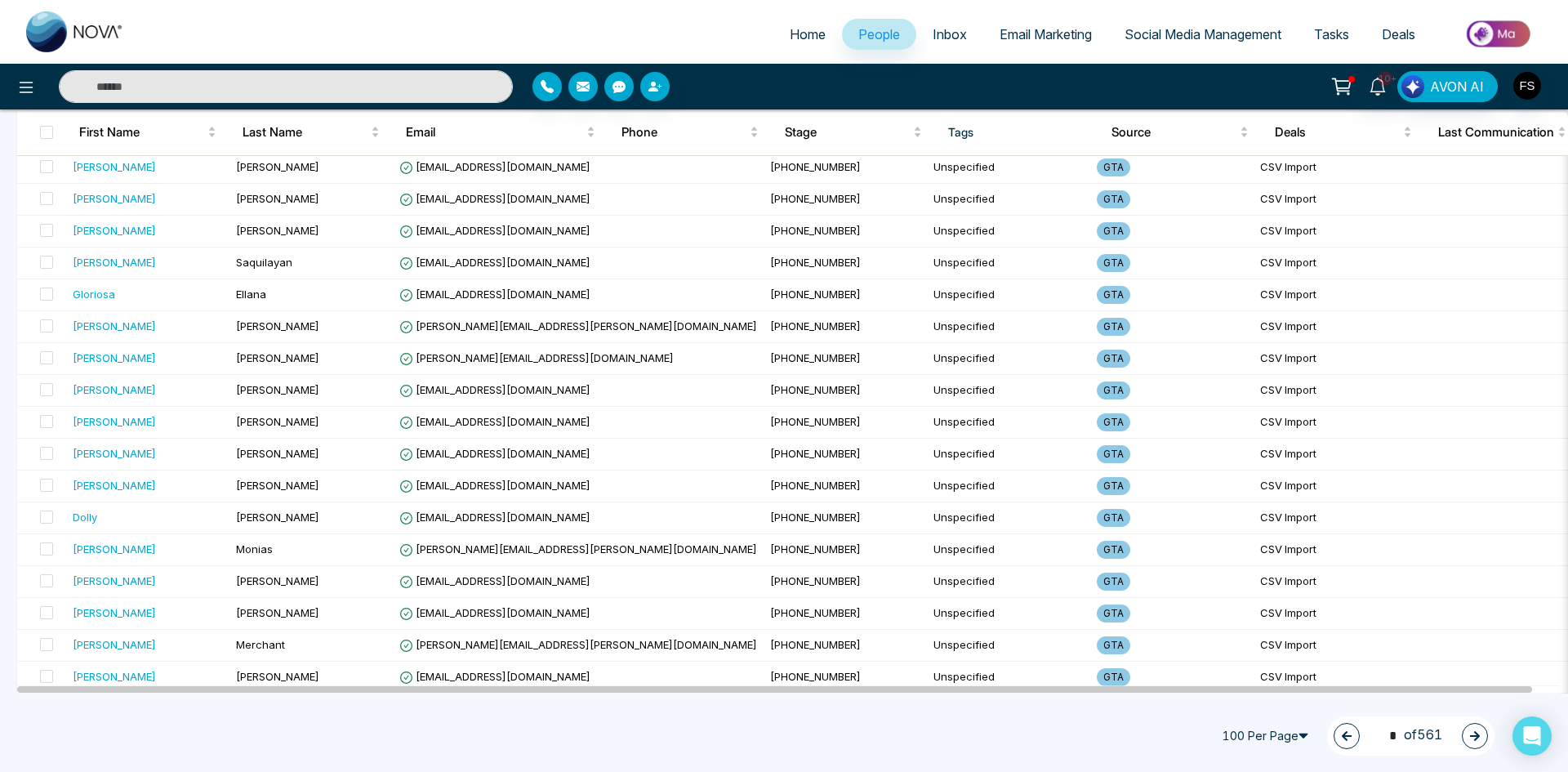
click at [1480, 729] on button "button" at bounding box center [1475, 736] width 26 height 26
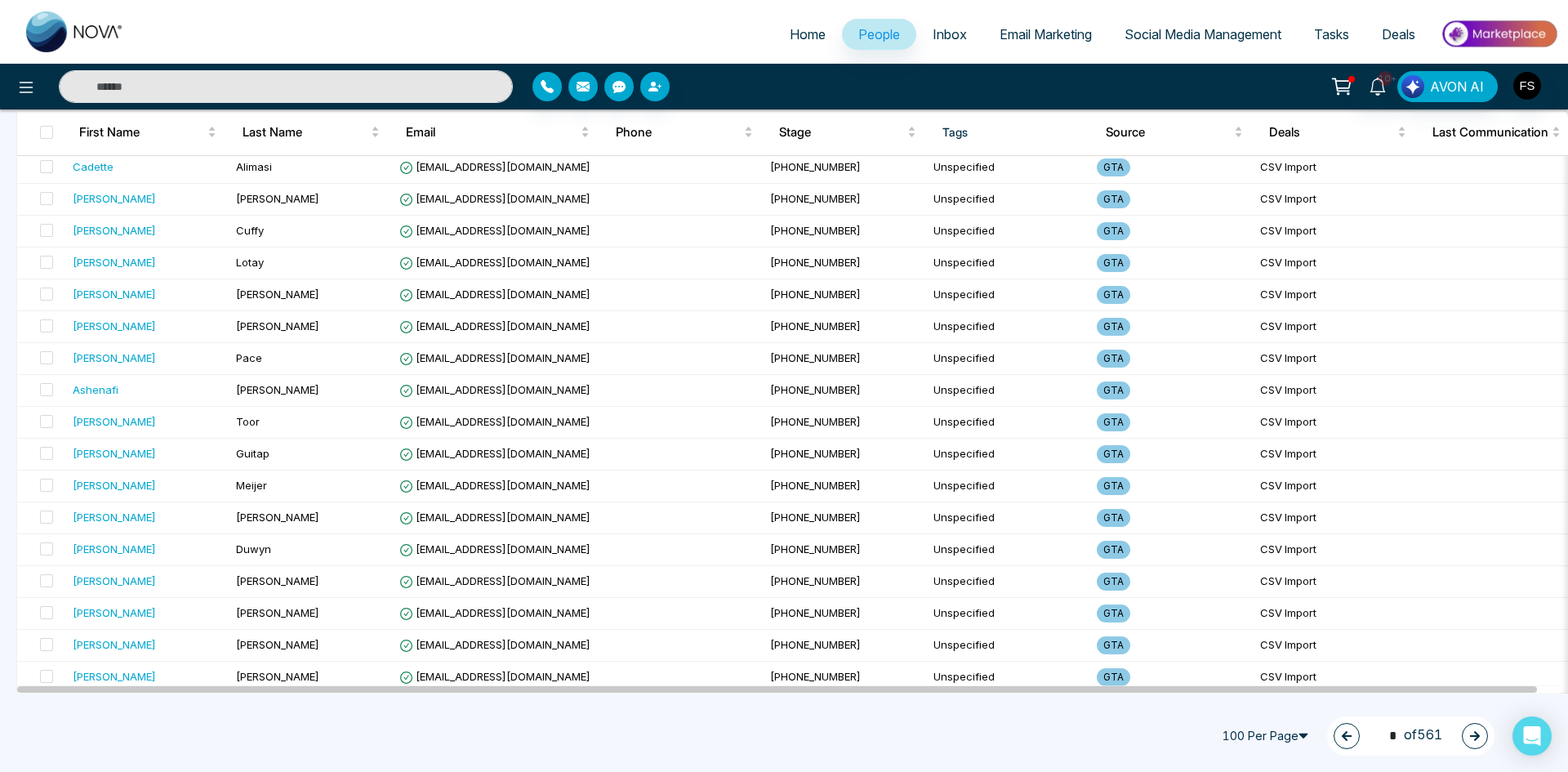
click at [1477, 741] on icon "button" at bounding box center [1474, 735] width 11 height 11
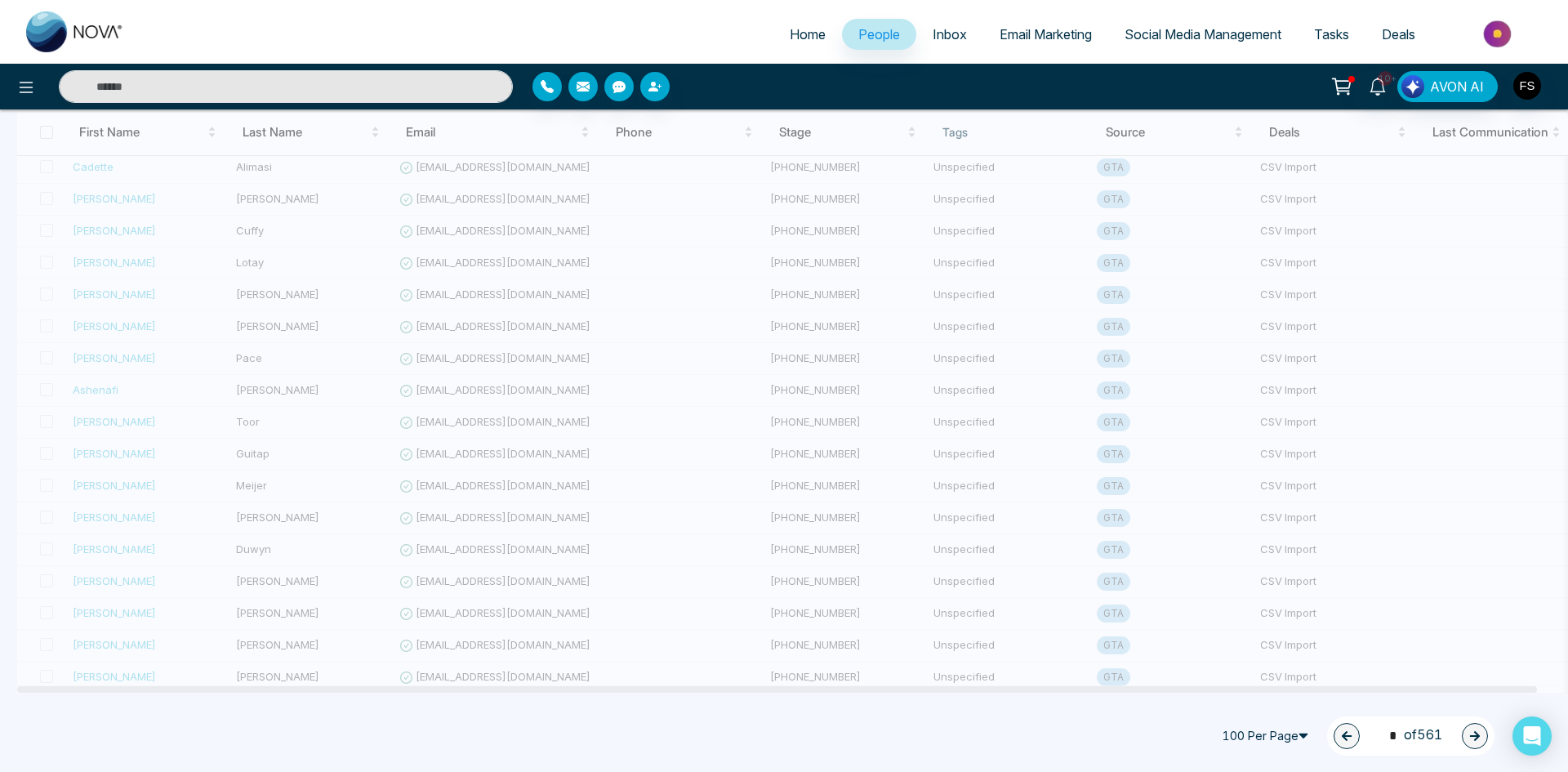
type input "*"
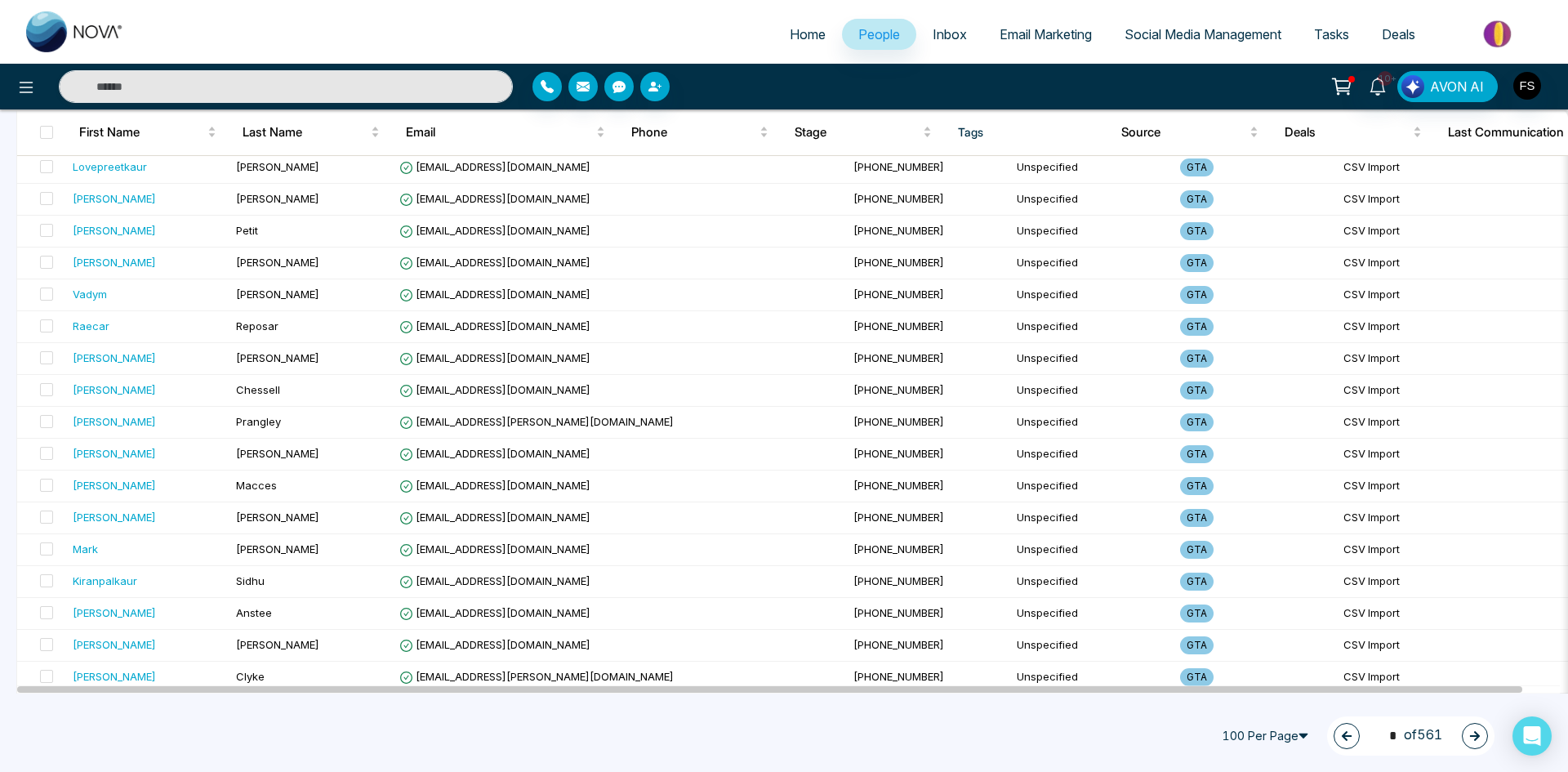
click at [1182, 34] on span "Social Media Management" at bounding box center [1203, 33] width 157 height 16
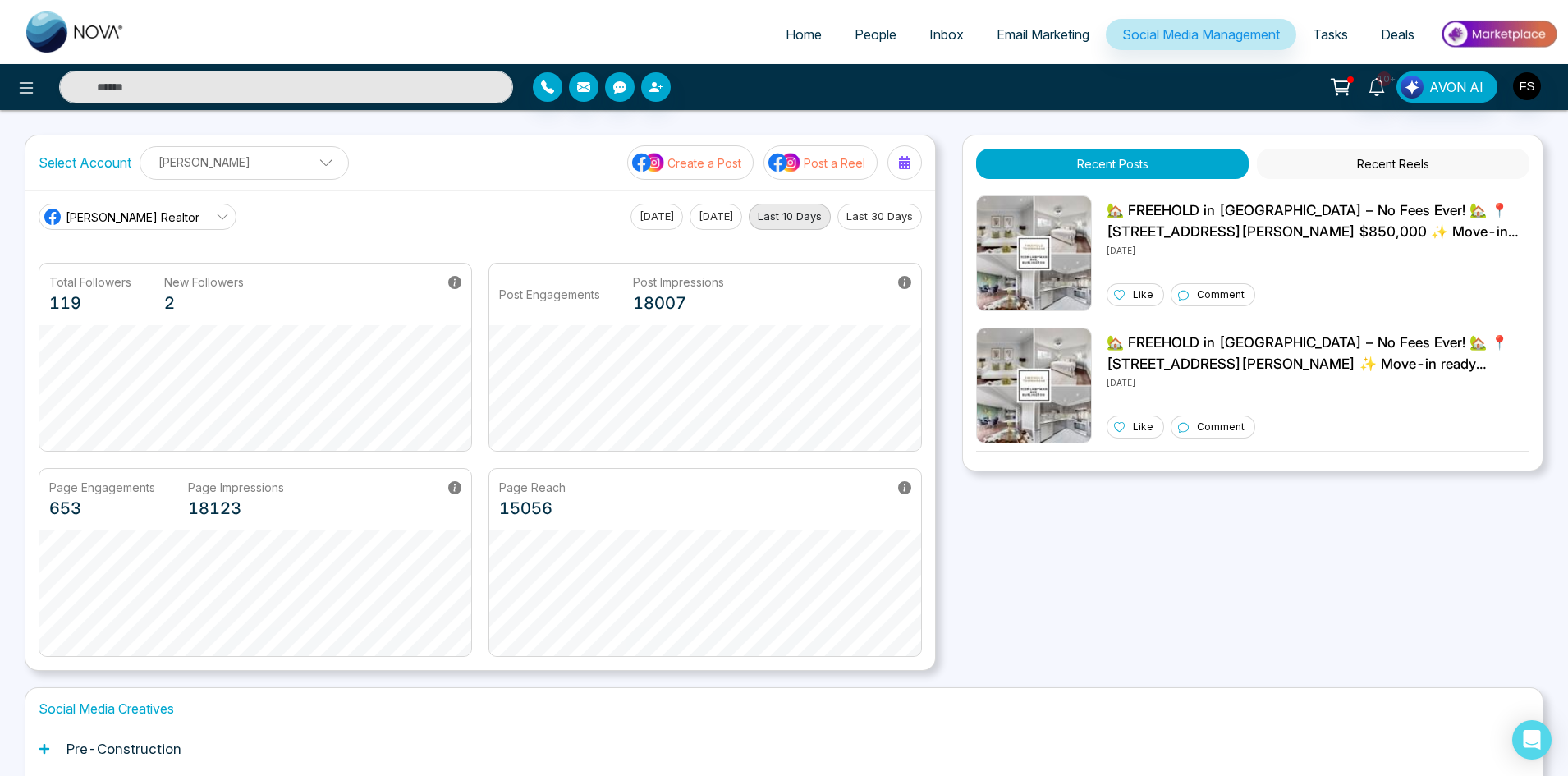
click at [882, 35] on span "People" at bounding box center [875, 34] width 42 height 16
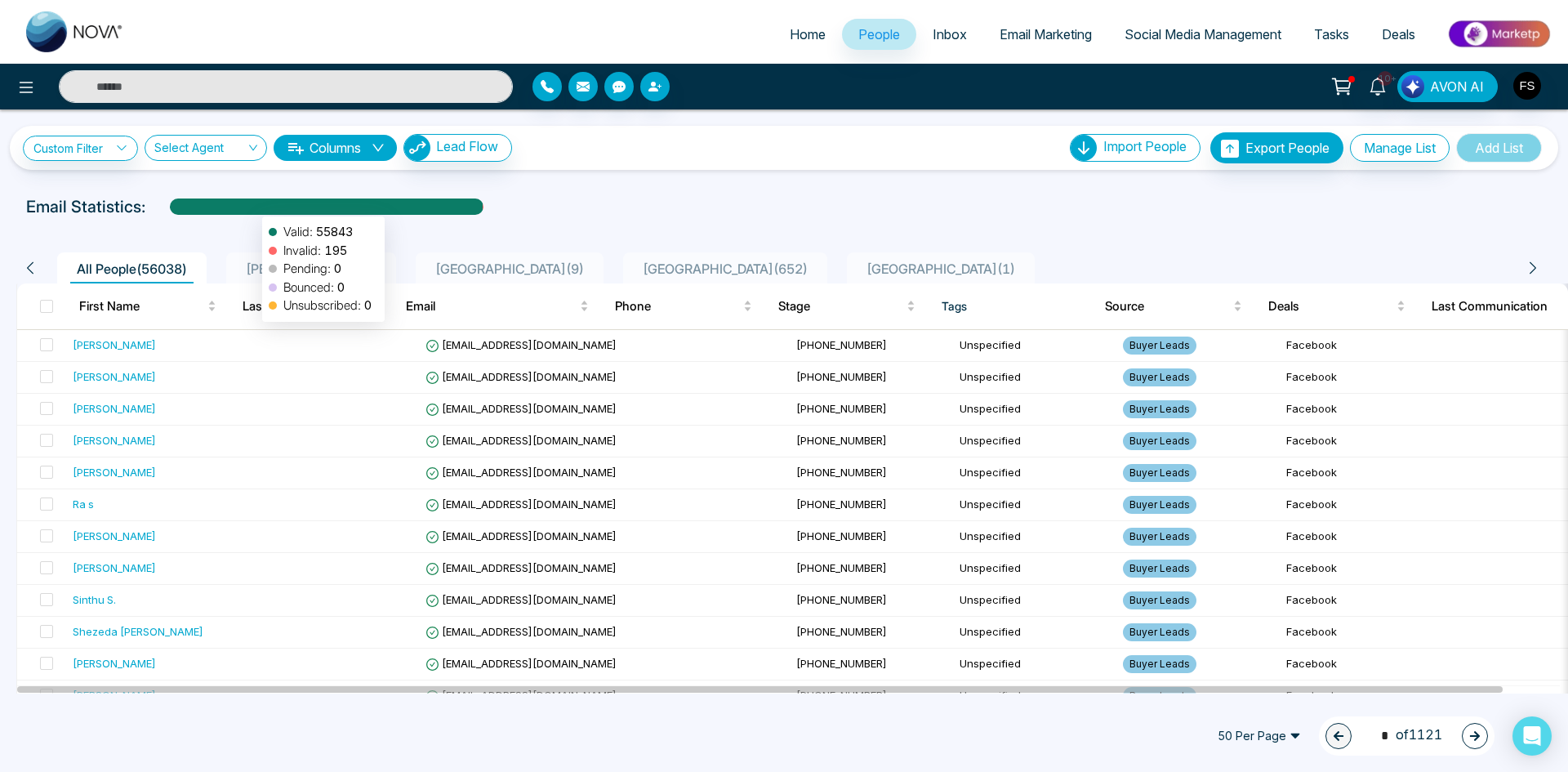
click at [254, 209] on div at bounding box center [326, 212] width 313 height 28
drag, startPoint x: 259, startPoint y: 208, endPoint x: 246, endPoint y: 210, distance: 13.2
click at [246, 210] on div at bounding box center [326, 212] width 313 height 28
click at [302, 206] on div at bounding box center [326, 212] width 313 height 28
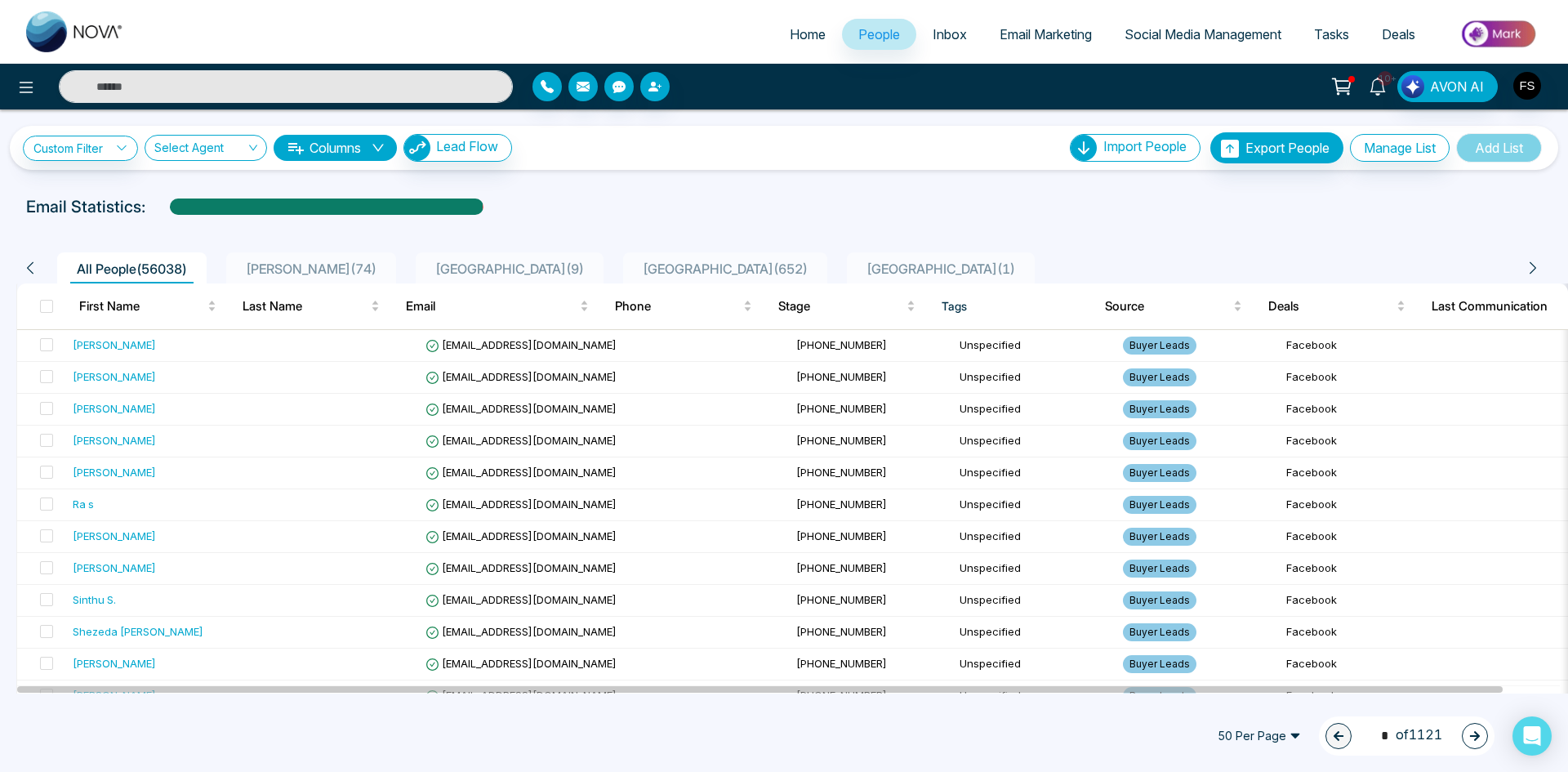
click at [1388, 83] on span "10+" at bounding box center [1385, 78] width 15 height 15
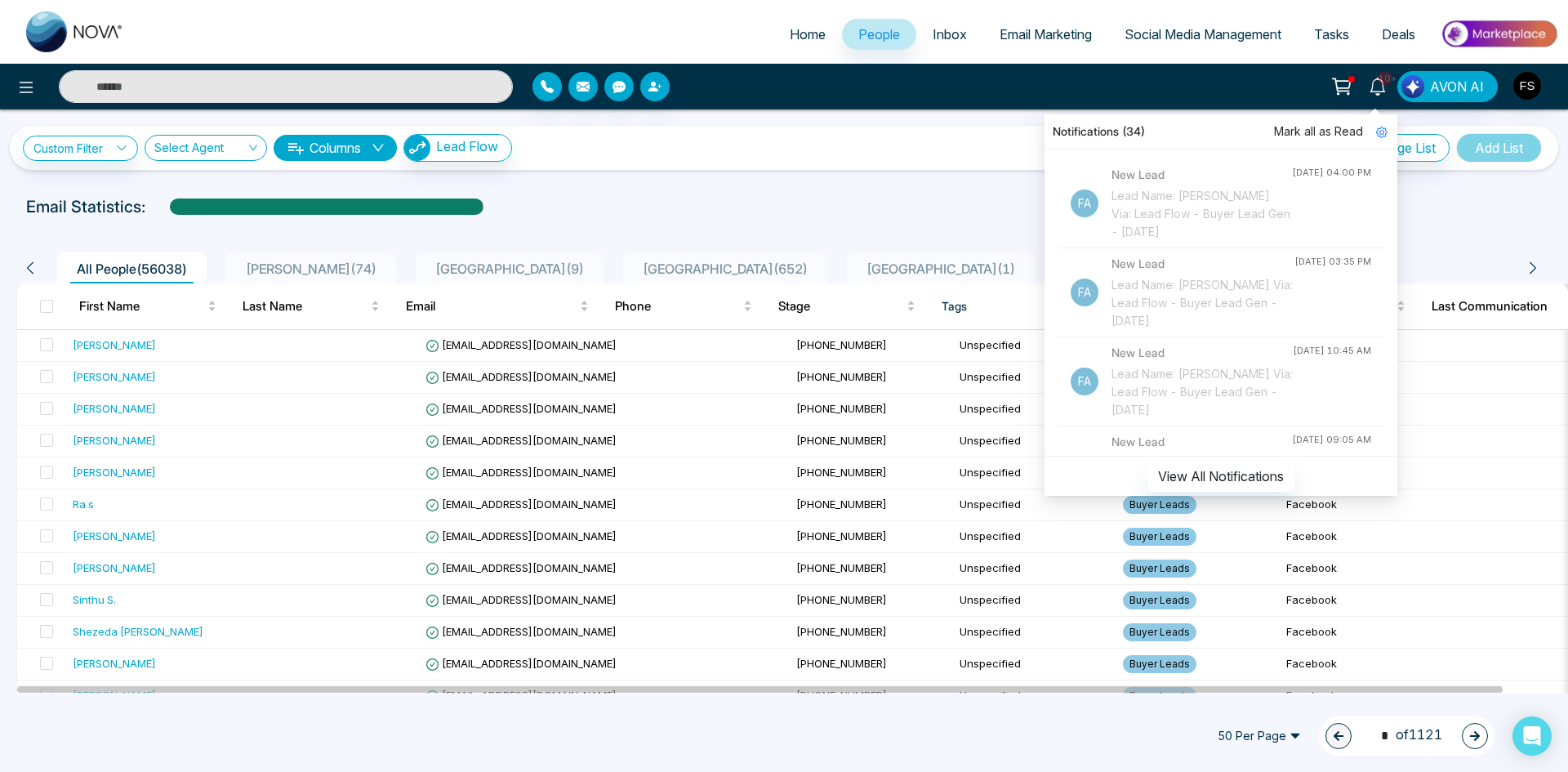
click at [845, 137] on div "Custom Filter Choose a filter Cancel Apply Select Agent Columns Lead Flow Impor…" at bounding box center [784, 148] width 1522 height 31
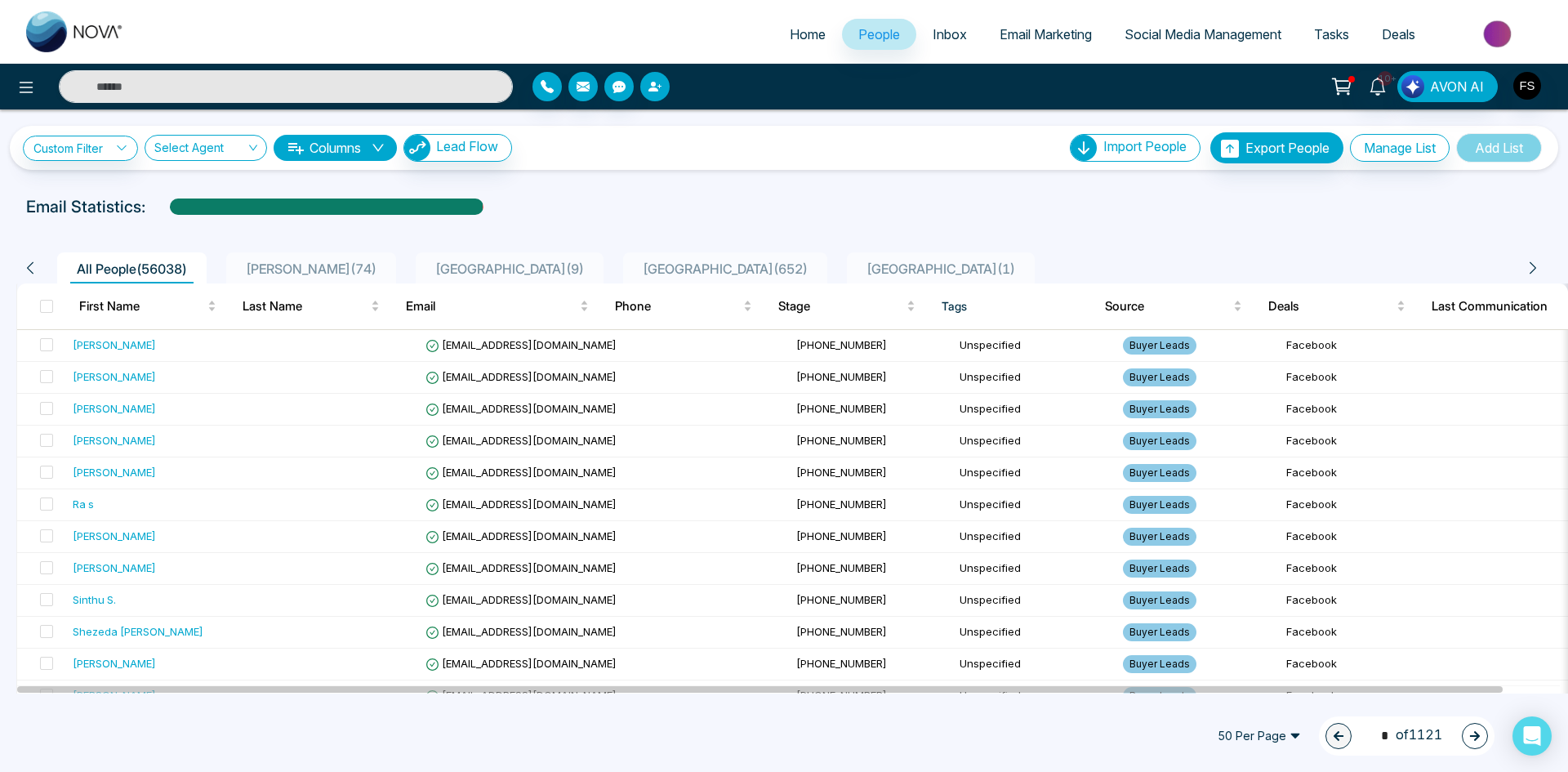
click at [657, 92] on icon "button" at bounding box center [654, 86] width 13 height 13
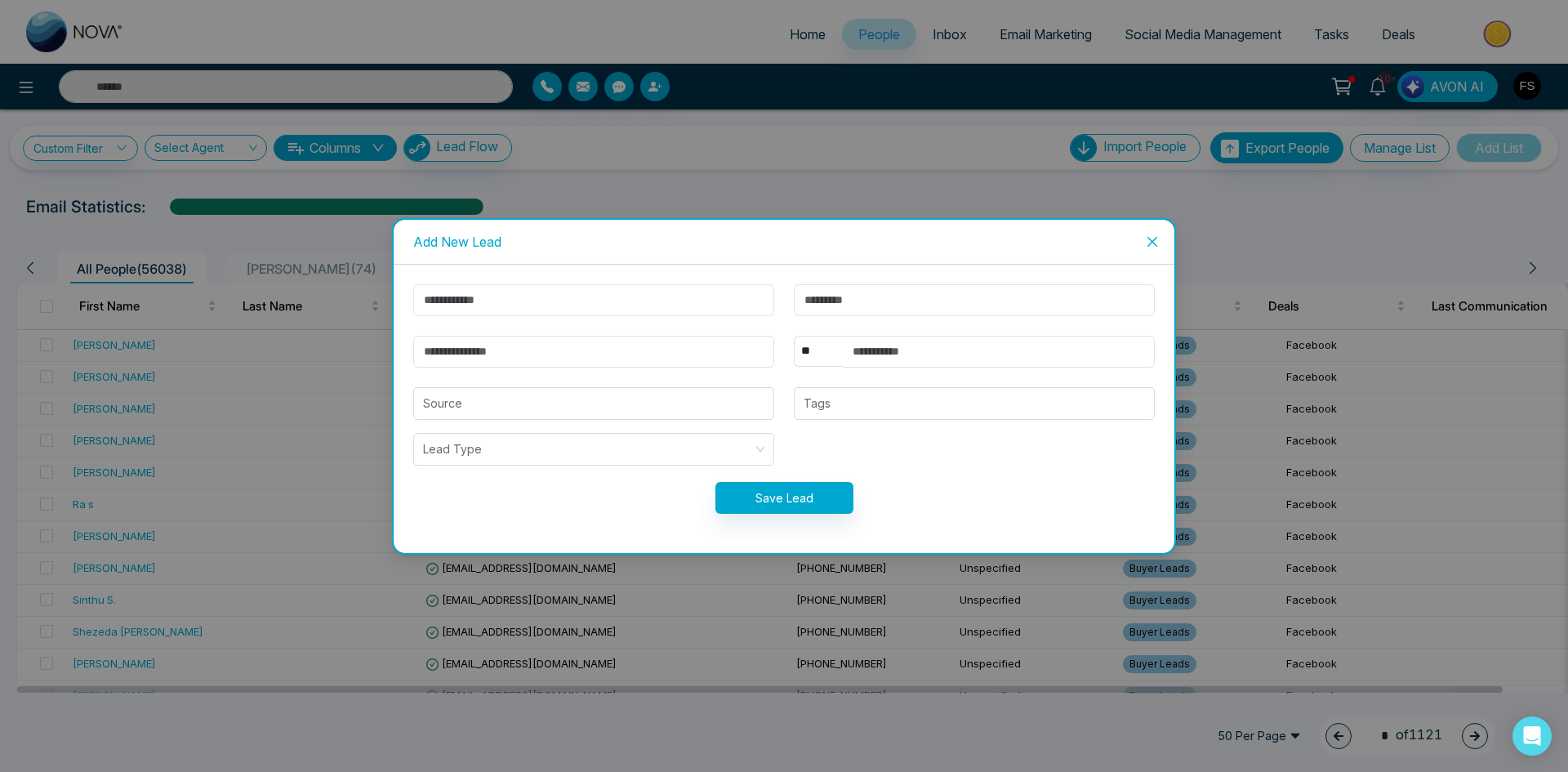
click at [546, 304] on input "text" at bounding box center [593, 300] width 361 height 32
type input "*****"
type input "*"
type input "****"
type input "**********"
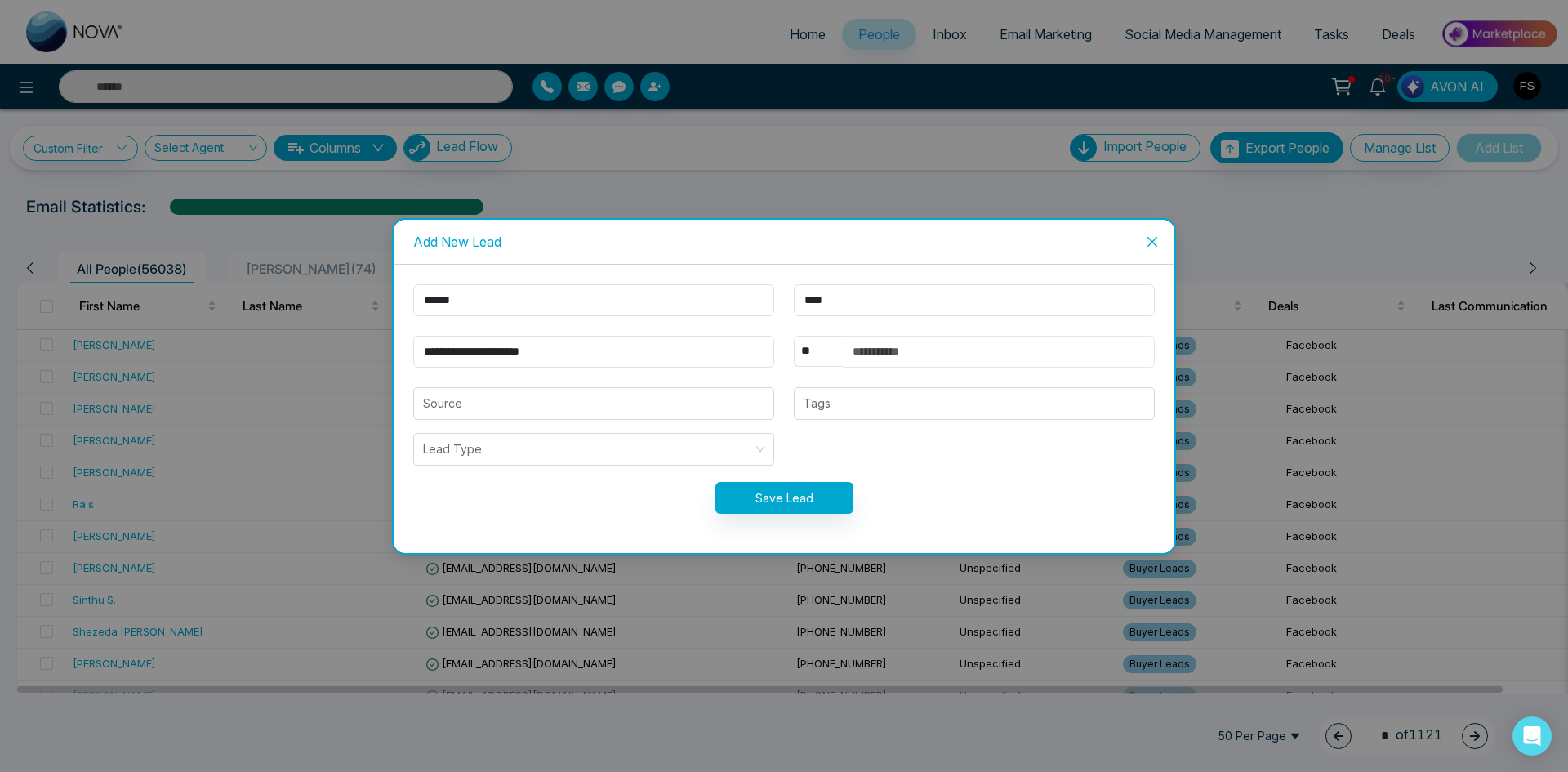
click at [990, 353] on input "text" at bounding box center [999, 351] width 312 height 32
type input "**********"
click at [672, 404] on input "search" at bounding box center [594, 404] width 342 height 31
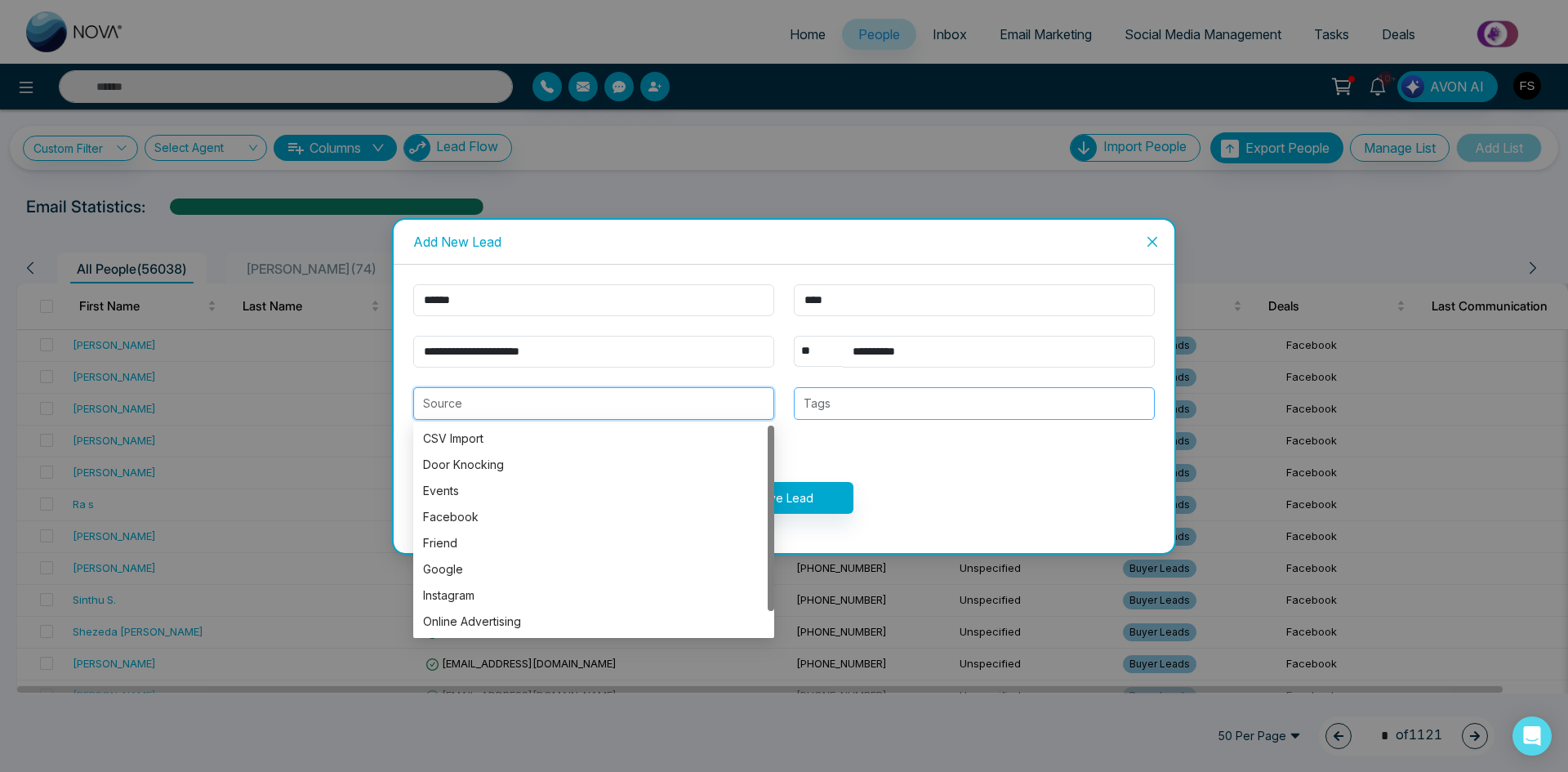
click at [860, 394] on div at bounding box center [974, 403] width 351 height 20
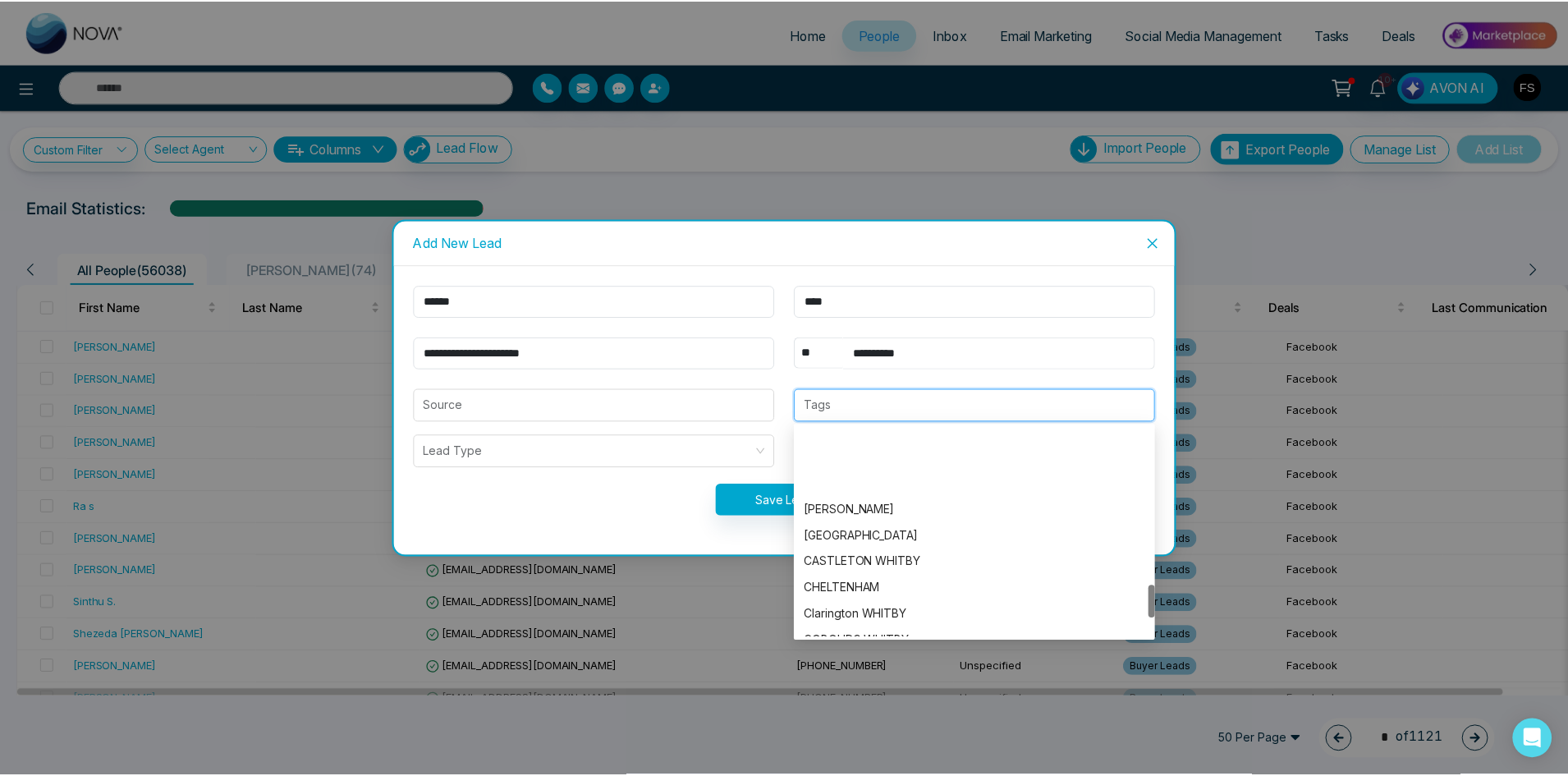
scroll to position [1103, 0]
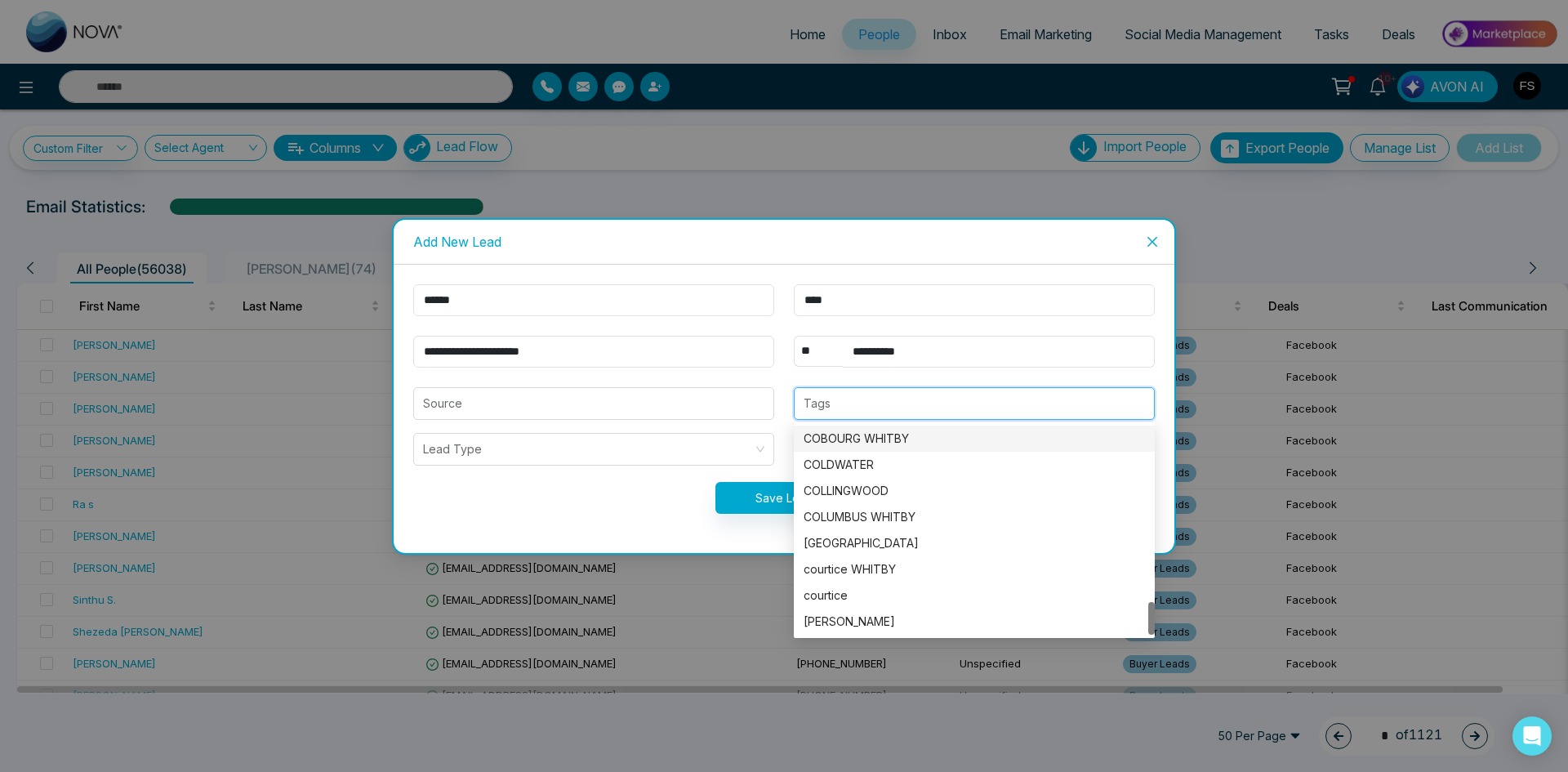
click at [878, 397] on div at bounding box center [974, 403] width 351 height 20
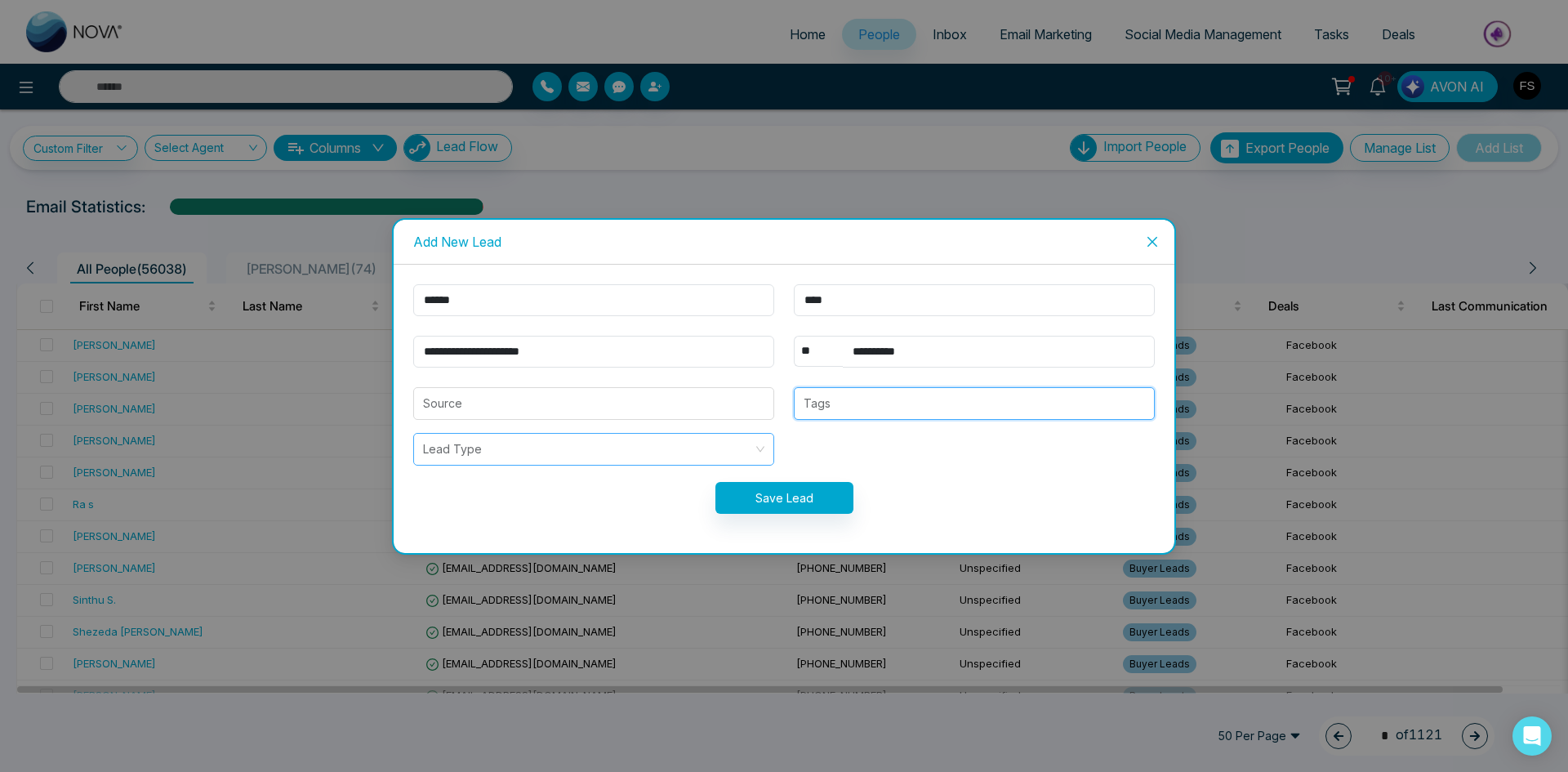
click at [630, 442] on input "search" at bounding box center [588, 449] width 330 height 31
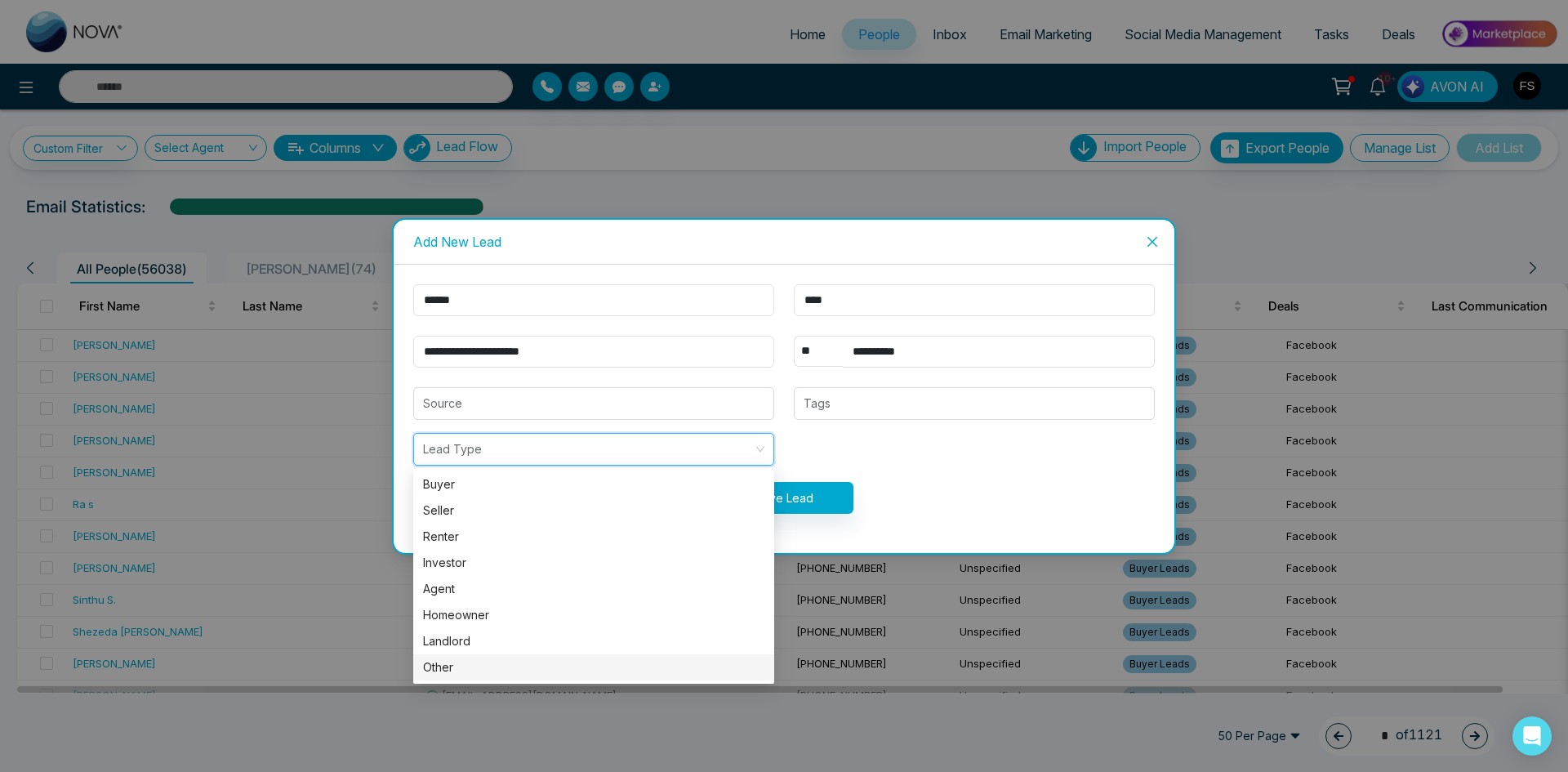
click at [451, 661] on div "Other" at bounding box center [594, 667] width 342 height 18
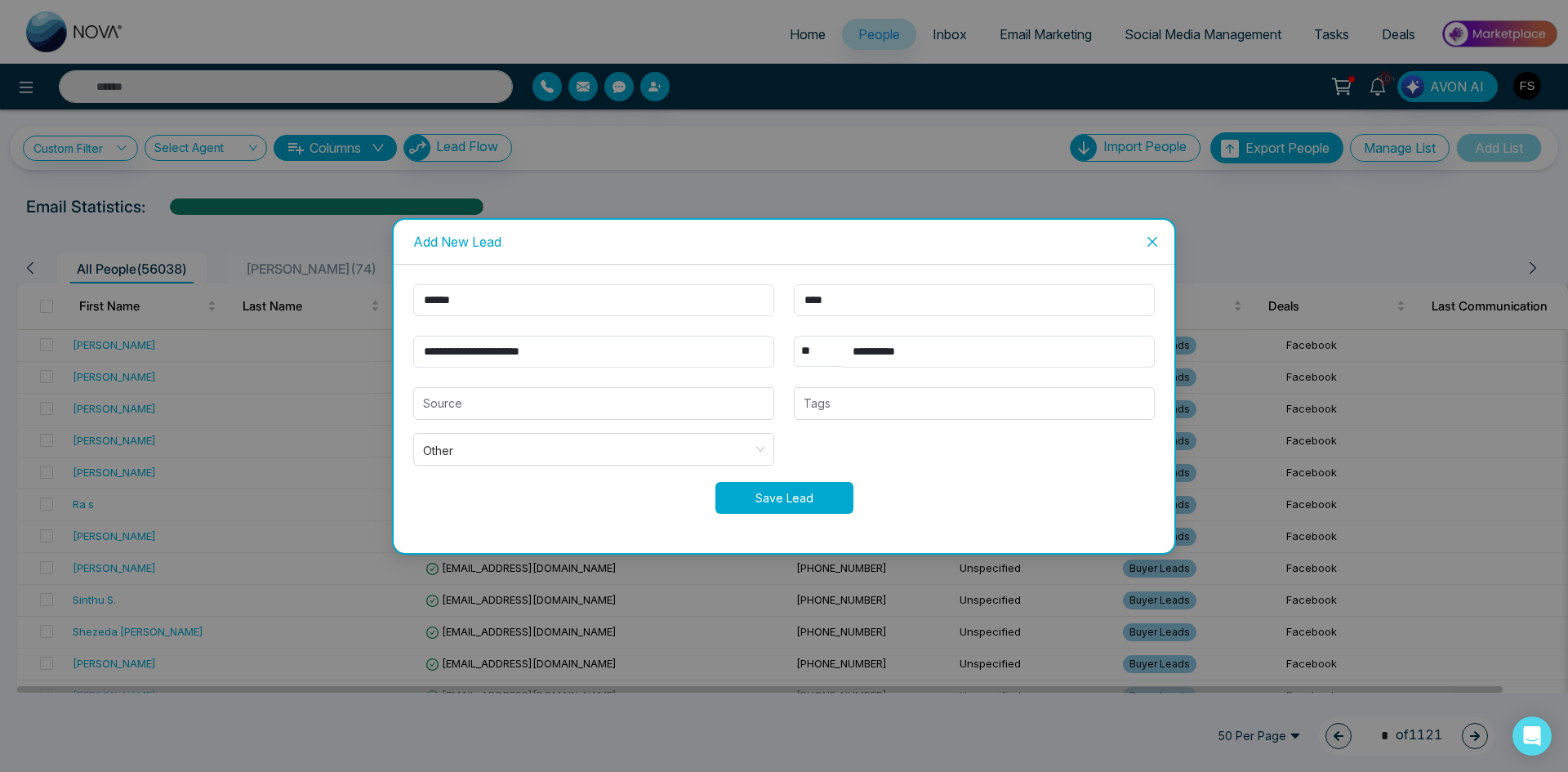
click at [778, 496] on button "Save Lead" at bounding box center [784, 497] width 138 height 32
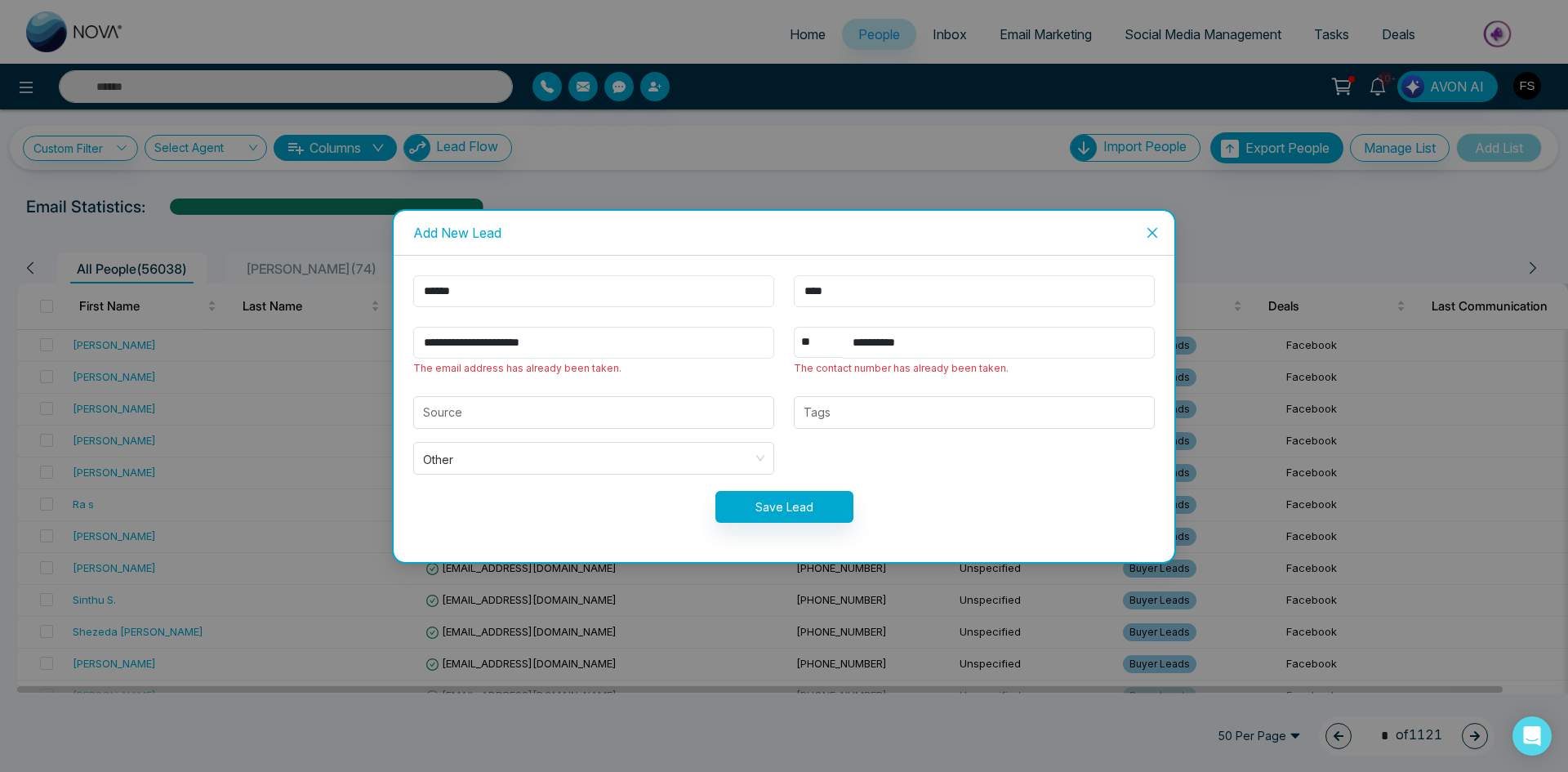
click at [1151, 229] on icon "close" at bounding box center [1152, 232] width 13 height 13
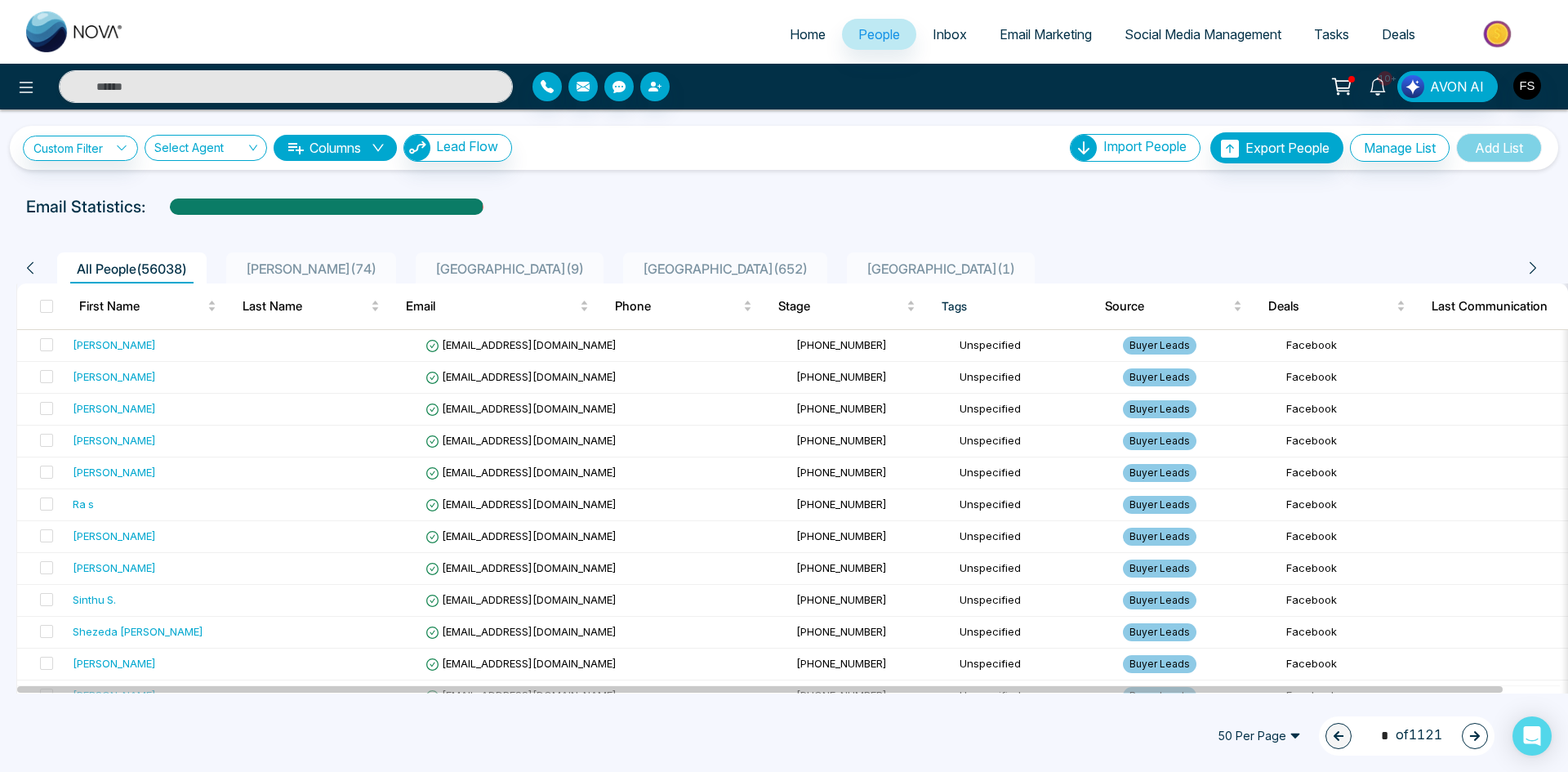
click at [385, 143] on icon "down" at bounding box center [378, 148] width 13 height 13
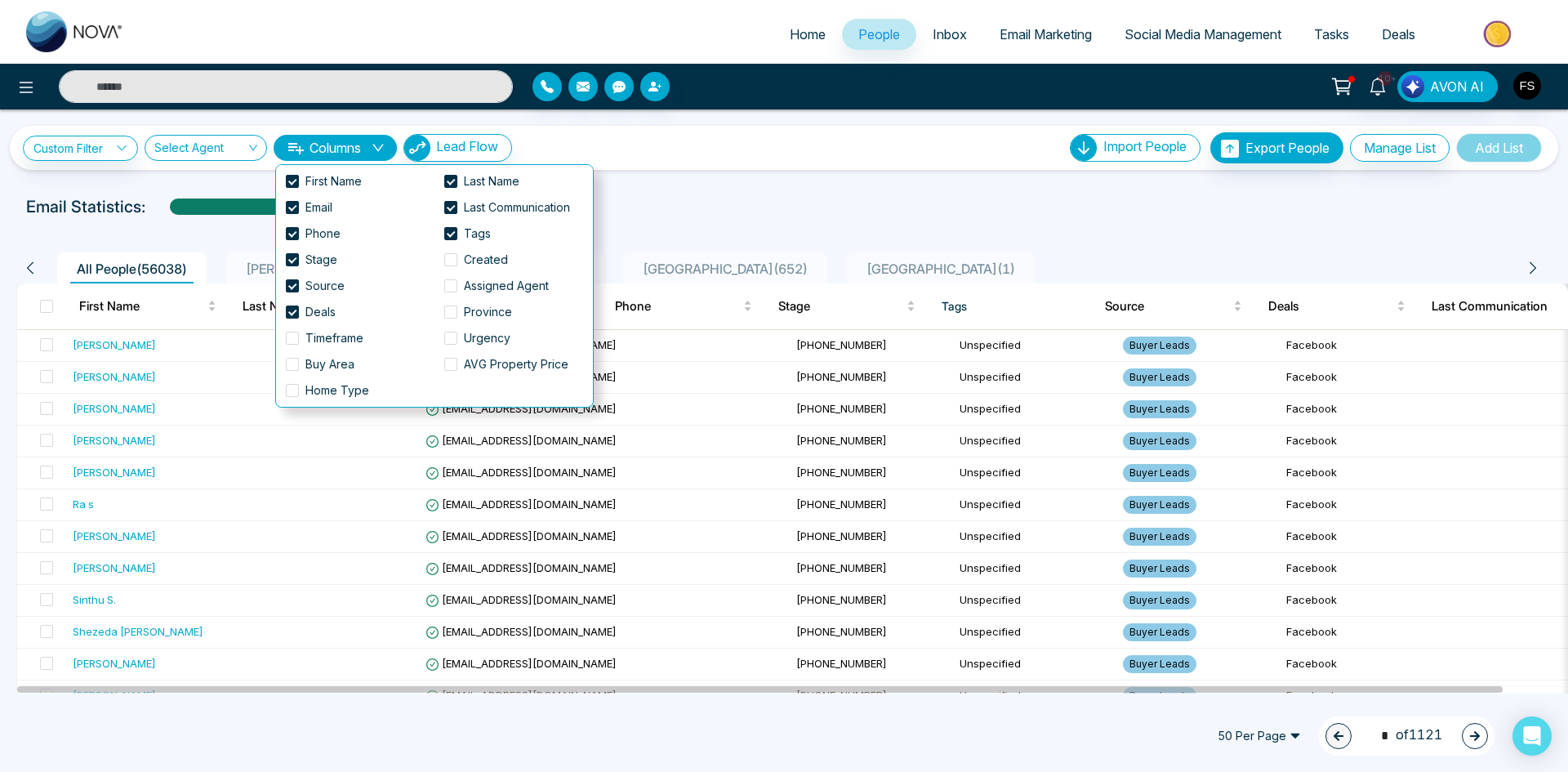
click at [687, 222] on div at bounding box center [783, 222] width 1548 height 7
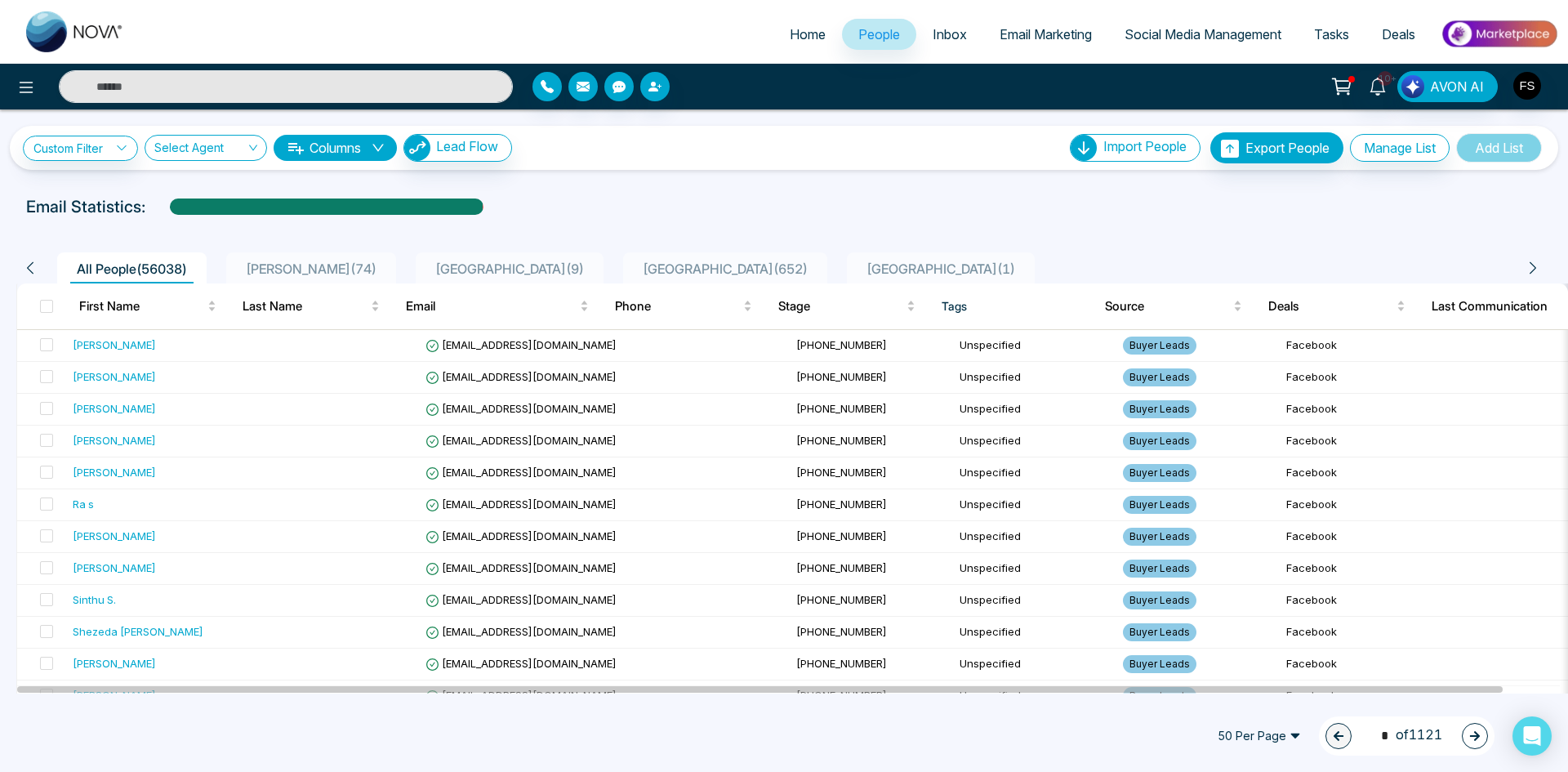
click at [1000, 34] on span "Email Marketing" at bounding box center [1045, 33] width 92 height 16
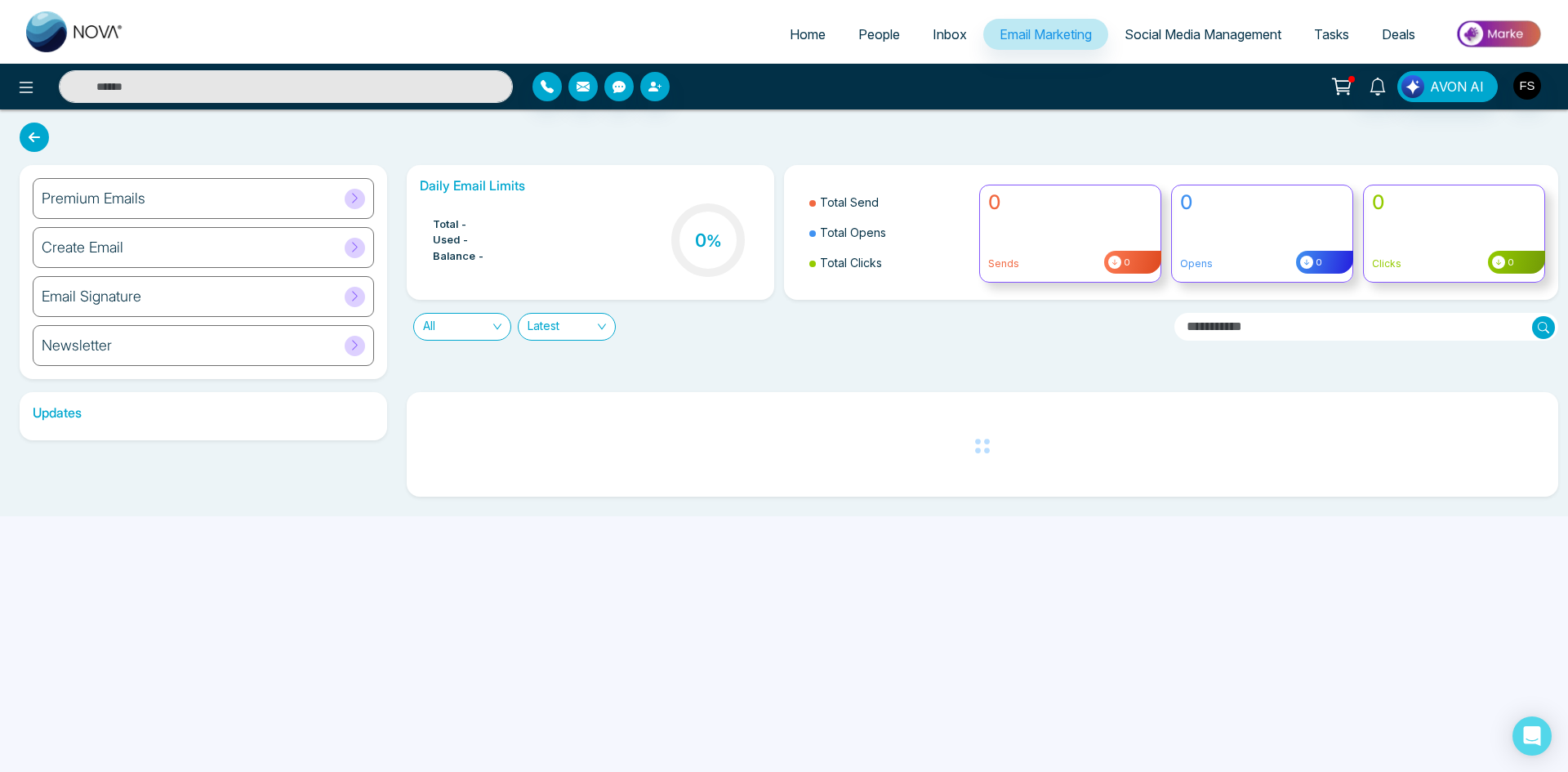
click at [1156, 32] on span "Social Media Management" at bounding box center [1203, 33] width 157 height 16
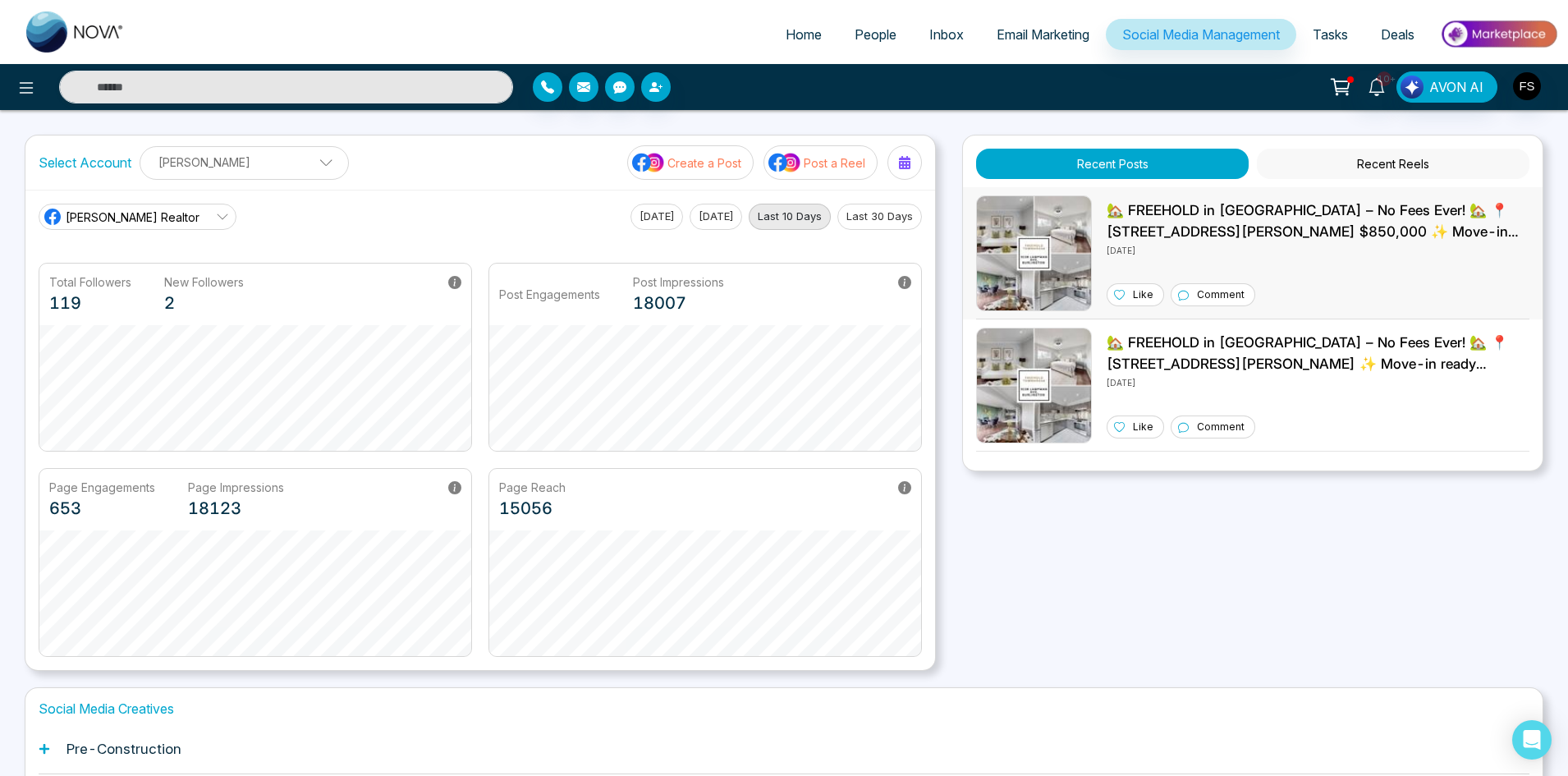
click at [1349, 240] on p "🏡 FREEHOLD in [GEOGRAPHIC_DATA] – No Fees Ever! 🏡 📍 [STREET_ADDRESS][PERSON_NAM…" at bounding box center [1318, 221] width 423 height 42
click at [1401, 160] on button "Recent Reels" at bounding box center [1393, 163] width 273 height 30
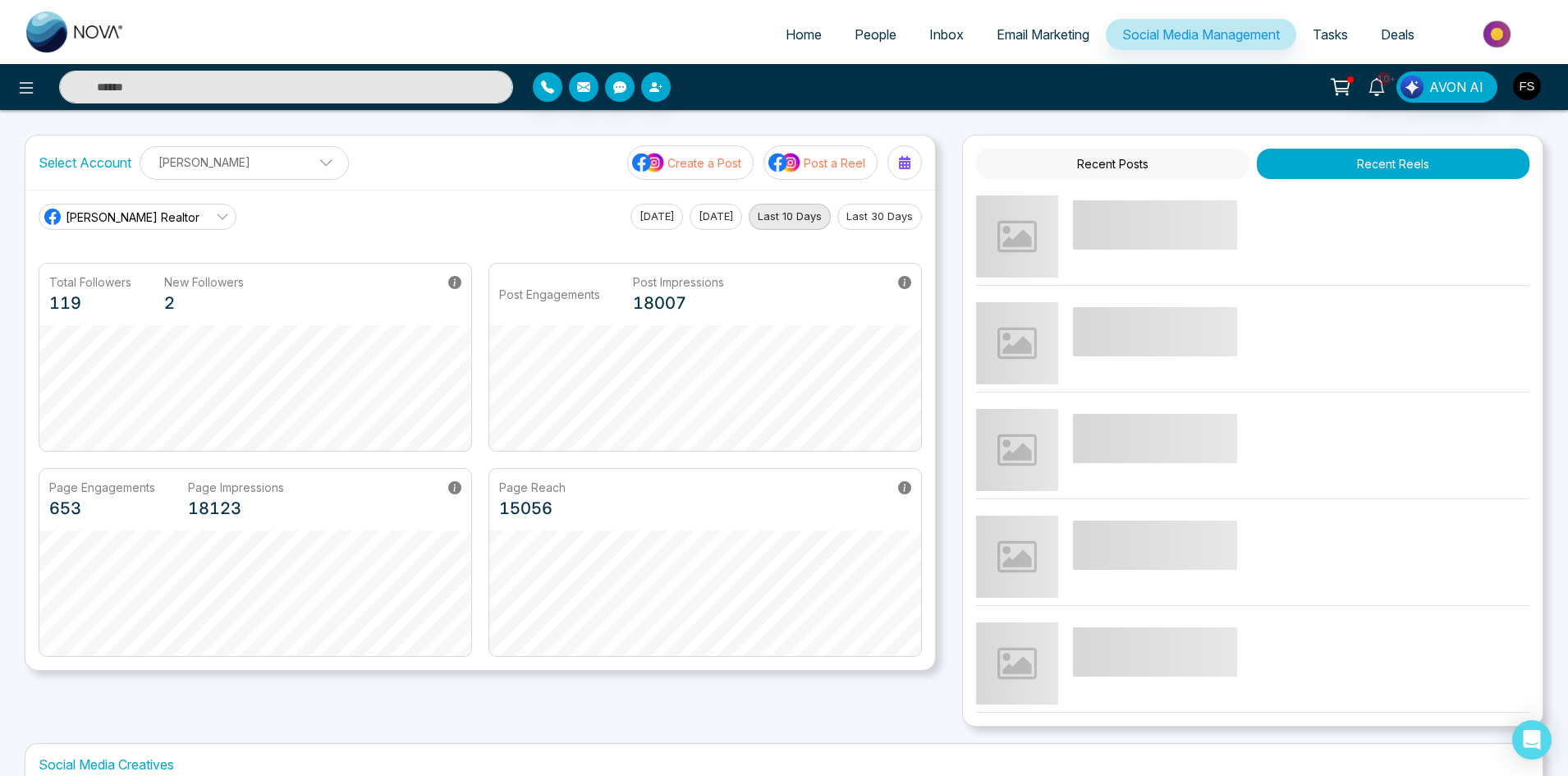
click at [1136, 161] on button "Recent Posts" at bounding box center [1112, 163] width 273 height 30
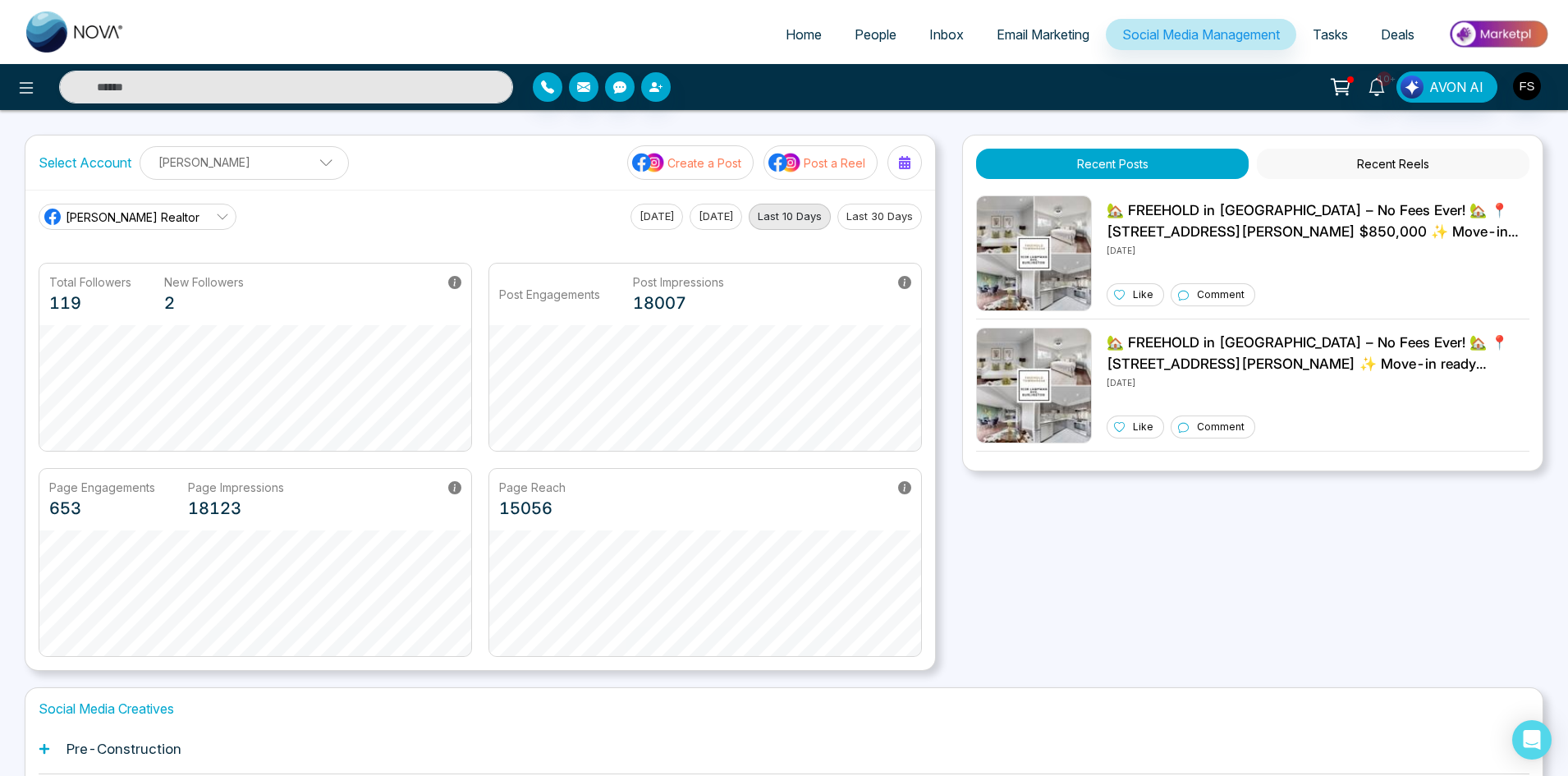
click at [1026, 35] on span "Email Marketing" at bounding box center [1042, 34] width 92 height 16
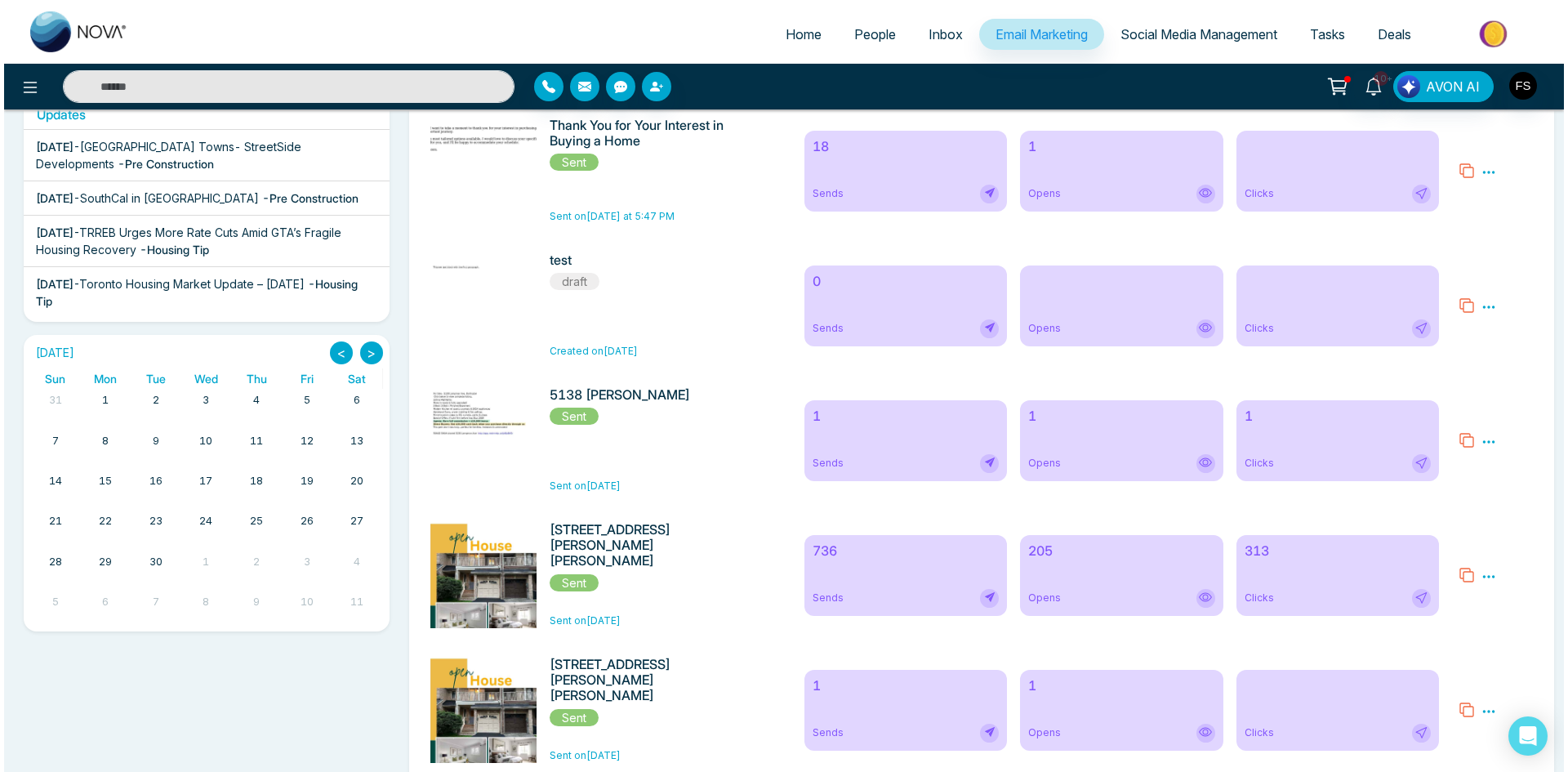
scroll to position [380, 0]
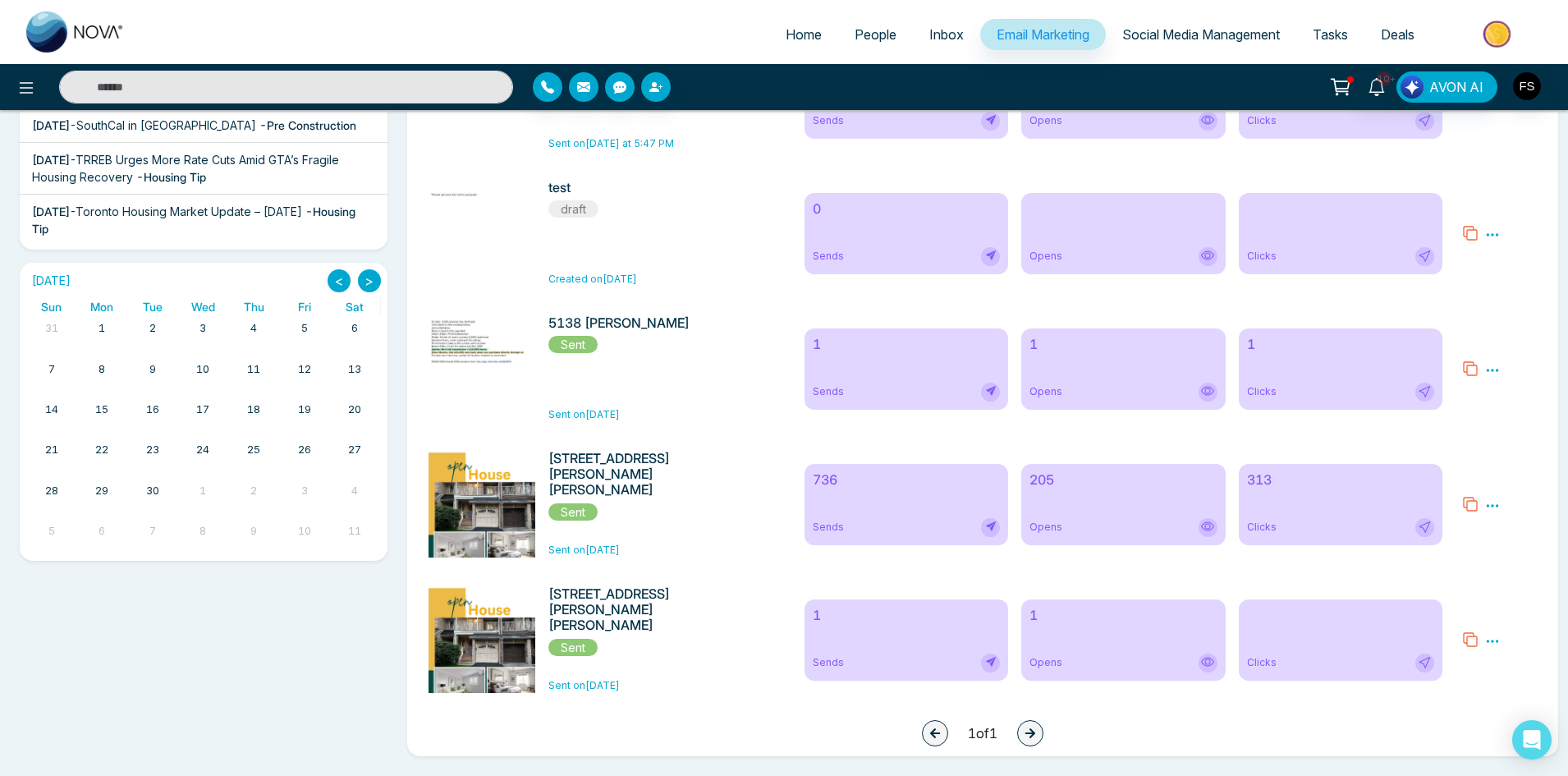
click at [1489, 500] on icon at bounding box center [1492, 505] width 15 height 15
click at [1510, 523] on span "Preview" at bounding box center [1520, 530] width 44 height 14
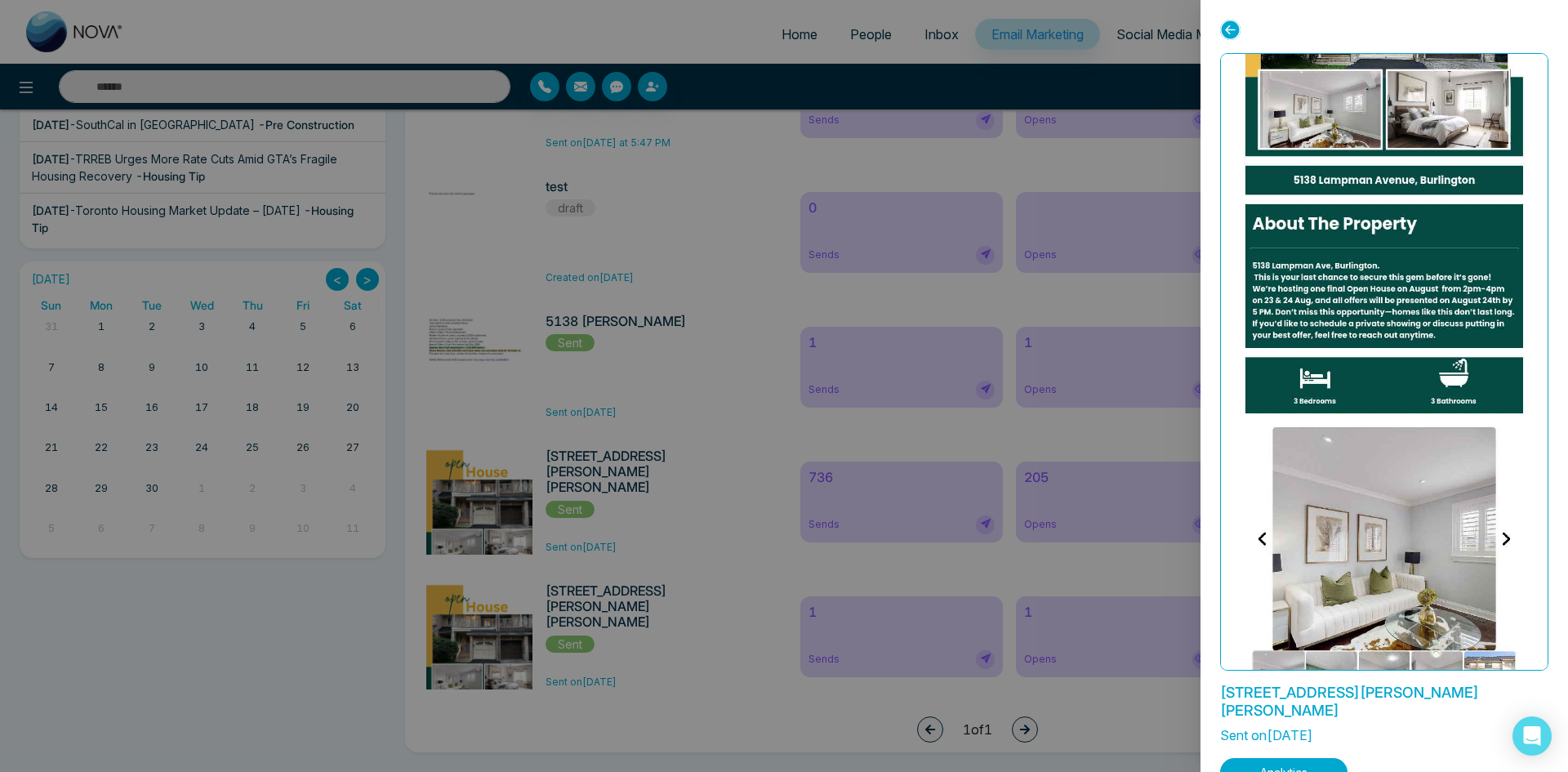
scroll to position [34, 0]
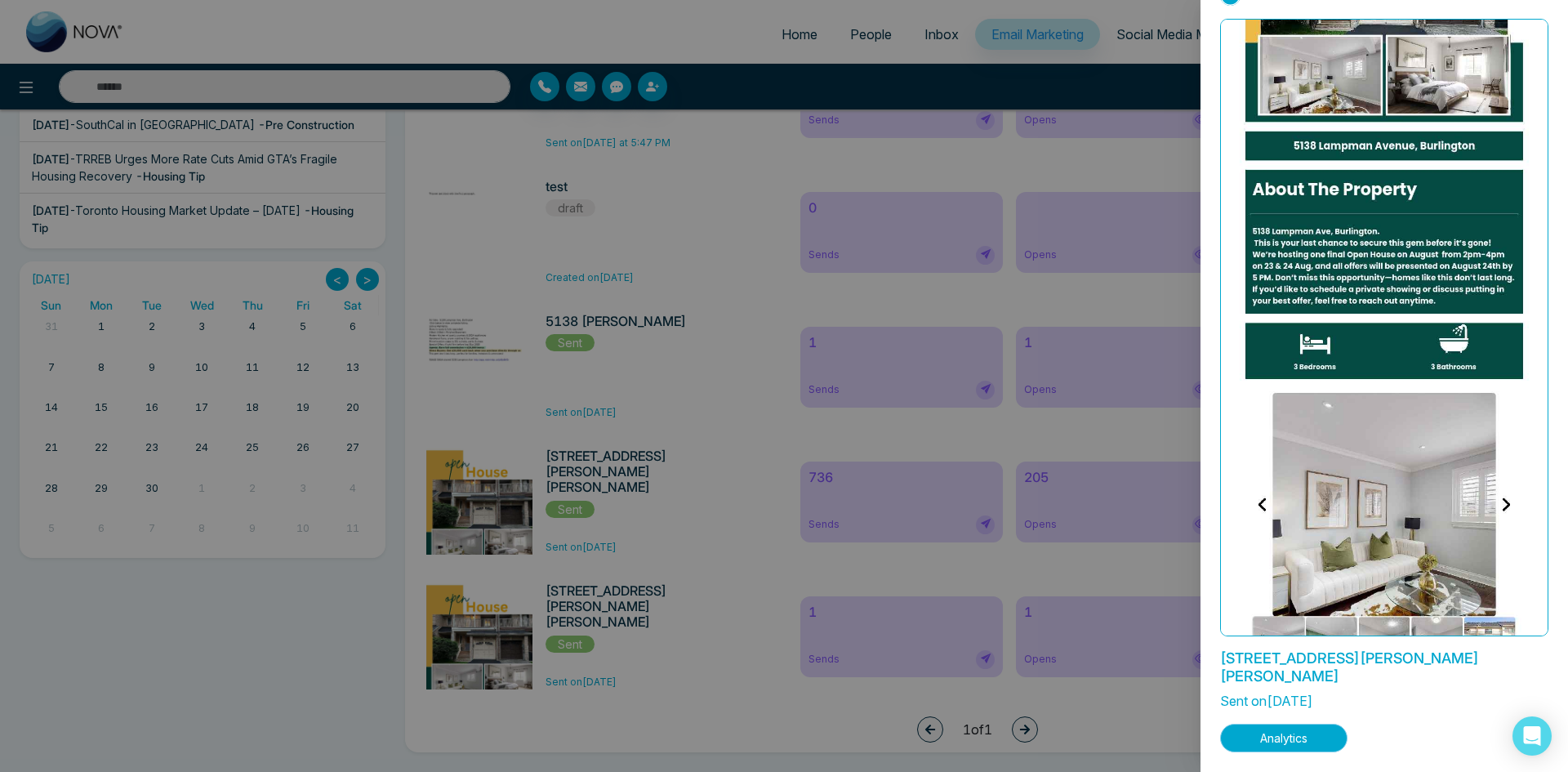
click at [1303, 734] on button "Analytics" at bounding box center [1284, 738] width 127 height 28
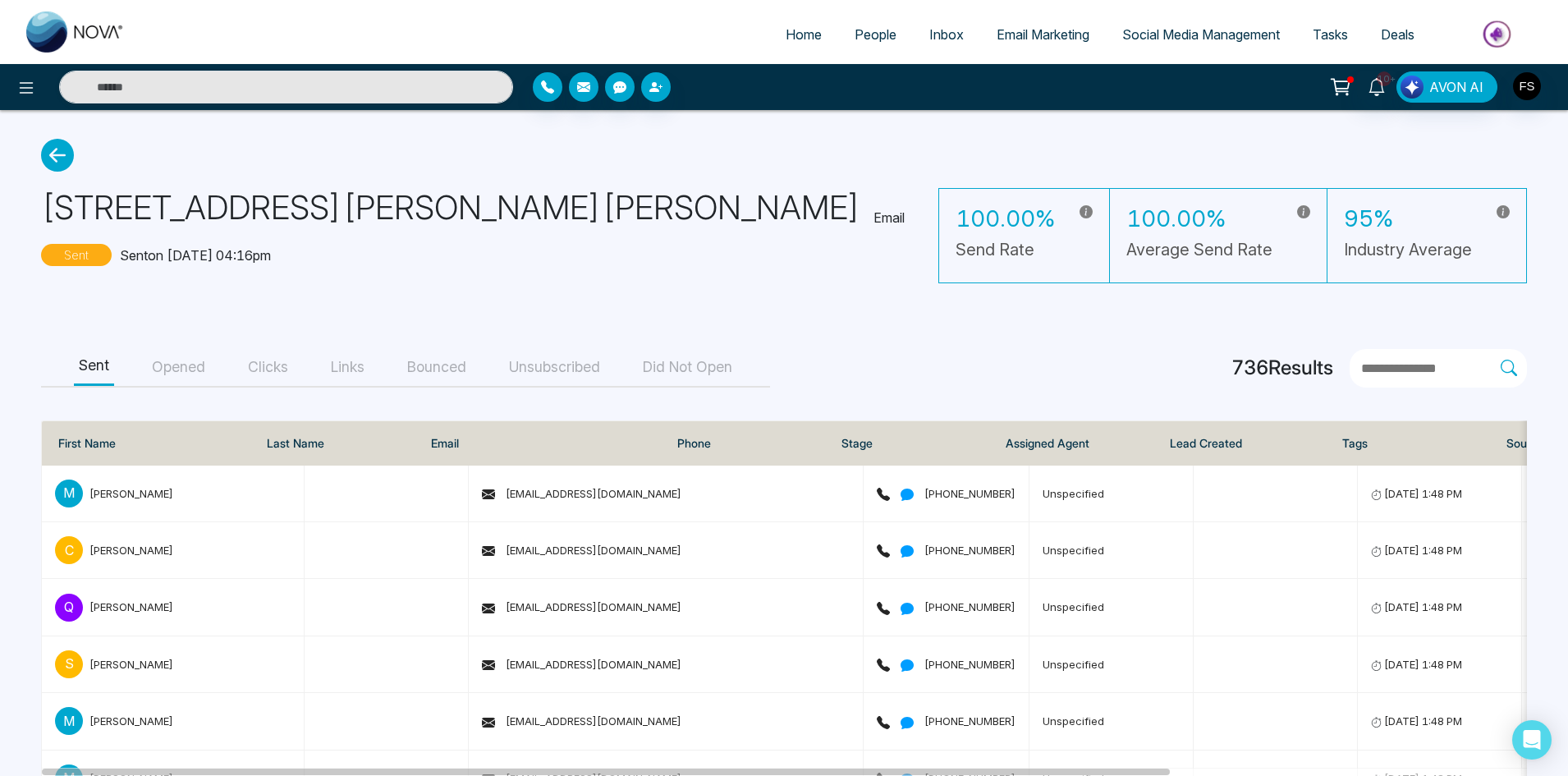
click at [543, 363] on button "Unsubscribed" at bounding box center [554, 367] width 101 height 37
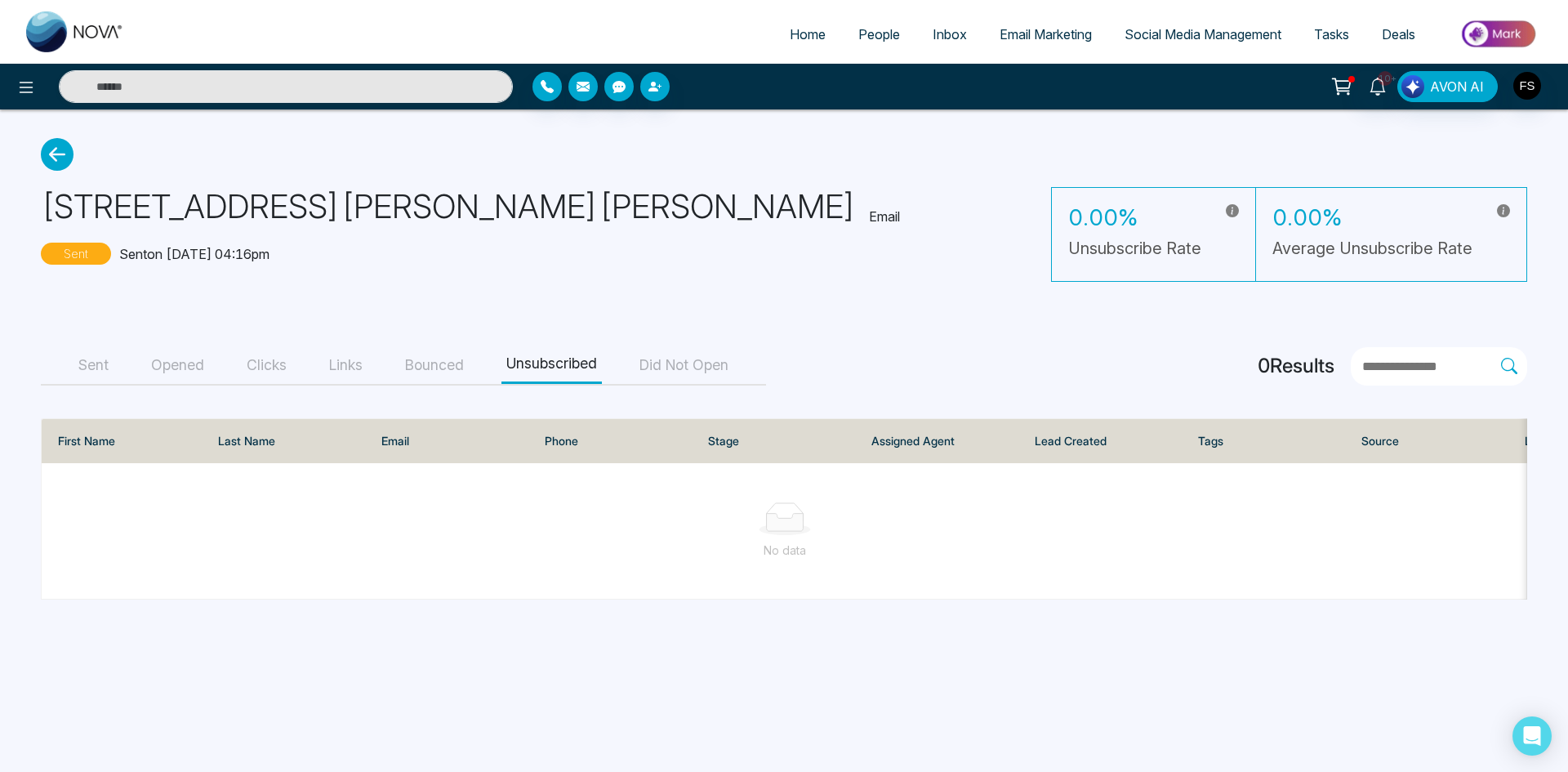
click at [438, 352] on button "Bounced" at bounding box center [435, 365] width 69 height 37
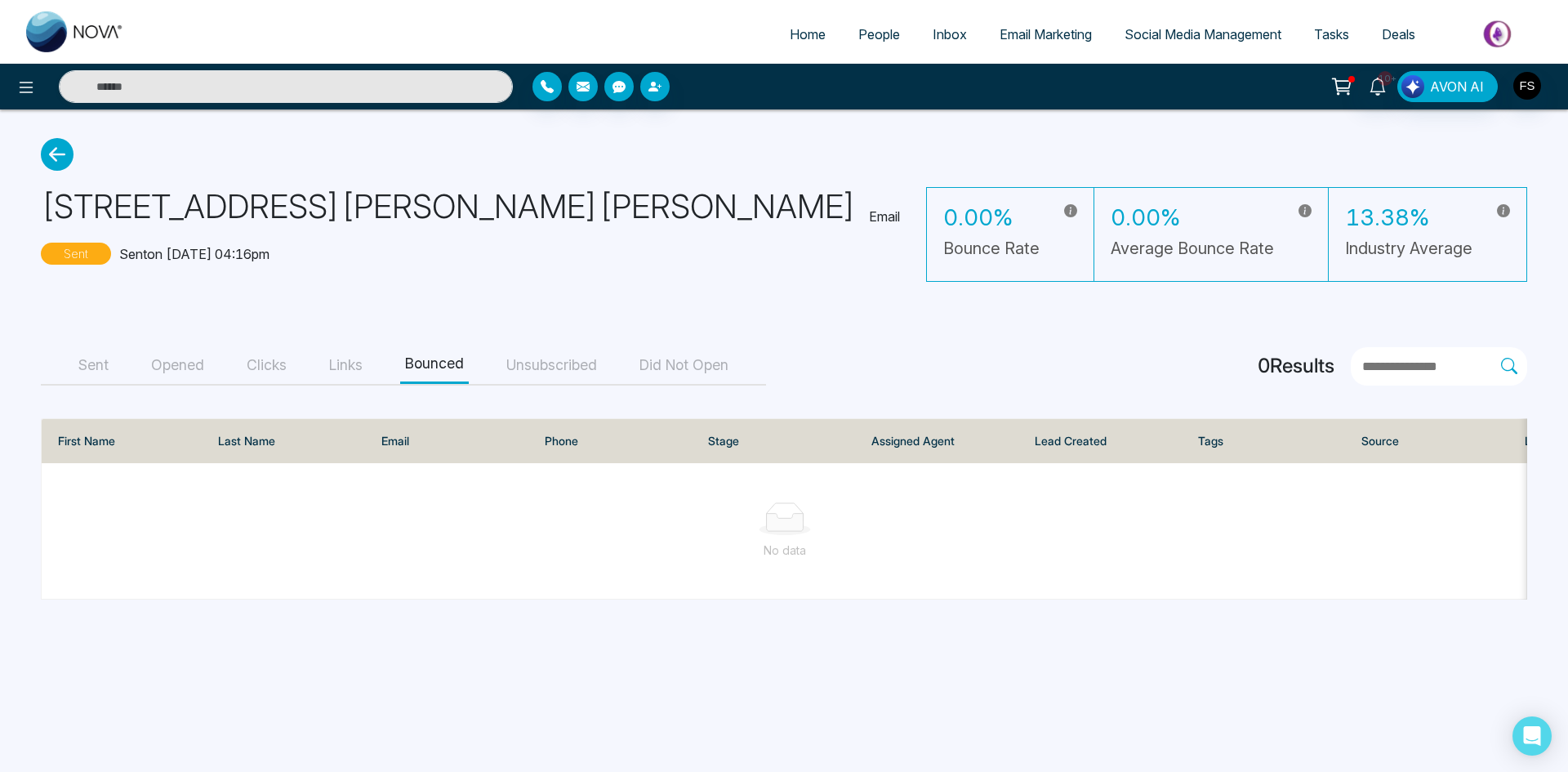
click at [565, 360] on button "Unsubscribed" at bounding box center [551, 365] width 100 height 37
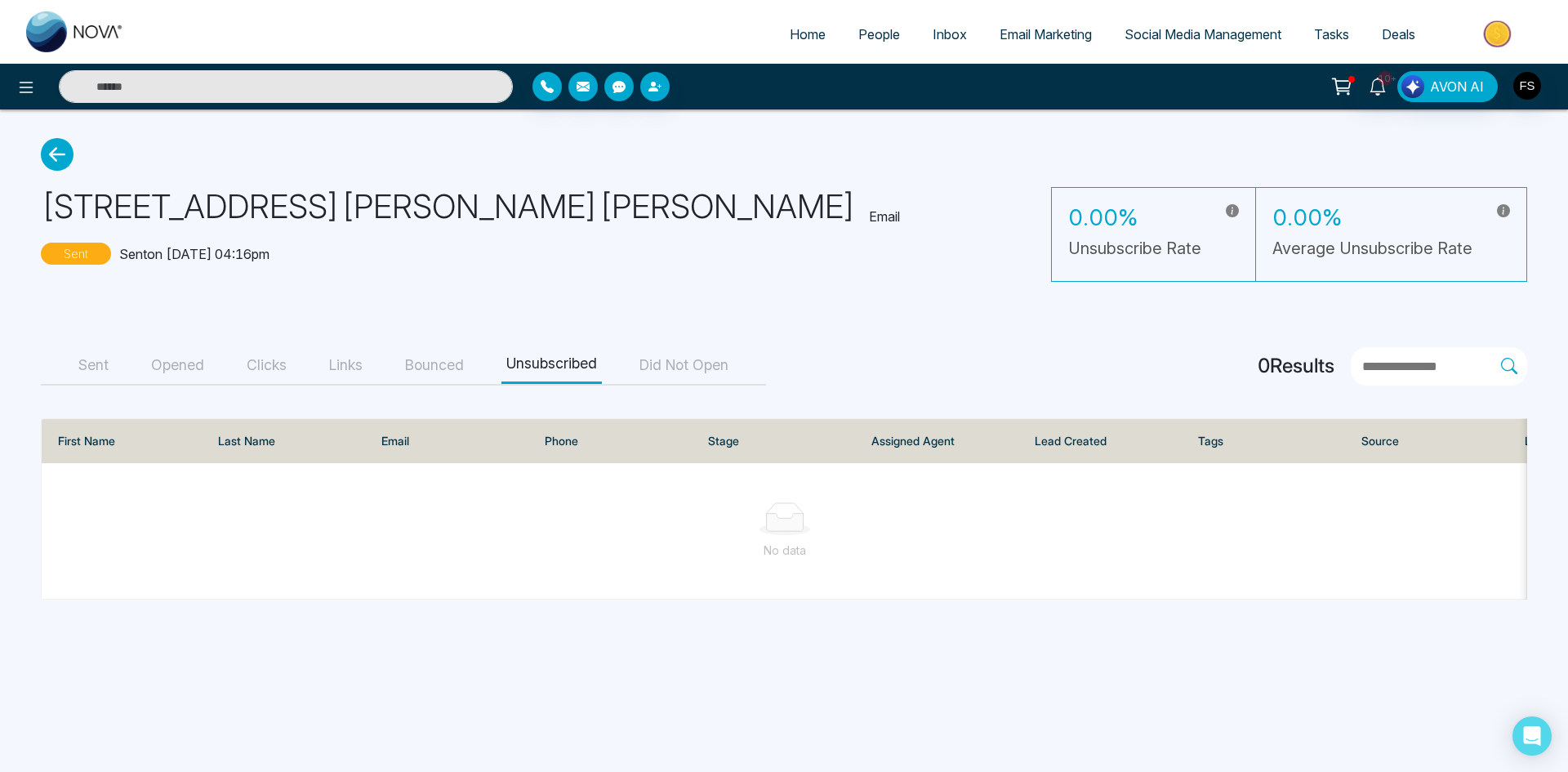
click at [444, 362] on button "Bounced" at bounding box center [435, 365] width 69 height 37
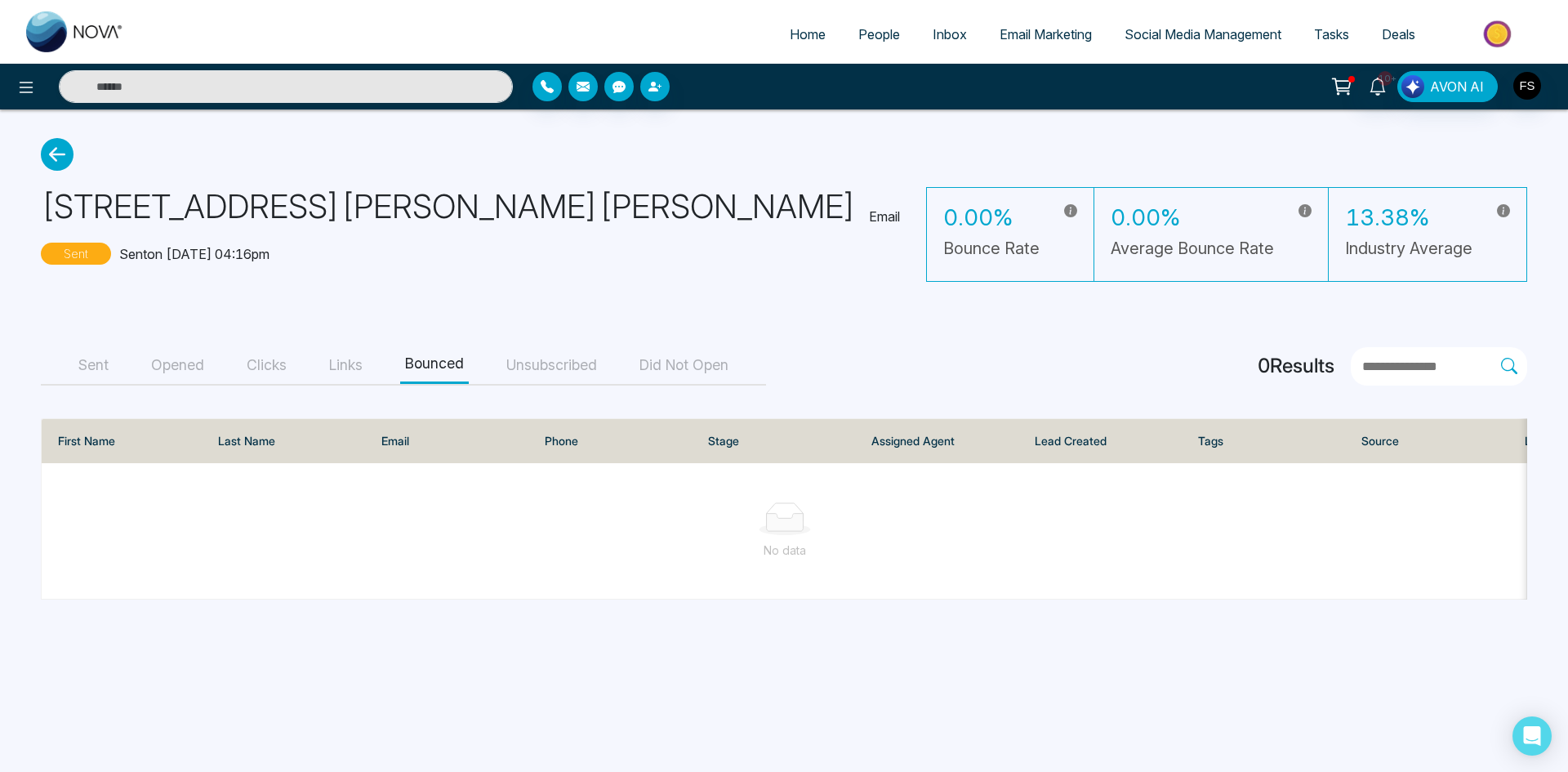
click at [351, 362] on button "Links" at bounding box center [346, 365] width 43 height 37
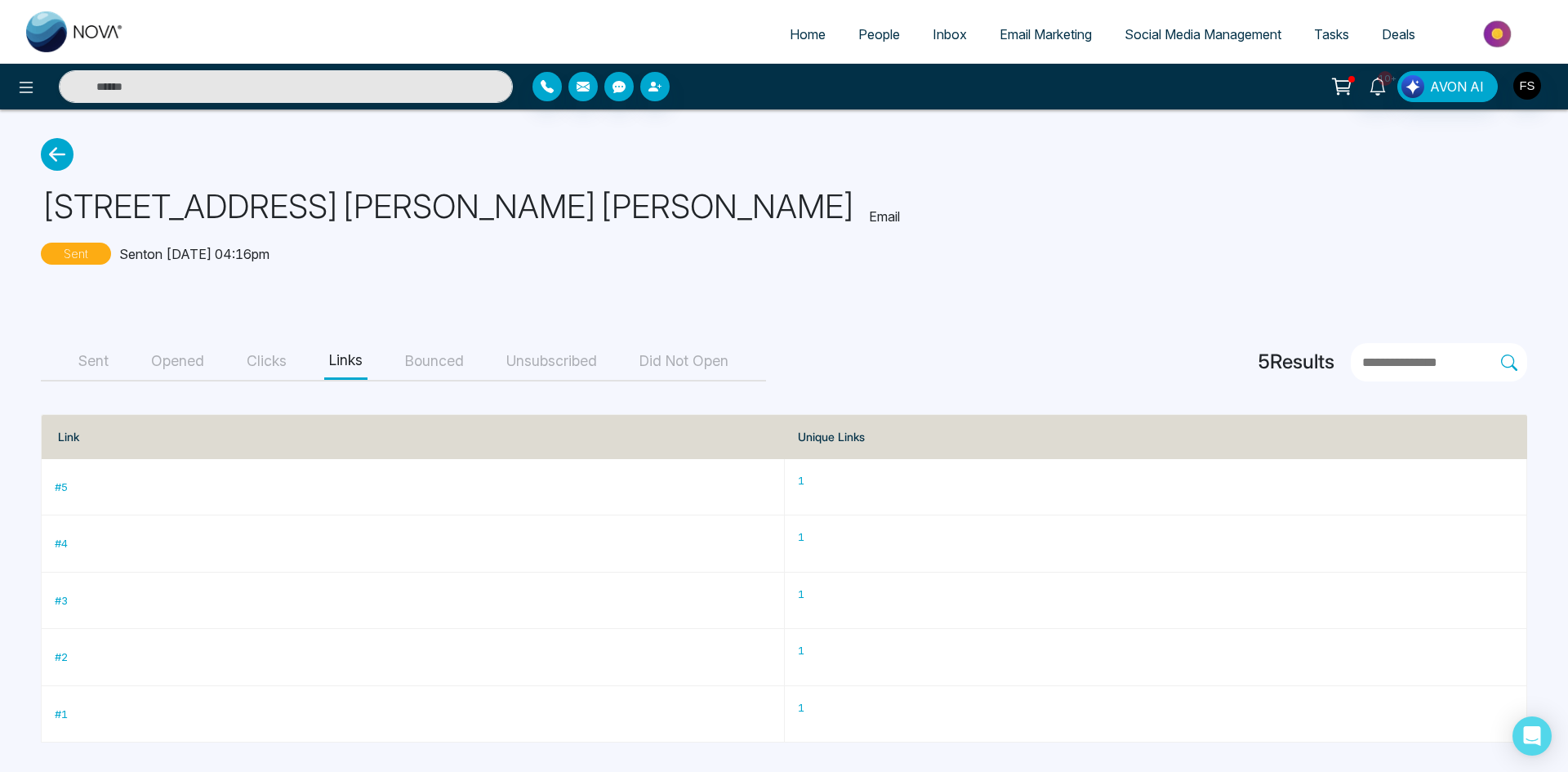
click at [259, 357] on button "Clicks" at bounding box center [267, 362] width 50 height 37
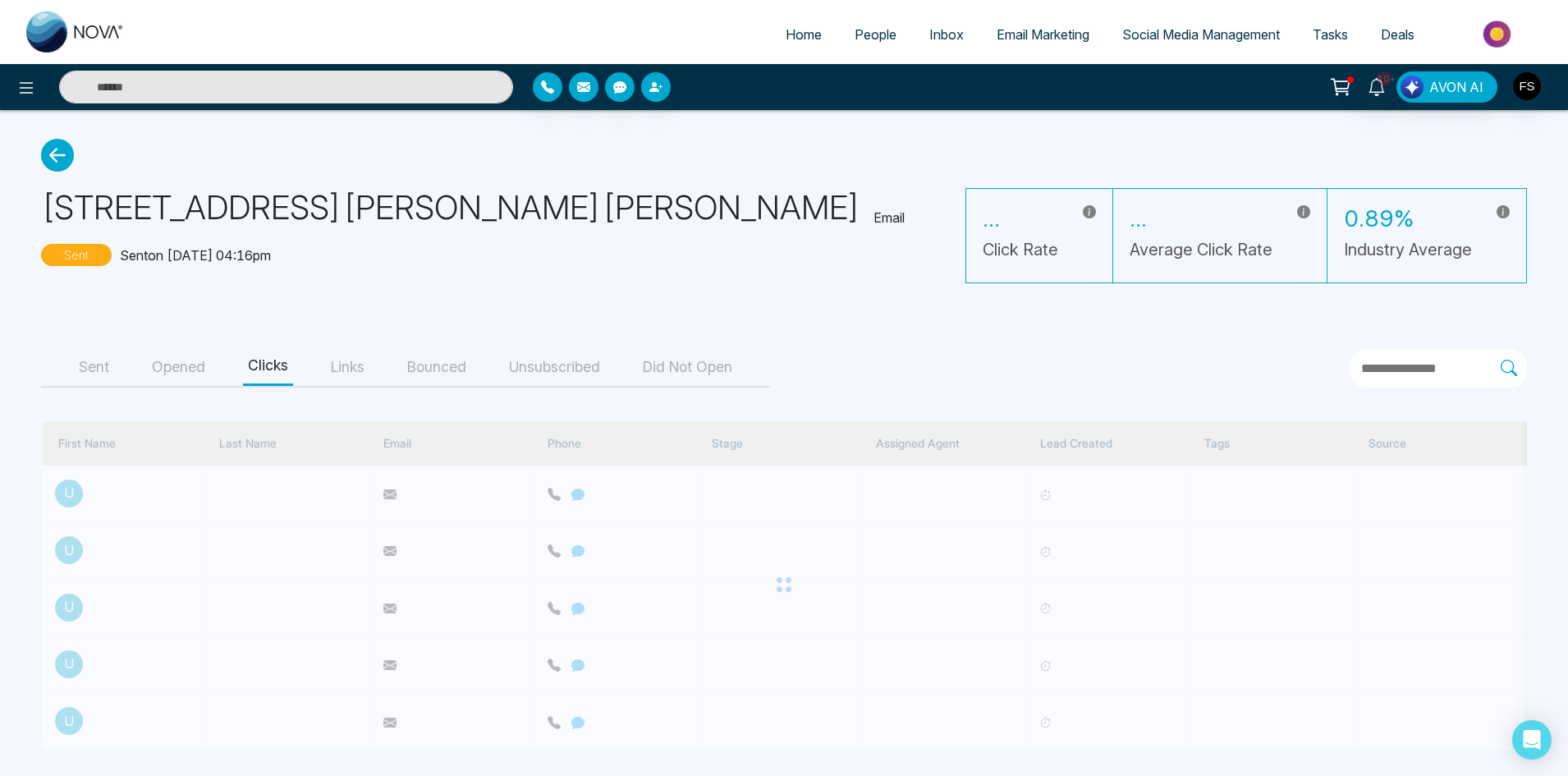
click at [683, 362] on button "Did Not Open" at bounding box center [687, 367] width 99 height 37
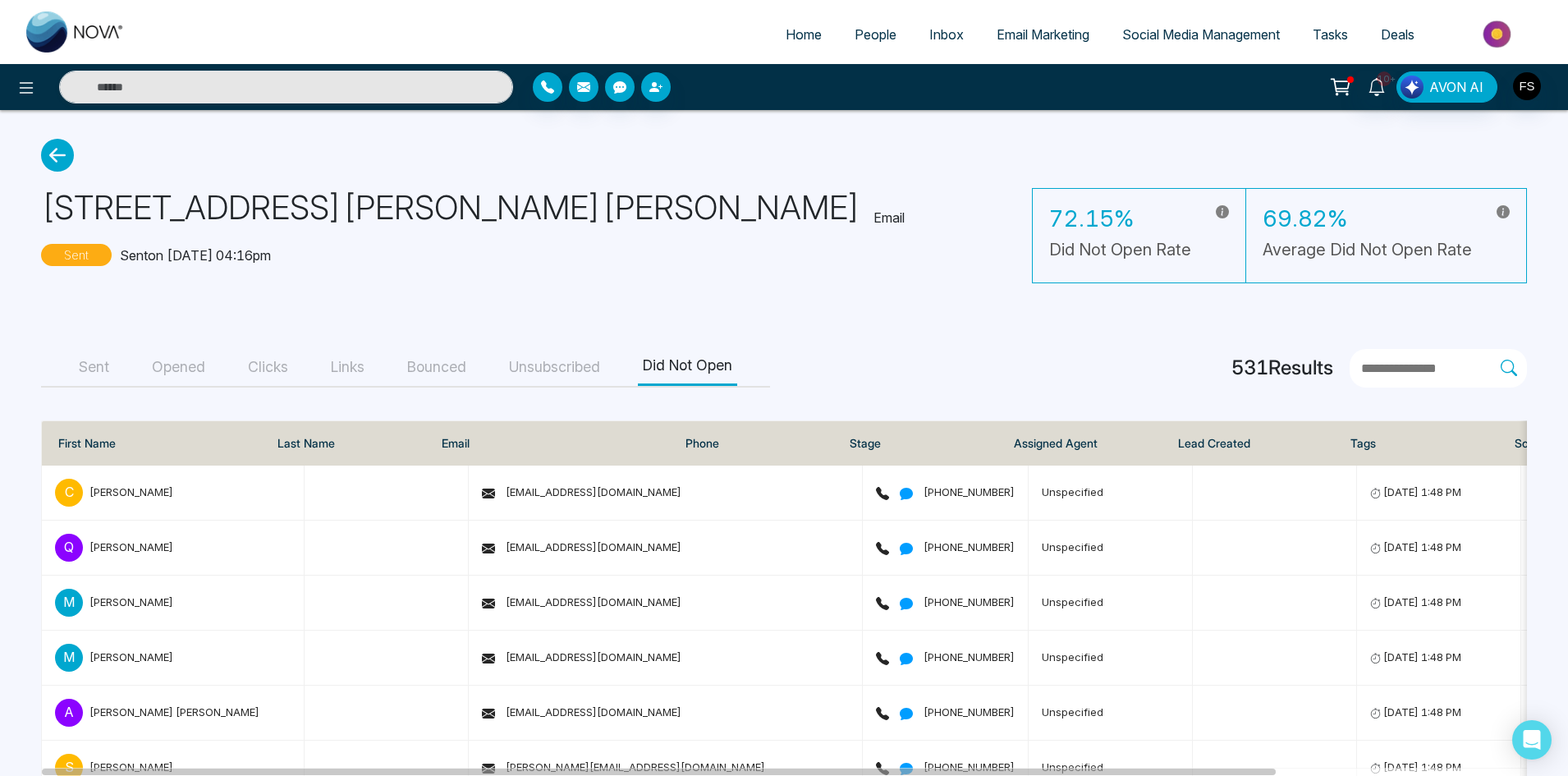
click at [177, 369] on button "Opened" at bounding box center [178, 367] width 63 height 37
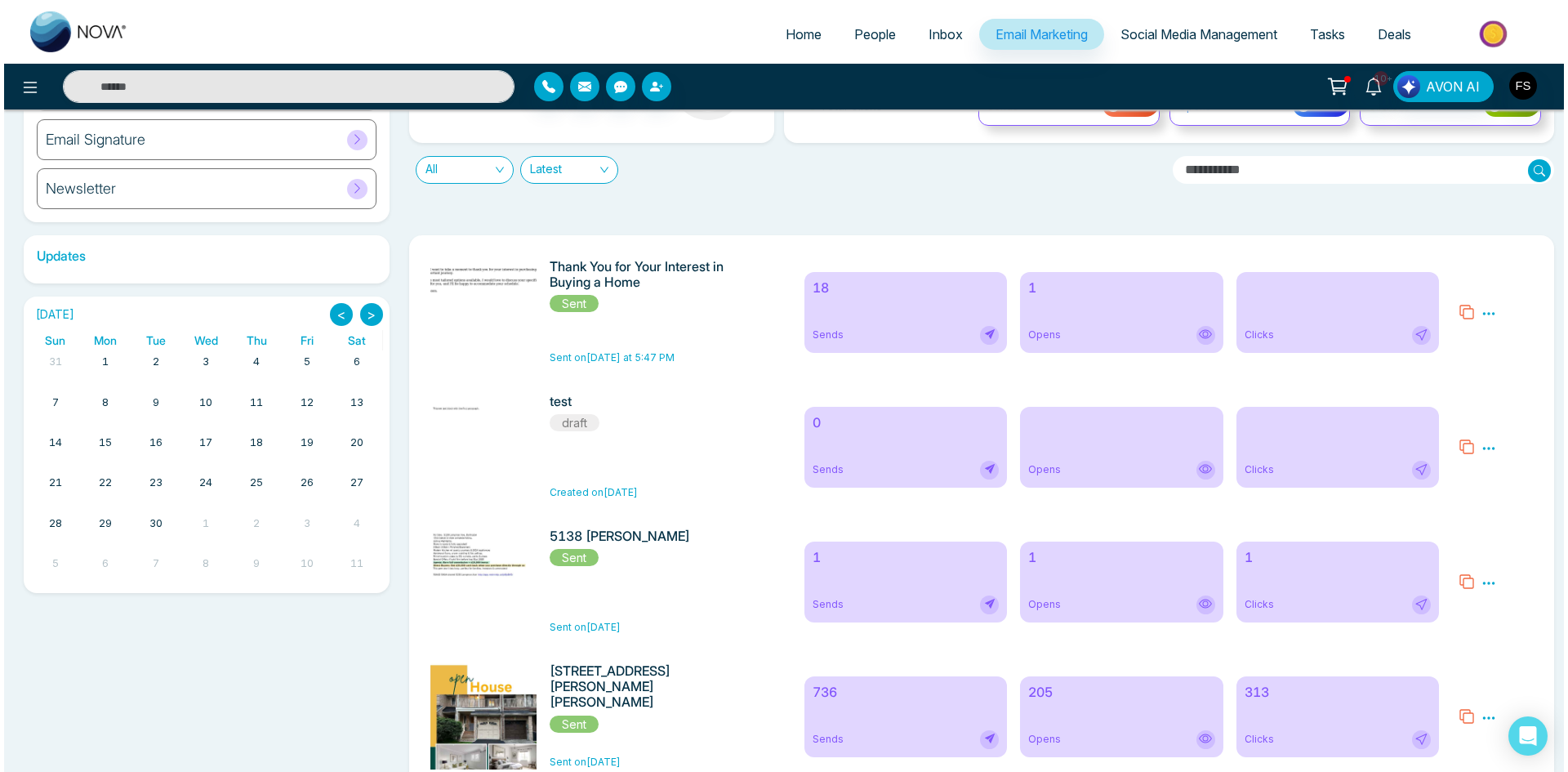
scroll to position [380, 0]
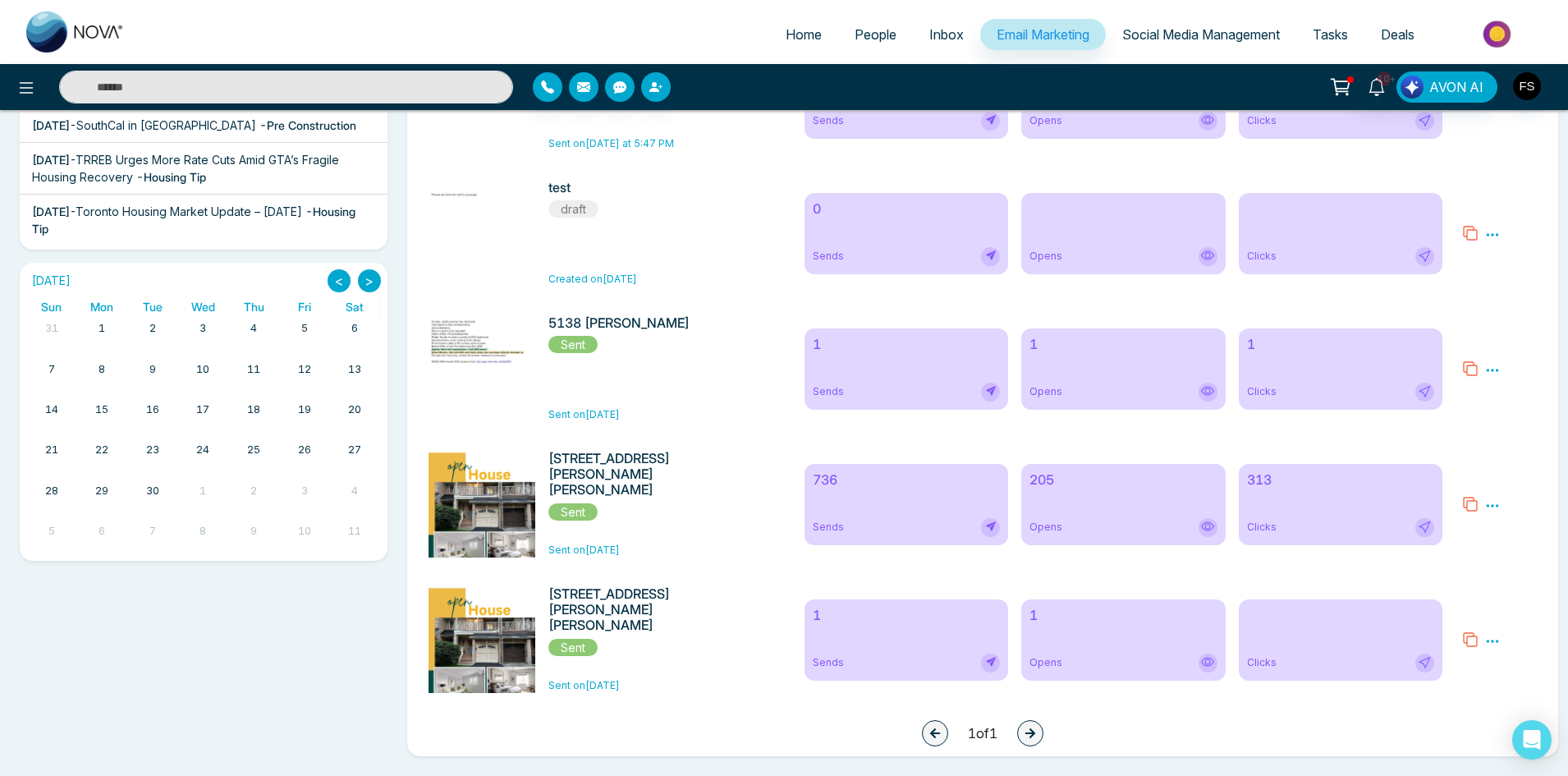
click at [1494, 498] on icon at bounding box center [1492, 505] width 15 height 15
click at [1521, 546] on li "Analytics" at bounding box center [1521, 558] width 47 height 24
click at [1493, 504] on icon at bounding box center [1493, 505] width 12 height 3
click at [1515, 527] on span "Preview" at bounding box center [1520, 530] width 44 height 14
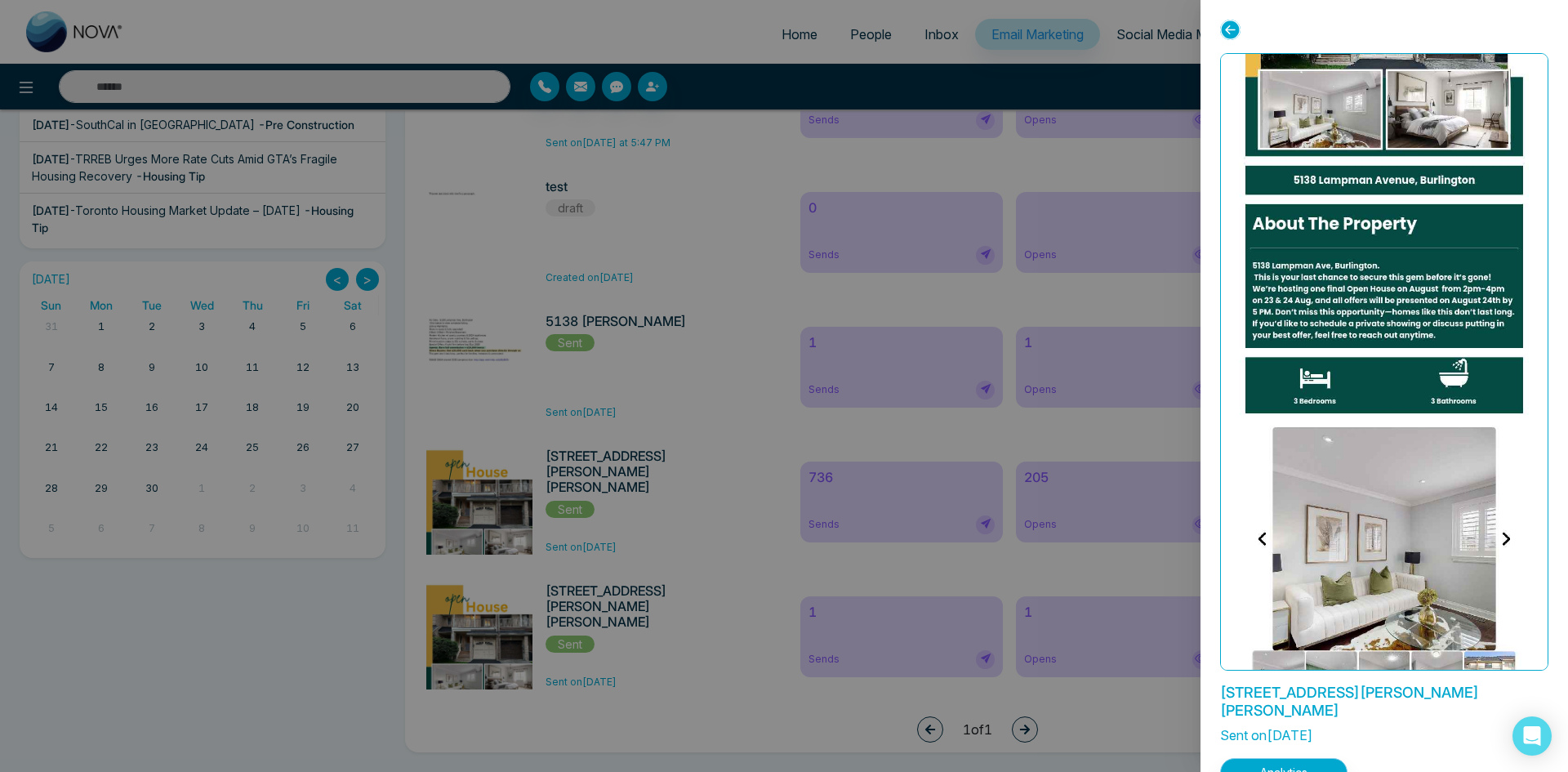
scroll to position [34, 0]
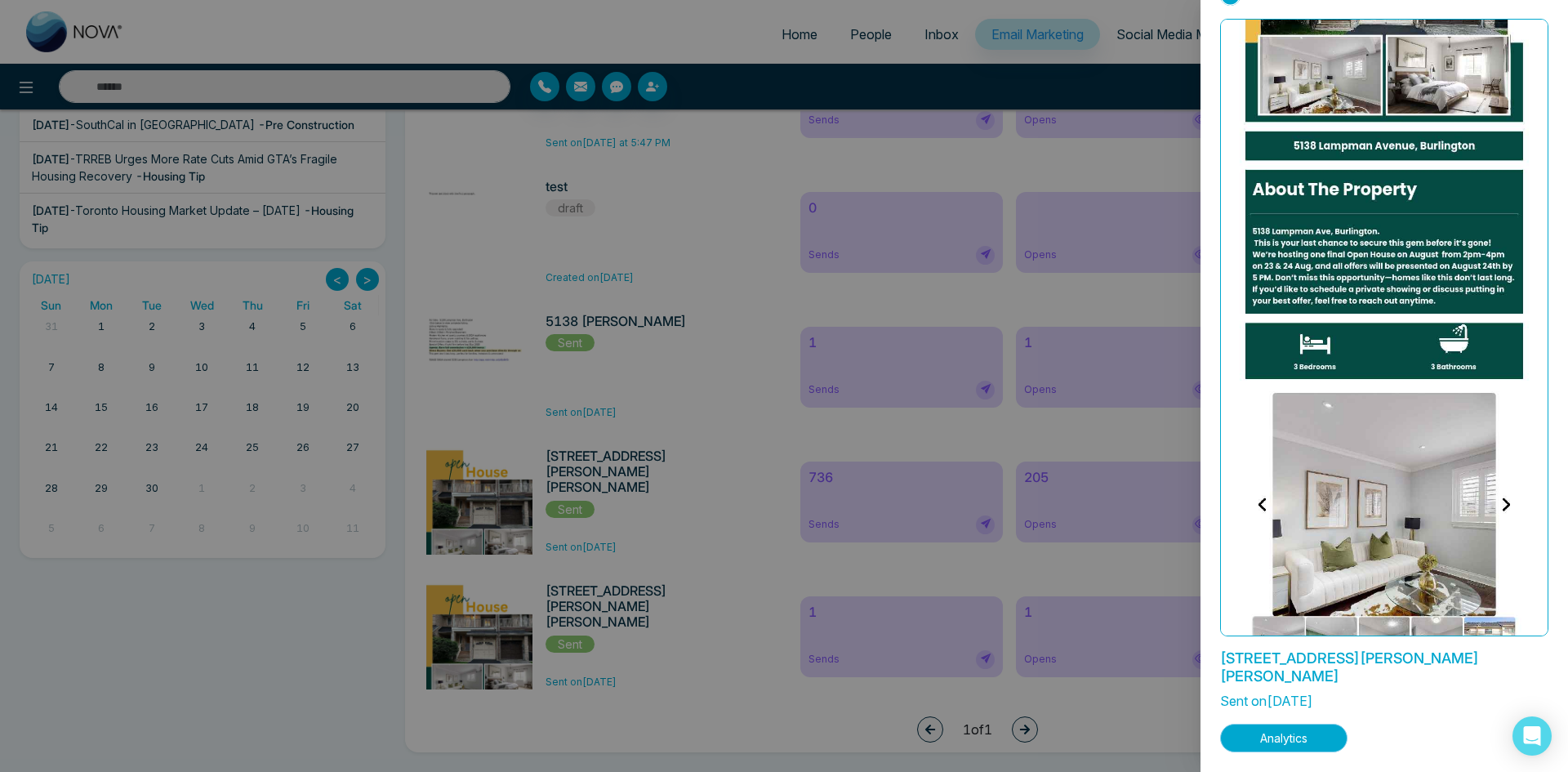
click at [1285, 729] on button "Analytics" at bounding box center [1284, 738] width 127 height 28
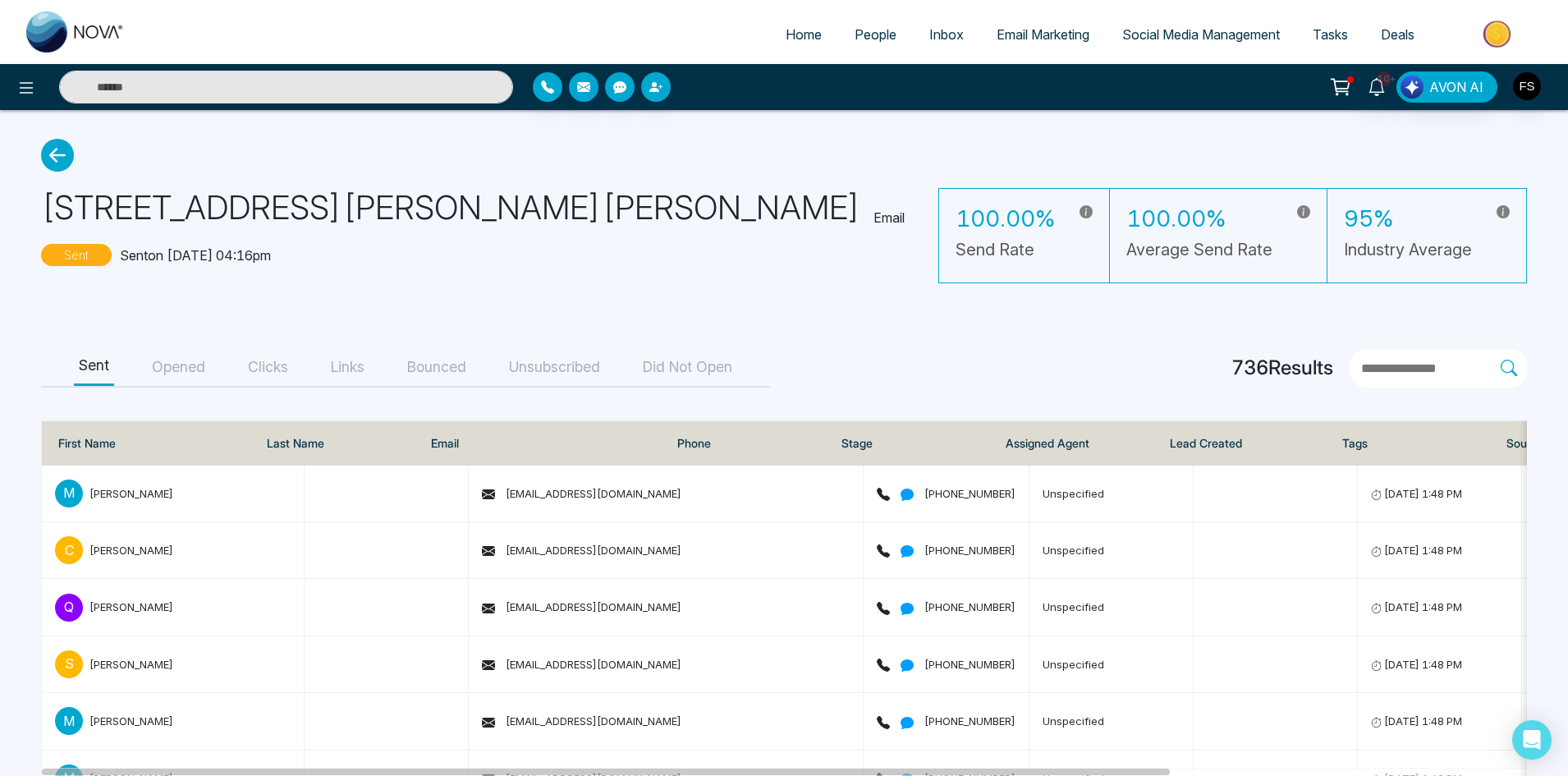
click at [449, 361] on button "Bounced" at bounding box center [437, 367] width 69 height 37
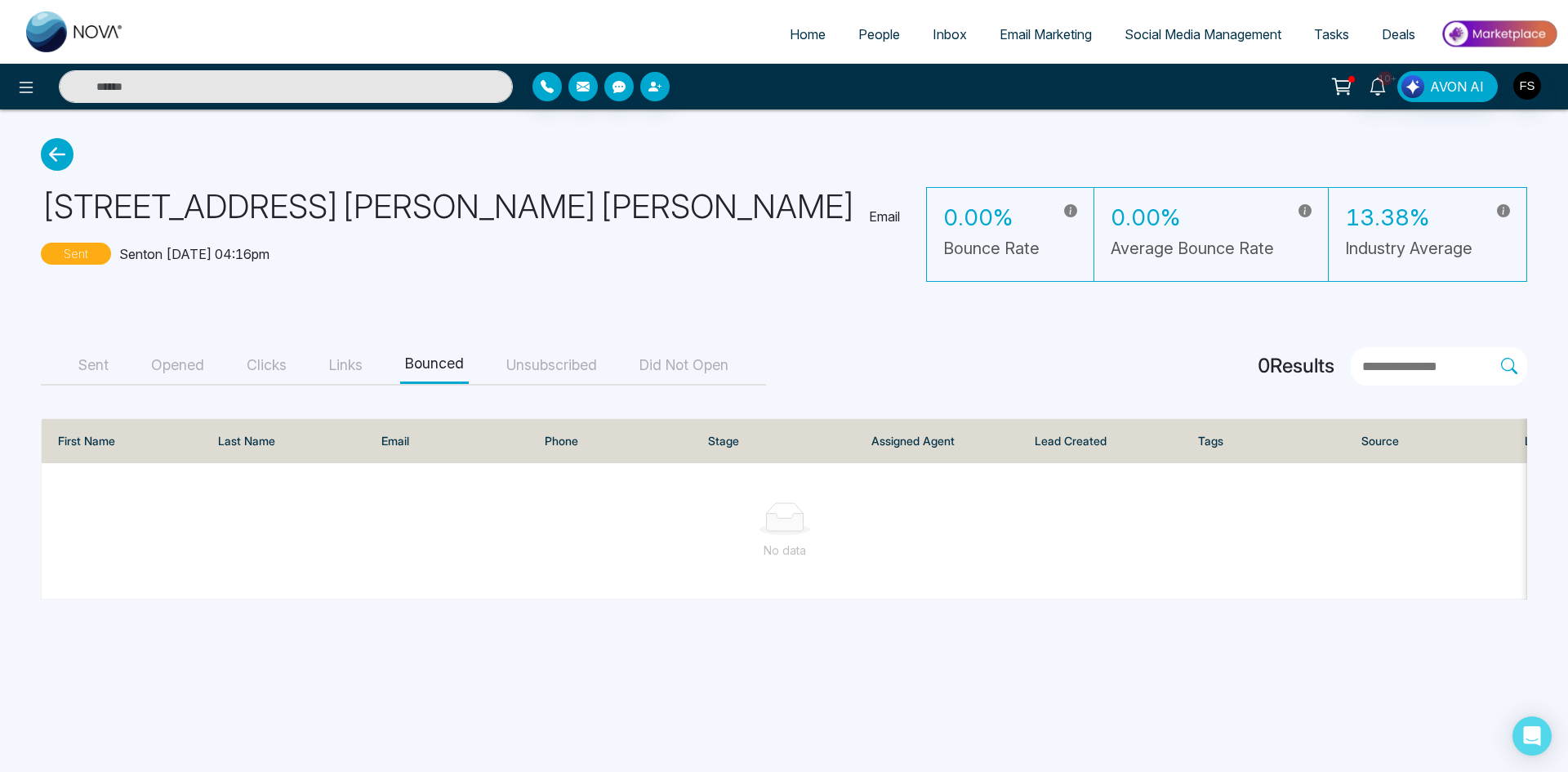
click at [550, 367] on button "Unsubscribed" at bounding box center [551, 365] width 100 height 37
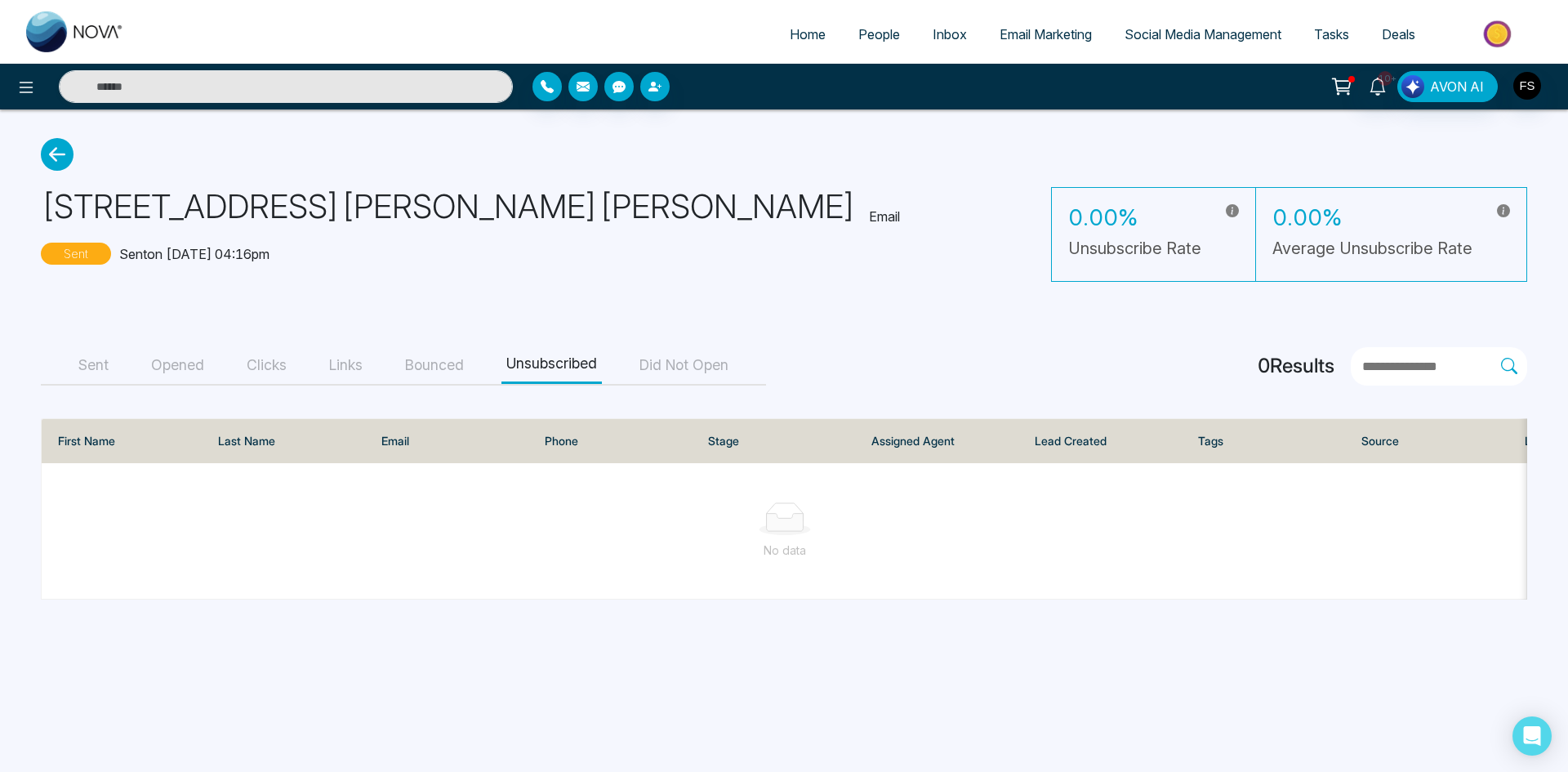
click at [358, 365] on button "Links" at bounding box center [346, 365] width 43 height 37
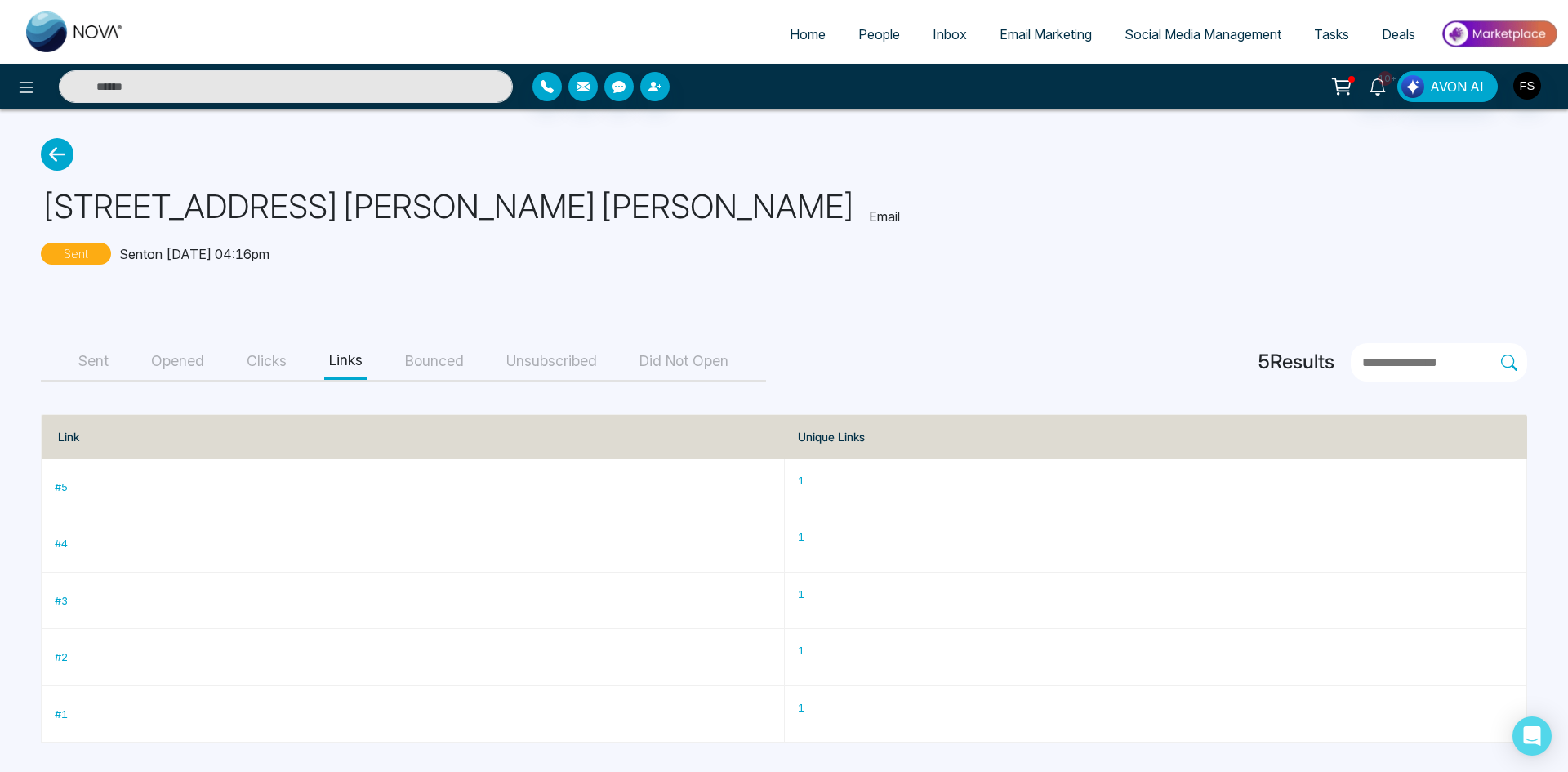
click at [277, 360] on button "Clicks" at bounding box center [267, 362] width 50 height 37
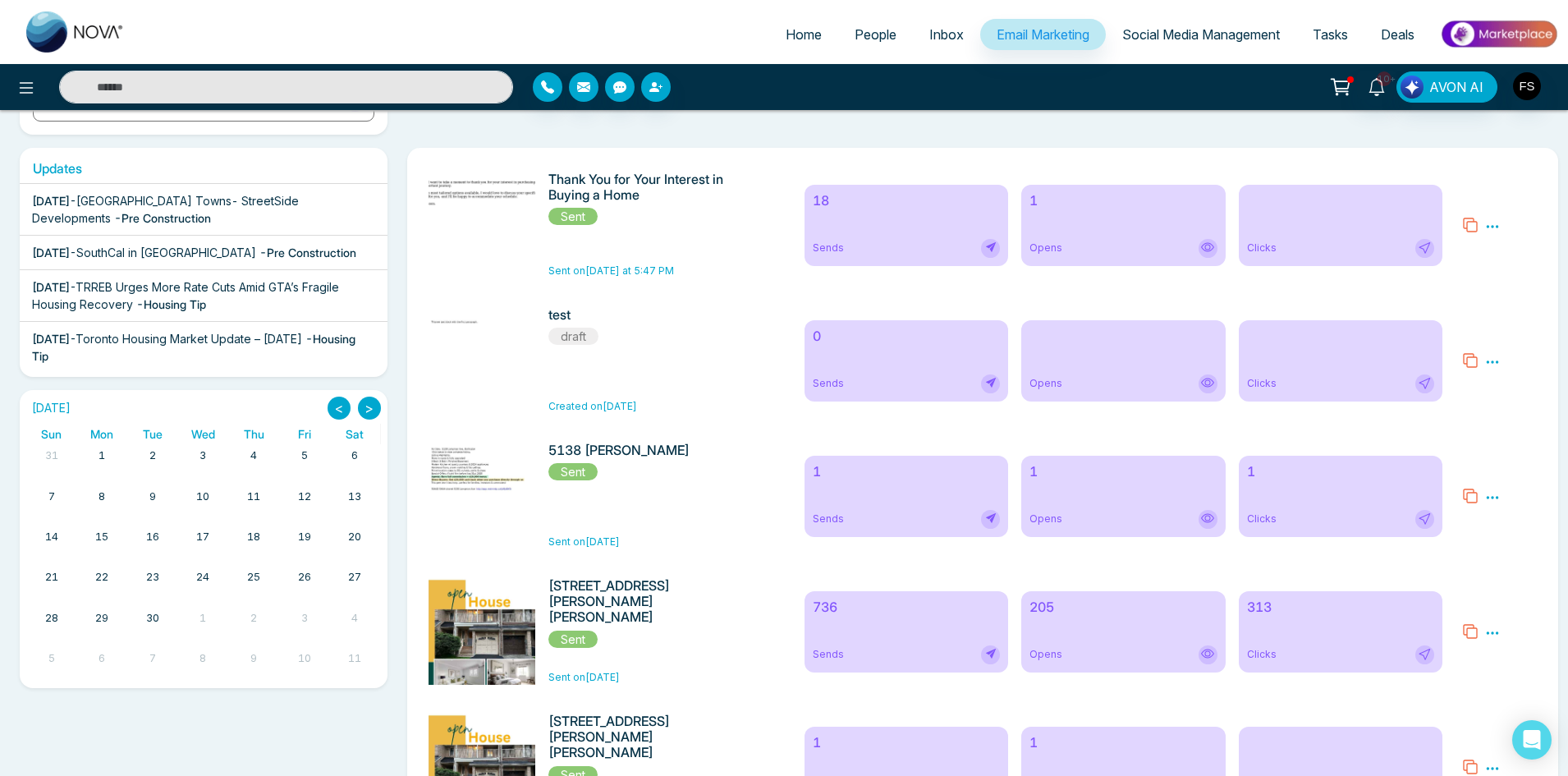
scroll to position [382, 0]
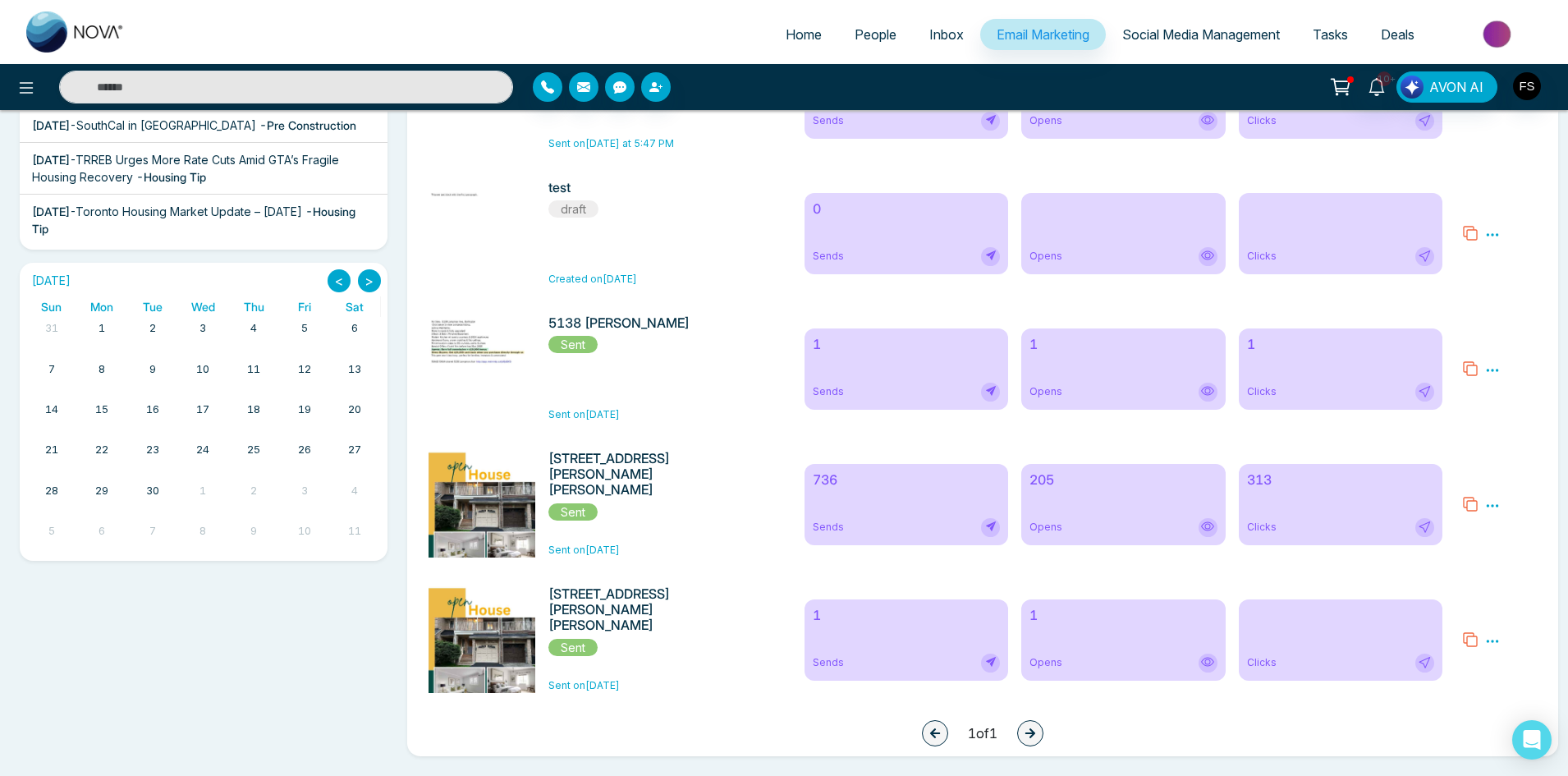
click at [1489, 364] on icon at bounding box center [1492, 369] width 15 height 15
click at [709, 358] on div "5138 [PERSON_NAME] Sent Sent on [DATE]" at bounding box center [637, 369] width 178 height 107
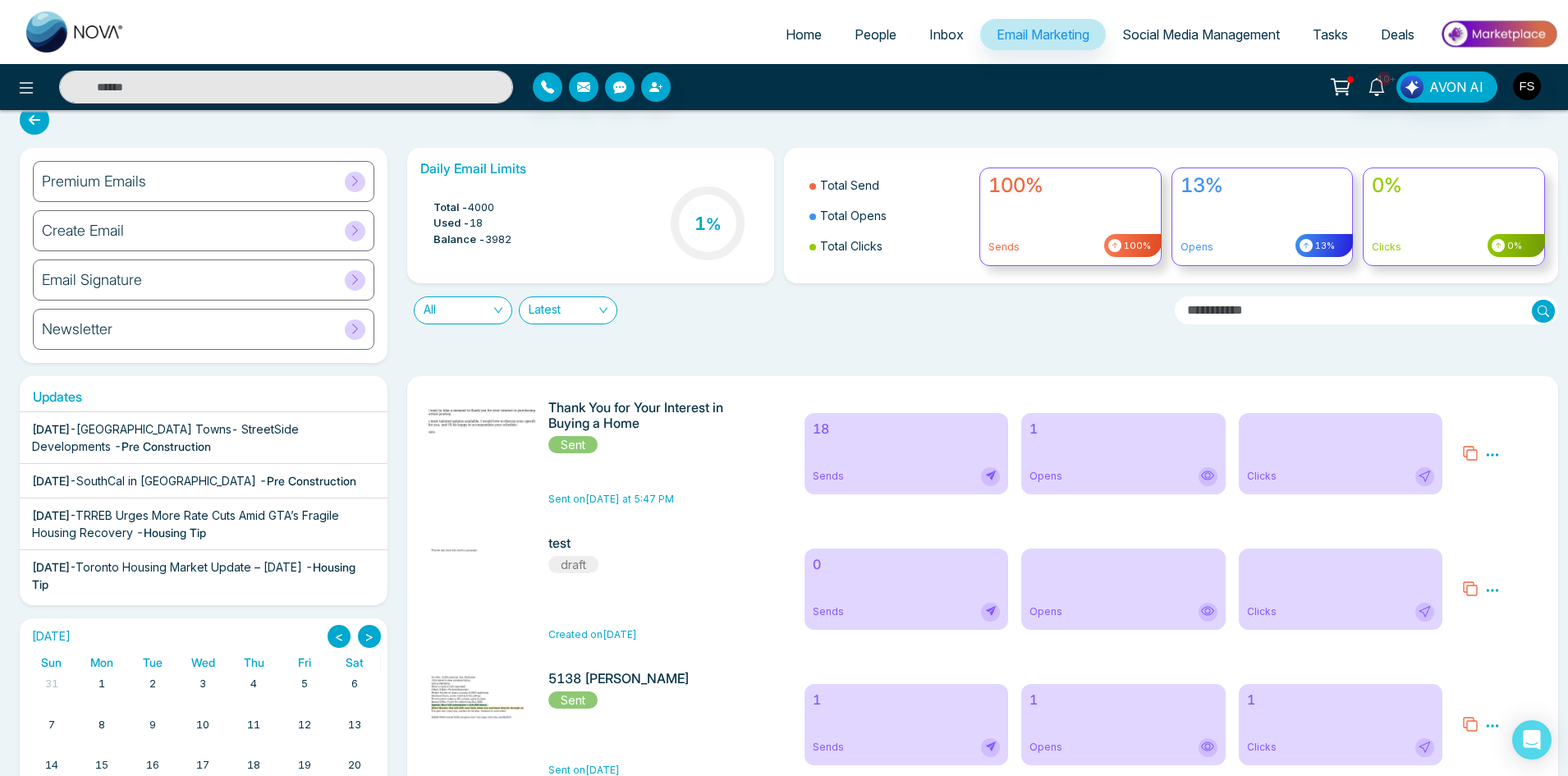
scroll to position [0, 0]
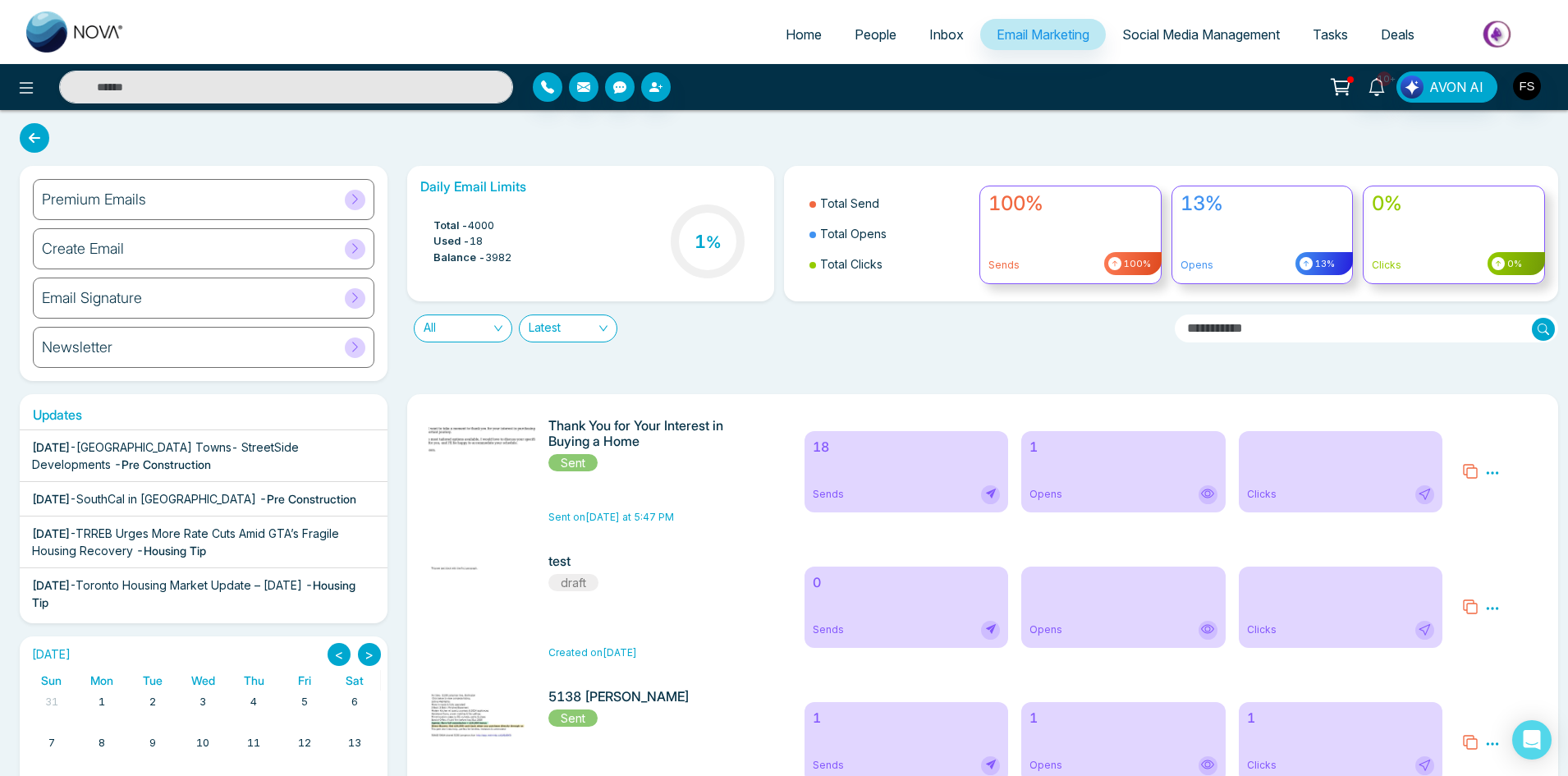
click at [1143, 35] on span "Social Media Management" at bounding box center [1200, 34] width 158 height 16
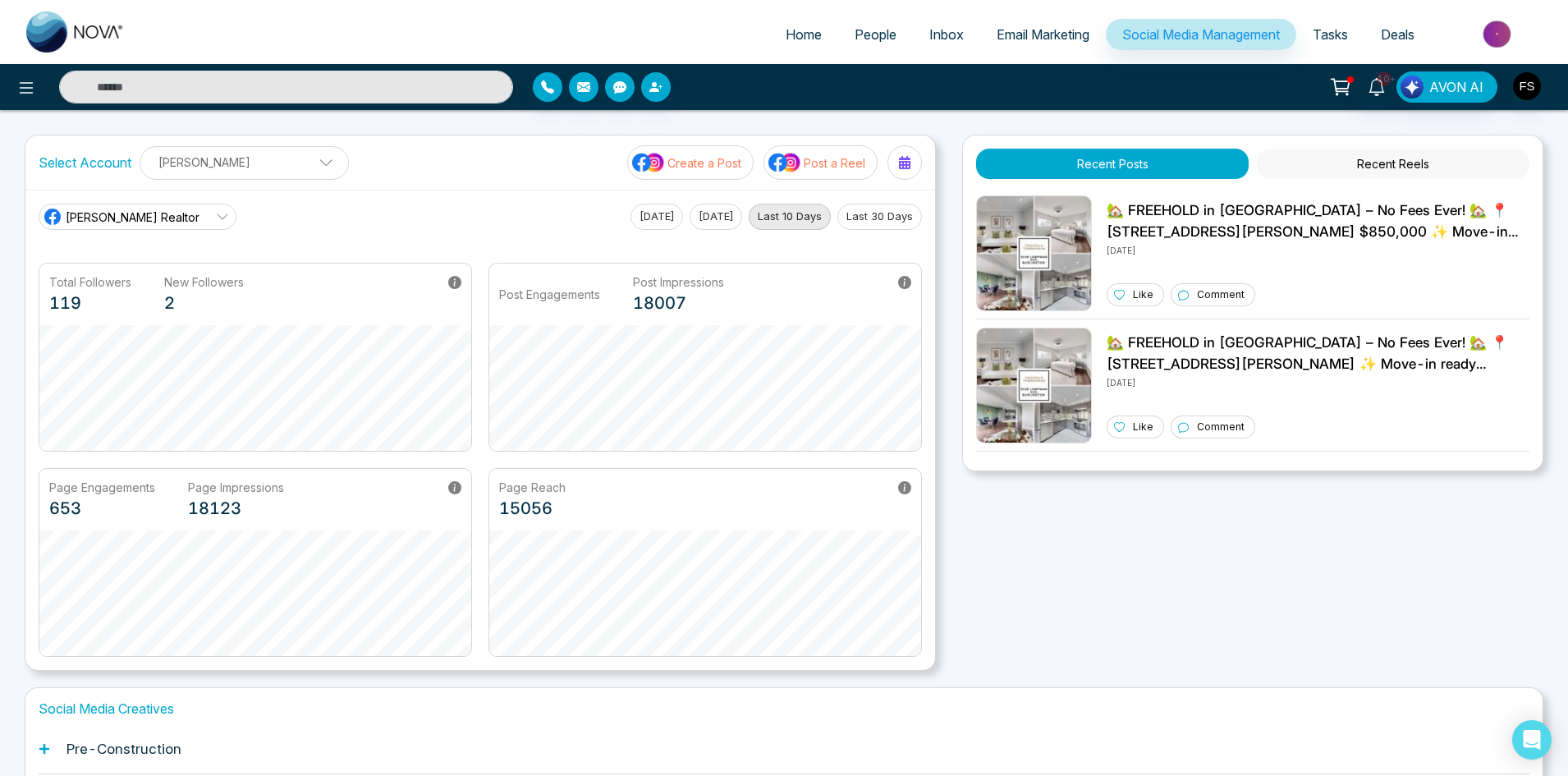
click at [1401, 164] on button "Recent Reels" at bounding box center [1393, 163] width 273 height 30
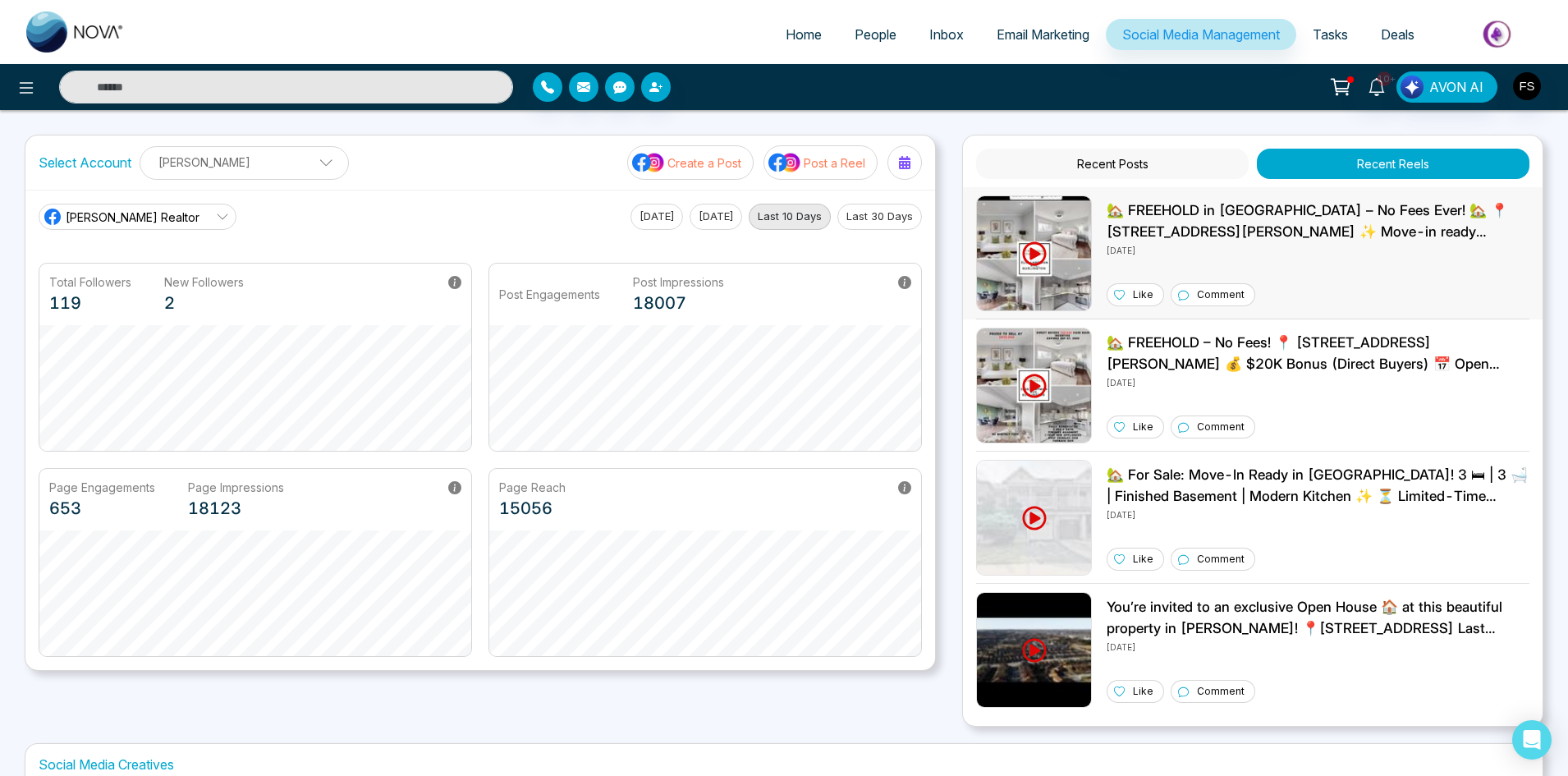
click at [1036, 249] on icon at bounding box center [1034, 254] width 25 height 25
click at [997, 36] on span "Email Marketing" at bounding box center [1042, 34] width 92 height 16
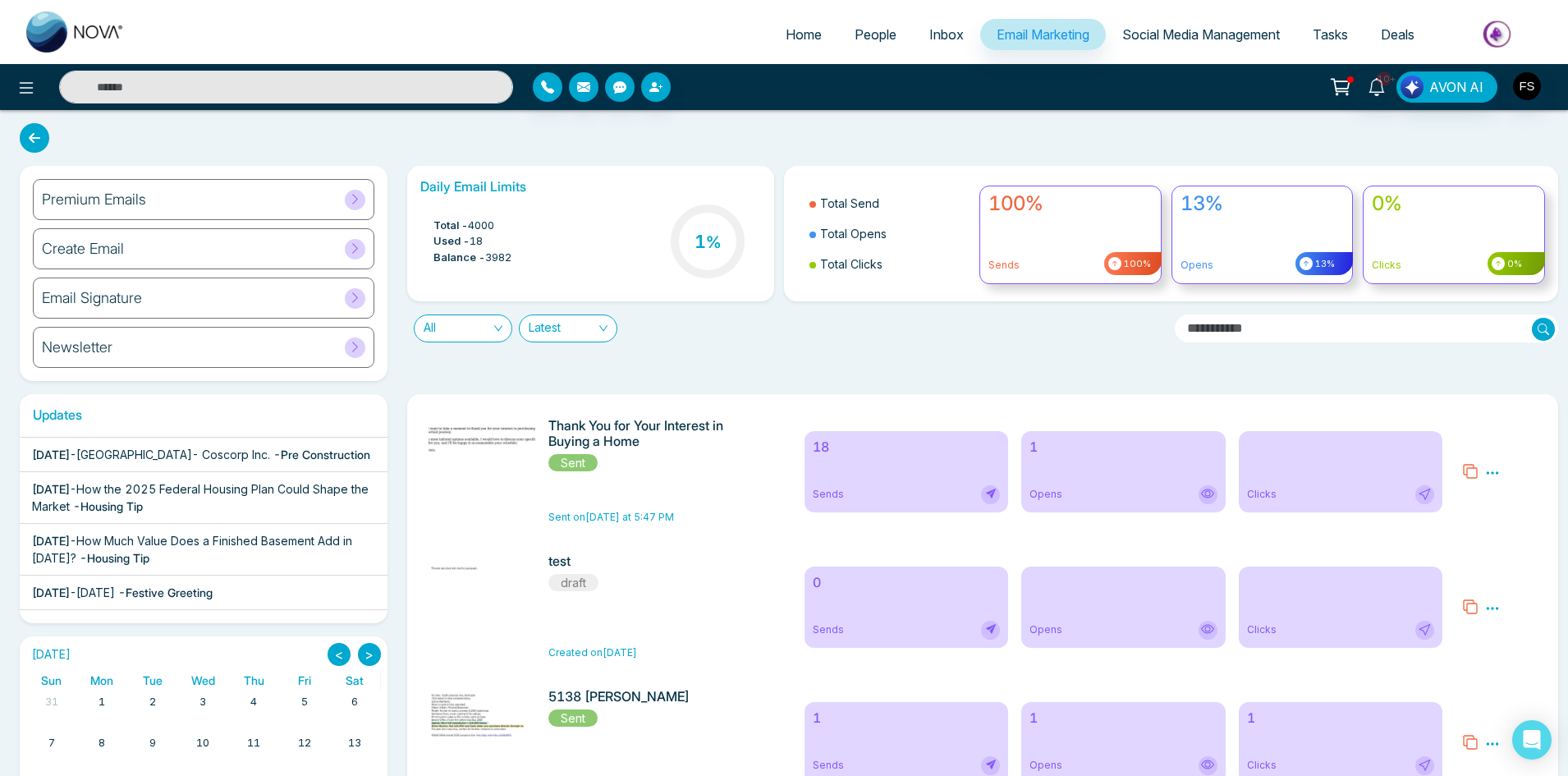
click at [311, 358] on div "Newsletter" at bounding box center [204, 348] width 342 height 41
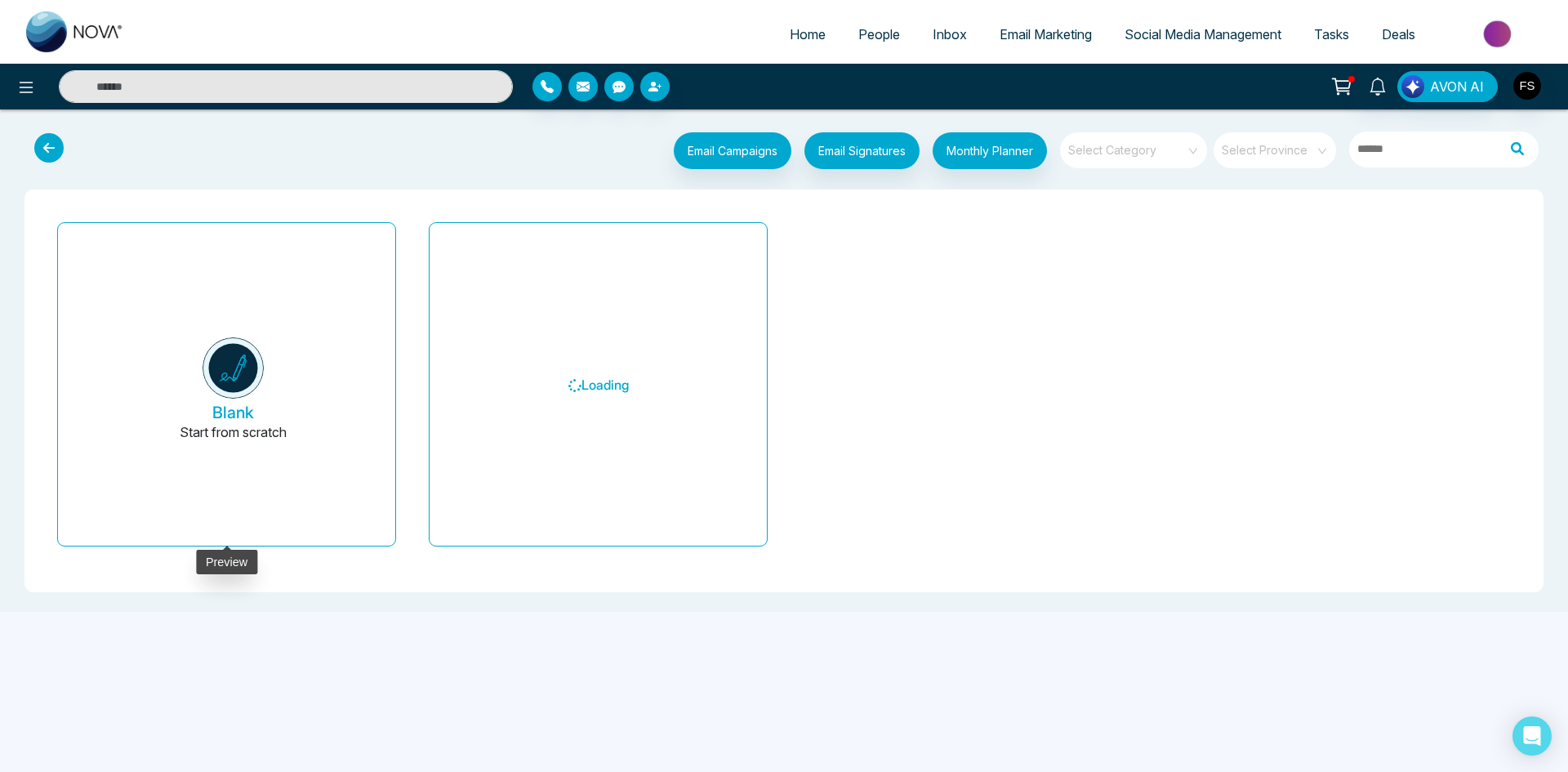
click at [250, 365] on img at bounding box center [233, 368] width 61 height 61
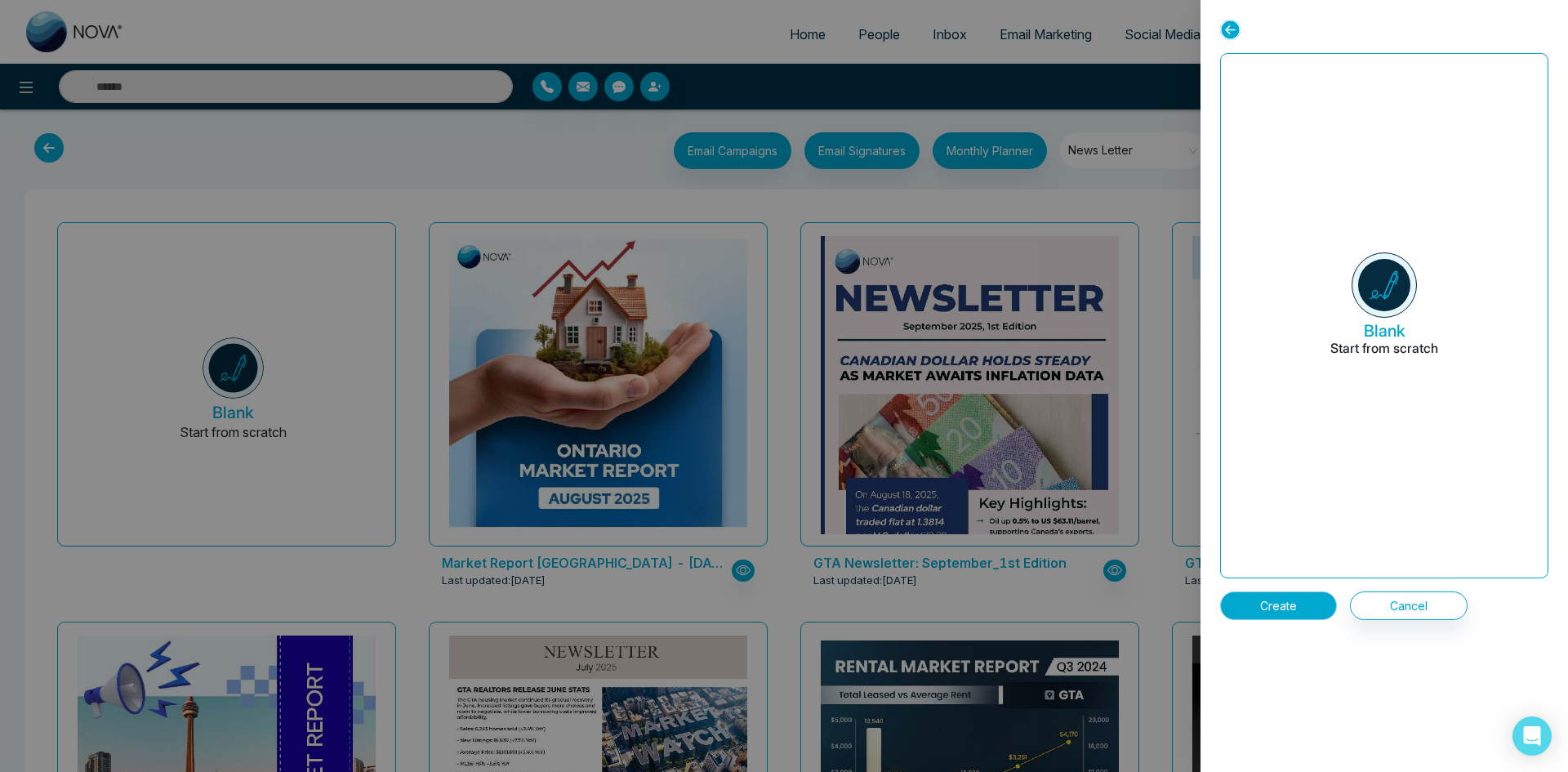
click at [1289, 602] on button "Create" at bounding box center [1279, 605] width 117 height 28
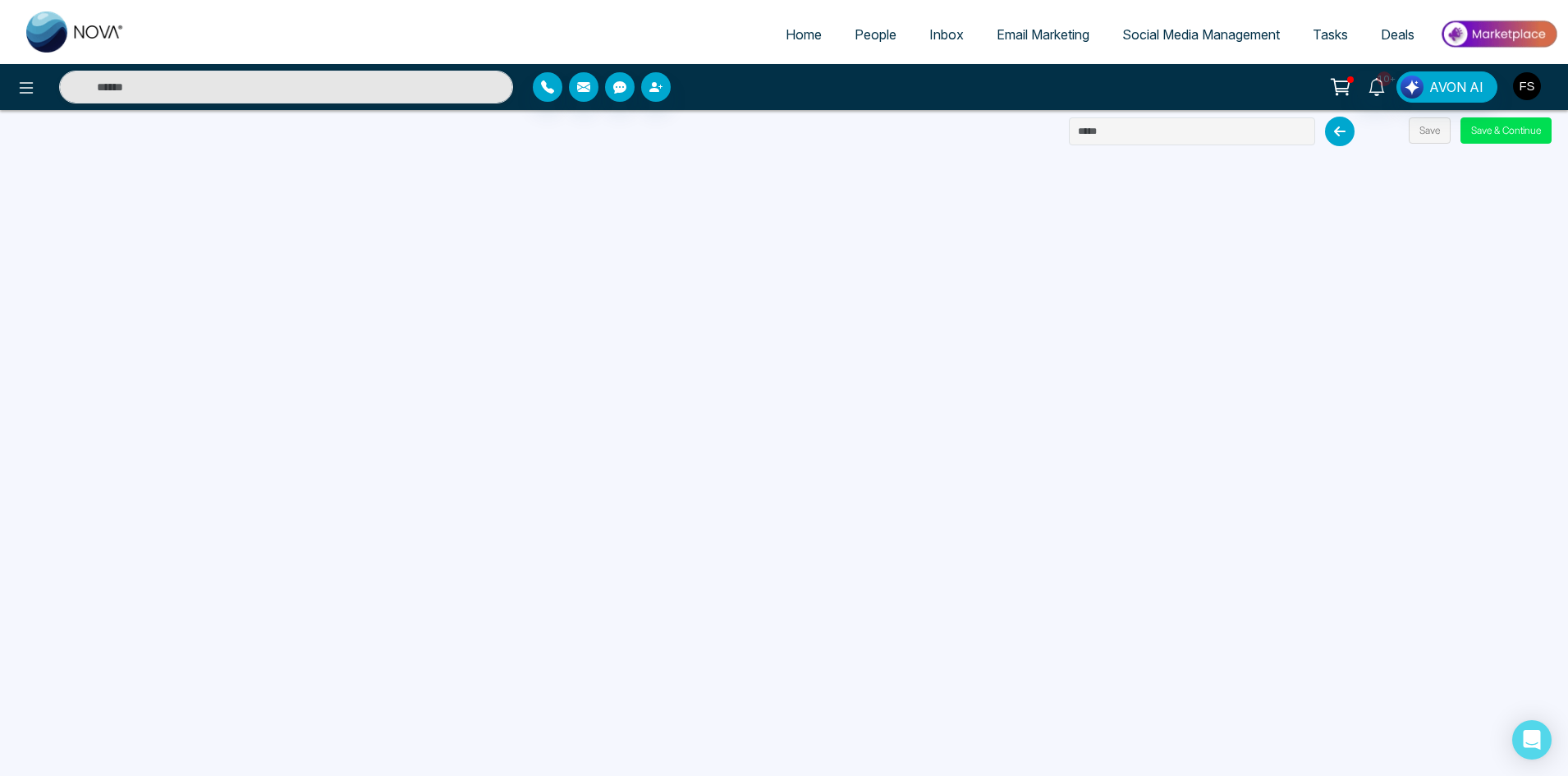
click at [1524, 80] on img "button" at bounding box center [1527, 86] width 28 height 28
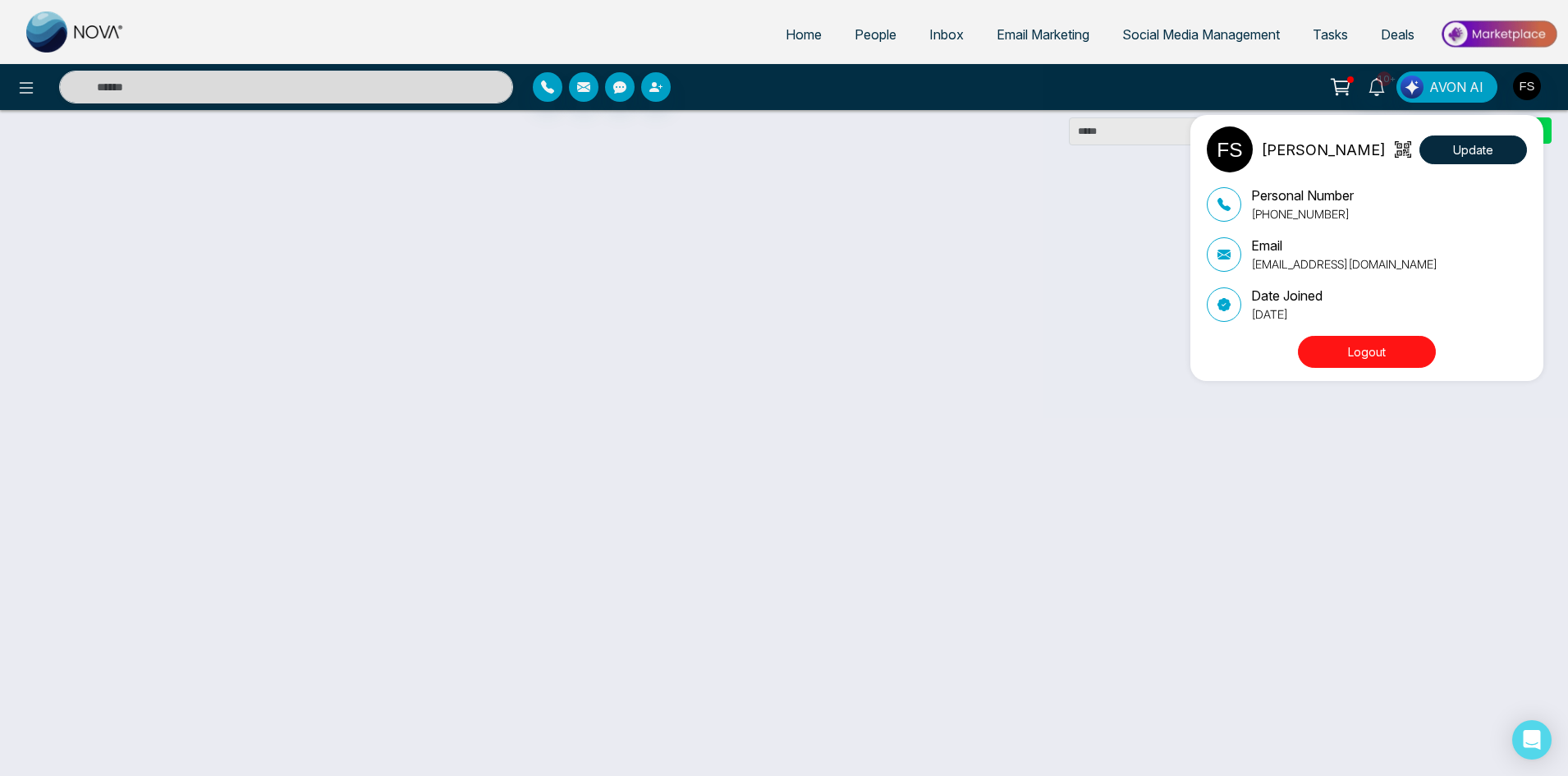
click at [1380, 351] on button "Logout" at bounding box center [1367, 351] width 138 height 32
